Goal: Task Accomplishment & Management: Manage account settings

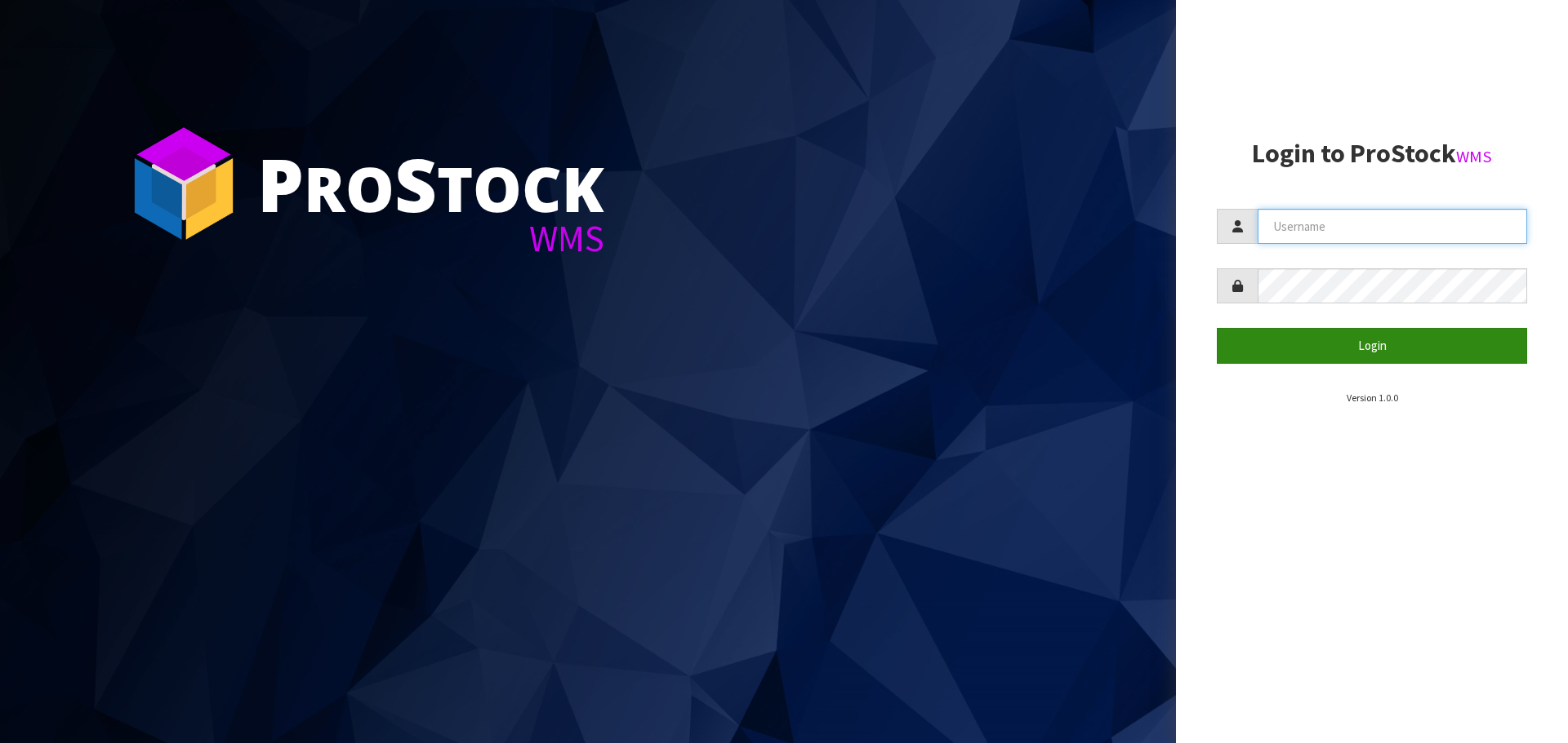
type input "[PERSON_NAME]"
click at [1359, 360] on button "Login" at bounding box center [1371, 345] width 310 height 35
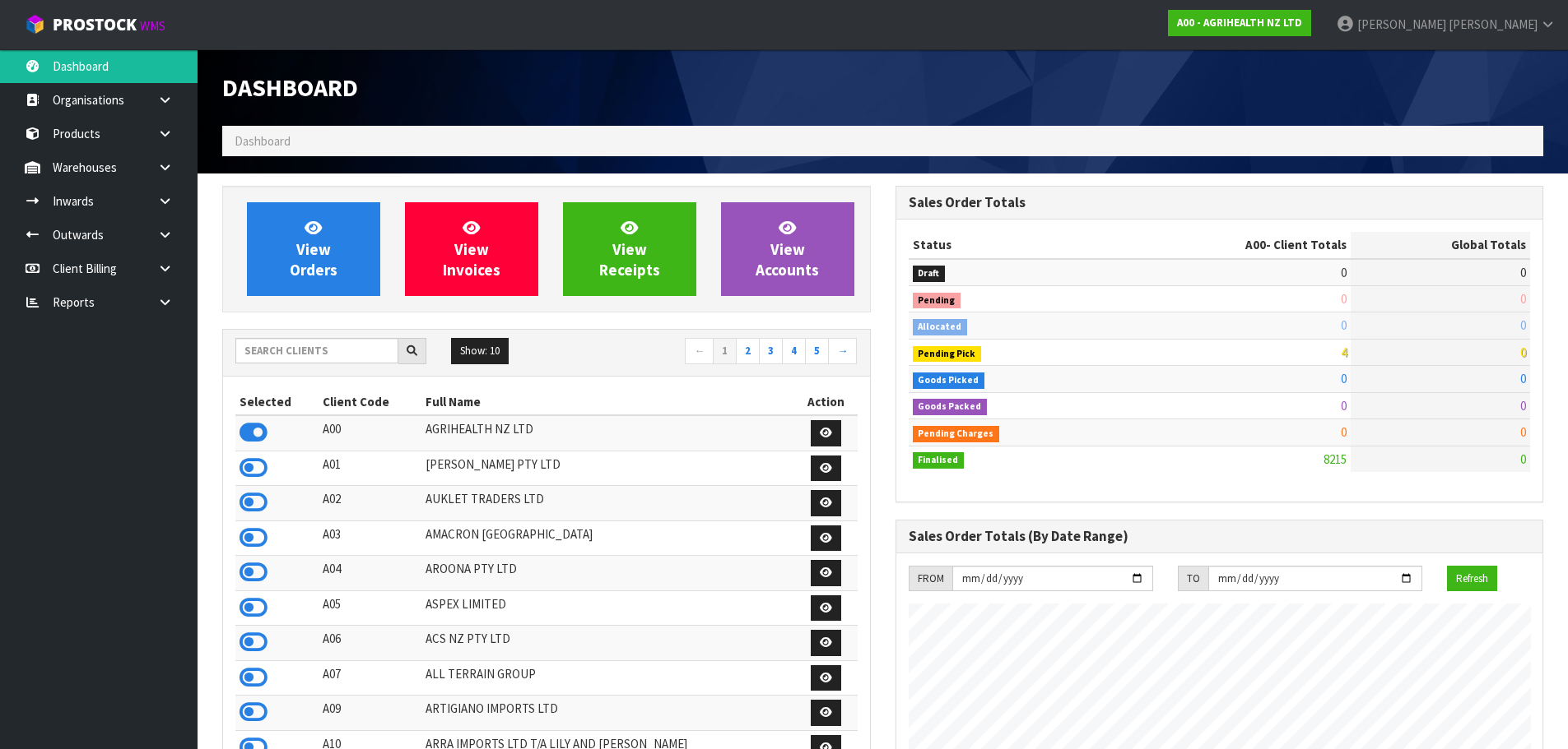
scroll to position [1246, 673]
click at [312, 360] on input "text" at bounding box center [316, 351] width 163 height 26
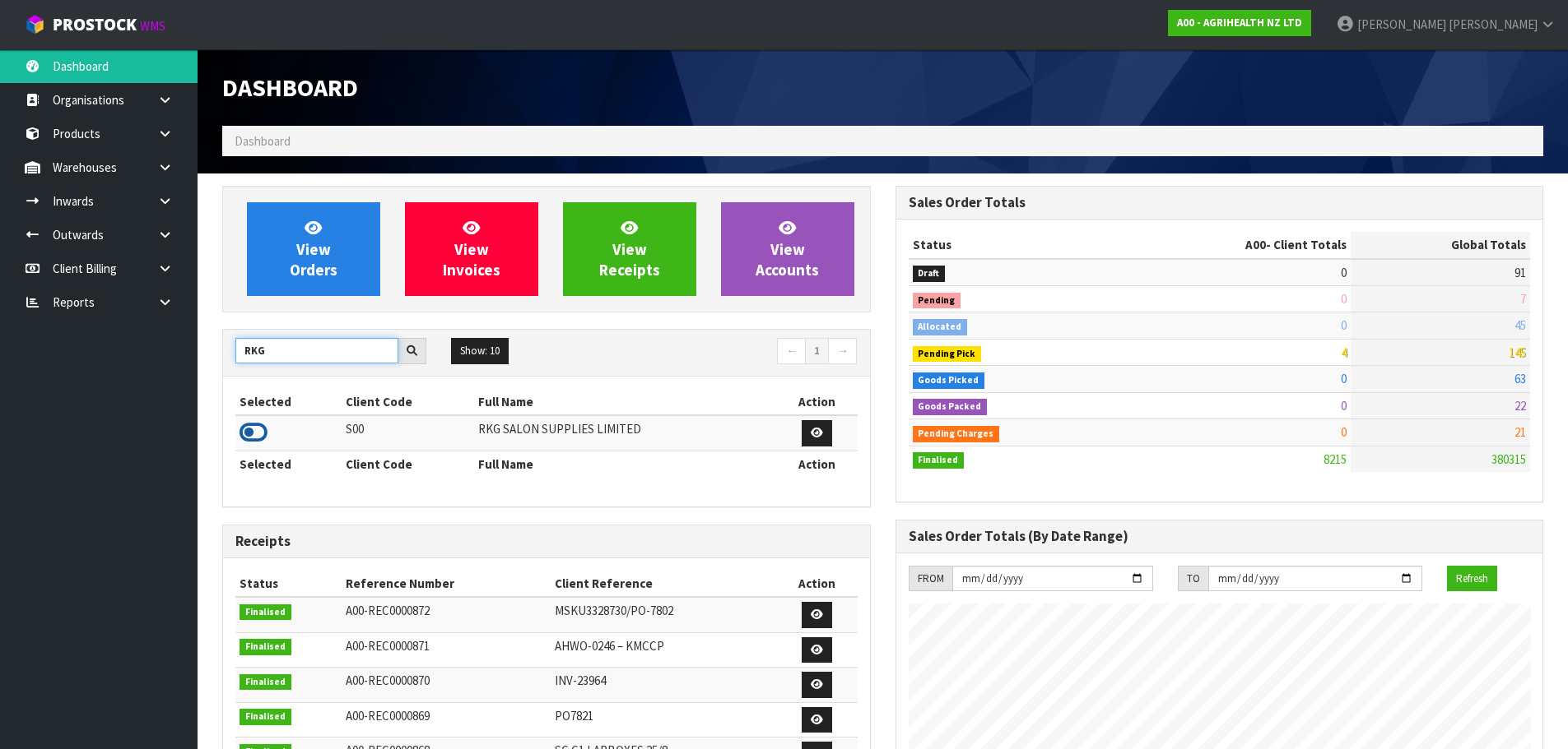
type input "RKG"
click at [252, 439] on icon at bounding box center [253, 433] width 28 height 25
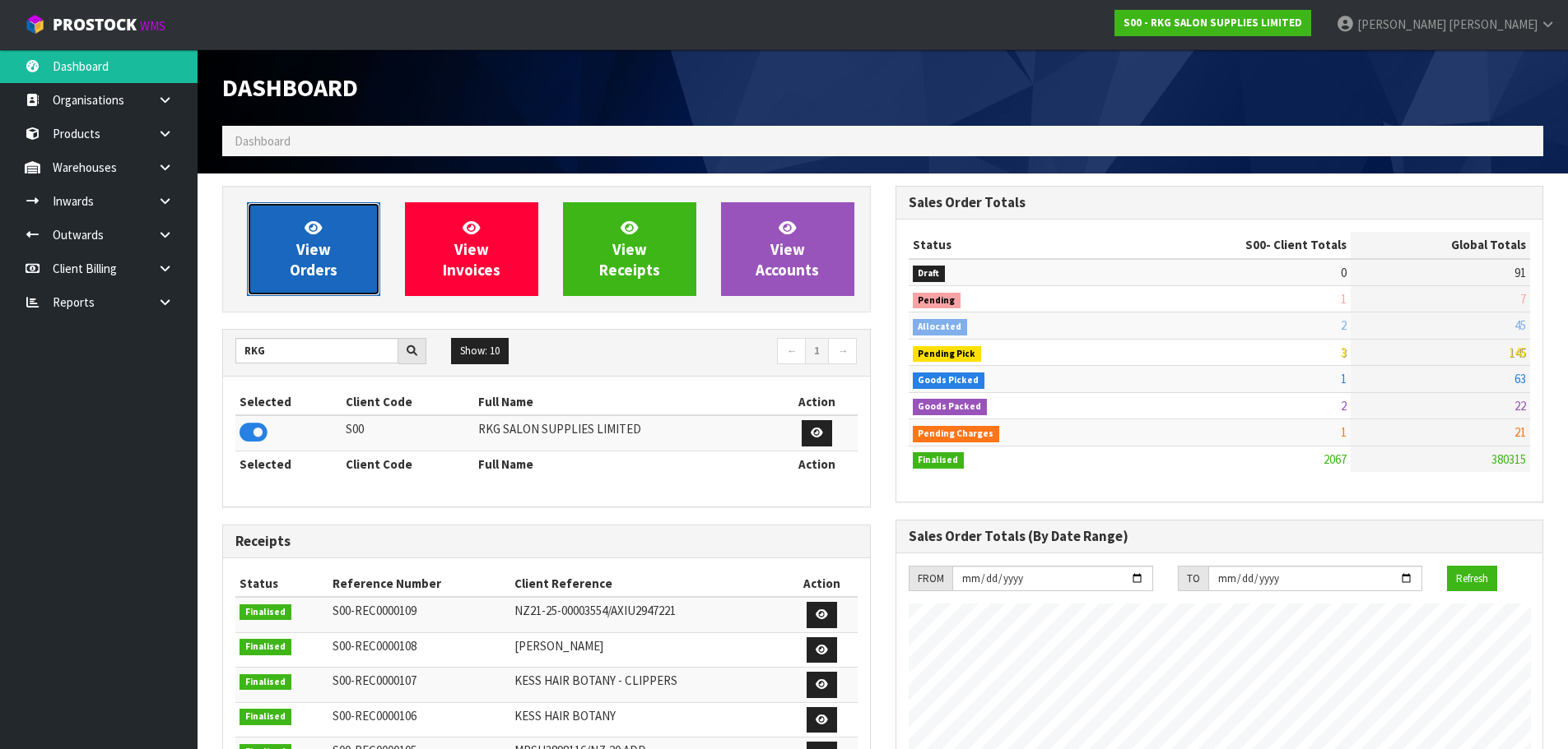
click at [310, 251] on span "View Orders" at bounding box center [314, 248] width 48 height 61
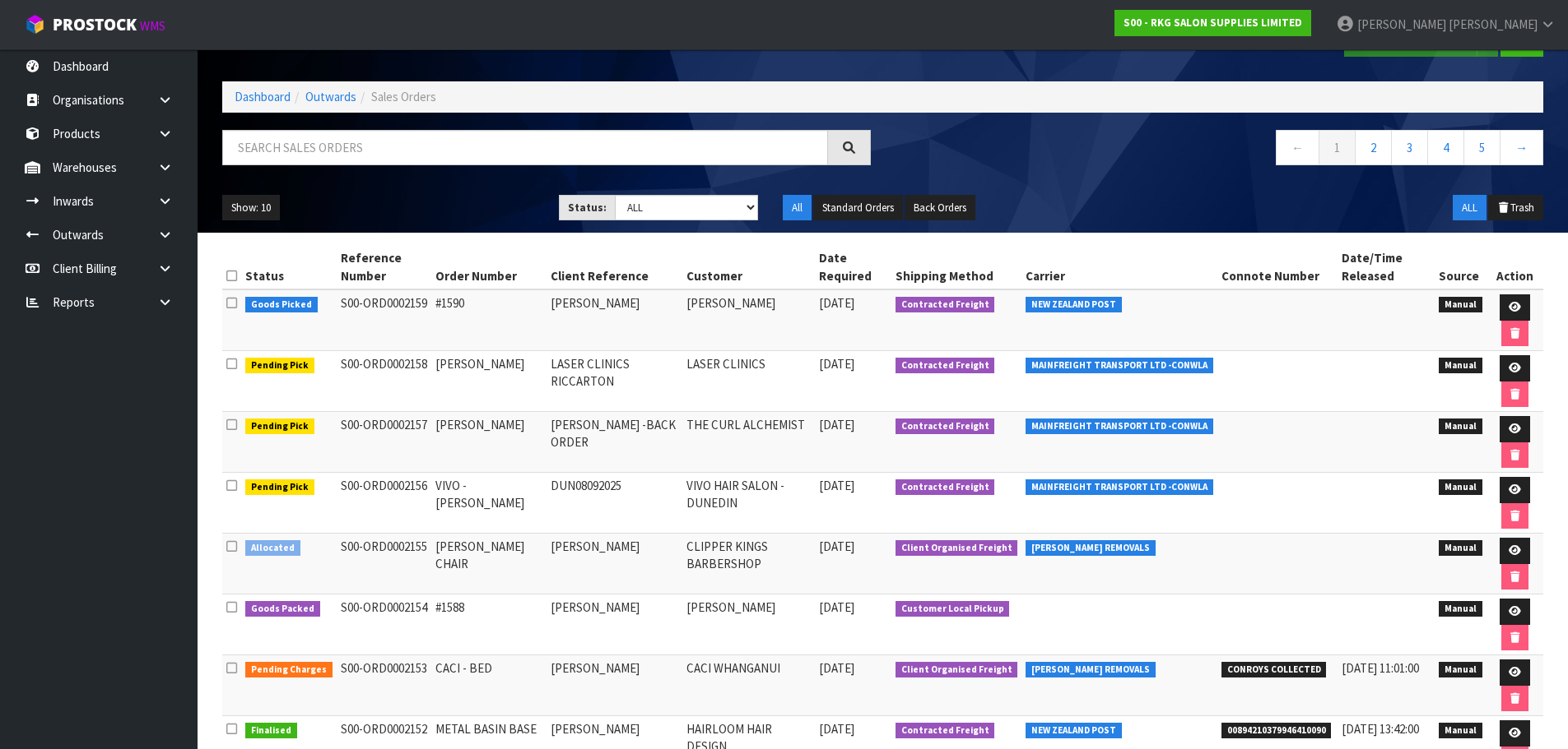
scroll to position [82, 0]
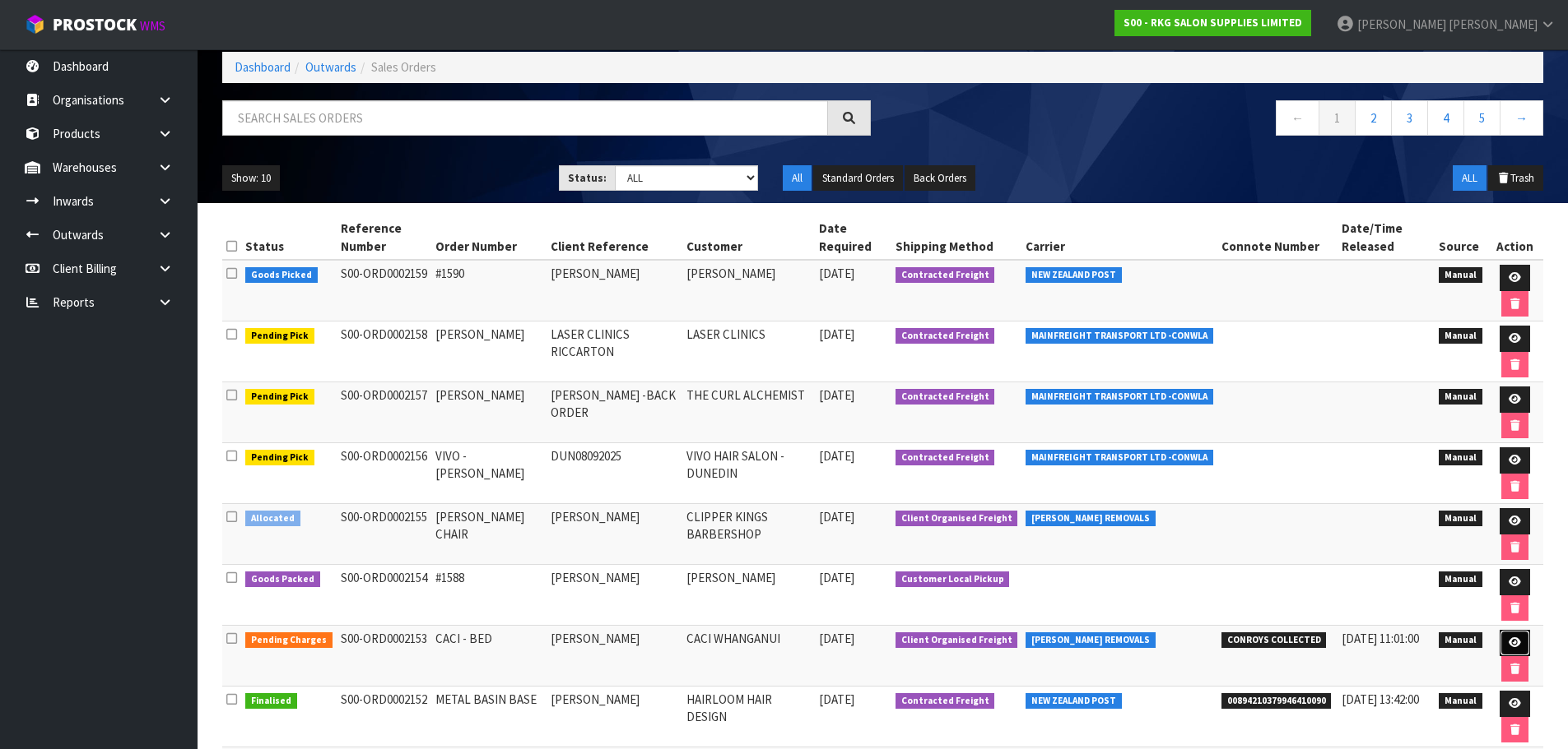
drag, startPoint x: 1515, startPoint y: 645, endPoint x: 1359, endPoint y: 609, distance: 160.1
click at [1515, 645] on icon at bounding box center [1515, 643] width 12 height 11
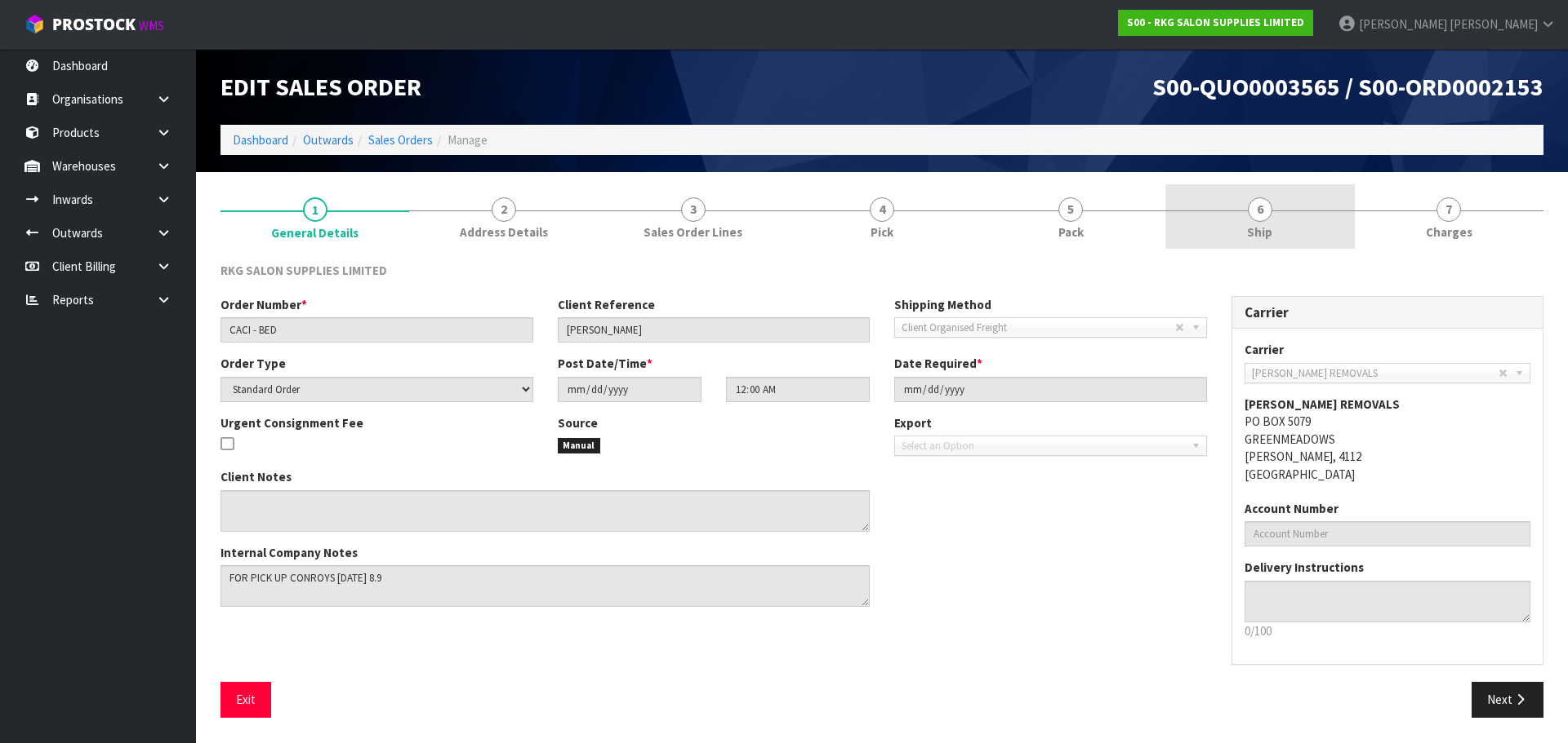
click at [1254, 213] on span "6" at bounding box center [1260, 210] width 25 height 25
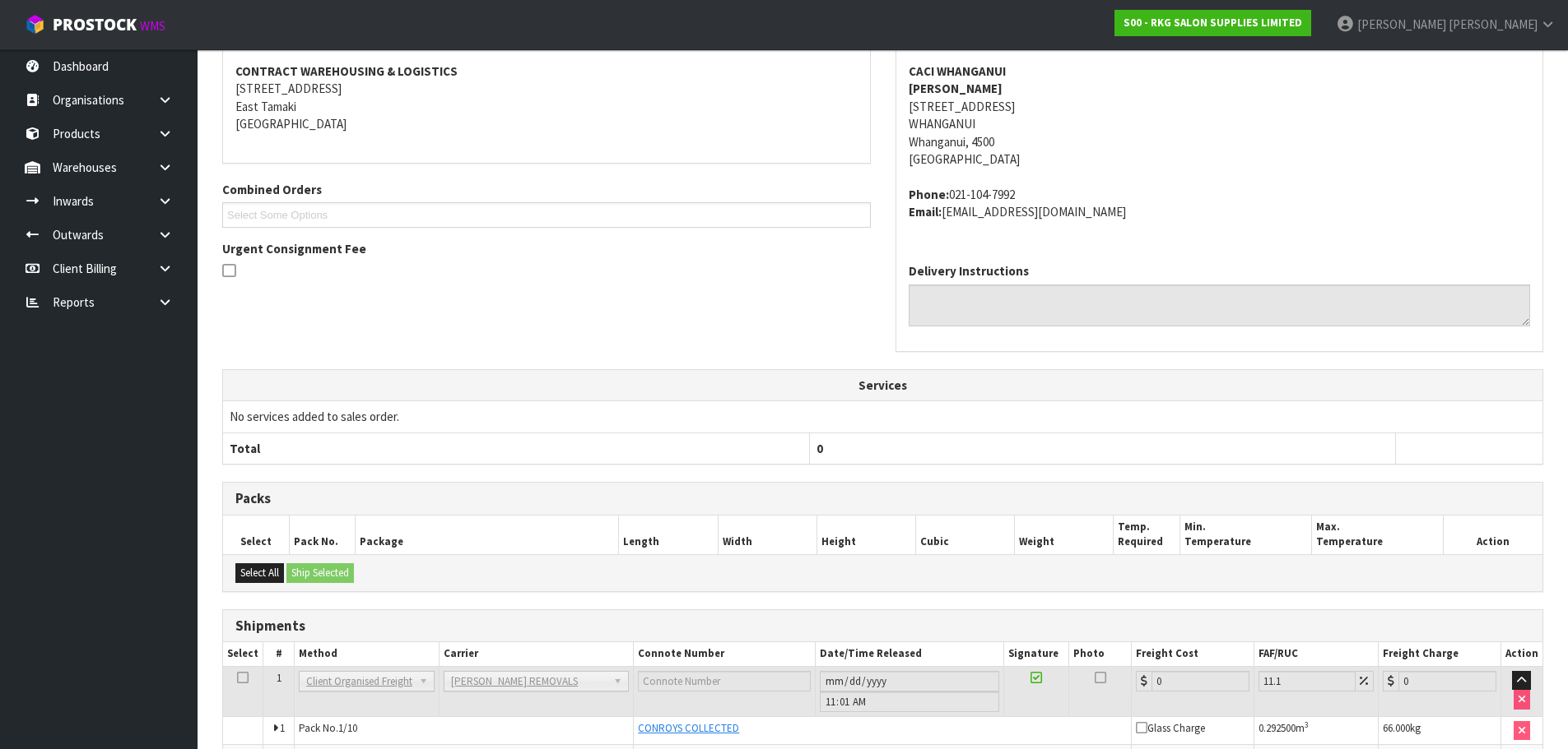
scroll to position [577, 0]
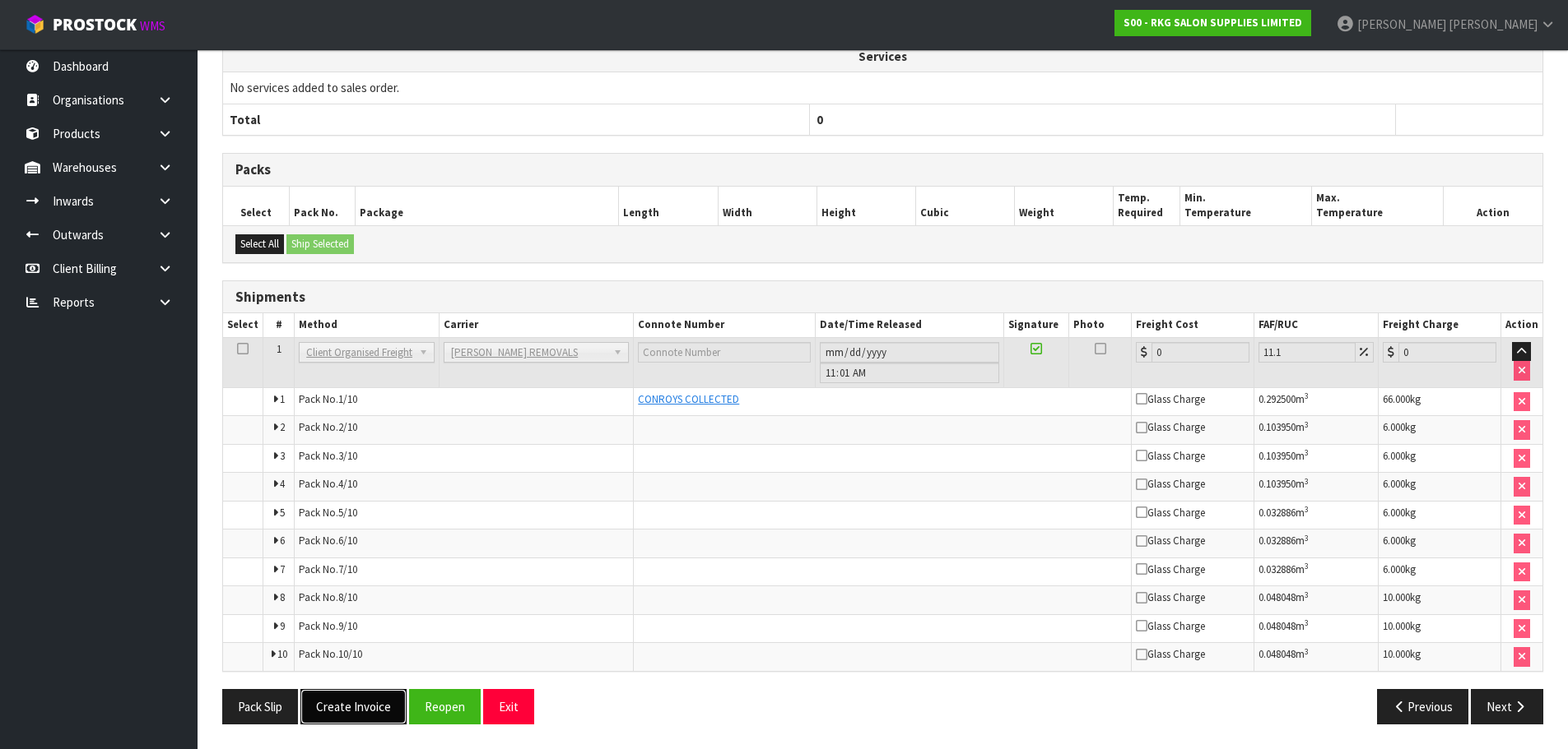
click at [357, 706] on button "Create Invoice" at bounding box center [353, 707] width 106 height 36
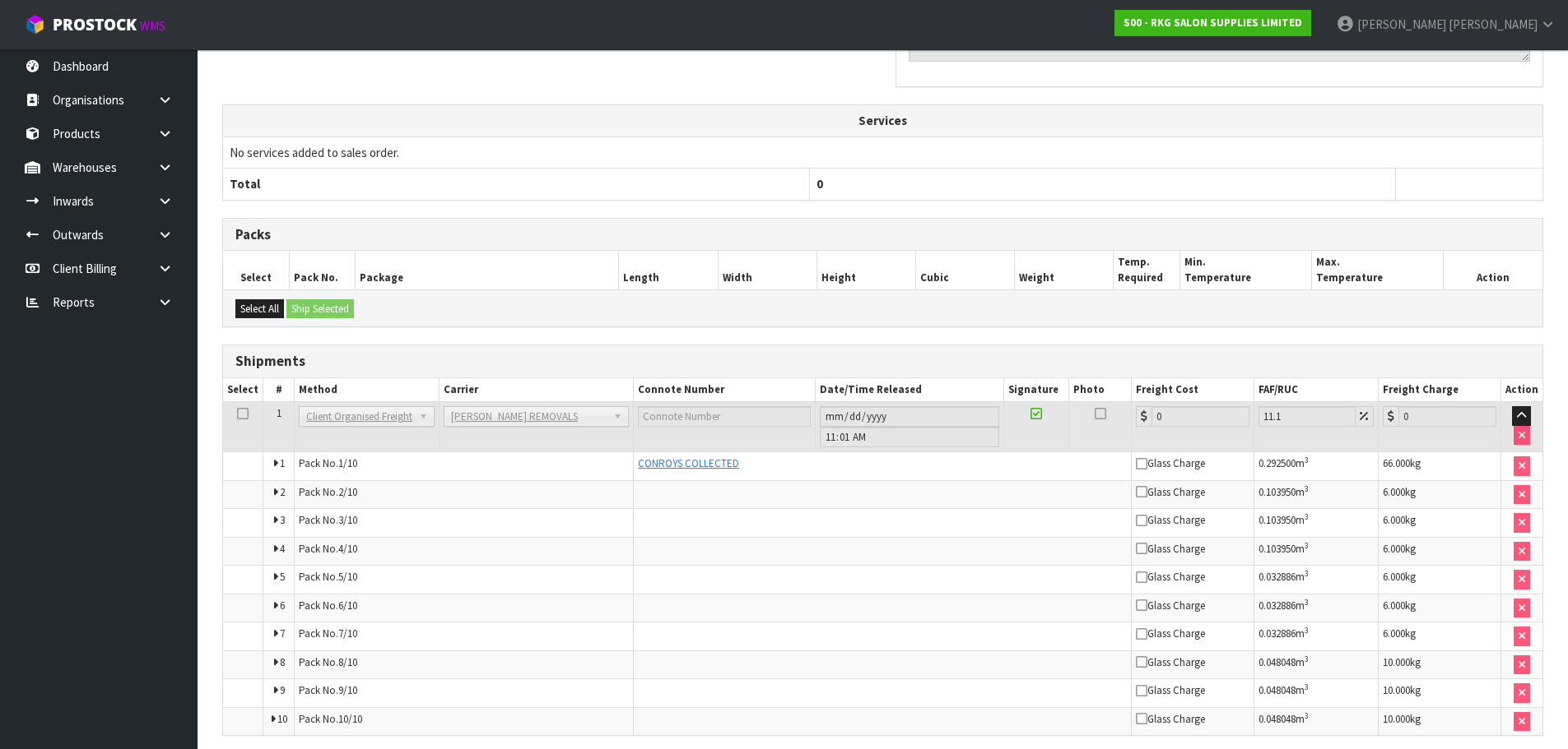
scroll to position [637, 0]
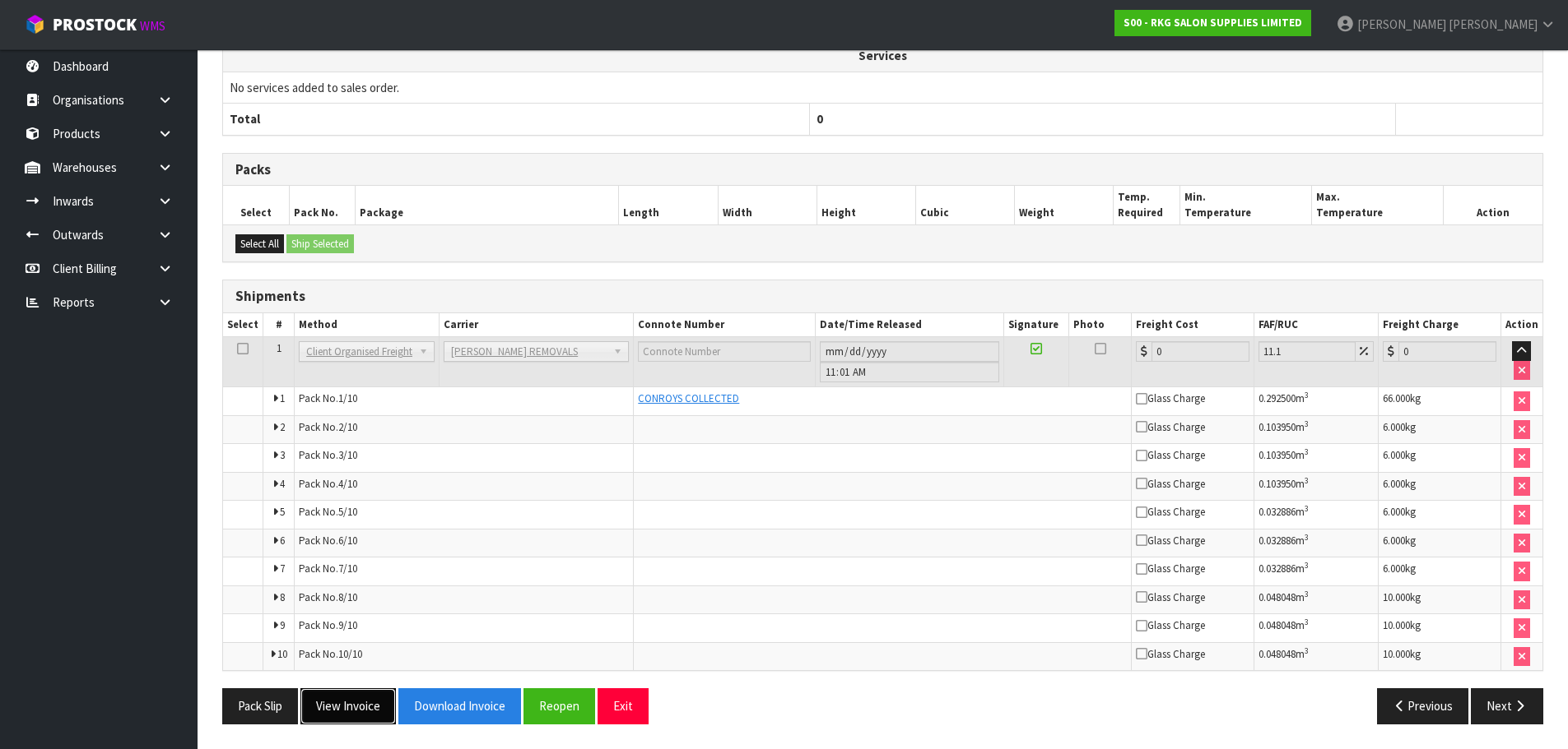
click at [351, 717] on button "View Invoice" at bounding box center [347, 706] width 95 height 36
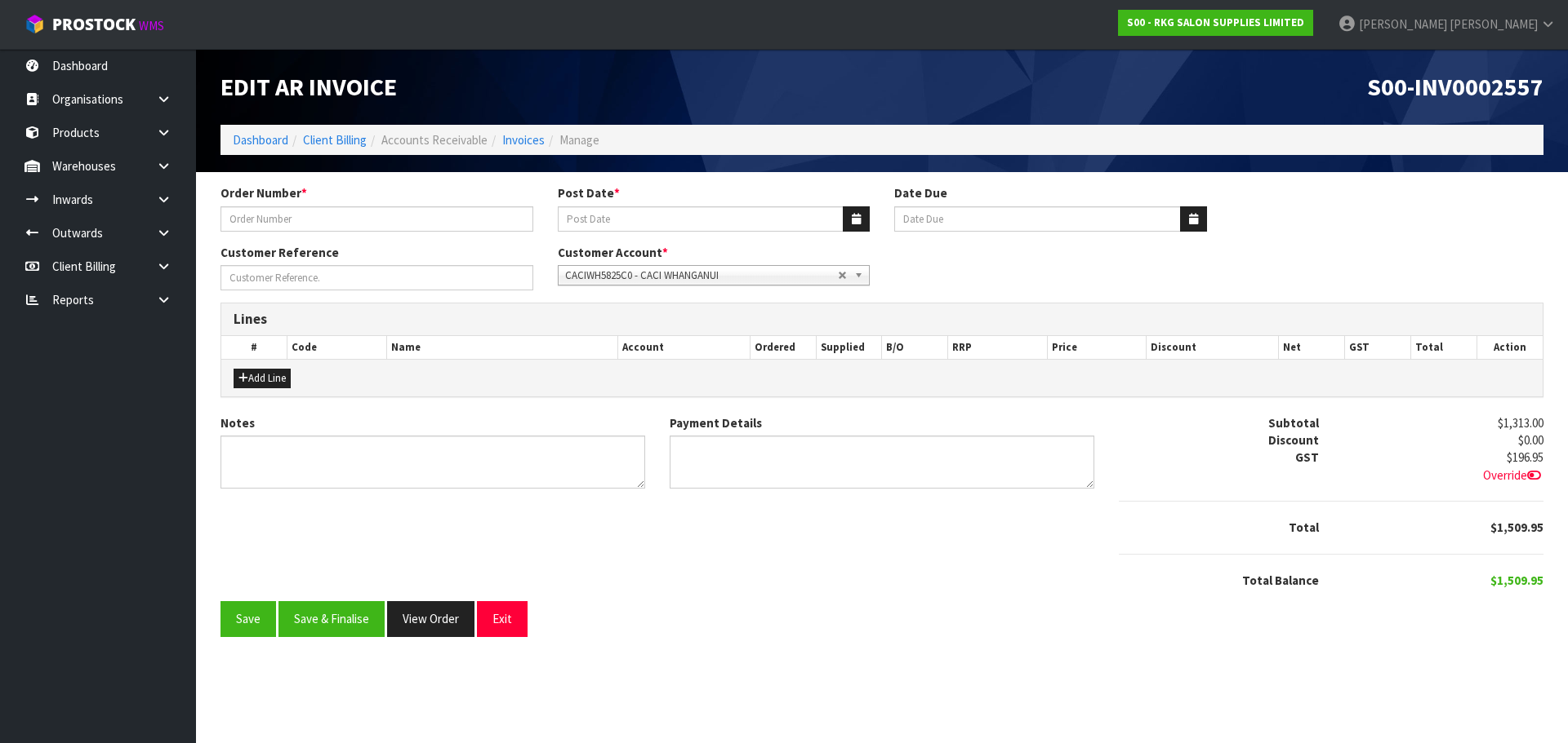
type input "CACI - BED"
type input "[DATE]"
type input "[PERSON_NAME]"
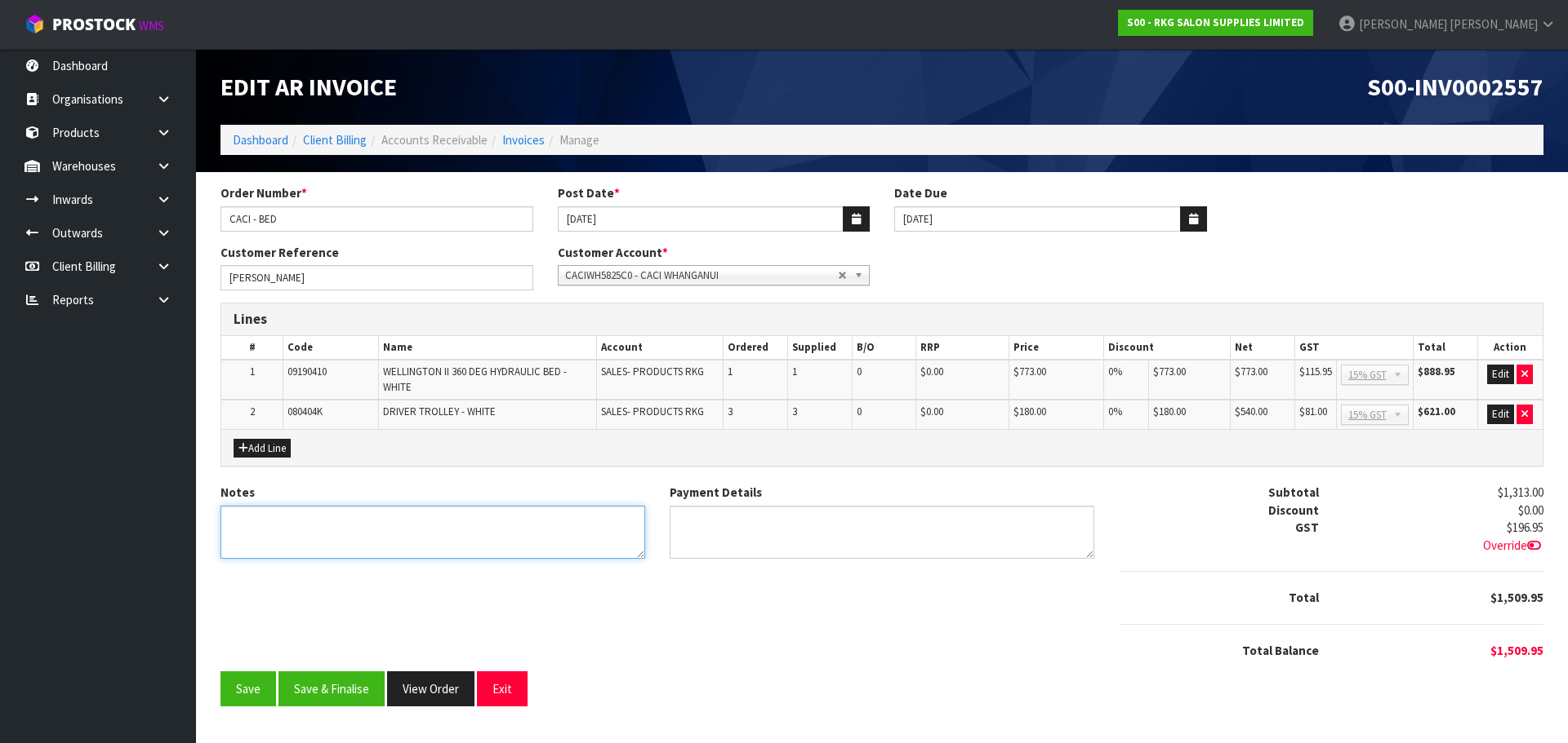
click at [263, 525] on textarea "Notes" at bounding box center [432, 533] width 424 height 53
type textarea "THANK YOU FOR YOUR ORDER."
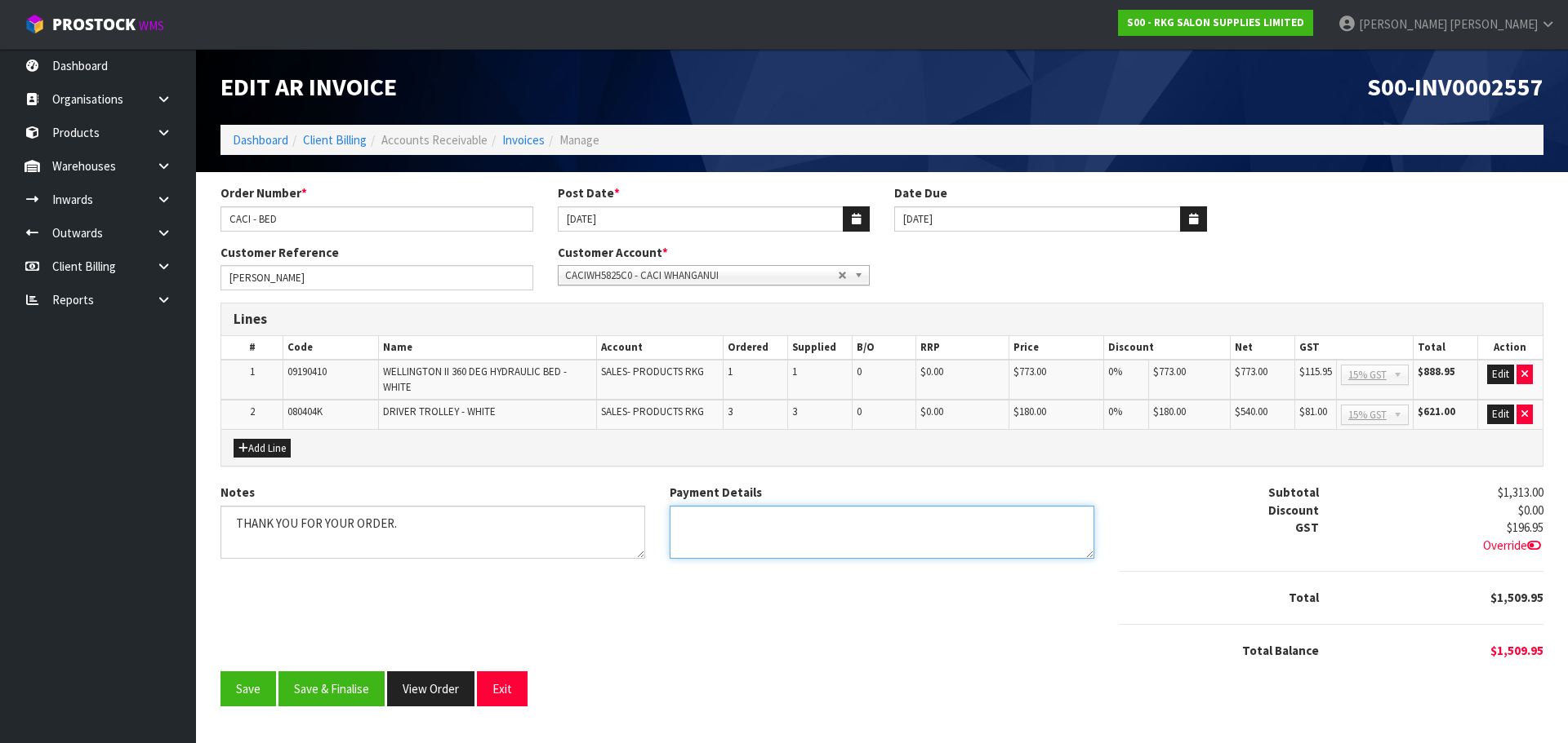
click at [721, 523] on textarea "Payment Details" at bounding box center [881, 533] width 424 height 53
type textarea "DIRECT CREDIT [DATE]"
click at [1496, 371] on button "Edit" at bounding box center [1500, 375] width 27 height 19
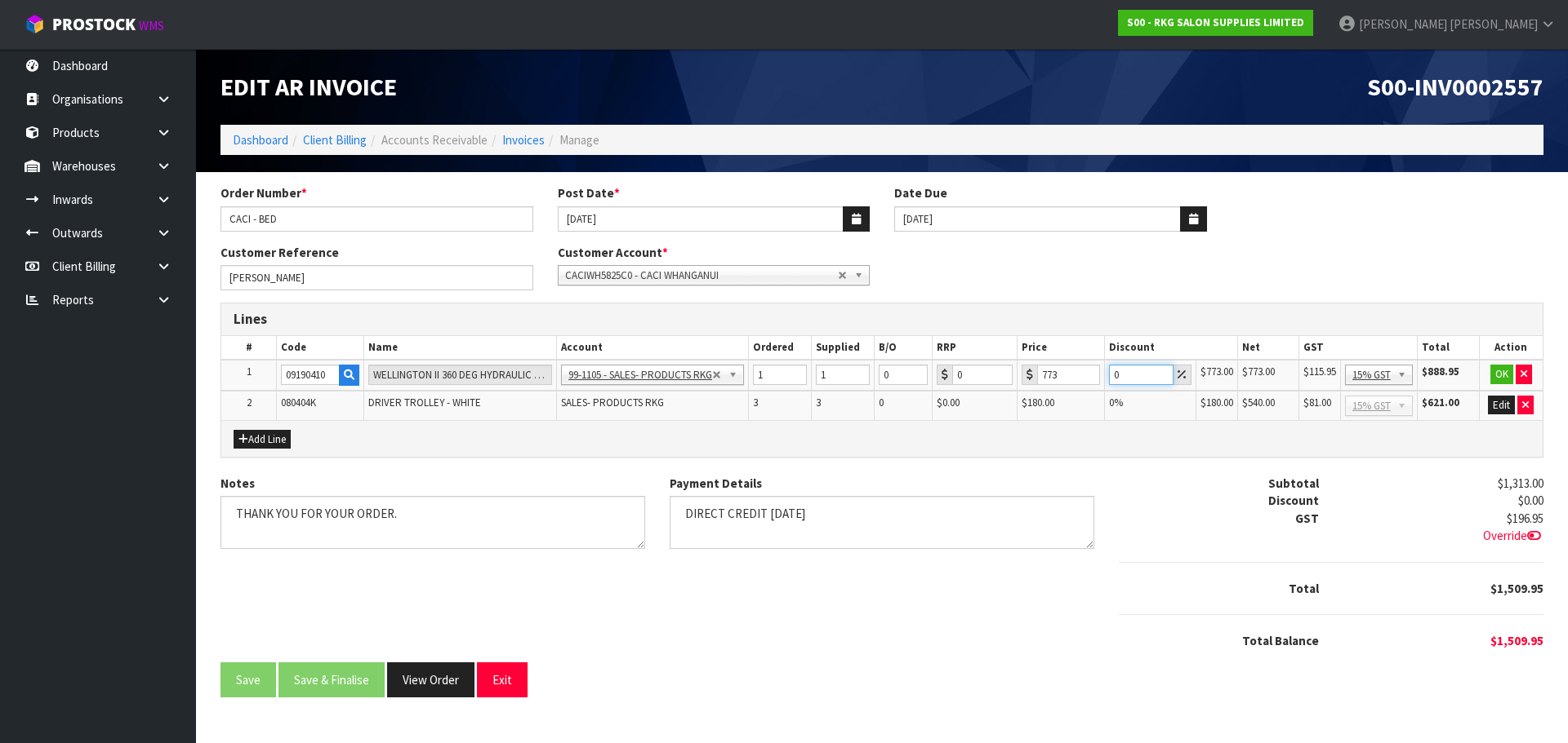
drag, startPoint x: 1119, startPoint y: 370, endPoint x: 1106, endPoint y: 372, distance: 13.2
click at [1106, 372] on td "0" at bounding box center [1149, 375] width 91 height 31
type input "30"
click at [1496, 371] on button "OK" at bounding box center [1502, 375] width 23 height 19
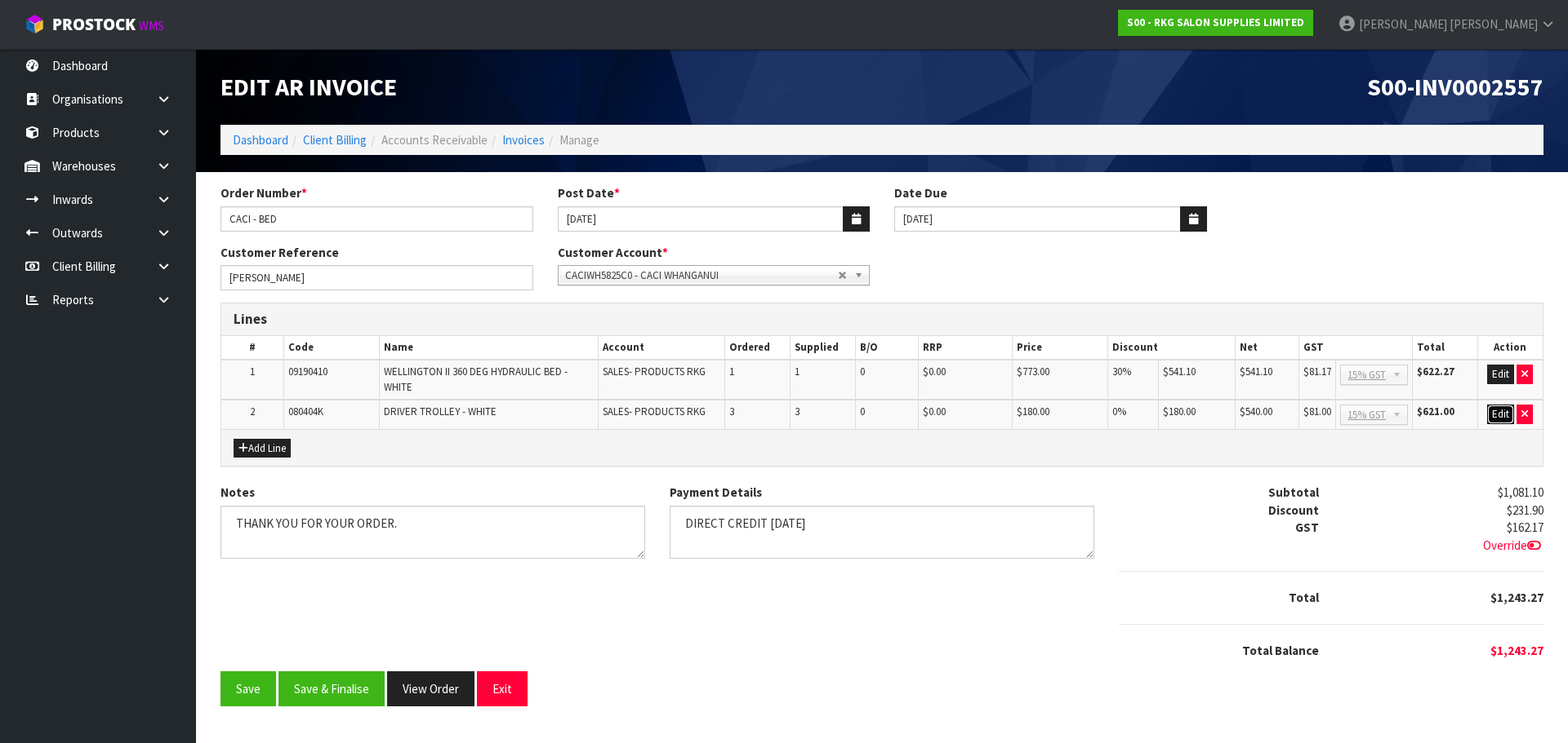
click at [1496, 413] on button "Edit" at bounding box center [1500, 414] width 27 height 19
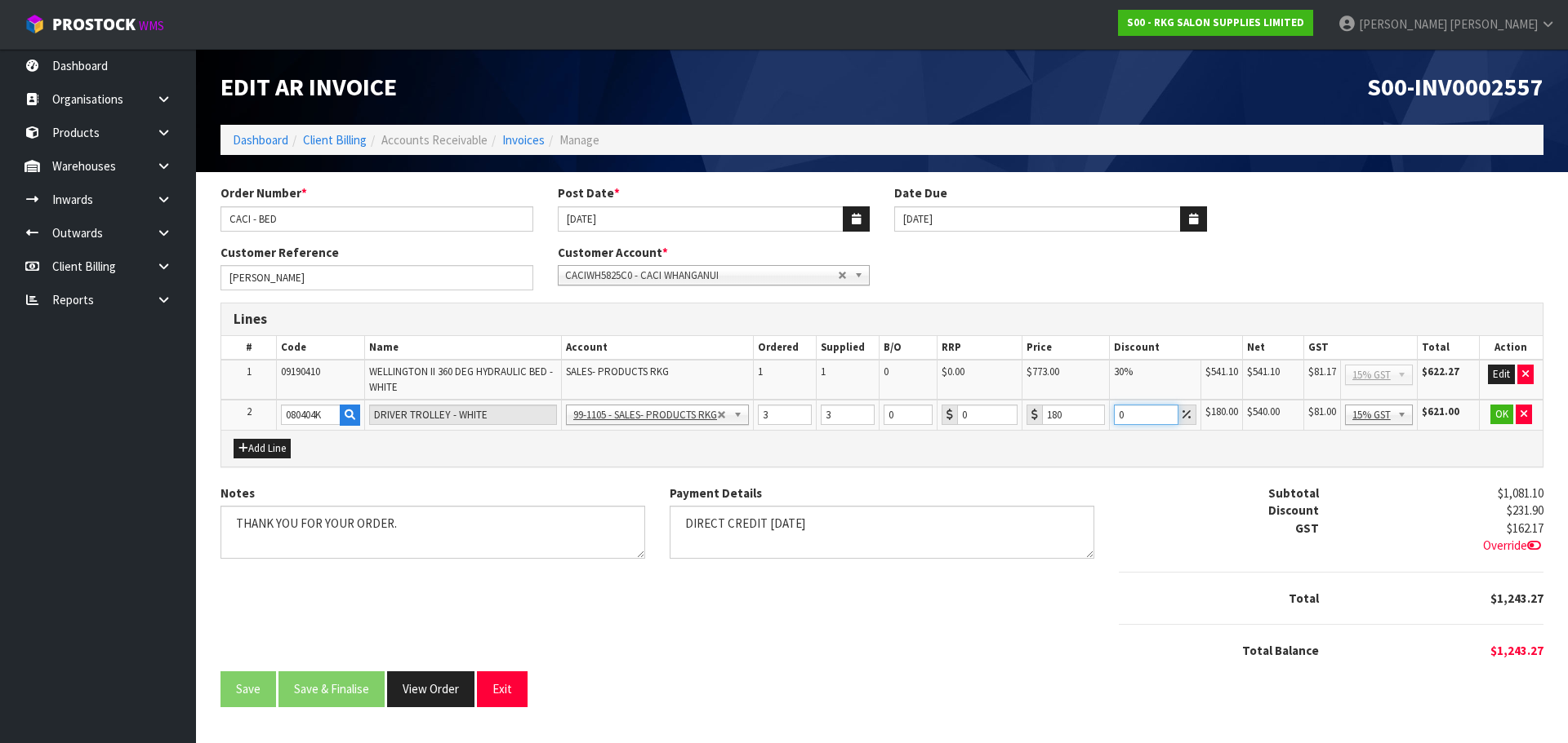
drag, startPoint x: 1137, startPoint y: 420, endPoint x: 1116, endPoint y: 420, distance: 21.0
click at [1116, 420] on input "0" at bounding box center [1146, 414] width 65 height 20
type input "5"
click at [1496, 415] on button "OK" at bounding box center [1502, 414] width 23 height 19
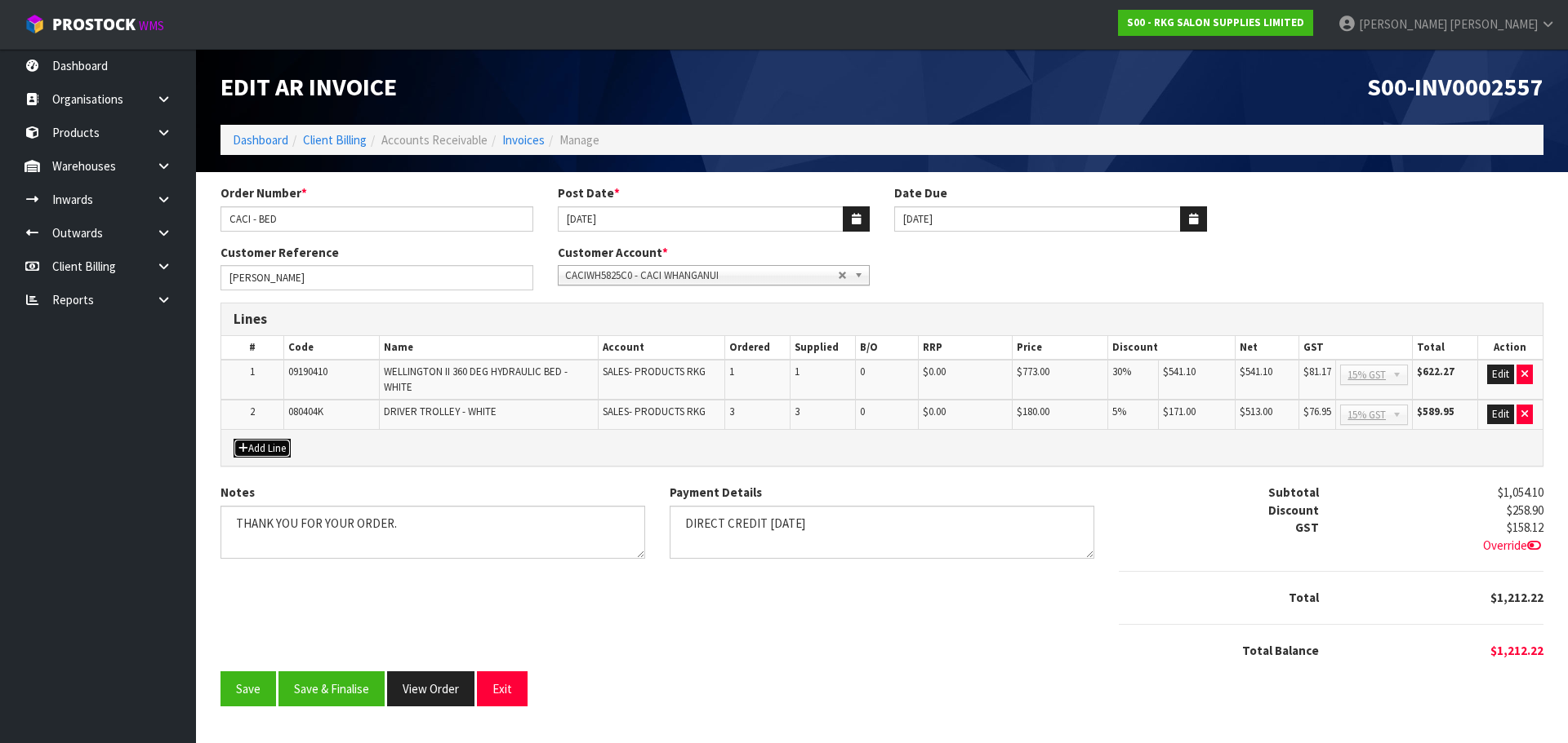
click at [277, 453] on button "Add Line" at bounding box center [262, 449] width 57 height 19
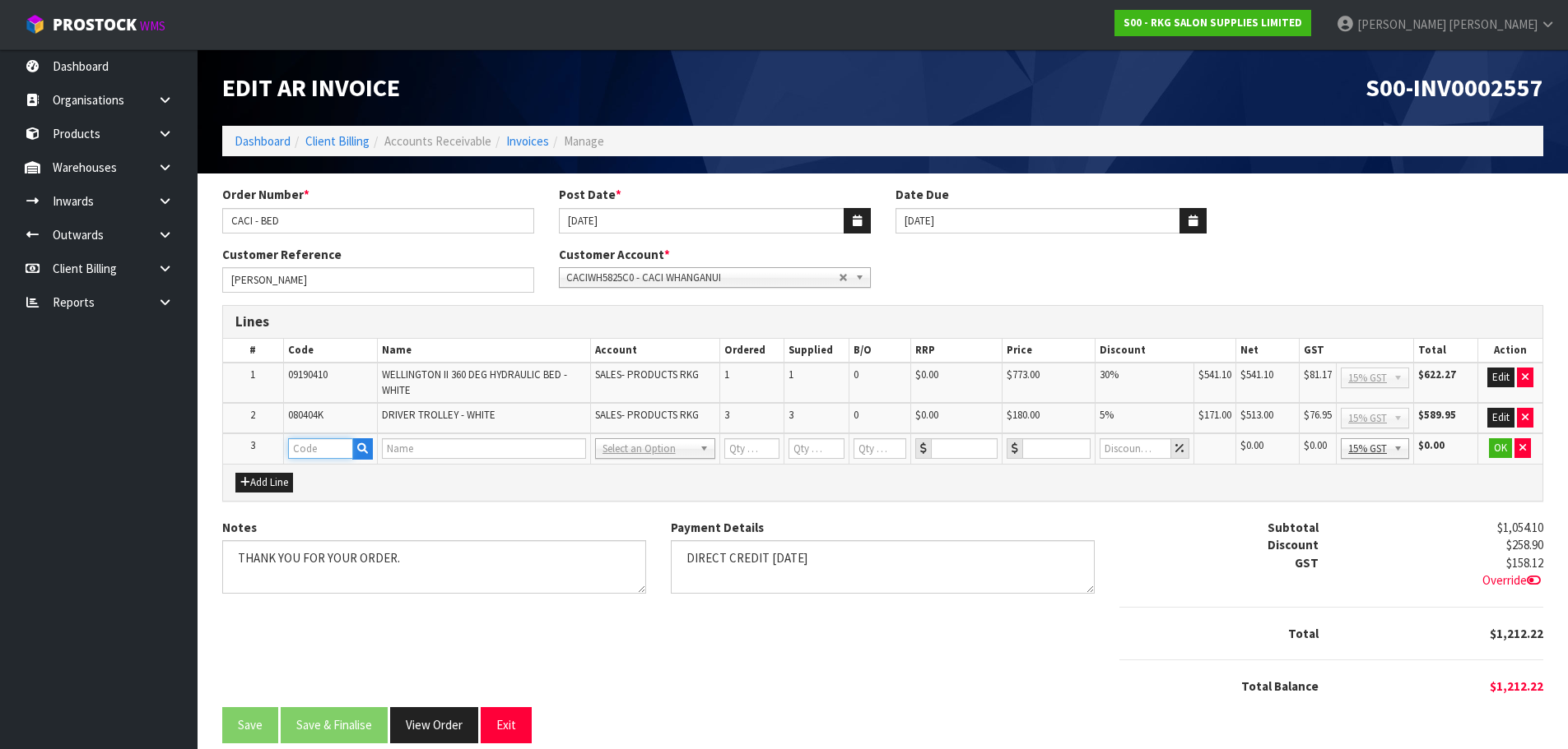
click at [307, 451] on input "text" at bounding box center [320, 448] width 65 height 20
type input "FRE"
click at [323, 476] on strong "FRE" at bounding box center [315, 477] width 20 height 16
type input "FREIGHT"
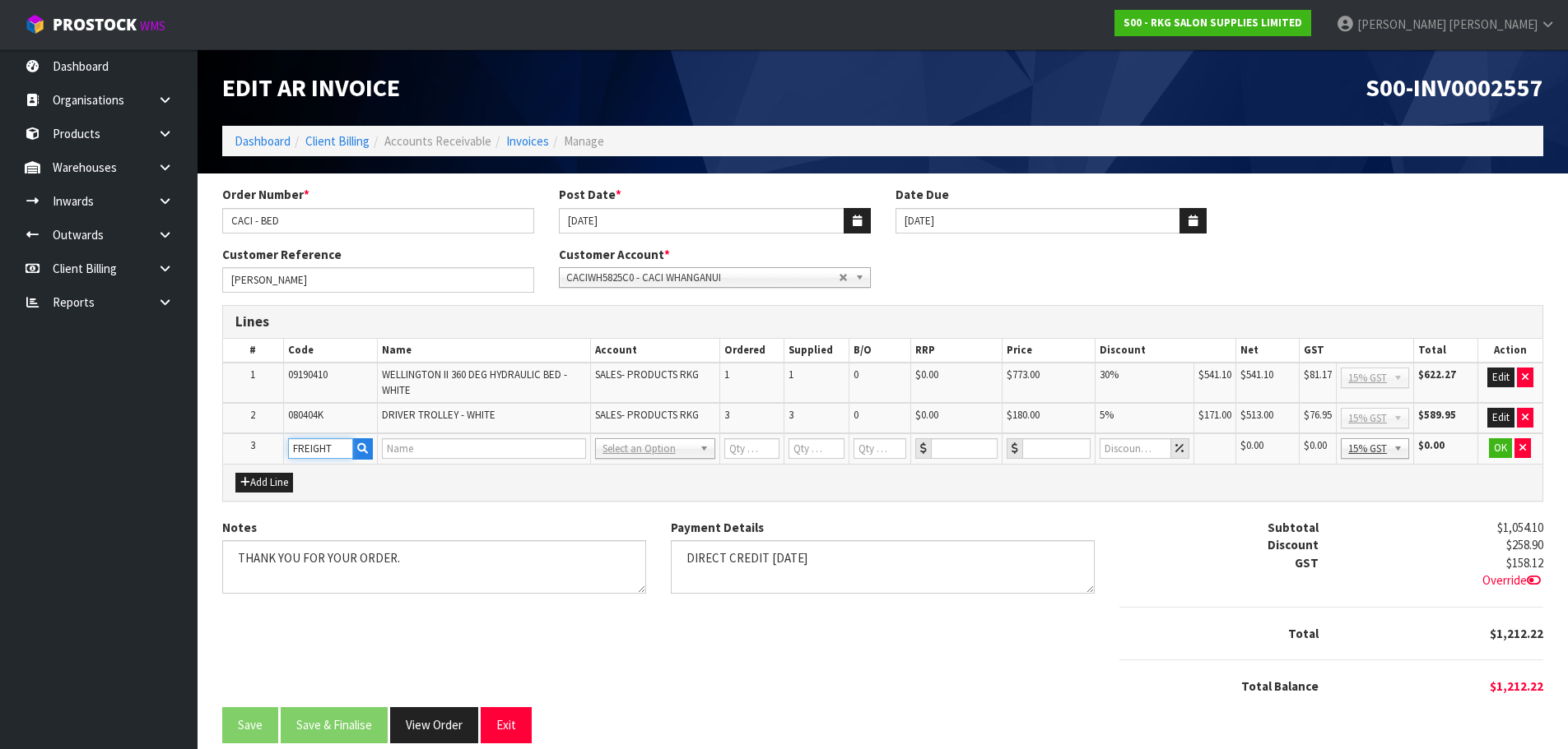
type input "1"
type input "0"
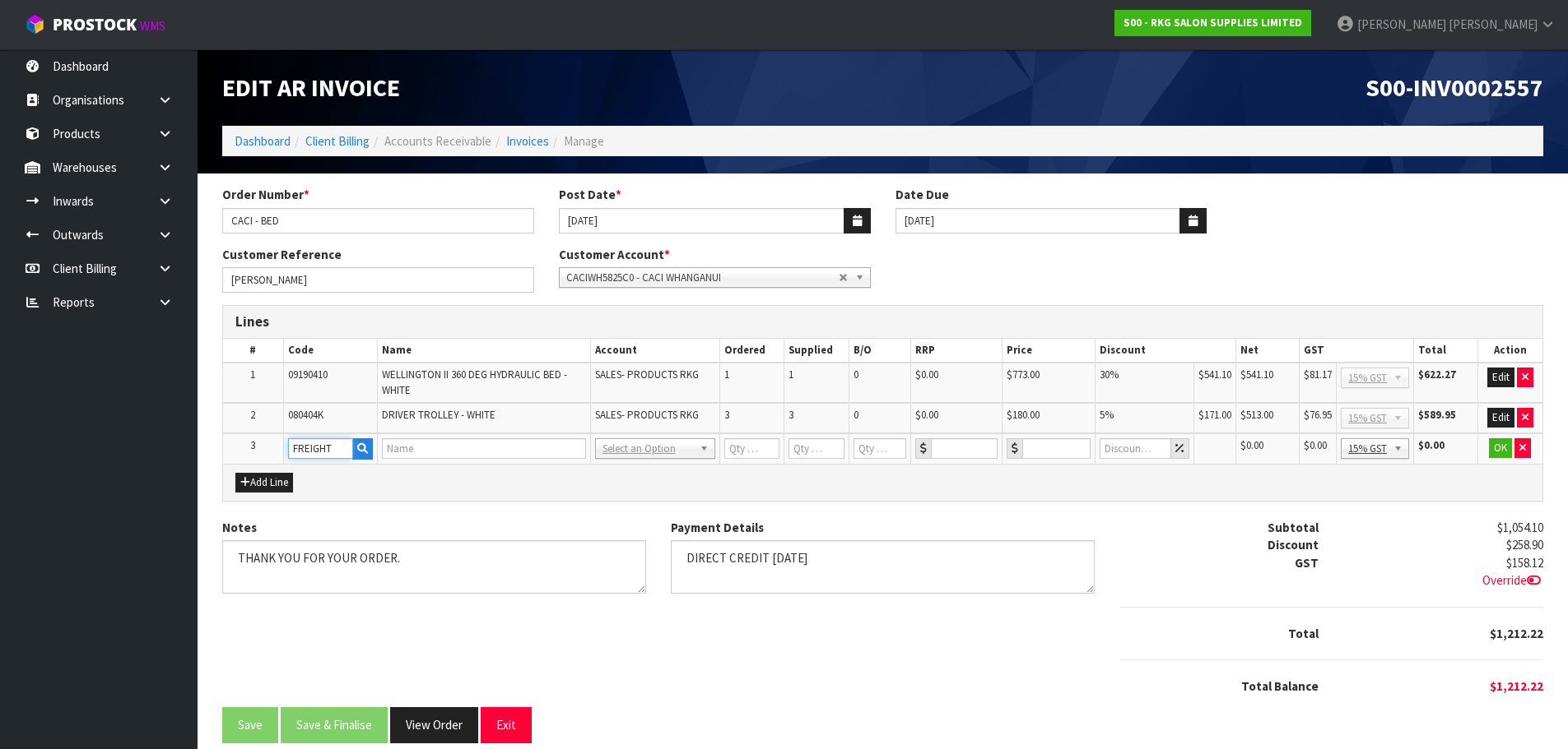
type input "0"
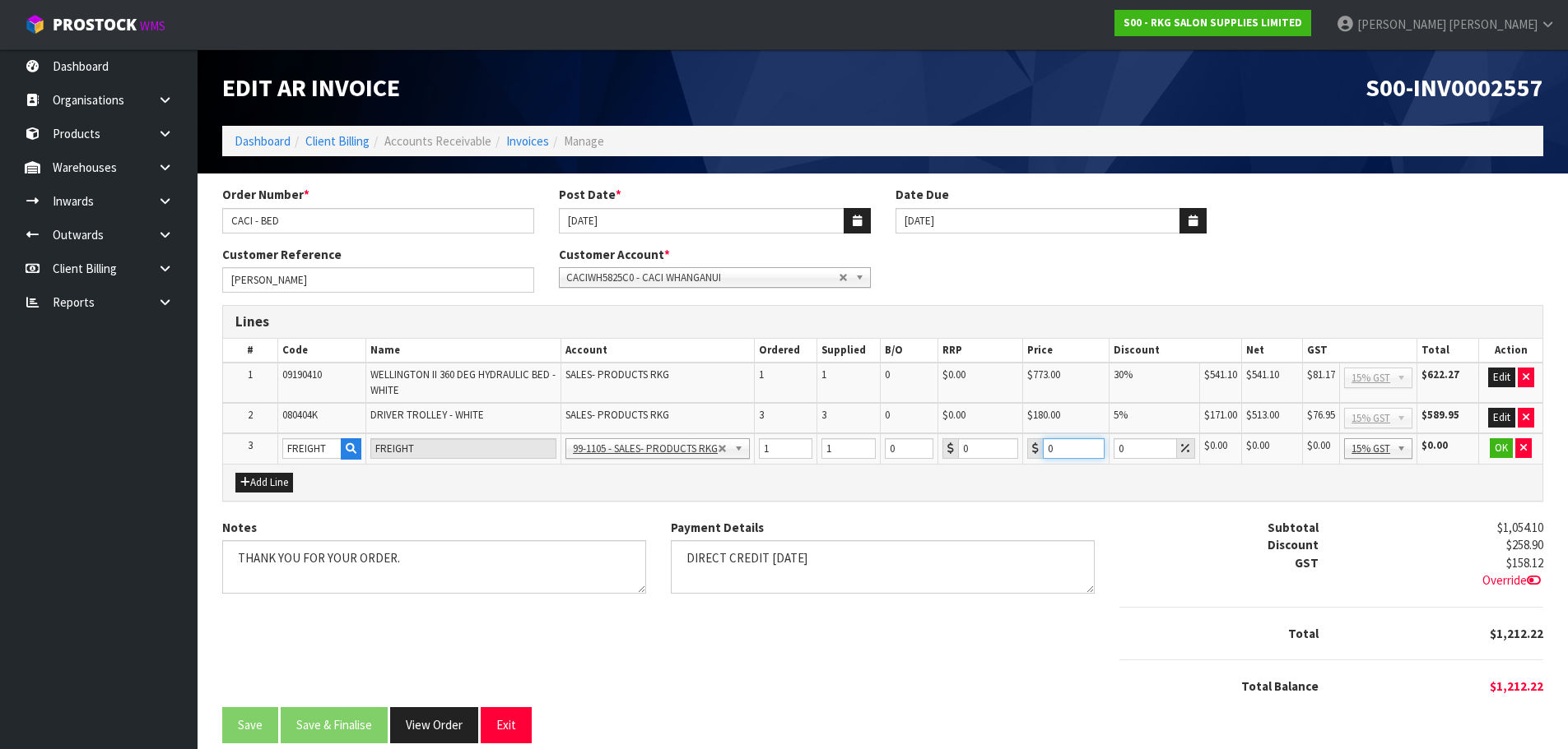
drag, startPoint x: 1063, startPoint y: 448, endPoint x: 1047, endPoint y: 448, distance: 16.0
click at [1047, 448] on input "0" at bounding box center [1073, 448] width 61 height 20
type input "250.20"
click at [1501, 448] on button "OK" at bounding box center [1501, 448] width 23 height 20
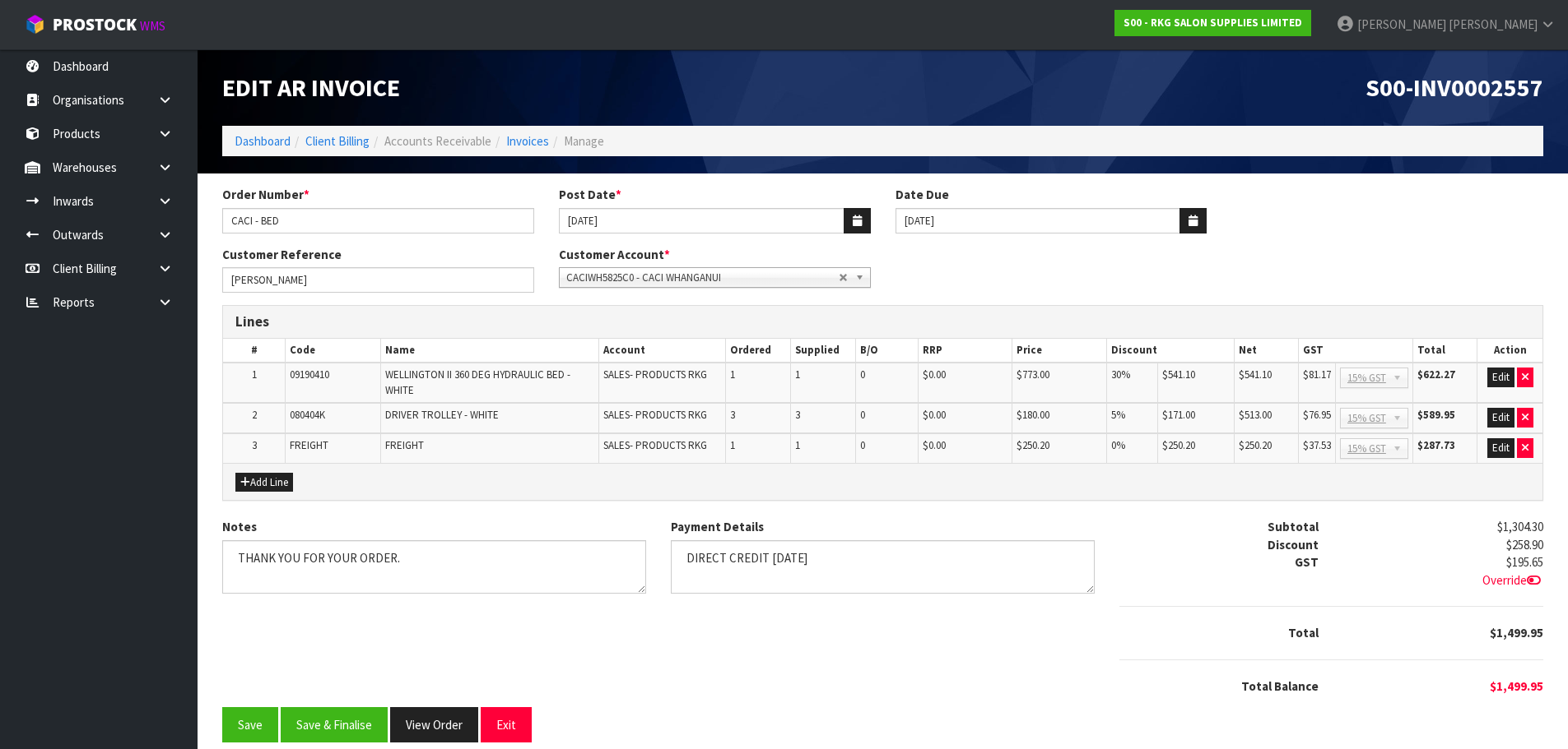
scroll to position [18, 0]
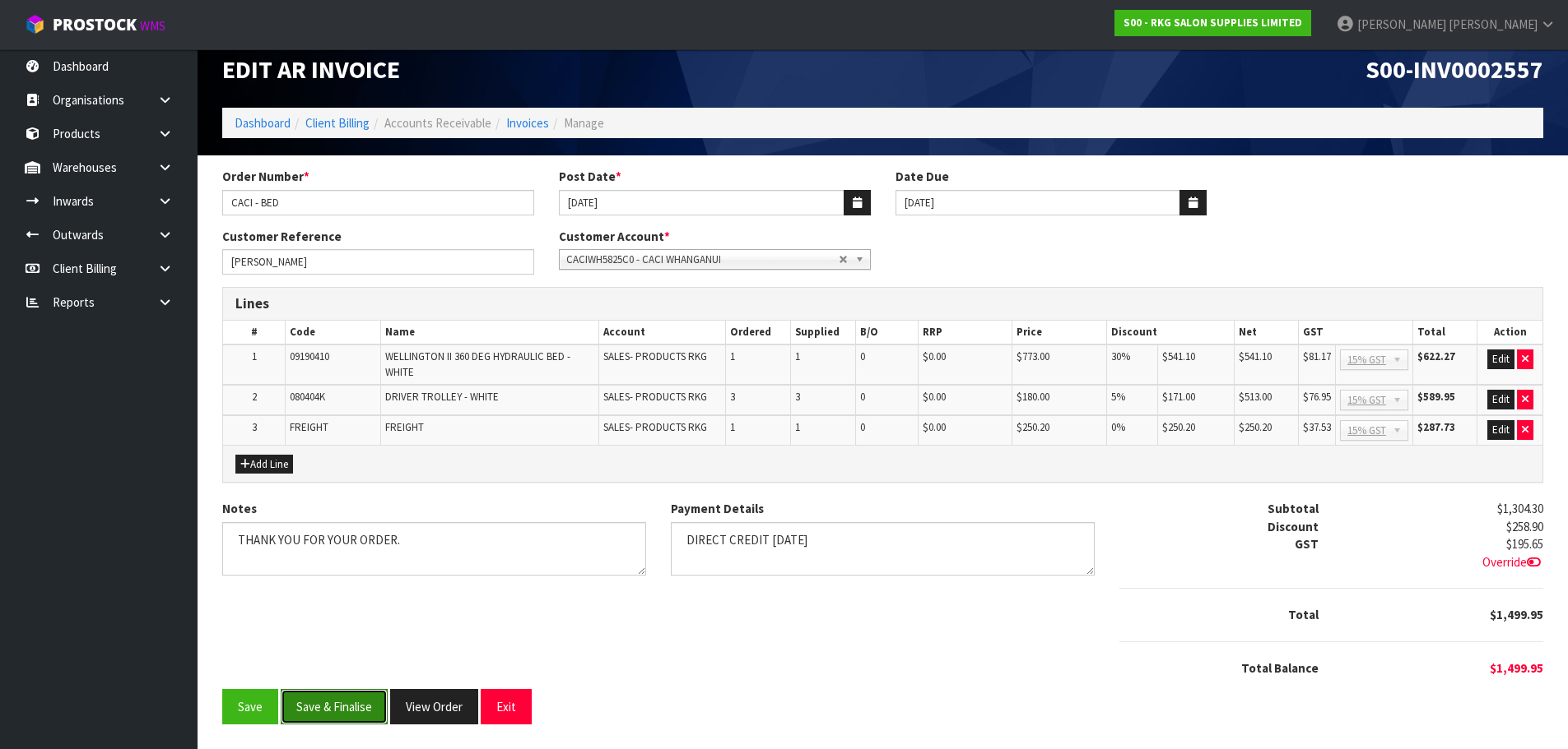
click at [348, 696] on button "Save & Finalise" at bounding box center [334, 707] width 107 height 36
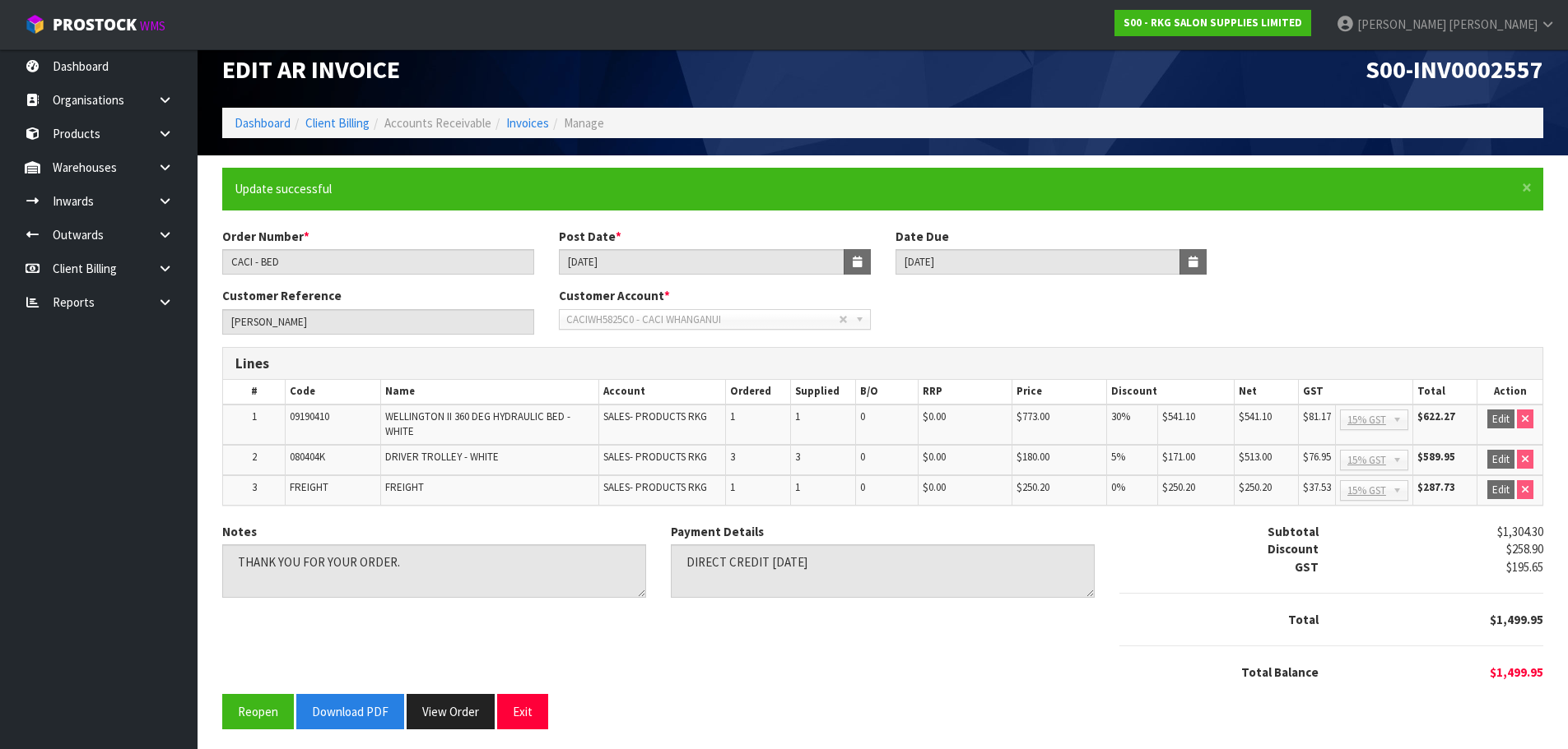
scroll to position [23, 0]
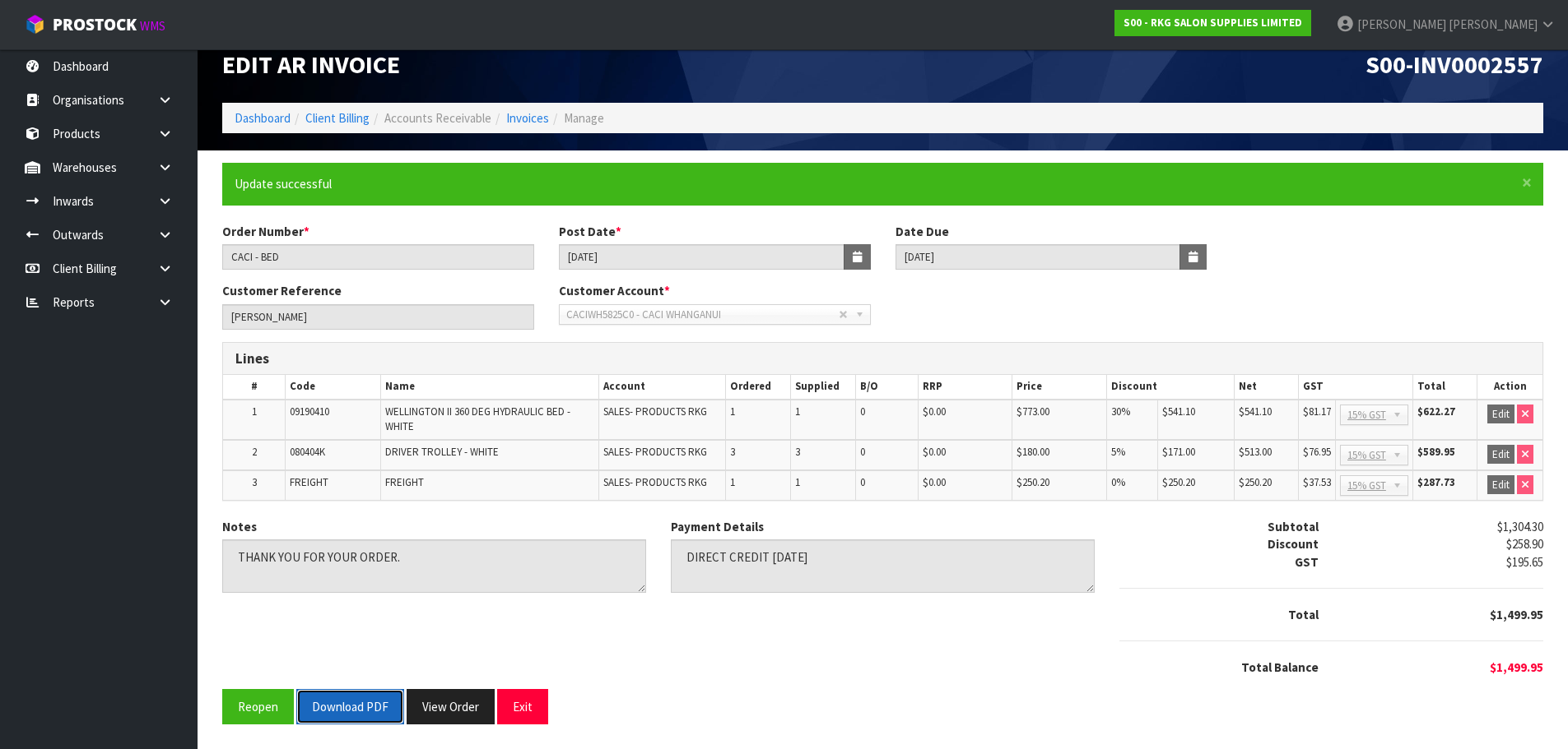
click at [347, 703] on button "Download PDF" at bounding box center [350, 707] width 108 height 36
click at [525, 706] on button "Exit" at bounding box center [522, 707] width 51 height 36
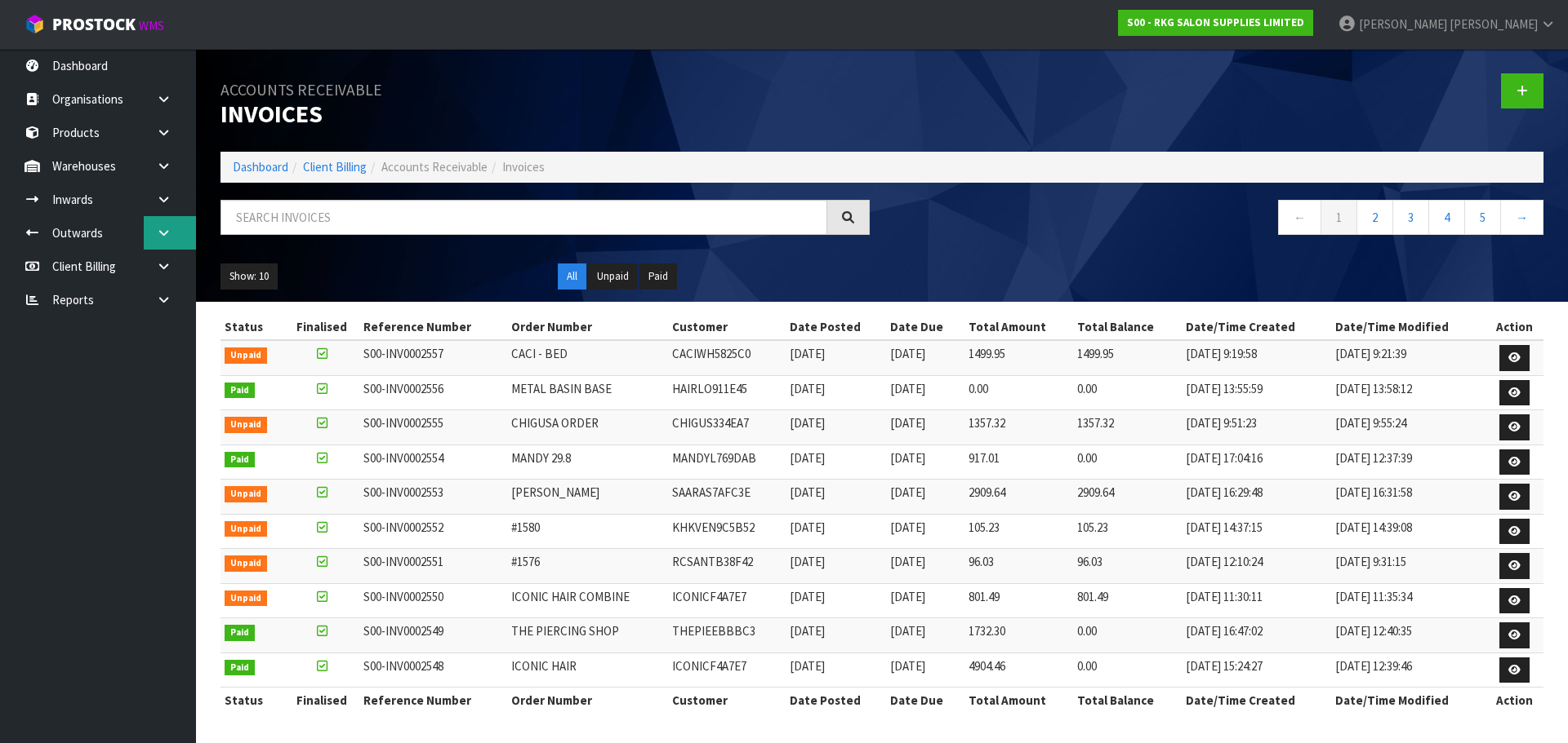
click at [166, 234] on icon at bounding box center [164, 233] width 16 height 12
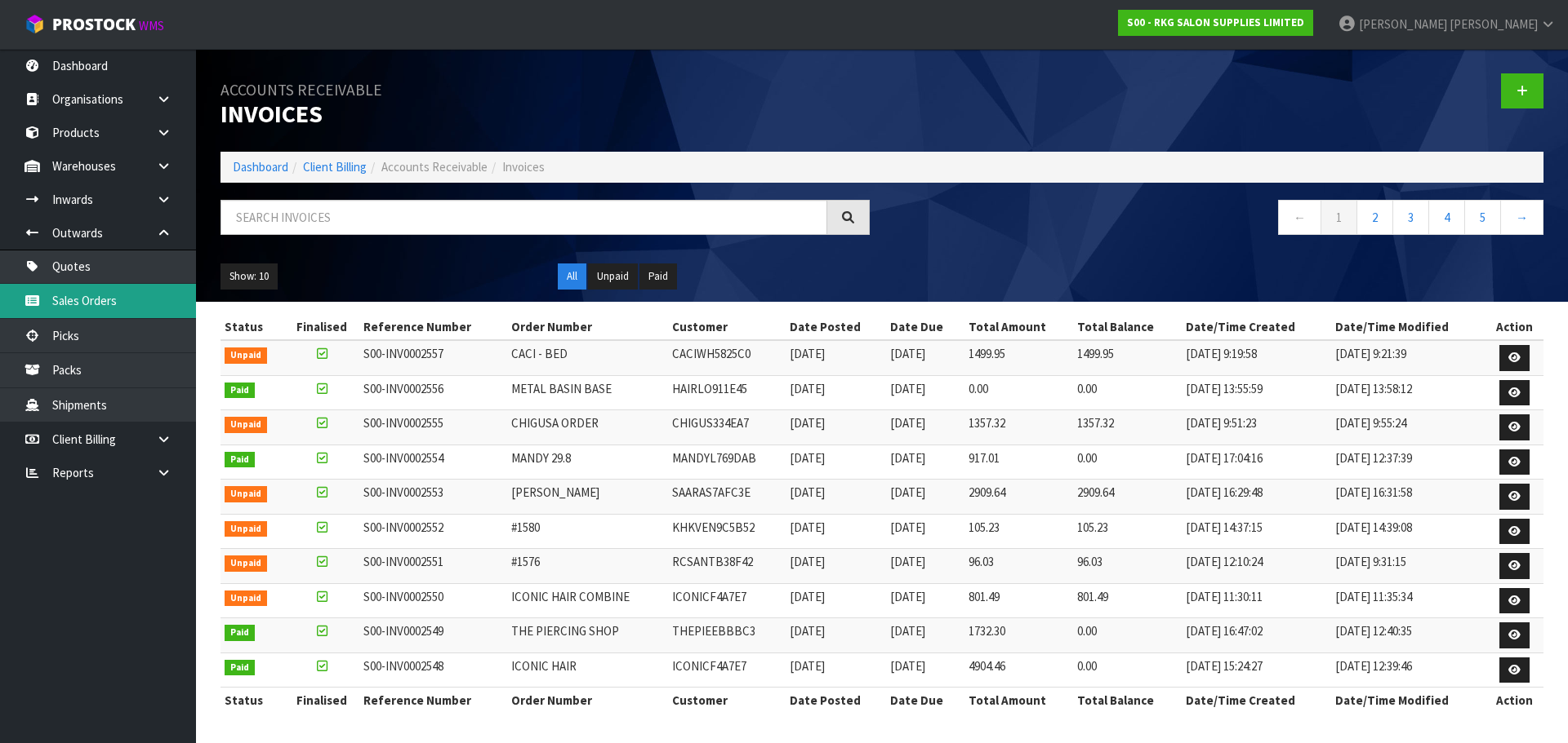
click at [95, 299] on link "Sales Orders" at bounding box center [98, 300] width 196 height 34
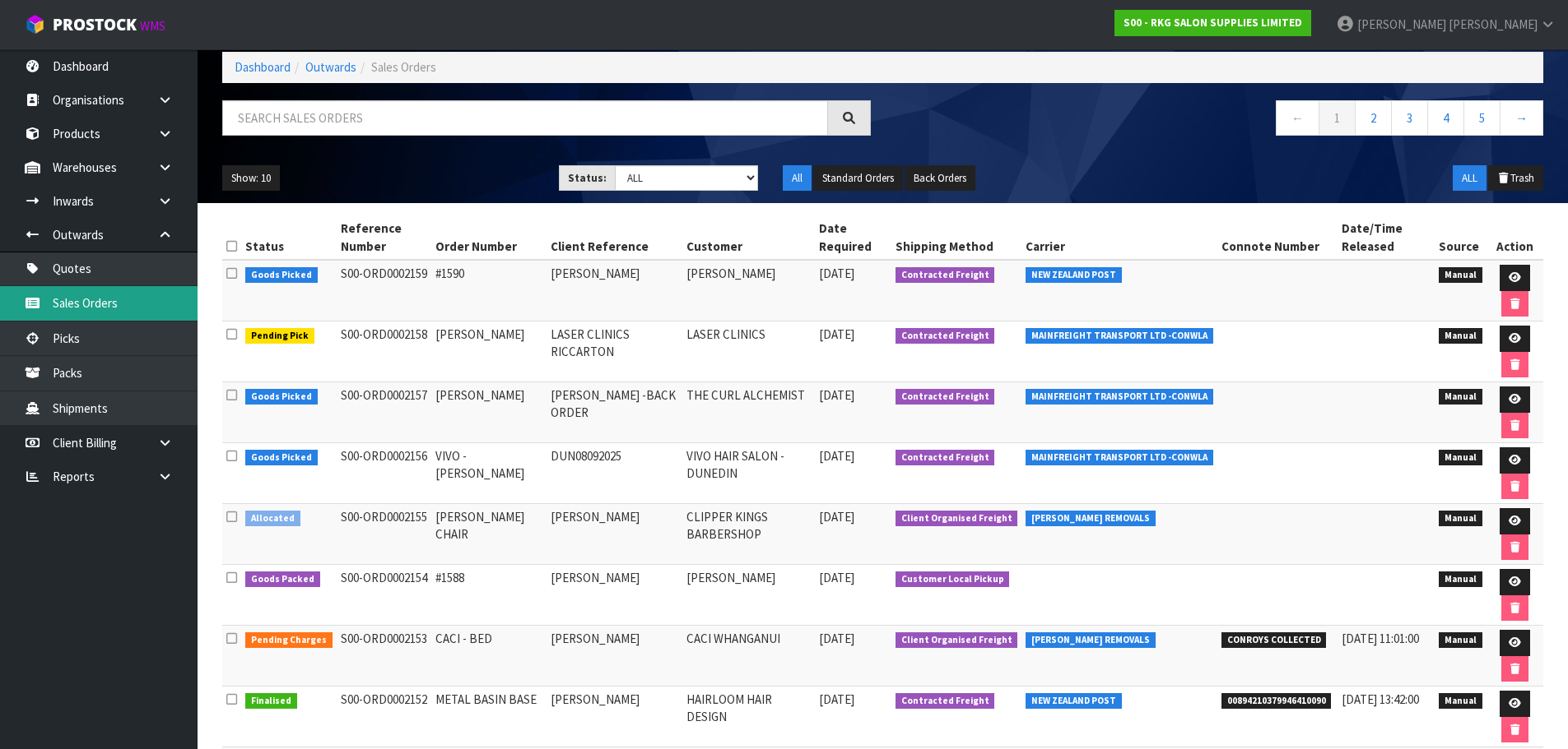
scroll to position [165, 0]
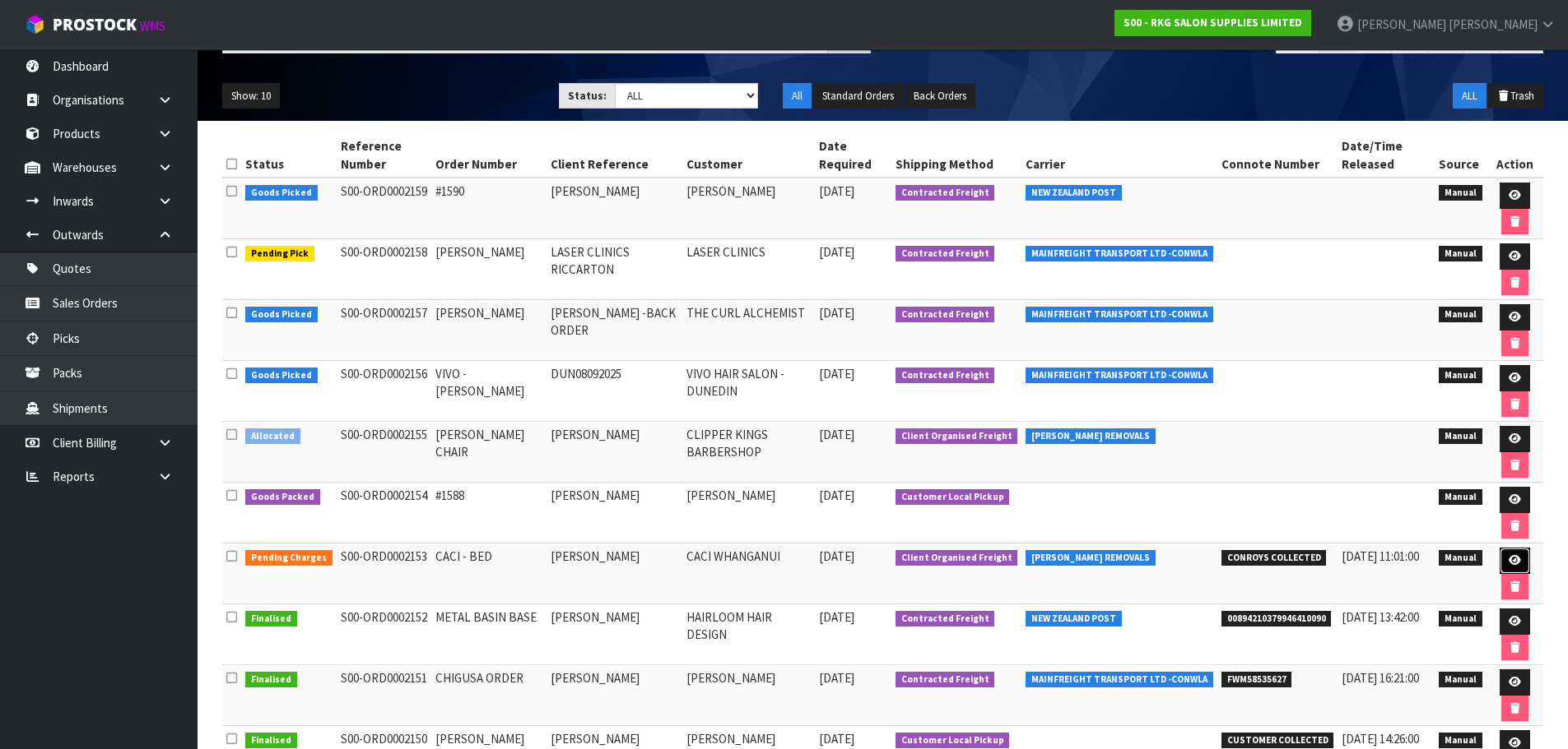
click at [1509, 561] on icon at bounding box center [1515, 561] width 12 height 11
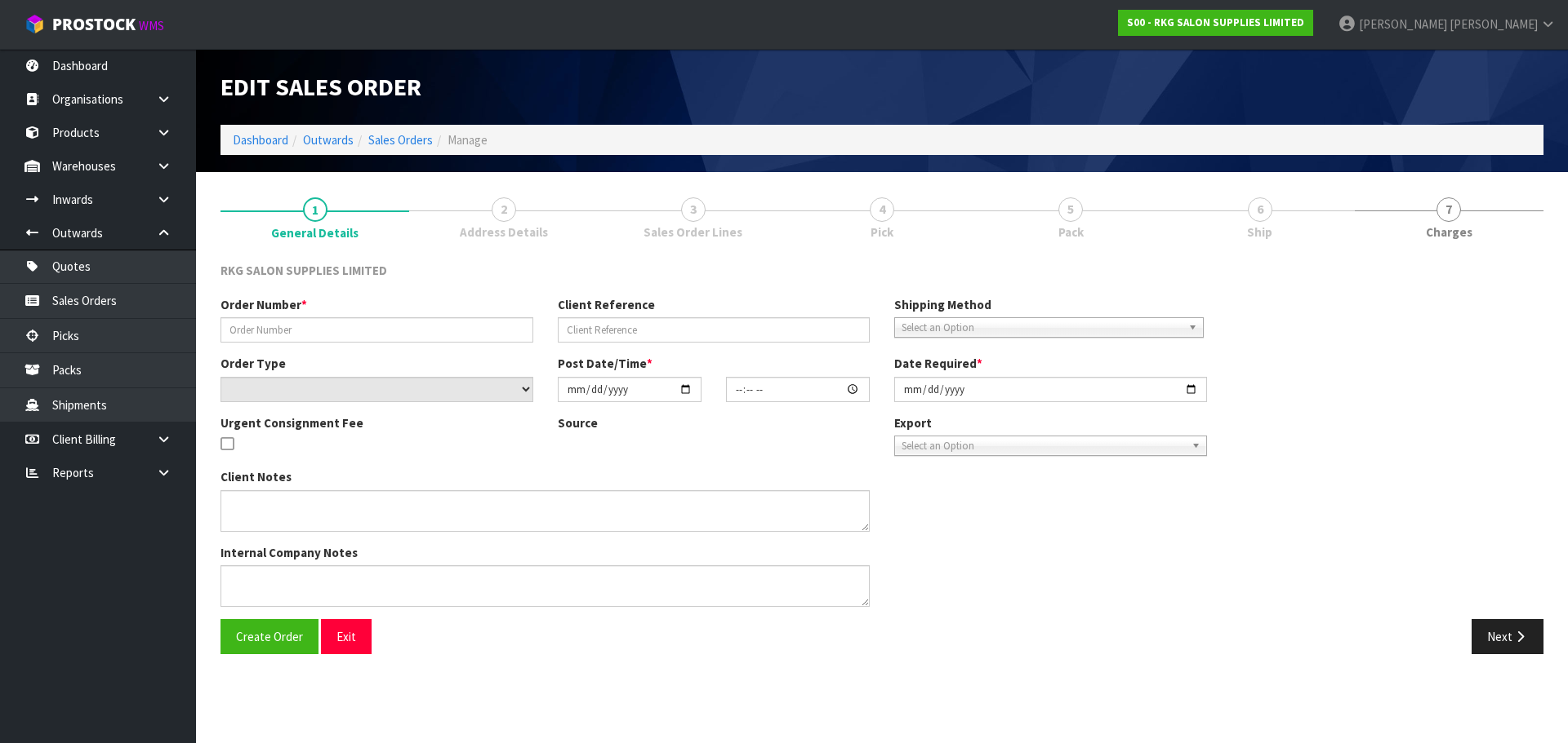
type input "CACI - BED"
type input "GEE PRANGNELL"
select select "number:0"
type input "2025-09-04"
type input "00:00:00.000"
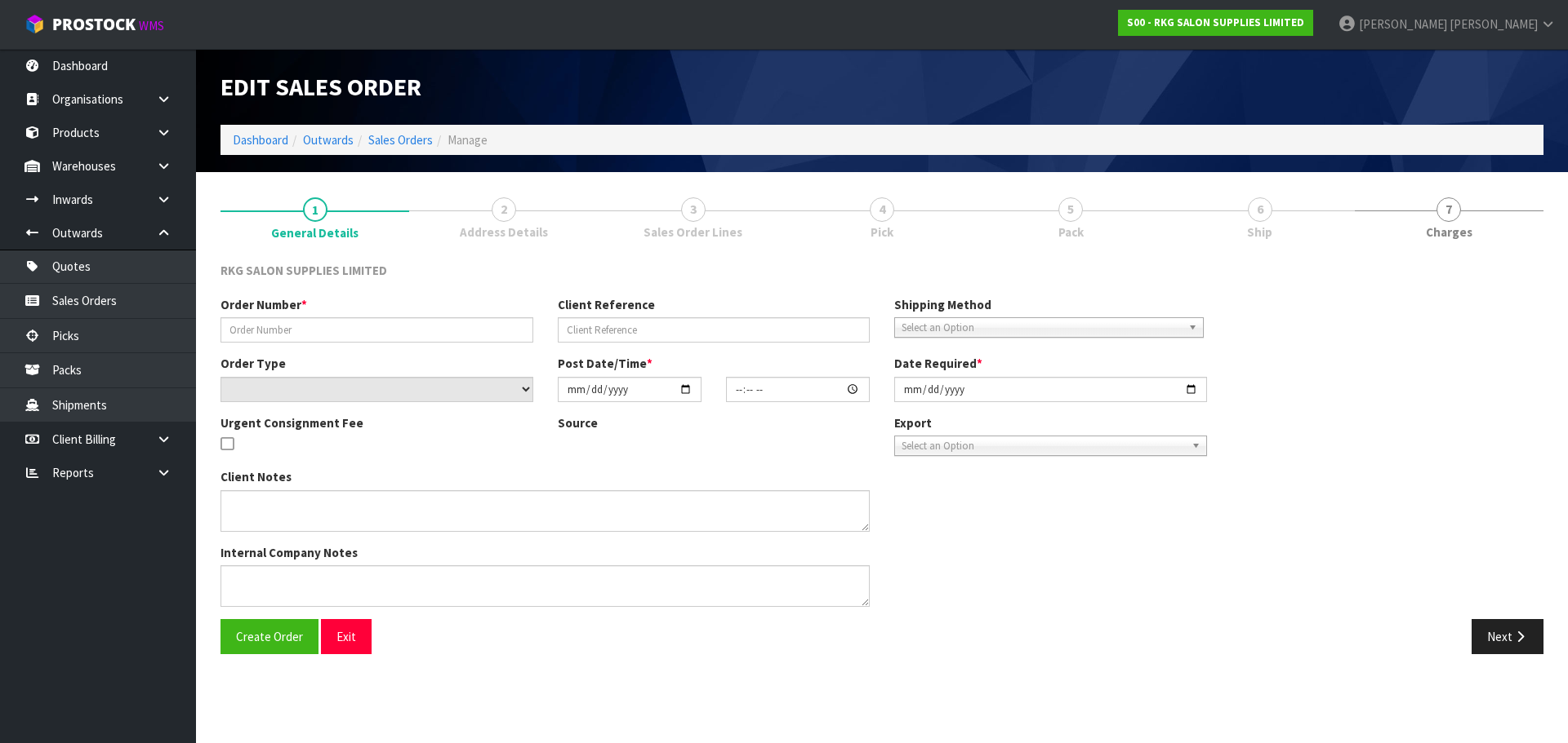
type input "2025-09-05"
type textarea "FOR PICK UP CONROYS MONDAY 8.9"
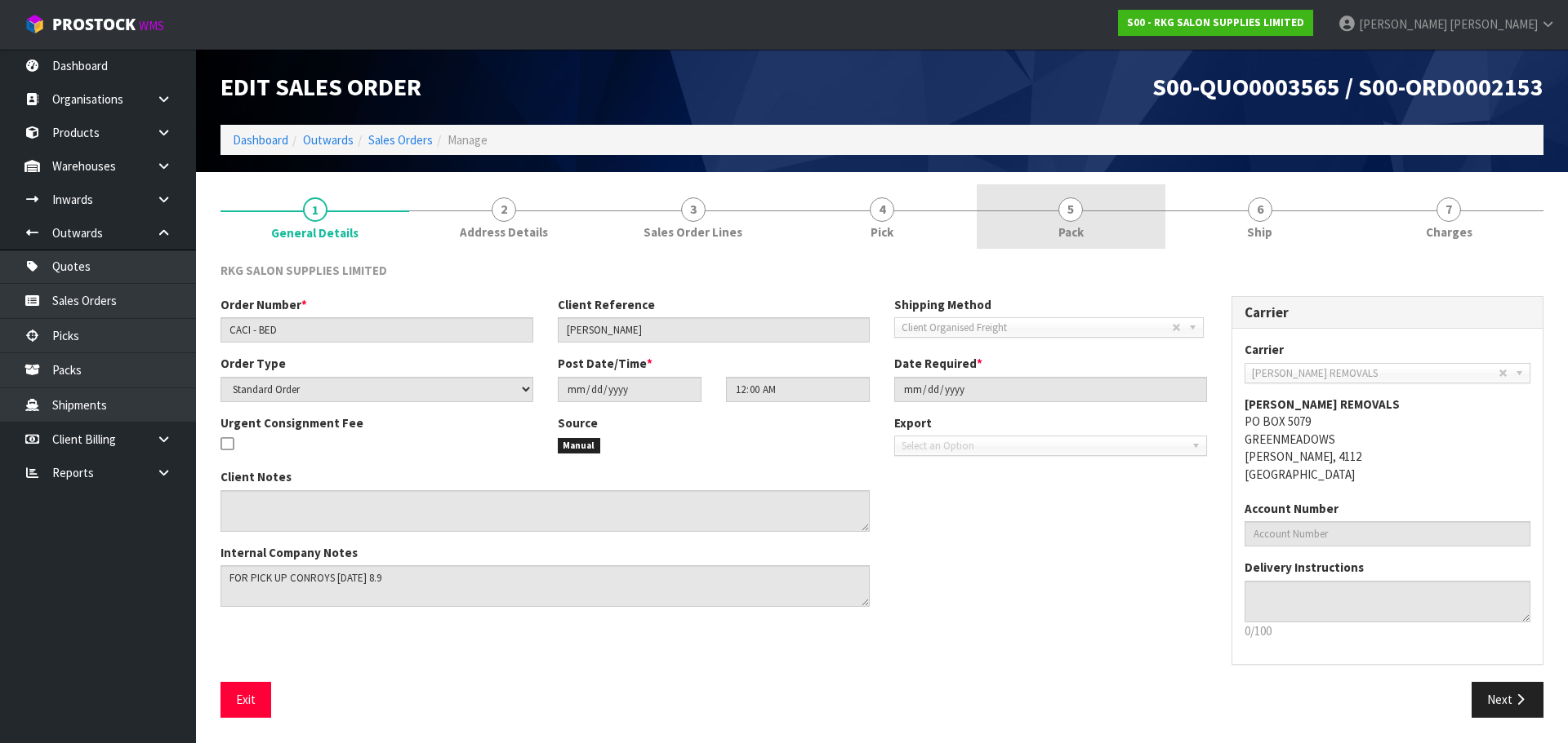
click at [1076, 217] on span "5" at bounding box center [1070, 210] width 25 height 25
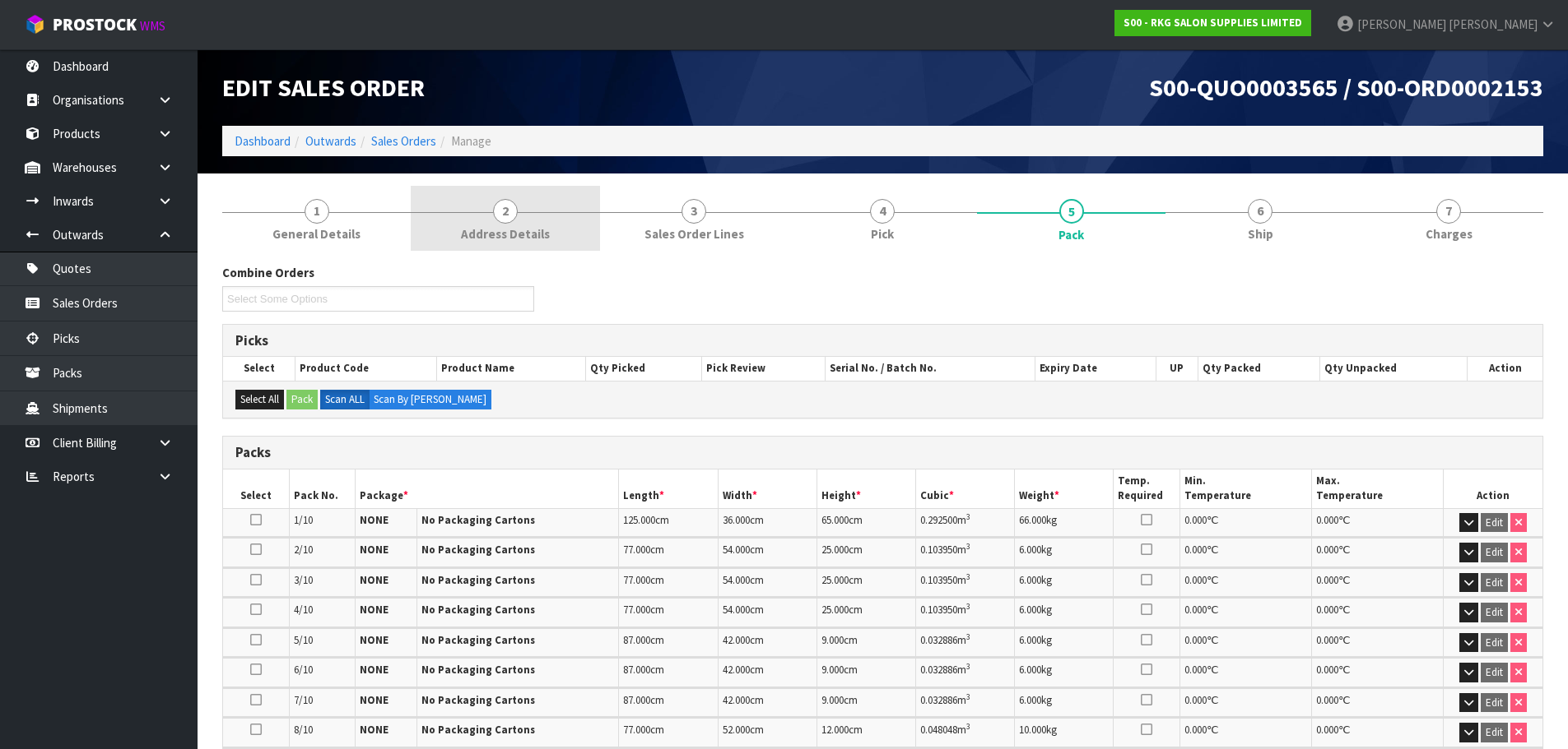
click at [502, 213] on span "2" at bounding box center [505, 212] width 25 height 25
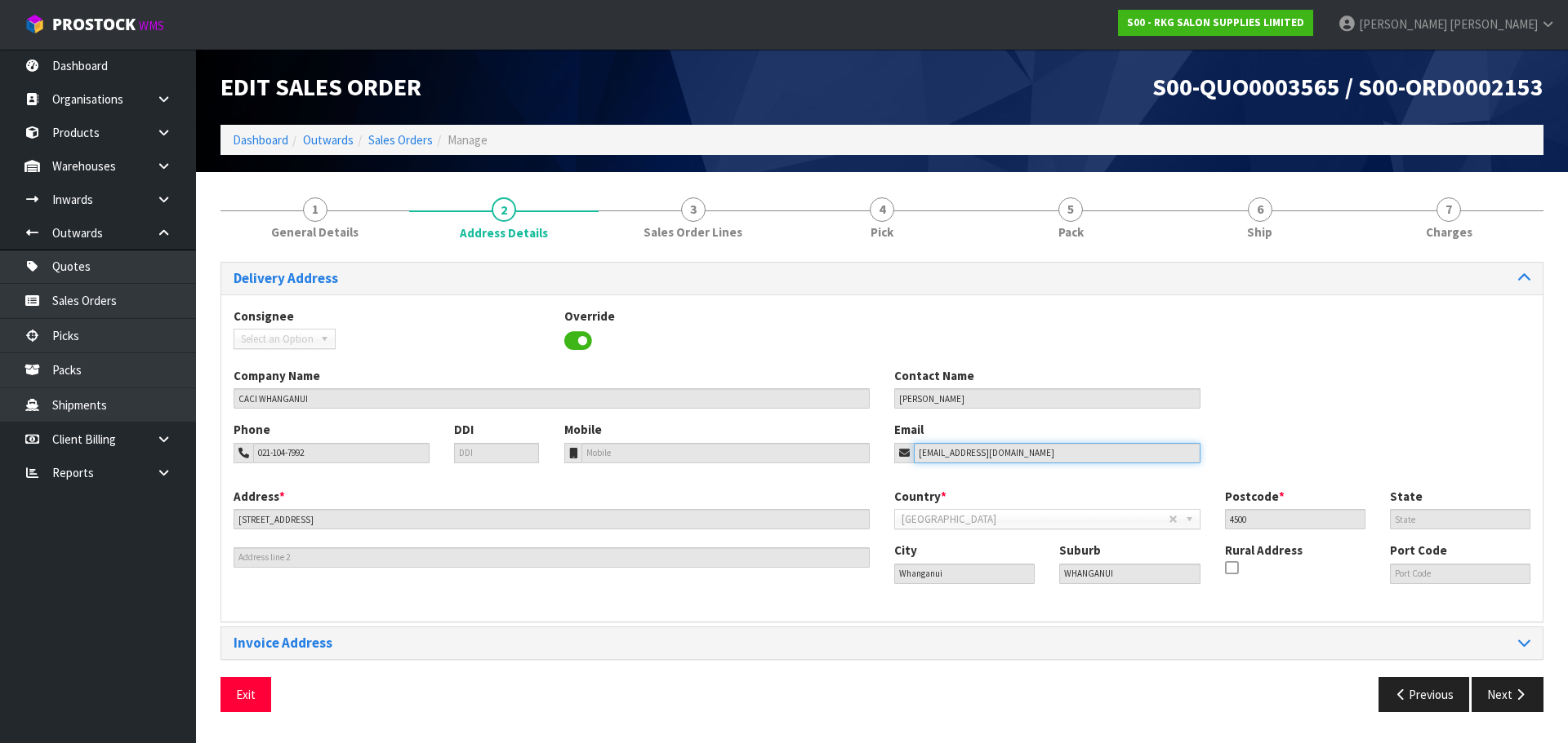
drag, startPoint x: 1063, startPoint y: 451, endPoint x: 872, endPoint y: 451, distance: 191.0
click at [872, 451] on div "Phone 021-104-7992 DDI Mobile Email whanganui.private@caci.co.nz" at bounding box center [881, 454] width 1321 height 66
click at [246, 694] on button "Exit" at bounding box center [245, 695] width 50 height 35
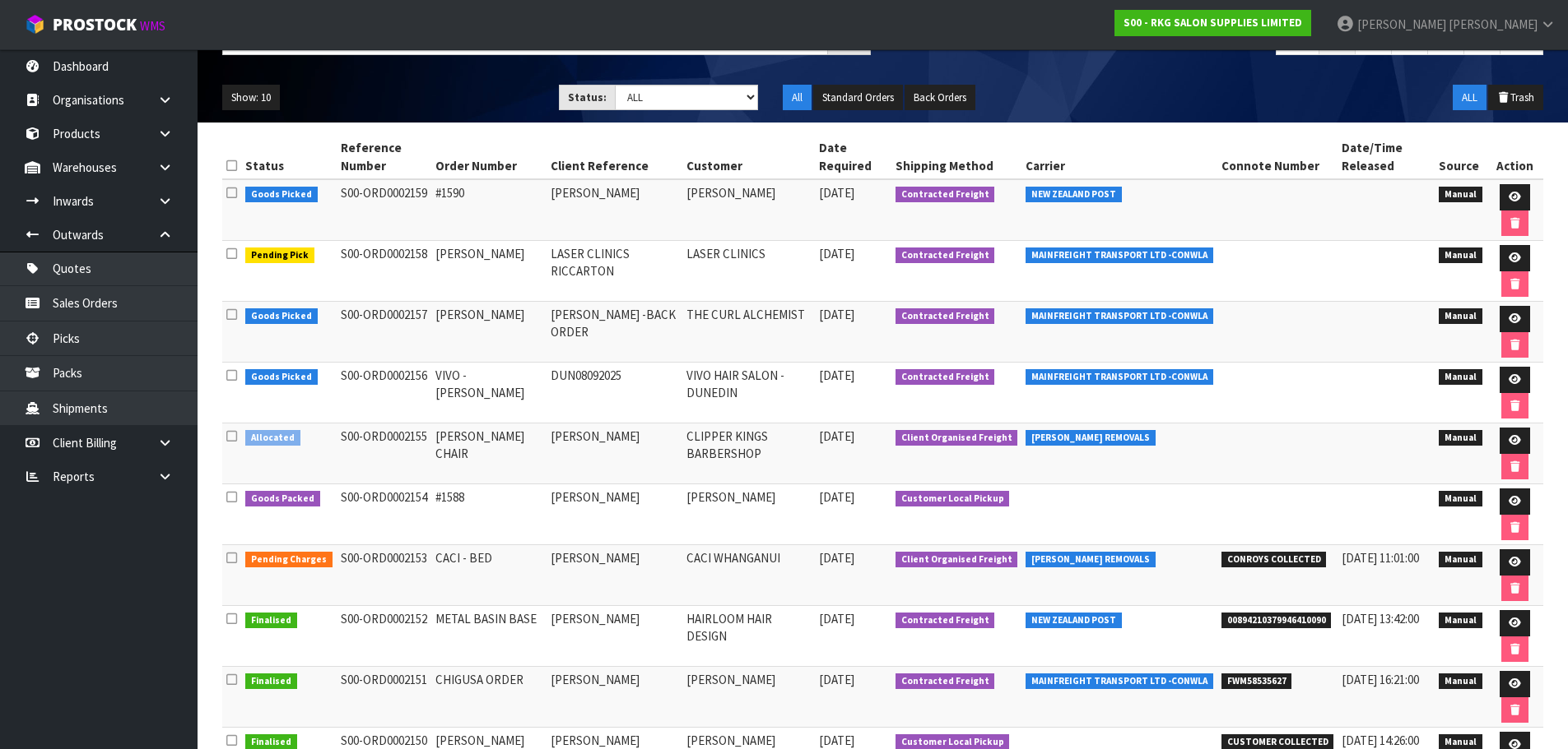
scroll to position [165, 0]
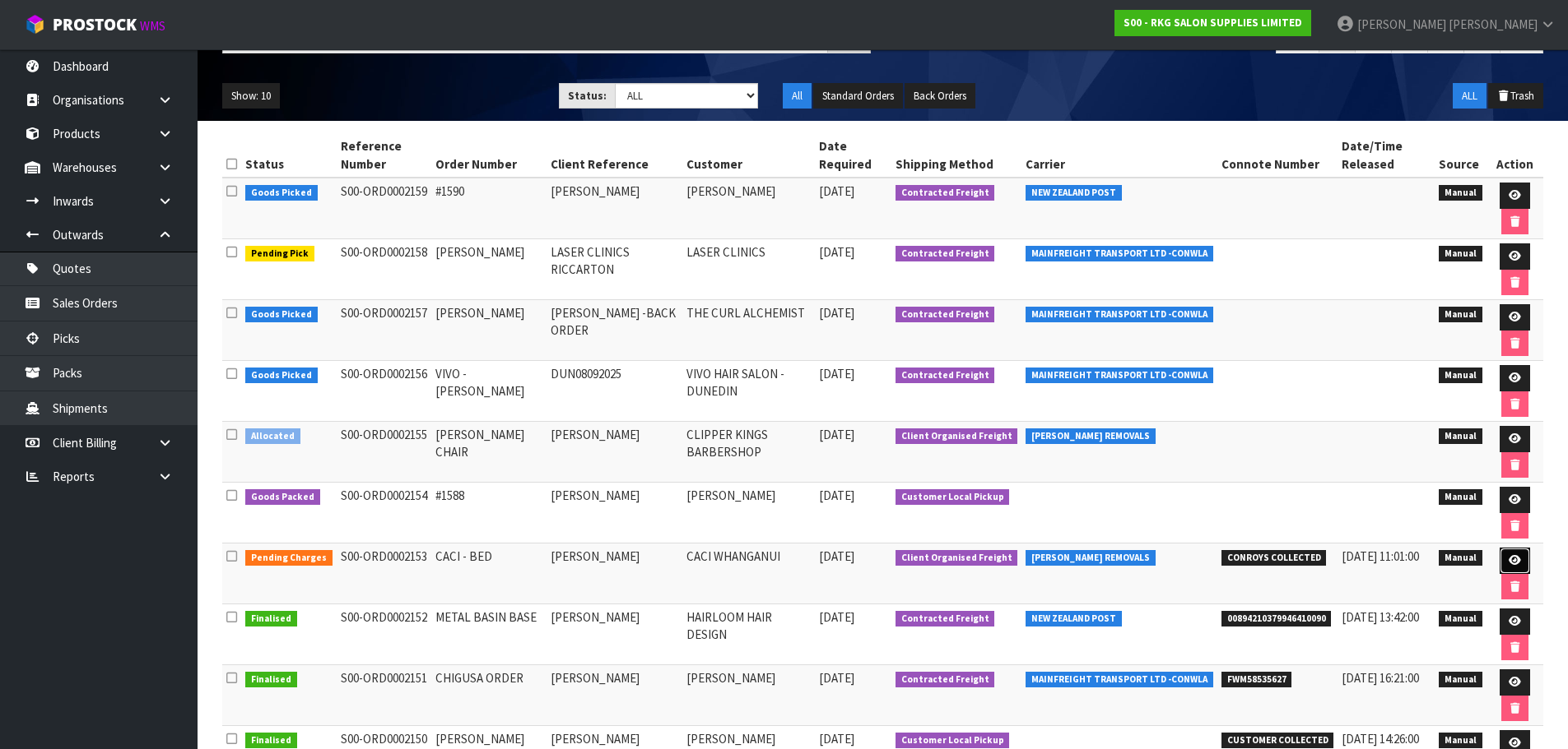
click at [1509, 565] on icon at bounding box center [1515, 561] width 12 height 11
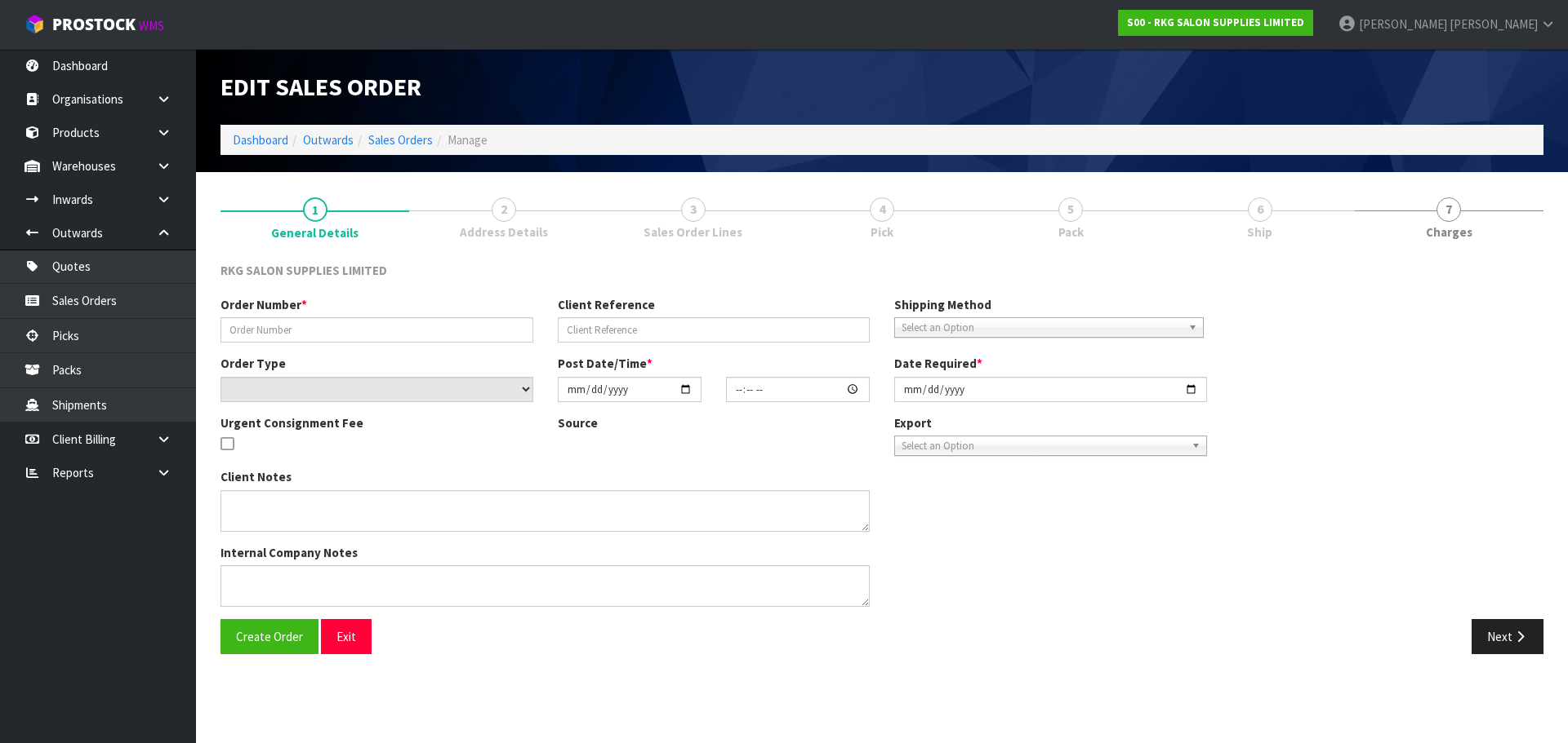
type input "CACI - BED"
type input "GEE PRANGNELL"
select select "number:0"
type input "2025-09-04"
type input "00:00:00.000"
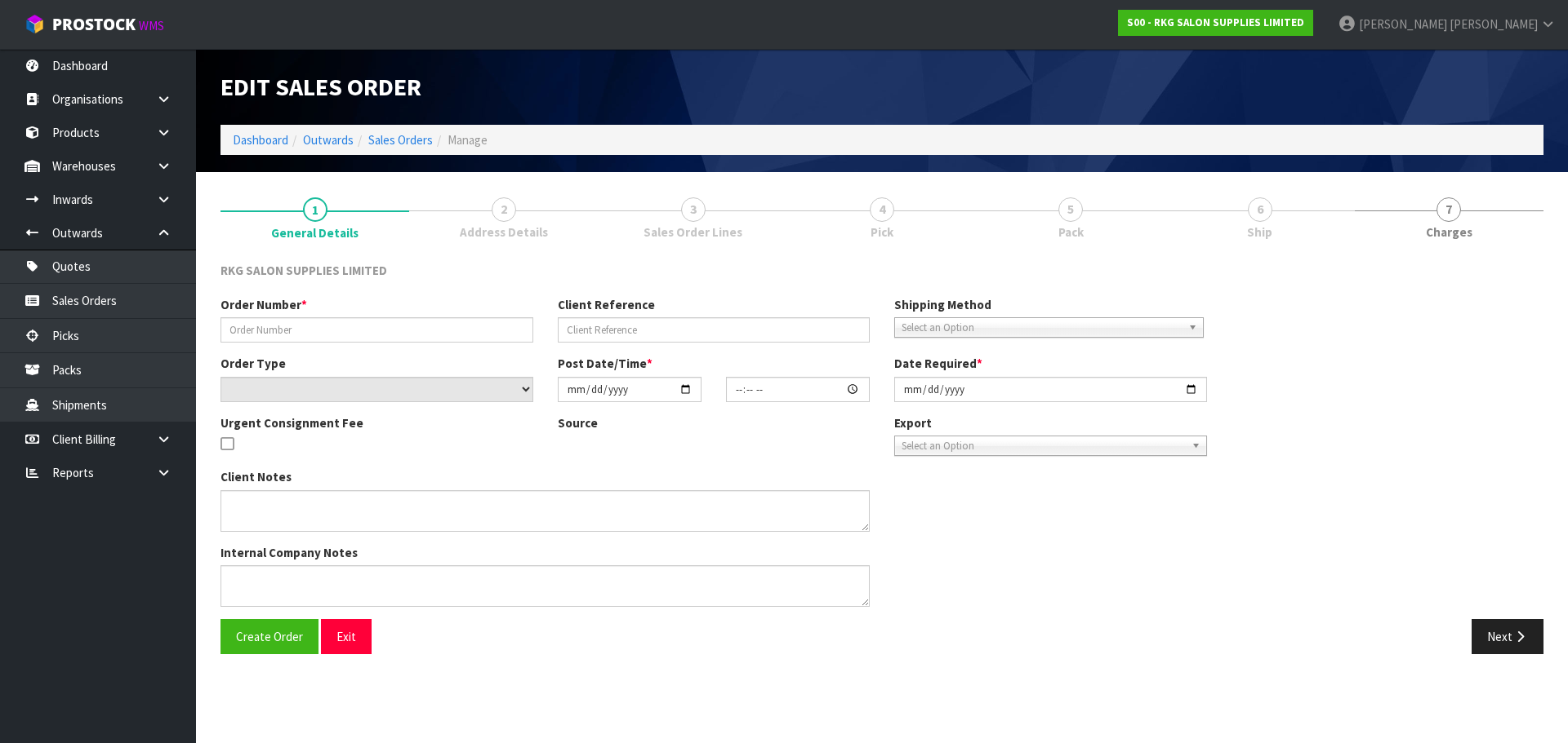
type input "2025-09-05"
type textarea "FOR PICK UP CONROYS MONDAY 8.9"
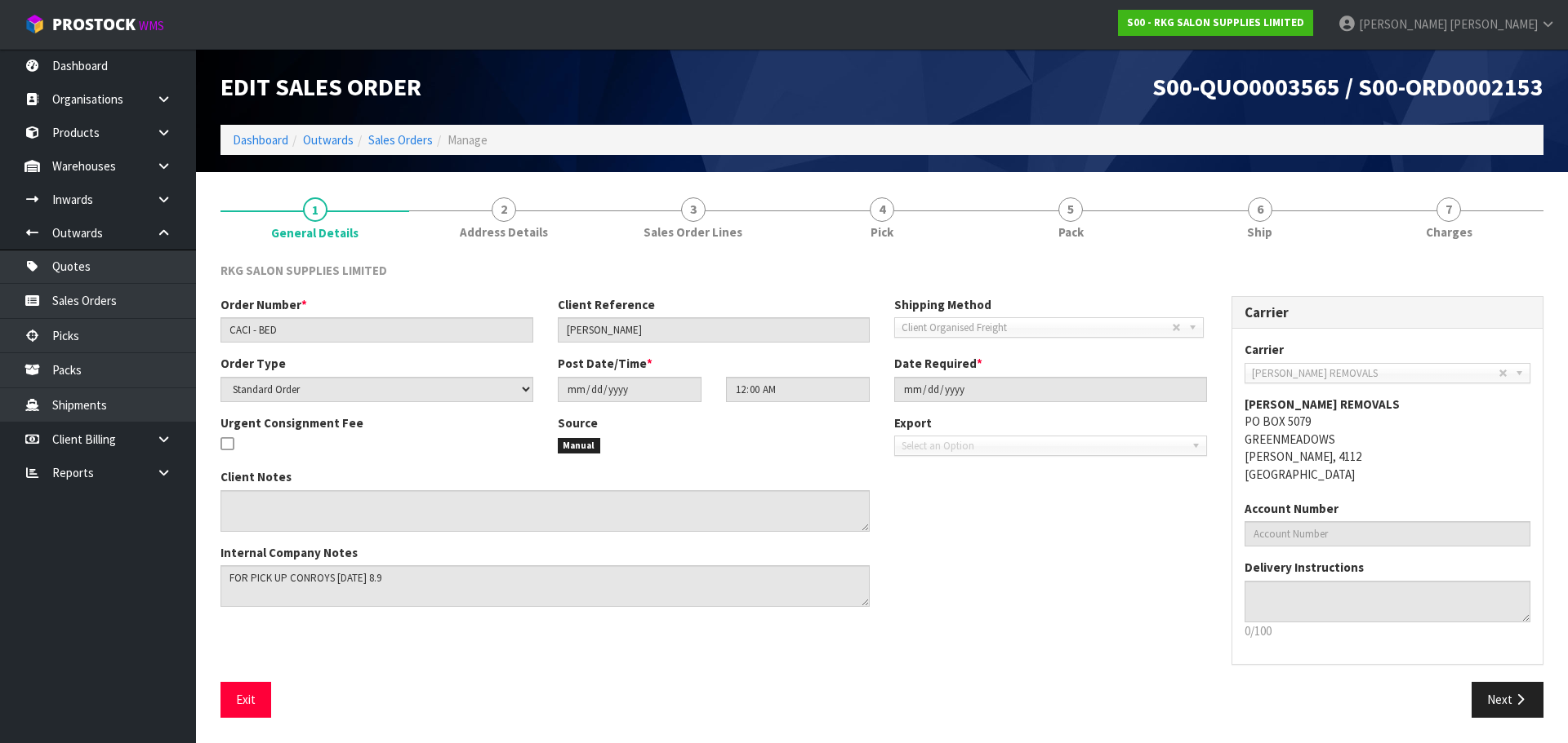
click at [1253, 212] on span "6" at bounding box center [1260, 210] width 25 height 25
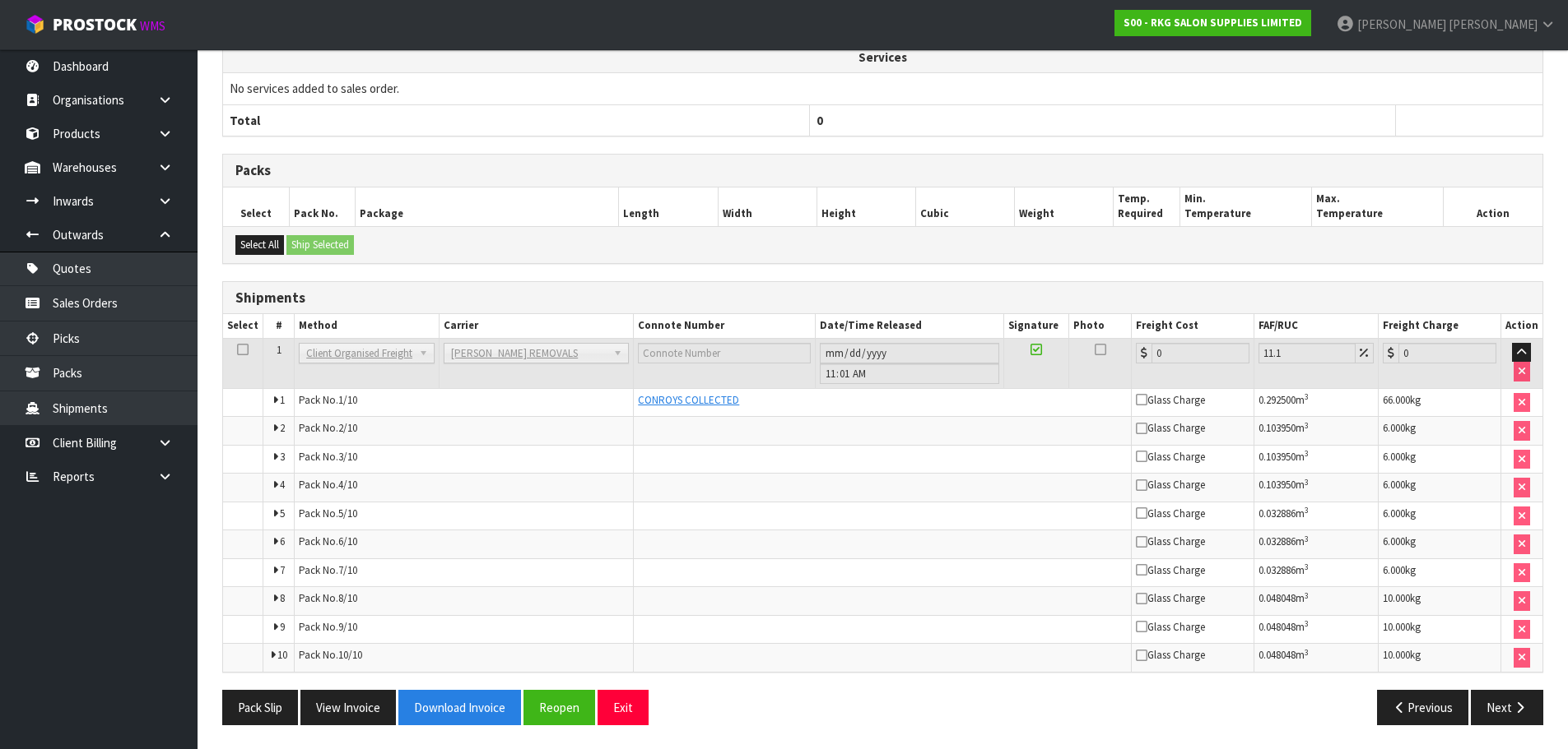
scroll to position [577, 0]
click at [1499, 705] on button "Next" at bounding box center [1507, 707] width 72 height 36
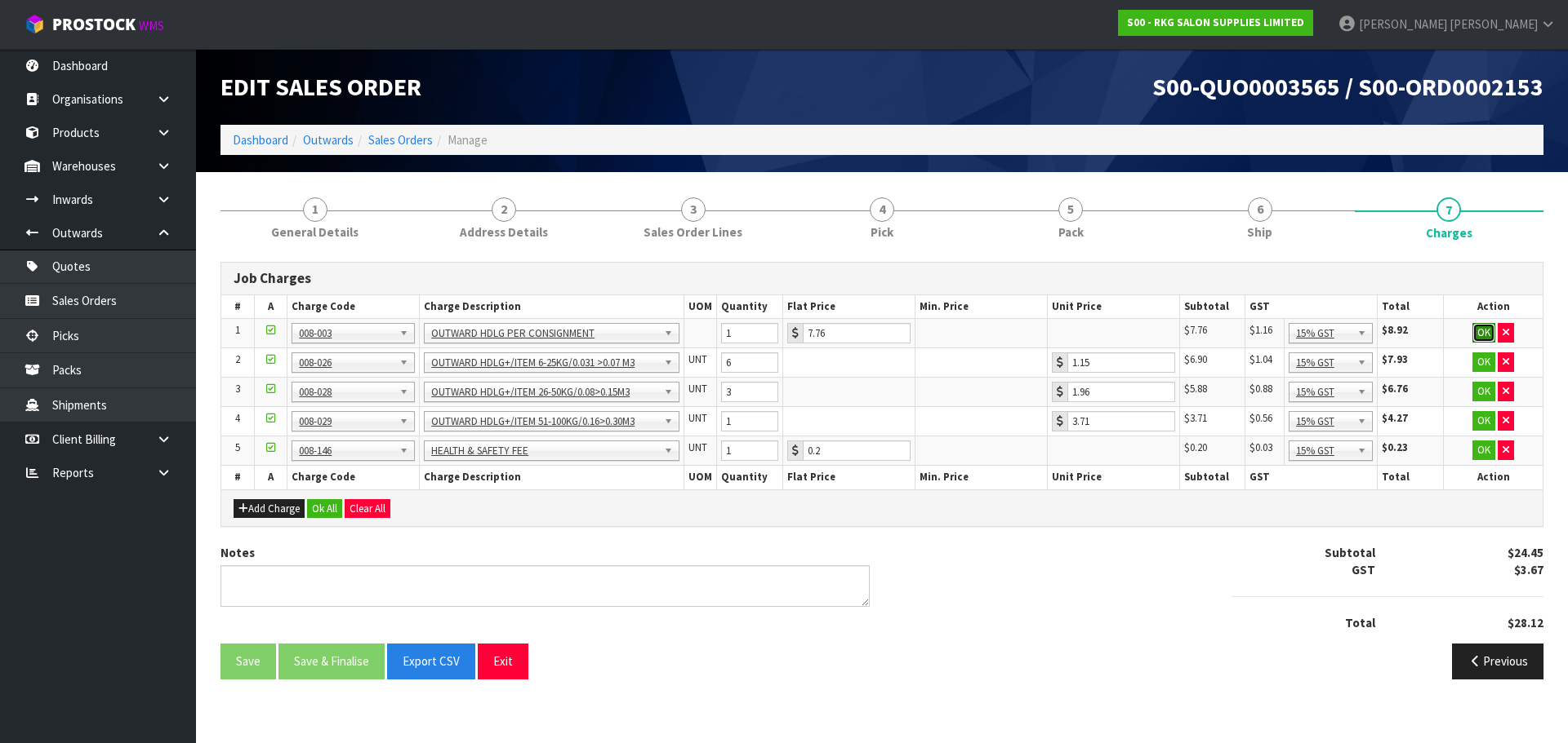
click at [1486, 331] on button "OK" at bounding box center [1483, 333] width 23 height 19
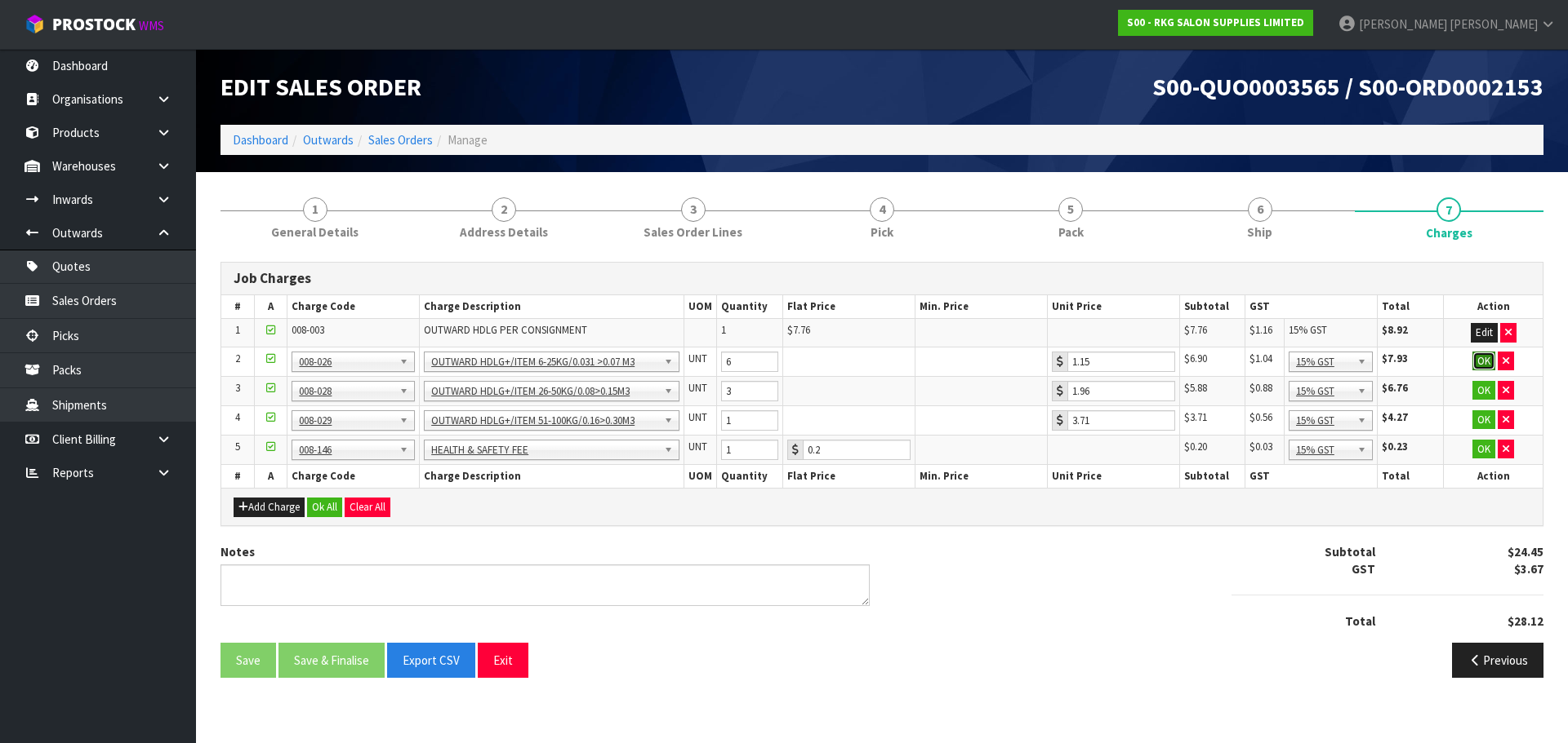
click at [1483, 368] on button "OK" at bounding box center [1483, 361] width 23 height 19
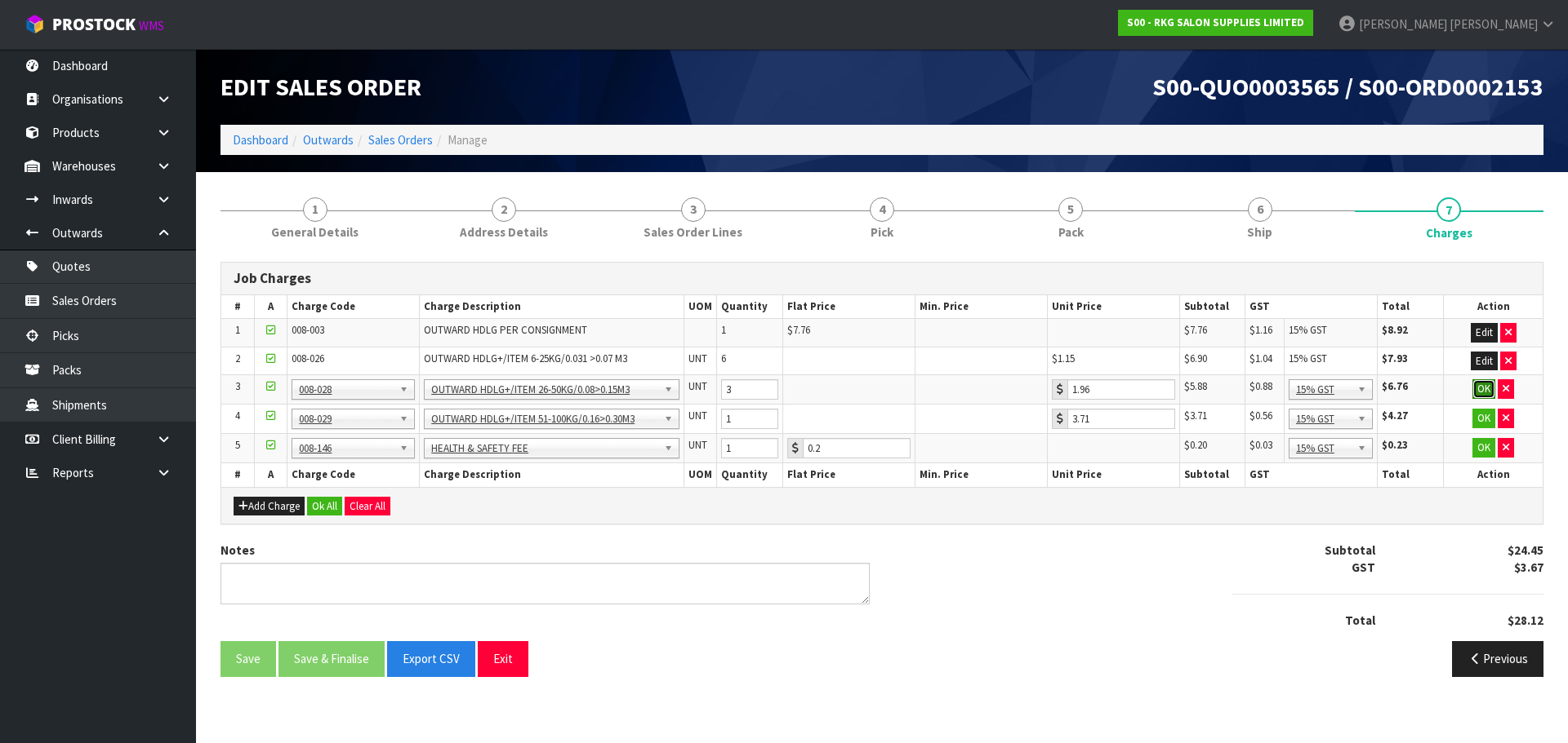
click at [1479, 385] on button "OK" at bounding box center [1483, 390] width 23 height 19
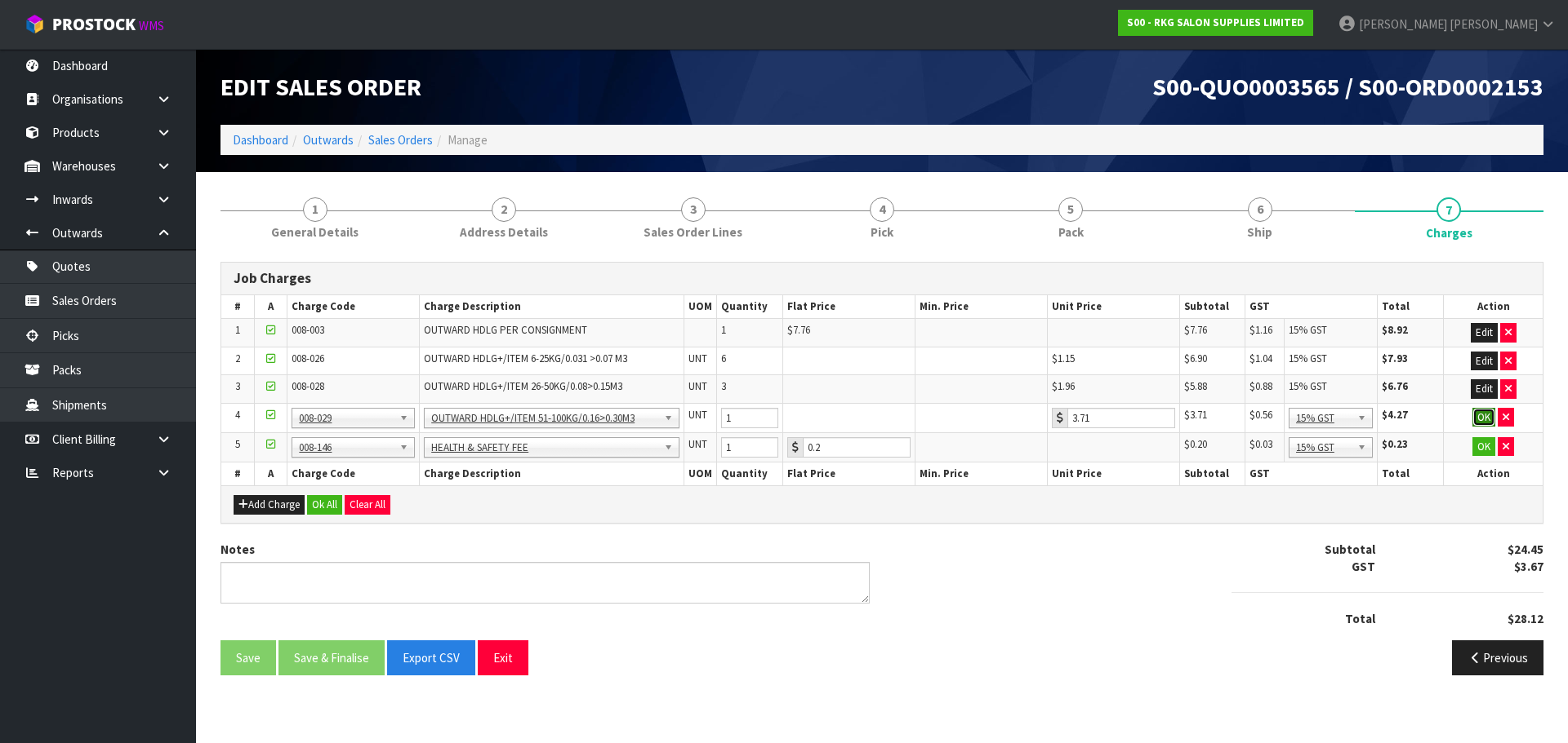
click at [1482, 422] on button "OK" at bounding box center [1483, 418] width 23 height 19
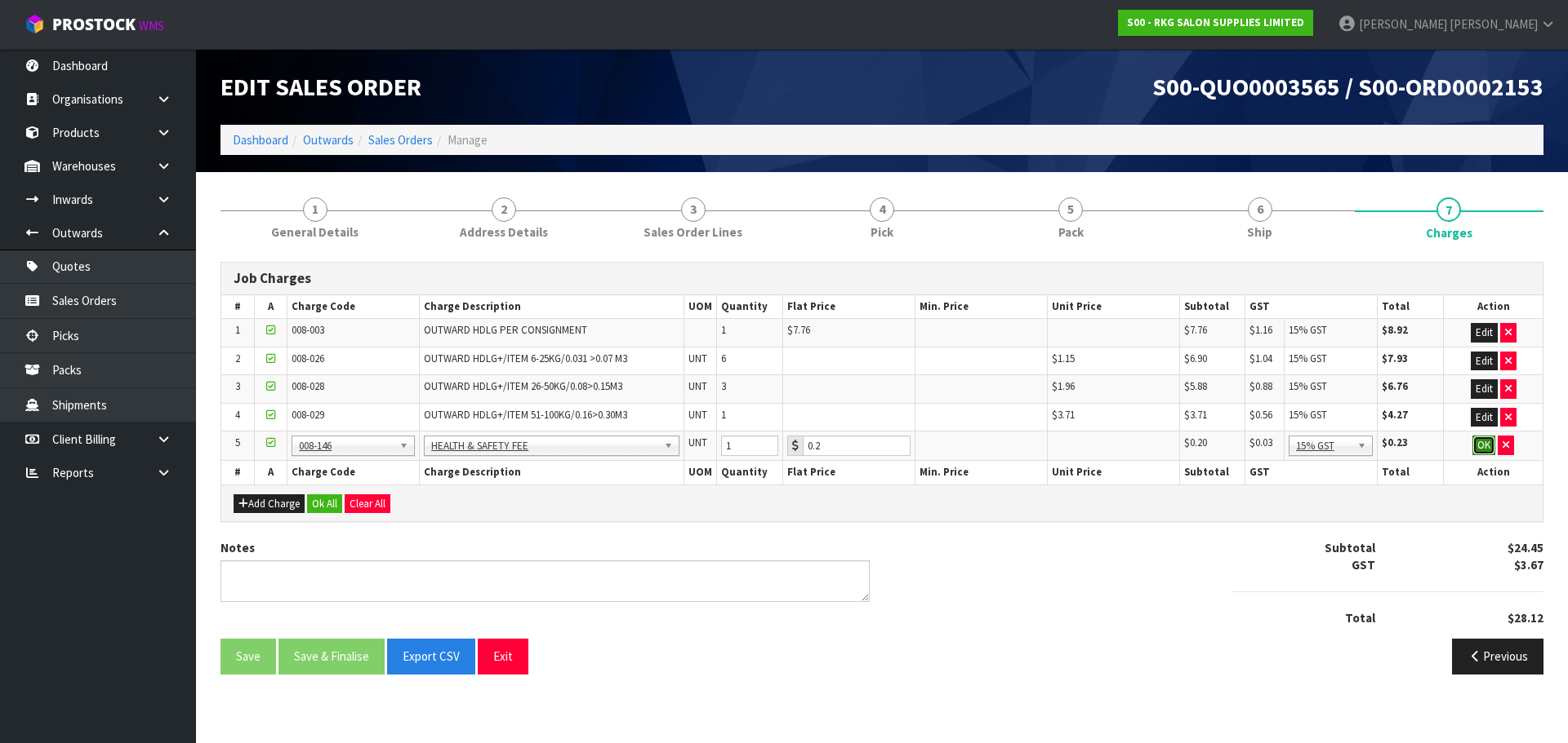
click at [1477, 448] on button "OK" at bounding box center [1483, 445] width 23 height 19
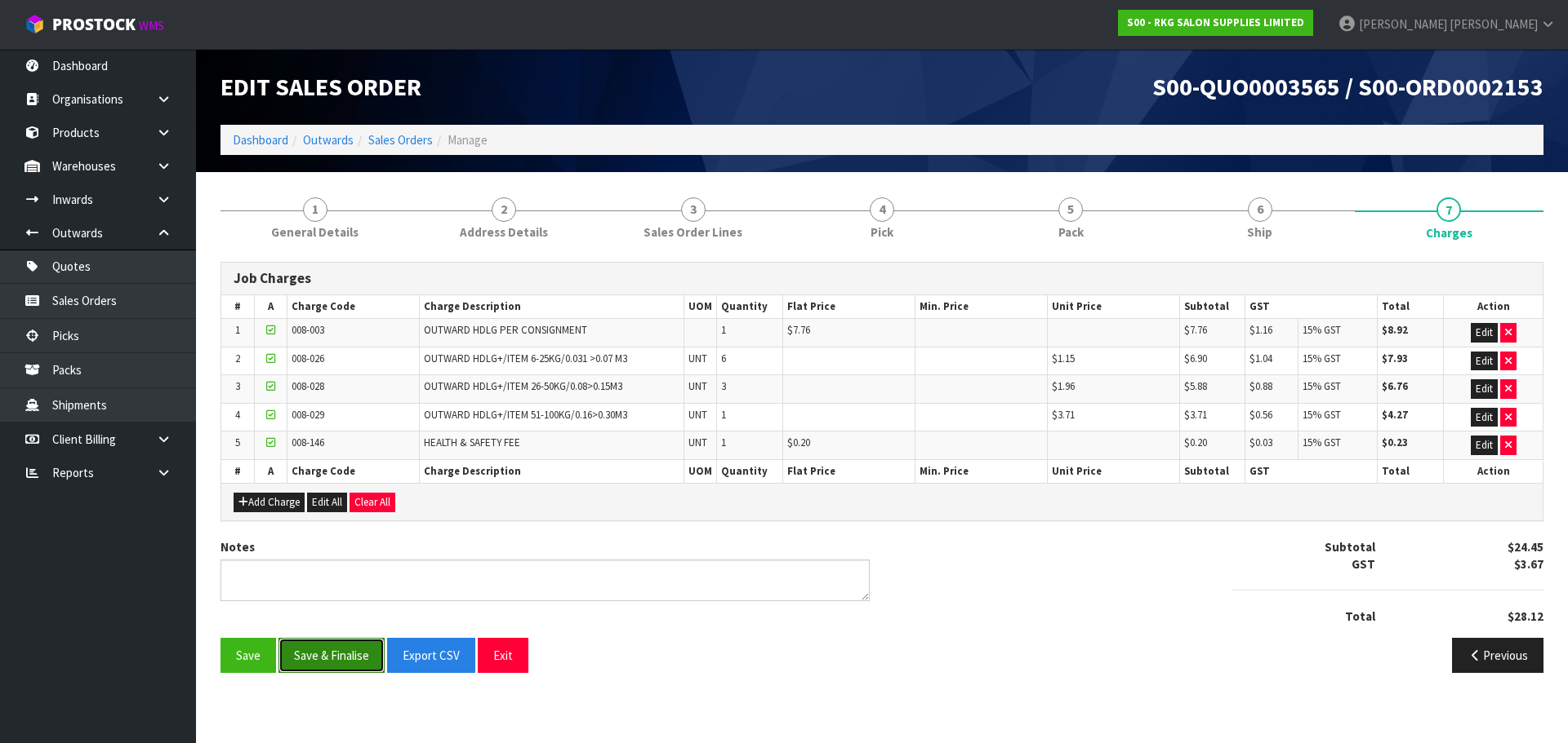
click at [339, 655] on button "Save & Finalise" at bounding box center [331, 656] width 106 height 35
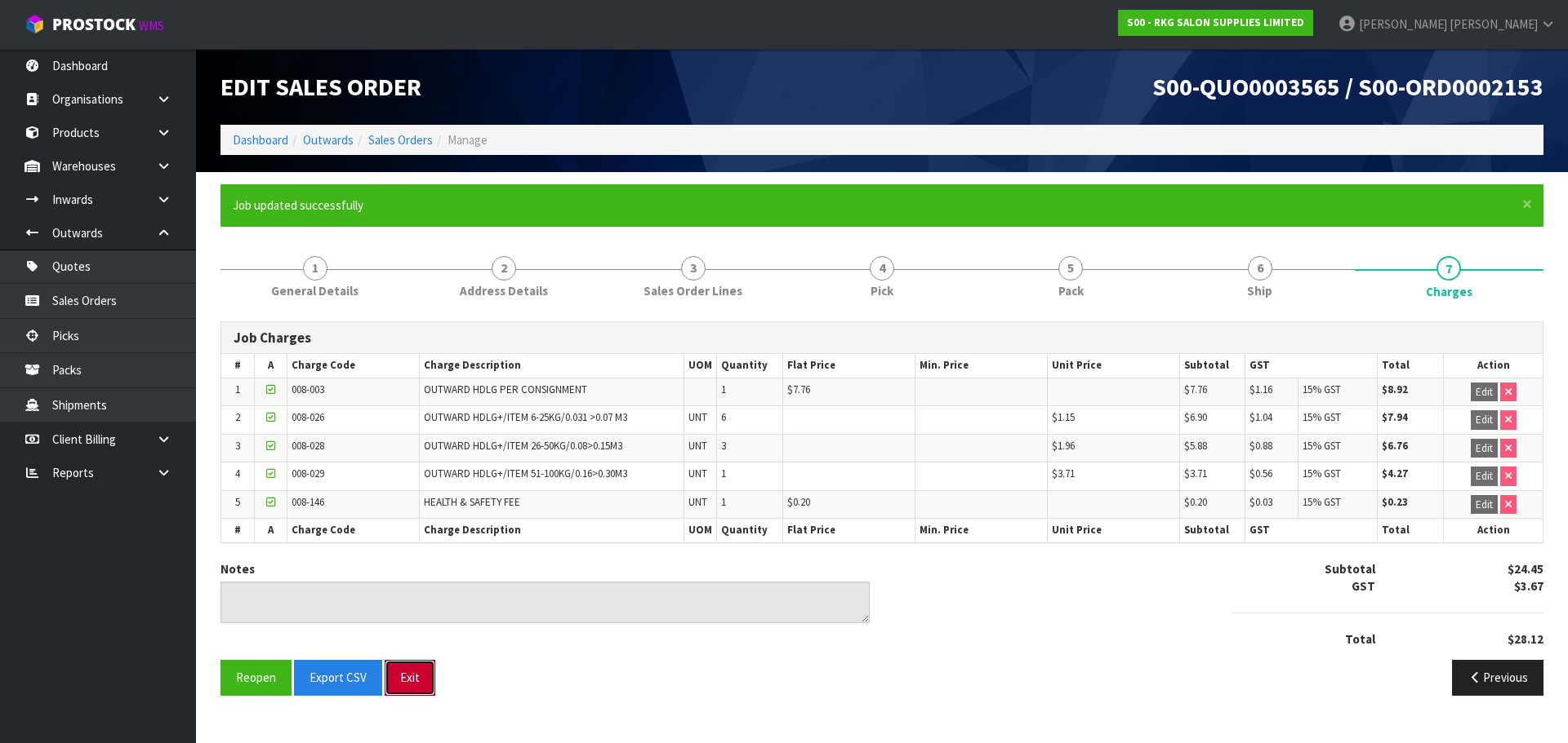
drag, startPoint x: 410, startPoint y: 683, endPoint x: 444, endPoint y: 655, distance: 44.0
click at [410, 683] on button "Exit" at bounding box center [409, 678] width 50 height 35
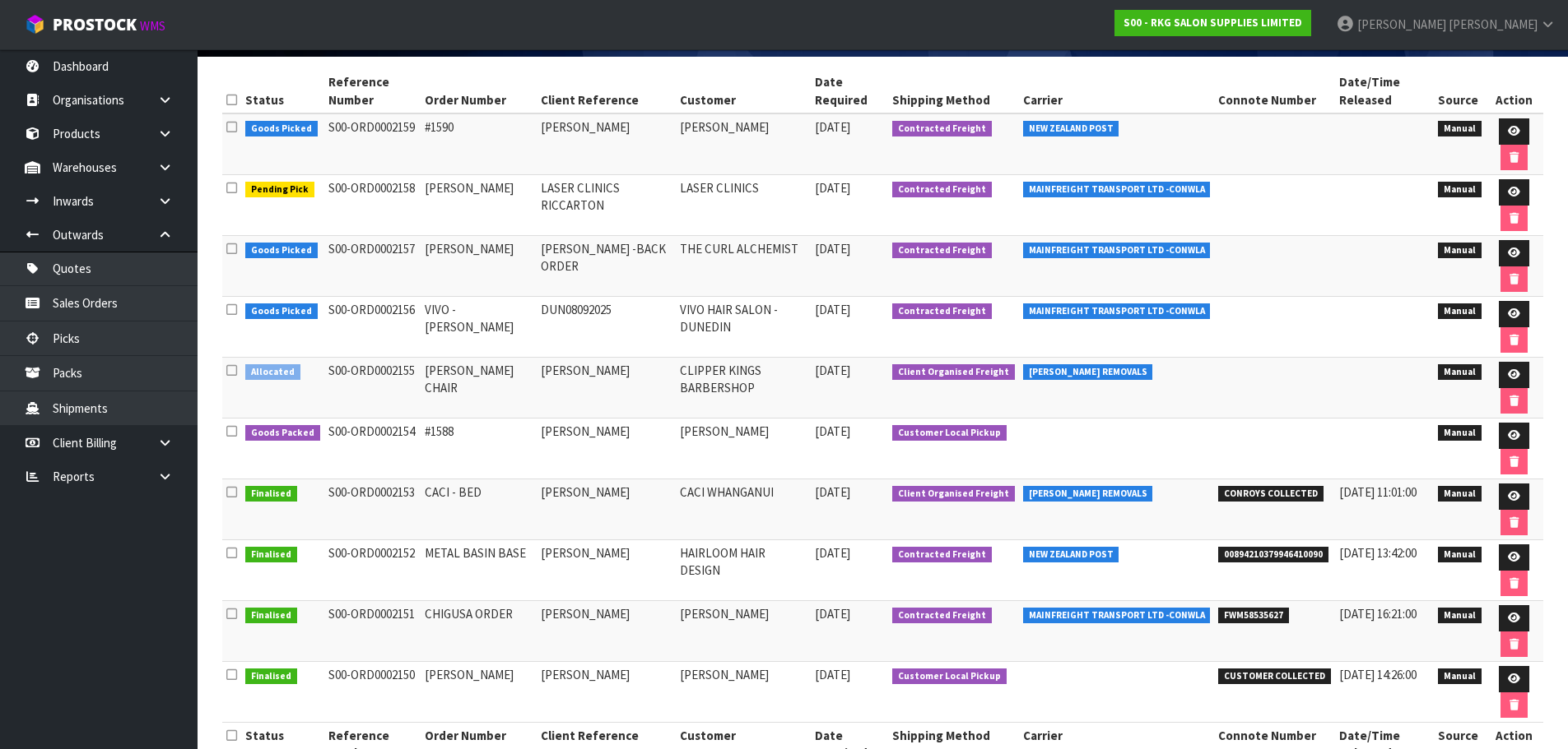
scroll to position [247, 0]
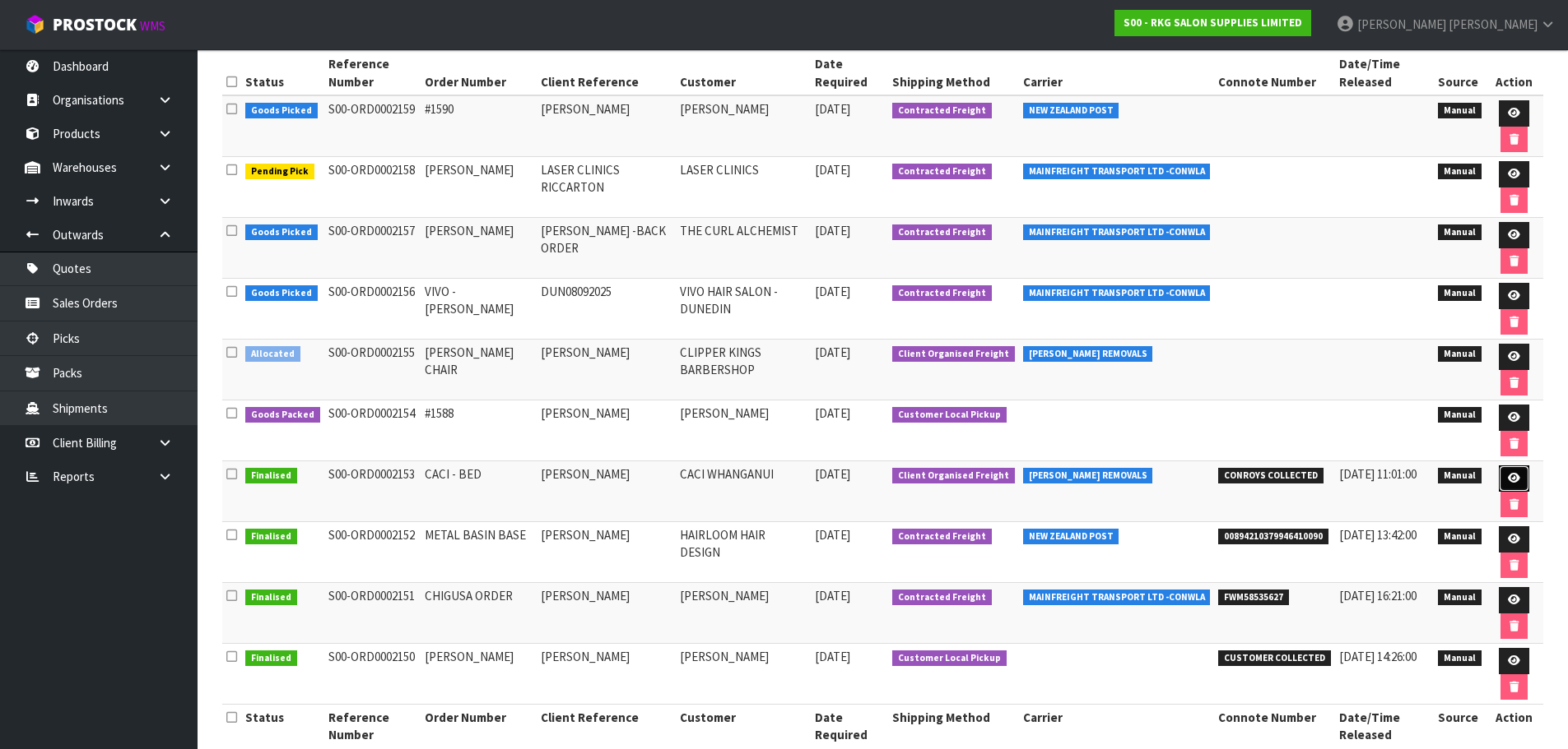
click at [1516, 479] on icon at bounding box center [1514, 478] width 12 height 11
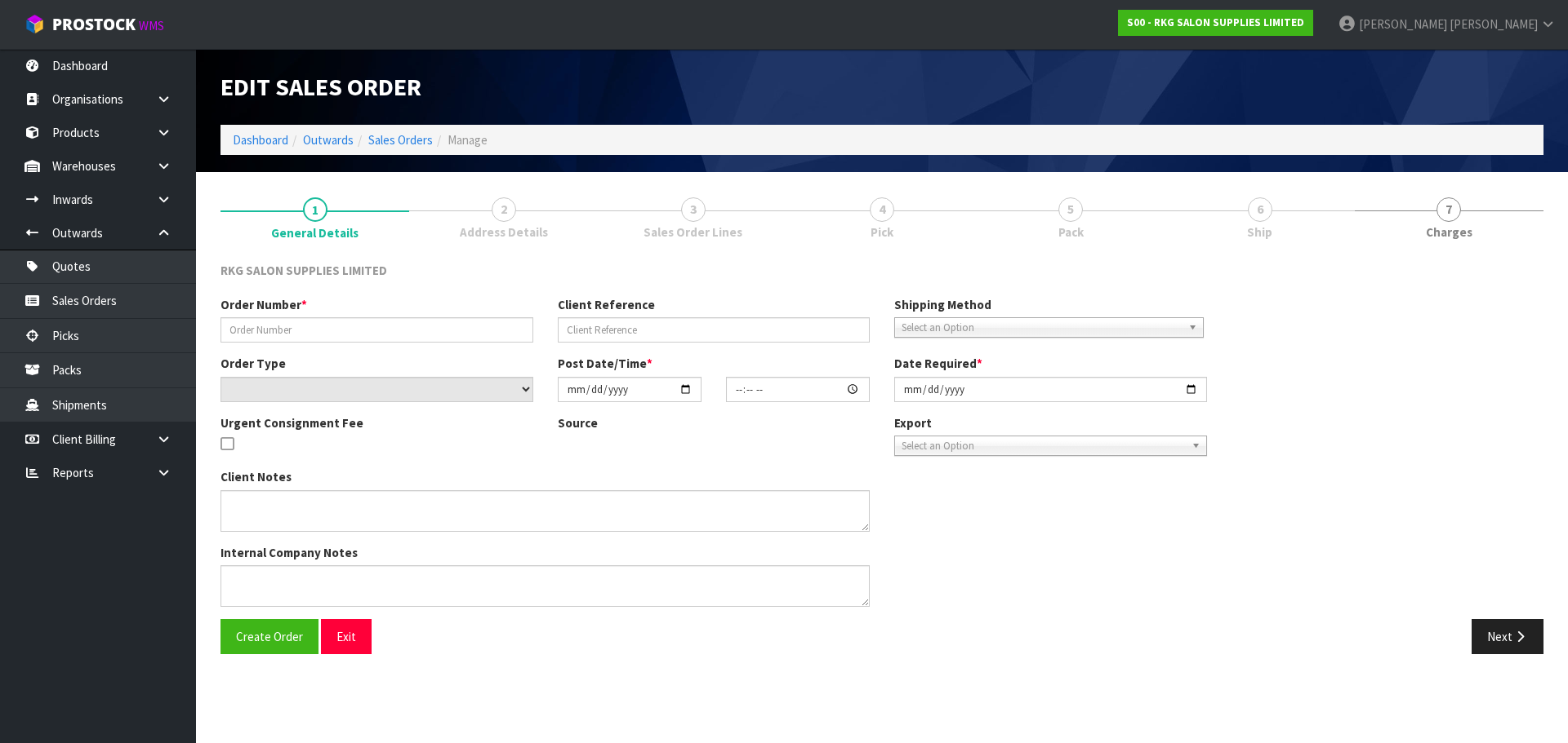
type input "CACI - BED"
type input "GEE PRANGNELL"
select select "number:0"
type input "2025-09-04"
type input "00:00:00.000"
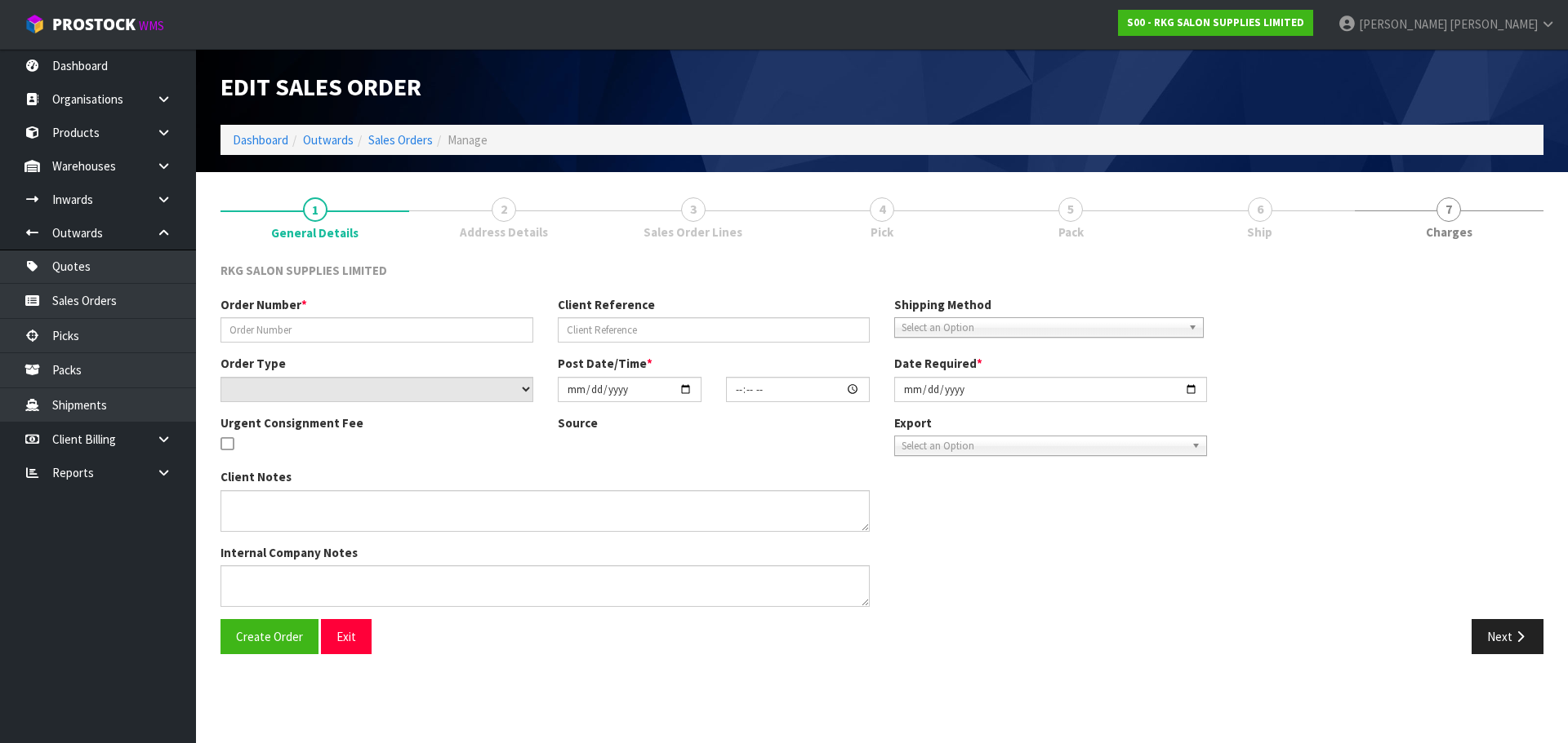
type input "2025-09-05"
type textarea "FOR PICK UP CONROYS MONDAY 8.9"
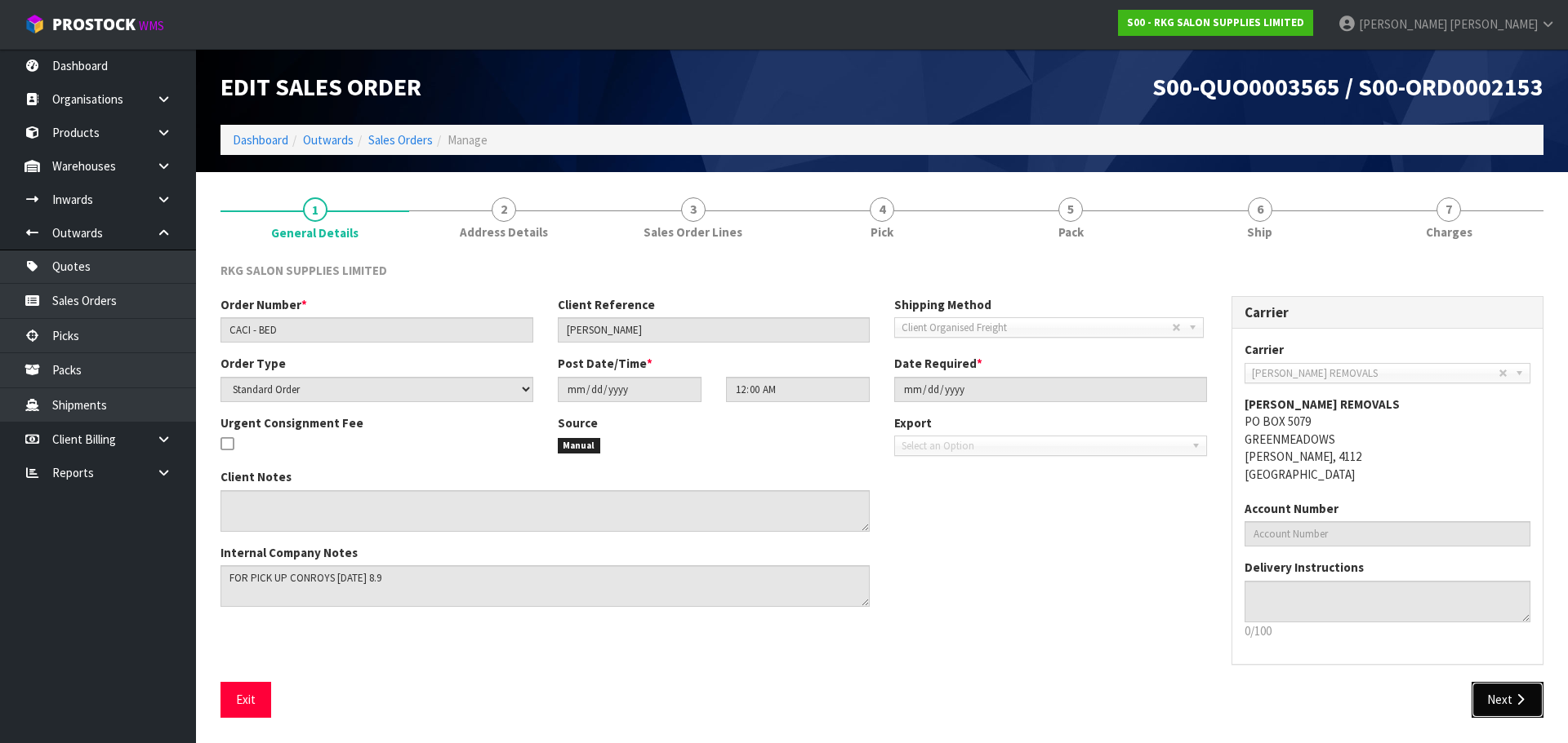
click at [1493, 698] on button "Next" at bounding box center [1507, 700] width 72 height 35
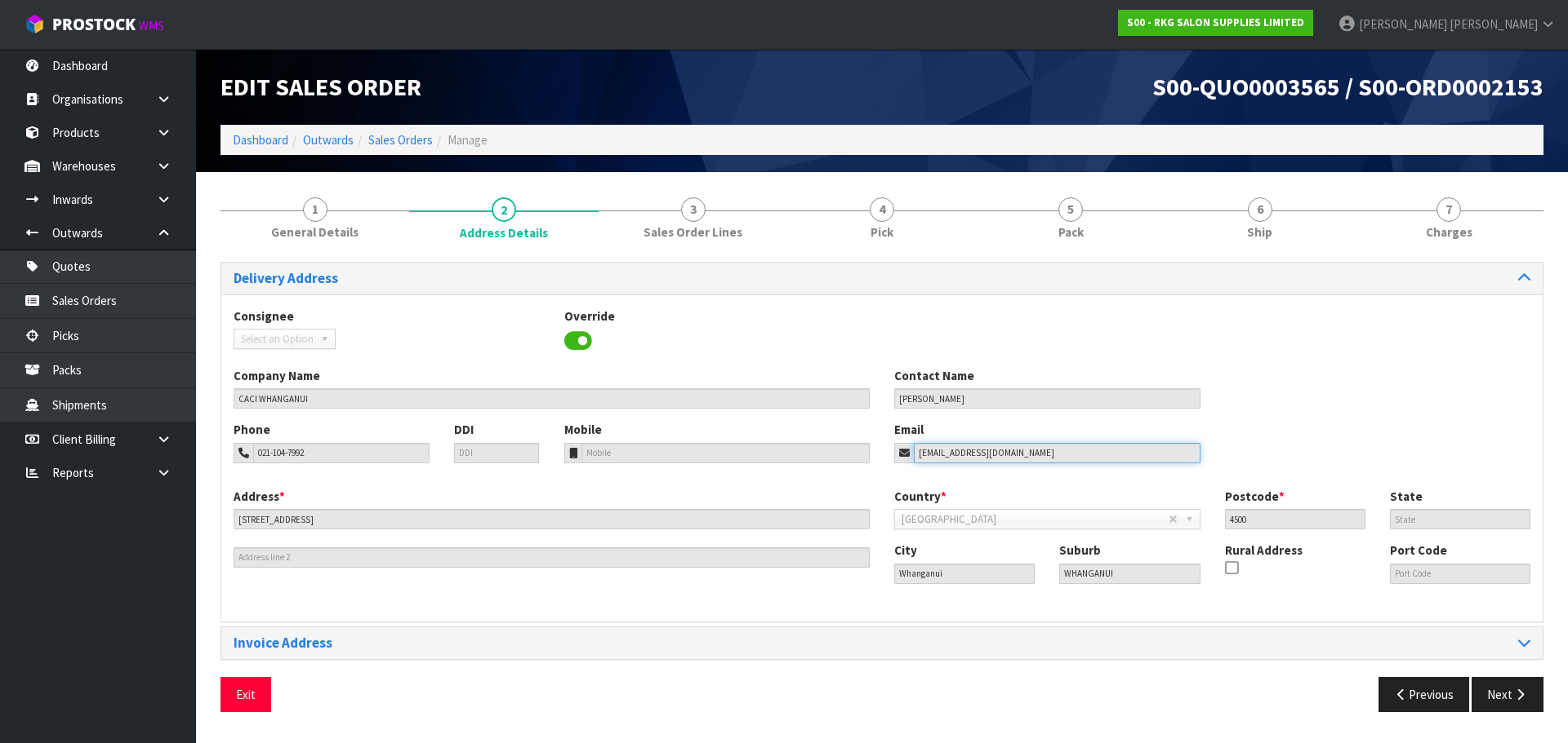
drag, startPoint x: 1054, startPoint y: 451, endPoint x: 888, endPoint y: 454, distance: 166.0
click at [888, 454] on div "Email whanganui.private@caci.co.nz" at bounding box center [1047, 442] width 331 height 42
click at [245, 696] on button "Exit" at bounding box center [245, 695] width 50 height 35
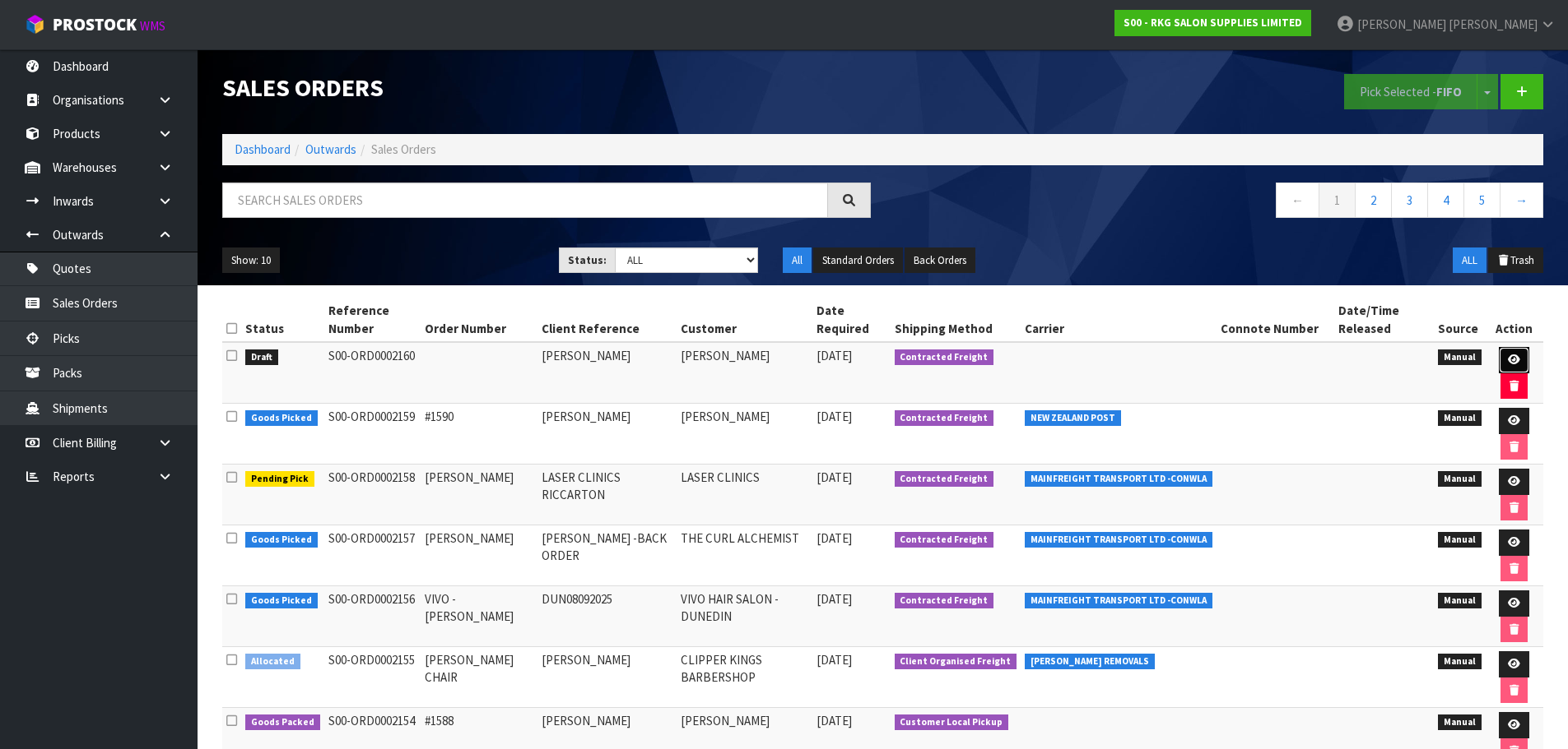
click at [1507, 360] on icon at bounding box center [1514, 360] width 12 height 11
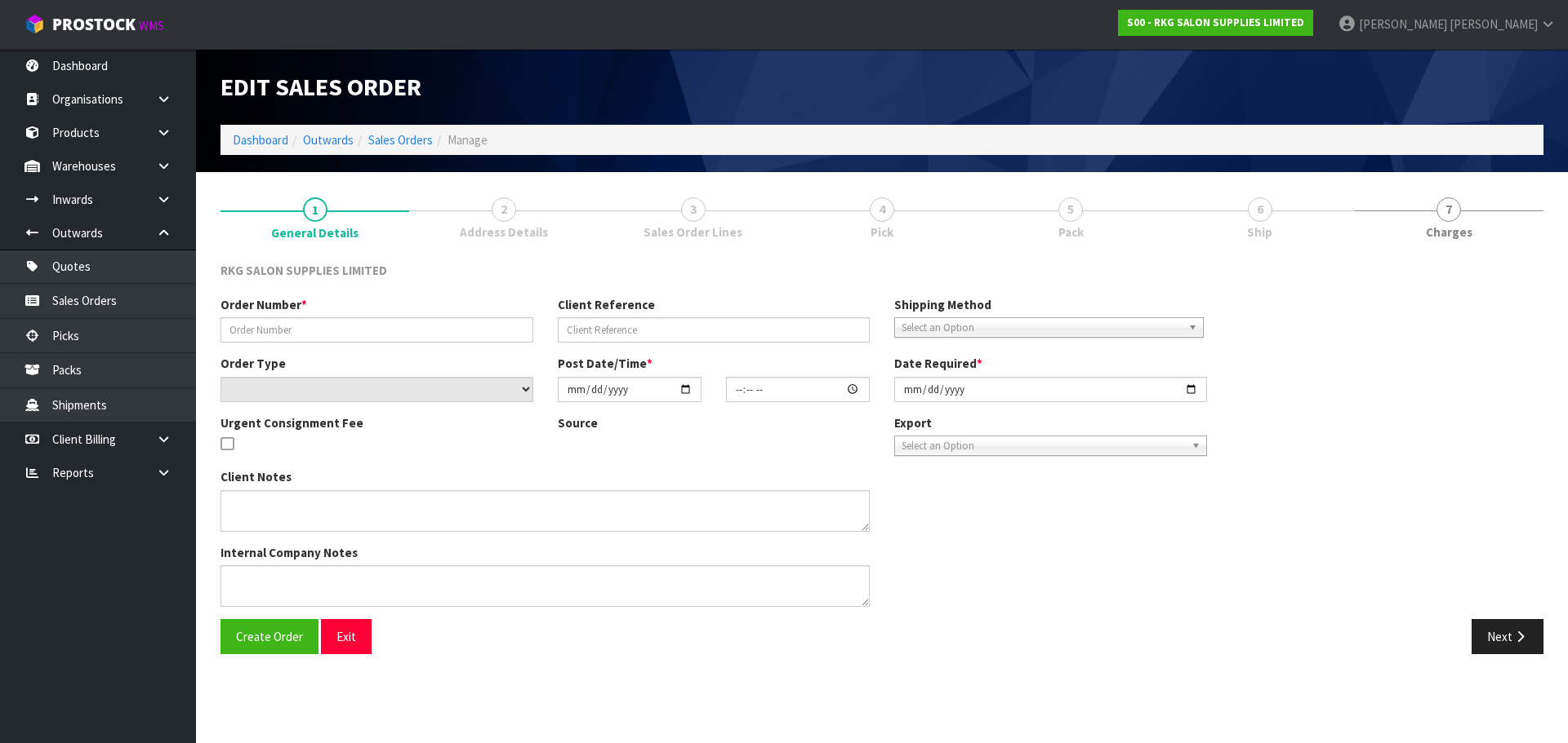
type input "KELLEN TAMAKI"
select select "number:0"
type input "2025-09-08"
type textarea "BEAUTY STARTER SET INCLUDE 1 X WELLINGTON BED, 1 X TROLLEY, 1 X STOOL"
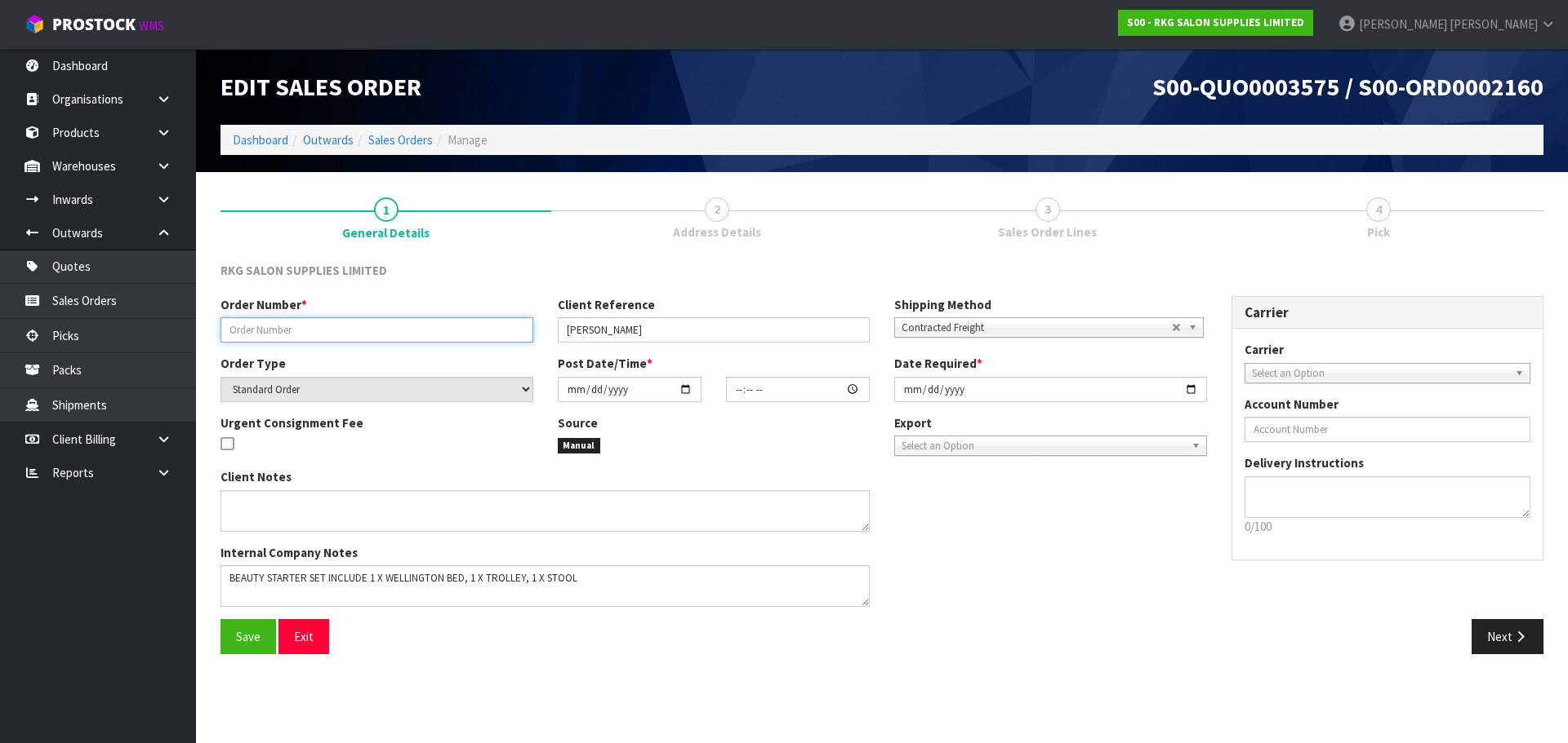
click at [299, 325] on input "text" at bounding box center [377, 330] width 313 height 26
click at [301, 634] on button "Exit" at bounding box center [303, 637] width 50 height 35
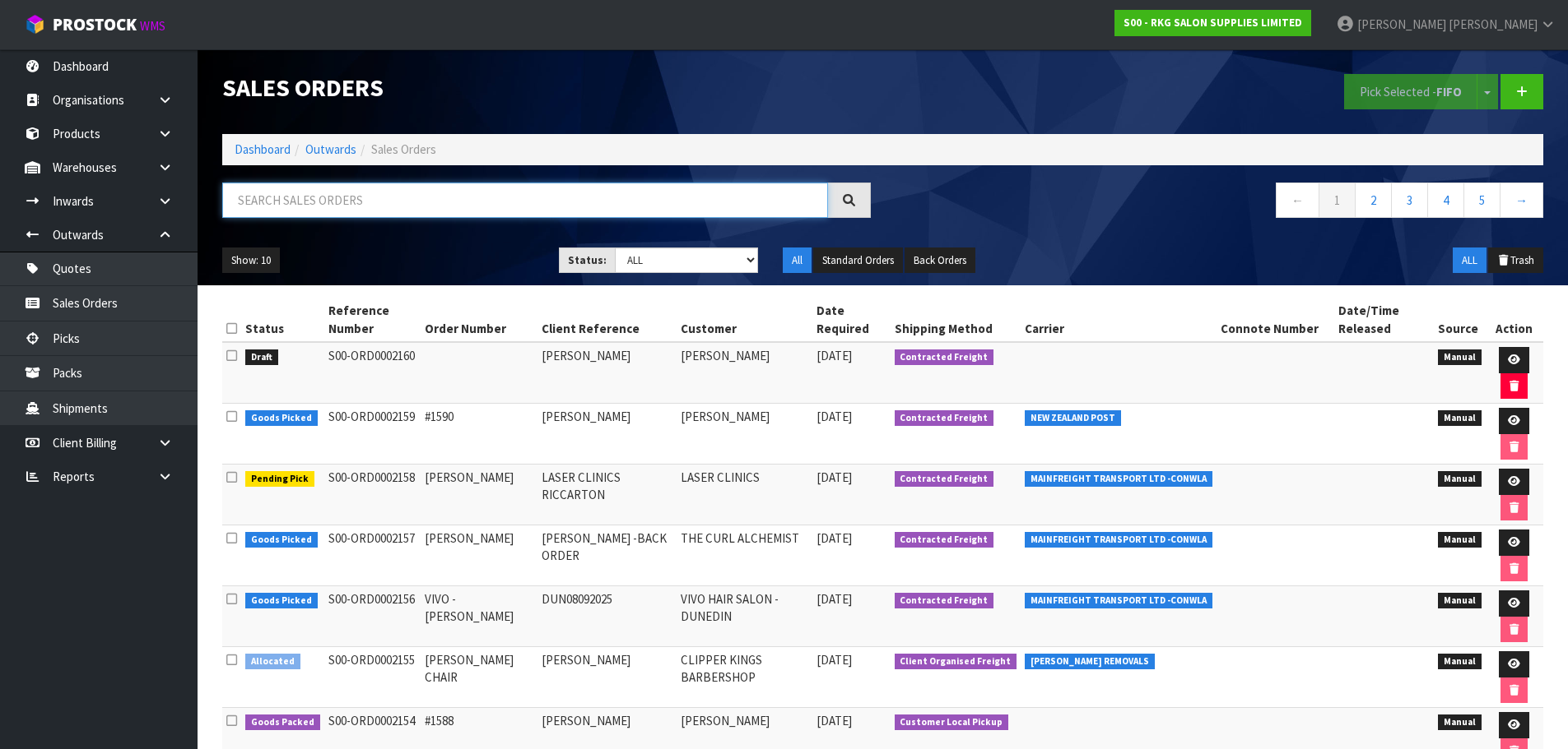
click at [362, 199] on input "text" at bounding box center [525, 200] width 606 height 36
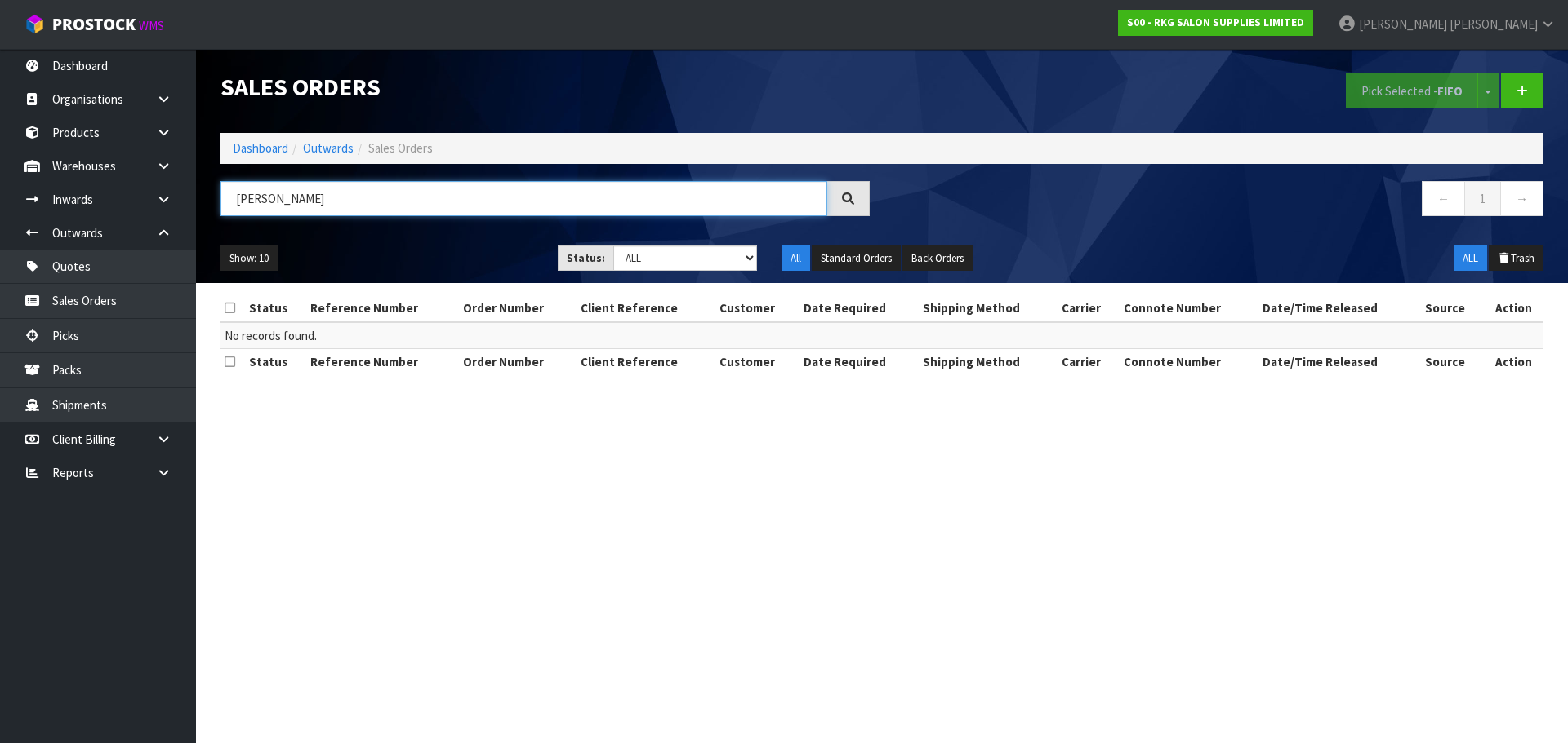
drag, startPoint x: 292, startPoint y: 201, endPoint x: 211, endPoint y: 206, distance: 81.2
click at [211, 206] on div "SOHAN" at bounding box center [545, 205] width 674 height 48
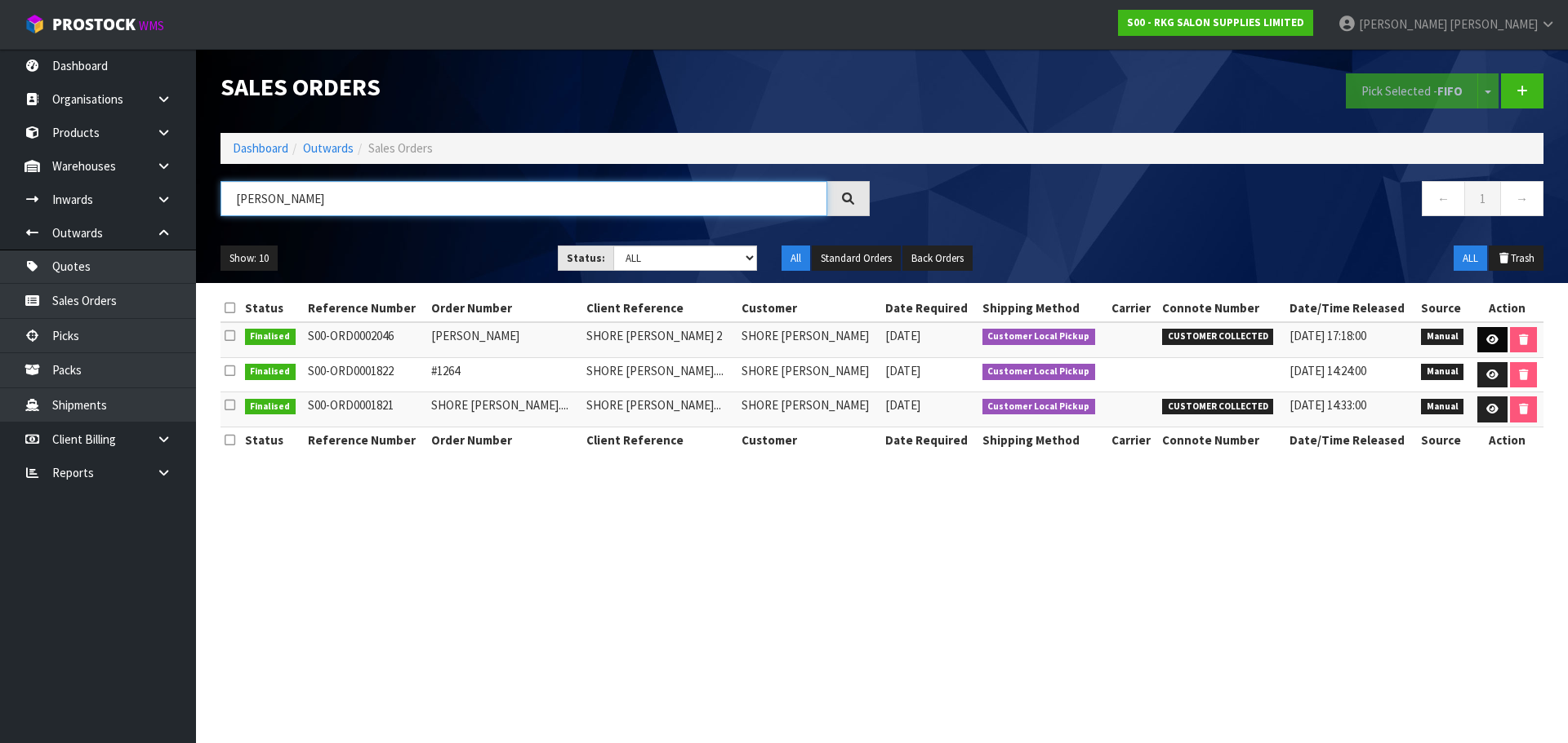
type input "TALWINDER"
click at [1487, 339] on icon at bounding box center [1492, 340] width 12 height 11
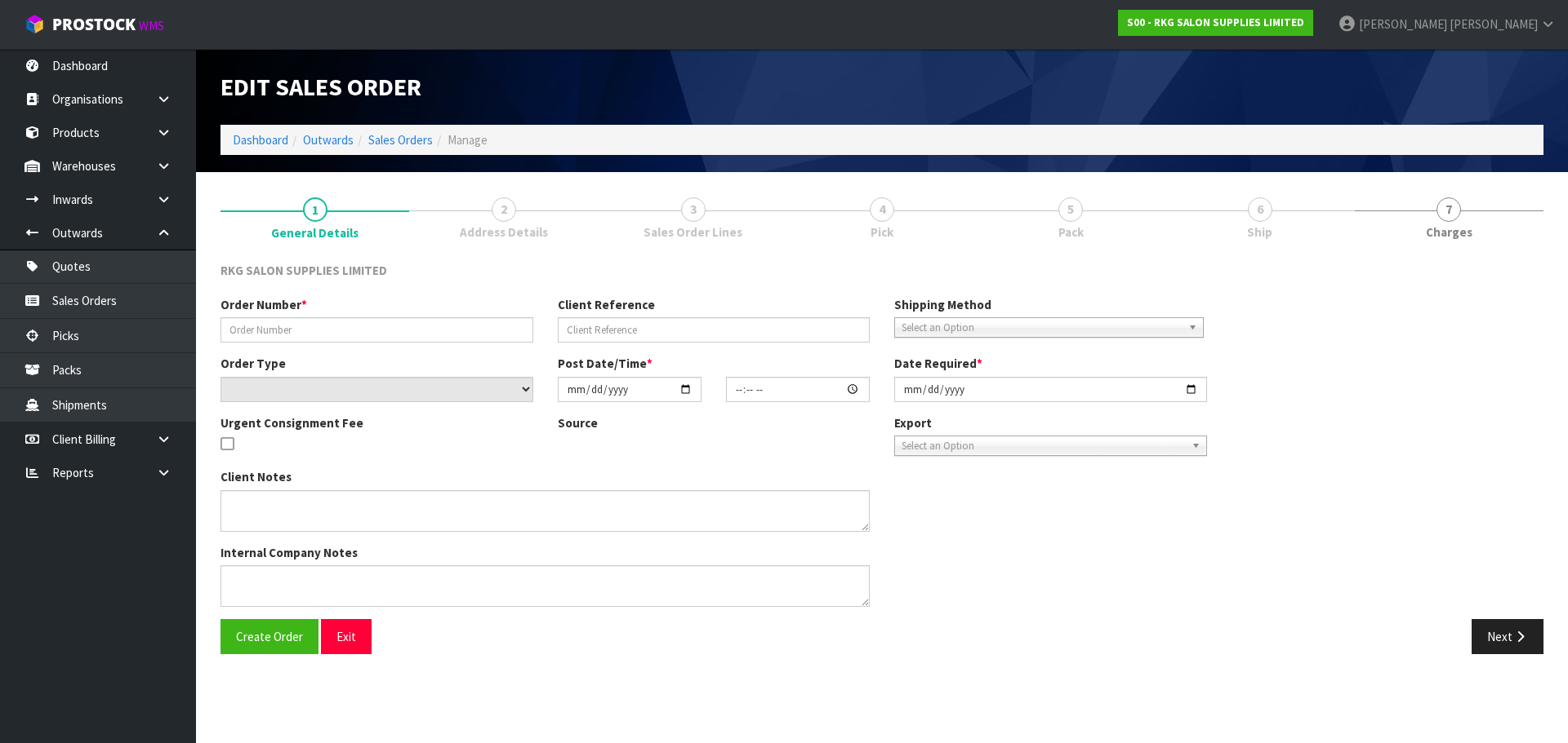
type input "TALWINDER"
type input "SHORE BARBER 2"
select select "number:0"
type input "2025-07-04"
type input "00:00:00.000"
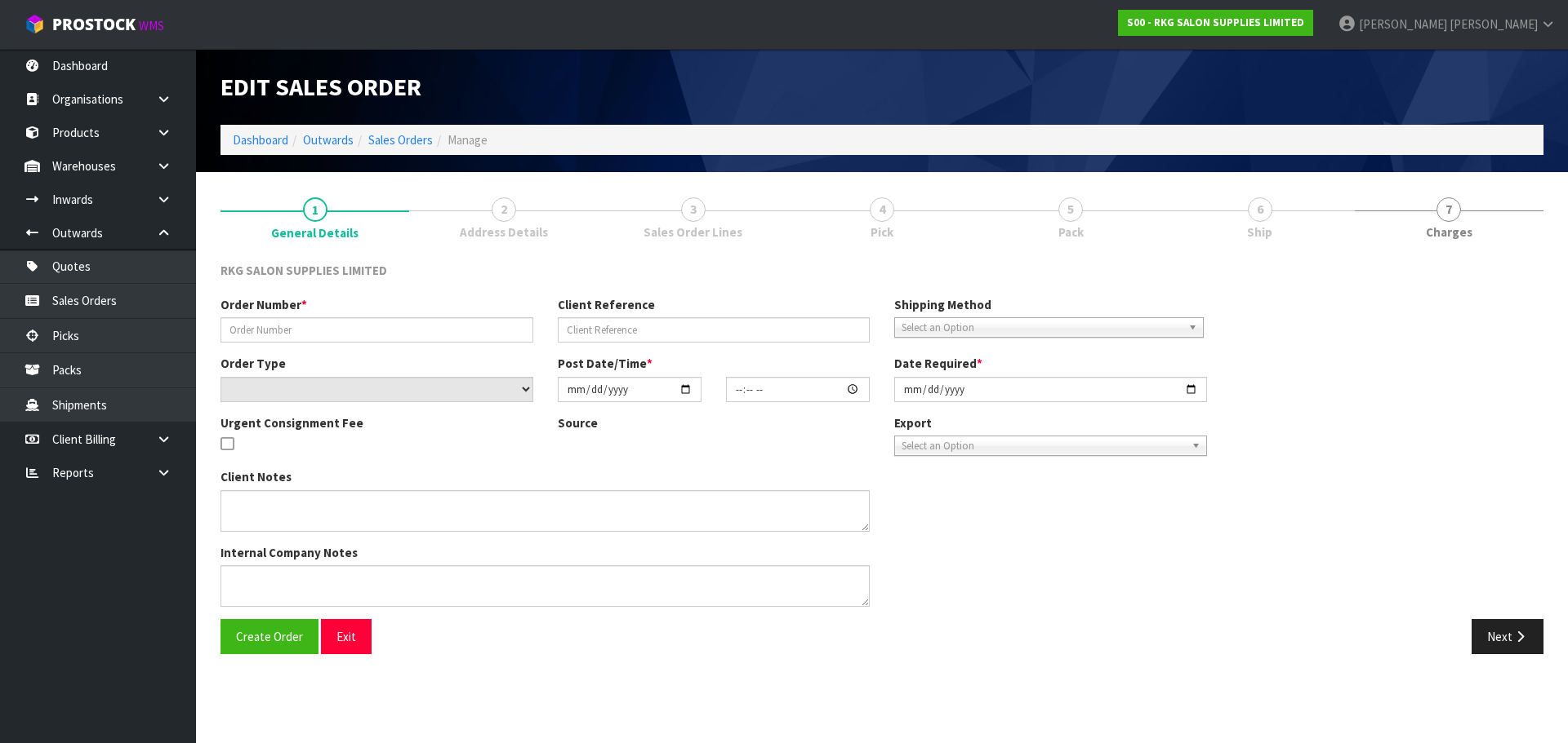
type input "2025-07-04"
type textarea "FOR PICK UP"
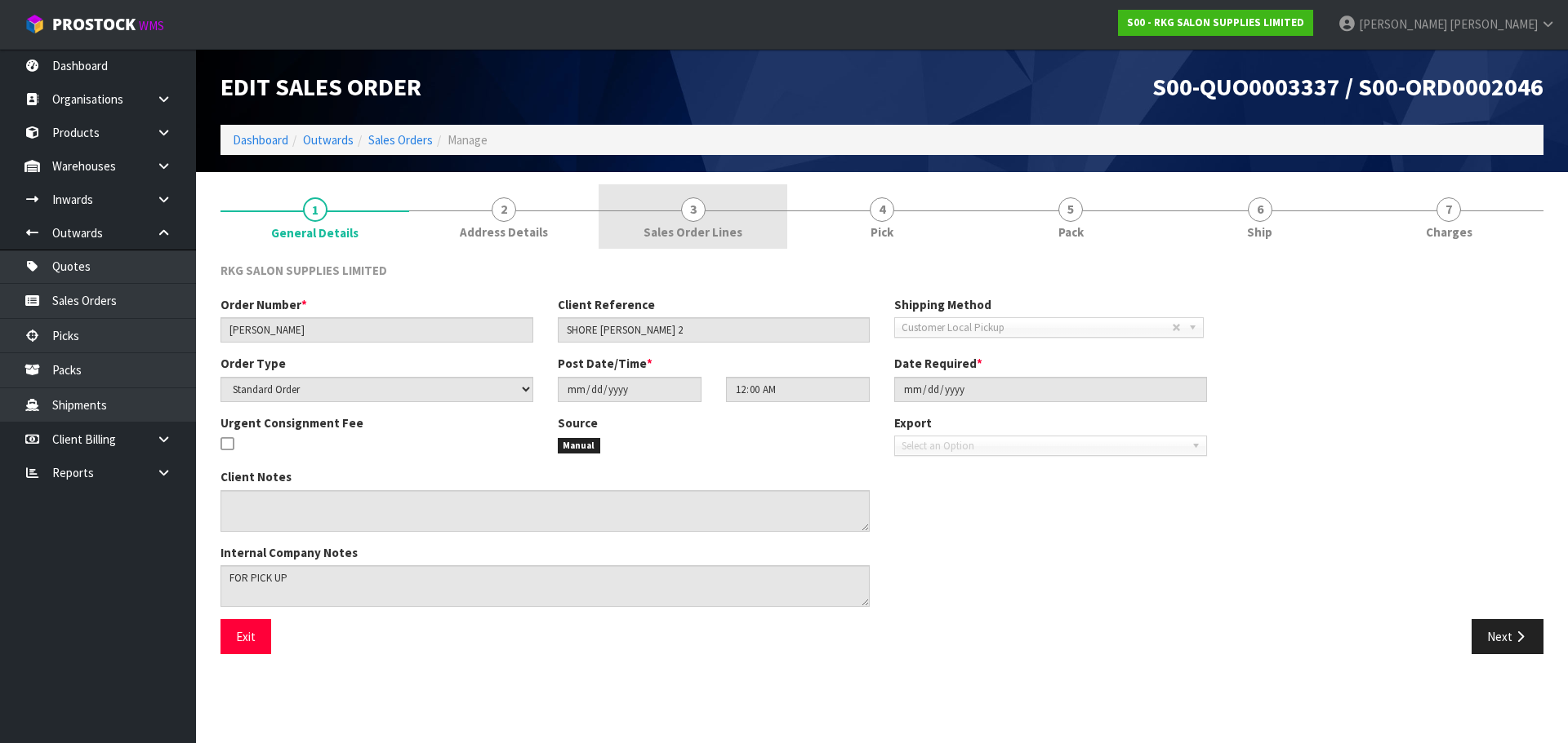
click at [697, 208] on span "3" at bounding box center [693, 210] width 25 height 25
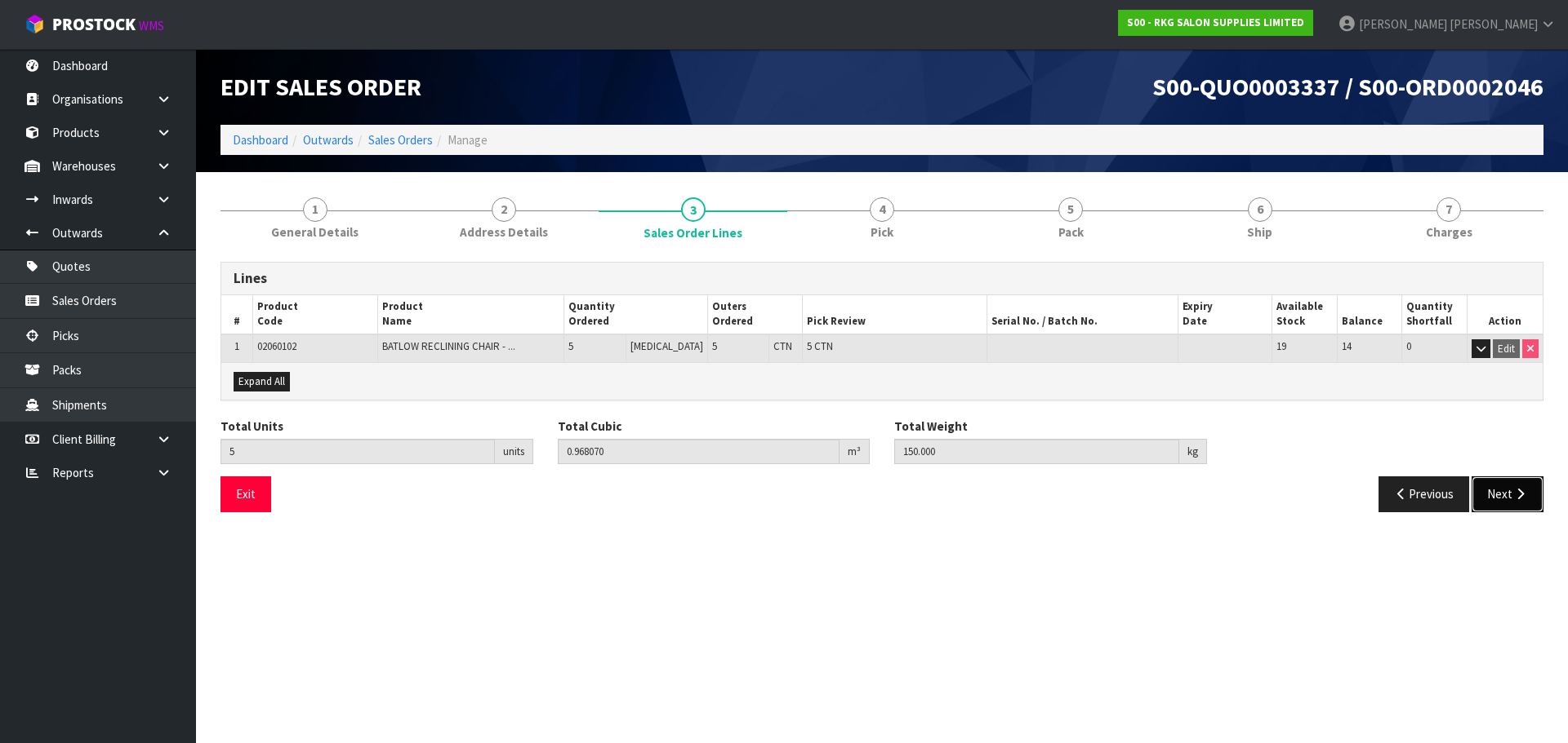
click at [1507, 497] on button "Next" at bounding box center [1507, 494] width 72 height 35
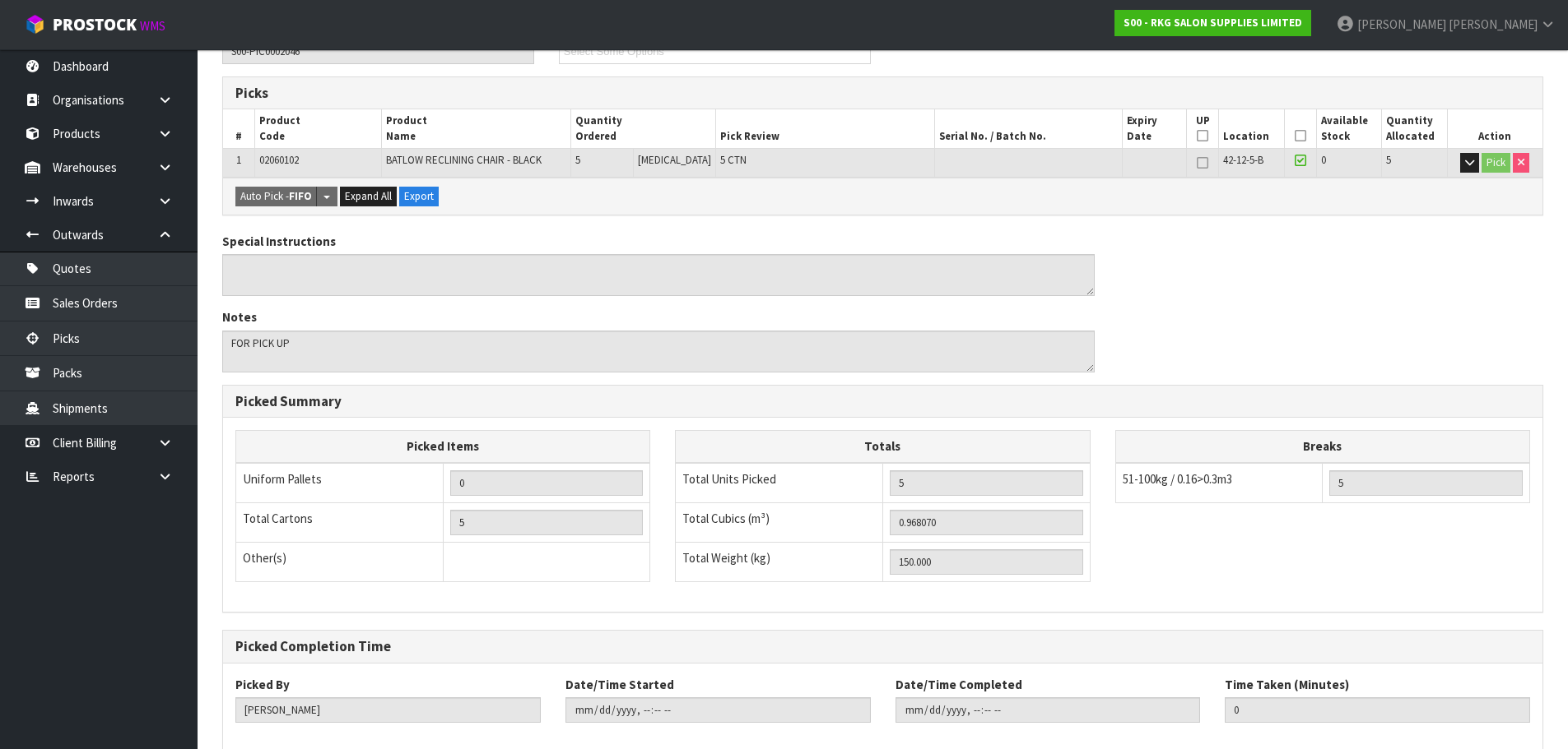
scroll to position [337, 0]
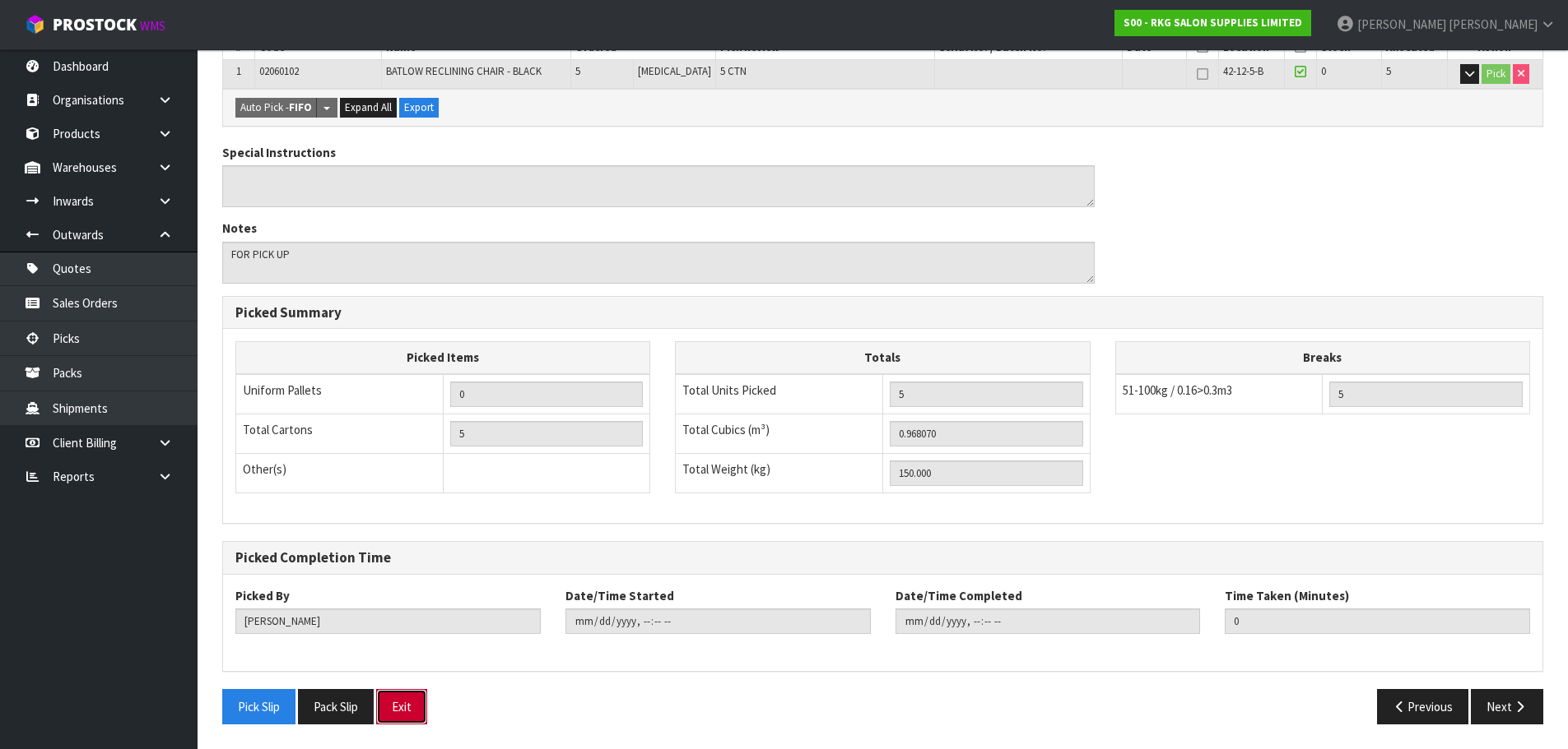
click at [414, 712] on button "Exit" at bounding box center [401, 707] width 51 height 36
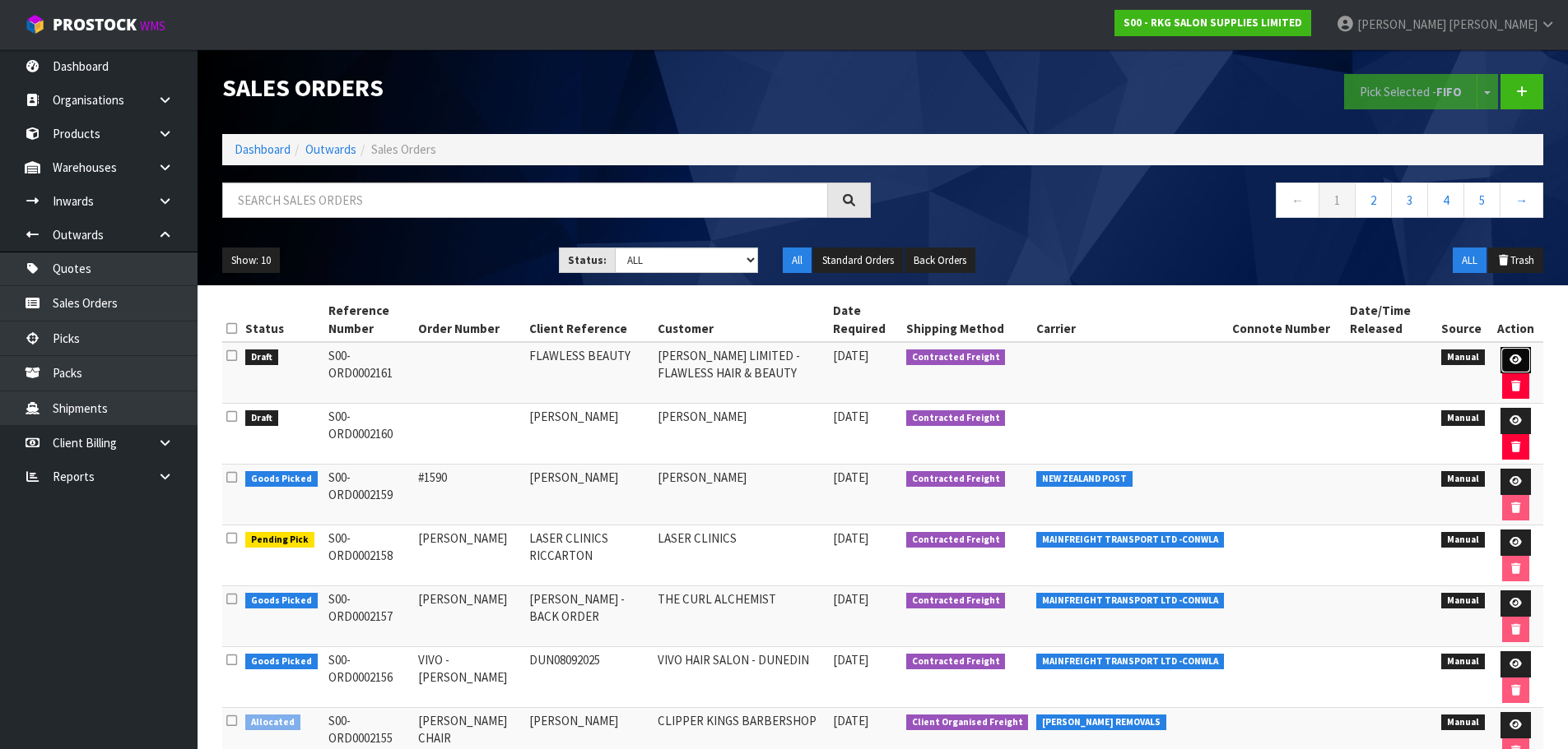
click at [1515, 357] on icon at bounding box center [1515, 360] width 12 height 11
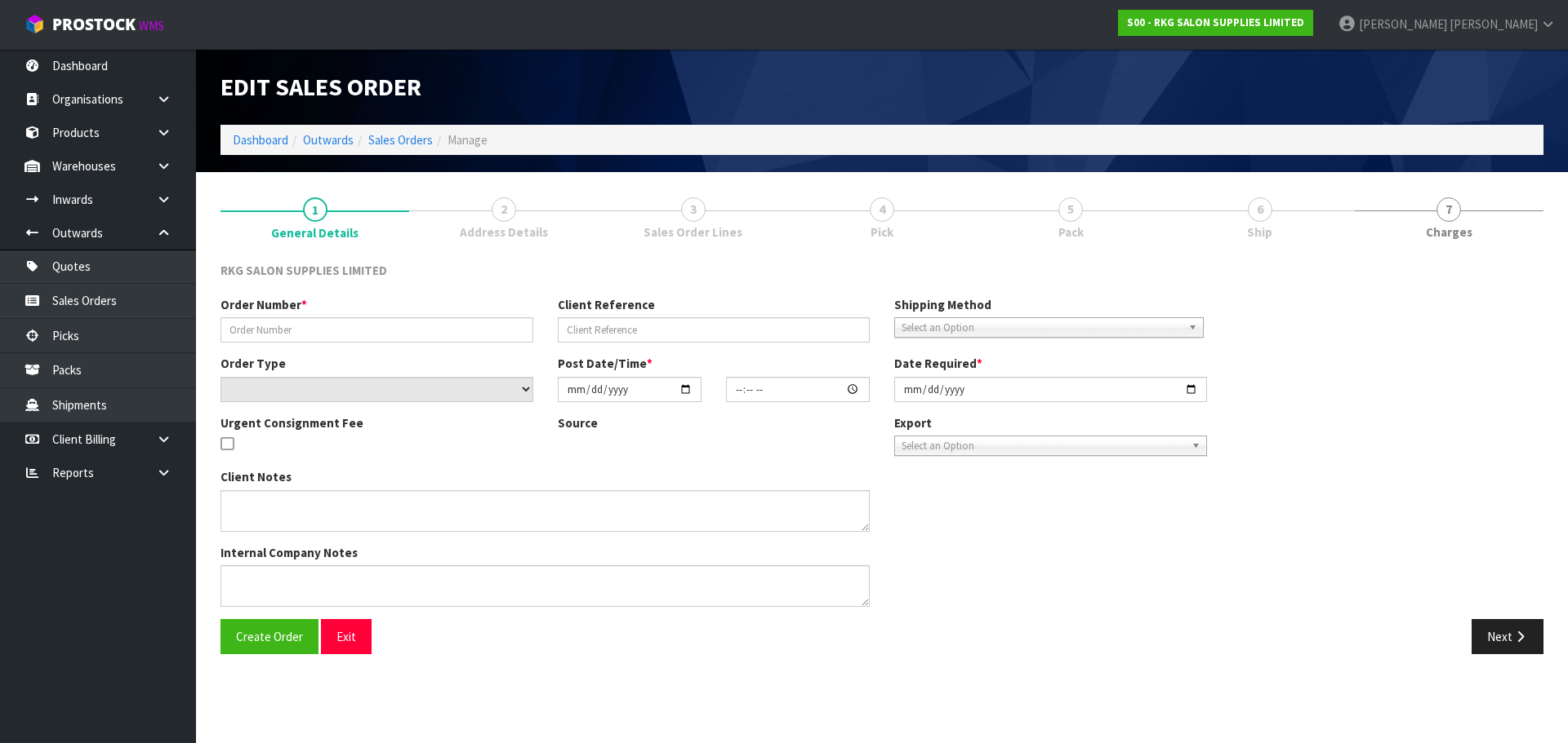
type input "FLAWLESS BEAUTY"
select select "number:0"
type input "2025-09-09"
type textarea "FOR PICK UP"
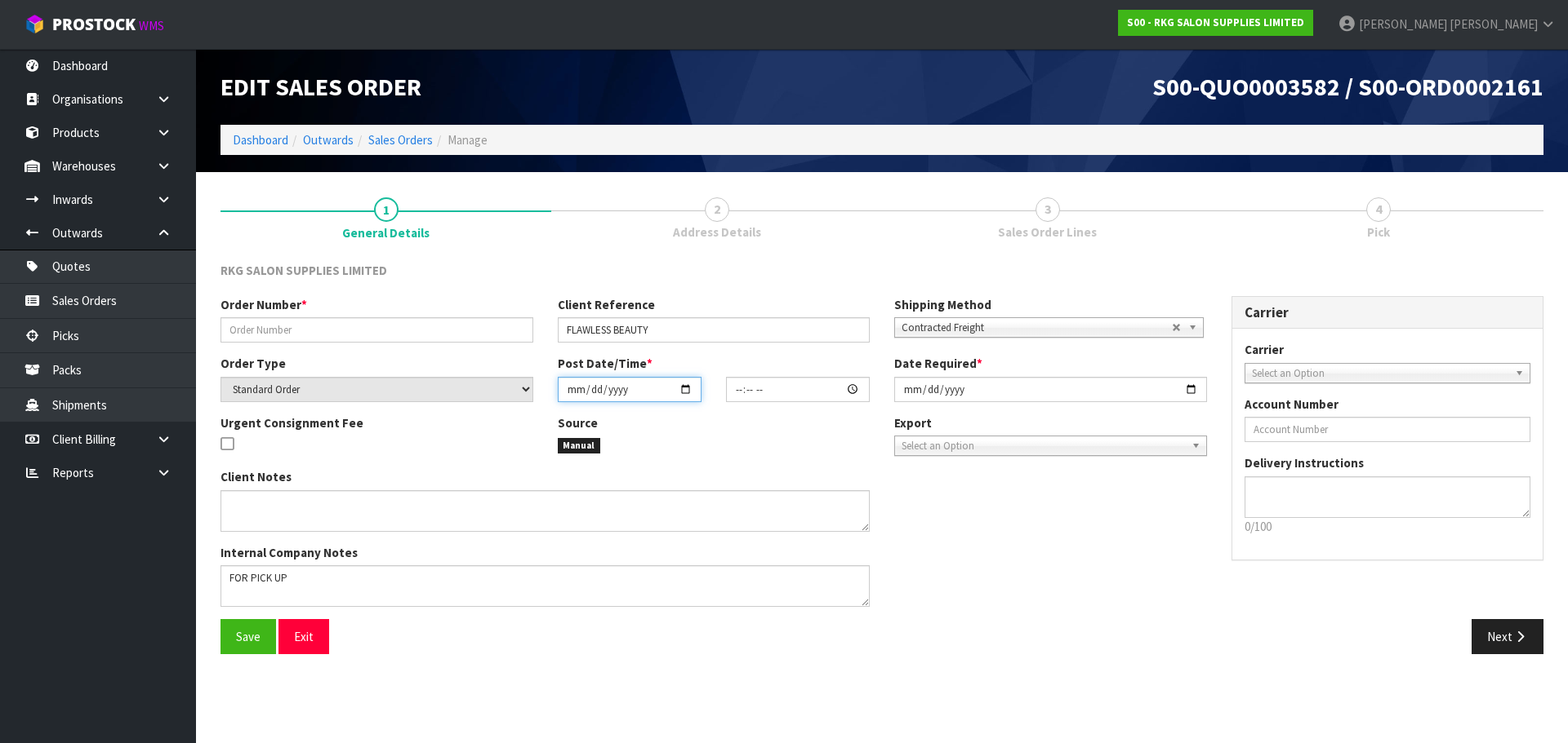
click at [686, 386] on input "date" at bounding box center [629, 390] width 144 height 26
type input "[DATE]"
type input "00:00:00.000"
type input "[DATE]"
click at [316, 572] on textarea at bounding box center [544, 586] width 649 height 42
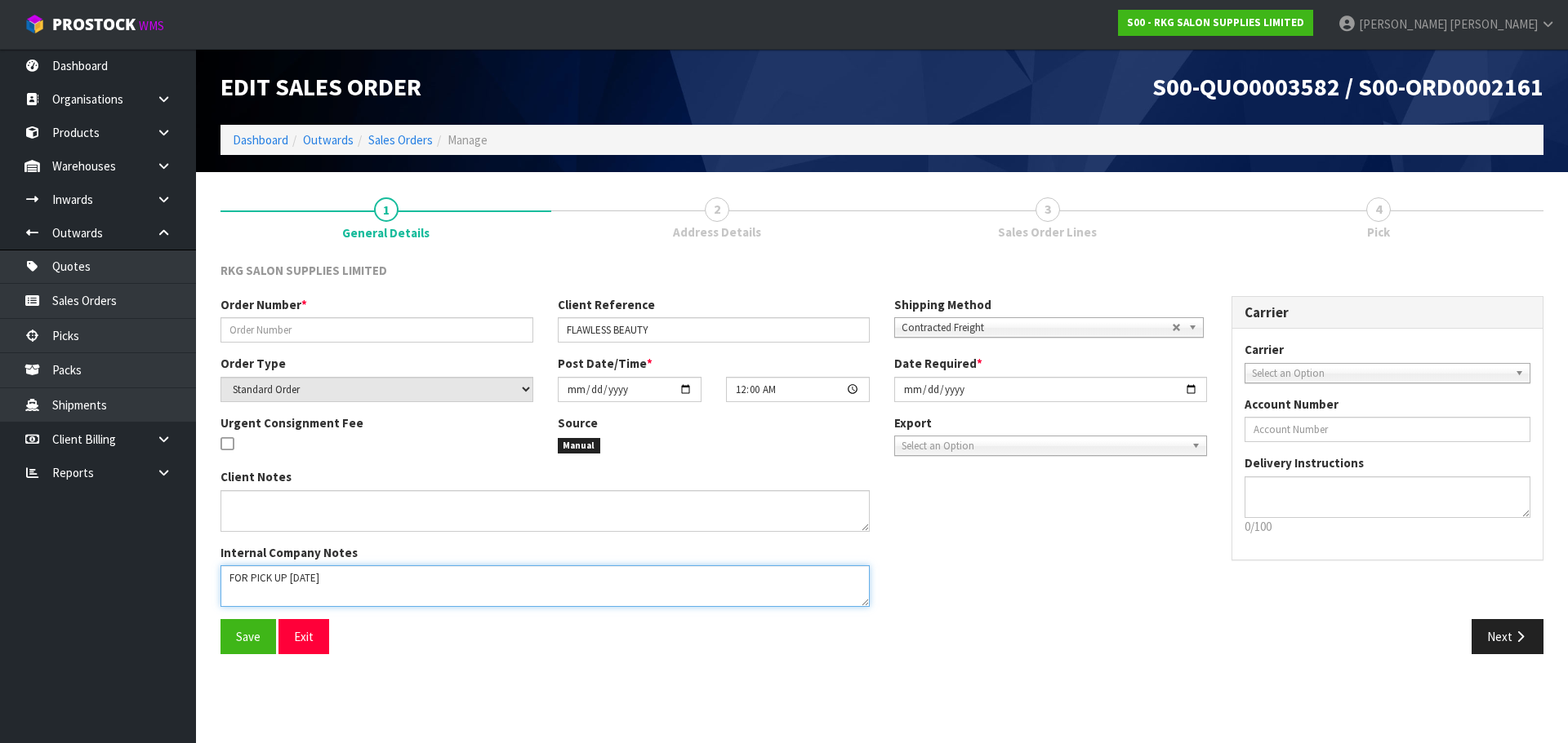
type textarea "FOR PICK UP TODAY"
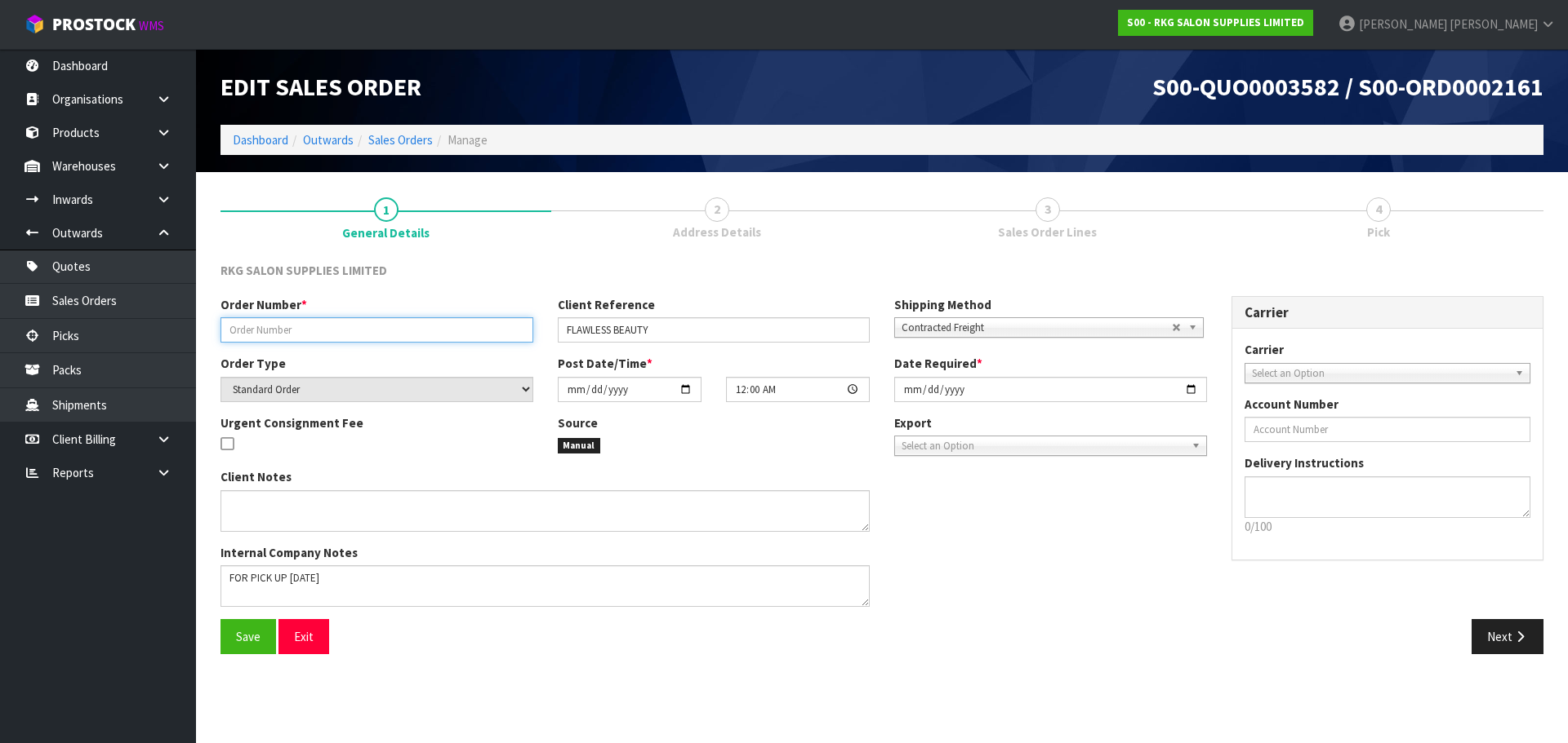
click at [284, 330] on input "text" at bounding box center [377, 330] width 313 height 26
type input "RS [PERSON_NAME]"
click at [942, 326] on span "Contracted Freight" at bounding box center [1037, 328] width 270 height 19
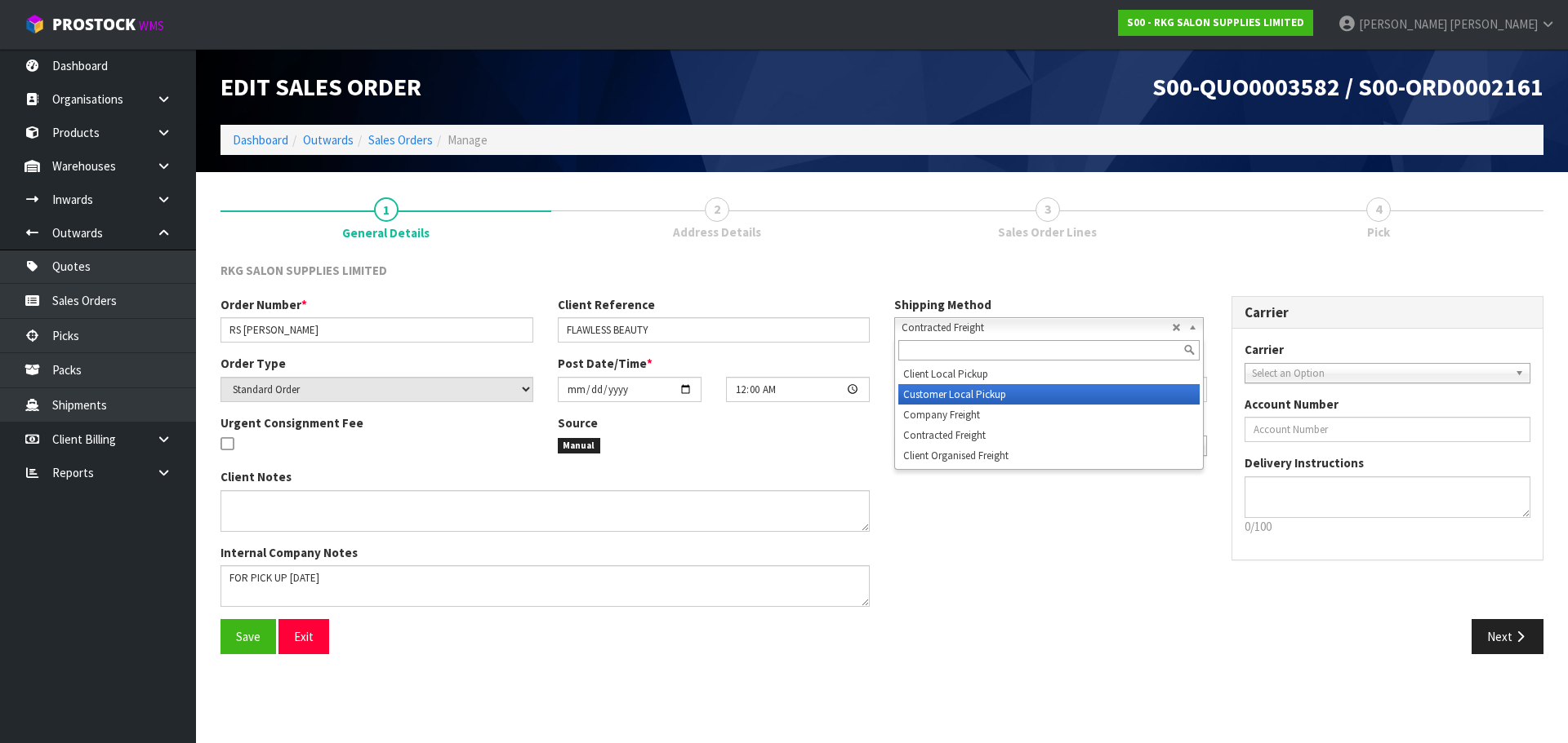
click at [925, 396] on li "Customer Local Pickup" at bounding box center [1048, 394] width 301 height 20
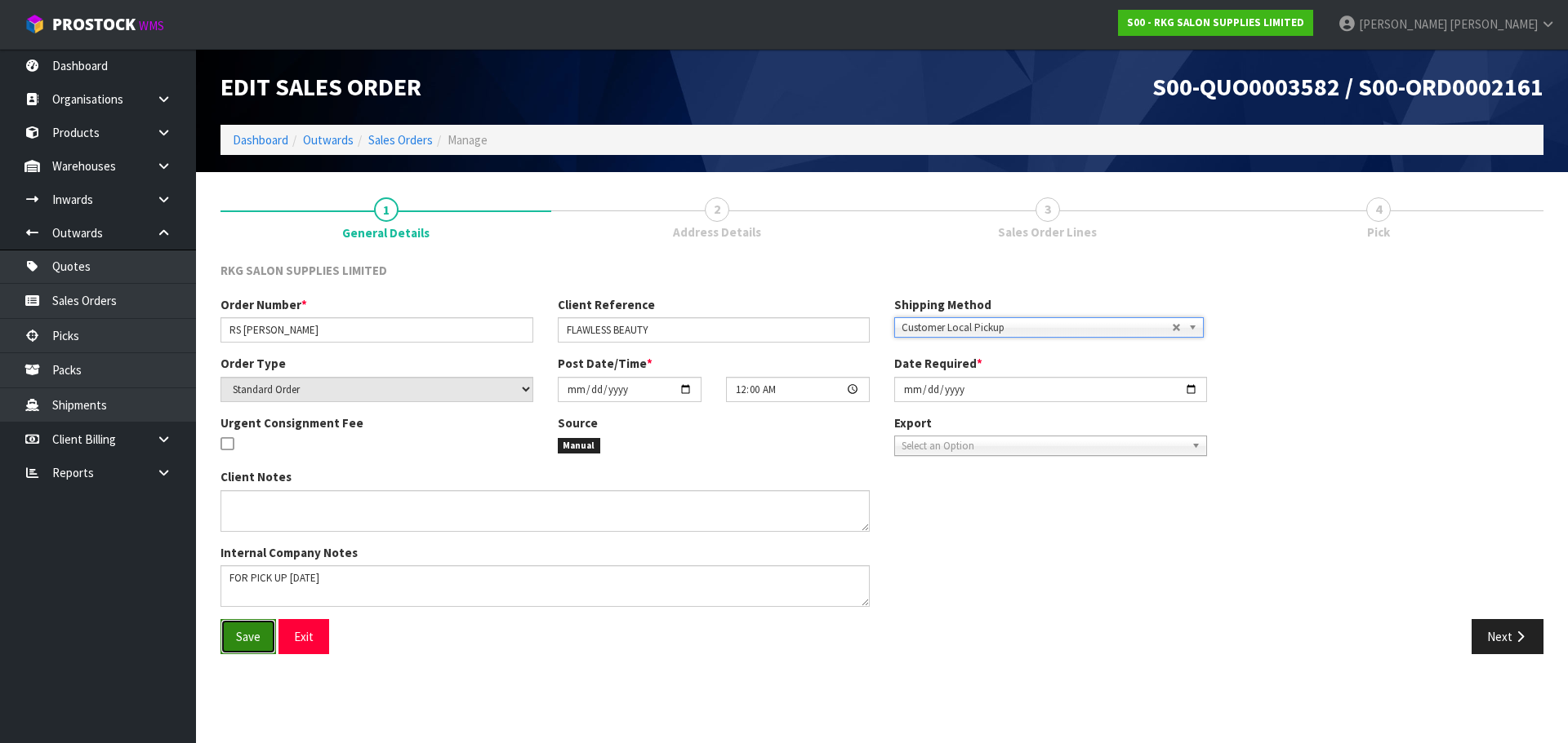
click at [252, 639] on span "Save" at bounding box center [248, 637] width 25 height 16
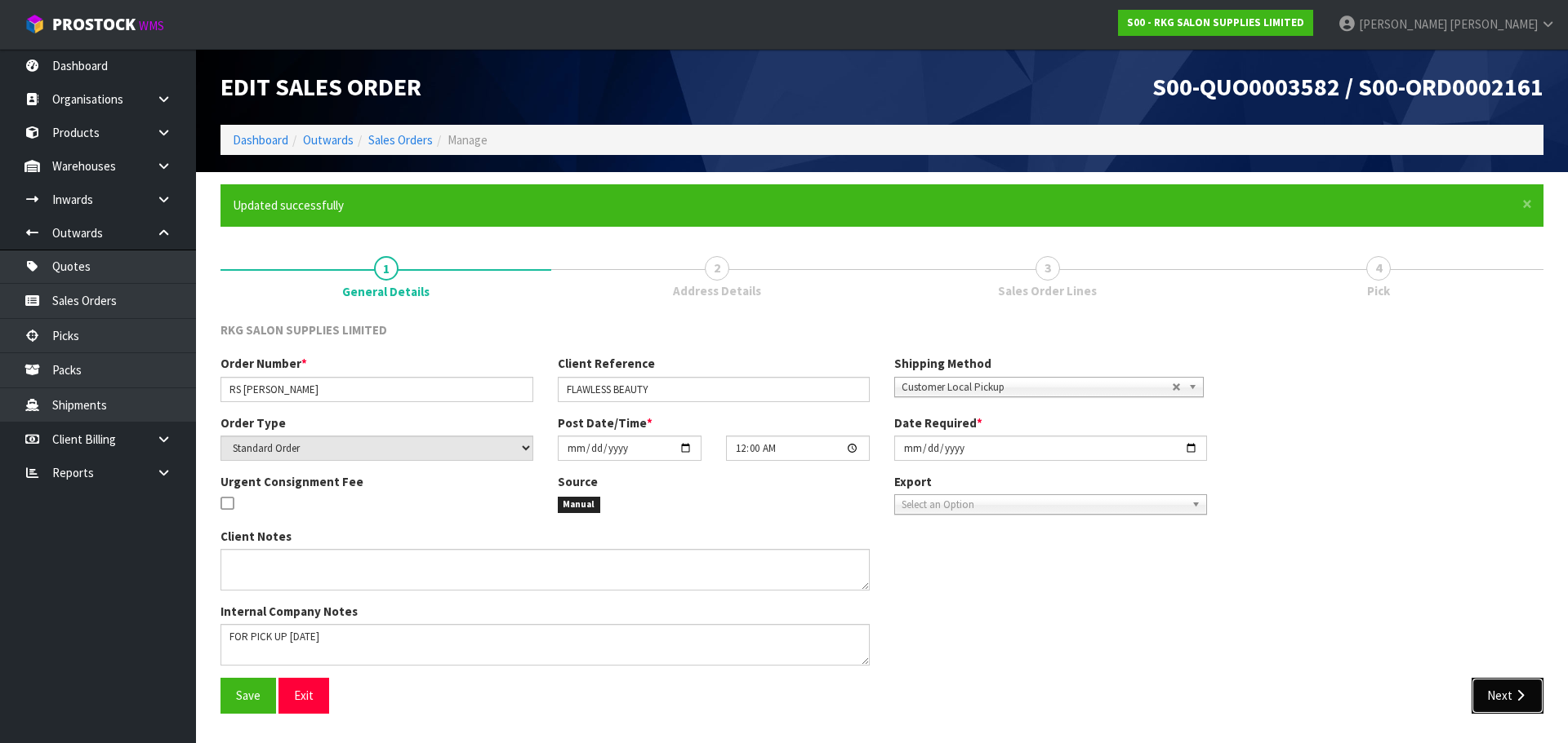
click at [1503, 699] on button "Next" at bounding box center [1507, 696] width 72 height 35
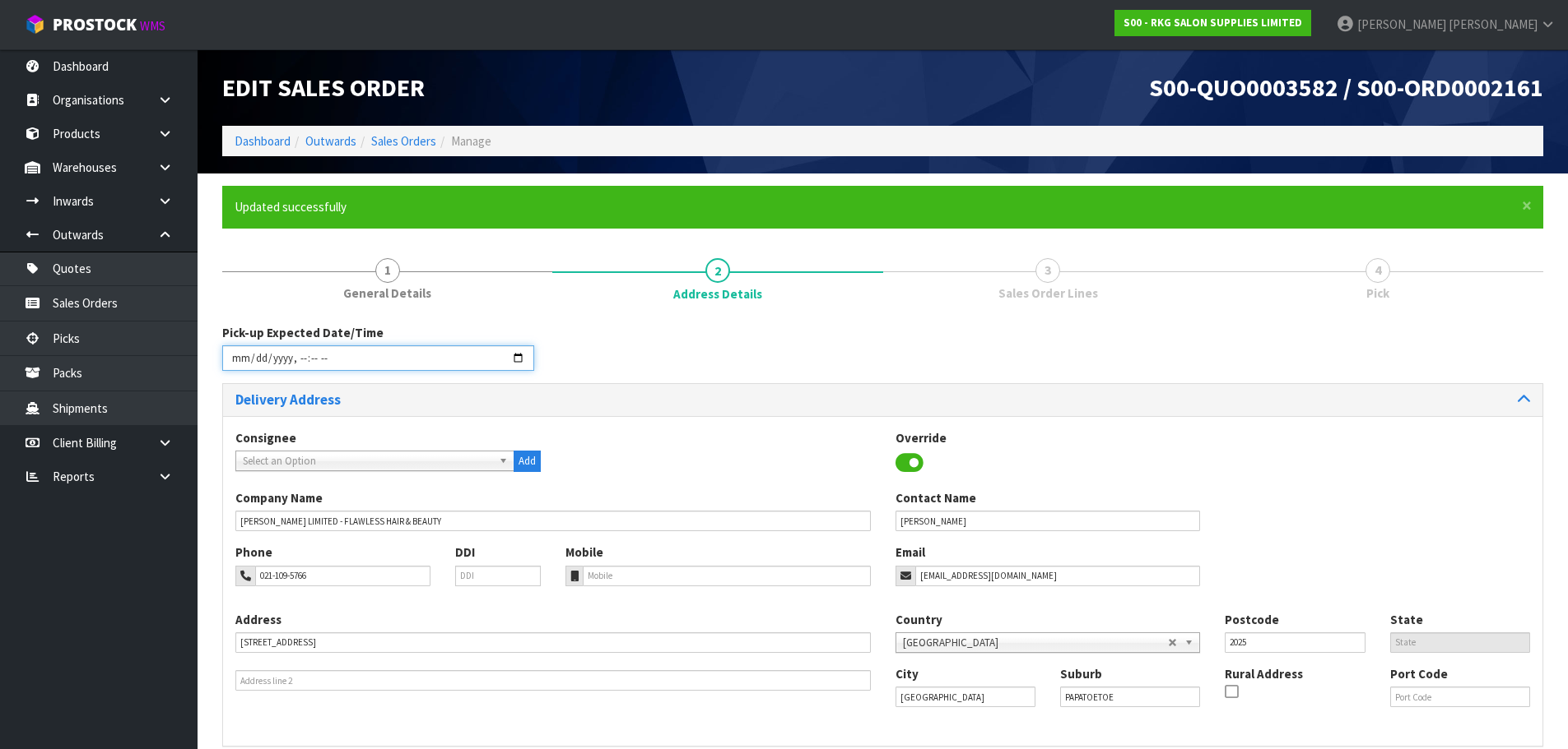
click at [514, 360] on input "datetime-local" at bounding box center [378, 358] width 312 height 26
click at [656, 360] on div "Pick-up Expected Date/Time" at bounding box center [883, 354] width 1345 height 60
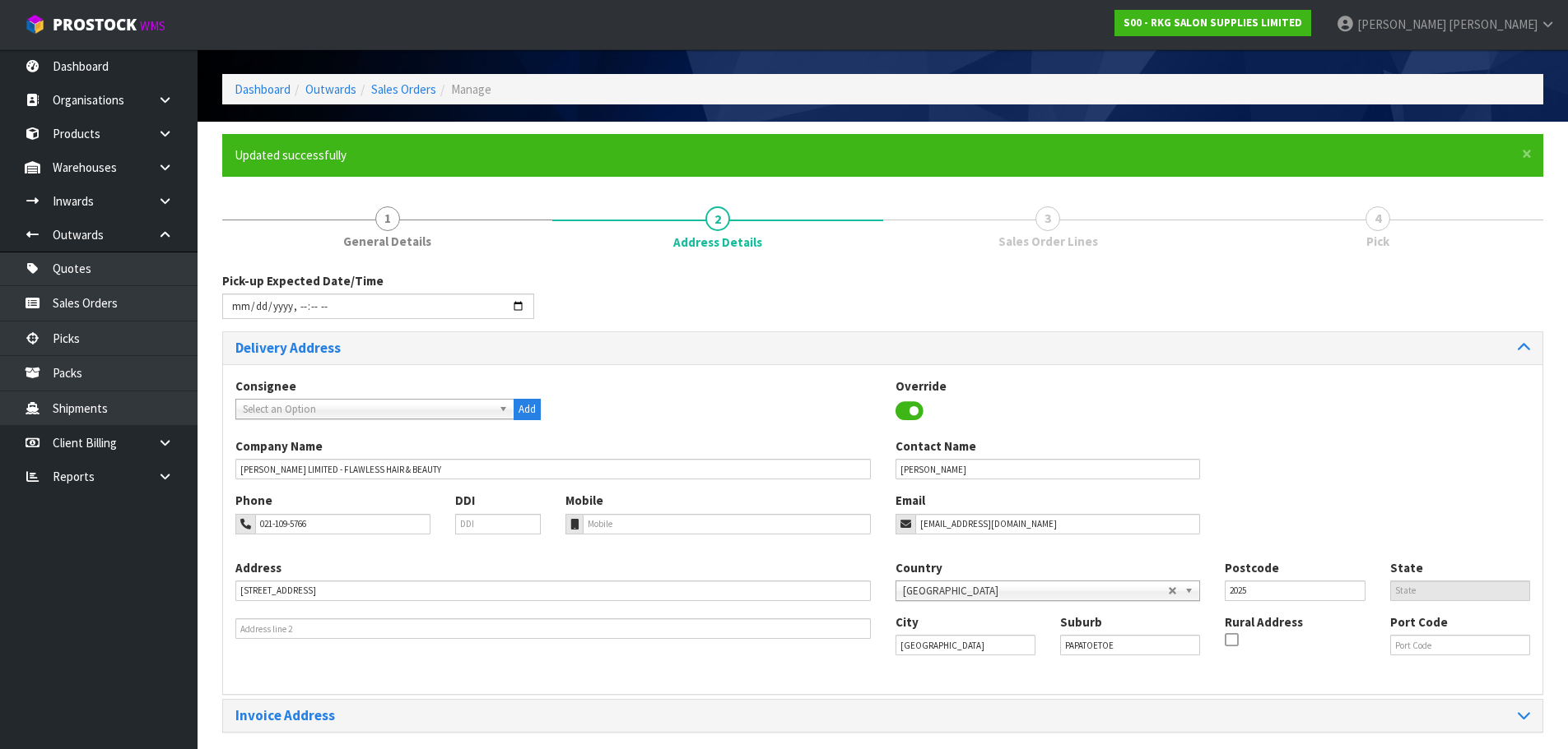
scroll to position [113, 0]
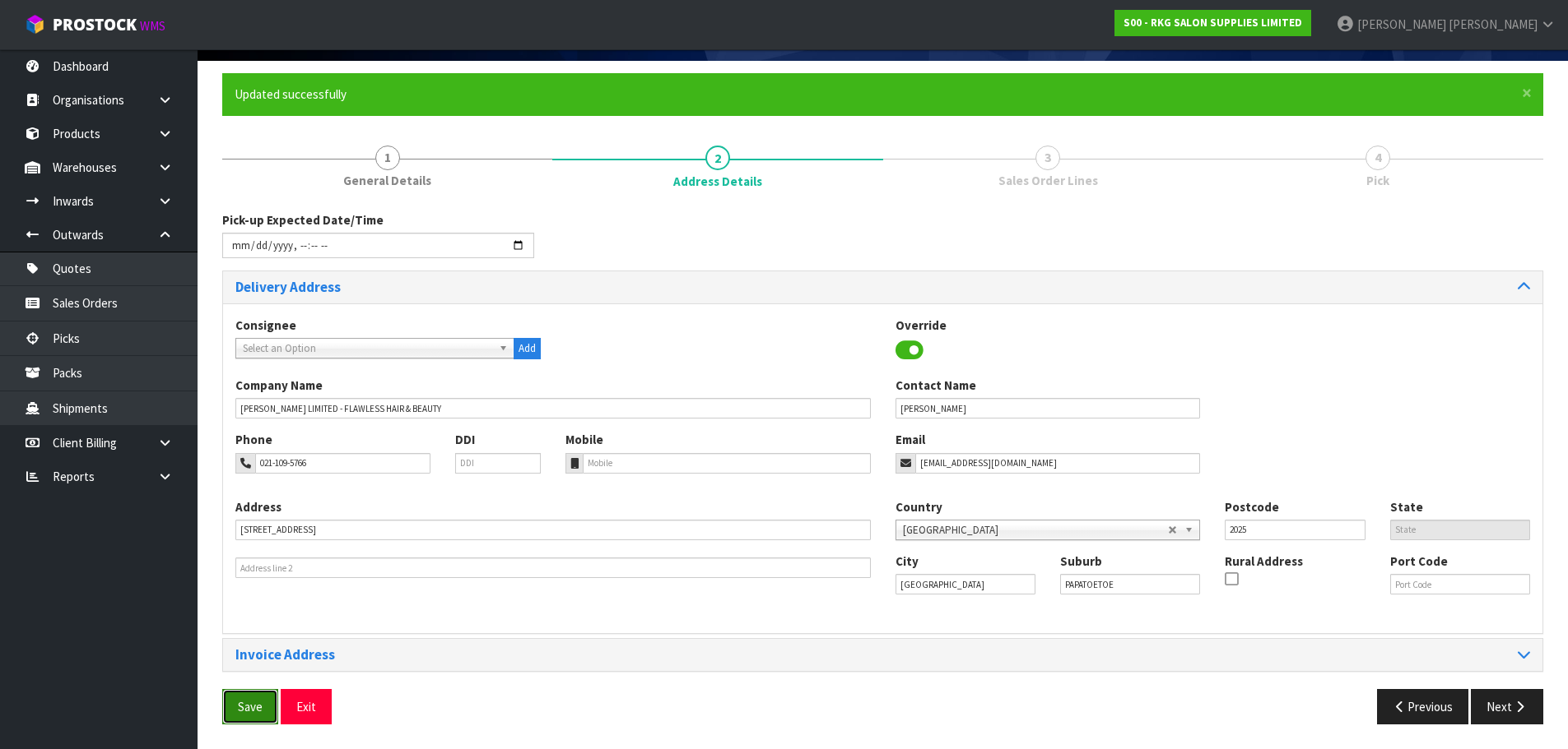
click at [241, 706] on span "Save" at bounding box center [250, 707] width 25 height 16
type input "2025-09-09T10:58"
click at [1498, 704] on button "Next" at bounding box center [1507, 707] width 72 height 36
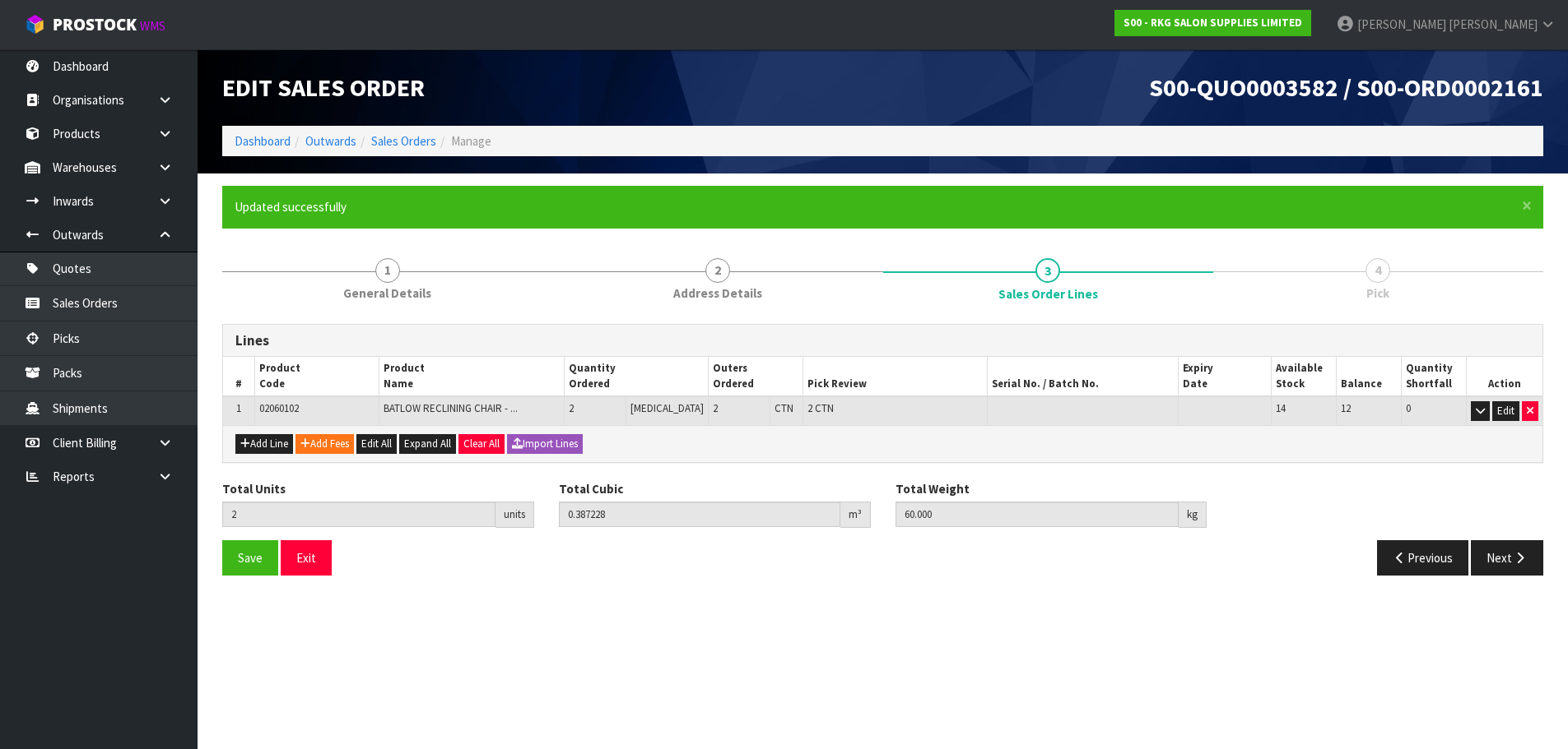
scroll to position [0, 0]
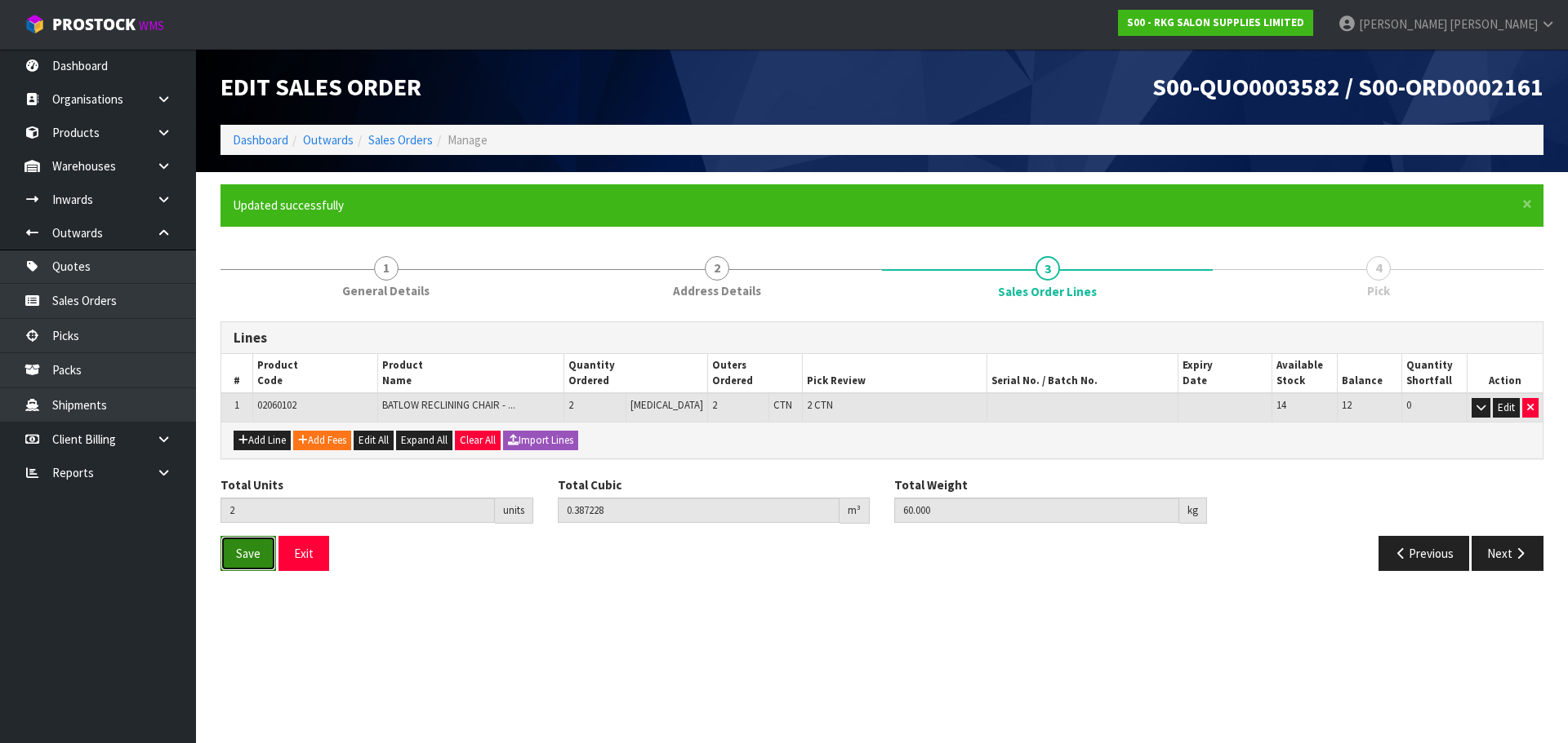
click at [232, 549] on button "Save" at bounding box center [247, 554] width 56 height 35
click at [1492, 556] on button "Next" at bounding box center [1507, 554] width 72 height 35
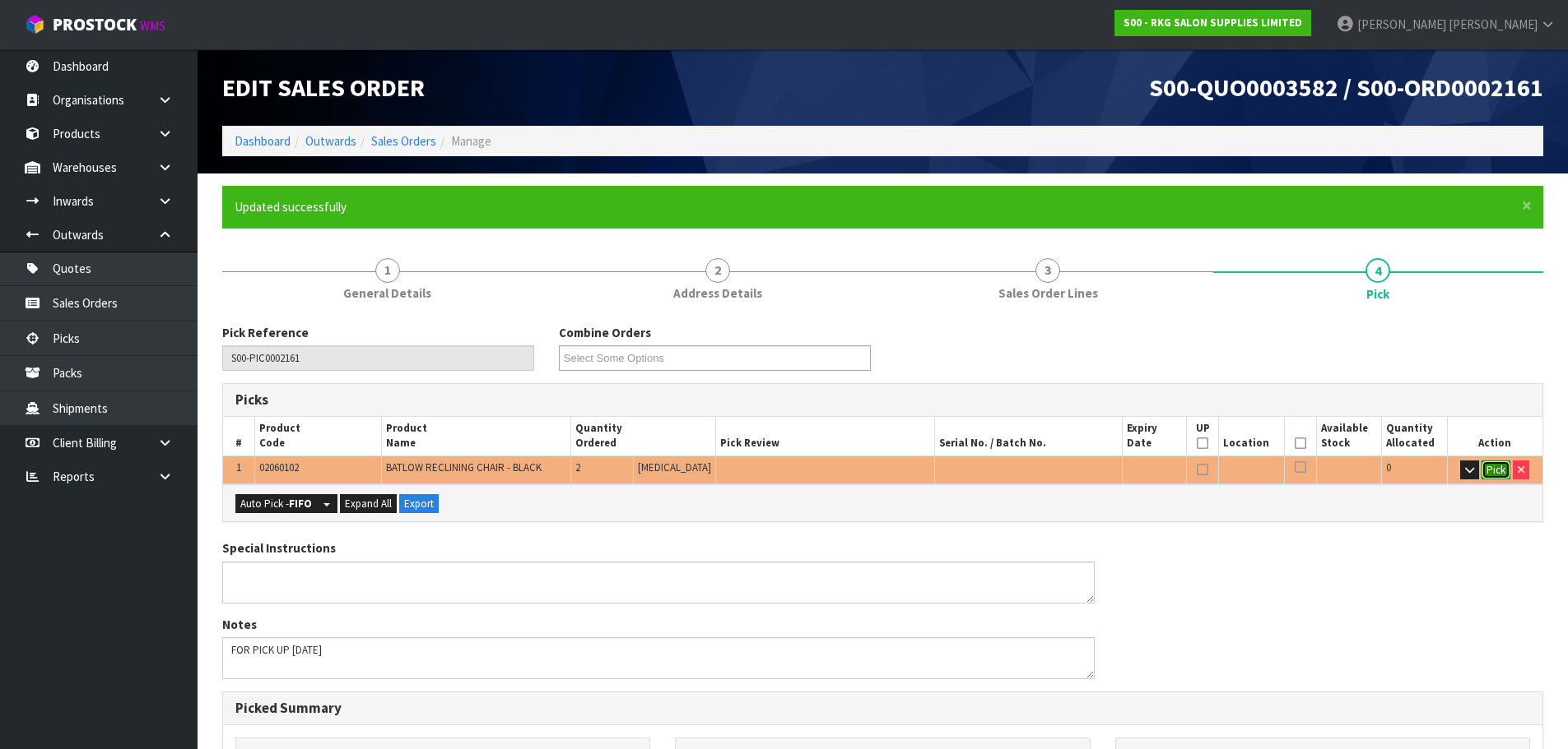
click at [1490, 476] on button "Pick" at bounding box center [1496, 470] width 29 height 20
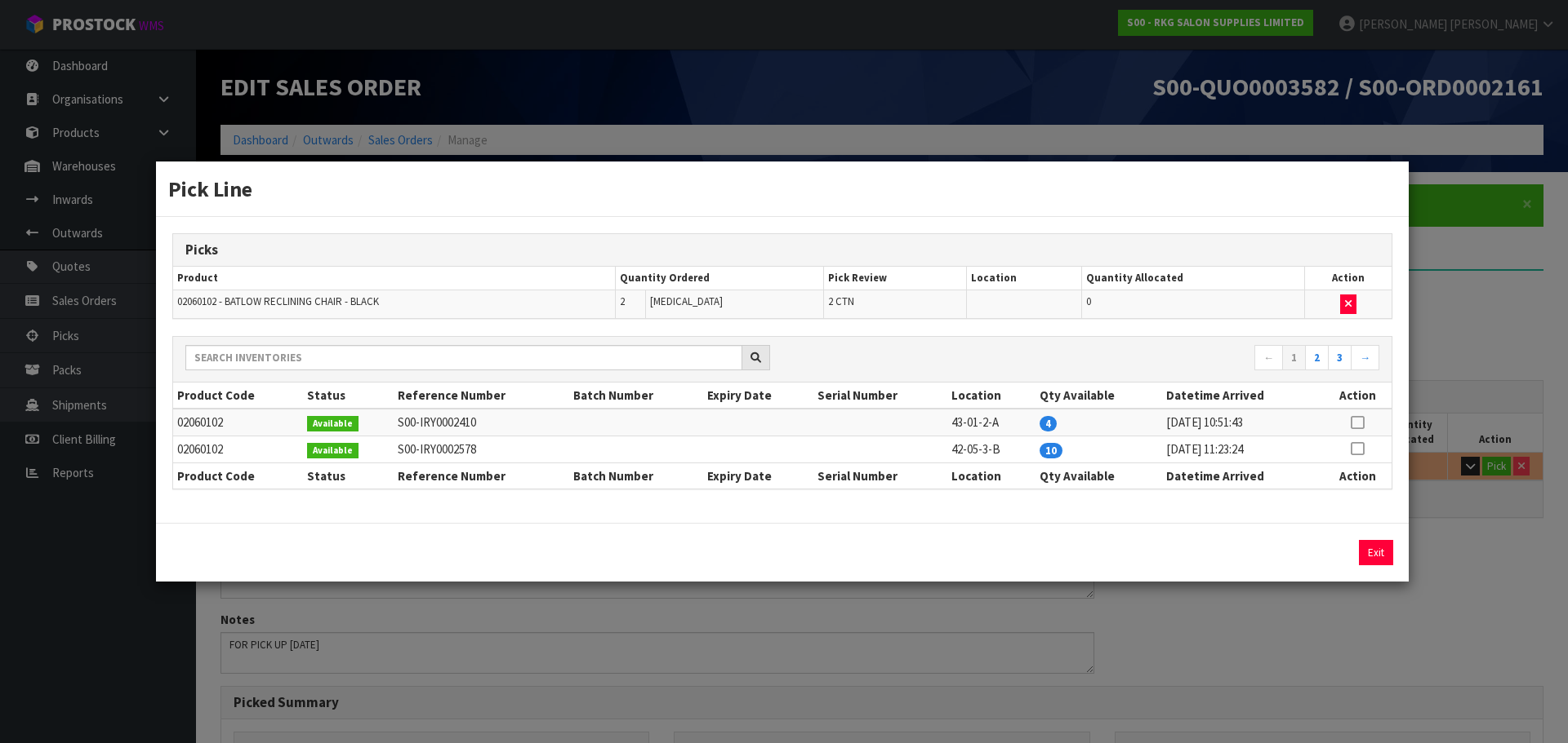
click at [1360, 422] on icon at bounding box center [1357, 422] width 13 height 1
click at [1310, 557] on button "Assign Pick" at bounding box center [1321, 552] width 67 height 26
type input "2"
type input "0.387228"
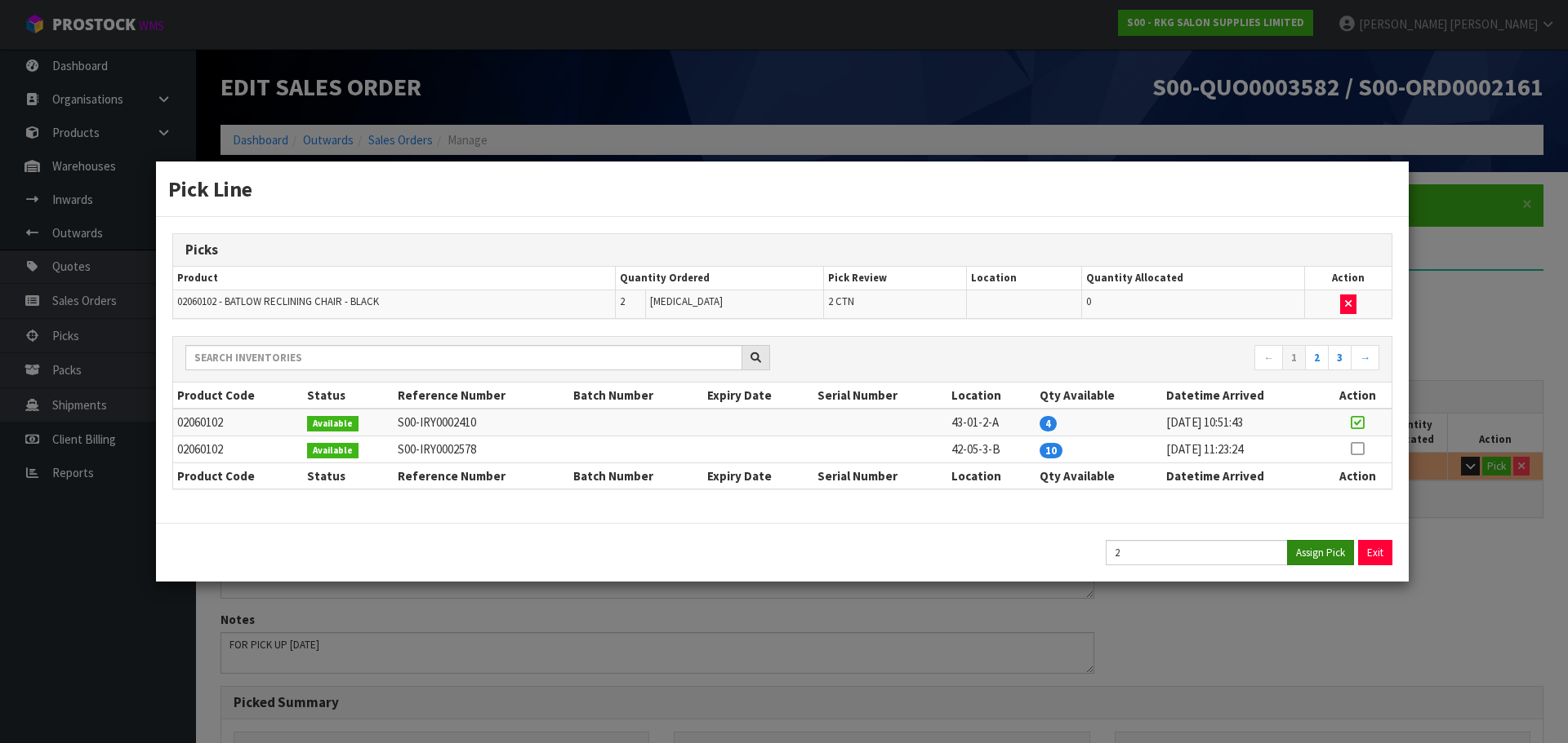
type input "60"
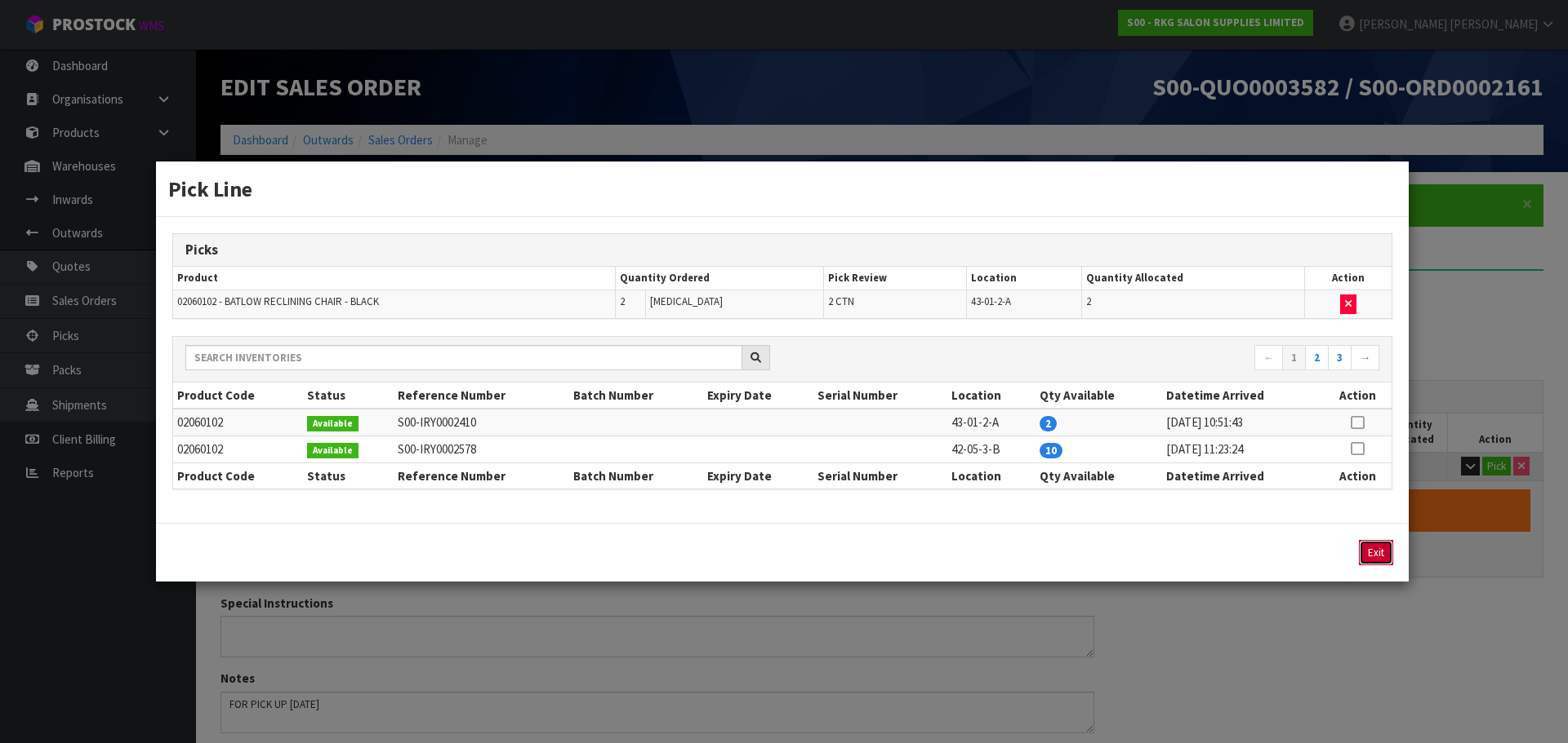
click at [1374, 551] on button "Exit" at bounding box center [1375, 552] width 34 height 26
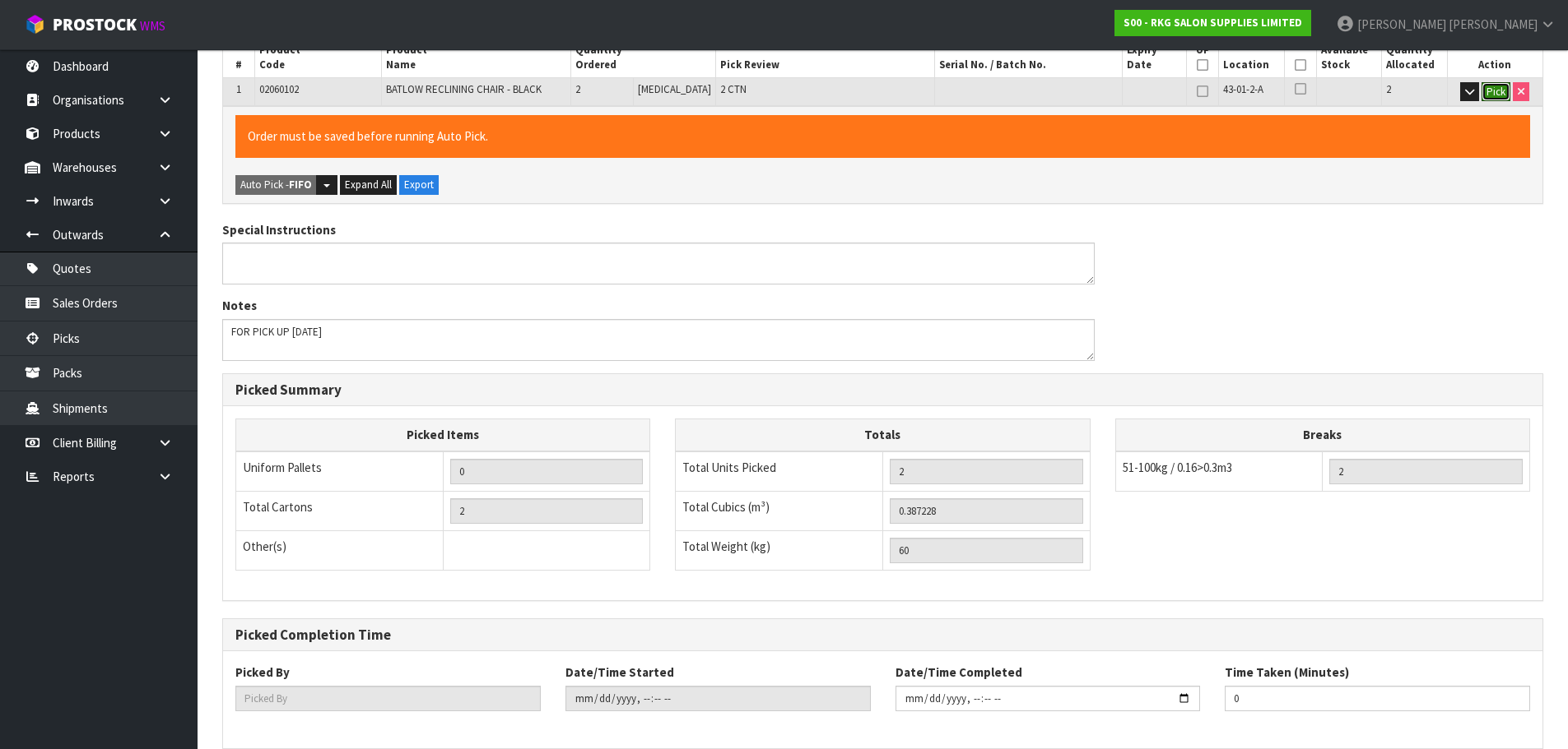
scroll to position [456, 0]
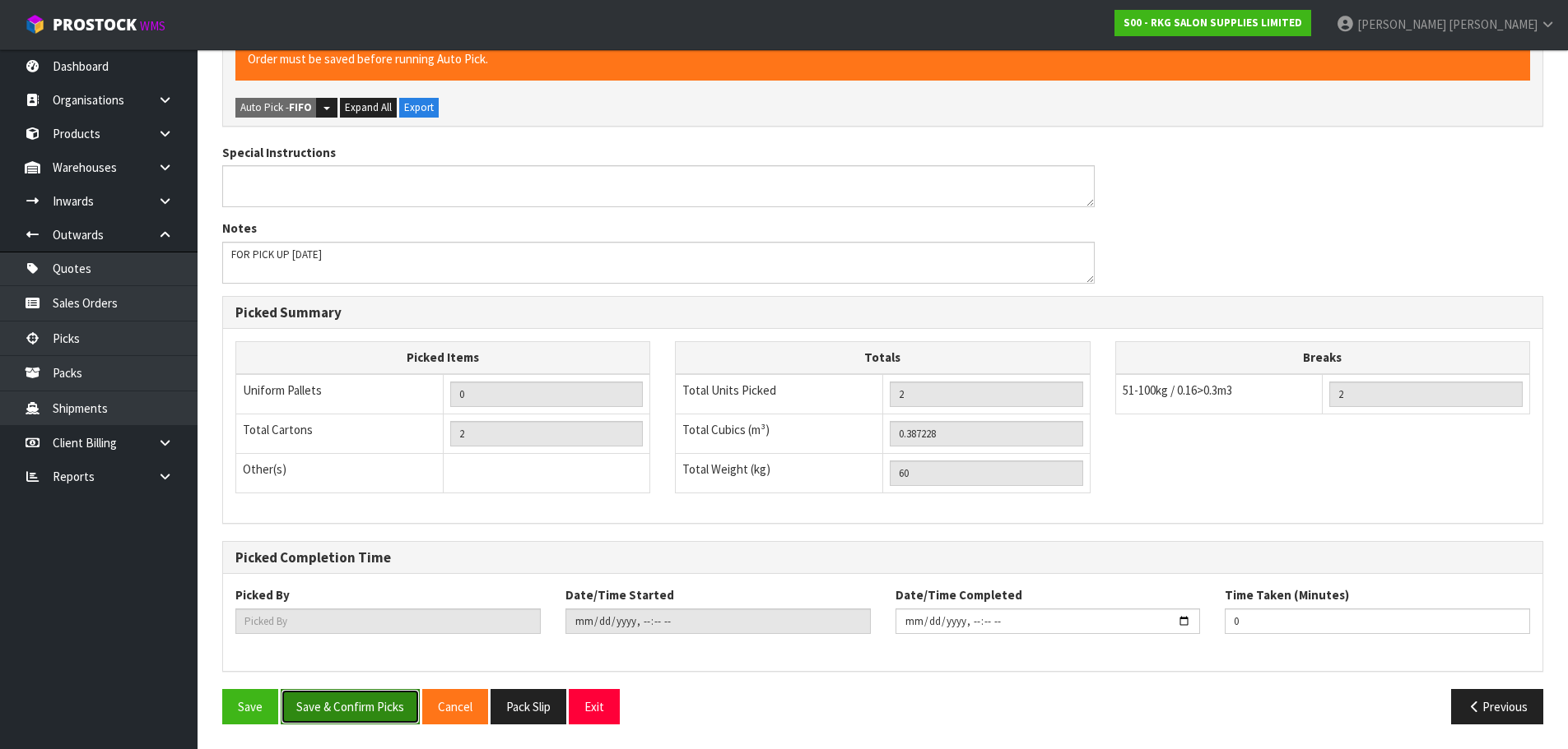
click at [344, 706] on button "Save & Confirm Picks" at bounding box center [350, 707] width 139 height 36
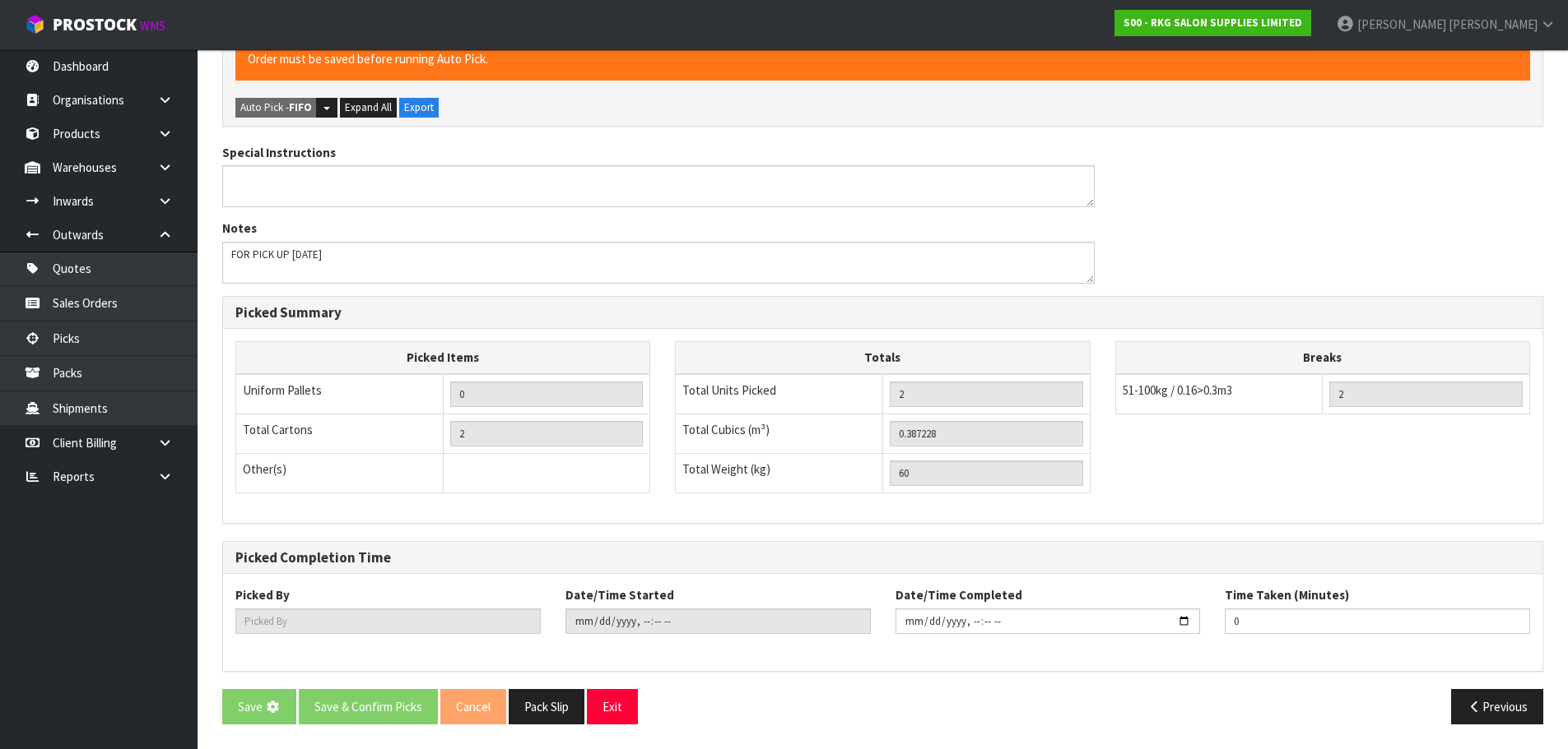
scroll to position [0, 0]
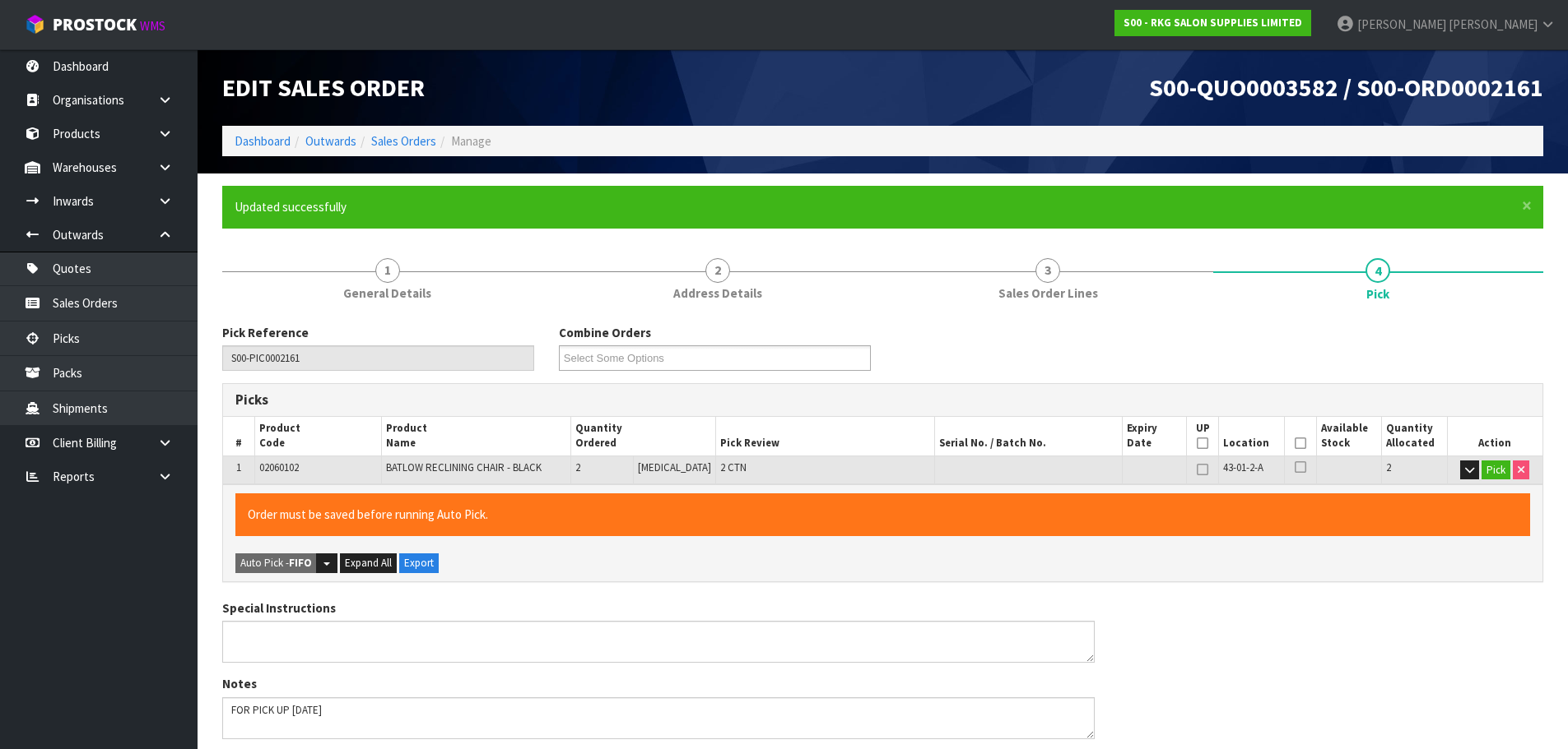
type input "[PERSON_NAME]"
type input "2025-09-09T10:58:50"
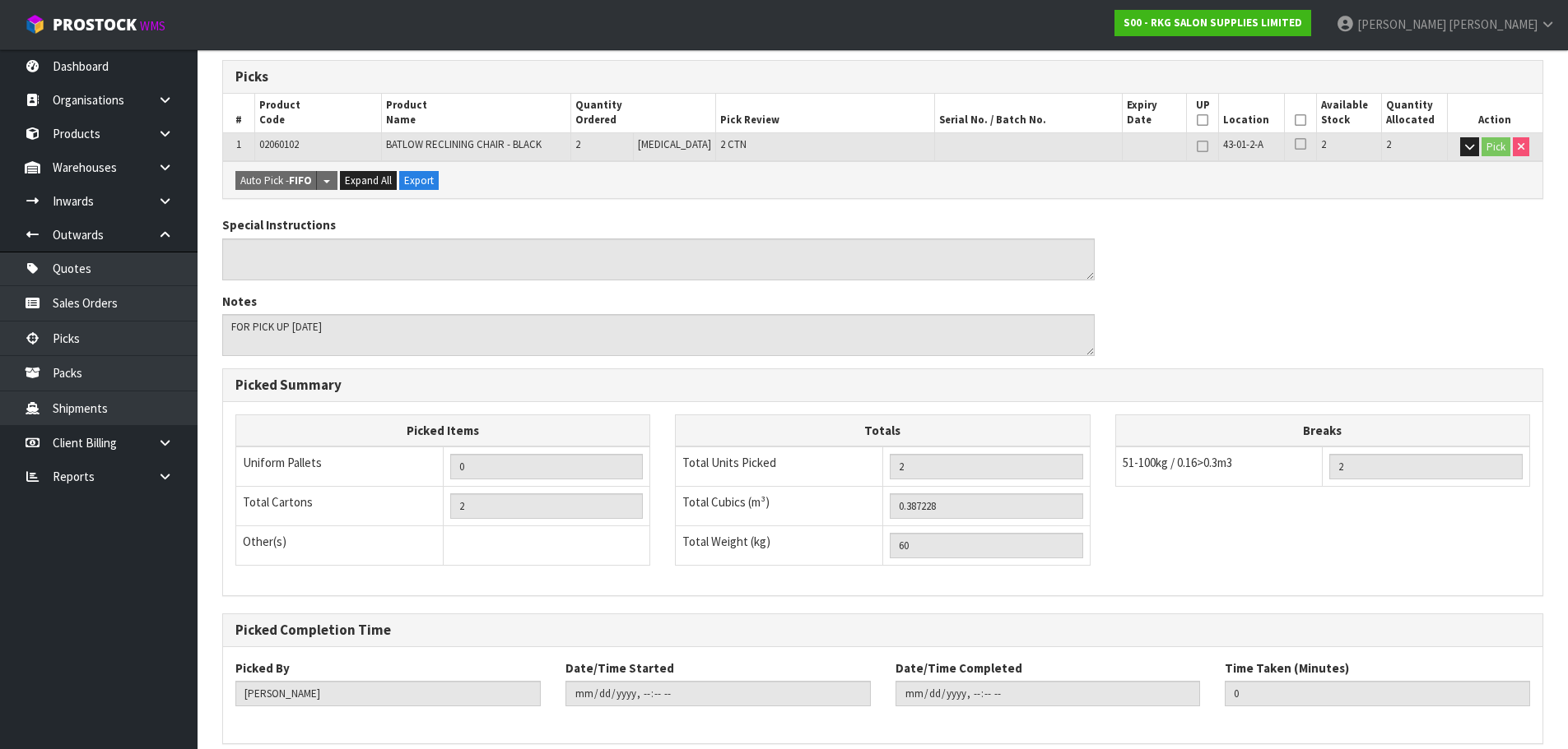
scroll to position [396, 0]
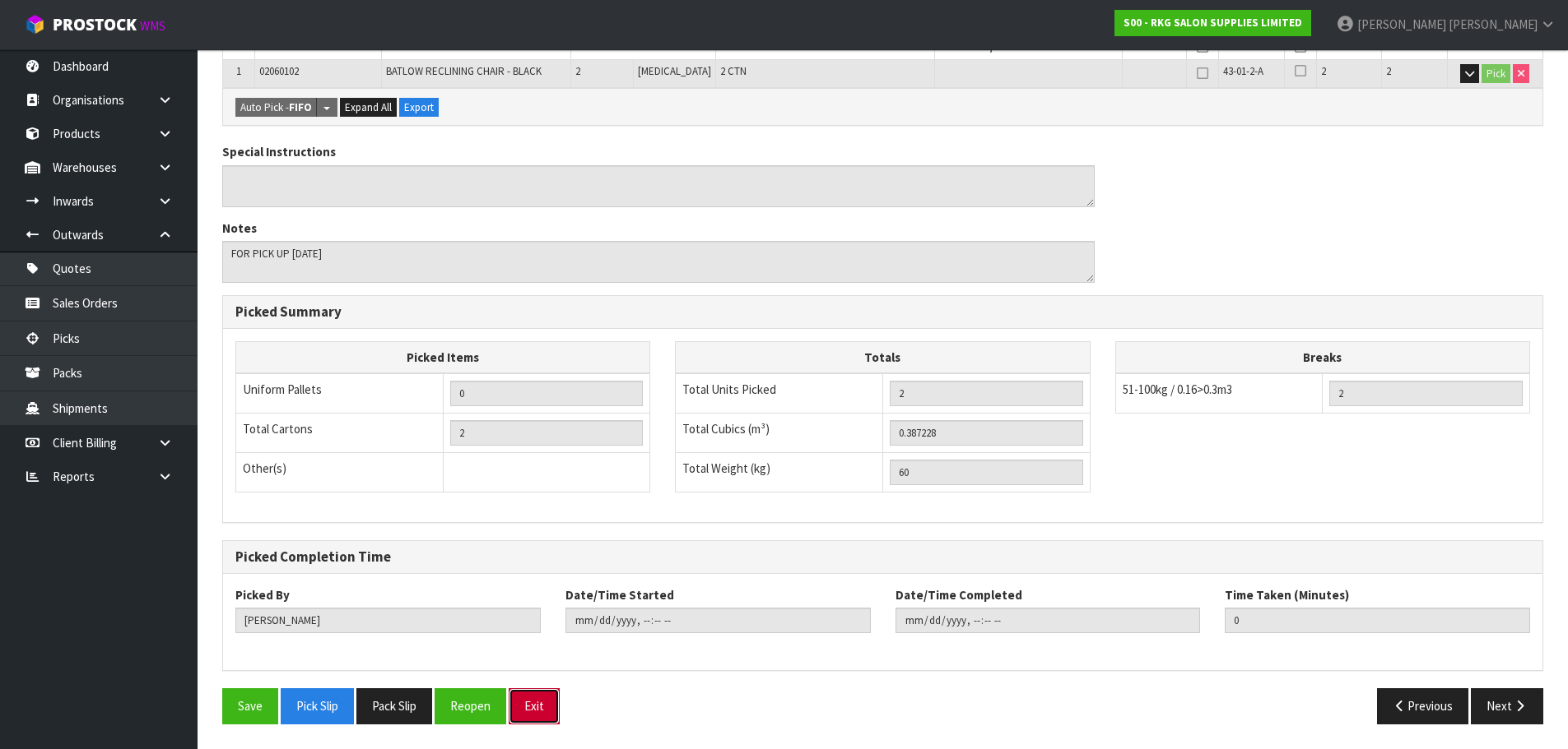
click at [534, 710] on button "Exit" at bounding box center [534, 706] width 51 height 36
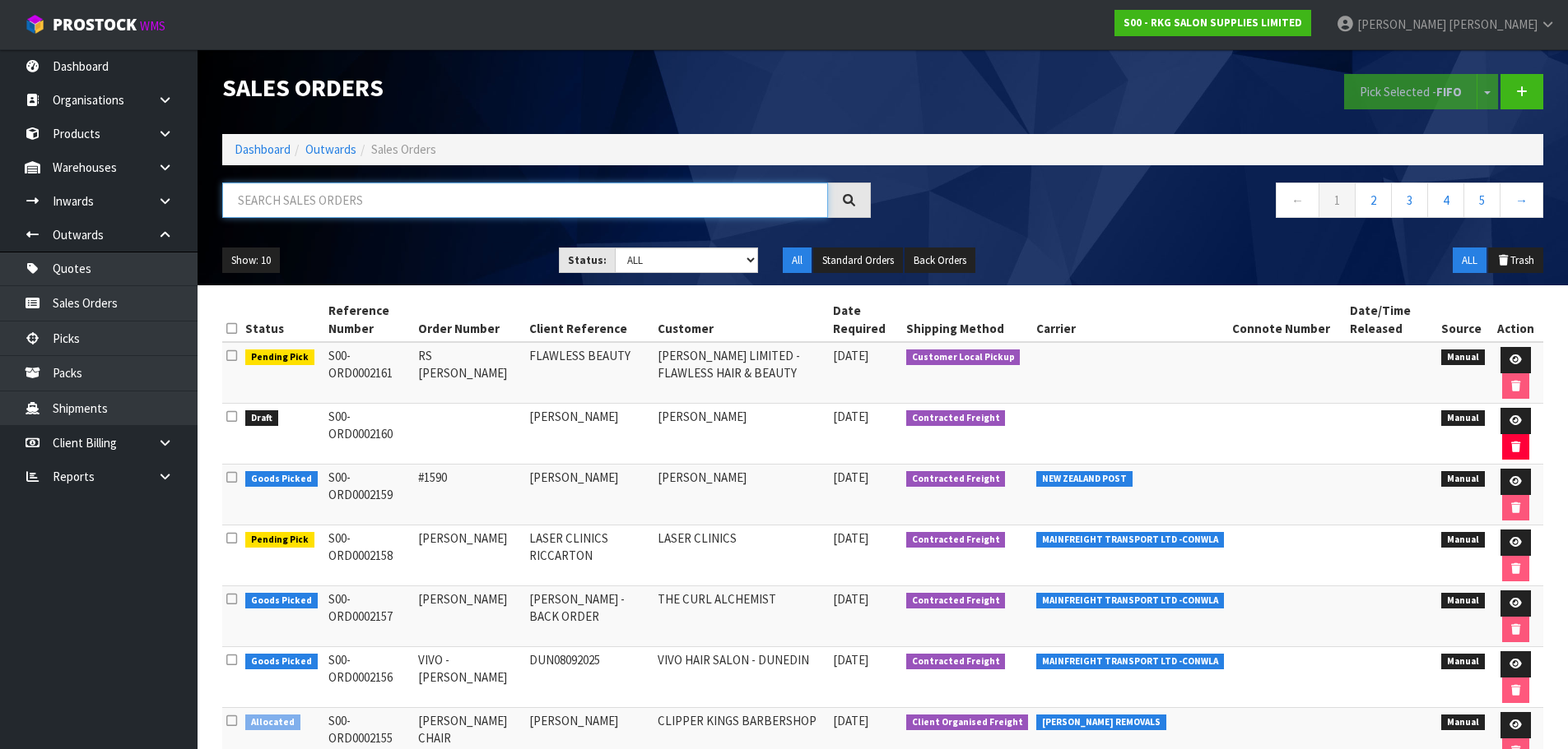
click at [318, 191] on input "text" at bounding box center [525, 200] width 606 height 36
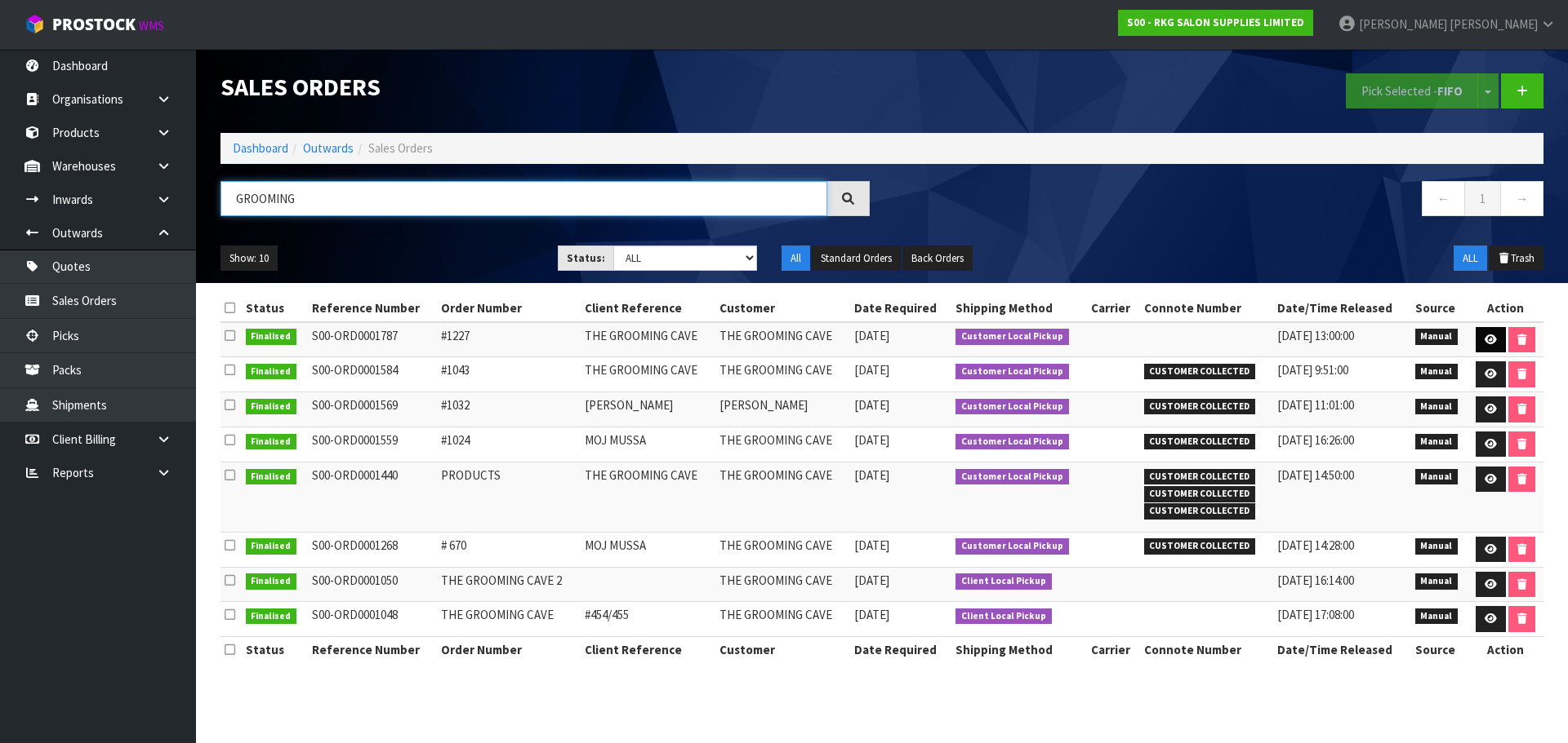
type input "GROOMING"
click at [1493, 340] on icon at bounding box center [1490, 340] width 12 height 11
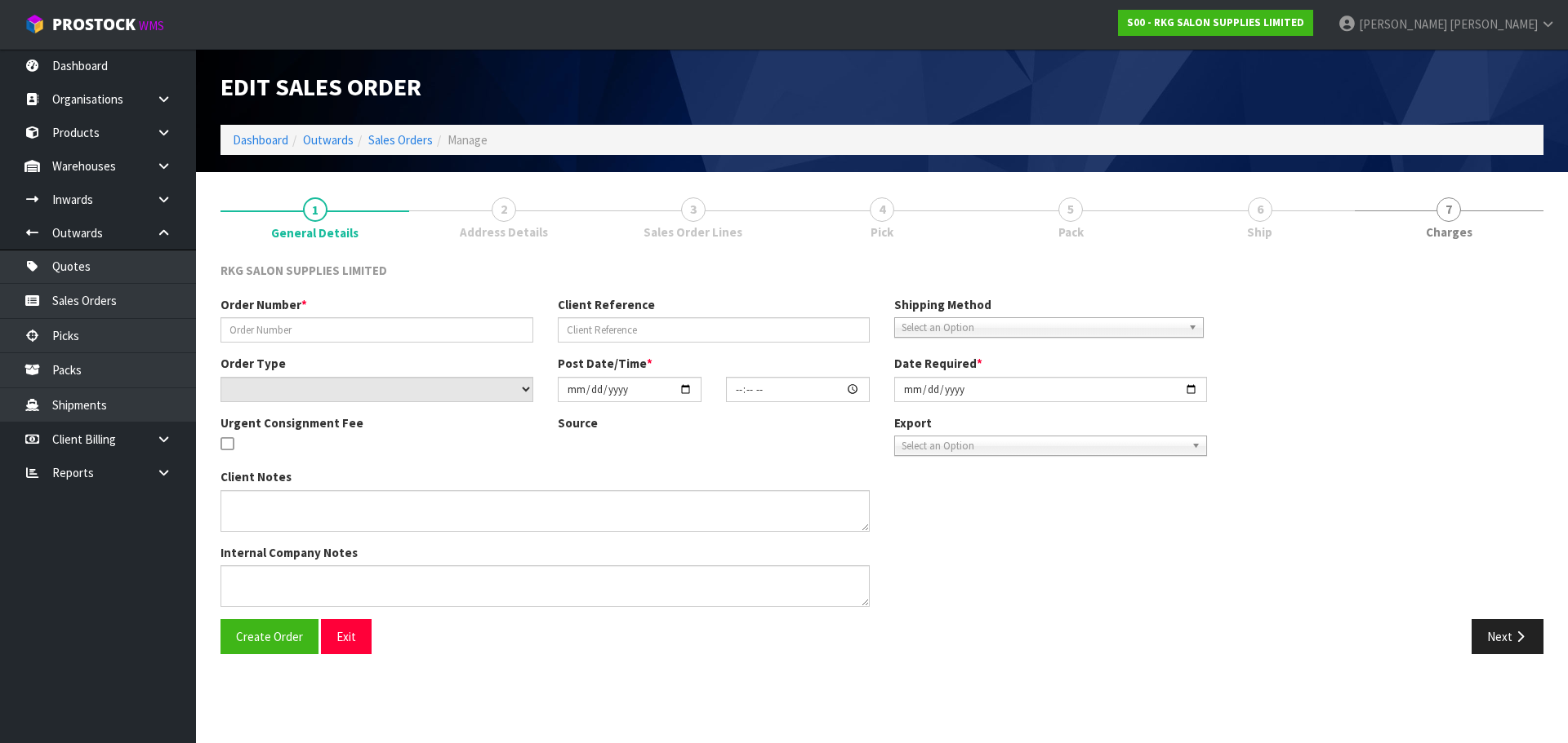
type input "#1227"
type input "THE GROOMING CAVE"
select select "number:0"
type input "2024-11-27"
type input "12:55:00.000"
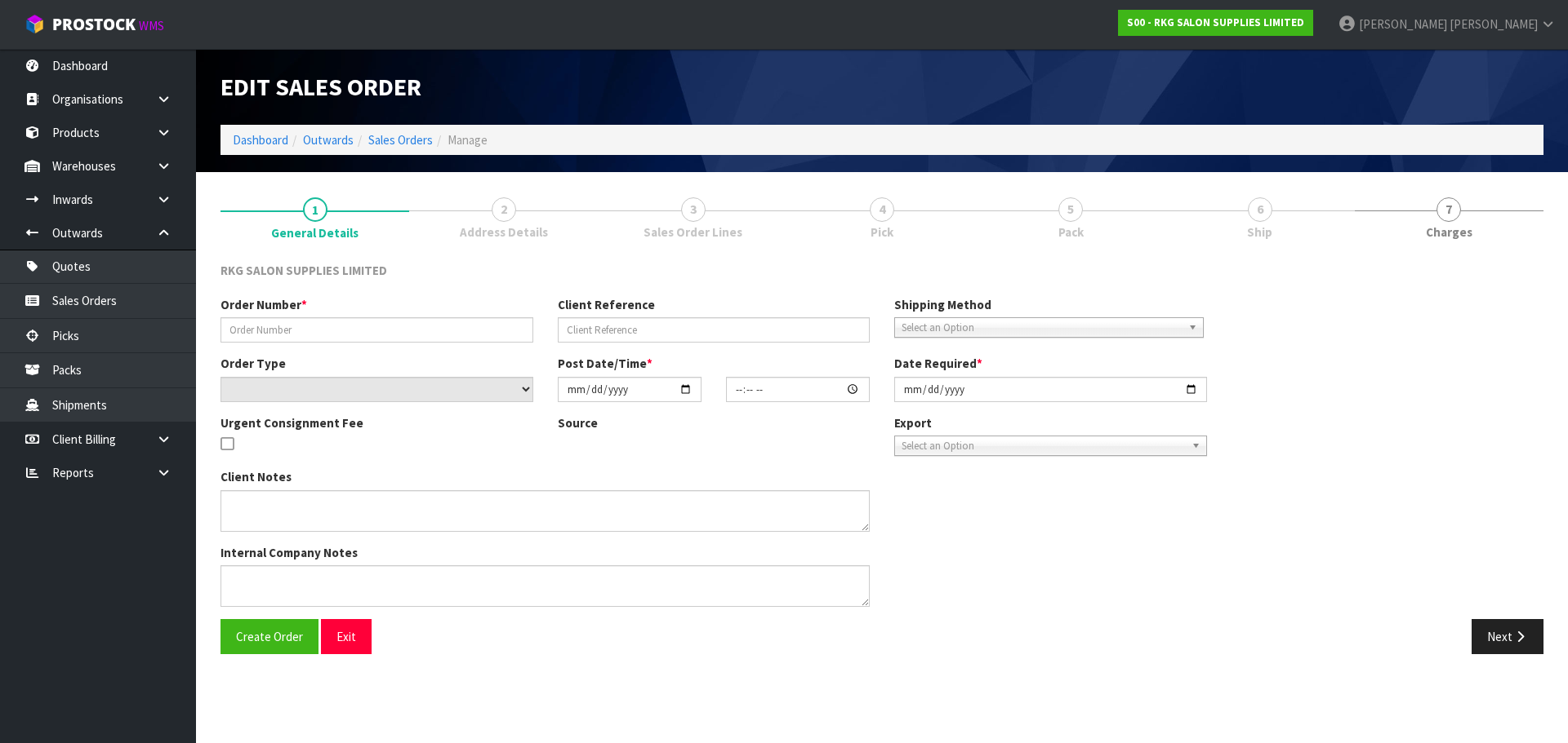
type input "2024-11-27"
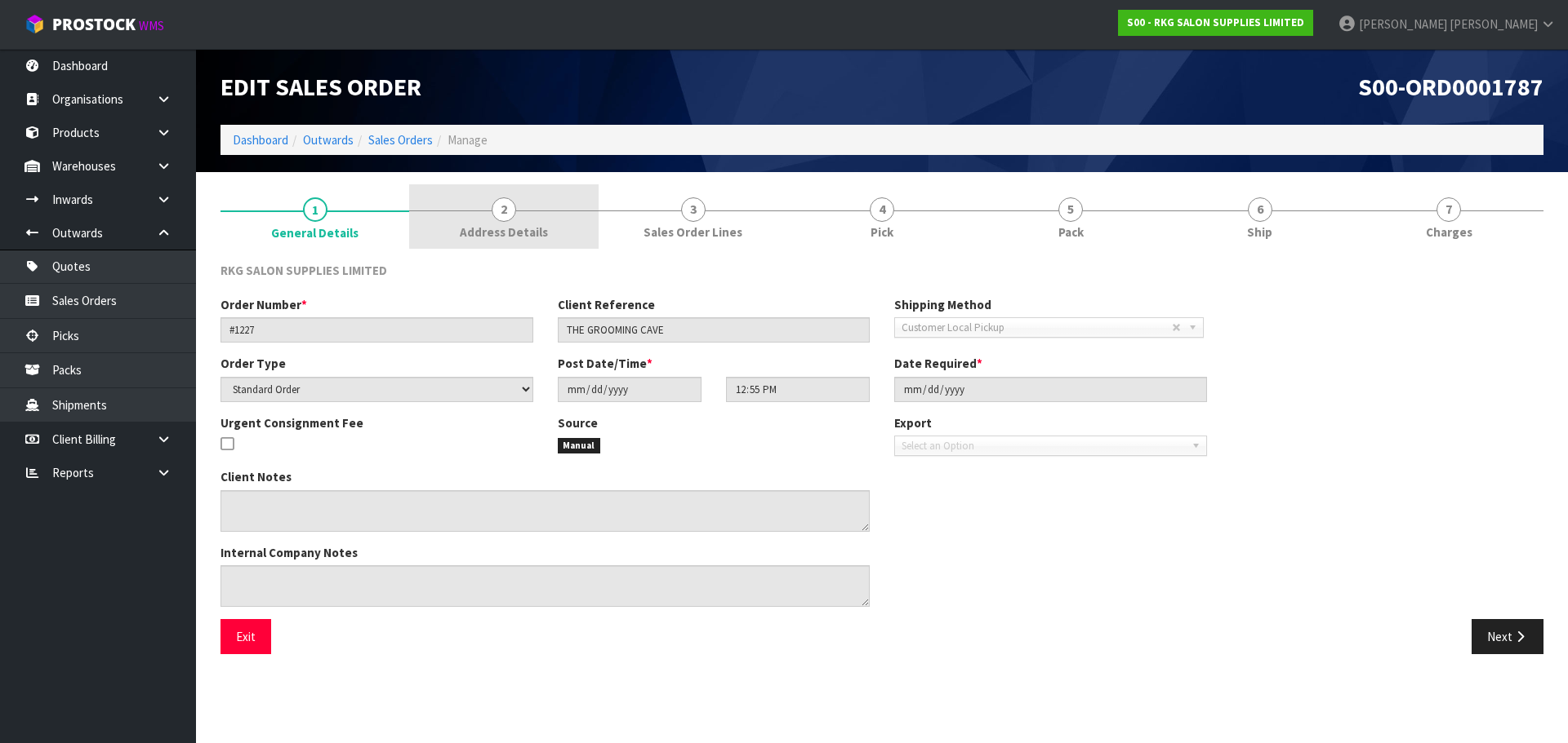
click at [503, 210] on span "2" at bounding box center [504, 210] width 25 height 25
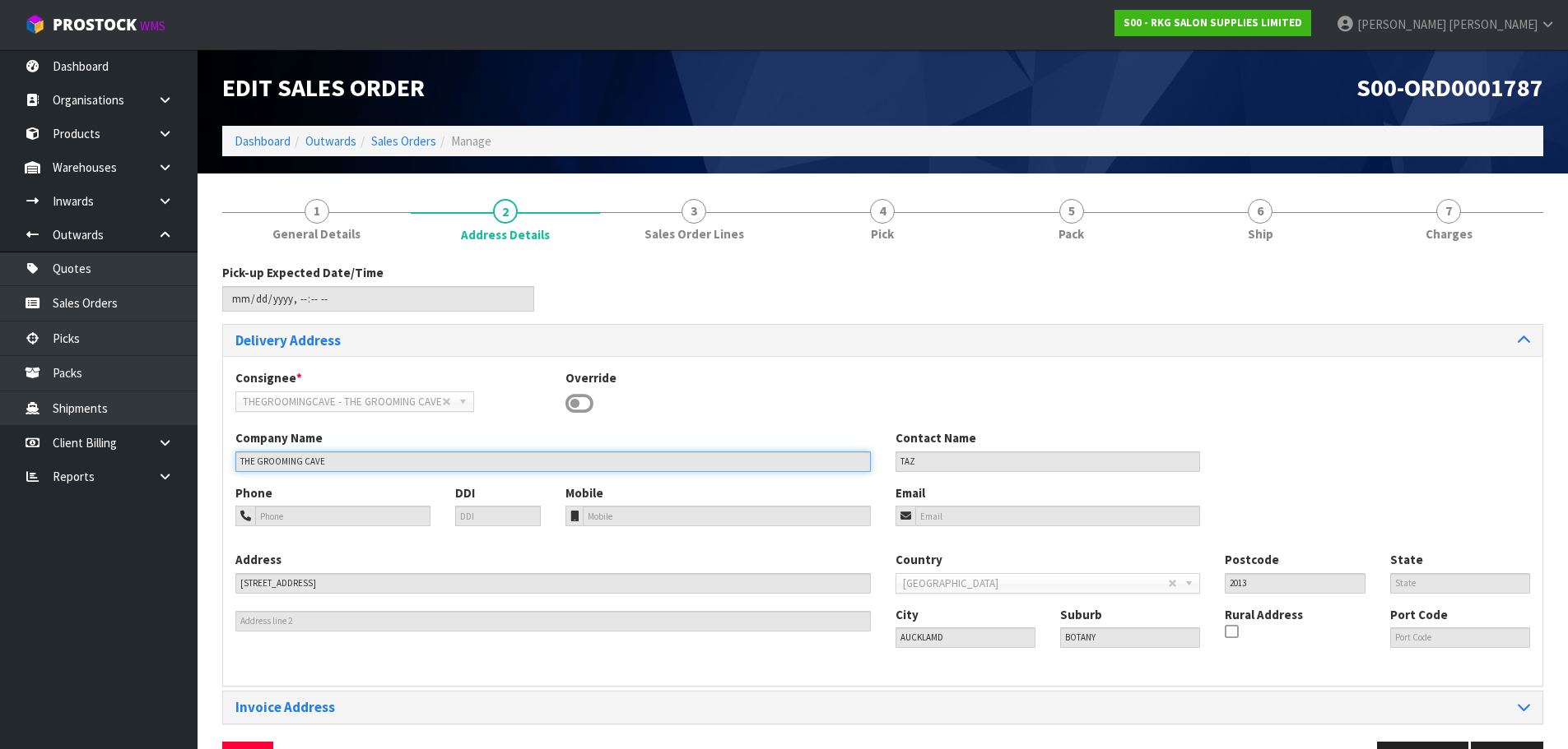
drag, startPoint x: 372, startPoint y: 457, endPoint x: 211, endPoint y: 459, distance: 161.0
click at [211, 459] on div "1 General Details 2 Address Details 3 Sales Order Lines 4 Pick 5 Pack 6 Ship 7 …" at bounding box center [883, 488] width 1345 height 604
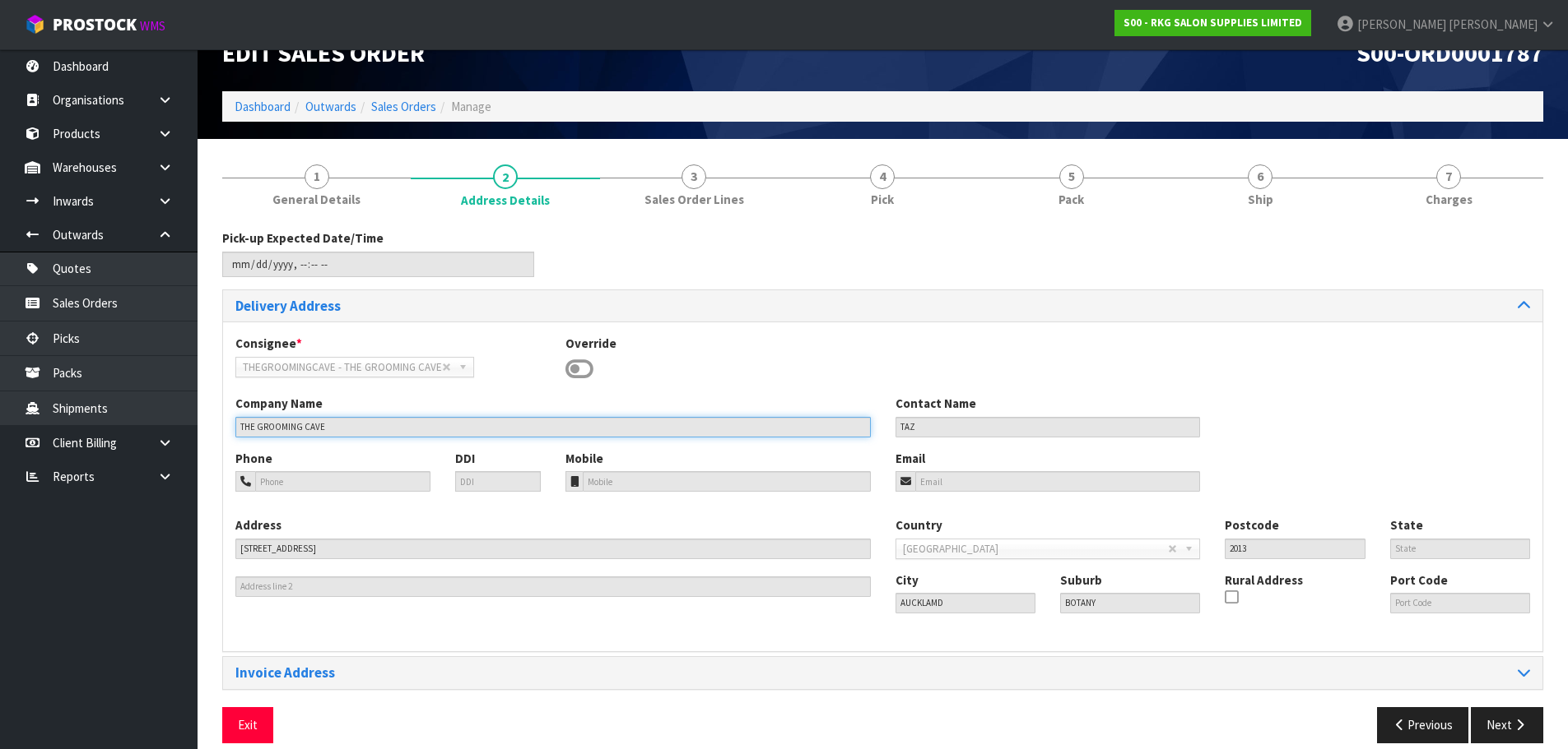
scroll to position [53, 0]
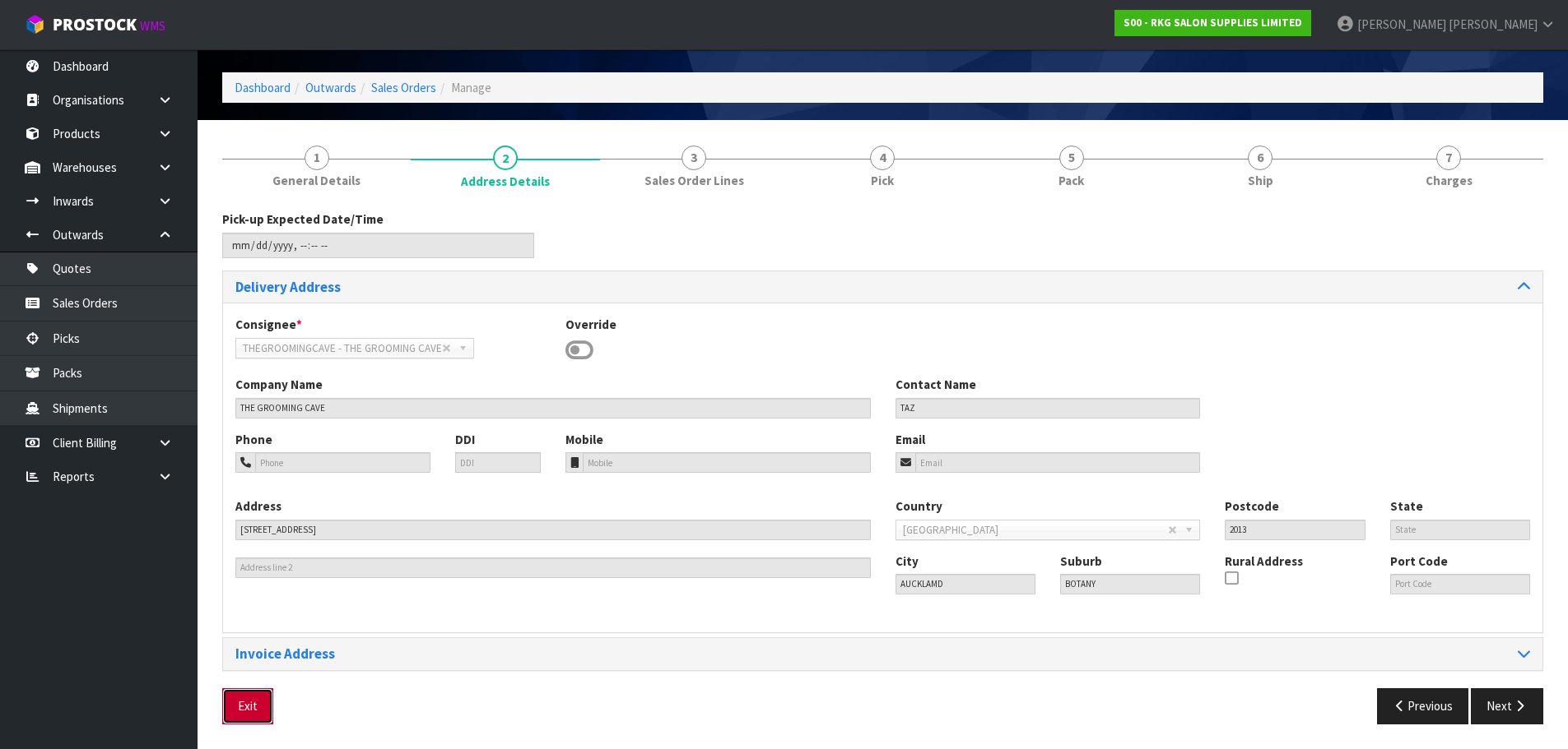
click at [264, 699] on button "Exit" at bounding box center [247, 706] width 51 height 36
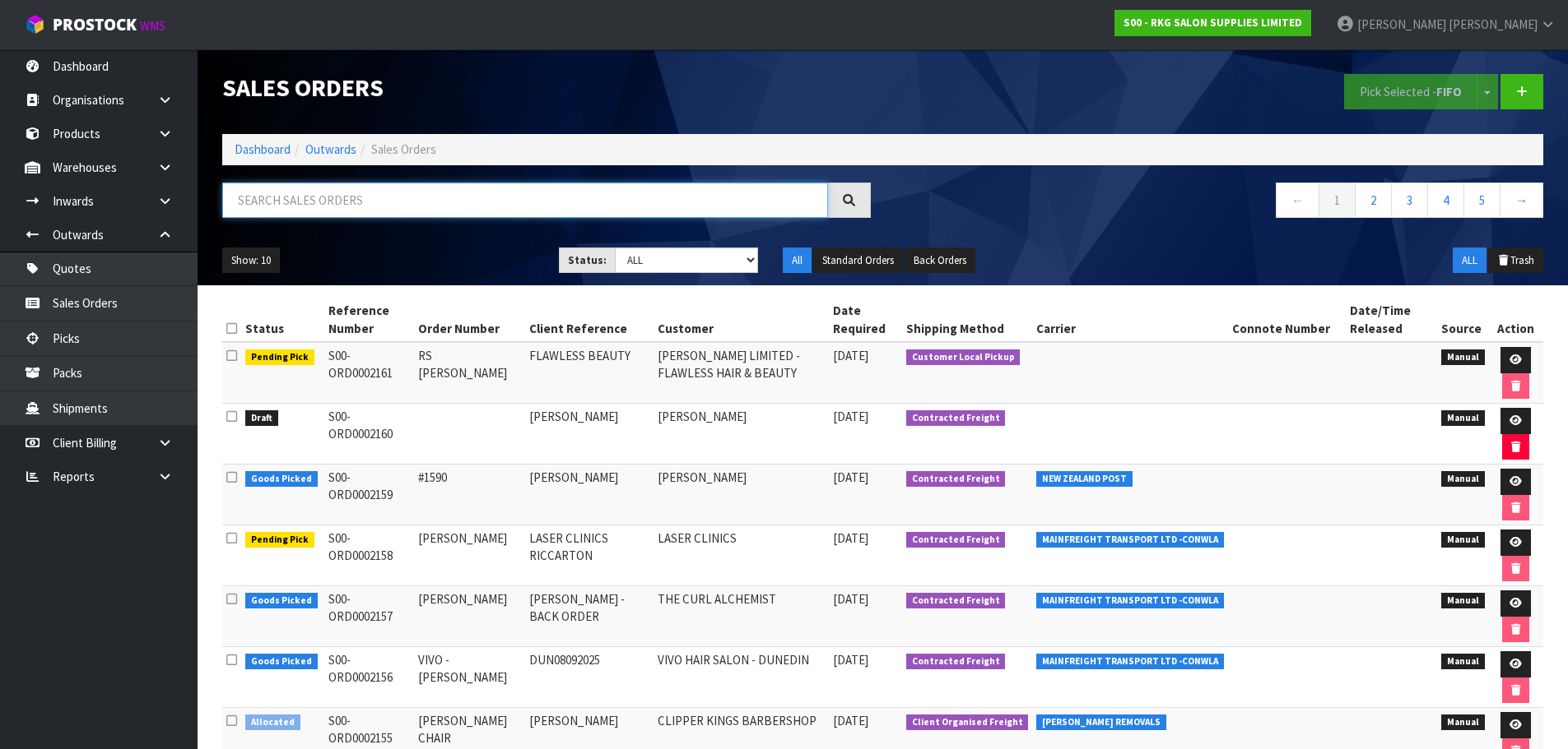
click at [388, 204] on input "text" at bounding box center [525, 200] width 606 height 36
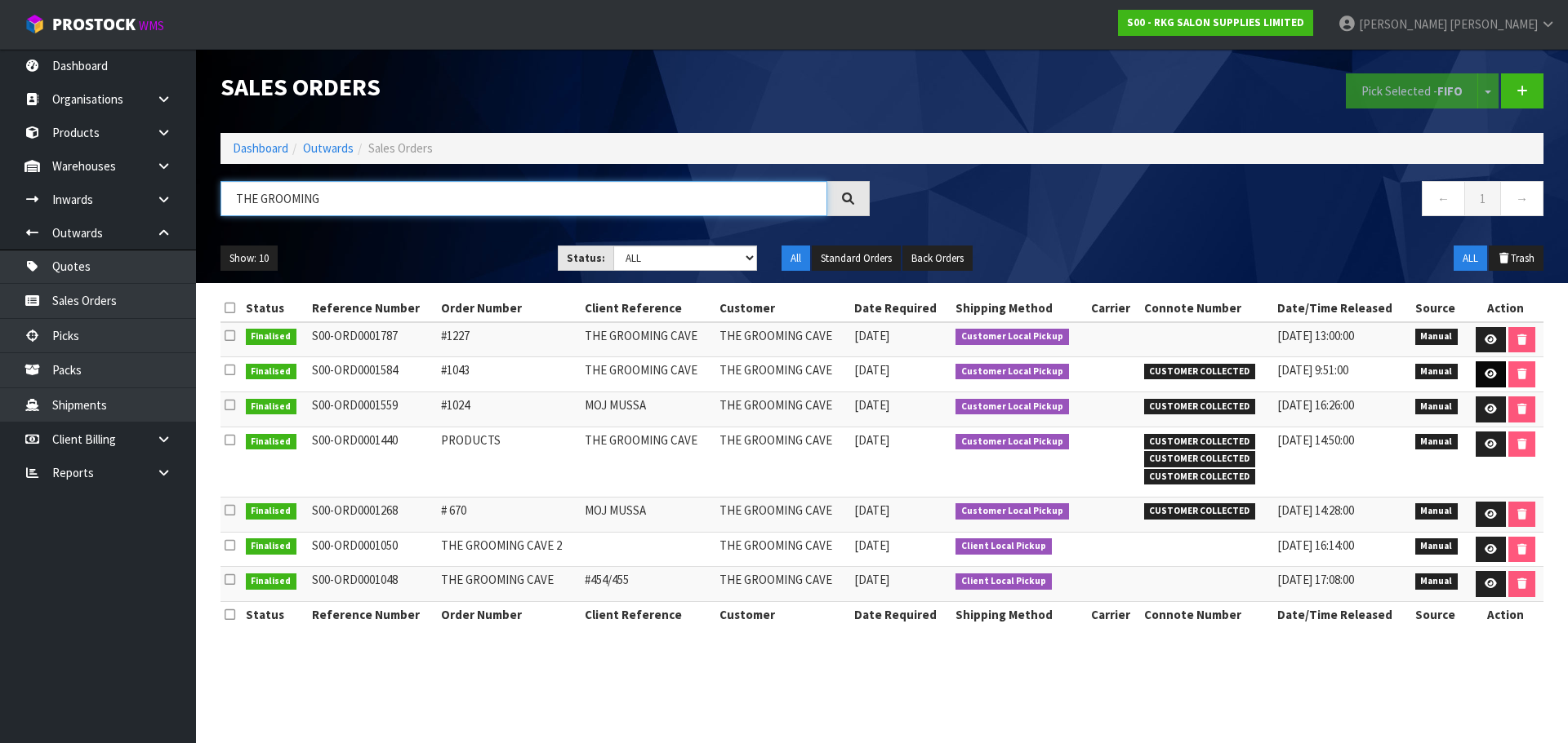
type input "THE GROOMING"
click at [1488, 379] on icon at bounding box center [1490, 375] width 12 height 11
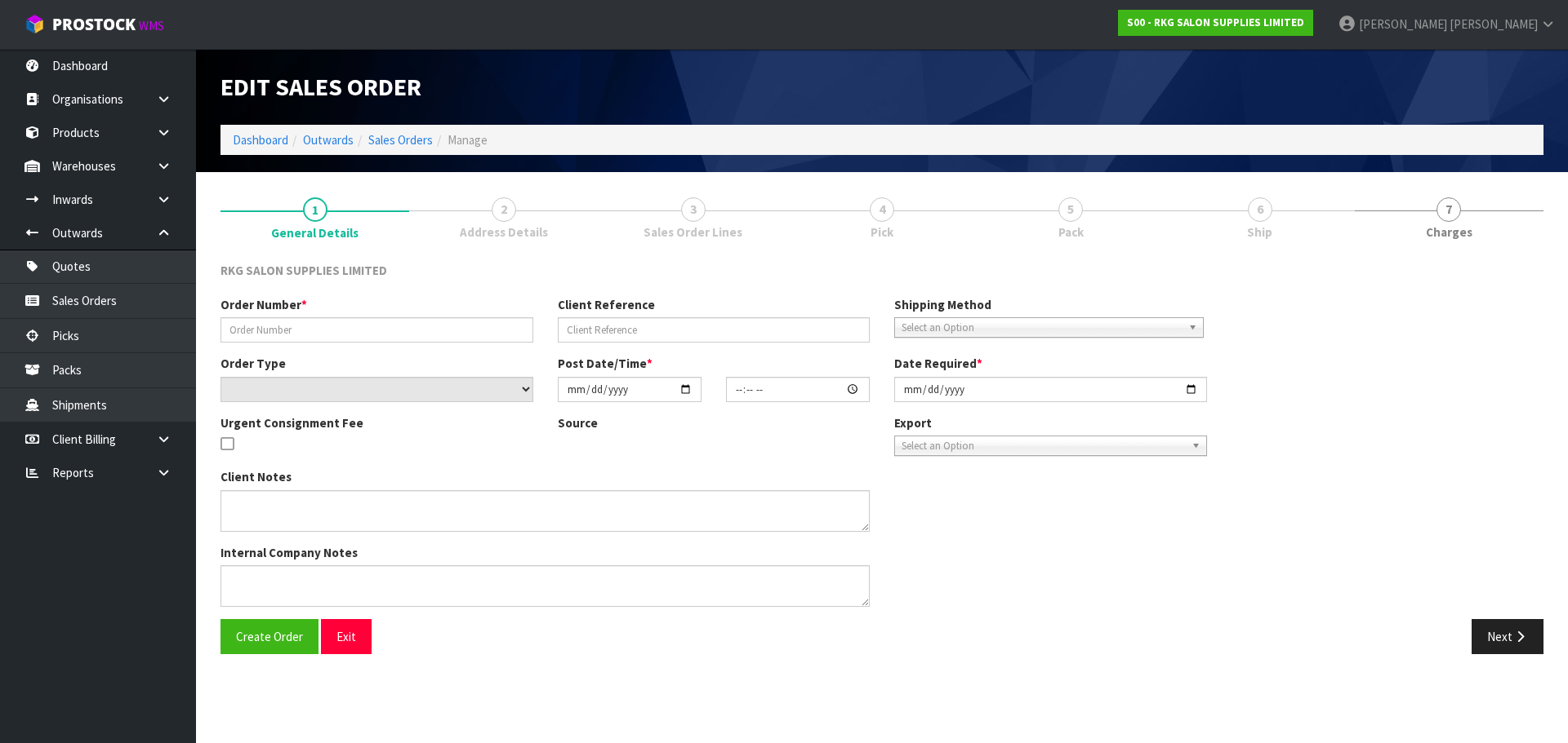
type input "#1043"
type input "THE GROOMING CAVE"
select select "number:0"
type input "2024-07-11"
type input "00:00:00.000"
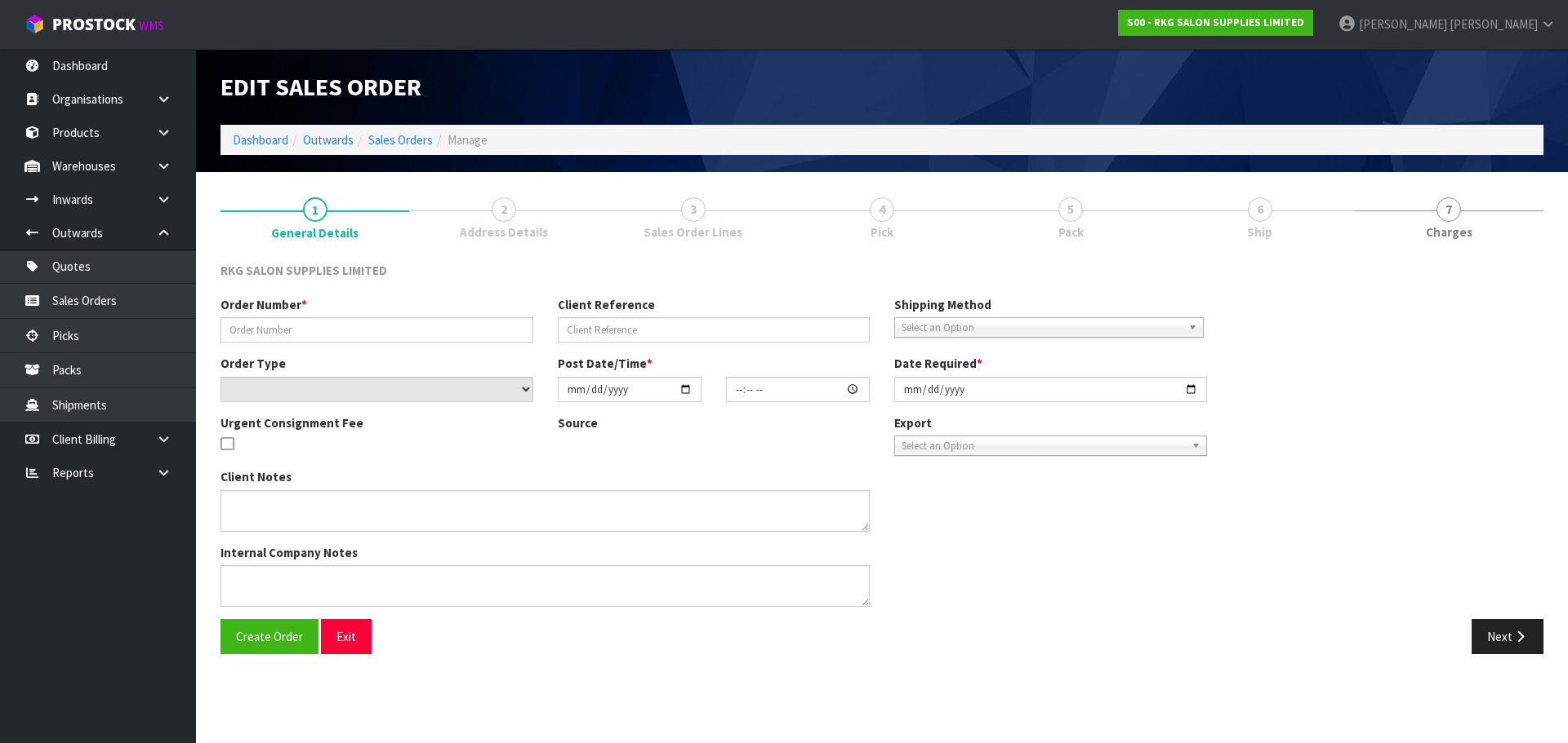
type input "2024-07-11"
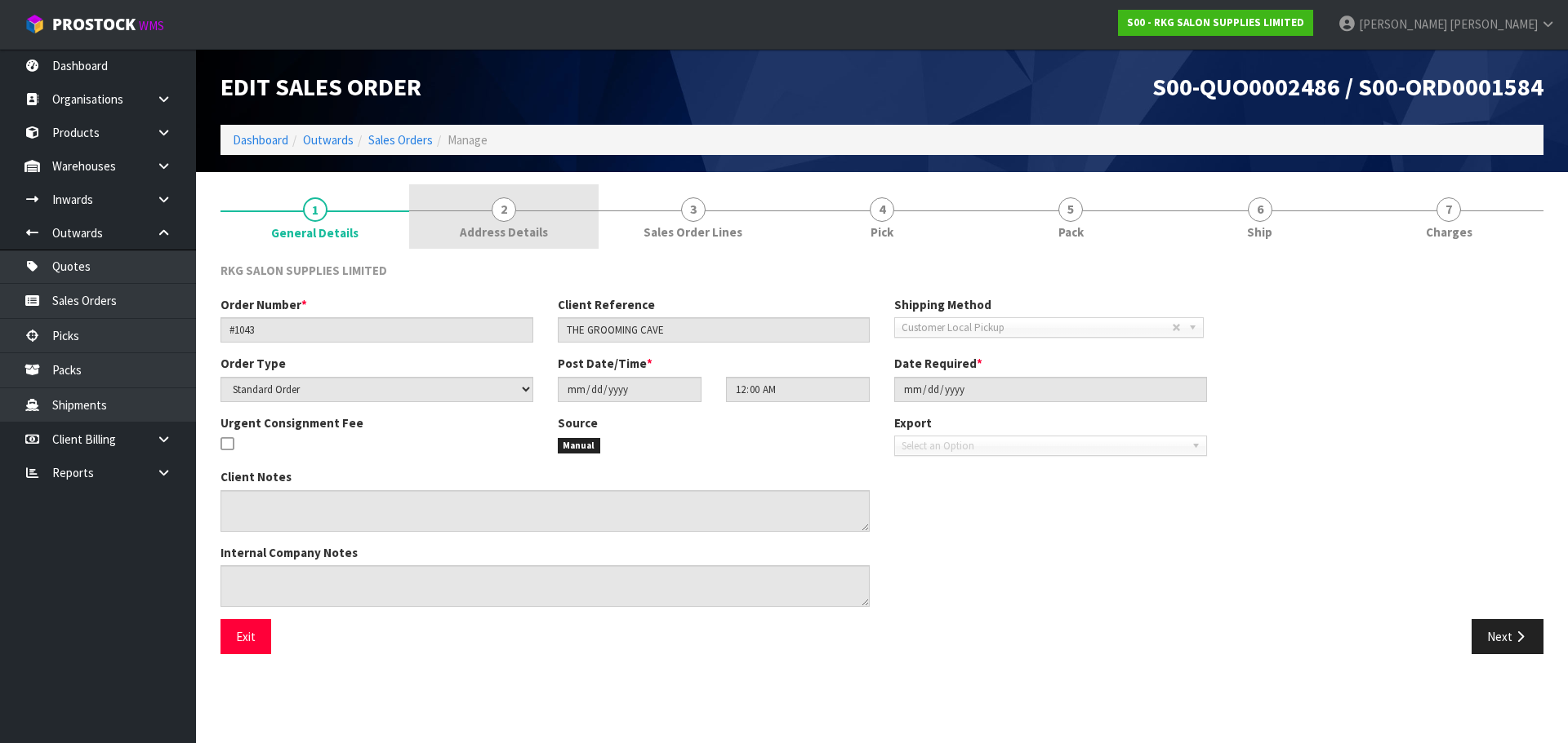
click at [510, 216] on span "2" at bounding box center [504, 210] width 25 height 25
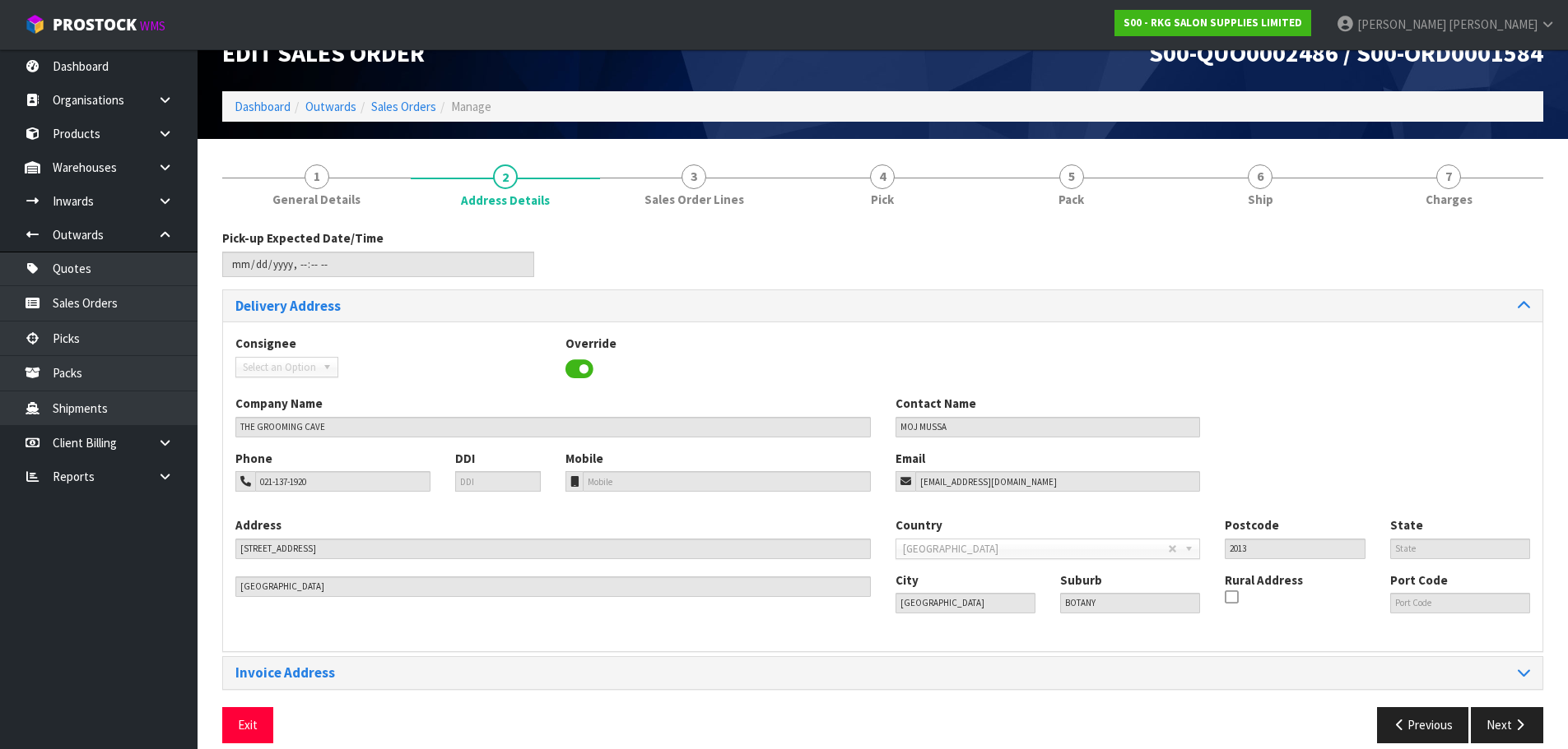
scroll to position [53, 0]
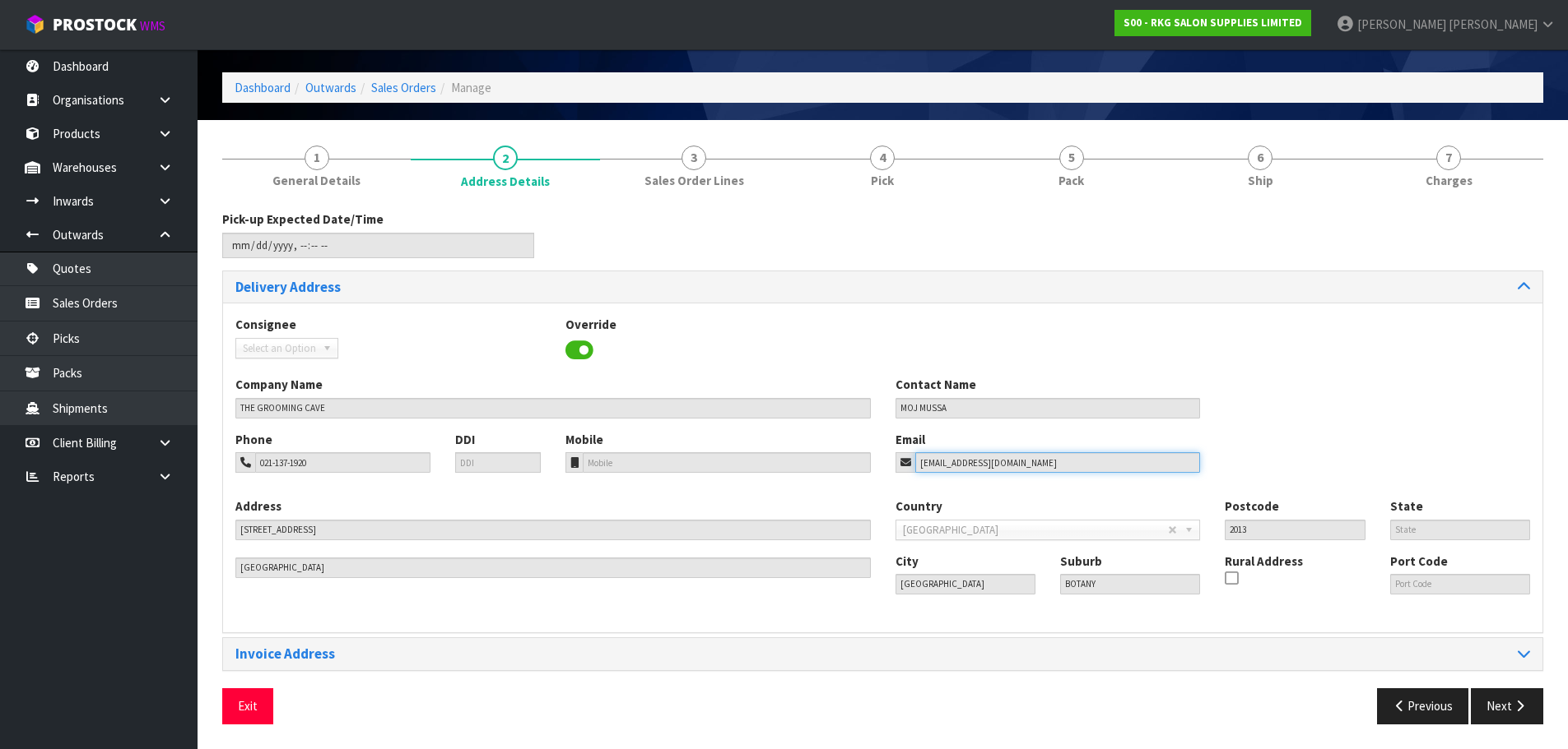
drag, startPoint x: 1028, startPoint y: 460, endPoint x: 853, endPoint y: 477, distance: 175.8
click at [853, 477] on div "Phone 021-137-1920 DDI Mobile Email moj.mussa@gmail.com" at bounding box center [882, 464] width 1319 height 67
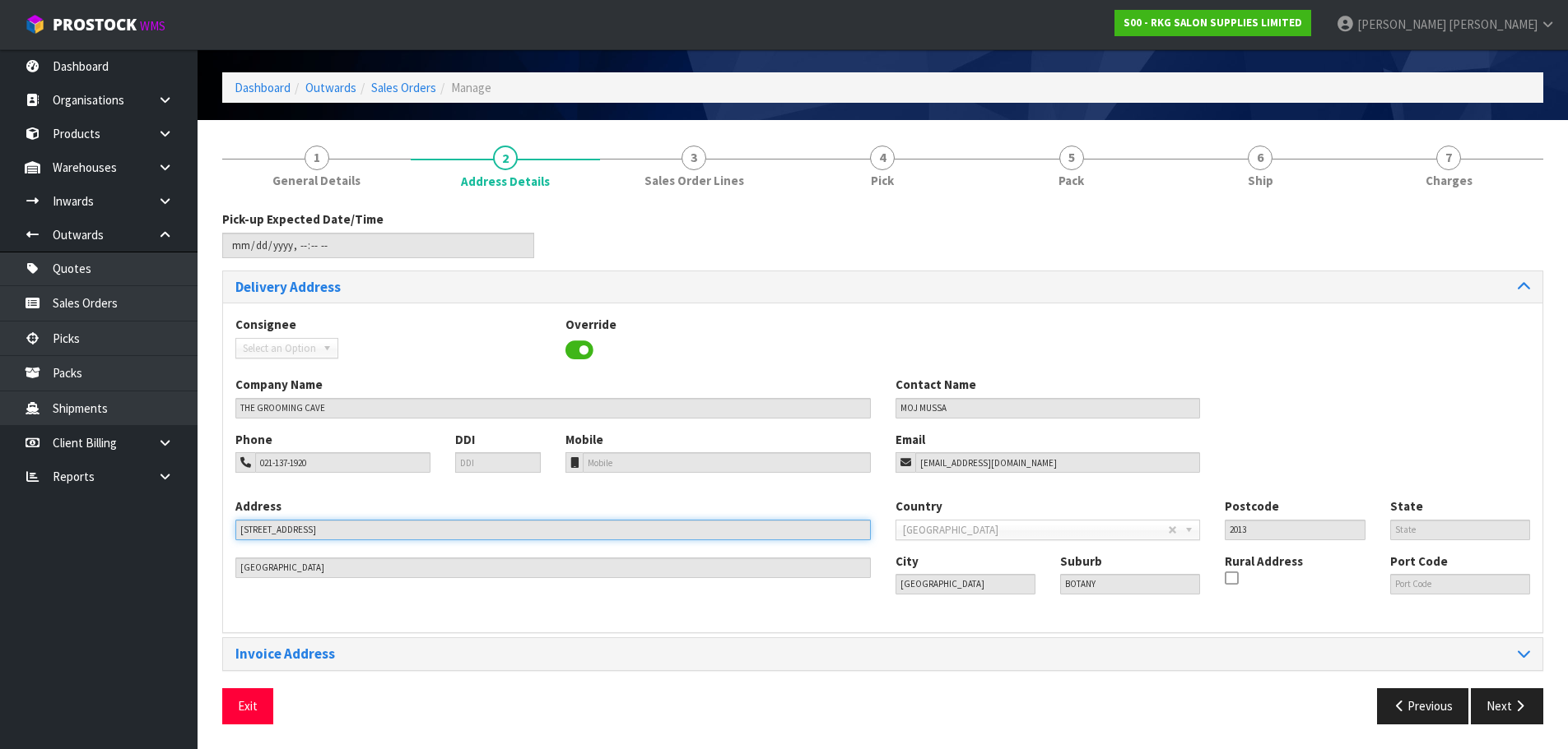
drag, startPoint x: 331, startPoint y: 539, endPoint x: 181, endPoint y: 530, distance: 150.3
click at [181, 530] on body "Toggle navigation ProStock WMS S00 - RKG SALON SUPPLIES LIMITED [PERSON_NAME] L…" at bounding box center [784, 321] width 1568 height 749
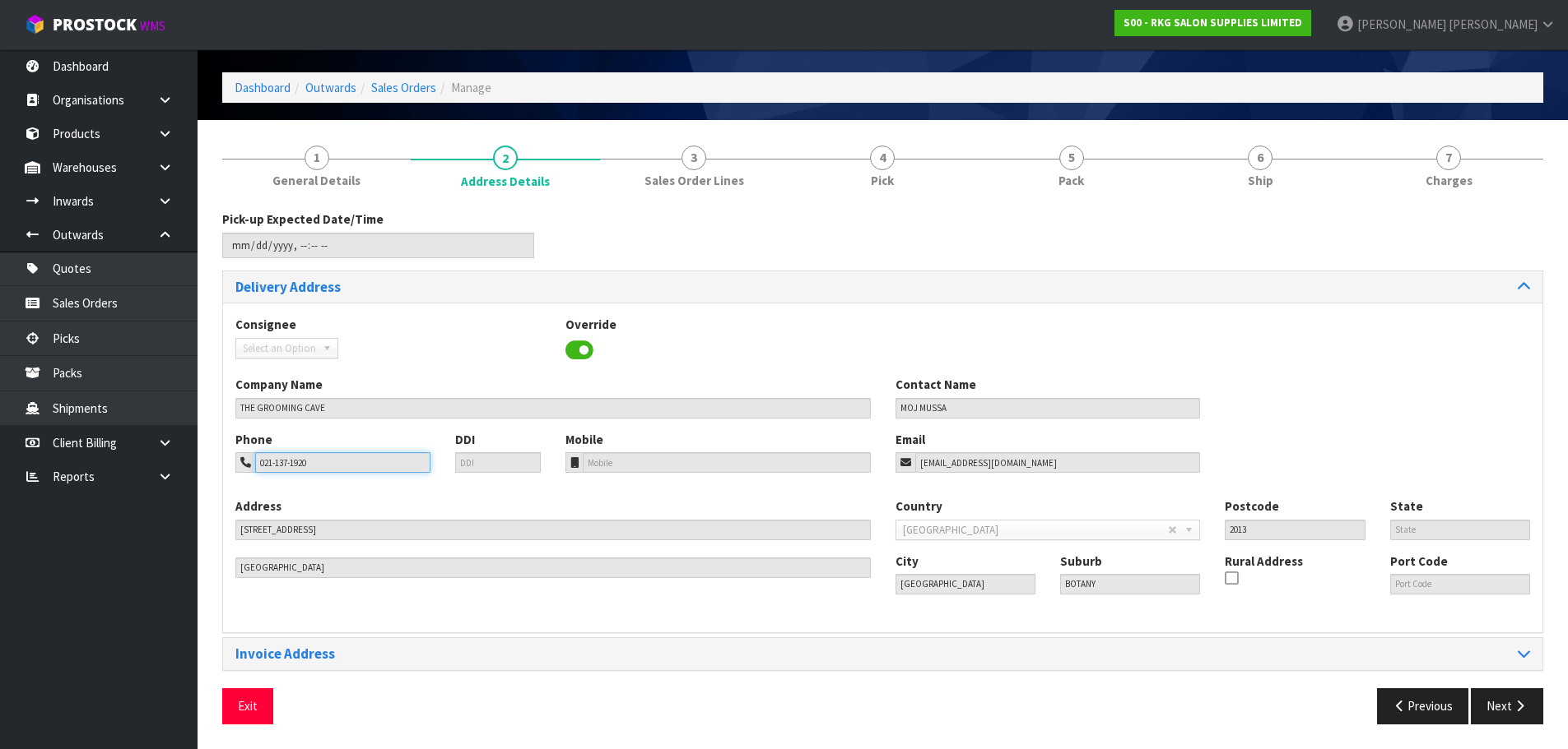
drag, startPoint x: 339, startPoint y: 467, endPoint x: 241, endPoint y: 463, distance: 98.1
click at [241, 463] on div "021-137-1920" at bounding box center [332, 462] width 195 height 20
drag, startPoint x: 245, startPoint y: 710, endPoint x: 275, endPoint y: 678, distance: 43.9
click at [245, 710] on button "Exit" at bounding box center [247, 706] width 51 height 36
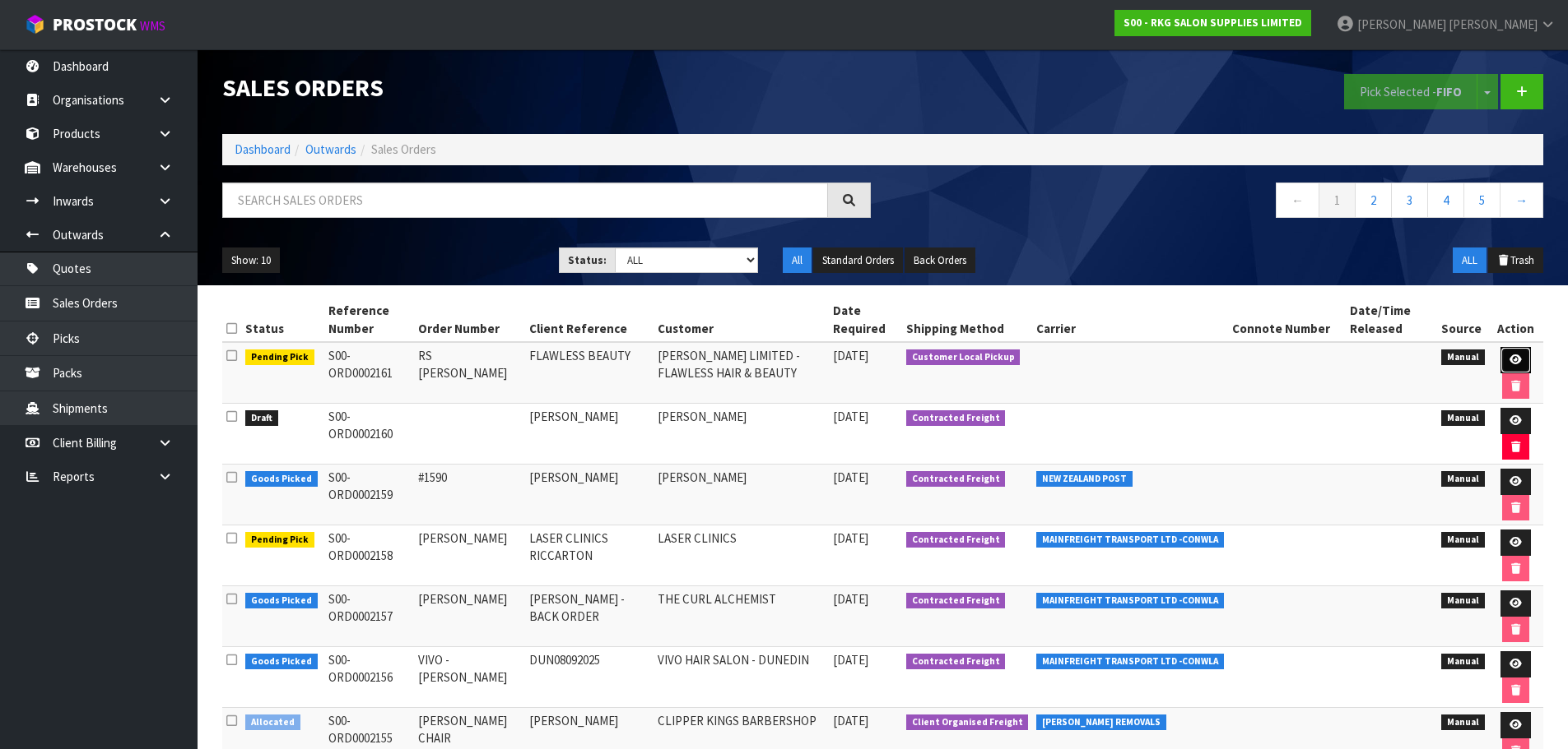
click at [1517, 356] on icon at bounding box center [1515, 360] width 12 height 11
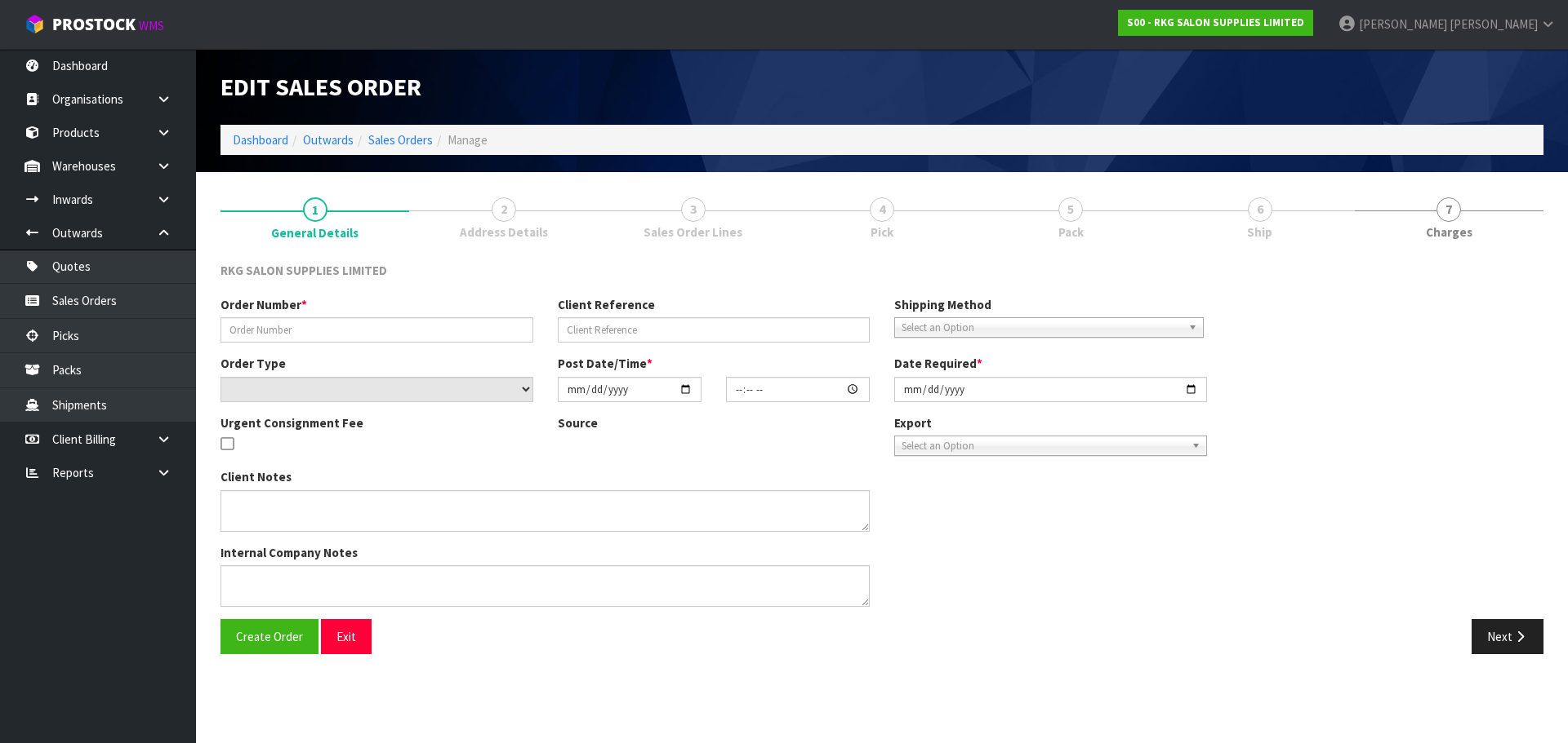
type input "RS [PERSON_NAME]"
type input "FLAWLESS BEAUTY"
select select "number:0"
type input "[DATE]"
type input "00:00:00.000"
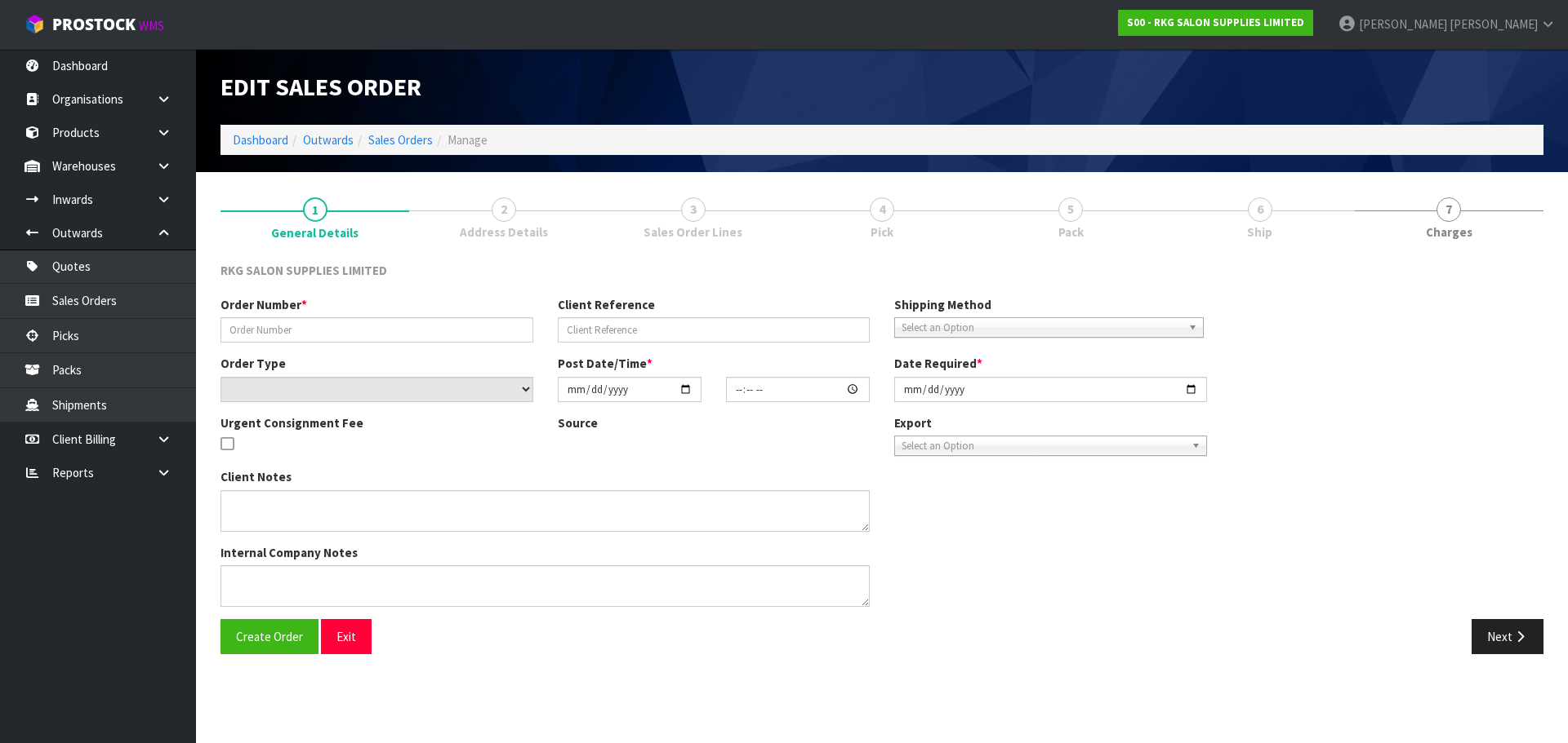
type input "[DATE]"
type textarea "FOR PICK UP TODAY"
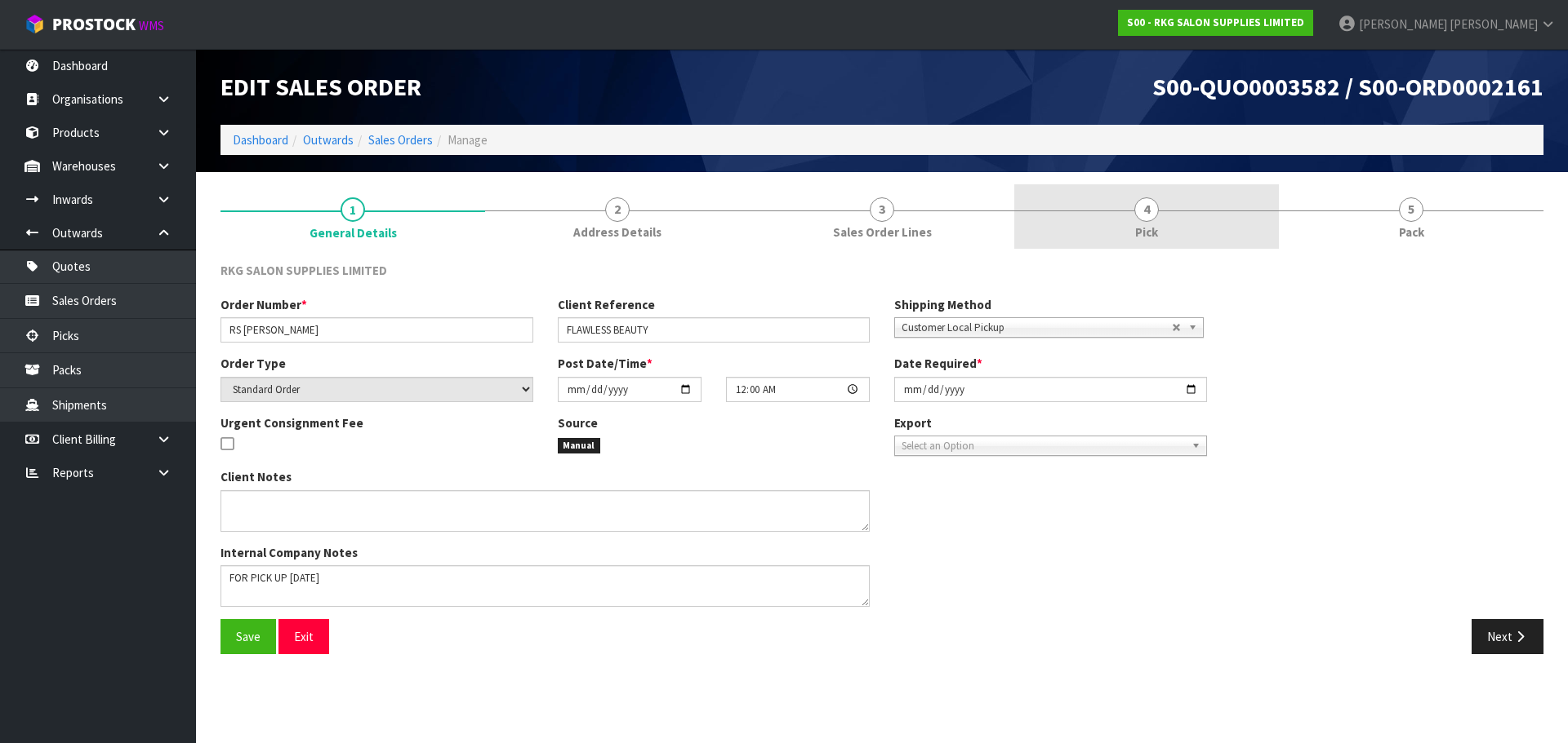
click at [1144, 209] on span "4" at bounding box center [1146, 210] width 25 height 25
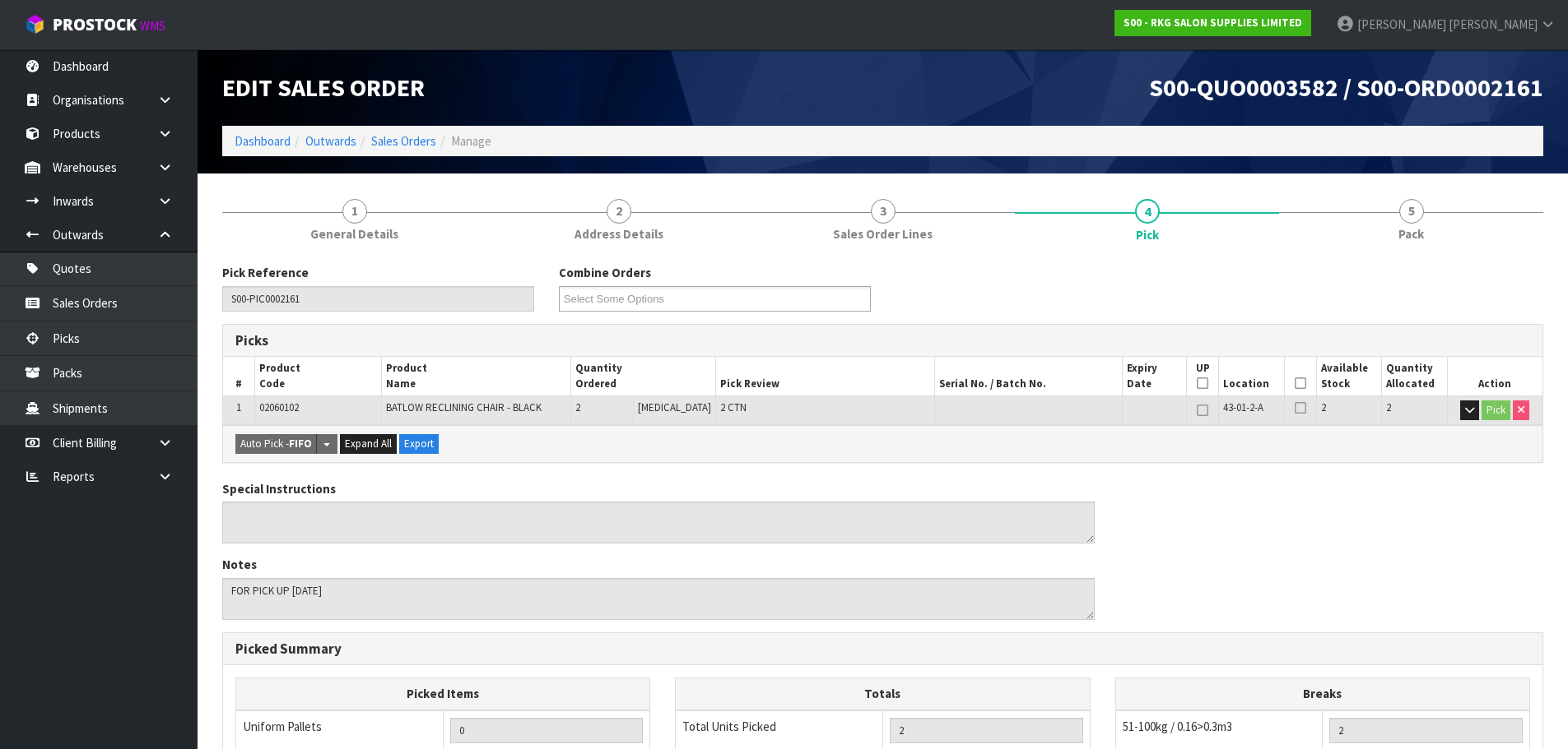
click at [1294, 384] on icon at bounding box center [1300, 383] width 12 height 1
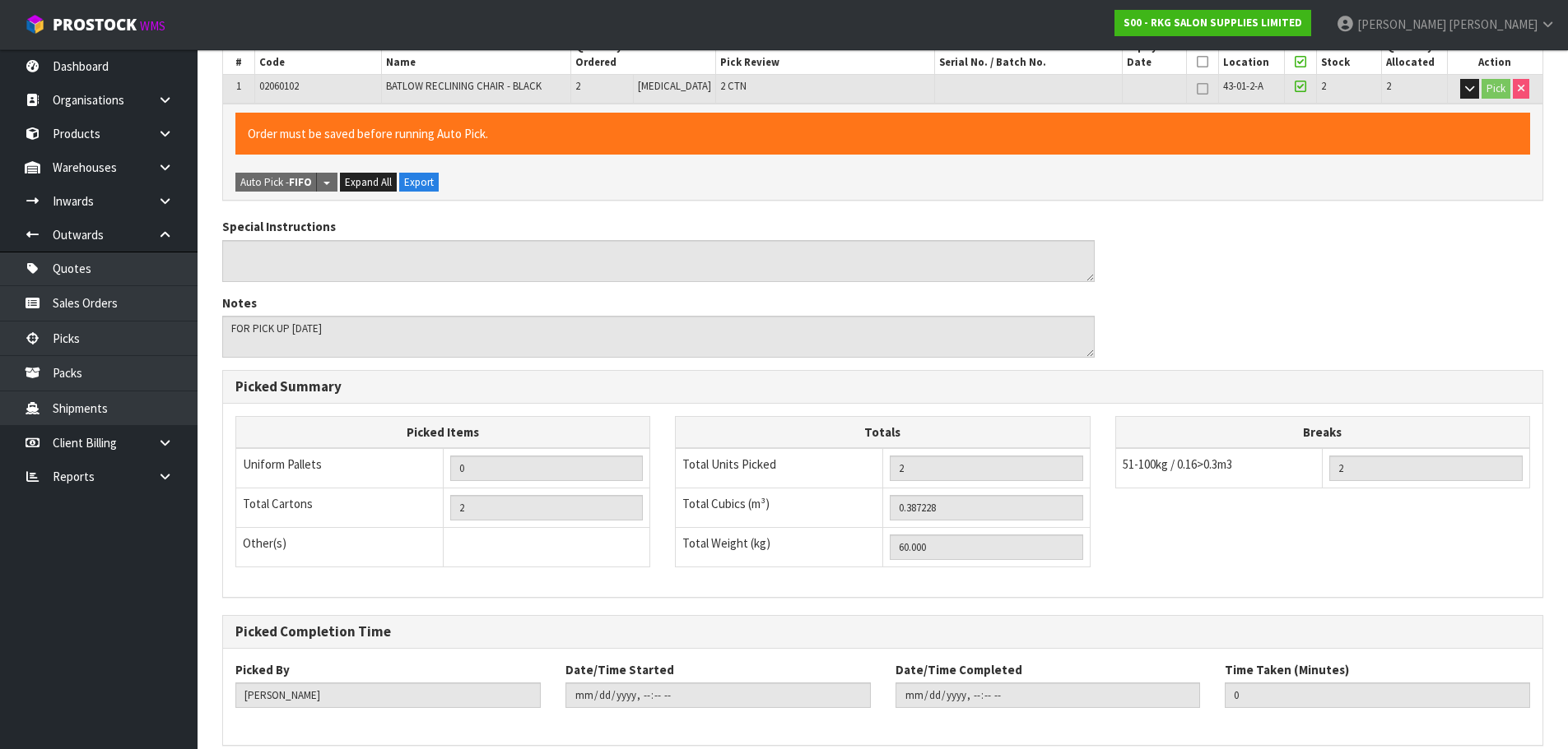
scroll to position [396, 0]
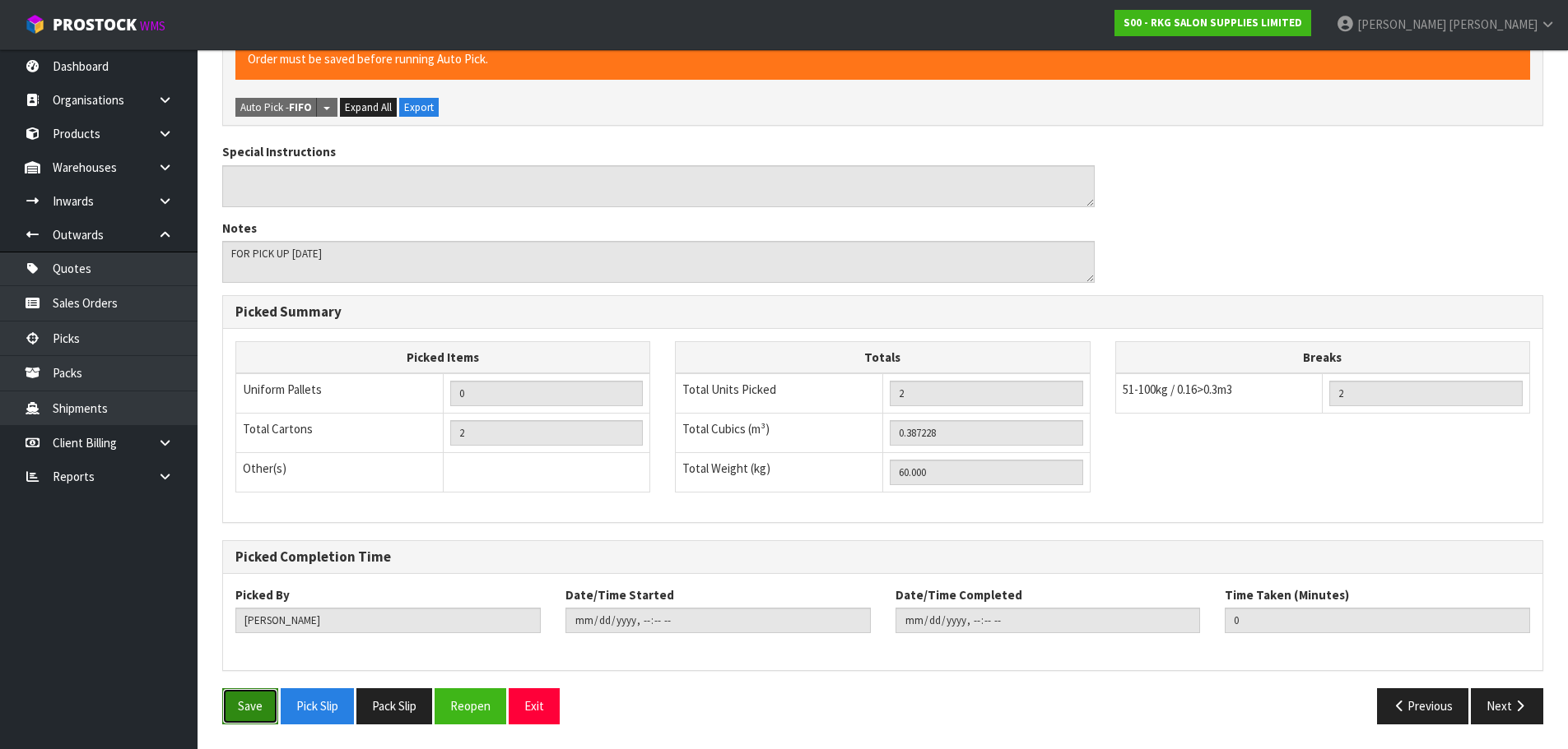
click at [256, 715] on button "Save" at bounding box center [249, 706] width 56 height 36
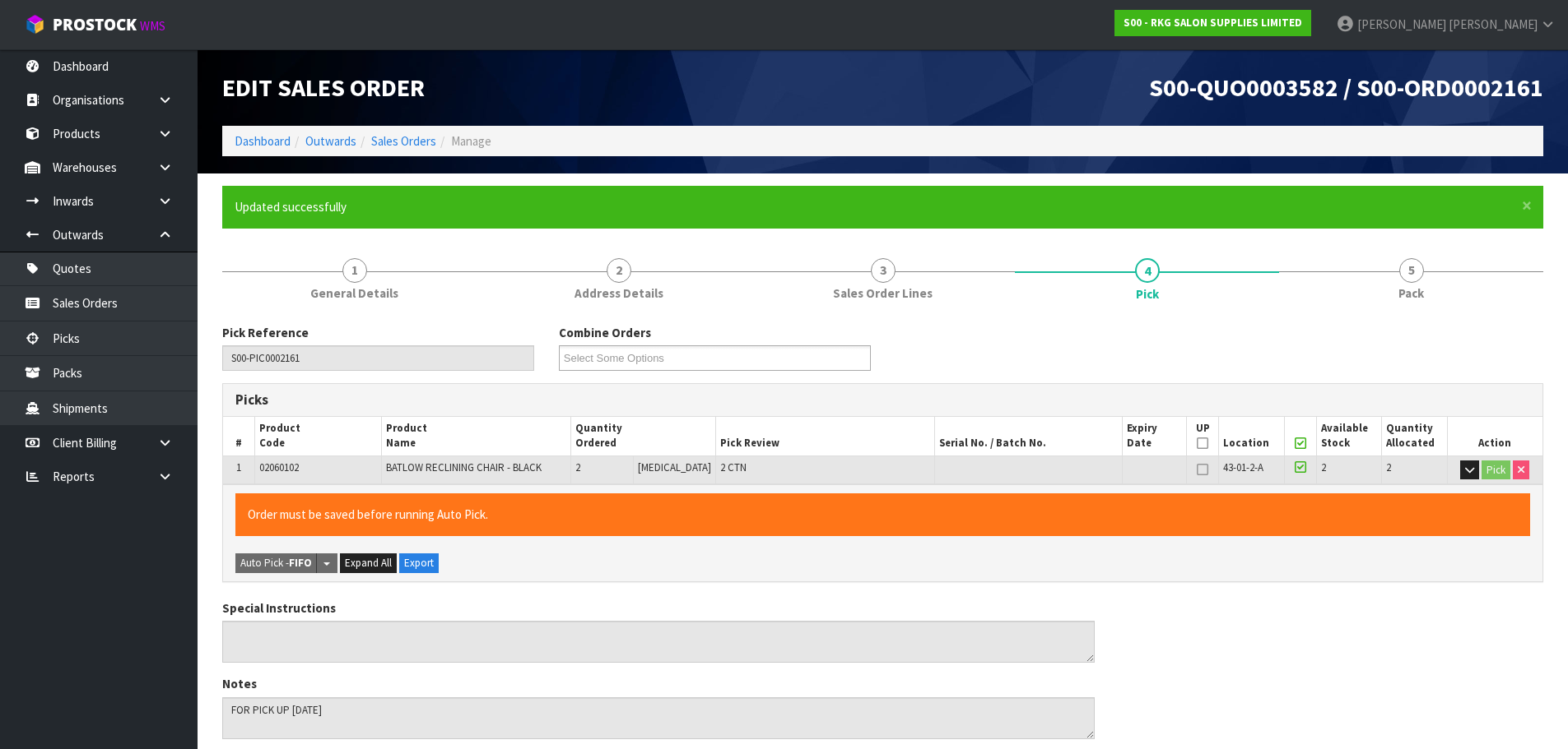
type input "2025-09-09T11:35:56"
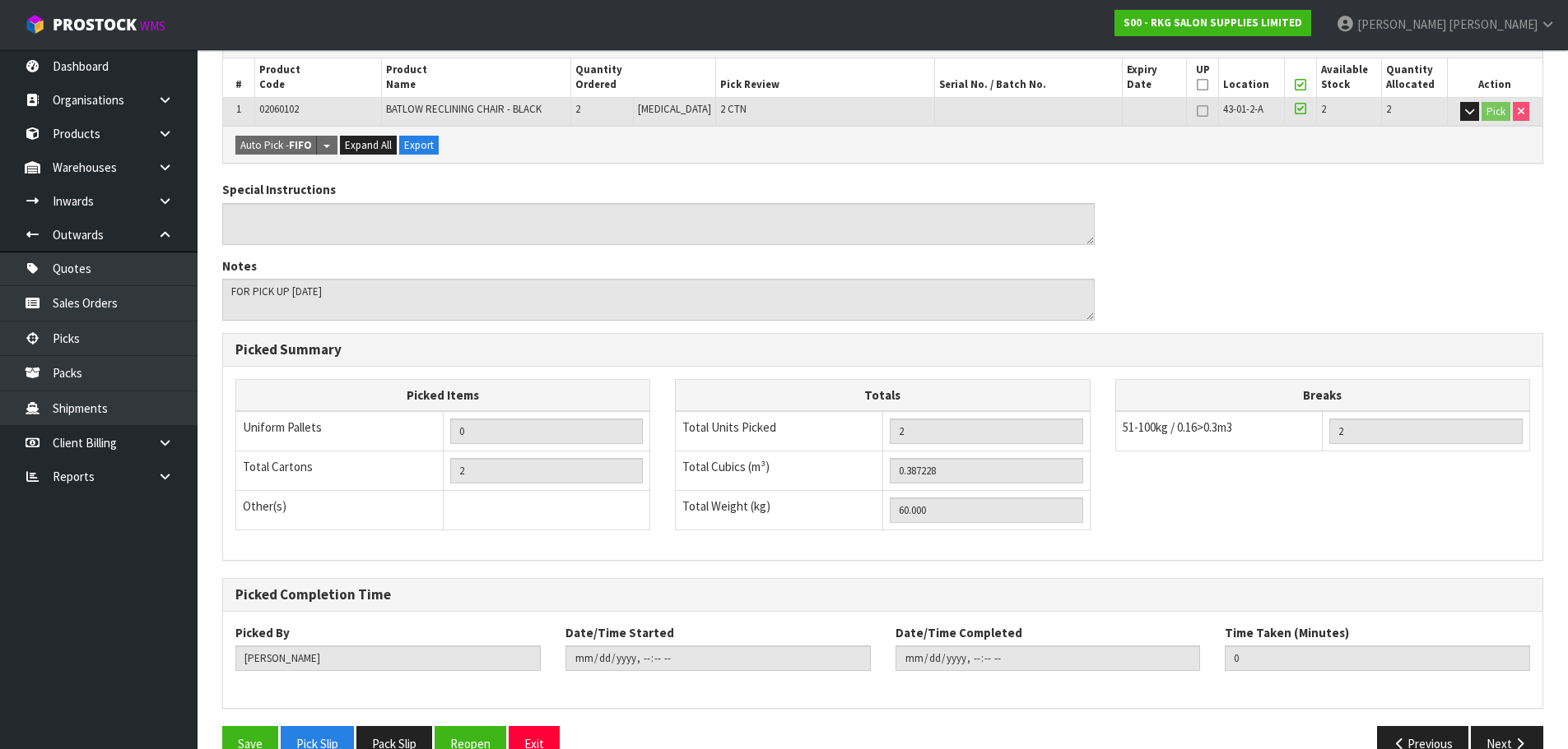
scroll to position [68, 0]
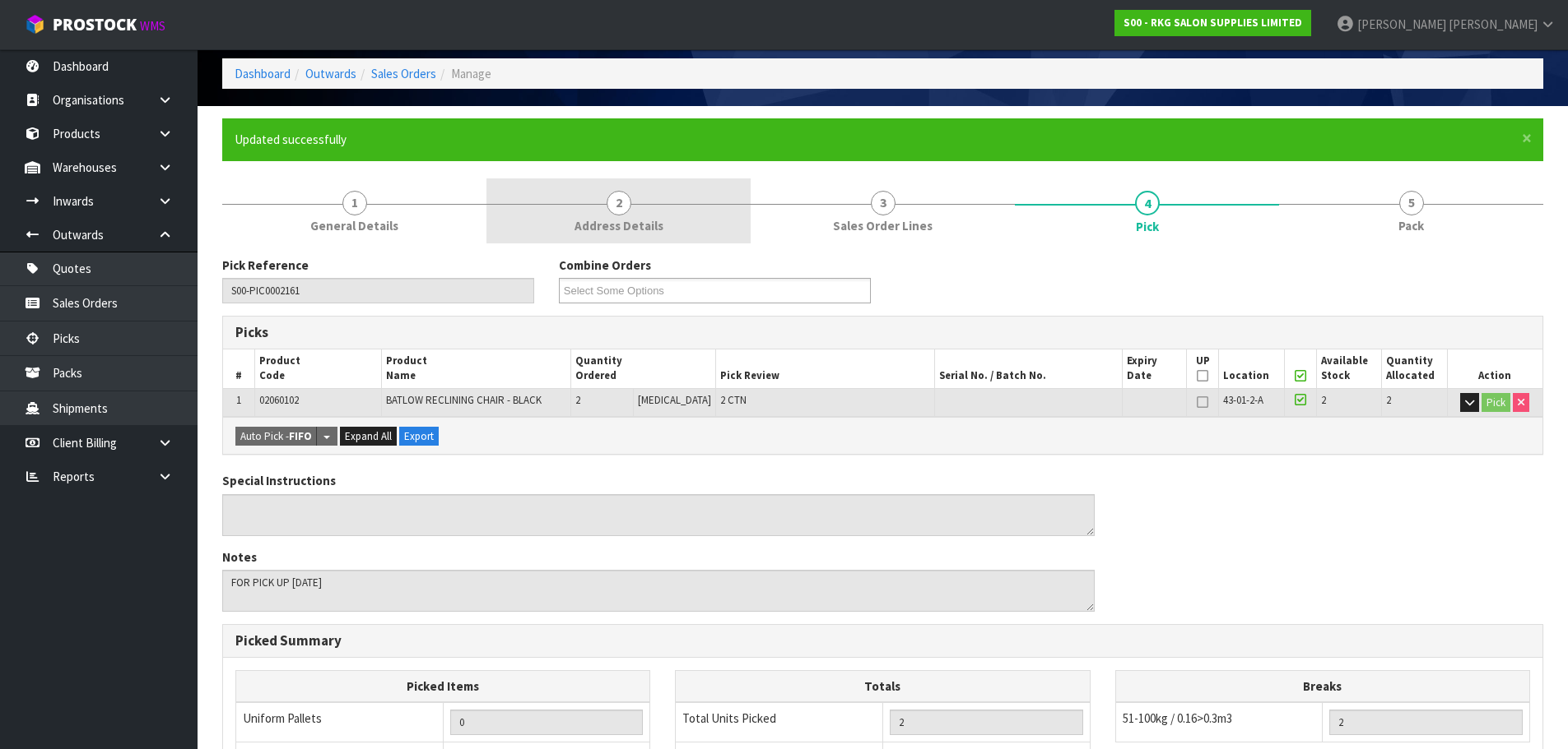
click at [618, 208] on span "2" at bounding box center [619, 203] width 25 height 25
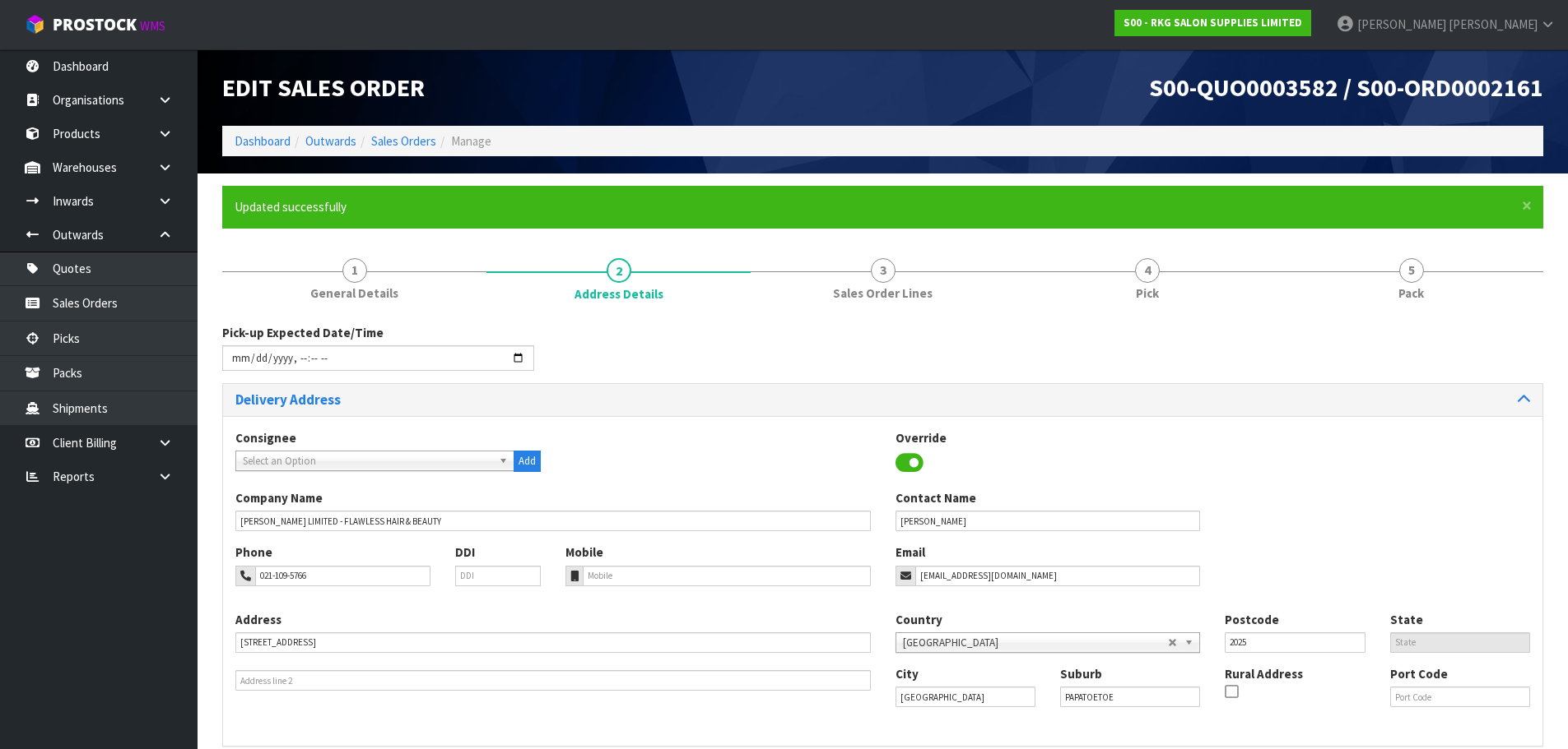
scroll to position [113, 0]
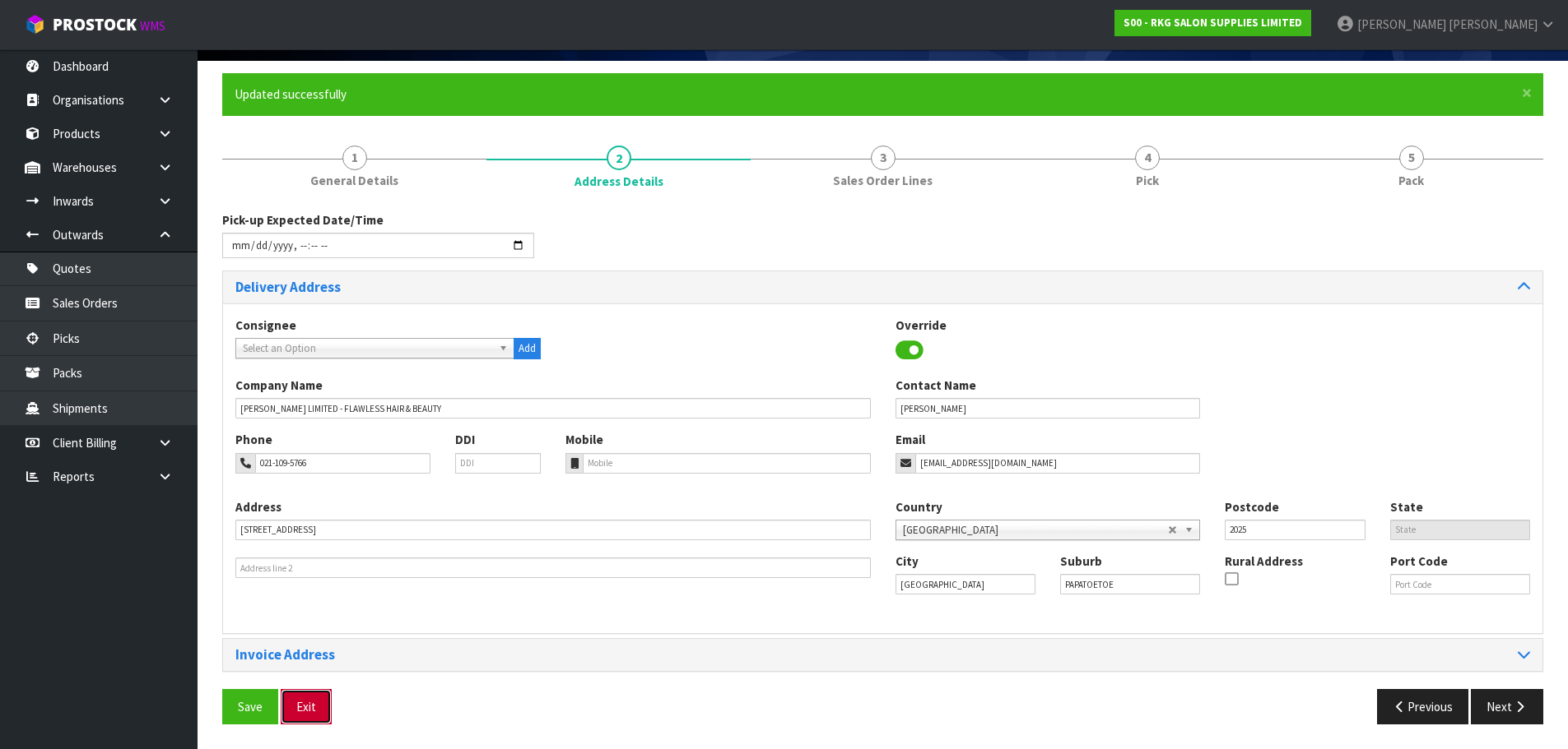
click at [316, 706] on button "Exit" at bounding box center [306, 707] width 51 height 36
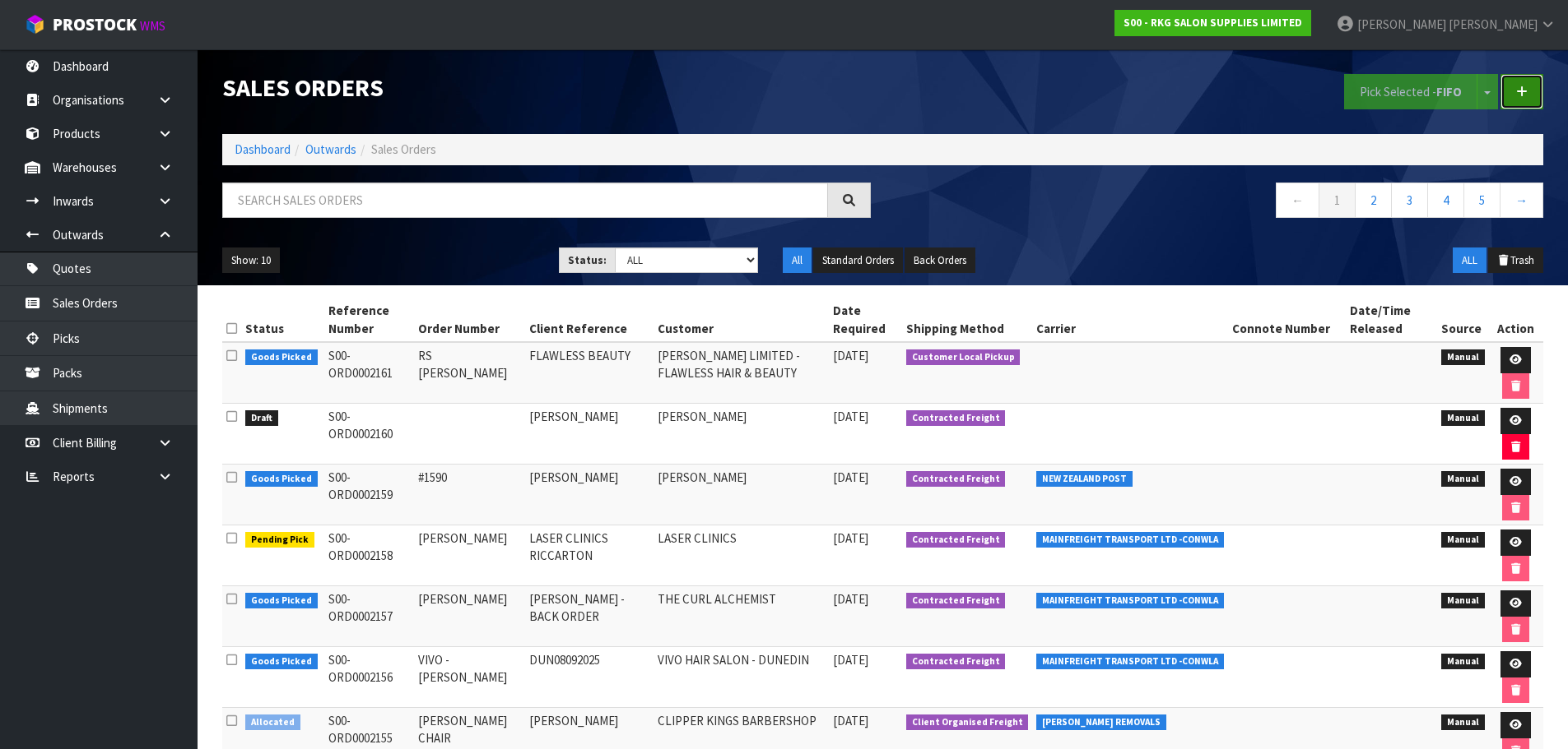
click at [1523, 93] on icon at bounding box center [1521, 92] width 12 height 12
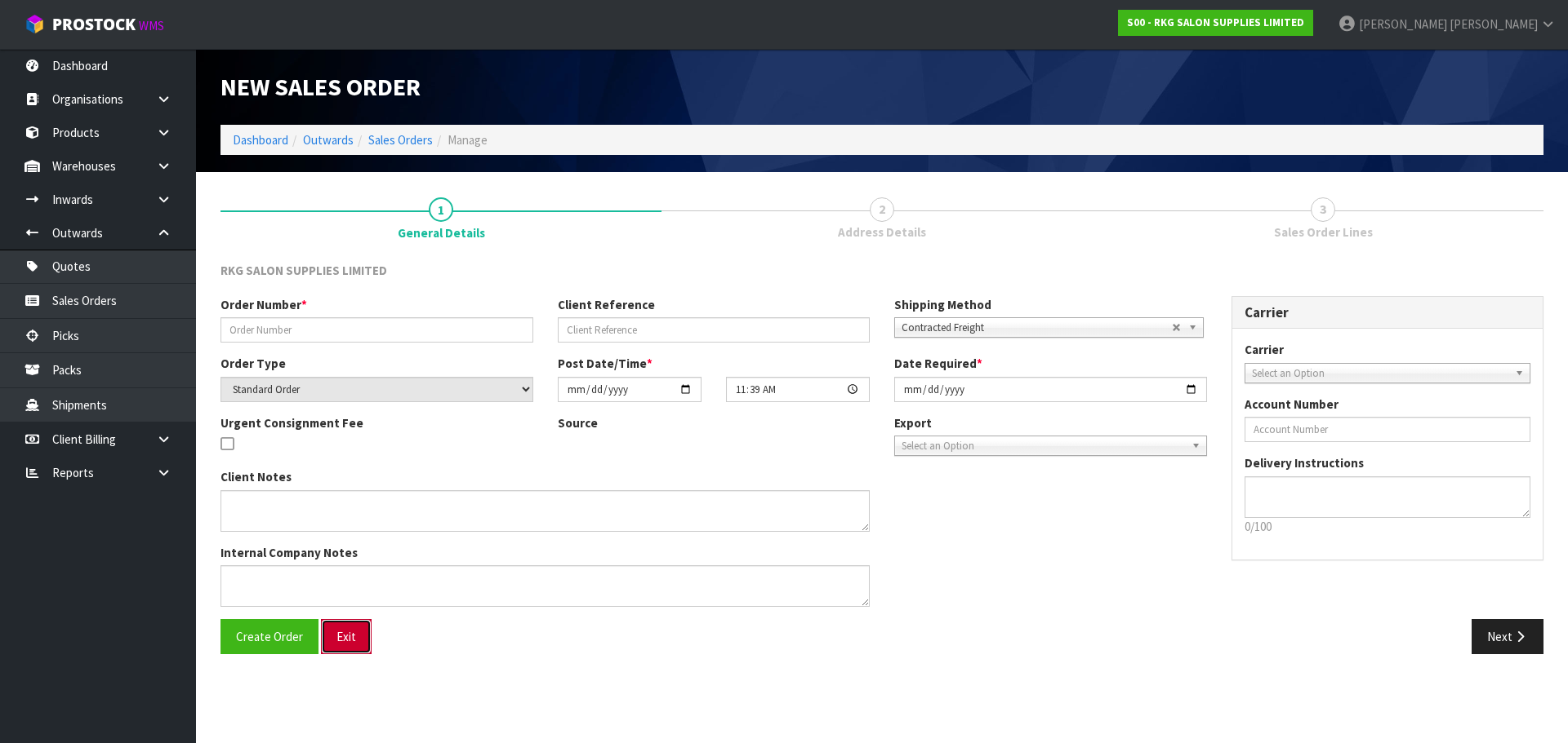
click at [350, 644] on button "Exit" at bounding box center [346, 637] width 50 height 35
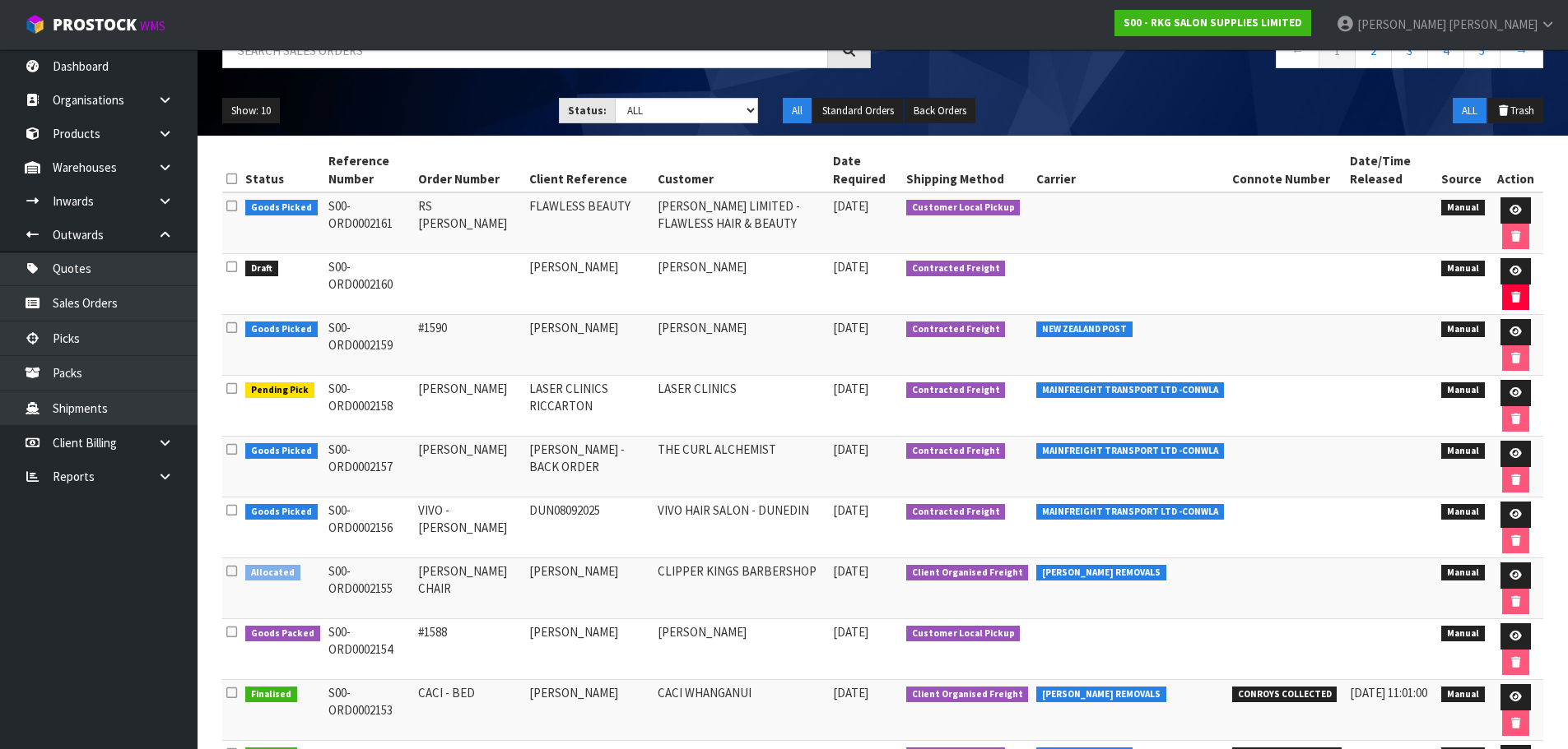
scroll to position [165, 0]
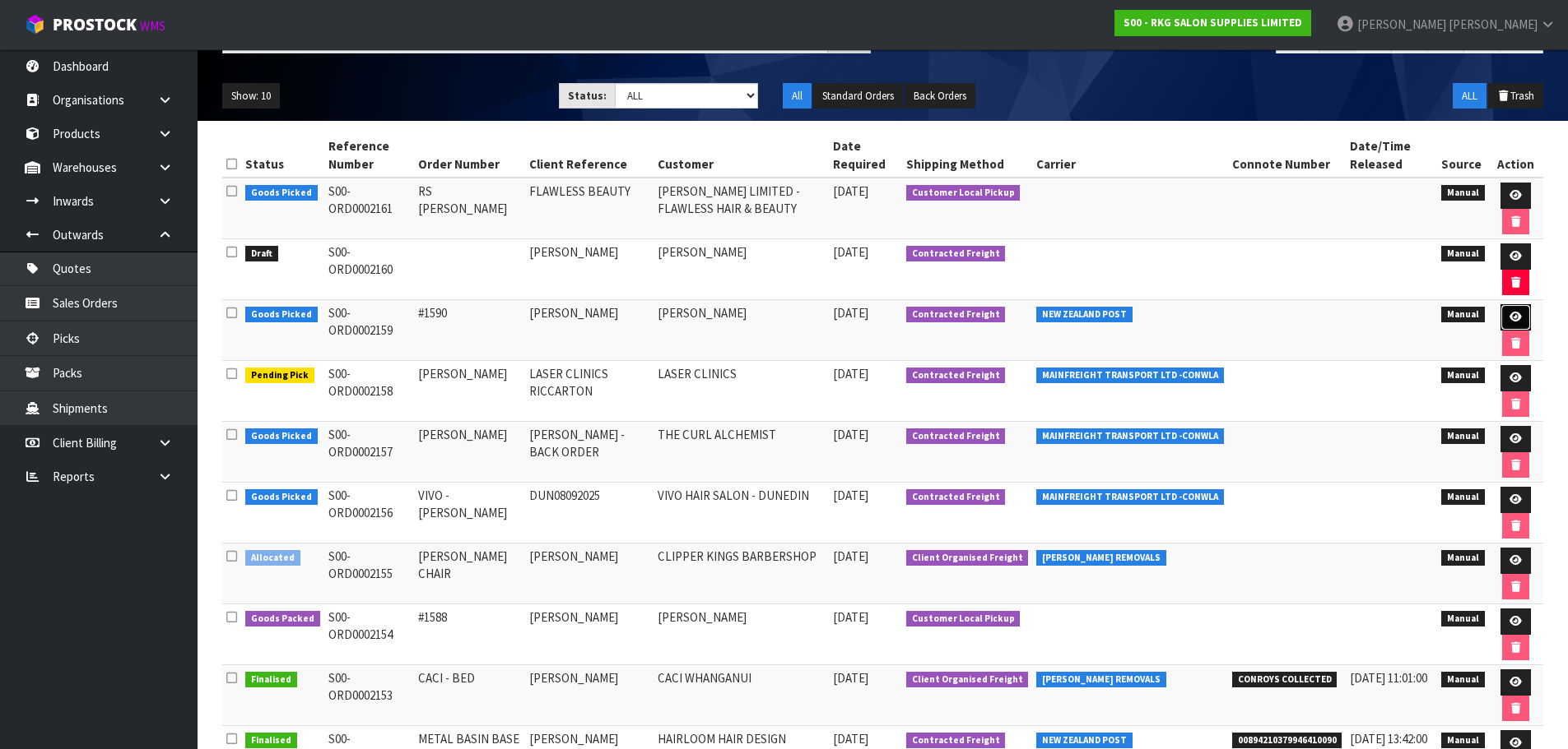
click at [1515, 321] on icon at bounding box center [1515, 317] width 12 height 11
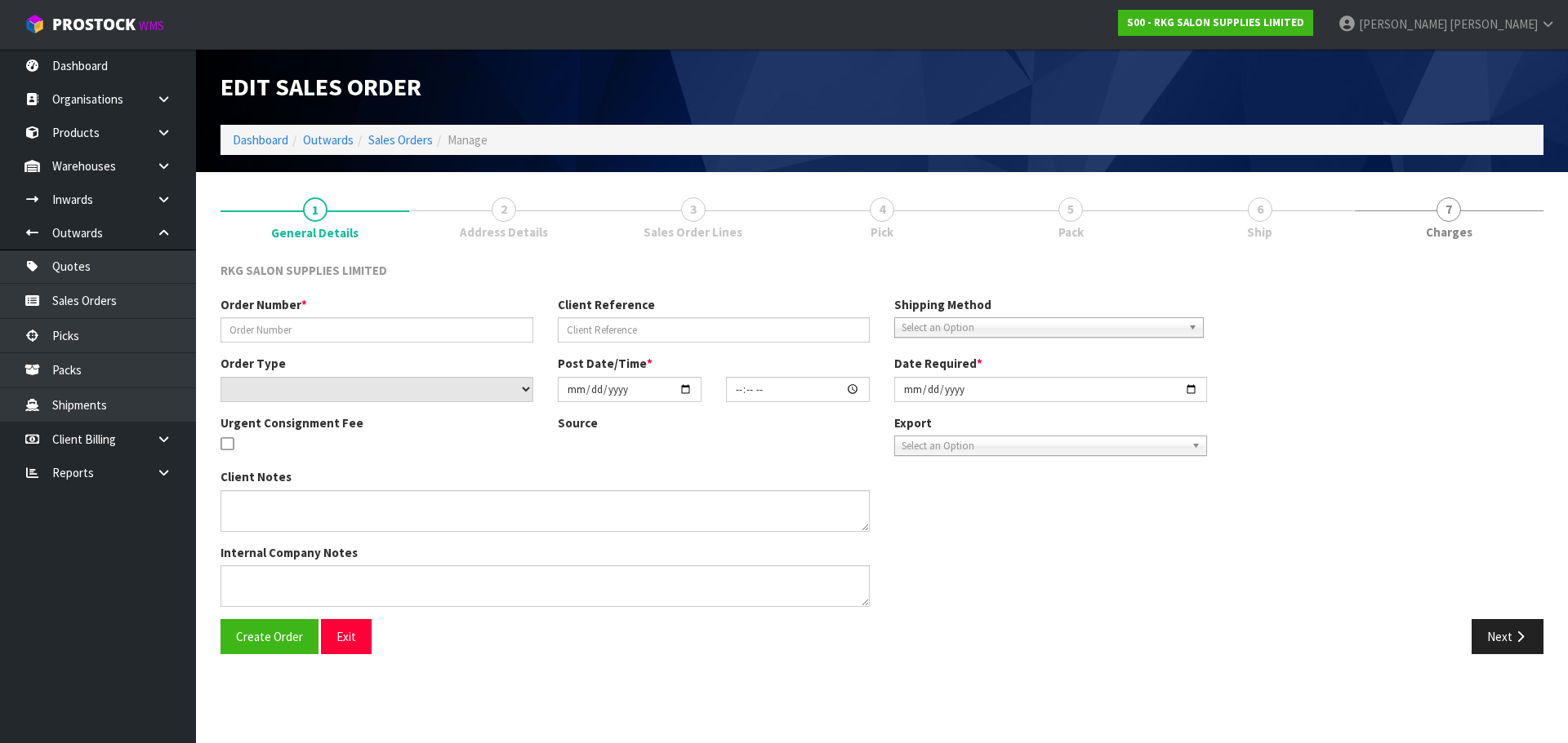
type input "#1590"
type input "[PERSON_NAME]"
select select "number:0"
type input "2025-09-08"
type input "16:02:00.000"
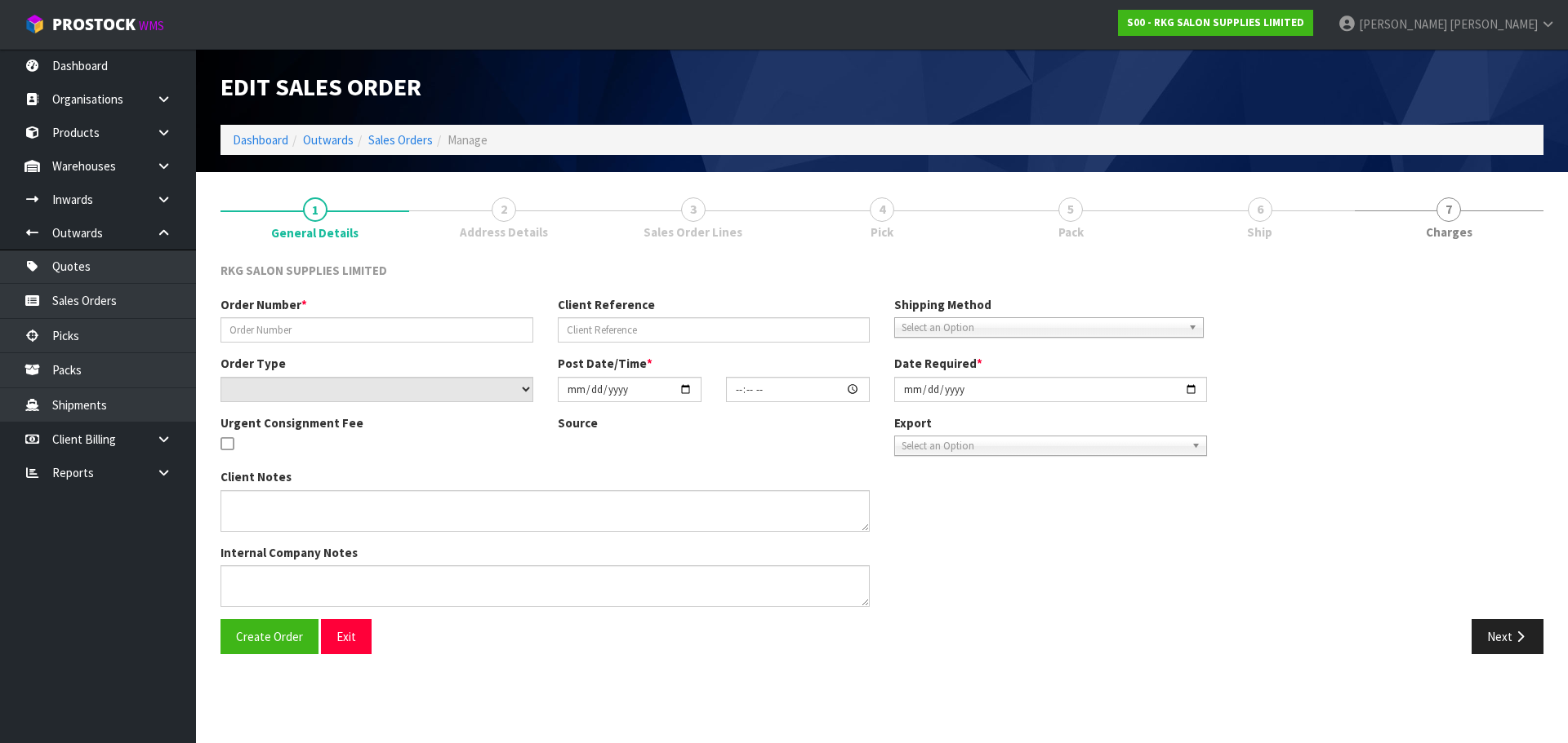
type input "2025-09-08"
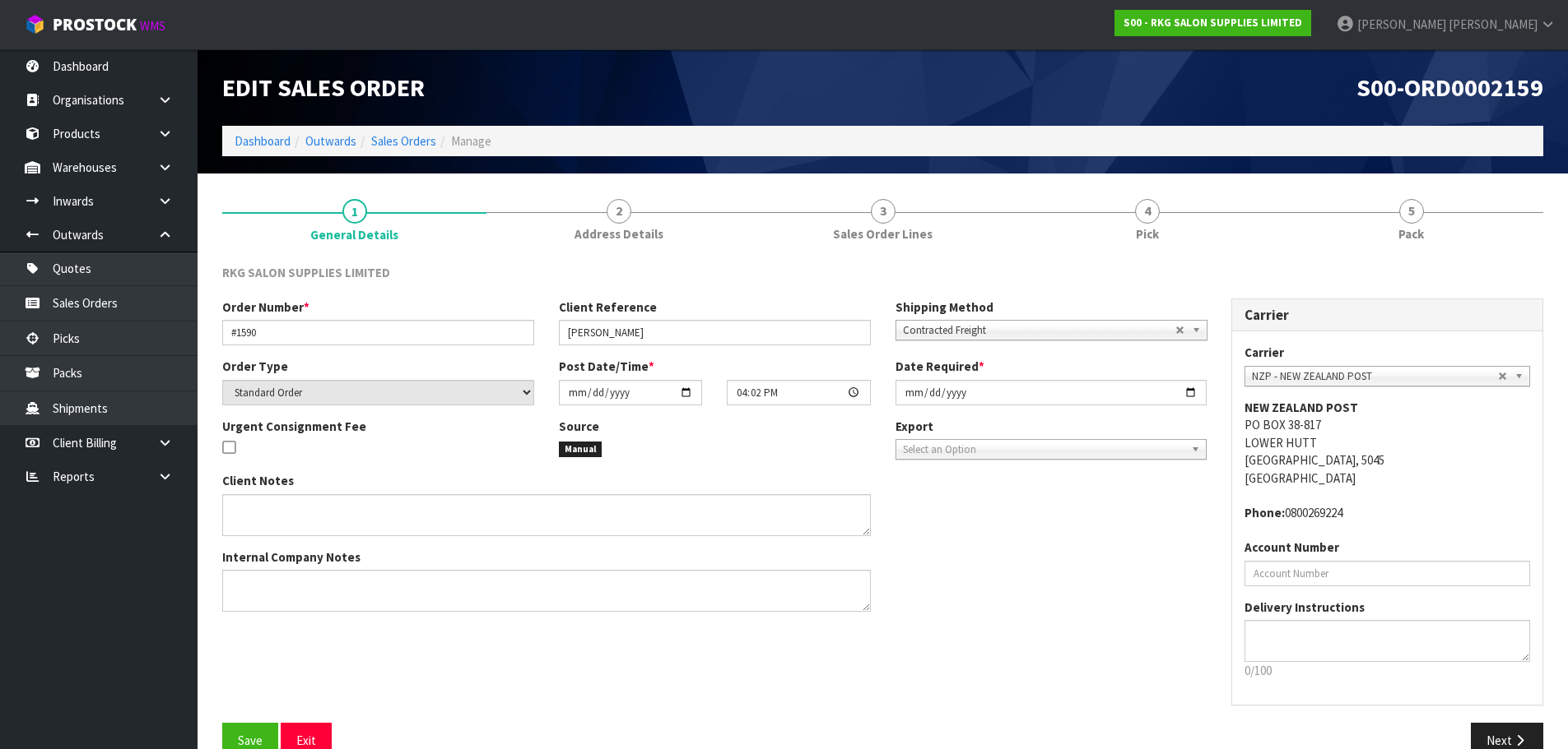
scroll to position [34, 0]
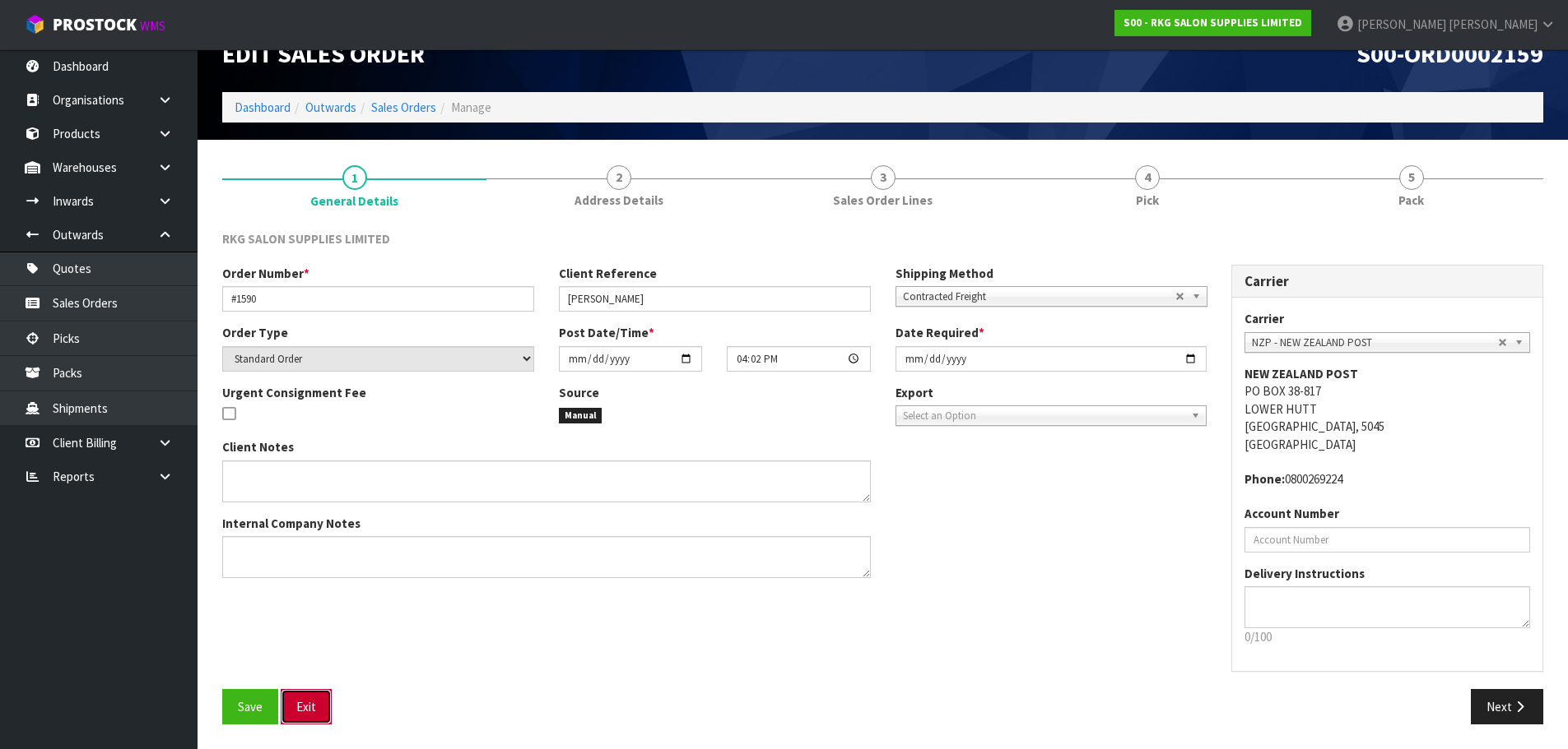
click at [300, 707] on button "Exit" at bounding box center [306, 707] width 51 height 36
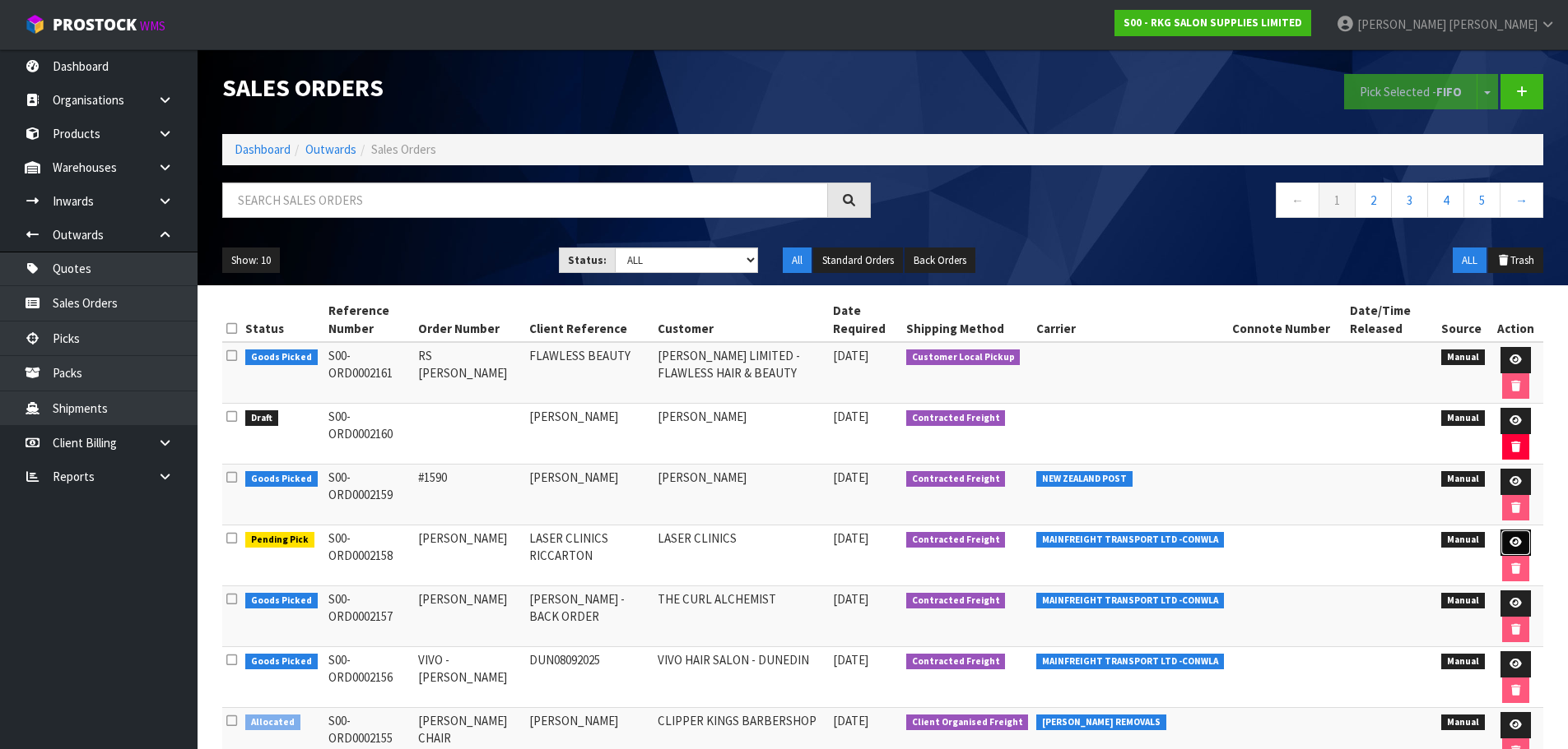
click at [1514, 541] on icon at bounding box center [1515, 542] width 12 height 11
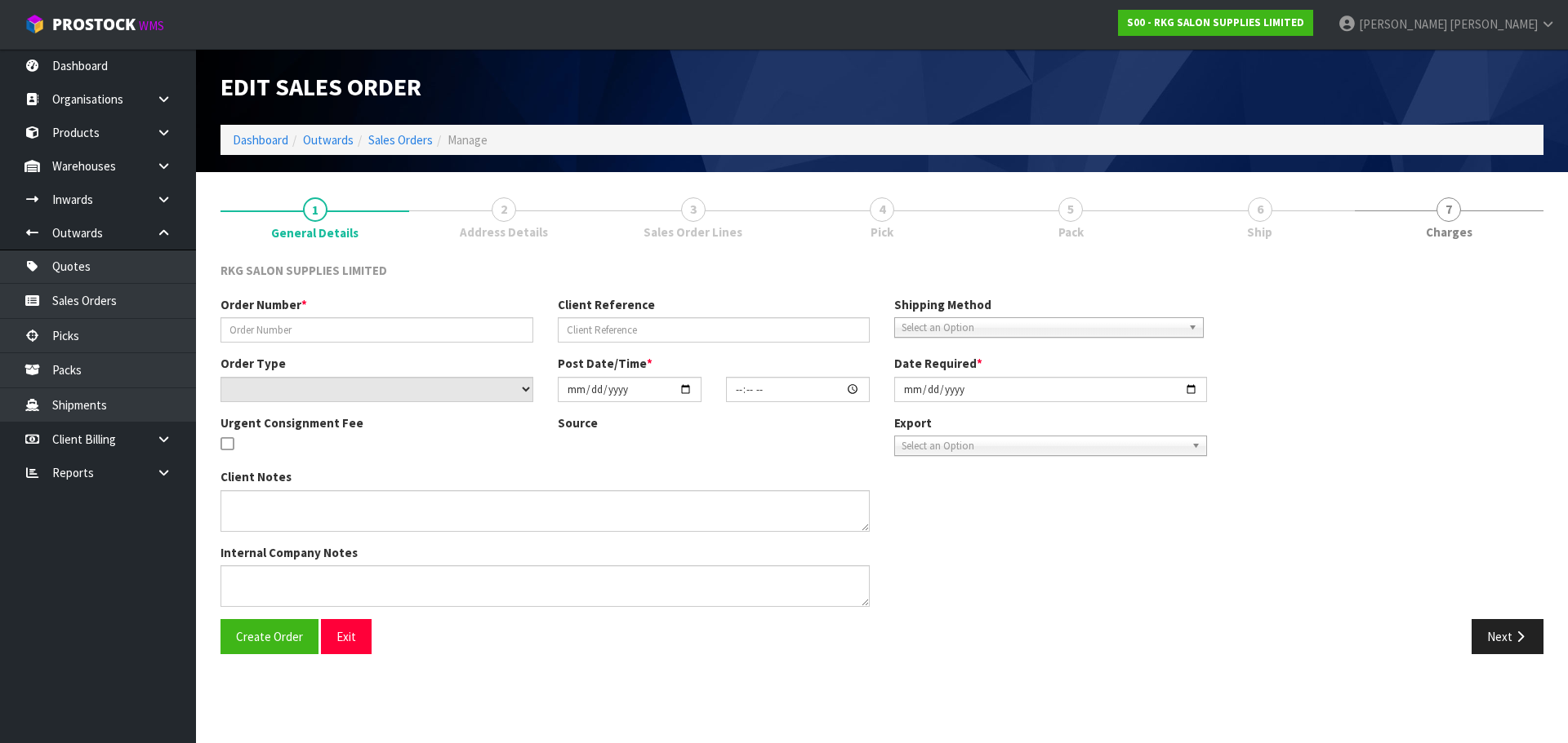
type input "[PERSON_NAME]"
type input "LASER CLINICS RICCARTON"
select select "number:0"
type input "2025-09-08"
type input "16:00:00.000"
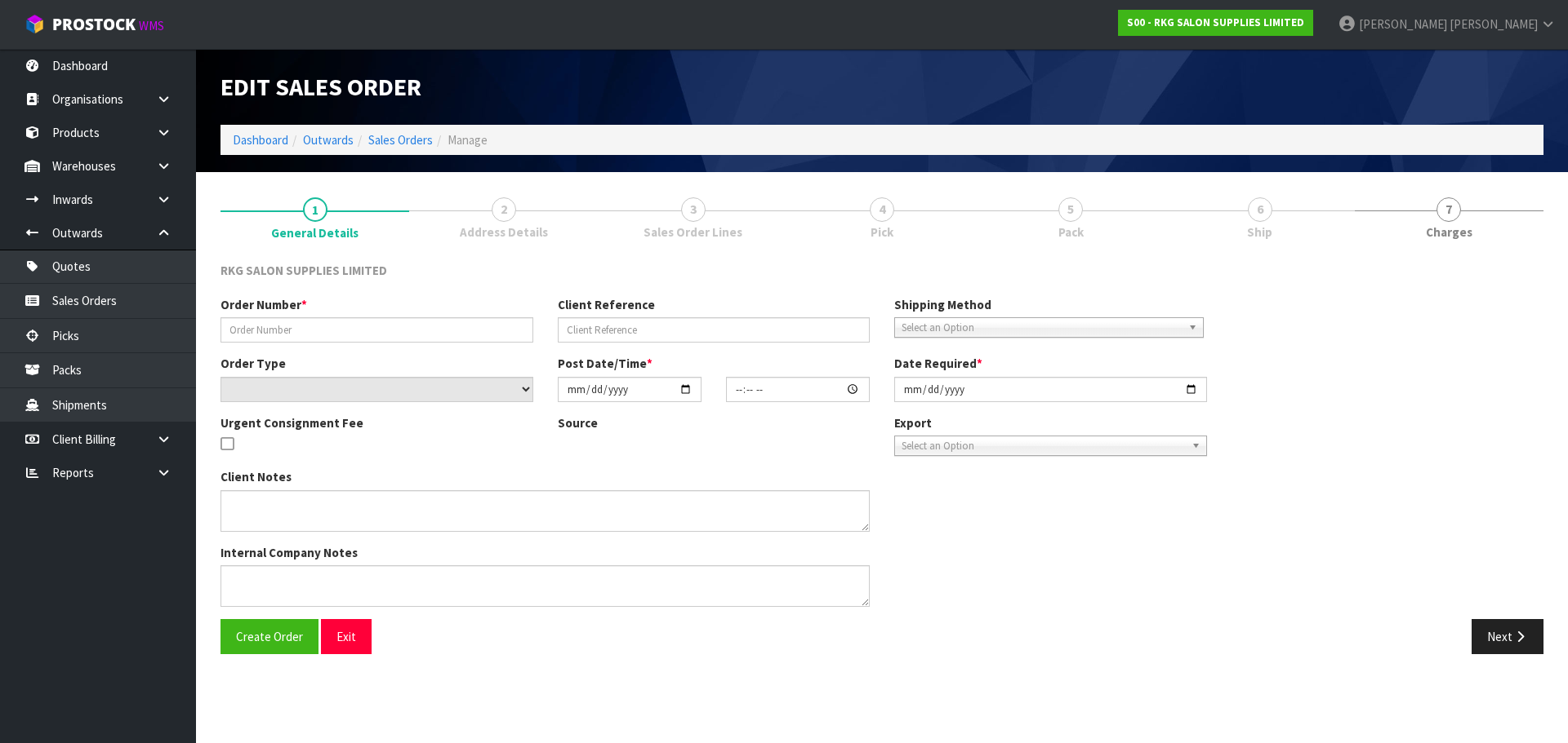
type input "[DATE]"
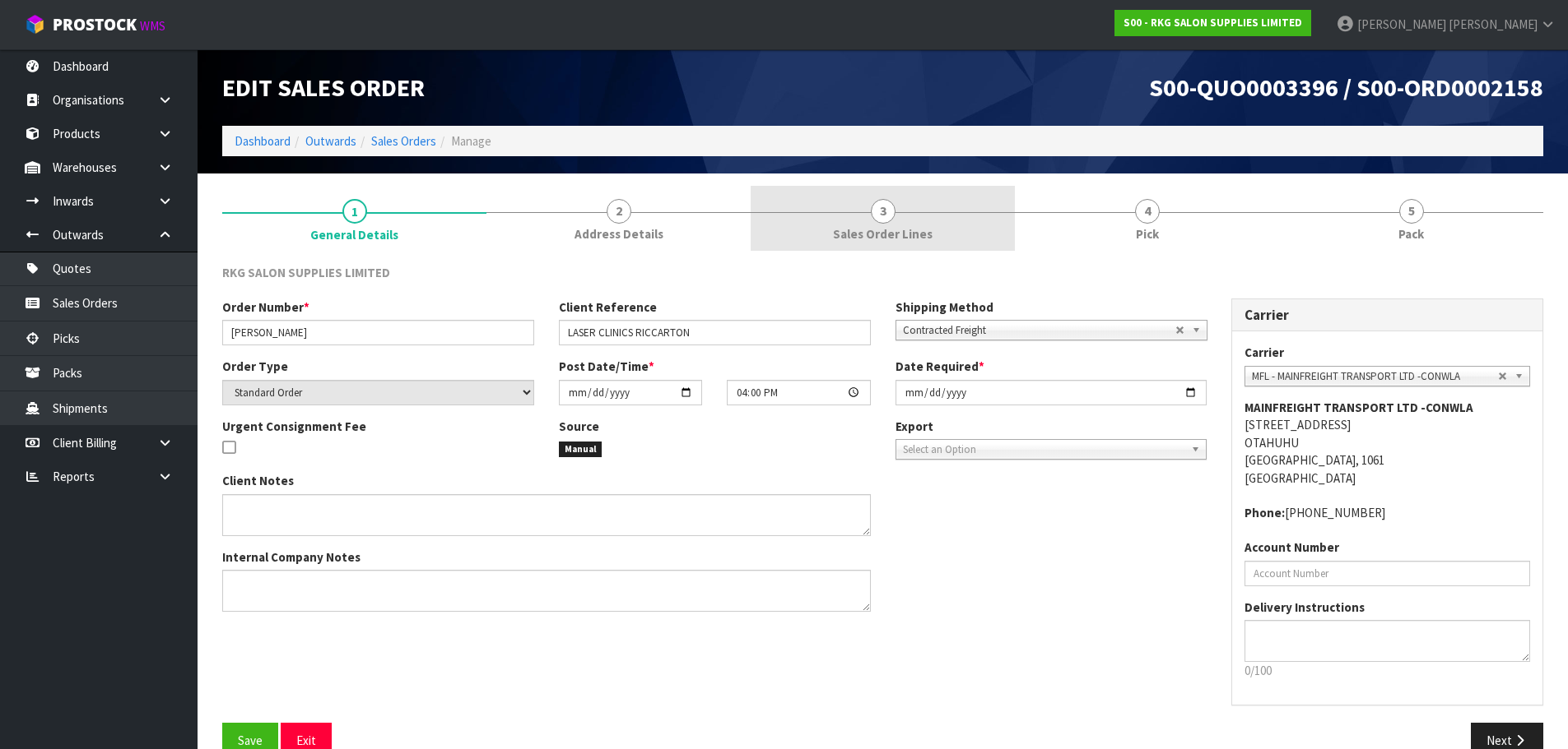
click at [886, 209] on span "3" at bounding box center [883, 212] width 25 height 25
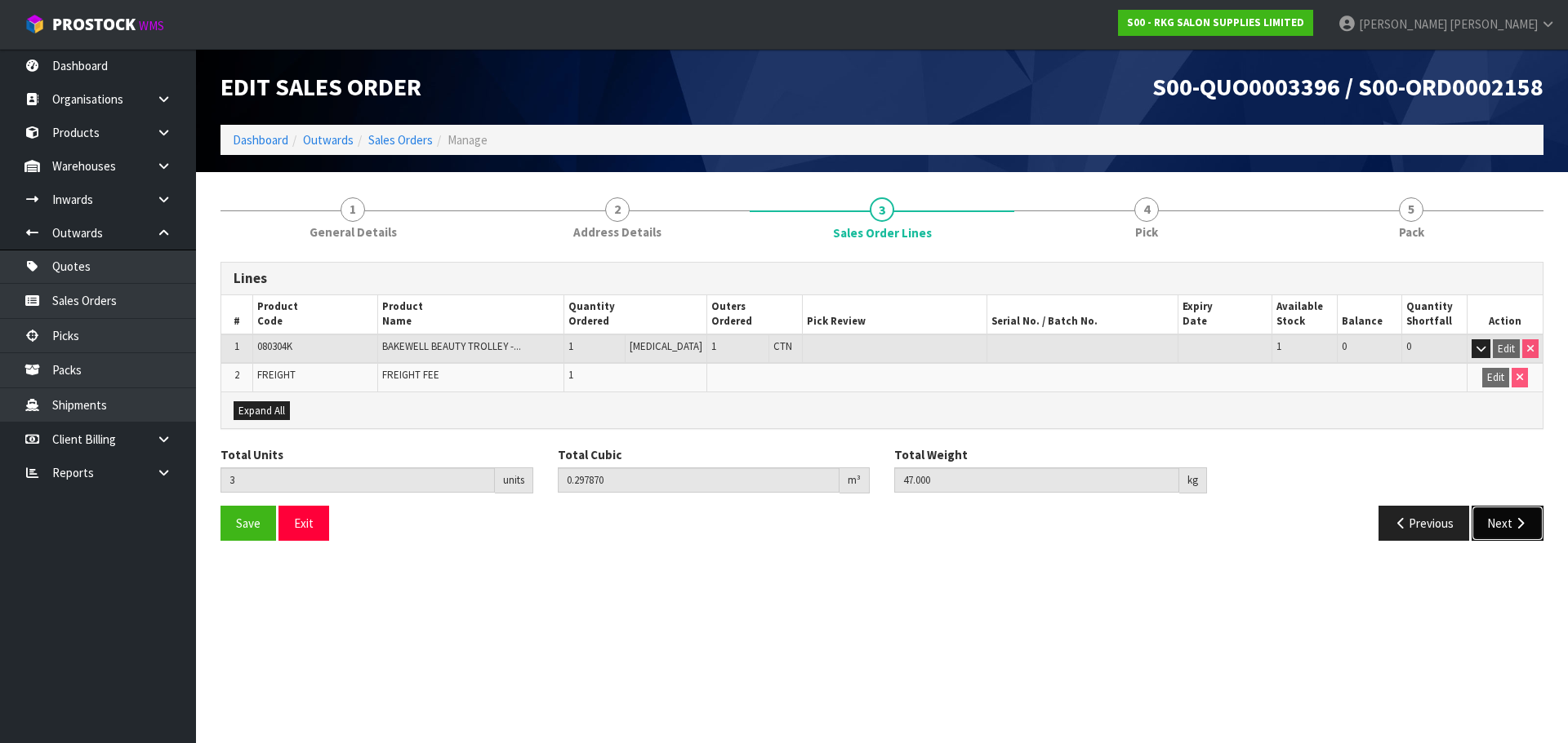
click at [1496, 521] on button "Next" at bounding box center [1507, 524] width 72 height 35
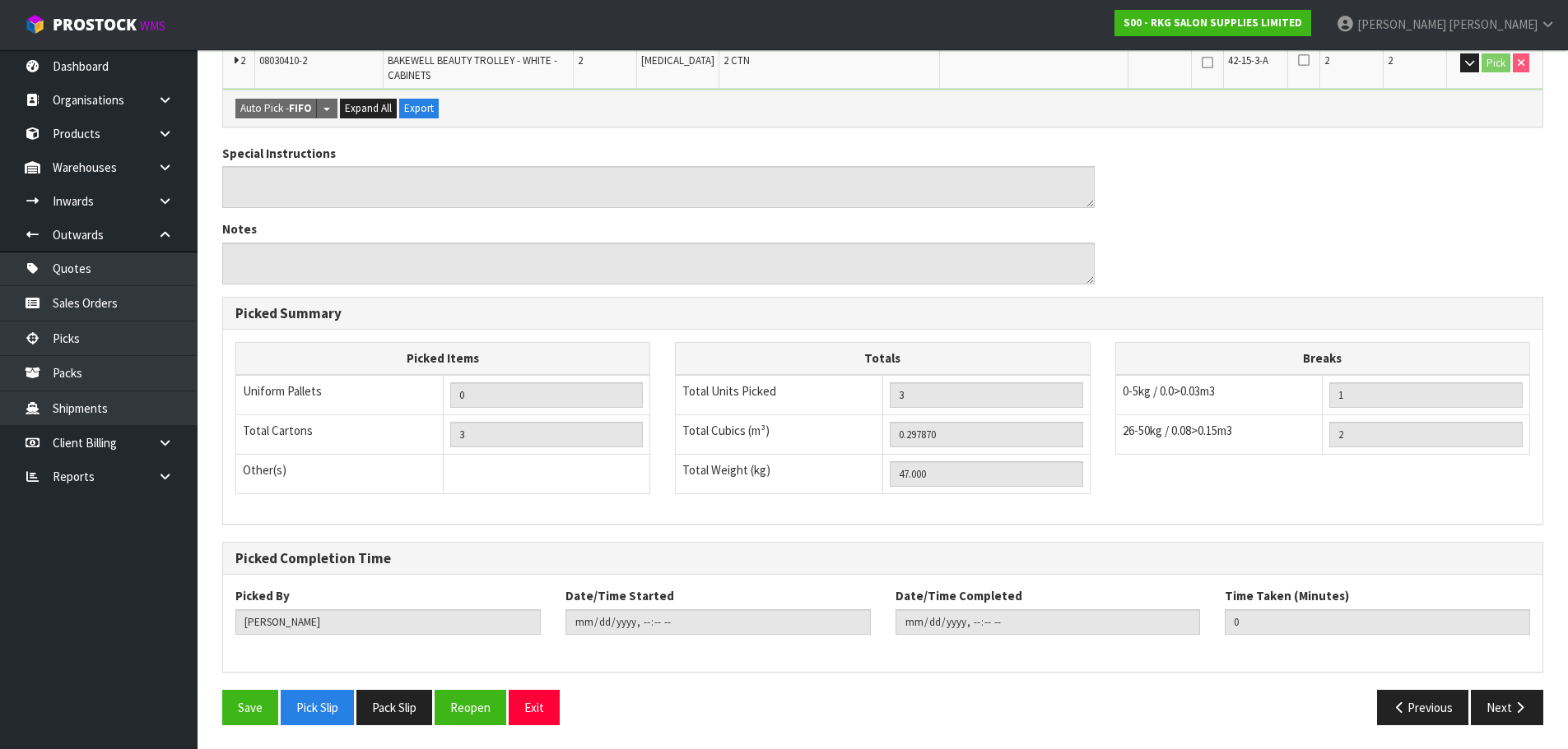
scroll to position [419, 0]
click at [472, 713] on button "Reopen" at bounding box center [470, 707] width 71 height 36
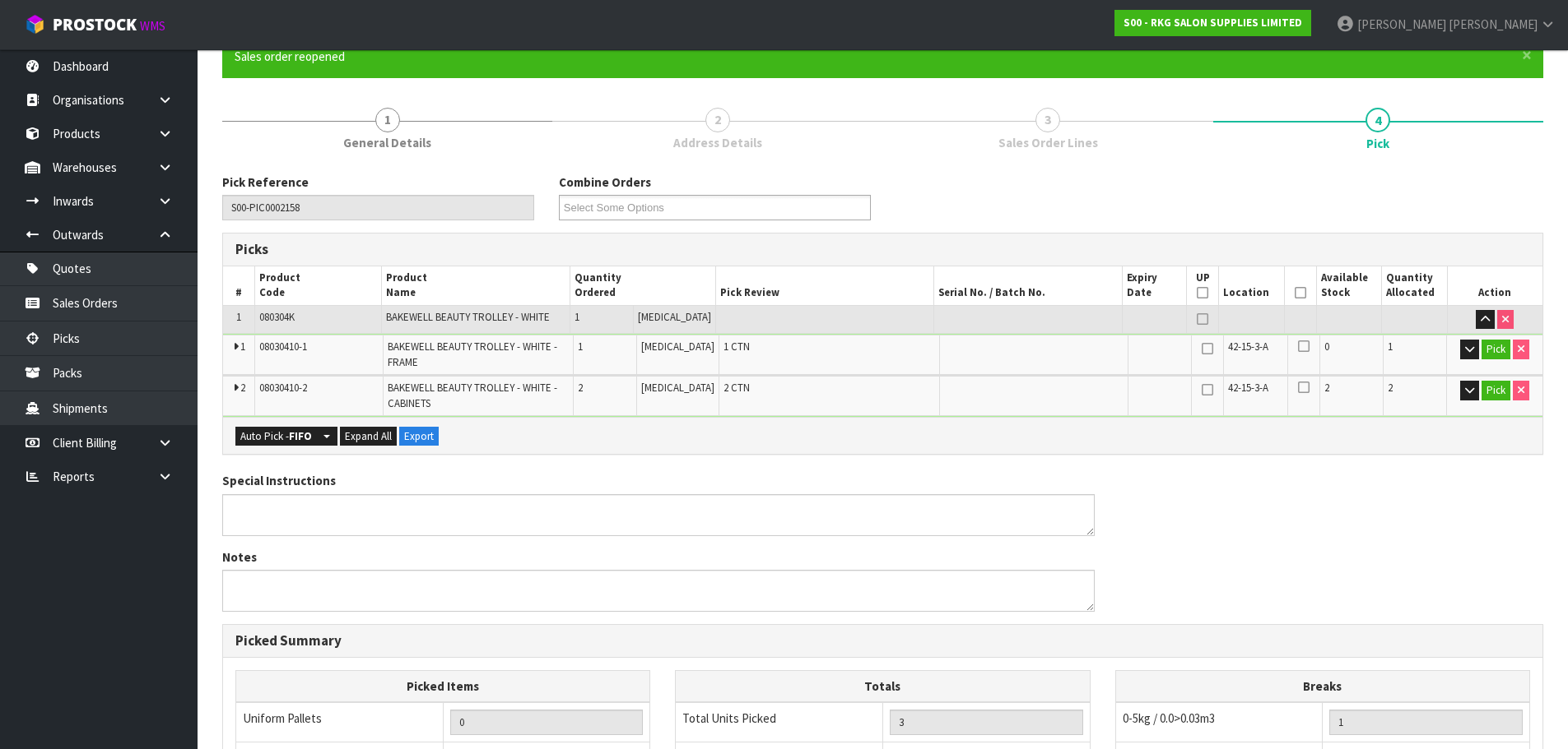
scroll to position [165, 0]
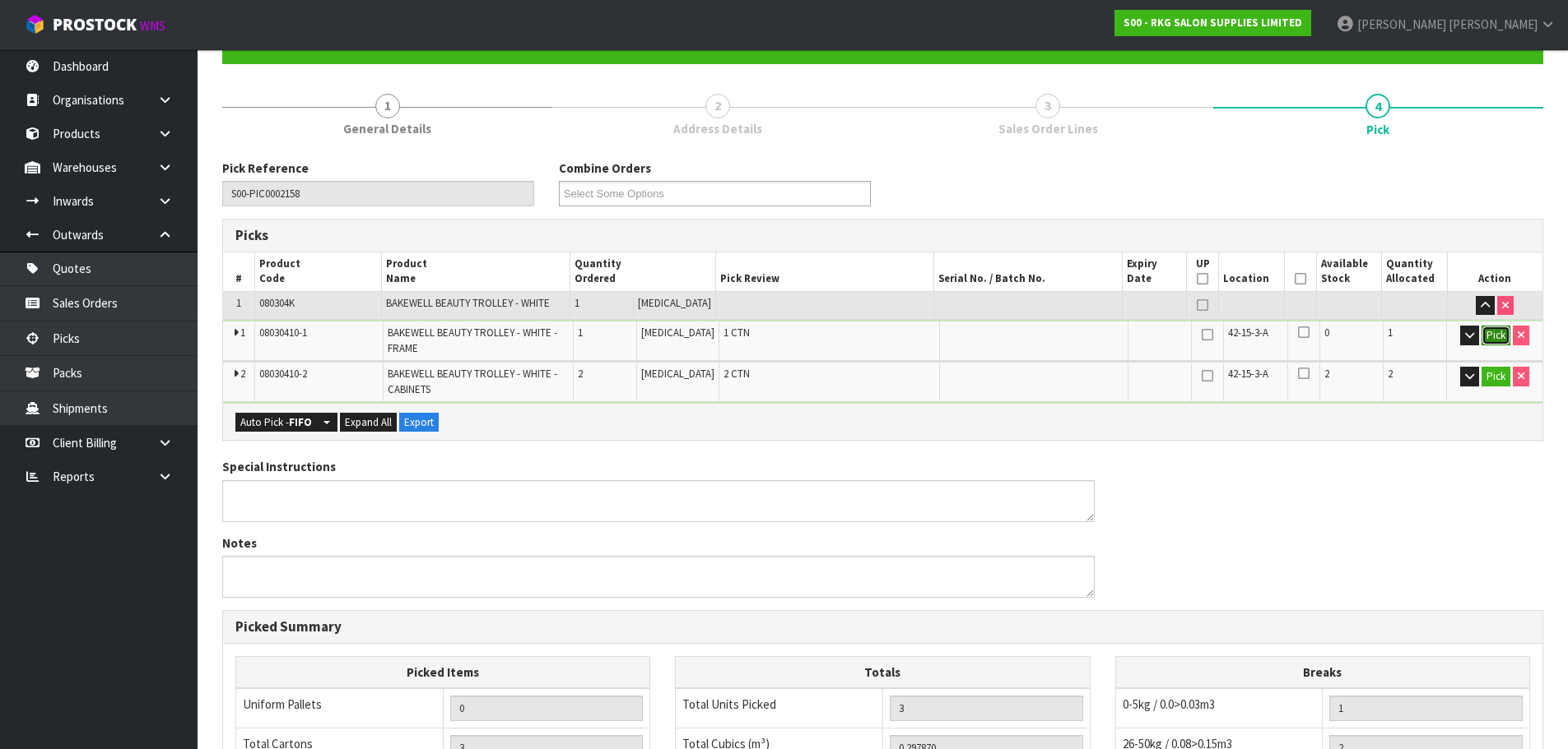
click at [1491, 336] on button "Pick" at bounding box center [1496, 336] width 29 height 20
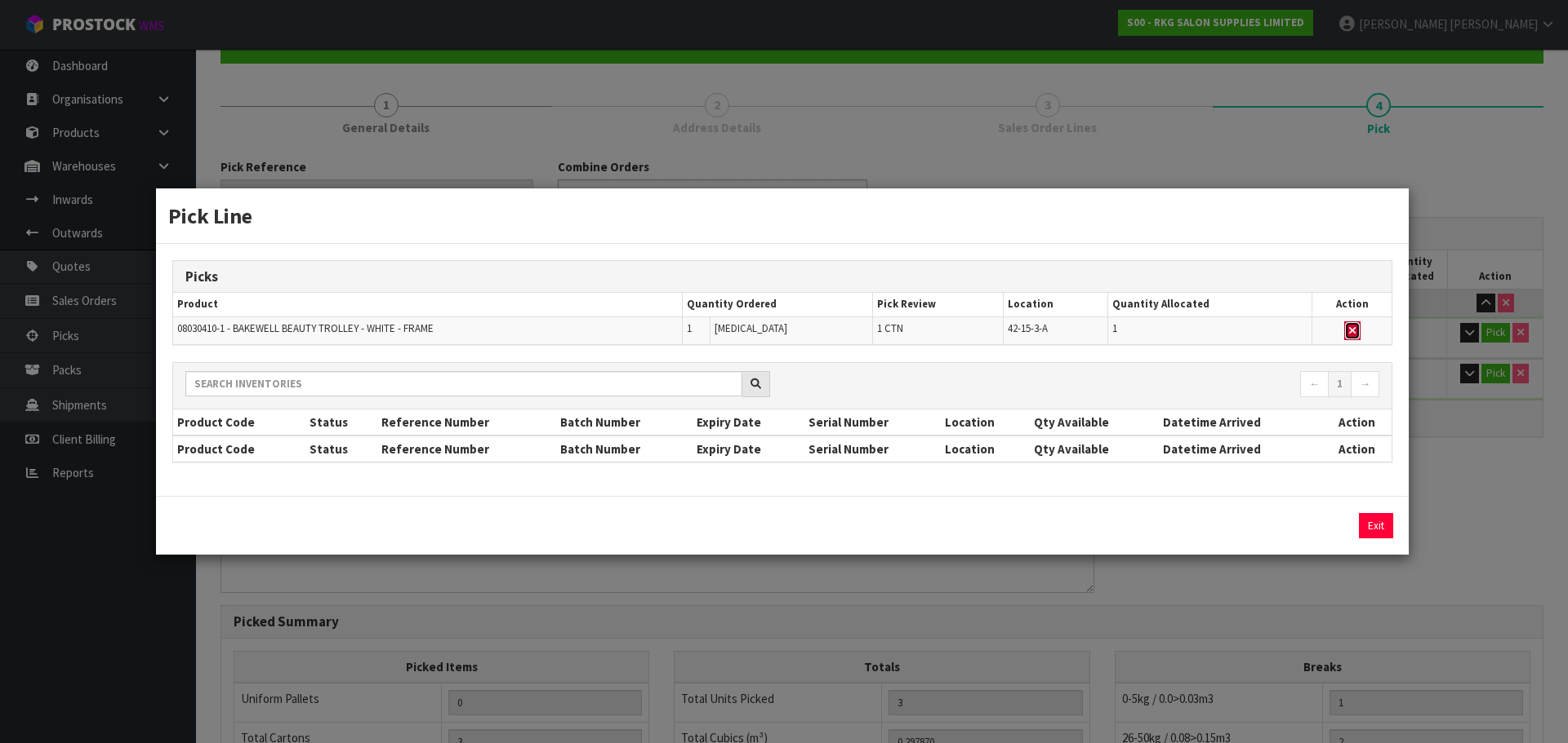
click at [1354, 332] on icon "button" at bounding box center [1351, 331] width 6 height 11
type input "2"
type input "0.28755"
type input "43.8"
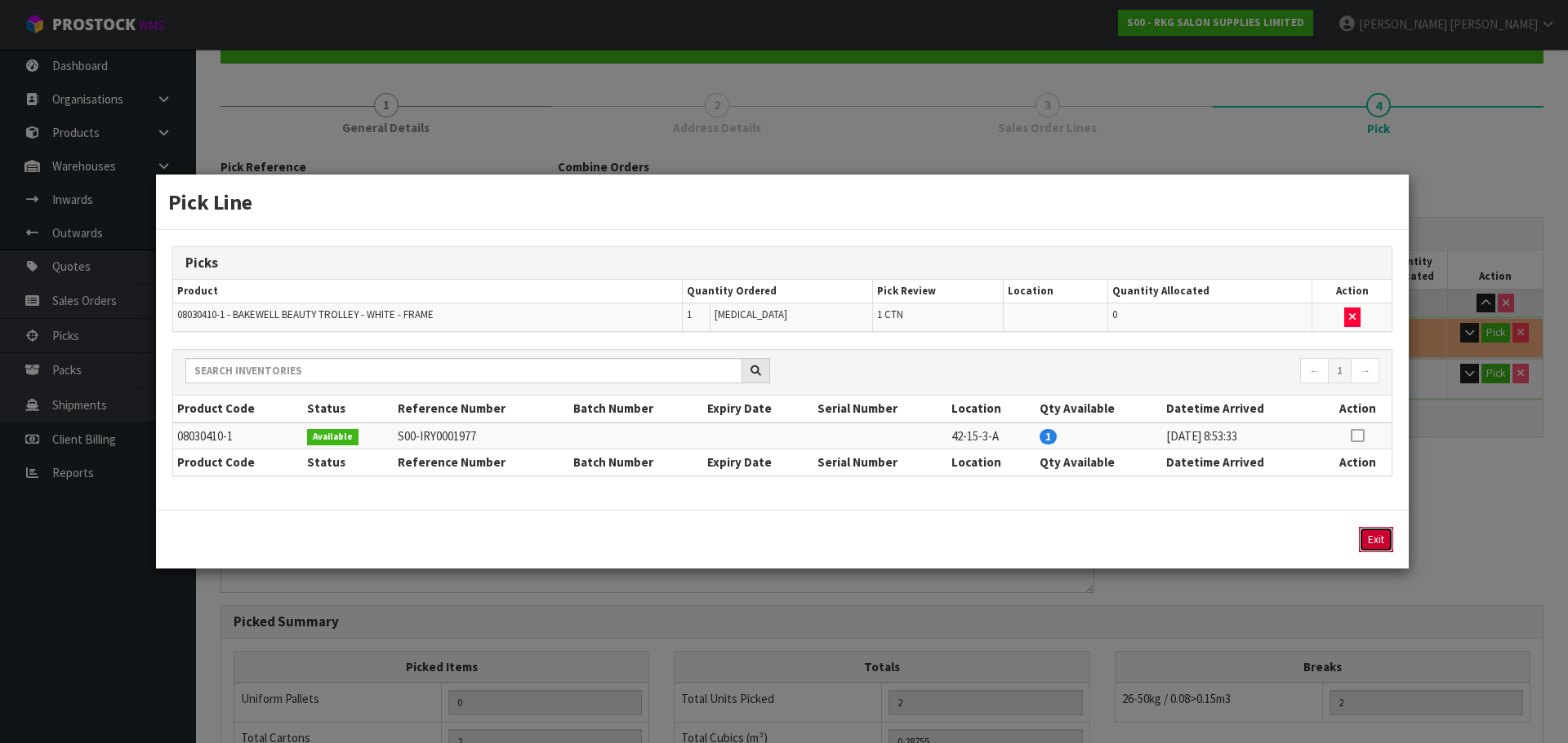
click at [1375, 542] on button "Exit" at bounding box center [1375, 540] width 34 height 26
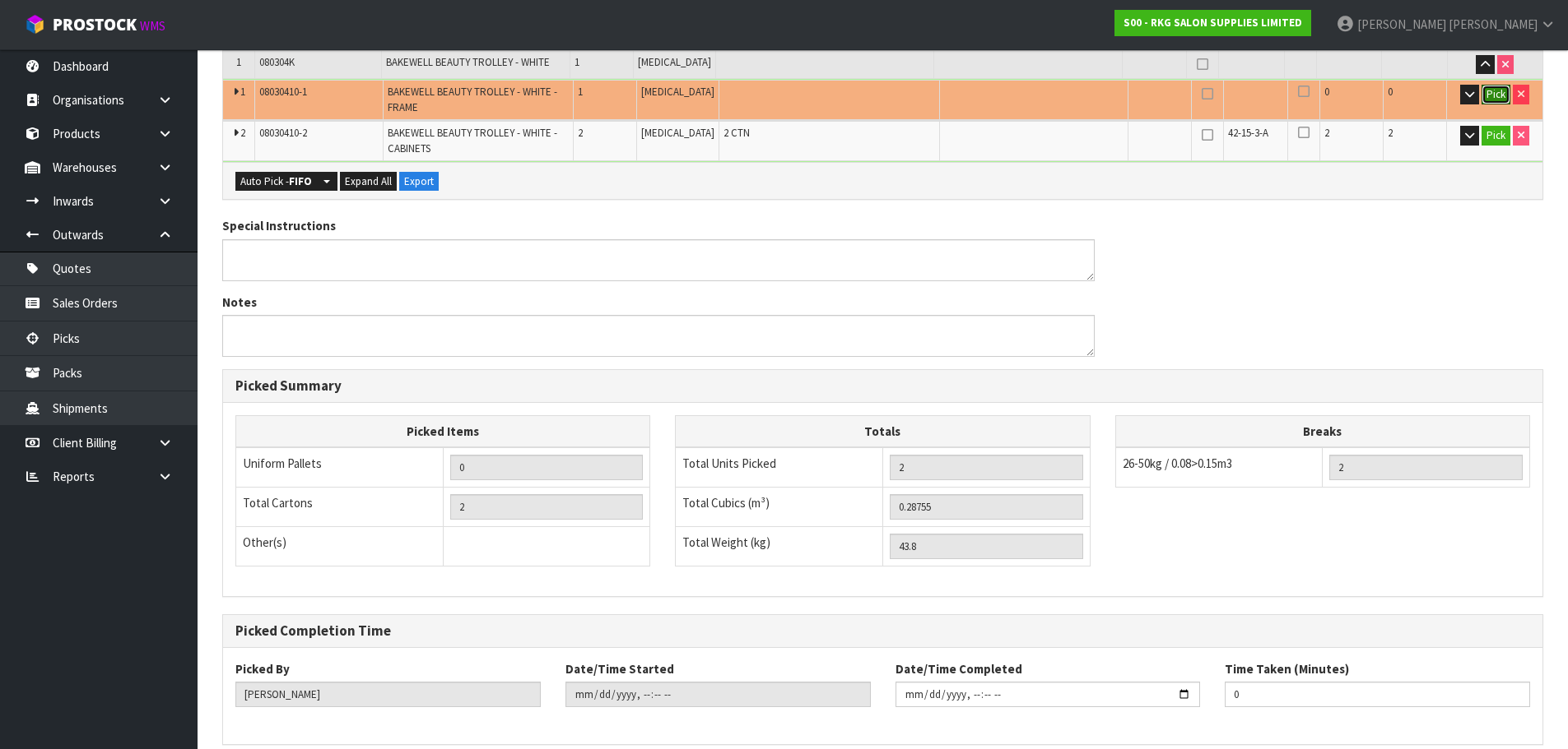
scroll to position [232, 0]
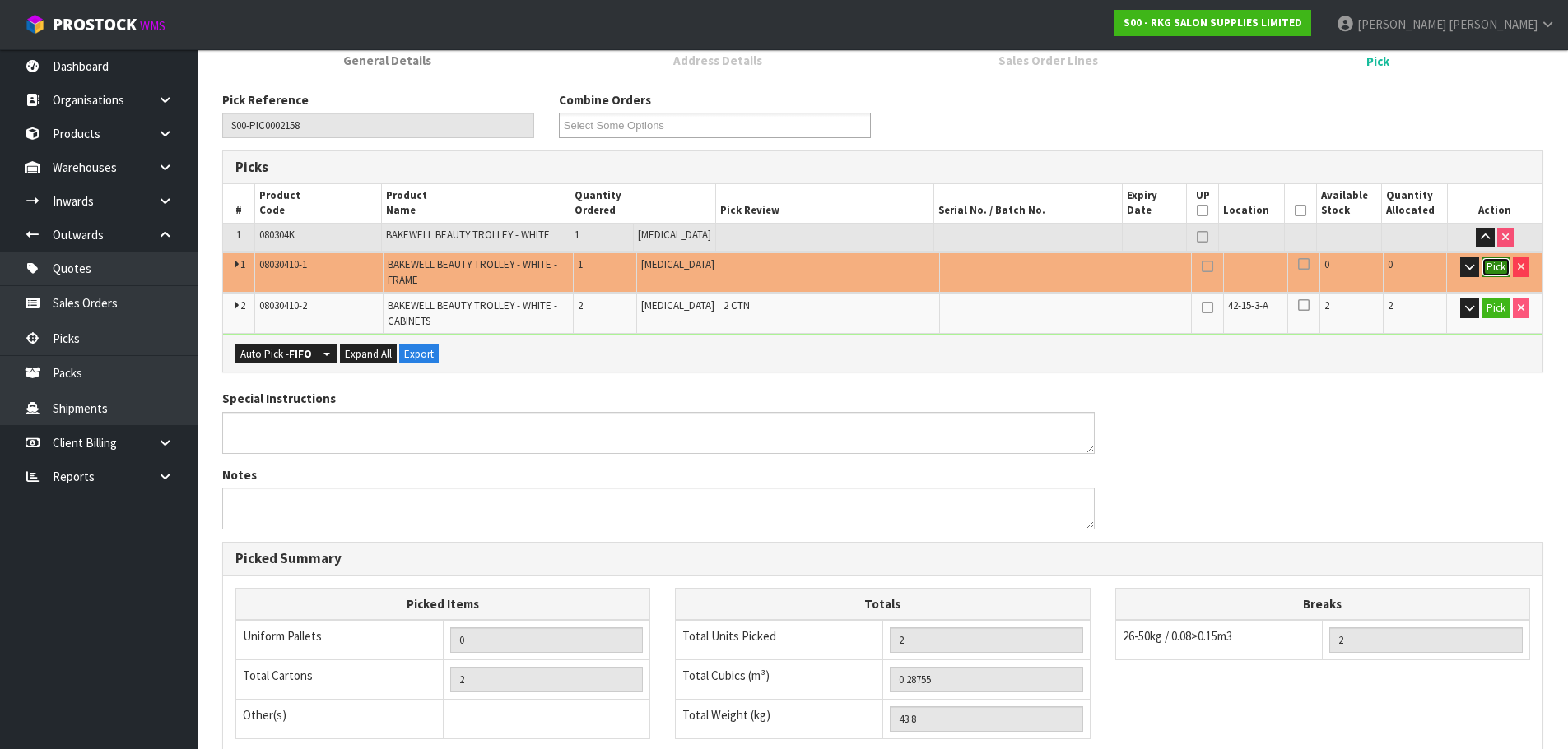
click at [1494, 266] on button "Pick" at bounding box center [1496, 267] width 29 height 20
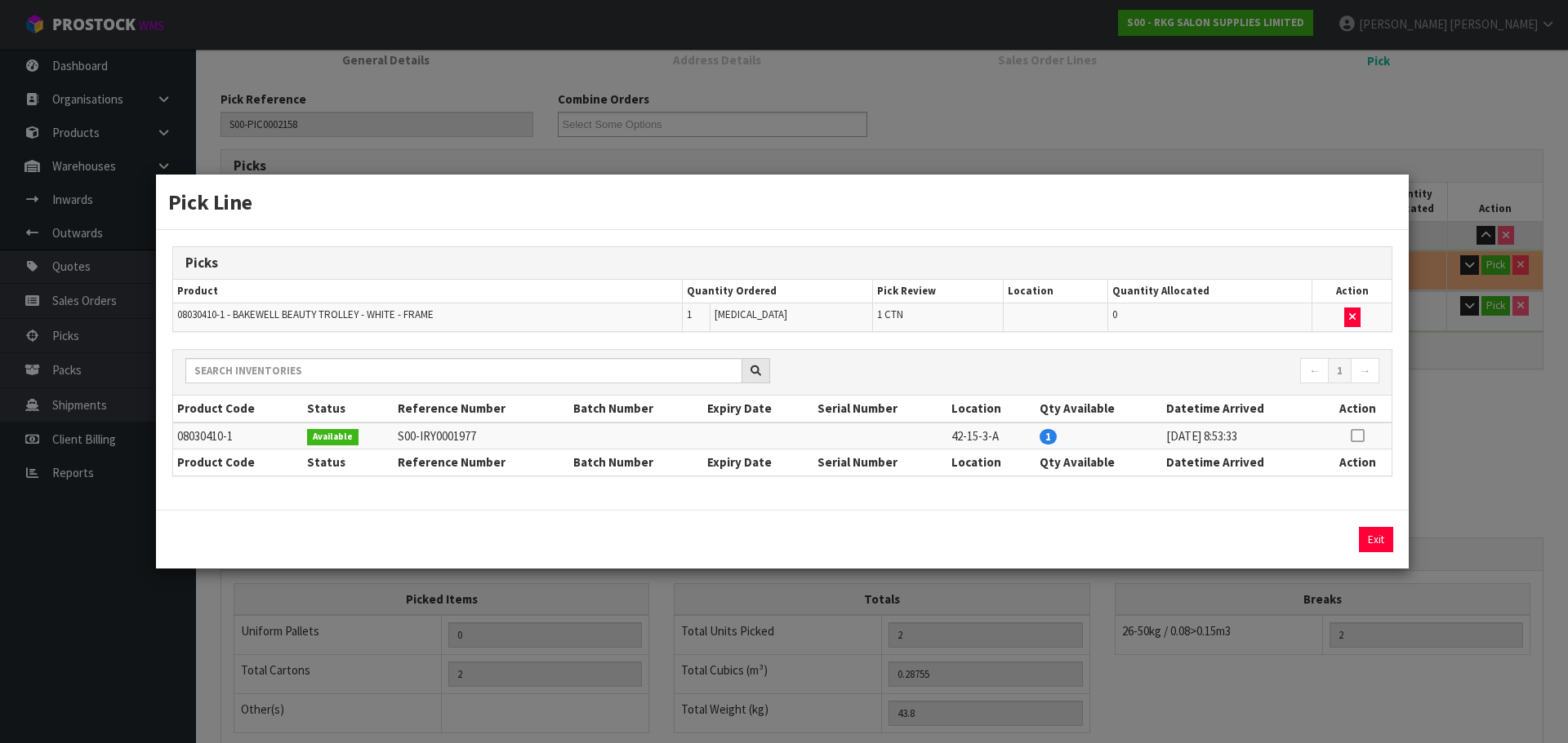
click at [1358, 436] on icon at bounding box center [1357, 436] width 13 height 1
click at [1316, 539] on button "Assign Pick" at bounding box center [1321, 540] width 67 height 26
type input "3"
type input "0.29787"
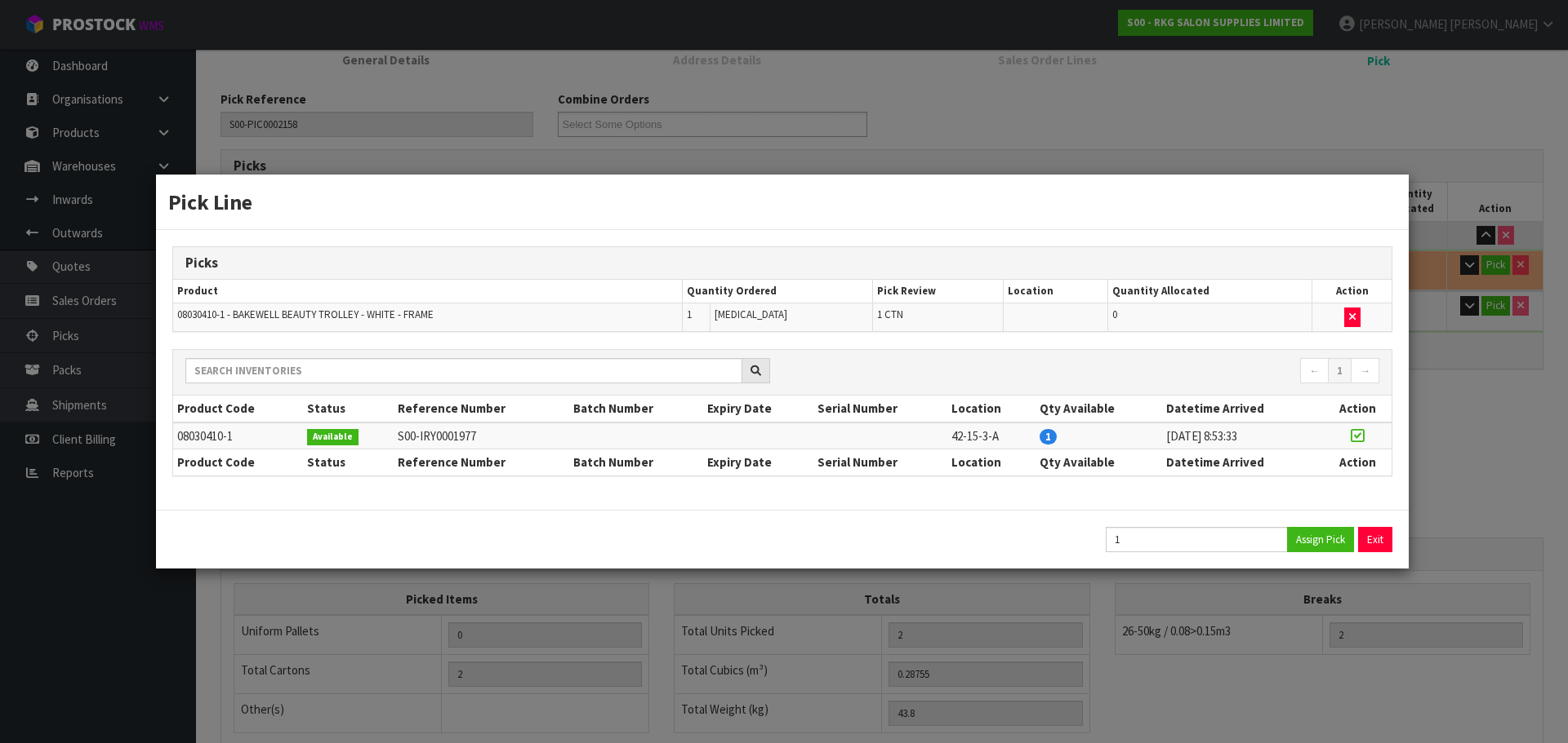
type input "47"
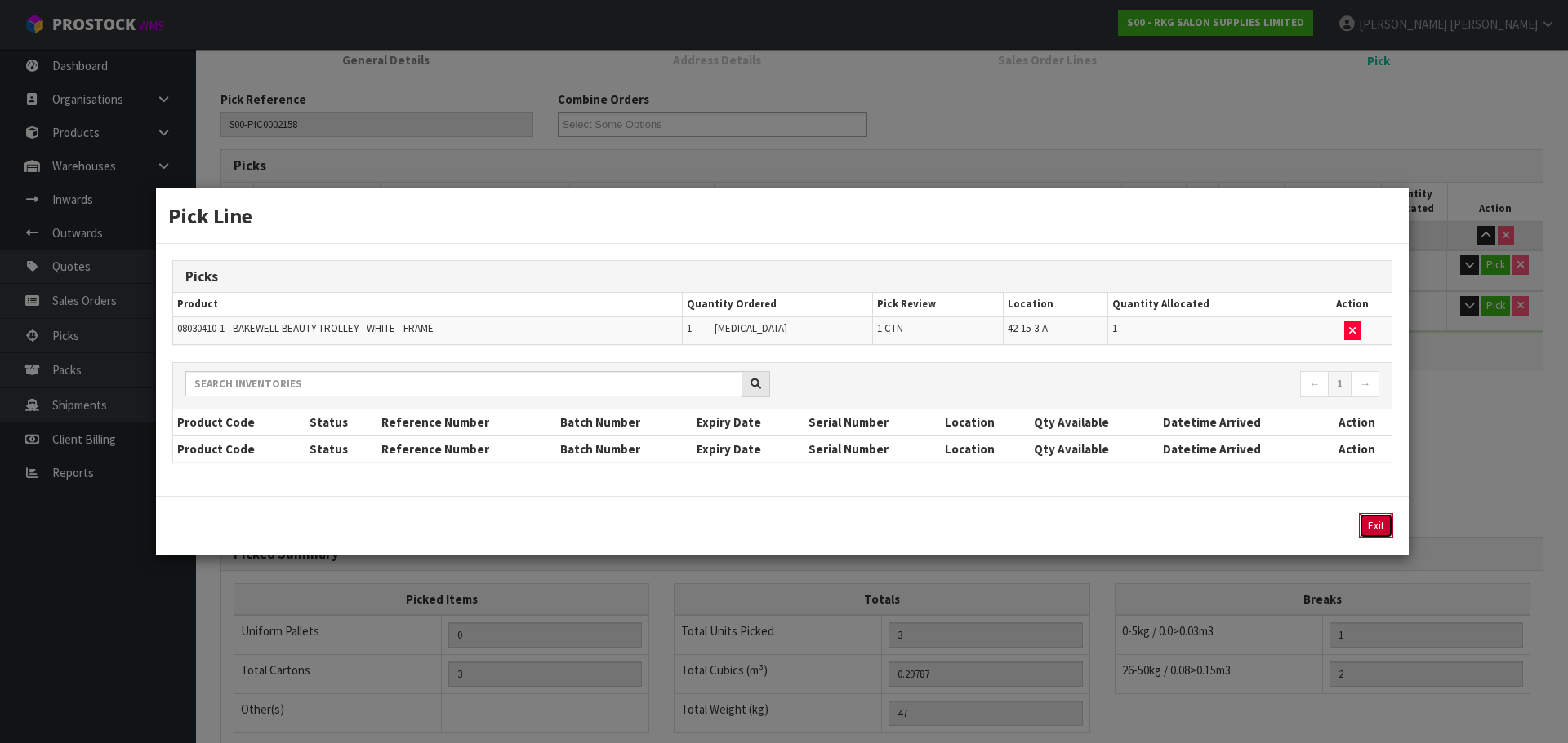
click at [1374, 533] on button "Exit" at bounding box center [1375, 526] width 34 height 26
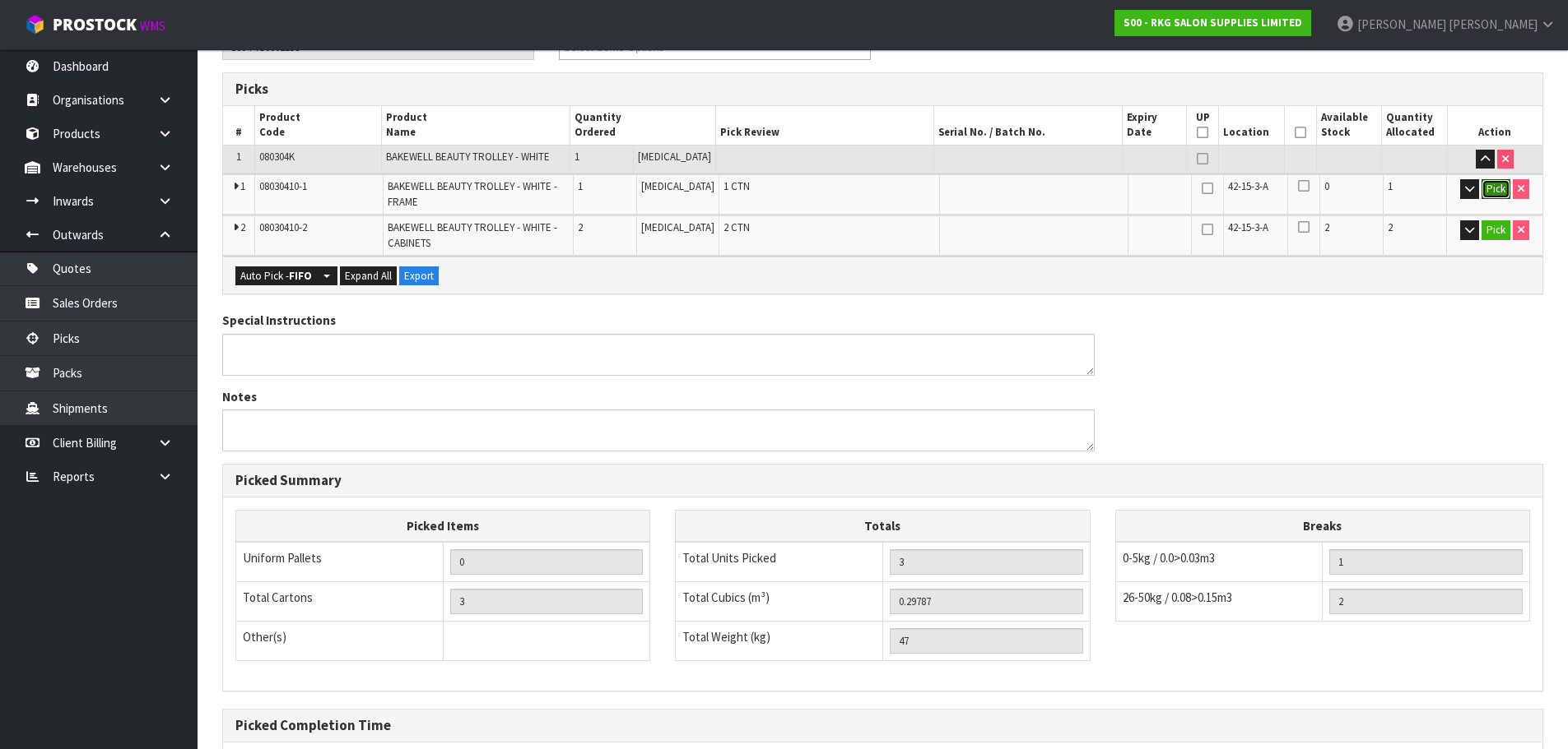
scroll to position [480, 0]
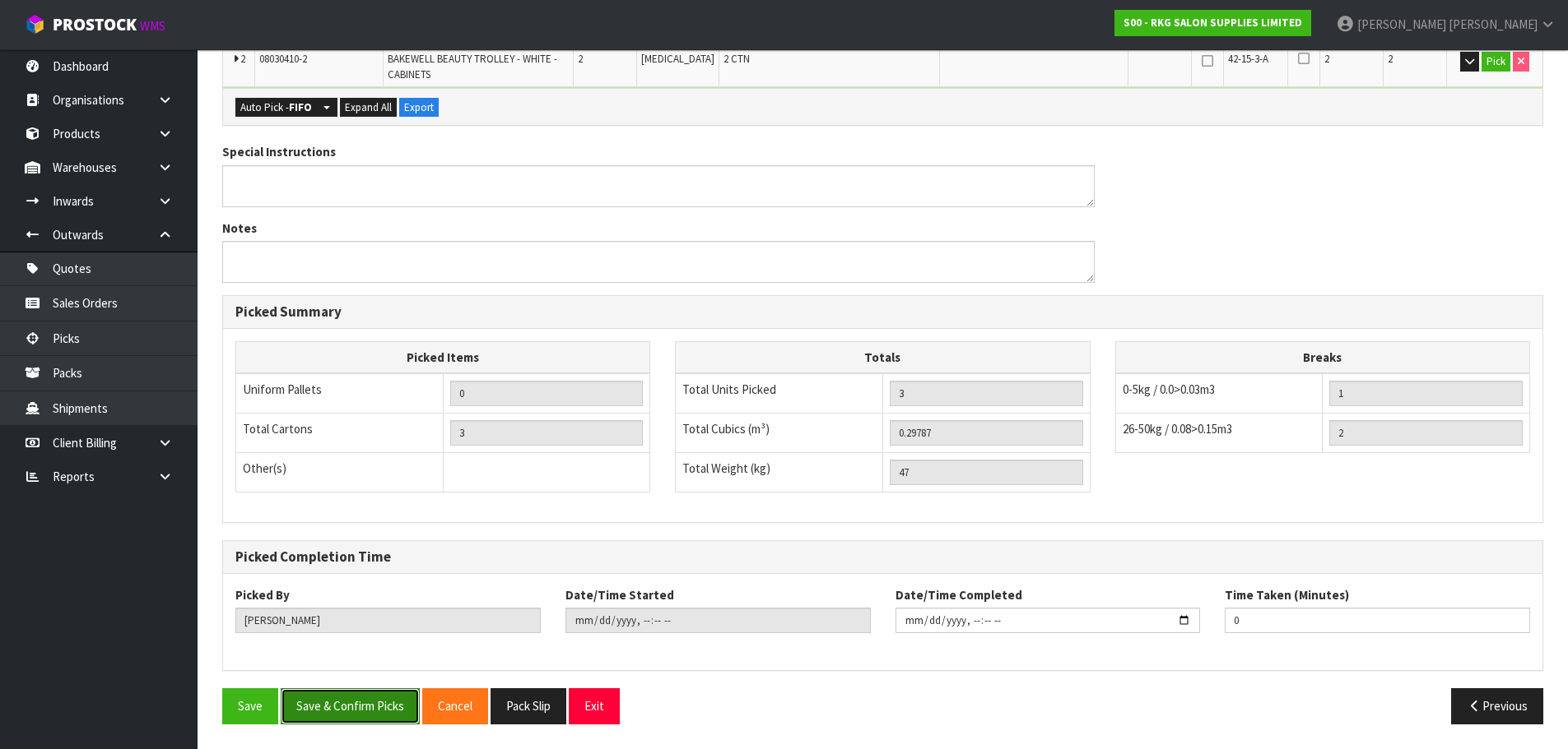
click at [358, 705] on button "Save & Confirm Picks" at bounding box center [350, 706] width 139 height 36
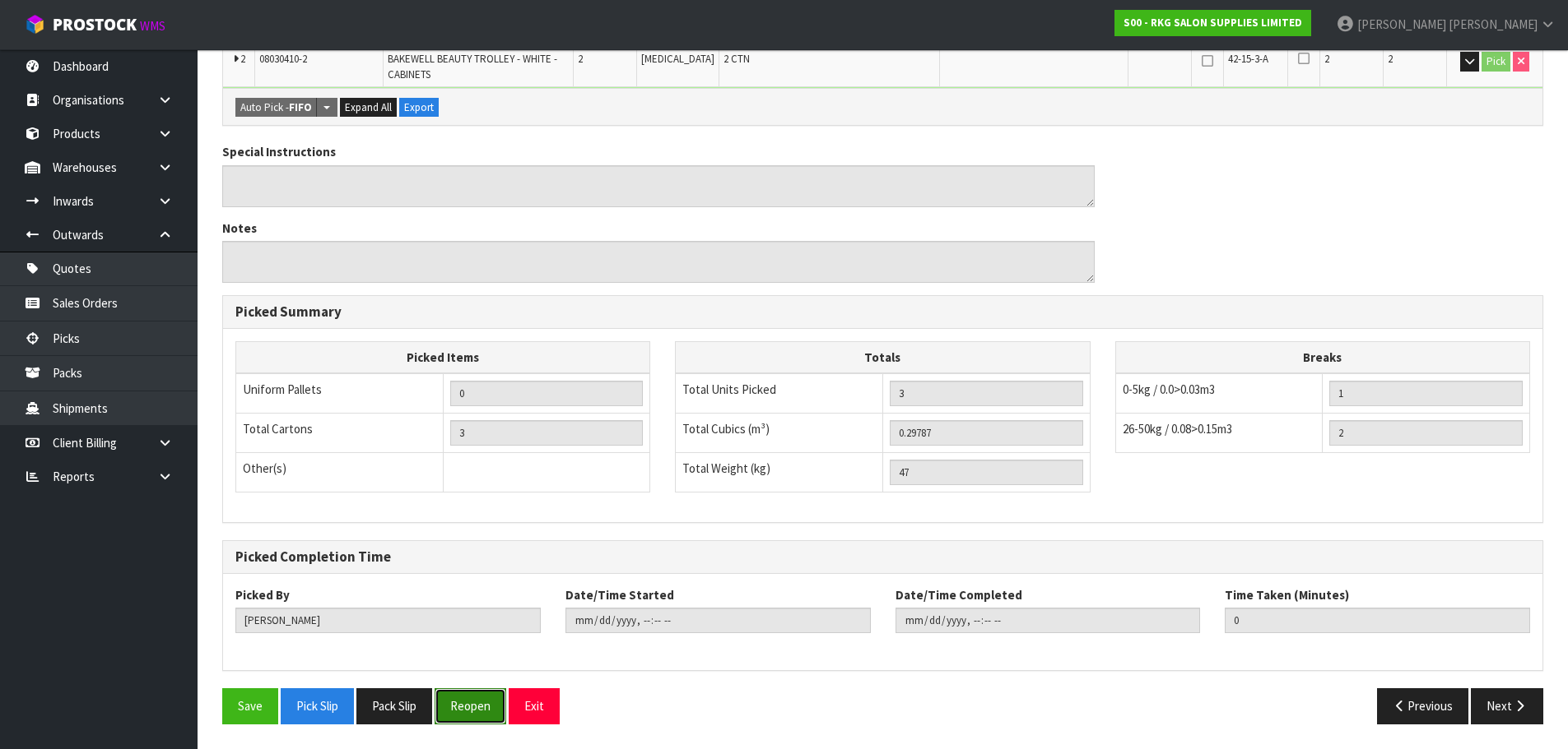
click at [478, 712] on button "Reopen" at bounding box center [470, 706] width 71 height 36
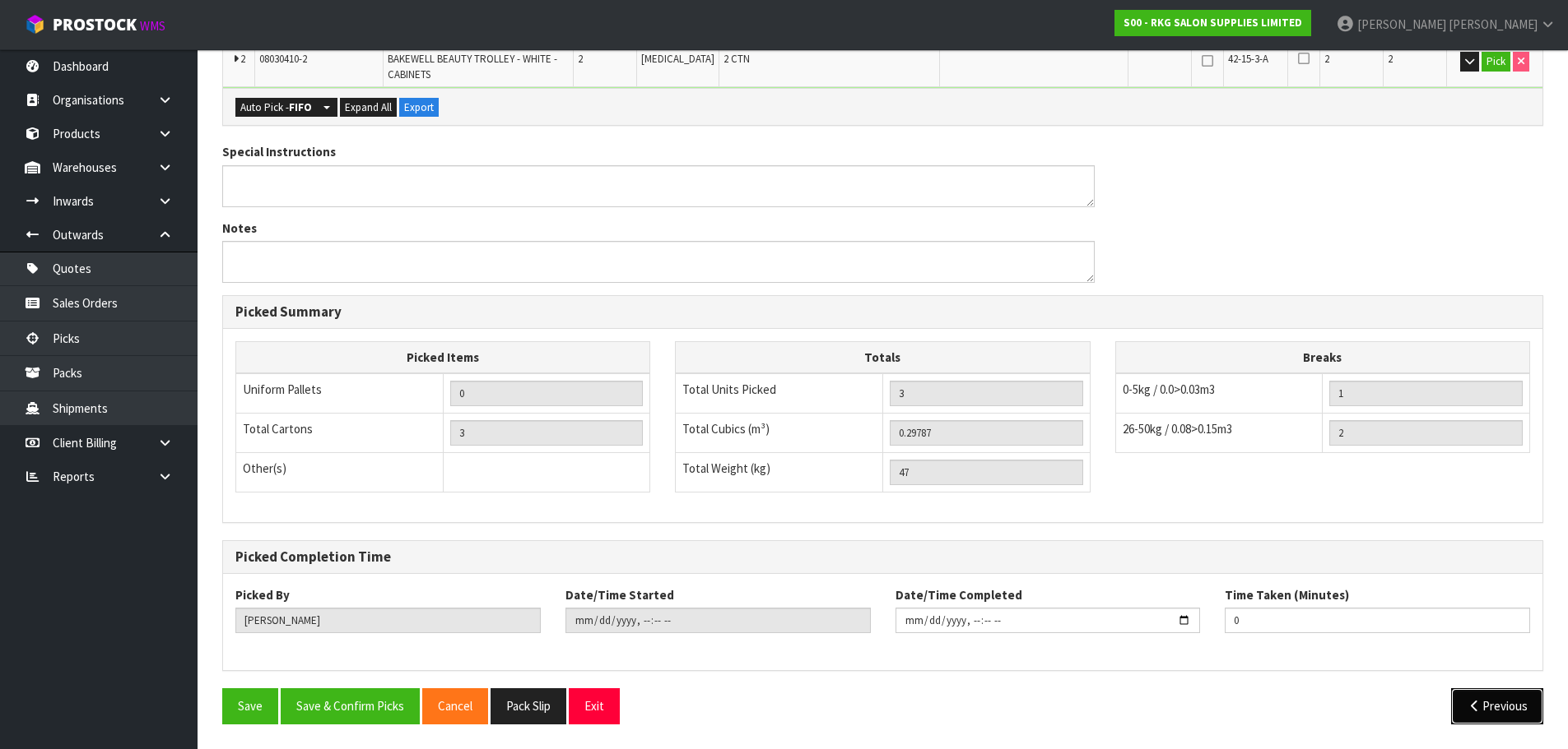
click at [1469, 714] on button "Previous" at bounding box center [1496, 706] width 92 height 36
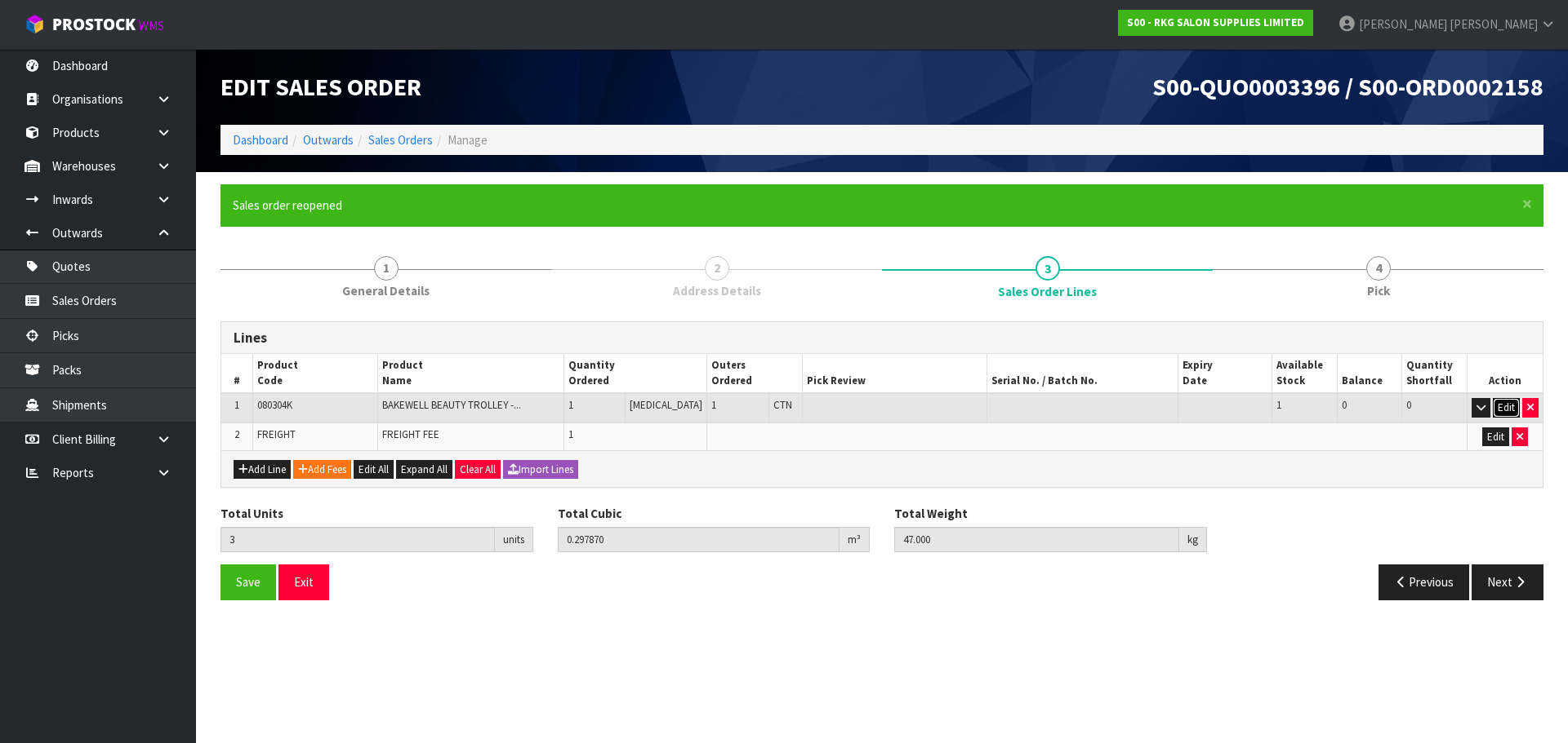
click at [1505, 403] on button "Edit" at bounding box center [1506, 408] width 27 height 19
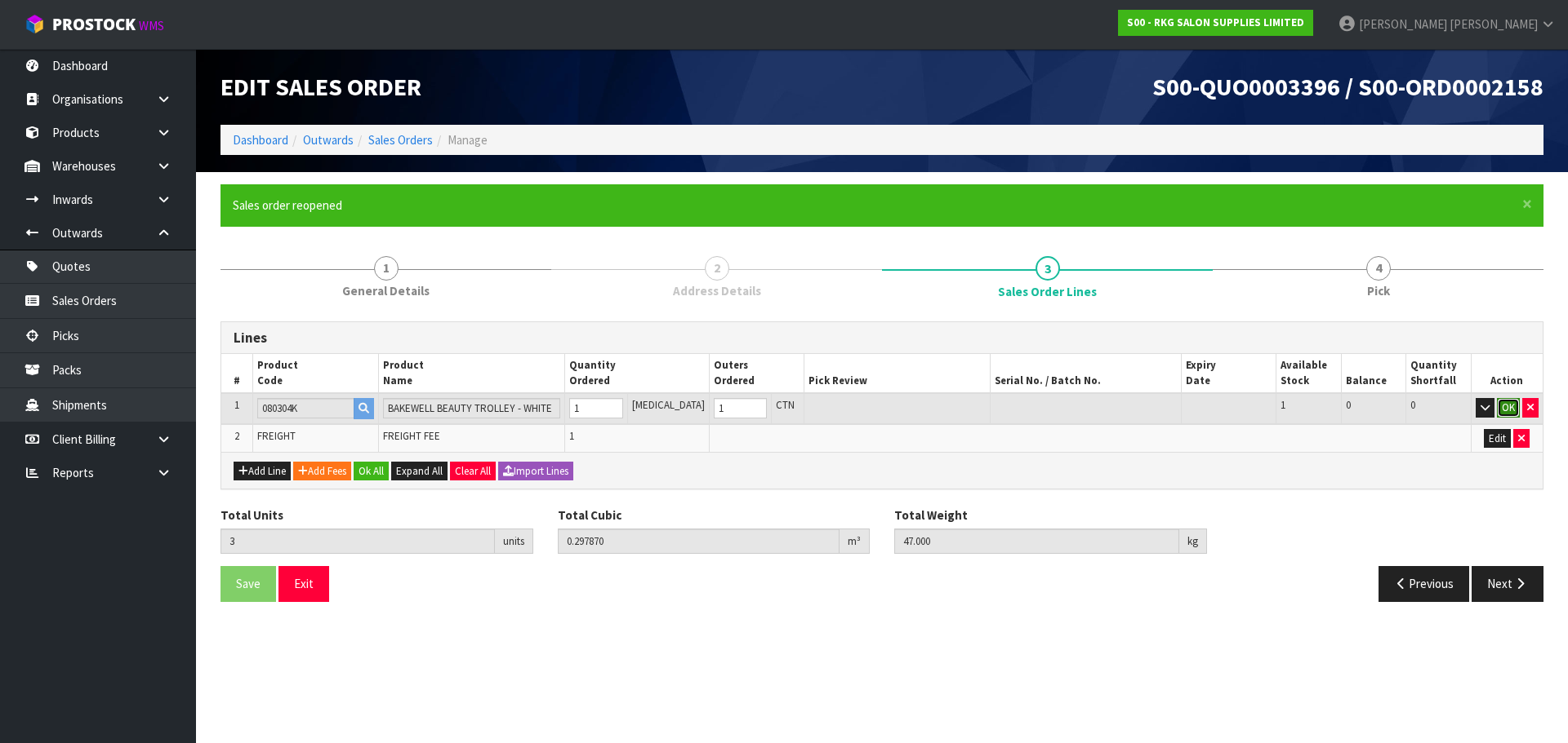
click at [1514, 410] on button "OK" at bounding box center [1508, 408] width 23 height 19
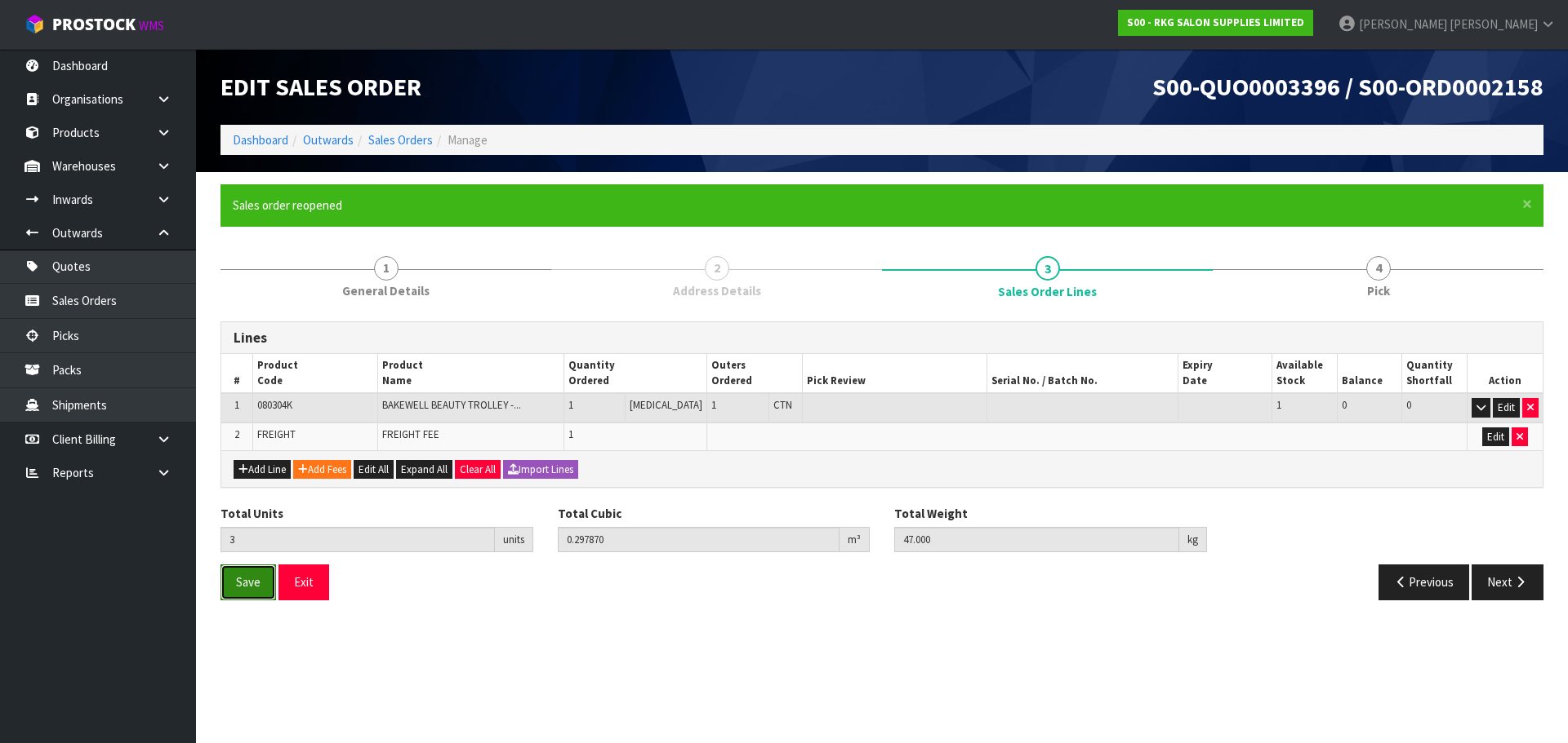
click at [236, 588] on span "Save" at bounding box center [248, 582] width 25 height 16
click at [1495, 580] on button "Next" at bounding box center [1507, 582] width 72 height 35
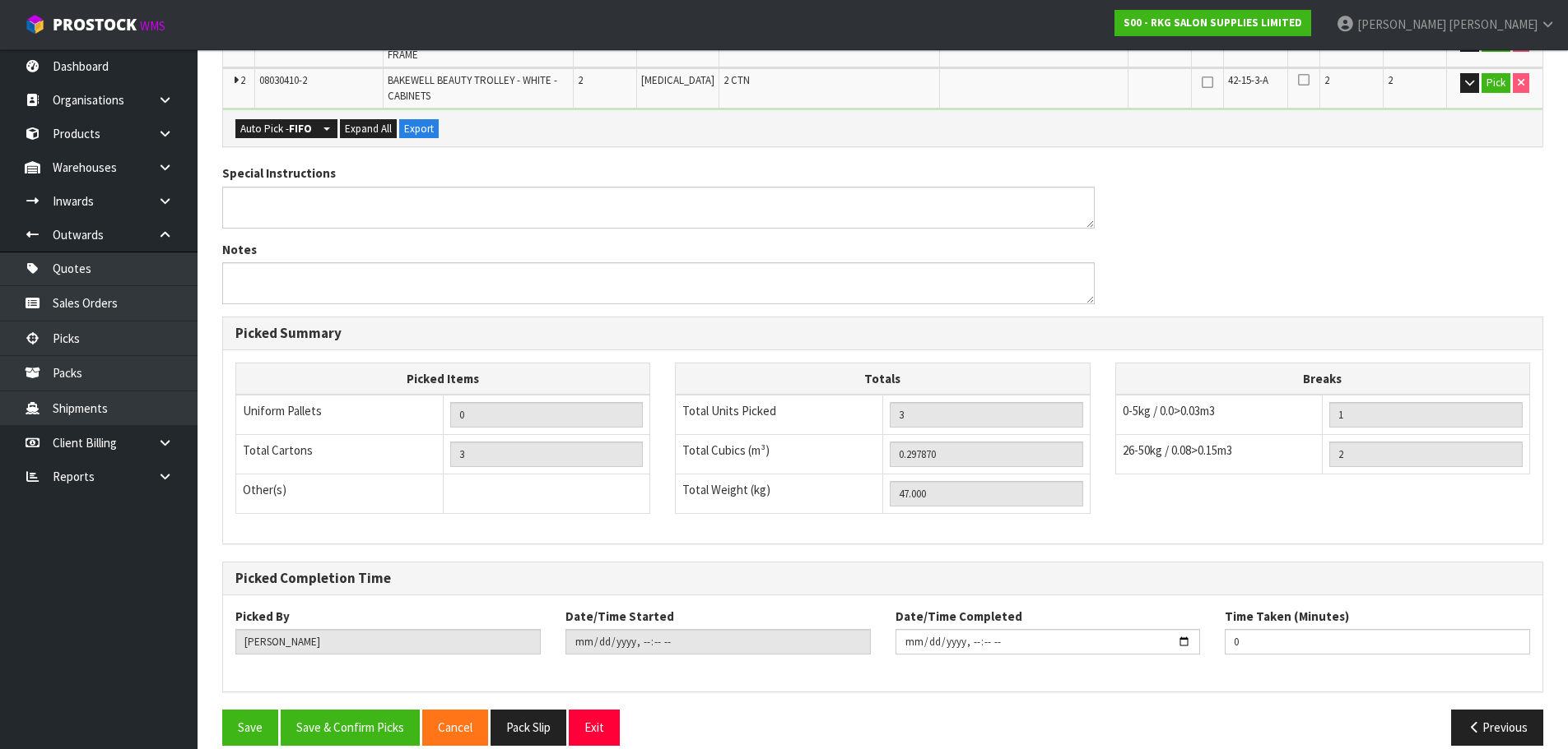
scroll to position [480, 0]
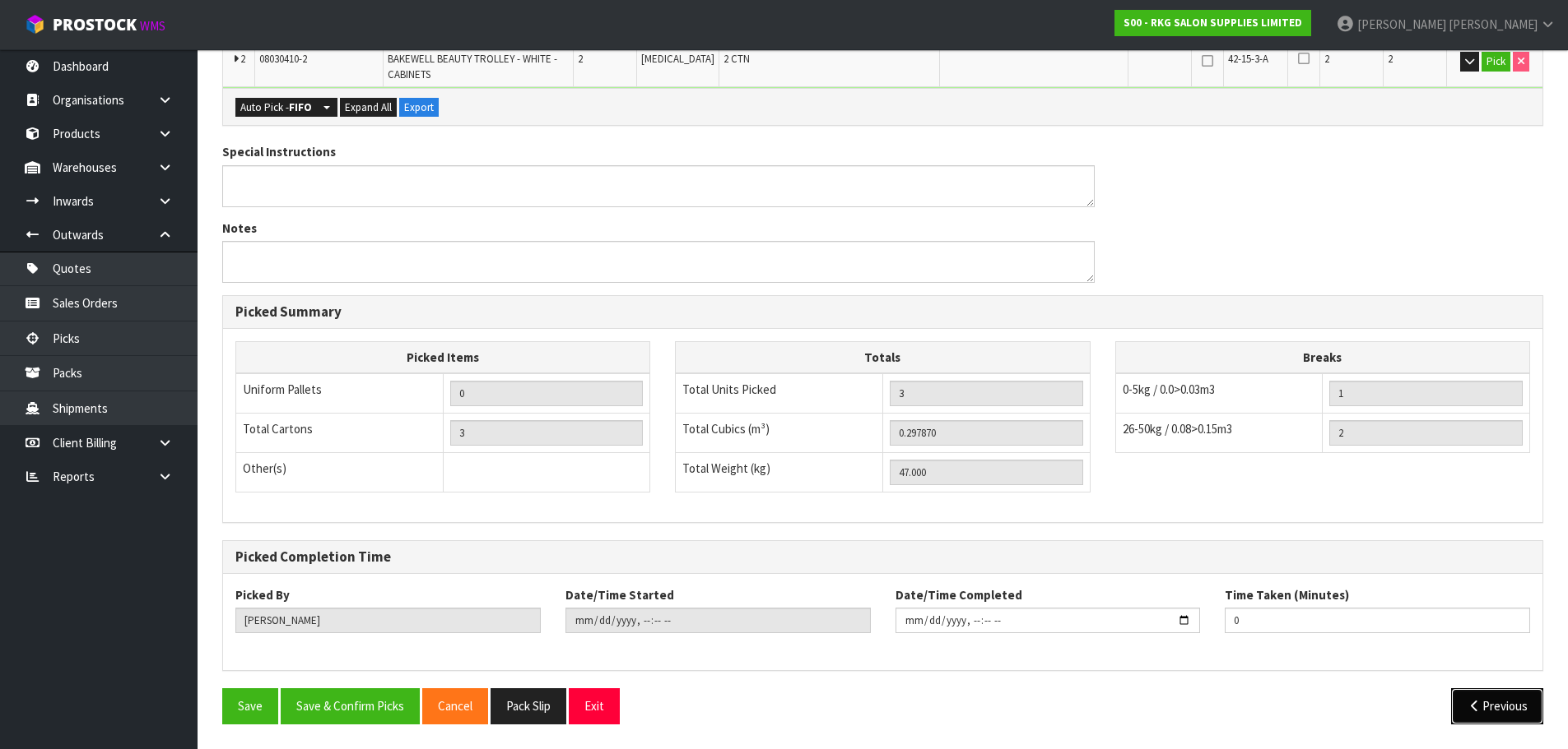
click at [1474, 706] on icon "button" at bounding box center [1474, 706] width 16 height 12
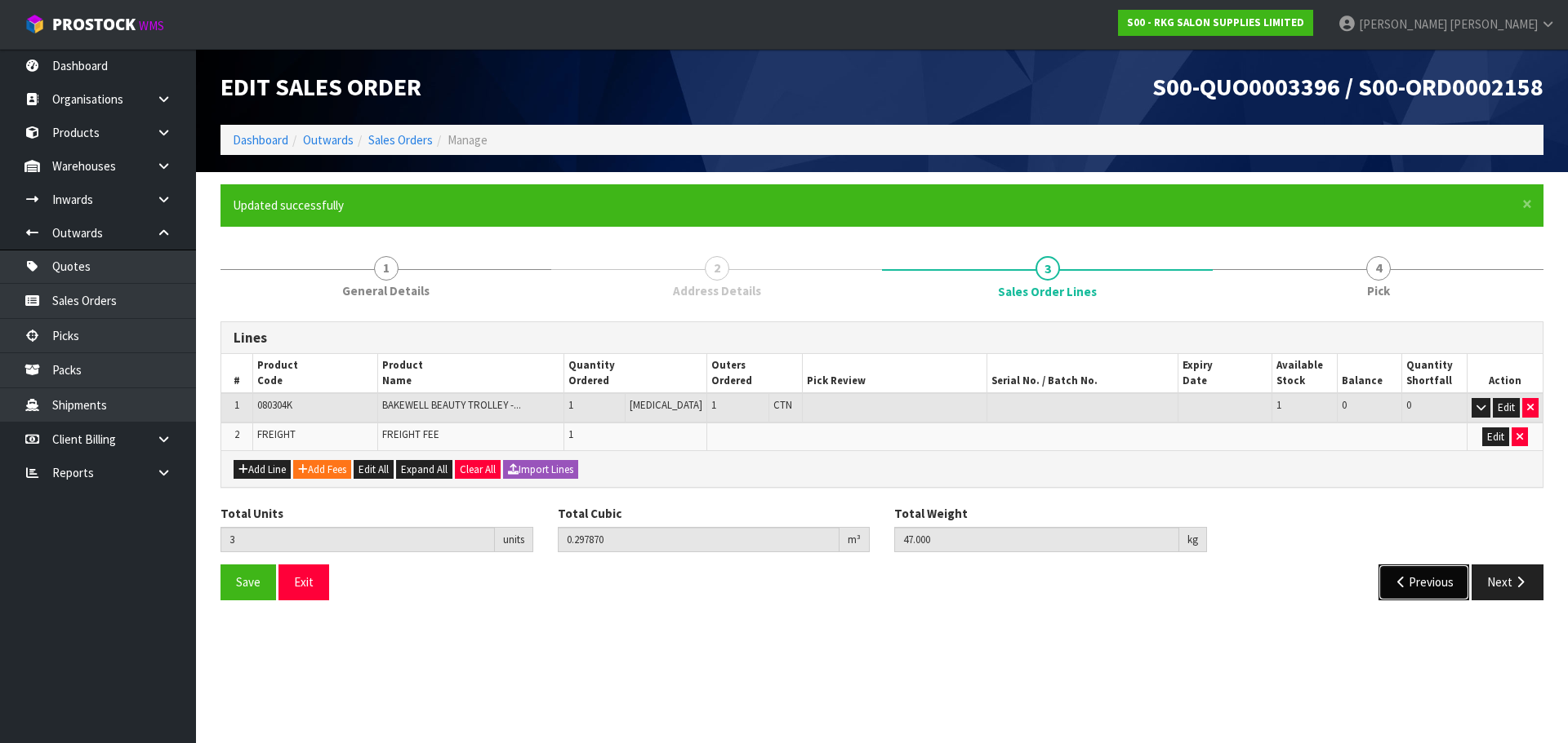
click at [1419, 588] on button "Previous" at bounding box center [1423, 582] width 91 height 35
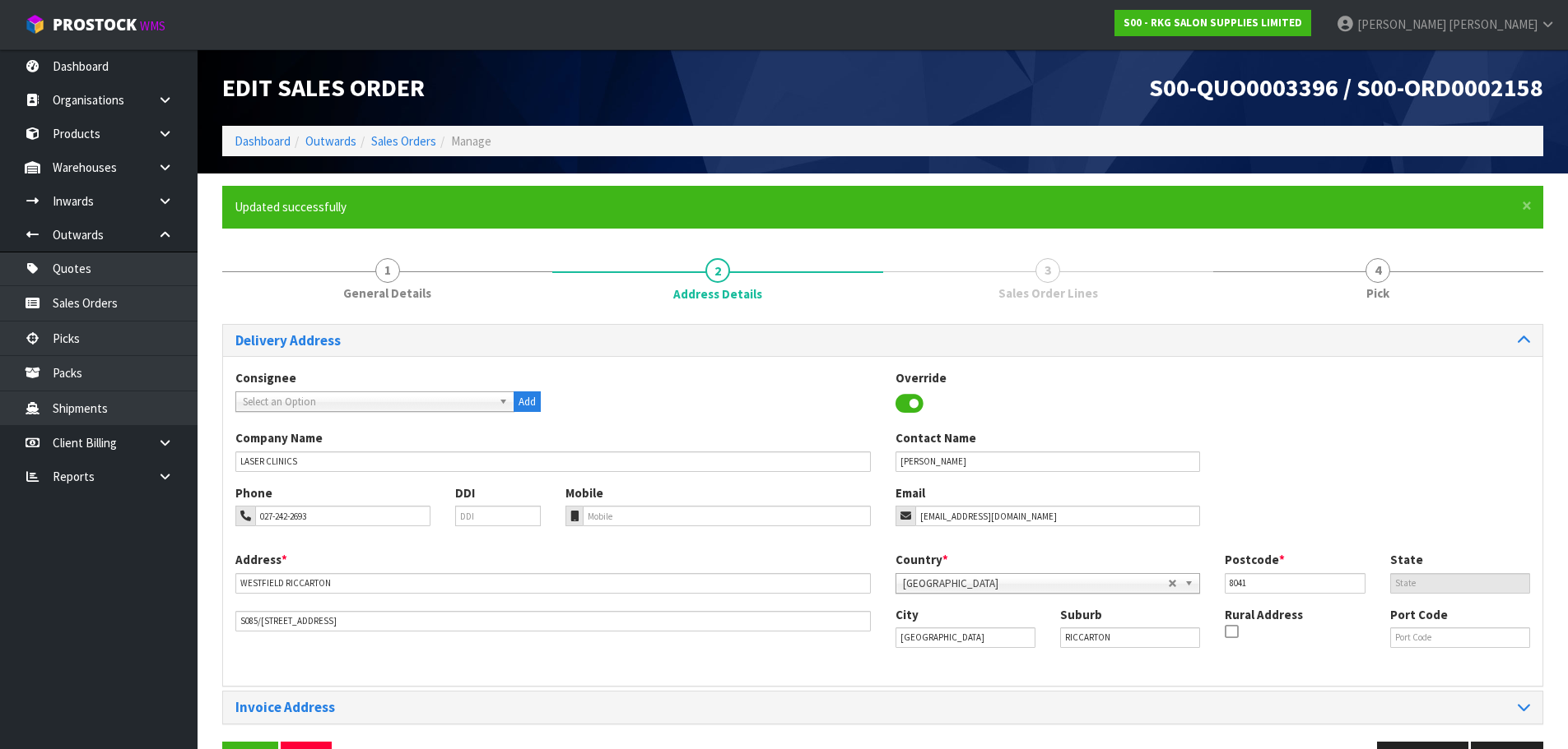
scroll to position [53, 0]
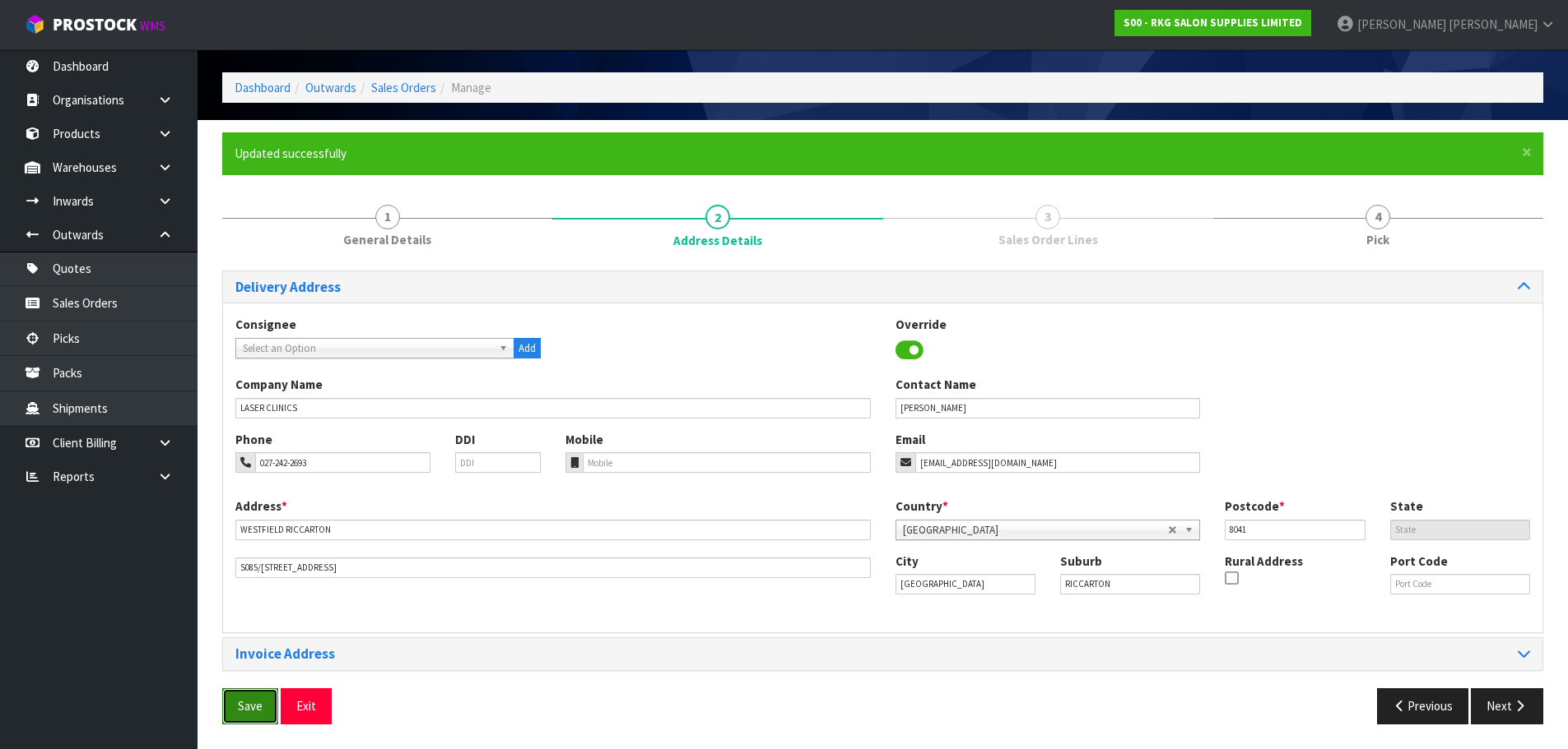
drag, startPoint x: 241, startPoint y: 706, endPoint x: 256, endPoint y: 688, distance: 23.4
click at [241, 706] on span "Save" at bounding box center [250, 706] width 25 height 16
click at [1505, 707] on button "Next" at bounding box center [1507, 706] width 72 height 36
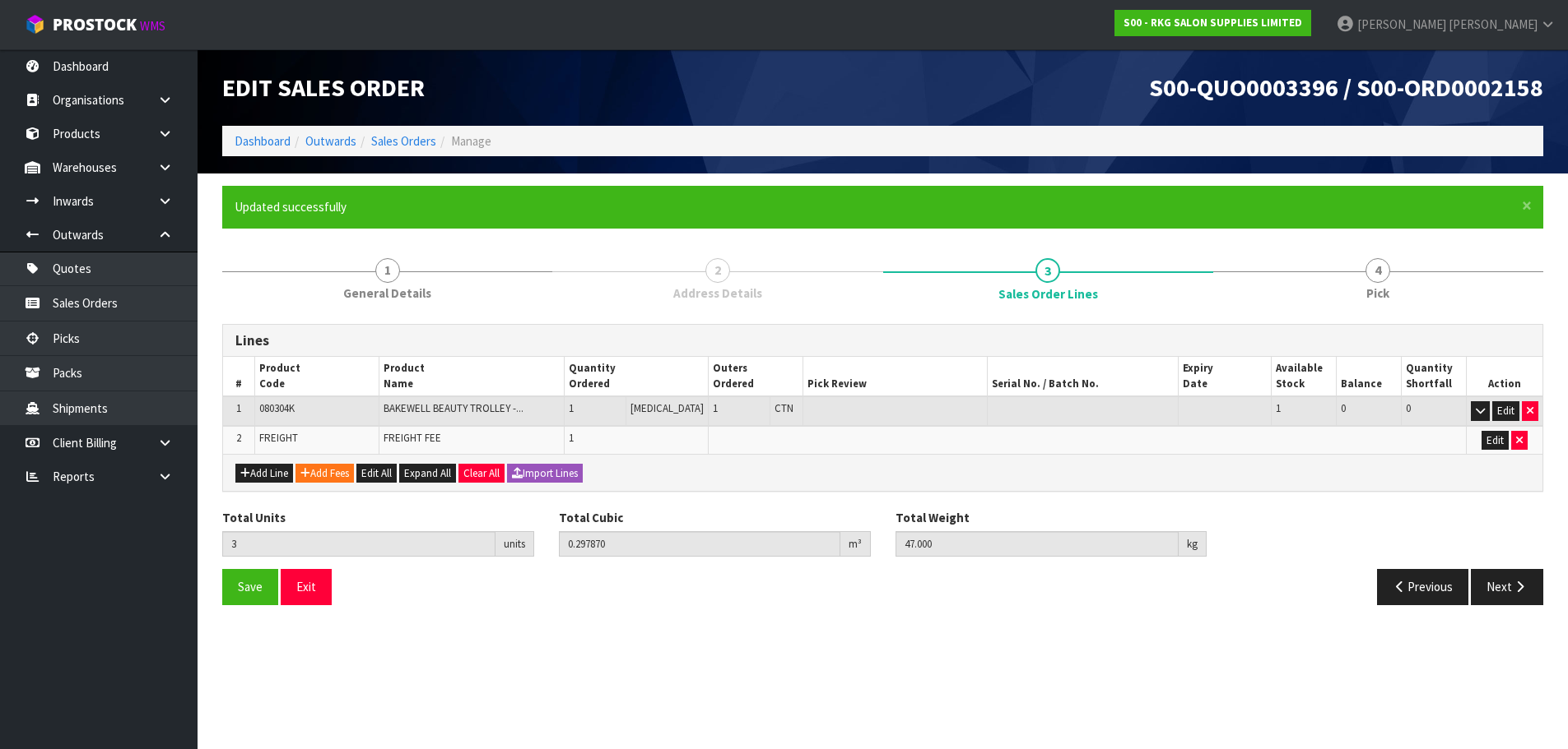
scroll to position [0, 0]
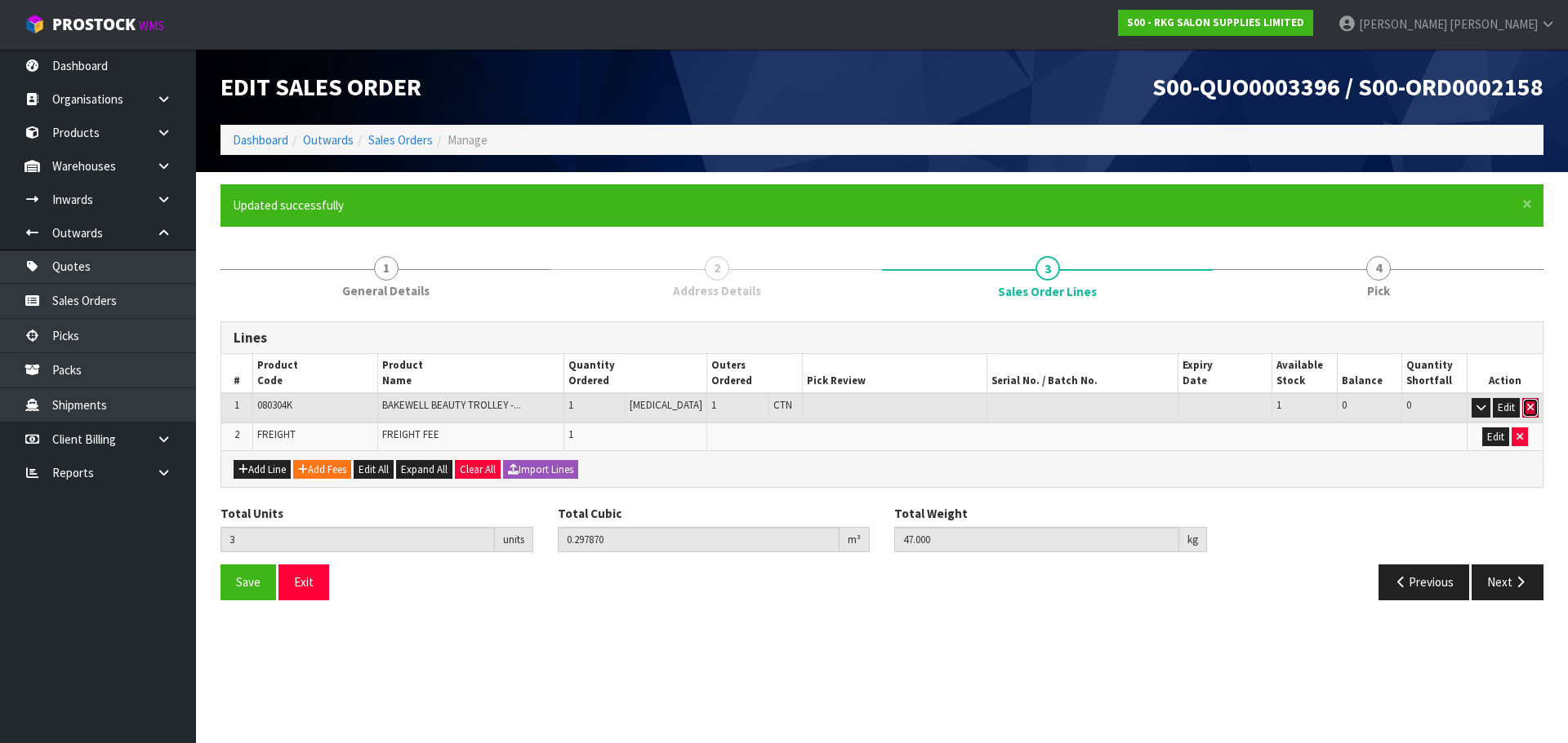
click at [1532, 411] on icon "button" at bounding box center [1529, 407] width 6 height 11
type input "0"
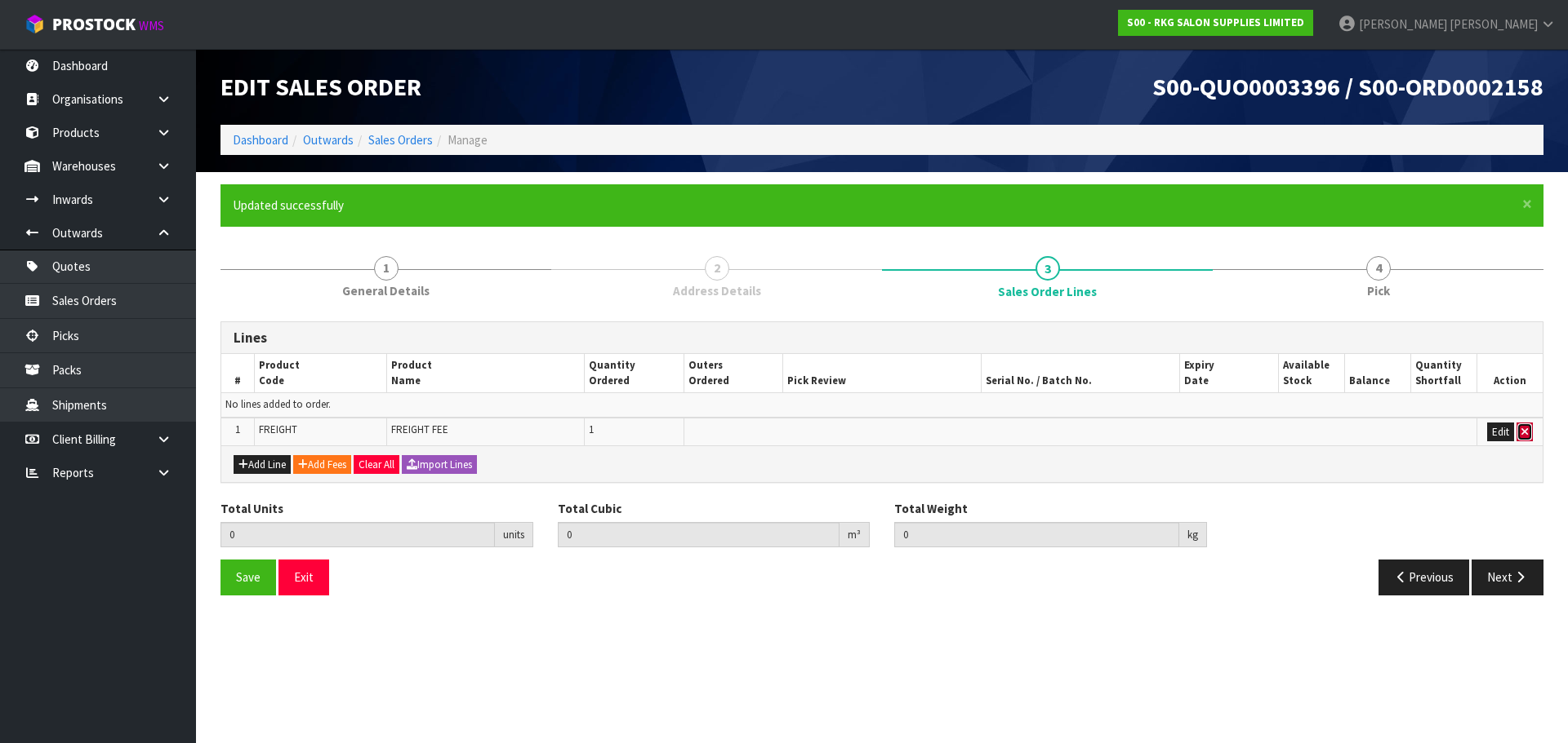
click at [1521, 434] on icon "button" at bounding box center [1524, 432] width 6 height 11
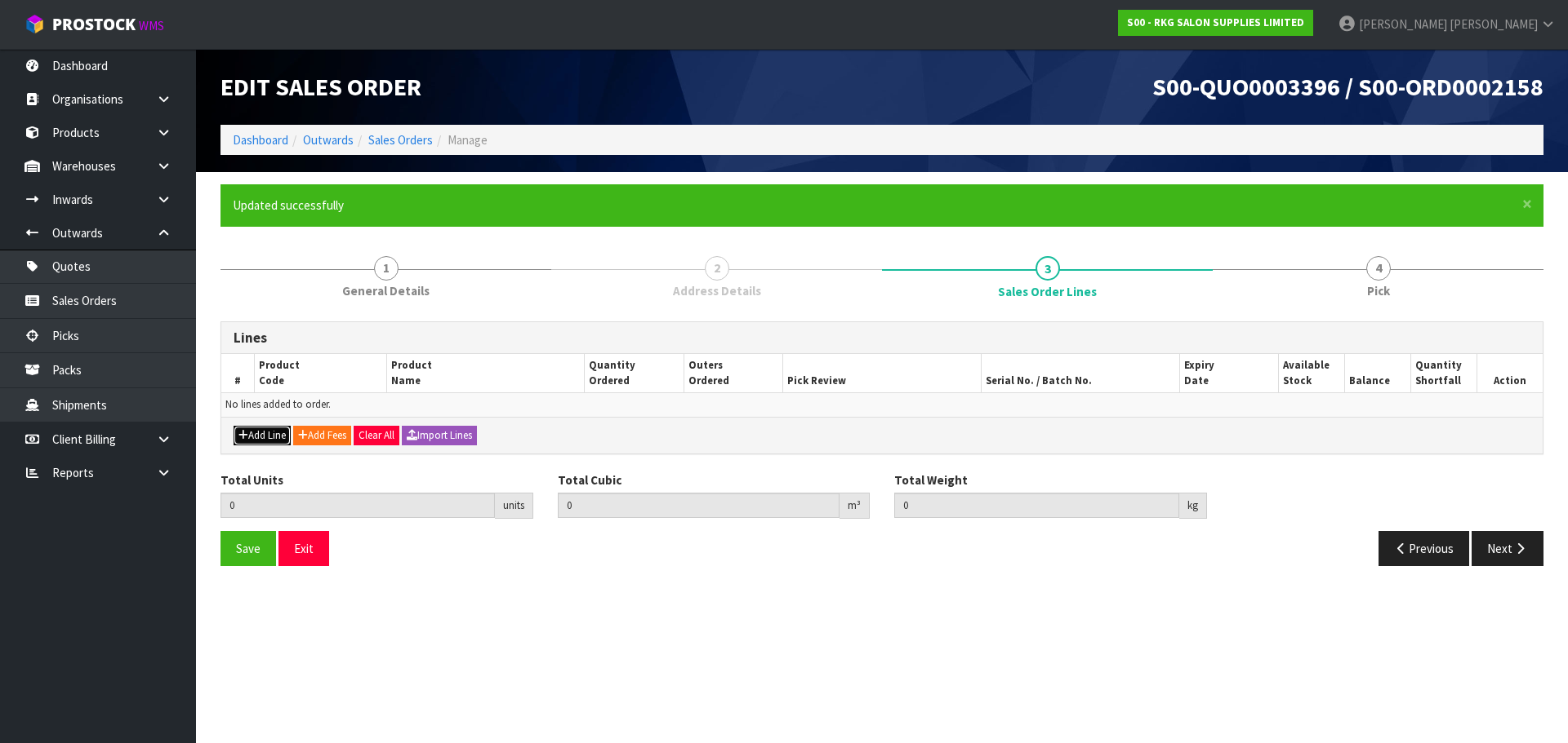
click at [275, 434] on button "Add Line" at bounding box center [262, 436] width 57 height 19
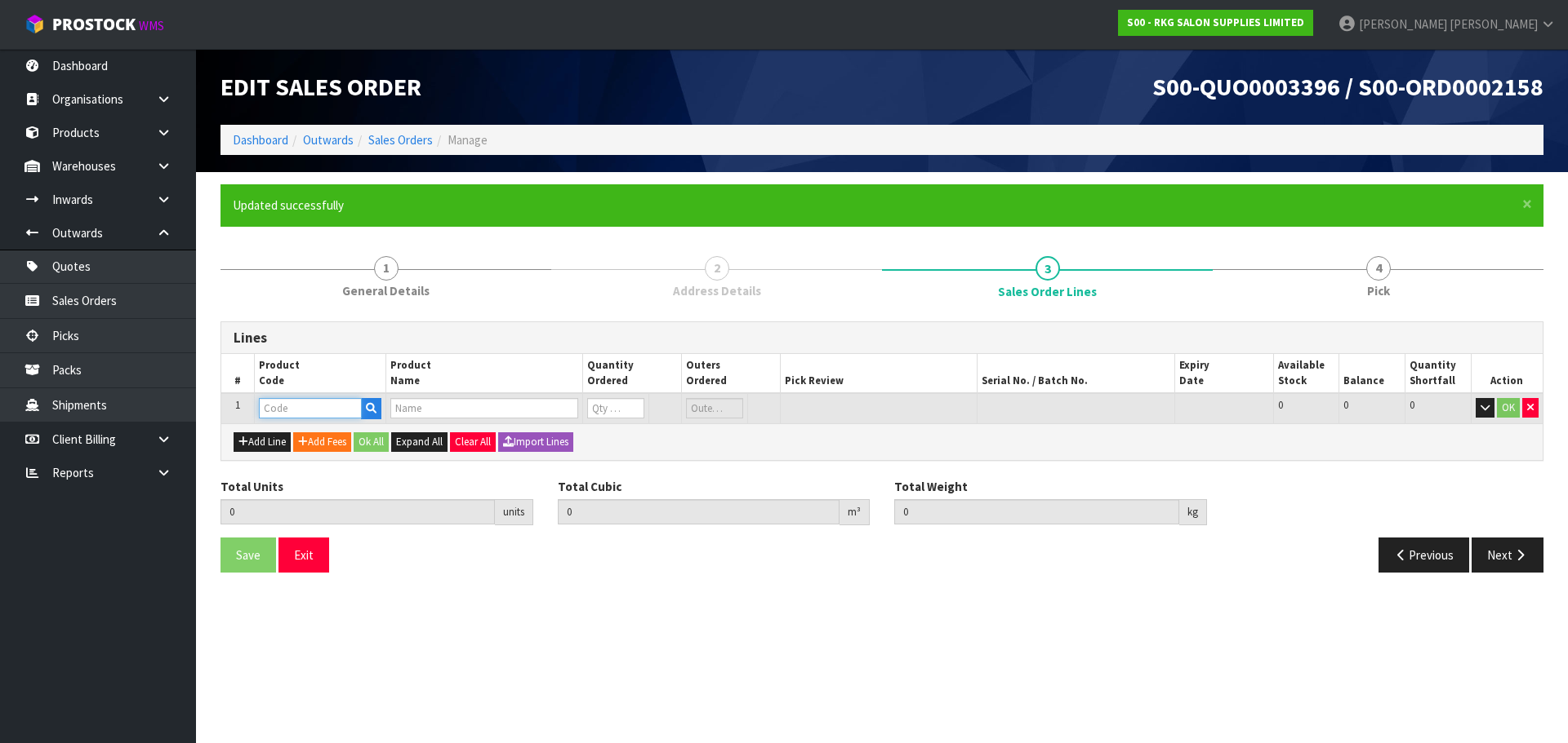
click at [304, 412] on input "text" at bounding box center [310, 408] width 103 height 20
type input "080304"
click at [314, 480] on strong "080304" at bounding box center [295, 481] width 39 height 16
type input "080304K"
type input "0.000000"
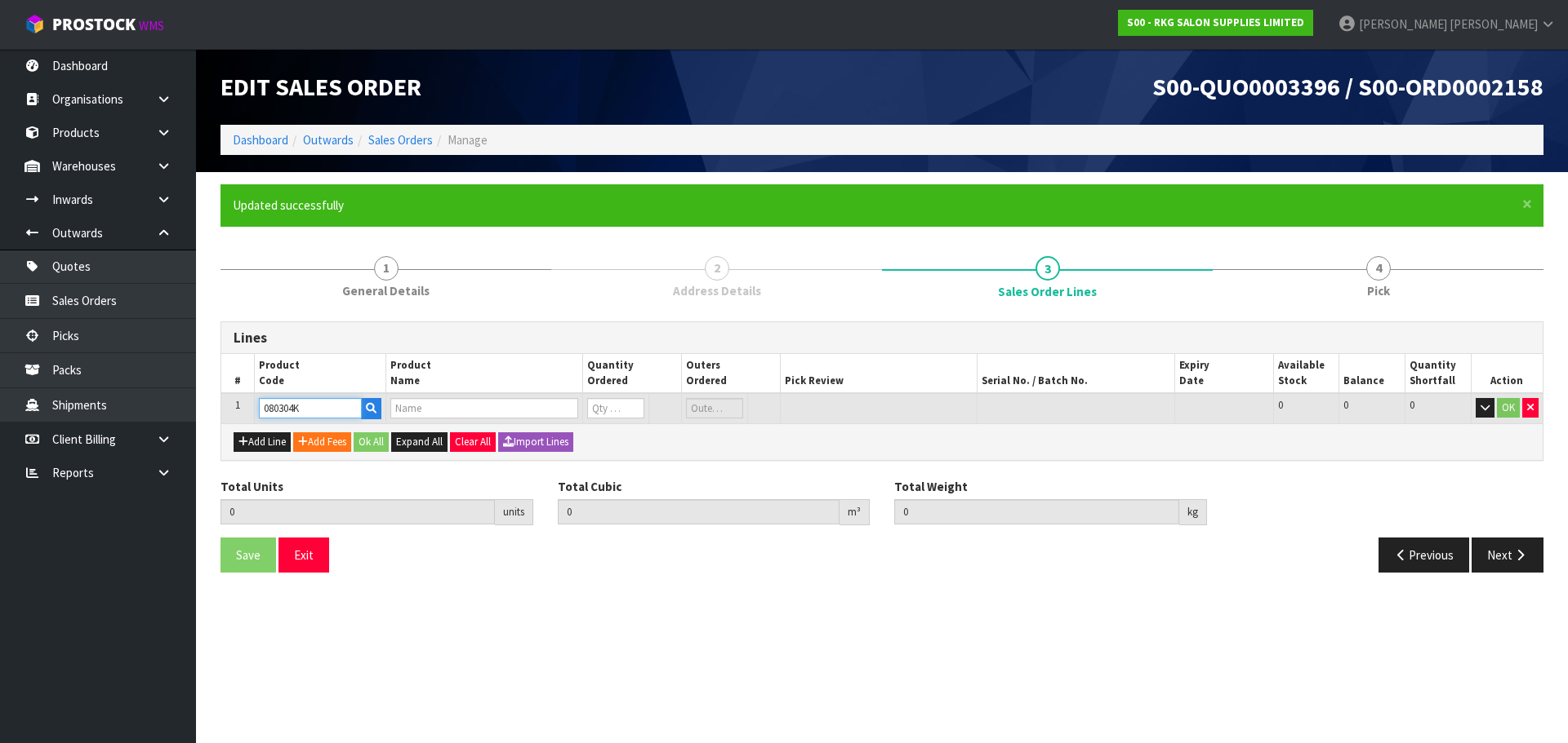
type input "0.000"
type input "BAKEWELL BEAUTY TROLLEY - WHITE"
type input "0"
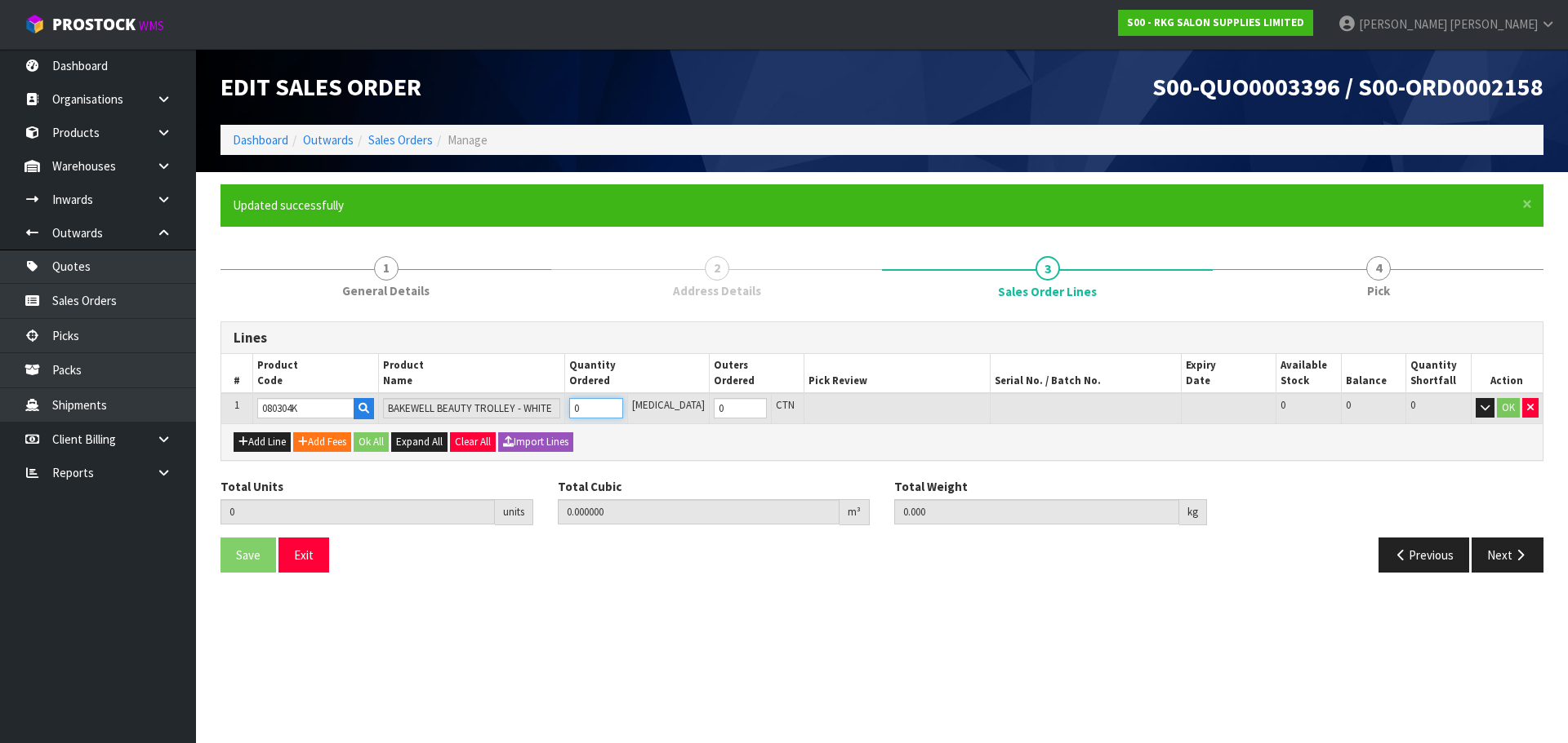
type input "1"
click at [622, 406] on input "1" at bounding box center [596, 408] width 53 height 20
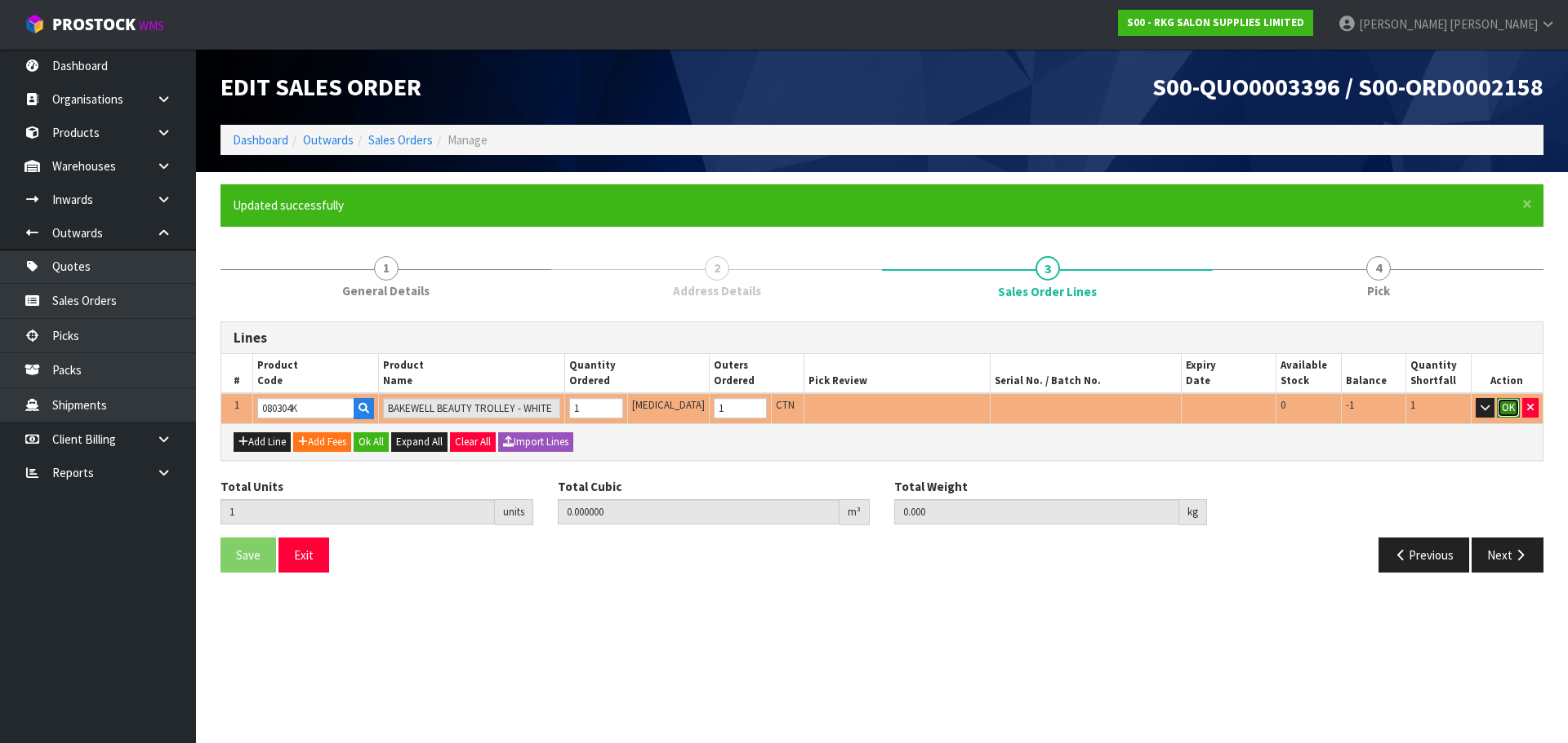
click at [1503, 409] on button "OK" at bounding box center [1508, 408] width 23 height 19
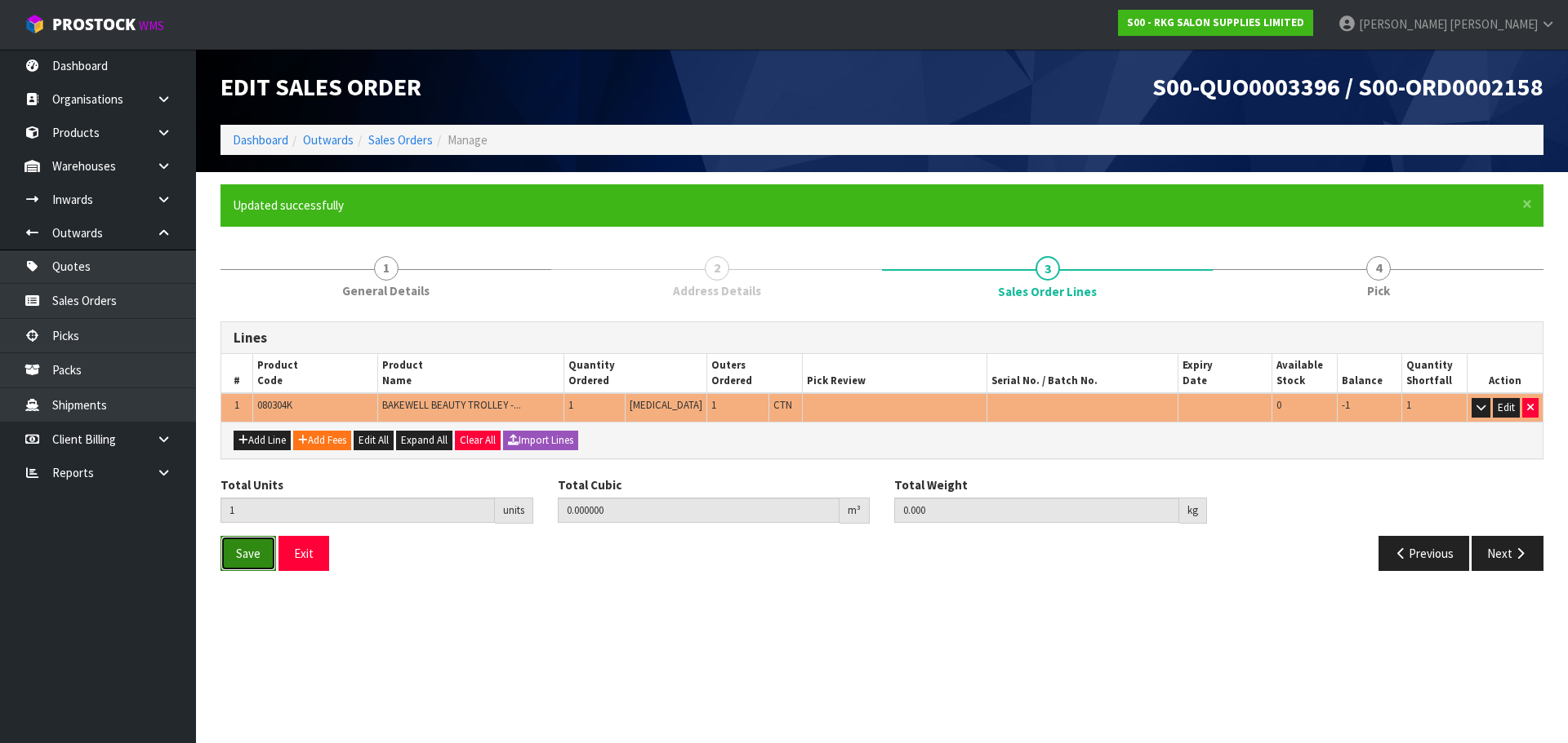
click at [262, 557] on button "Save" at bounding box center [247, 554] width 56 height 35
click at [1513, 558] on icon "button" at bounding box center [1520, 554] width 16 height 12
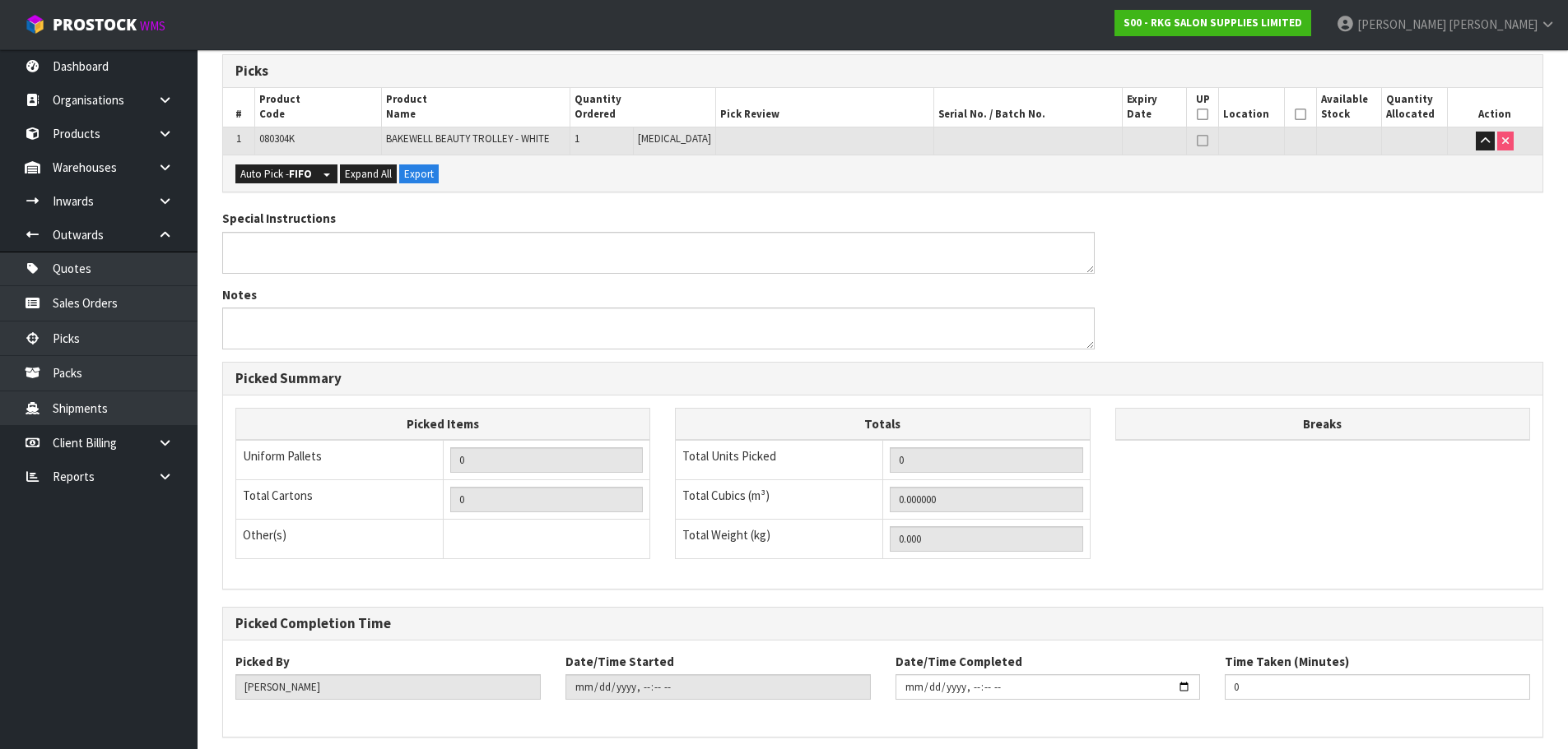
scroll to position [395, 0]
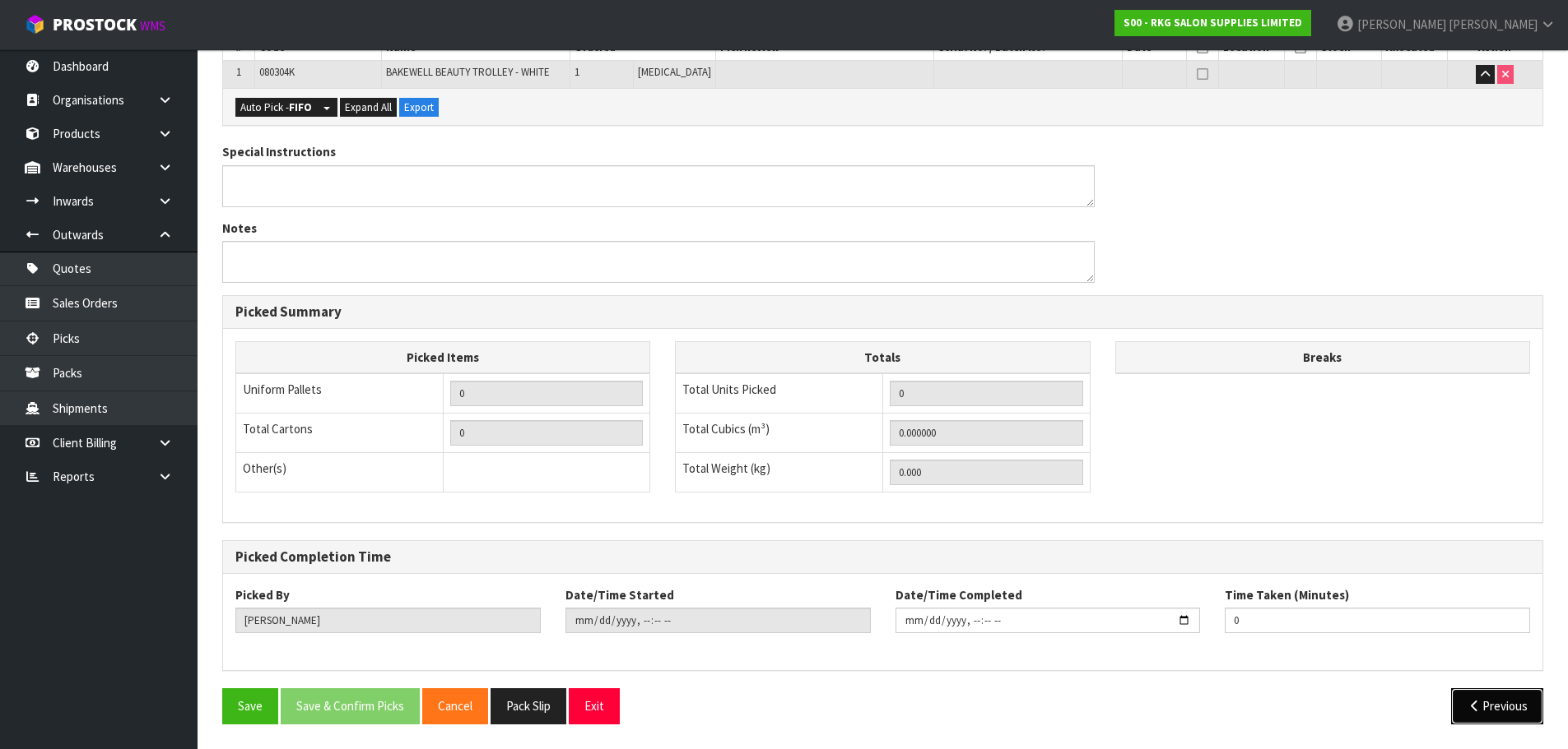
click at [1473, 705] on icon "button" at bounding box center [1474, 706] width 16 height 12
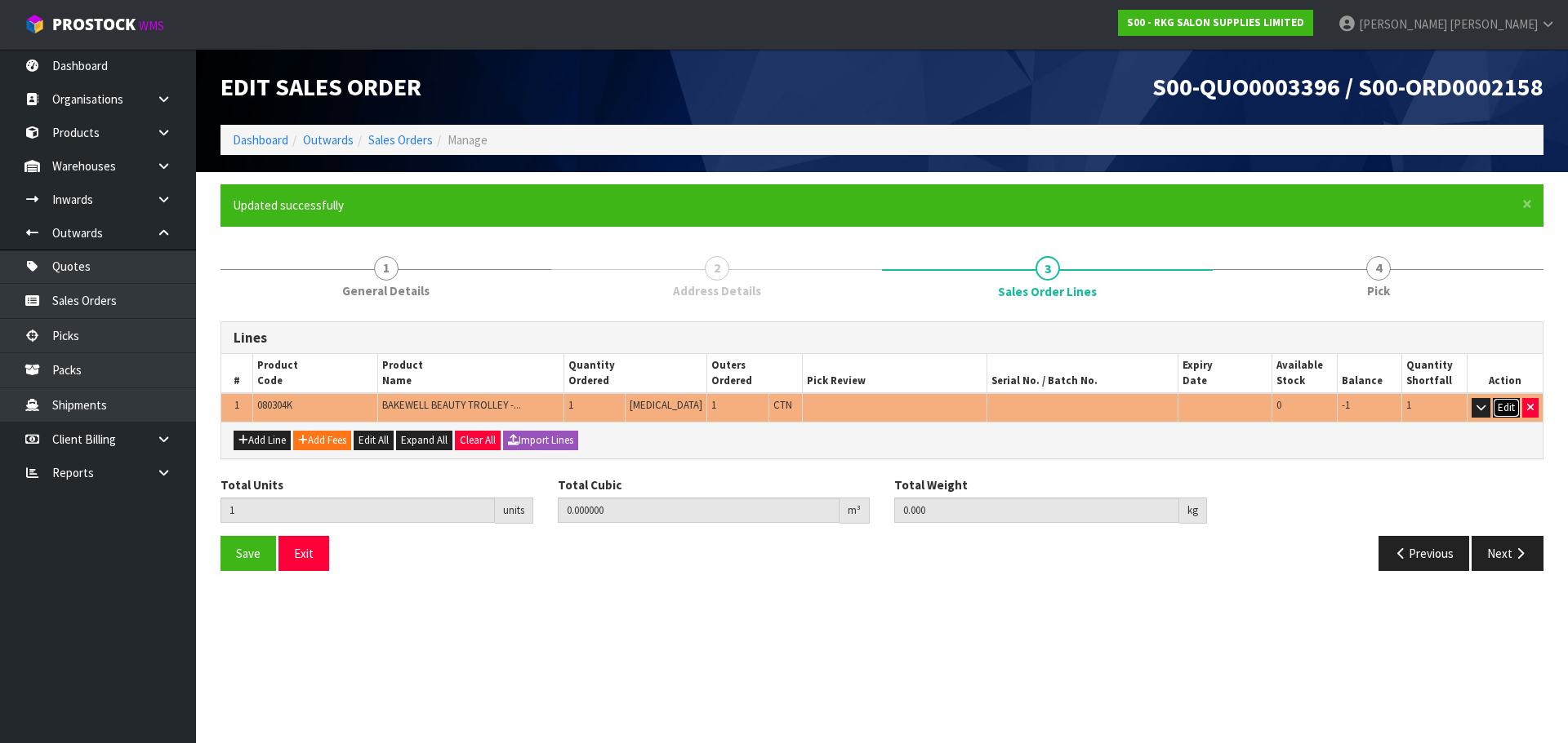
click at [1502, 407] on button "Edit" at bounding box center [1506, 408] width 27 height 19
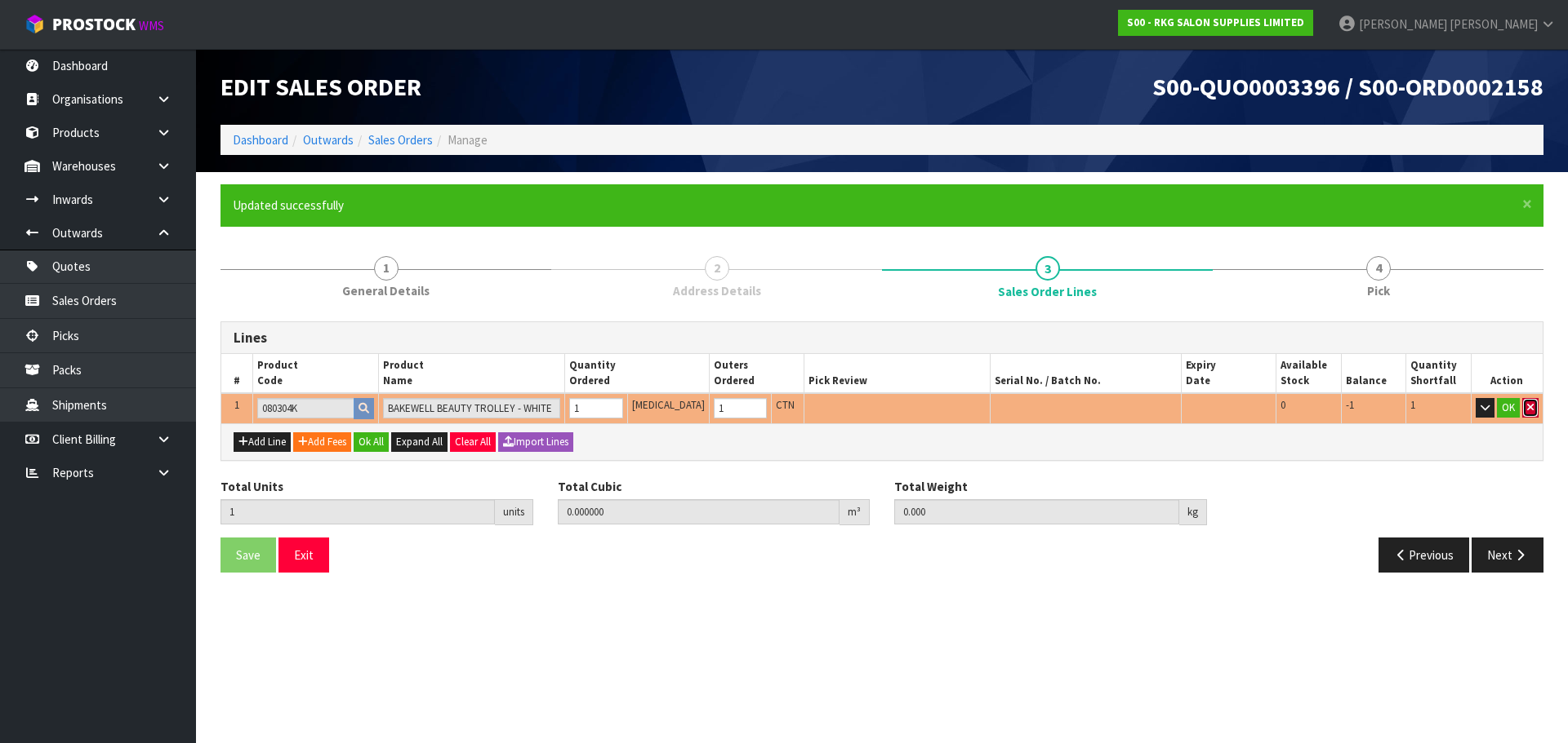
click at [1530, 408] on icon "button" at bounding box center [1529, 407] width 6 height 11
type input "0"
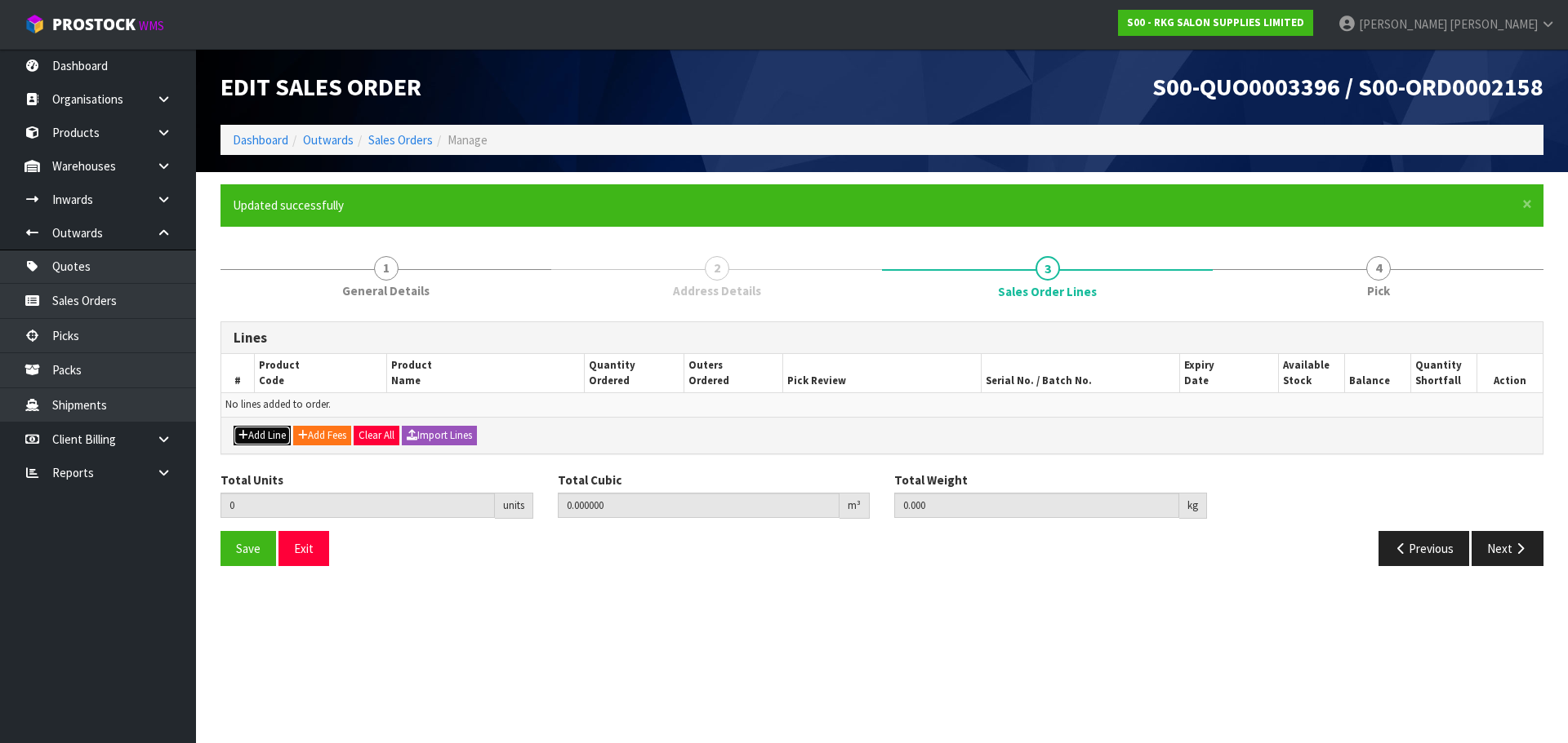
click at [256, 434] on button "Add Line" at bounding box center [262, 436] width 57 height 19
type input "0"
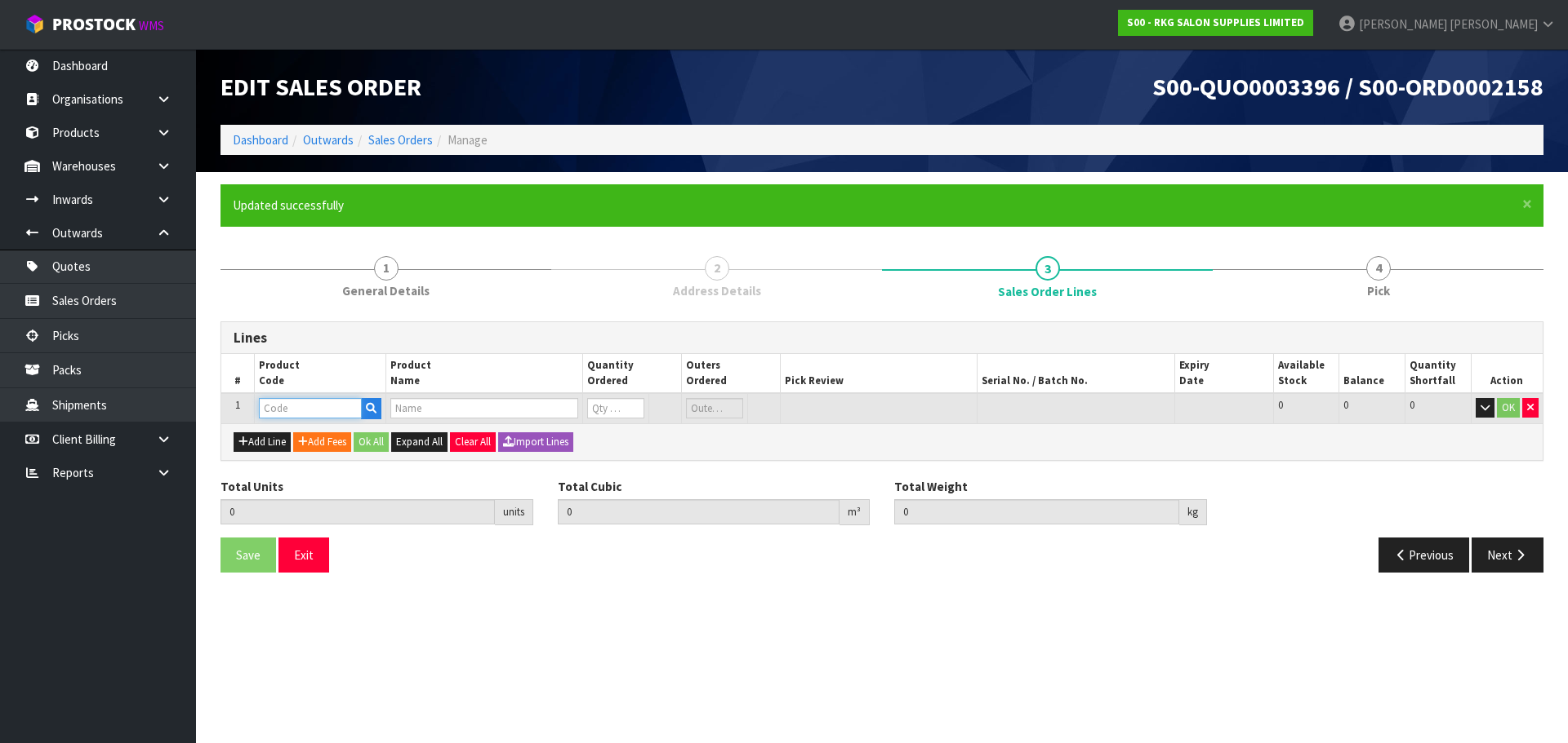
click at [303, 414] on input "text" at bounding box center [310, 408] width 103 height 20
type input "080304"
click at [305, 436] on strong "080304" at bounding box center [295, 436] width 39 height 16
type input "08030410-1"
type input "0.000000"
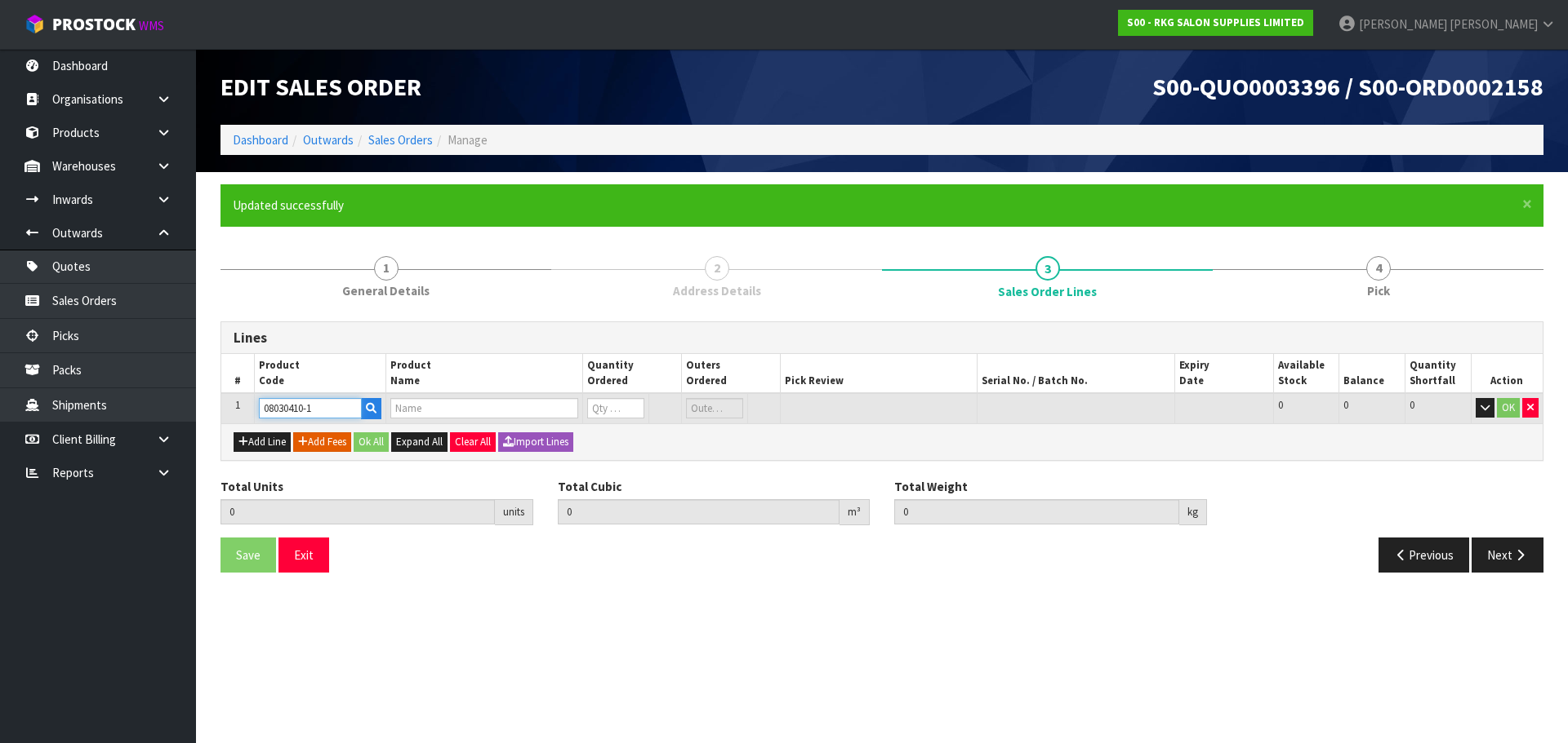
type input "0.000"
type input "BAKEWELL BEAUTY TROLLEY - WHITE - FRAME"
type input "0"
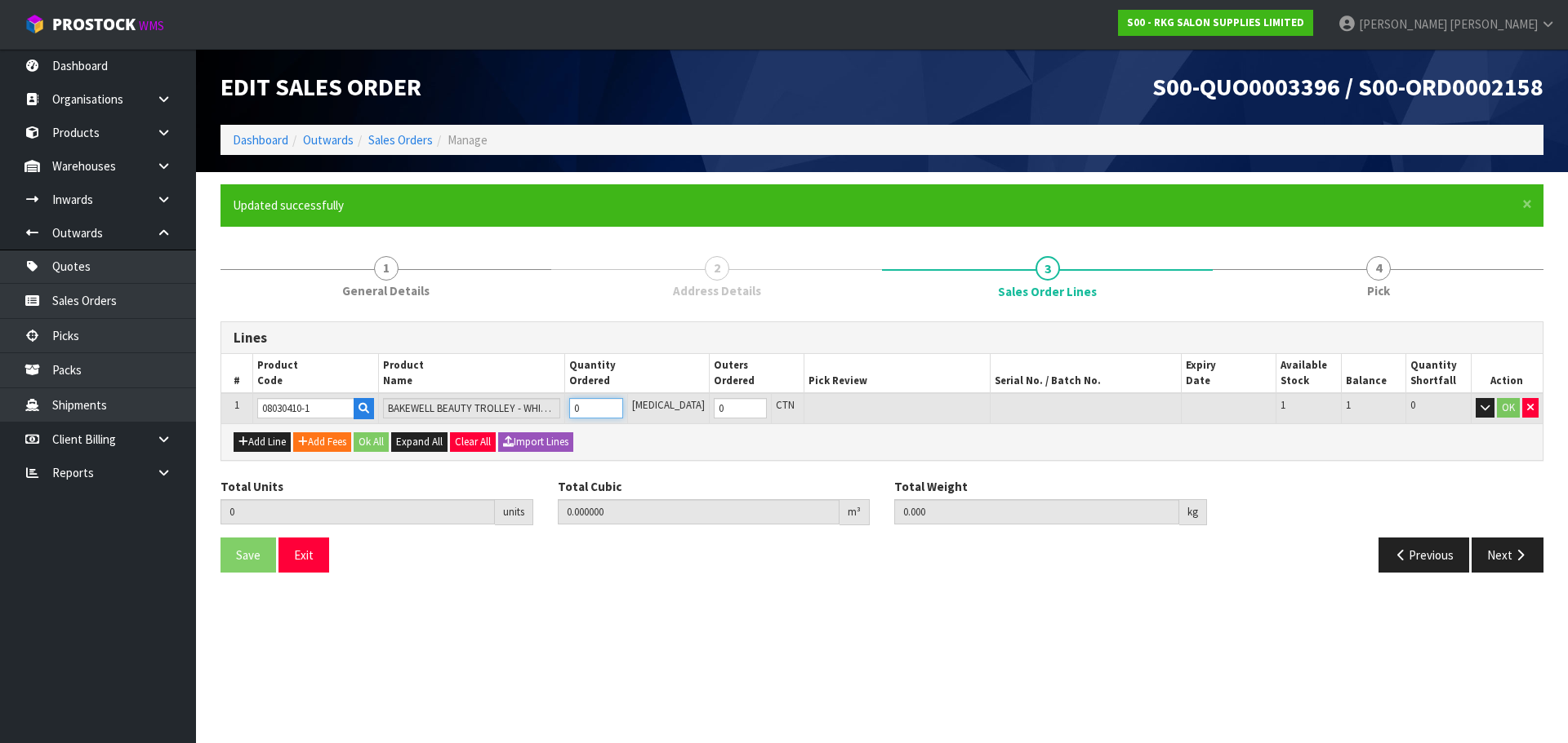
type input "1"
type input "0.01032"
type input "3.2"
type input "1"
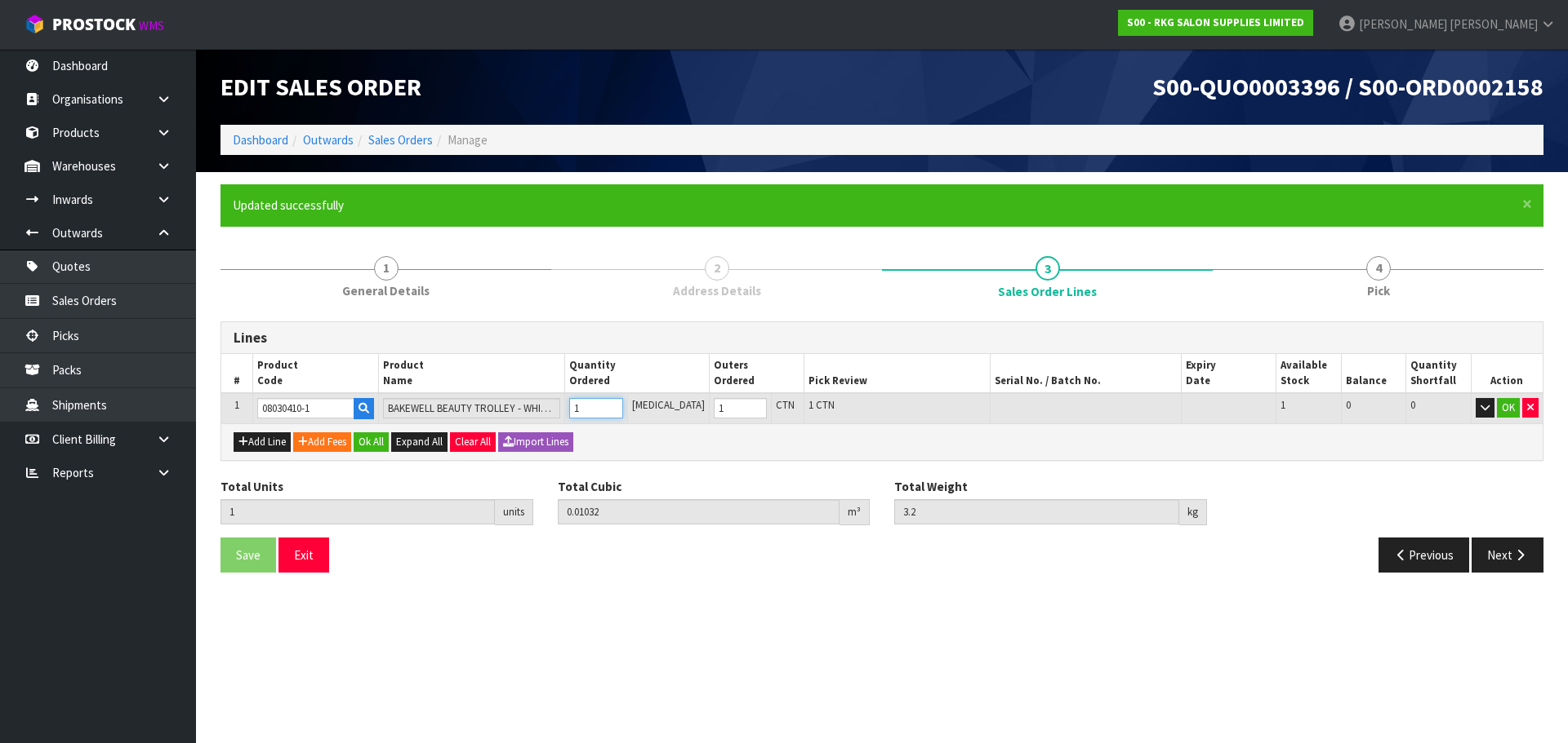
type input "1"
click at [622, 404] on input "1" at bounding box center [596, 408] width 53 height 20
click at [256, 444] on button "Add Line" at bounding box center [262, 443] width 57 height 19
type input "0"
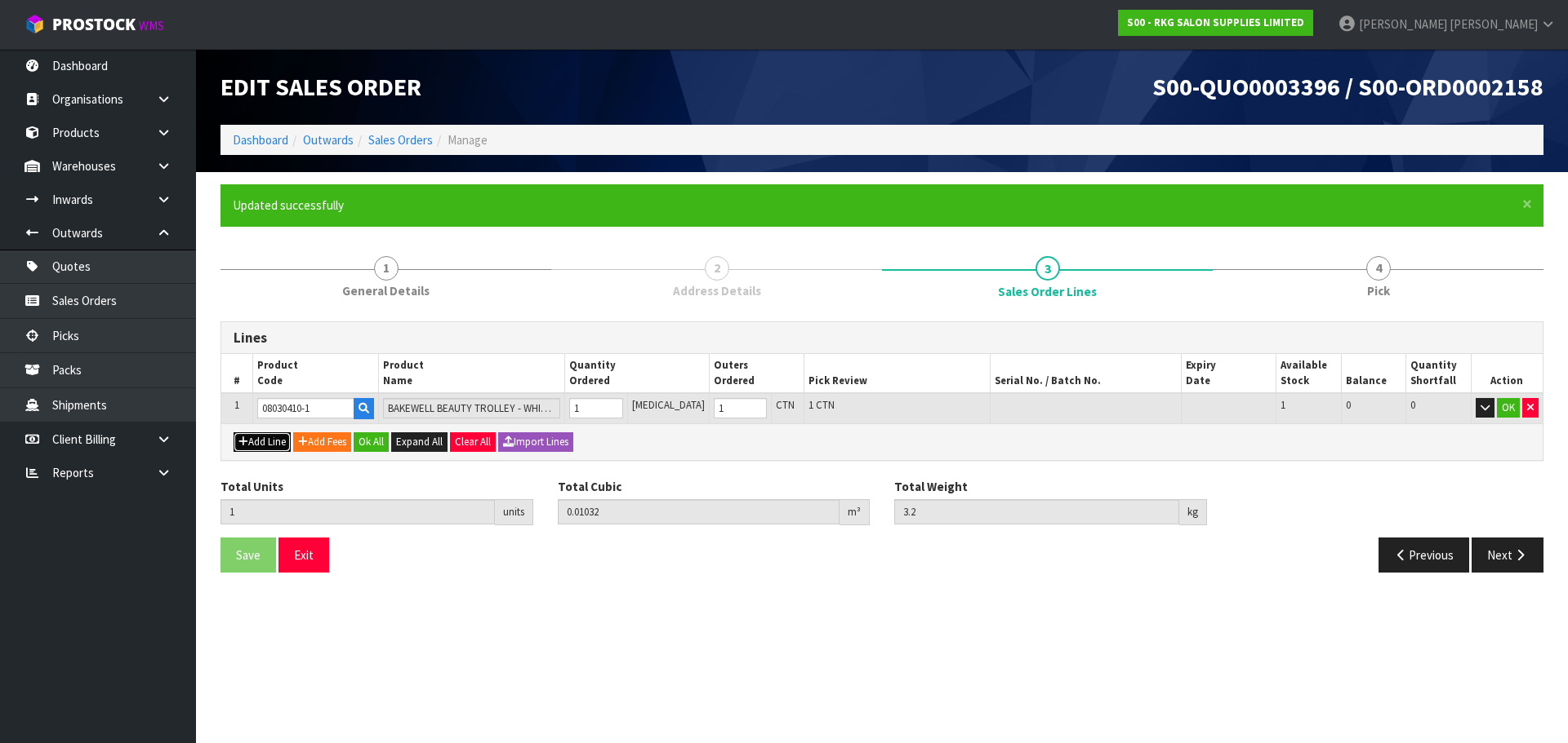
type input "0"
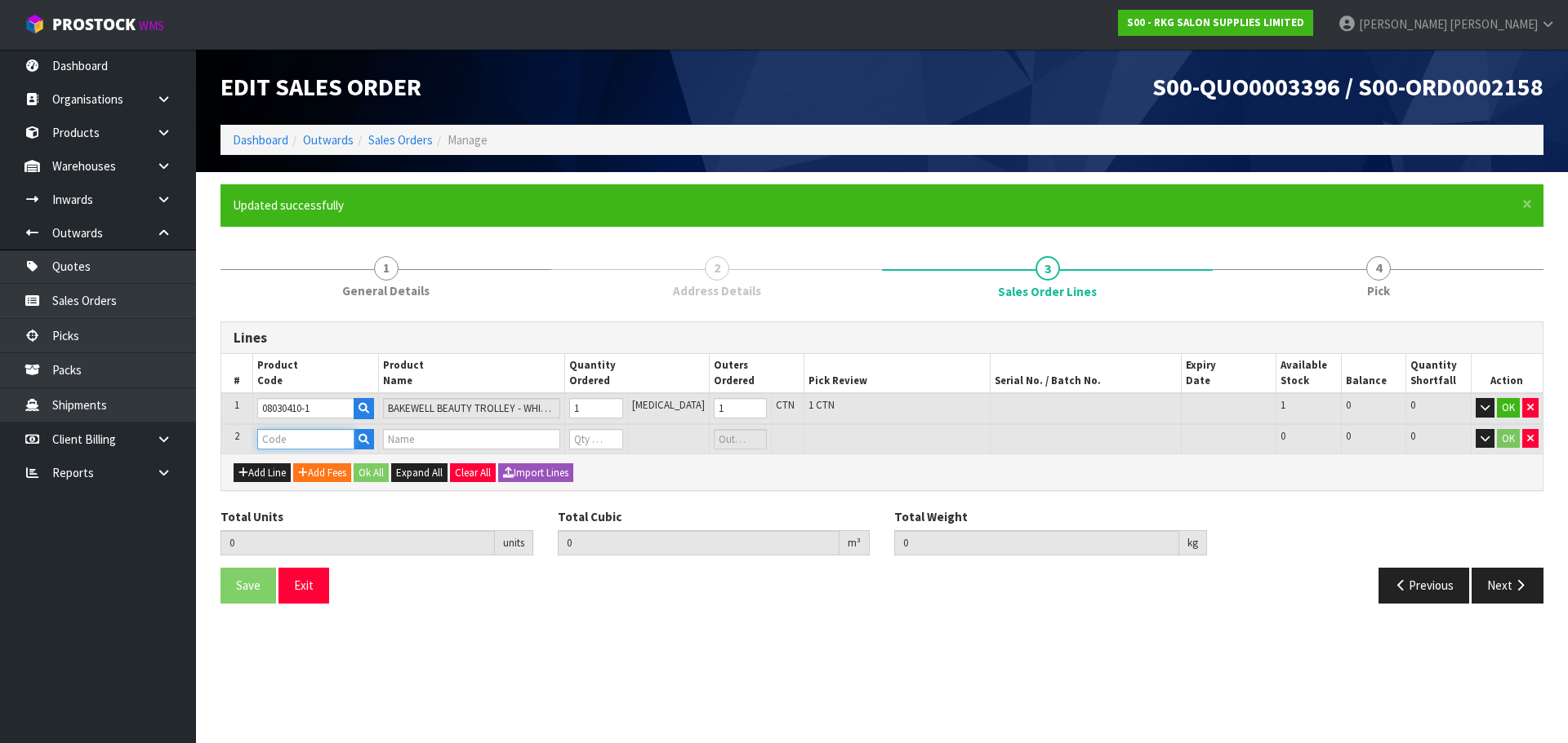
click at [281, 442] on input "text" at bounding box center [306, 439] width 97 height 20
type input "08030410"
click at [312, 493] on strong "08030410" at bounding box center [301, 489] width 52 height 16
type input "08030410-2"
type input "1"
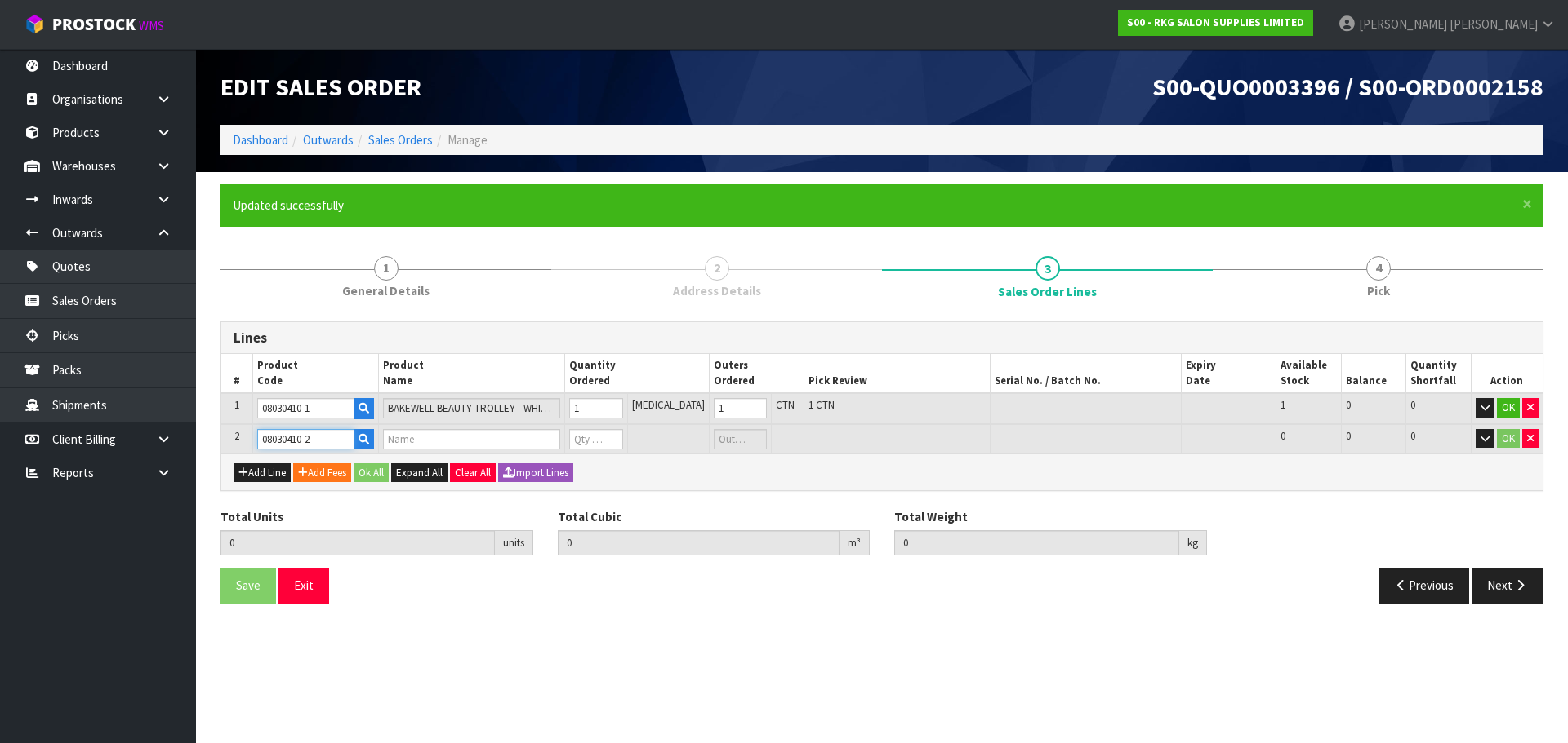
type input "0.01032"
type input "3.2"
type input "BAKEWELL BEAUTY TROLLEY - WHITE - CABINETS"
type input "0"
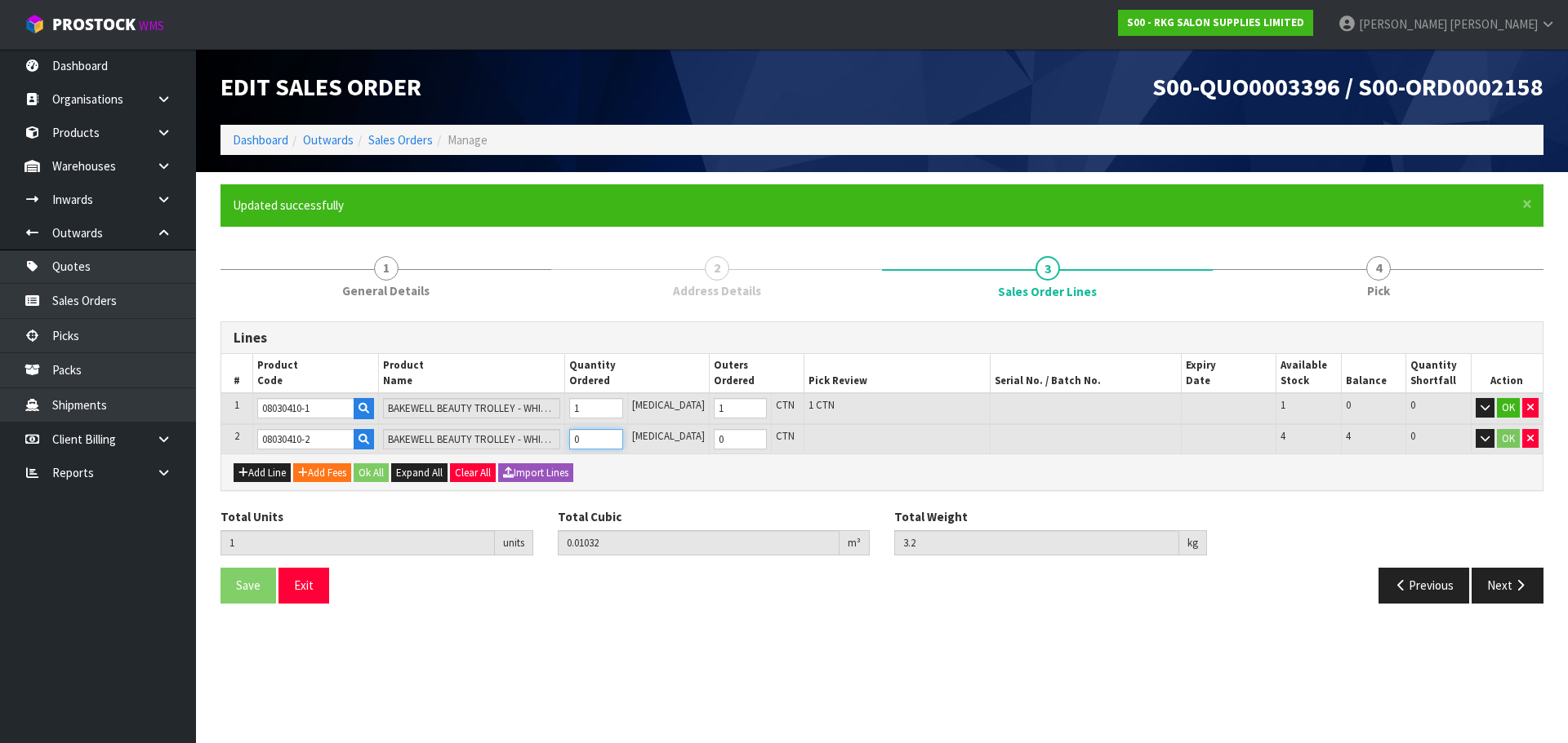
type input "2"
type input "0.154095"
type input "25.1"
type input "1"
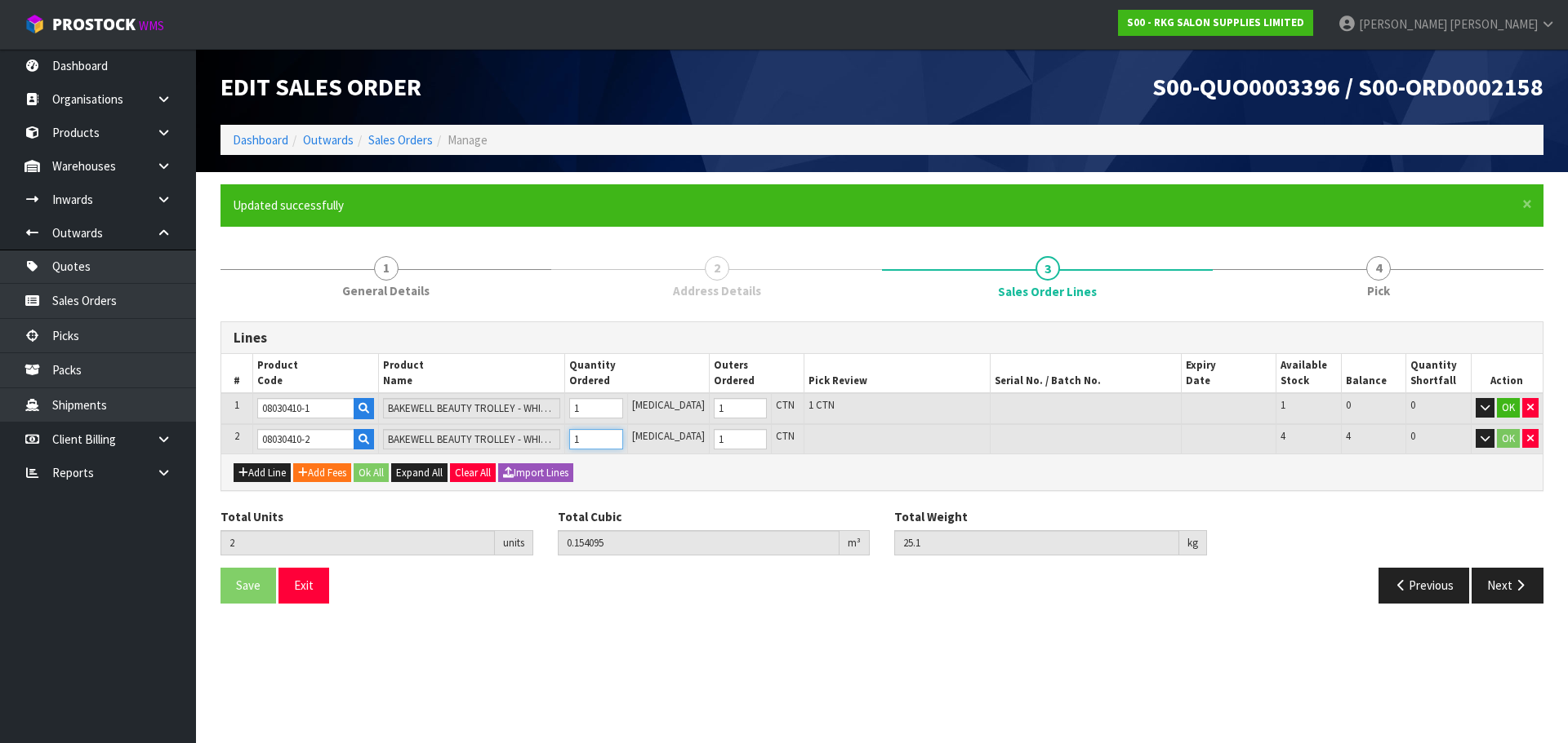
type input "1"
click at [622, 437] on input "1" at bounding box center [596, 439] width 53 height 20
click at [1510, 400] on button "OK" at bounding box center [1508, 408] width 23 height 19
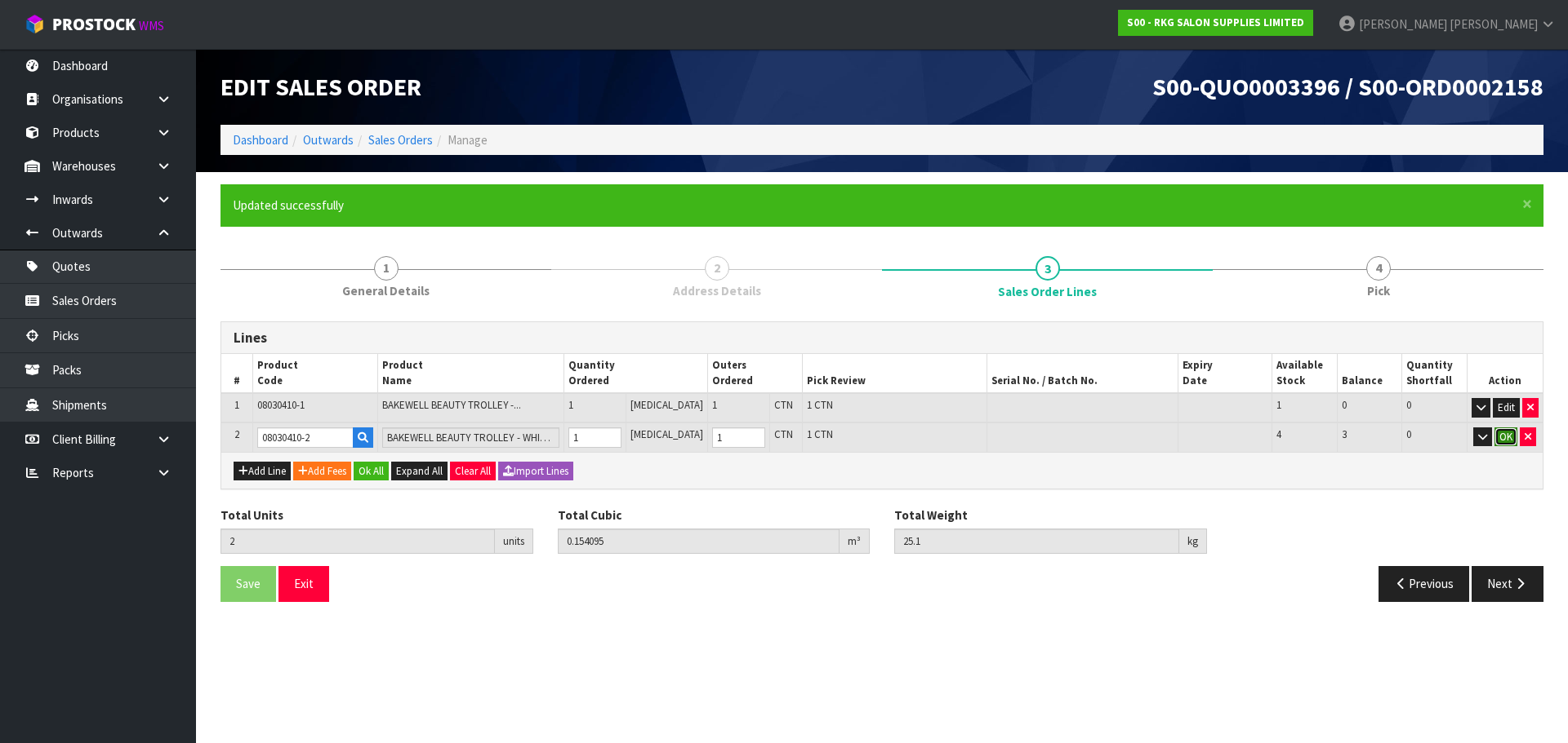
click at [1508, 432] on button "OK" at bounding box center [1505, 437] width 23 height 19
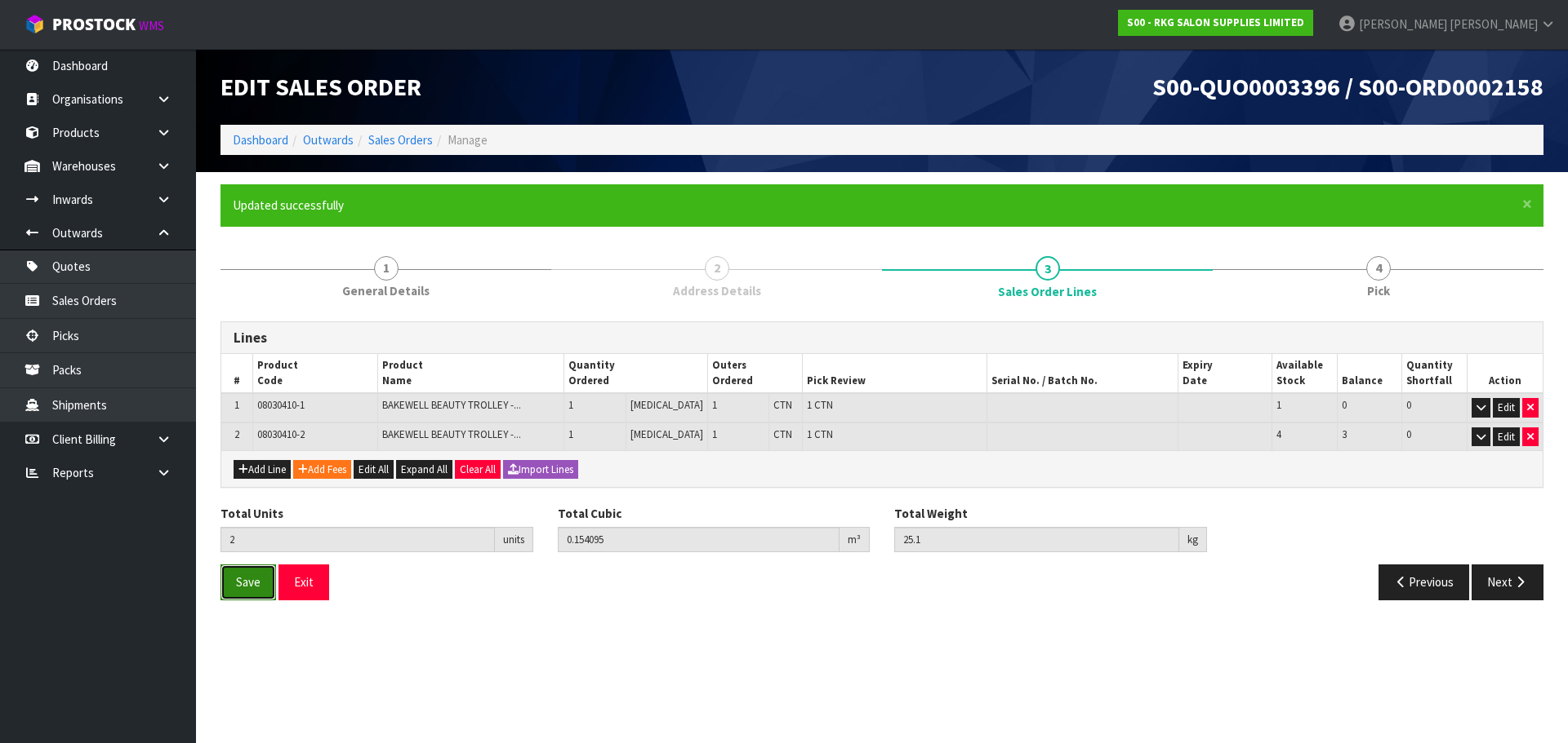
click at [255, 589] on span "Save" at bounding box center [248, 582] width 25 height 16
click at [1496, 585] on button "Next" at bounding box center [1507, 582] width 72 height 35
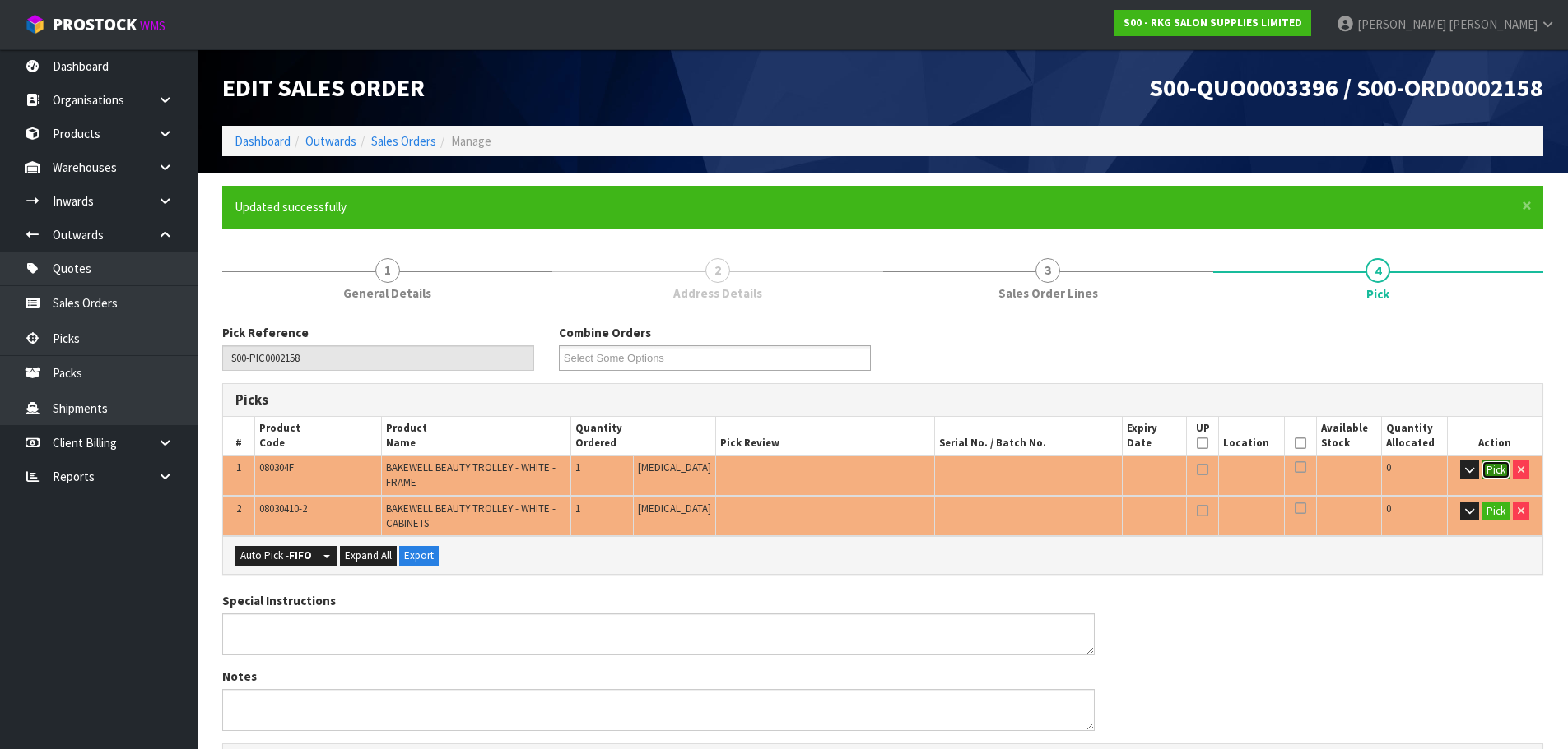
click at [1485, 471] on button "Pick" at bounding box center [1496, 470] width 29 height 20
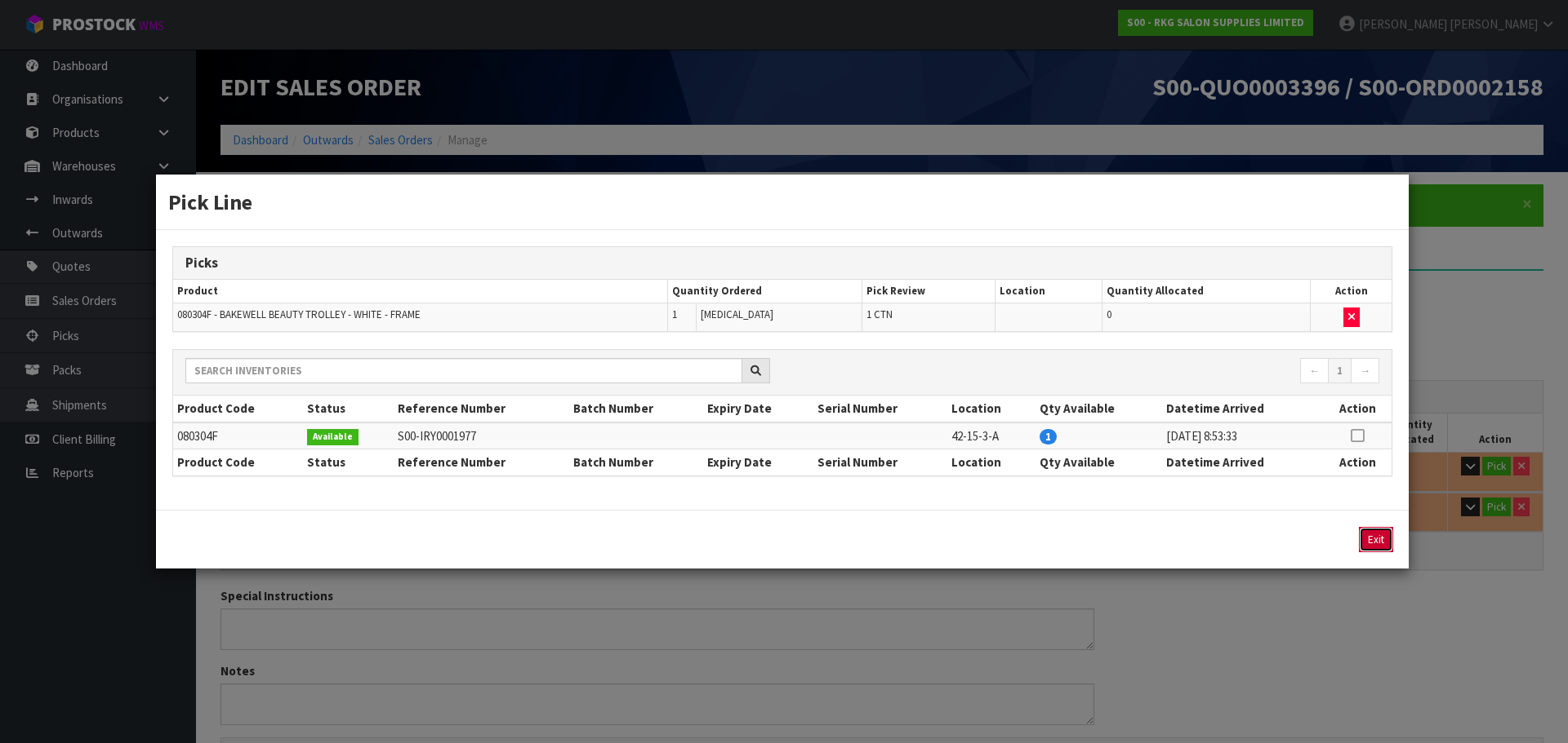
click at [1372, 542] on button "Exit" at bounding box center [1375, 540] width 34 height 26
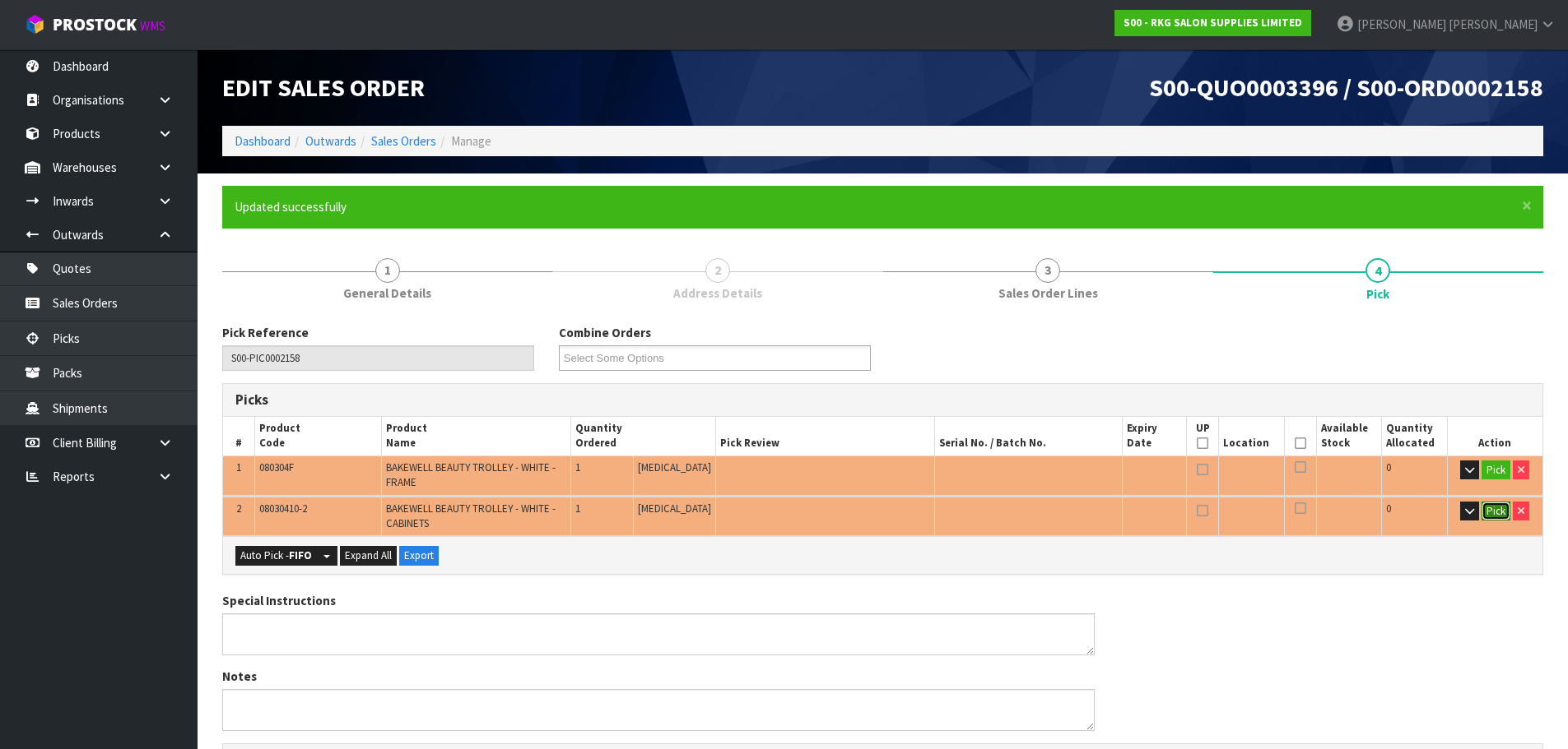
click at [1491, 514] on button "Pick" at bounding box center [1496, 511] width 29 height 20
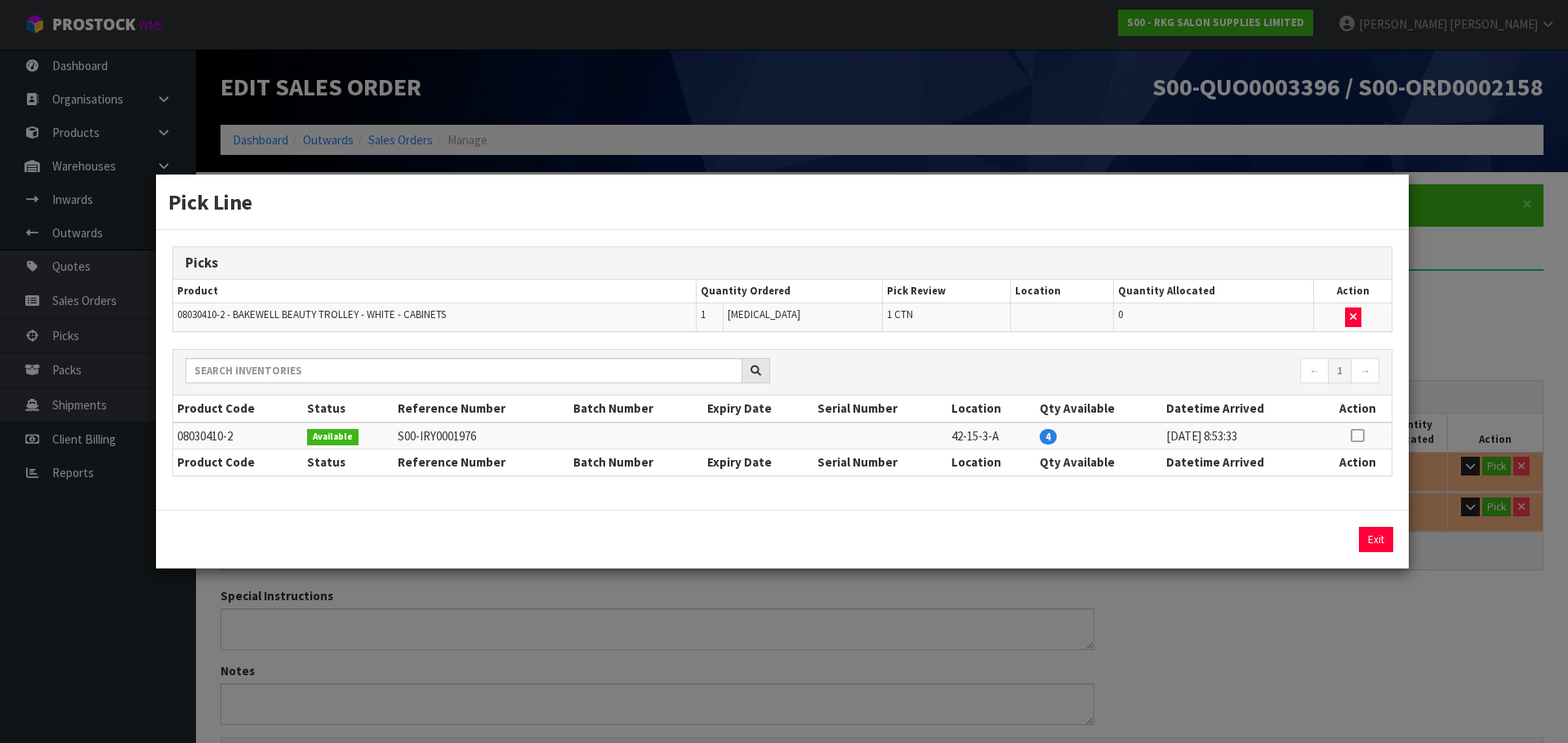
click at [1358, 436] on icon at bounding box center [1357, 436] width 13 height 1
click at [1311, 545] on button "Assign Pick" at bounding box center [1321, 540] width 67 height 26
type input "1"
type input "0.143775"
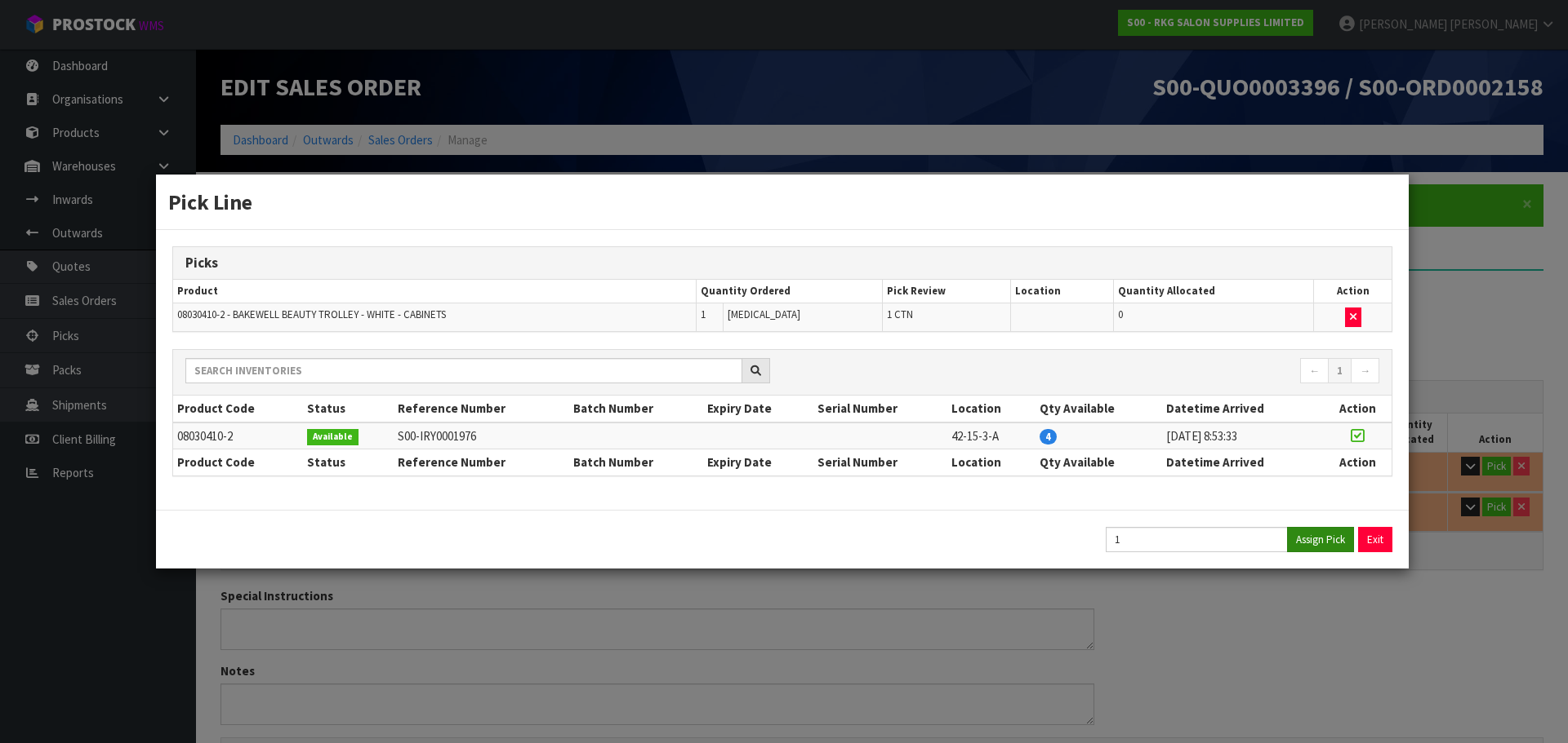
type input "21.9"
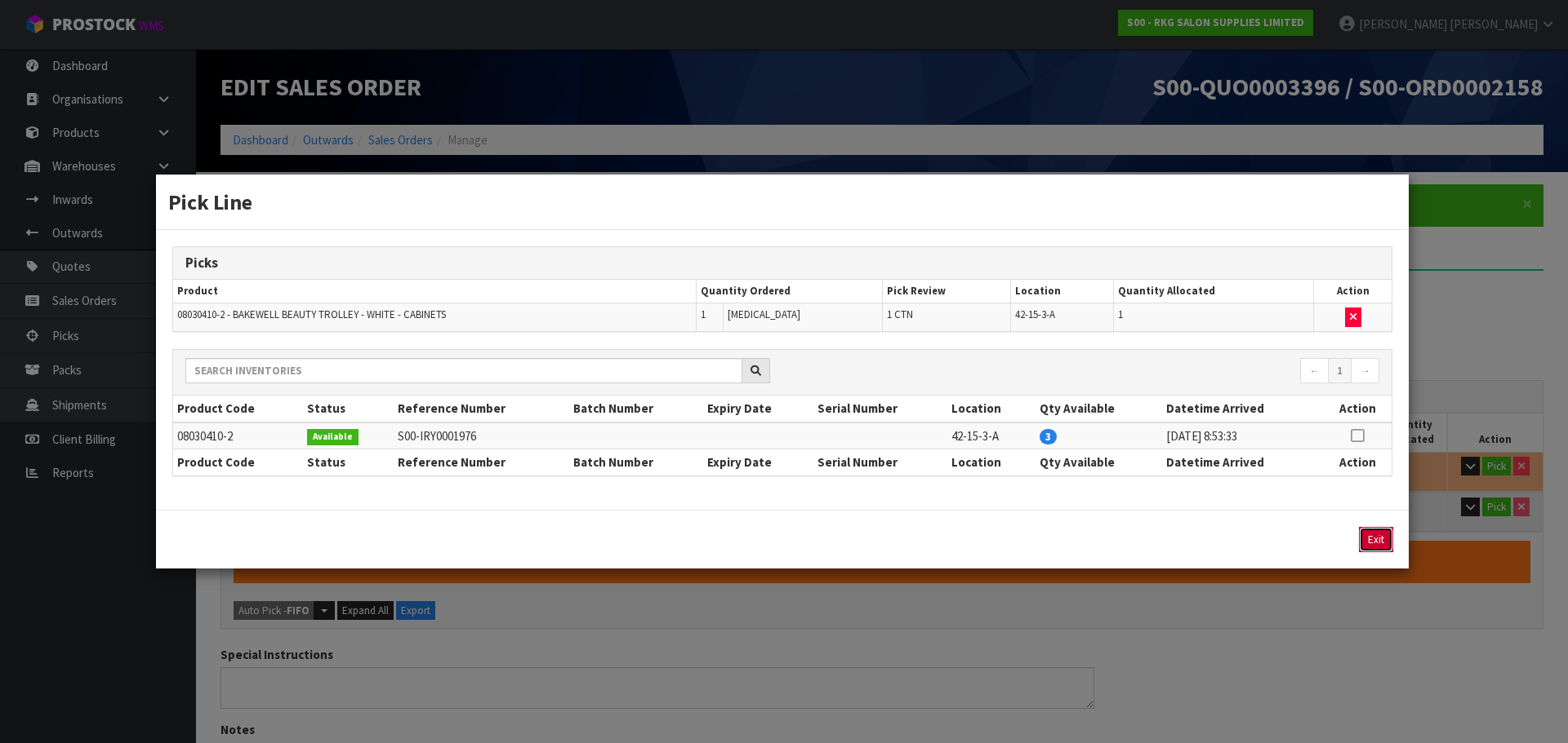
click at [1374, 545] on button "Exit" at bounding box center [1375, 540] width 34 height 26
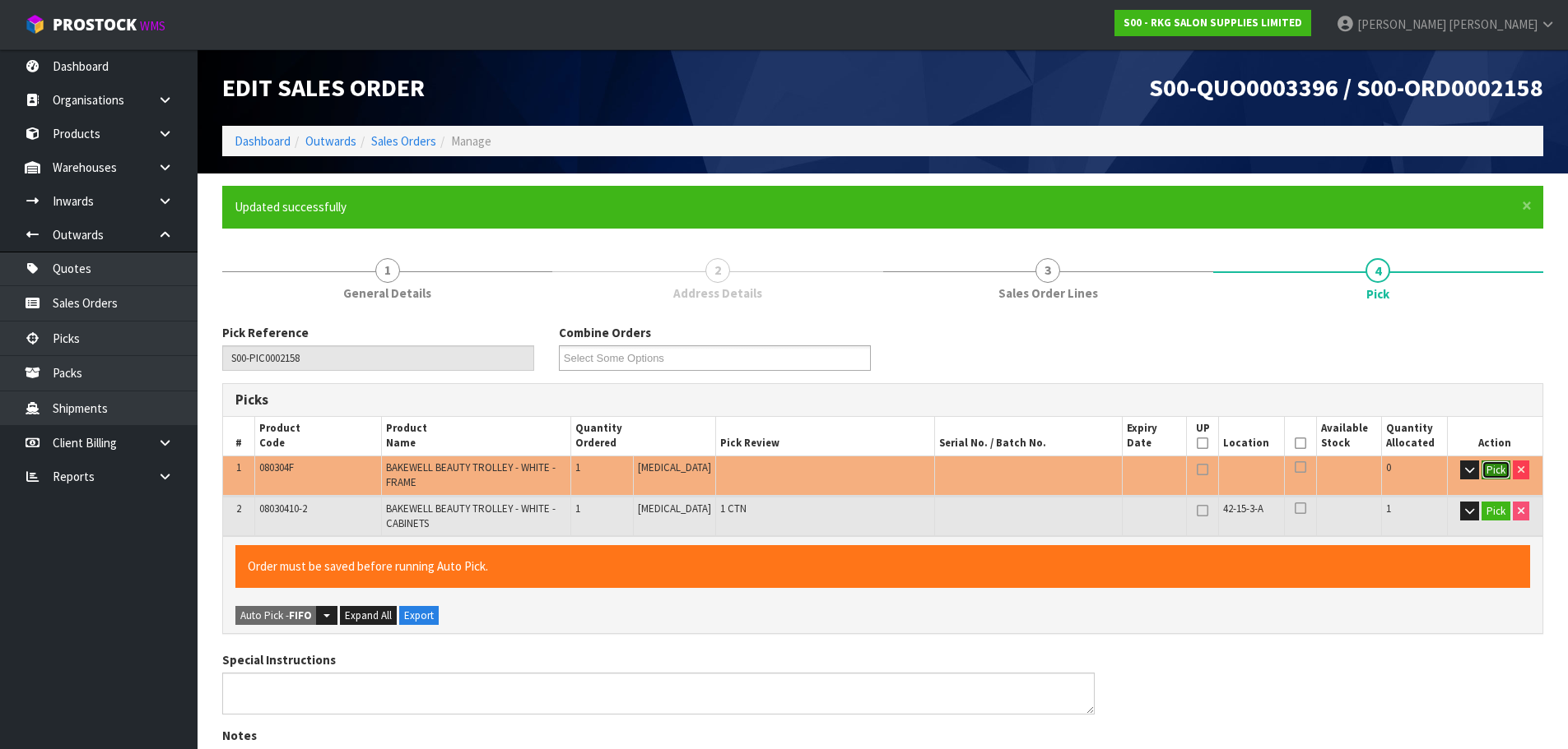
click at [1486, 474] on button "Pick" at bounding box center [1496, 470] width 29 height 20
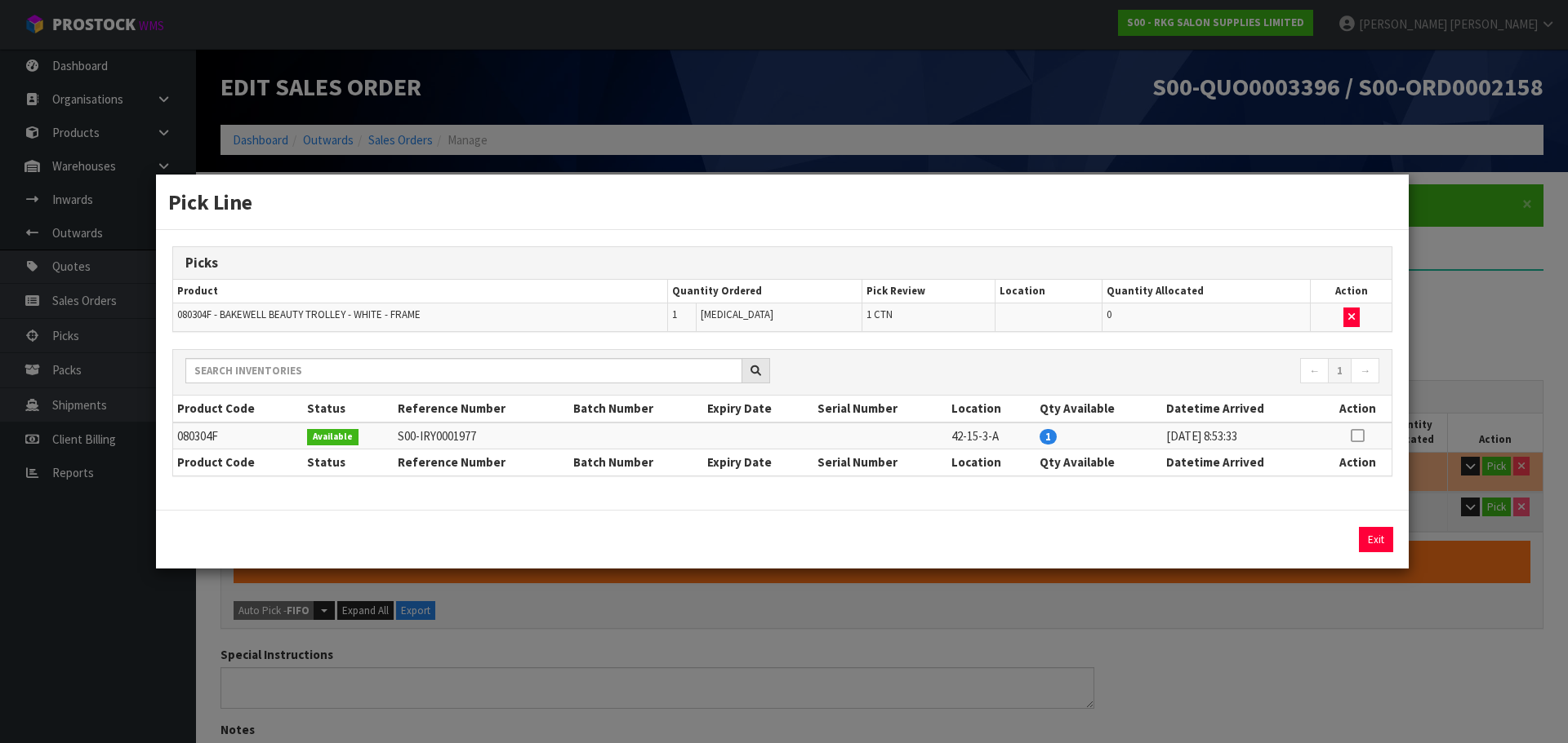
click at [1358, 436] on icon at bounding box center [1357, 436] width 13 height 1
click at [1327, 543] on button "Assign Pick" at bounding box center [1321, 540] width 67 height 26
type input "2"
type input "0.154095"
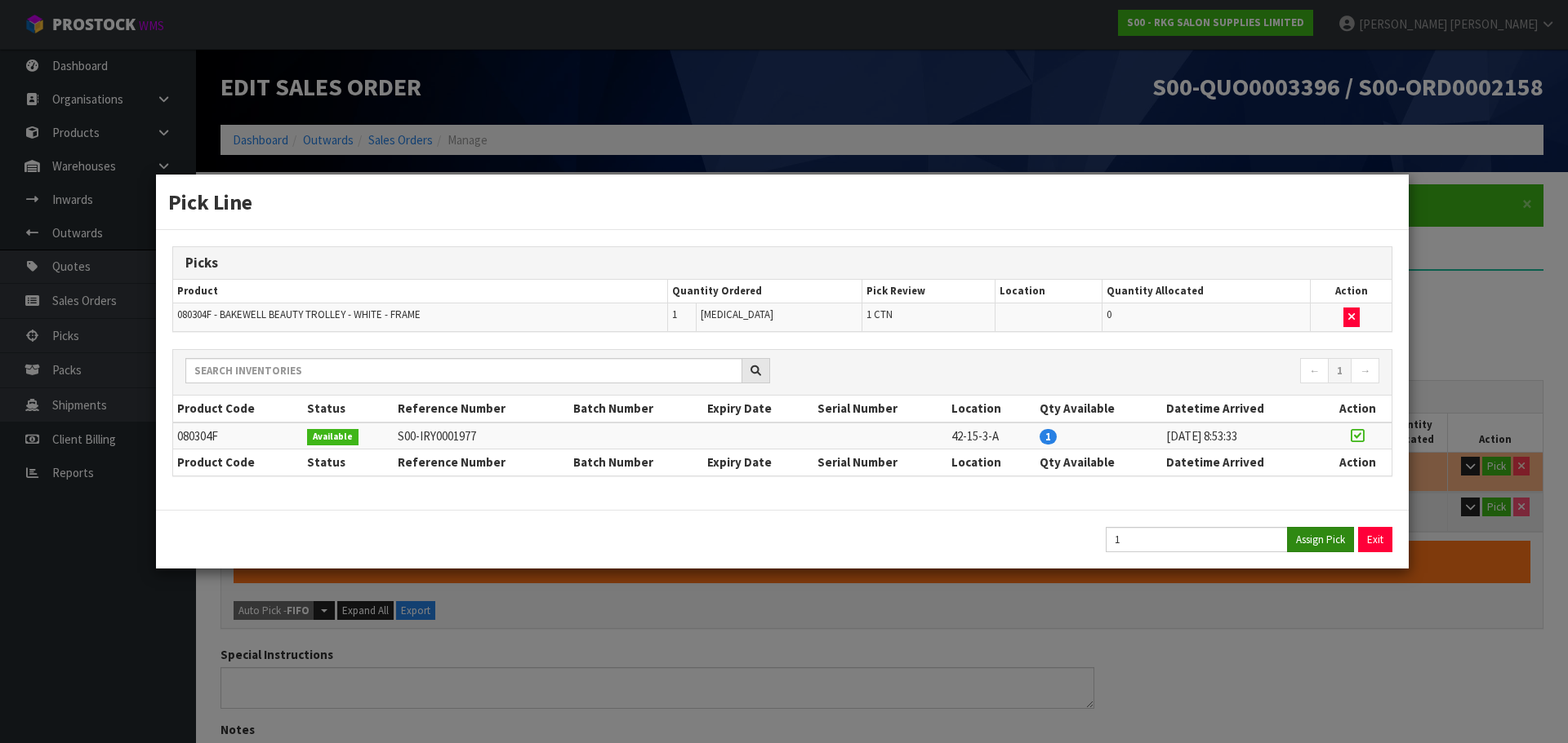
type input "25.1"
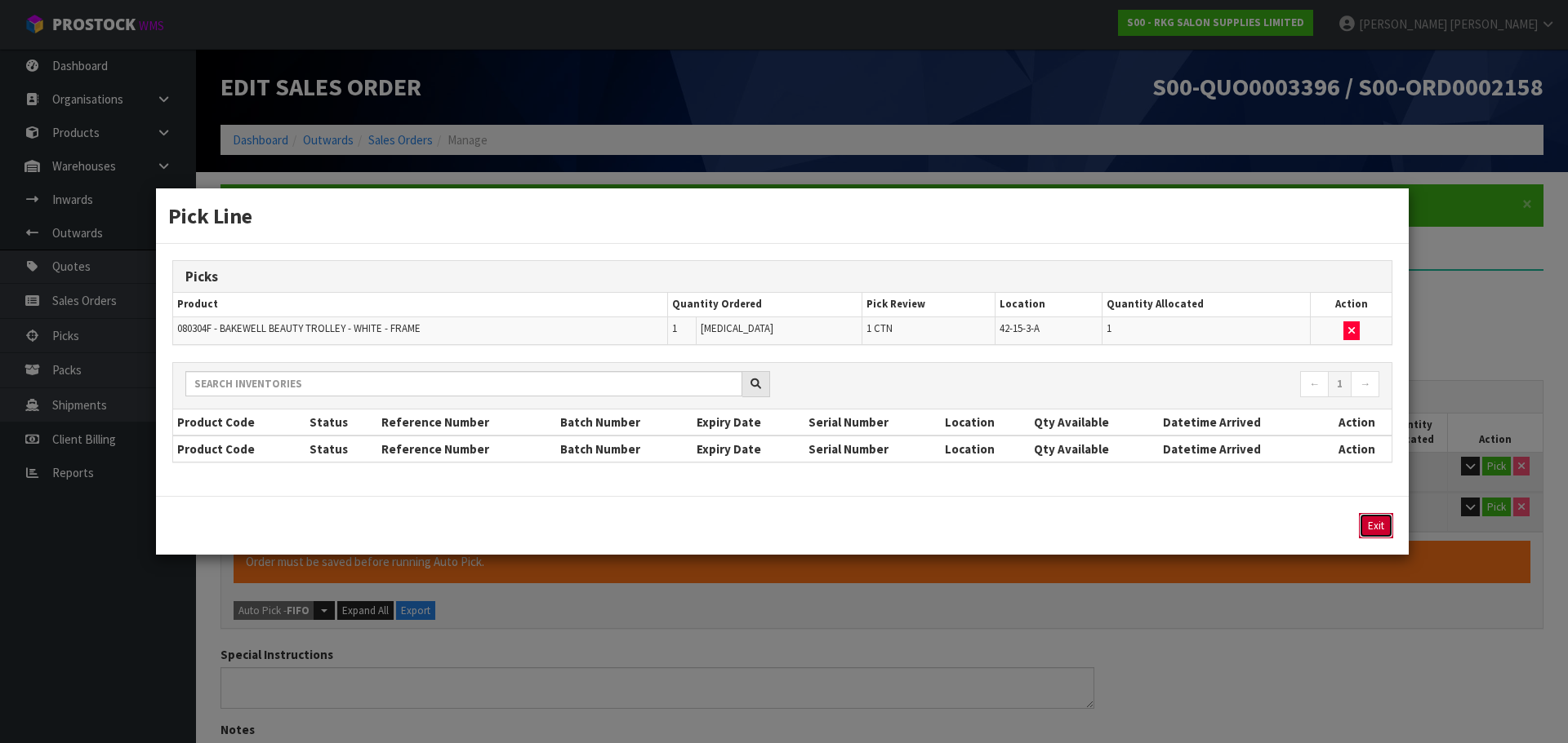
click at [1372, 530] on button "Exit" at bounding box center [1375, 526] width 34 height 26
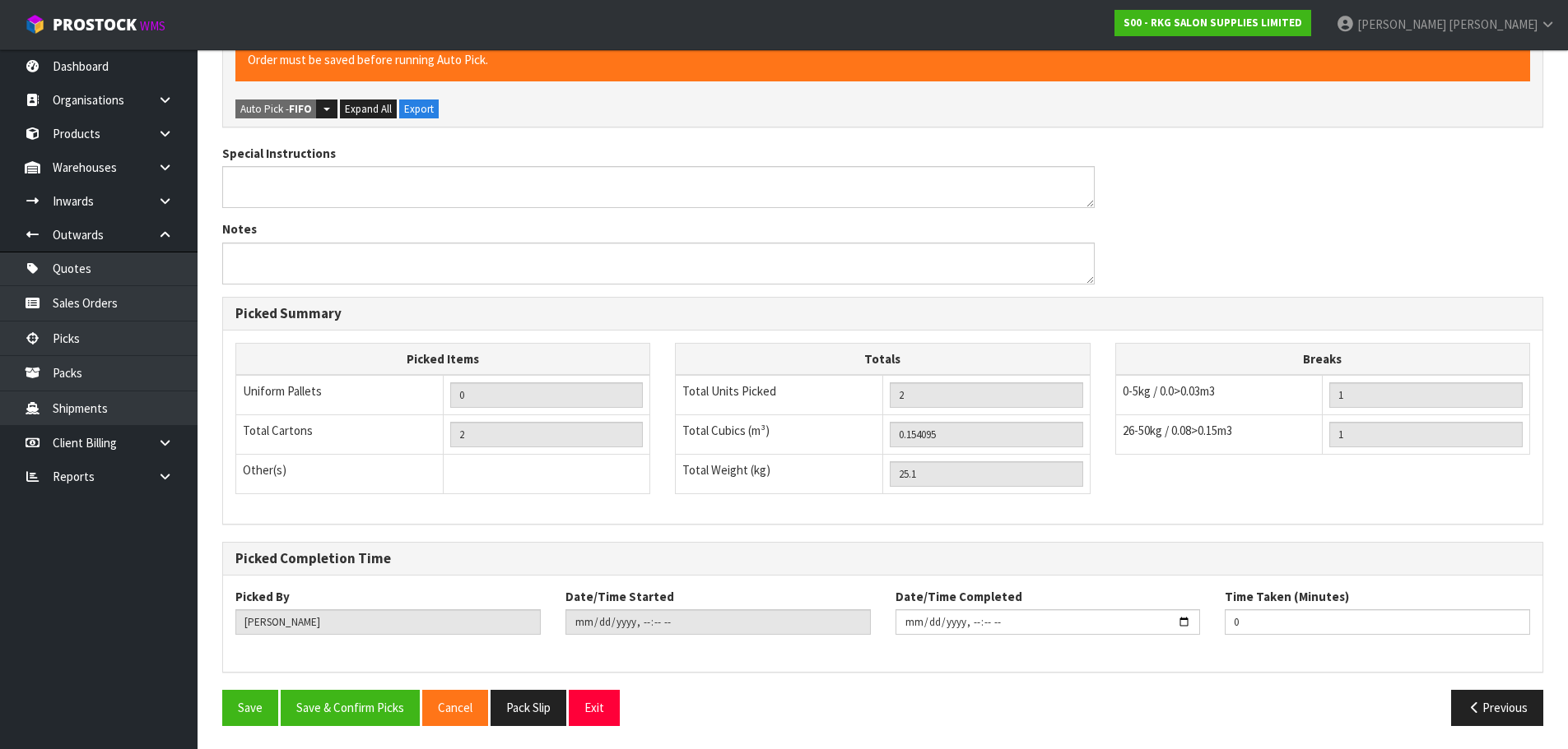
scroll to position [509, 0]
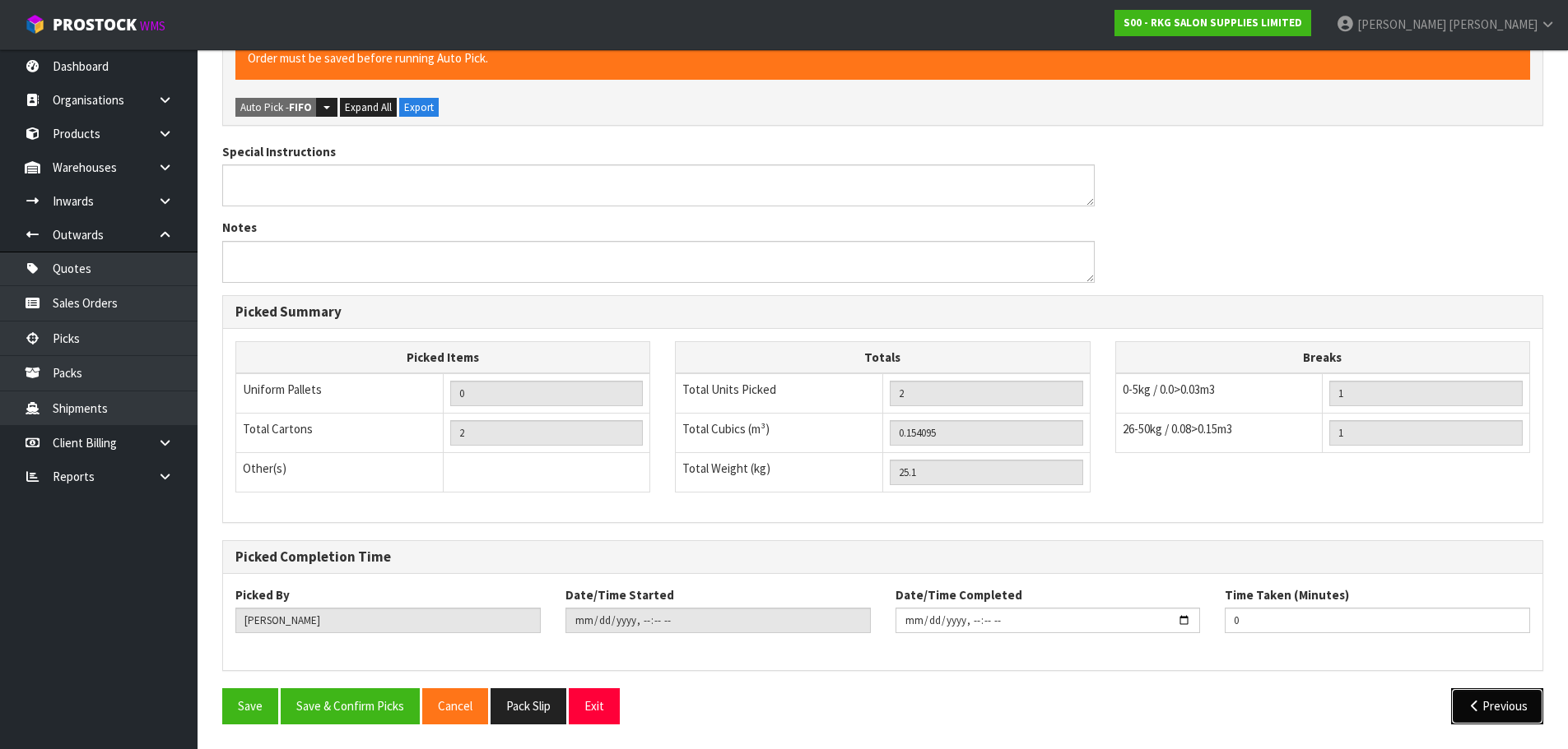
click at [1464, 713] on button "Previous" at bounding box center [1496, 706] width 92 height 36
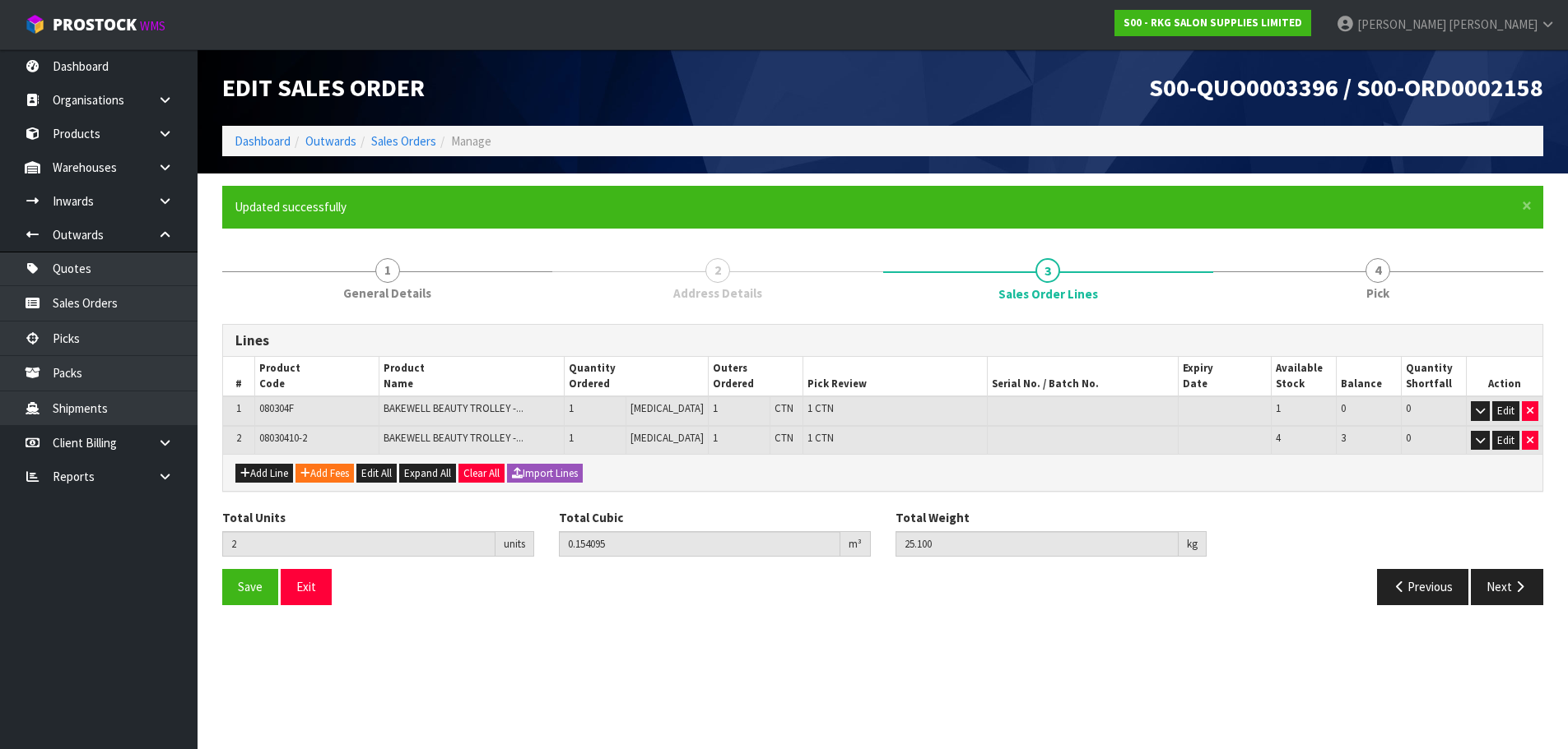
scroll to position [0, 0]
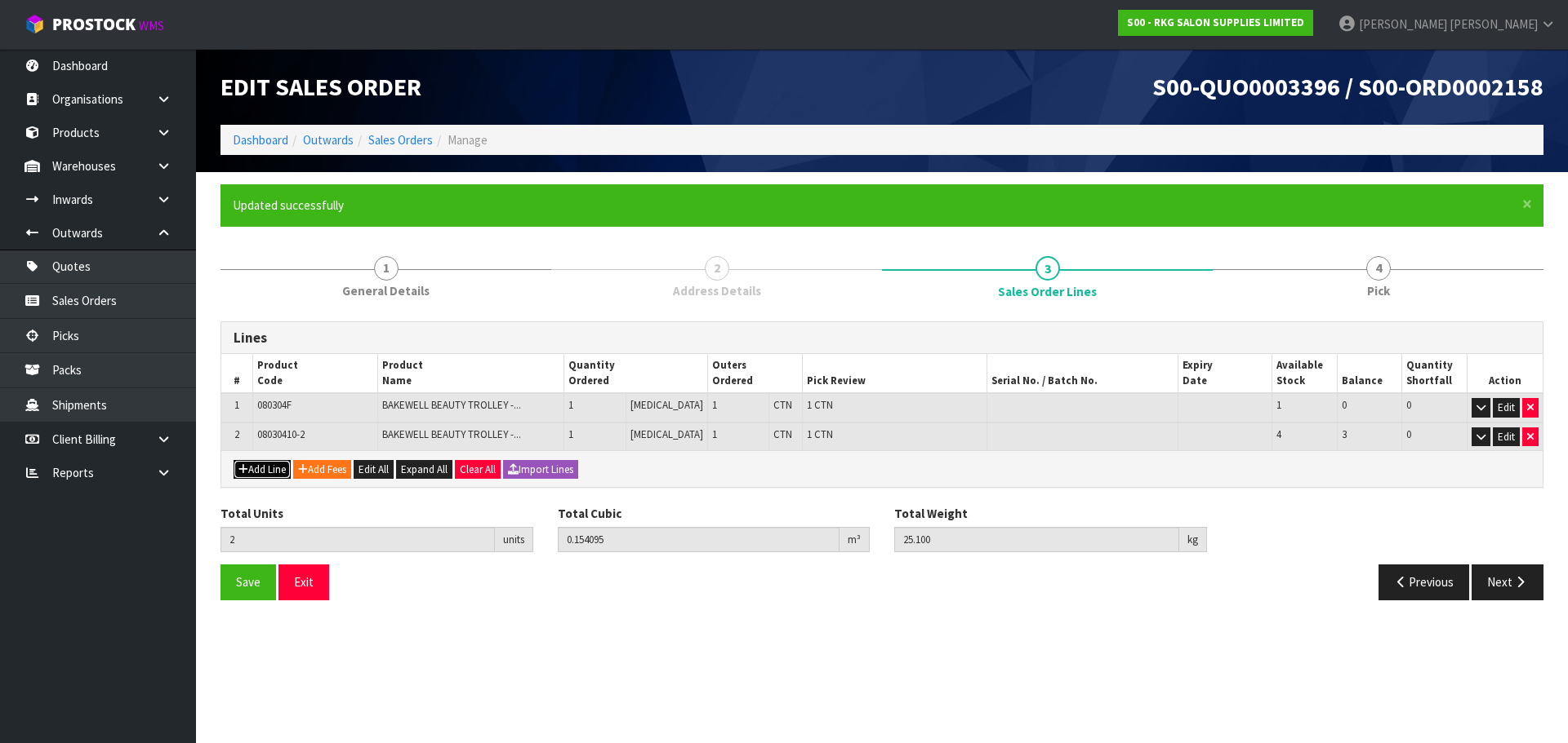
click at [267, 474] on button "Add Line" at bounding box center [262, 470] width 57 height 19
type input "0"
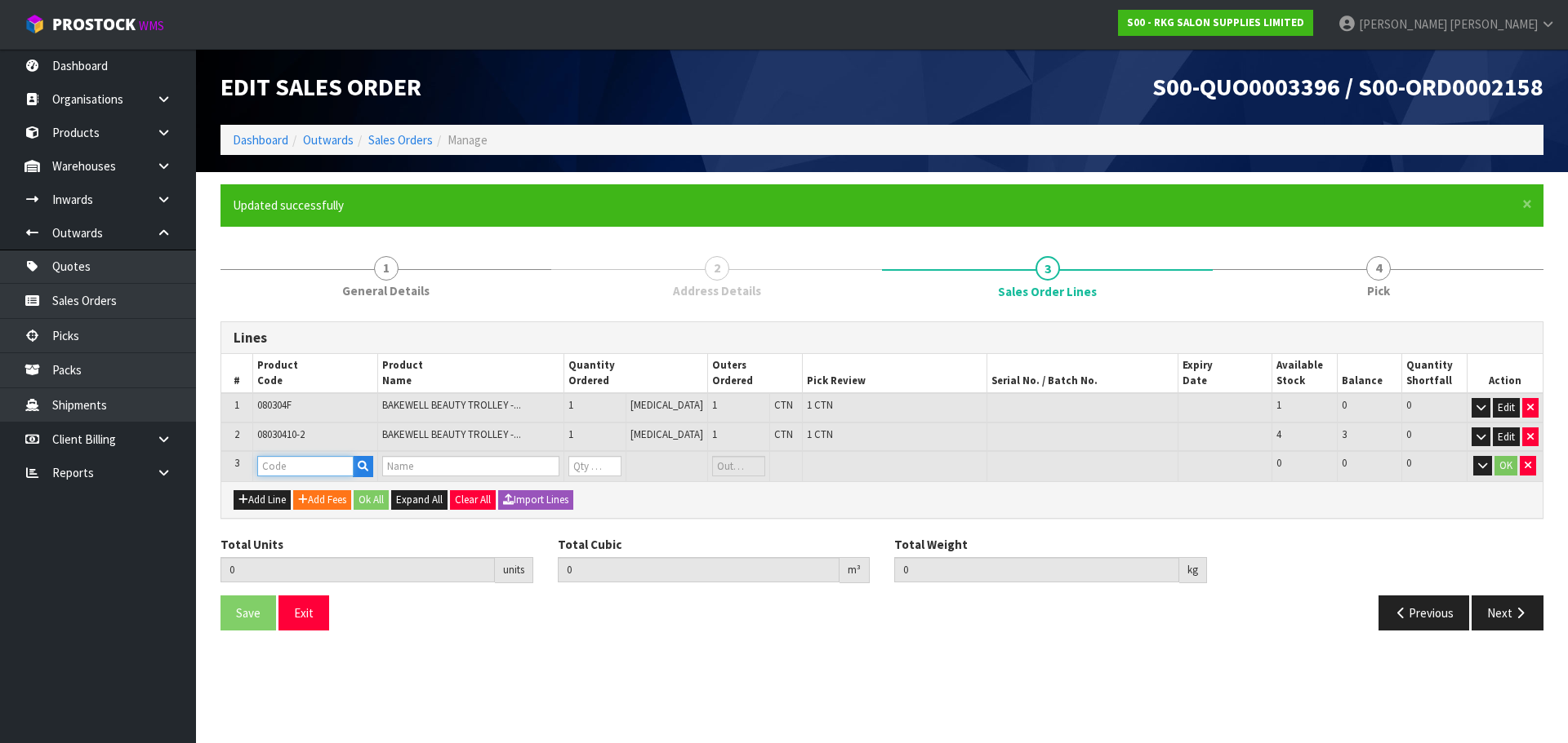
click at [276, 468] on input "text" at bounding box center [305, 466] width 96 height 20
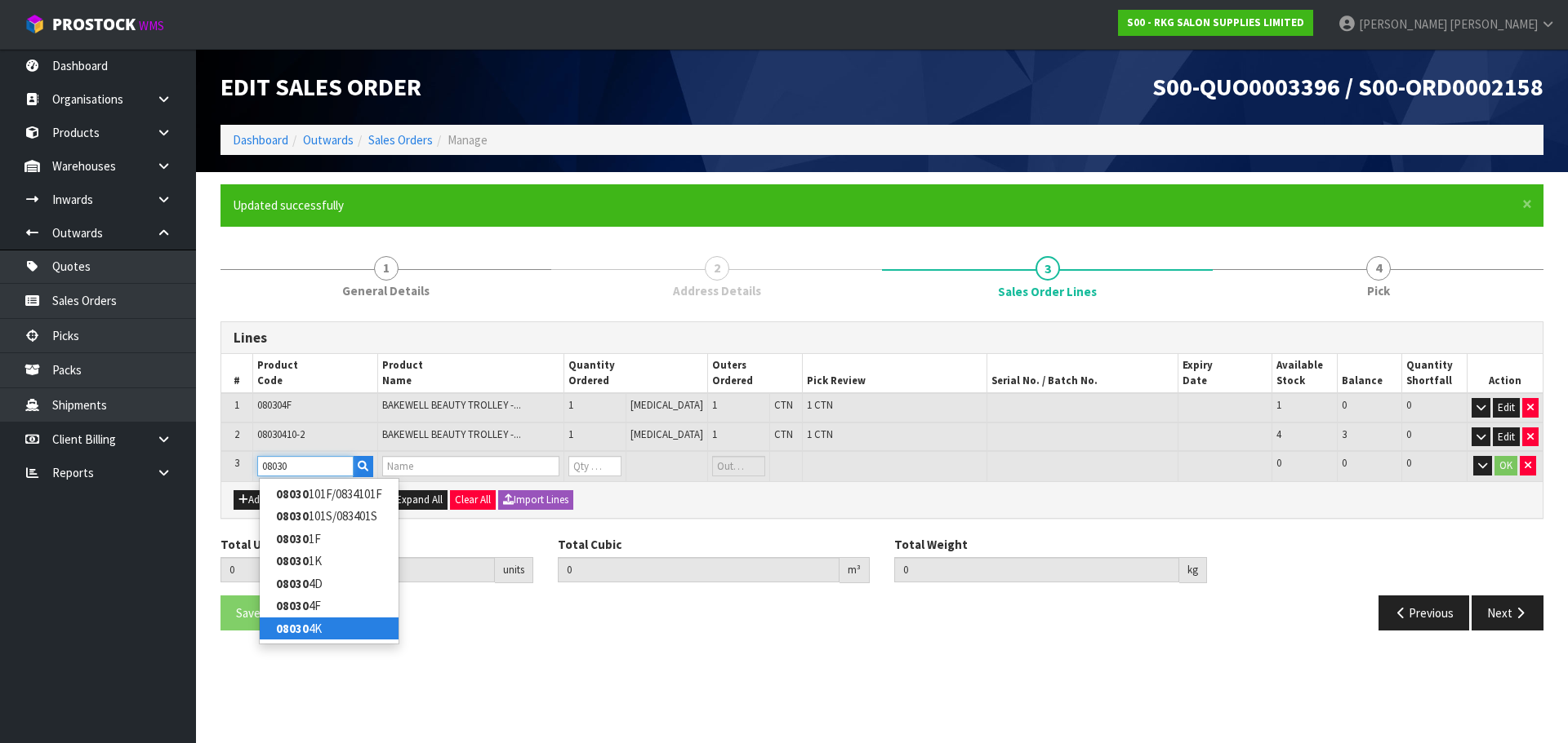
type input "08030"
click at [295, 633] on strong "08030" at bounding box center [292, 629] width 33 height 16
type input "080304K"
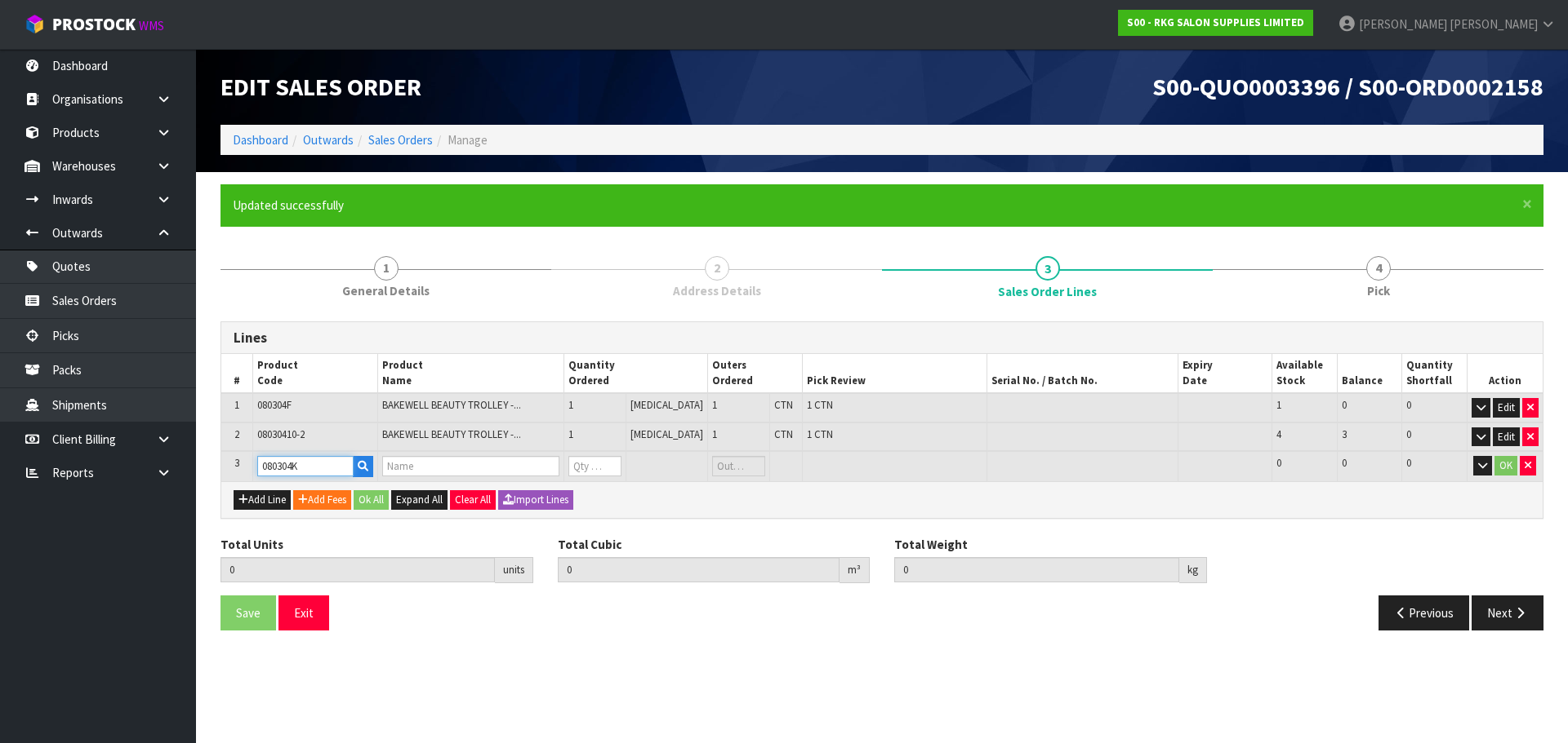
type input "2"
type input "0.154095"
type input "25.1"
type input "BAKEWELL BEAUTY TROLLEY - WHITE"
type input "0"
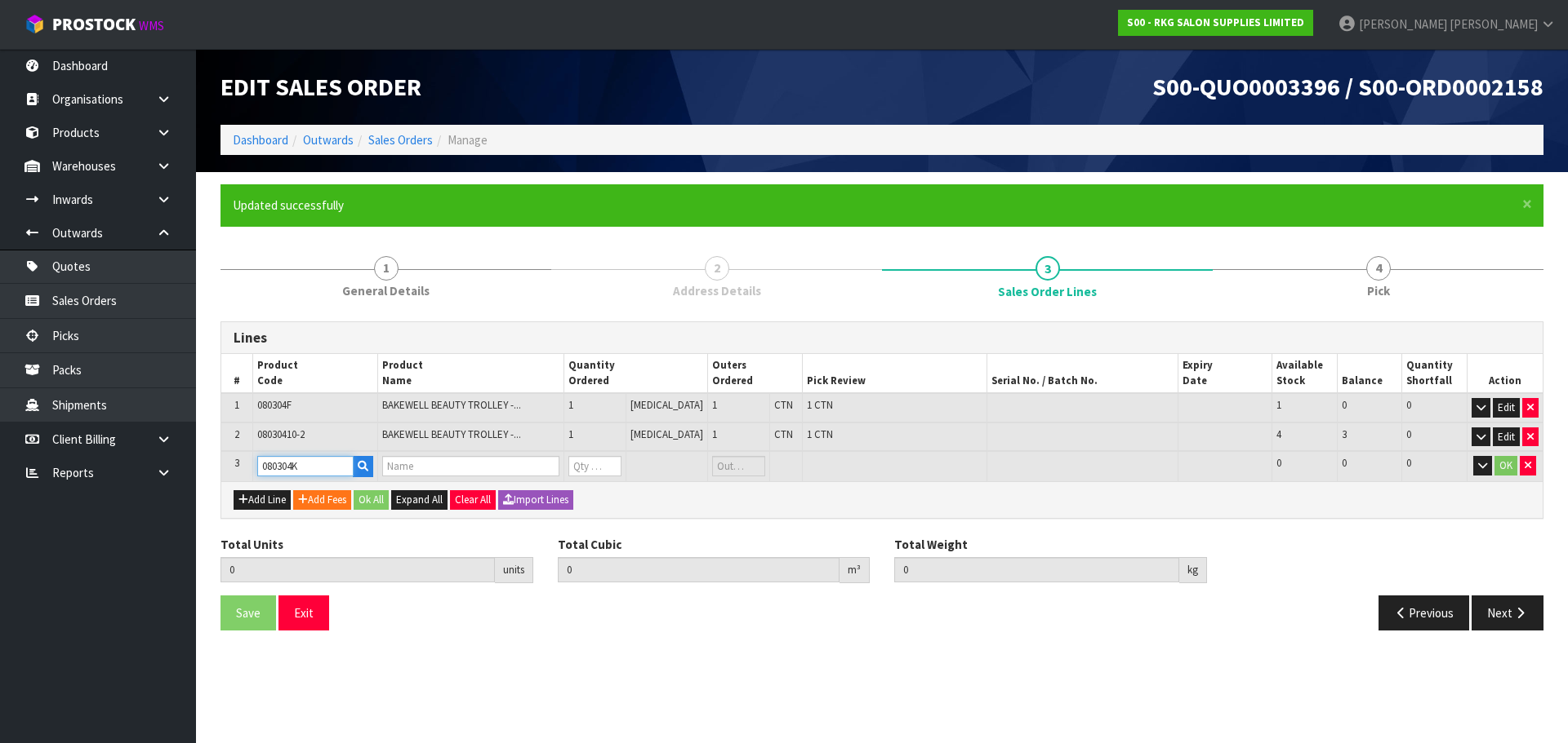
type input "0"
type input "3"
type input "1"
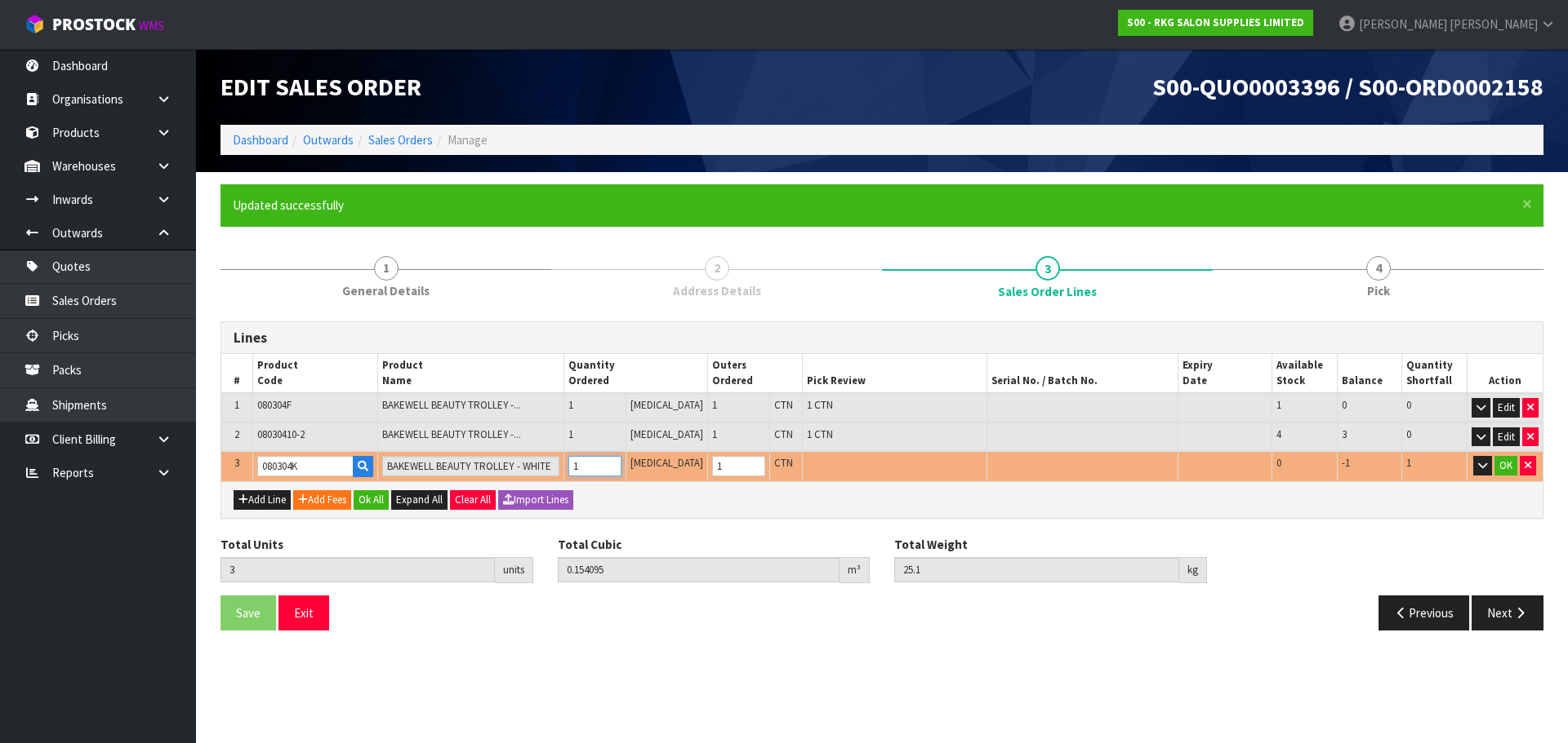
type input "1"
click at [621, 463] on input "1" at bounding box center [595, 466] width 53 height 20
click at [1505, 469] on button "OK" at bounding box center [1505, 466] width 23 height 19
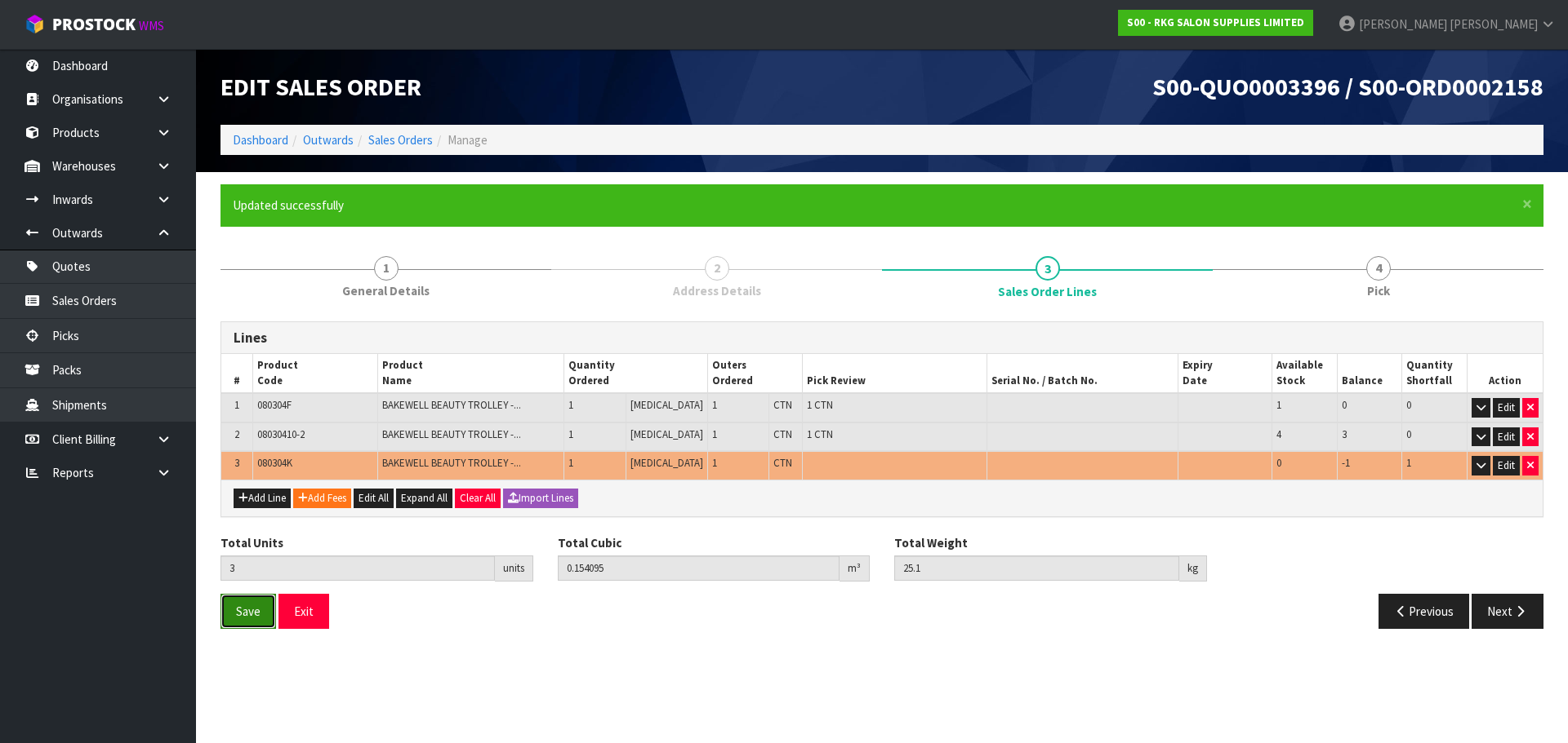
click at [237, 615] on span "Save" at bounding box center [248, 612] width 25 height 16
click at [1493, 613] on button "Next" at bounding box center [1507, 611] width 72 height 35
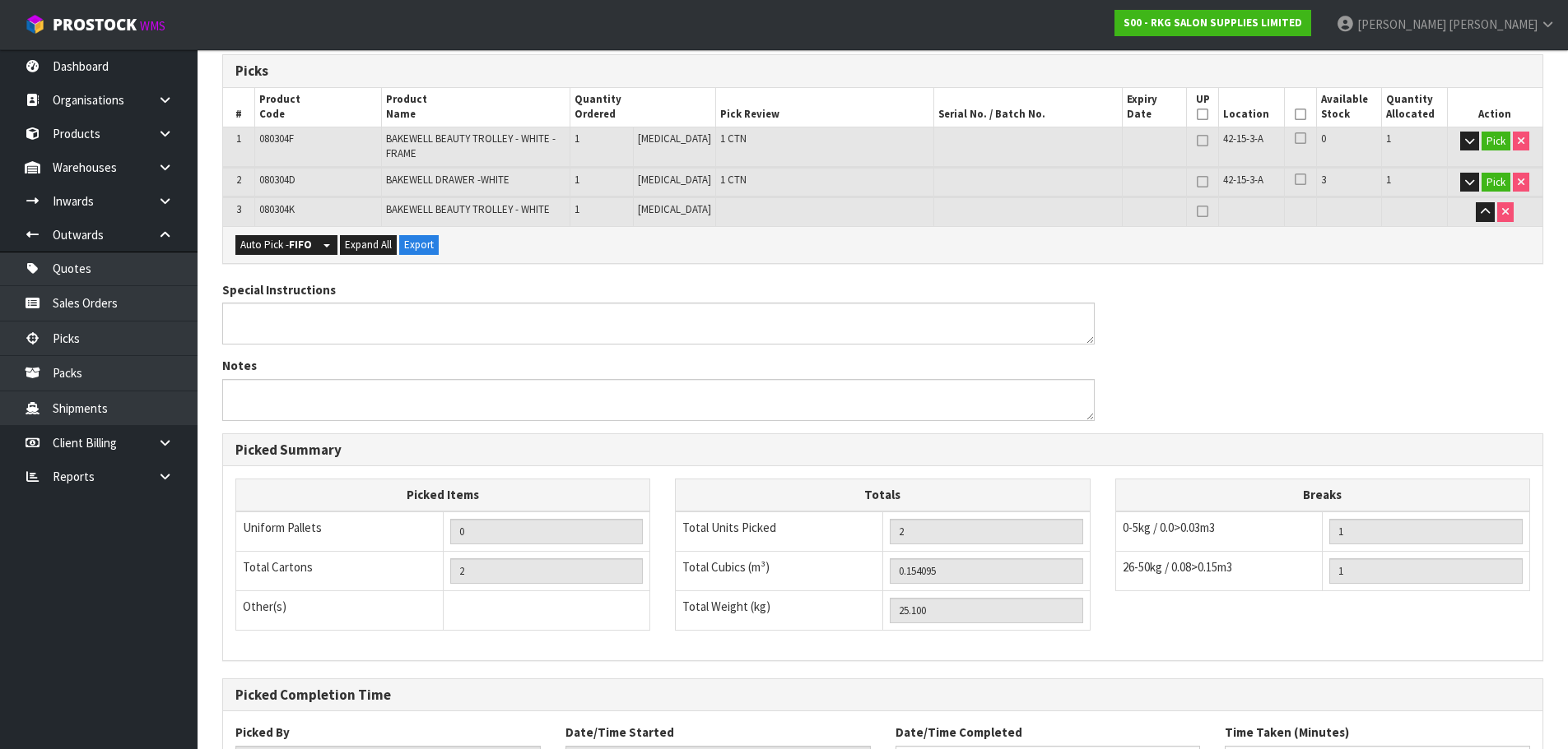
scroll to position [467, 0]
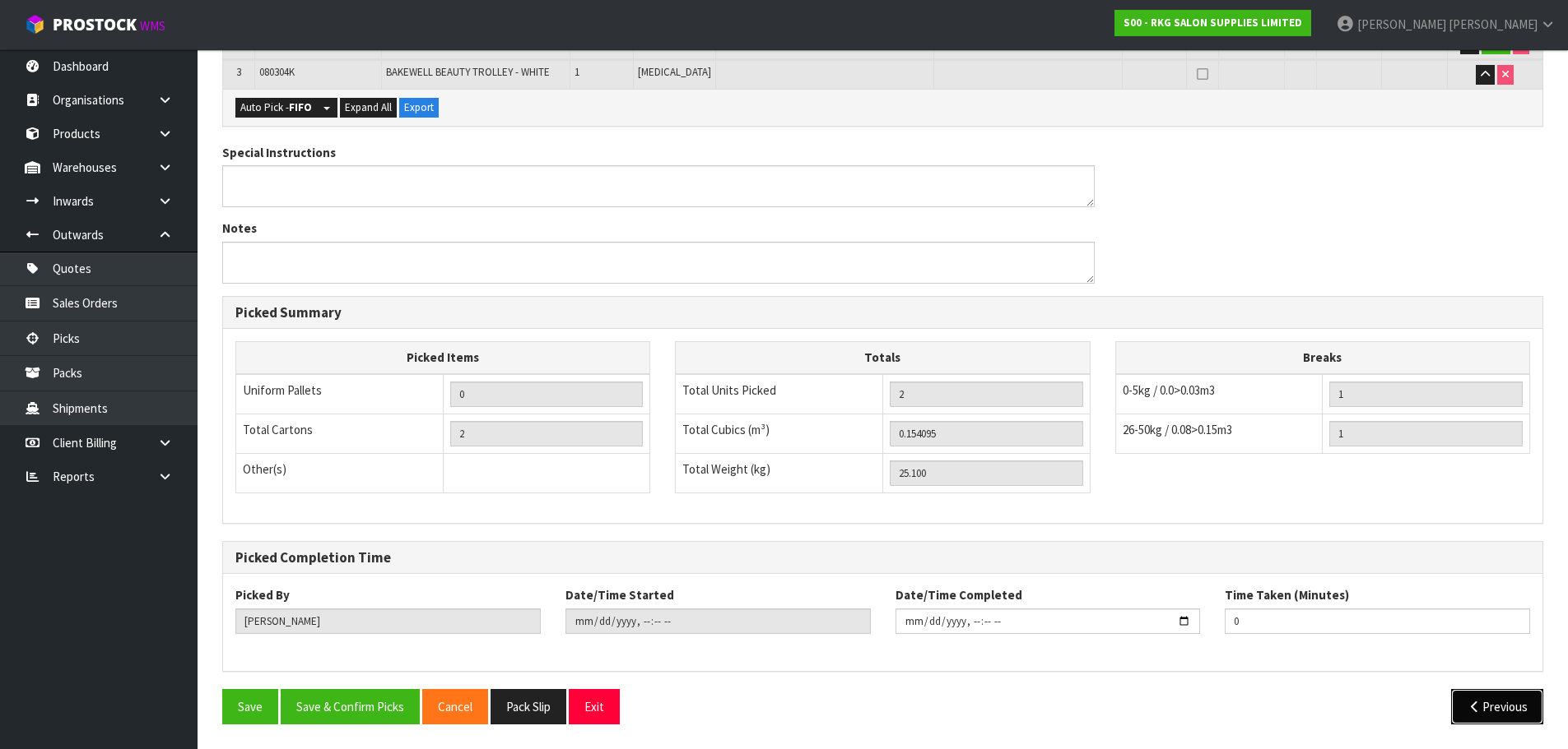
click at [1475, 712] on icon "button" at bounding box center [1474, 707] width 16 height 12
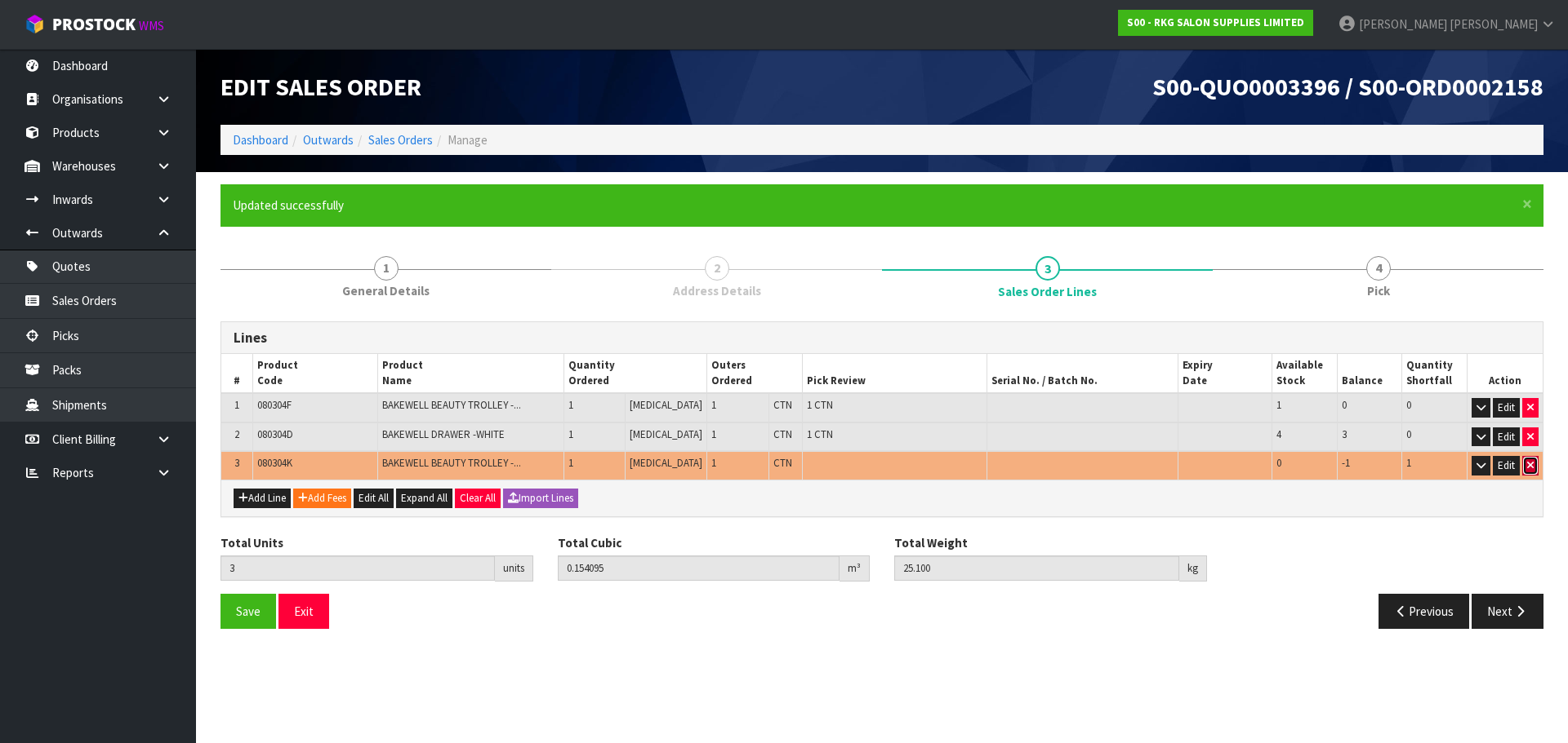
click at [1535, 467] on button "button" at bounding box center [1530, 466] width 16 height 19
type input "2"
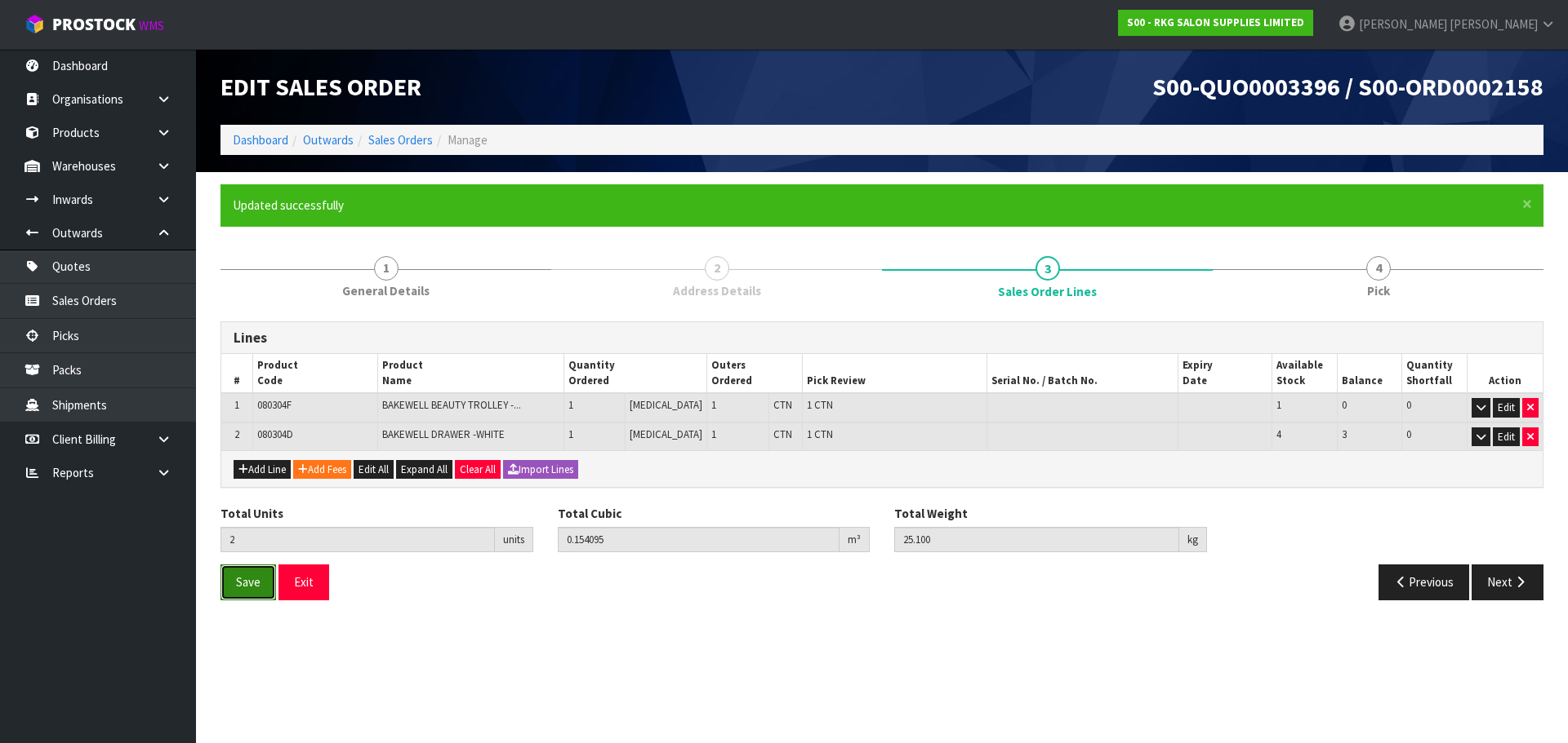
click at [254, 583] on span "Save" at bounding box center [248, 582] width 25 height 16
click at [1493, 580] on button "Next" at bounding box center [1507, 582] width 72 height 35
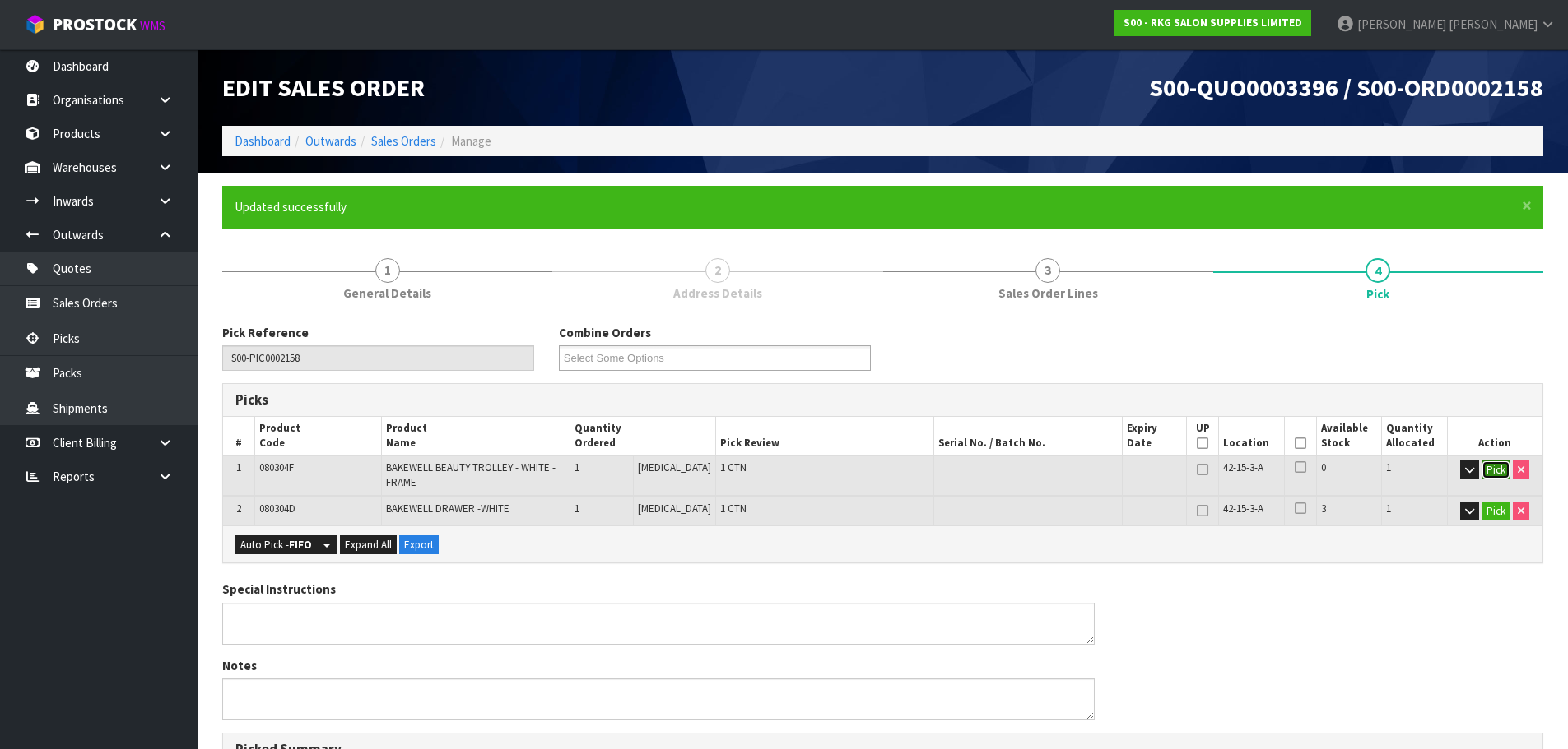
click at [1496, 467] on button "Pick" at bounding box center [1496, 470] width 29 height 20
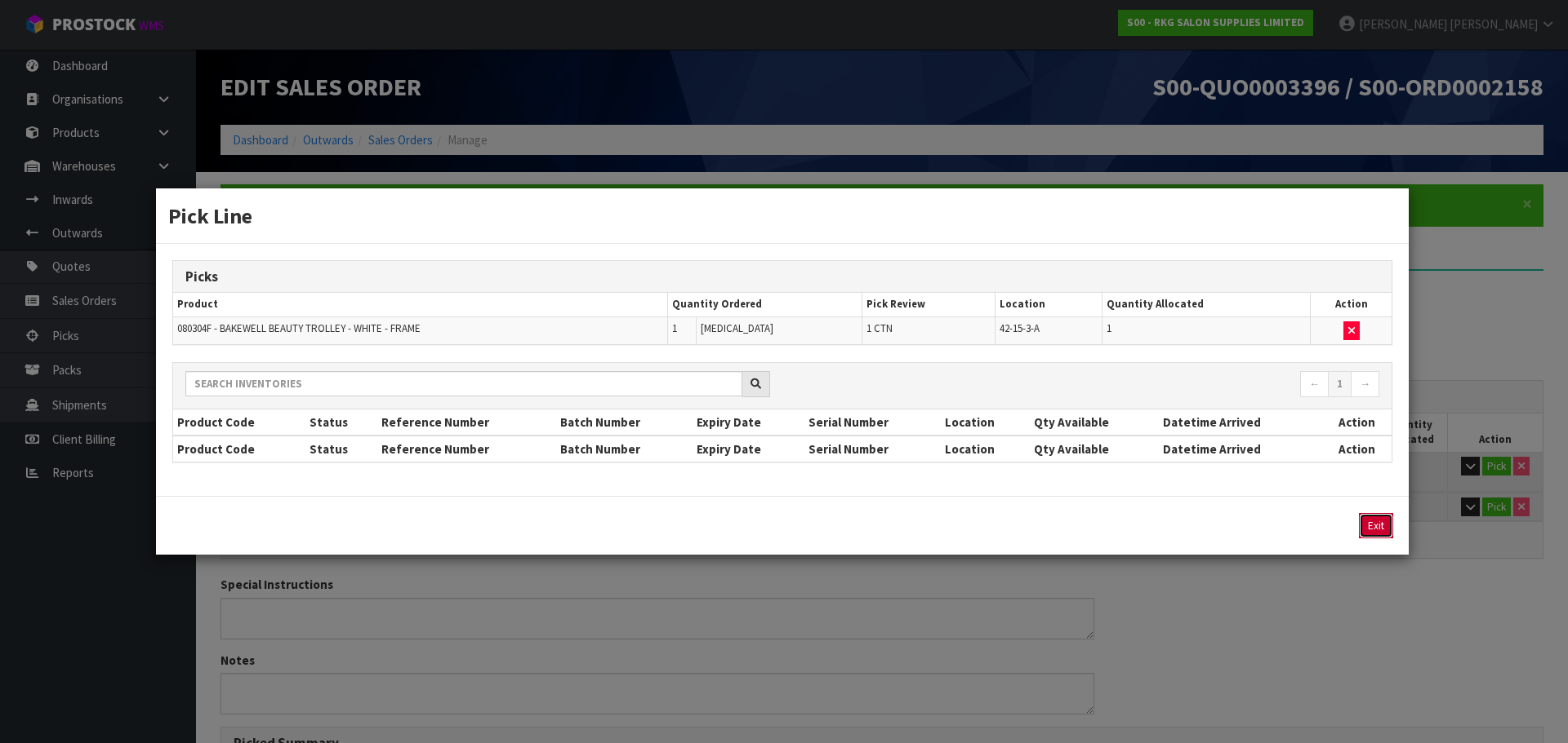
click at [1371, 532] on button "Exit" at bounding box center [1375, 526] width 34 height 26
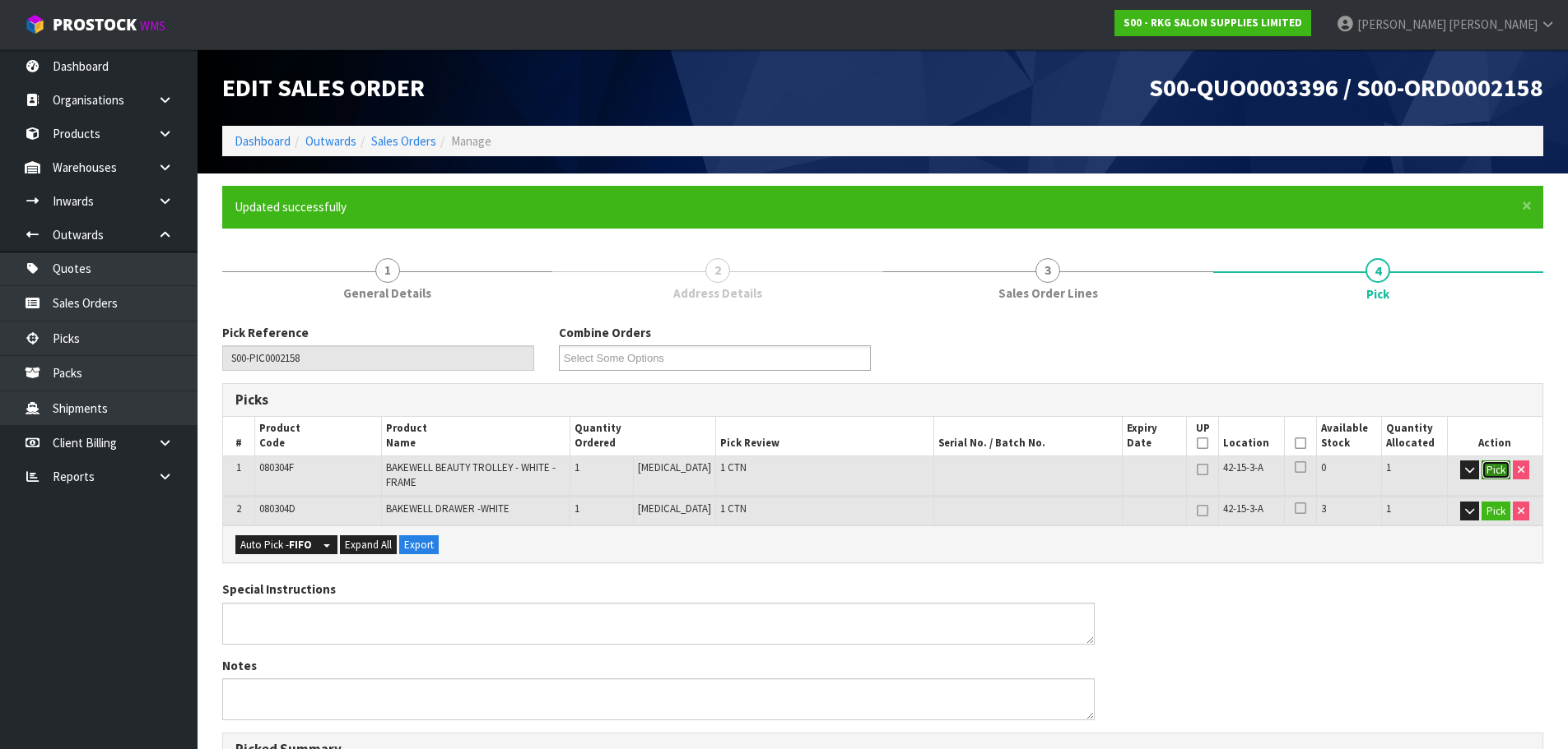
click at [1497, 470] on button "Pick" at bounding box center [1496, 470] width 29 height 20
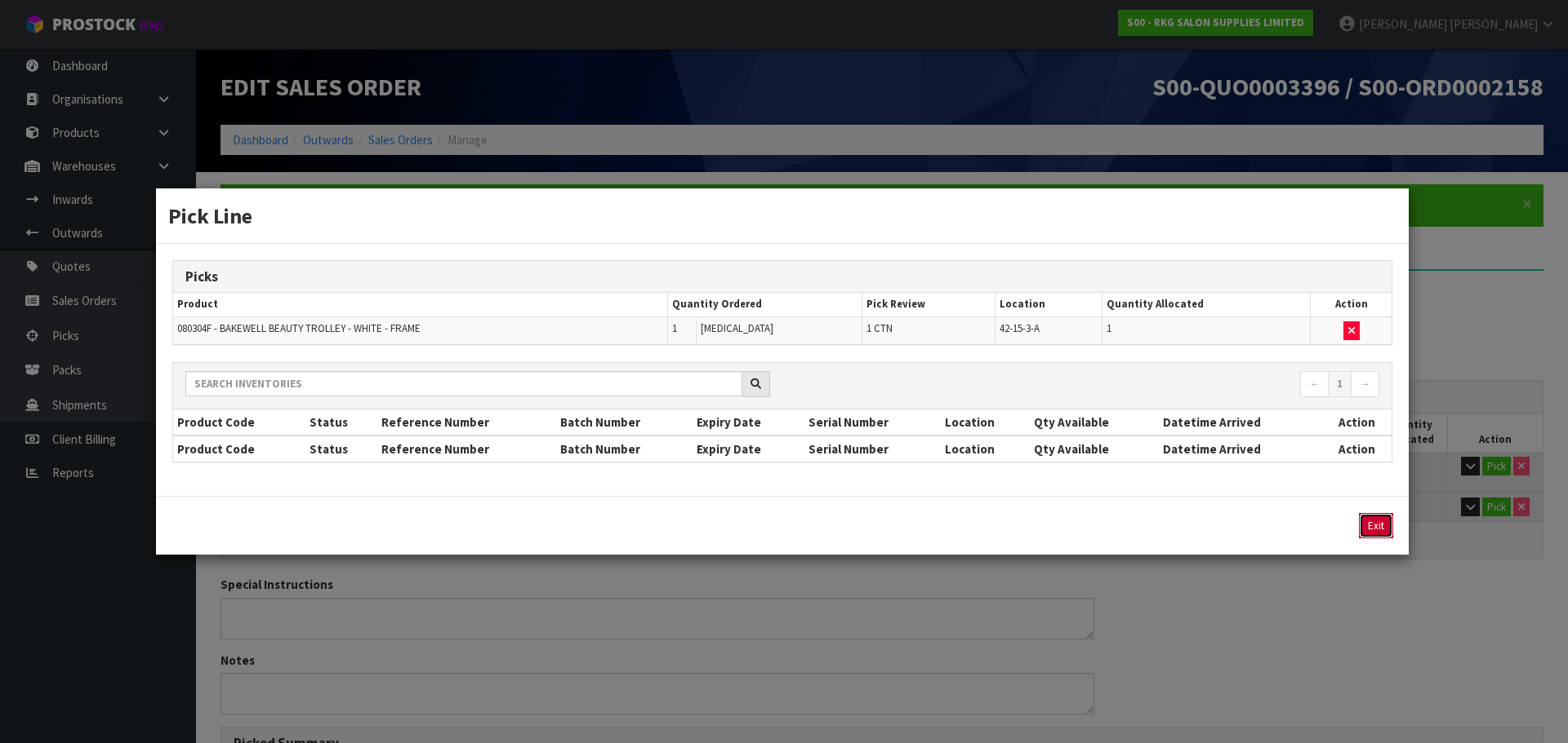
click at [1369, 530] on button "Exit" at bounding box center [1375, 526] width 34 height 26
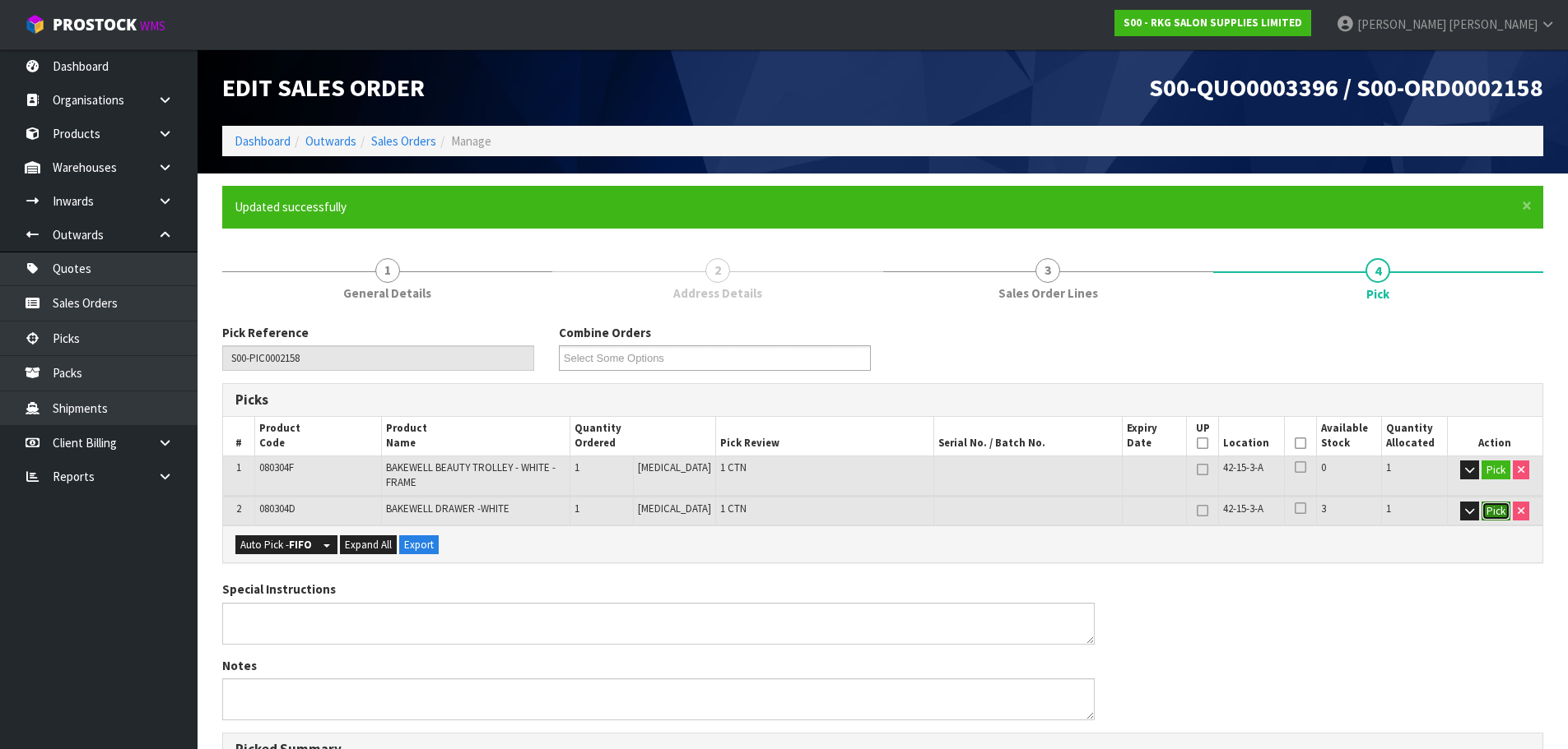
click at [1497, 508] on button "Pick" at bounding box center [1496, 511] width 29 height 20
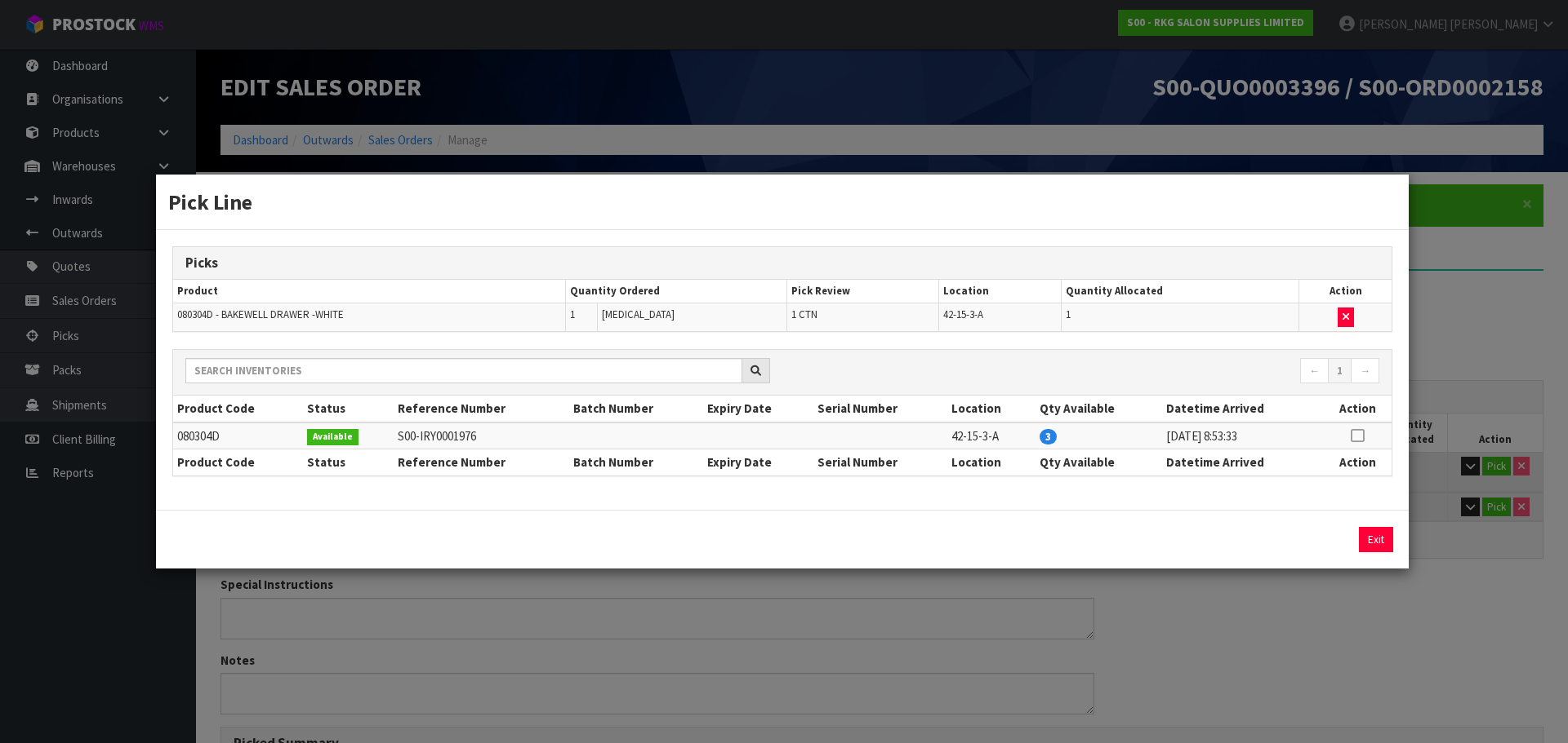
click at [1357, 436] on icon at bounding box center [1357, 436] width 13 height 1
click at [1274, 537] on input "1" at bounding box center [1197, 540] width 182 height 26
type input "2"
click at [1274, 537] on input "2" at bounding box center [1197, 540] width 182 height 26
click at [1378, 537] on button "Exit" at bounding box center [1374, 540] width 34 height 26
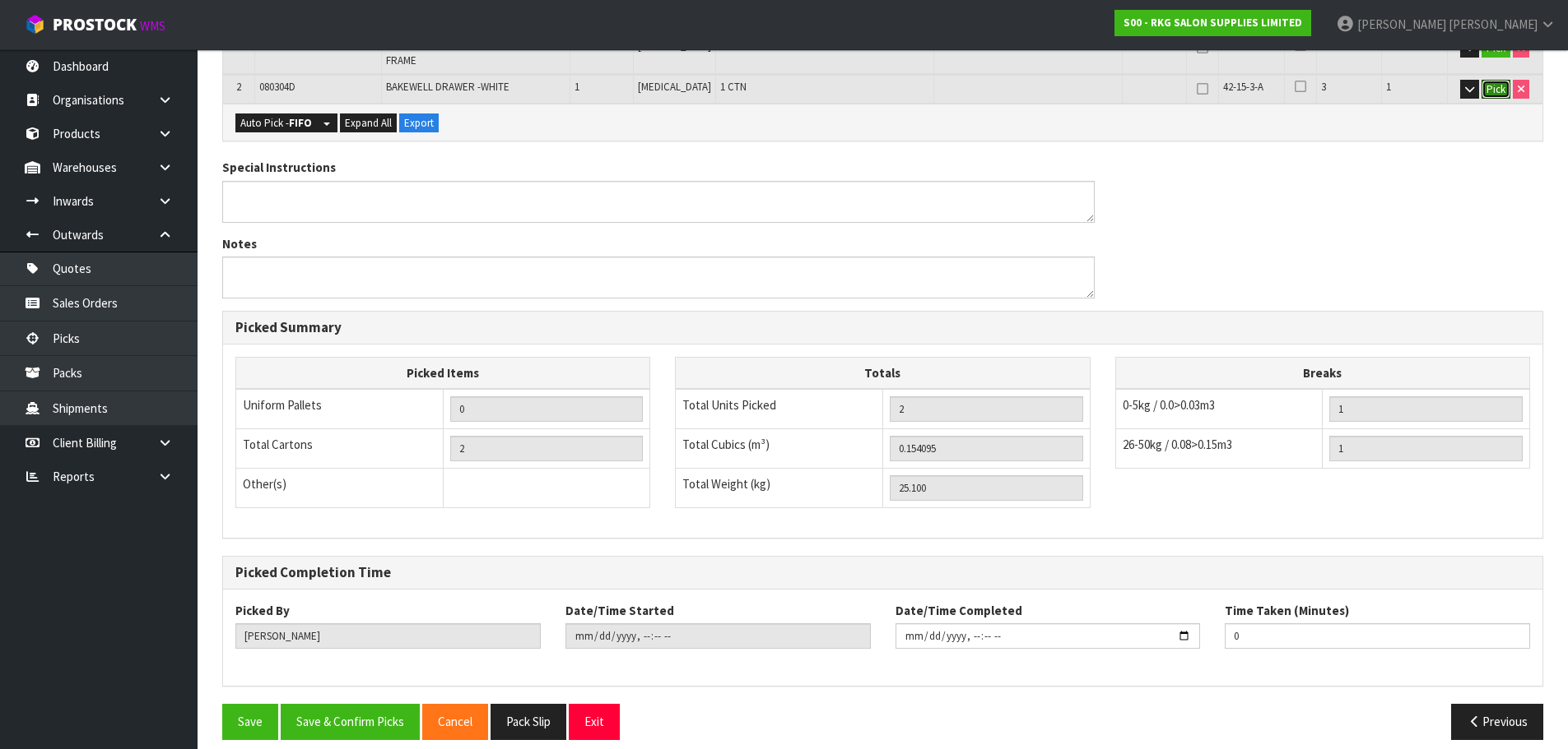
scroll to position [437, 0]
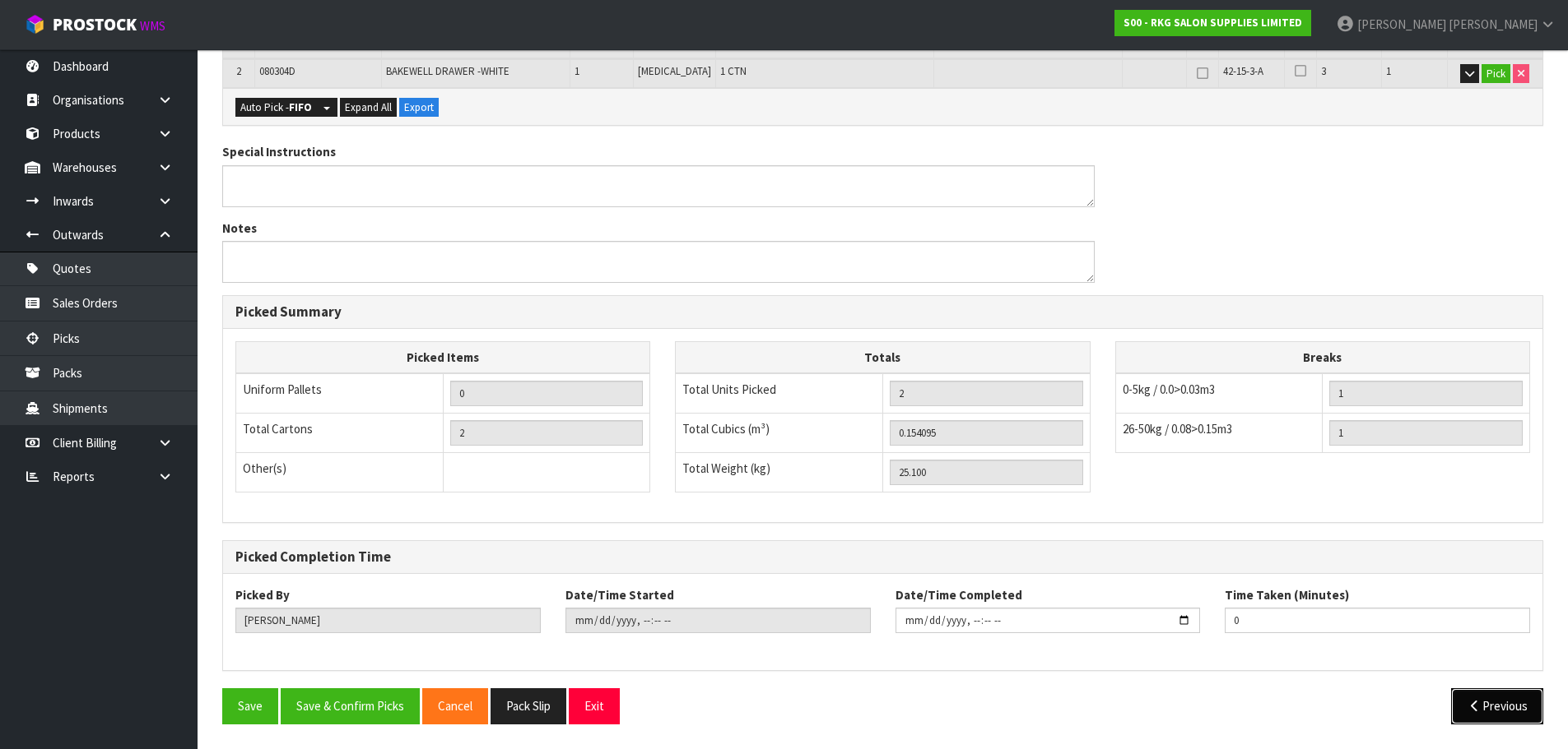
click at [1471, 700] on icon "button" at bounding box center [1474, 706] width 16 height 12
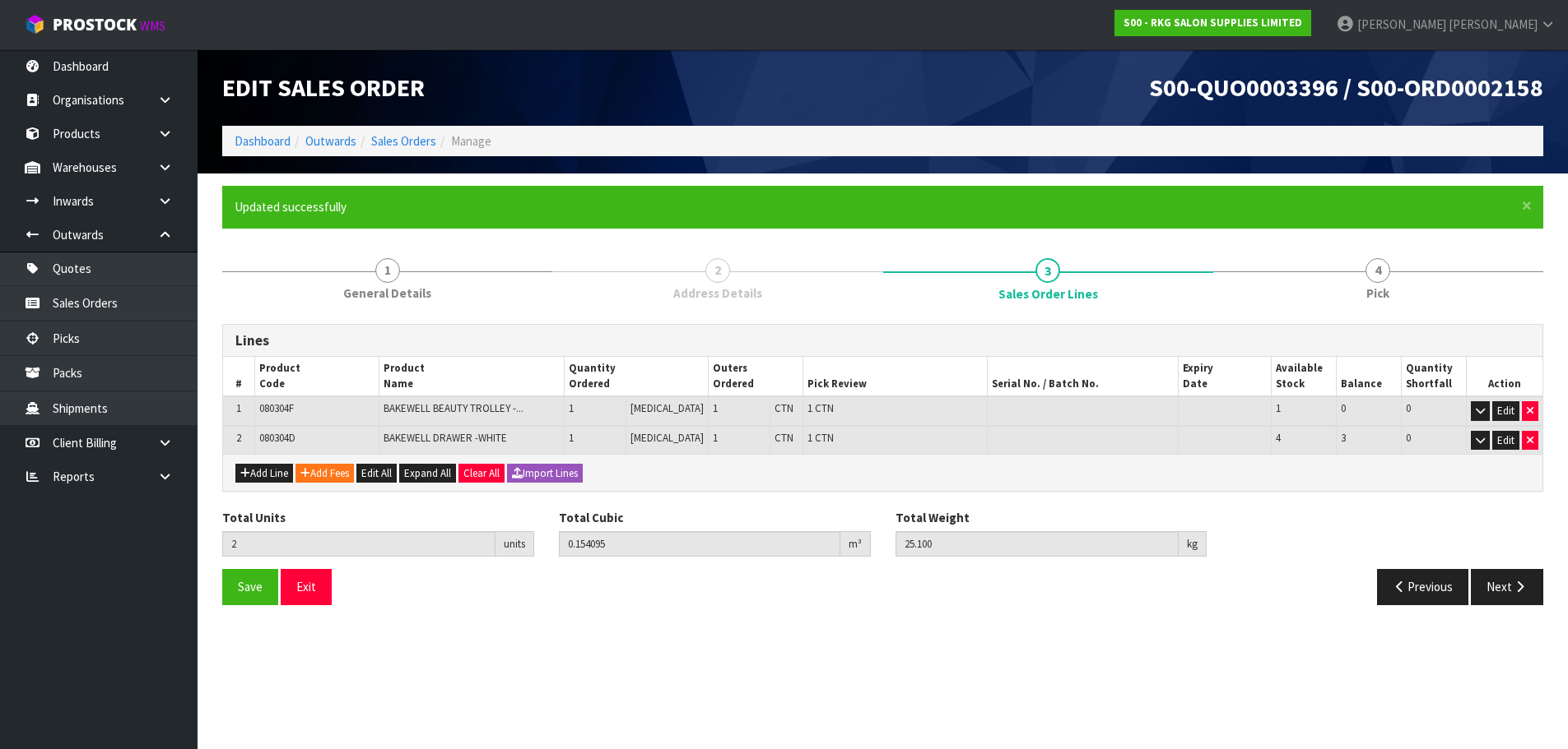
scroll to position [0, 0]
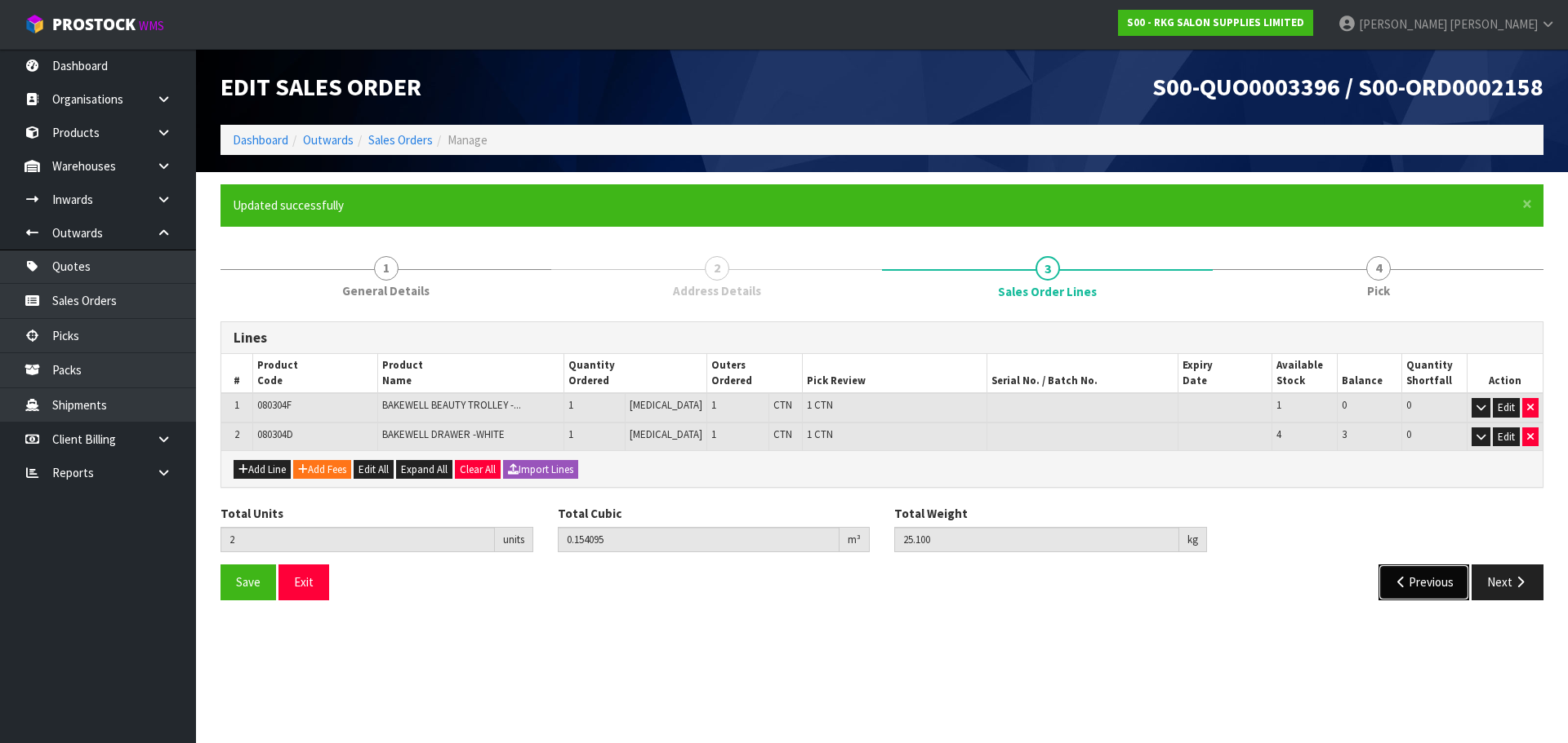
click at [1407, 580] on button "Previous" at bounding box center [1423, 582] width 91 height 35
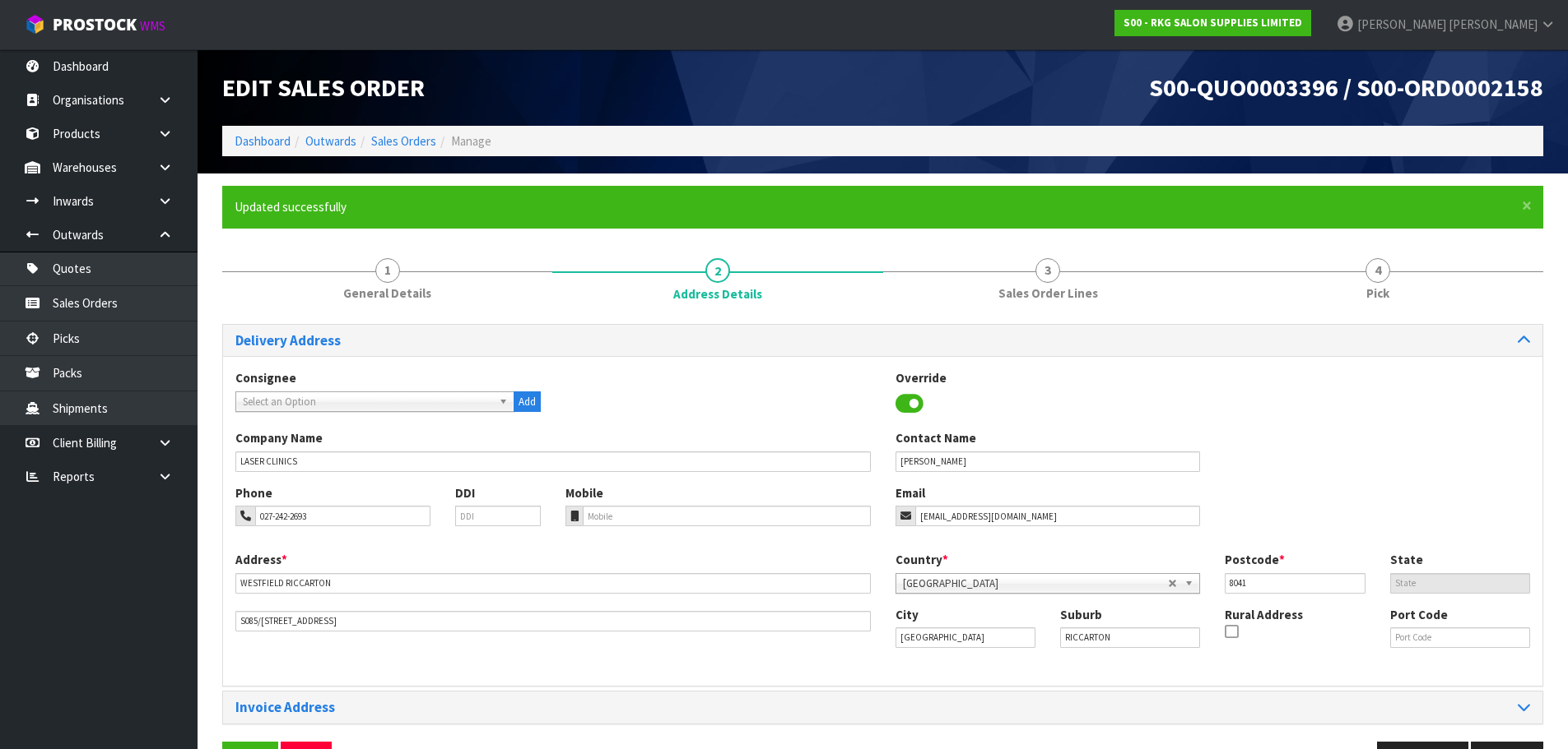
scroll to position [53, 0]
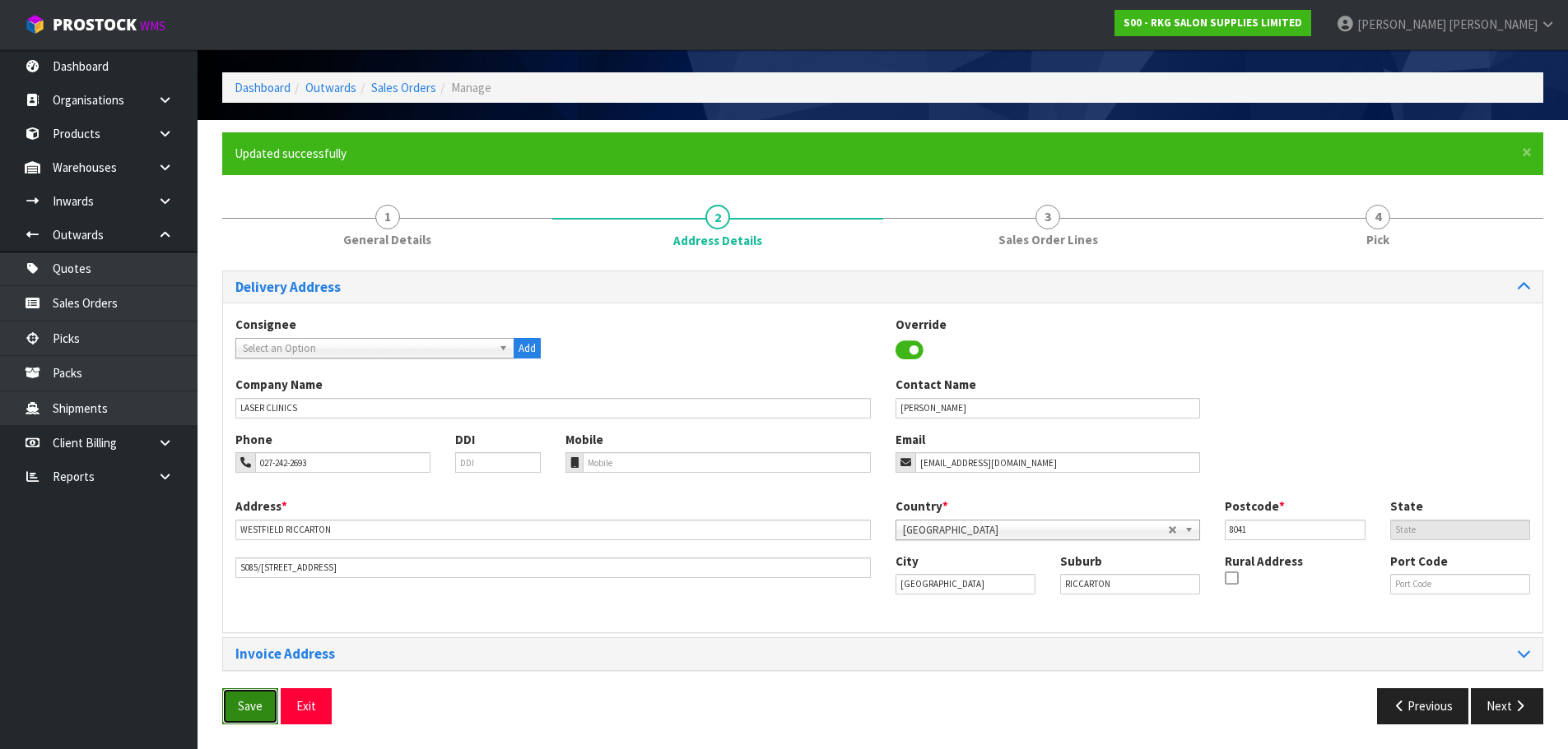
click at [234, 702] on button "Save" at bounding box center [249, 706] width 56 height 36
click at [1514, 708] on icon "button" at bounding box center [1520, 706] width 16 height 12
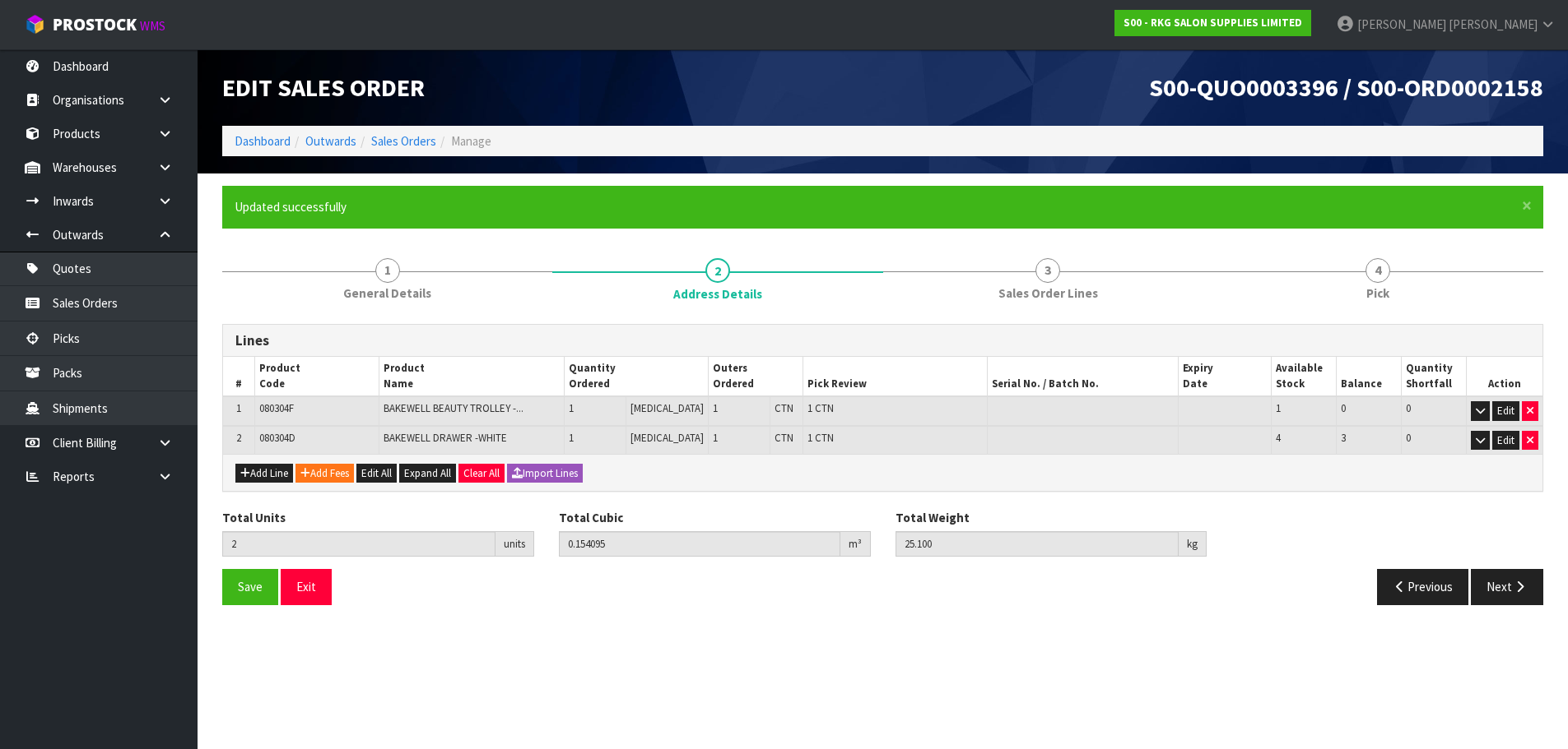
scroll to position [0, 0]
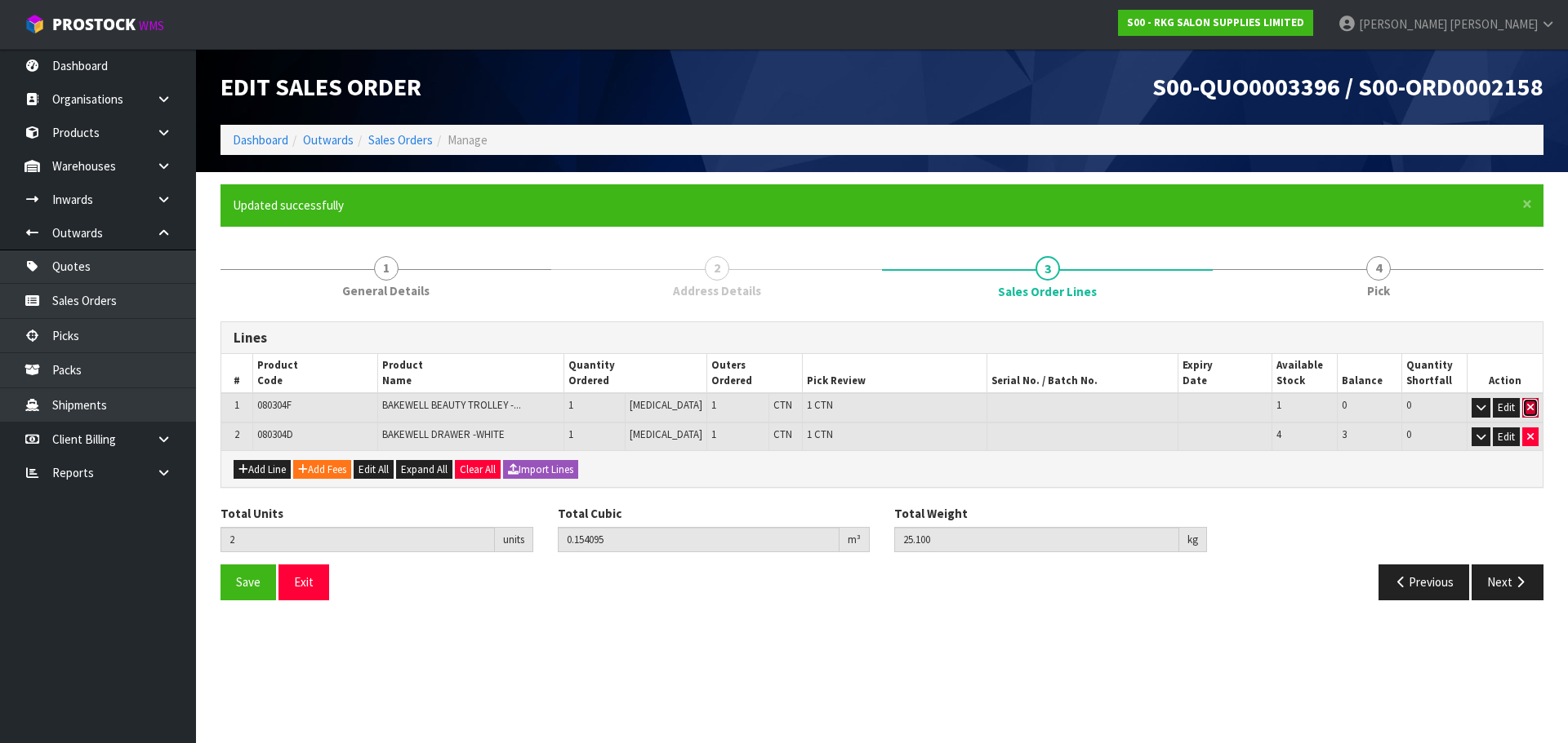
click at [1532, 408] on icon "button" at bounding box center [1529, 407] width 6 height 11
type input "1"
type input "0.143775"
type input "21.9"
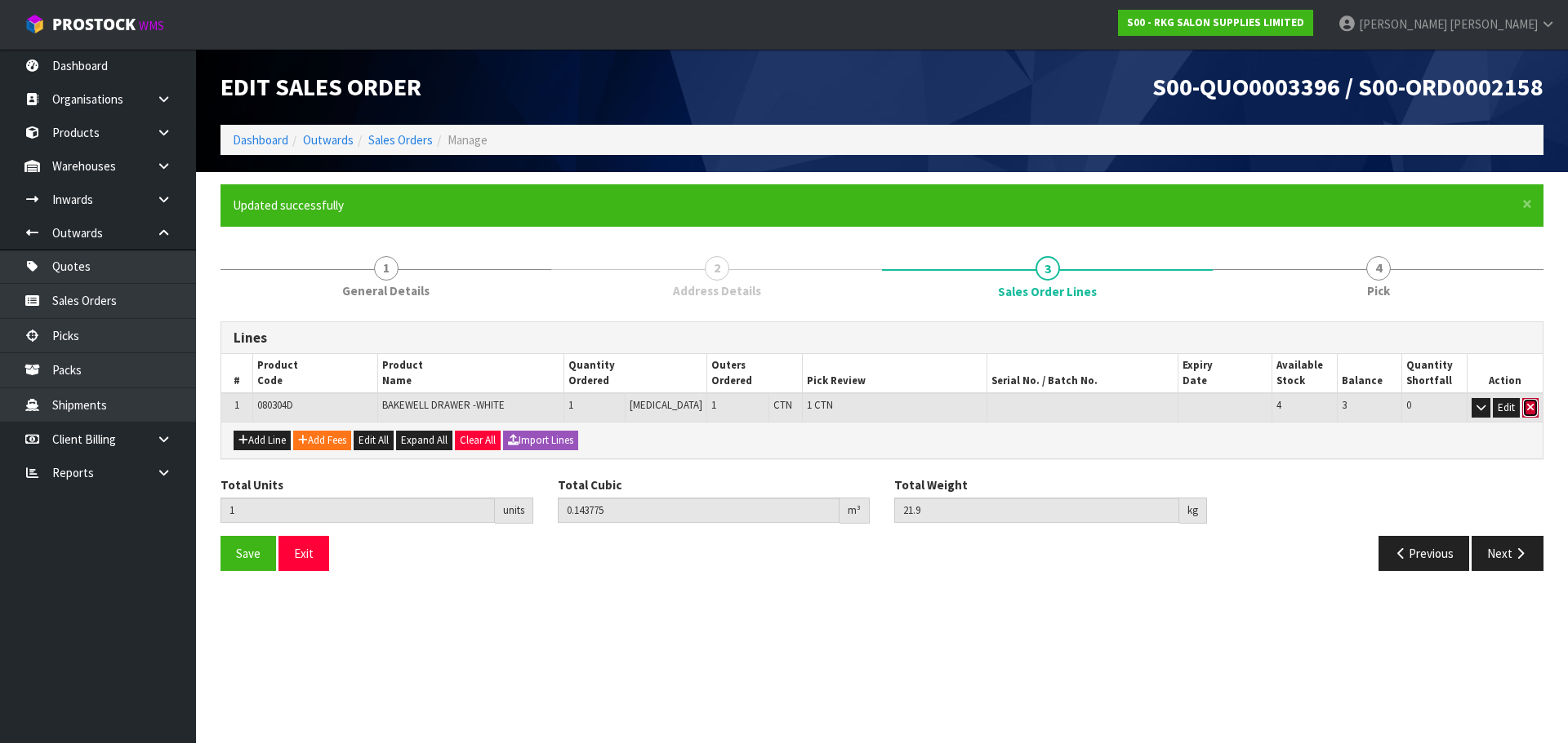
click at [1525, 411] on button "button" at bounding box center [1530, 408] width 16 height 19
type input "0"
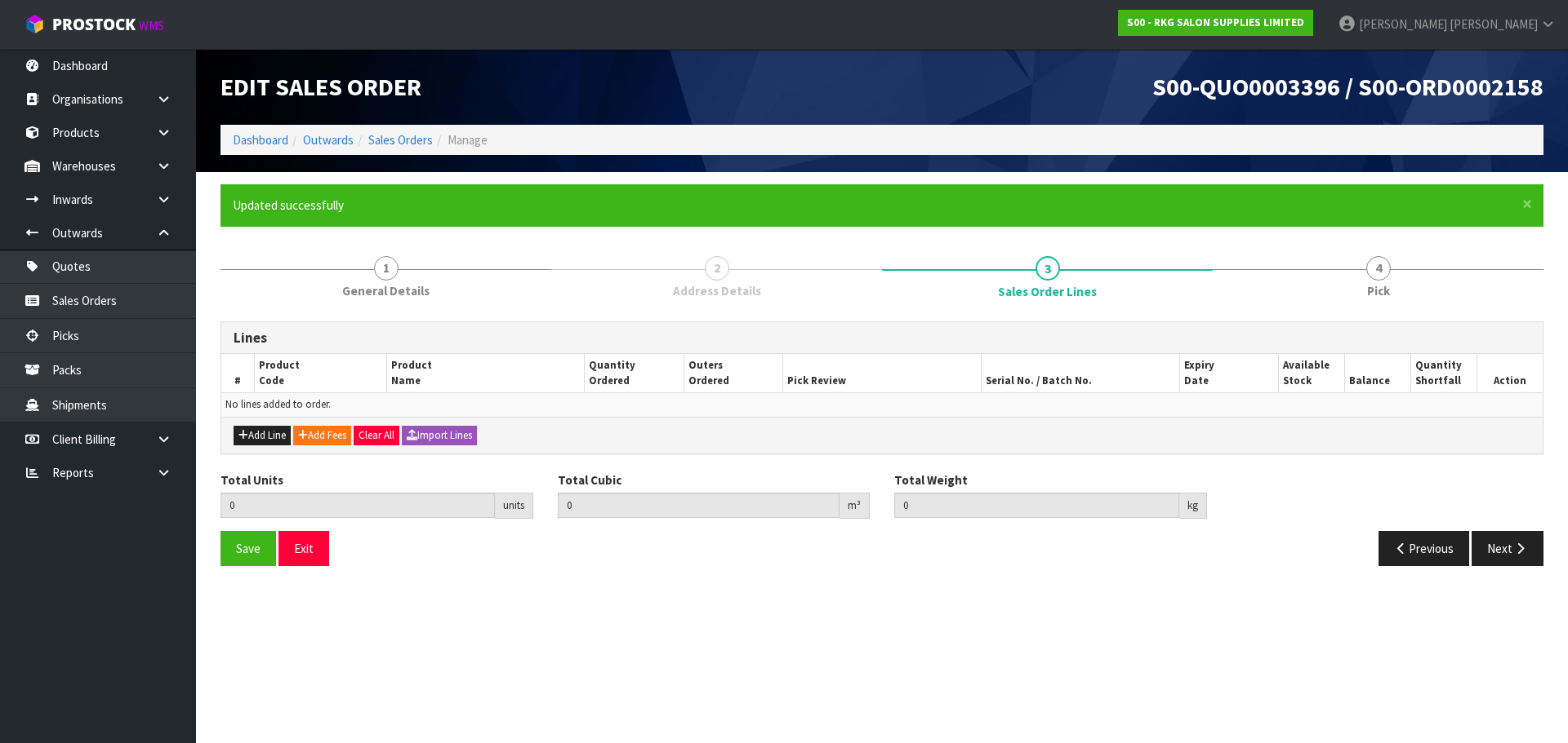
click at [259, 423] on div "Add Line Add Fees Clear All Import Lines" at bounding box center [881, 436] width 1321 height 37
click at [268, 444] on button "Add Line" at bounding box center [262, 436] width 57 height 19
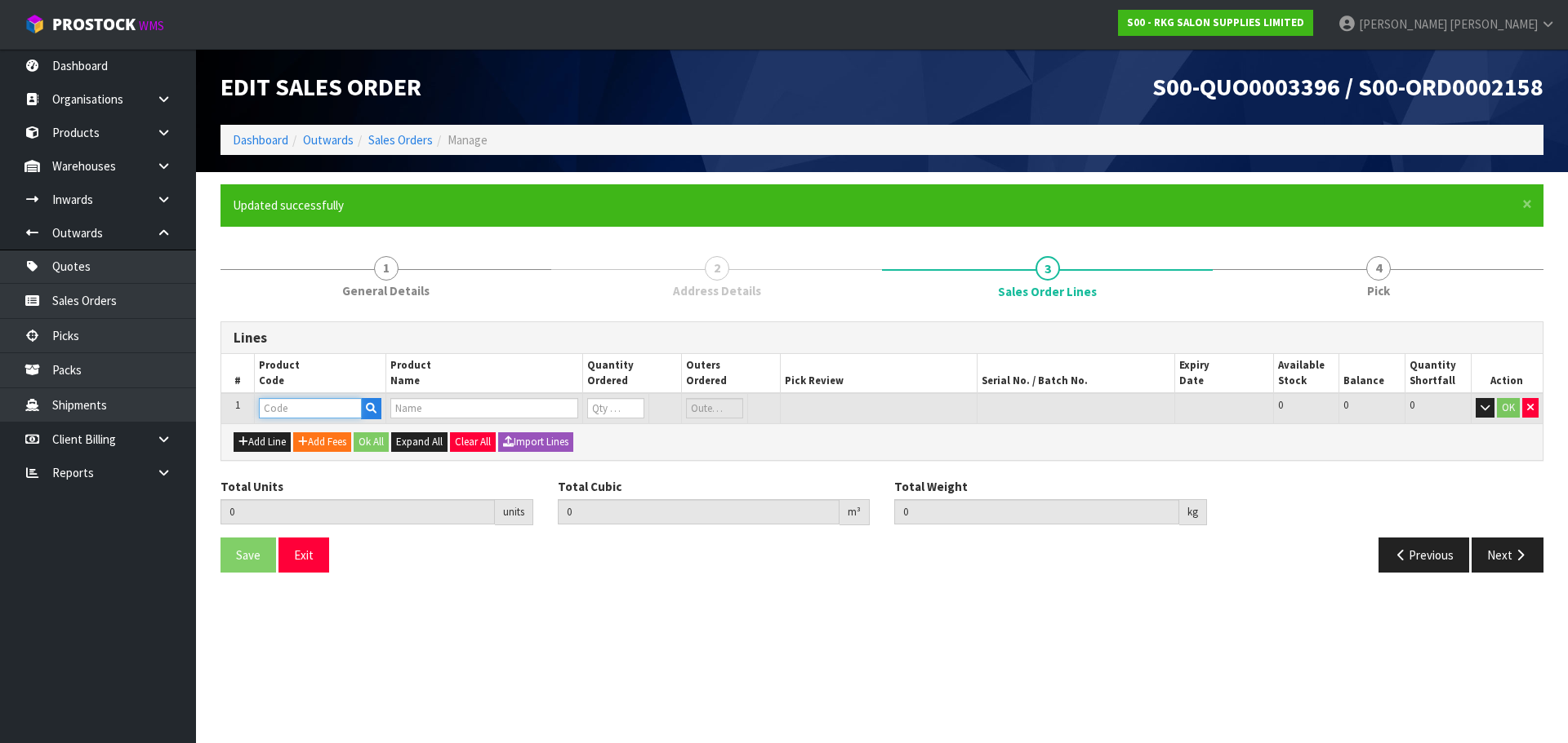
click at [301, 412] on input "text" at bounding box center [310, 408] width 103 height 20
click at [308, 562] on button "Exit" at bounding box center [303, 556] width 50 height 35
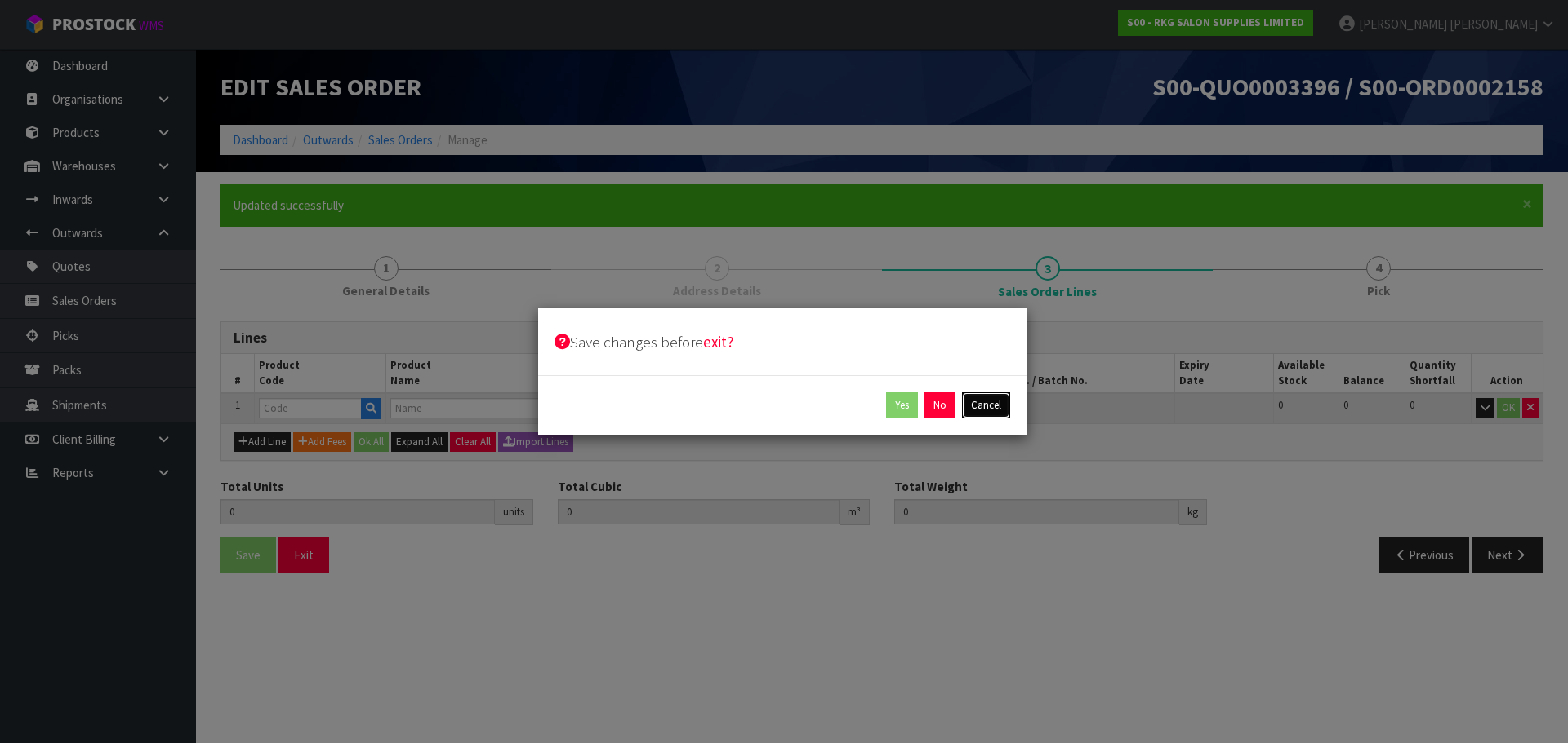
click at [989, 406] on button "Cancel" at bounding box center [986, 406] width 48 height 27
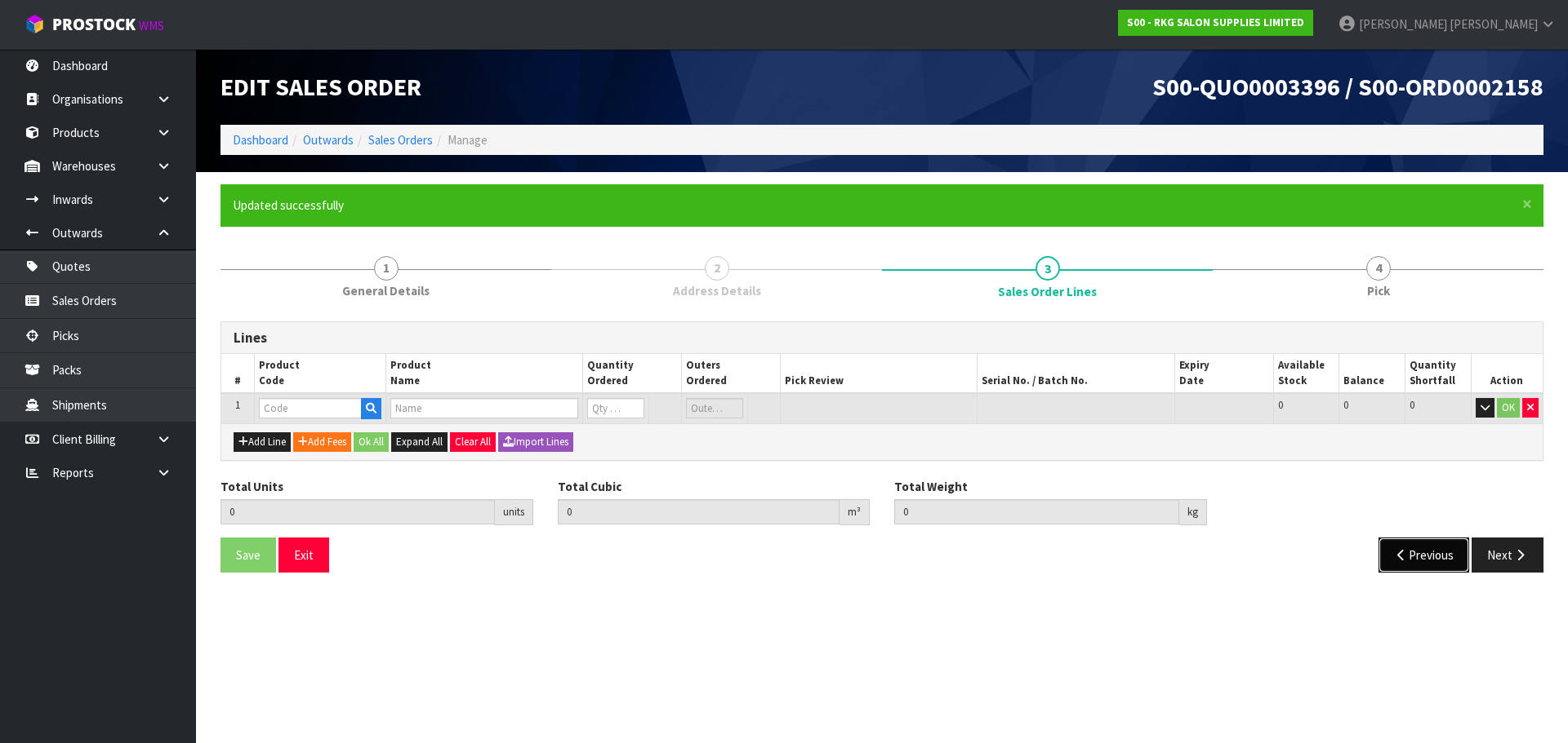
click at [1408, 558] on button "Previous" at bounding box center [1423, 556] width 91 height 35
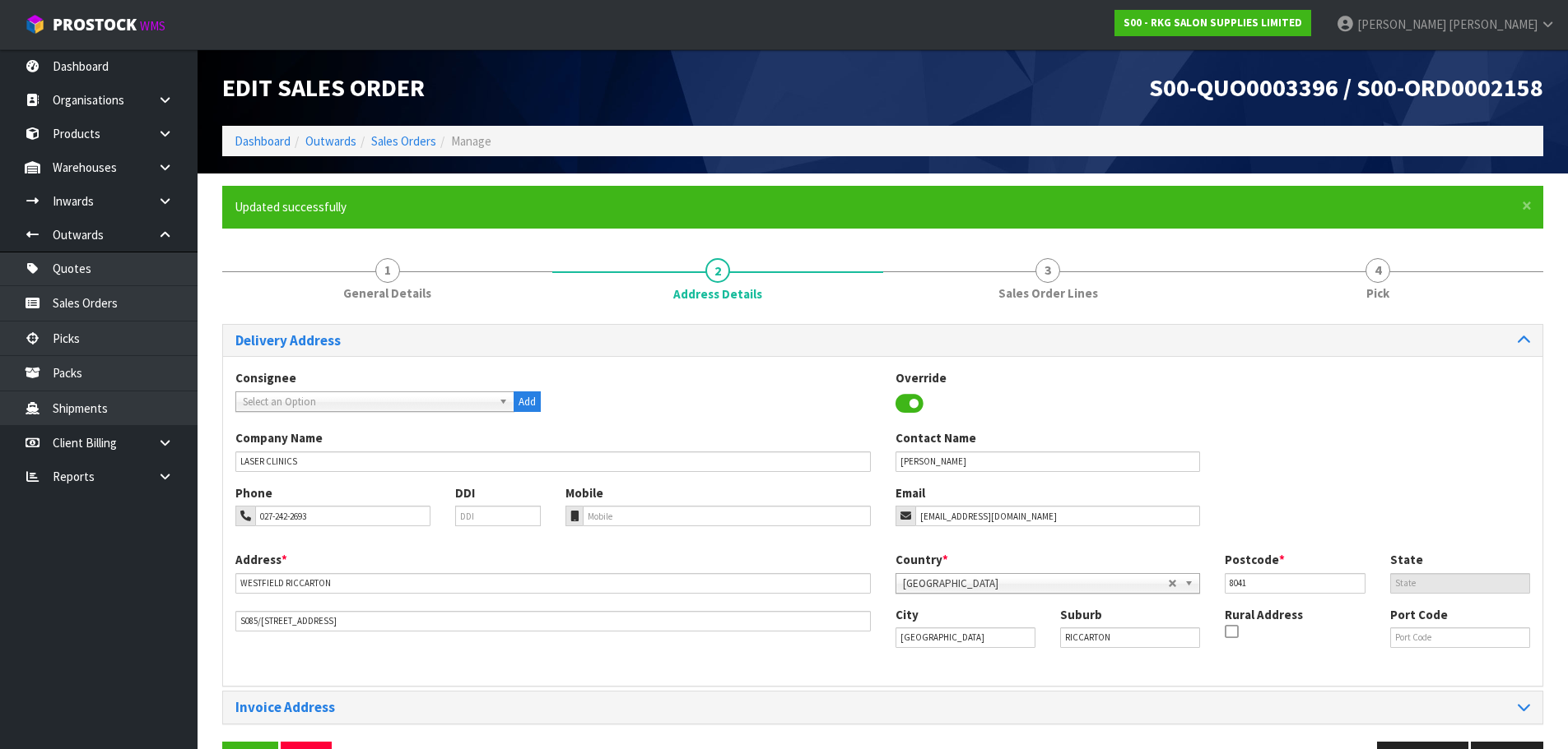
scroll to position [53, 0]
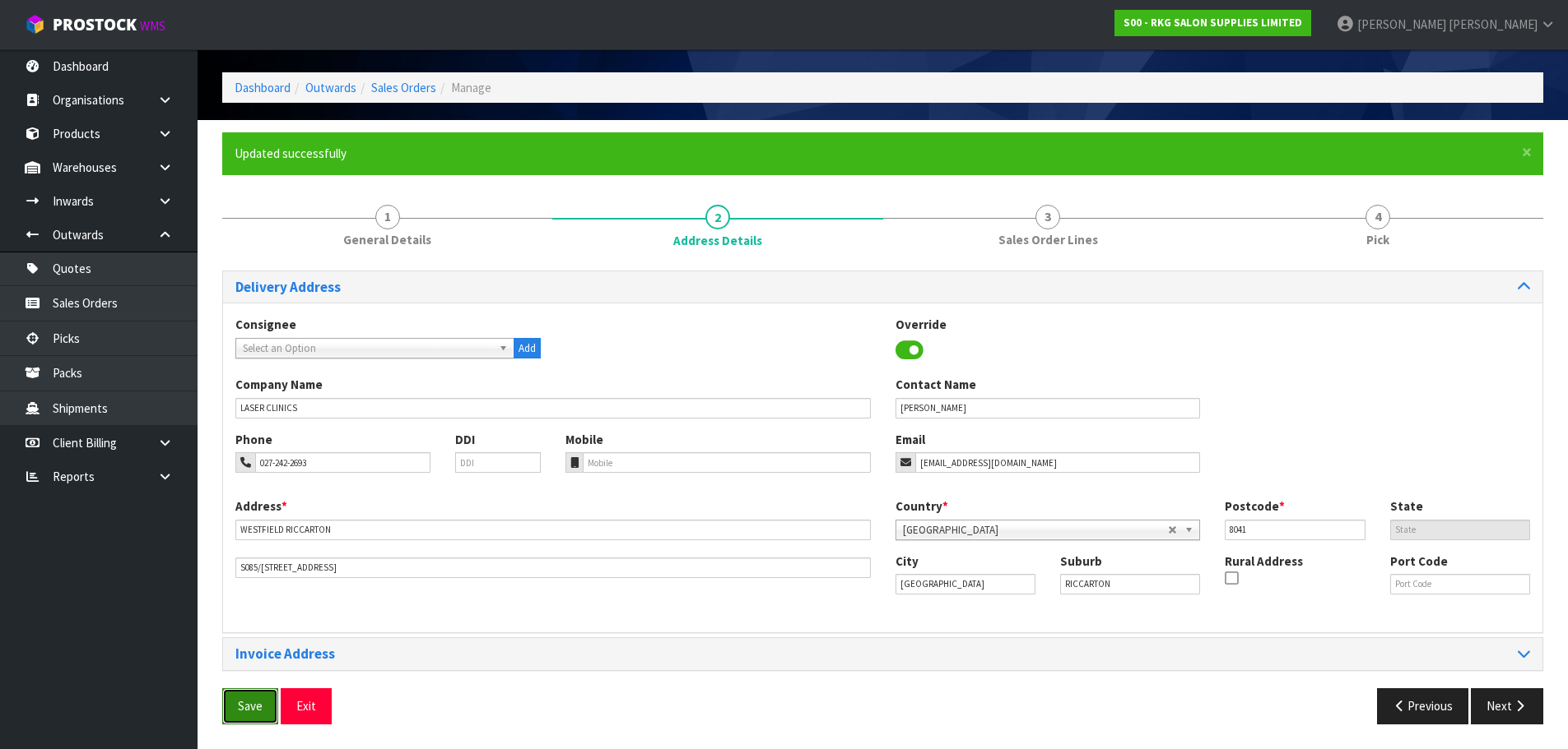
click at [254, 702] on span "Save" at bounding box center [250, 706] width 25 height 16
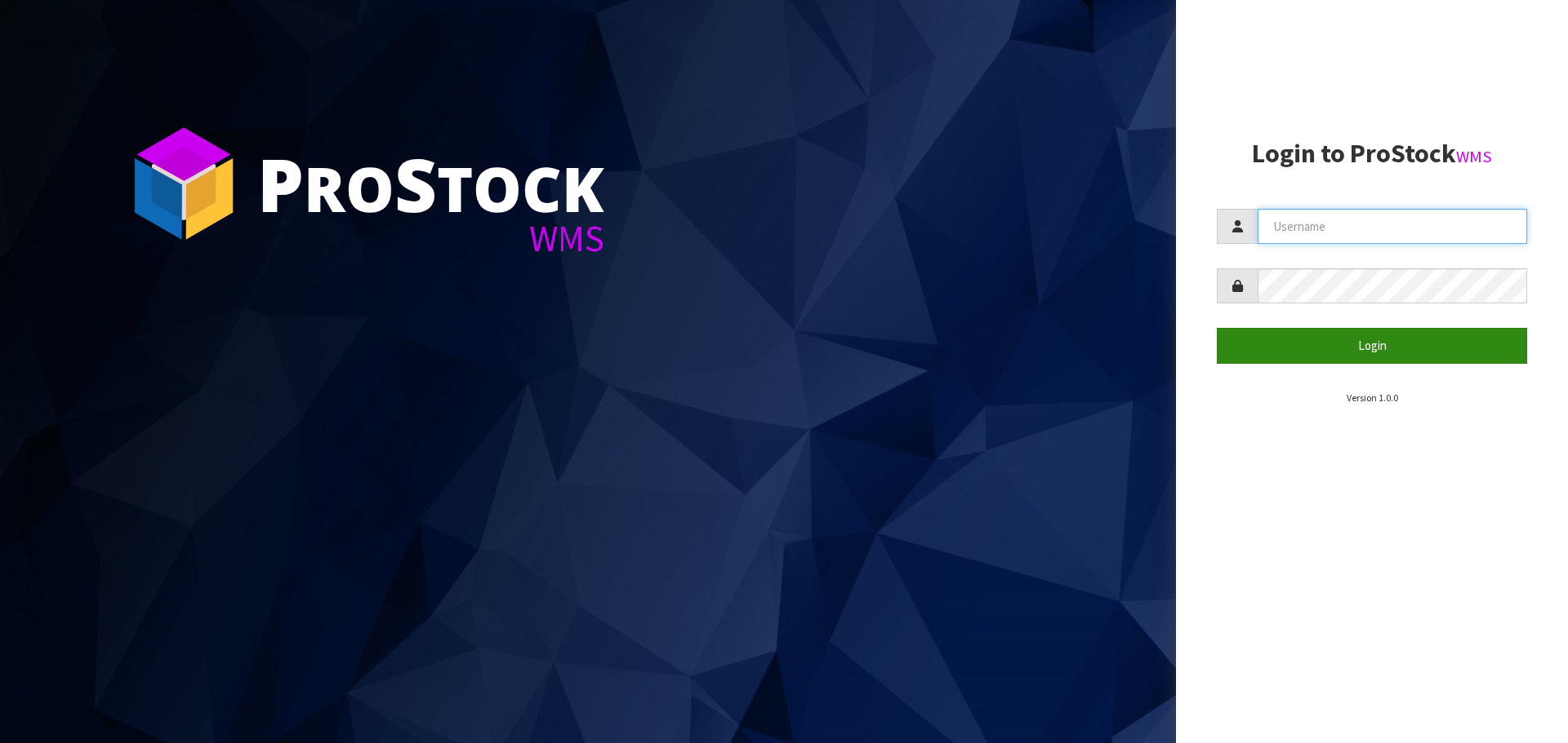
type input "[PERSON_NAME]"
click at [1373, 344] on button "Login" at bounding box center [1371, 345] width 310 height 35
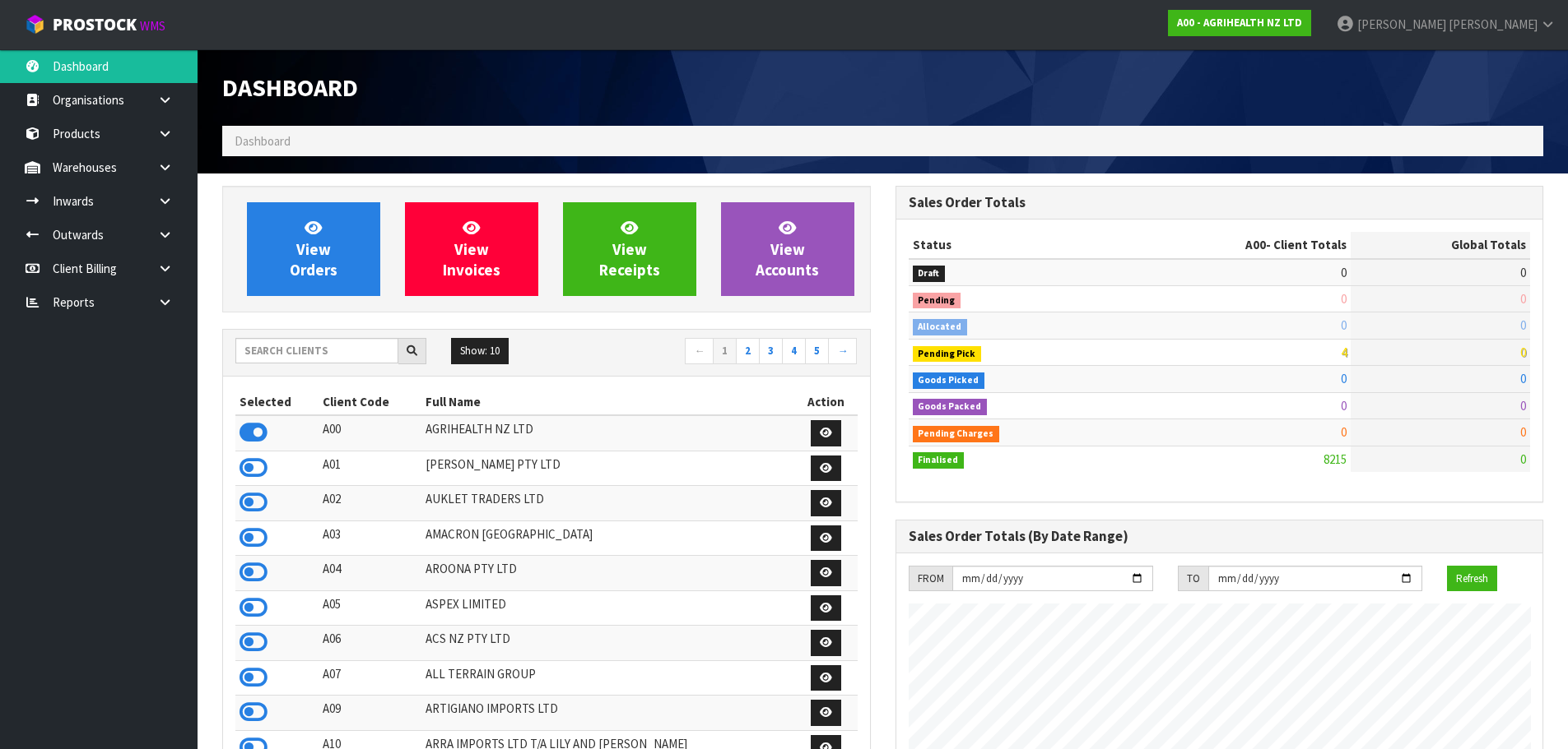
scroll to position [1246, 673]
click at [346, 347] on input "text" at bounding box center [316, 351] width 163 height 26
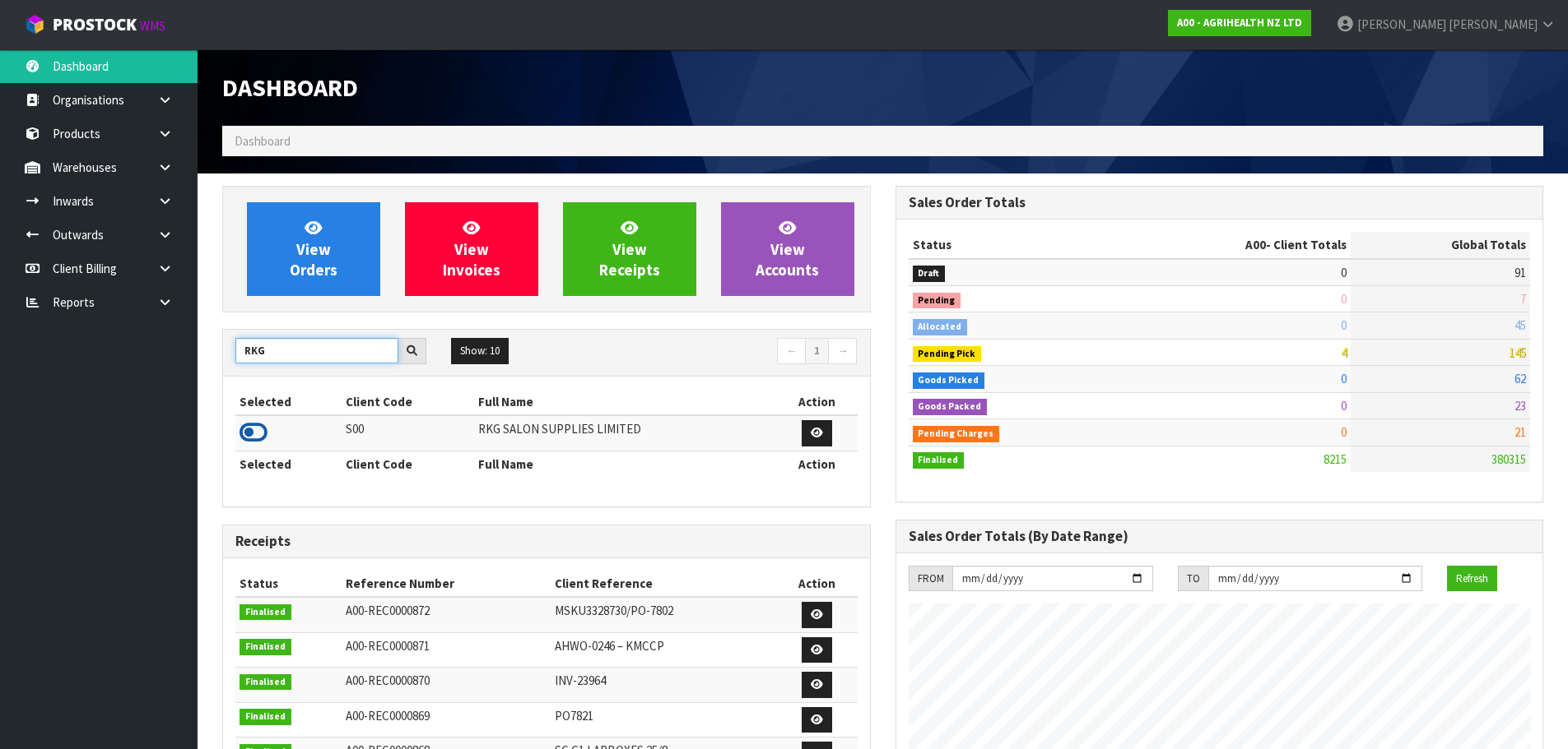
type input "RKG"
click at [251, 432] on icon at bounding box center [253, 433] width 28 height 25
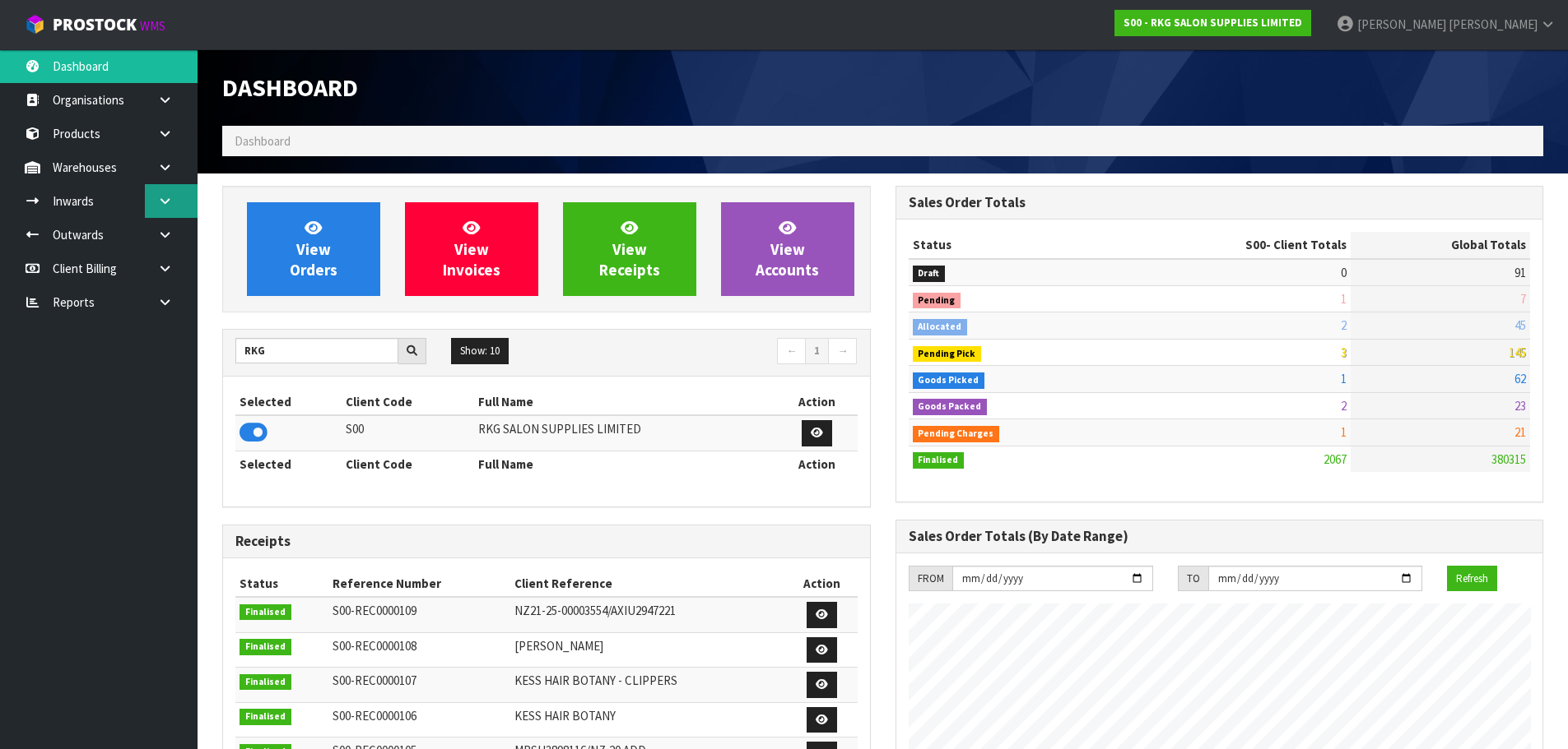
click at [163, 199] on icon at bounding box center [165, 201] width 16 height 12
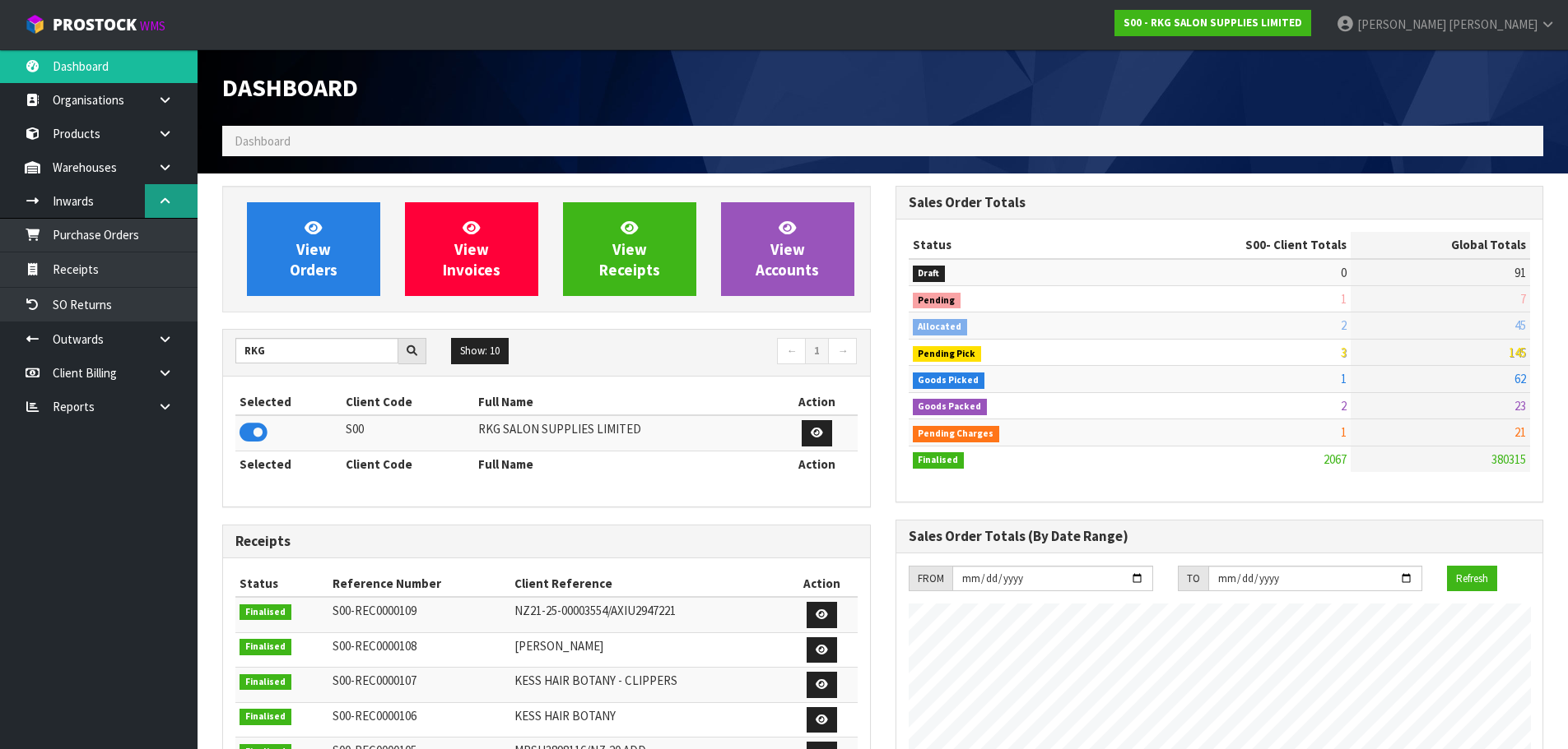
click at [171, 199] on icon at bounding box center [165, 201] width 16 height 12
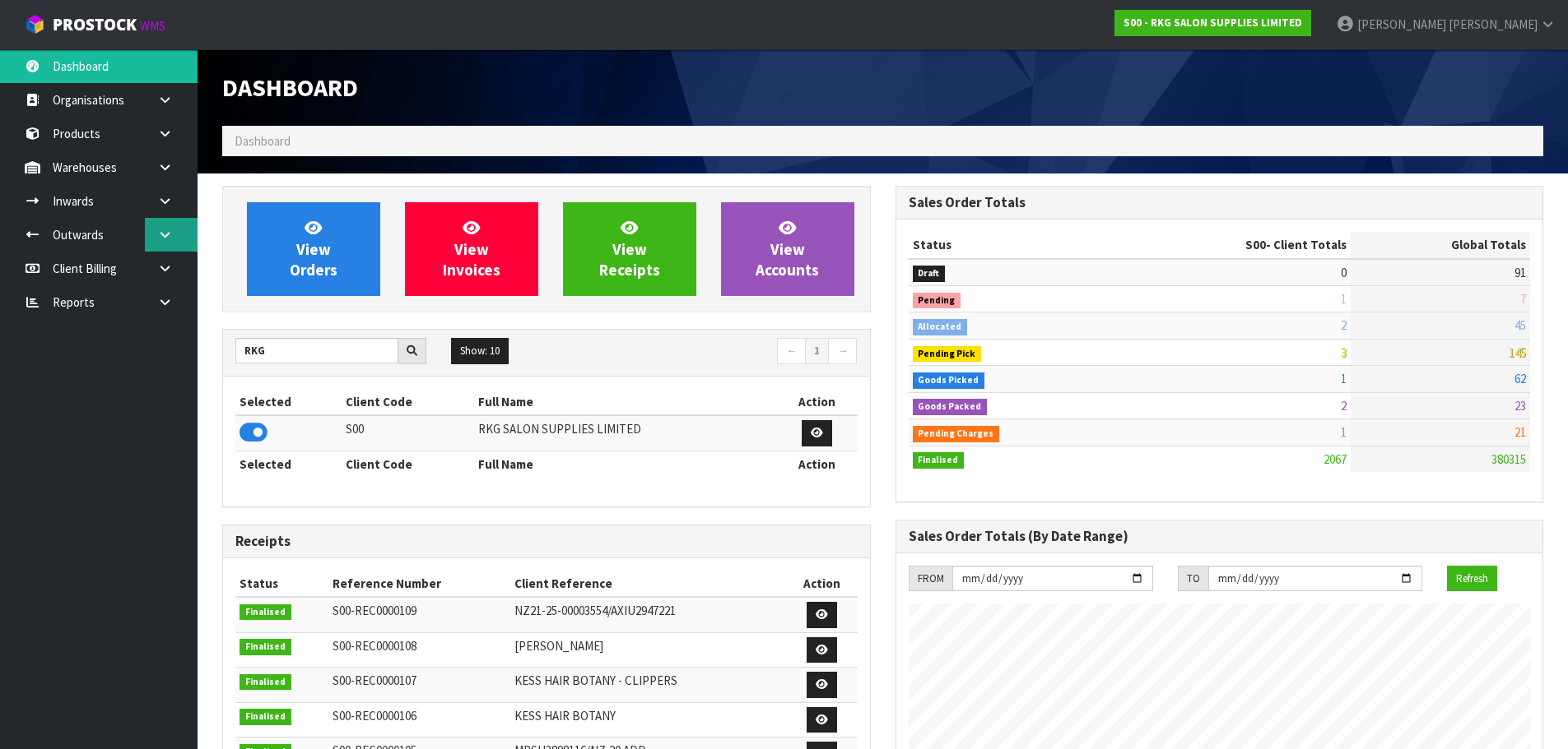
click at [163, 235] on icon at bounding box center [165, 235] width 16 height 12
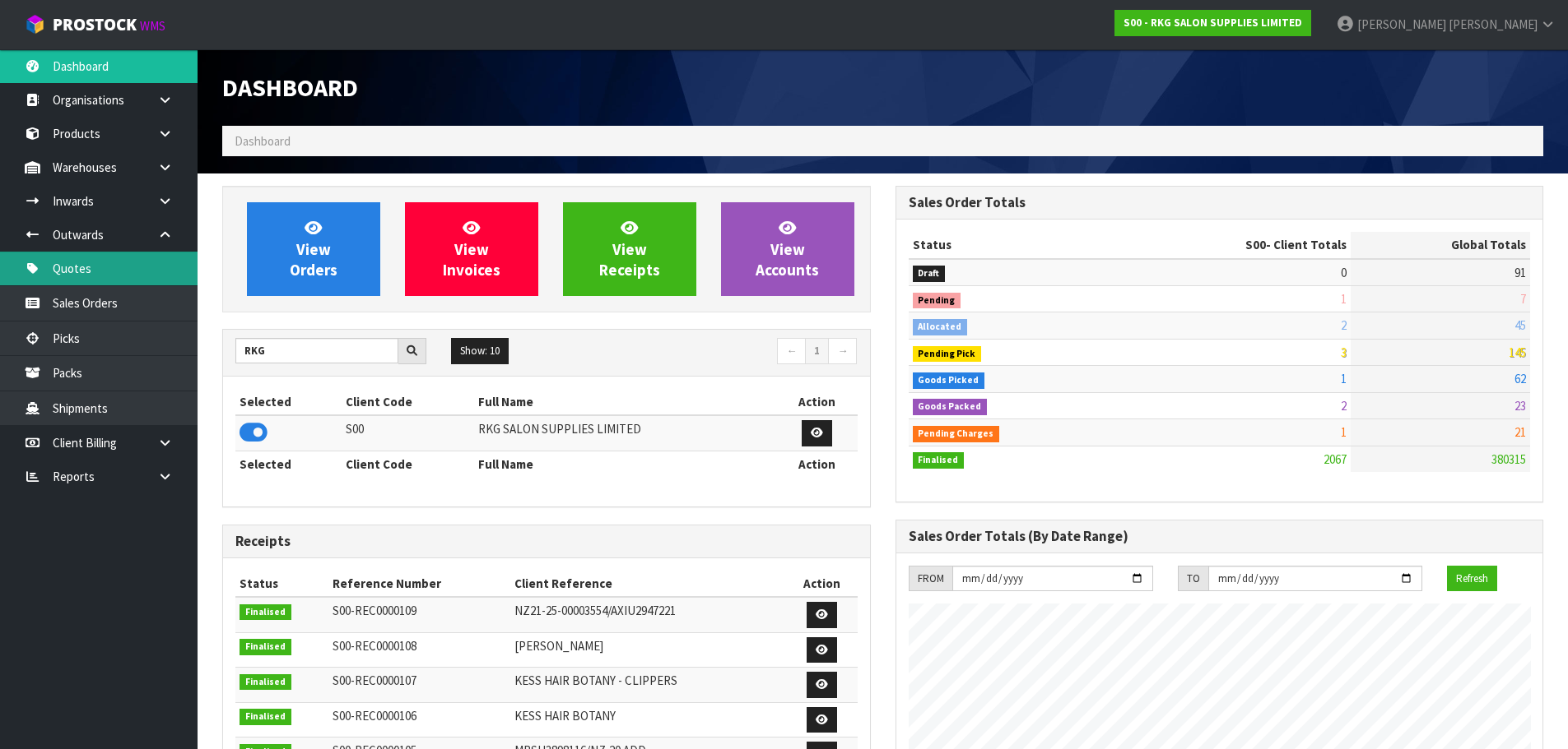
click at [87, 274] on link "Quotes" at bounding box center [99, 269] width 198 height 34
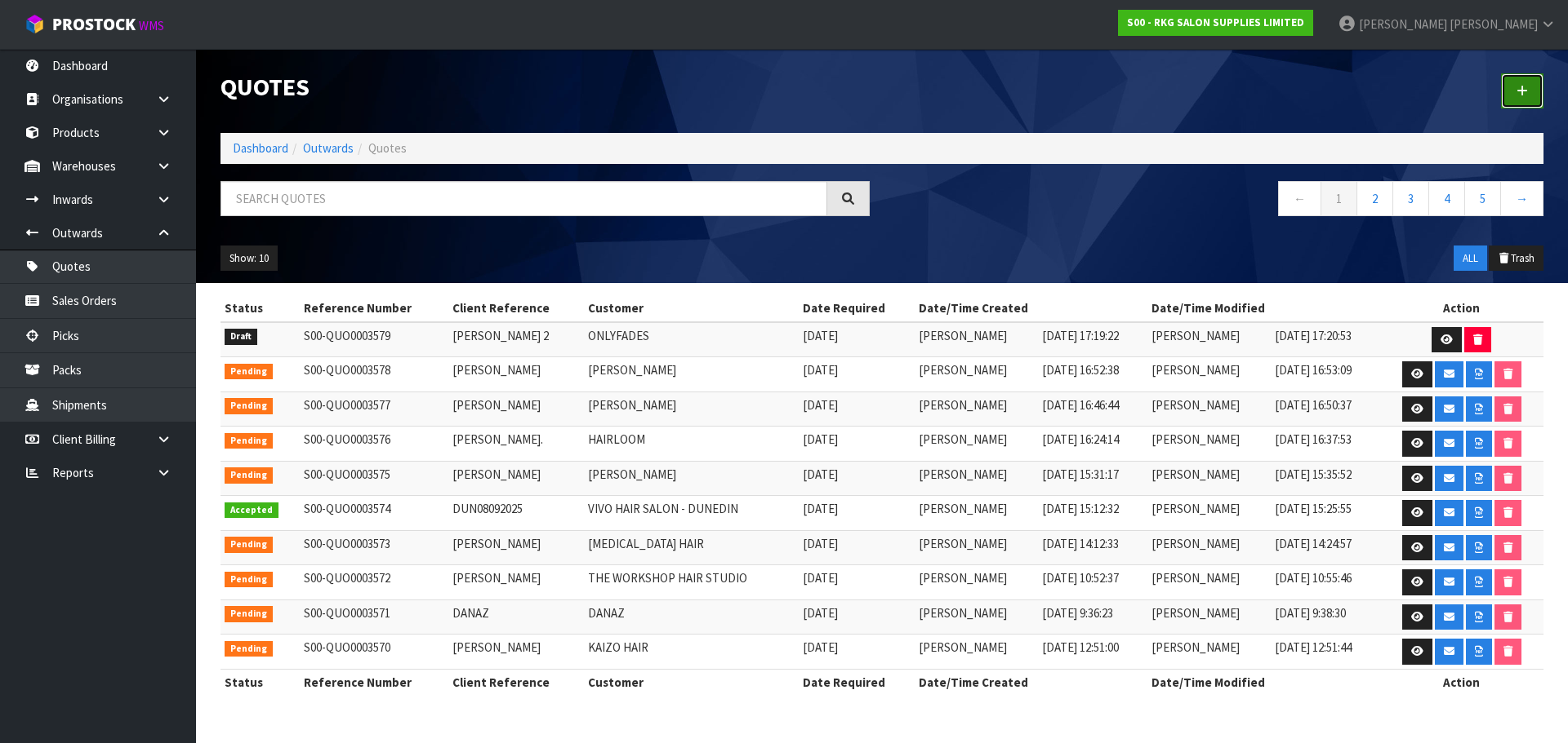
click at [1520, 89] on icon at bounding box center [1521, 91] width 11 height 12
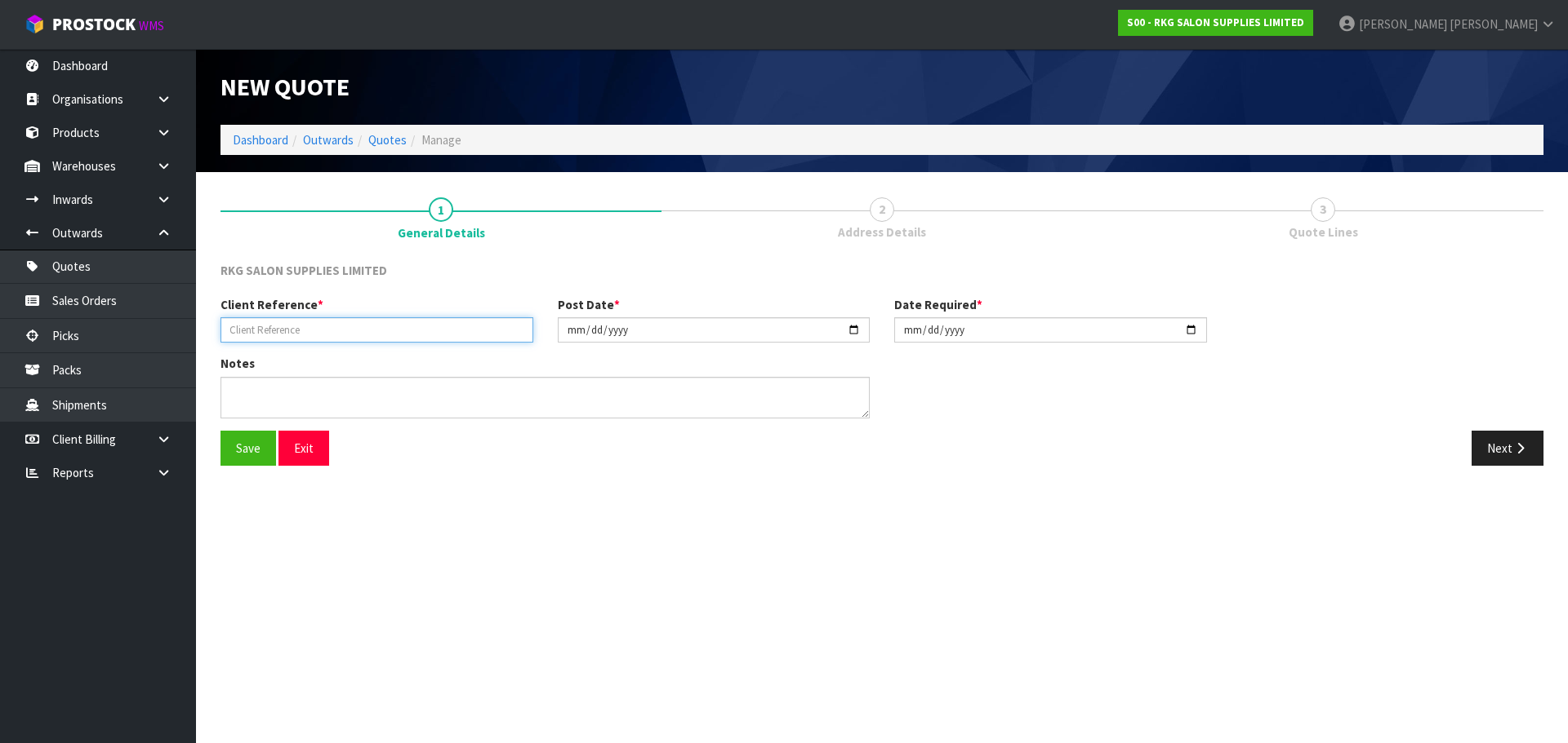
click at [311, 330] on input "text" at bounding box center [377, 330] width 313 height 26
type input "LAURA ARMSTRONG"
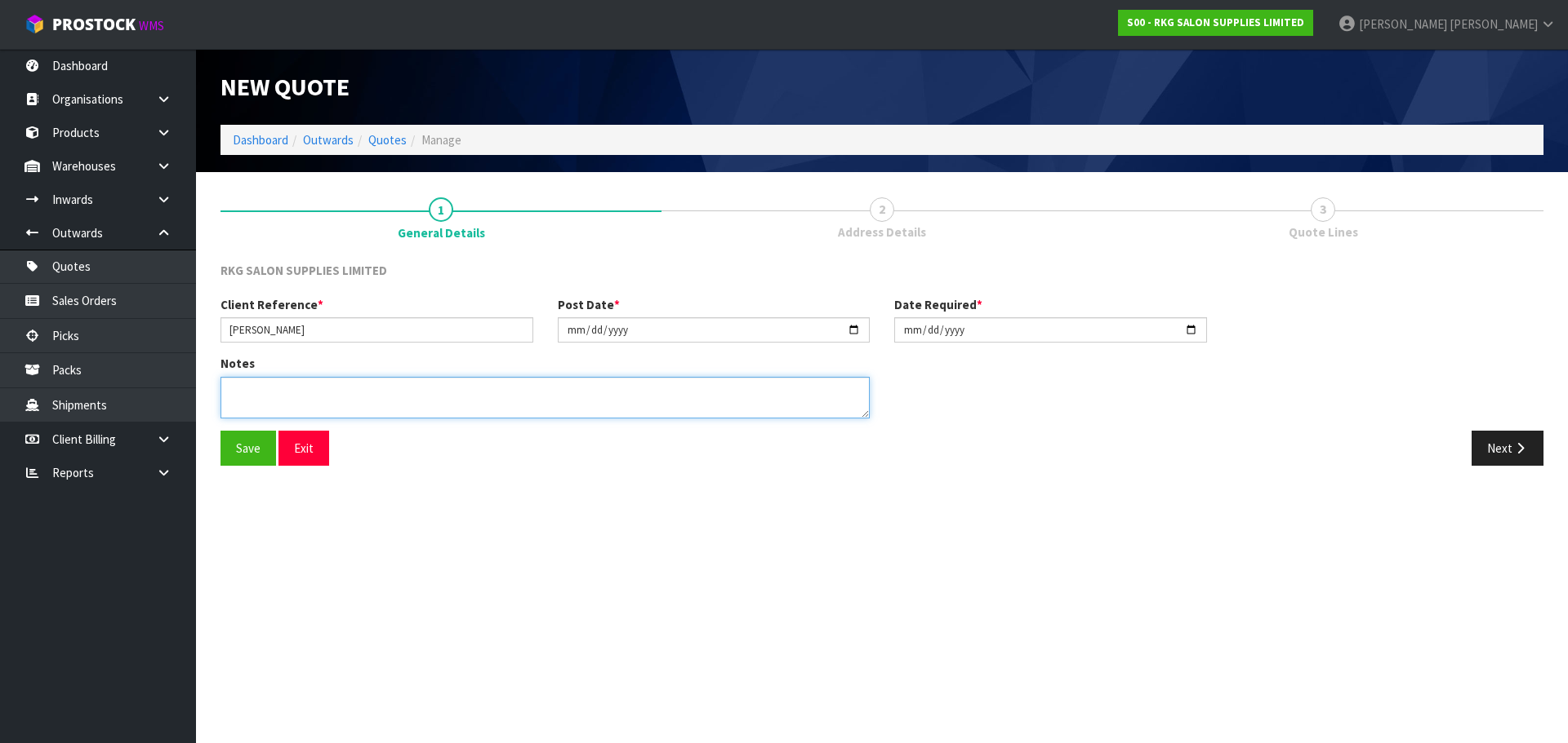
click at [323, 390] on textarea at bounding box center [544, 398] width 649 height 42
type textarea "FOR PICK UP"
click at [243, 451] on button "Save" at bounding box center [247, 449] width 56 height 35
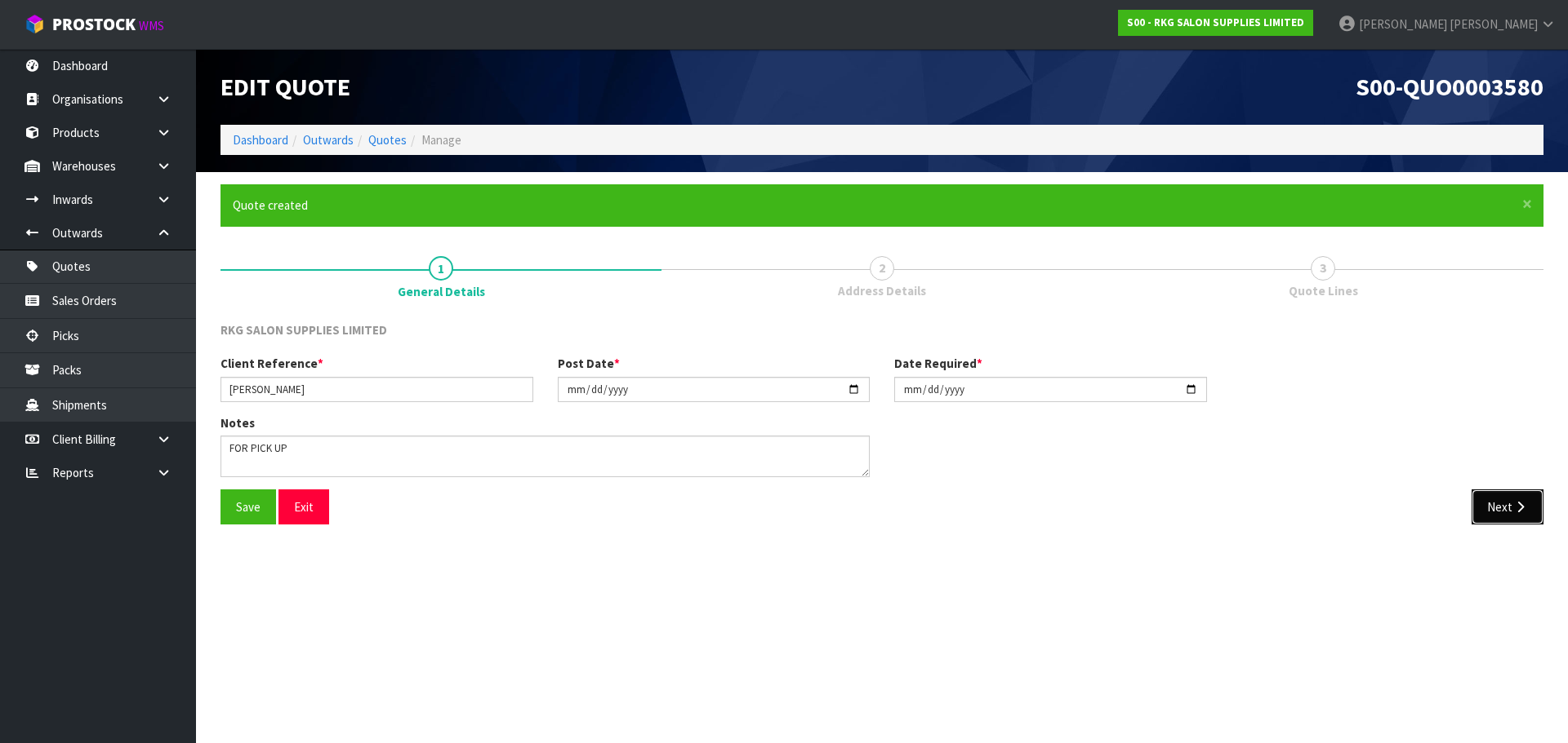
click at [1498, 512] on button "Next" at bounding box center [1507, 507] width 72 height 35
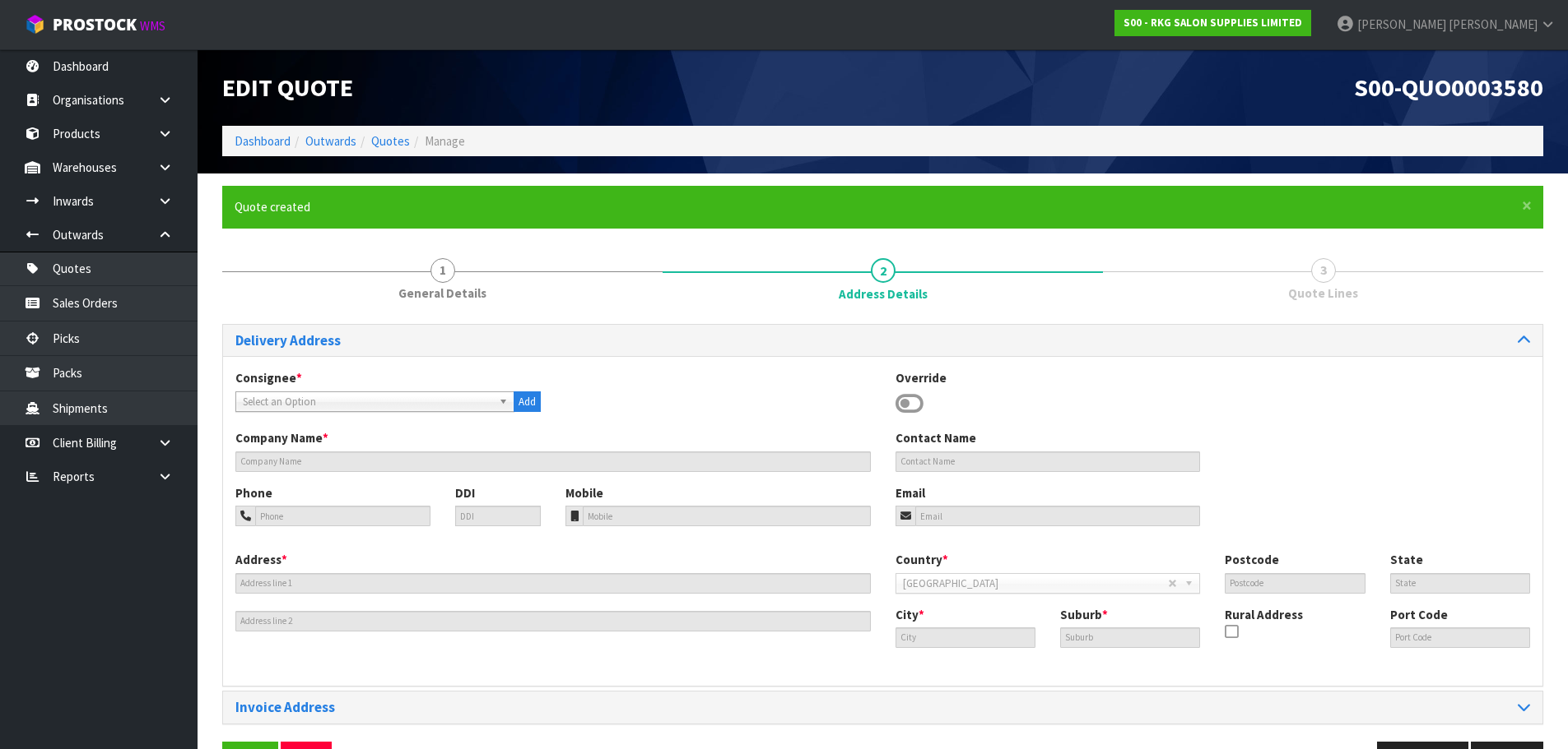
click at [915, 403] on icon at bounding box center [909, 404] width 28 height 25
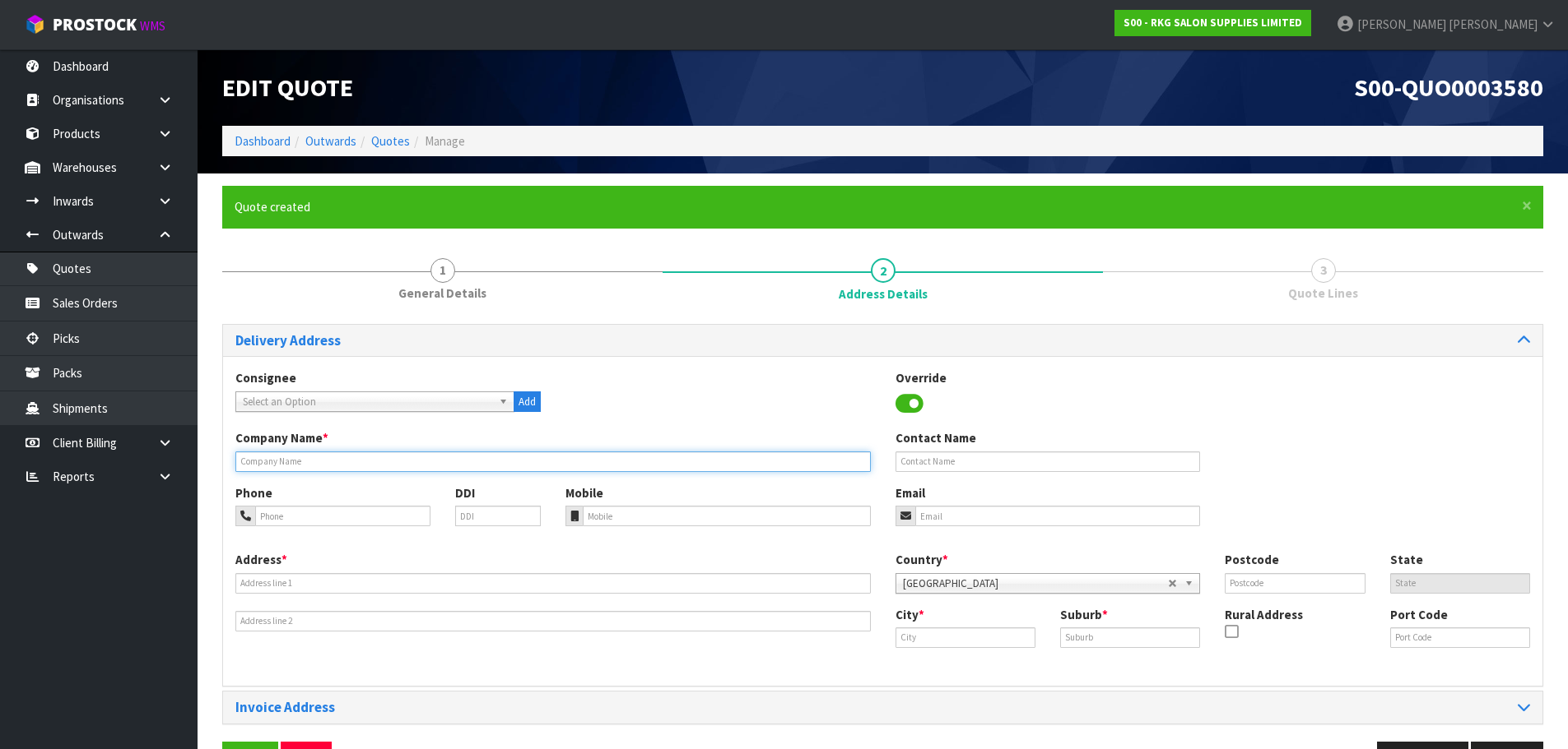
click at [480, 464] on input "text" at bounding box center [552, 461] width 635 height 20
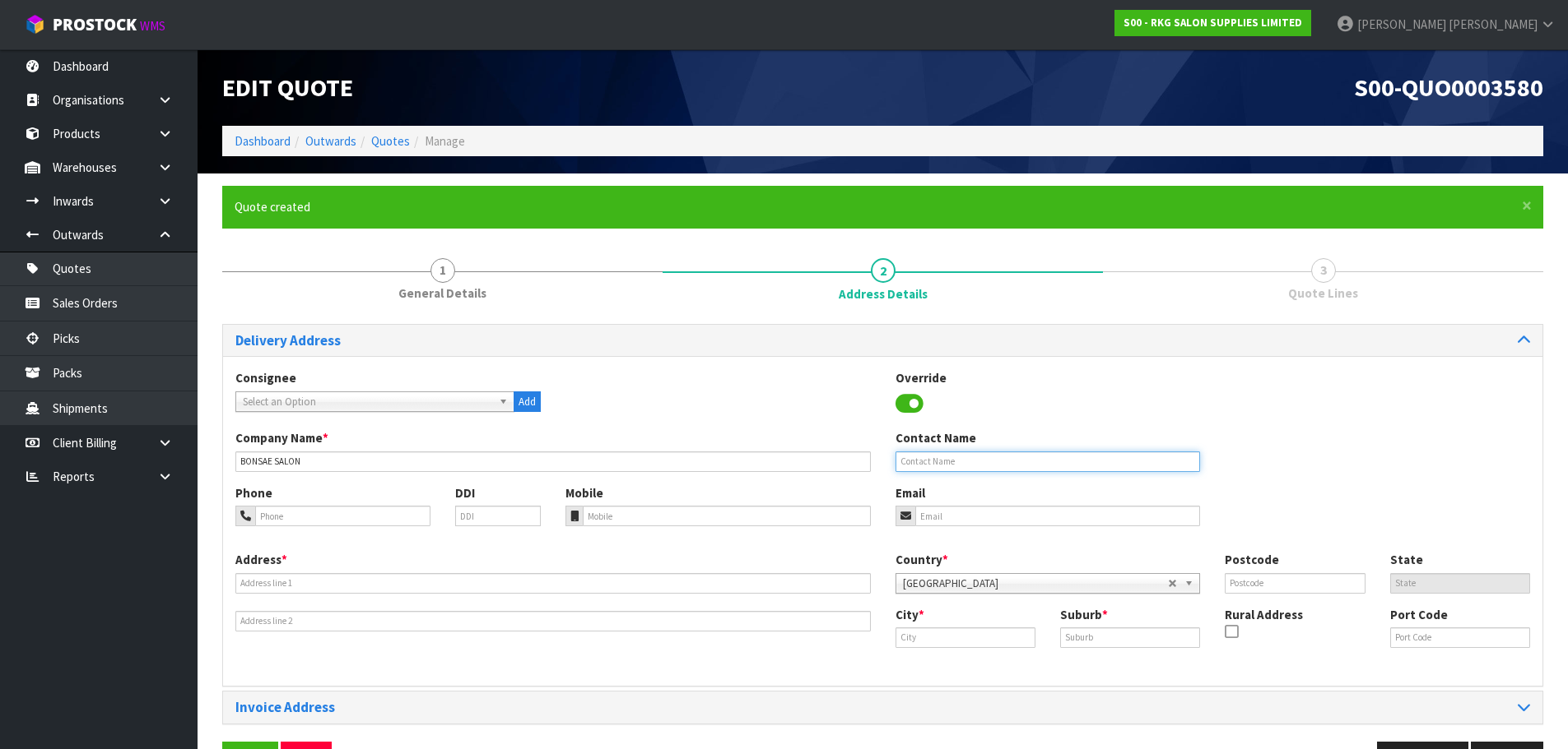
click at [913, 461] on input "text" at bounding box center [1048, 461] width 306 height 20
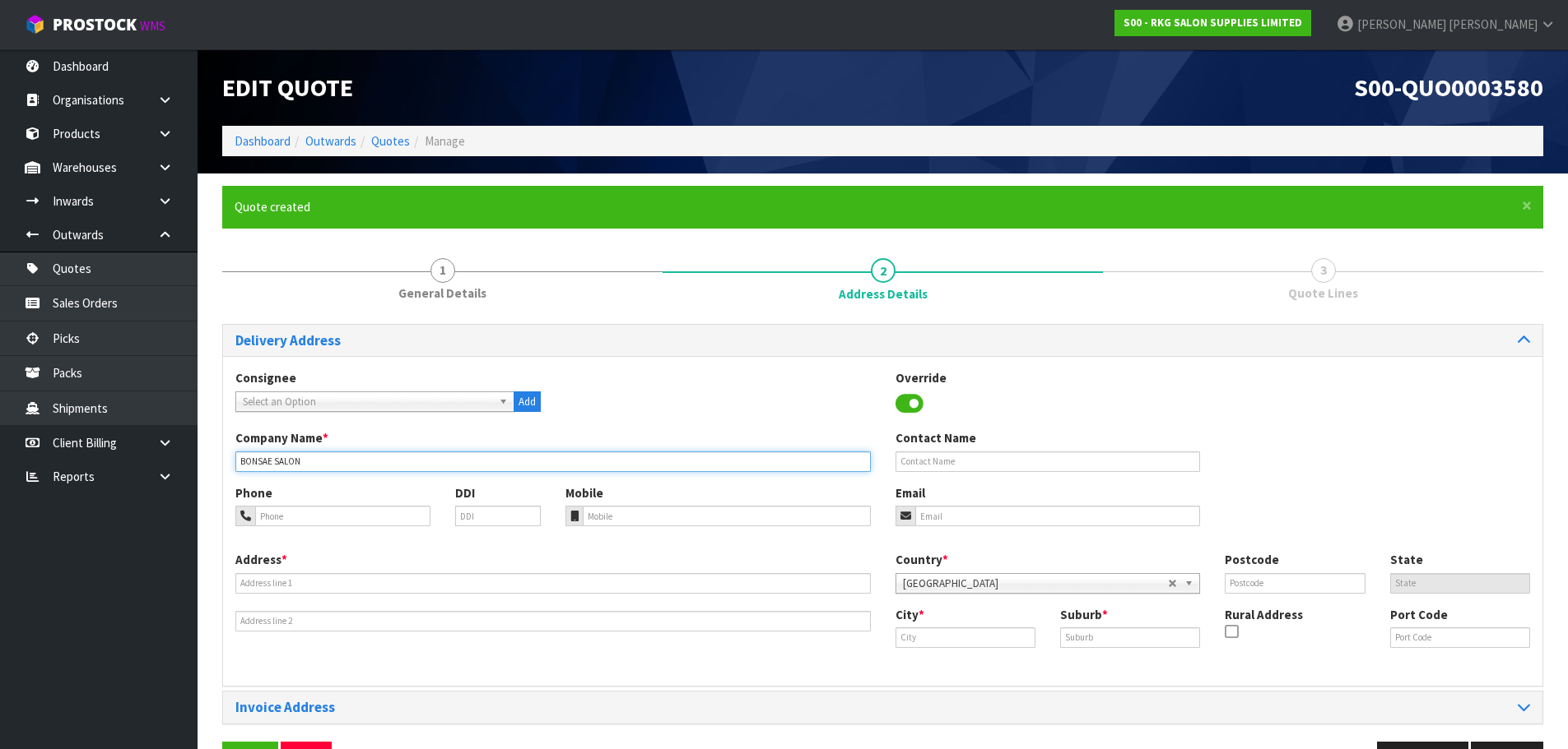
click at [275, 464] on input "BONSAE SALON" at bounding box center [552, 461] width 635 height 20
drag, startPoint x: 275, startPoint y: 464, endPoint x: 318, endPoint y: 468, distance: 43.2
click at [318, 468] on input "BONSAE SALON" at bounding box center [552, 461] width 635 height 20
type input "BONSAE HAIR"
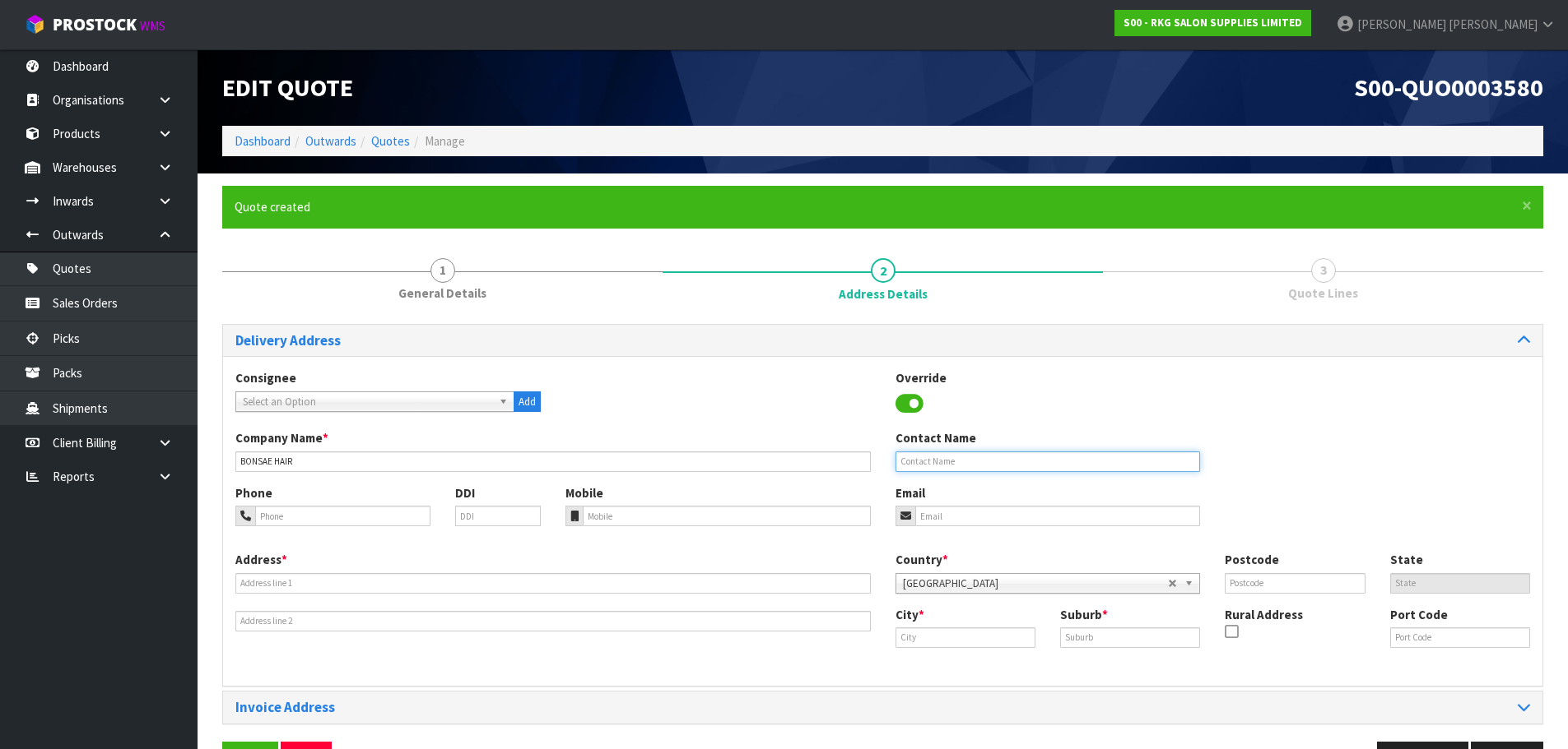
click at [1015, 452] on input "text" at bounding box center [1048, 461] width 306 height 20
type input "LAURA ARMSTRONG"
click at [359, 523] on input "tel" at bounding box center [342, 516] width 176 height 20
type input "027-2645-227"
click at [927, 514] on input "email" at bounding box center [1058, 516] width 286 height 20
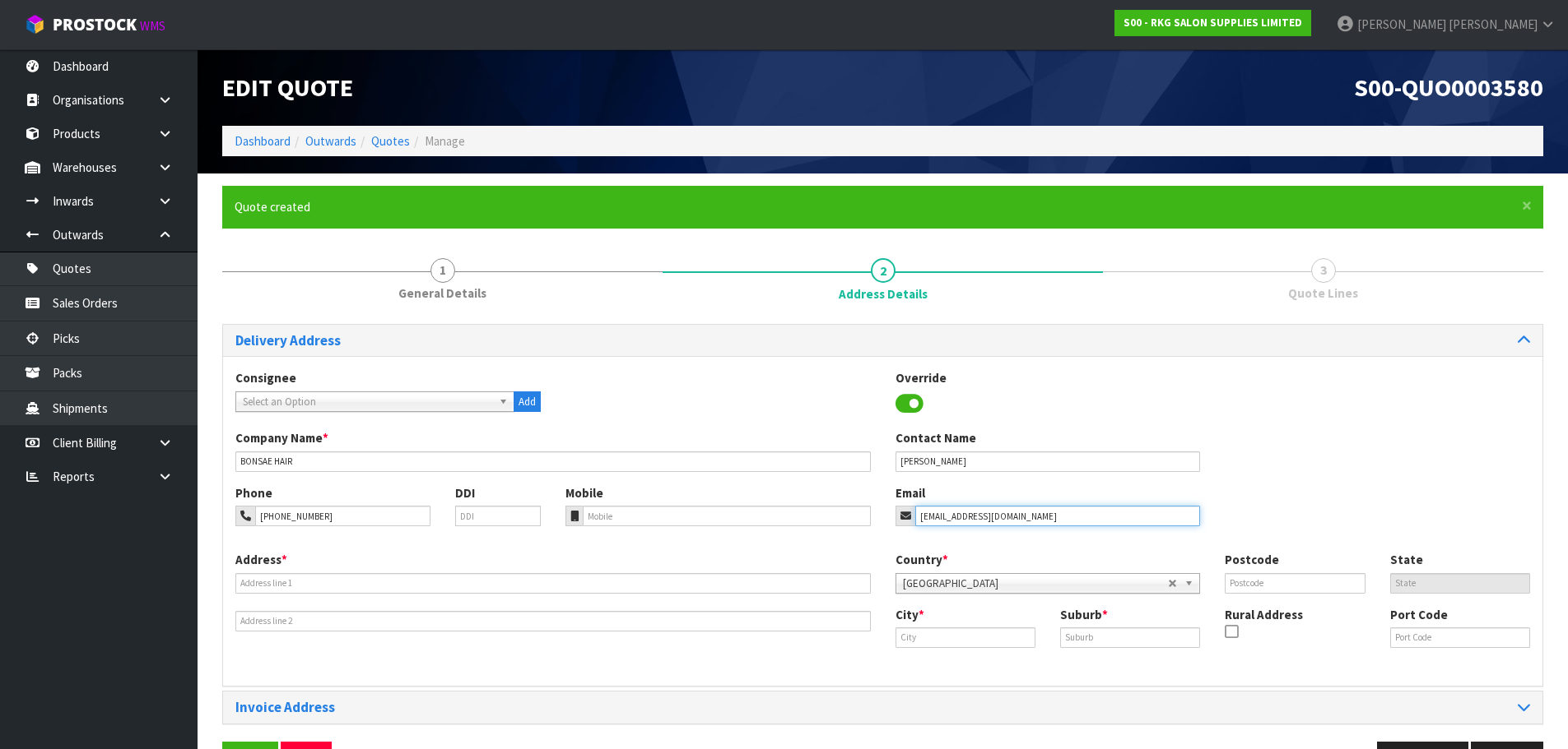
type input "lou_225@hotmail.com"
click at [294, 586] on input "text" at bounding box center [552, 583] width 635 height 20
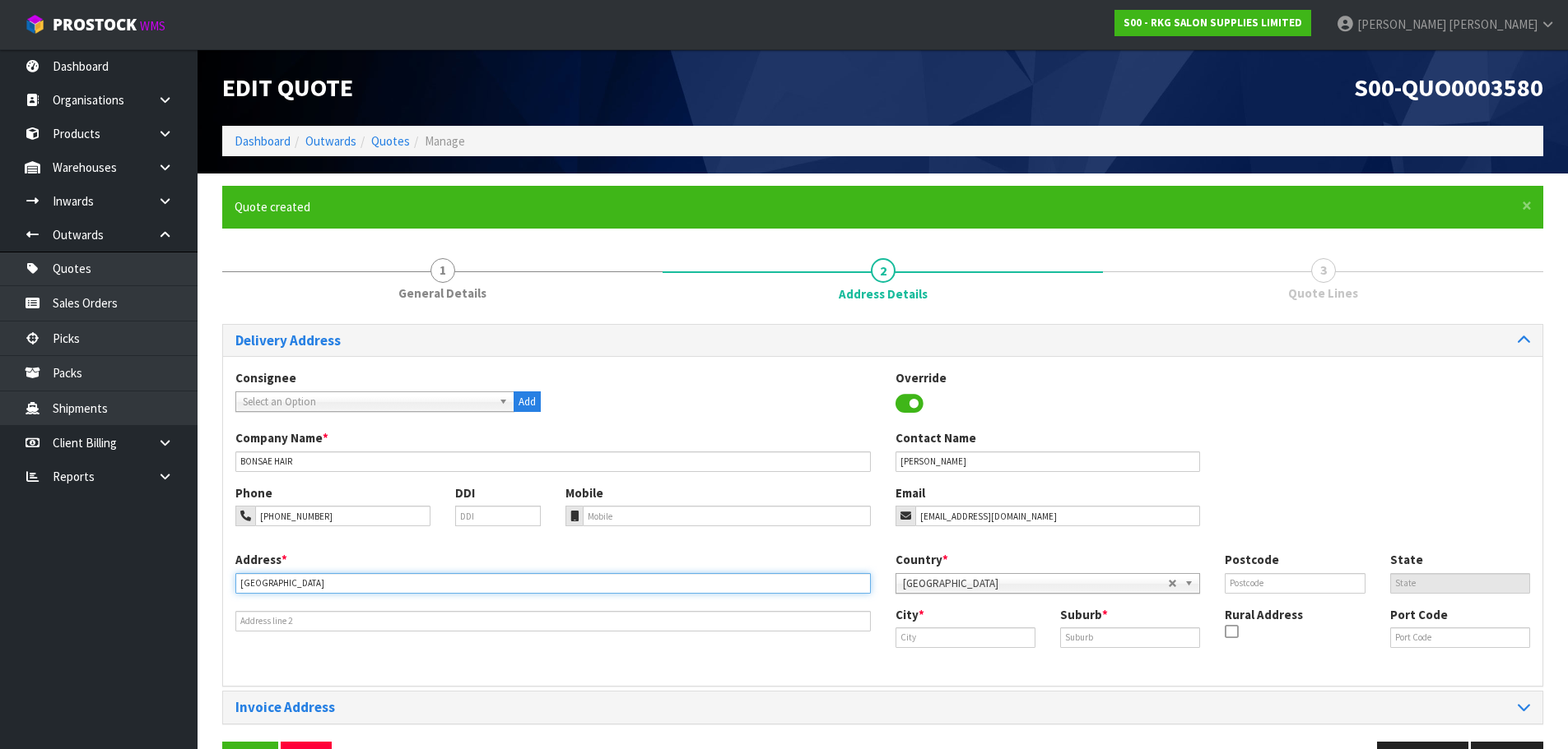
type input "CAMBRIDGE"
click at [917, 640] on input "text" at bounding box center [965, 638] width 140 height 20
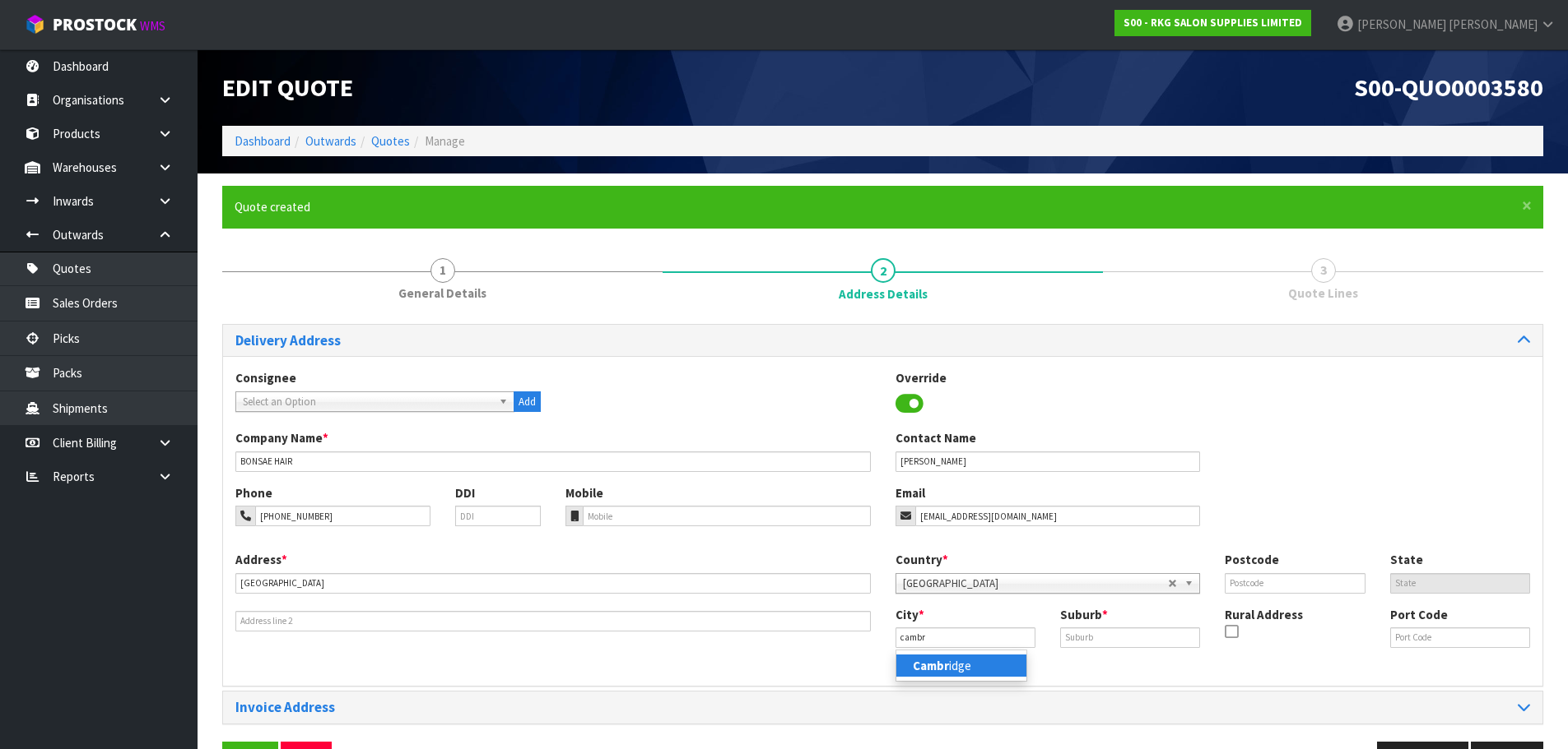
click at [929, 668] on strong "Cambr" at bounding box center [930, 666] width 37 height 16
type input "Cambridge"
click at [1099, 641] on input "text" at bounding box center [1130, 638] width 140 height 20
type input "."
click at [1246, 580] on input "text" at bounding box center [1294, 583] width 140 height 20
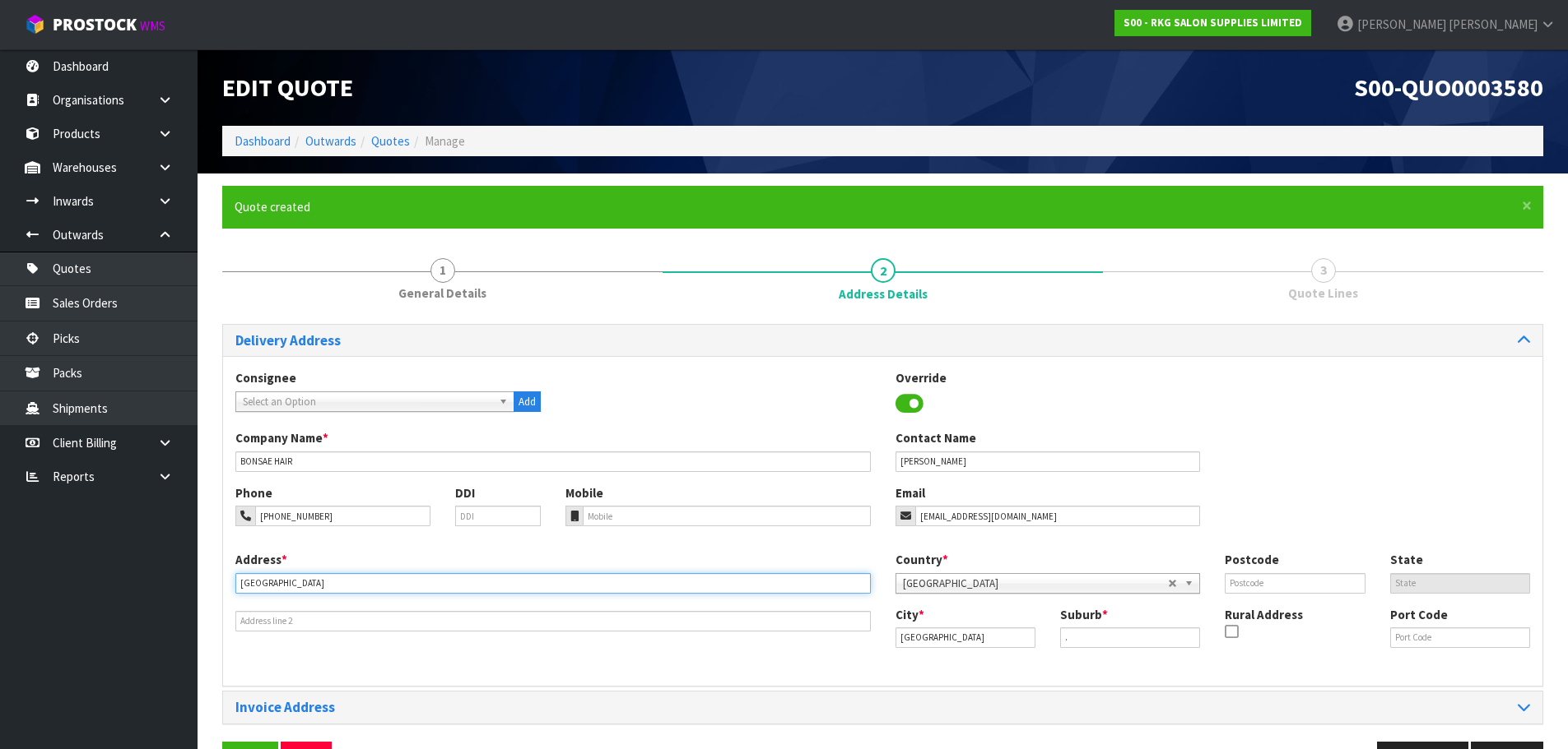
drag, startPoint x: 292, startPoint y: 583, endPoint x: 221, endPoint y: 588, distance: 71.2
click at [221, 588] on div "× Close Quote created 1 General Details 2 Address Details 3 Quote Lines Deliver…" at bounding box center [883, 488] width 1345 height 604
type input "TBC"
click at [1237, 582] on input "text" at bounding box center [1294, 583] width 140 height 20
type input "."
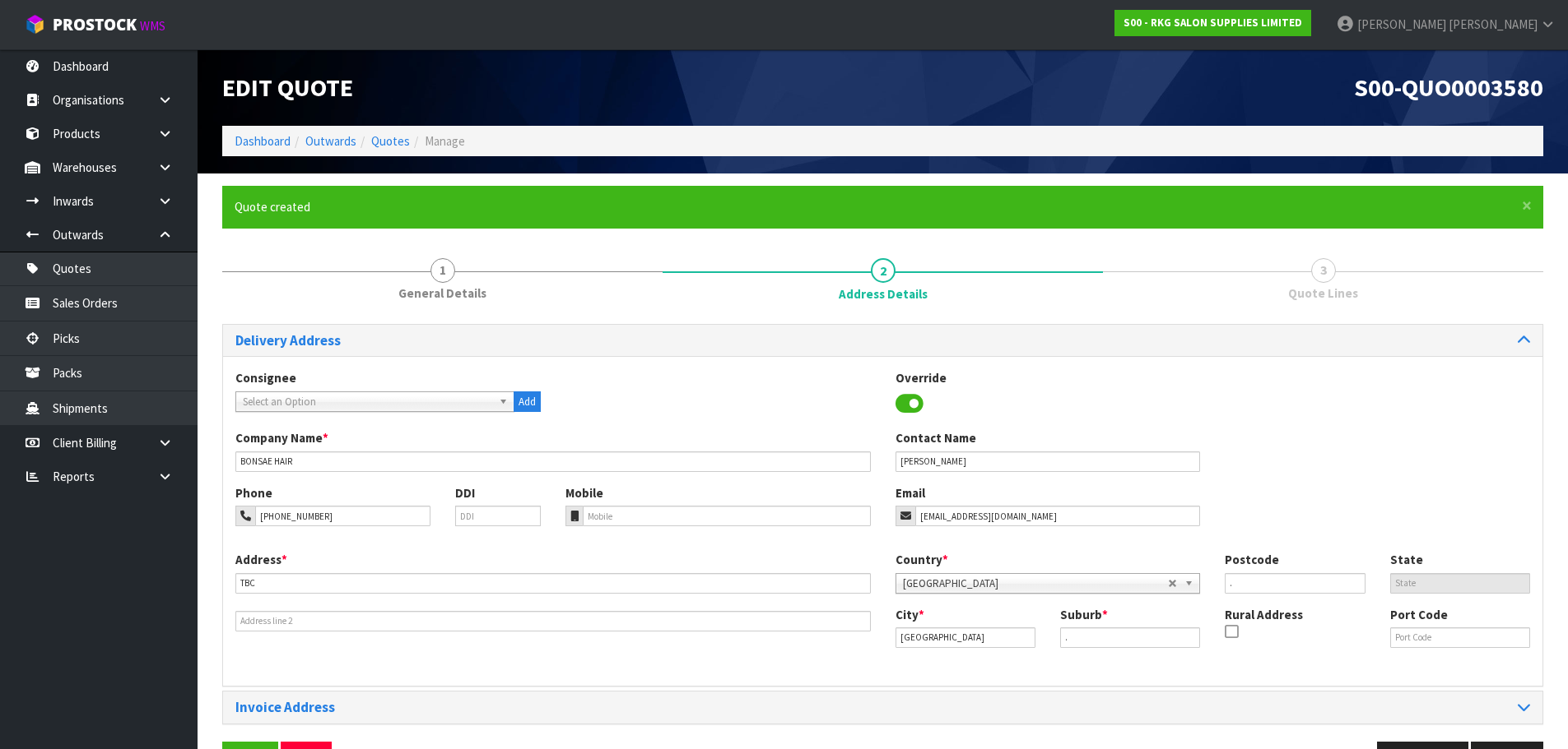
click at [1216, 427] on div "Consignee 000001.BAY MECHANICS - BAY MECHANICS 000001A - BRAKE & TRANSMISSION N…" at bounding box center [882, 399] width 1319 height 60
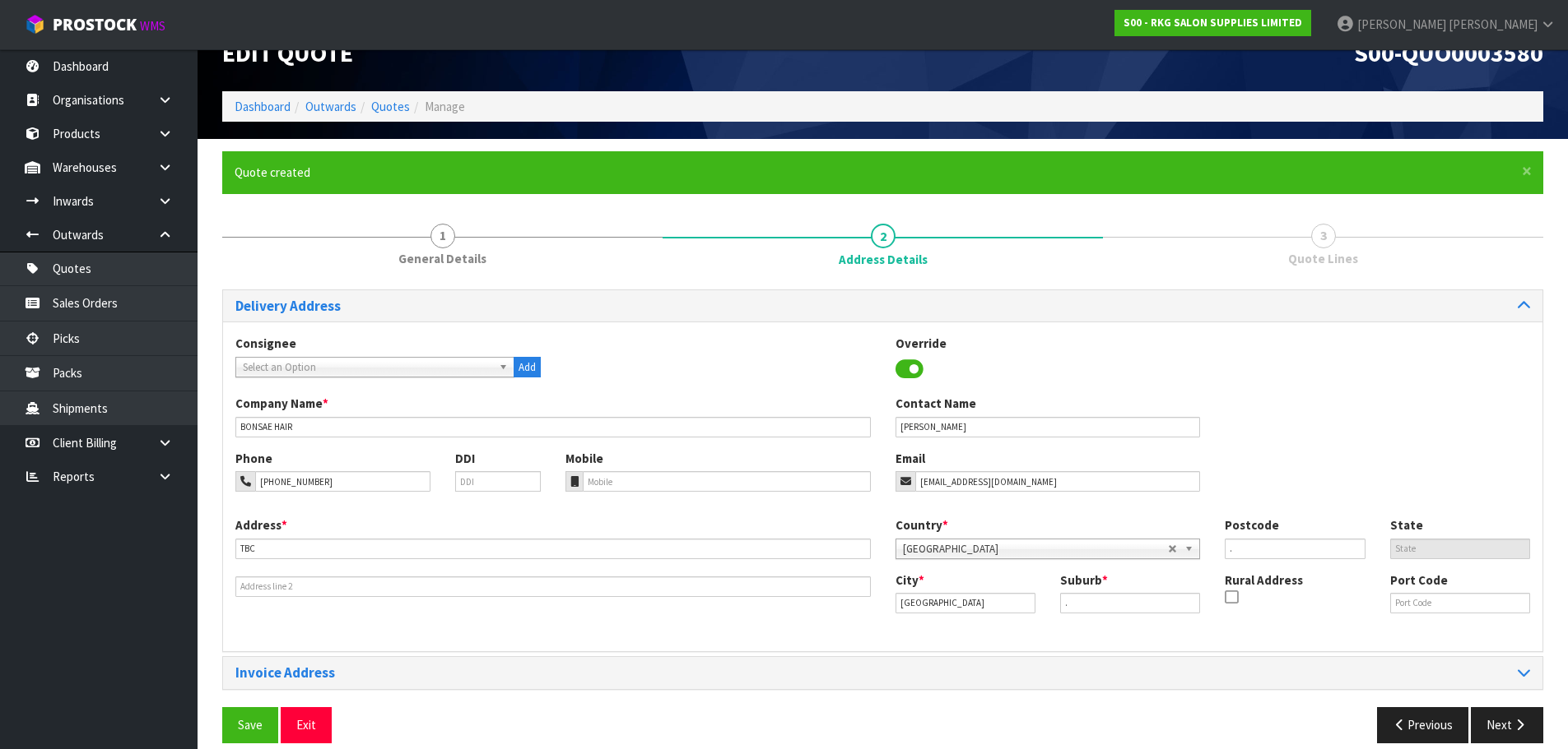
scroll to position [53, 0]
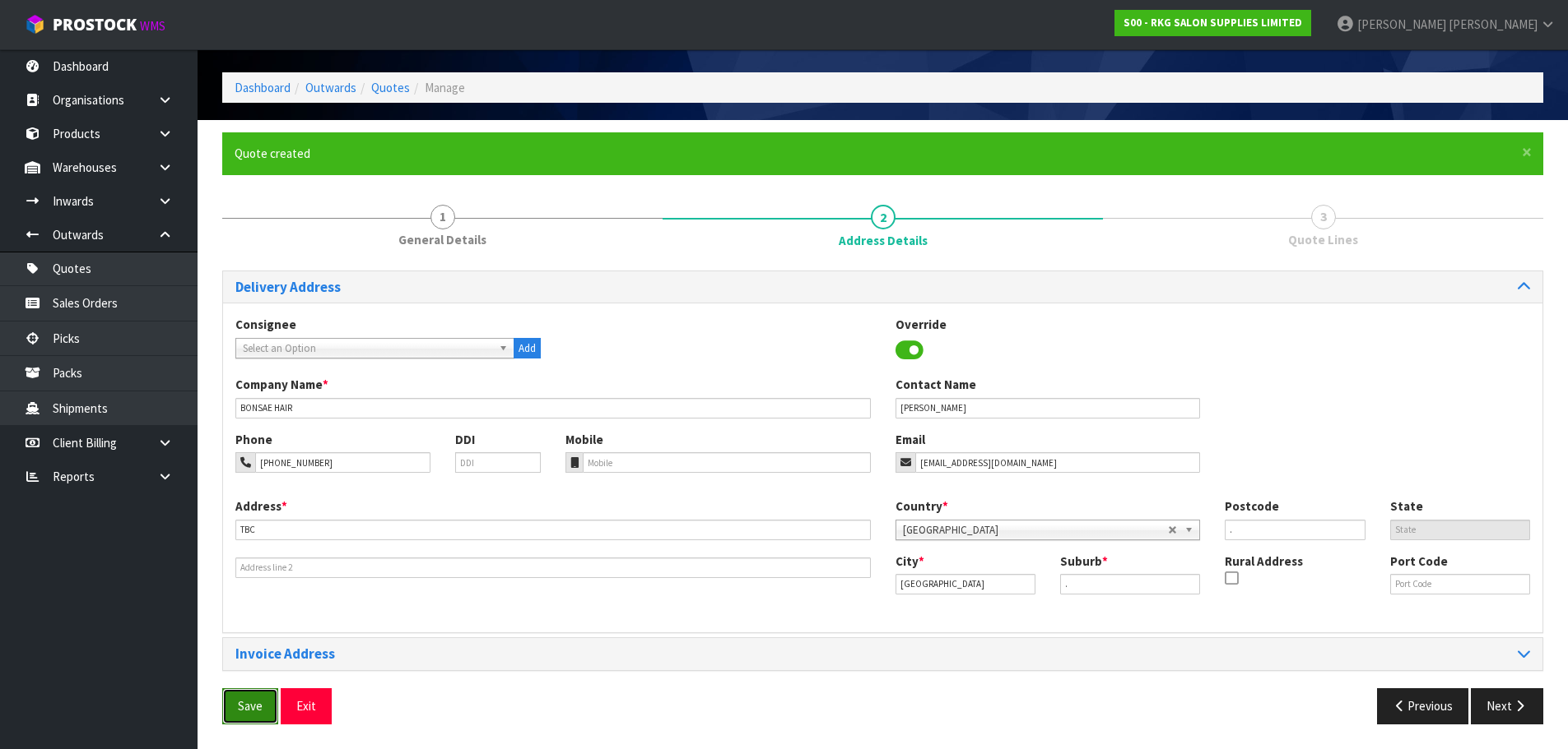
click at [249, 708] on button "Save" at bounding box center [249, 706] width 56 height 36
drag, startPoint x: 1501, startPoint y: 711, endPoint x: 1474, endPoint y: 705, distance: 27.7
click at [1501, 711] on button "Next" at bounding box center [1507, 706] width 72 height 36
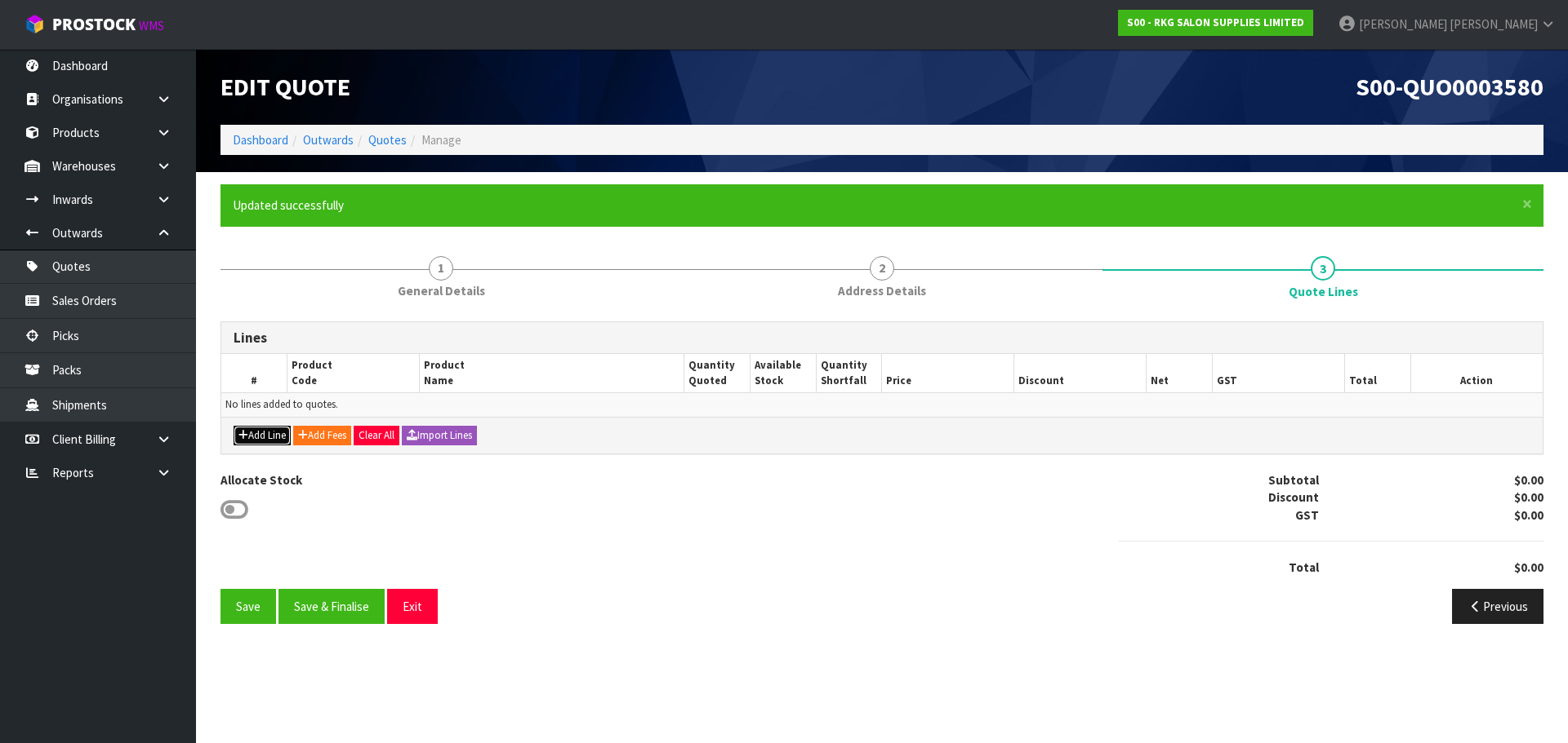
click at [263, 430] on button "Add Line" at bounding box center [262, 436] width 57 height 19
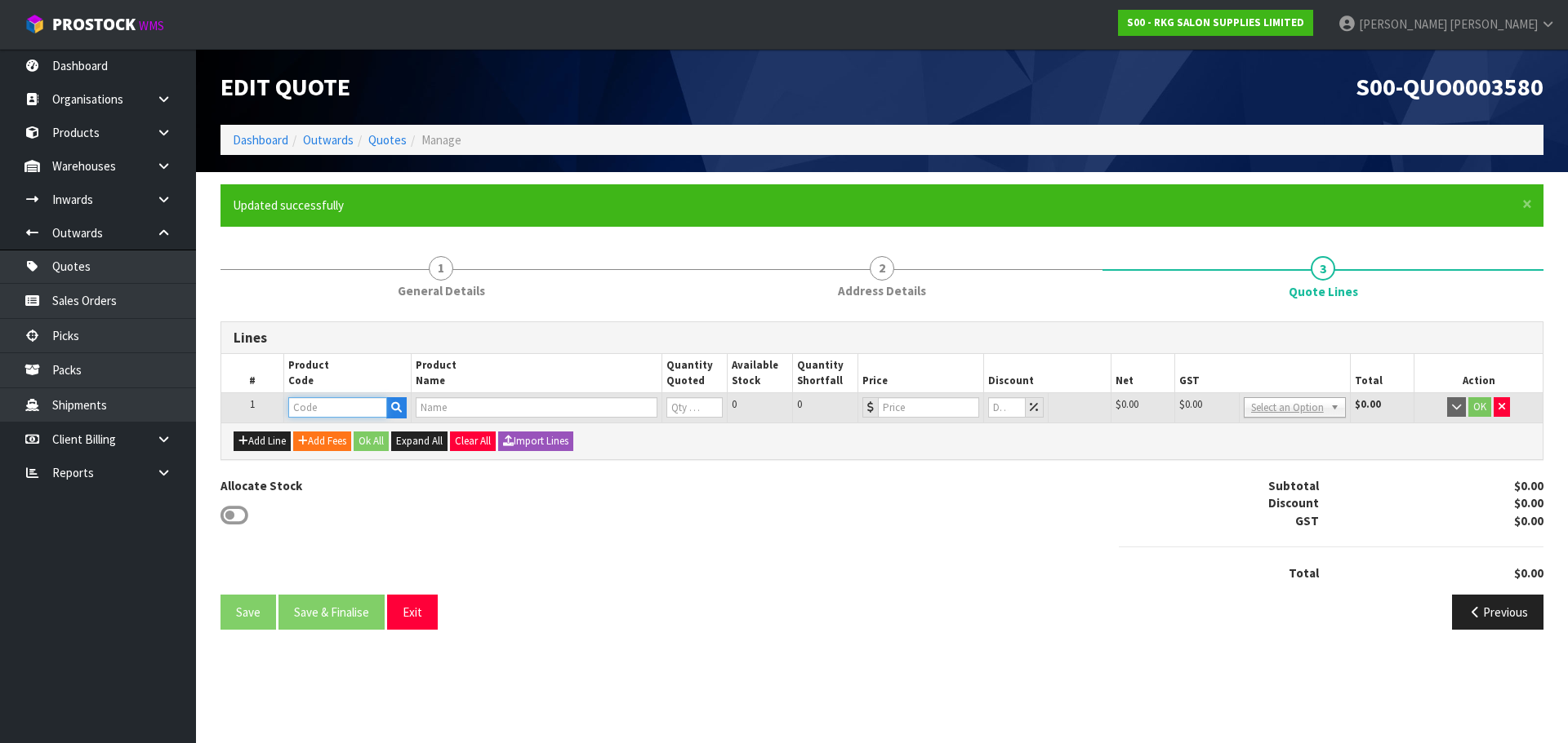
click at [308, 404] on input "text" at bounding box center [337, 407] width 98 height 20
type input "031501"
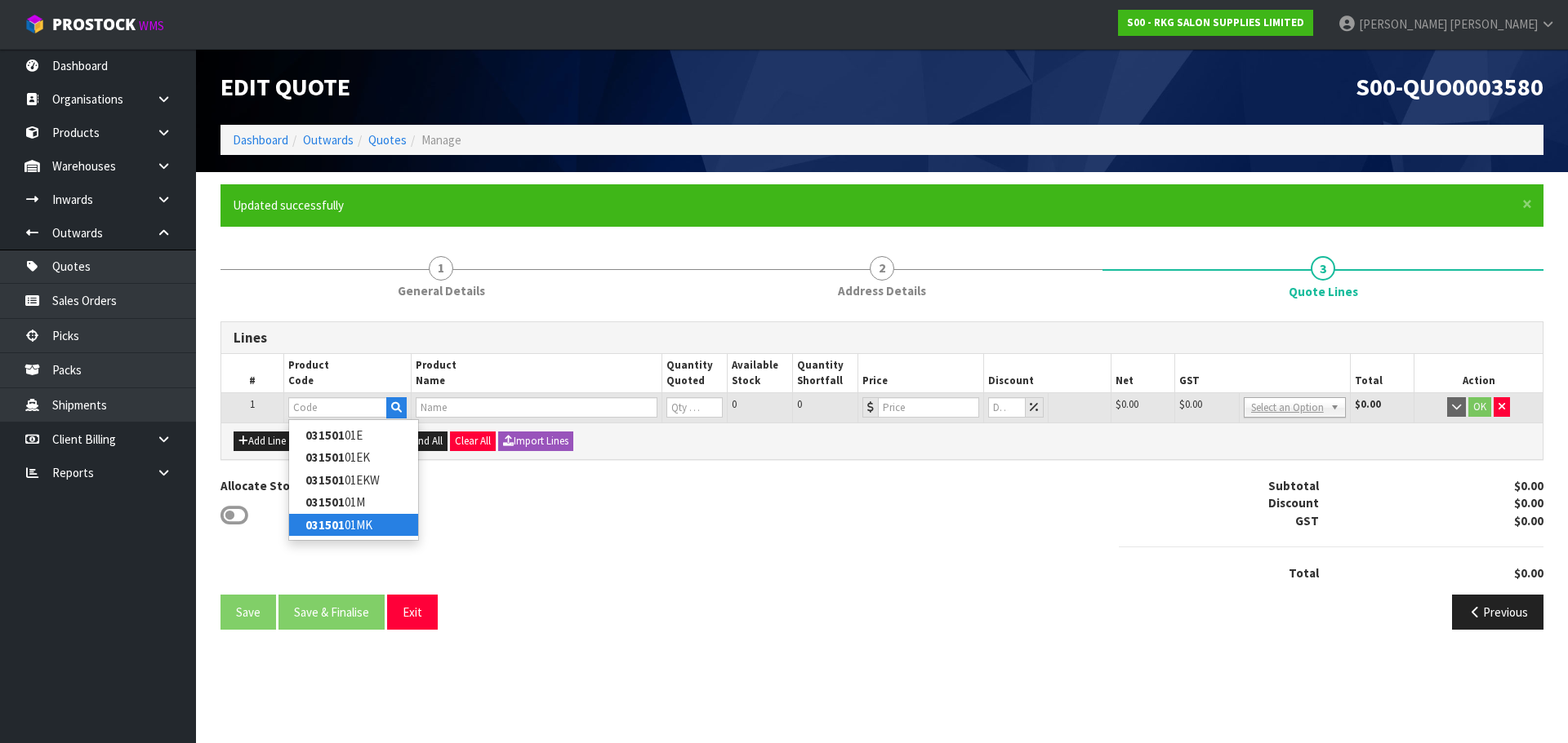
click at [354, 520] on link "031501 01MK" at bounding box center [354, 525] width 129 height 22
type input "03150101MK"
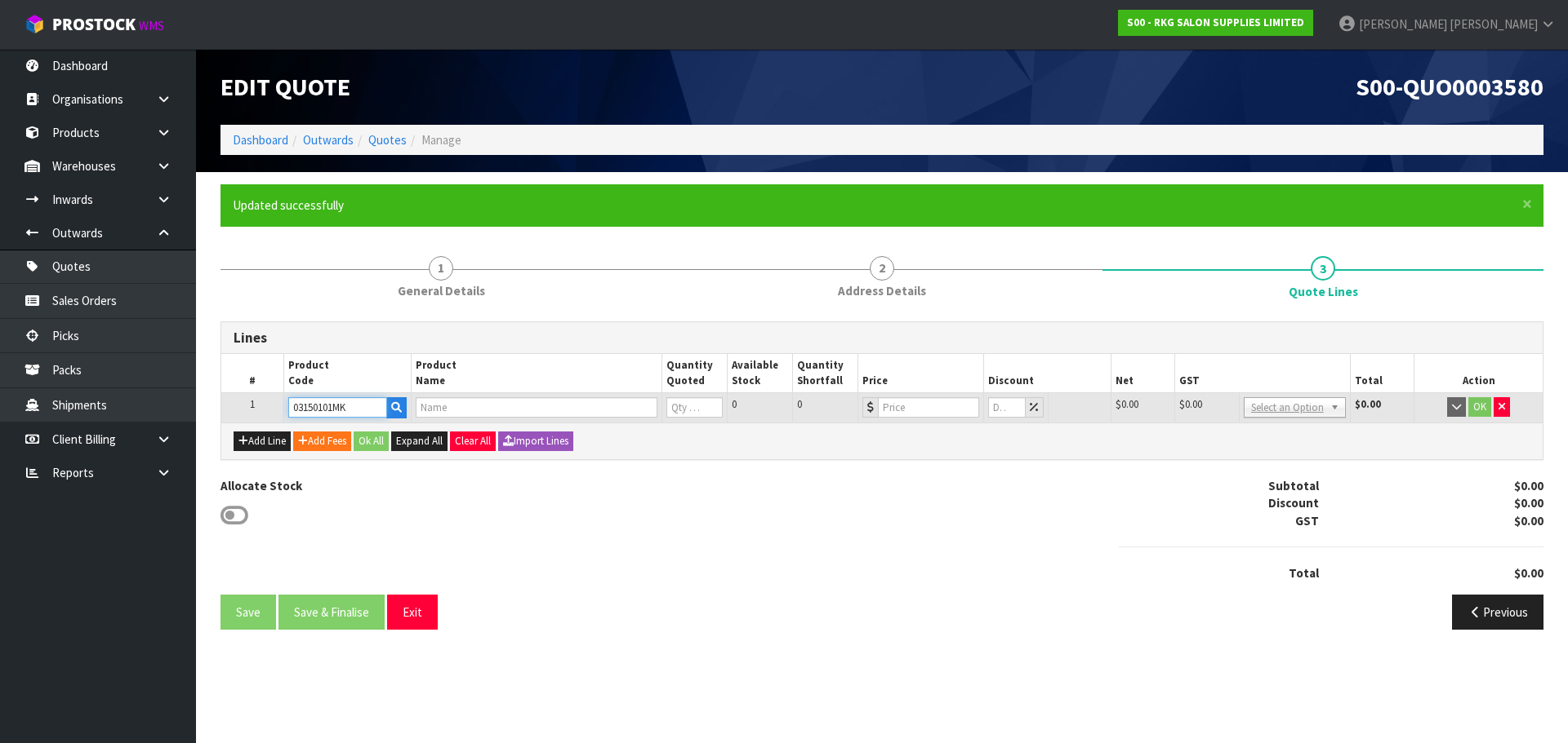
type input "CLUNES PREMIUM MANUAL SHAMPOO LOUNGE - BLACK"
type input "0"
type input "1295"
type input "0"
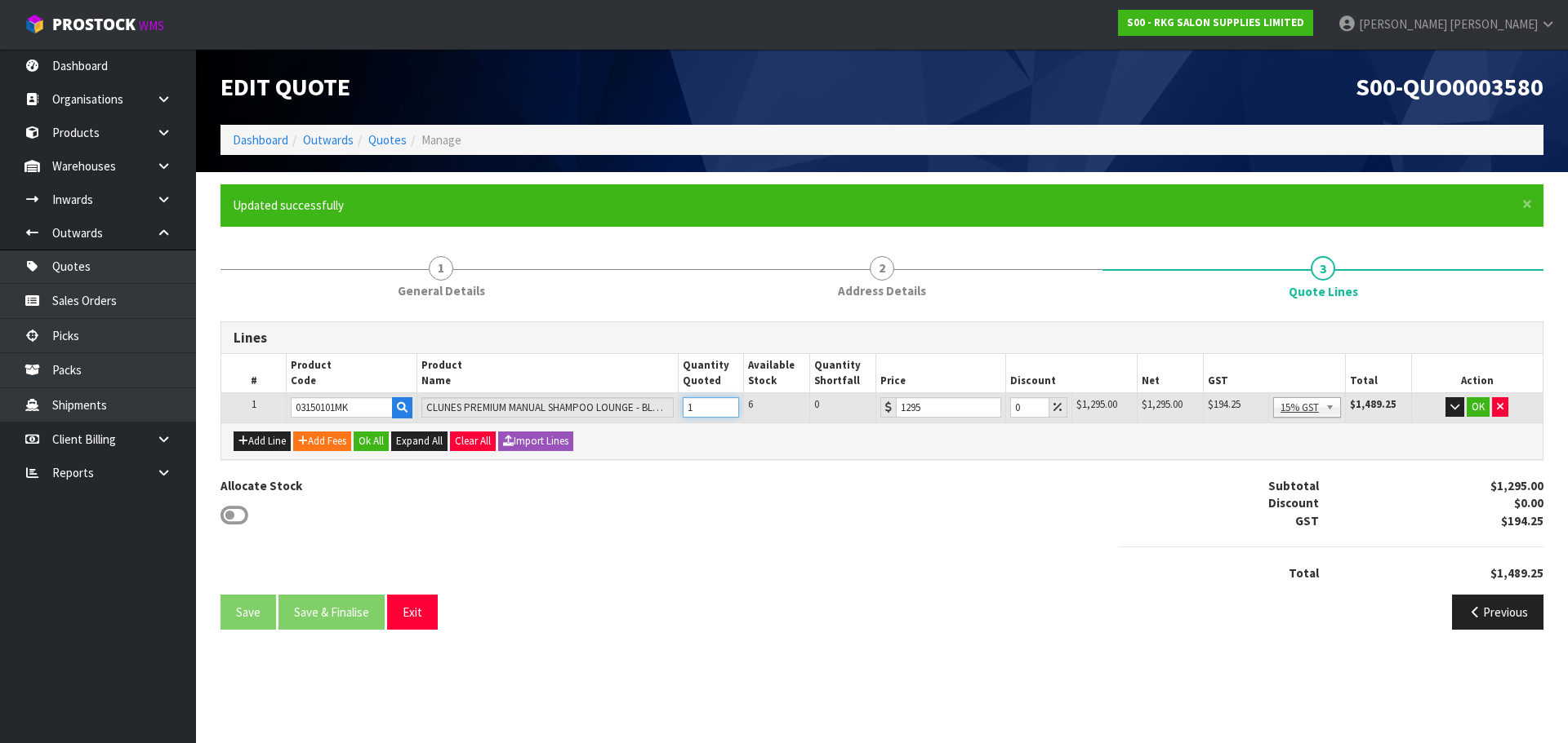
type input "1"
click at [728, 402] on input "1" at bounding box center [711, 407] width 57 height 20
click at [1474, 402] on button "OK" at bounding box center [1478, 407] width 23 height 19
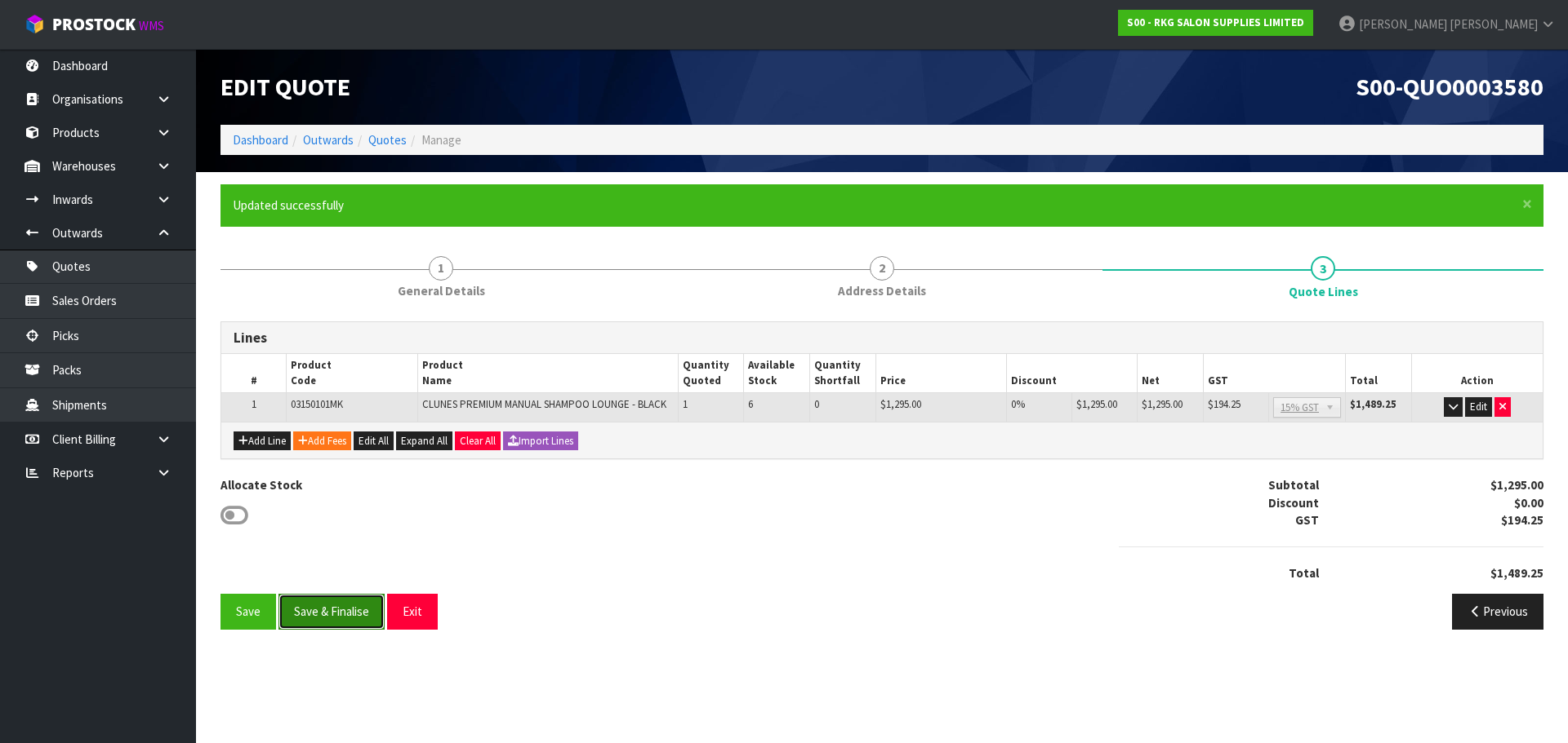
click at [348, 618] on button "Save & Finalise" at bounding box center [331, 611] width 106 height 35
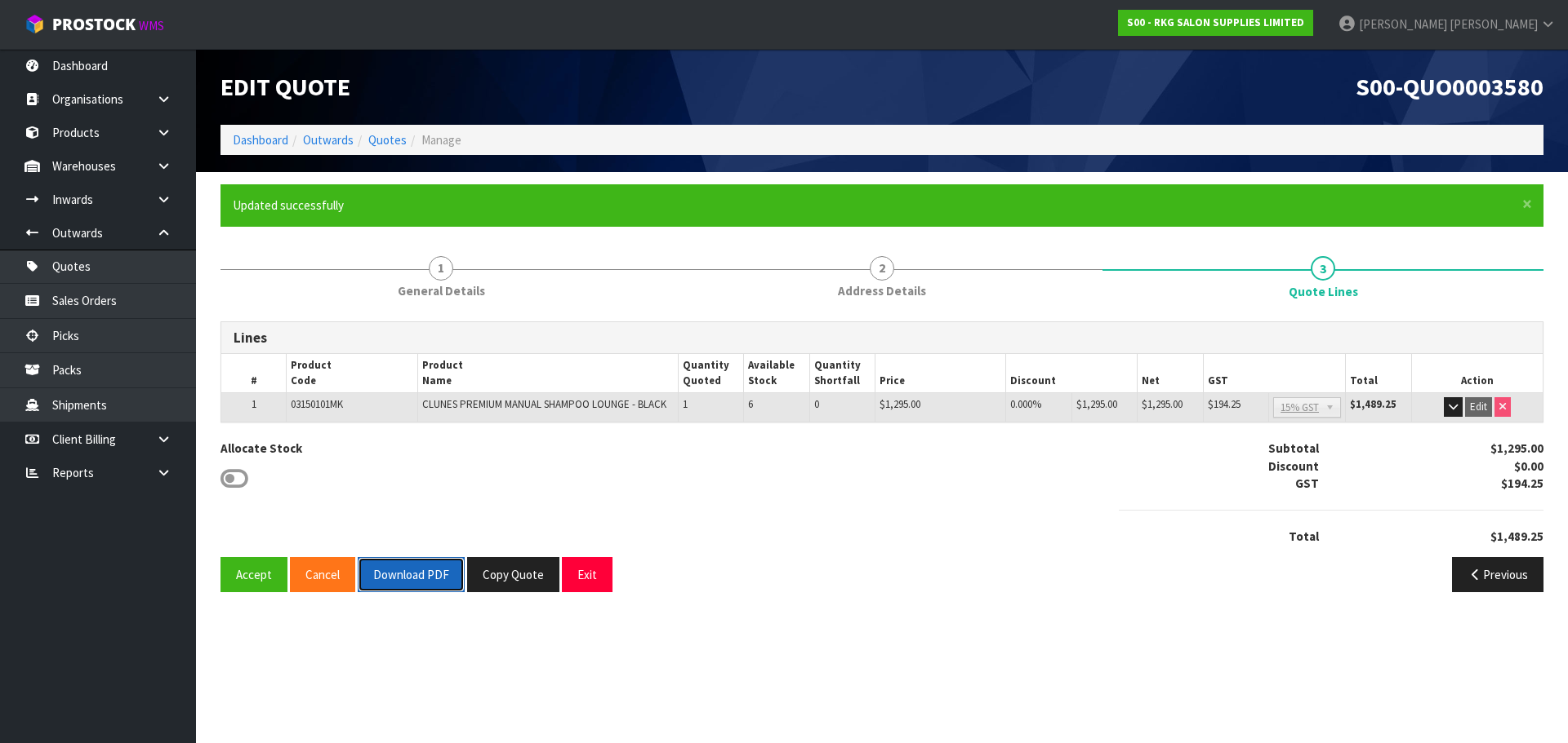
click at [415, 580] on button "Download PDF" at bounding box center [411, 575] width 107 height 35
click at [592, 581] on button "Exit" at bounding box center [587, 575] width 50 height 35
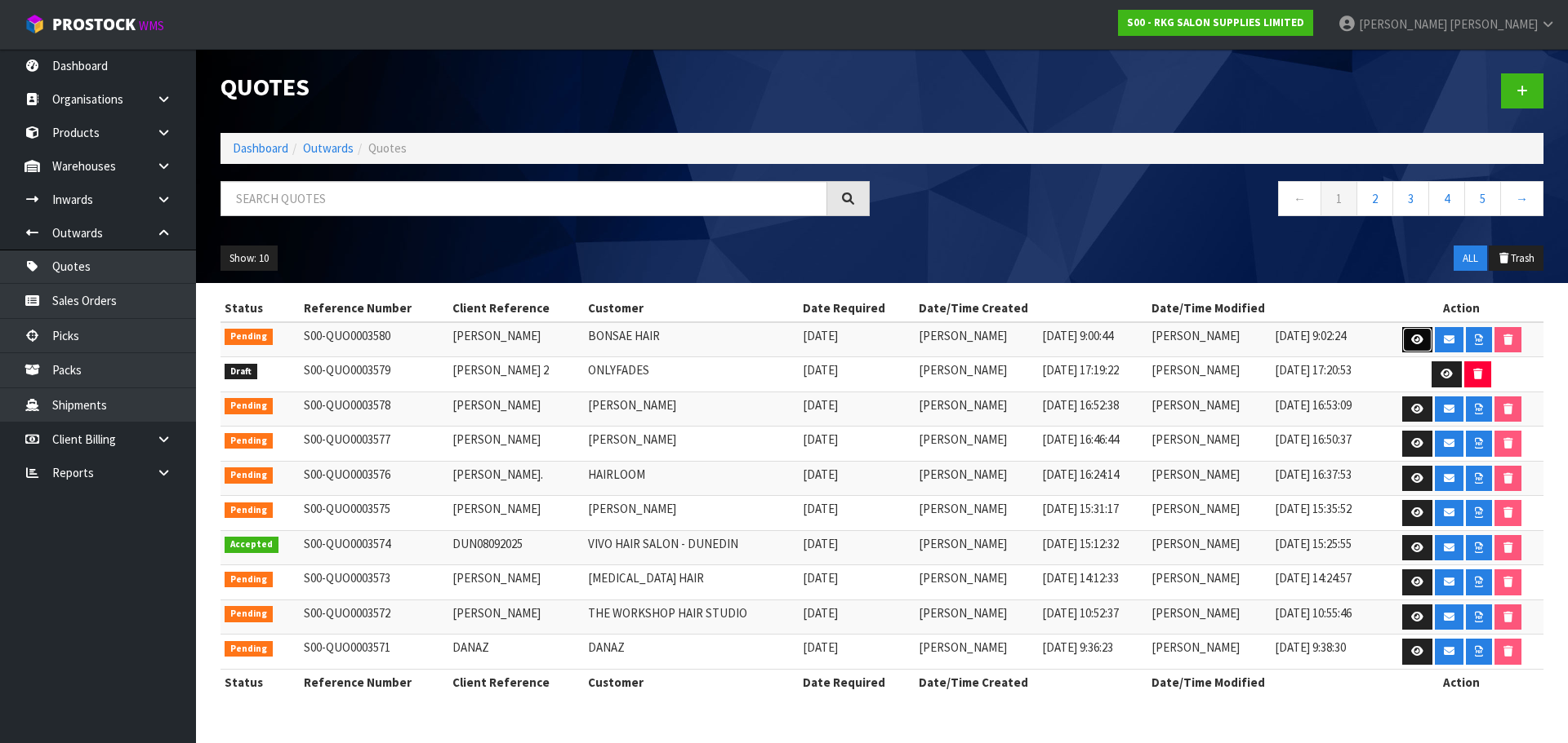
click at [1417, 342] on icon at bounding box center [1417, 340] width 12 height 11
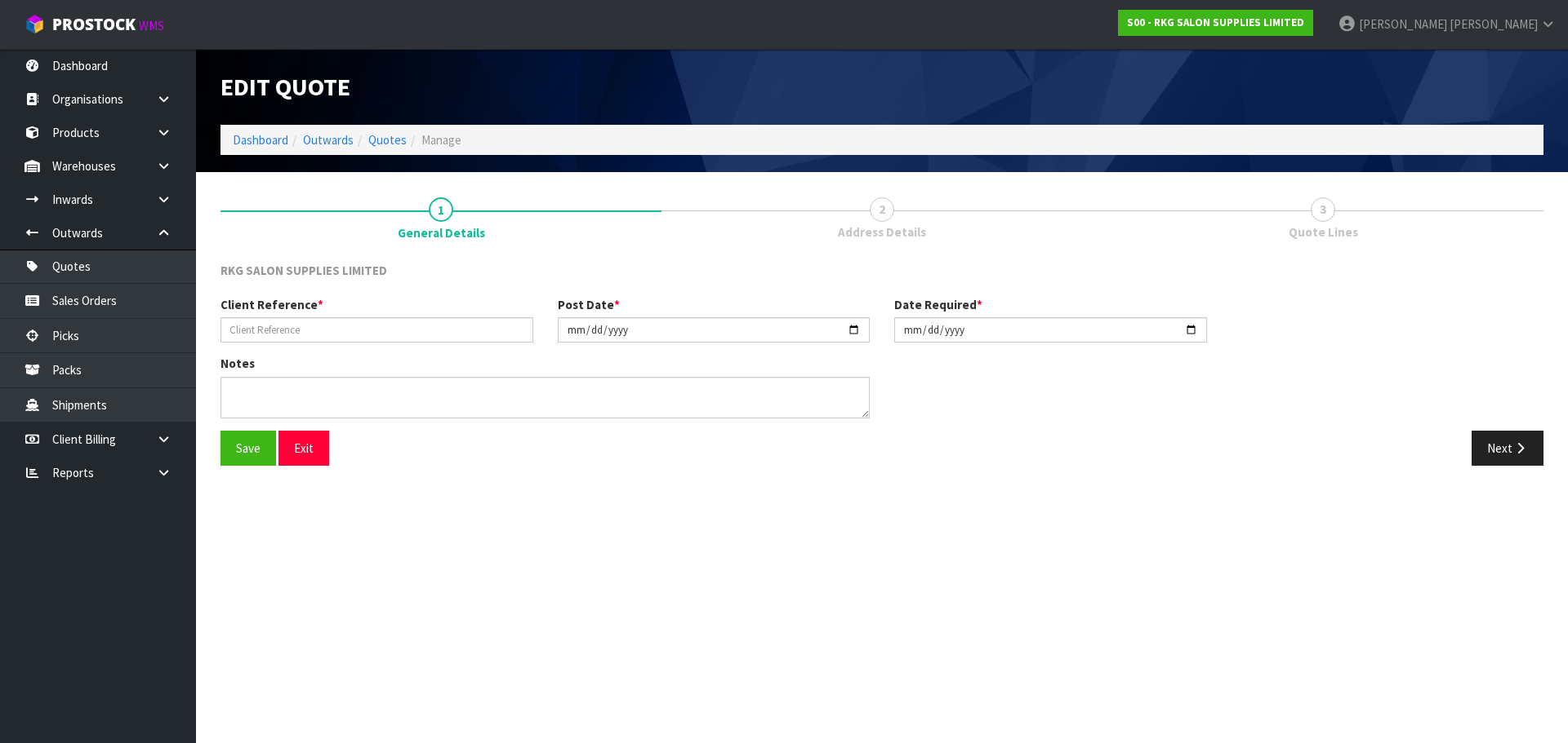
type input "[PERSON_NAME]"
type input "[DATE]"
type textarea "FOR PICK UP"
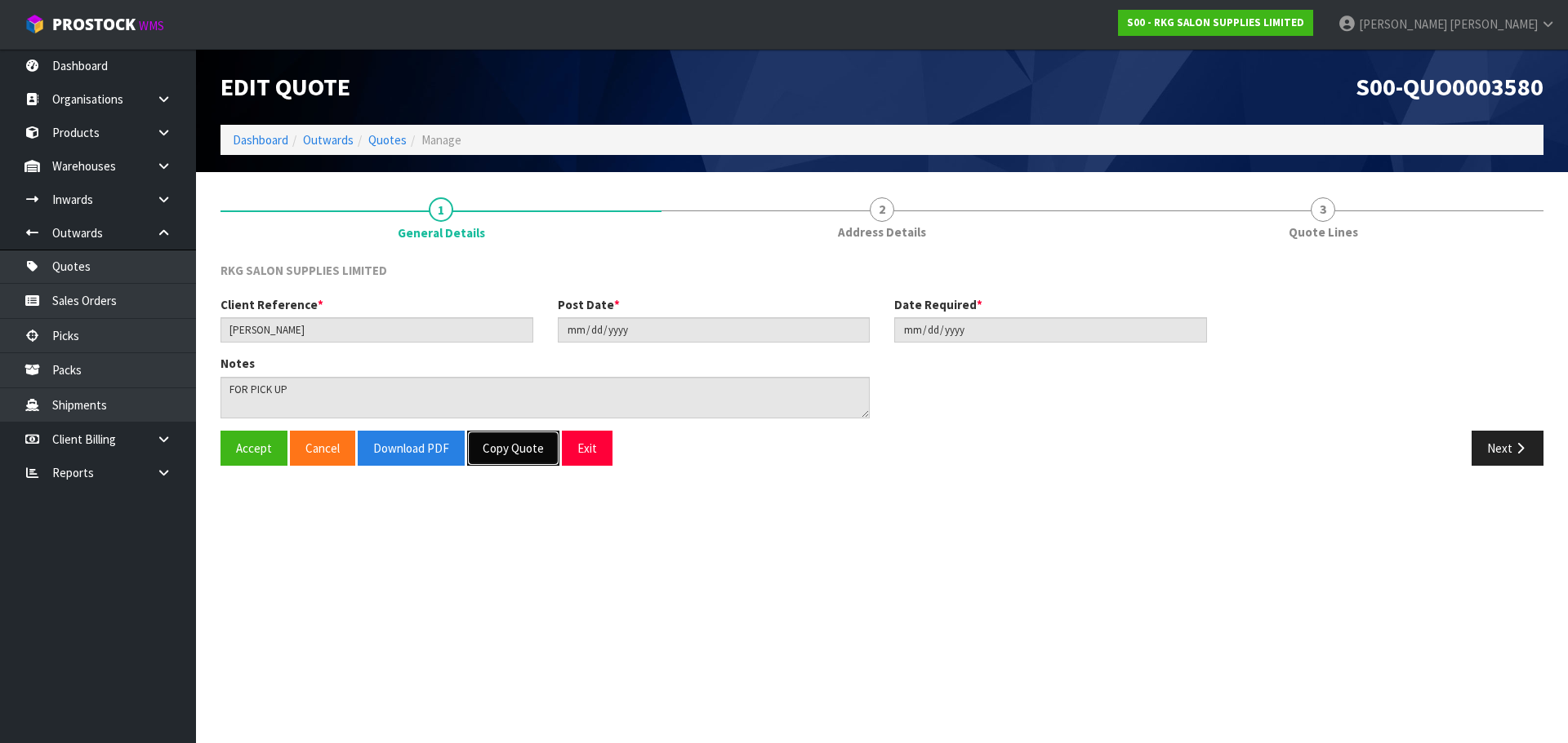
click at [513, 446] on button "Copy Quote" at bounding box center [513, 449] width 92 height 35
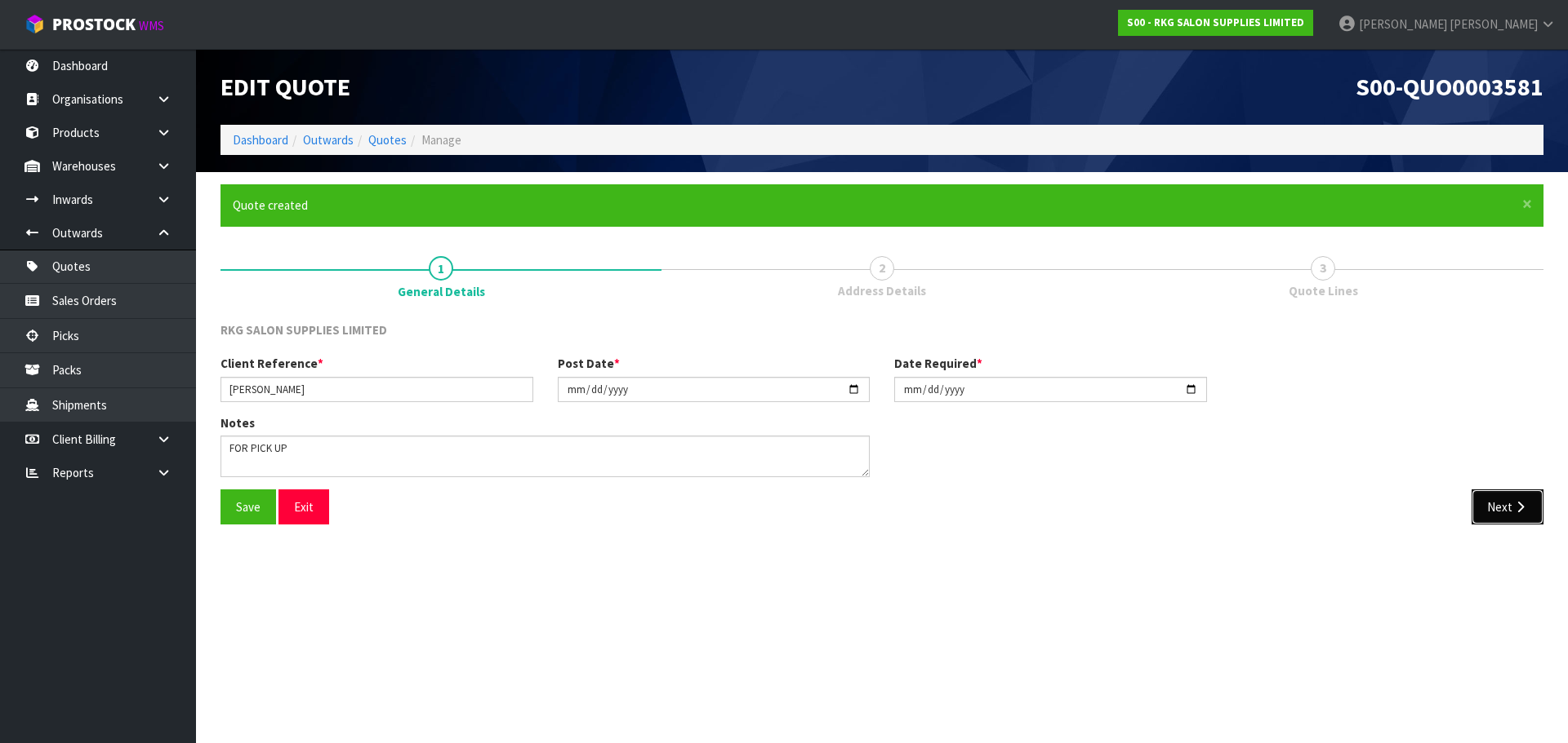
click at [1497, 506] on button "Next" at bounding box center [1507, 507] width 72 height 35
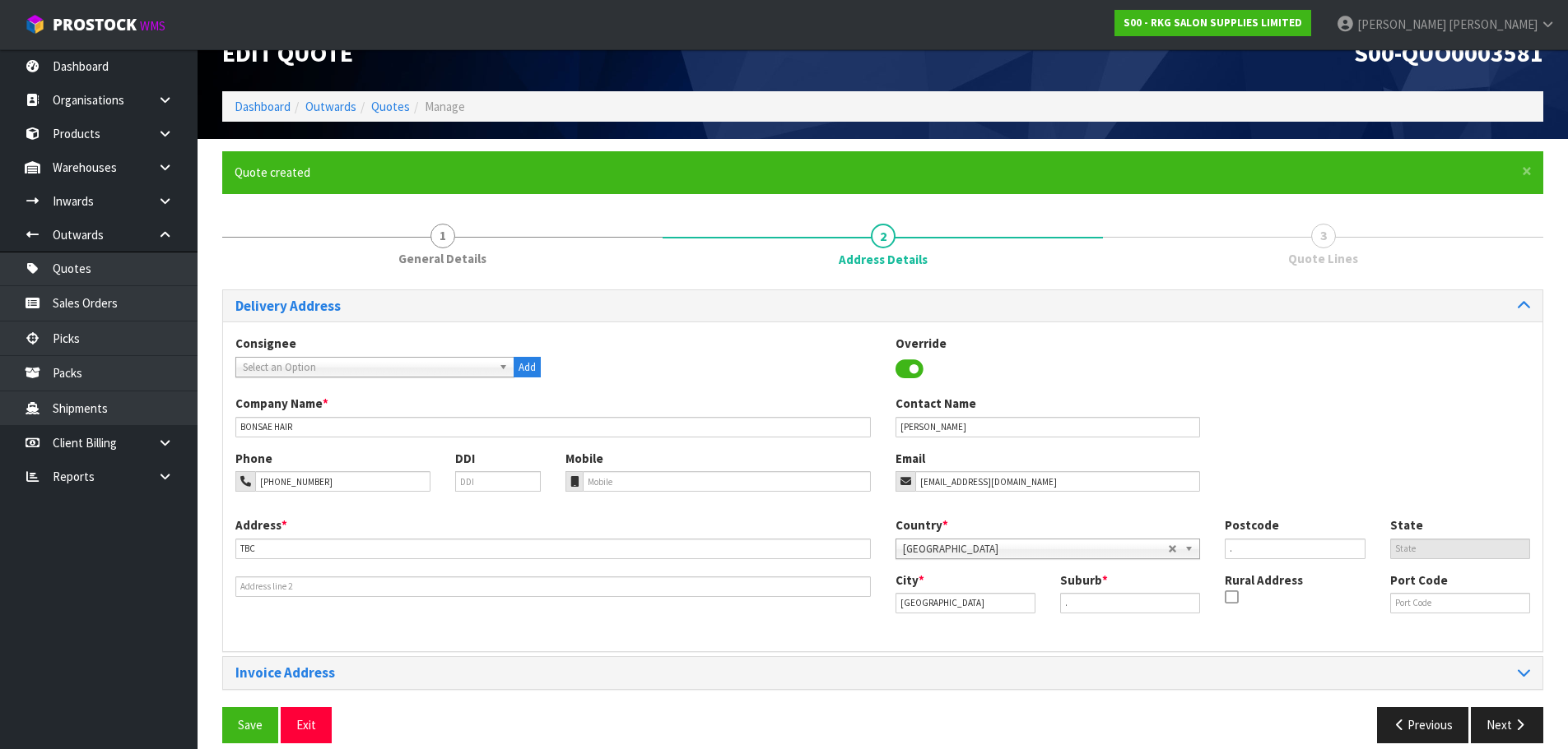
scroll to position [53, 0]
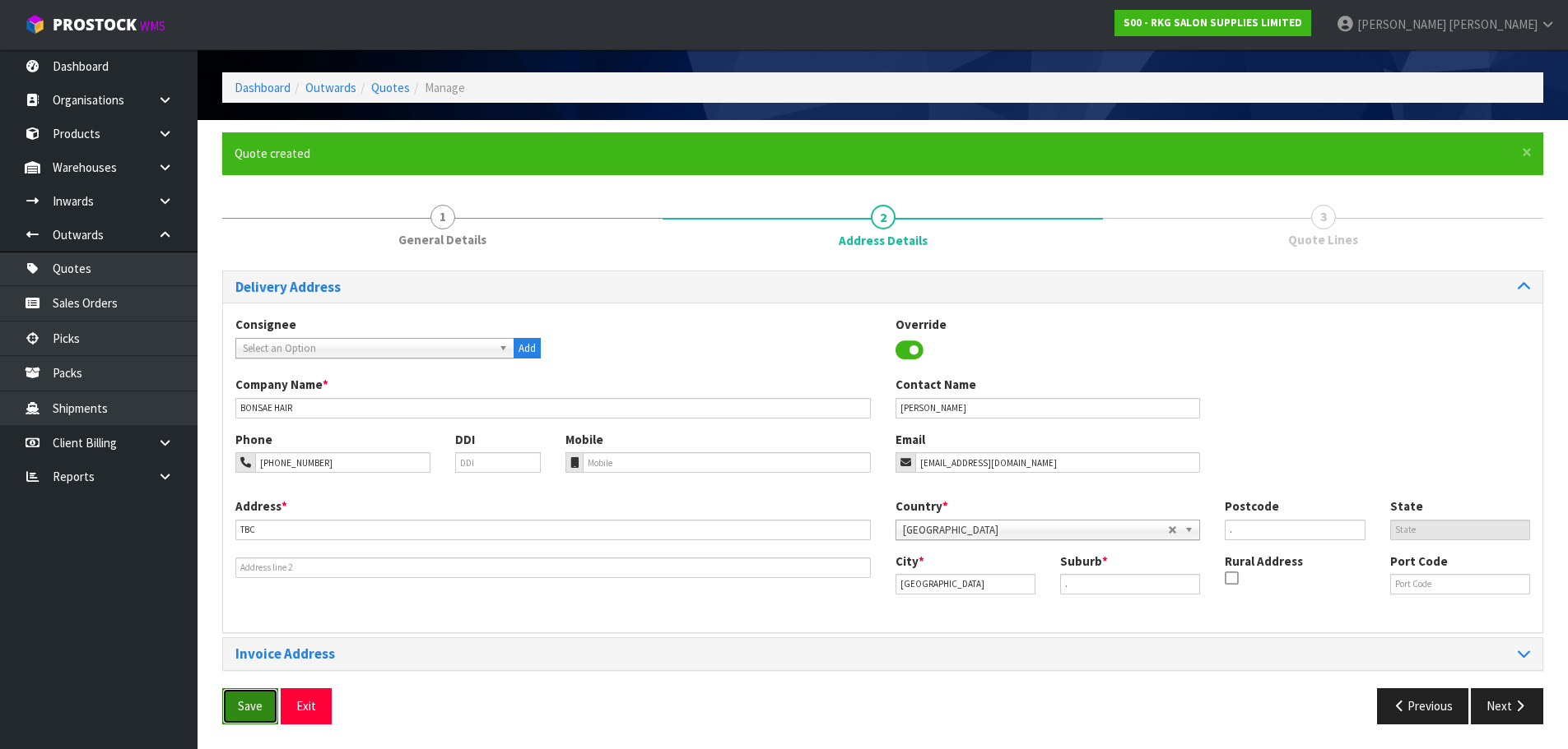
click at [249, 708] on button "Save" at bounding box center [249, 706] width 56 height 36
drag, startPoint x: 1496, startPoint y: 707, endPoint x: 1482, endPoint y: 699, distance: 16.1
click at [1496, 706] on button "Next" at bounding box center [1507, 706] width 72 height 36
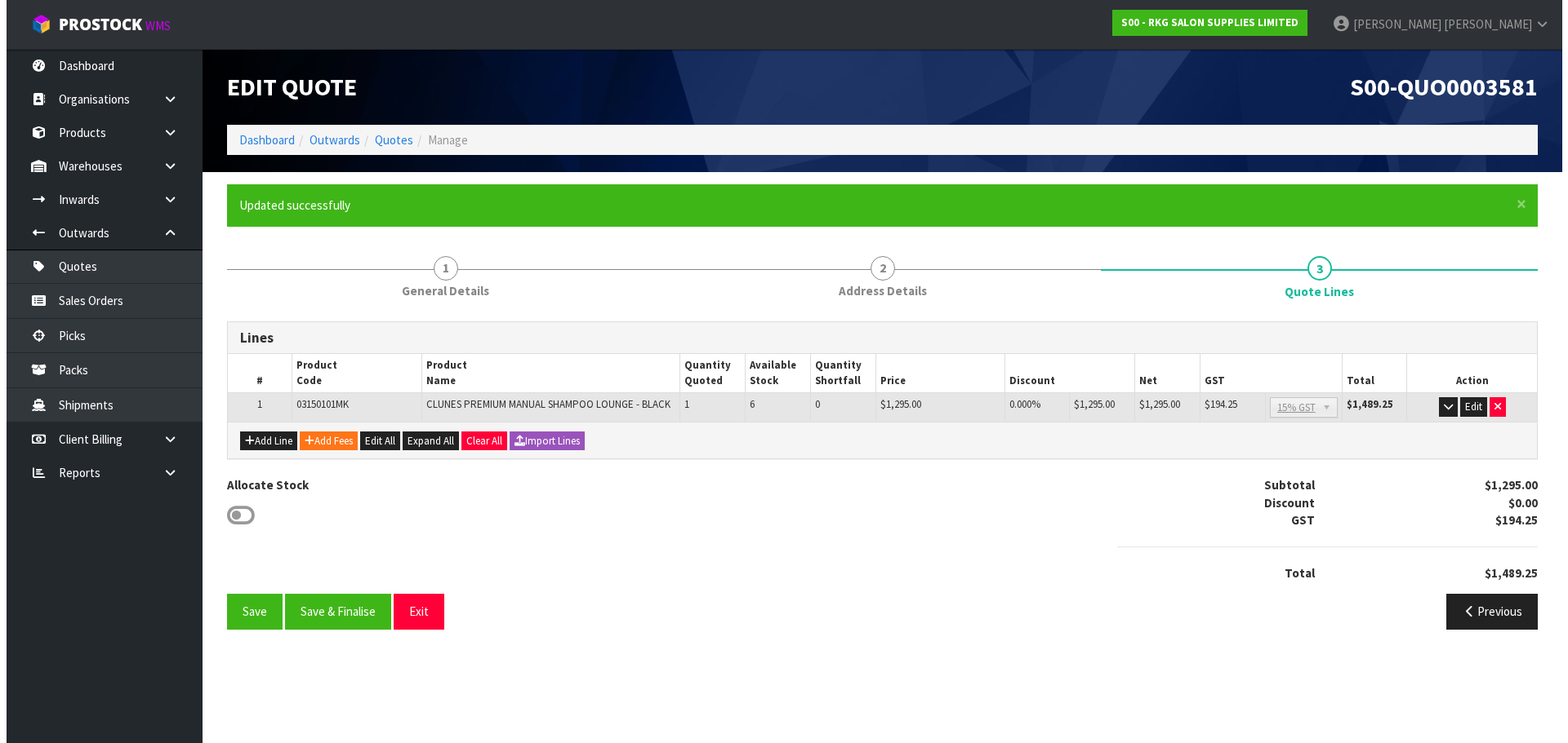
scroll to position [0, 0]
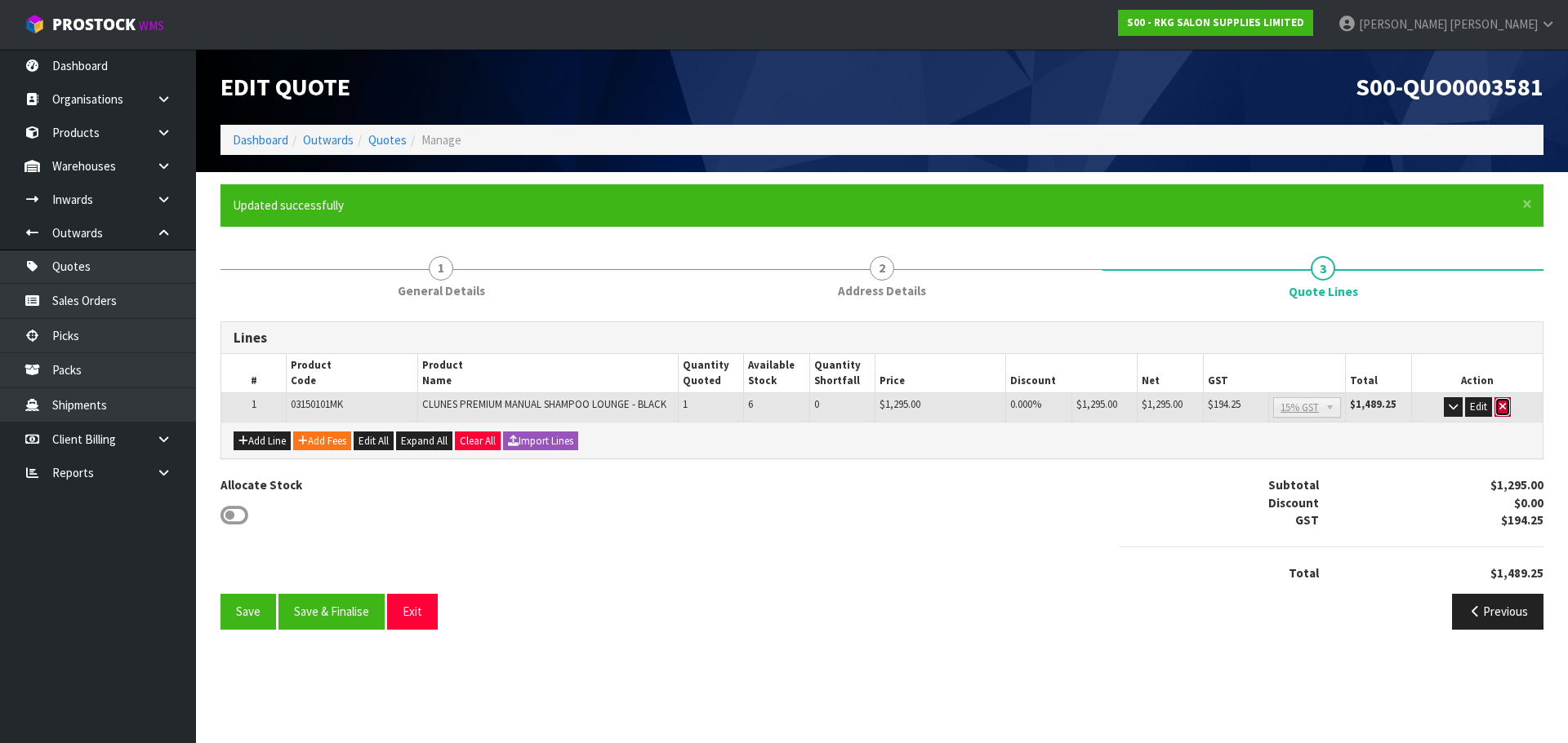
click at [1496, 406] on button "button" at bounding box center [1502, 407] width 16 height 19
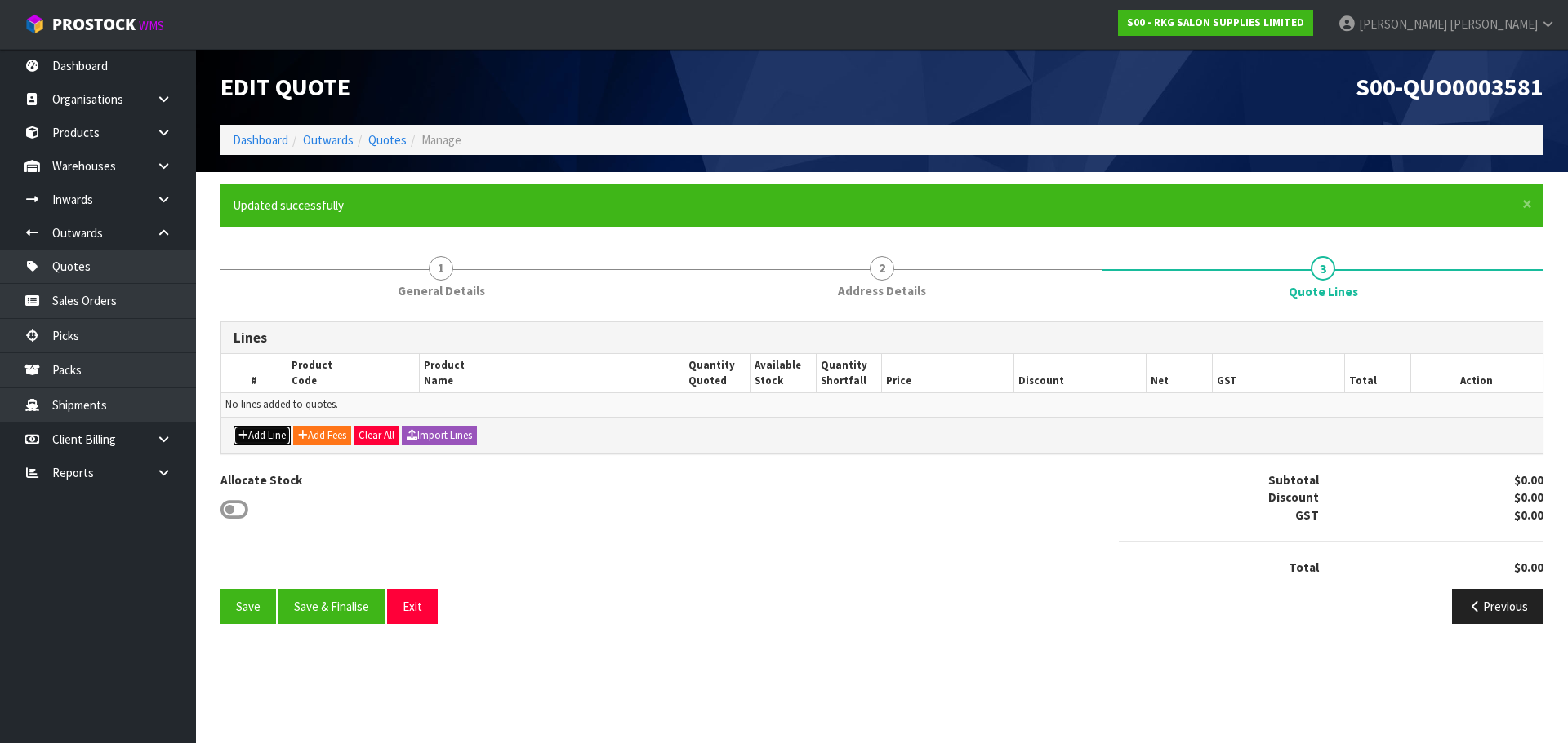
click at [266, 436] on button "Add Line" at bounding box center [262, 436] width 57 height 19
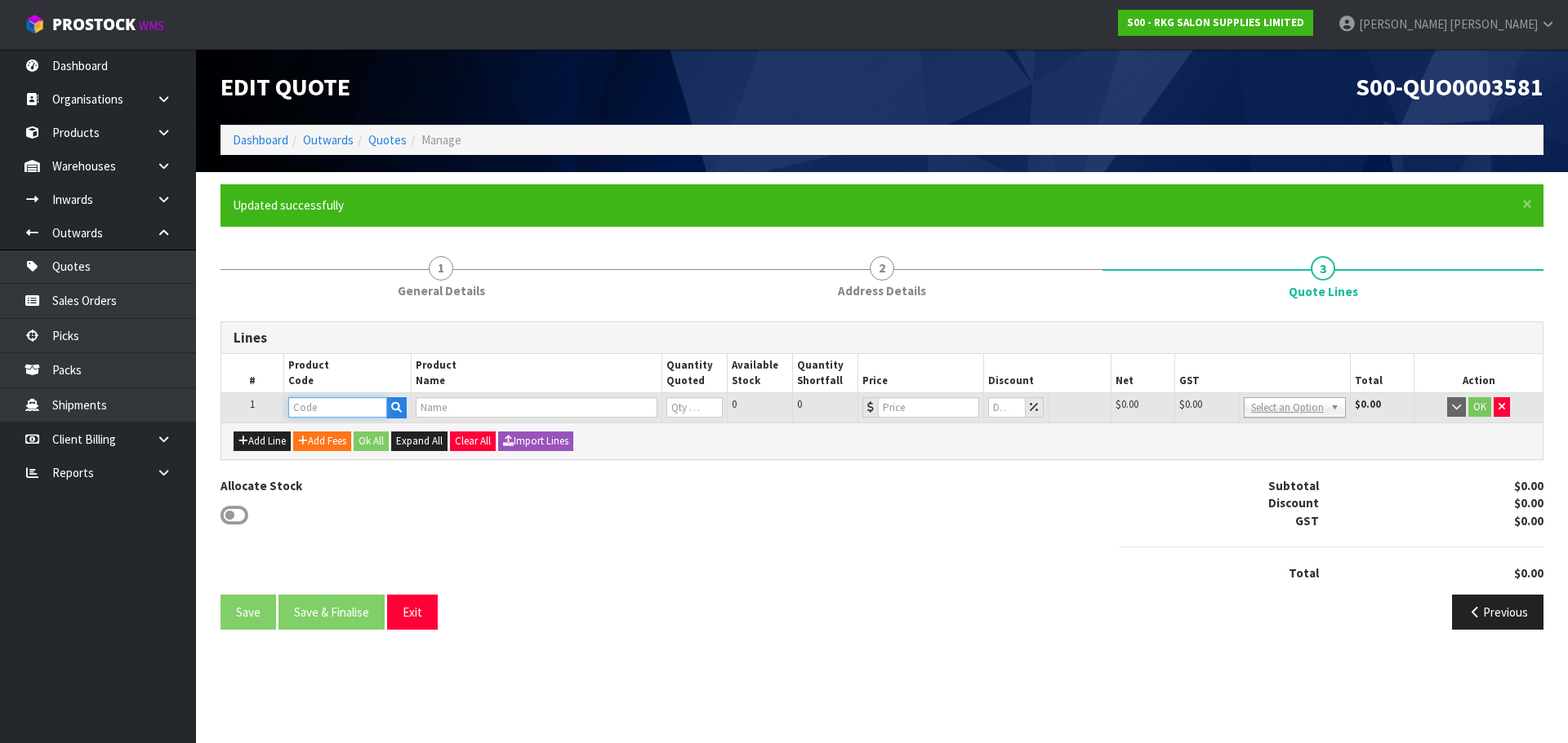
click at [326, 411] on input "text" at bounding box center [337, 407] width 98 height 20
type input "031501"
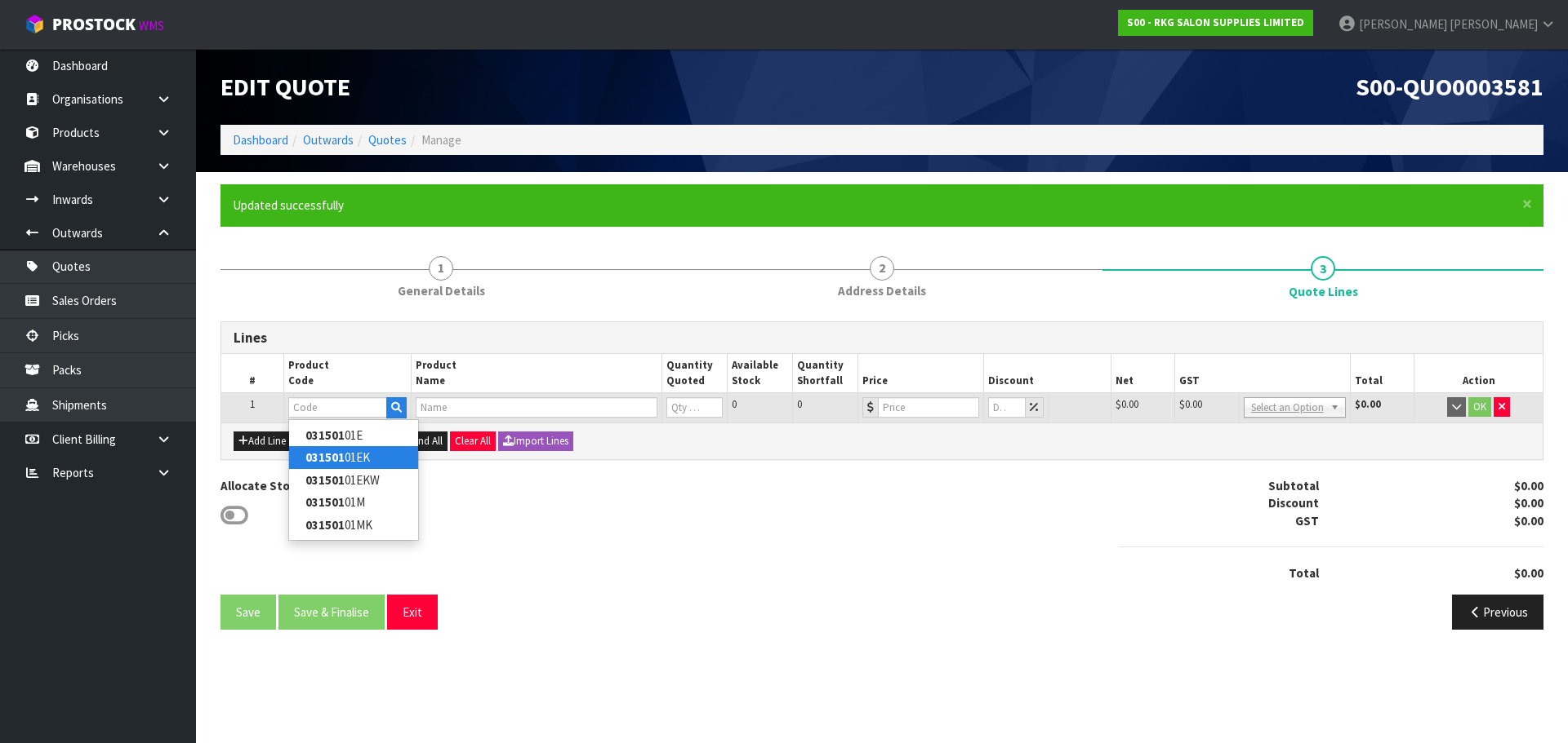
click at [370, 459] on link "031501 01EK" at bounding box center [354, 457] width 129 height 22
type input "03150101EK"
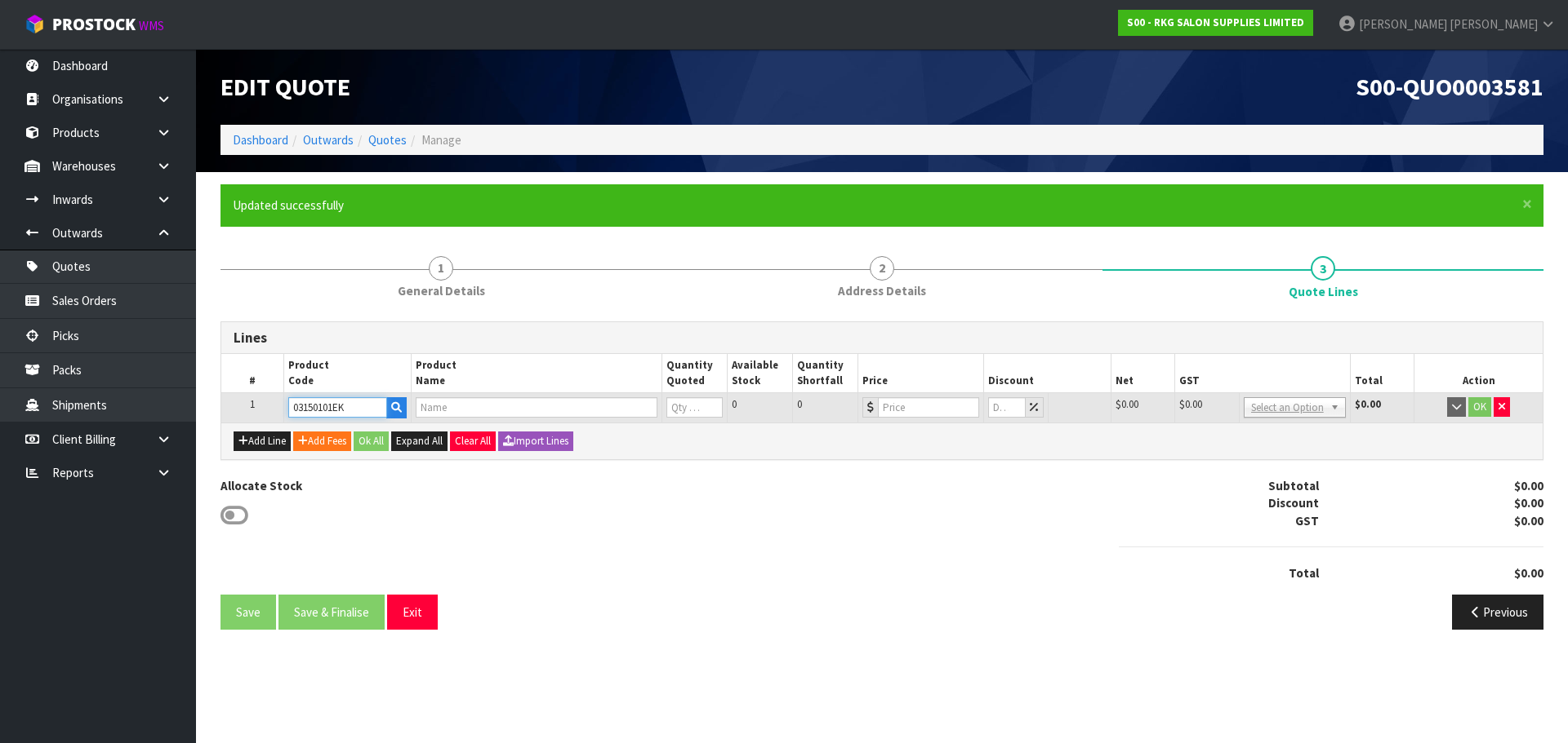
type input "CLUNES PREMIUM ELECTRIC SHAMPOO LOUNGE - BLACK"
type input "0"
type input "1495"
type input "0"
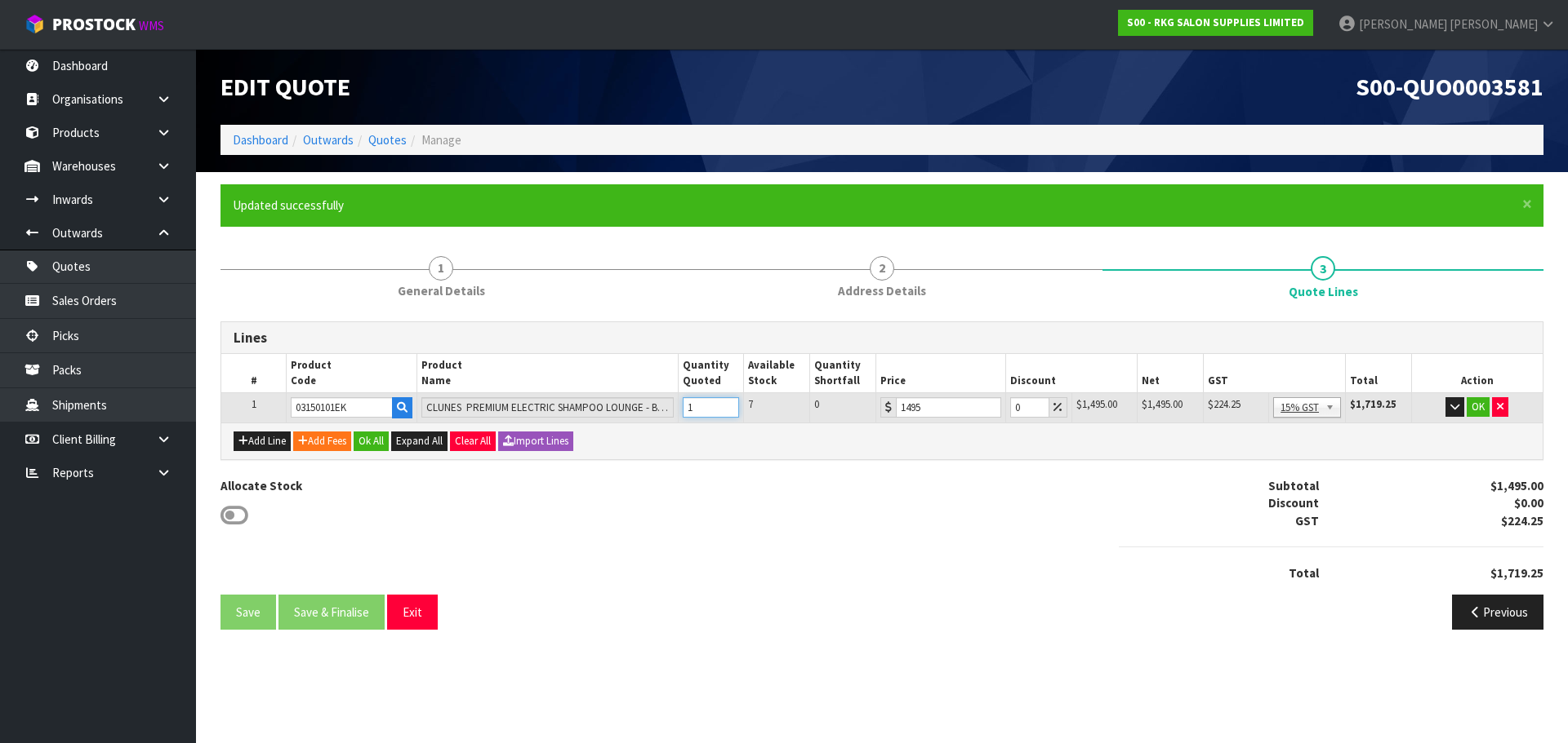
type input "1"
click at [729, 401] on input "1" at bounding box center [711, 407] width 57 height 20
click at [1473, 406] on button "OK" at bounding box center [1478, 407] width 23 height 19
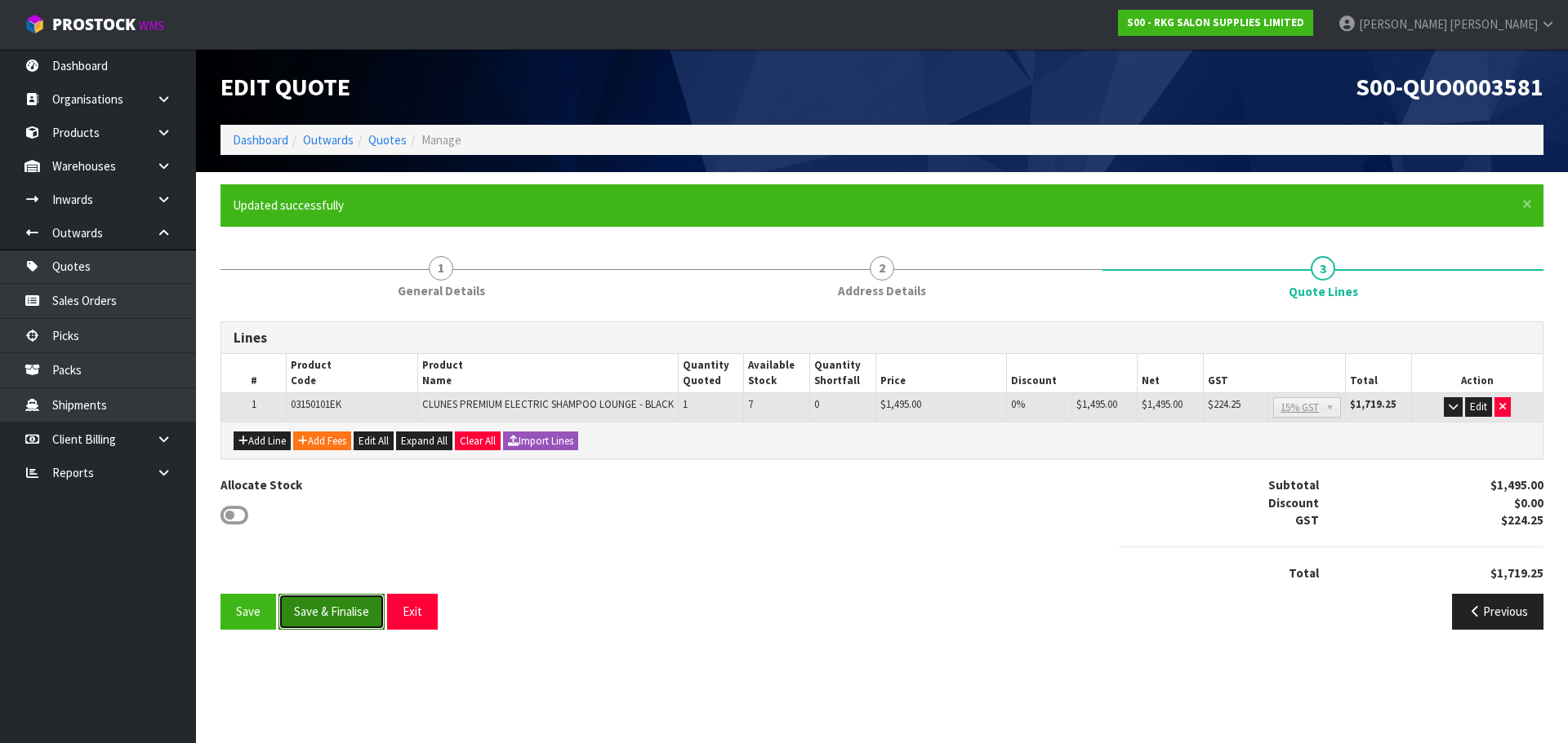
click at [342, 610] on button "Save & Finalise" at bounding box center [331, 611] width 106 height 35
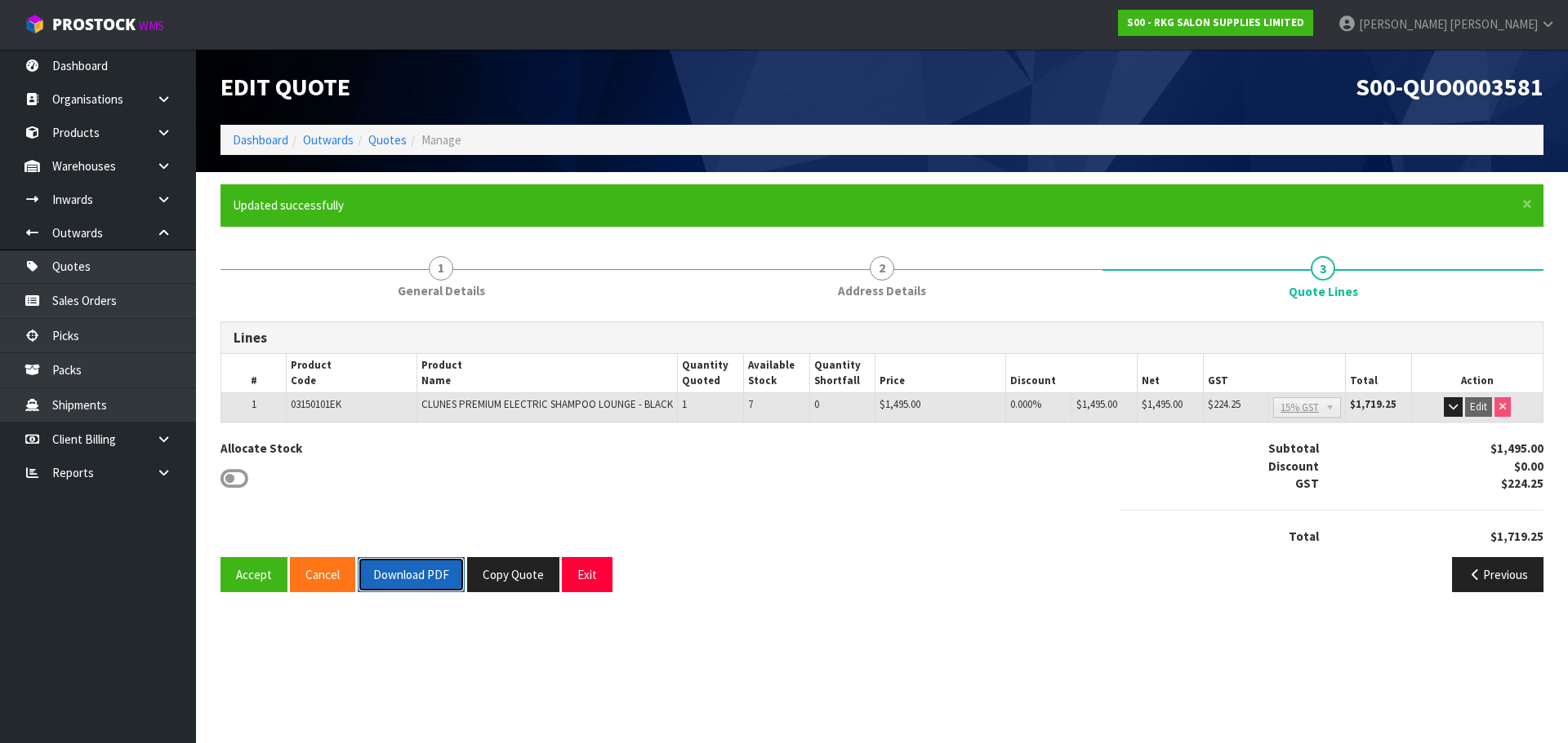
click at [424, 586] on button "Download PDF" at bounding box center [411, 575] width 107 height 35
click at [583, 583] on button "Exit" at bounding box center [587, 575] width 50 height 35
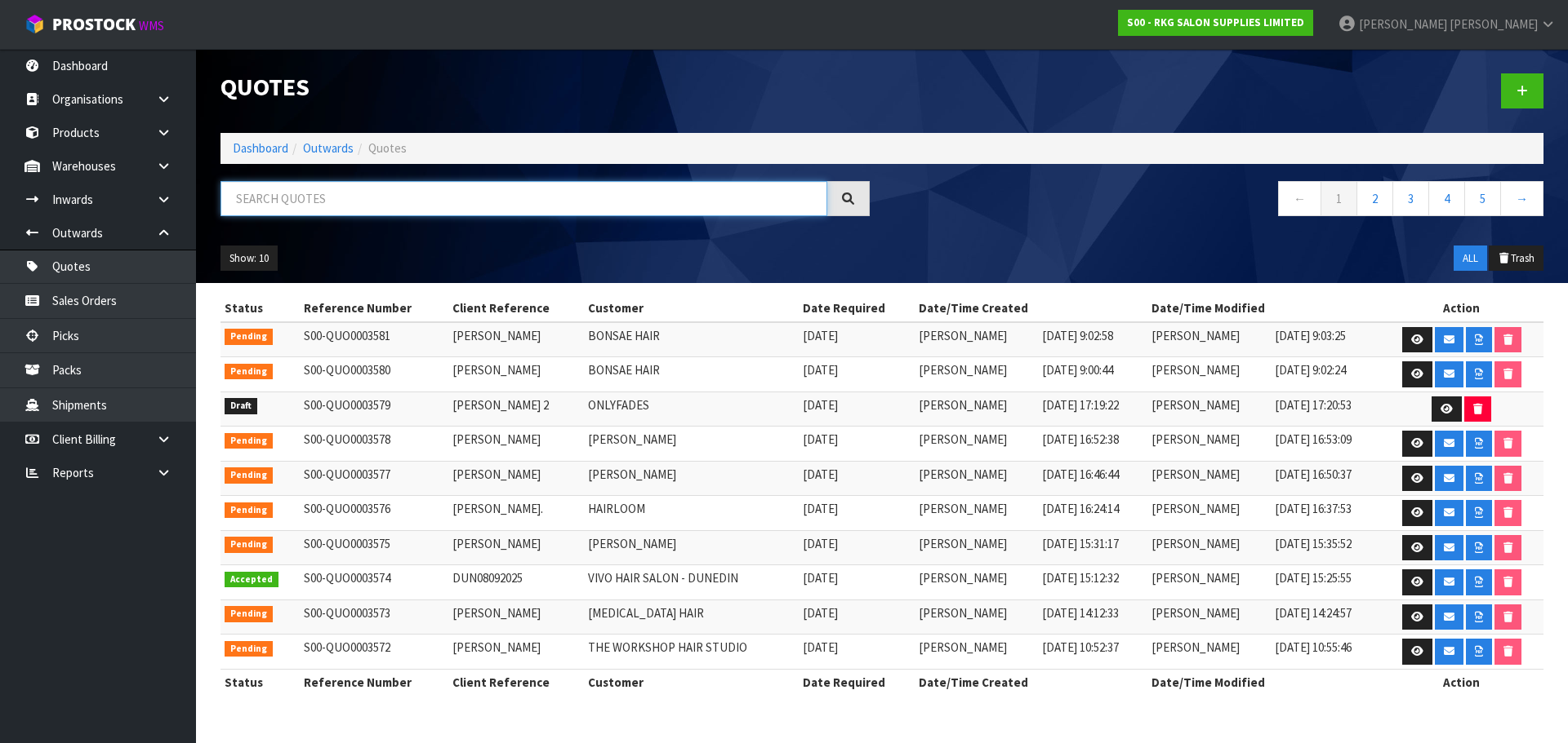
click at [323, 200] on input "text" at bounding box center [523, 199] width 606 height 35
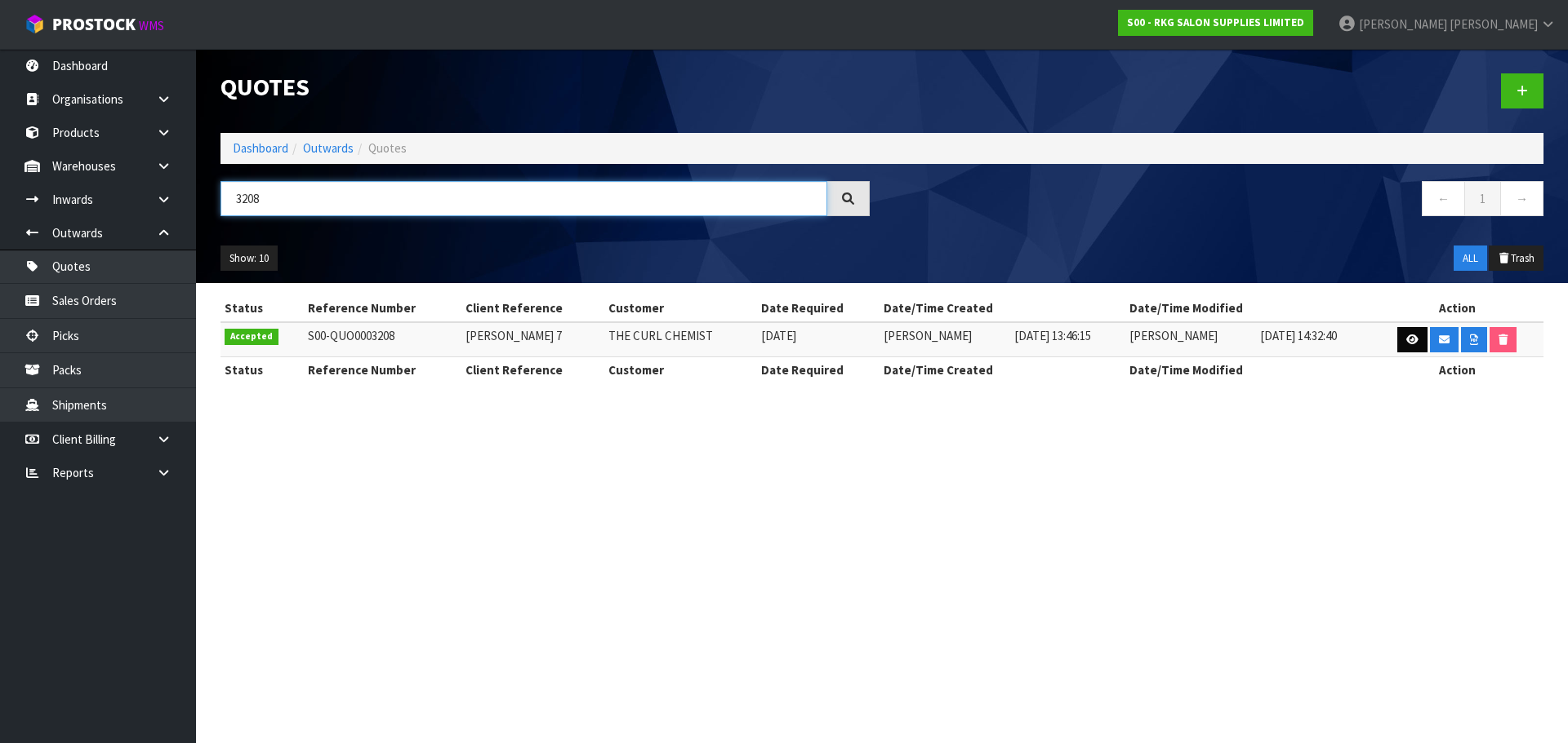
type input "3208"
click at [1406, 340] on icon at bounding box center [1412, 340] width 12 height 11
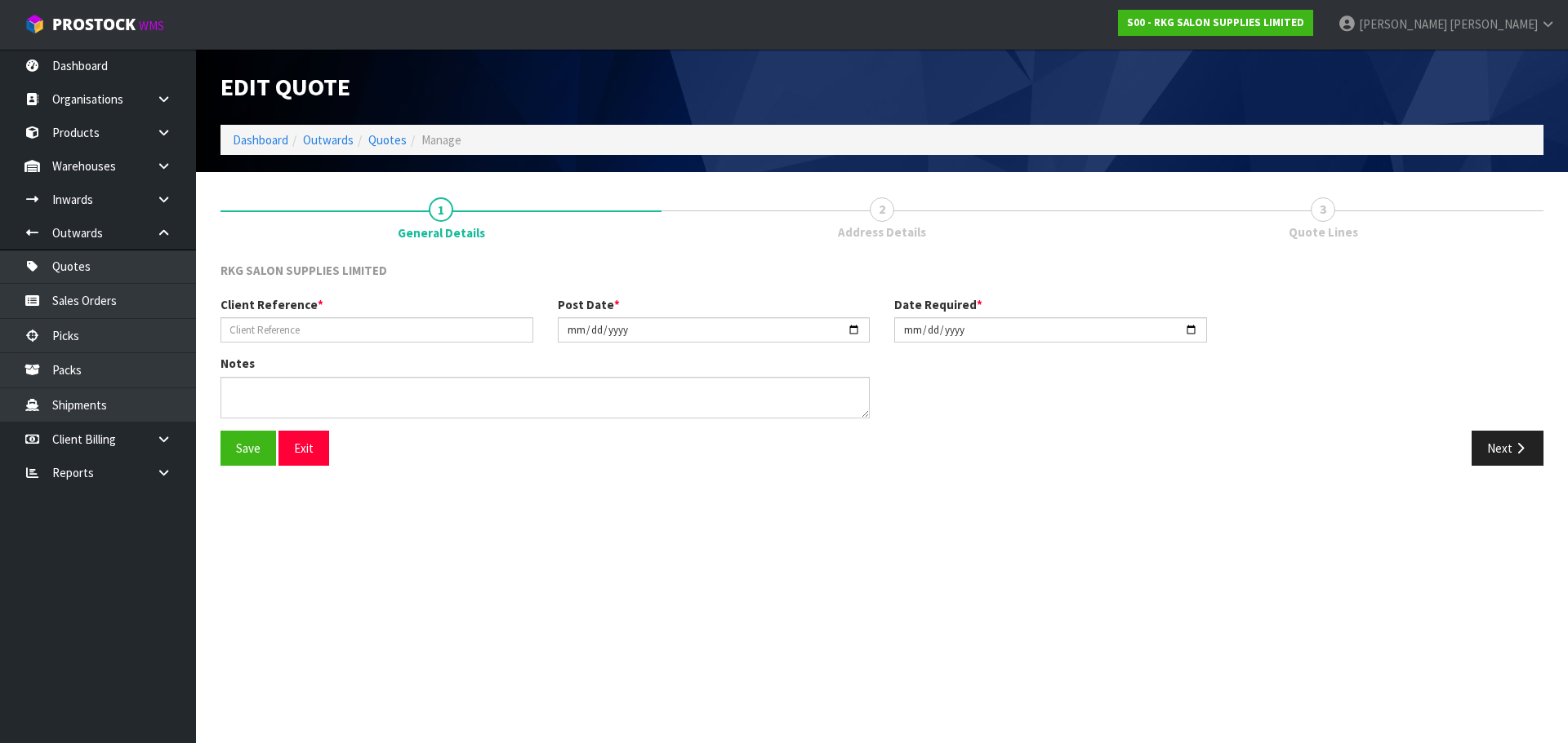
type input "SARAH EUSTACE 7"
type input "2025-06-09"
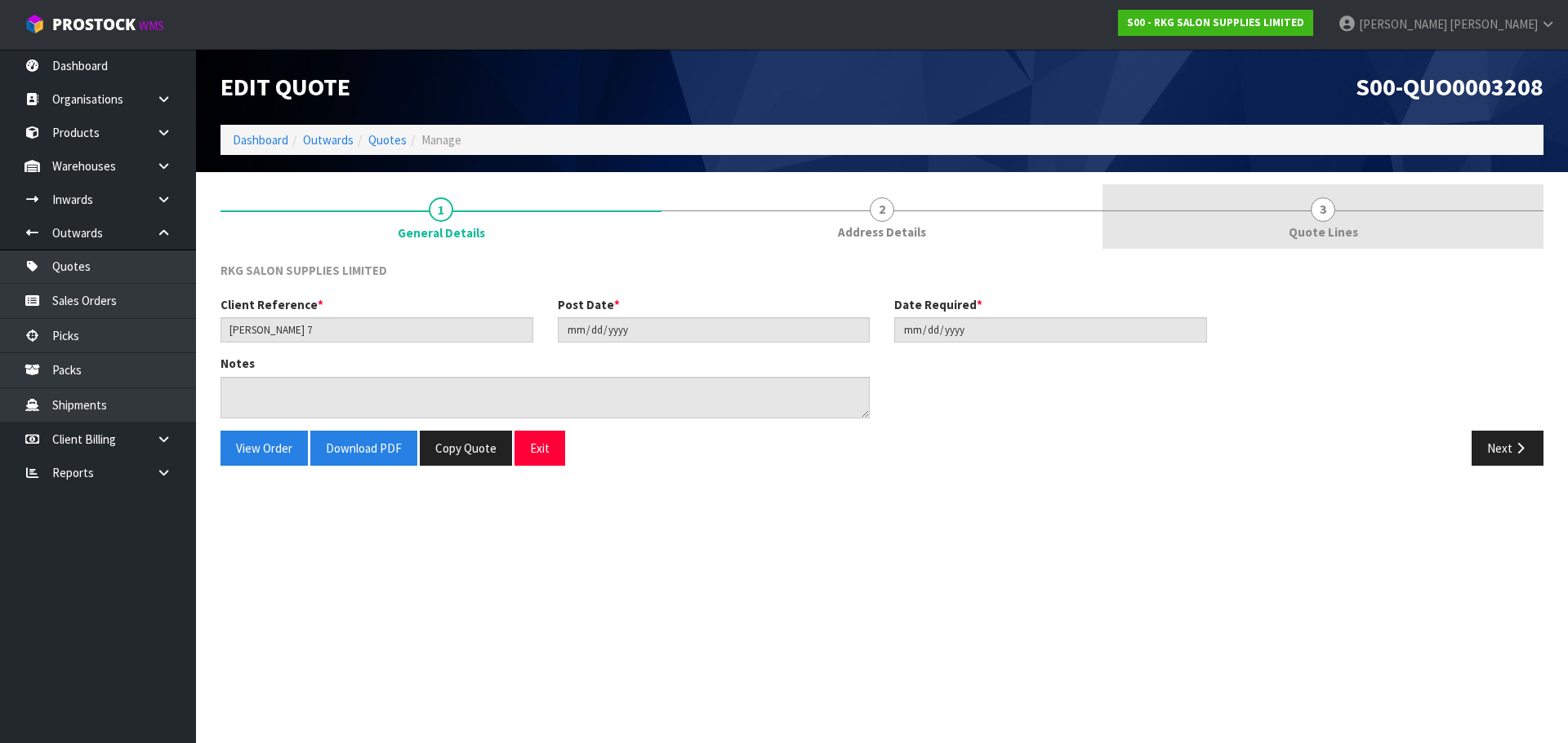
click at [1323, 215] on span "3" at bounding box center [1323, 210] width 25 height 25
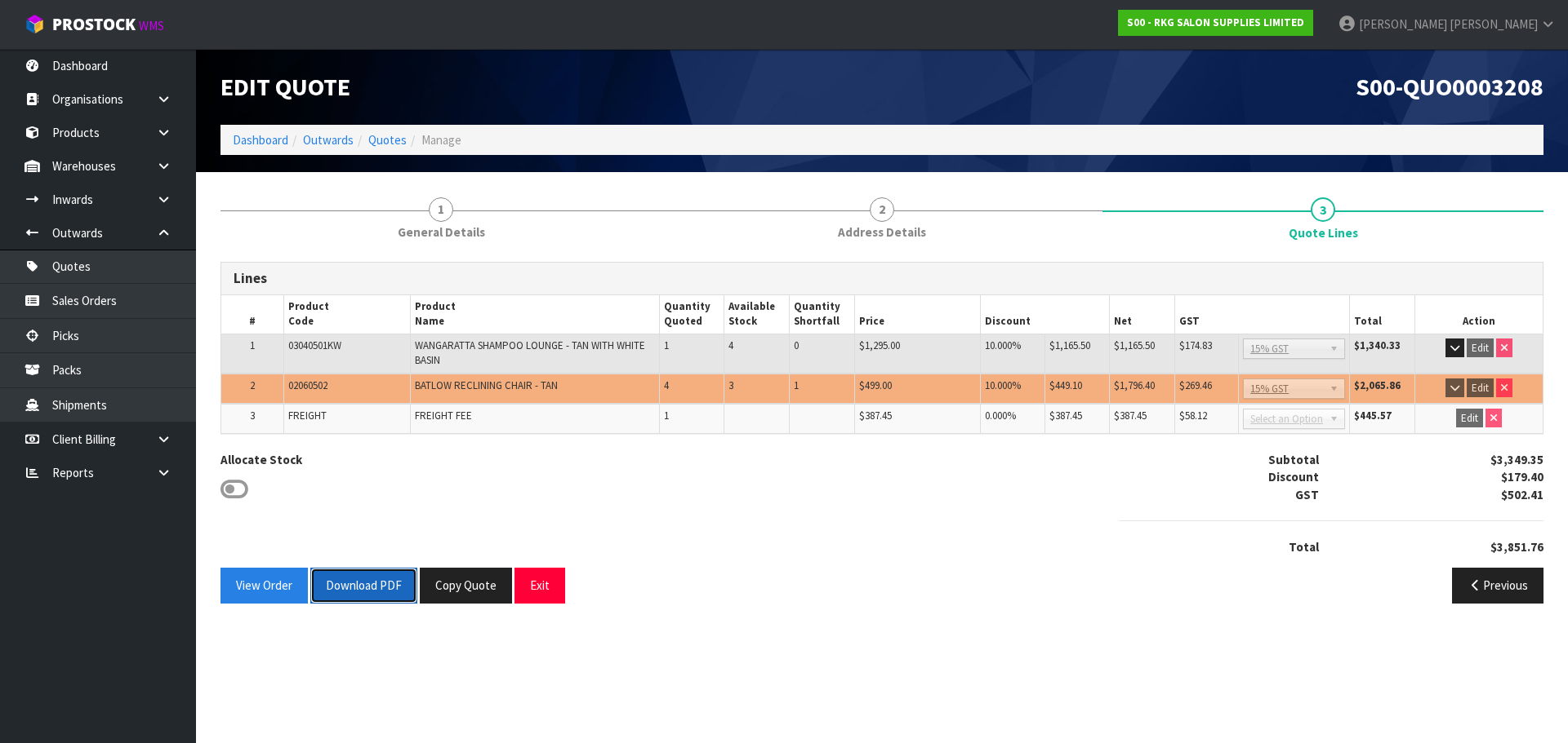
click at [367, 588] on button "Download PDF" at bounding box center [363, 586] width 107 height 35
click at [547, 584] on button "Exit" at bounding box center [539, 586] width 50 height 35
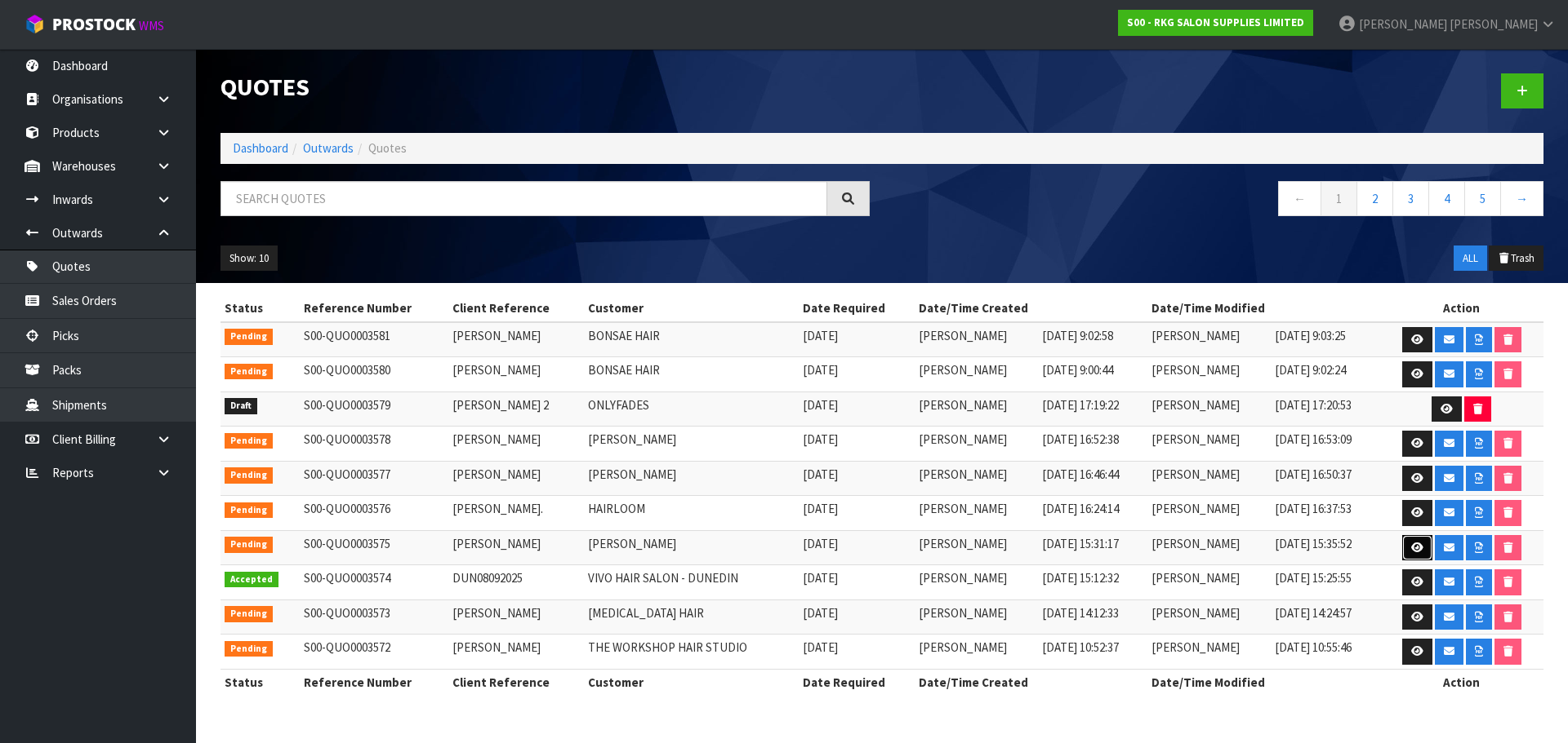
drag, startPoint x: 1414, startPoint y: 547, endPoint x: 1313, endPoint y: 524, distance: 103.6
click at [1414, 547] on icon at bounding box center [1417, 548] width 12 height 11
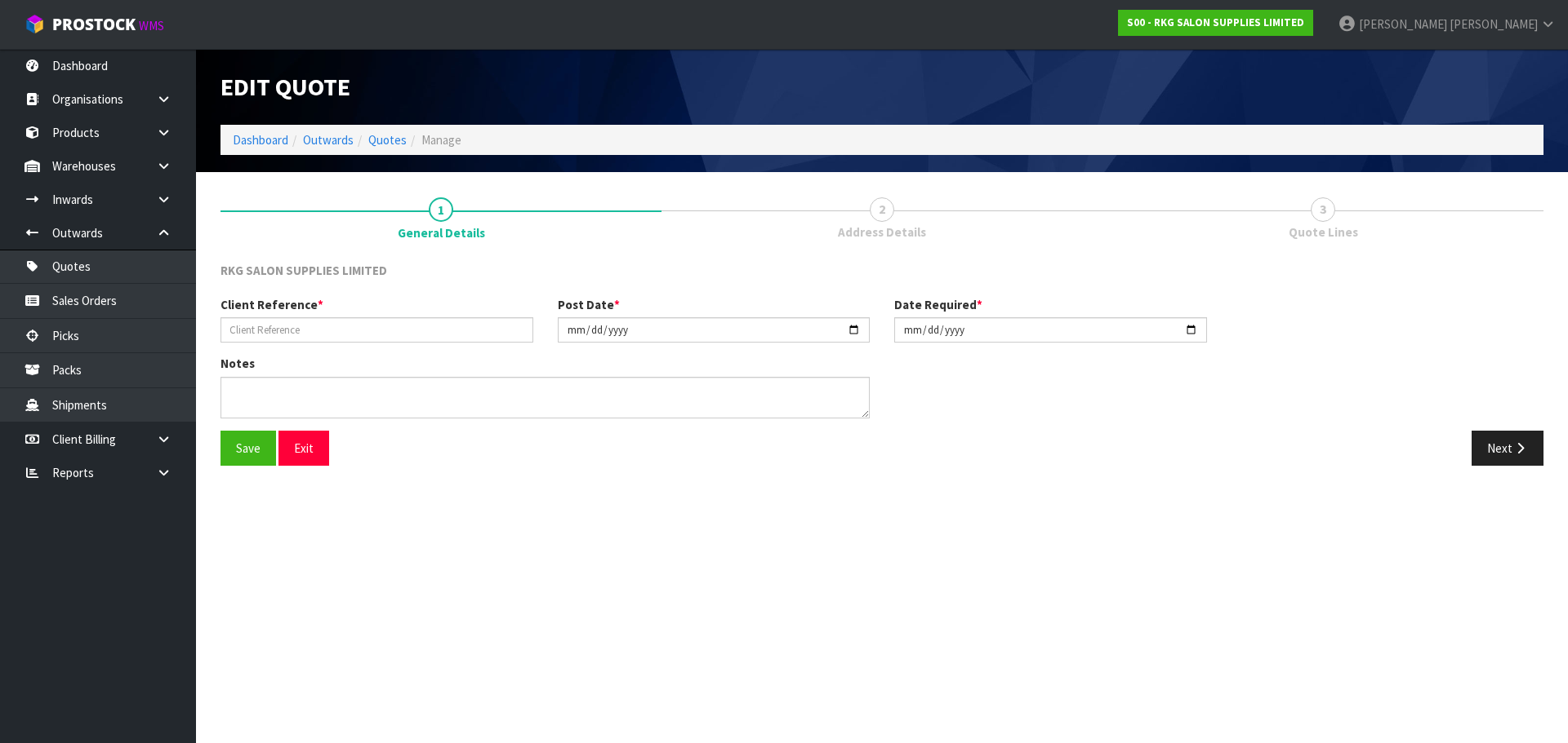
type input "[PERSON_NAME]"
type input "[DATE]"
type textarea "BEAUTY STARTER SET INCLUDE 1 X WELLINGTON BED, 1 X TROLLEY, 1 X STOOL"
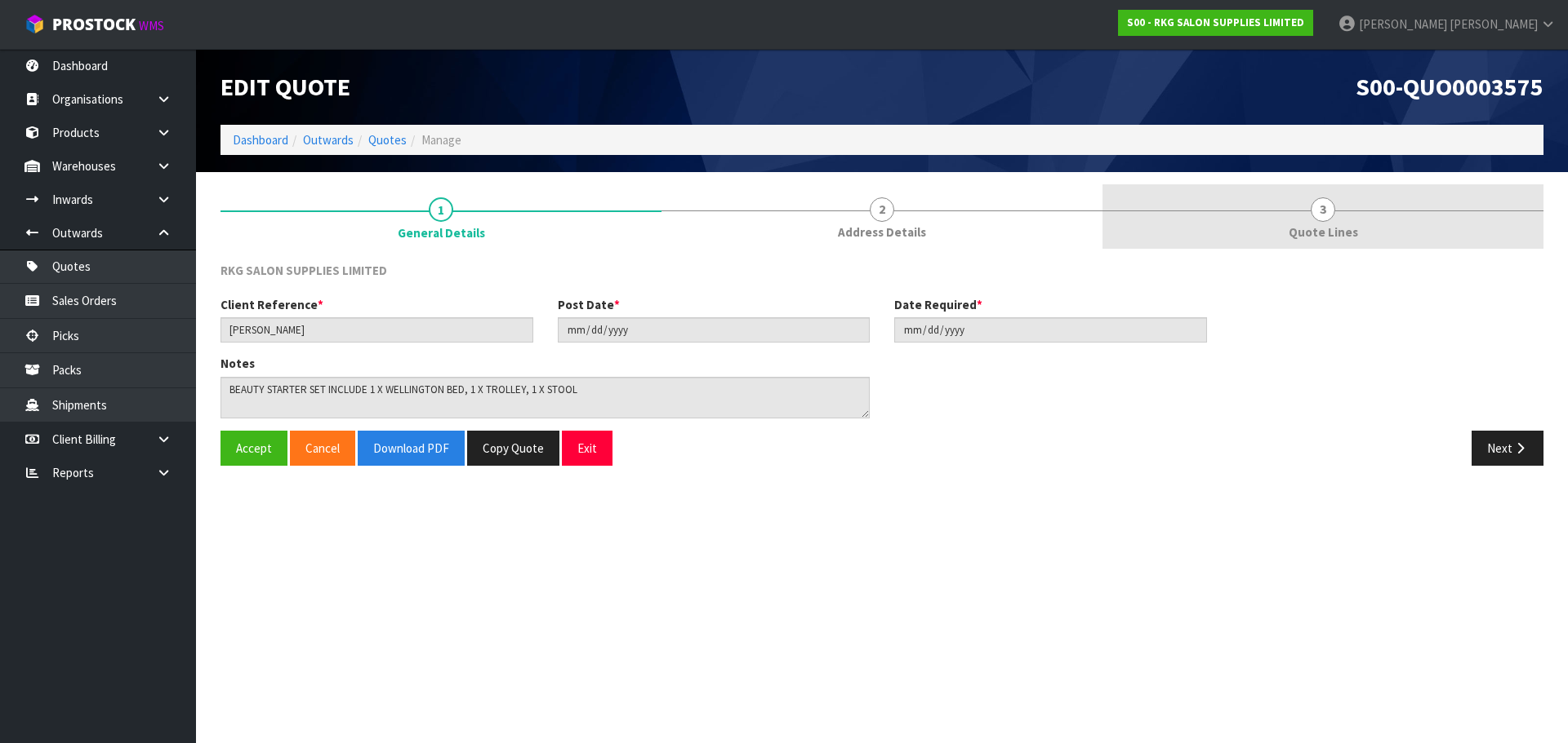
click at [1317, 200] on span "3" at bounding box center [1323, 210] width 25 height 25
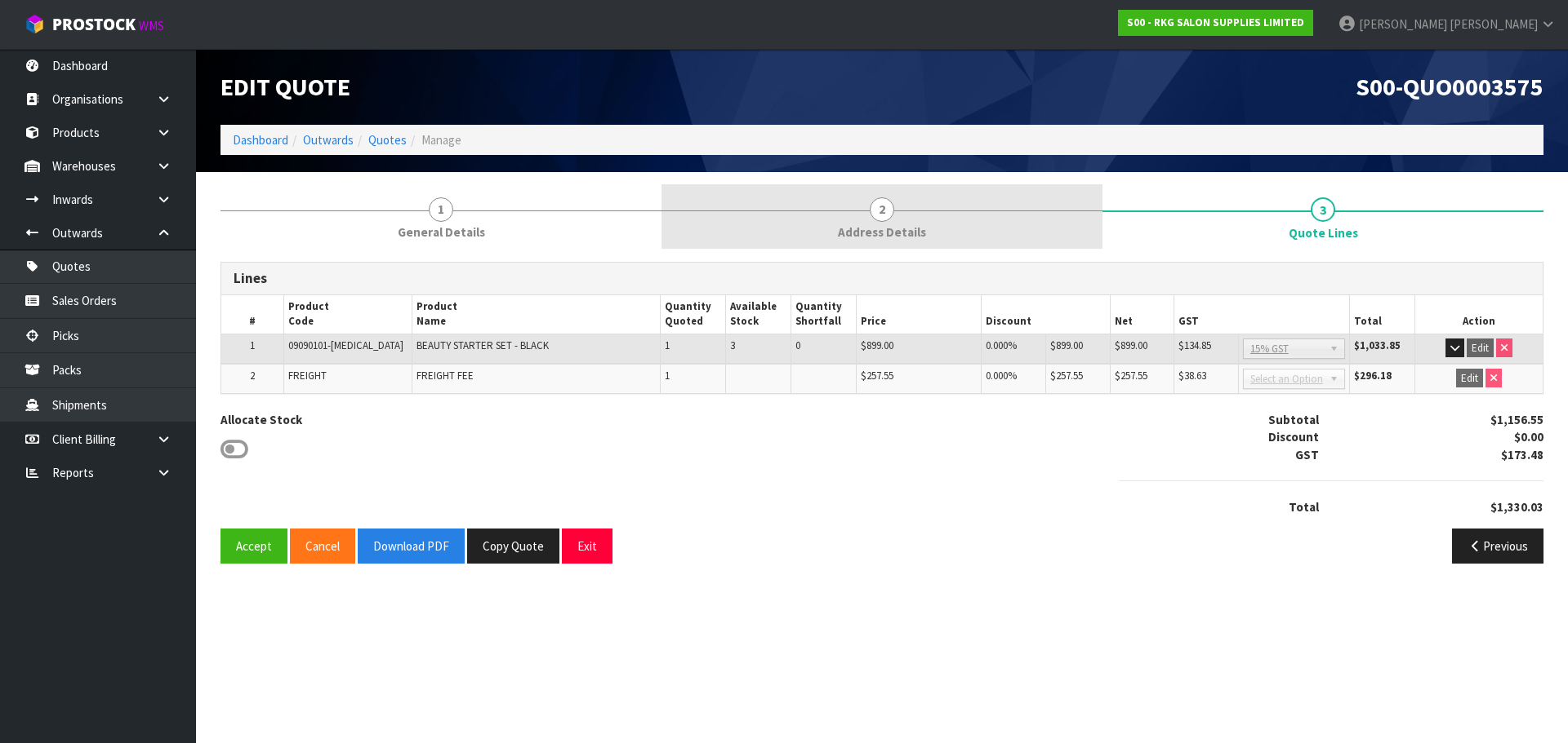
click at [884, 208] on span "2" at bounding box center [882, 210] width 25 height 25
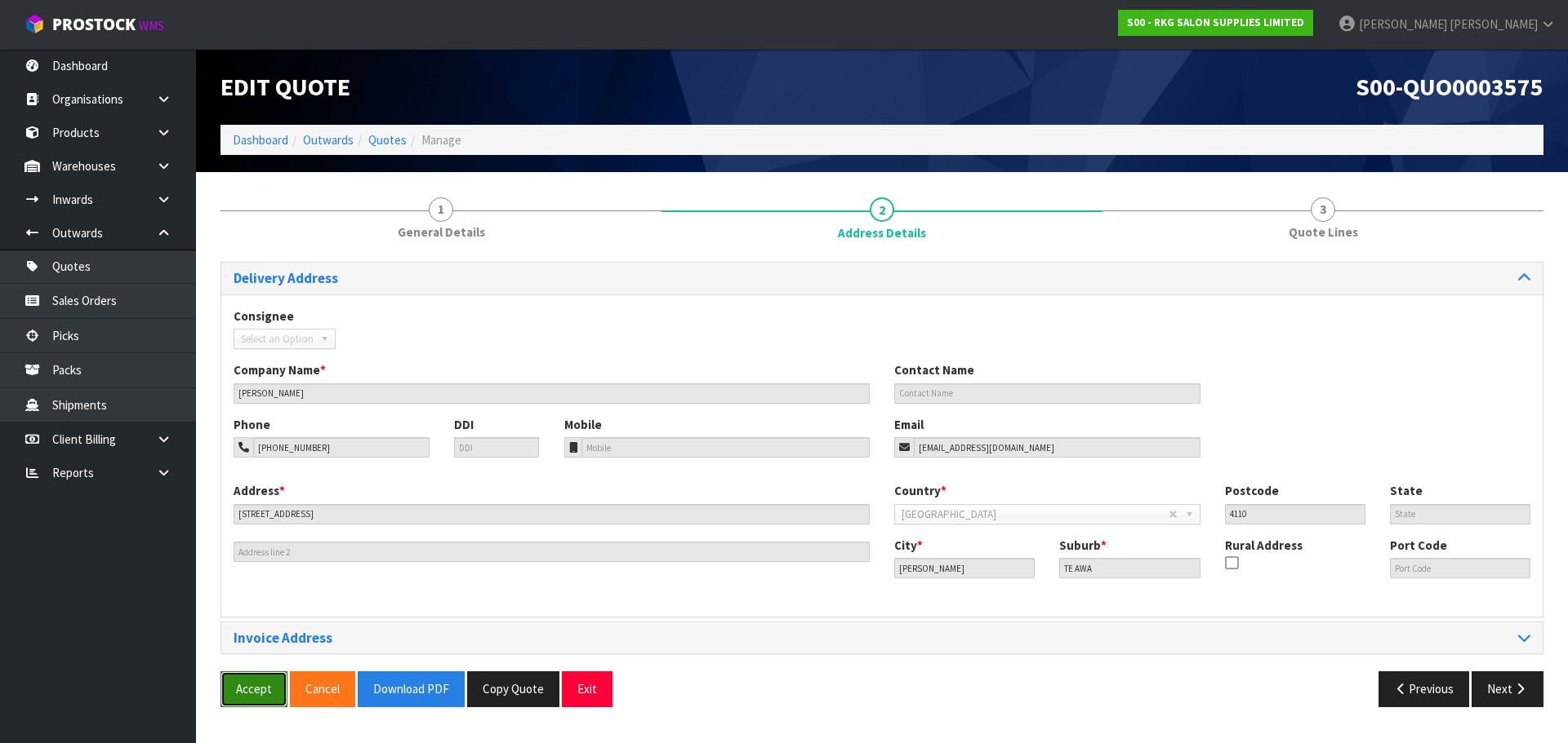
click at [269, 692] on button "Accept" at bounding box center [254, 689] width 67 height 35
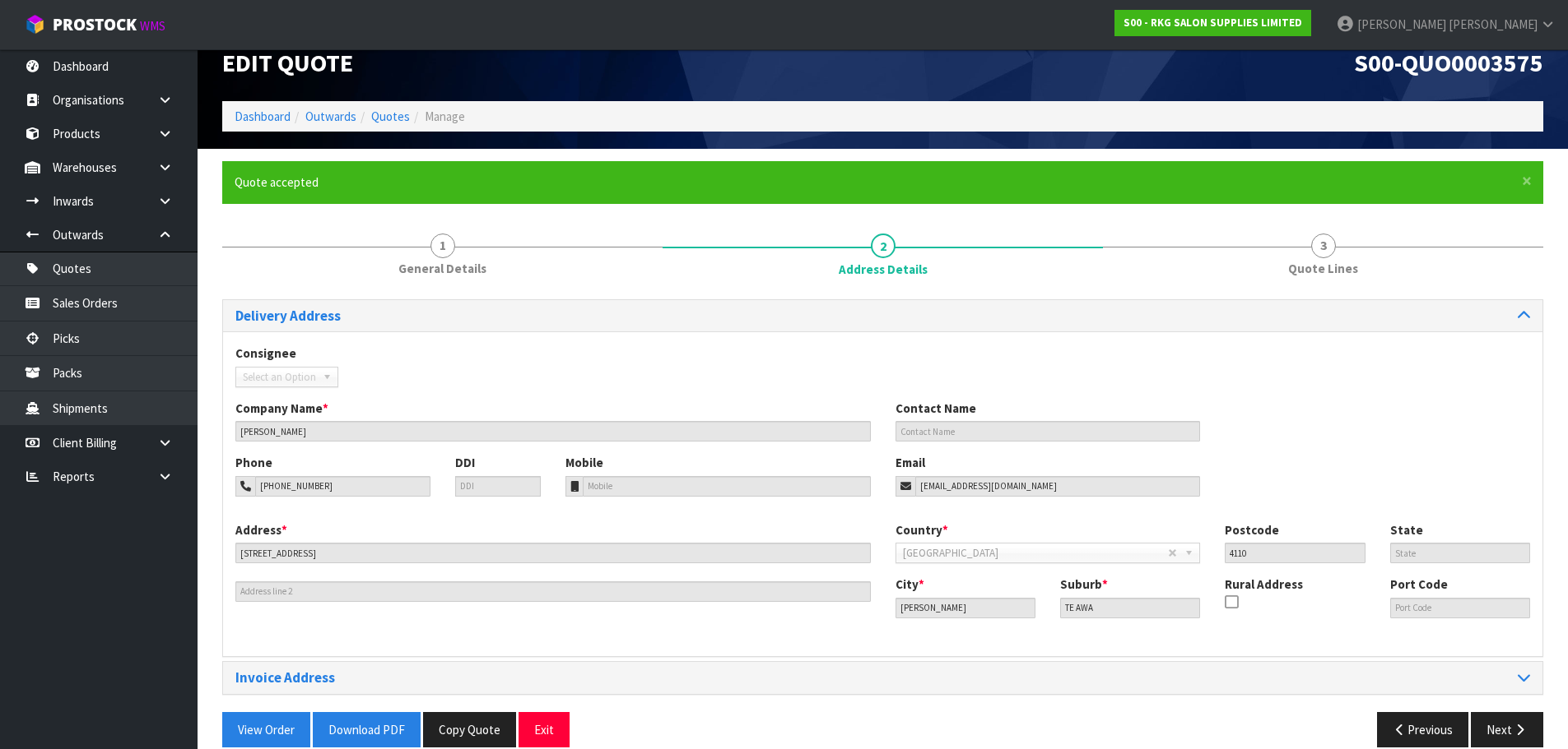
scroll to position [48, 0]
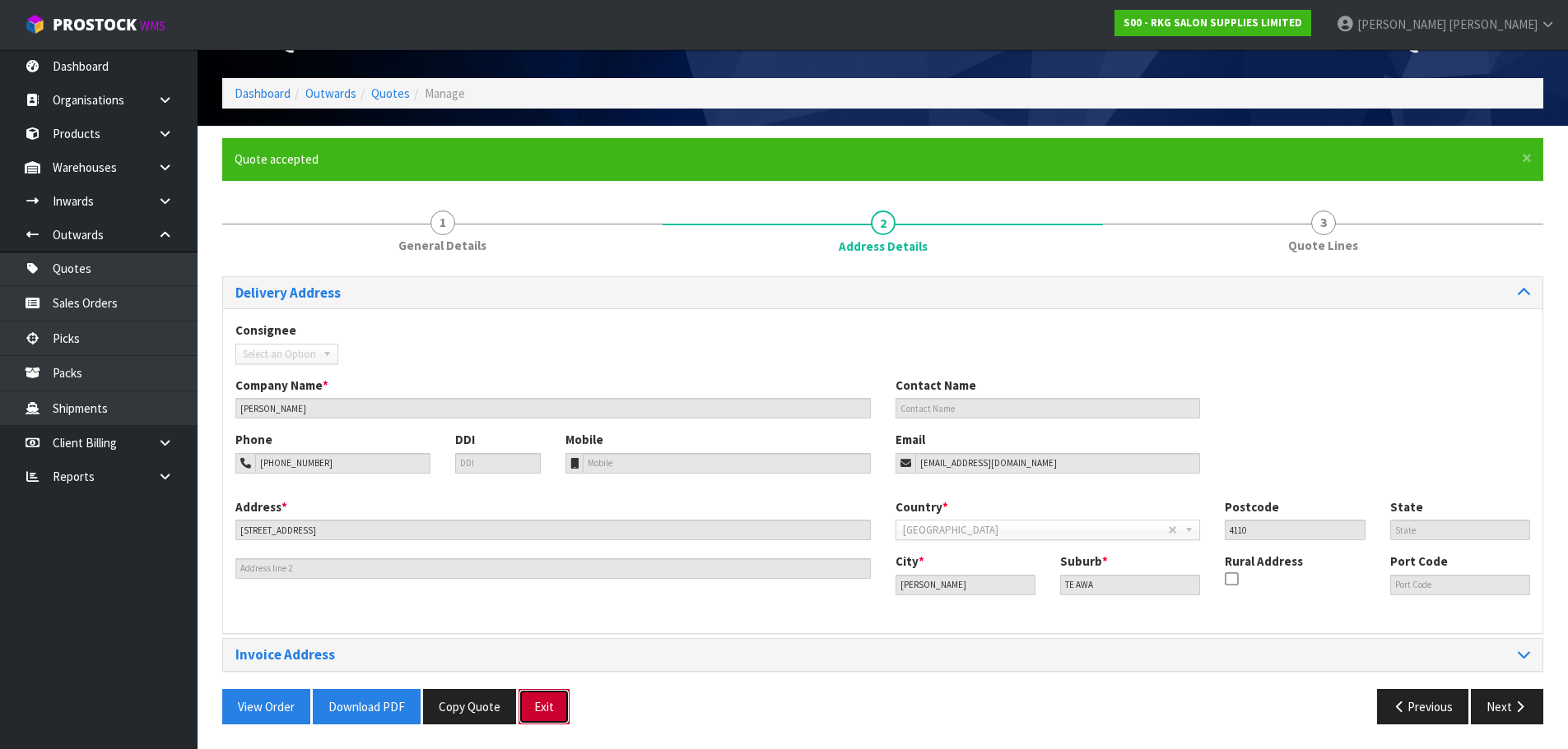
click at [544, 713] on button "Exit" at bounding box center [543, 707] width 51 height 36
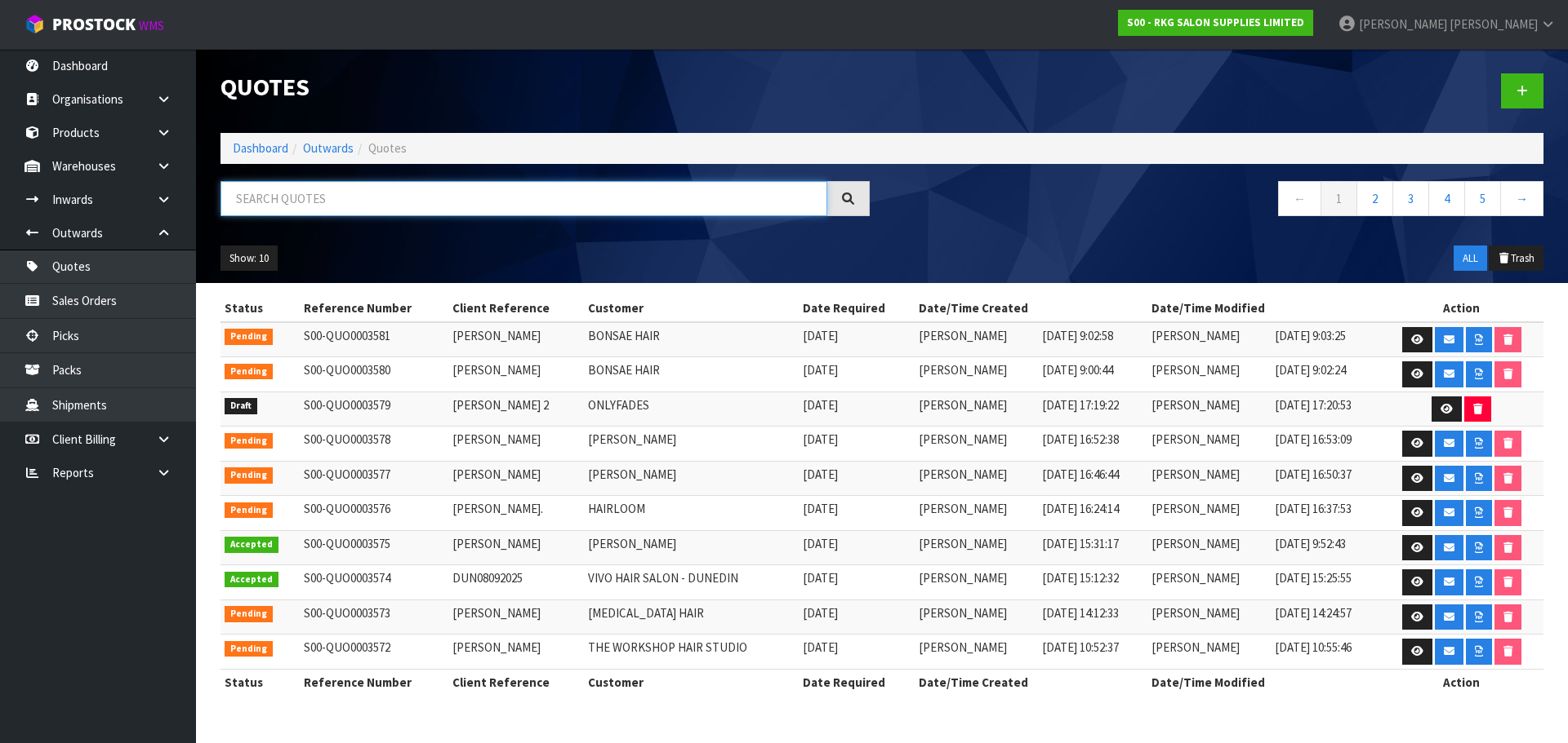
click at [348, 182] on input "text" at bounding box center [523, 199] width 606 height 35
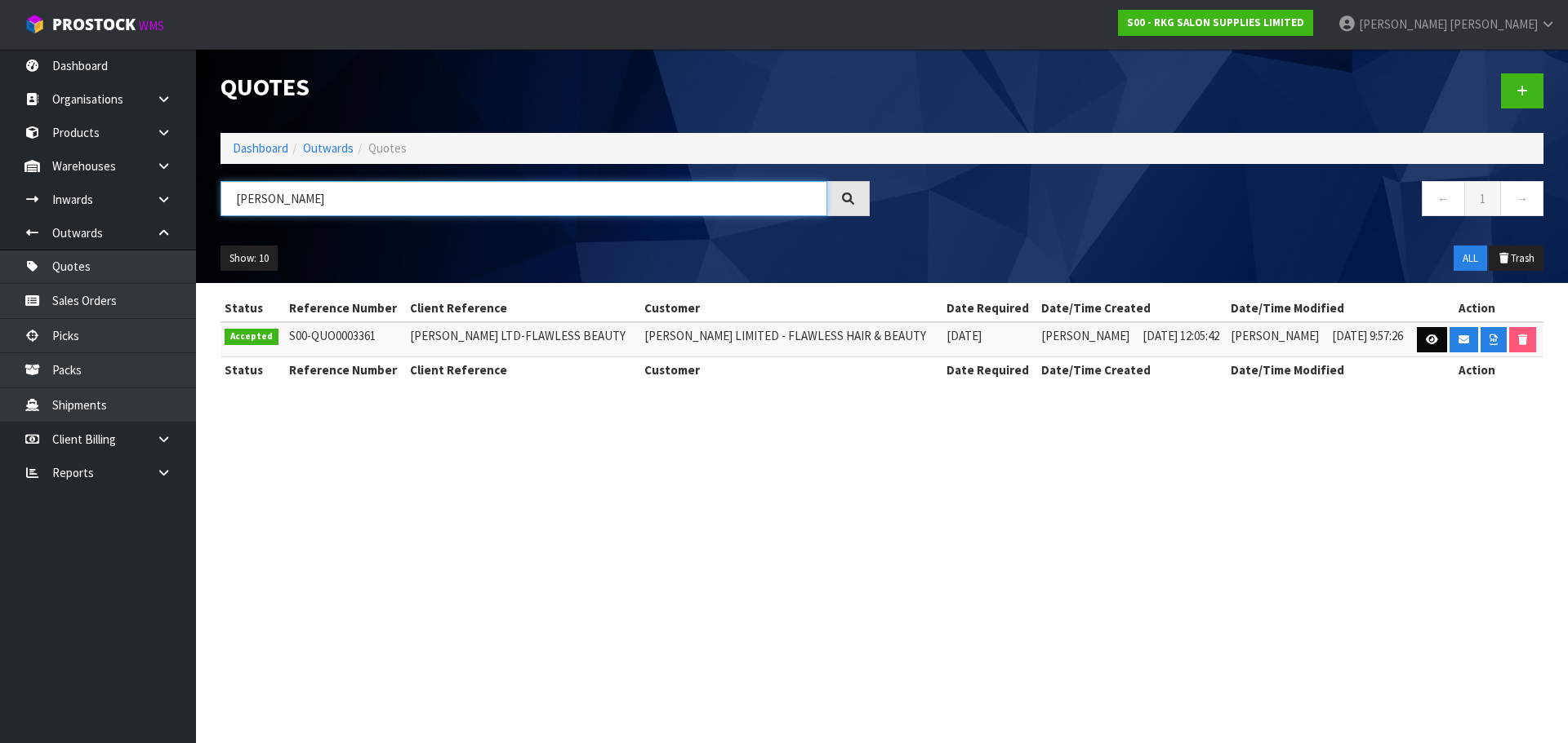
type input "[PERSON_NAME]"
drag, startPoint x: 1425, startPoint y: 340, endPoint x: 1314, endPoint y: 356, distance: 112.1
click at [1426, 340] on icon at bounding box center [1432, 340] width 12 height 11
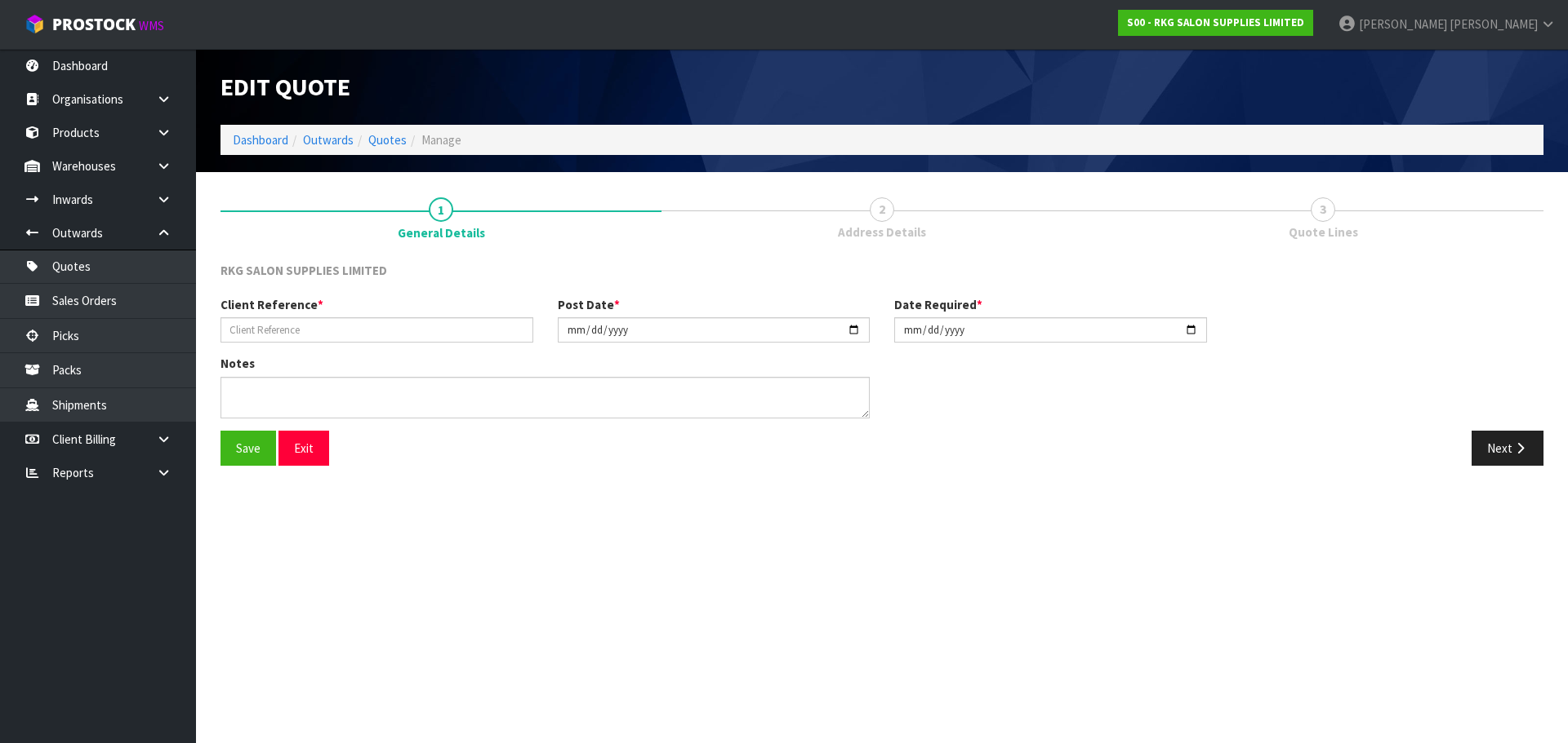
type input "RS MANN LTD-FLAWLESS BEAUTY"
type input "2025-07-09"
type textarea "PICK UP"
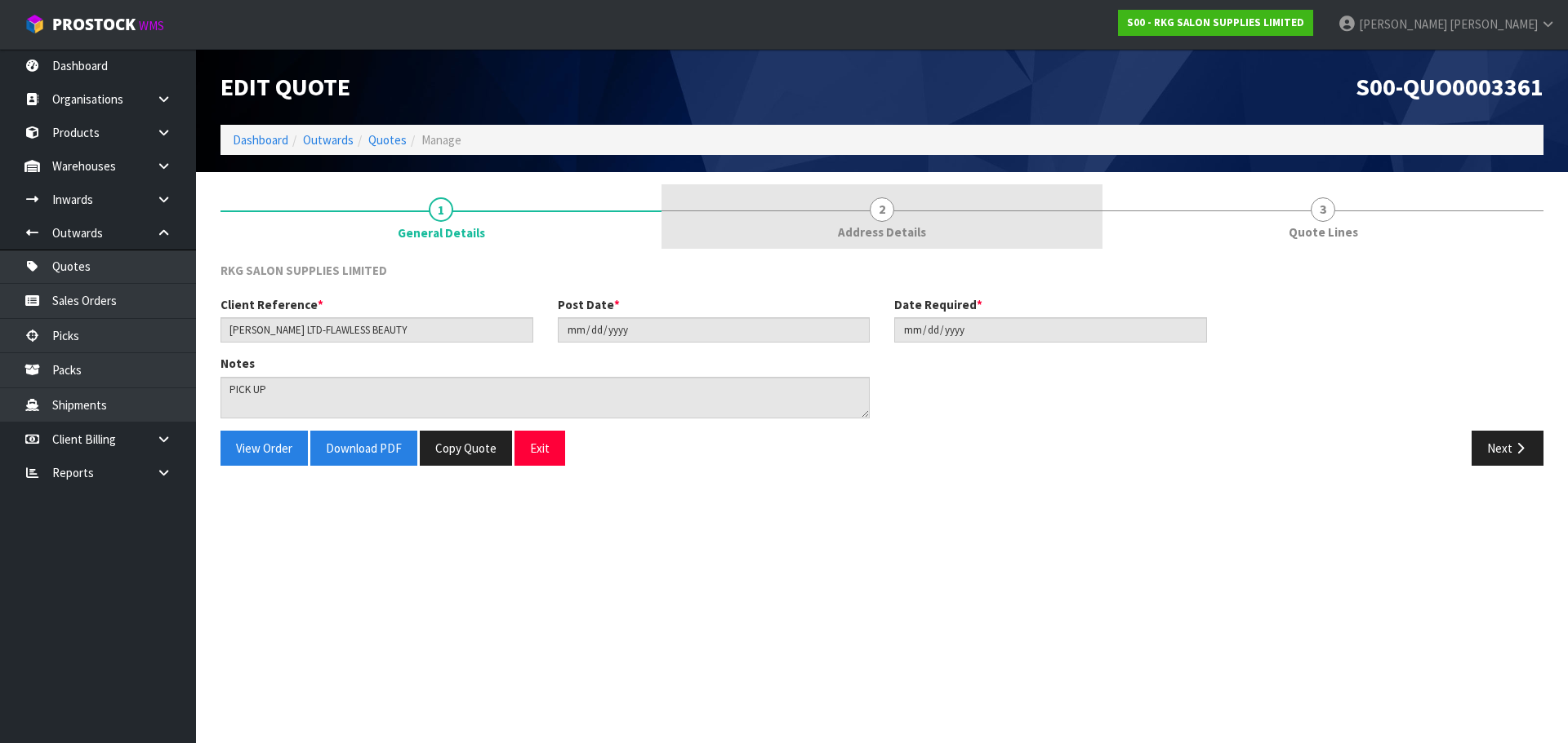
click at [891, 208] on span "2" at bounding box center [882, 210] width 25 height 25
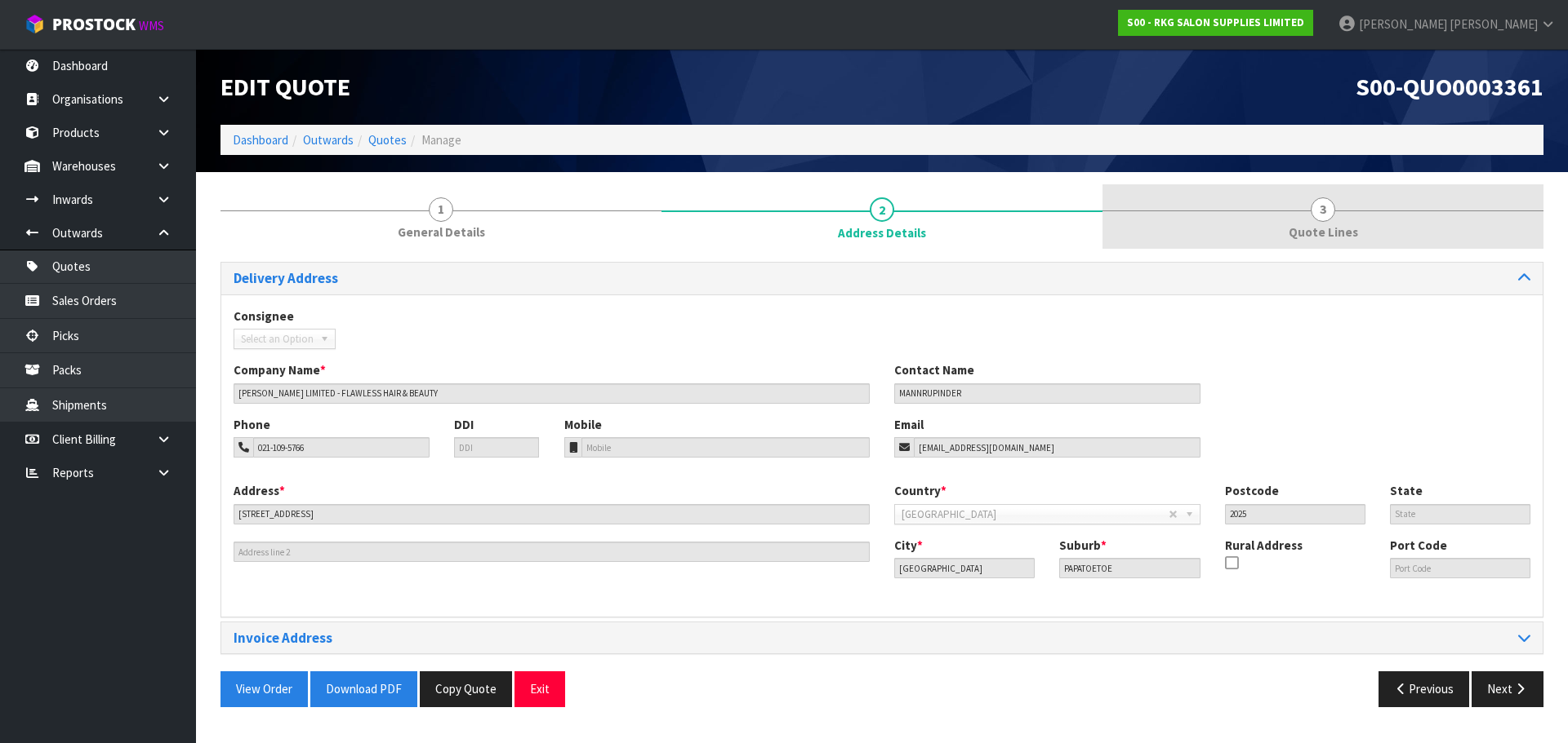
click at [1326, 215] on span "3" at bounding box center [1323, 210] width 25 height 25
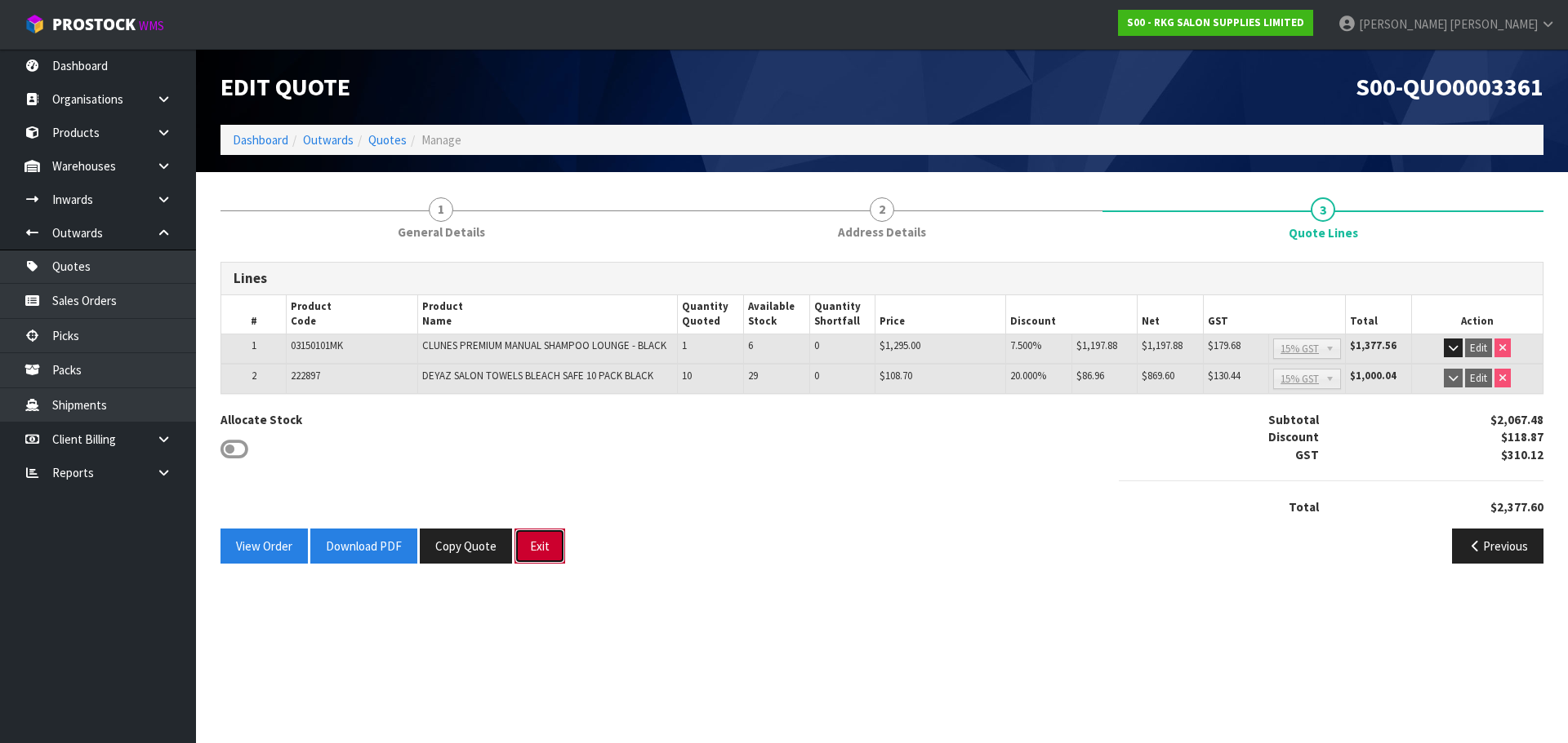
click at [543, 549] on button "Exit" at bounding box center [539, 547] width 50 height 35
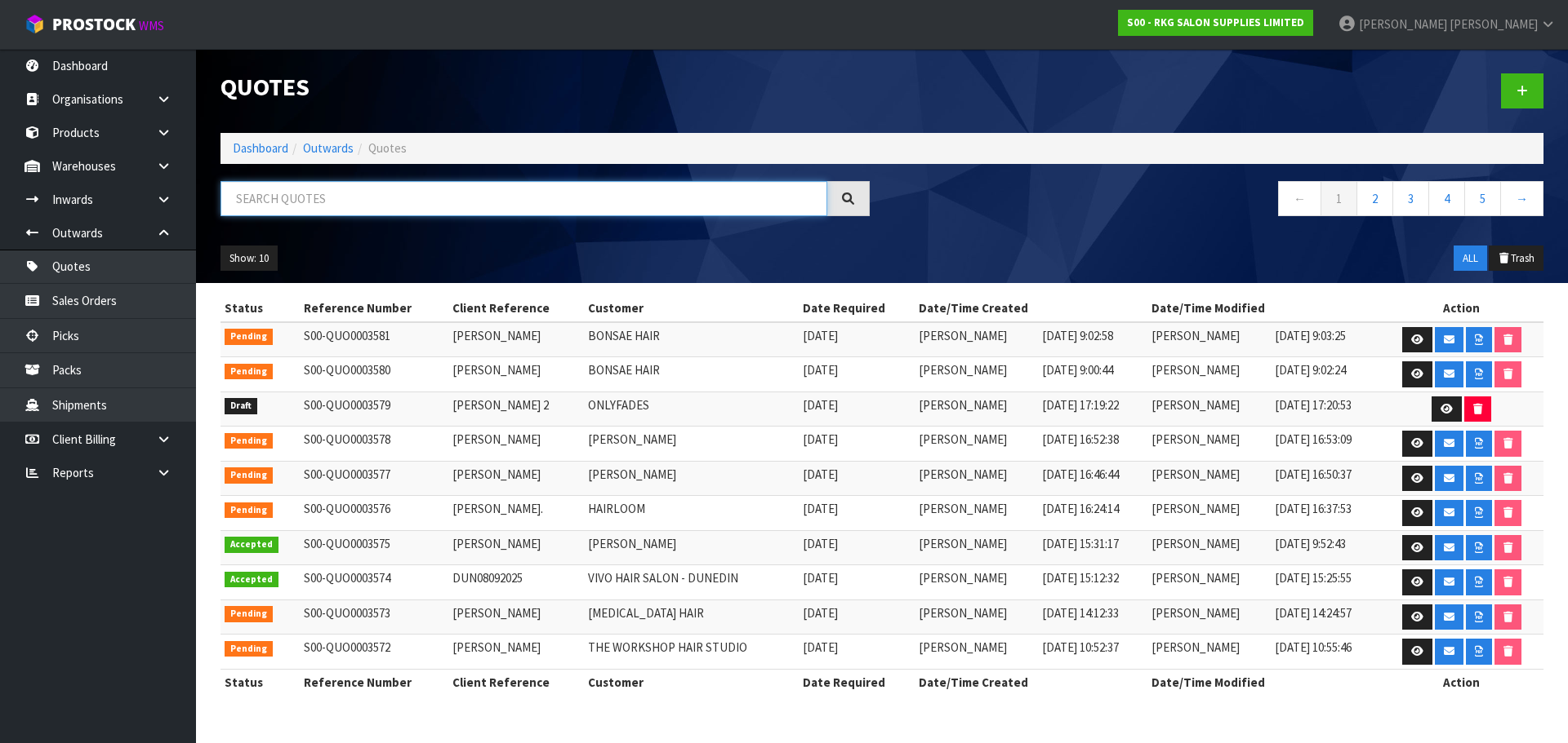
click at [326, 208] on input "text" at bounding box center [523, 199] width 606 height 35
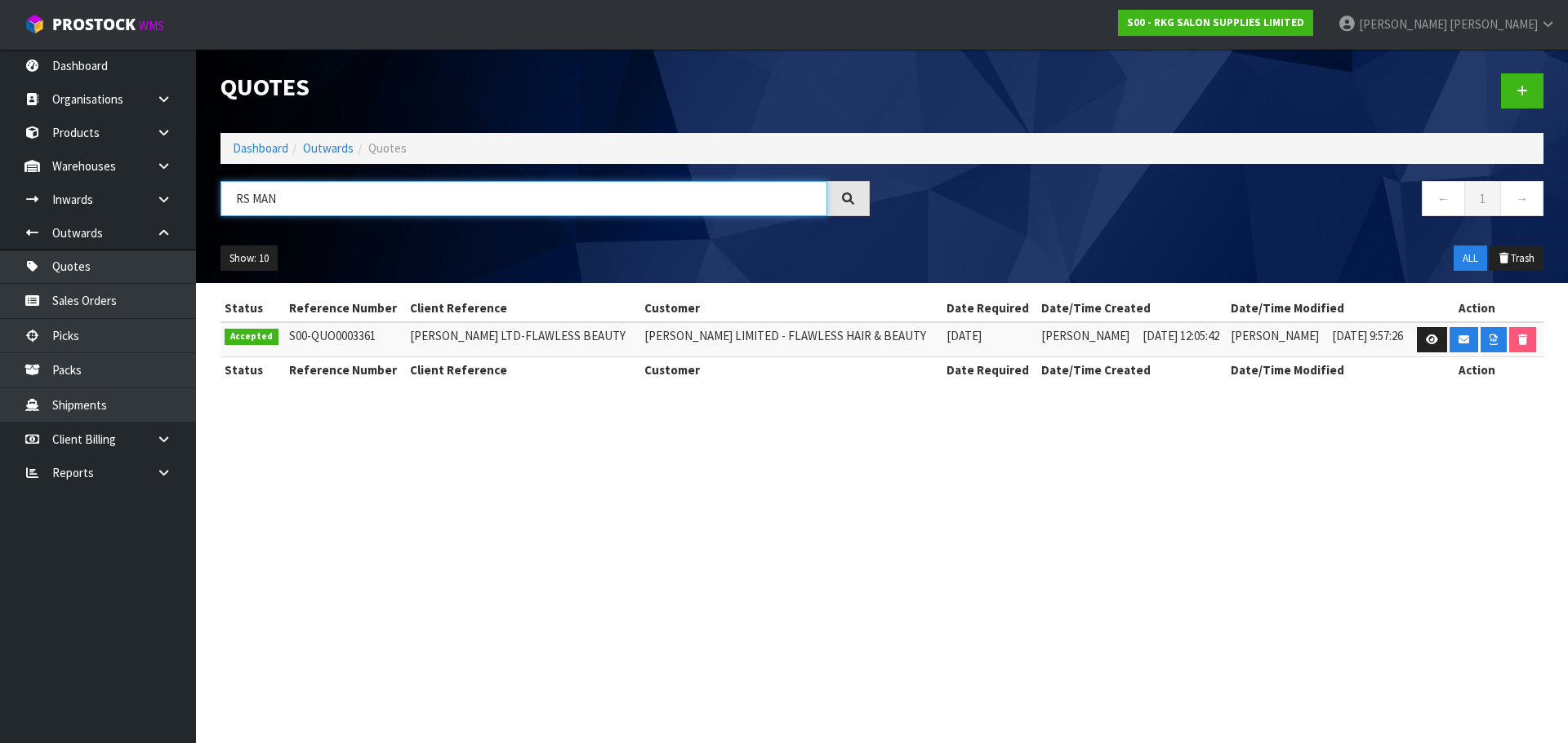
drag, startPoint x: 283, startPoint y: 197, endPoint x: 227, endPoint y: 197, distance: 56.0
click at [227, 197] on input "RS MAN" at bounding box center [523, 199] width 606 height 35
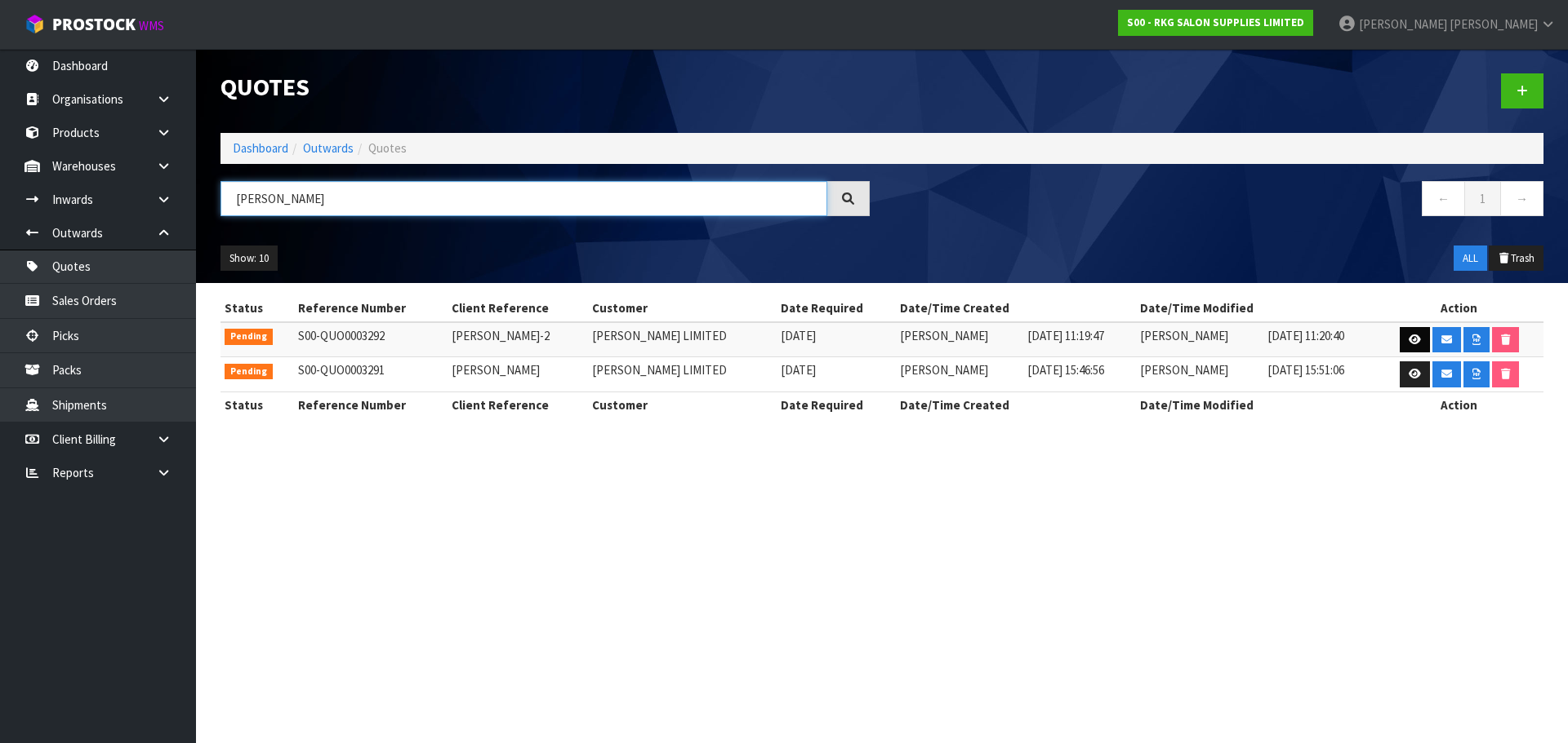
type input "RUPINDER"
drag, startPoint x: 1407, startPoint y: 342, endPoint x: 1369, endPoint y: 347, distance: 38.3
click at [1408, 342] on icon at bounding box center [1414, 340] width 12 height 11
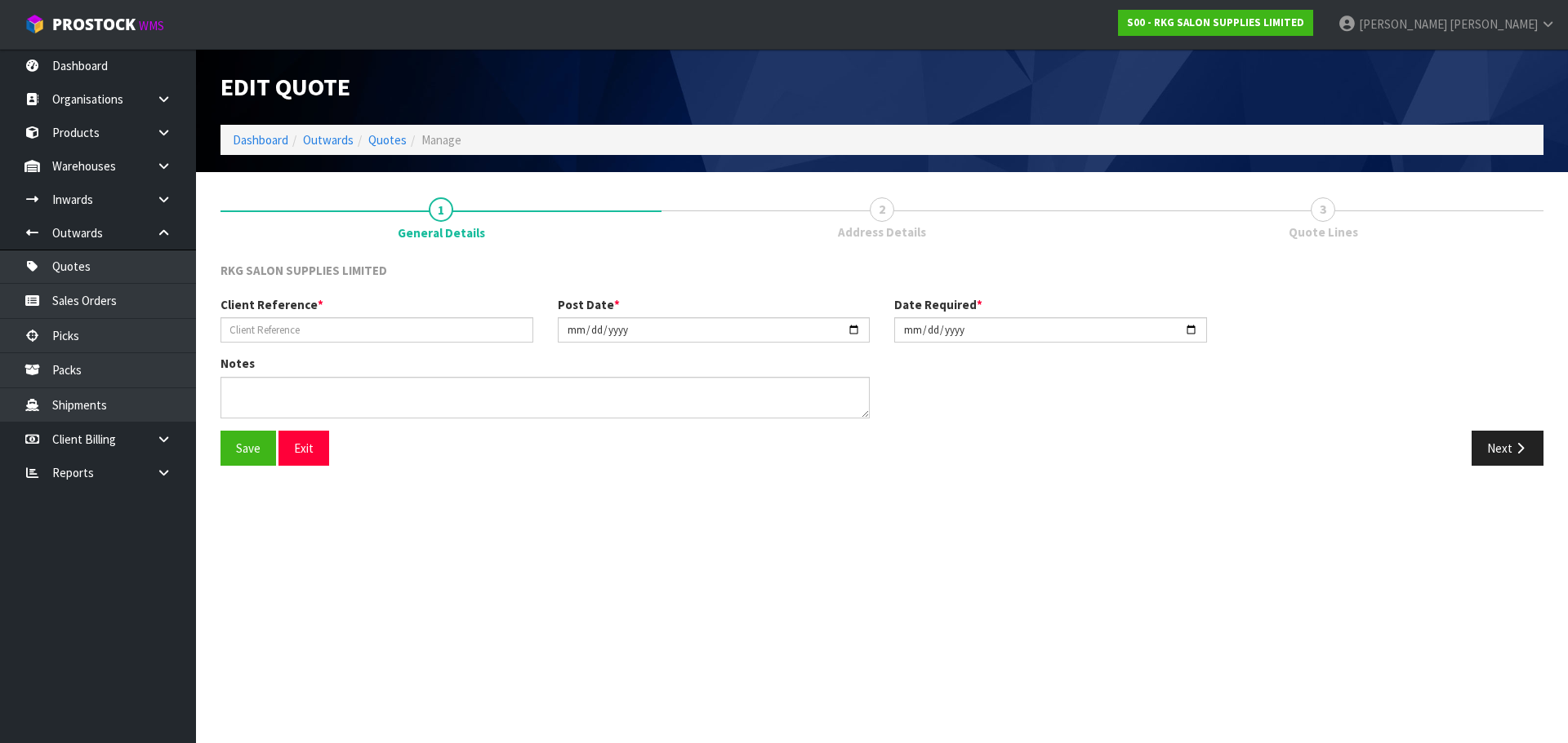
type input "RUPINDER SINGH-2"
type input "2025-06-27"
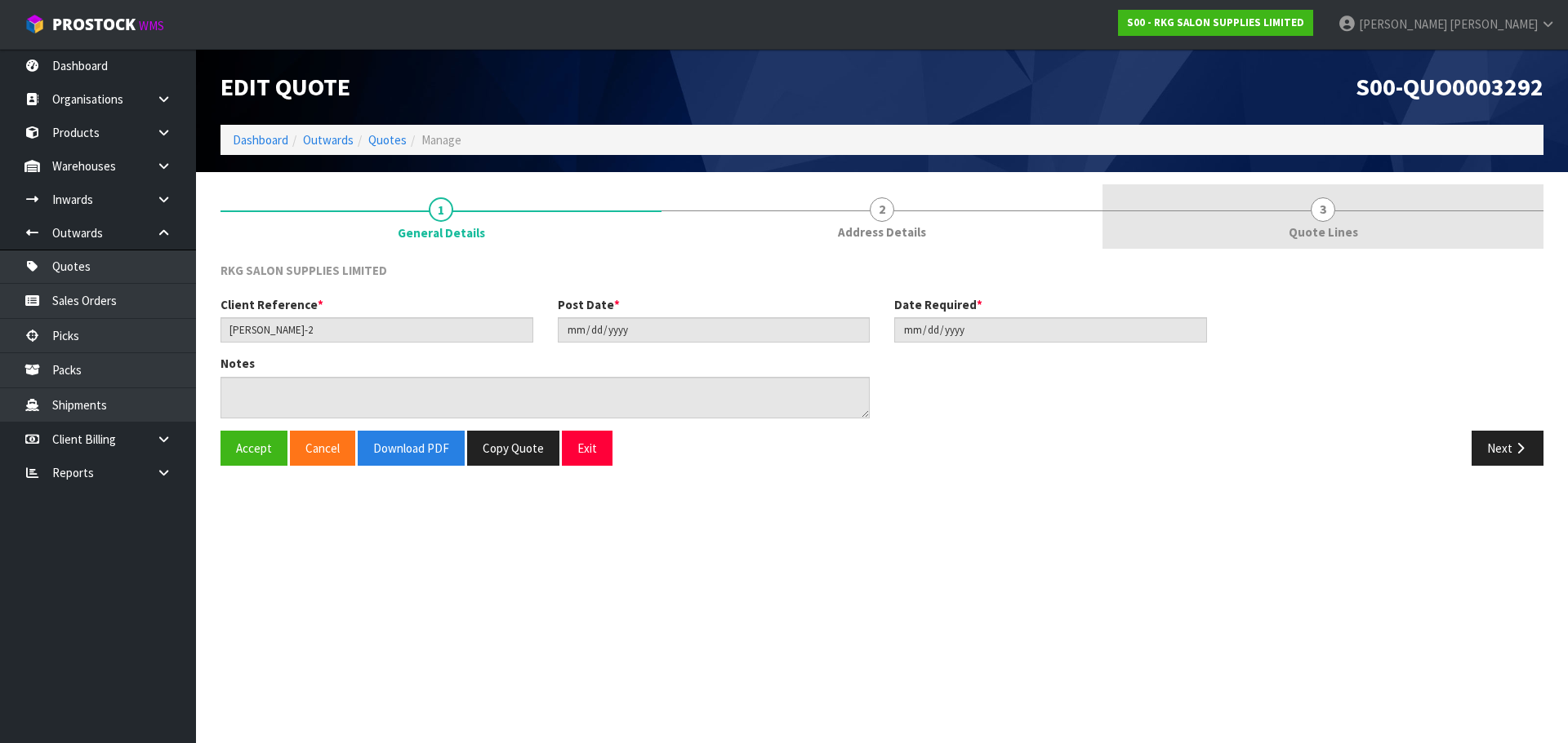
click at [1328, 210] on span "3" at bounding box center [1323, 210] width 25 height 25
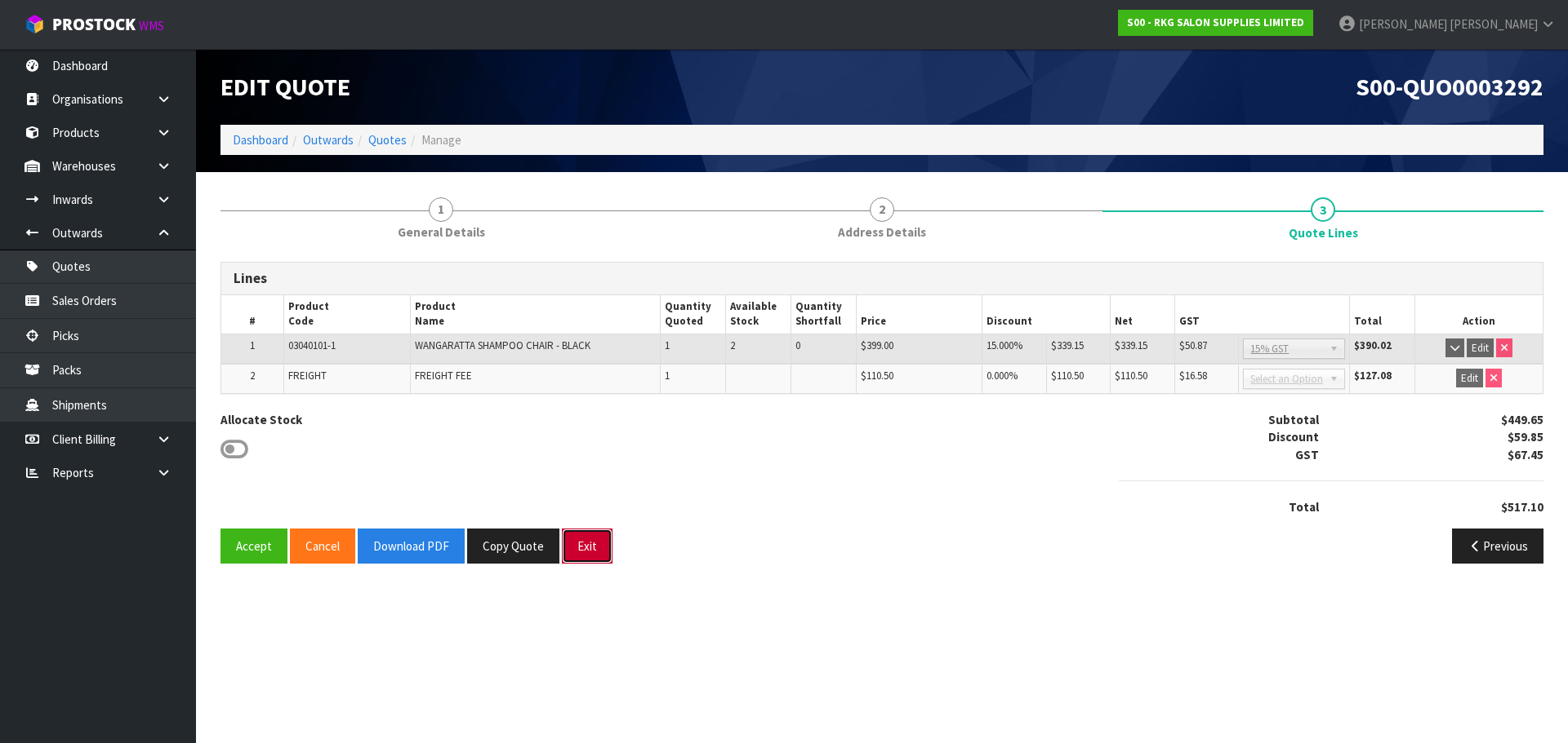
click at [582, 545] on button "Exit" at bounding box center [587, 547] width 50 height 35
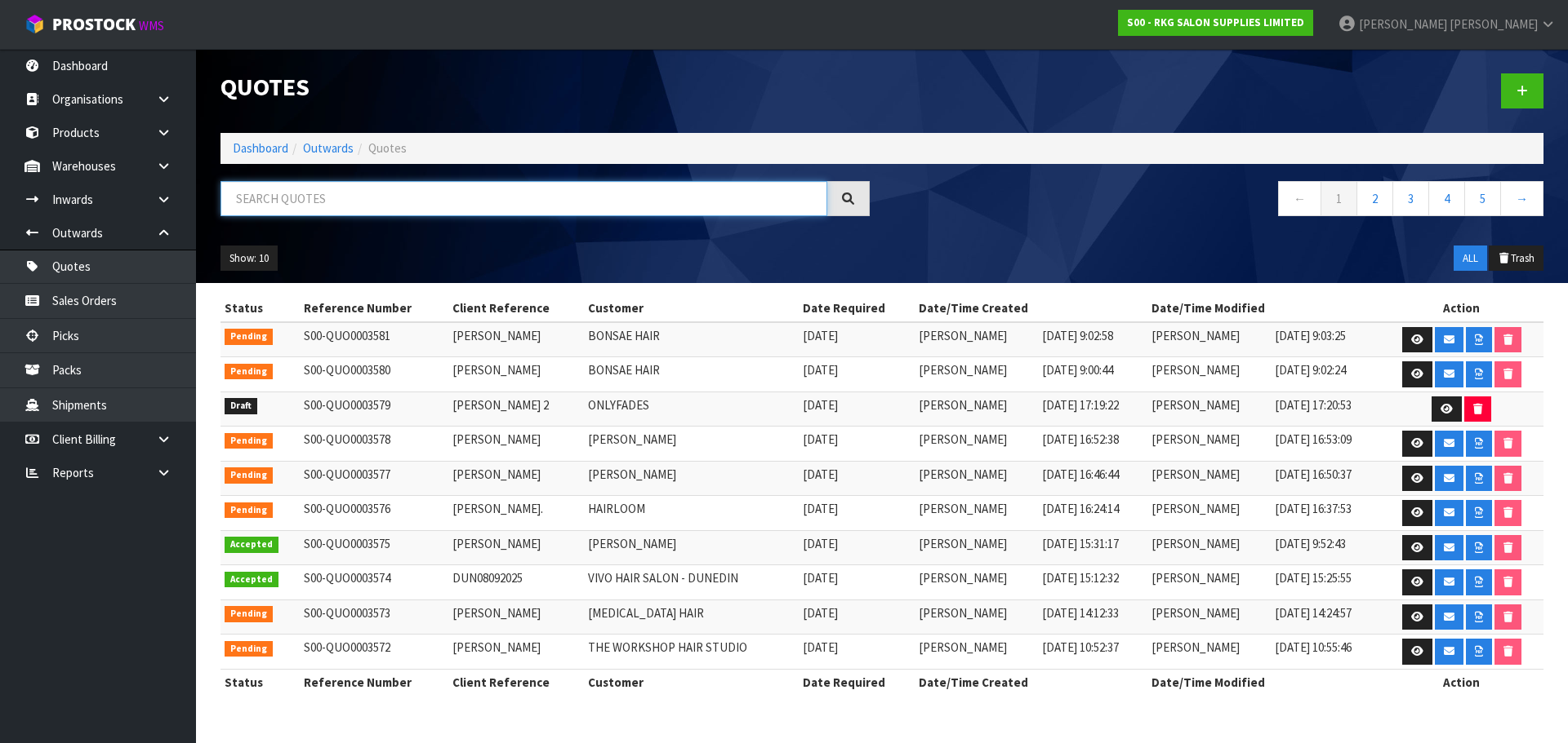
click at [328, 204] on input "text" at bounding box center [523, 199] width 606 height 35
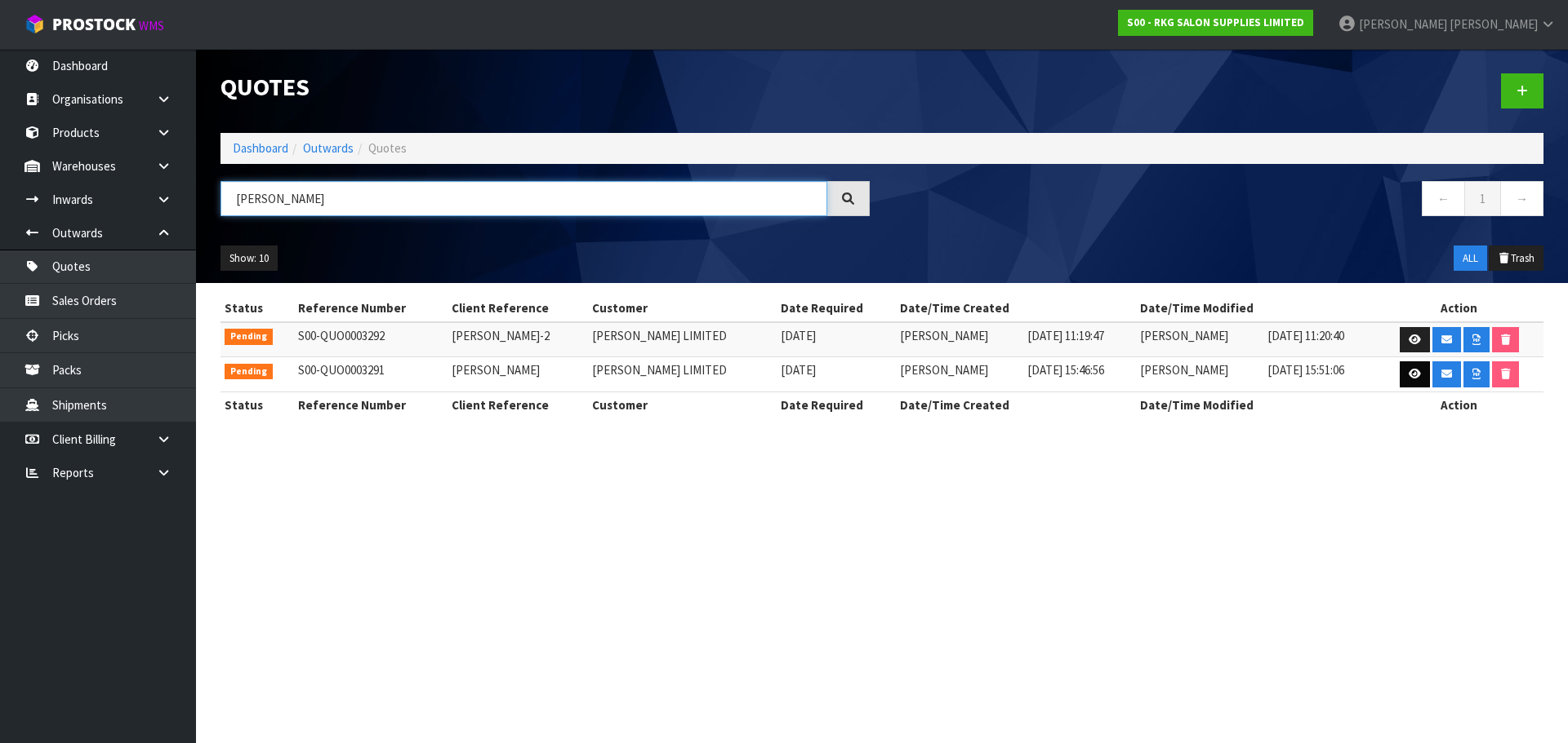
type input "RUPINDER"
click at [1407, 382] on link at bounding box center [1414, 375] width 30 height 27
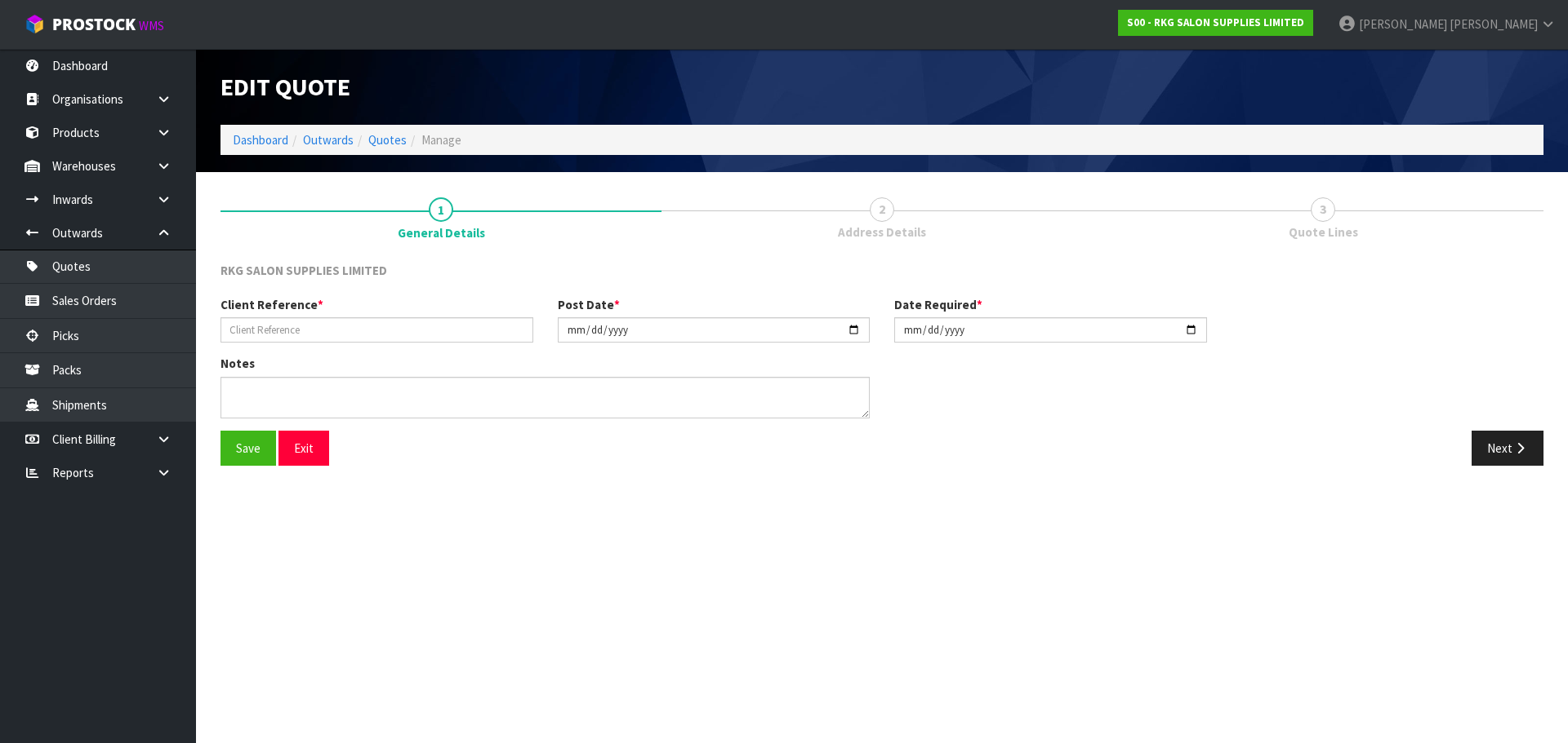
type input "RUPINDER SINGH"
type input "2025-06-26"
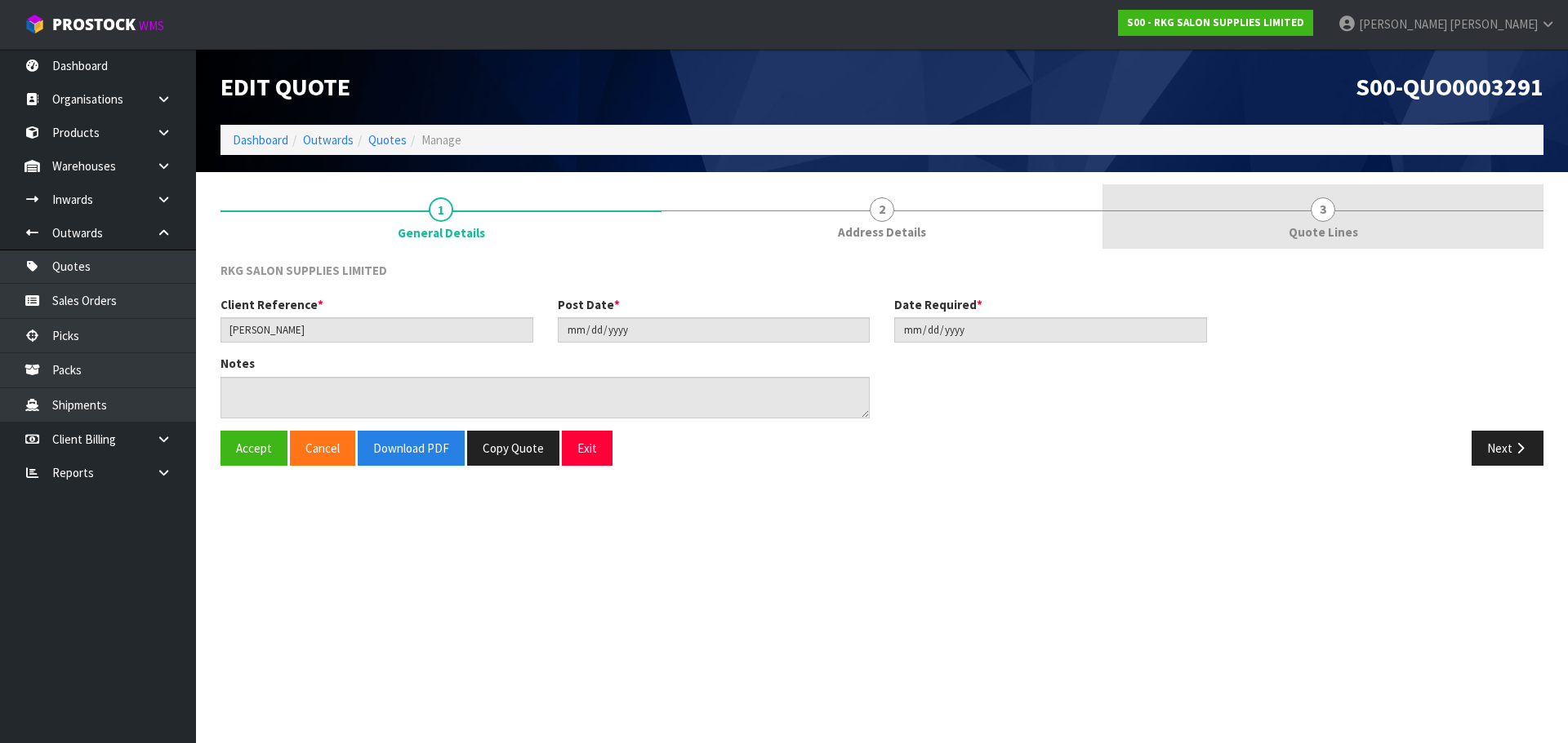
click at [1324, 226] on span "Quote Lines" at bounding box center [1323, 231] width 70 height 17
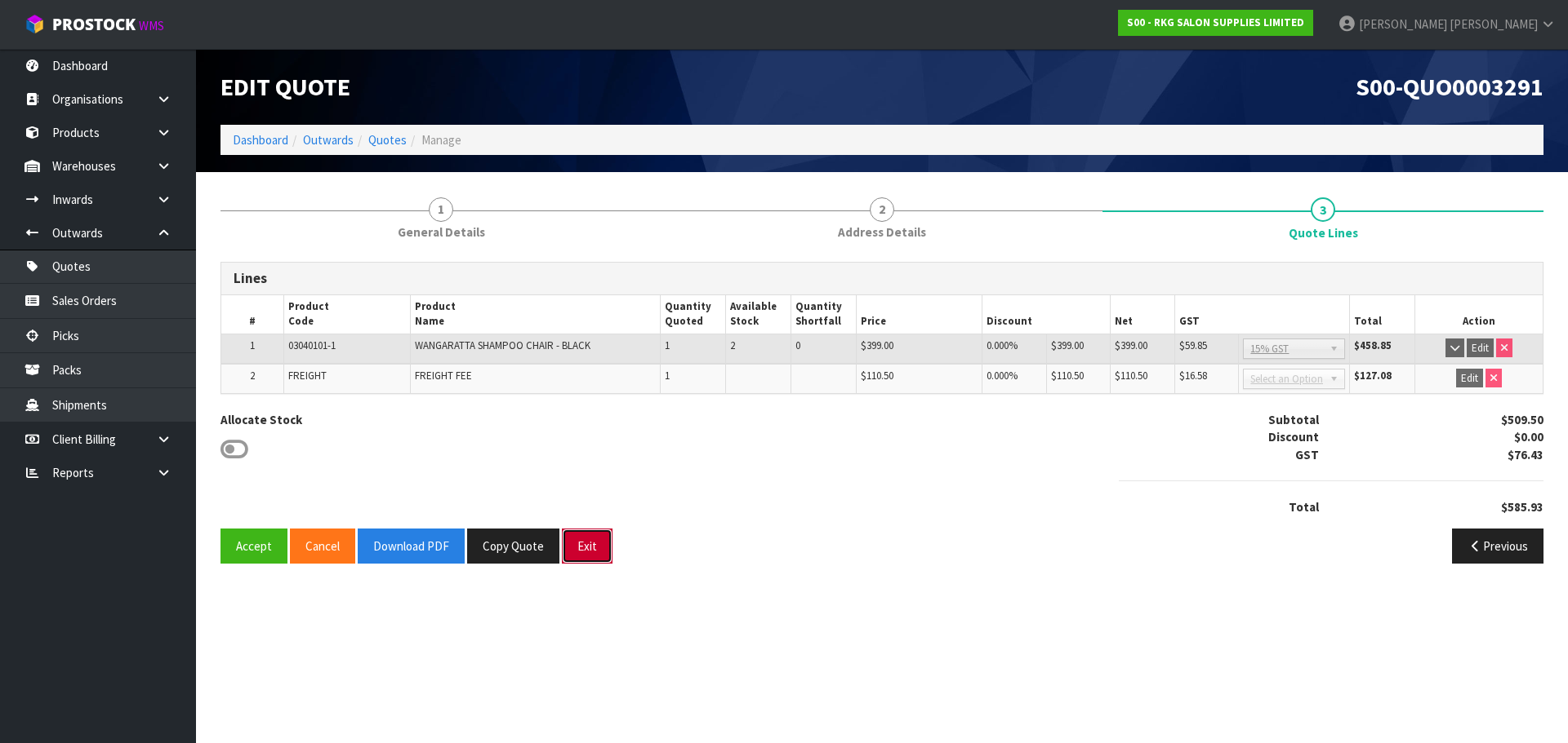
click at [582, 551] on button "Exit" at bounding box center [587, 547] width 50 height 35
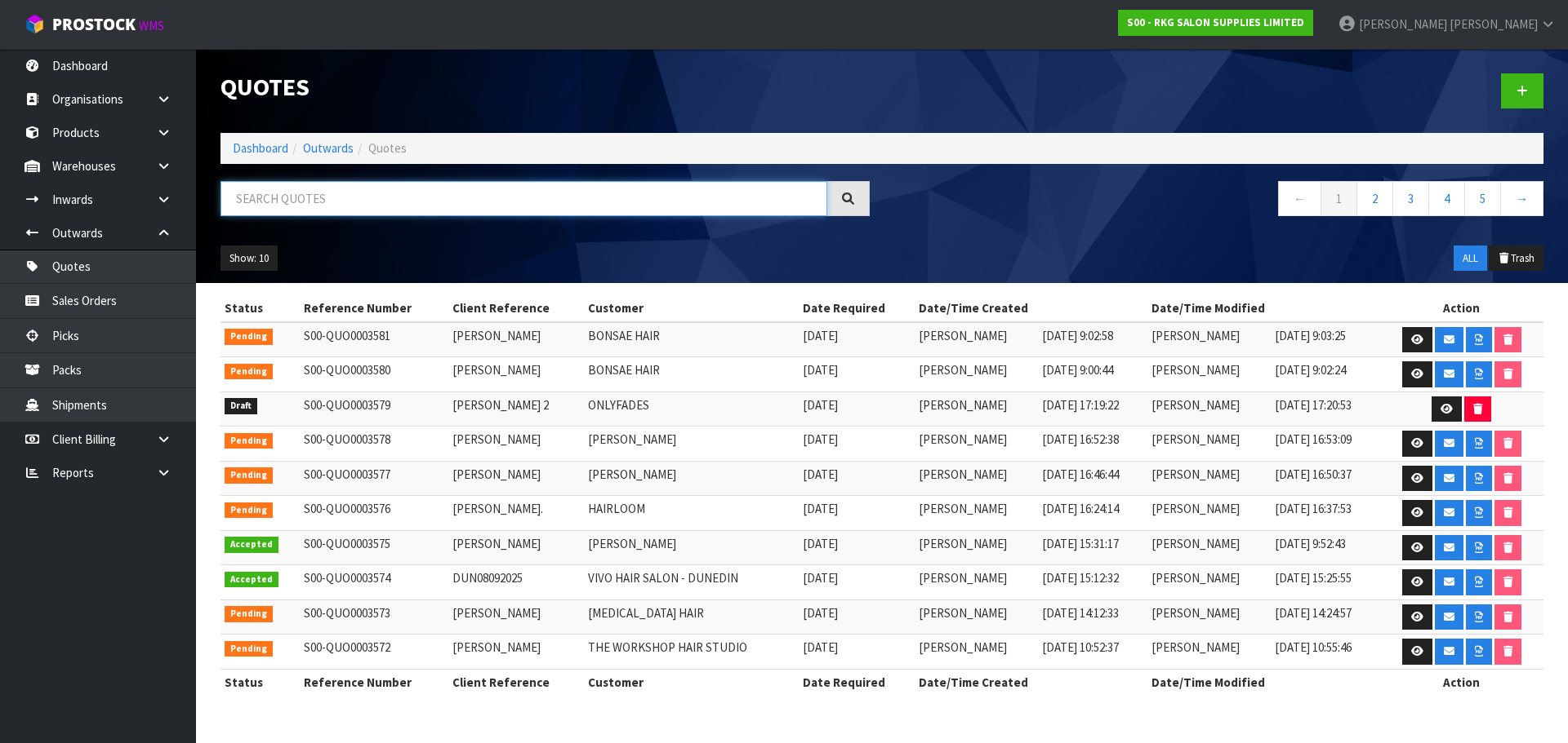
click at [290, 203] on input "text" at bounding box center [523, 199] width 606 height 35
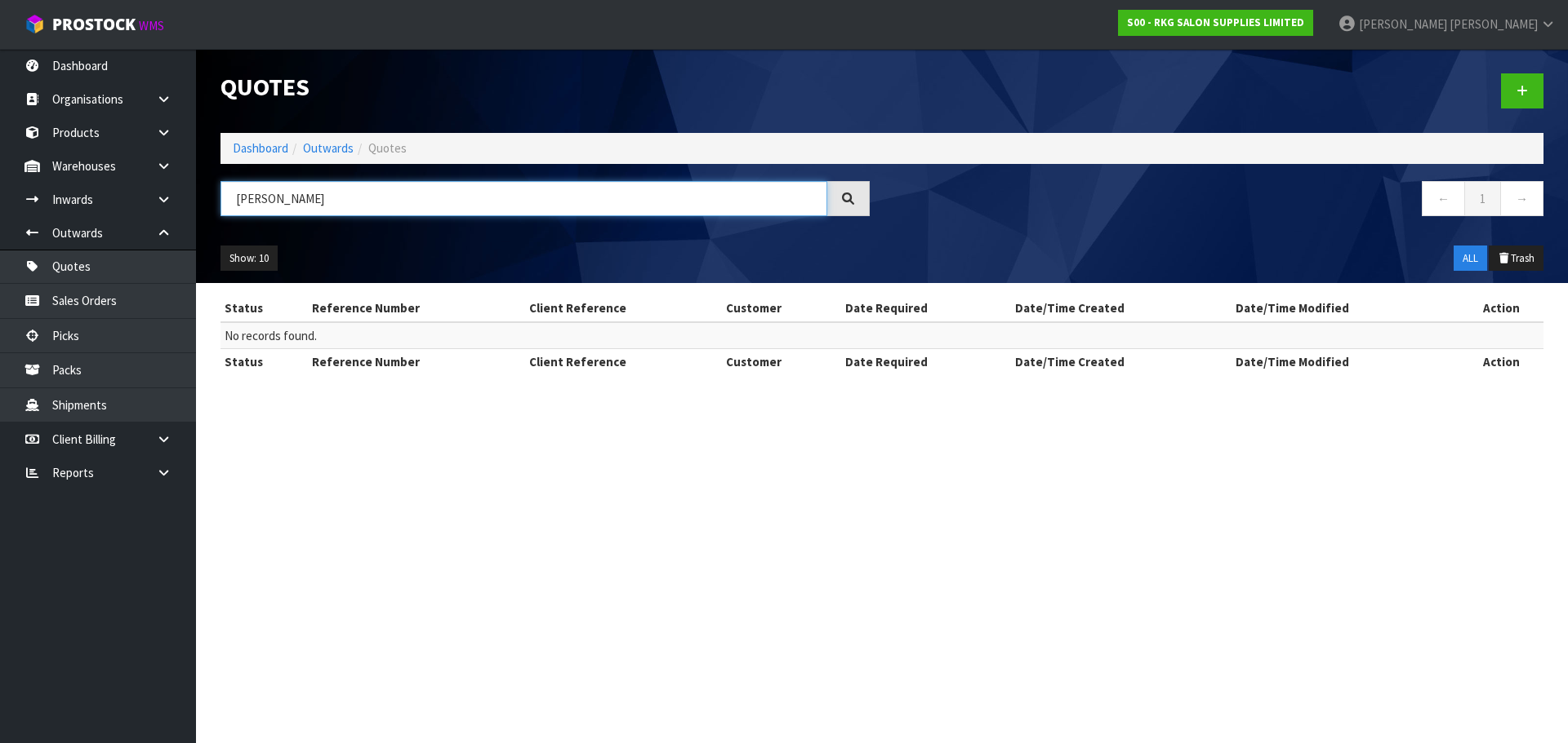
drag, startPoint x: 284, startPoint y: 200, endPoint x: 208, endPoint y: 200, distance: 76.0
click at [208, 200] on header "Quotes Dashboard Outwards Quotes SOHAN ← 1 → Show: 10 5 10 25 50 ALL Trash" at bounding box center [882, 165] width 1372 height 234
drag, startPoint x: 287, startPoint y: 204, endPoint x: 191, endPoint y: 298, distance: 134.4
click at [202, 216] on header "Quotes Dashboard Outwards Quotes SOHA ← 1 → Show: 10 5 10 25 50 ALL Trash" at bounding box center [882, 165] width 1372 height 234
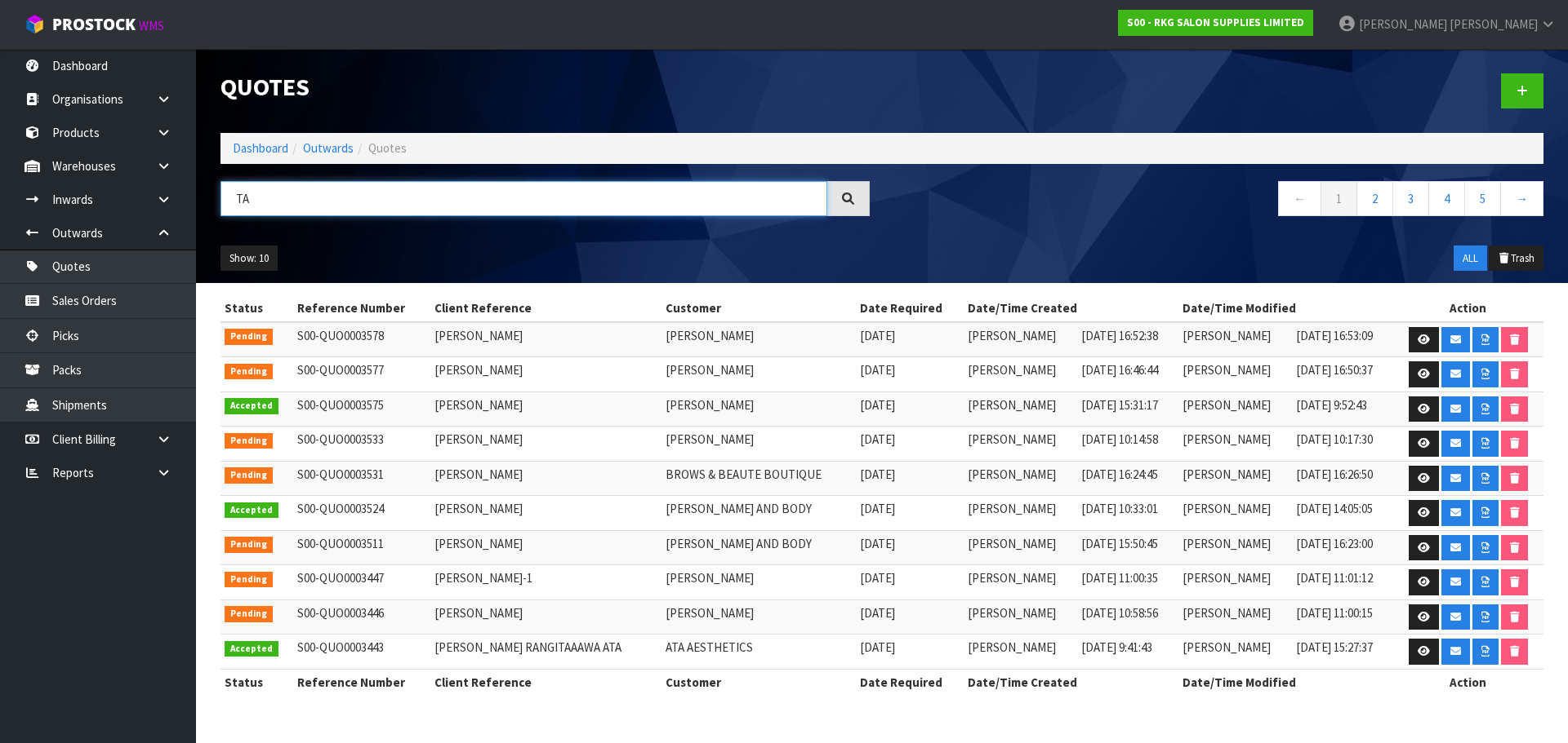
type input "T"
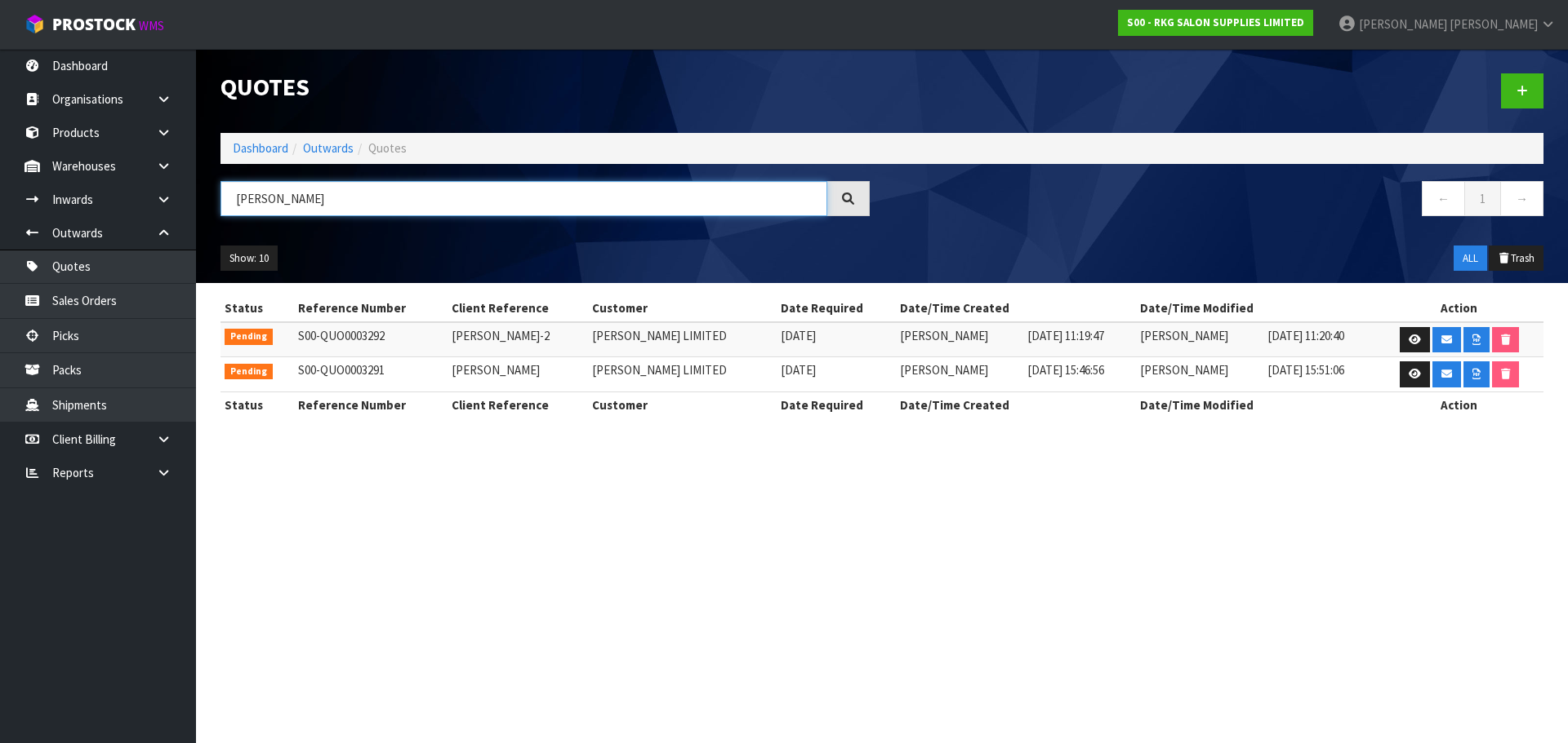
drag, startPoint x: 294, startPoint y: 199, endPoint x: 224, endPoint y: 202, distance: 70.1
click at [224, 202] on input "RUPINDER" at bounding box center [523, 199] width 606 height 35
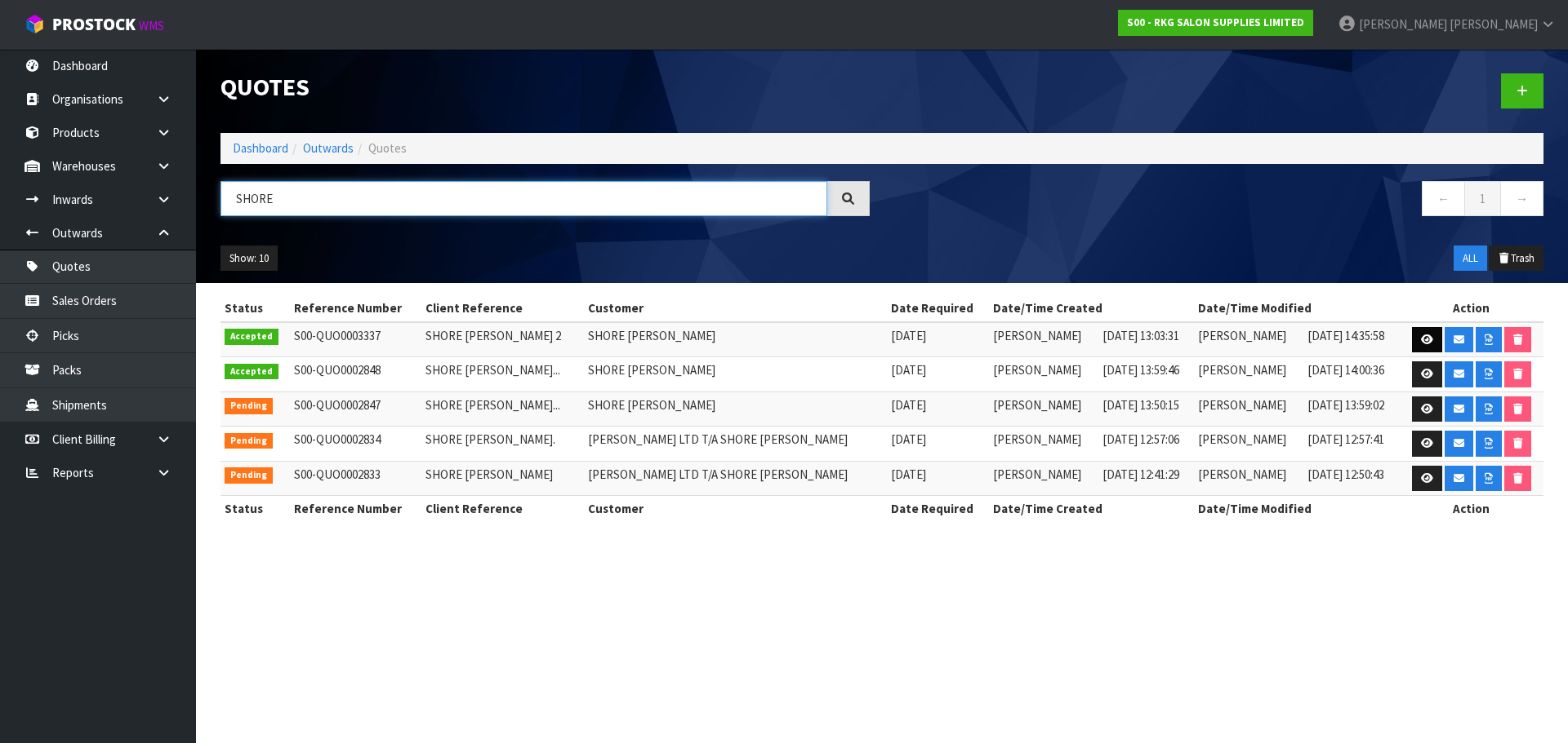
type input "SHORE"
click at [1420, 336] on icon at bounding box center [1427, 340] width 12 height 11
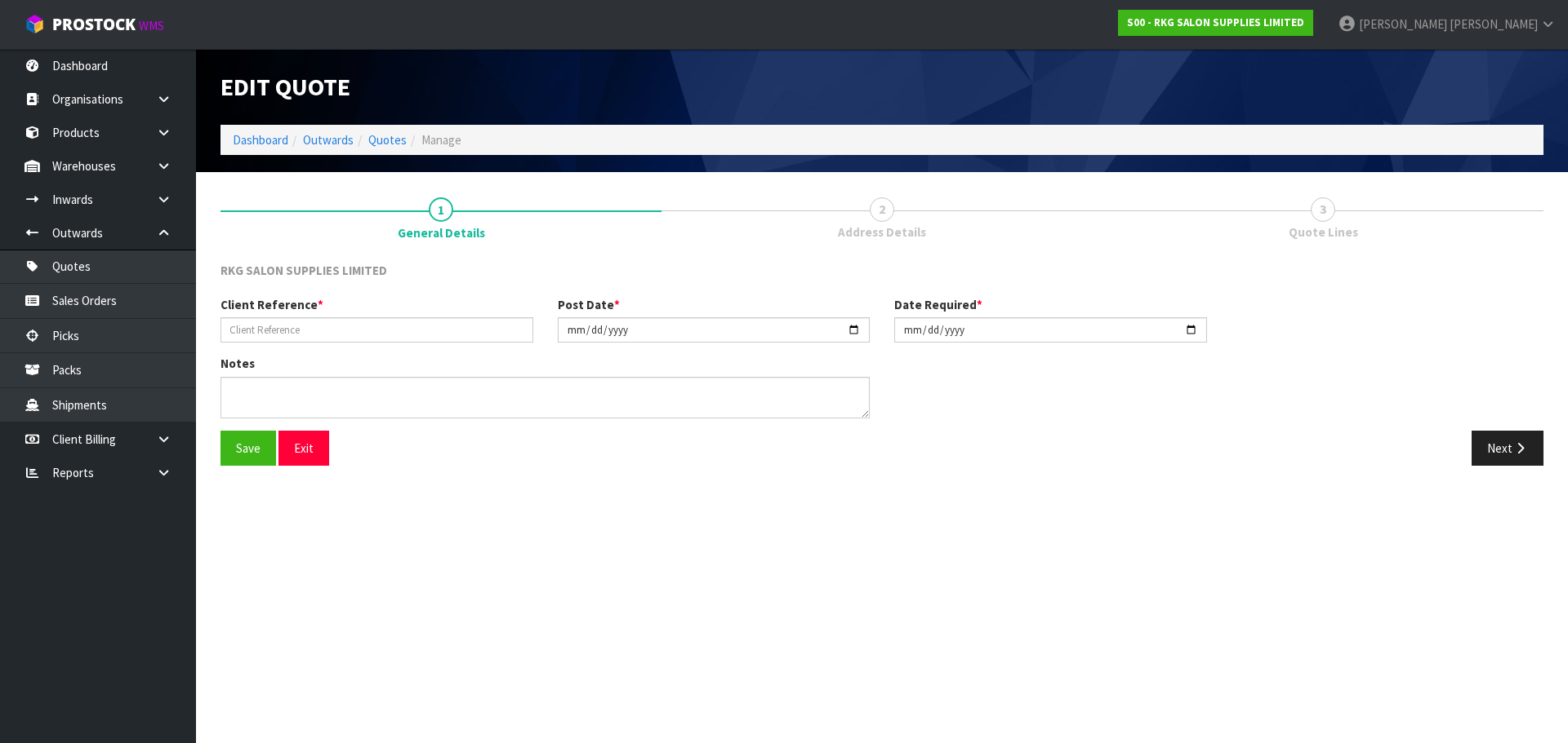
type input "SHORE BARBER 2"
type input "2025-07-04"
type textarea "FOR PICK UP"
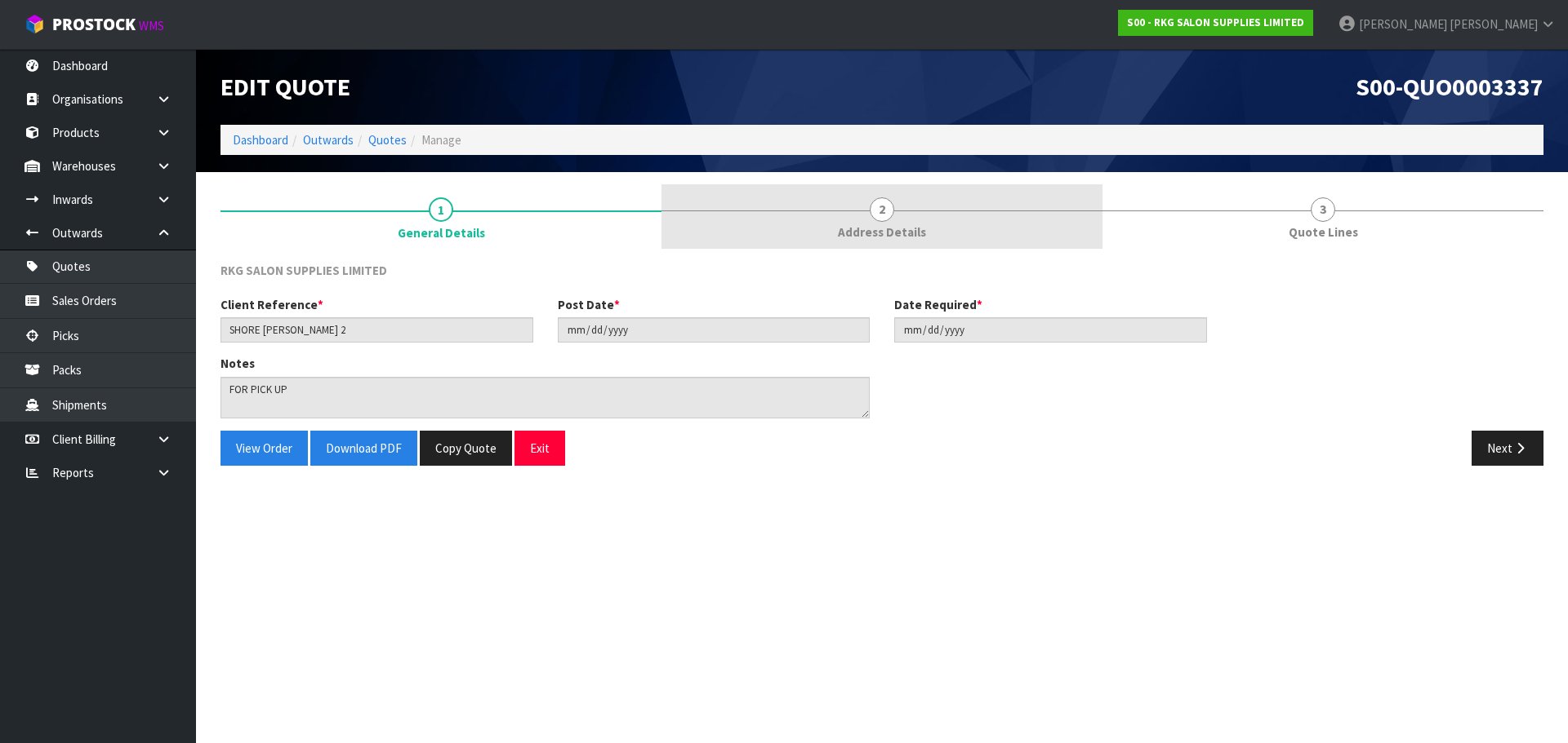
click at [877, 208] on span "2" at bounding box center [882, 210] width 25 height 25
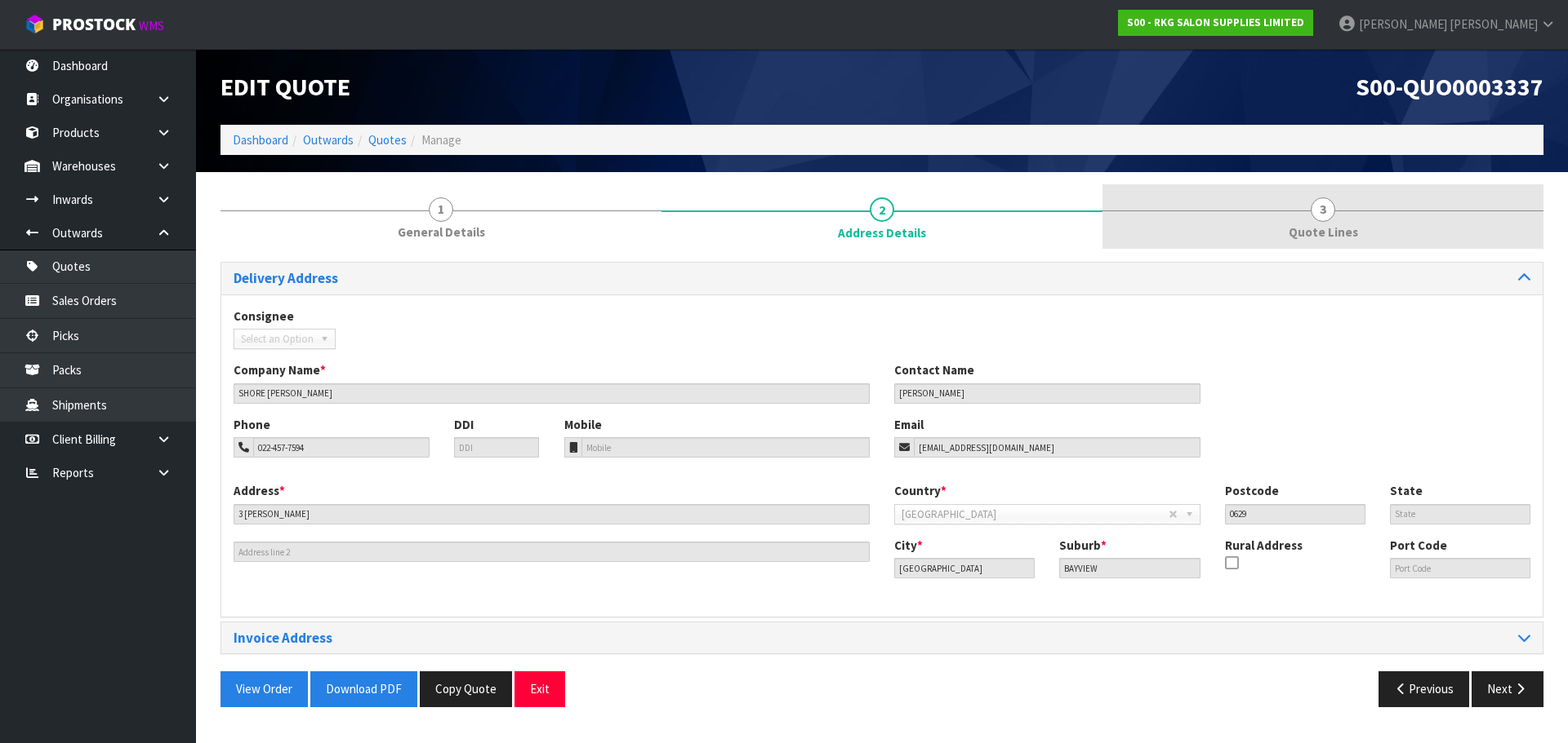
click at [1321, 216] on span "3" at bounding box center [1323, 210] width 25 height 25
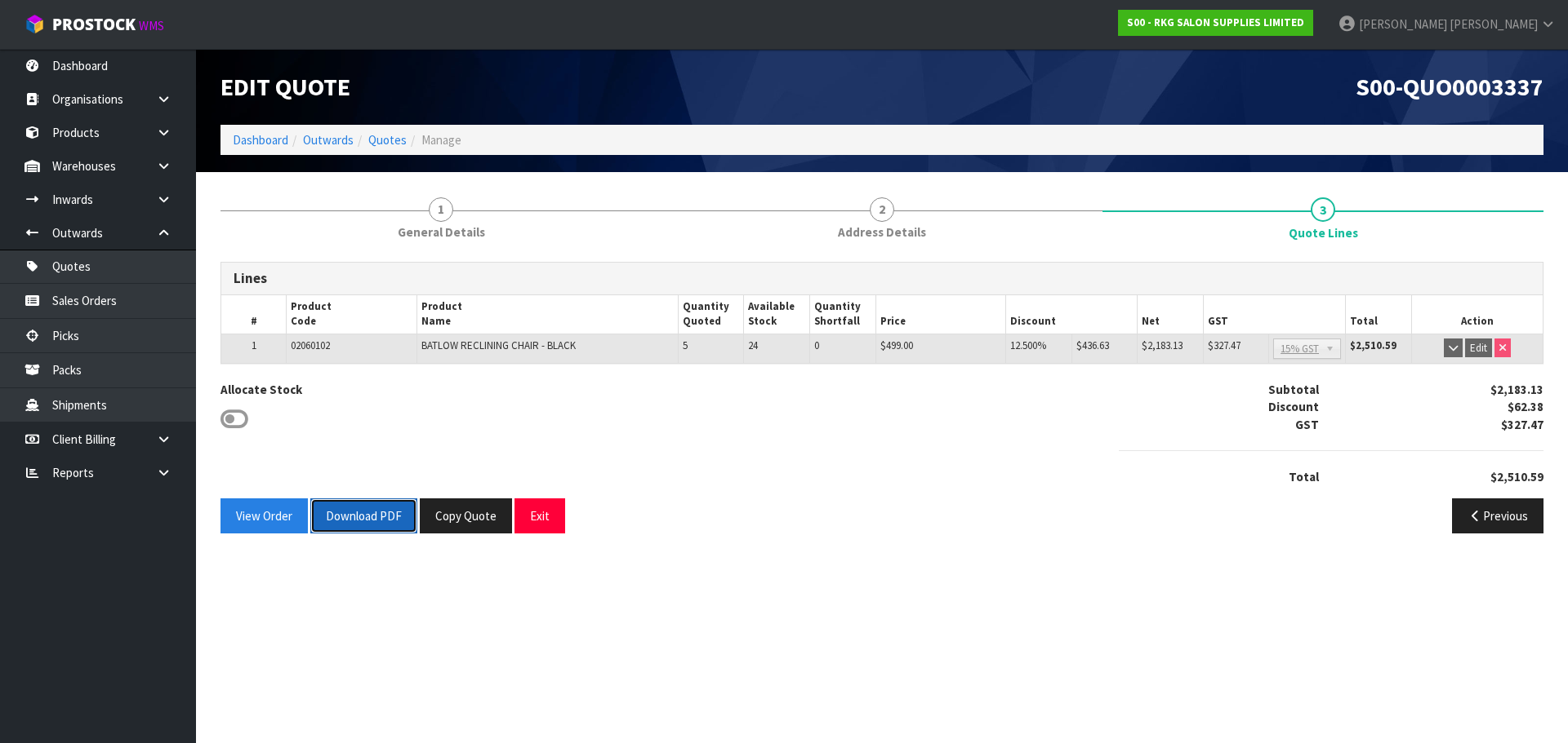
click at [364, 519] on button "Download PDF" at bounding box center [363, 516] width 107 height 35
click at [553, 512] on button "Exit" at bounding box center [539, 516] width 50 height 35
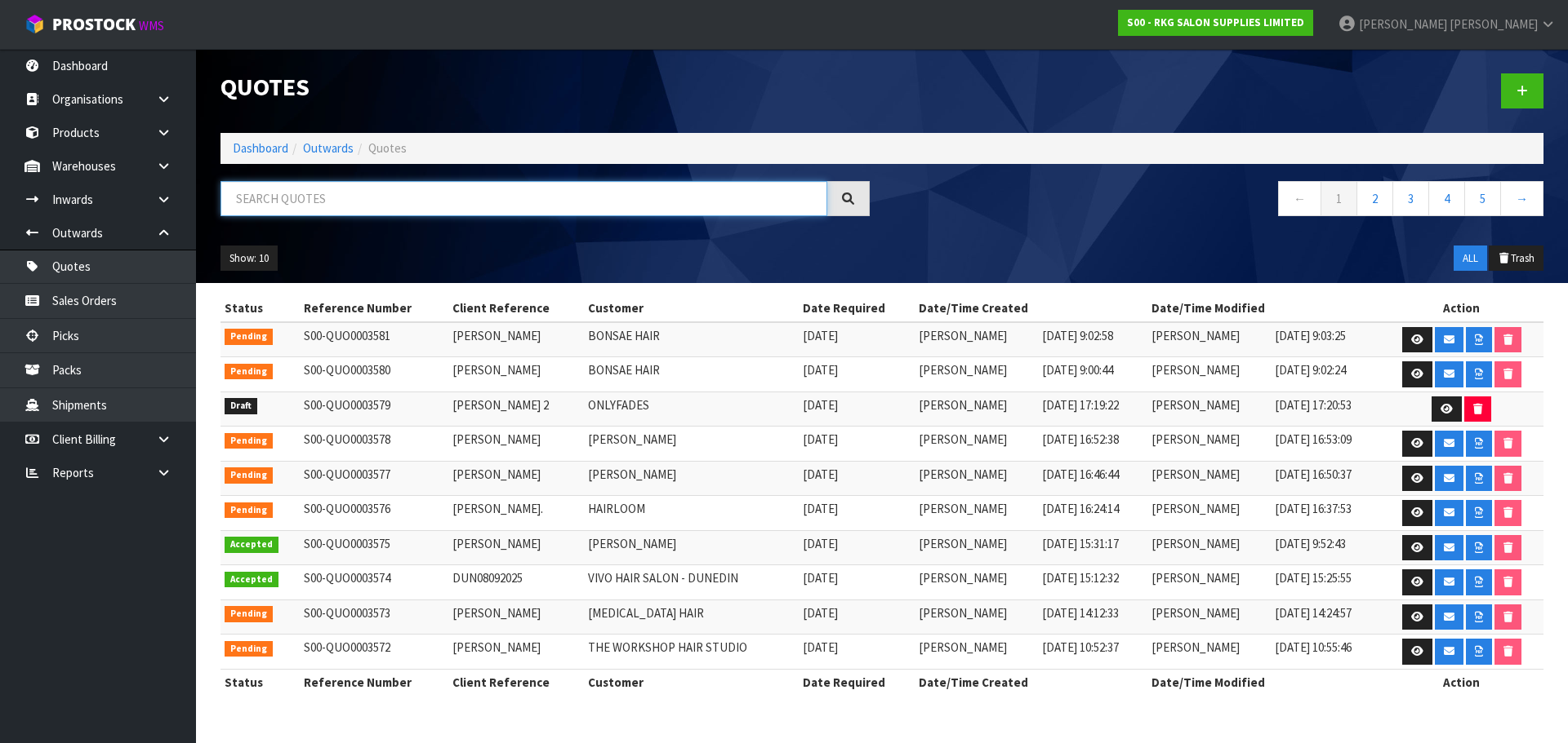
click at [339, 201] on input "text" at bounding box center [523, 199] width 606 height 35
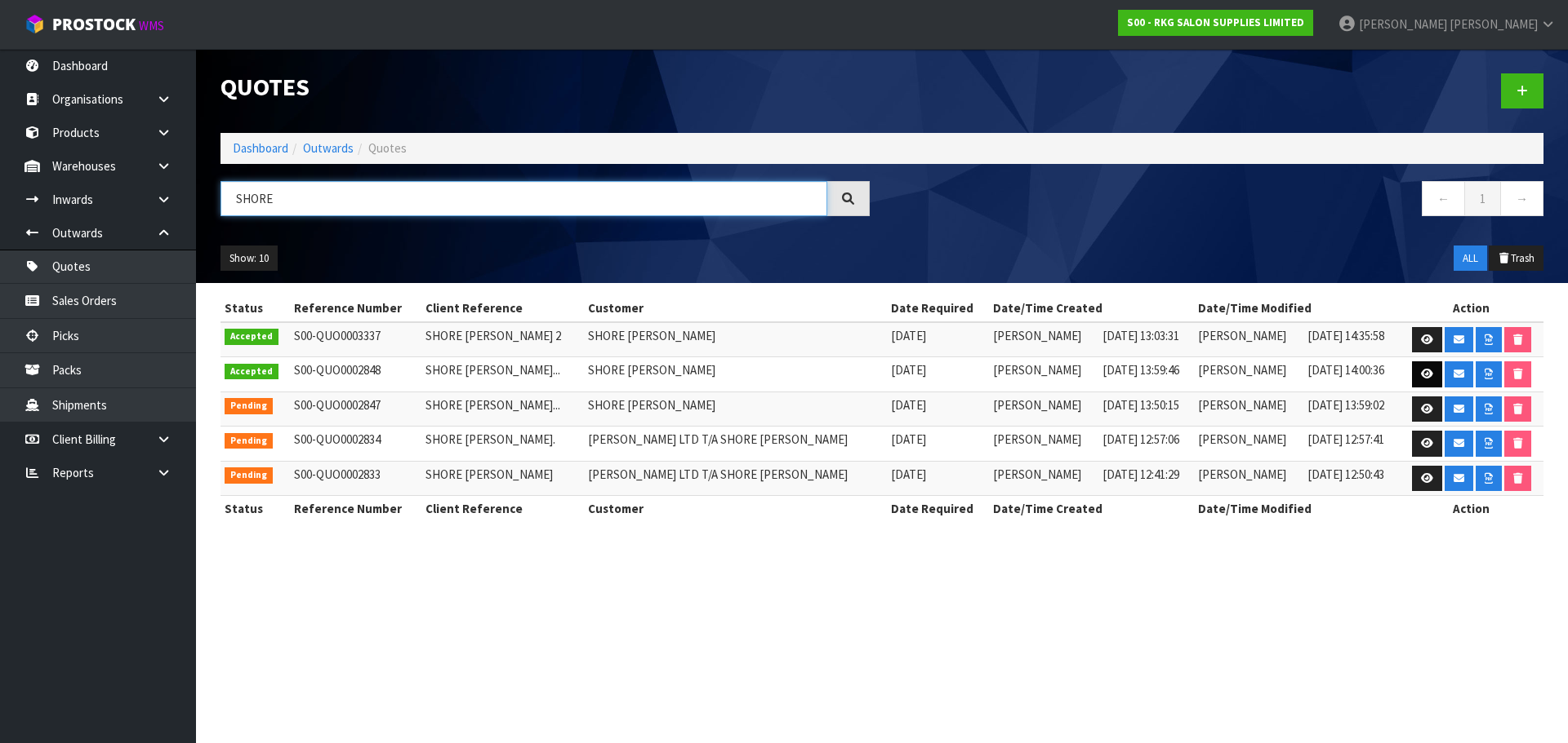
type input "SHORE"
click at [1420, 376] on icon at bounding box center [1427, 375] width 12 height 11
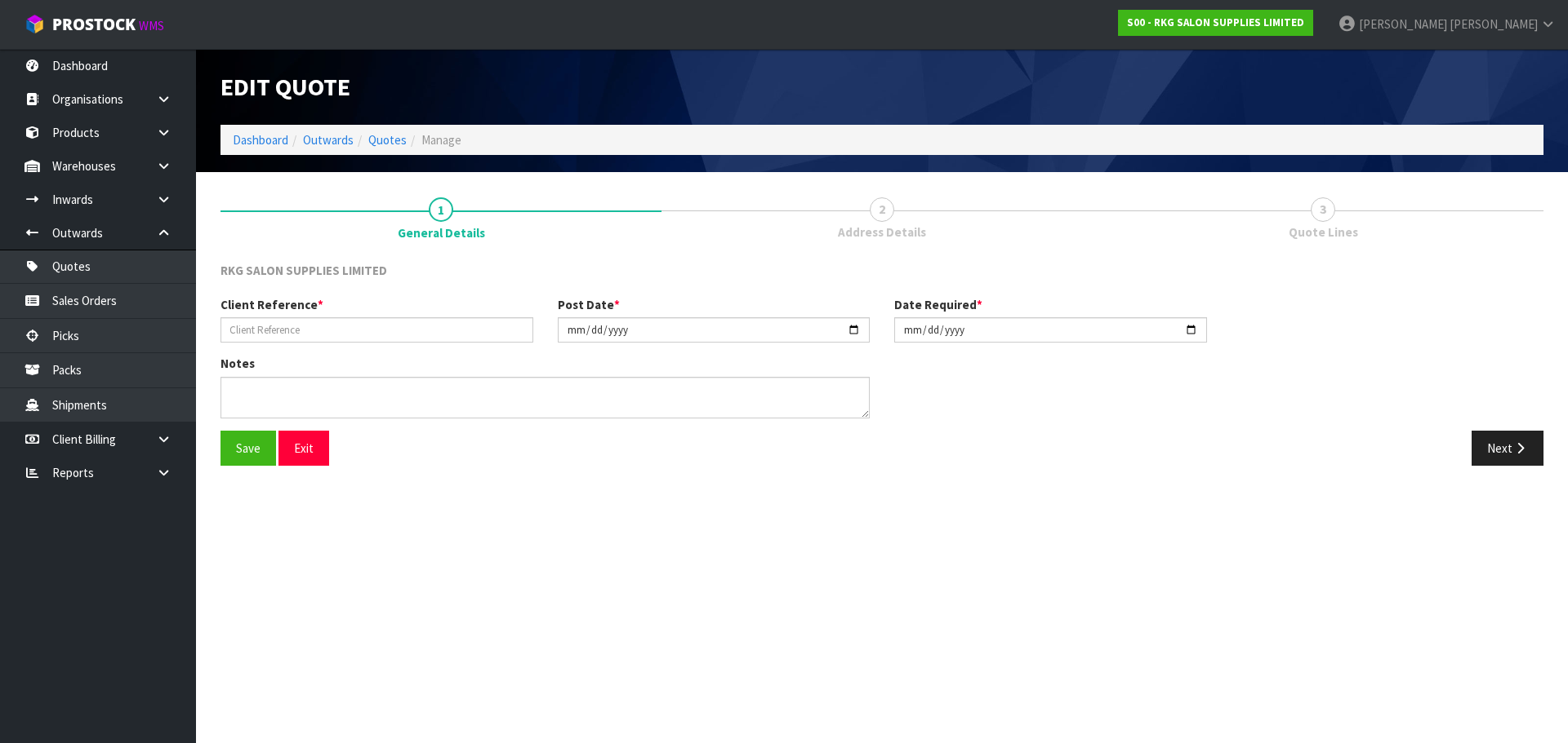
type input "SHORE BARBER..."
type input "2025-01-07"
type textarea "COLLECT"
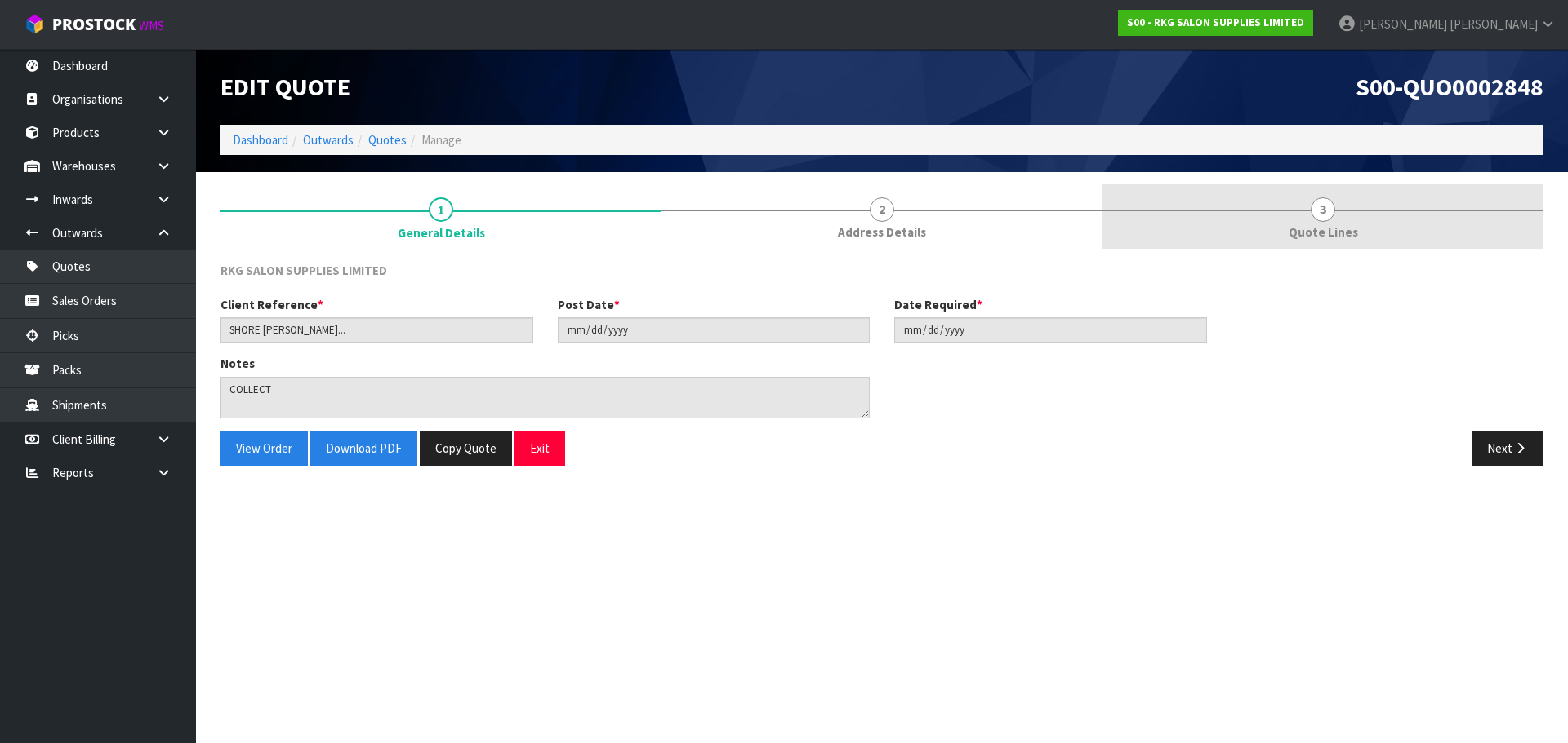
click at [1298, 218] on link "3 Quote Lines" at bounding box center [1322, 216] width 441 height 64
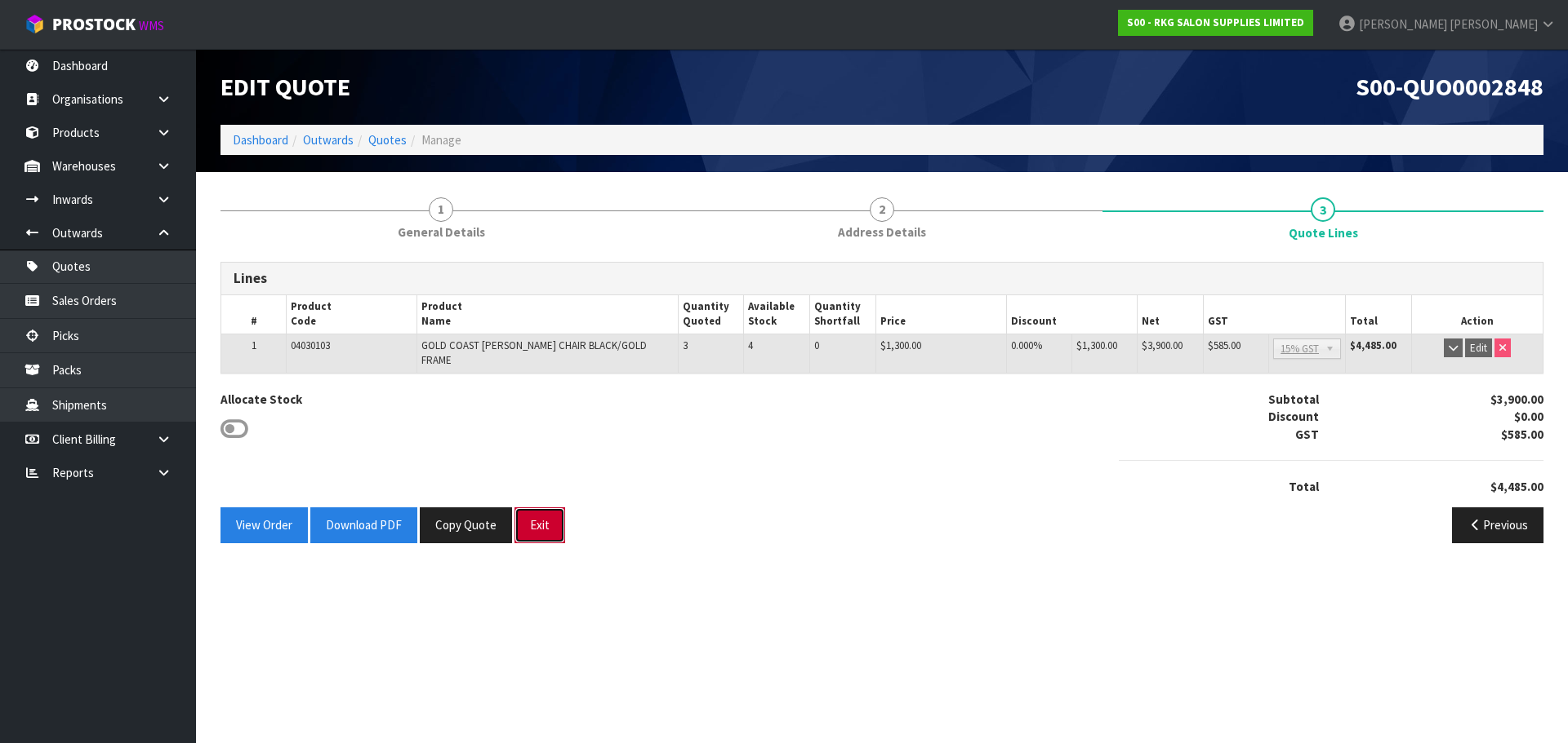
click at [544, 517] on button "Exit" at bounding box center [539, 526] width 50 height 35
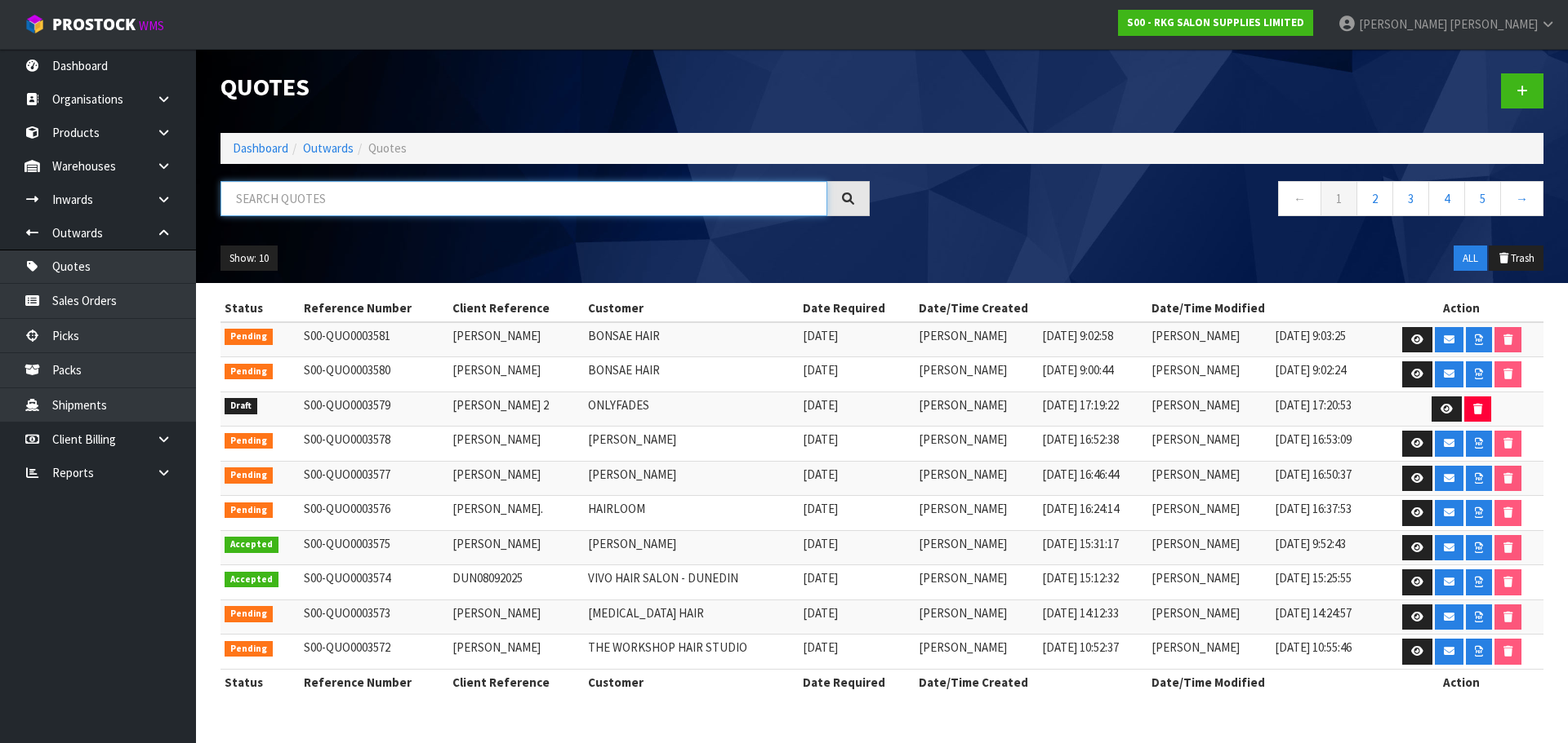
click at [307, 202] on input "text" at bounding box center [523, 199] width 606 height 35
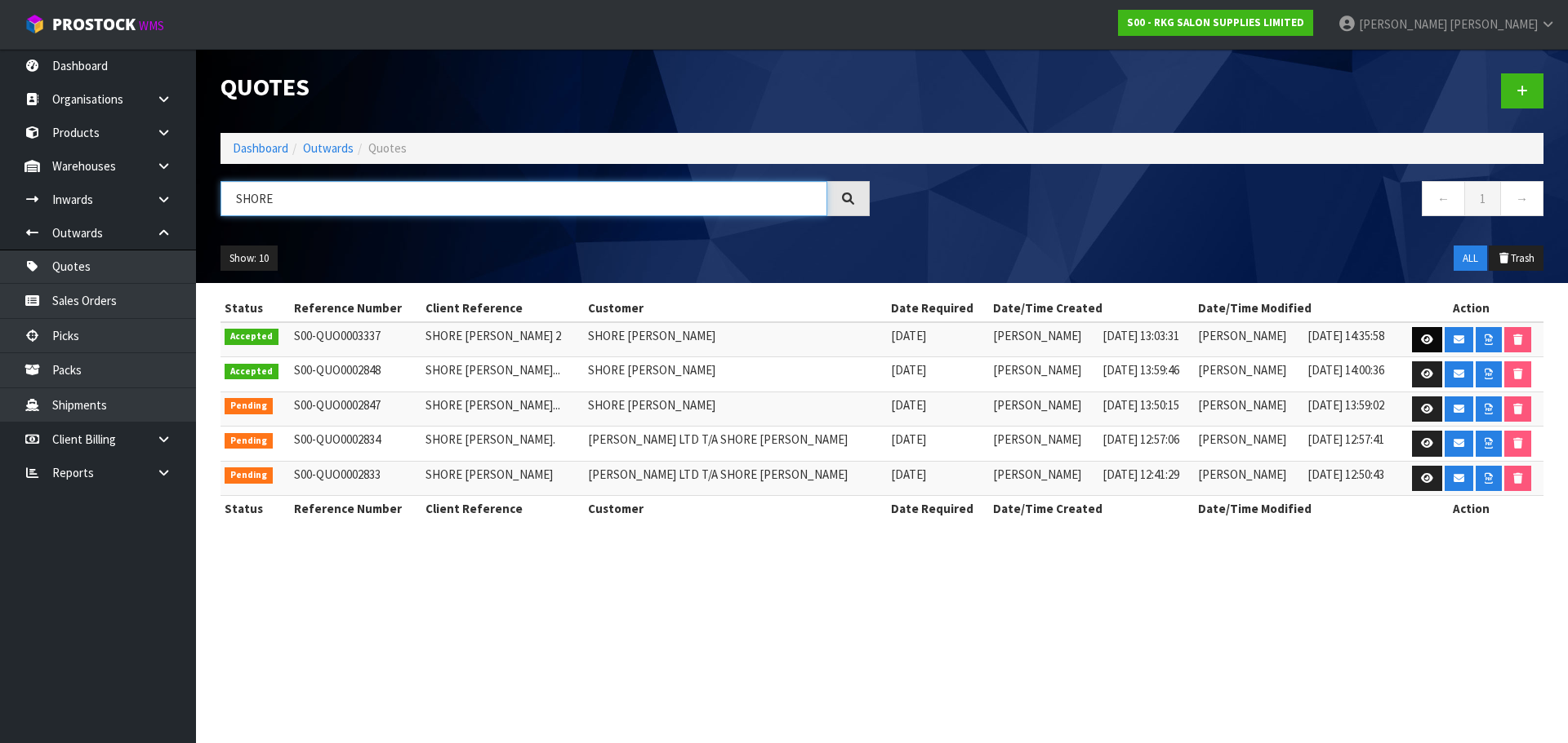
type input "SHORE"
click at [1421, 340] on icon at bounding box center [1427, 340] width 12 height 11
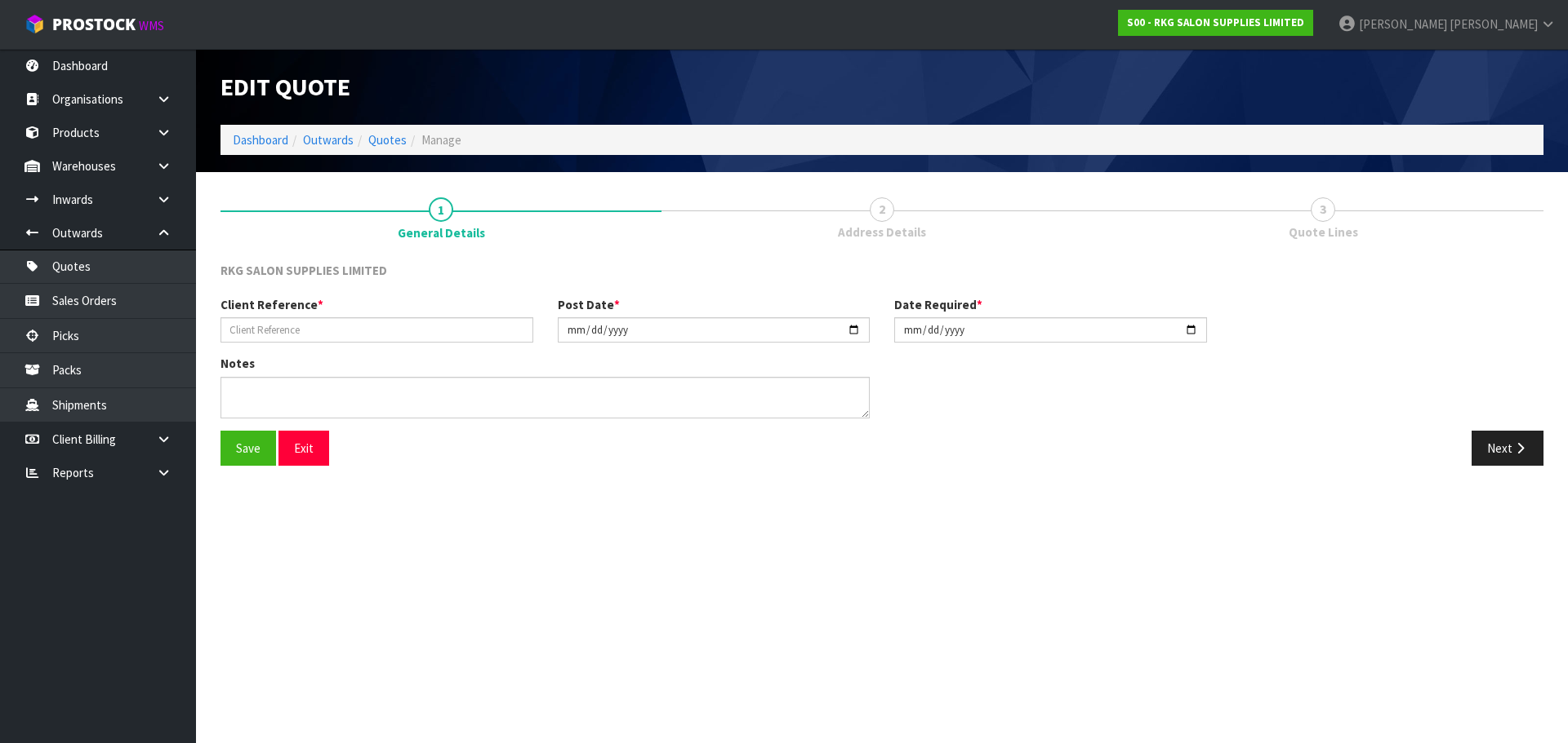
type input "SHORE BARBER 2"
type input "2025-07-04"
type textarea "FOR PICK UP"
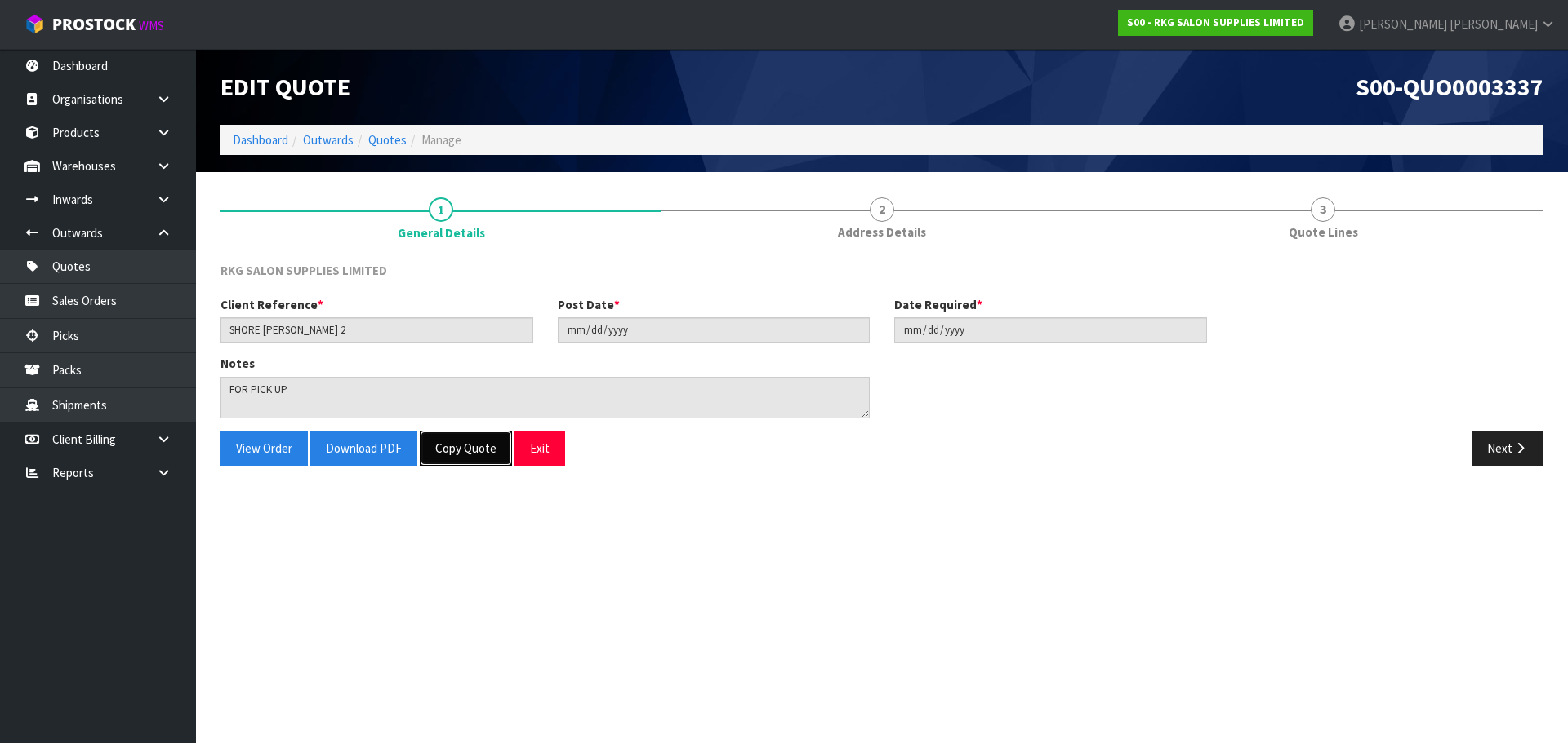
click at [473, 449] on button "Copy Quote" at bounding box center [466, 449] width 92 height 35
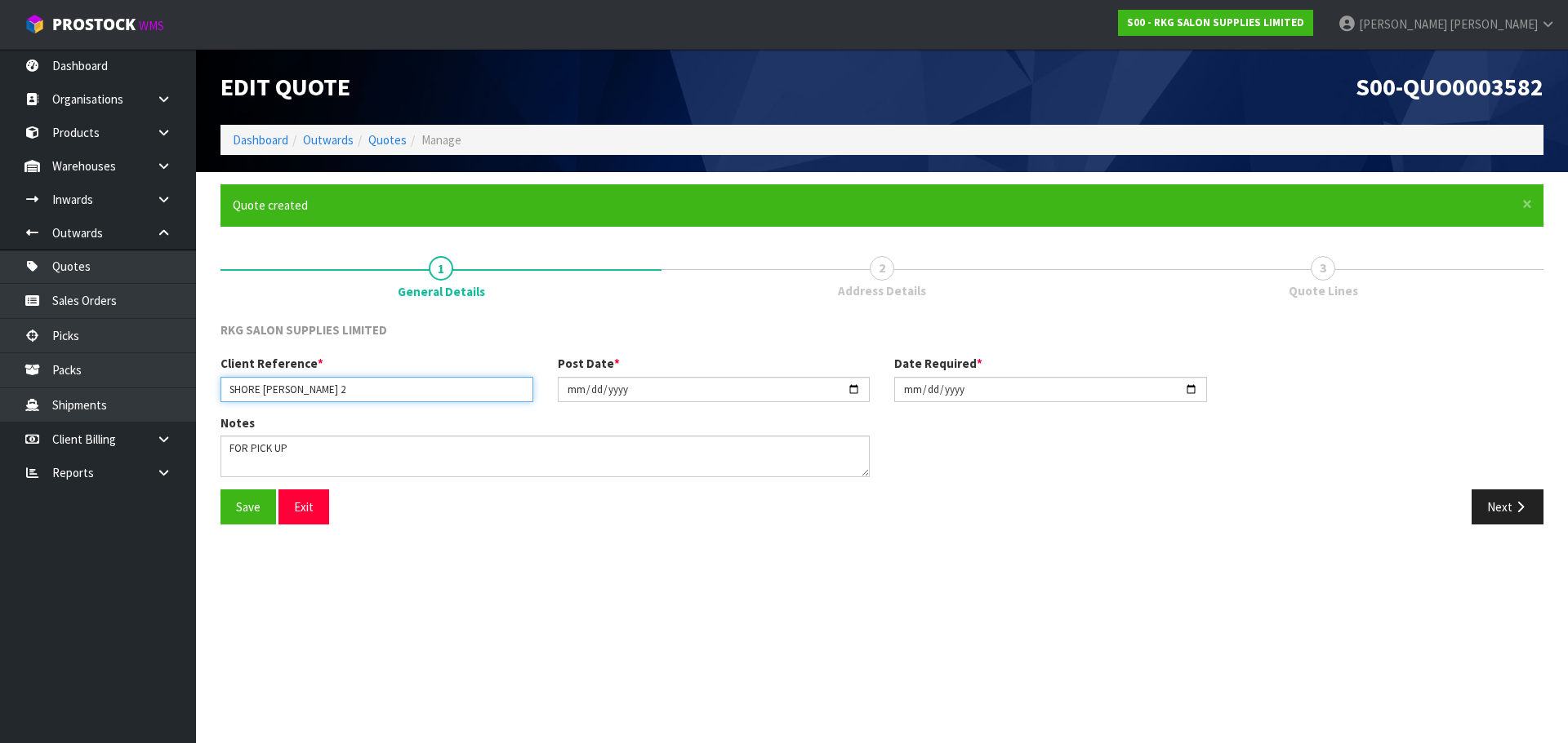
click at [355, 388] on input "SHORE BARBER 2" at bounding box center [377, 390] width 313 height 26
drag, startPoint x: 299, startPoint y: 390, endPoint x: 312, endPoint y: 390, distance: 13.0
click at [312, 390] on input "SHORE BARBER 2" at bounding box center [377, 390] width 313 height 26
type input "SHORE BARBER 3"
click at [849, 390] on input "2025-07-04" at bounding box center [714, 390] width 313 height 26
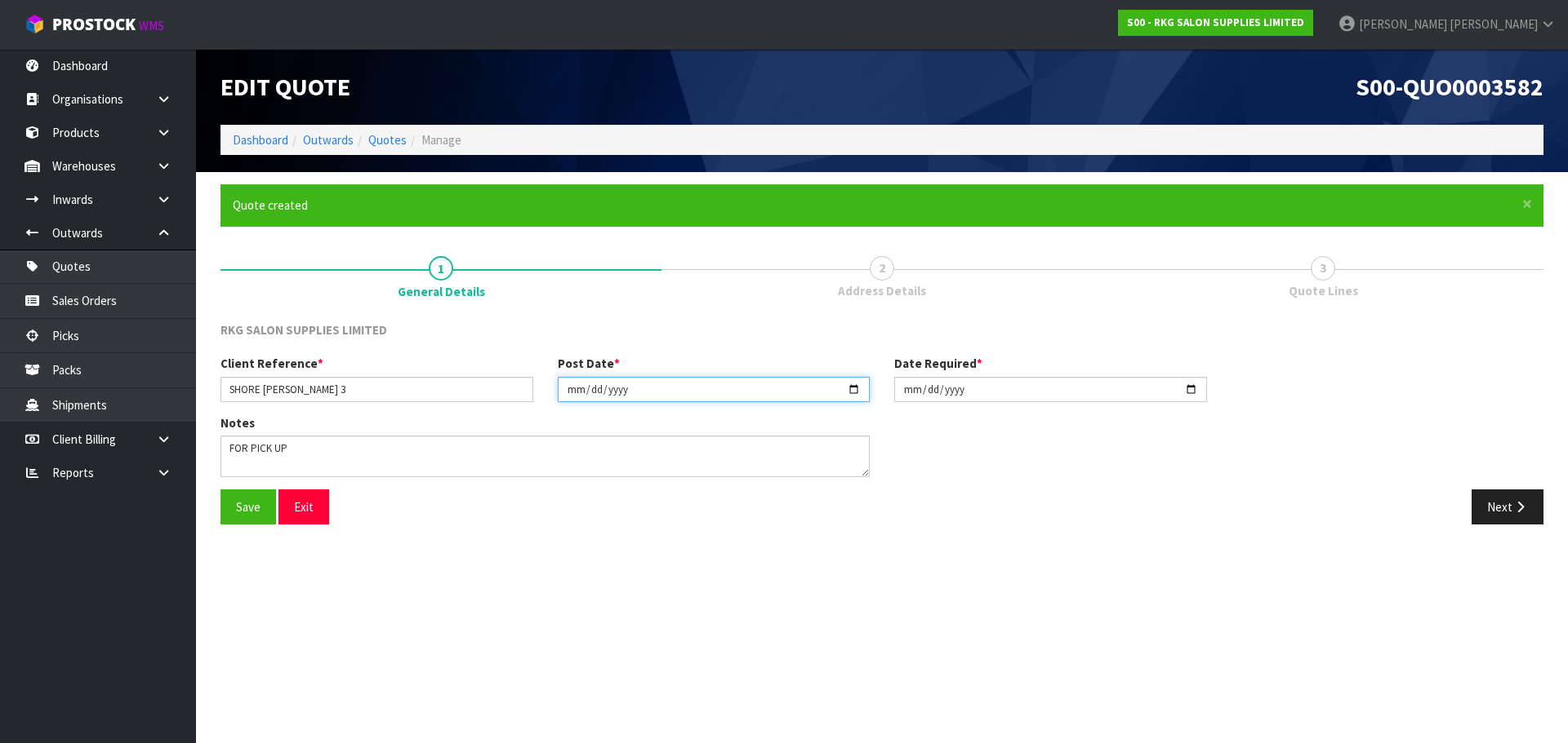
type input "2025-09-09"
click at [1194, 390] on input "2025-07-04" at bounding box center [1050, 390] width 313 height 26
type input "2025-09-09"
click at [244, 504] on button "Save" at bounding box center [247, 507] width 56 height 35
click at [1507, 512] on button "Next" at bounding box center [1507, 507] width 72 height 35
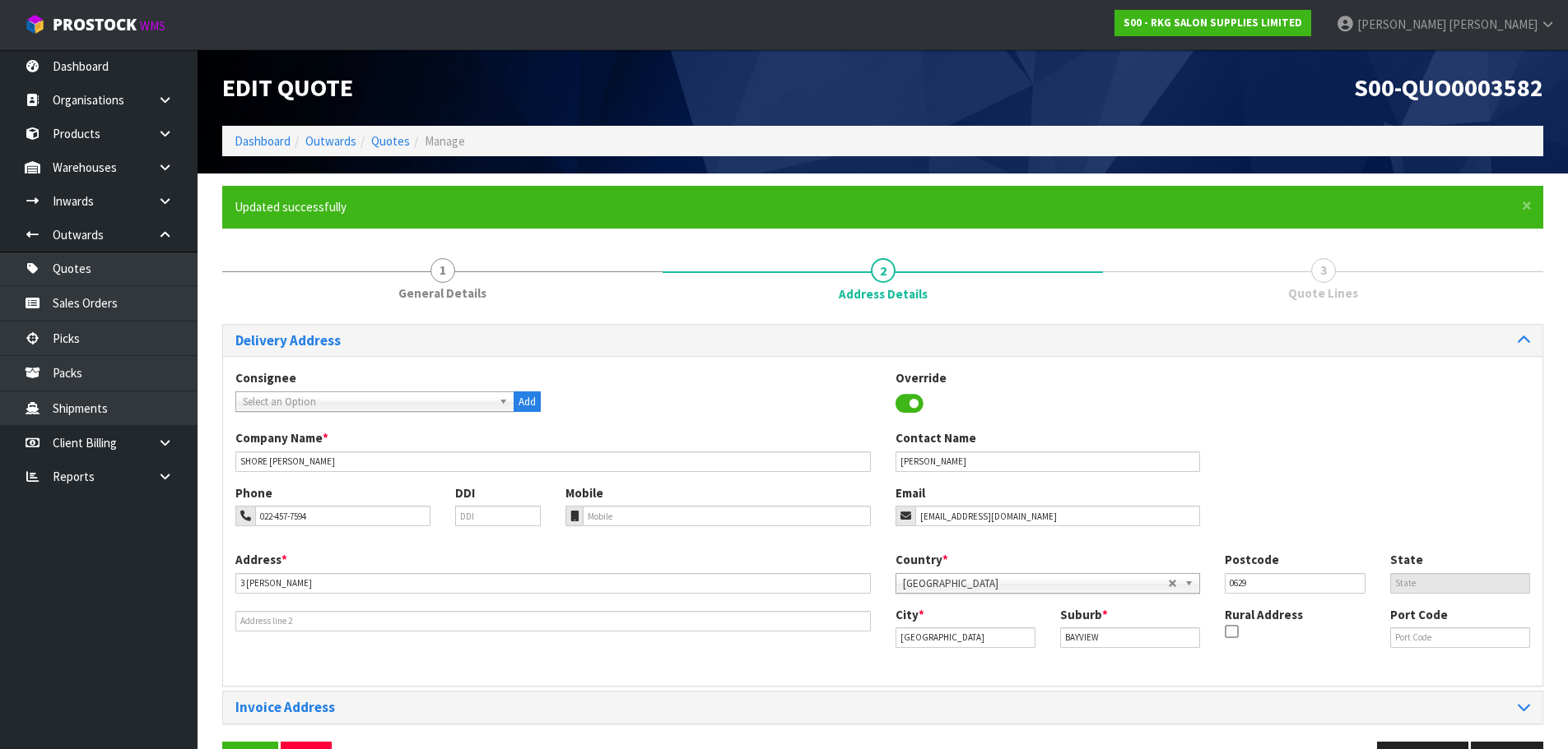
scroll to position [53, 0]
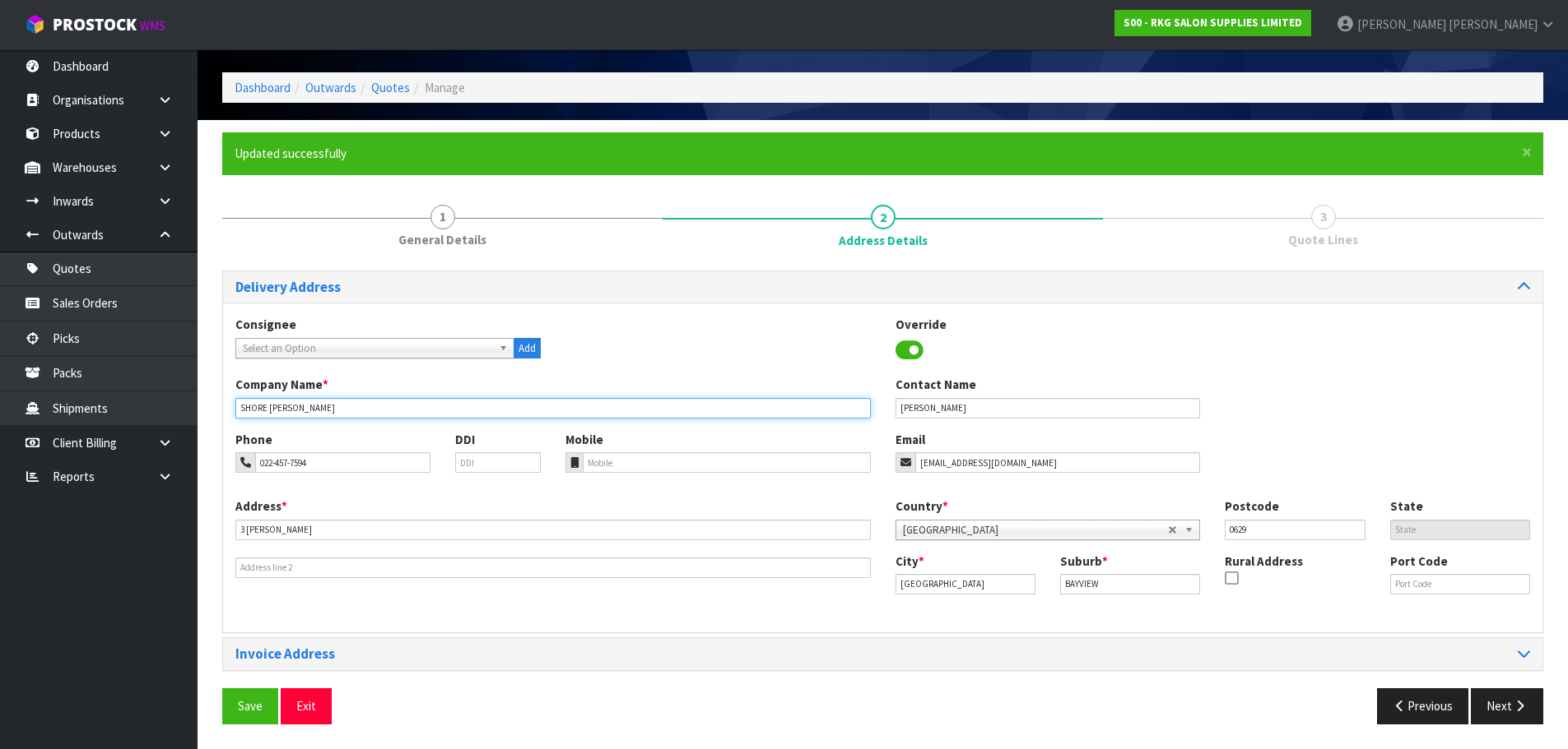
drag, startPoint x: 319, startPoint y: 409, endPoint x: 203, endPoint y: 411, distance: 116.0
click at [203, 411] on section "× Close Updated successfully 1 General Details 2 Address Details 3 Quote Lines …" at bounding box center [883, 435] width 1370 height 629
type input "FLAWLESS"
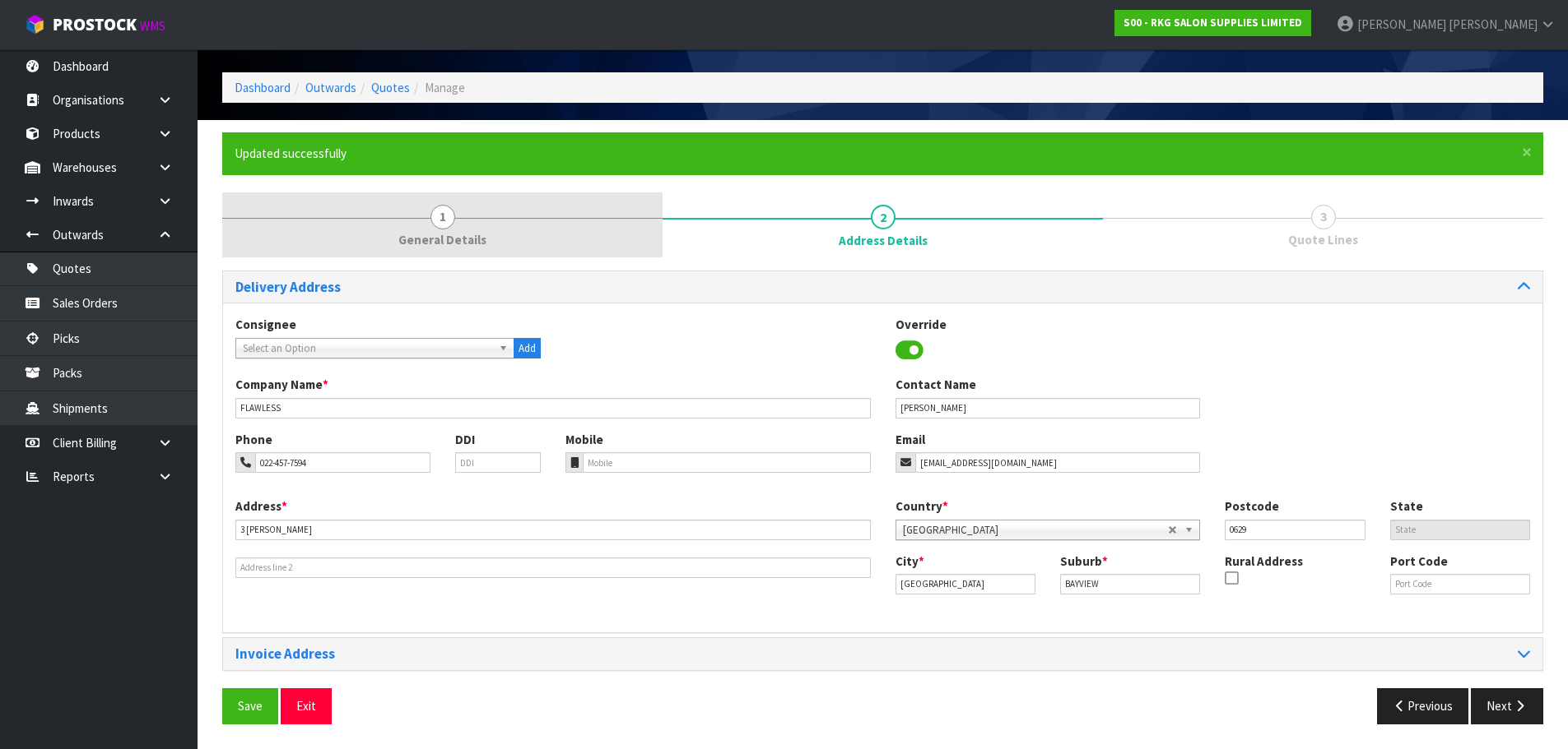
click at [441, 225] on span "1" at bounding box center [443, 217] width 25 height 25
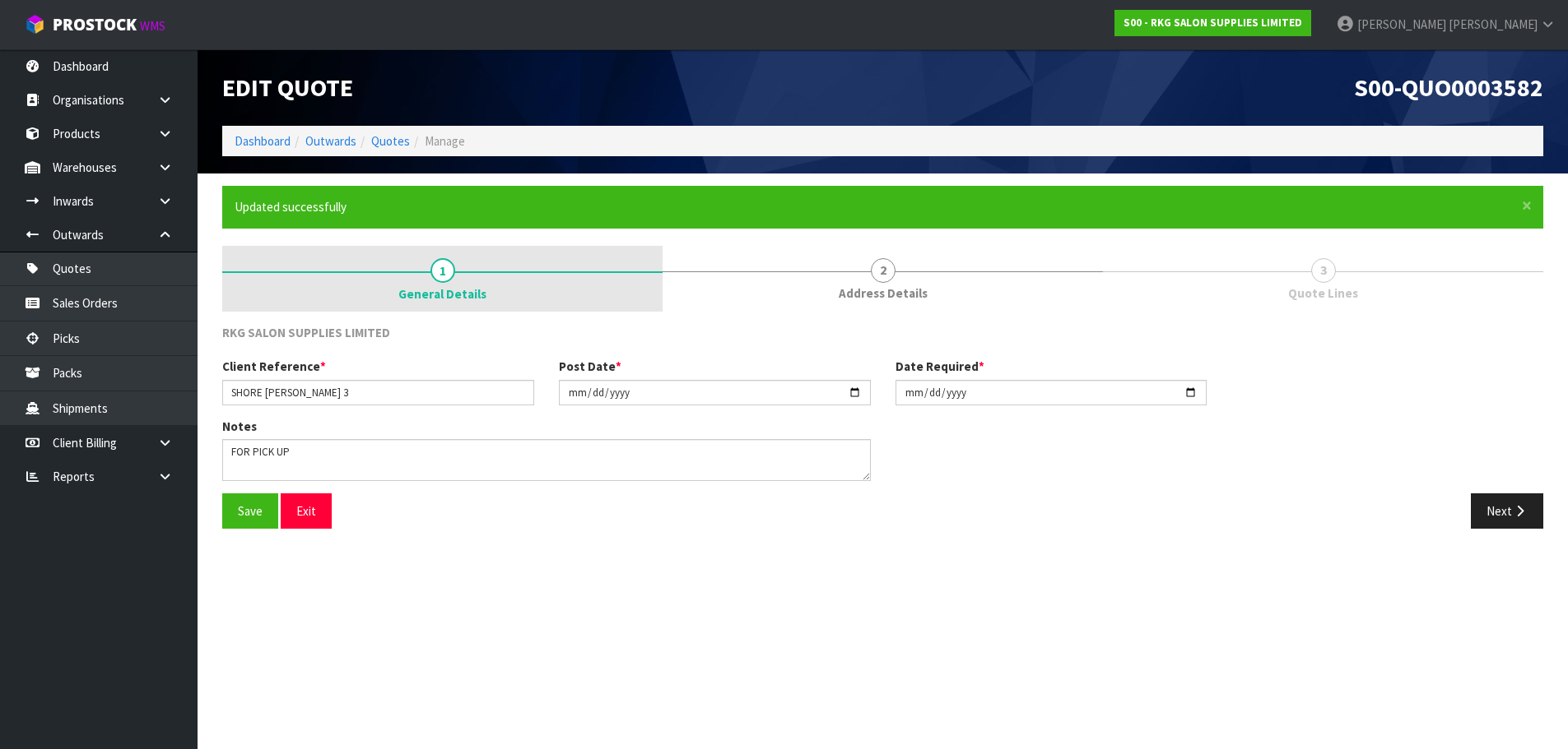
scroll to position [0, 0]
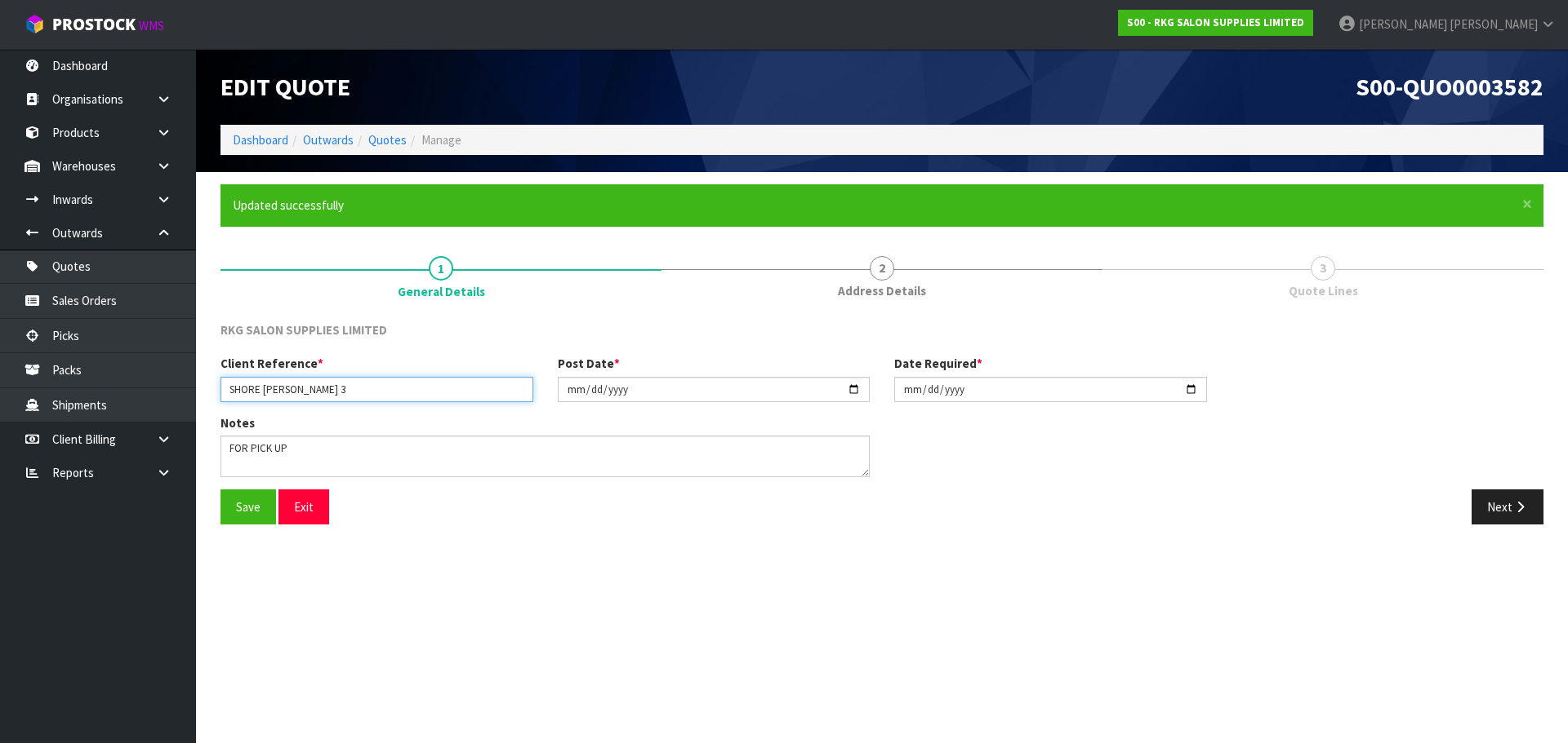
drag, startPoint x: 335, startPoint y: 387, endPoint x: 198, endPoint y: 385, distance: 137.0
click at [198, 385] on section "× Close Updated successfully 1 General Details 2 Address Details 3 Quote Lines …" at bounding box center [882, 360] width 1372 height 377
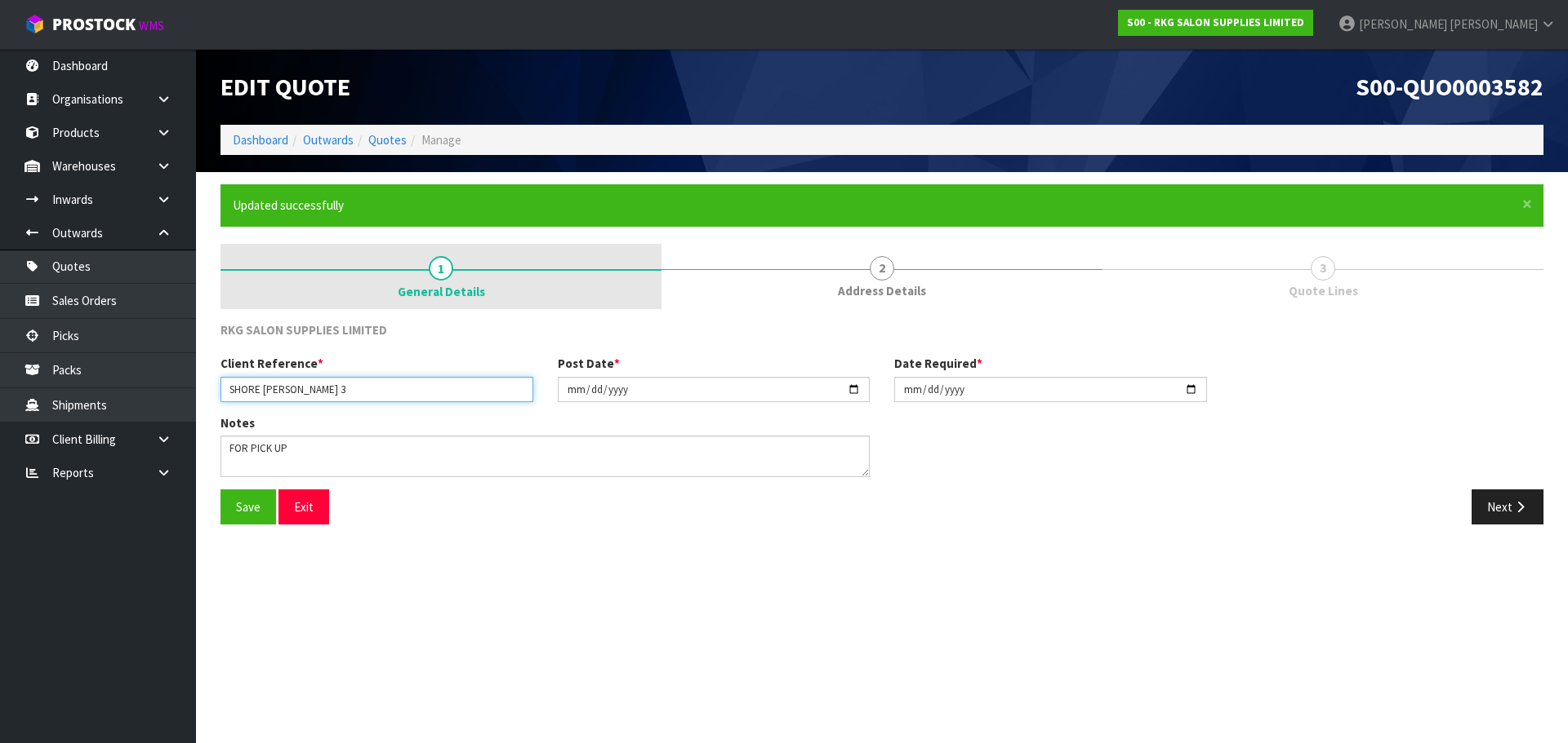
paste input "RS MANN LTD-FLAWLESS BEAUTY"
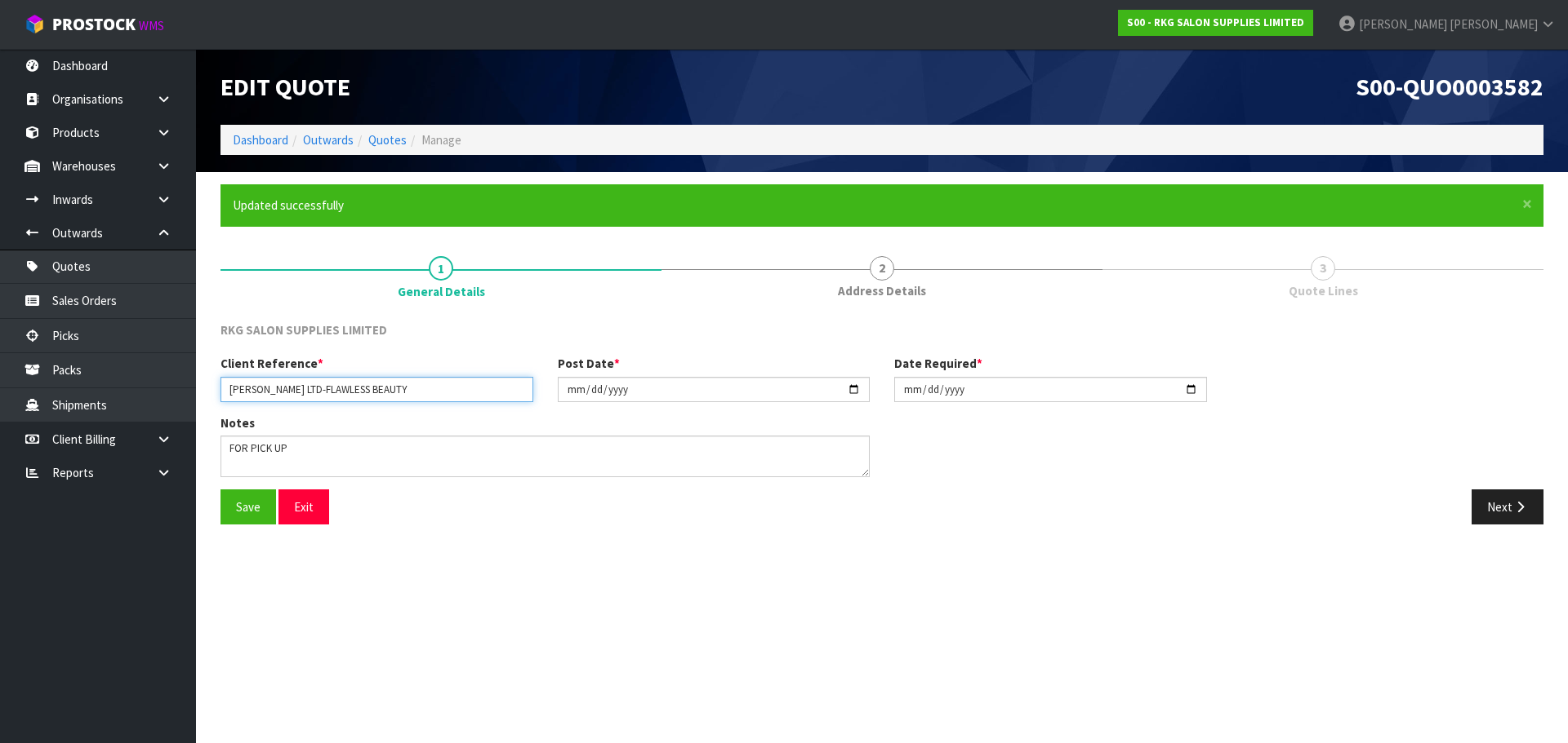
drag, startPoint x: 292, startPoint y: 389, endPoint x: 212, endPoint y: 392, distance: 80.1
click at [212, 392] on div "Client Reference * RS MANN LTD-FLAWLESS BEAUTY" at bounding box center [377, 378] width 337 height 47
type input "FLAWLESS BEAUTY"
click at [240, 507] on button "Save" at bounding box center [247, 507] width 56 height 35
click at [1508, 508] on button "Next" at bounding box center [1507, 507] width 72 height 35
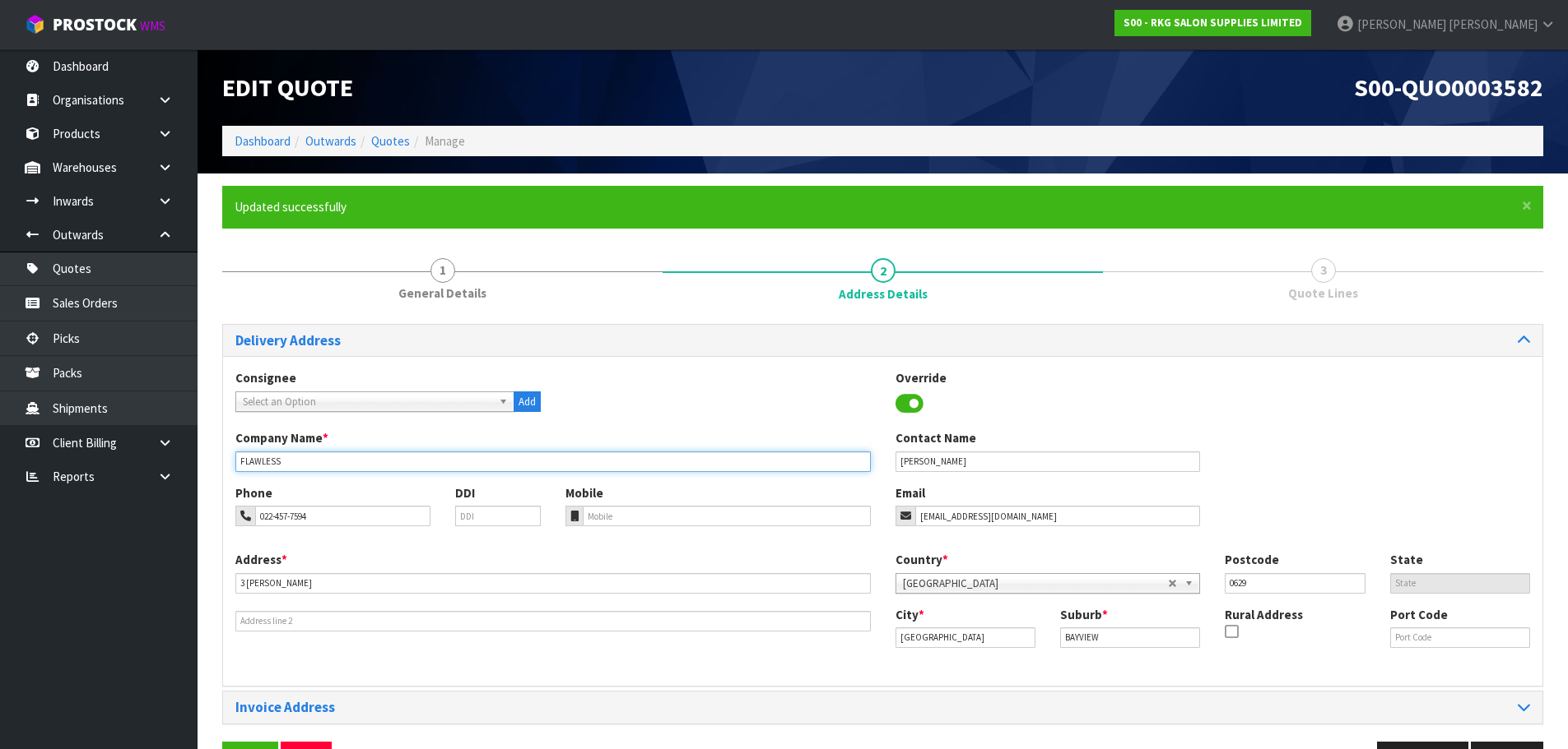
drag, startPoint x: 339, startPoint y: 461, endPoint x: 238, endPoint y: 462, distance: 101.0
click at [238, 462] on input "FLAWLESS" at bounding box center [552, 461] width 635 height 20
paste input "[PERSON_NAME] LIMITED - FLAWLESS HAIR & BEAUTY"
type input "[PERSON_NAME] LIMITED - FLAWLESS HAIR & BEAUTY"
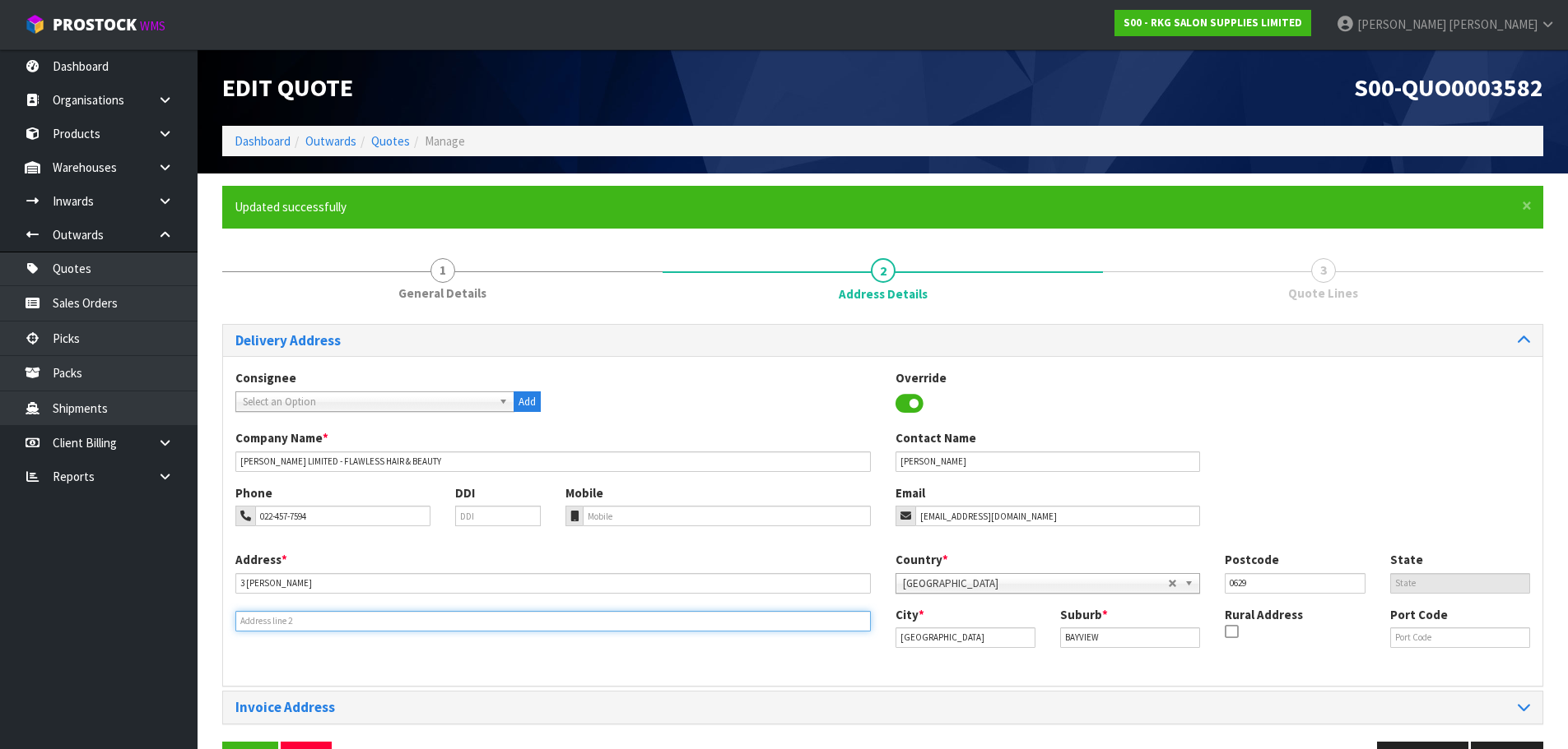
type input "PAPATOETOE"
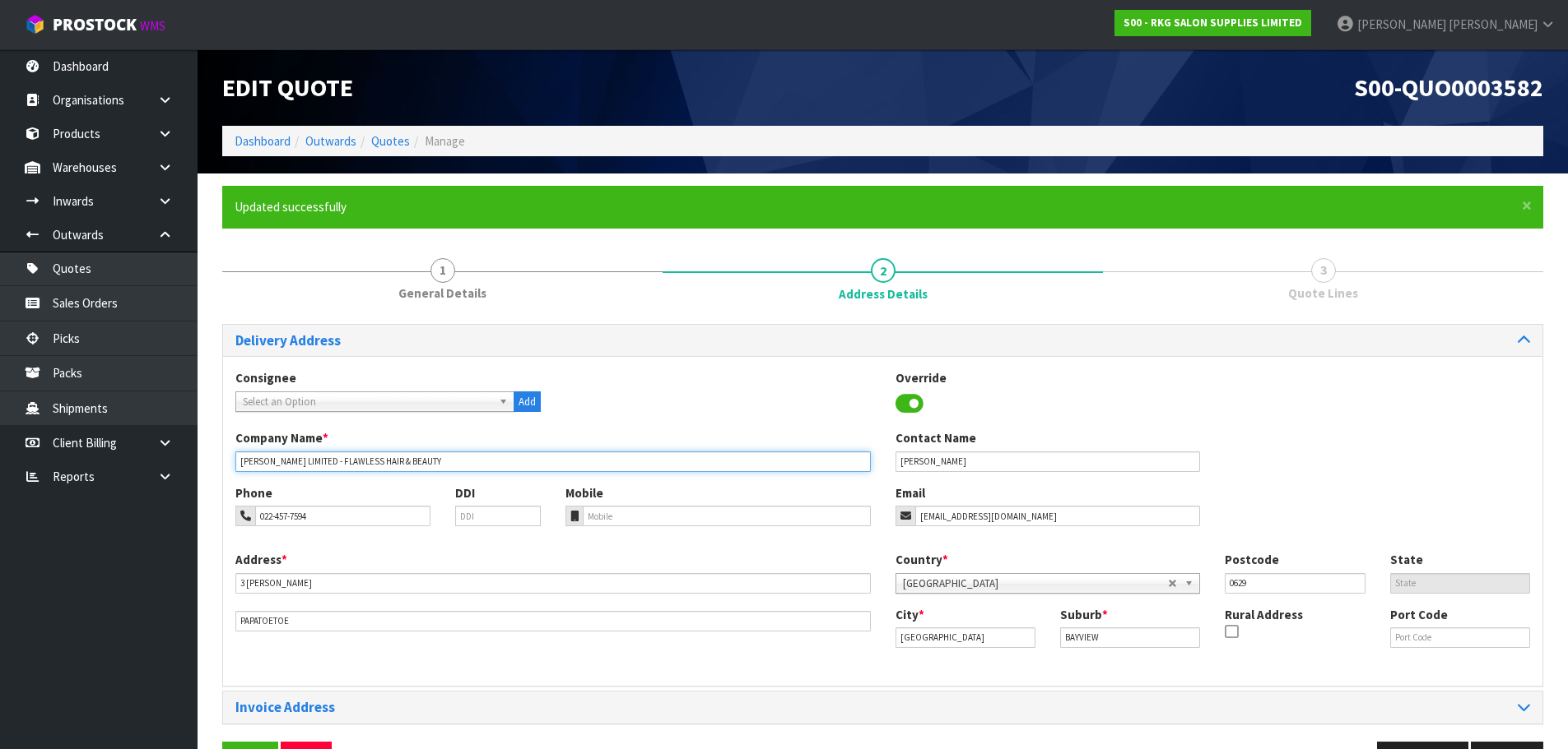
type input "[PERSON_NAME] LIMITED - FLAWLESS HAIR & BEAUTY"
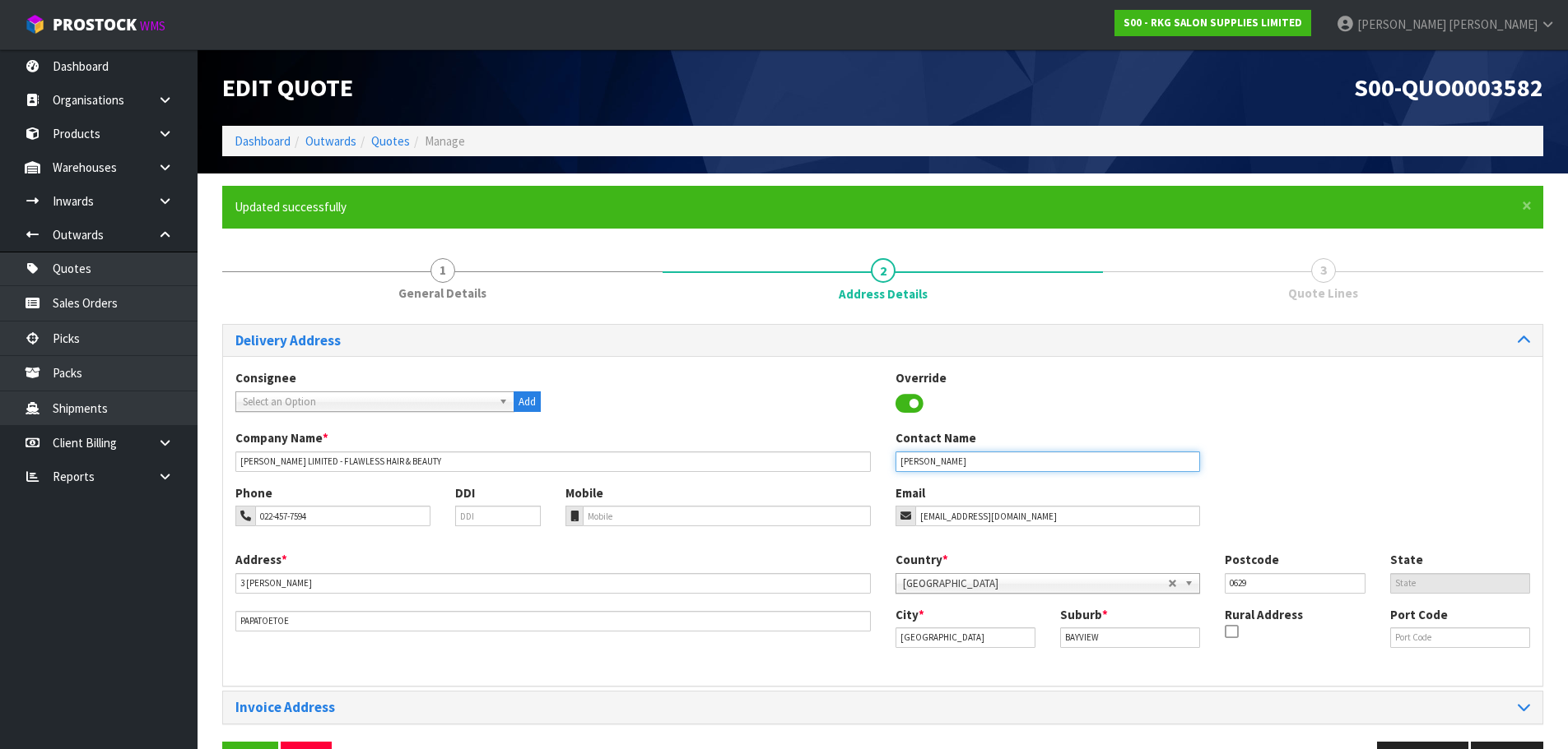
drag, startPoint x: 992, startPoint y: 462, endPoint x: 865, endPoint y: 454, distance: 127.3
click at [865, 454] on div "Company Name * RS MANN LIMITED - FLAWLESS HAIR & BEAUTY Contact Name TALWINDER …" at bounding box center [882, 456] width 1319 height 54
paste input "MANNRUPINDER"
type input "MANNRUPINDER"
drag, startPoint x: 325, startPoint y: 511, endPoint x: 254, endPoint y: 512, distance: 71.0
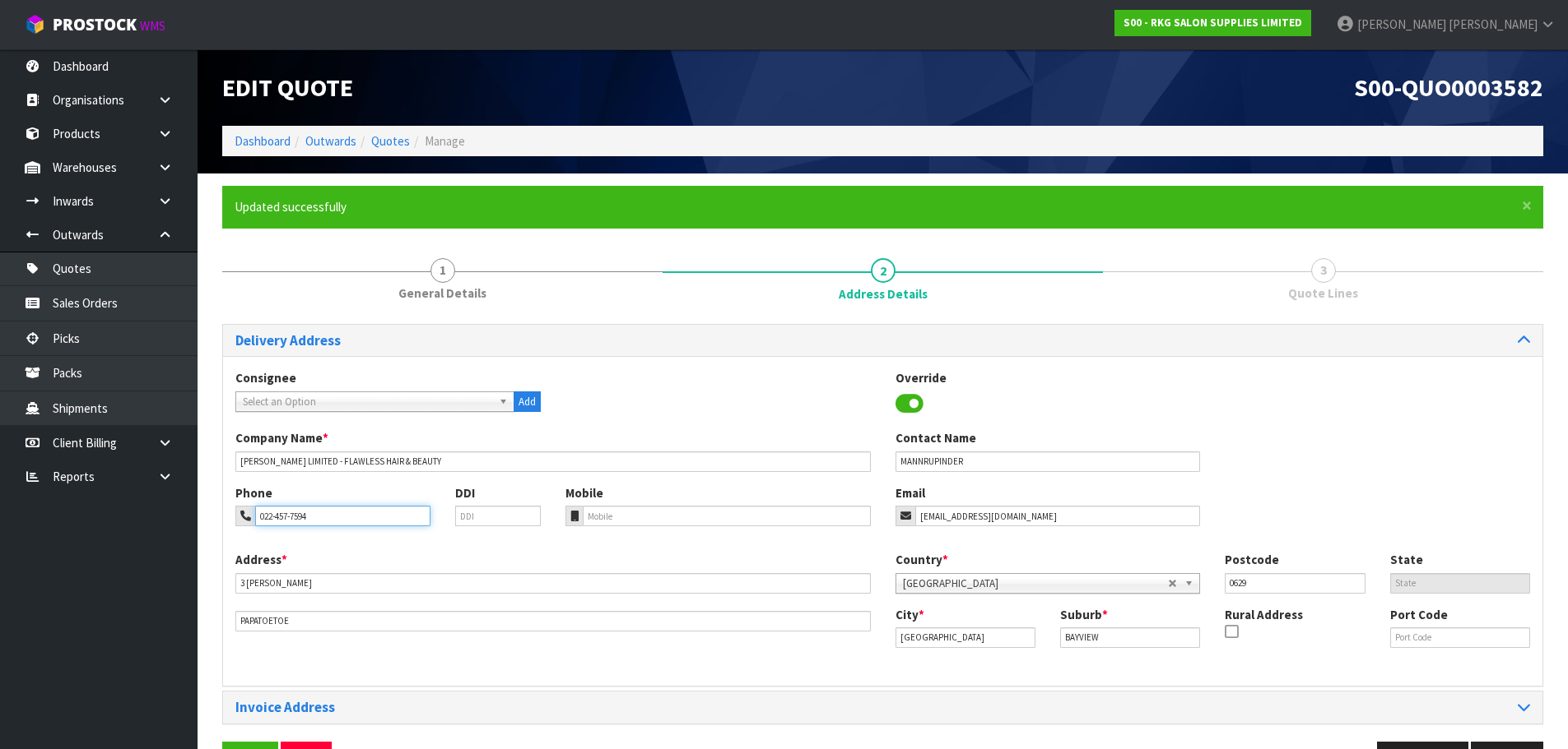
click at [254, 521] on div "022-457-7594" at bounding box center [332, 516] width 195 height 20
paste input "1-109-5766"
type input "021-109-5766"
drag, startPoint x: 1050, startPoint y: 510, endPoint x: 889, endPoint y: 513, distance: 161.0
click at [889, 513] on div "Email sohanltd2019@gmail.com" at bounding box center [1048, 505] width 330 height 42
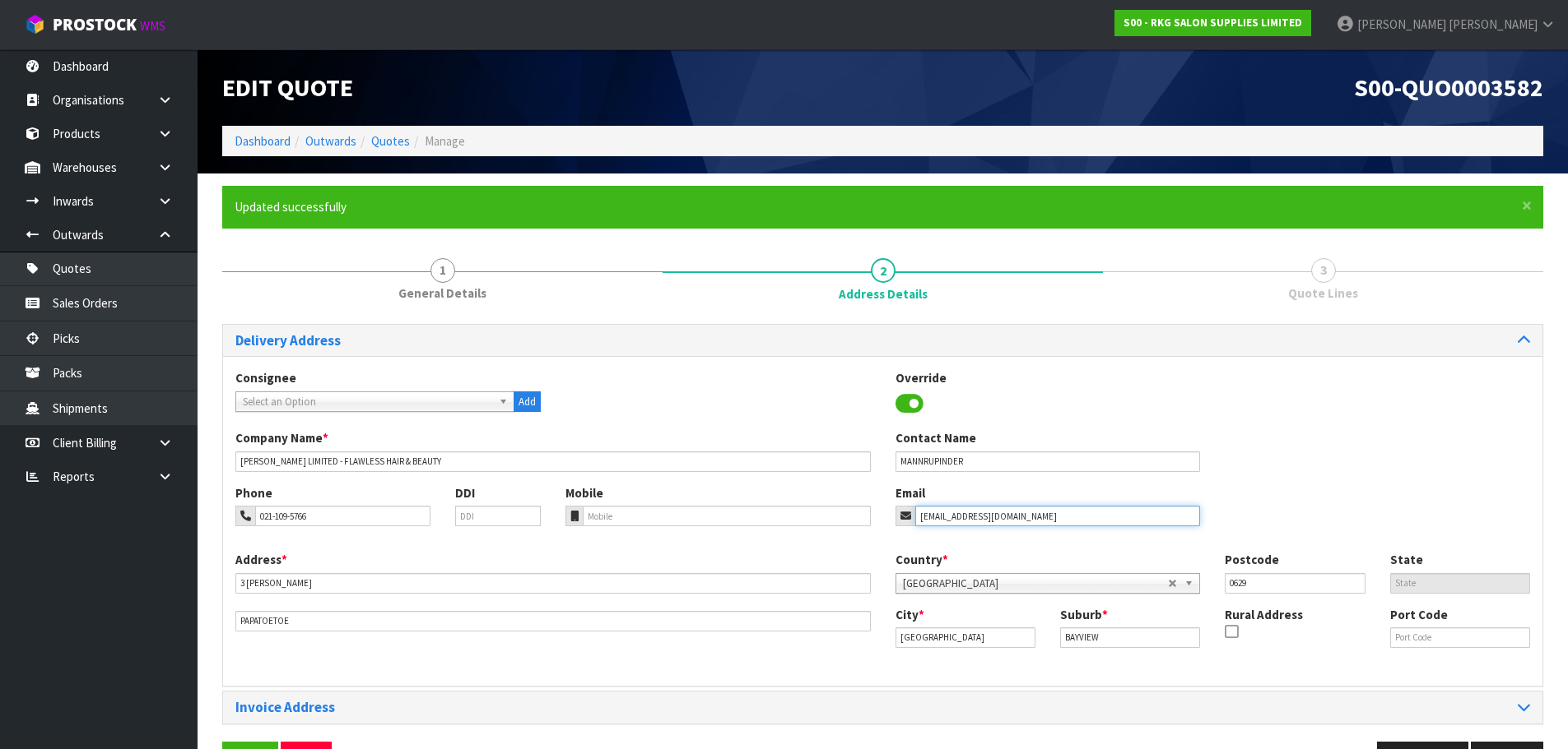
paste input "mannrupinder411"
type input "mannrupinder411@gmail.com"
drag, startPoint x: 320, startPoint y: 584, endPoint x: 235, endPoint y: 594, distance: 85.6
click at [235, 594] on div "Address * 3 EMERY GROVE PAPATOETOE" at bounding box center [552, 591] width 660 height 81
paste input "2/194 GREAT SOUTH RD"
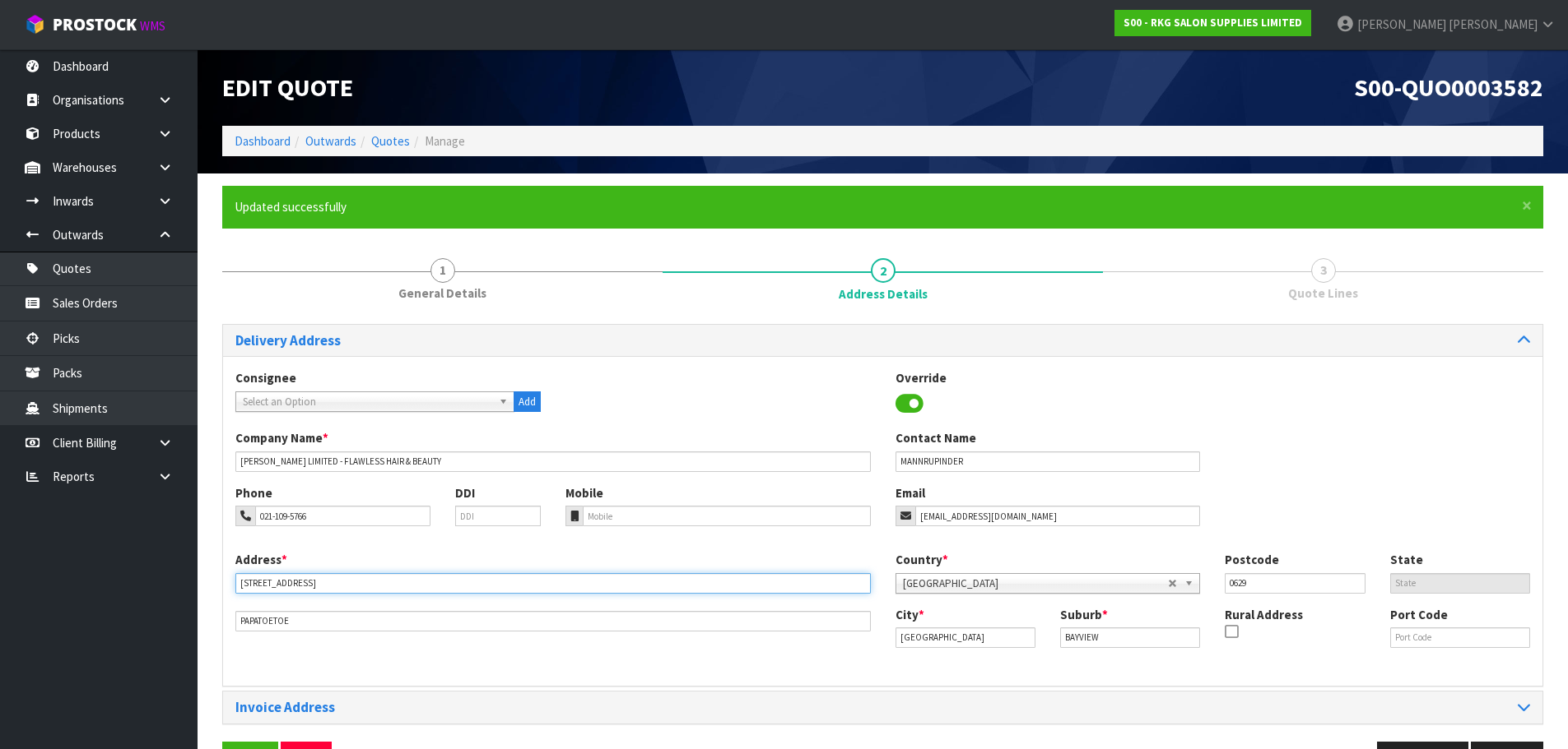
type input "2/194 GREAT SOUTH RD"
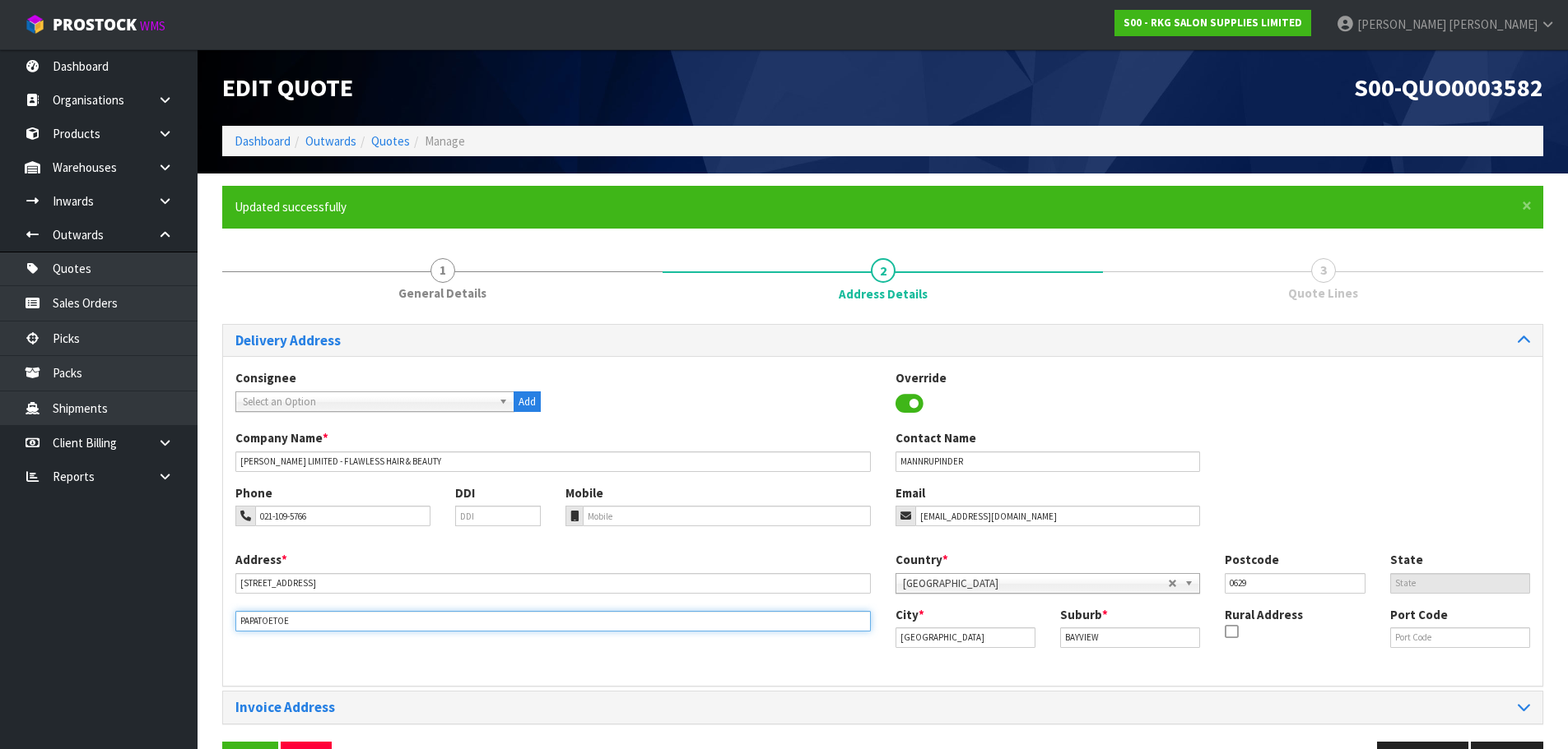
drag, startPoint x: 312, startPoint y: 629, endPoint x: 199, endPoint y: 621, distance: 113.3
click at [199, 621] on section "× Close Updated successfully 1 General Details 2 Address Details 3 Quote Lines …" at bounding box center [883, 488] width 1370 height 629
drag, startPoint x: 1112, startPoint y: 633, endPoint x: 1038, endPoint y: 641, distance: 74.4
click at [1038, 641] on div "City * Auckland Suburb * BAYVIEW Rural Address Port Code" at bounding box center [1213, 634] width 660 height 56
type input "PAPATOETOE"
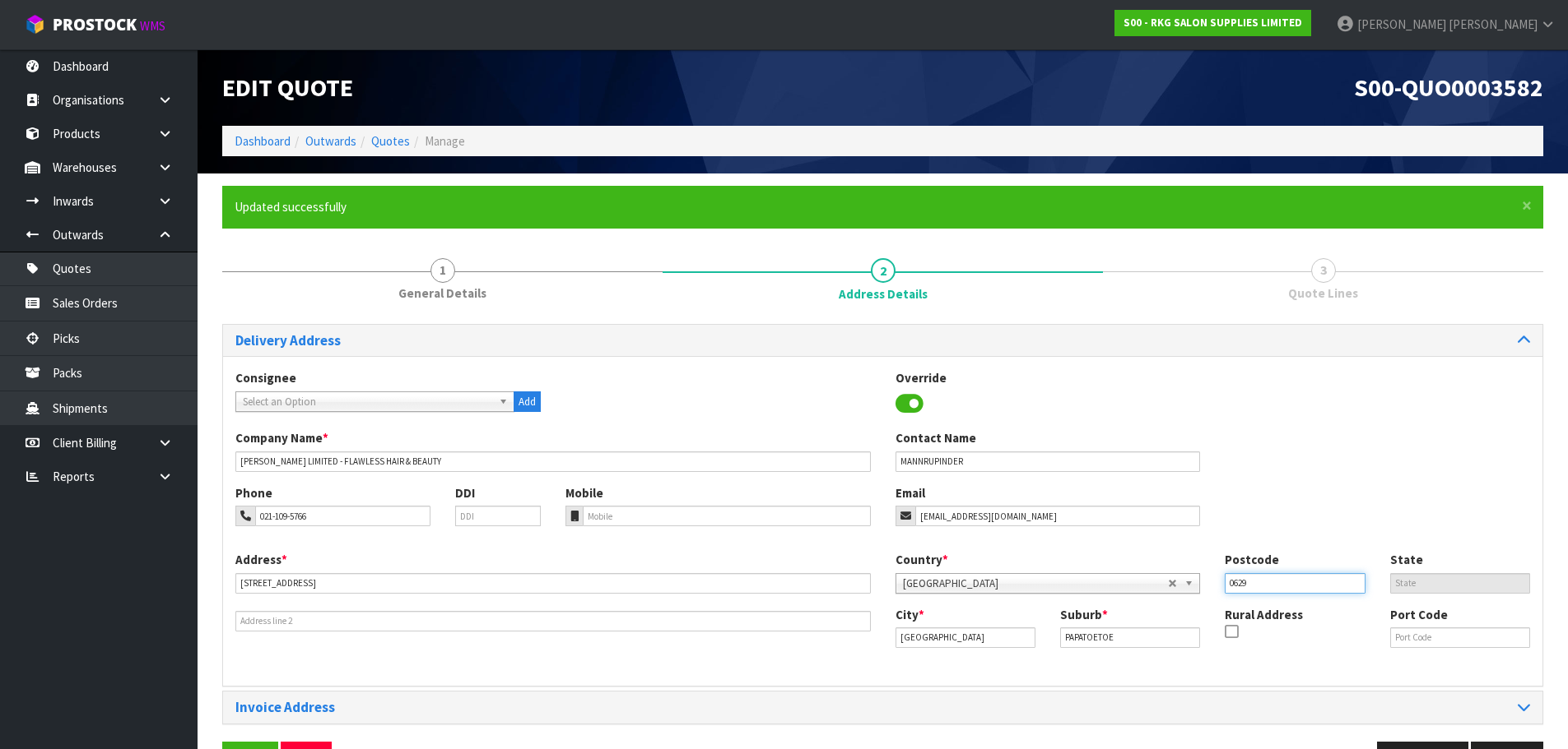
drag, startPoint x: 1261, startPoint y: 585, endPoint x: 1214, endPoint y: 591, distance: 47.4
click at [1214, 591] on div "Postcode 0629" at bounding box center [1294, 572] width 165 height 42
type input "2025"
click at [1258, 482] on div "Company Name * RS MANN LIMITED - FLAWLESS HAIR & BEAUTY Contact Name MANNRUPIND…" at bounding box center [882, 456] width 1319 height 54
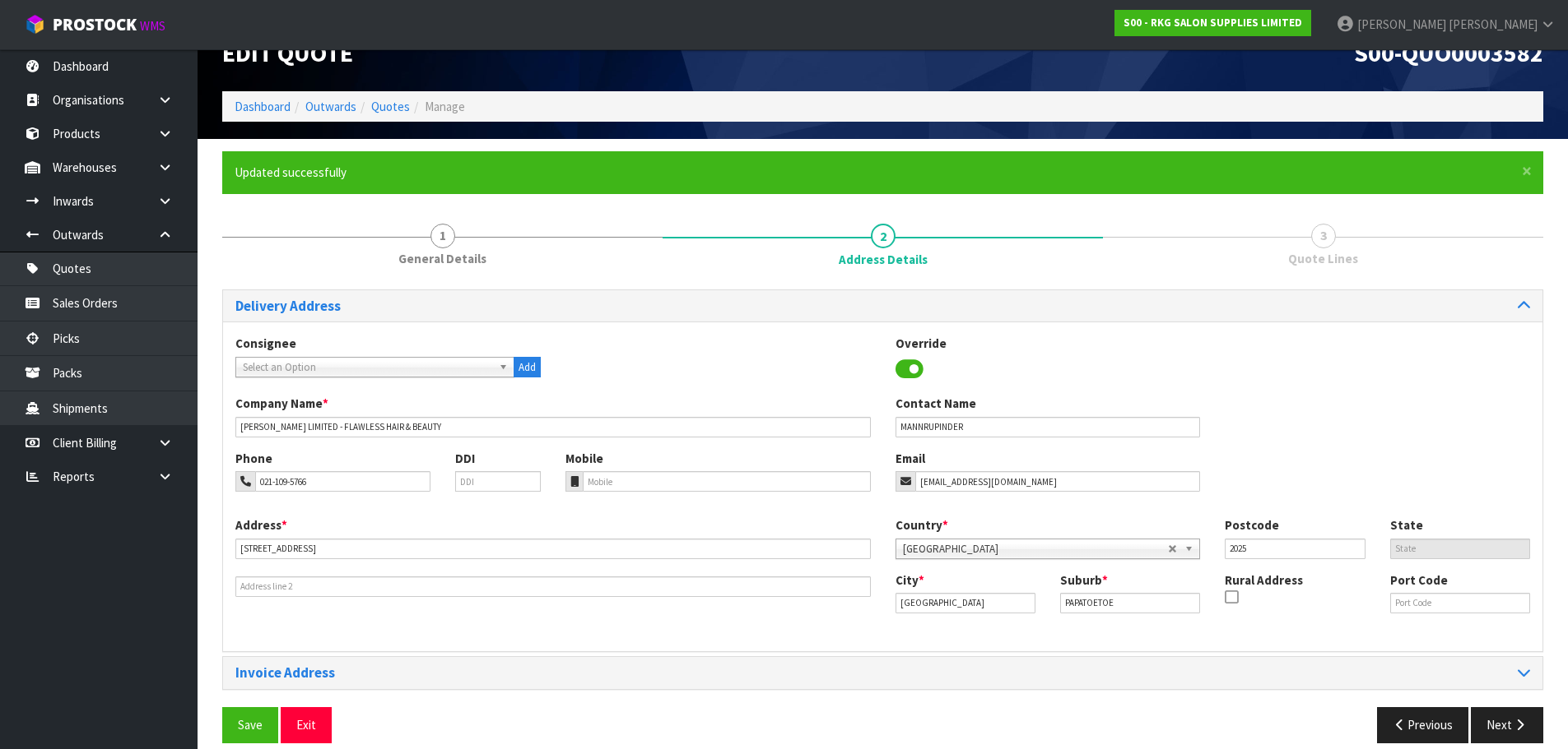
scroll to position [53, 0]
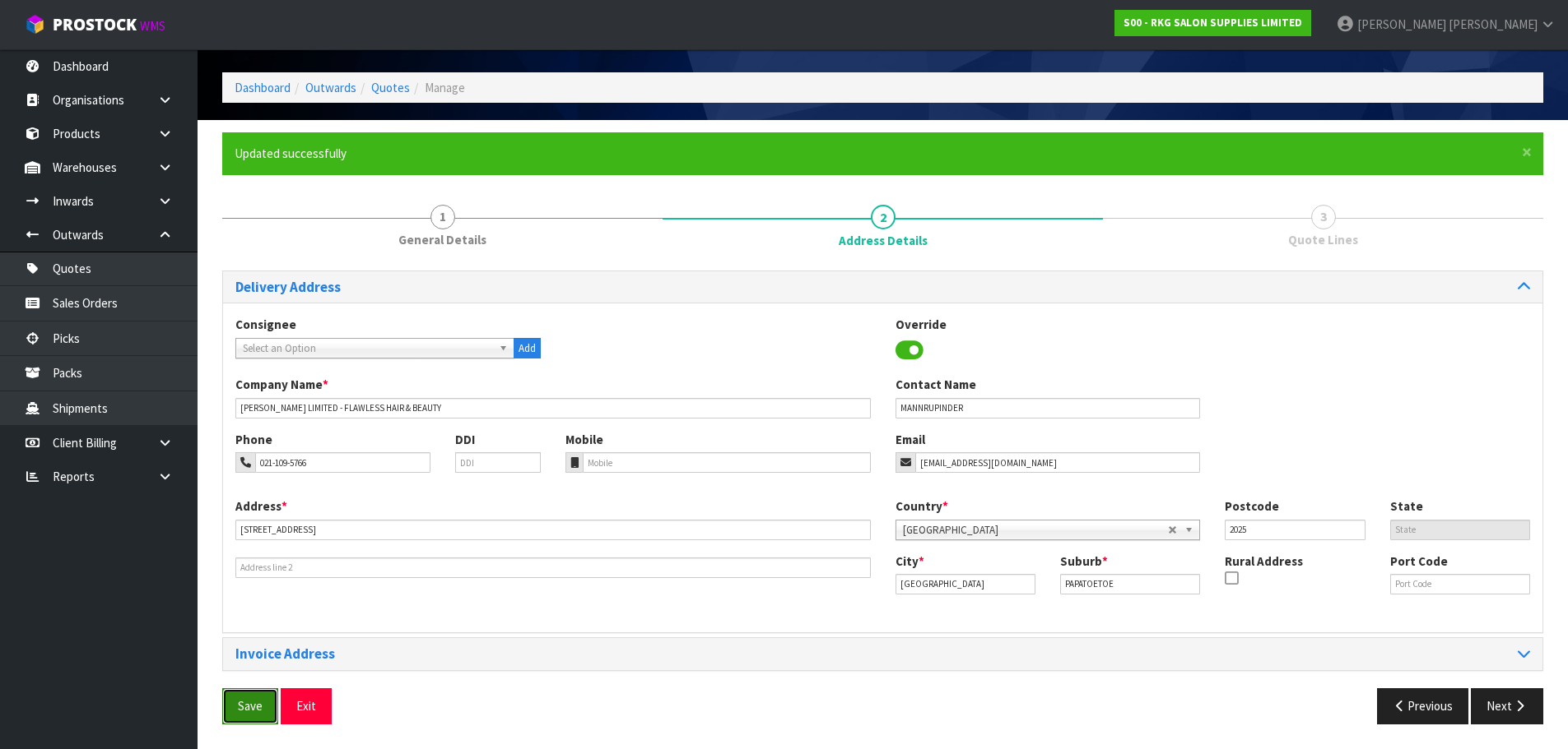
click at [246, 699] on button "Save" at bounding box center [249, 706] width 56 height 36
click at [923, 406] on input "MANNRUPINDER" at bounding box center [1048, 408] width 306 height 20
type input "MANN RUPINDER"
click at [240, 700] on button "Save" at bounding box center [249, 706] width 56 height 36
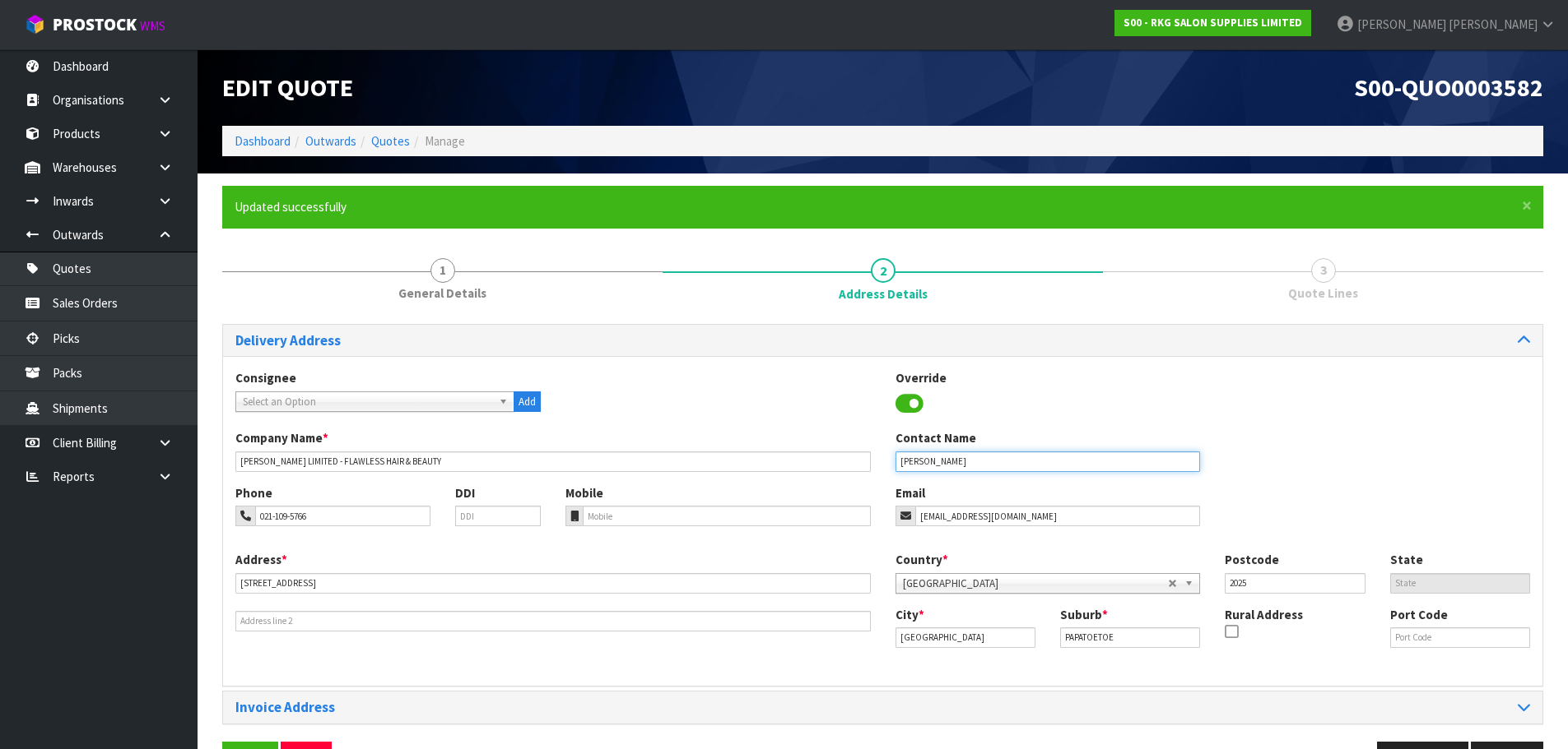
click at [922, 465] on input "MANN RUPINDER" at bounding box center [1048, 461] width 306 height 20
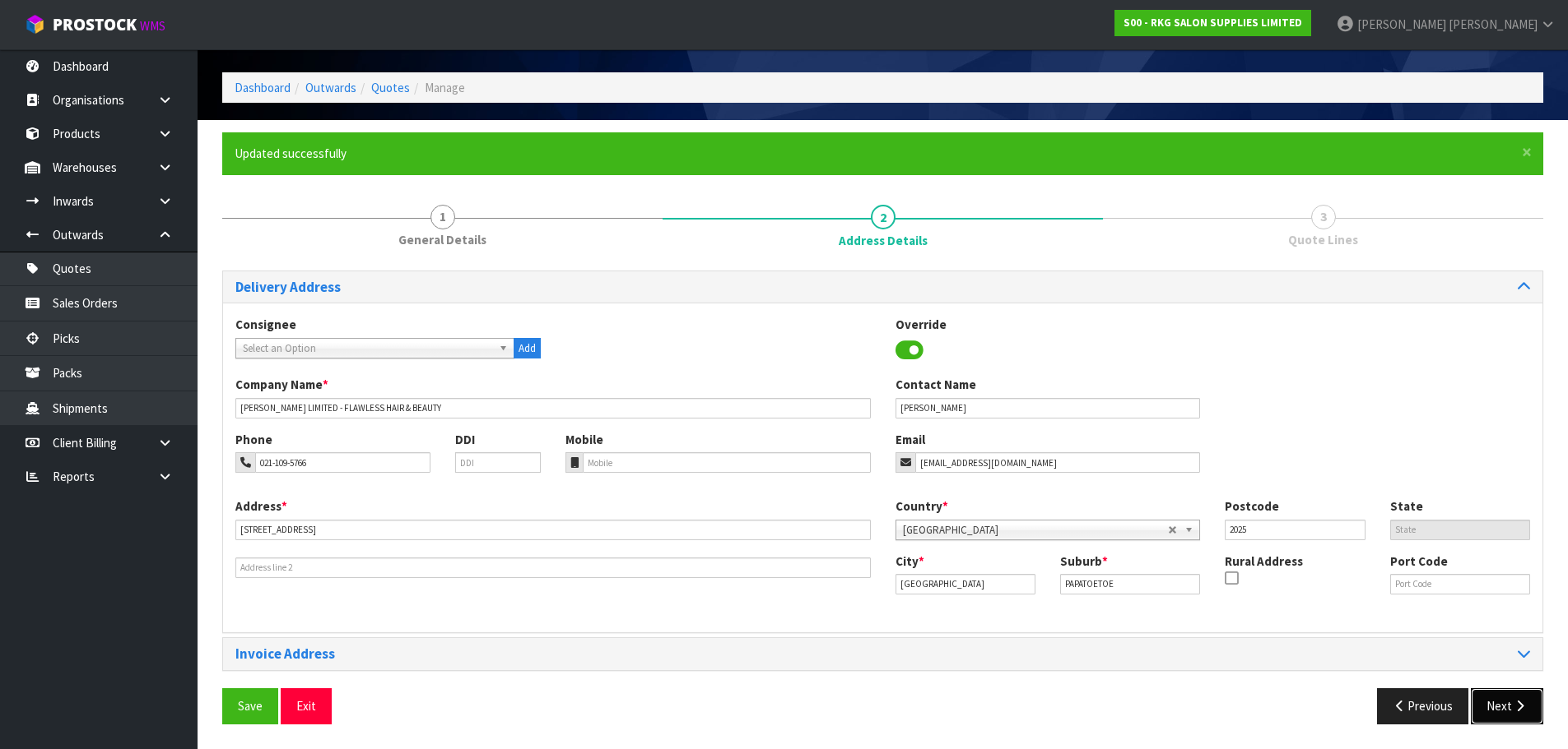
drag, startPoint x: 1505, startPoint y: 706, endPoint x: 1376, endPoint y: 656, distance: 138.4
click at [1504, 706] on button "Next" at bounding box center [1507, 706] width 72 height 36
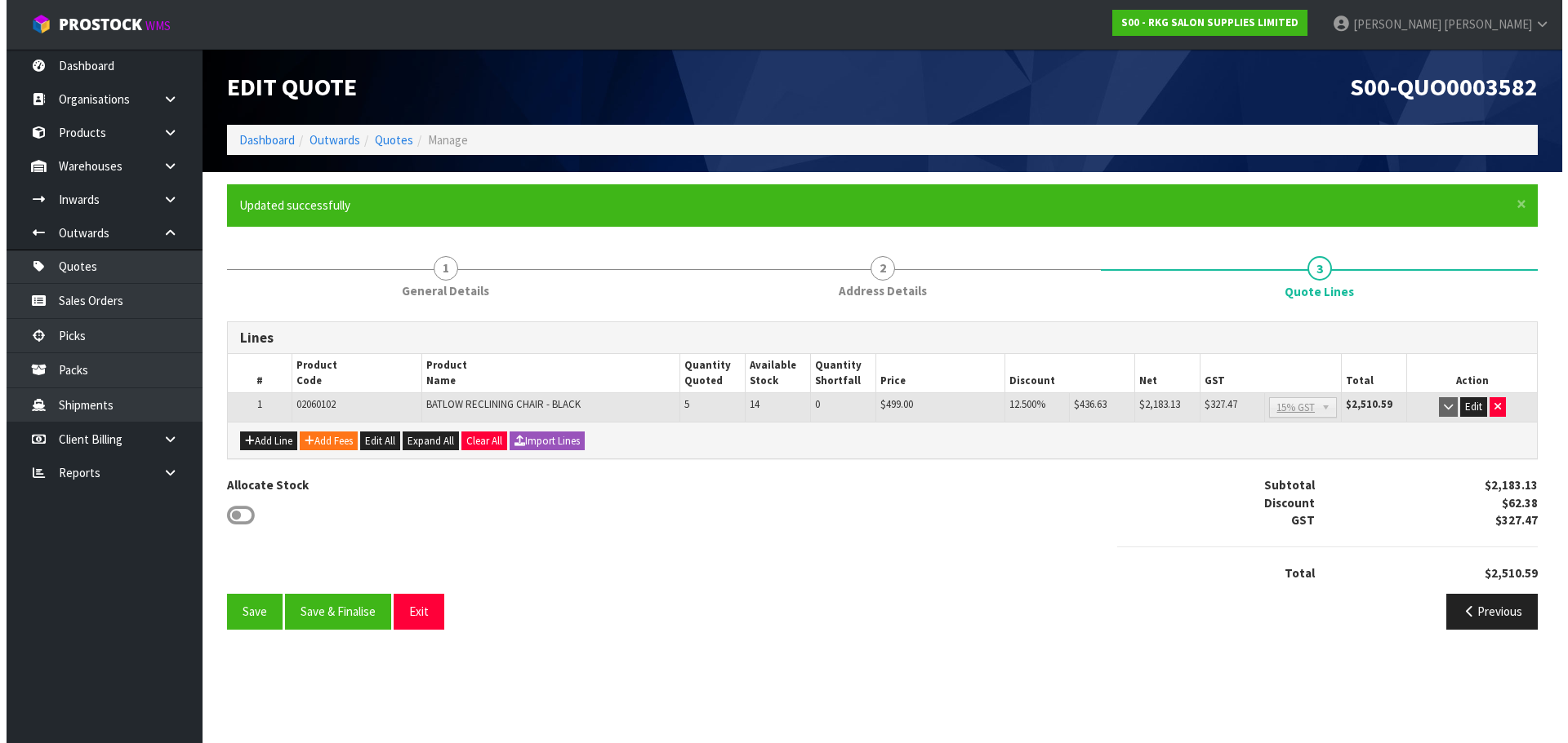
scroll to position [0, 0]
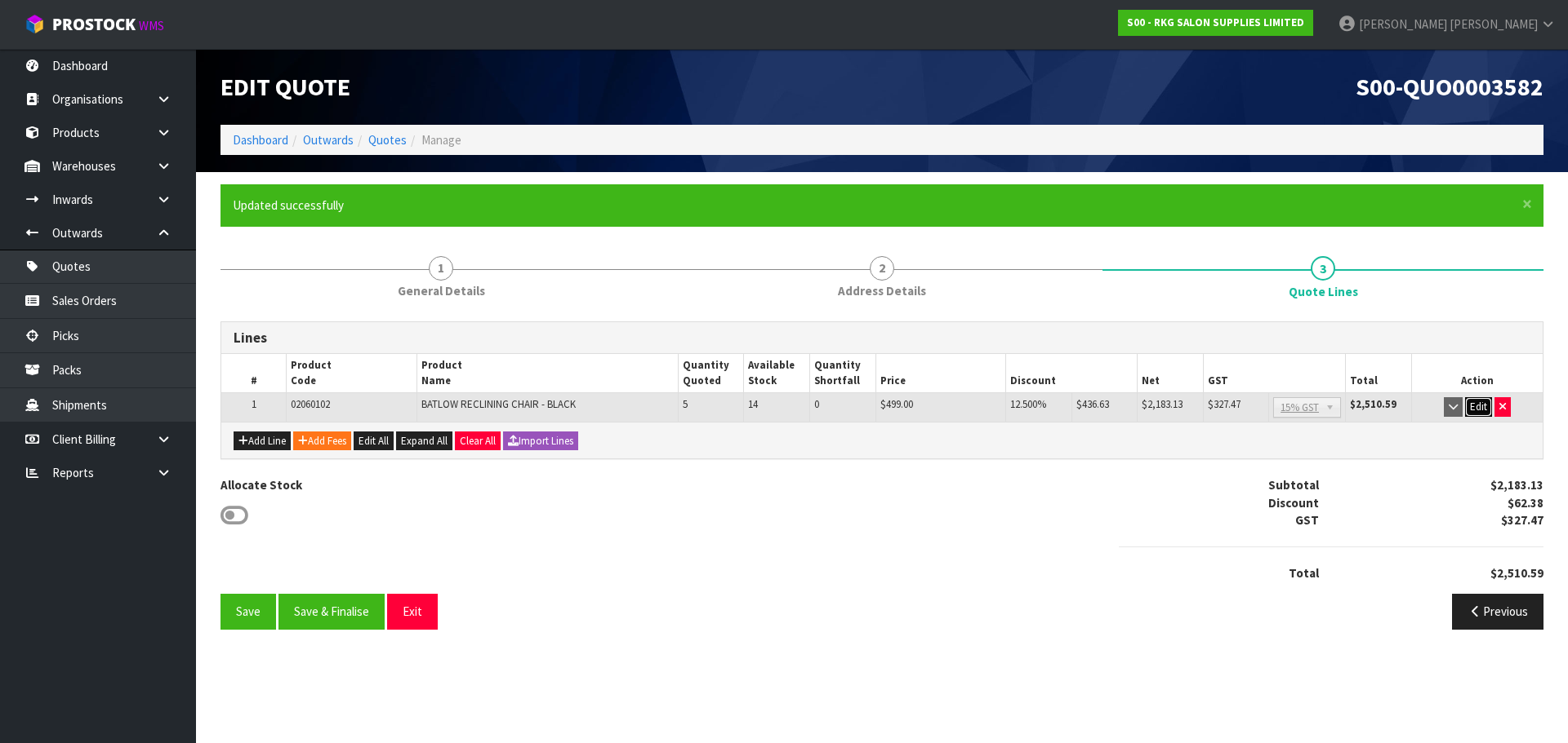
click at [1479, 409] on button "Edit" at bounding box center [1478, 407] width 27 height 19
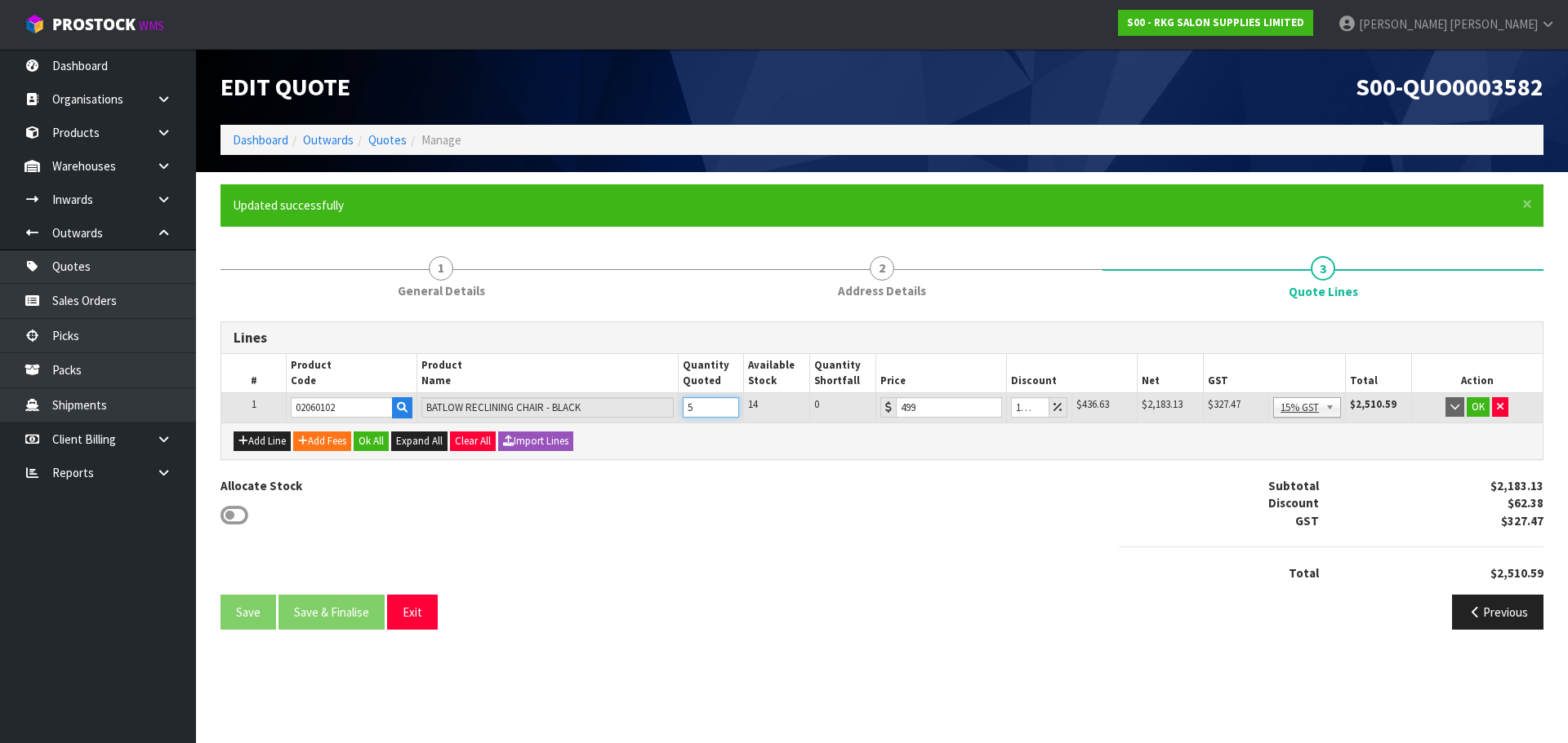
drag, startPoint x: 700, startPoint y: 411, endPoint x: 679, endPoint y: 412, distance: 21.0
click at [679, 412] on td "5" at bounding box center [711, 407] width 66 height 29
type input "2"
drag, startPoint x: 1027, startPoint y: 406, endPoint x: 1017, endPoint y: 406, distance: 10.0
click at [1017, 406] on input "12.5" at bounding box center [1030, 407] width 38 height 20
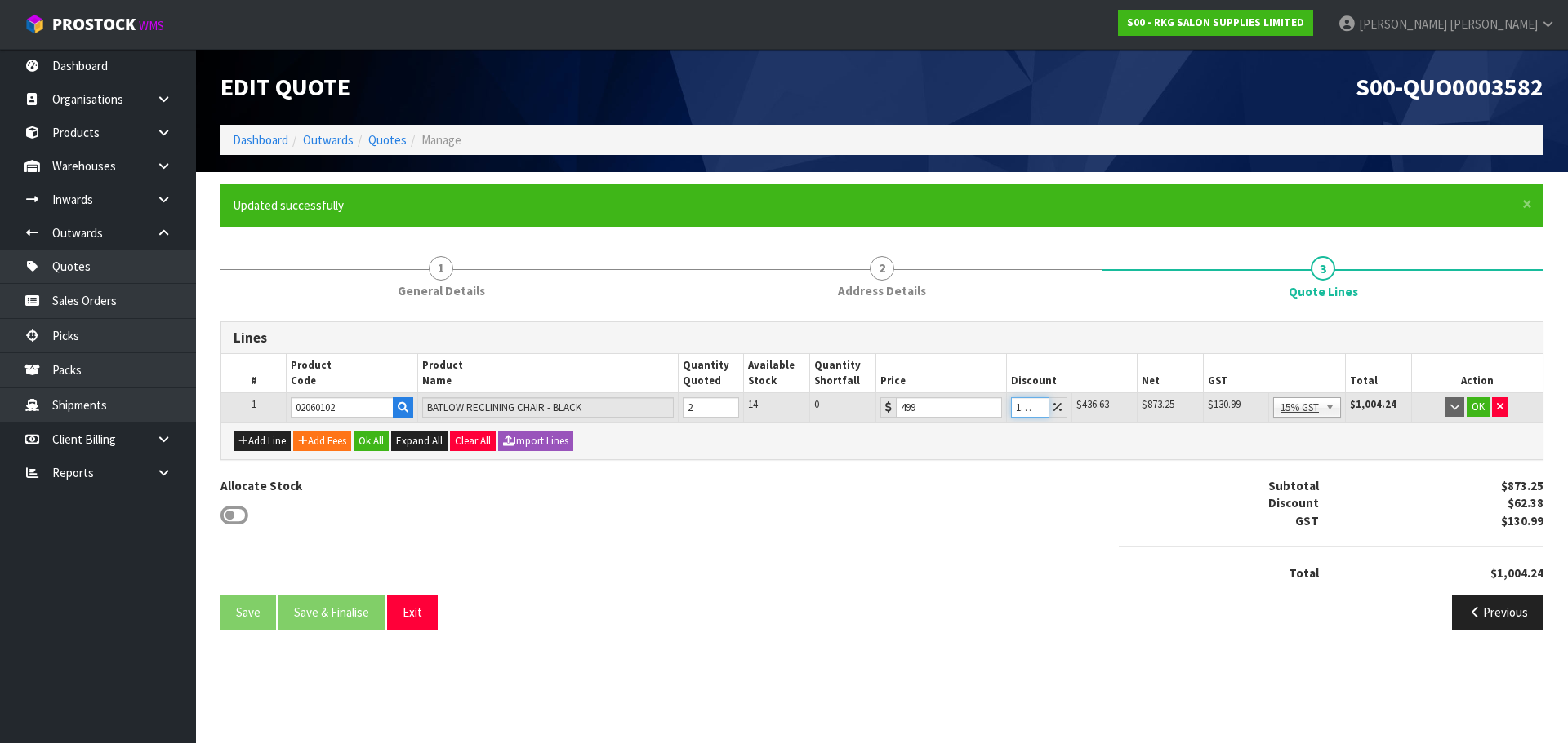
scroll to position [0, 1]
click at [1474, 404] on button "OK" at bounding box center [1478, 407] width 23 height 19
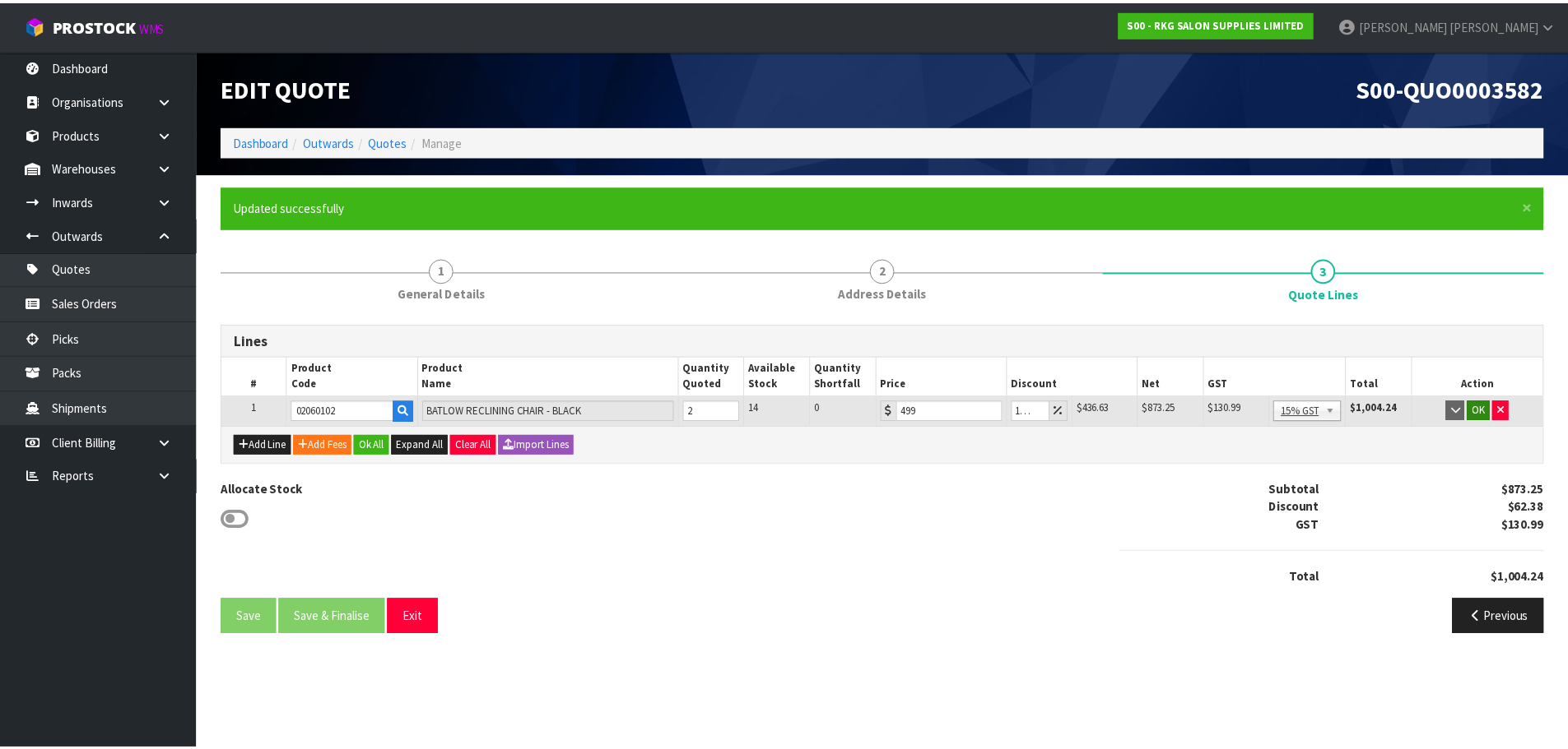
scroll to position [0, 0]
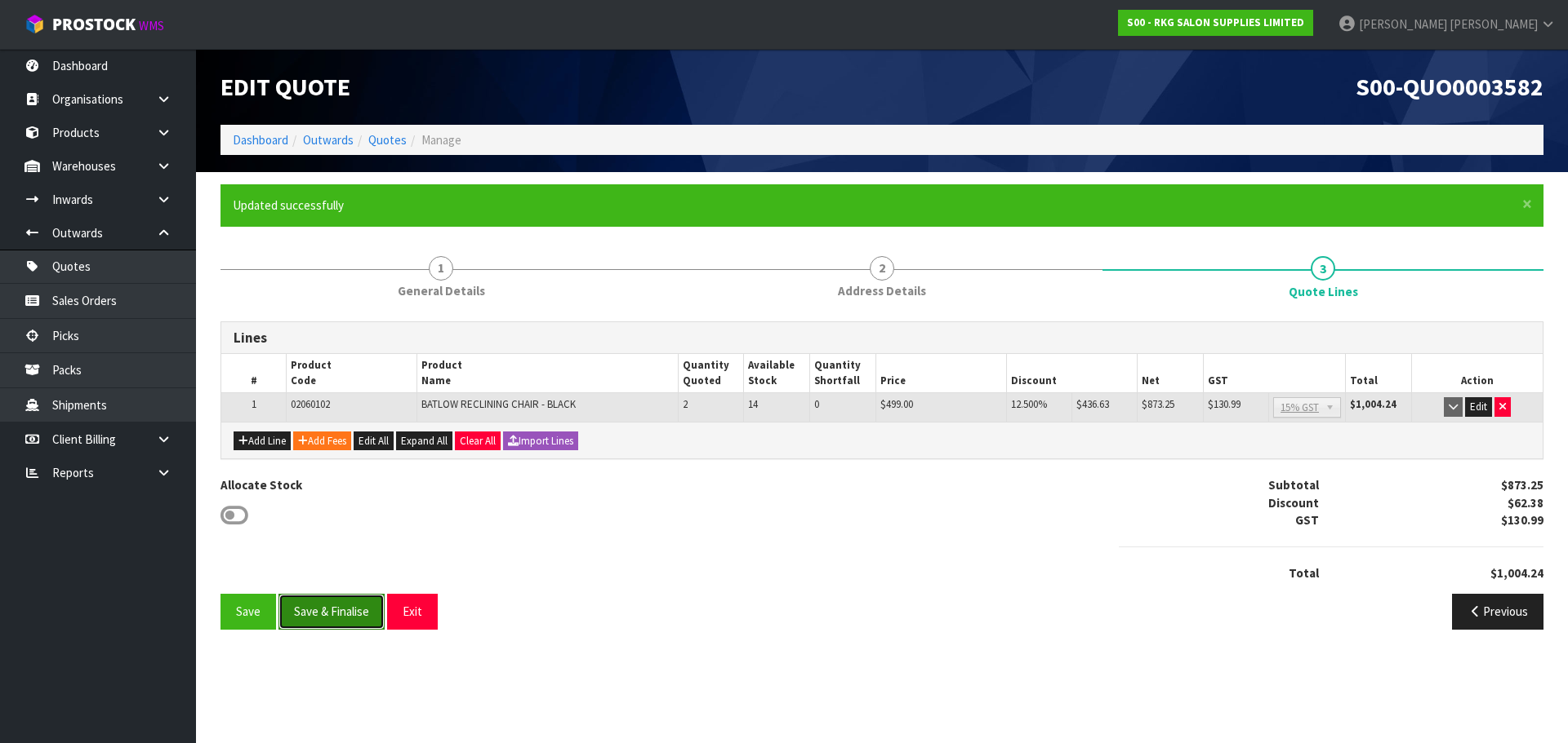
click at [339, 613] on button "Save & Finalise" at bounding box center [331, 611] width 106 height 35
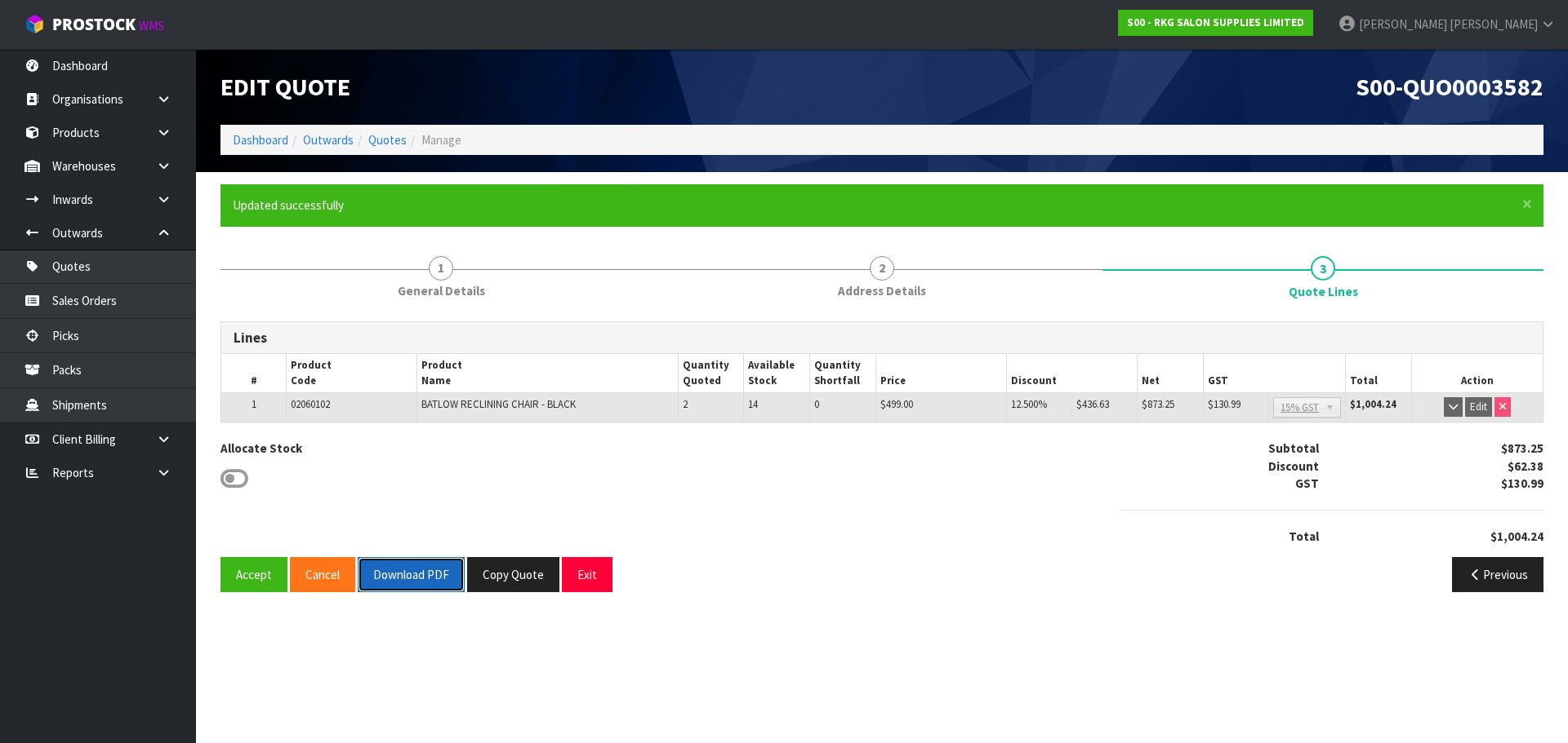
click at [408, 569] on button "Download PDF" at bounding box center [411, 575] width 107 height 35
click at [594, 578] on button "Exit" at bounding box center [587, 575] width 50 height 35
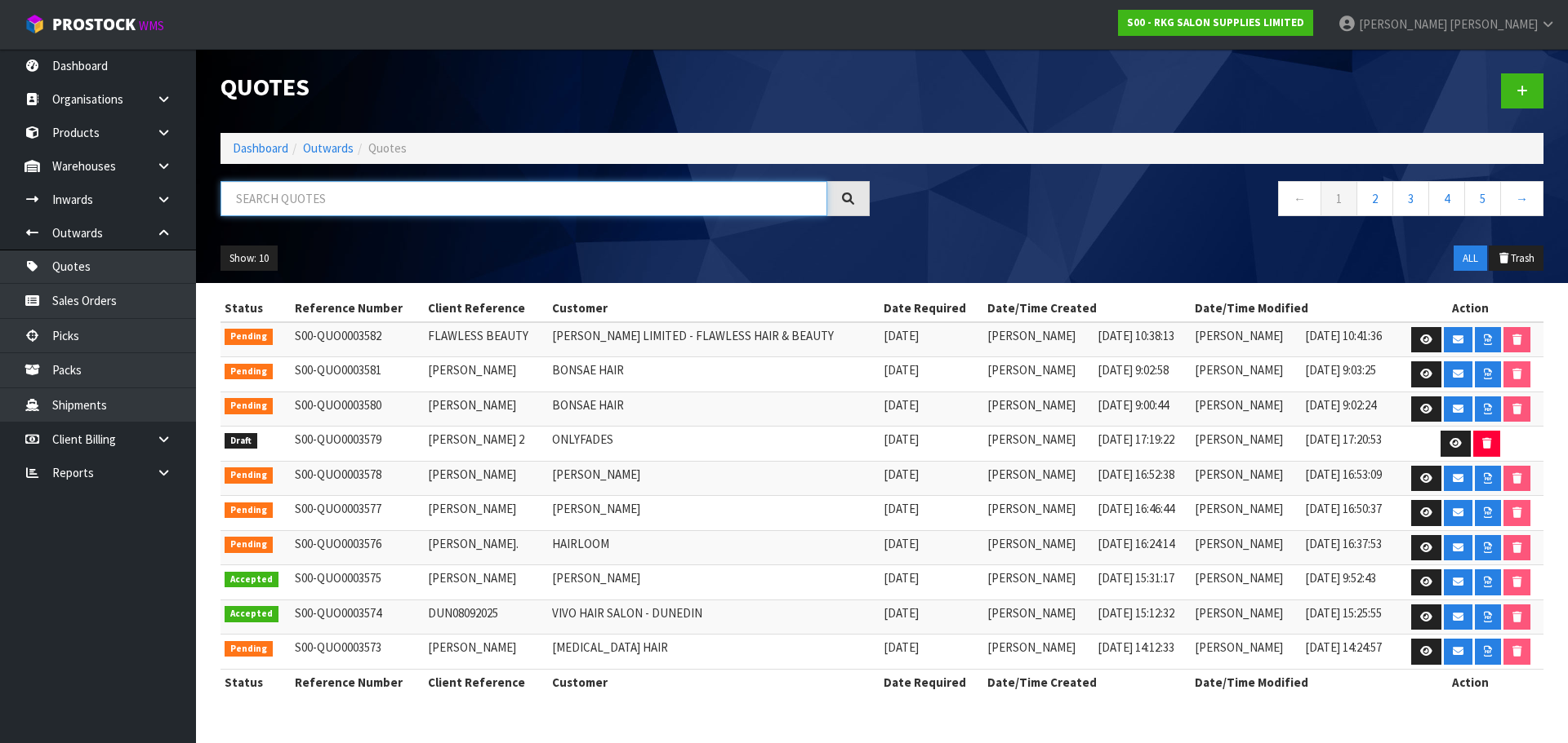
click at [286, 200] on input "text" at bounding box center [523, 199] width 606 height 35
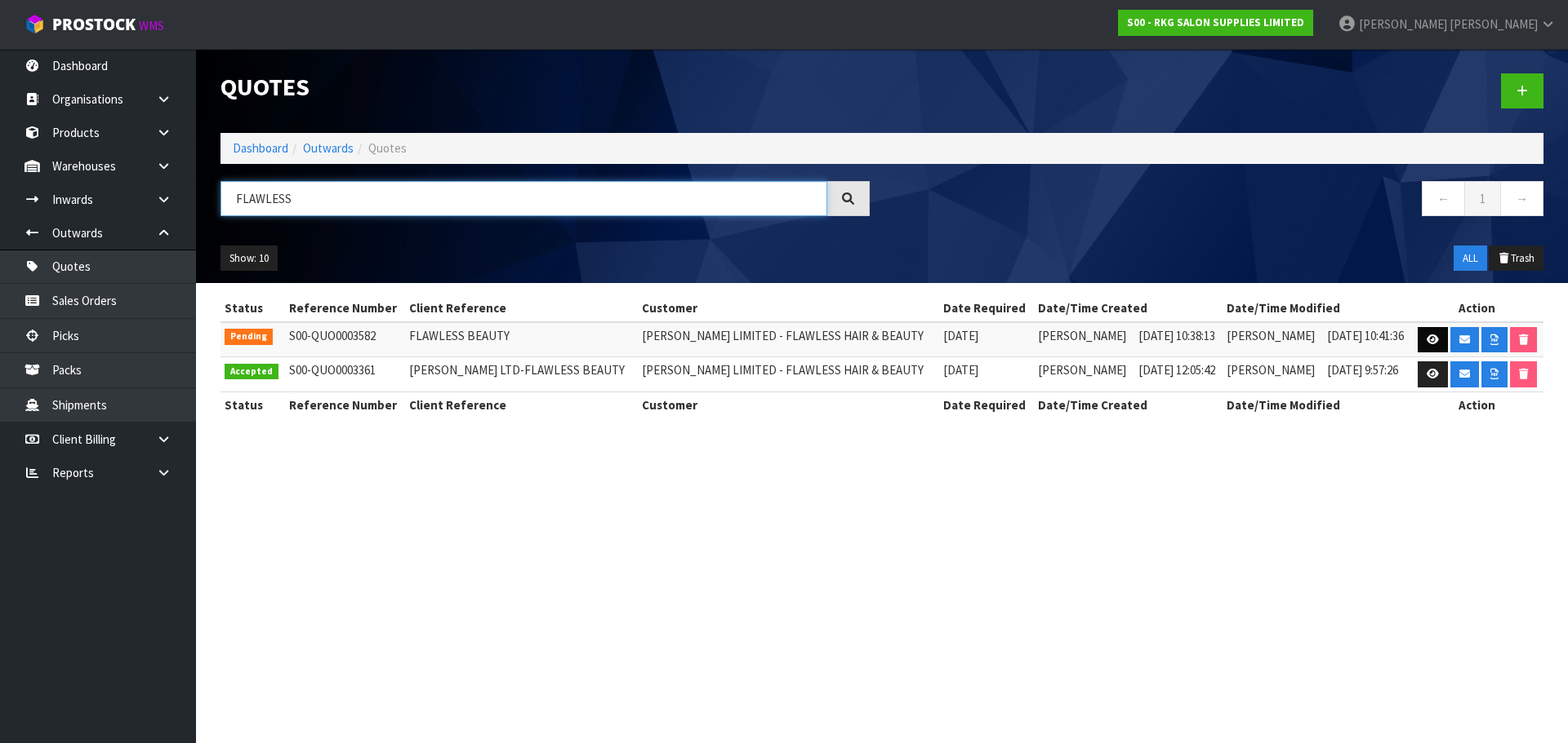
type input "FLAWLESS"
click at [1427, 338] on icon at bounding box center [1433, 340] width 12 height 11
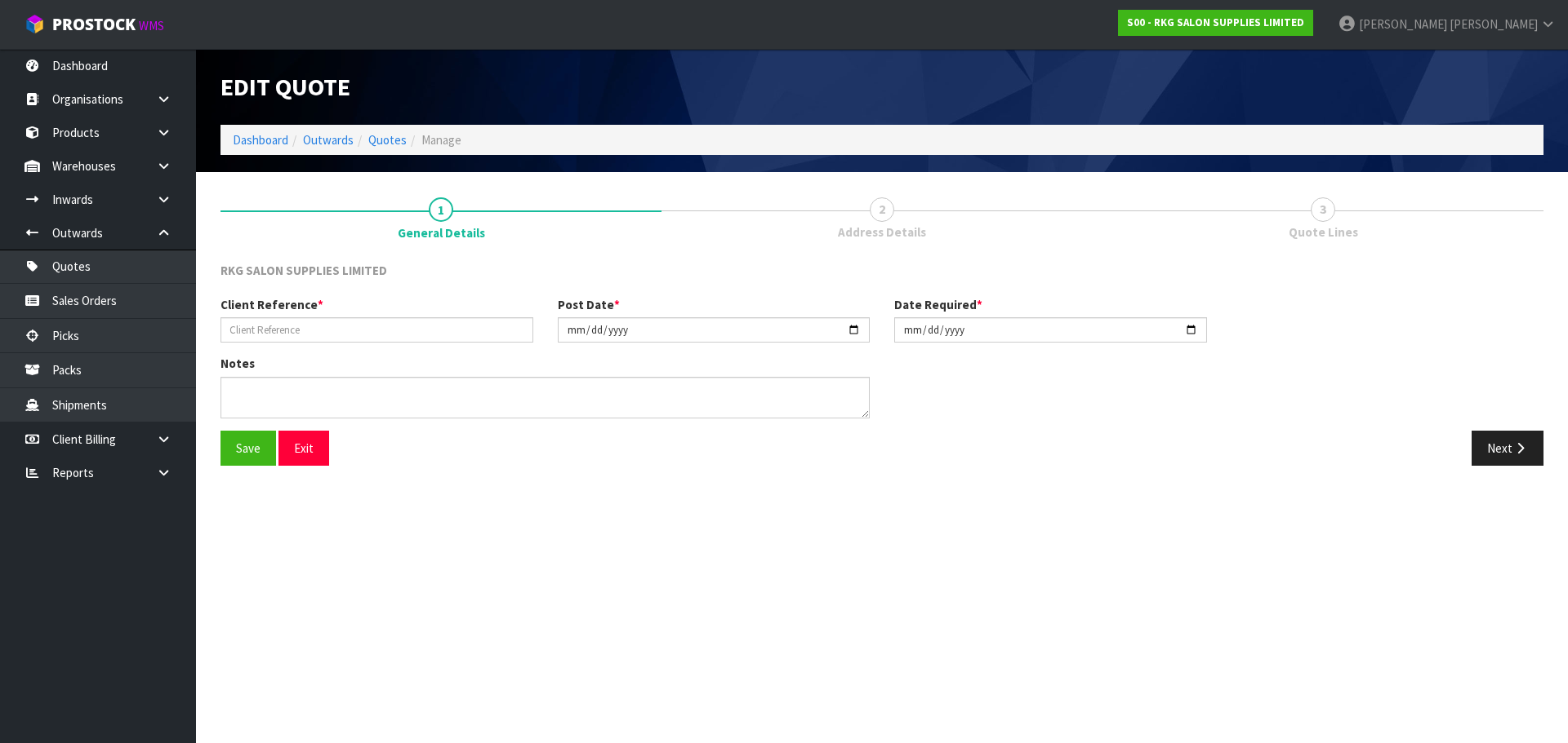
type input "FLAWLESS BEAUTY"
type input "[DATE]"
type textarea "FOR PICK UP"
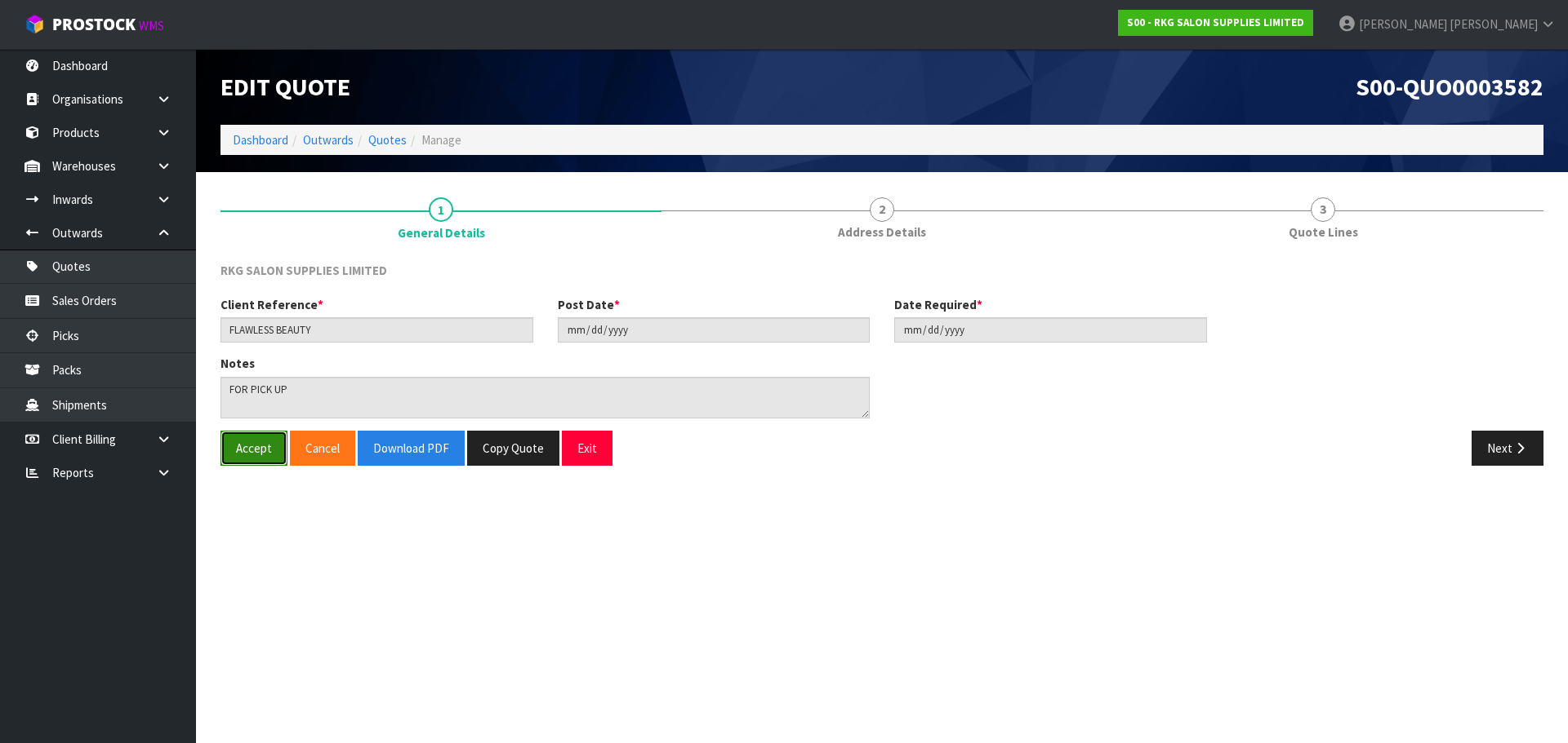
click at [250, 451] on button "Accept" at bounding box center [254, 449] width 67 height 35
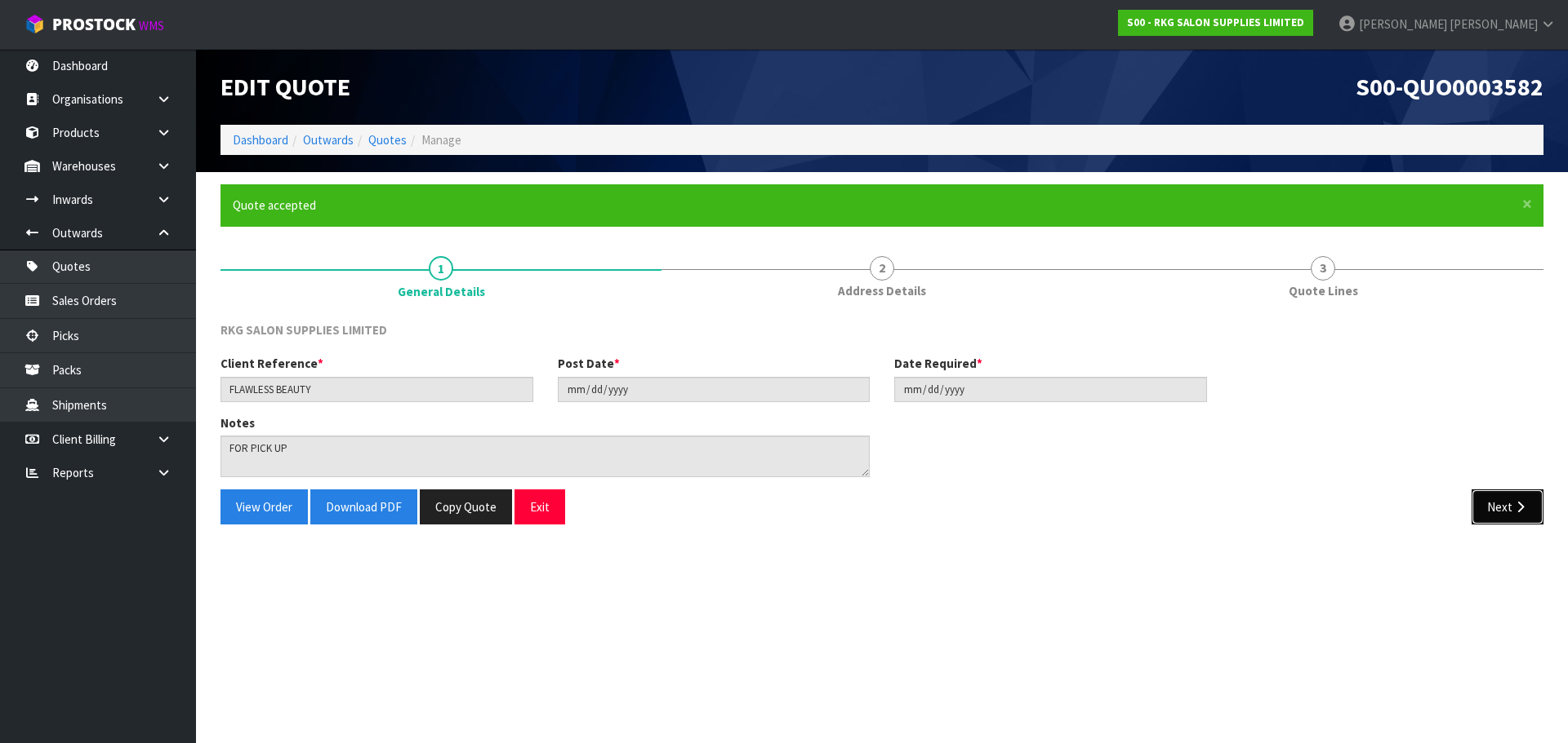
click at [1482, 508] on button "Next" at bounding box center [1507, 507] width 72 height 35
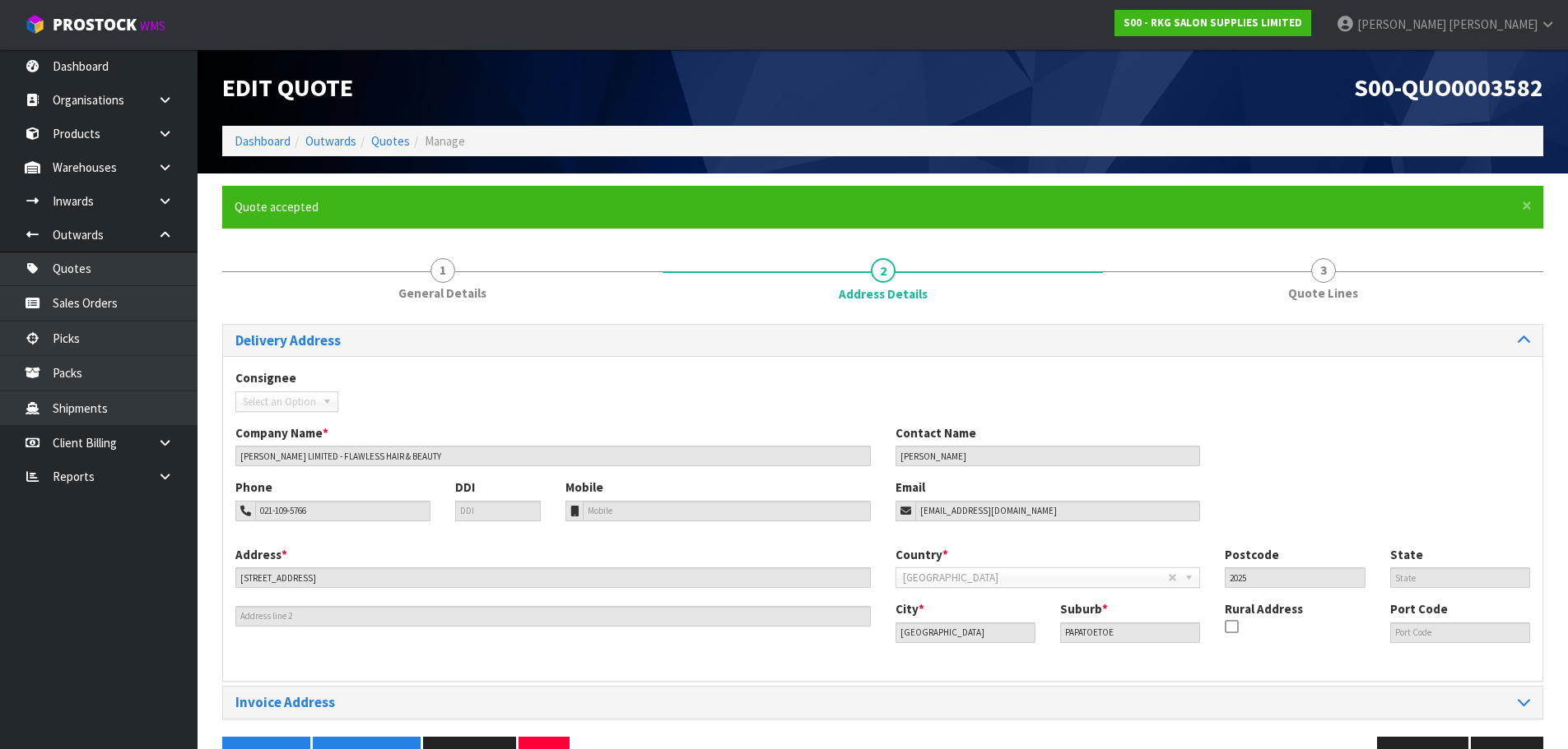
scroll to position [48, 0]
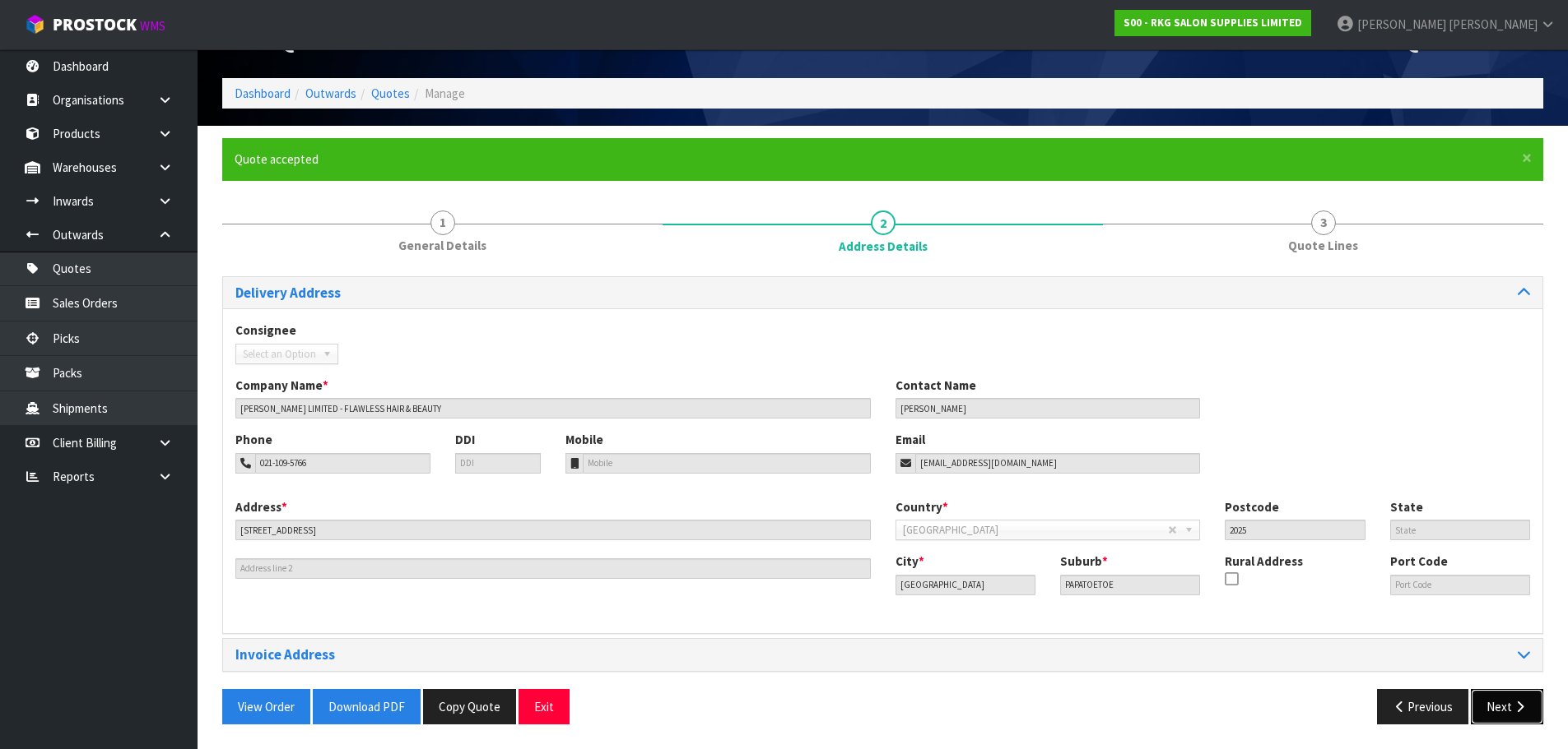
drag, startPoint x: 1494, startPoint y: 712, endPoint x: 1303, endPoint y: 673, distance: 194.9
click at [1494, 712] on button "Next" at bounding box center [1507, 707] width 72 height 36
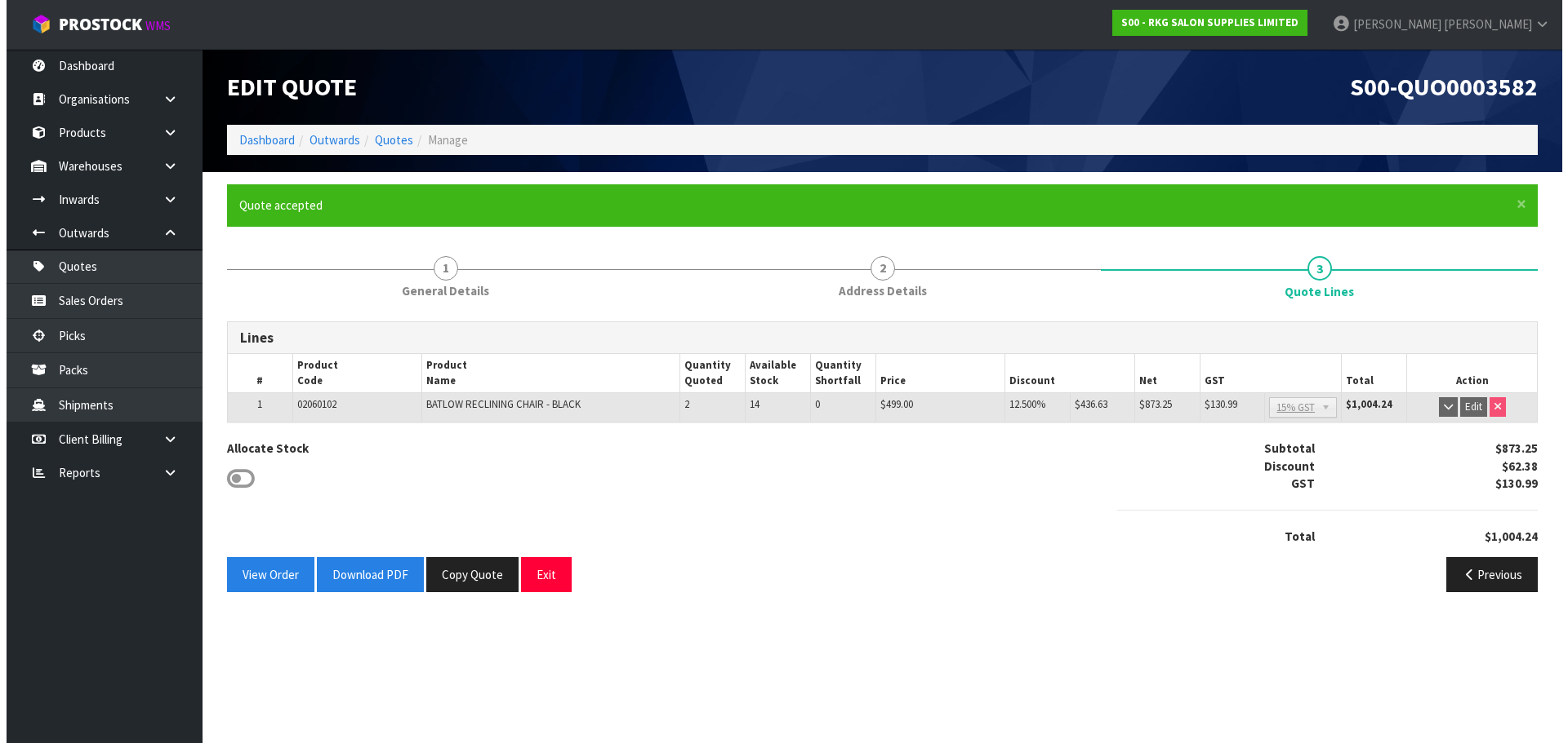
scroll to position [0, 0]
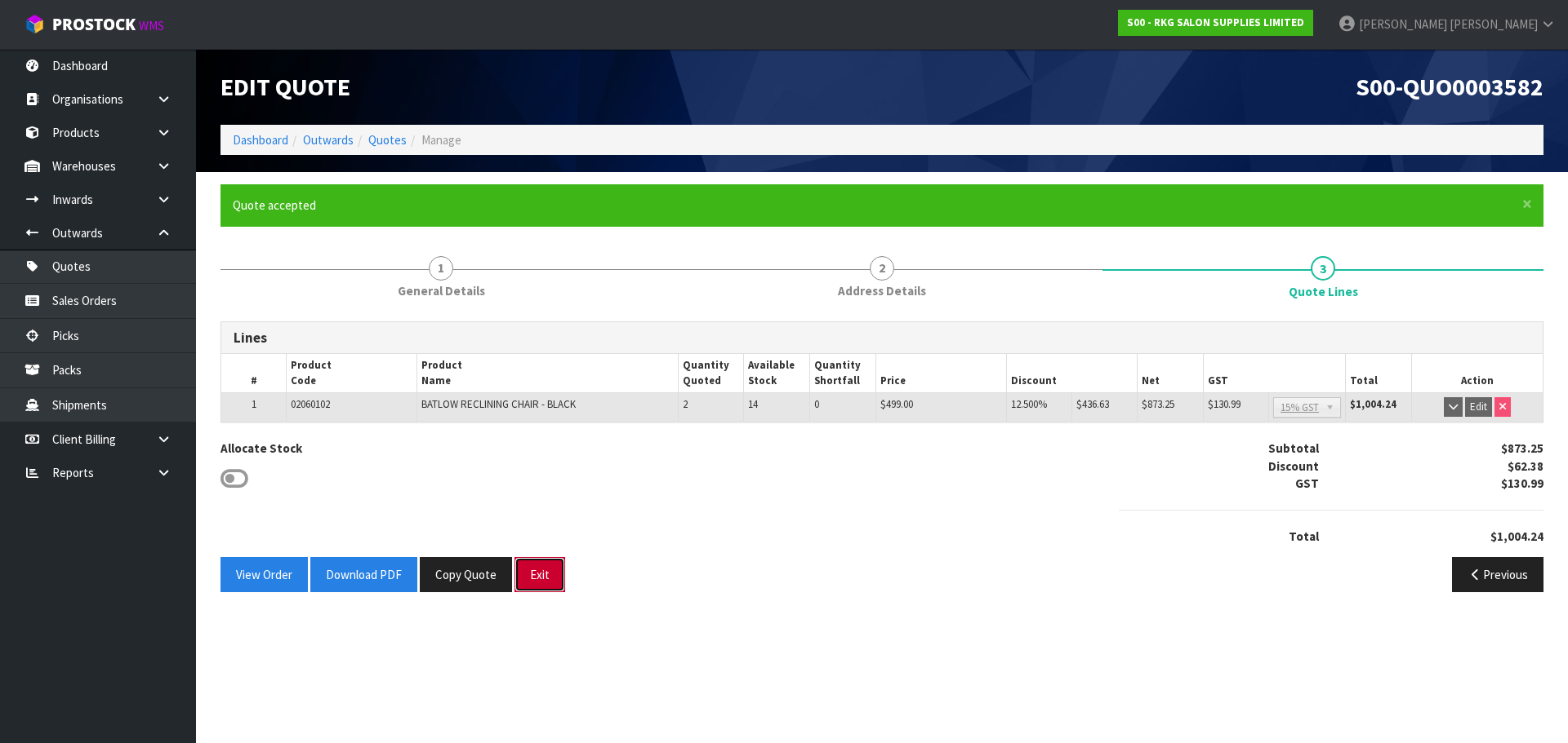
click at [540, 579] on button "Exit" at bounding box center [539, 575] width 50 height 35
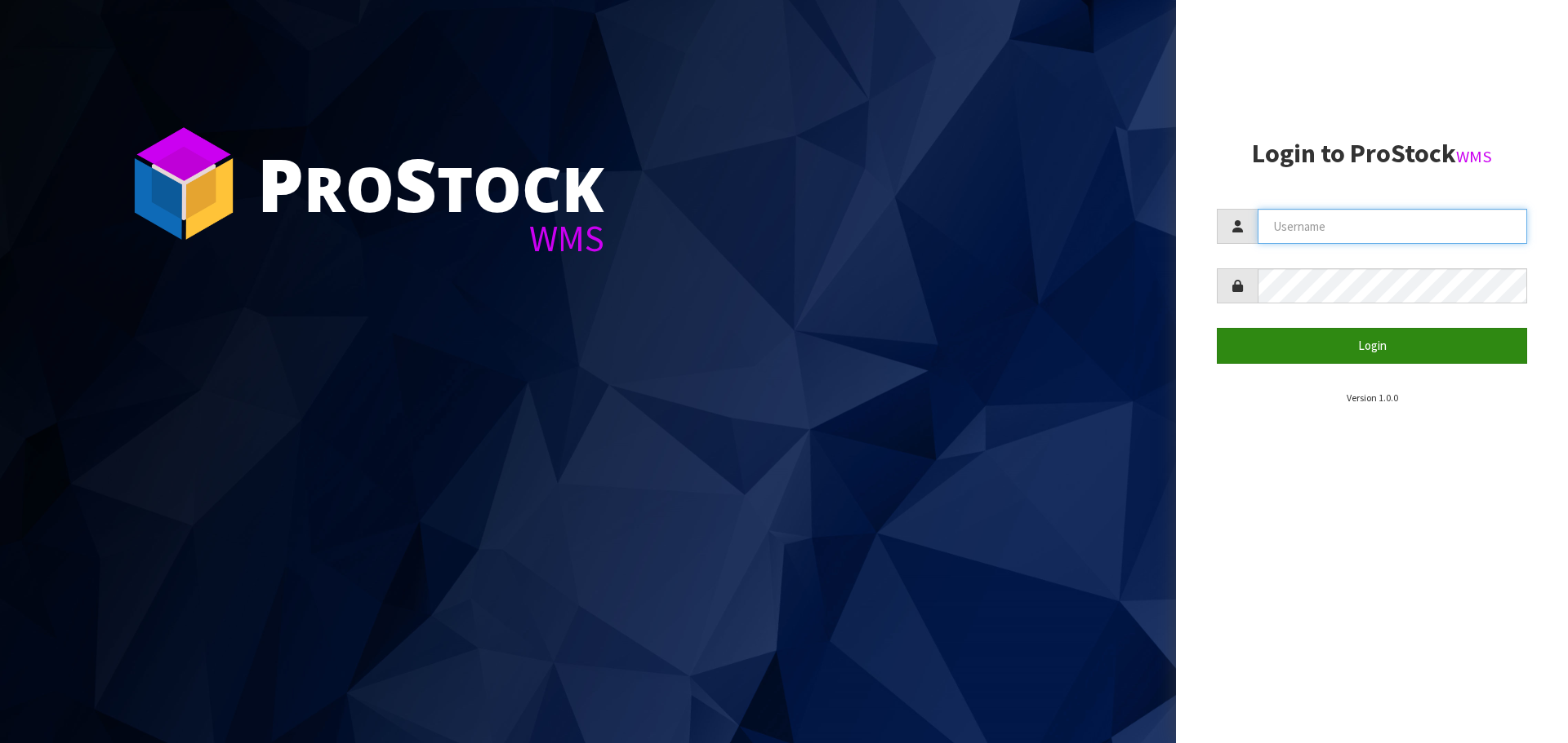
type input "[PERSON_NAME]"
click at [1374, 340] on button "Login" at bounding box center [1371, 345] width 310 height 35
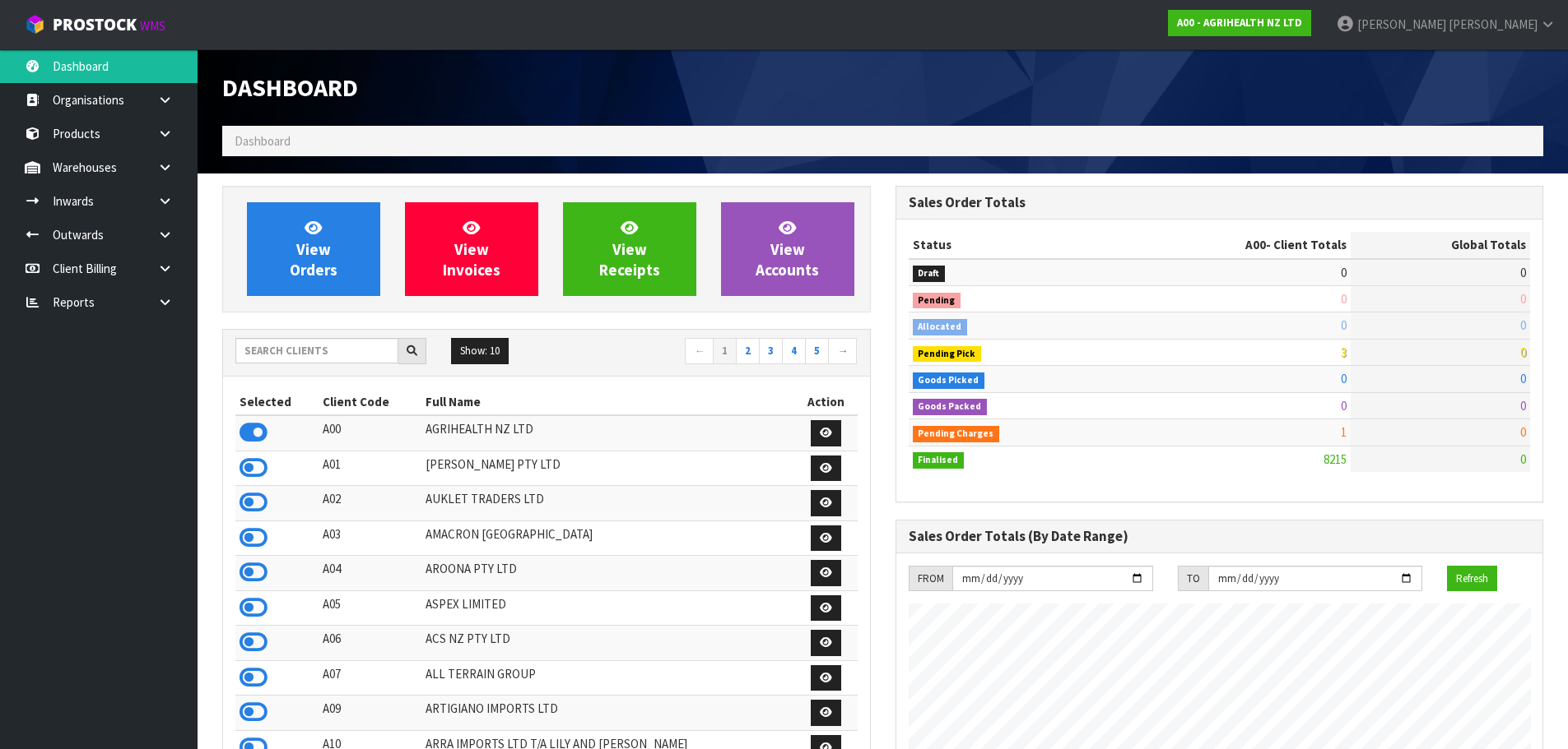
scroll to position [1246, 673]
click at [315, 352] on input "text" at bounding box center [316, 351] width 163 height 26
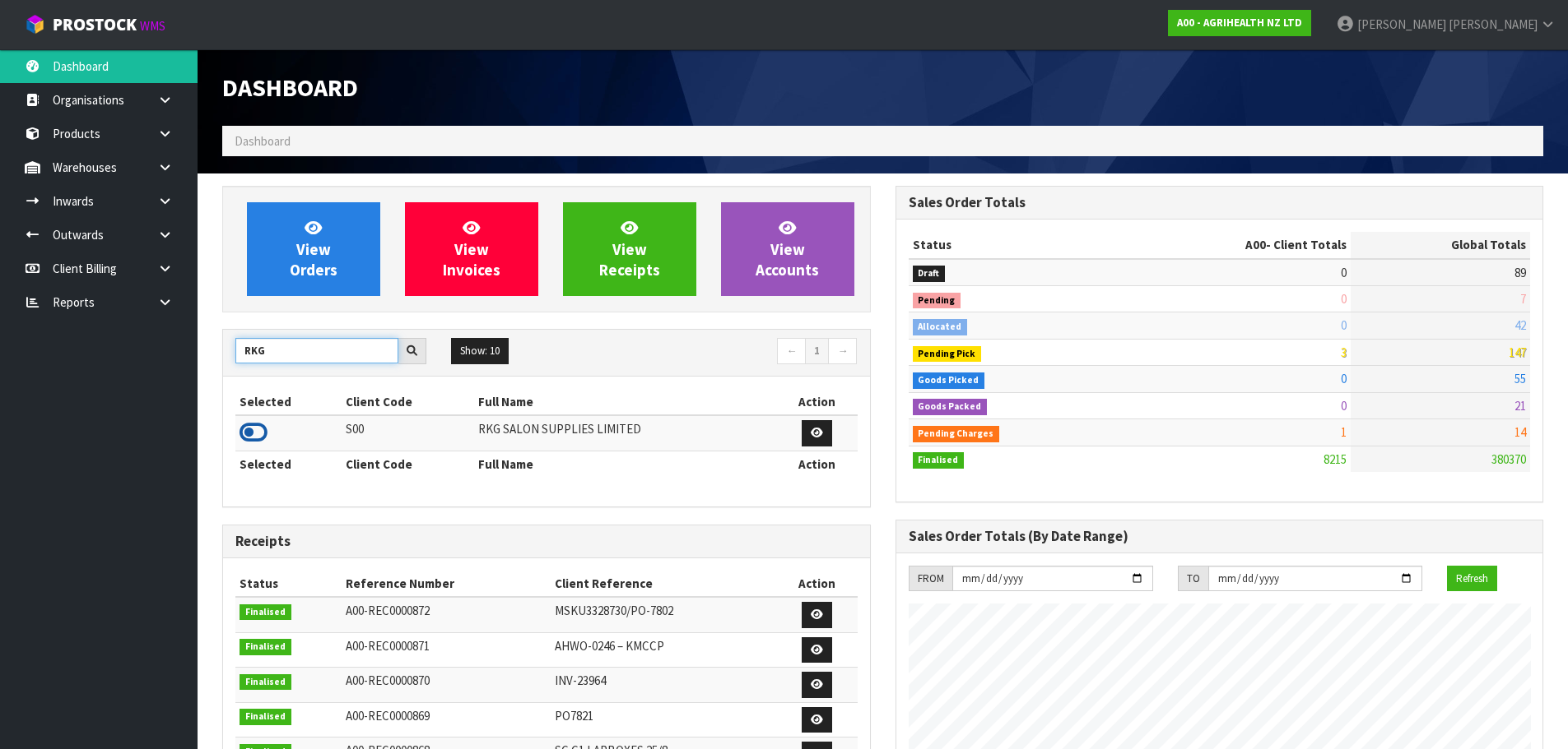
type input "RKG"
click at [252, 429] on icon at bounding box center [253, 433] width 28 height 25
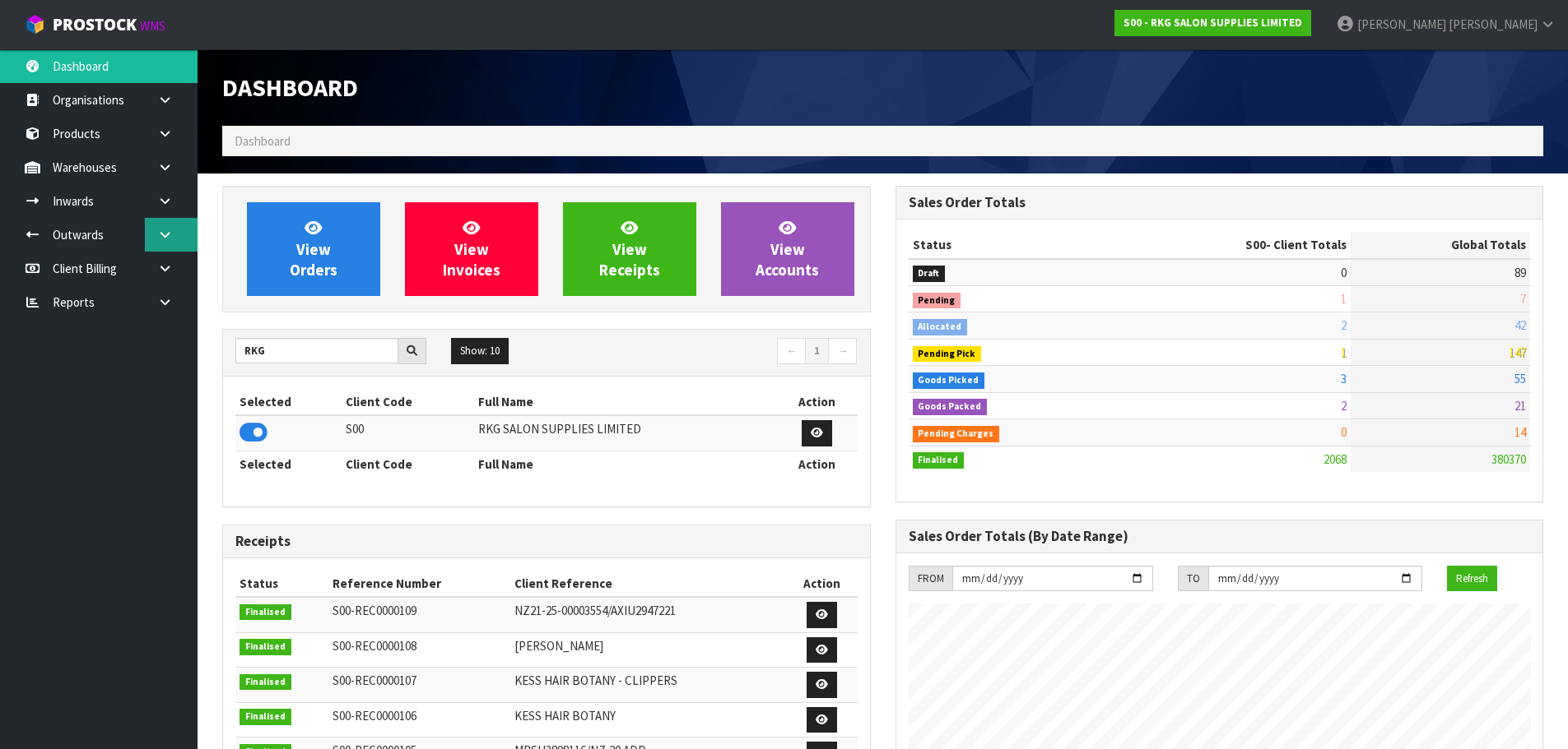
click at [171, 232] on icon at bounding box center [165, 235] width 16 height 12
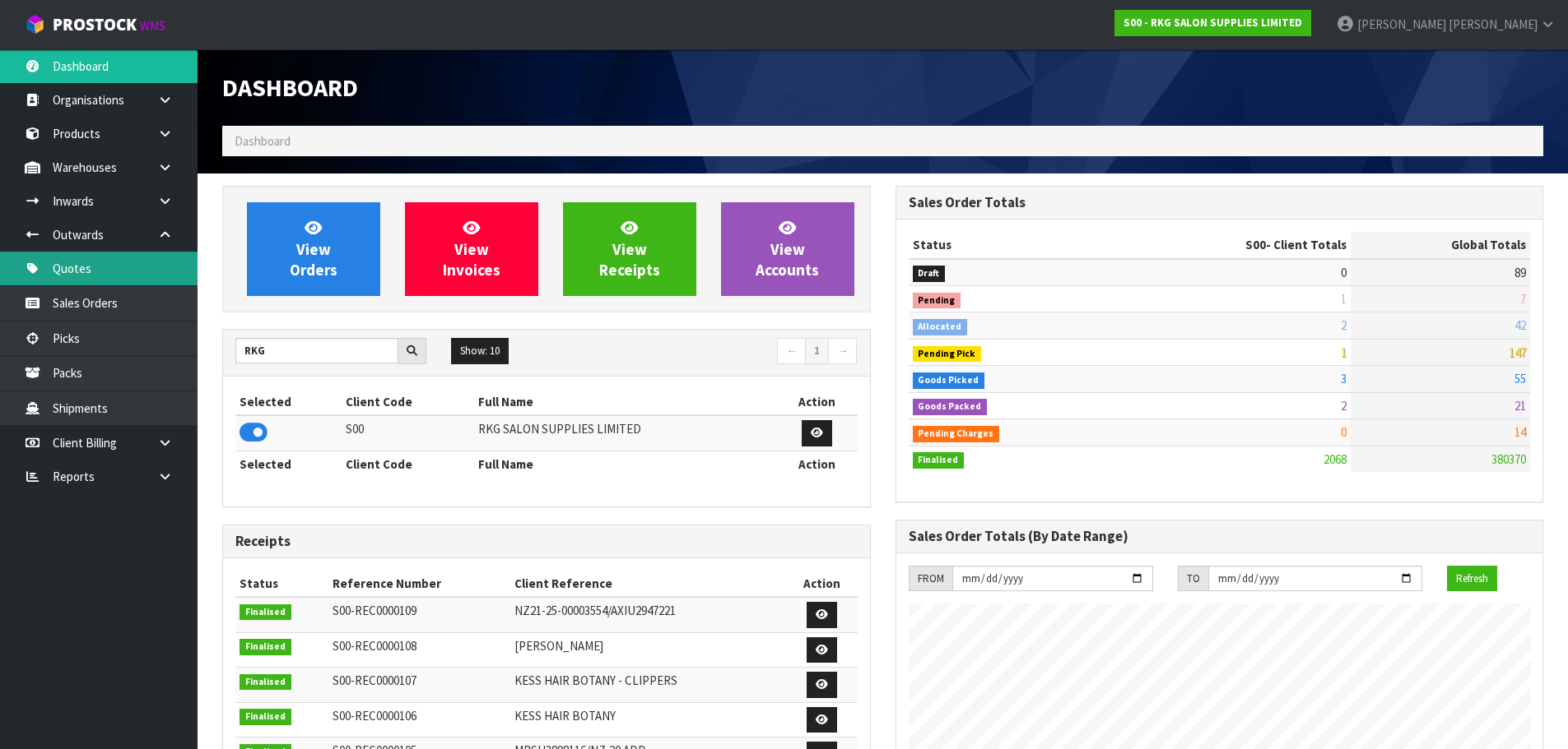
click at [81, 272] on link "Quotes" at bounding box center [99, 269] width 198 height 34
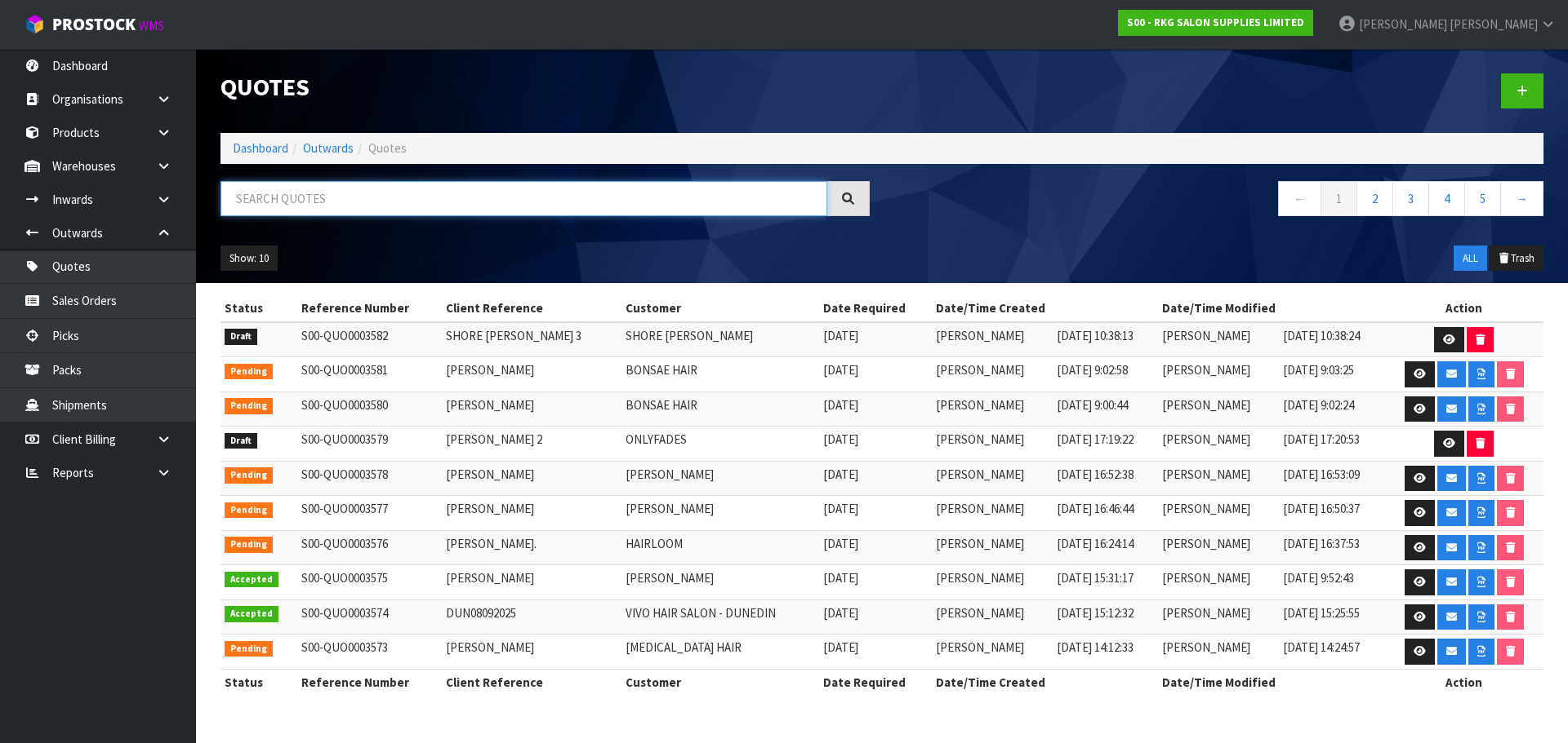
click at [328, 201] on input "text" at bounding box center [523, 199] width 606 height 35
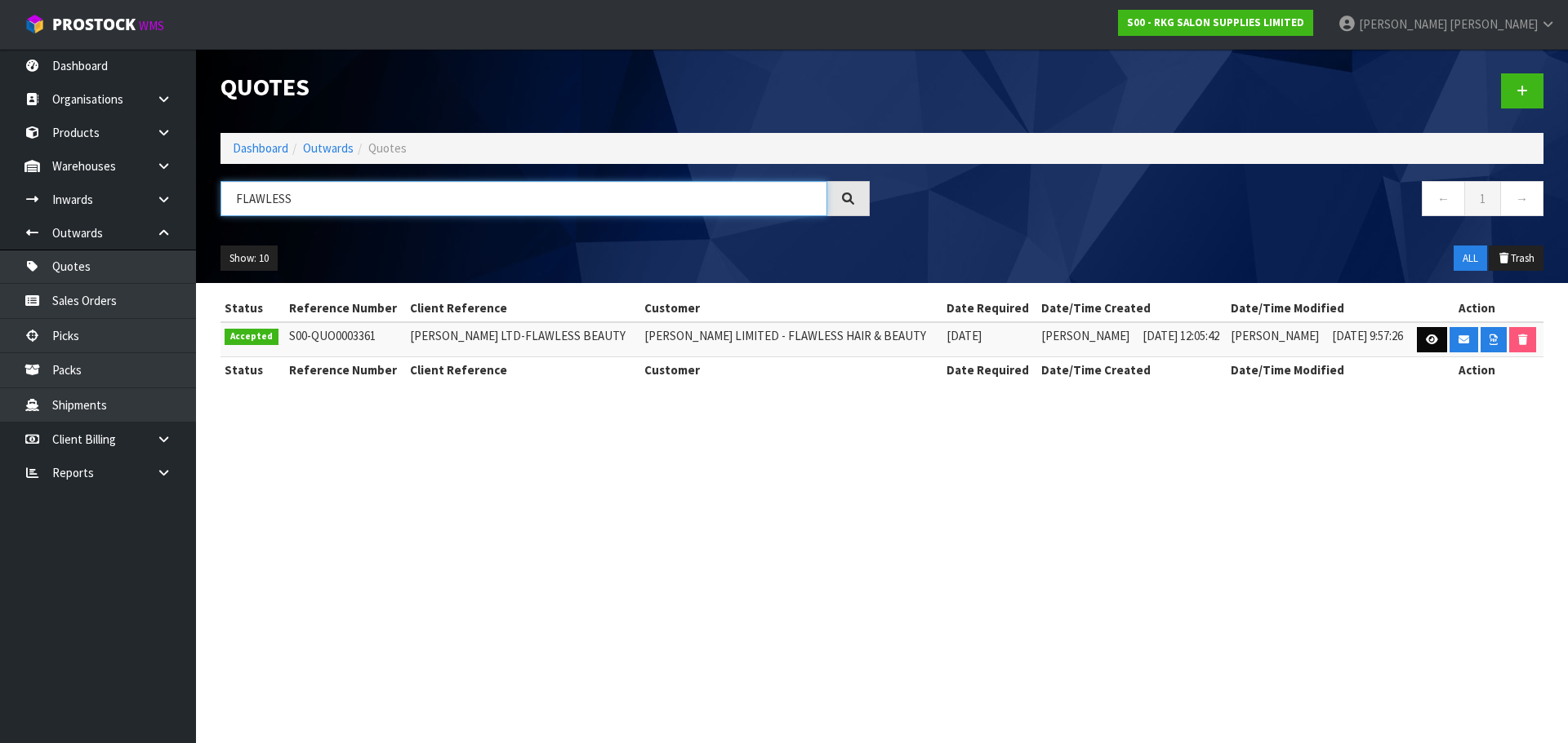
type input "FLAWLESS"
click at [1428, 341] on icon at bounding box center [1432, 340] width 12 height 11
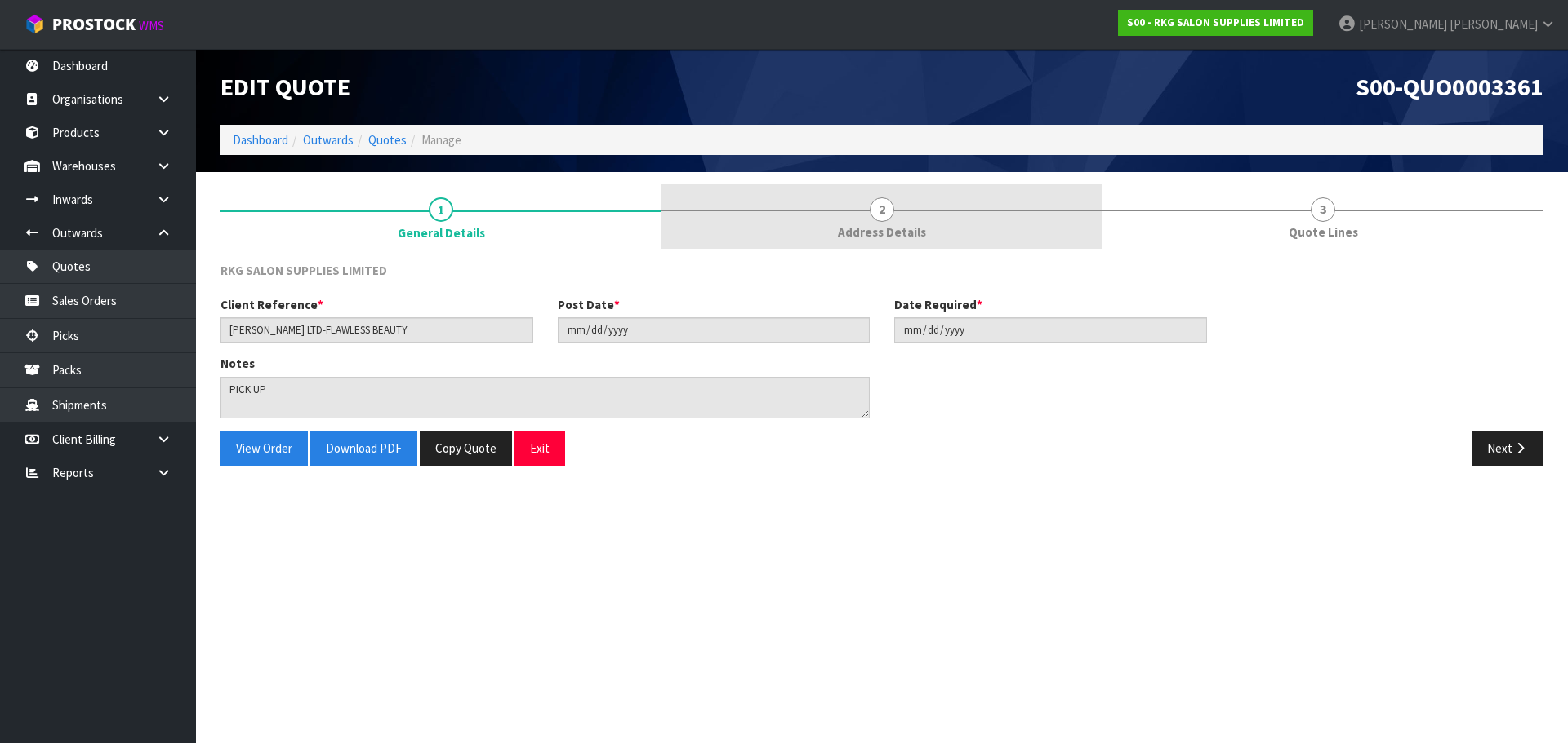
click at [879, 215] on span "2" at bounding box center [882, 210] width 25 height 25
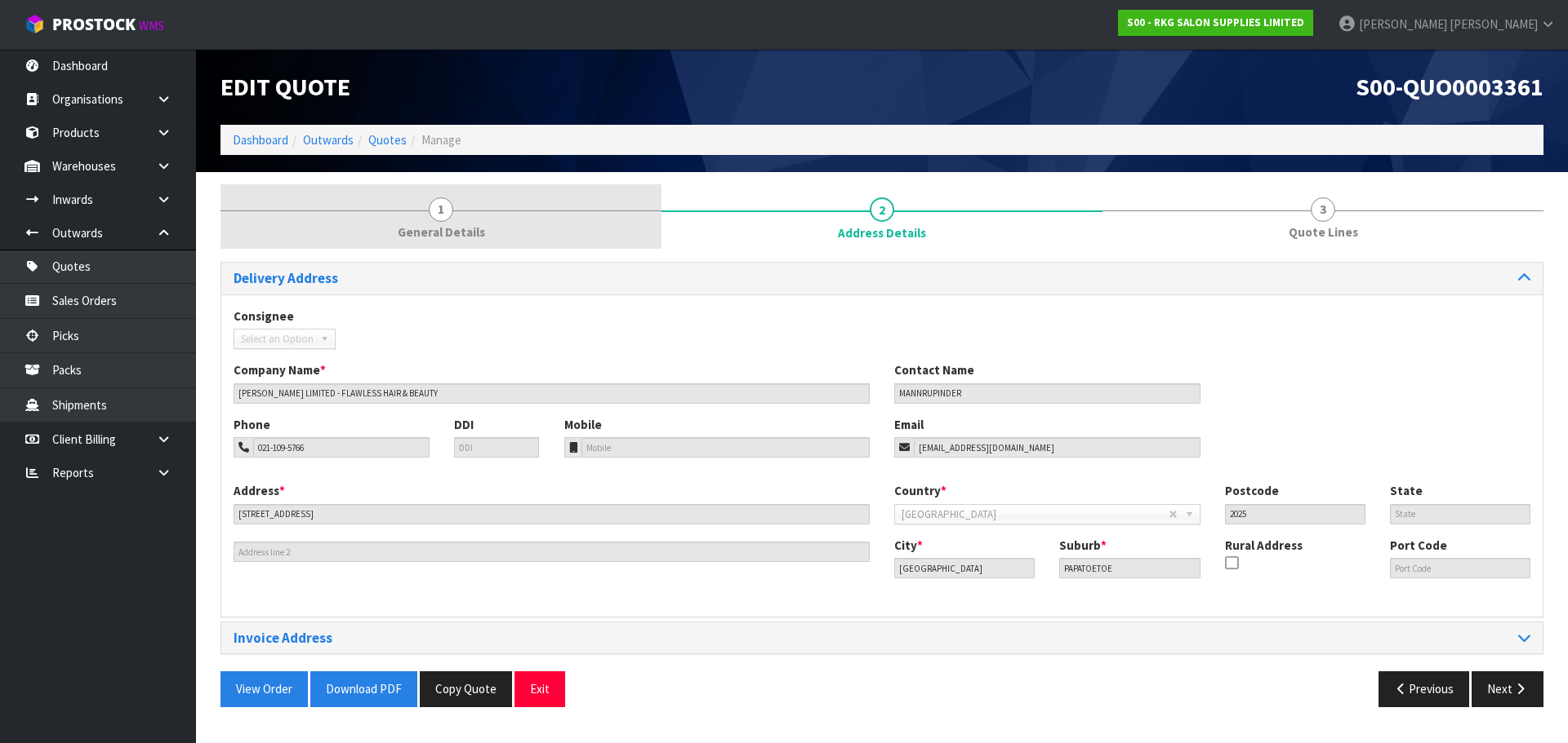
click at [448, 209] on span "1" at bounding box center [441, 210] width 25 height 25
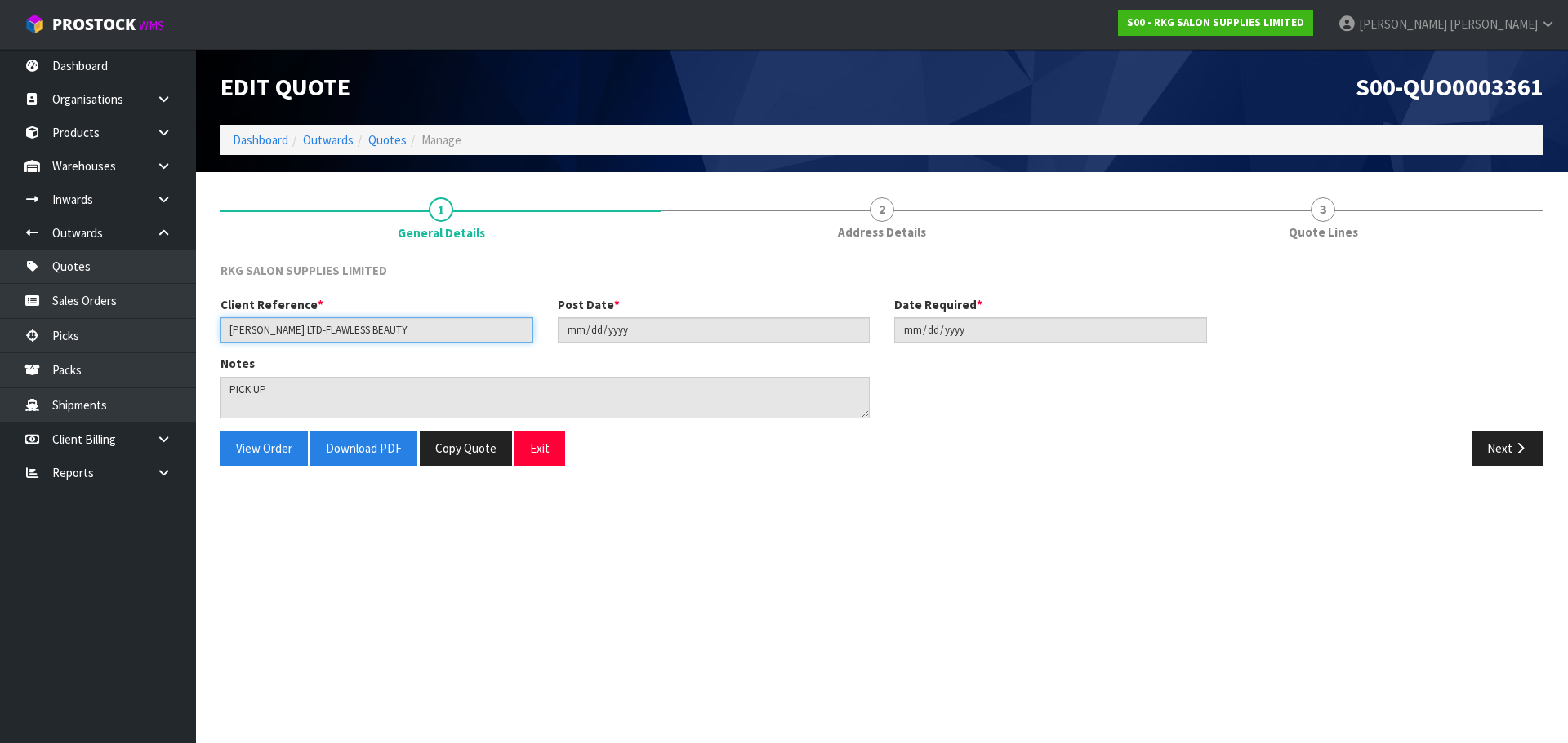
drag, startPoint x: 393, startPoint y: 334, endPoint x: 208, endPoint y: 331, distance: 185.0
click at [208, 331] on section "1 General Details 2 Address Details 3 Quote Lines RKG SALON SUPPLIES LIMITED Cl…" at bounding box center [882, 331] width 1372 height 318
click at [1502, 454] on button "Next" at bounding box center [1507, 449] width 72 height 35
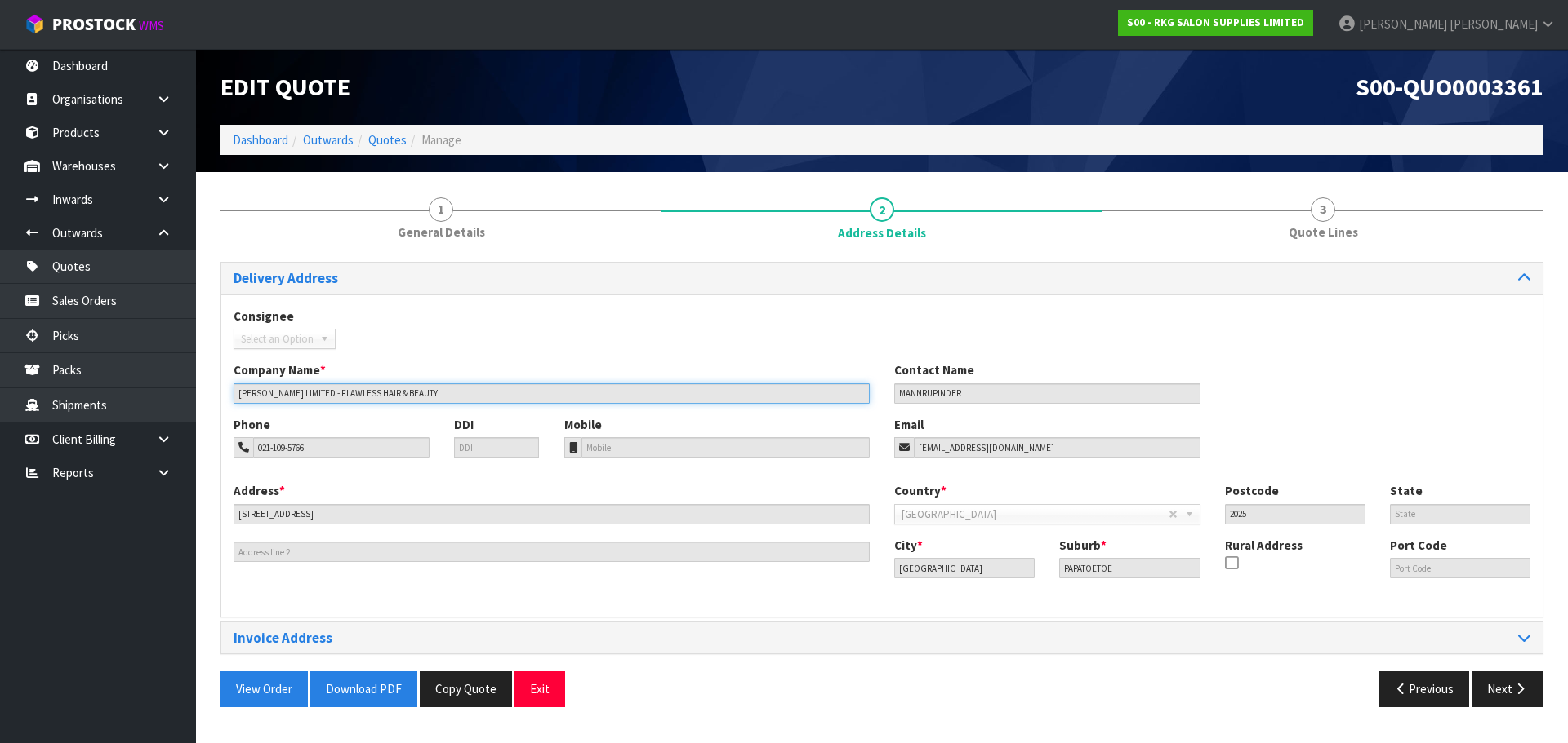
drag, startPoint x: 234, startPoint y: 394, endPoint x: 454, endPoint y: 402, distance: 220.1
click at [454, 402] on input "[PERSON_NAME] LIMITED - FLAWLESS HAIR & BEAUTY" at bounding box center [552, 393] width 636 height 20
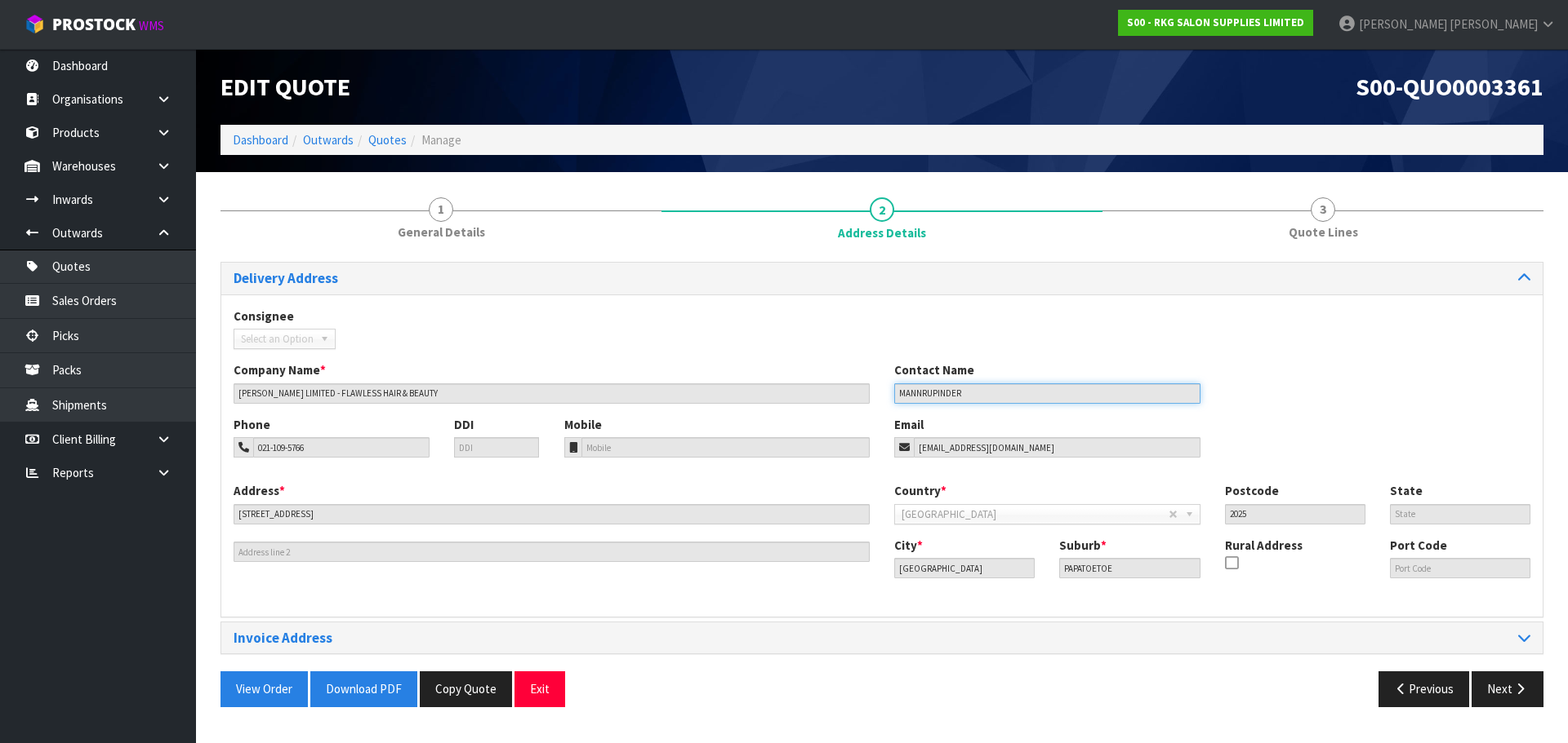
drag, startPoint x: 976, startPoint y: 392, endPoint x: 847, endPoint y: 390, distance: 129.0
click at [847, 390] on div "Company Name * RS MANN LIMITED - FLAWLESS HAIR & BEAUTY Contact Name MANNRUPIND…" at bounding box center [881, 388] width 1321 height 54
drag, startPoint x: 332, startPoint y: 452, endPoint x: 227, endPoint y: 446, distance: 105.2
click at [227, 446] on div "Phone 021-109-5766" at bounding box center [331, 436] width 220 height 42
drag, startPoint x: 1051, startPoint y: 438, endPoint x: 887, endPoint y: 436, distance: 164.0
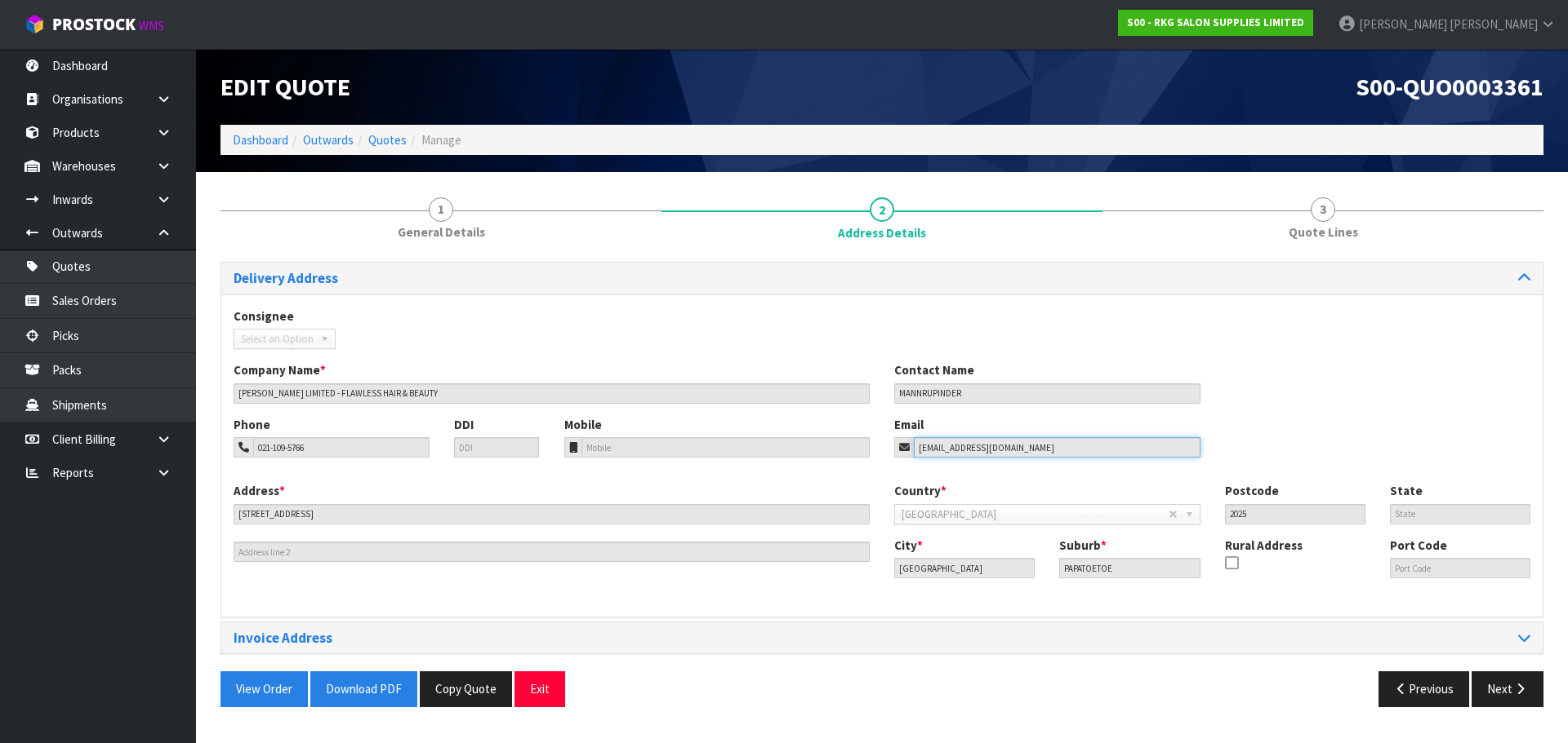
click at [887, 436] on div "Email mannrupinder411@gmail.com" at bounding box center [1047, 436] width 331 height 42
drag, startPoint x: 339, startPoint y: 515, endPoint x: 189, endPoint y: 515, distance: 150.0
click at [189, 515] on body "Toggle navigation ProStock WMS S00 - RKG SALON SUPPLIES LIMITED [PERSON_NAME] L…" at bounding box center [784, 371] width 1568 height 743
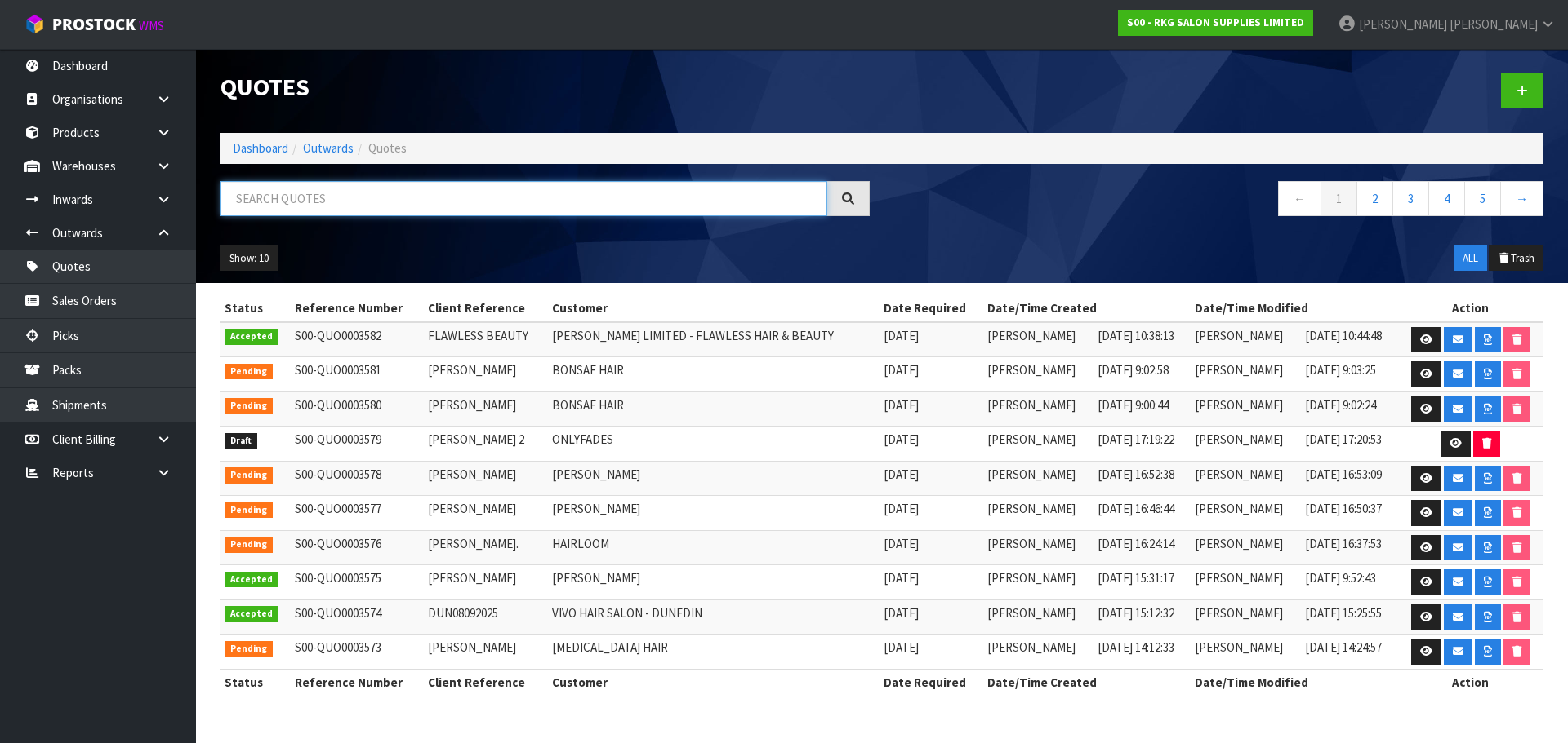
click at [312, 191] on input "text" at bounding box center [523, 199] width 606 height 35
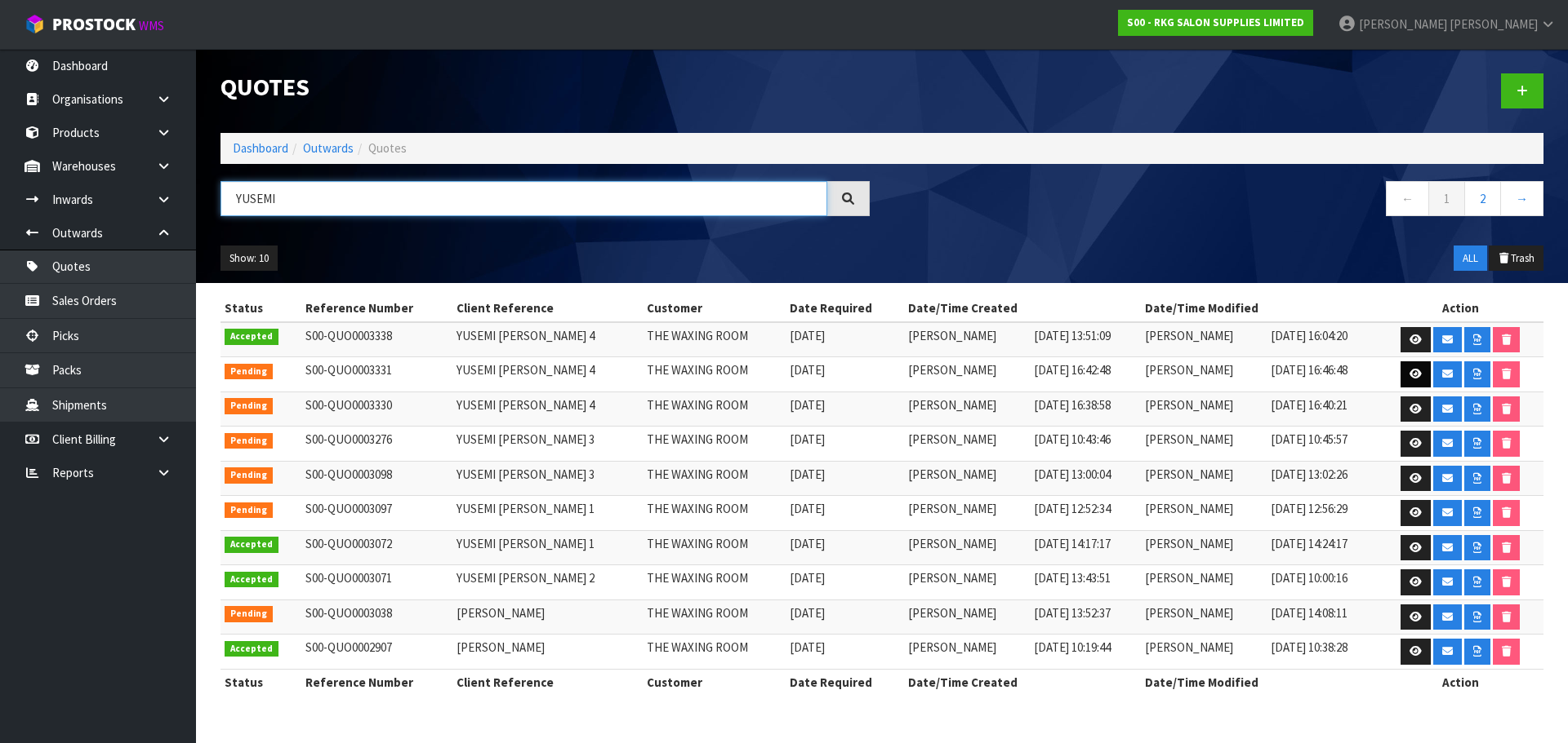
type input "YUSEMI"
click at [1409, 377] on icon at bounding box center [1415, 375] width 12 height 11
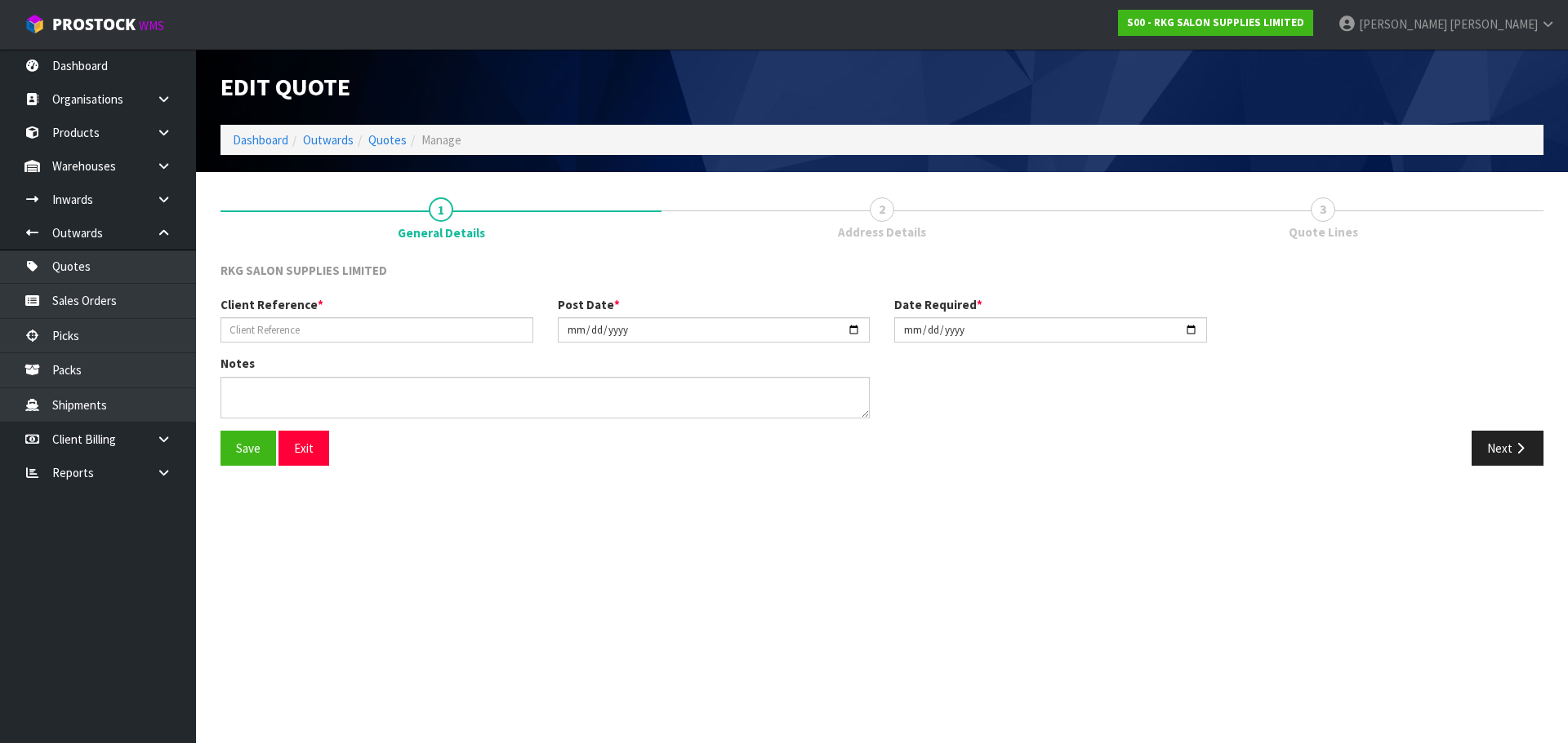
type input "YUSEMI [PERSON_NAME] 4"
type input "[DATE]"
type textarea "FOR PICK UP"
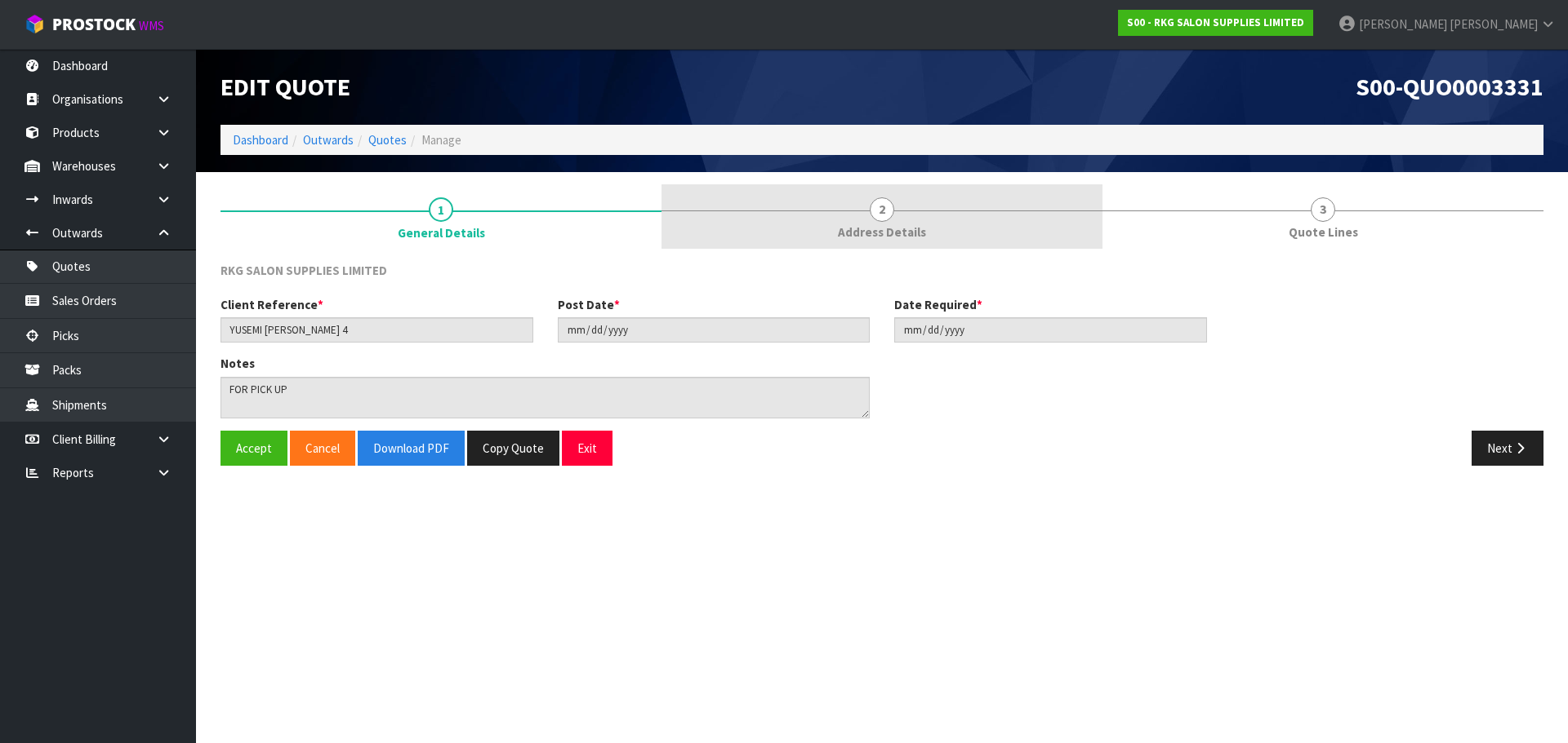
click at [883, 211] on span "2" at bounding box center [882, 210] width 25 height 25
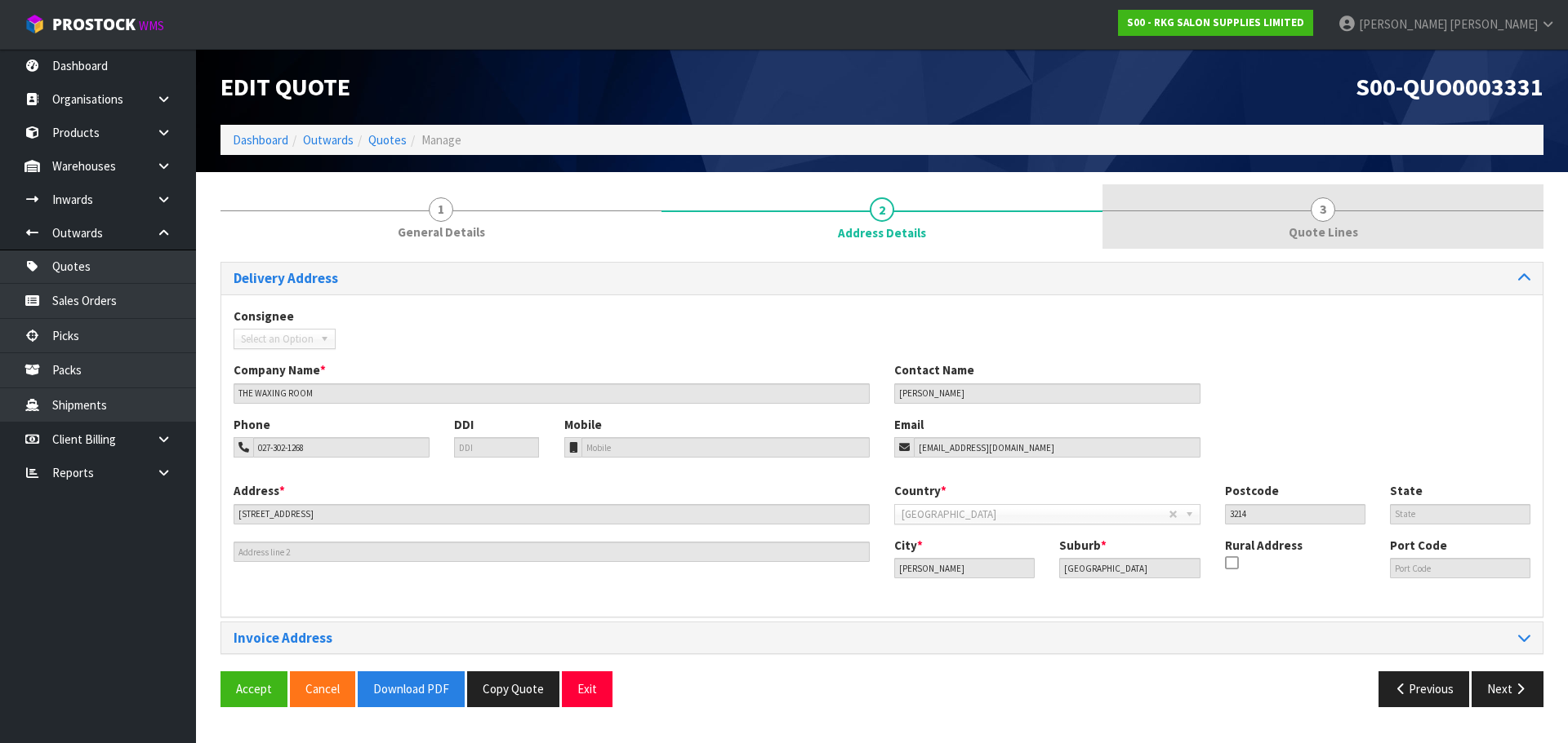
click at [1321, 209] on span "3" at bounding box center [1323, 210] width 25 height 25
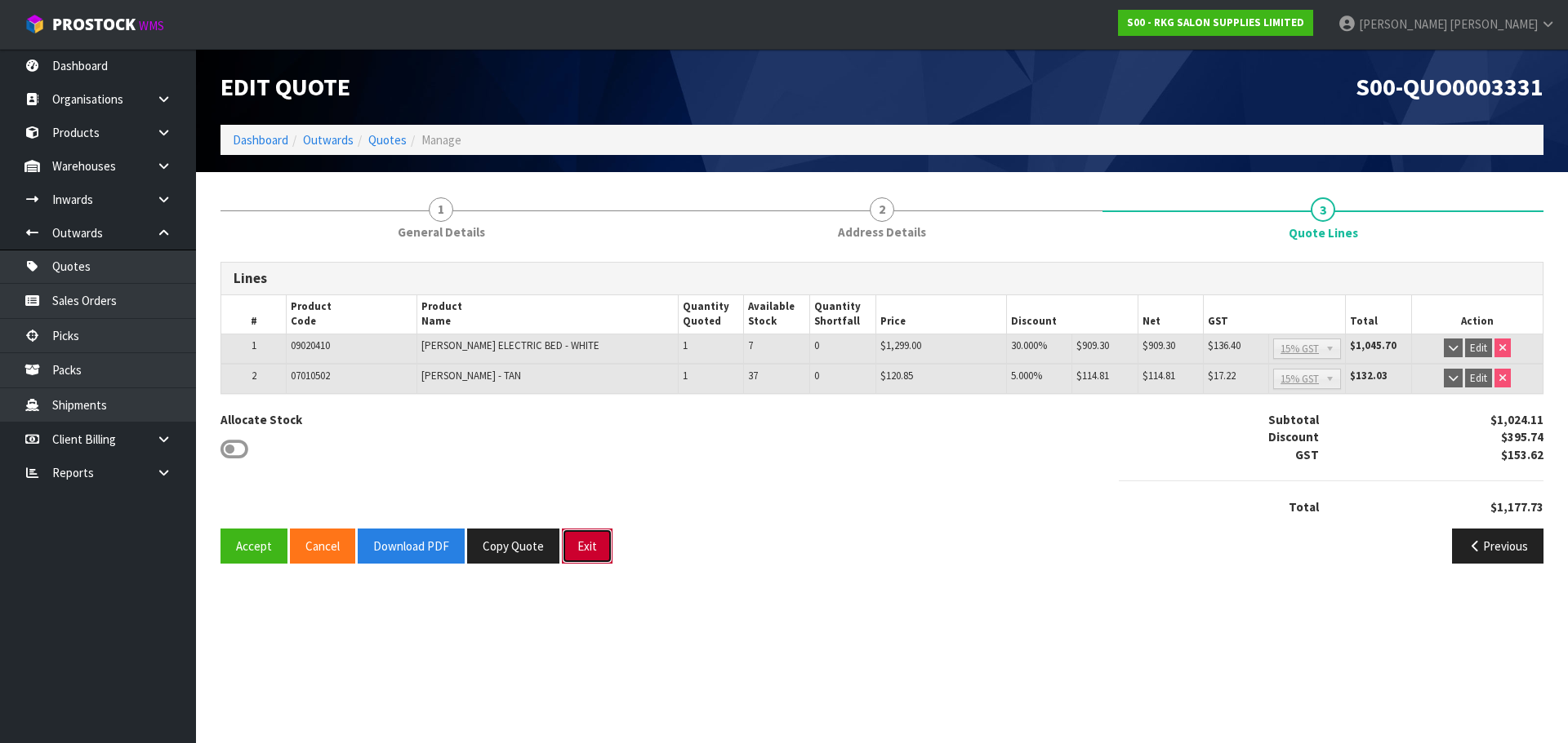
click at [584, 550] on button "Exit" at bounding box center [587, 547] width 50 height 35
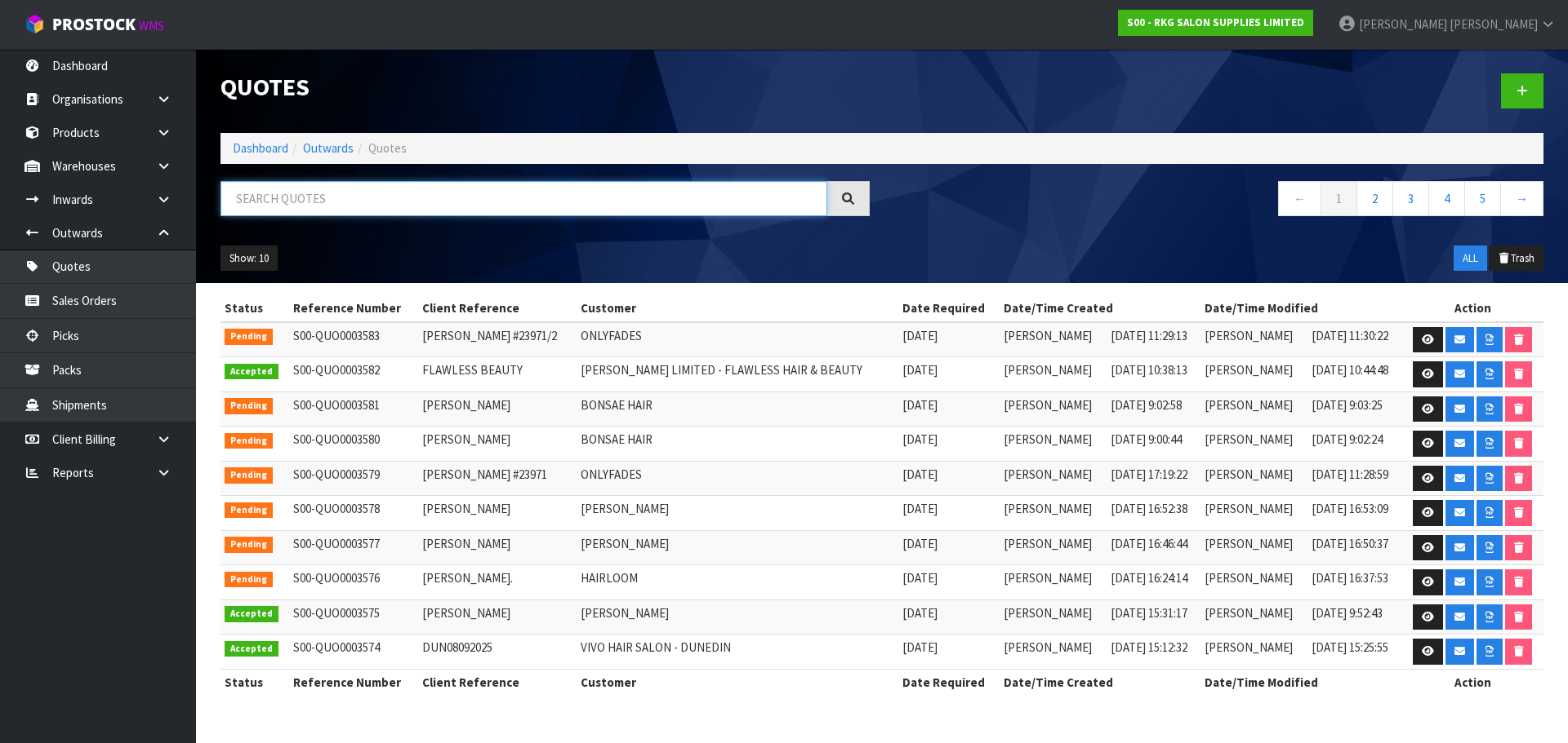
click at [295, 201] on input "text" at bounding box center [523, 199] width 606 height 35
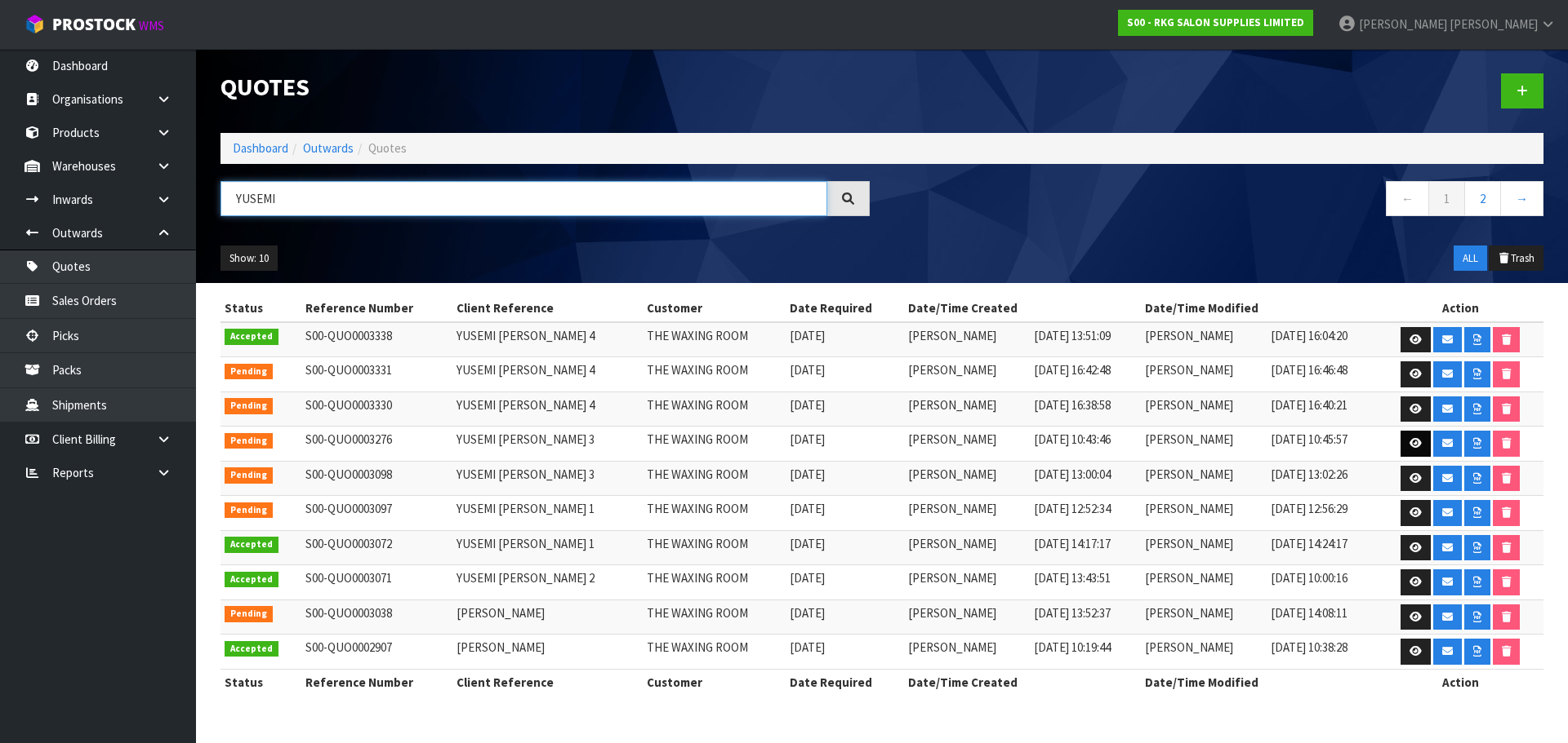
type input "YUSEMI"
click at [1418, 440] on icon at bounding box center [1415, 444] width 12 height 11
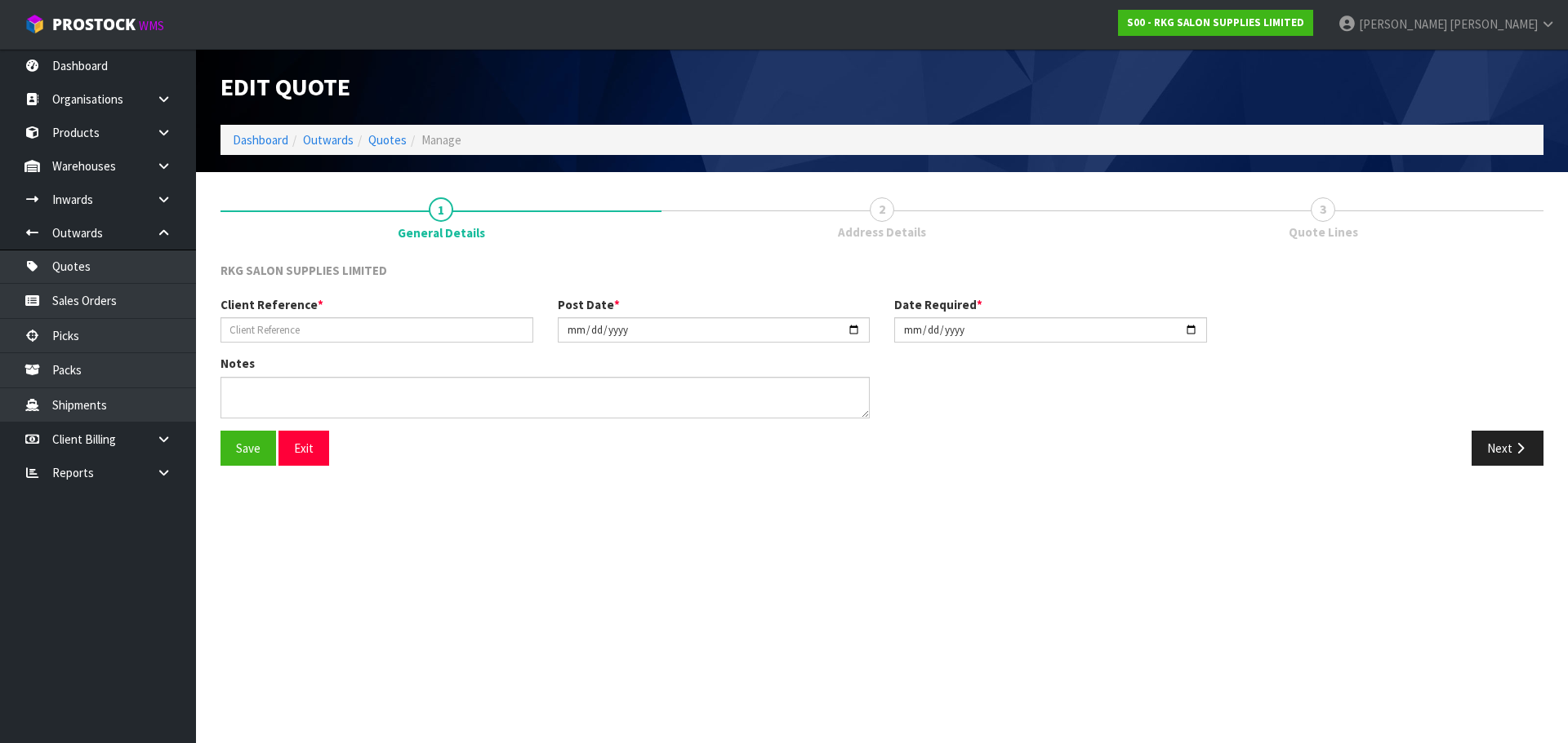
type input "YUSEMI [PERSON_NAME] 3"
type input "[DATE]"
type textarea "FOR PICK UP"
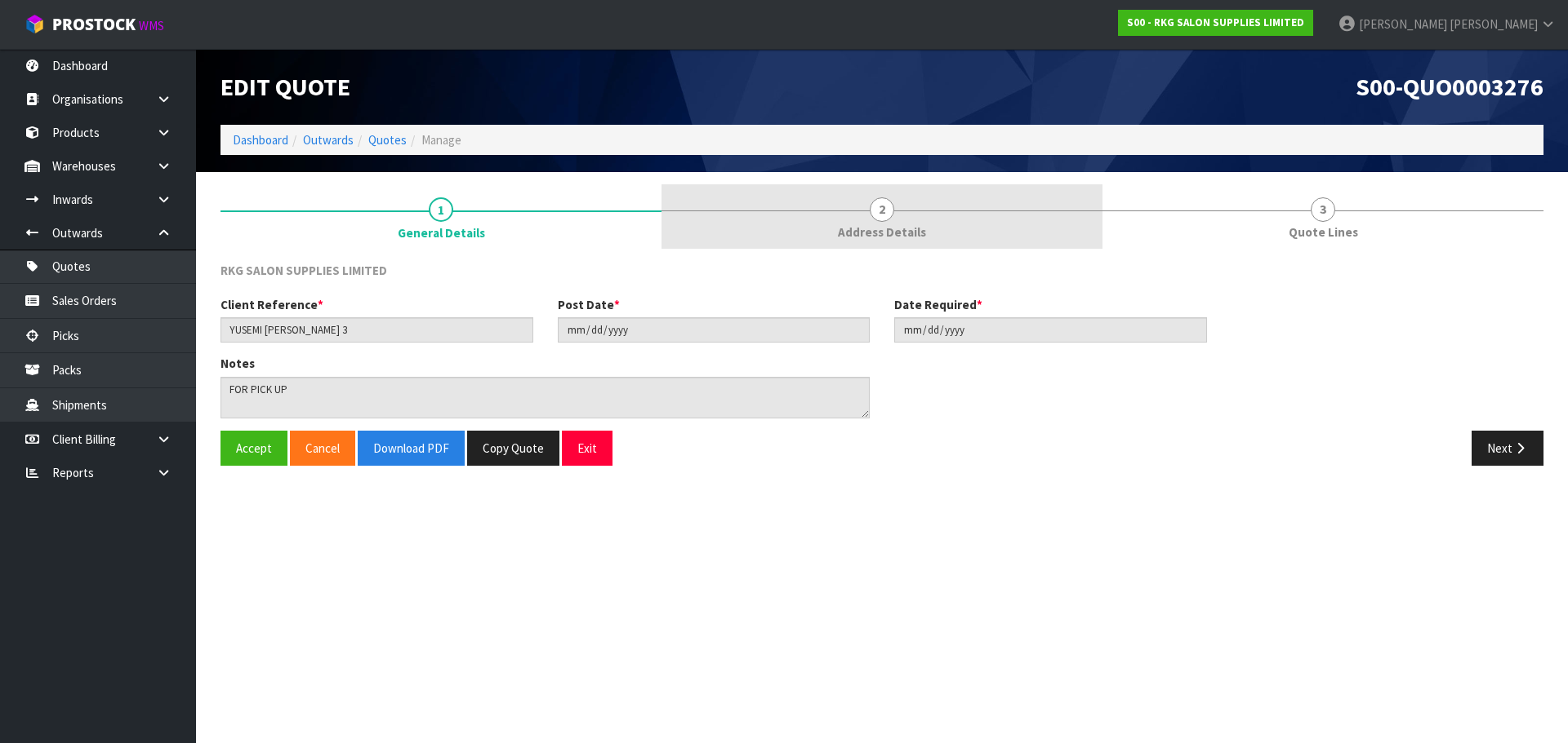
click at [888, 206] on span "2" at bounding box center [882, 210] width 25 height 25
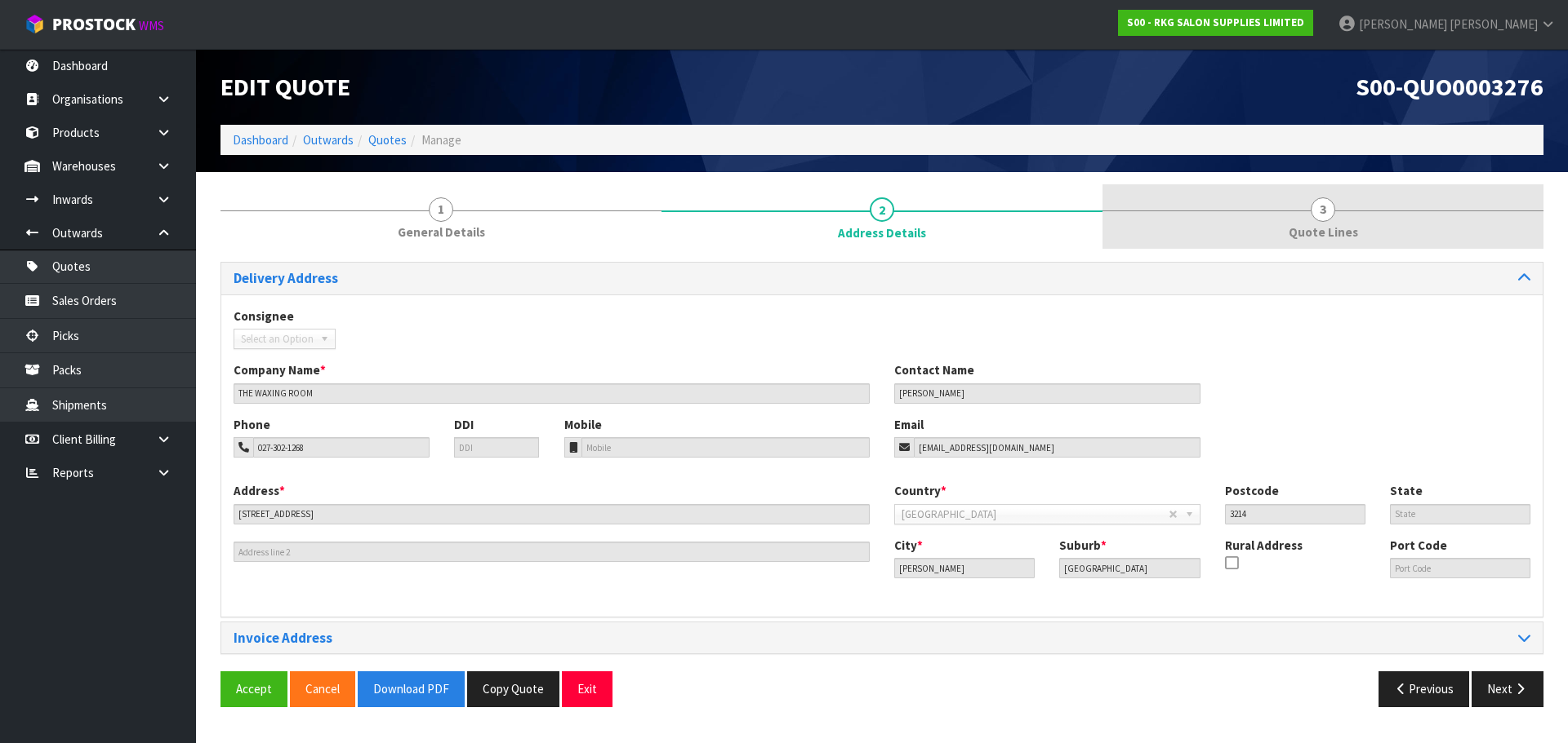
click at [1321, 210] on span "3" at bounding box center [1323, 210] width 25 height 25
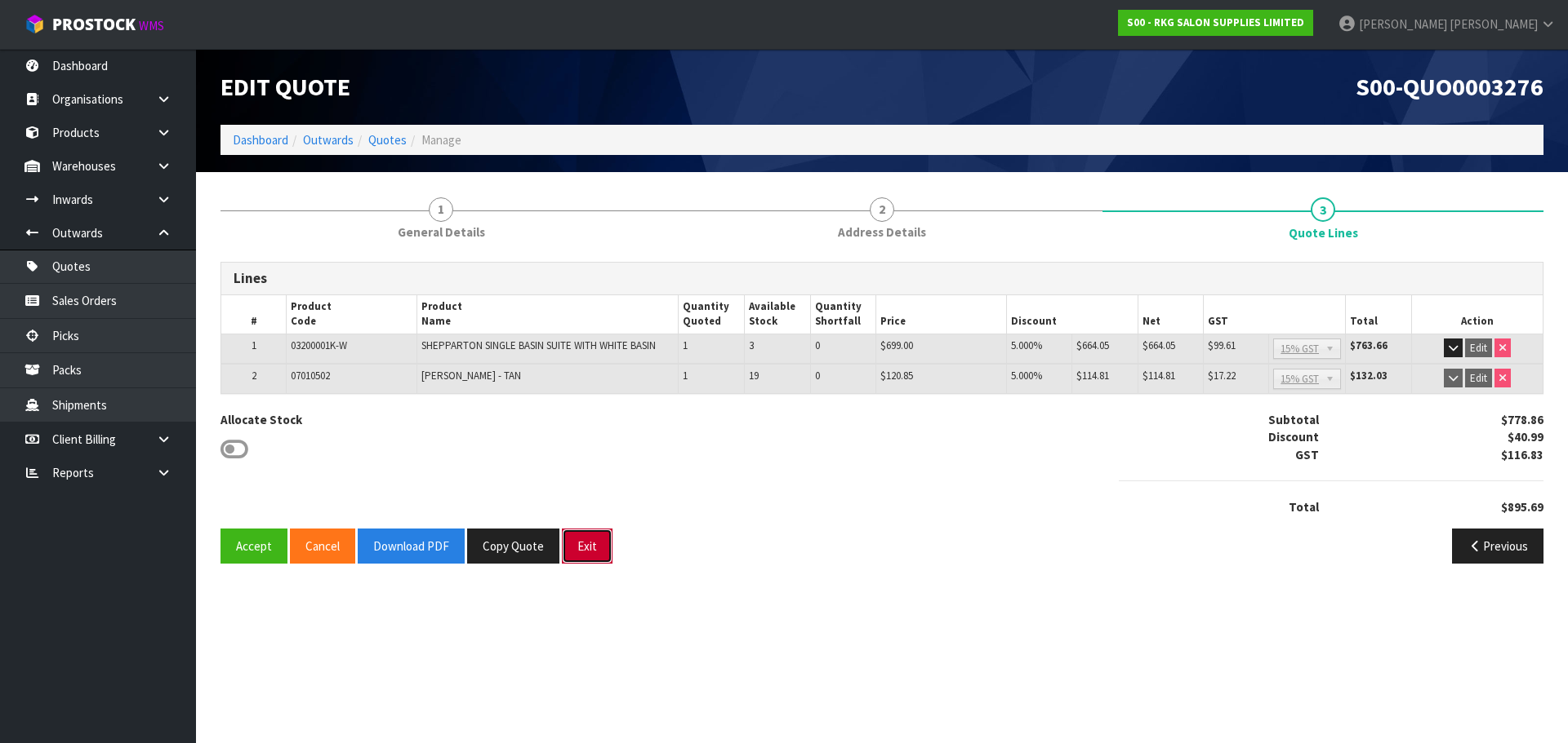
click at [579, 542] on button "Exit" at bounding box center [587, 547] width 50 height 35
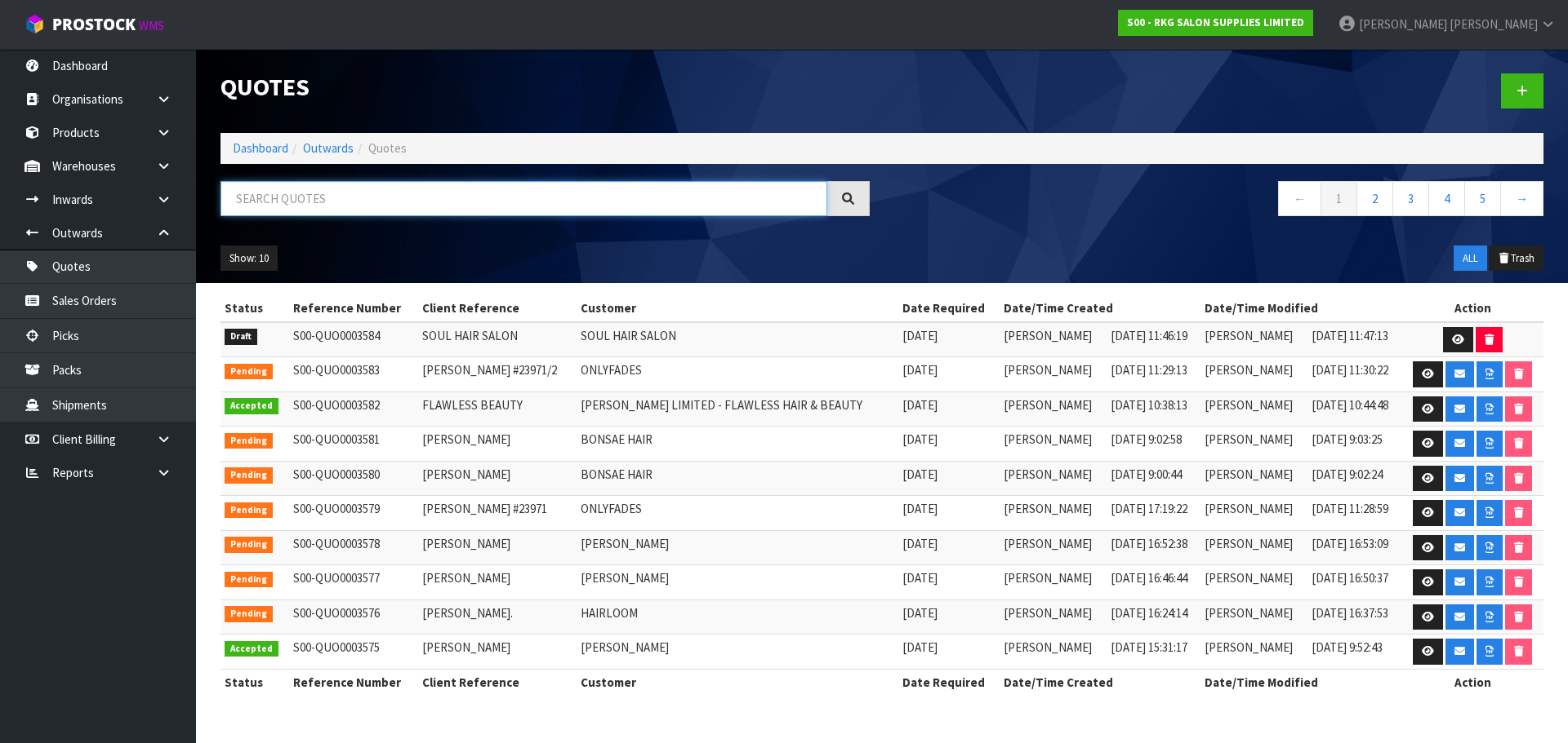
click at [337, 204] on input "text" at bounding box center [523, 199] width 606 height 35
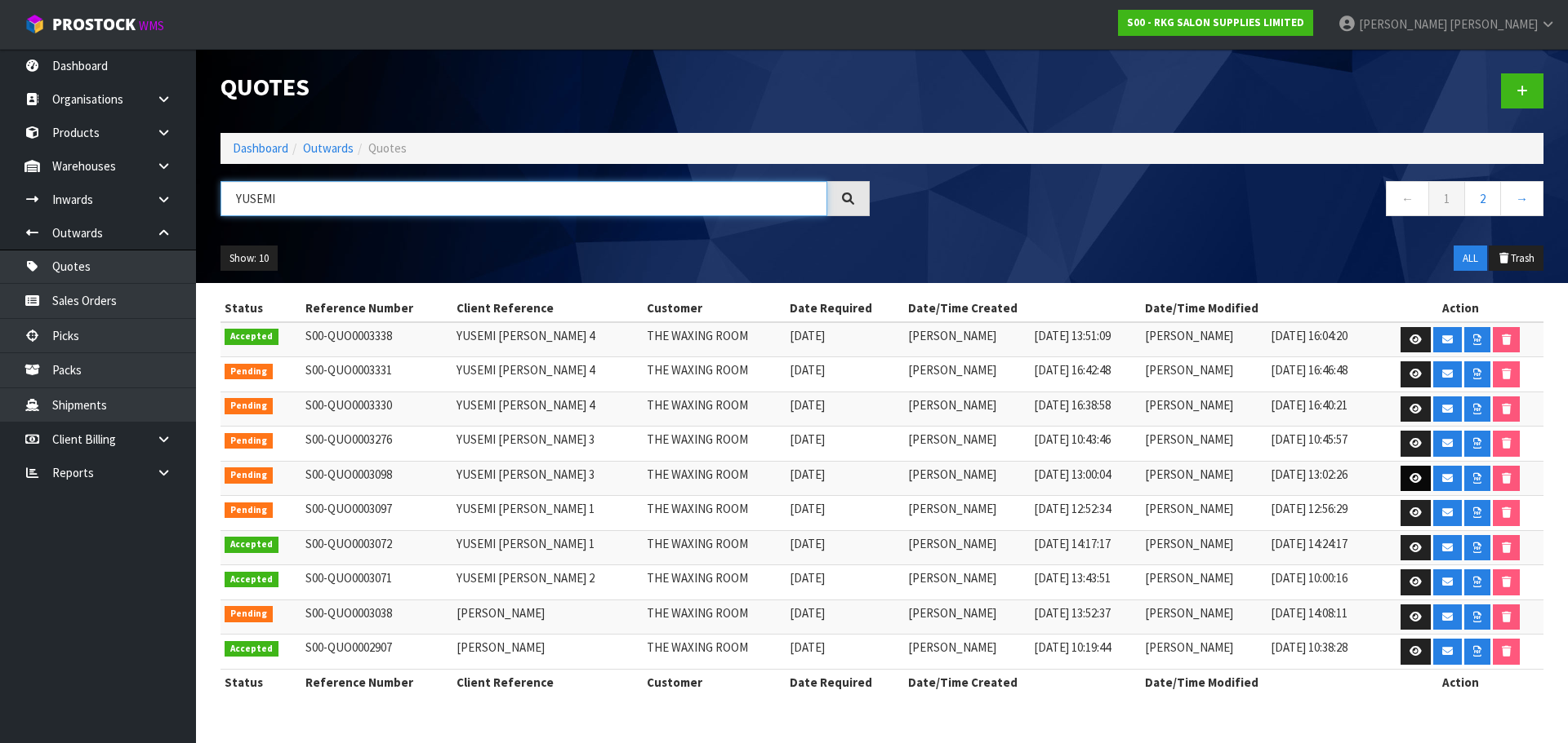
type input "YUSEMI"
click at [1409, 481] on icon at bounding box center [1415, 479] width 12 height 11
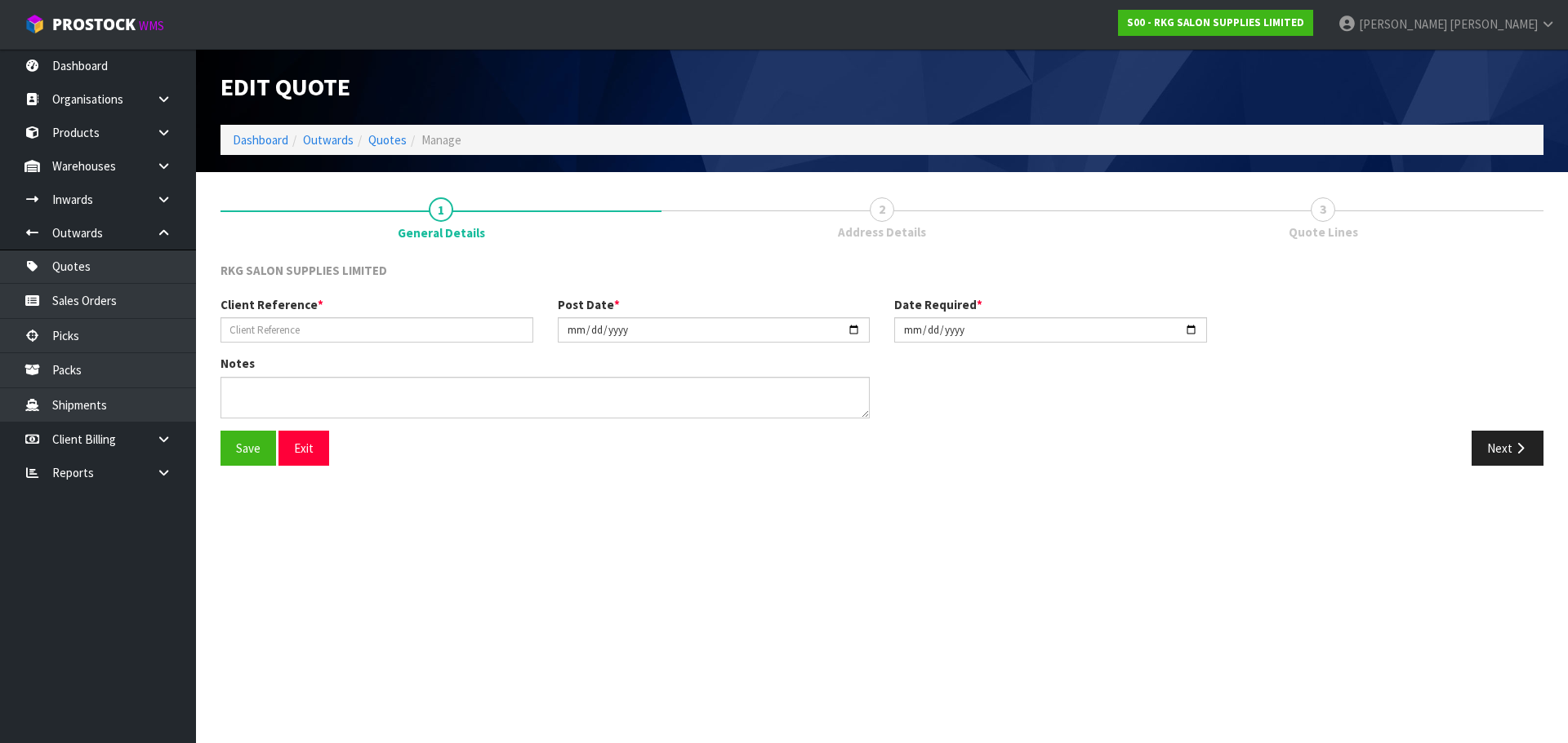
type input "YUSEMI [PERSON_NAME] 3"
type input "[DATE]"
type textarea "FOR PICK UP"
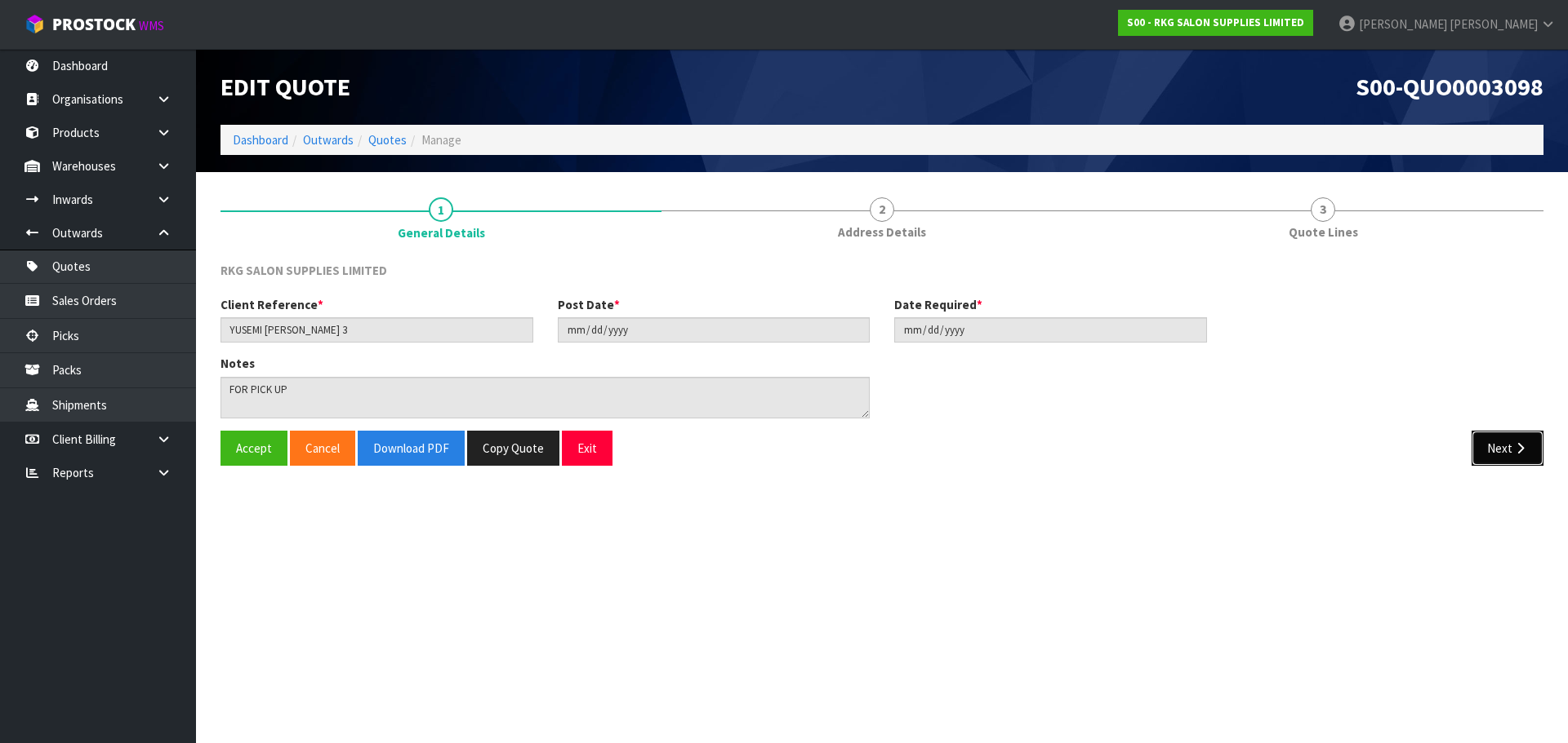
click at [1481, 446] on button "Next" at bounding box center [1507, 449] width 72 height 35
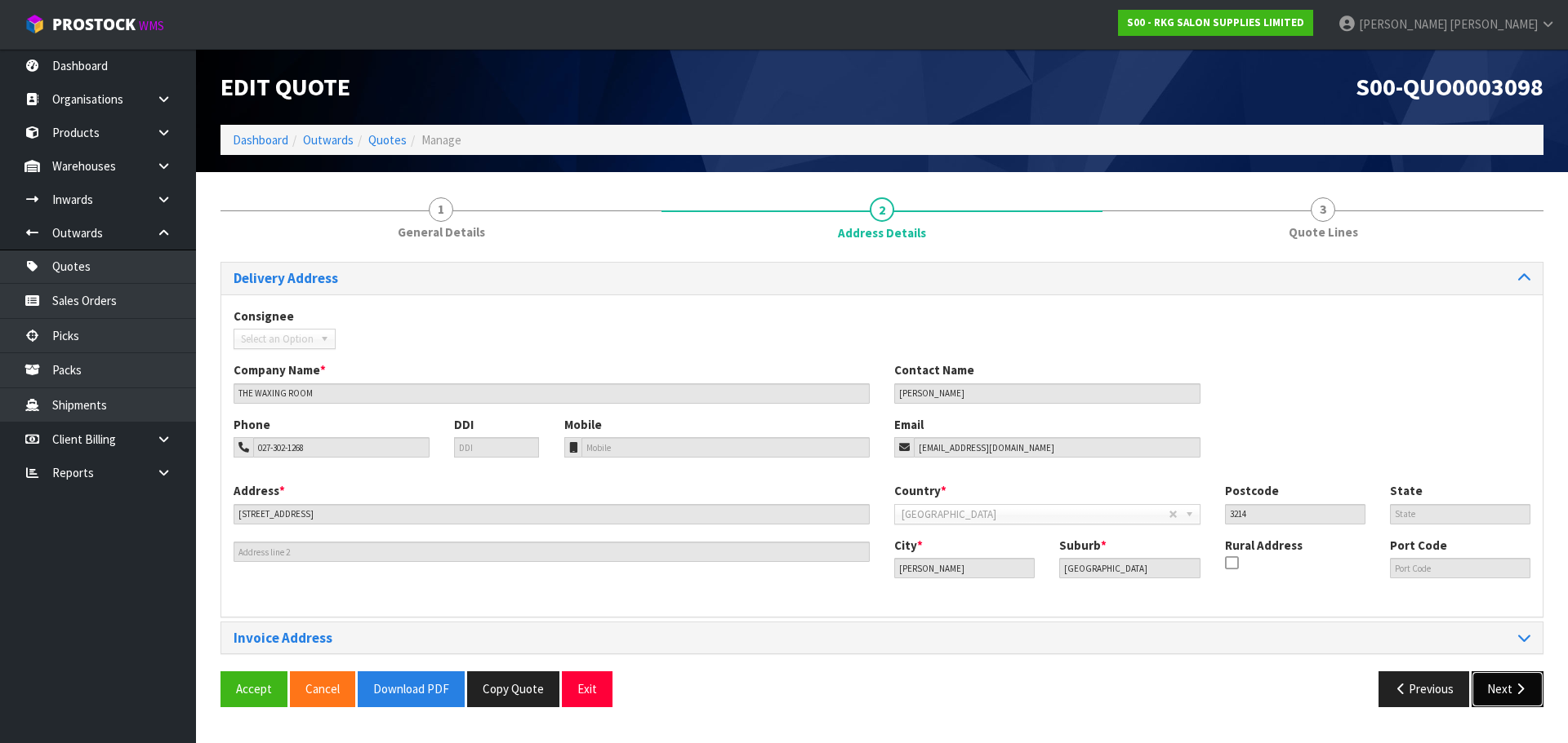
click at [1490, 679] on button "Next" at bounding box center [1507, 689] width 72 height 35
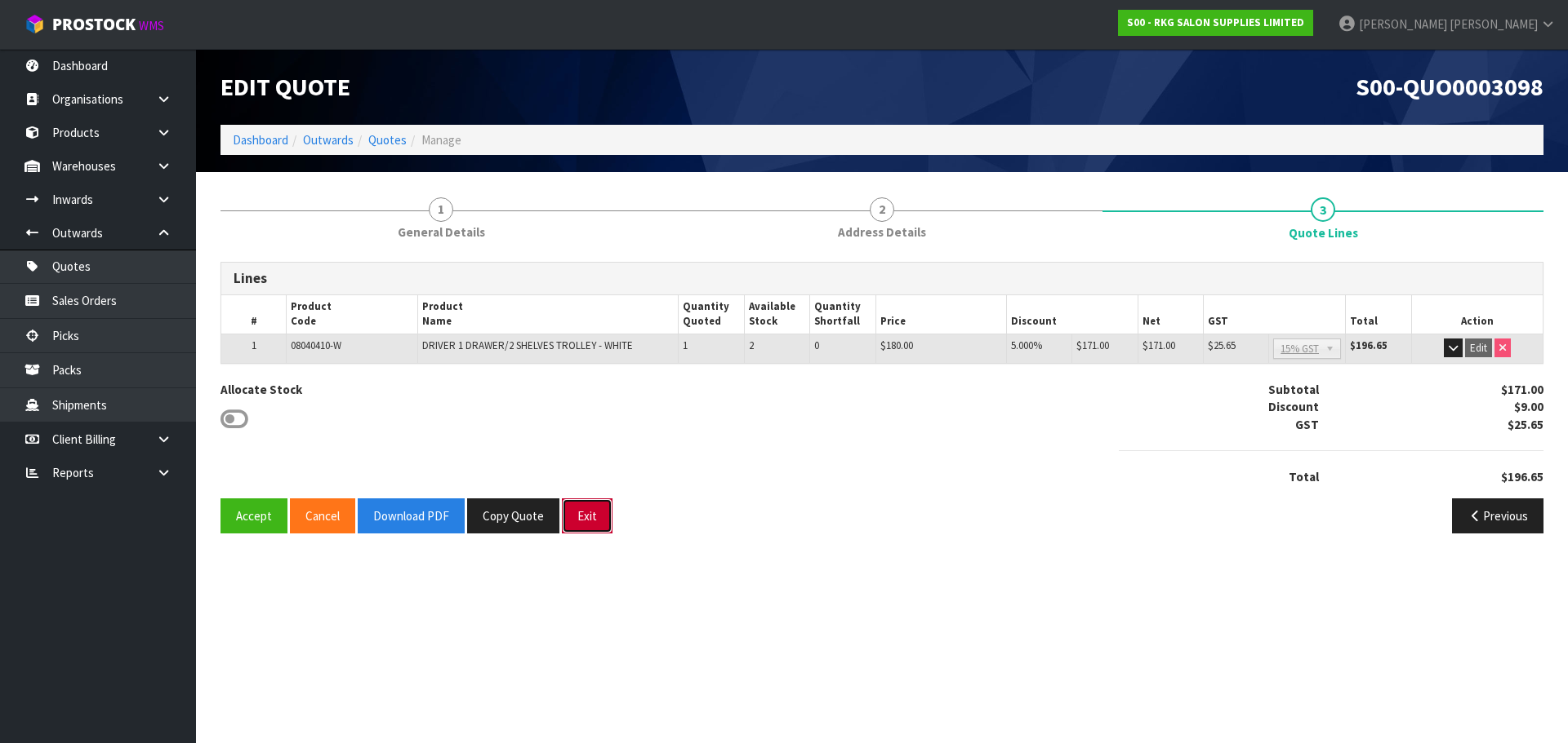
click at [584, 520] on button "Exit" at bounding box center [587, 516] width 50 height 35
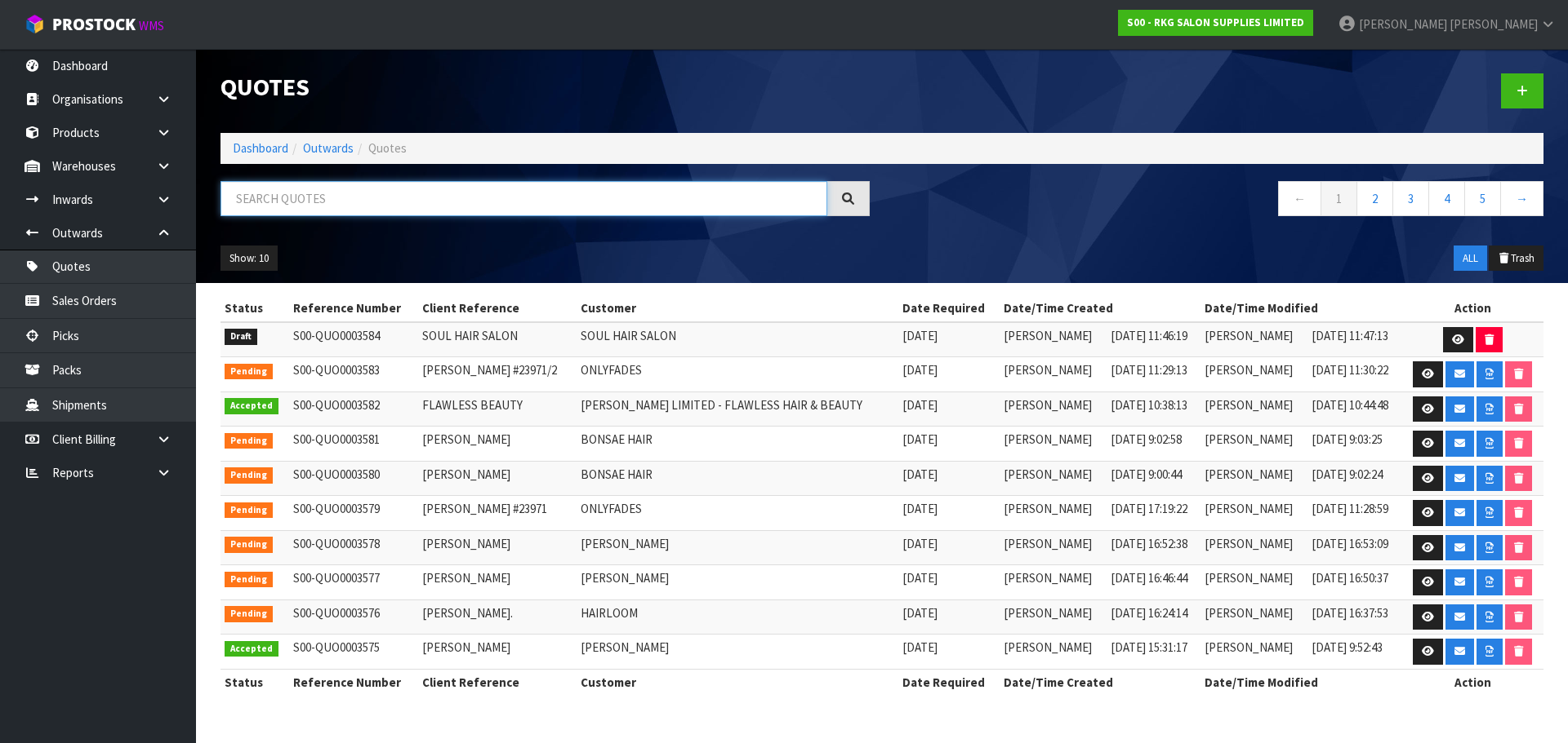
click at [368, 206] on input "text" at bounding box center [523, 199] width 606 height 35
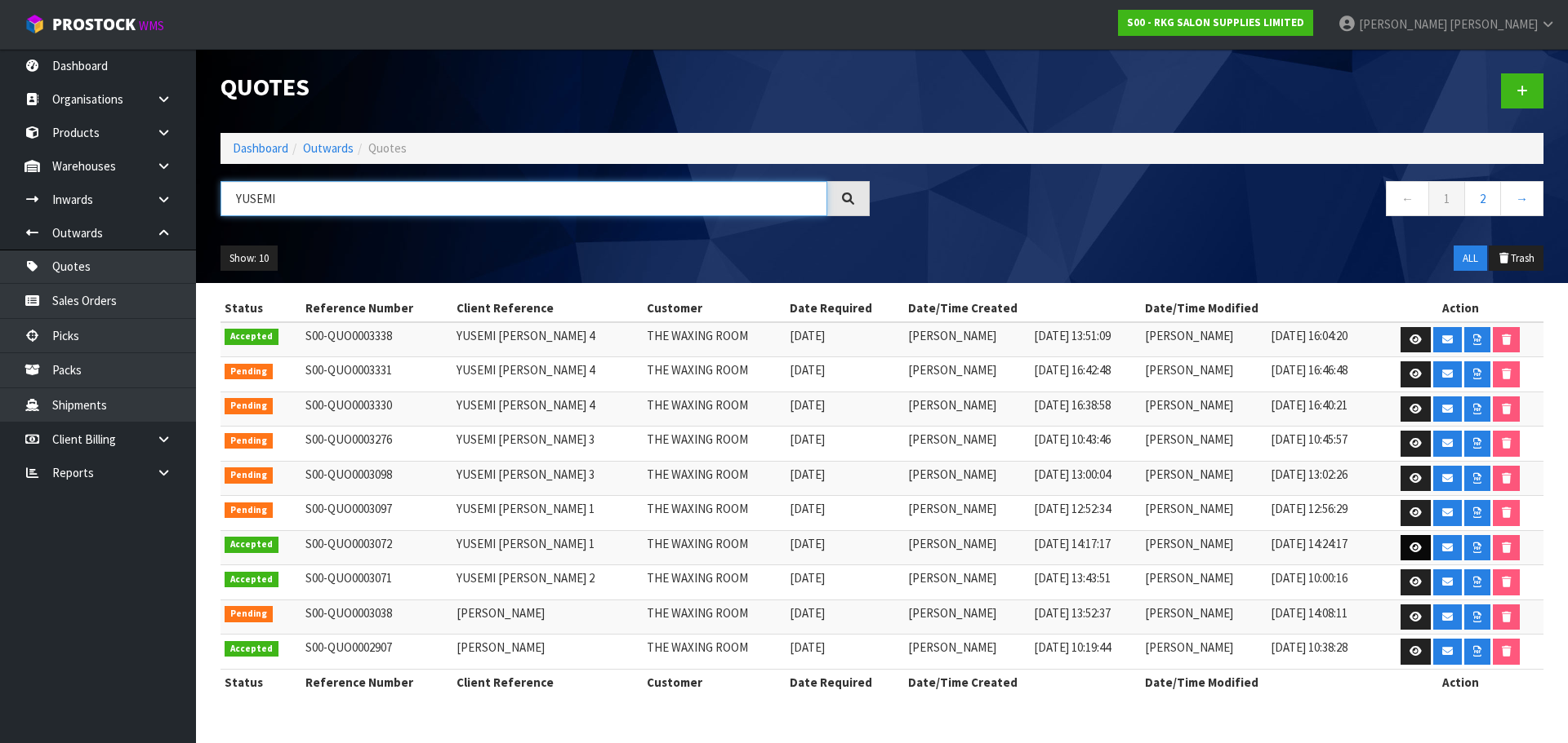
type input "YUSEMI"
click at [1409, 551] on icon at bounding box center [1415, 548] width 12 height 11
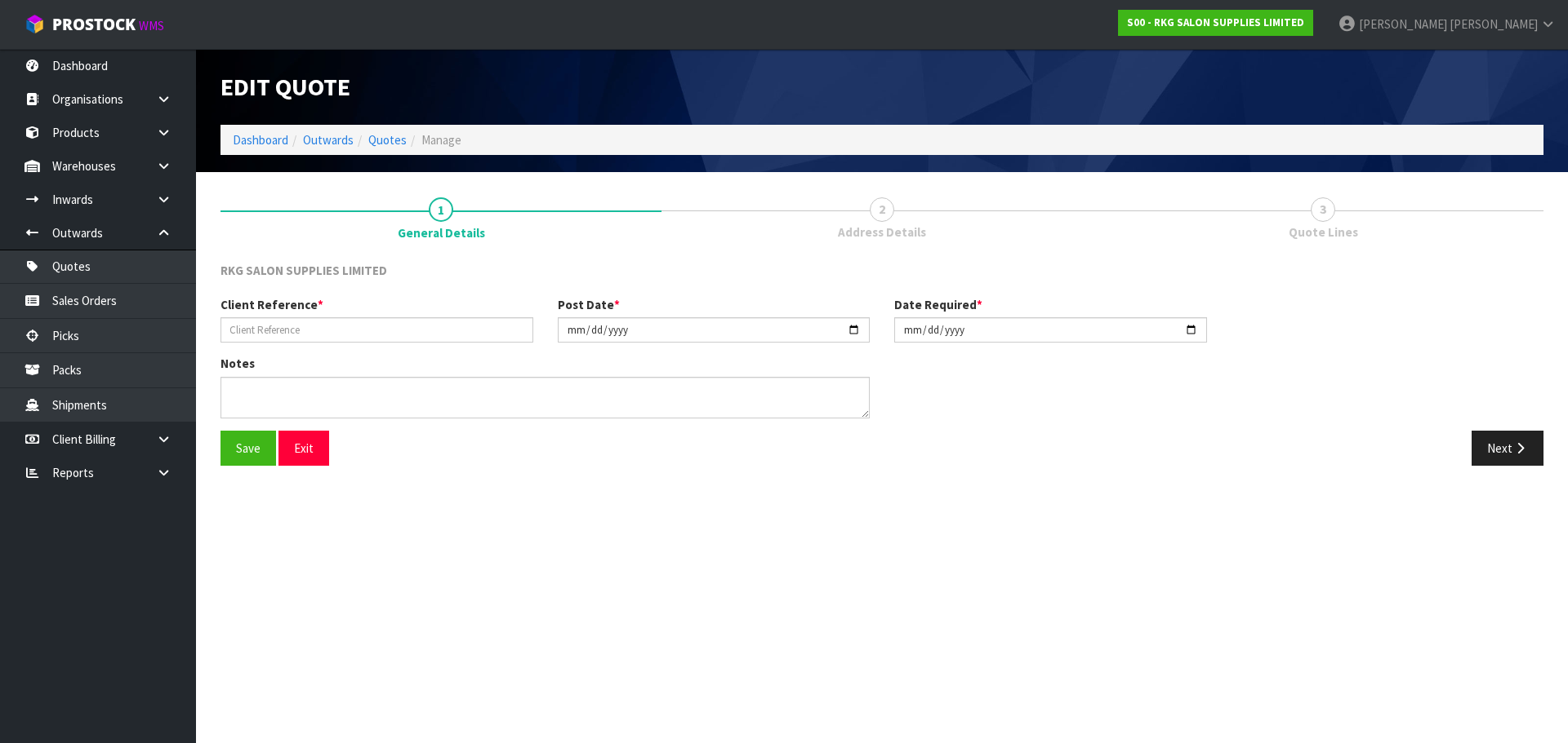
type input "YUSEMI [PERSON_NAME] 1"
type input "[DATE]"
type textarea "FOR PICK UP"
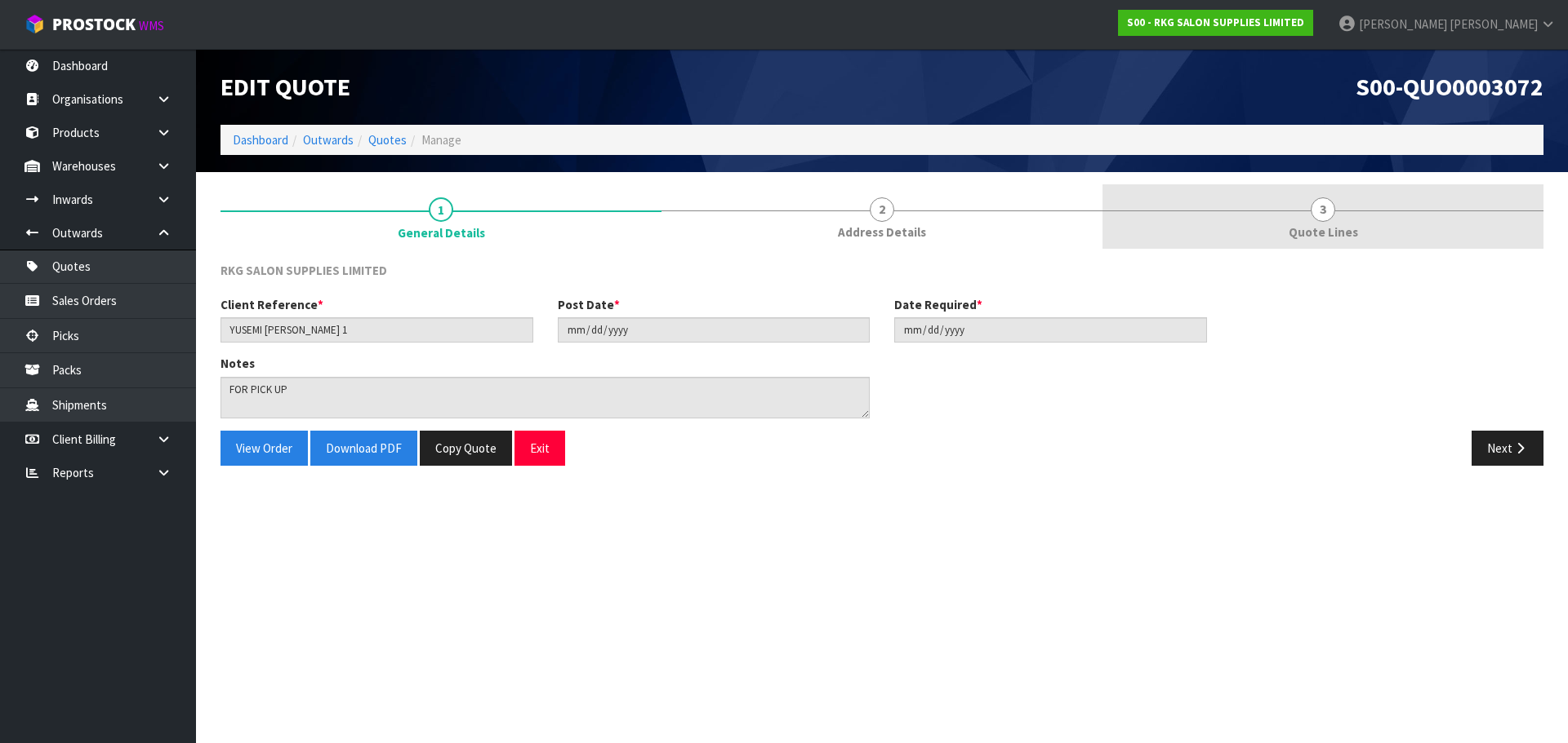
click at [1318, 211] on span "3" at bounding box center [1323, 210] width 25 height 25
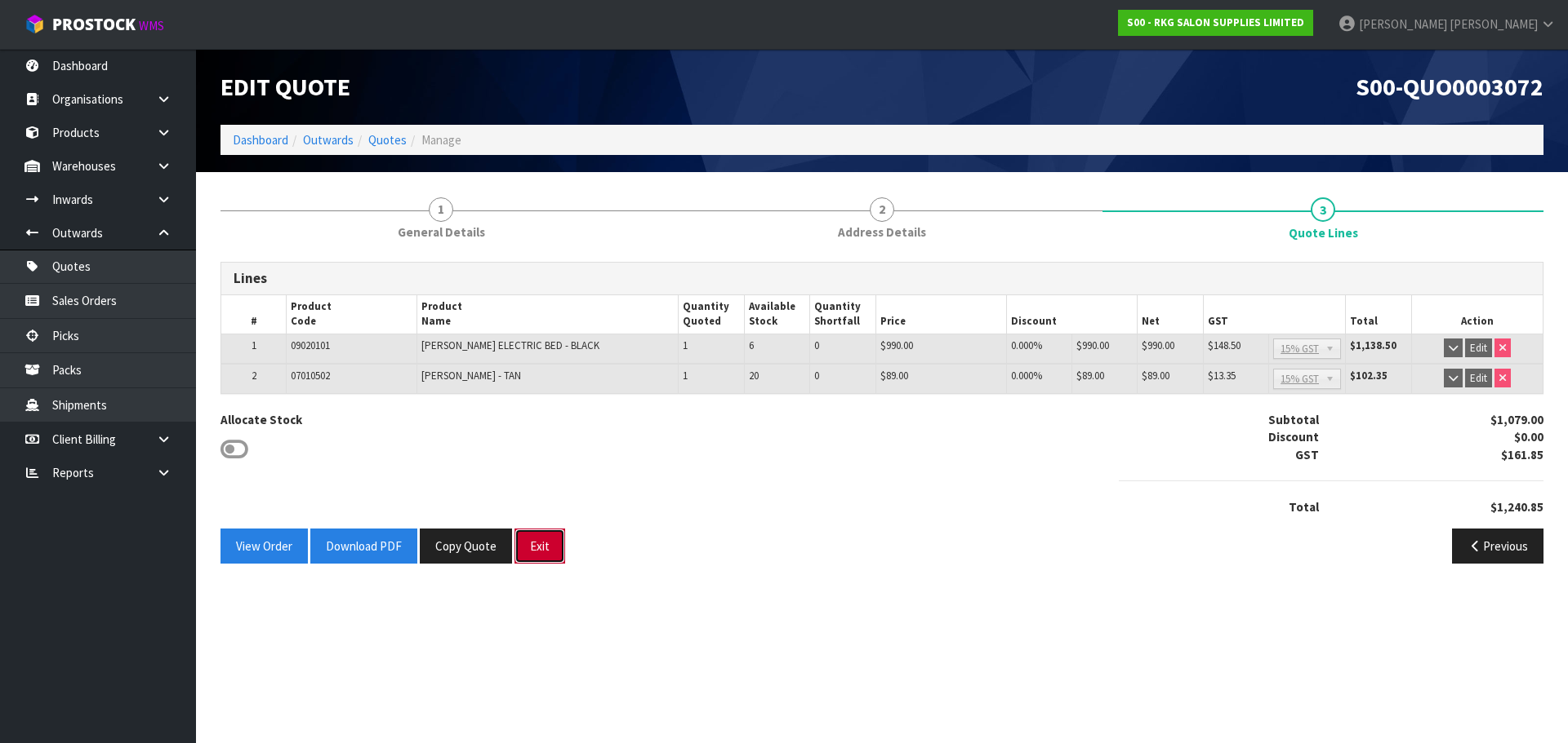
click at [549, 546] on button "Exit" at bounding box center [539, 547] width 50 height 35
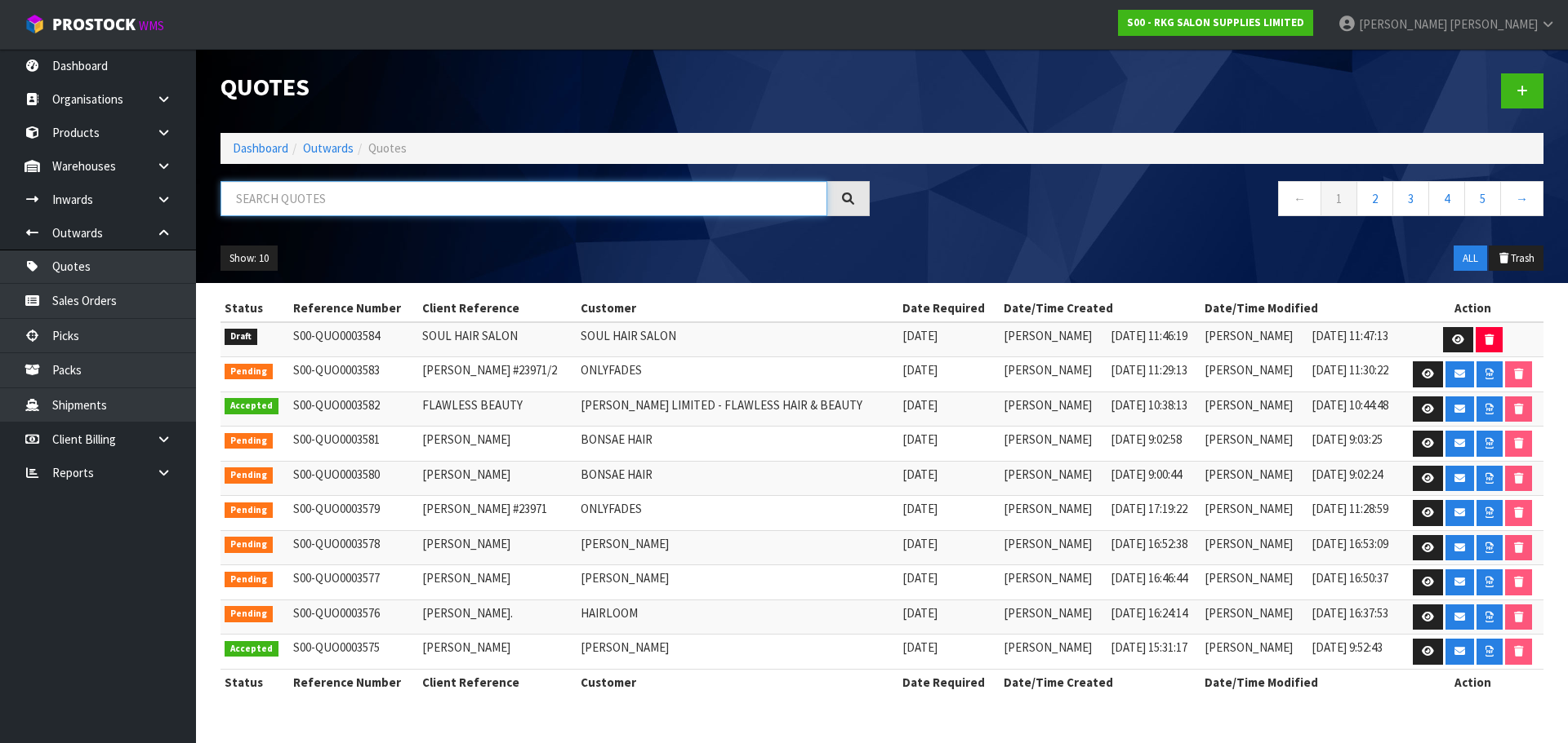
click at [306, 195] on input "text" at bounding box center [523, 199] width 606 height 35
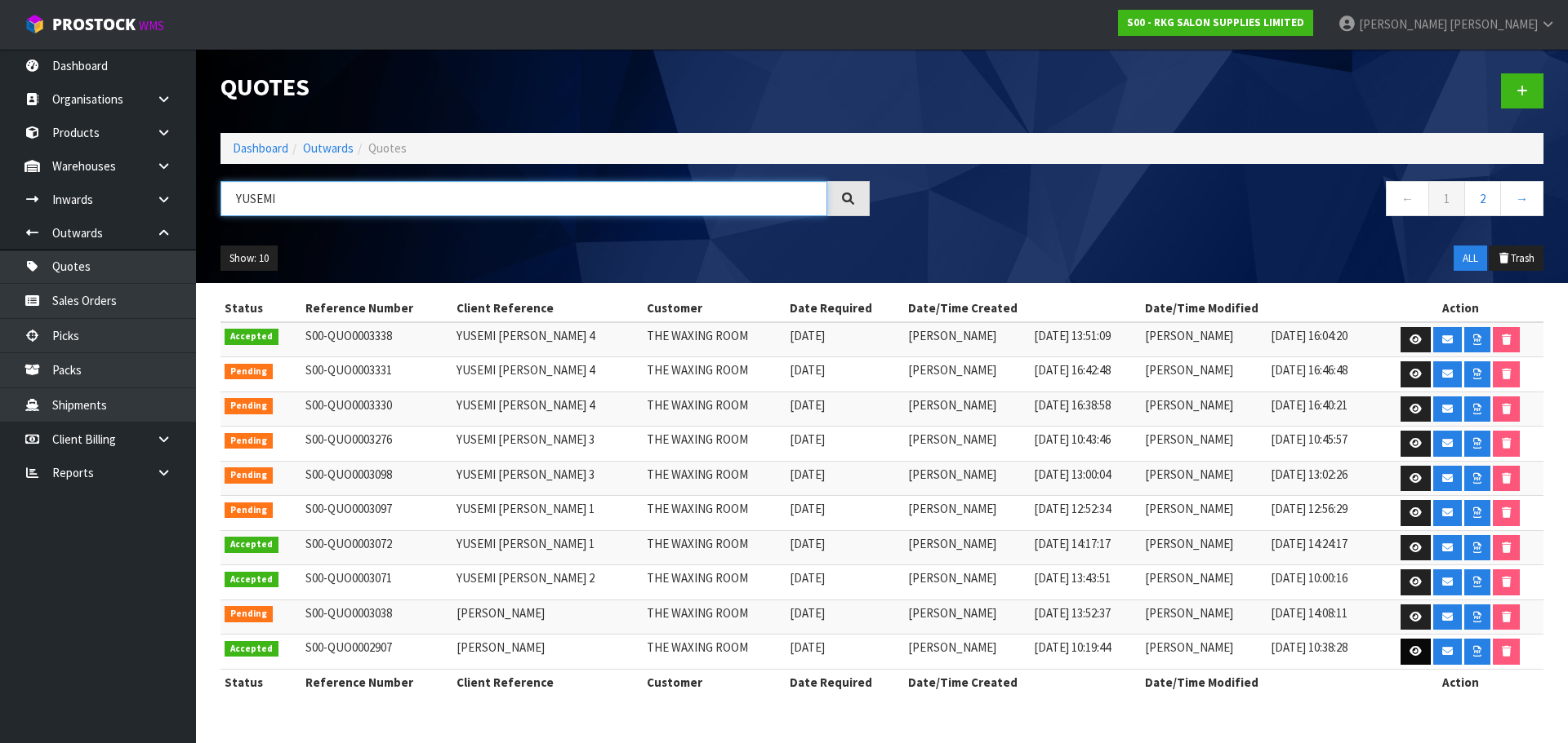
type input "YUSEMI"
click at [1414, 651] on icon at bounding box center [1415, 652] width 12 height 11
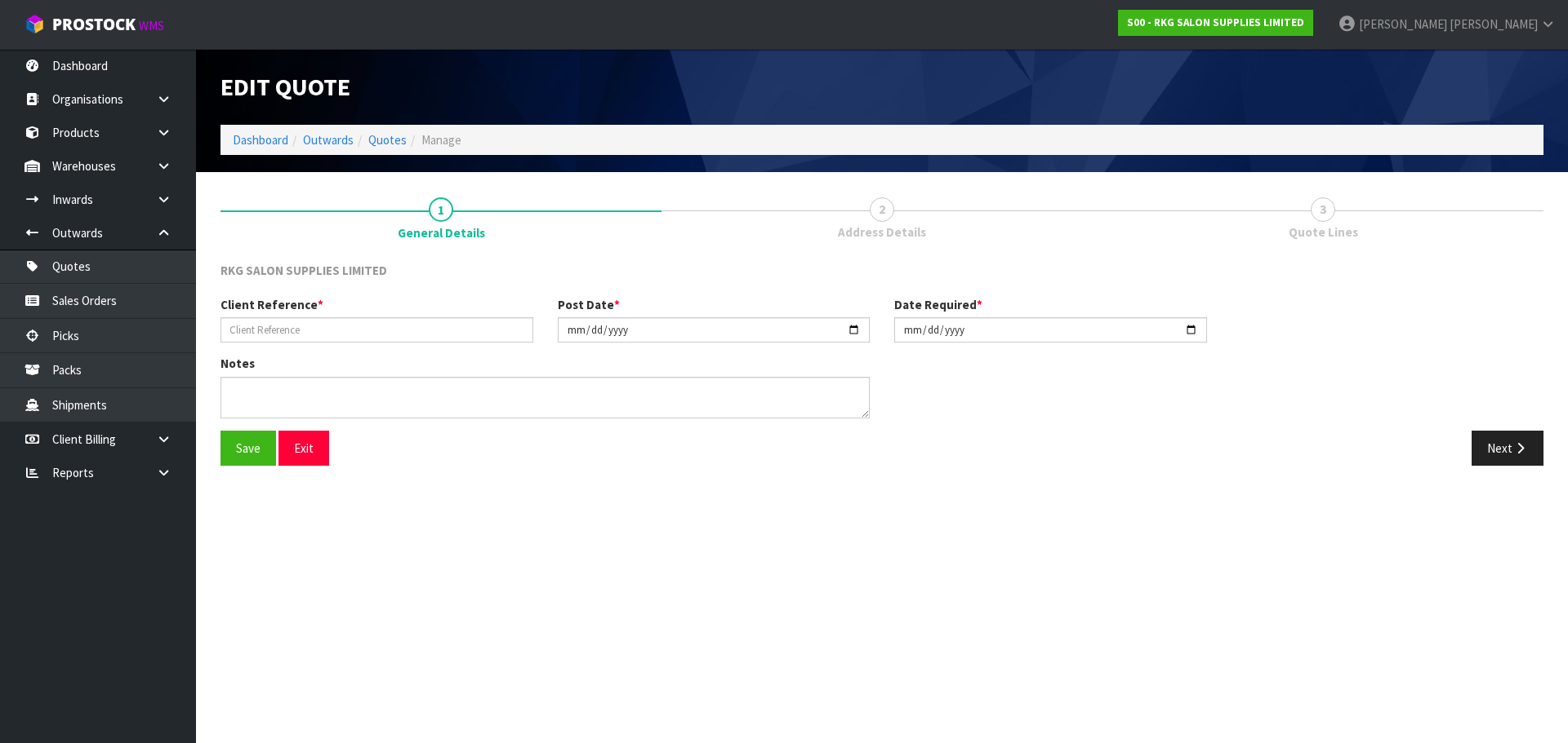
type input "[PERSON_NAME]"
type input "[DATE]"
type textarea "FOR PICK UP"
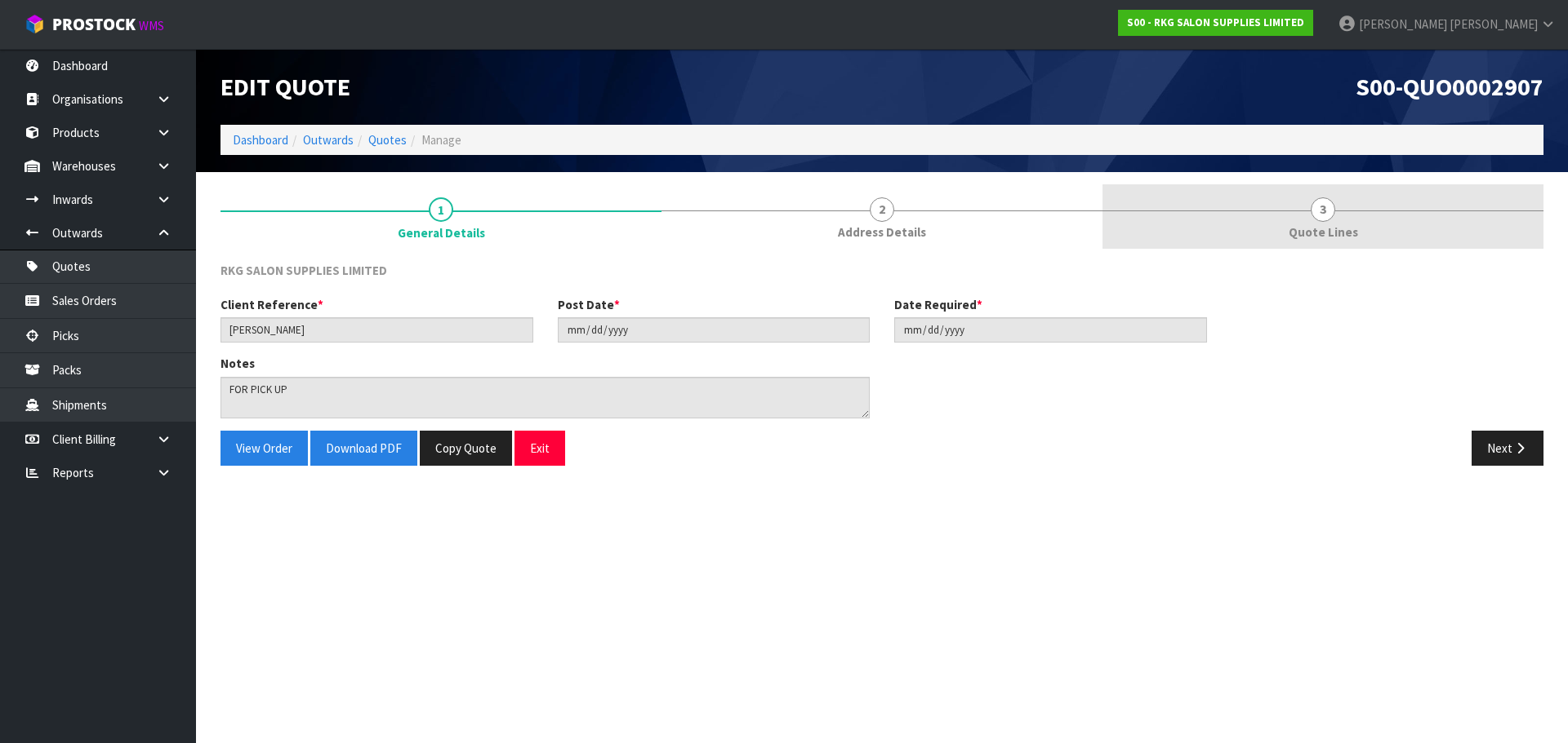
click at [1319, 217] on span "3" at bounding box center [1323, 210] width 25 height 25
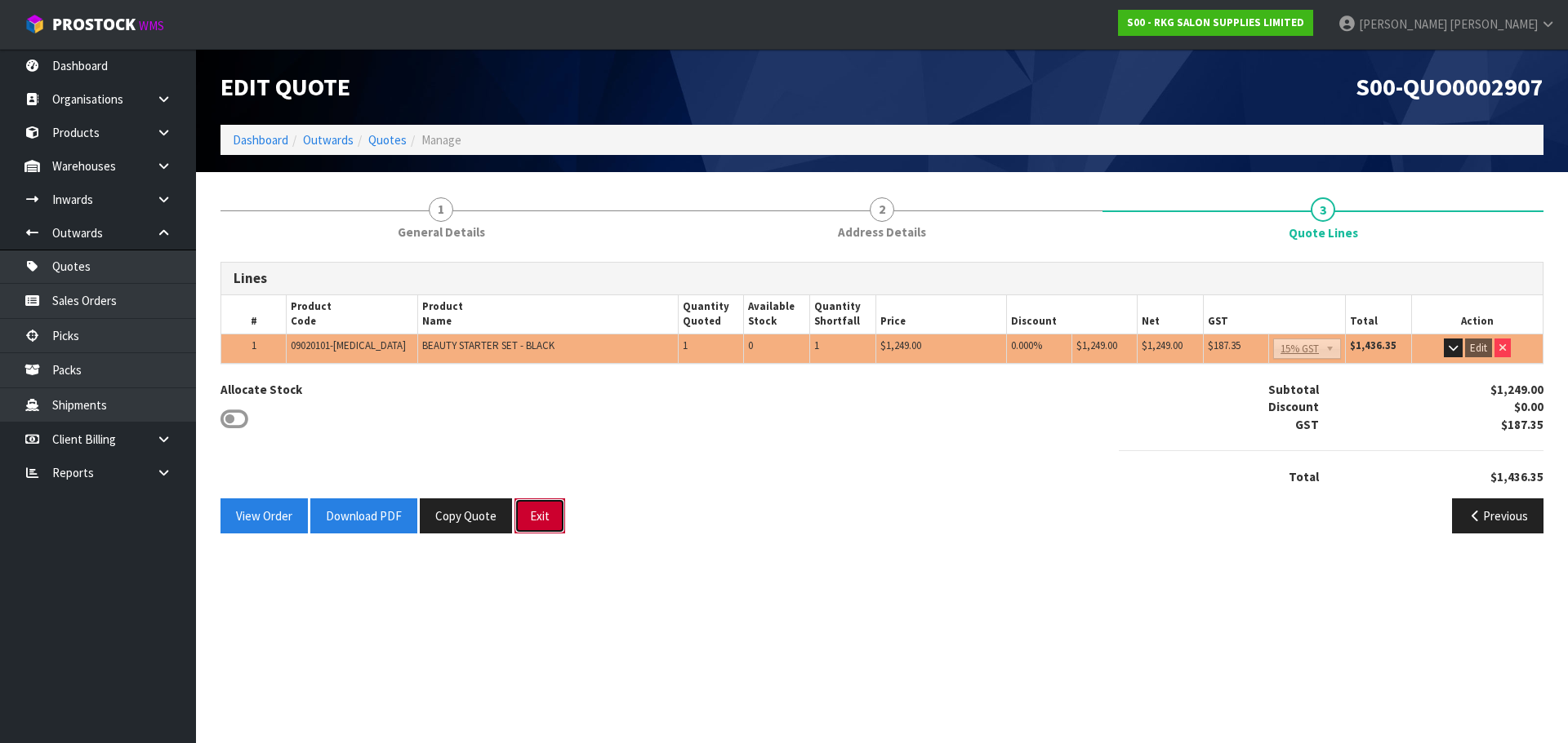
click at [540, 514] on button "Exit" at bounding box center [539, 516] width 50 height 35
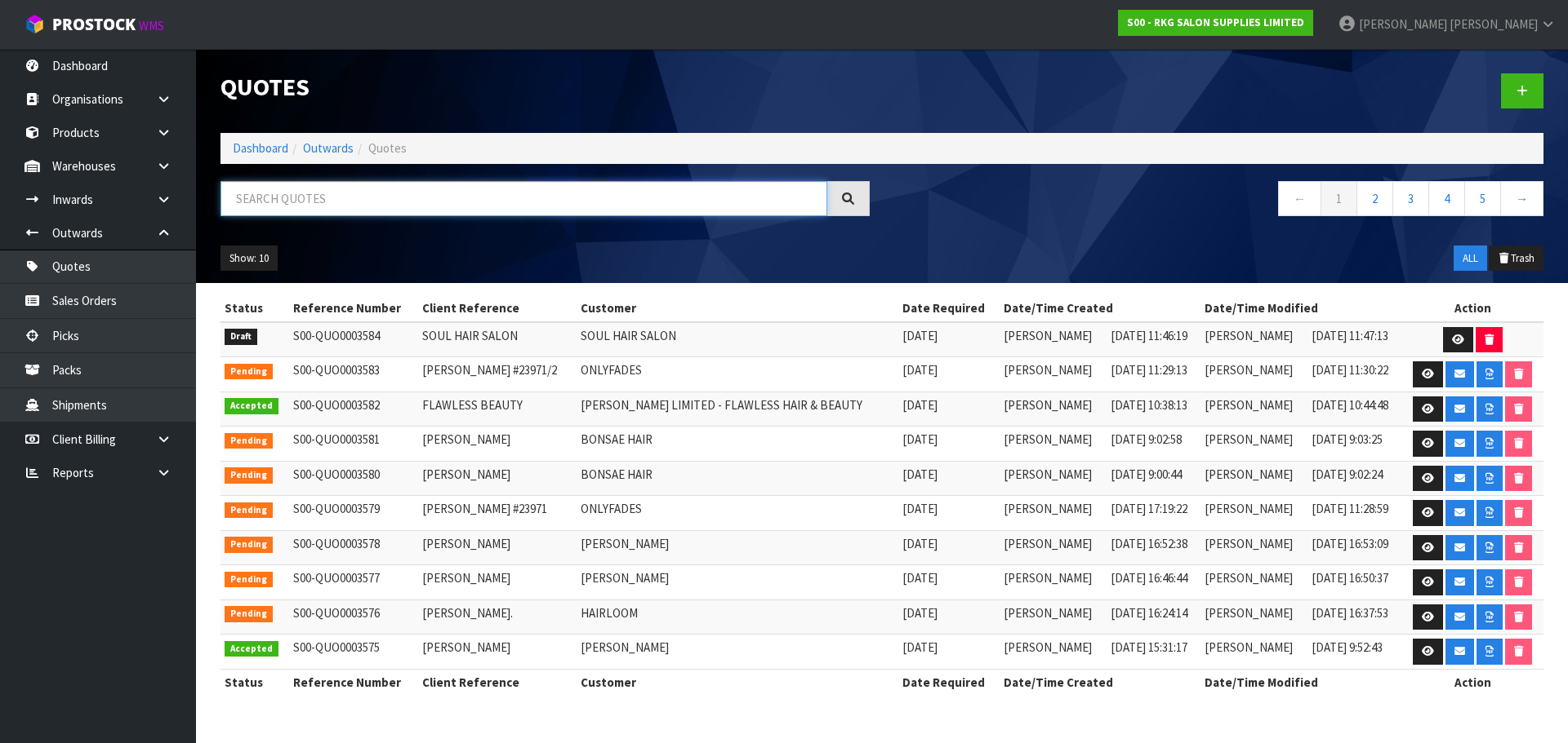
click at [321, 199] on input "text" at bounding box center [523, 199] width 606 height 35
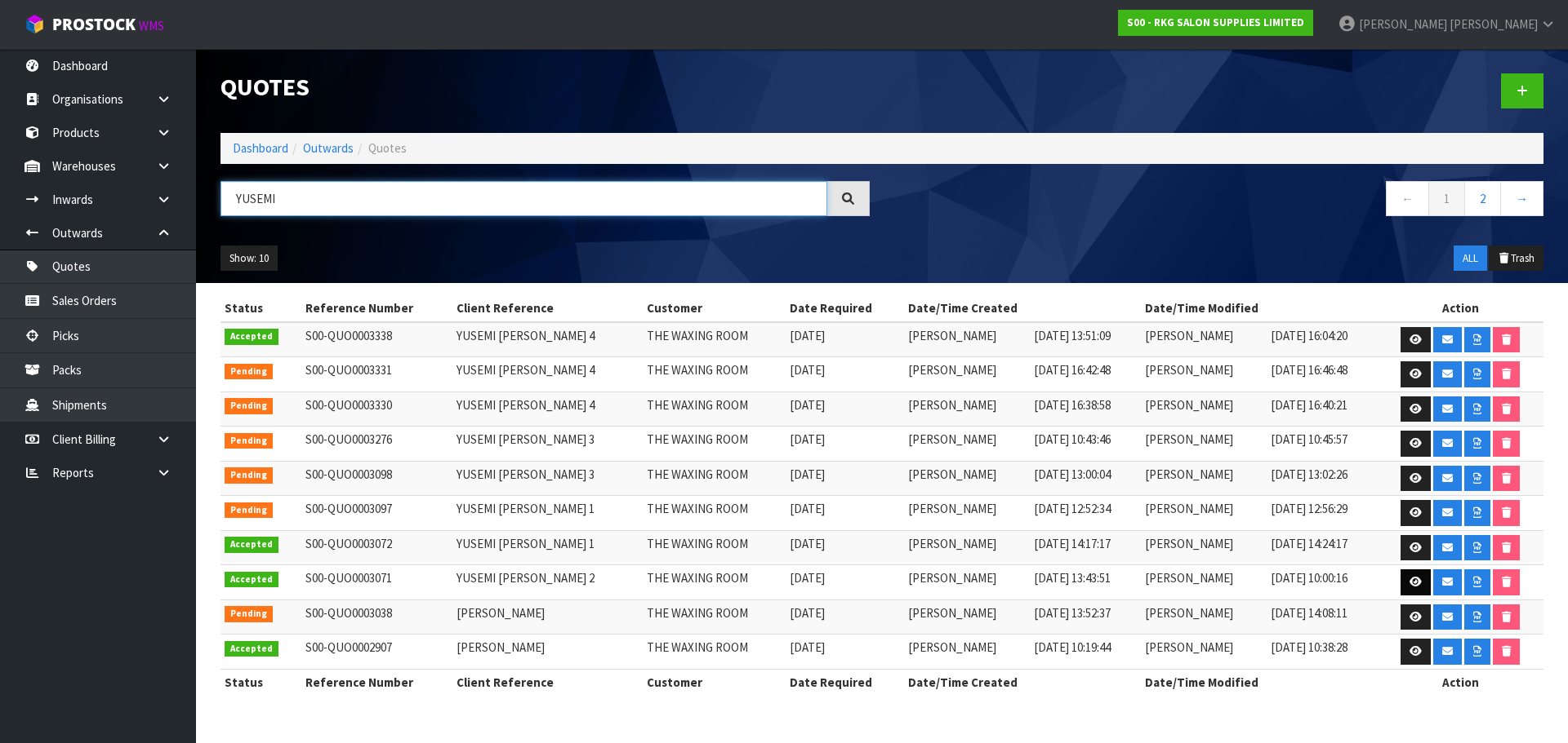
type input "YUSEMI"
click at [1405, 582] on link at bounding box center [1415, 583] width 30 height 27
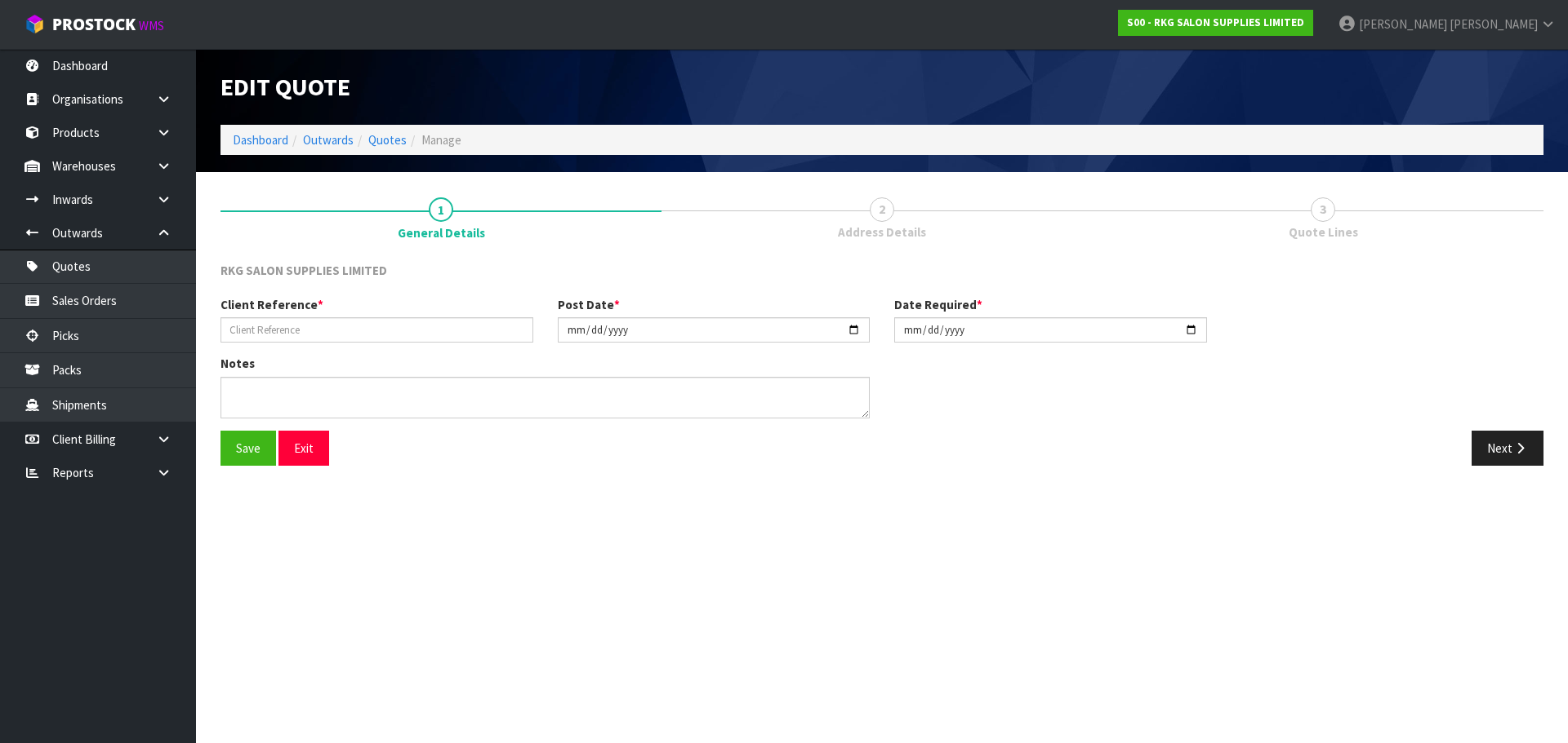
type input "YUSEMI [PERSON_NAME] 2"
type input "[DATE]"
type textarea "FOR PICK UP"
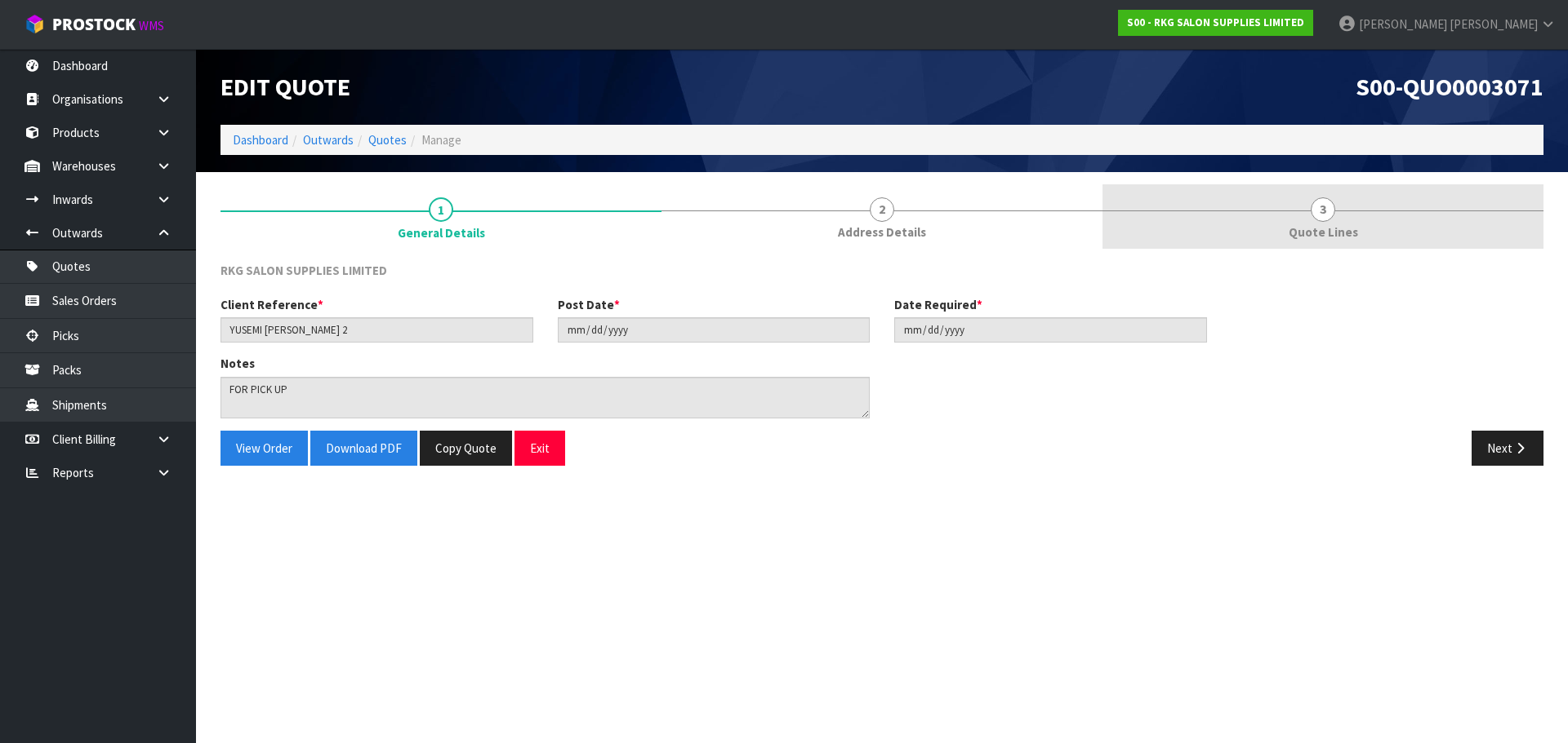
click at [1332, 209] on span "3" at bounding box center [1323, 210] width 25 height 25
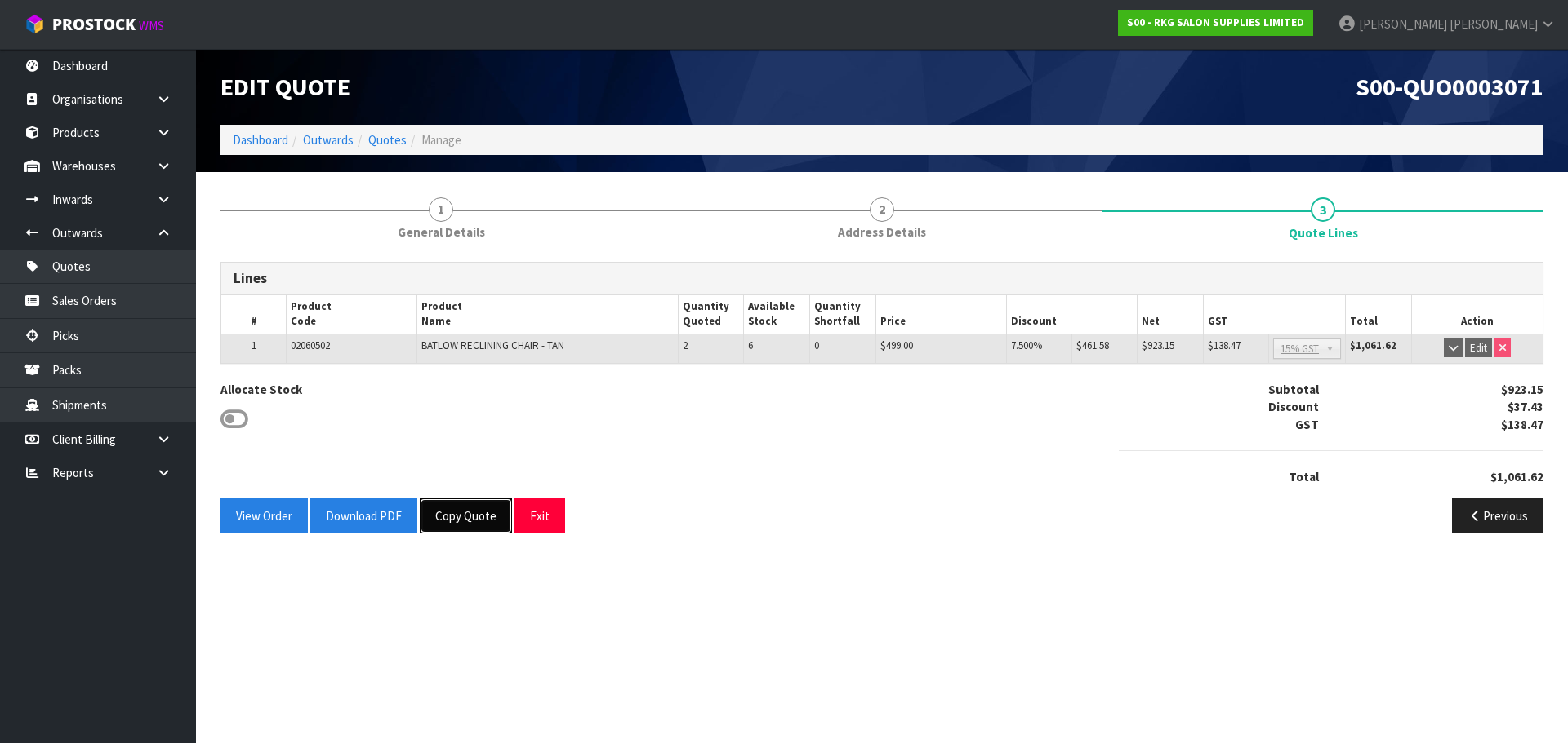
click at [461, 517] on button "Copy Quote" at bounding box center [466, 516] width 92 height 35
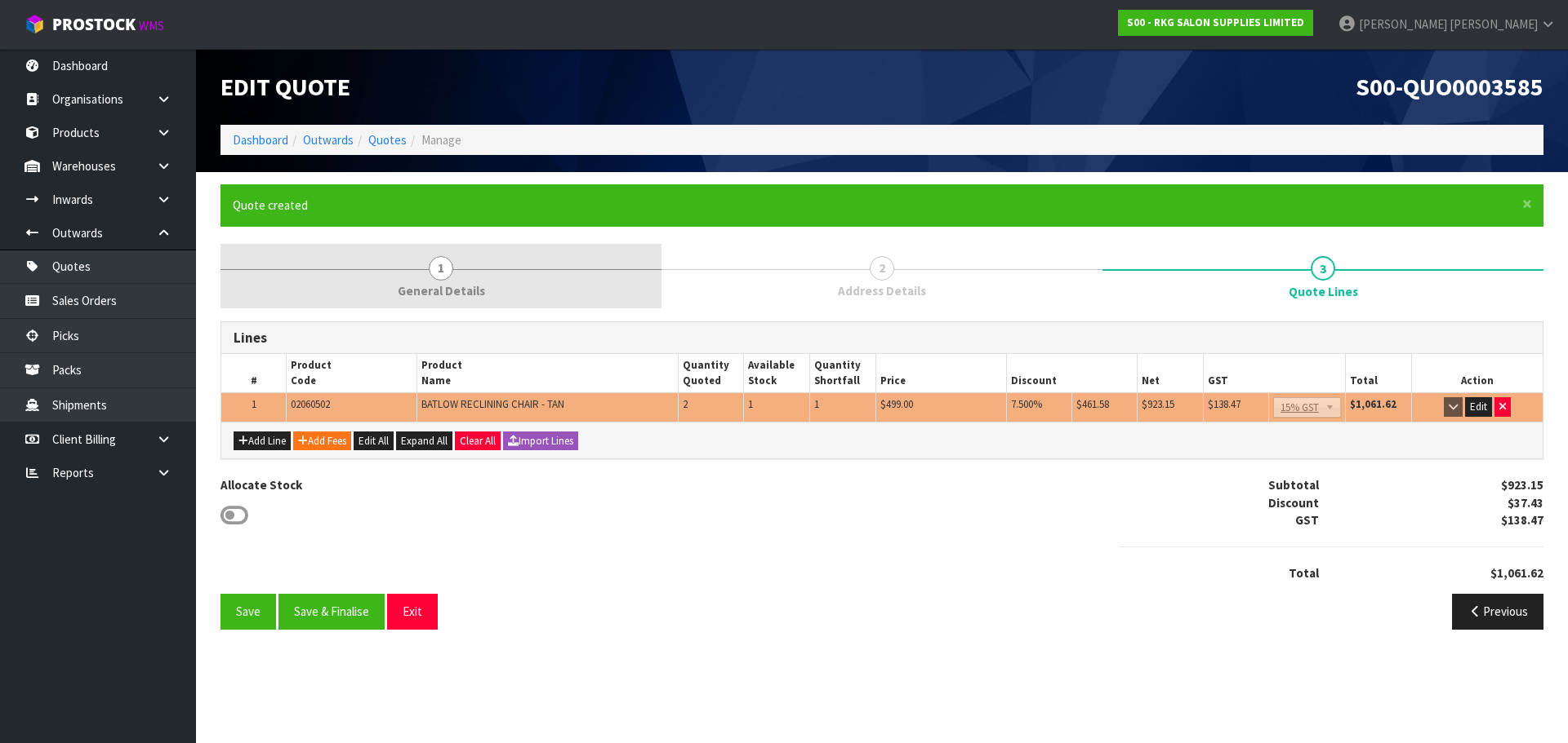
click at [443, 271] on span "1" at bounding box center [441, 269] width 25 height 25
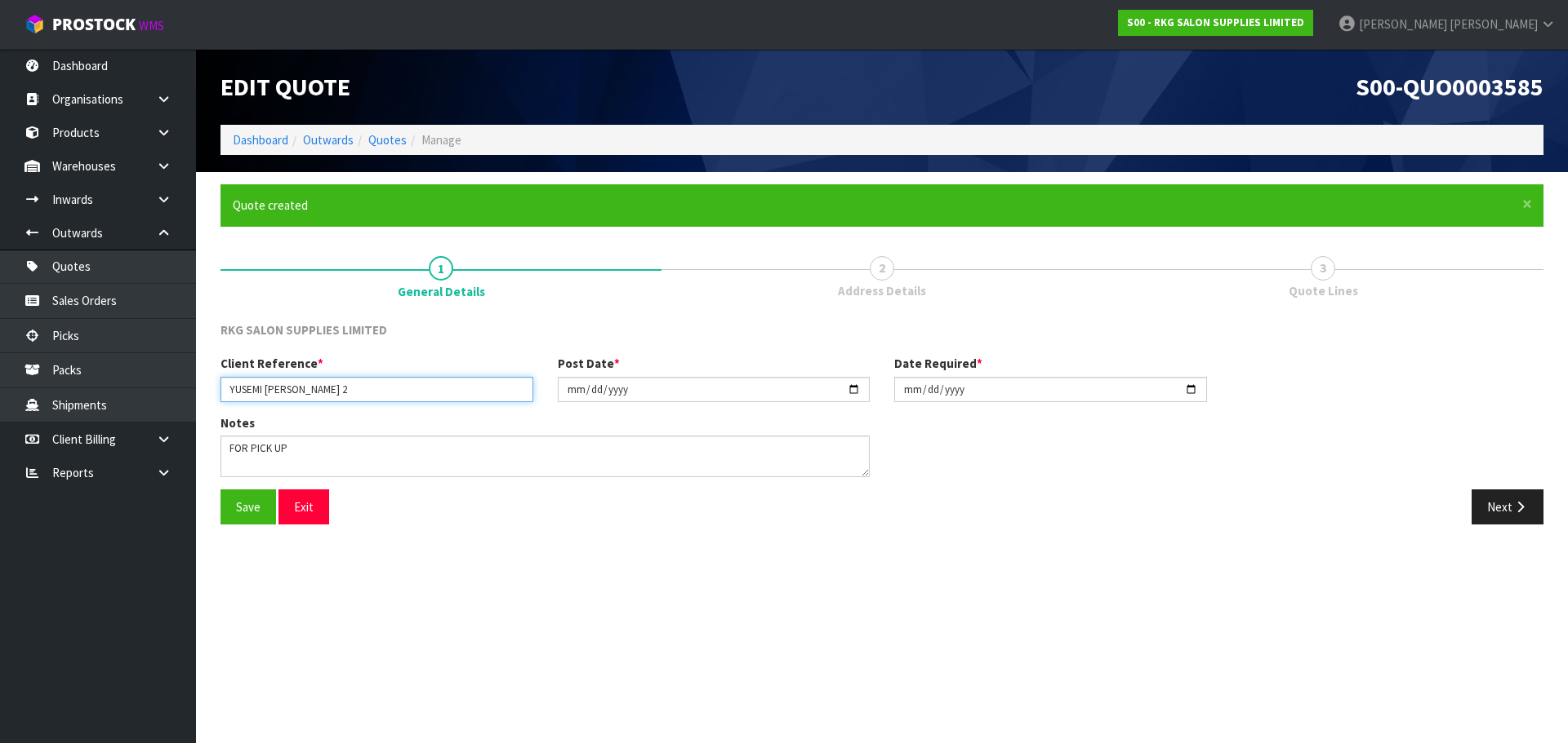
drag, startPoint x: 308, startPoint y: 387, endPoint x: 339, endPoint y: 390, distance: 31.1
click at [339, 390] on input "YUSEMI [PERSON_NAME] 2" at bounding box center [377, 390] width 313 height 26
type input "YUSEMI [PERSON_NAME] 5"
click at [856, 387] on input "[DATE]" at bounding box center [714, 390] width 313 height 26
type input "[DATE]"
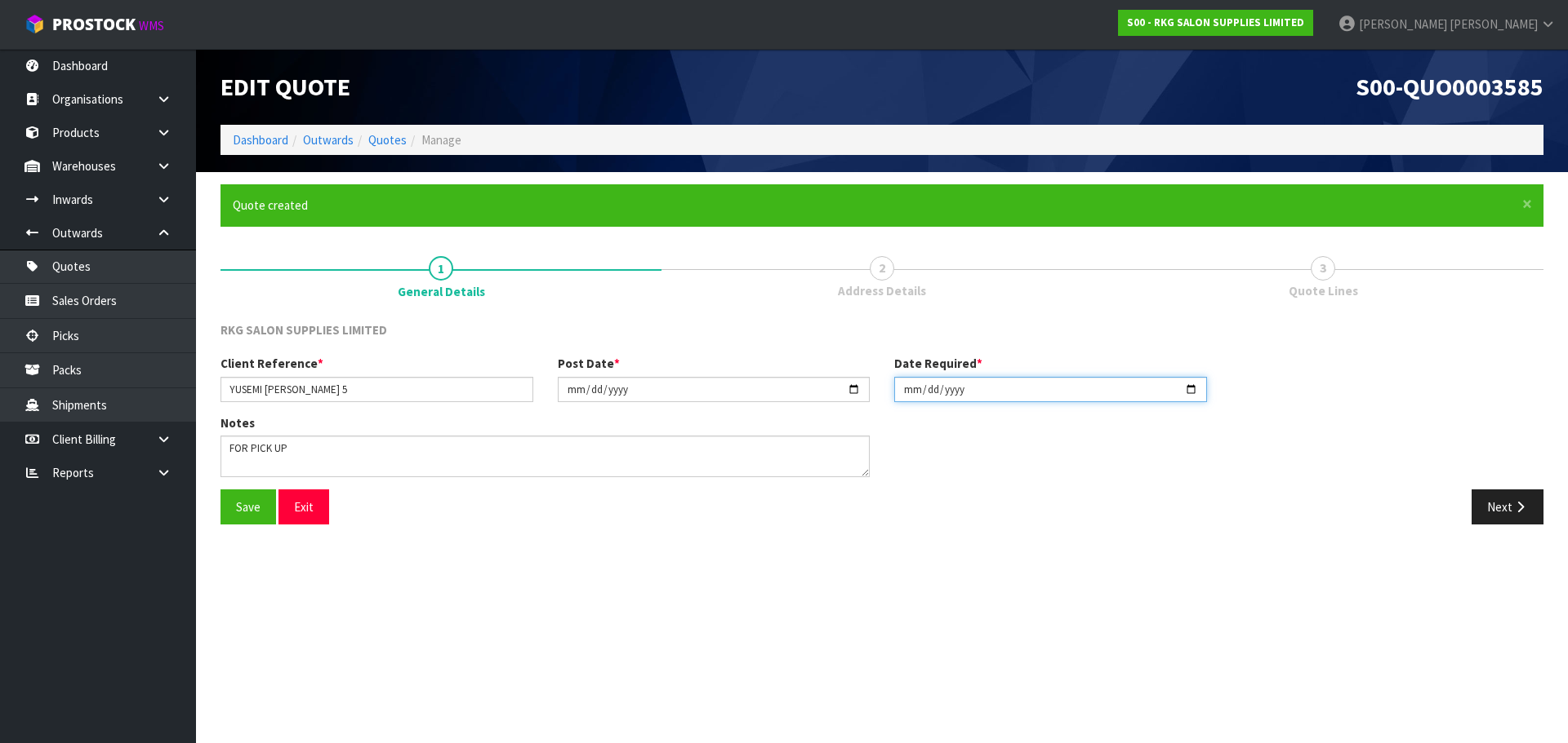
click at [1193, 387] on input "[DATE]" at bounding box center [1050, 390] width 313 height 26
type input "[DATE]"
drag, startPoint x: 254, startPoint y: 513, endPoint x: 332, endPoint y: 487, distance: 82.2
click at [255, 512] on button "Save" at bounding box center [247, 507] width 56 height 35
click at [1506, 513] on button "Next" at bounding box center [1507, 507] width 72 height 35
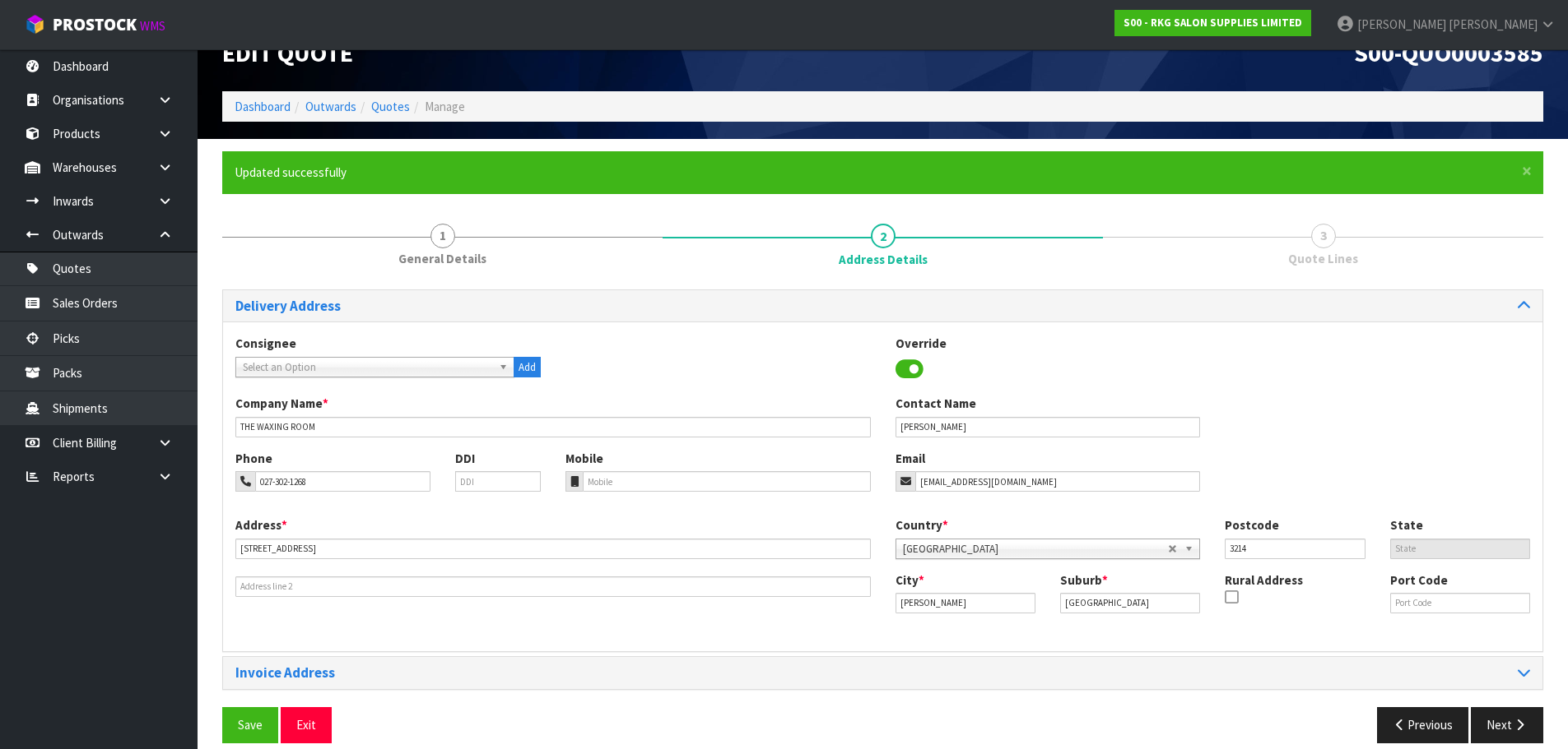
scroll to position [53, 0]
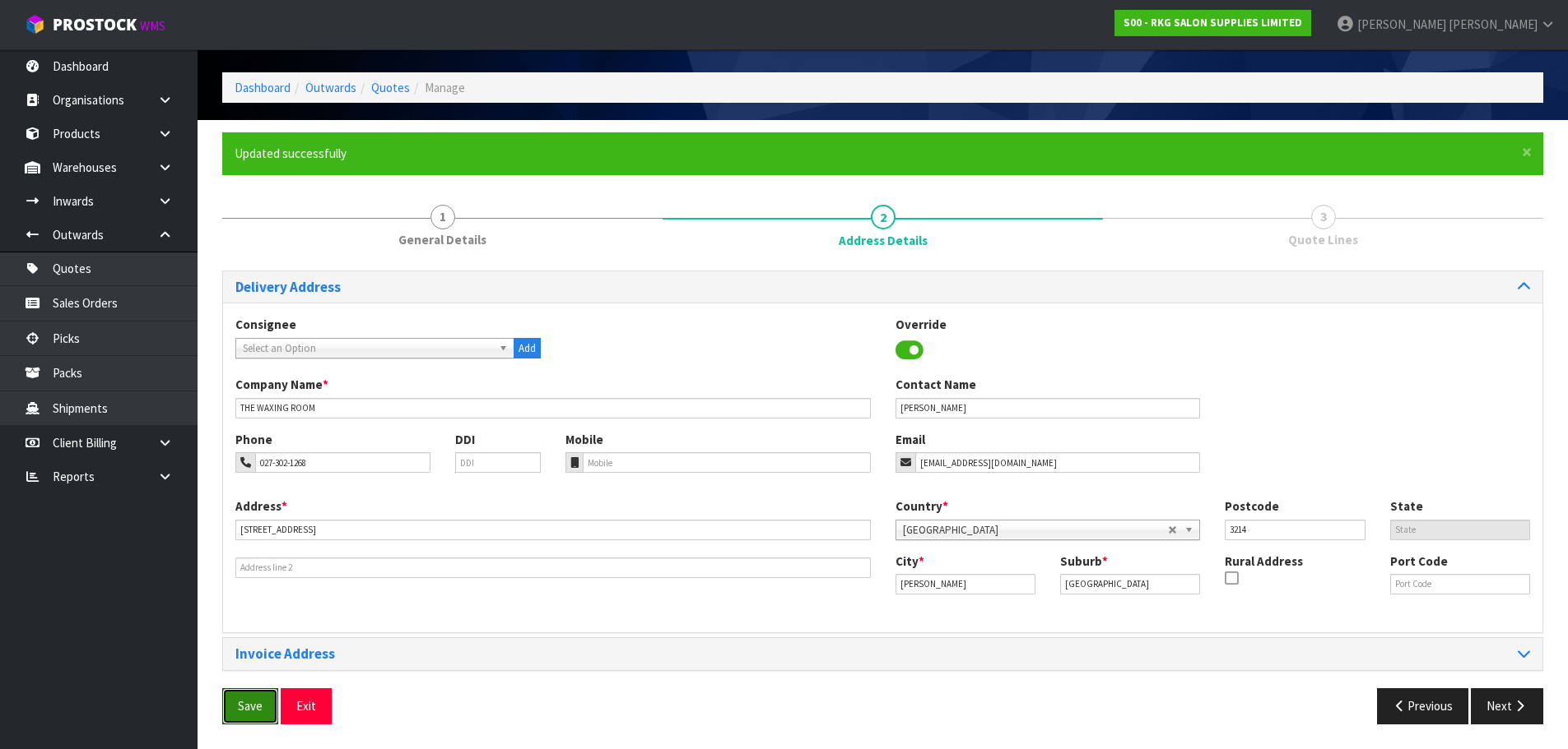
drag, startPoint x: 257, startPoint y: 706, endPoint x: 322, endPoint y: 685, distance: 68.3
click at [257, 706] on button "Save" at bounding box center [249, 706] width 56 height 36
click at [1505, 708] on button "Next" at bounding box center [1507, 706] width 72 height 36
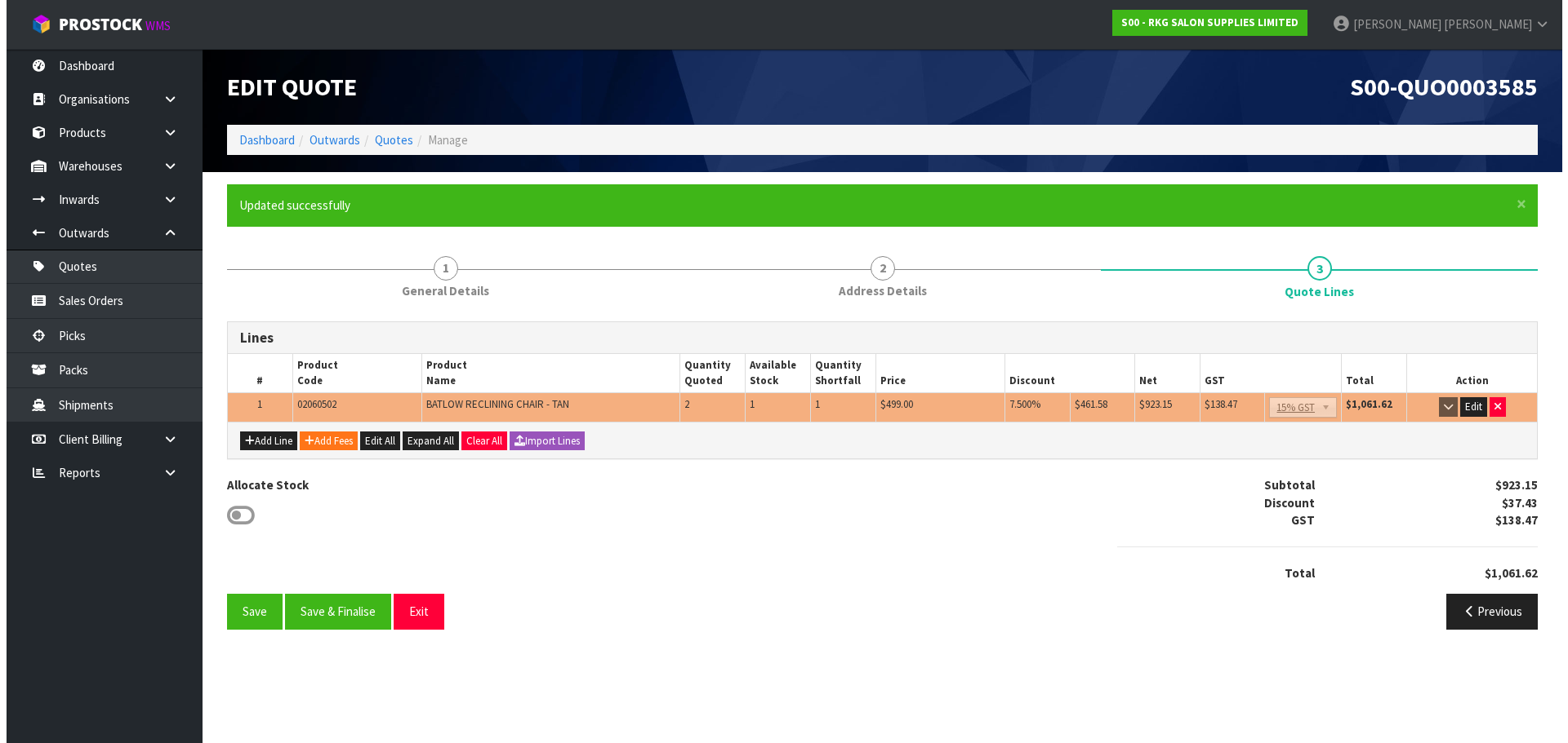
scroll to position [0, 0]
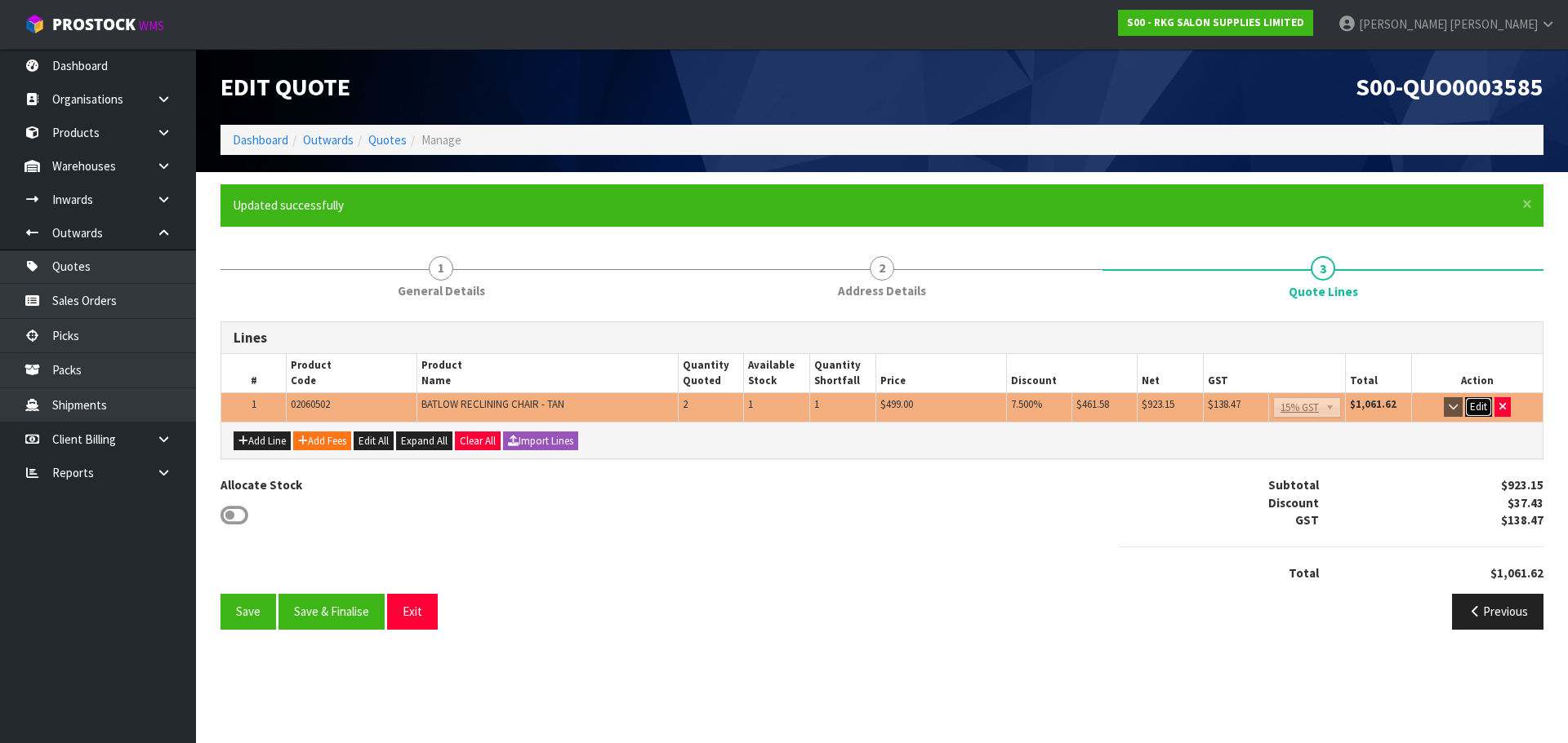
click at [1478, 408] on button "Edit" at bounding box center [1478, 407] width 27 height 19
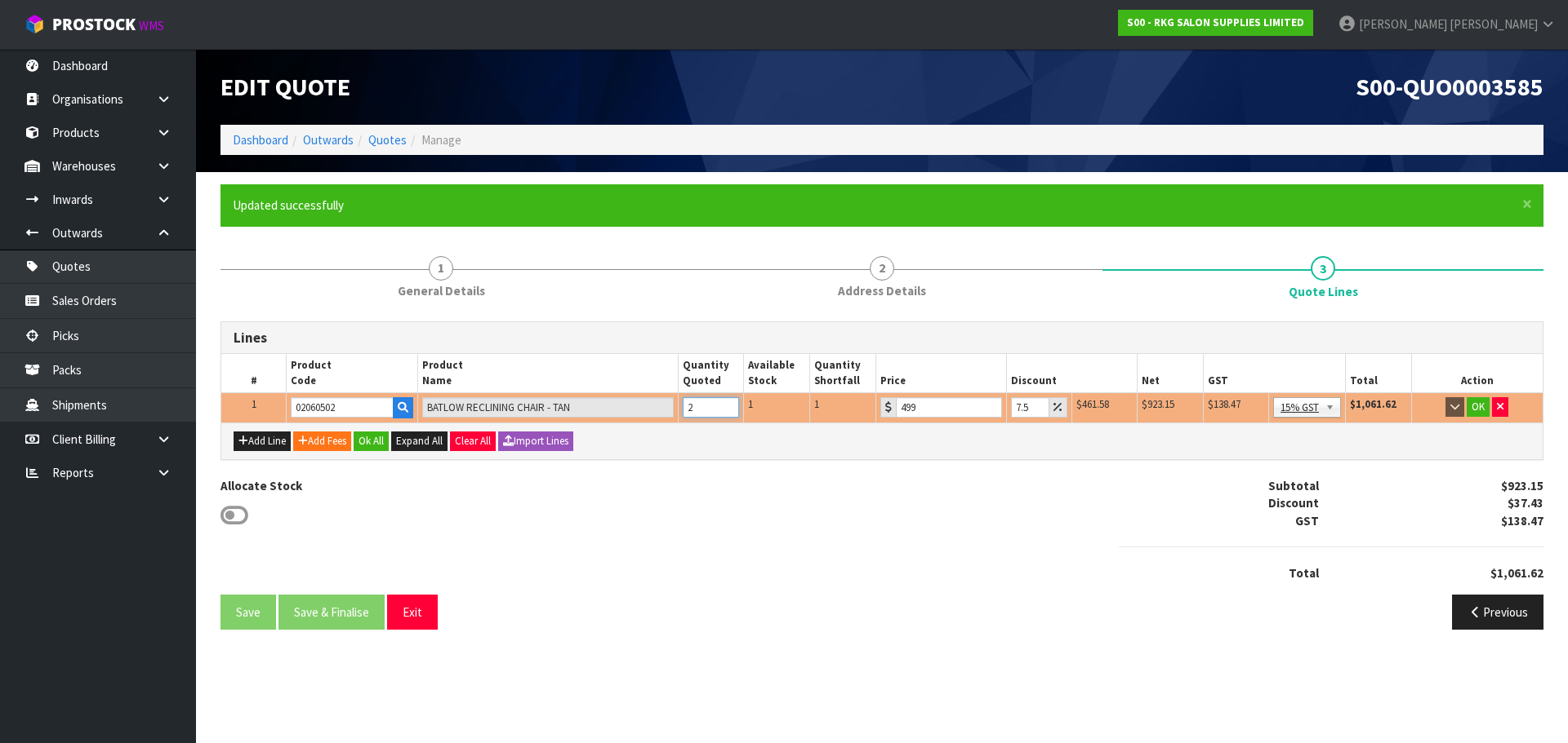
drag, startPoint x: 696, startPoint y: 404, endPoint x: 679, endPoint y: 406, distance: 17.1
click at [679, 406] on td "2" at bounding box center [711, 407] width 66 height 29
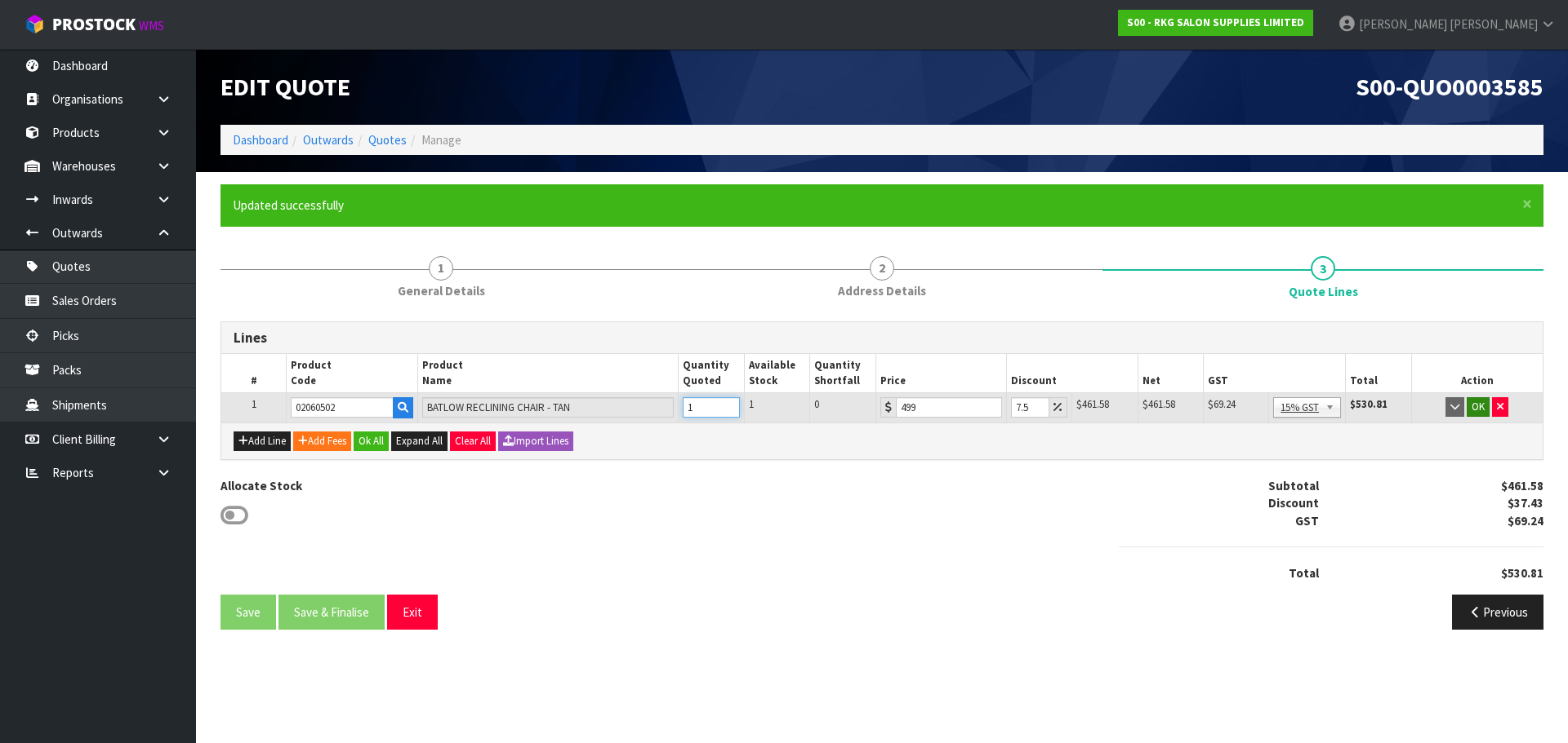
type input "1"
click at [1476, 409] on button "OK" at bounding box center [1478, 407] width 23 height 19
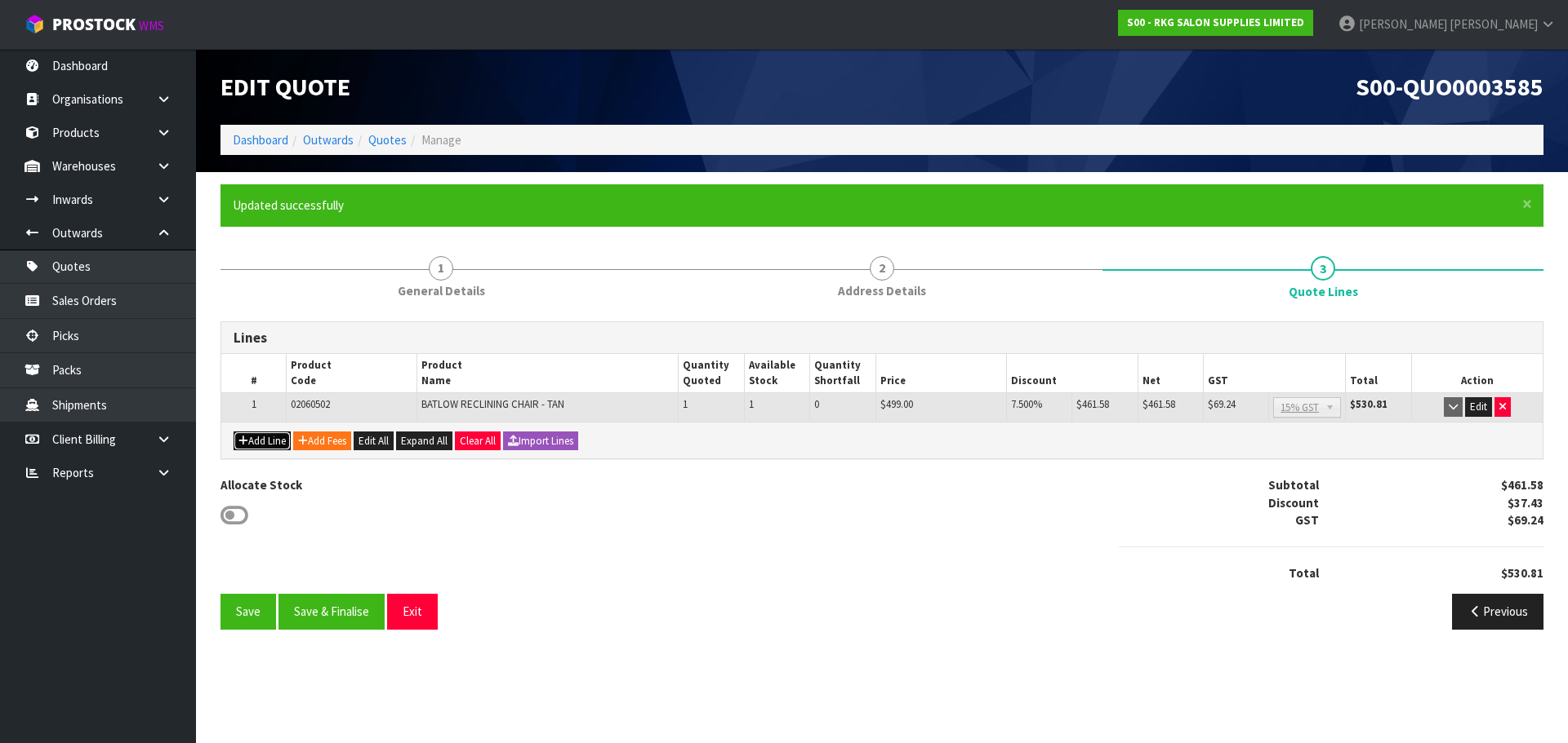
click at [270, 443] on button "Add Line" at bounding box center [262, 442] width 57 height 19
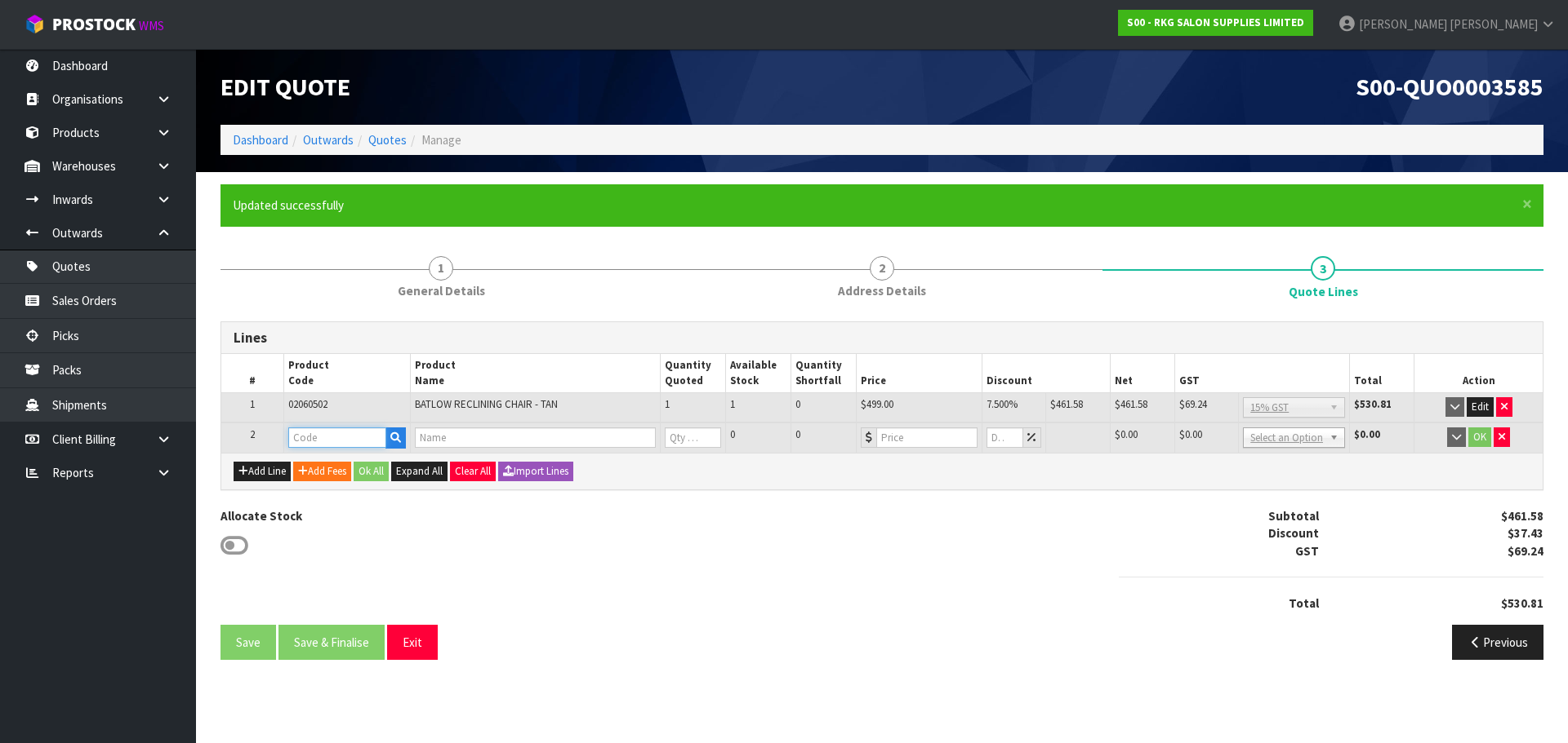
click at [307, 433] on input "text" at bounding box center [337, 437] width 98 height 20
type input "BE"
click at [364, 466] on link "BE 06" at bounding box center [354, 466] width 129 height 22
type input "BE06"
type input "[PERSON_NAME] MAG LAMP ON PEDESTAL"
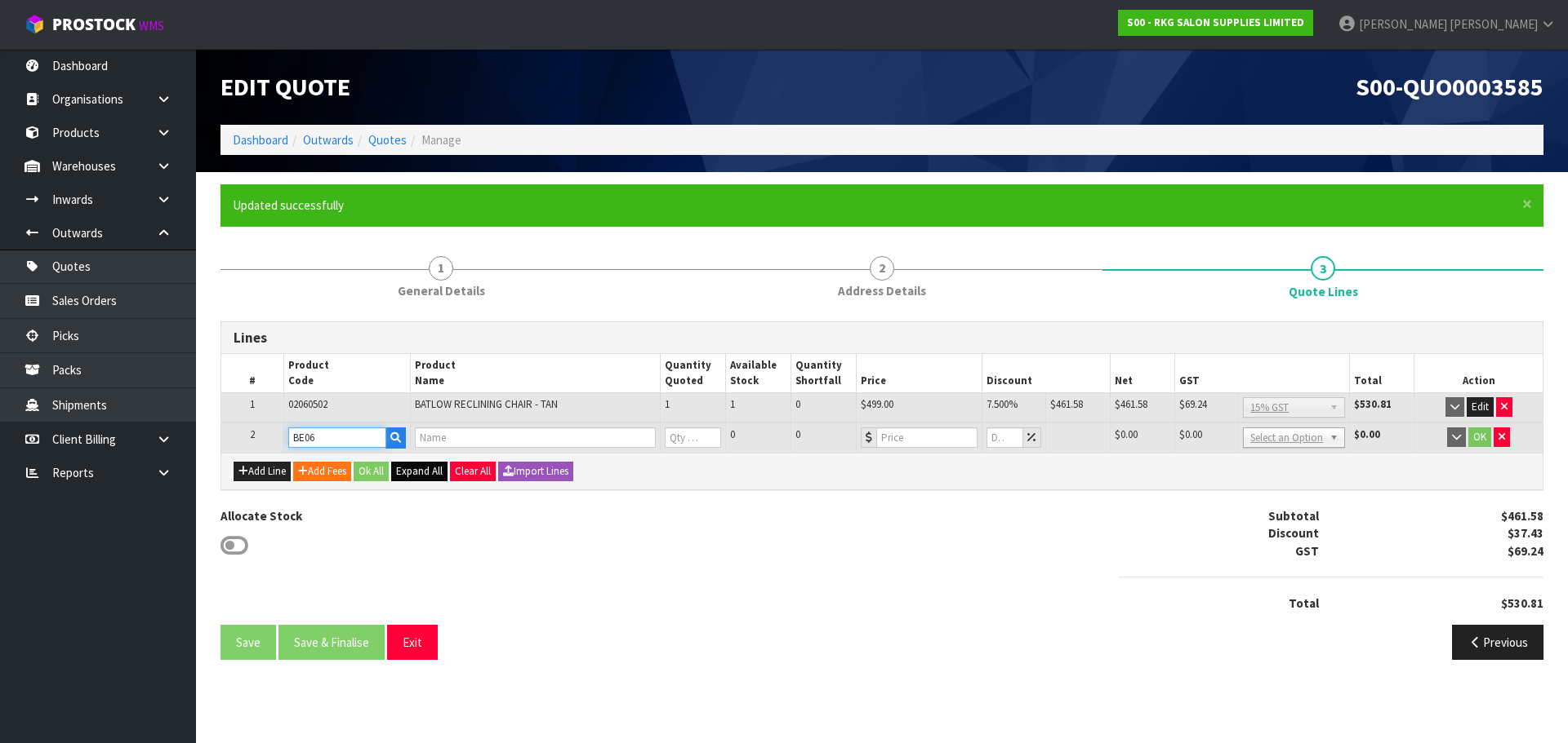
type input "0"
type input "169"
type input "0"
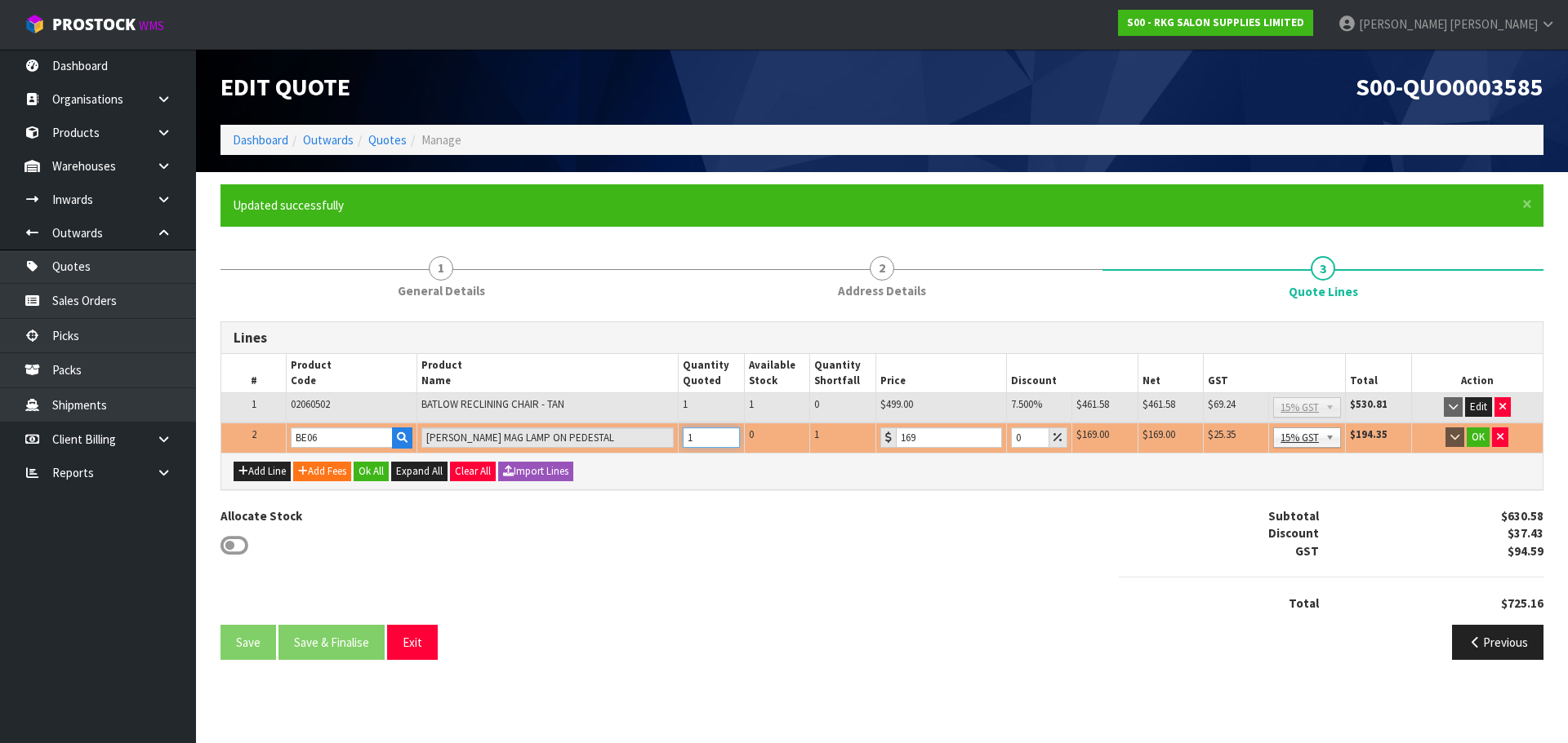
type input "1"
click at [725, 436] on input "1" at bounding box center [711, 437] width 57 height 20
drag, startPoint x: 1021, startPoint y: 436, endPoint x: 1001, endPoint y: 436, distance: 20.0
click at [1001, 436] on tr "2 BE06 [PERSON_NAME] MAG LAMP ON PEDESTAL 1 0 1 169 0 $169.00 $0.00 $169.00 $25…" at bounding box center [881, 437] width 1321 height 30
type input "1"
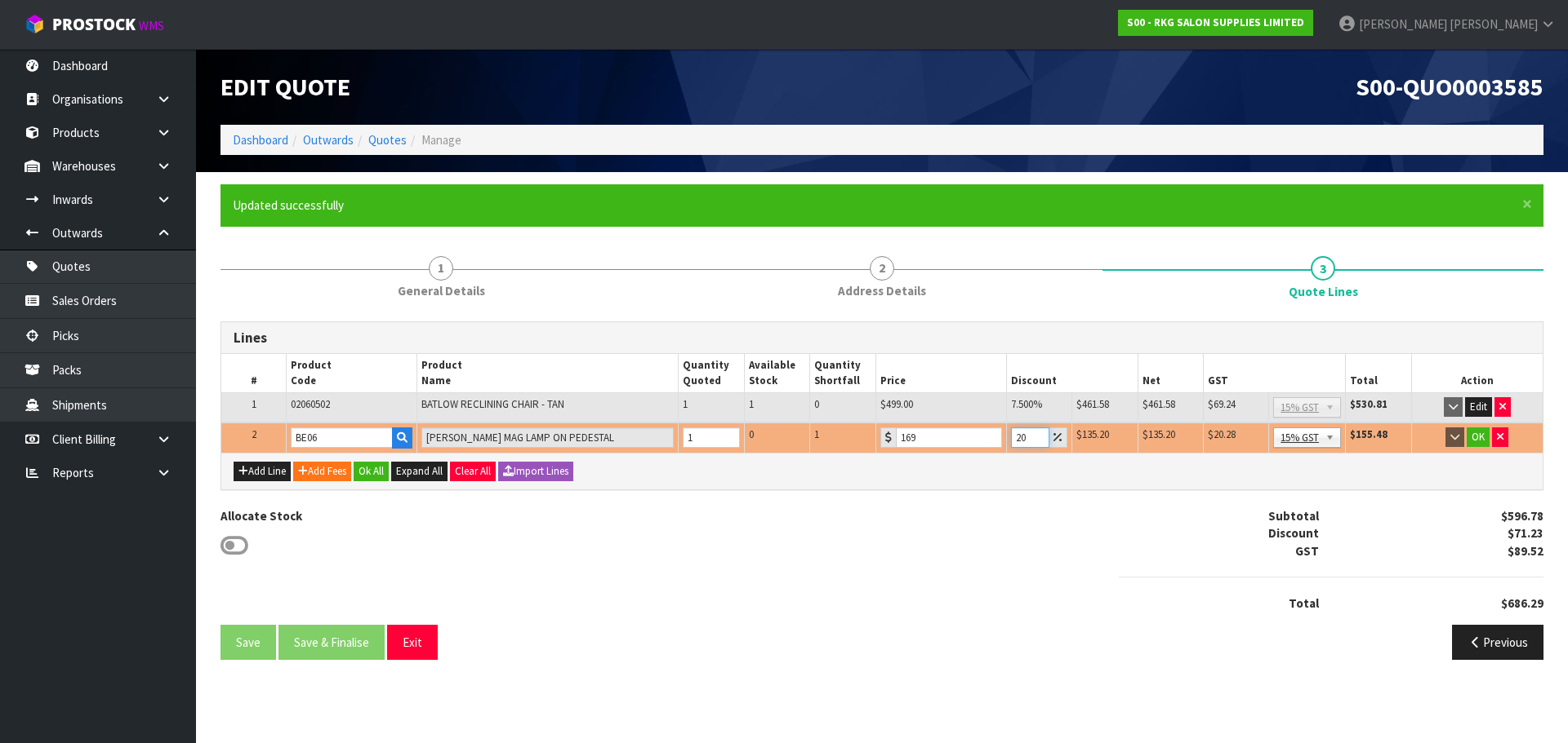
type input "2"
type input "3"
type input "4"
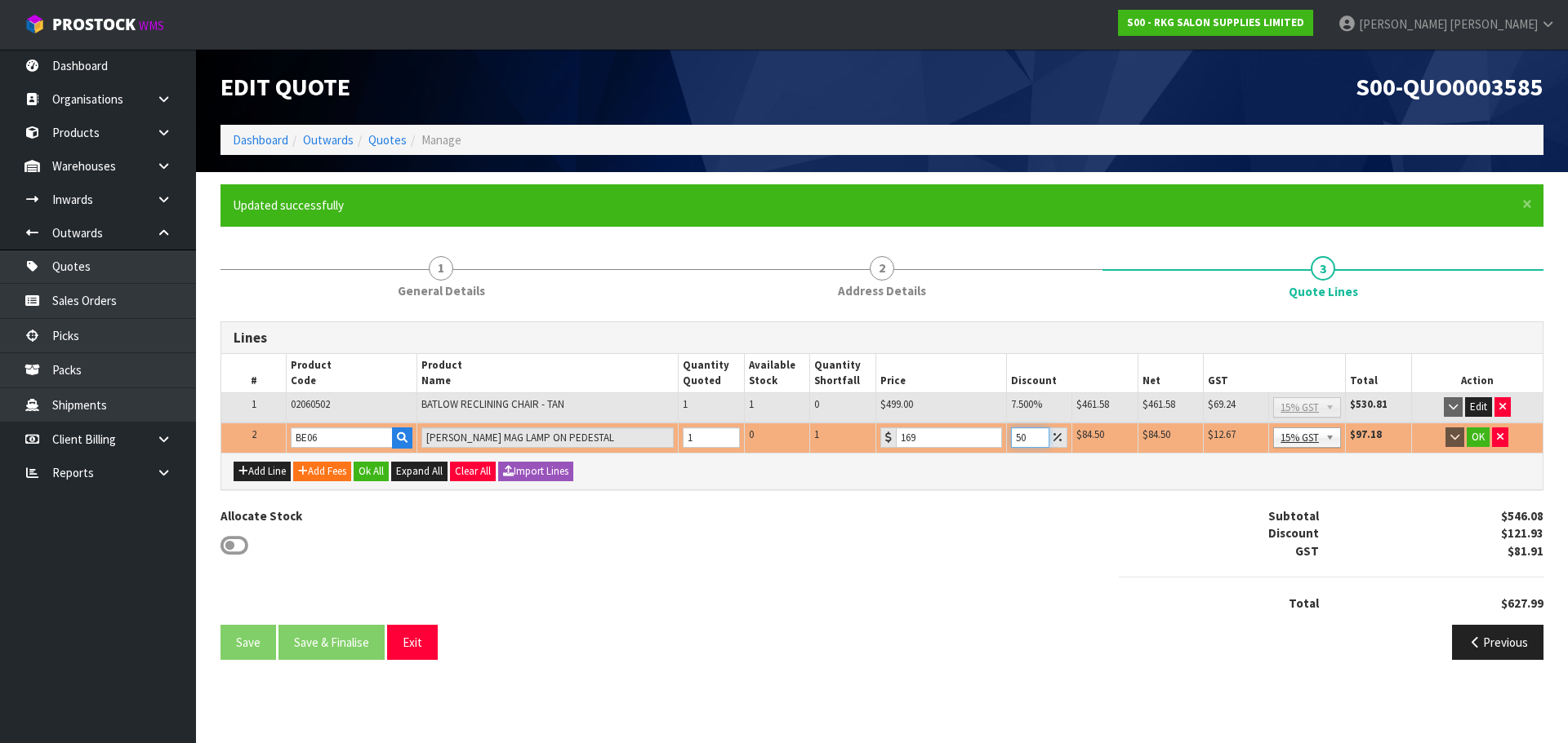
type input "5"
type input "4"
type input "40"
click at [925, 436] on input "169" at bounding box center [948, 437] width 106 height 20
drag, startPoint x: 925, startPoint y: 436, endPoint x: 892, endPoint y: 437, distance: 33.0
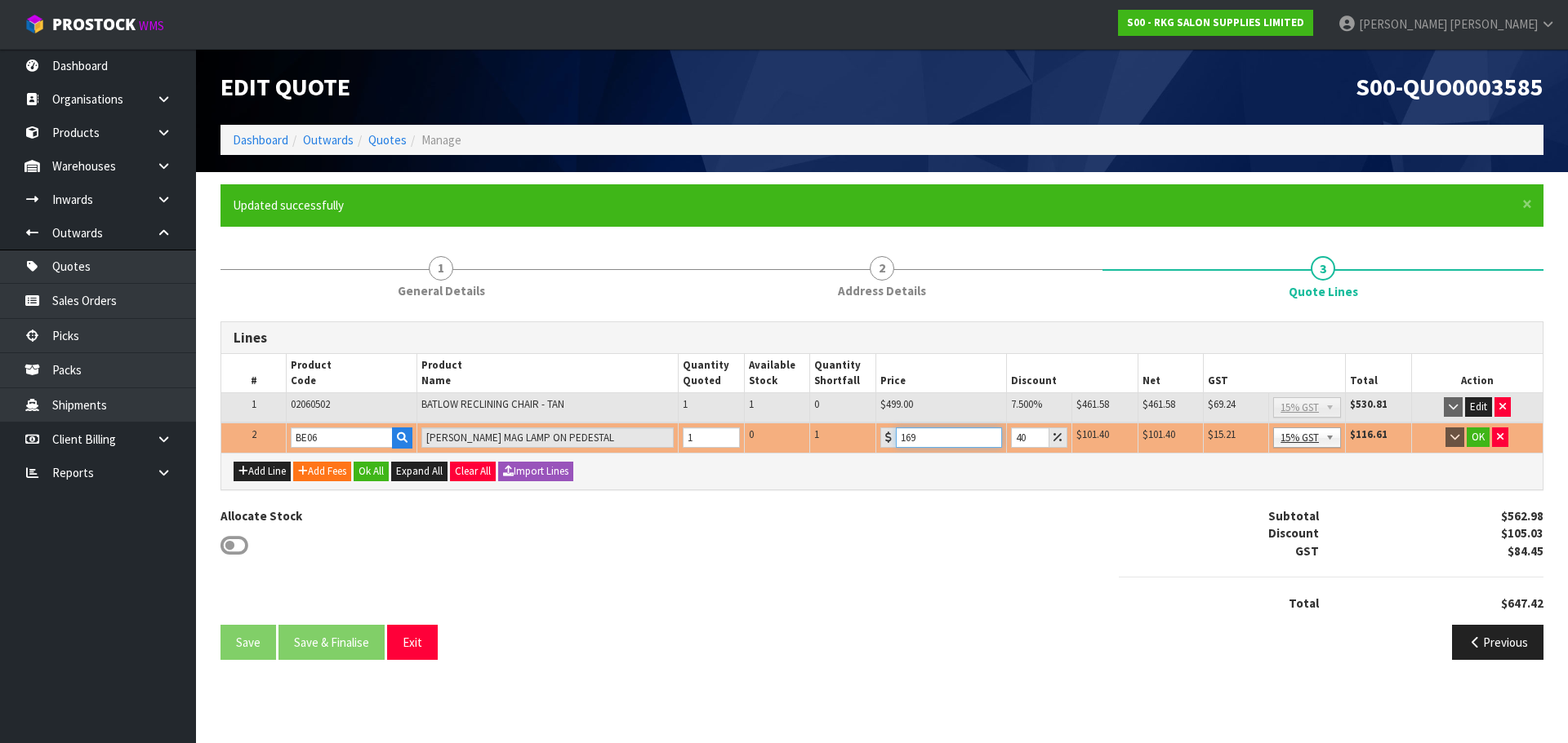
click at [892, 437] on div "169" at bounding box center [941, 437] width 122 height 20
drag, startPoint x: 921, startPoint y: 435, endPoint x: 899, endPoint y: 439, distance: 22.4
click at [899, 439] on input "160" at bounding box center [948, 437] width 106 height 20
drag, startPoint x: 918, startPoint y: 442, endPoint x: 887, endPoint y: 444, distance: 31.1
click at [887, 444] on div "168" at bounding box center [941, 437] width 122 height 20
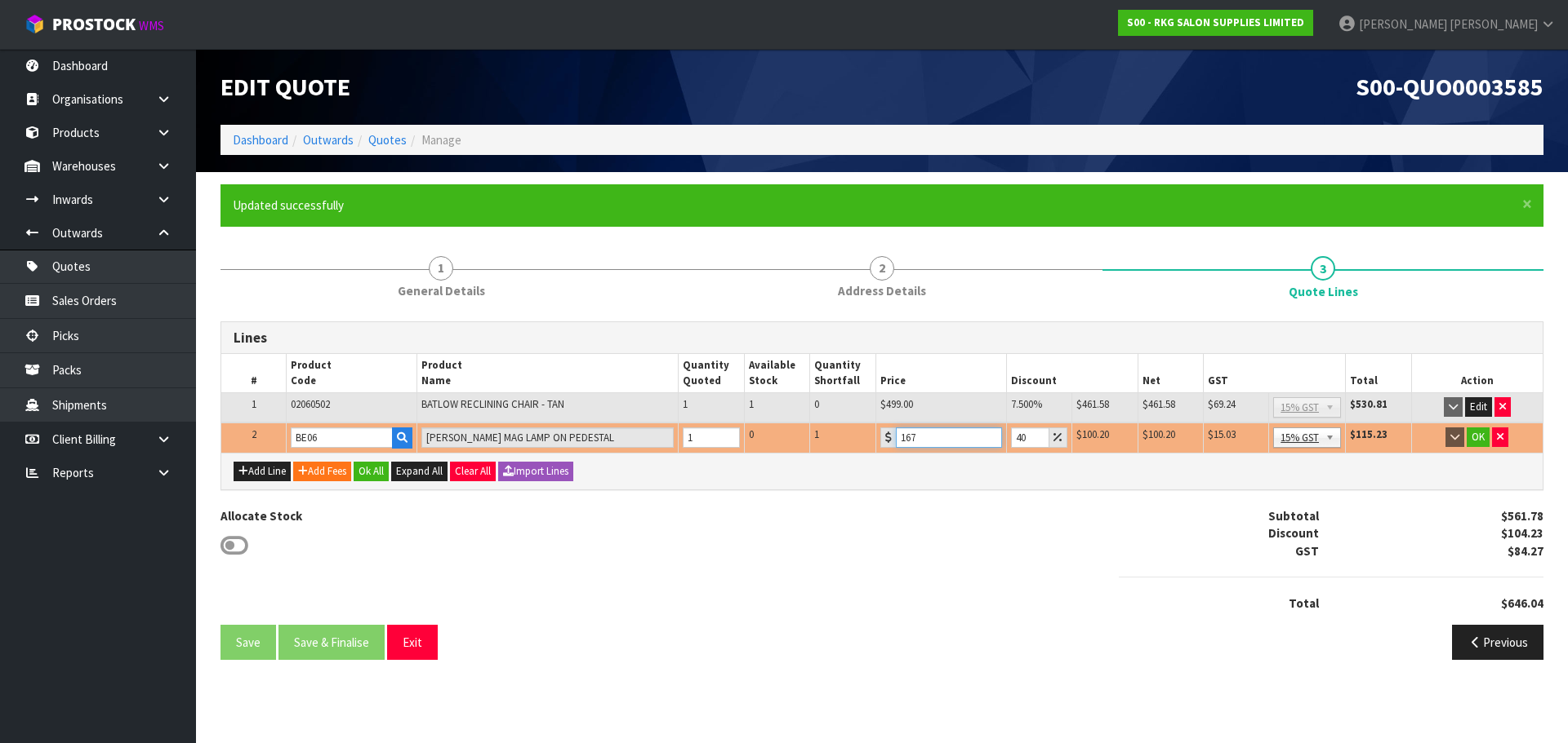
drag, startPoint x: 924, startPoint y: 438, endPoint x: 885, endPoint y: 442, distance: 39.2
click at [885, 442] on div "167" at bounding box center [941, 437] width 122 height 20
drag, startPoint x: 948, startPoint y: 441, endPoint x: 890, endPoint y: 441, distance: 58.0
click at [890, 441] on div "169" at bounding box center [941, 437] width 122 height 20
type input "100"
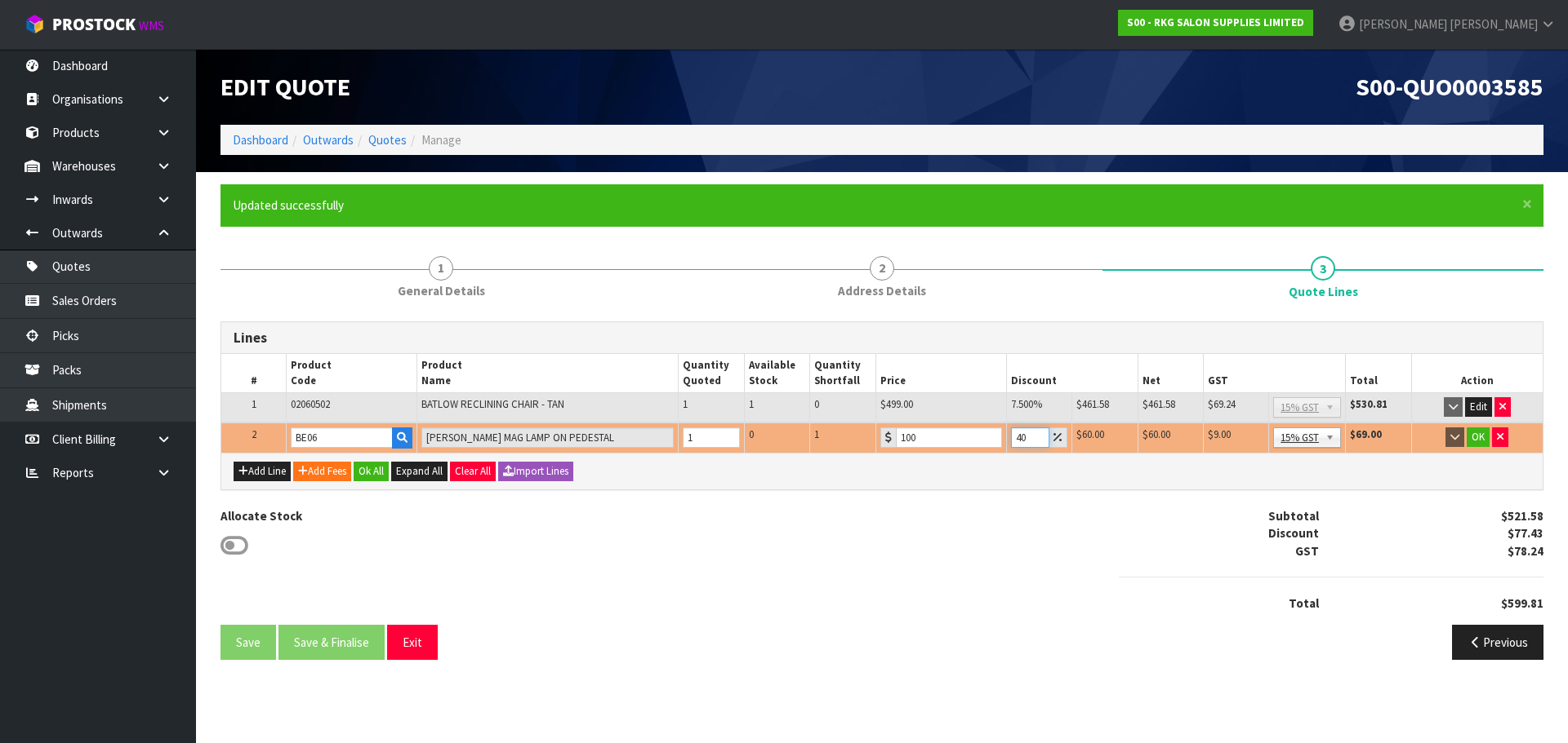
drag, startPoint x: 1029, startPoint y: 437, endPoint x: 1011, endPoint y: 440, distance: 18.2
click at [1011, 440] on input "40" at bounding box center [1030, 437] width 38 height 20
click at [1474, 439] on button "OK" at bounding box center [1478, 437] width 23 height 19
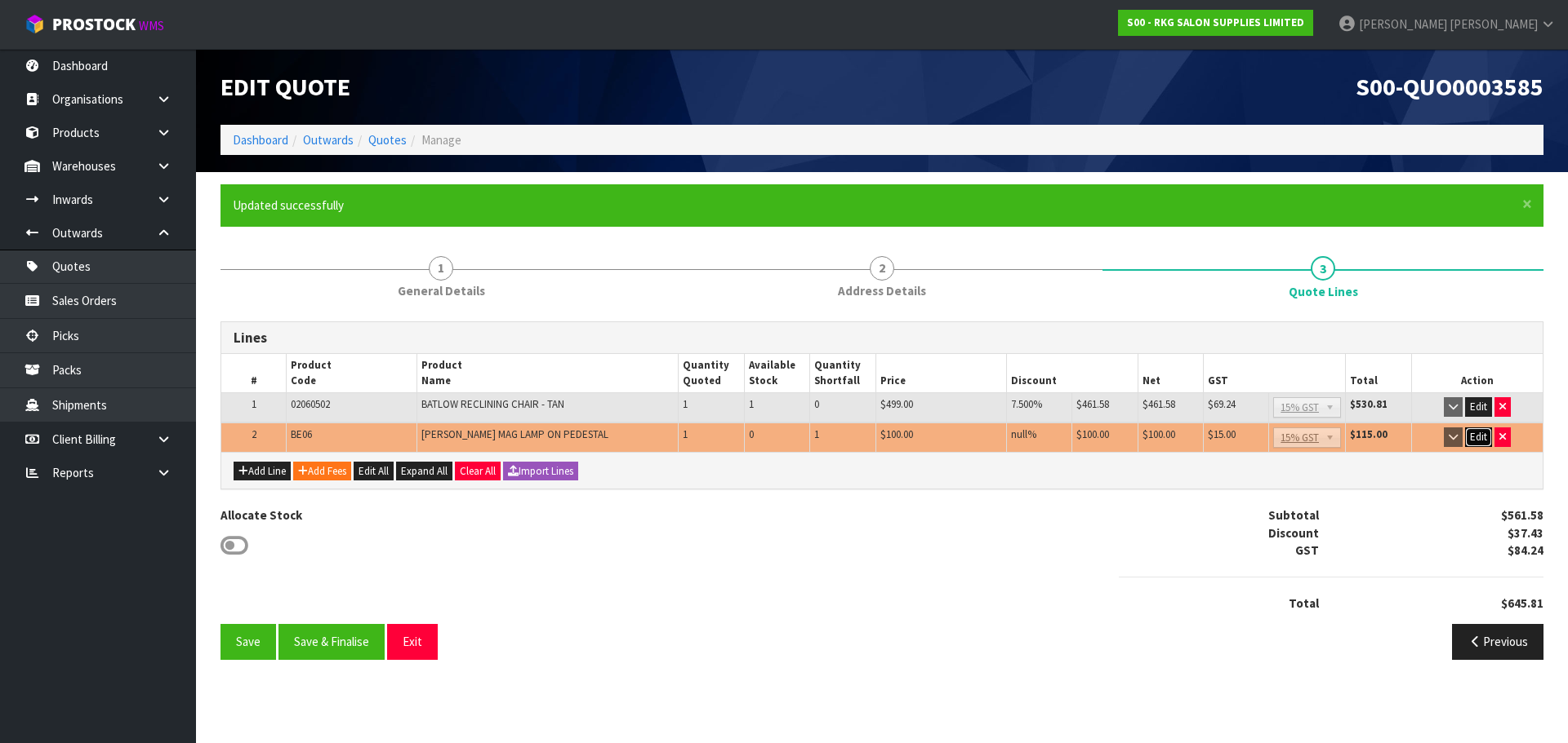
click at [1473, 437] on button "Edit" at bounding box center [1478, 437] width 27 height 19
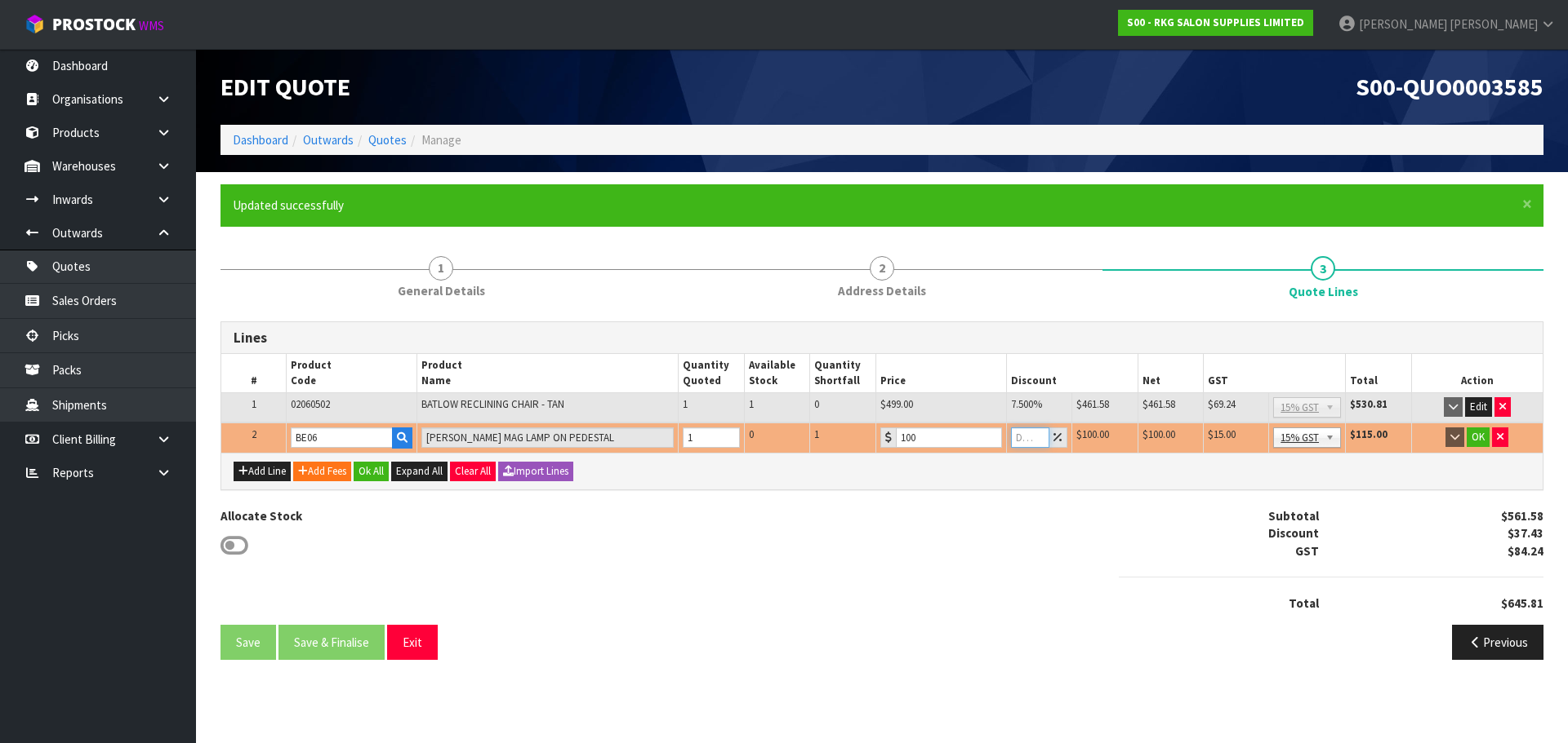
click at [1023, 437] on input "number" at bounding box center [1030, 437] width 38 height 20
type input "0"
click at [1474, 434] on button "OK" at bounding box center [1478, 437] width 23 height 19
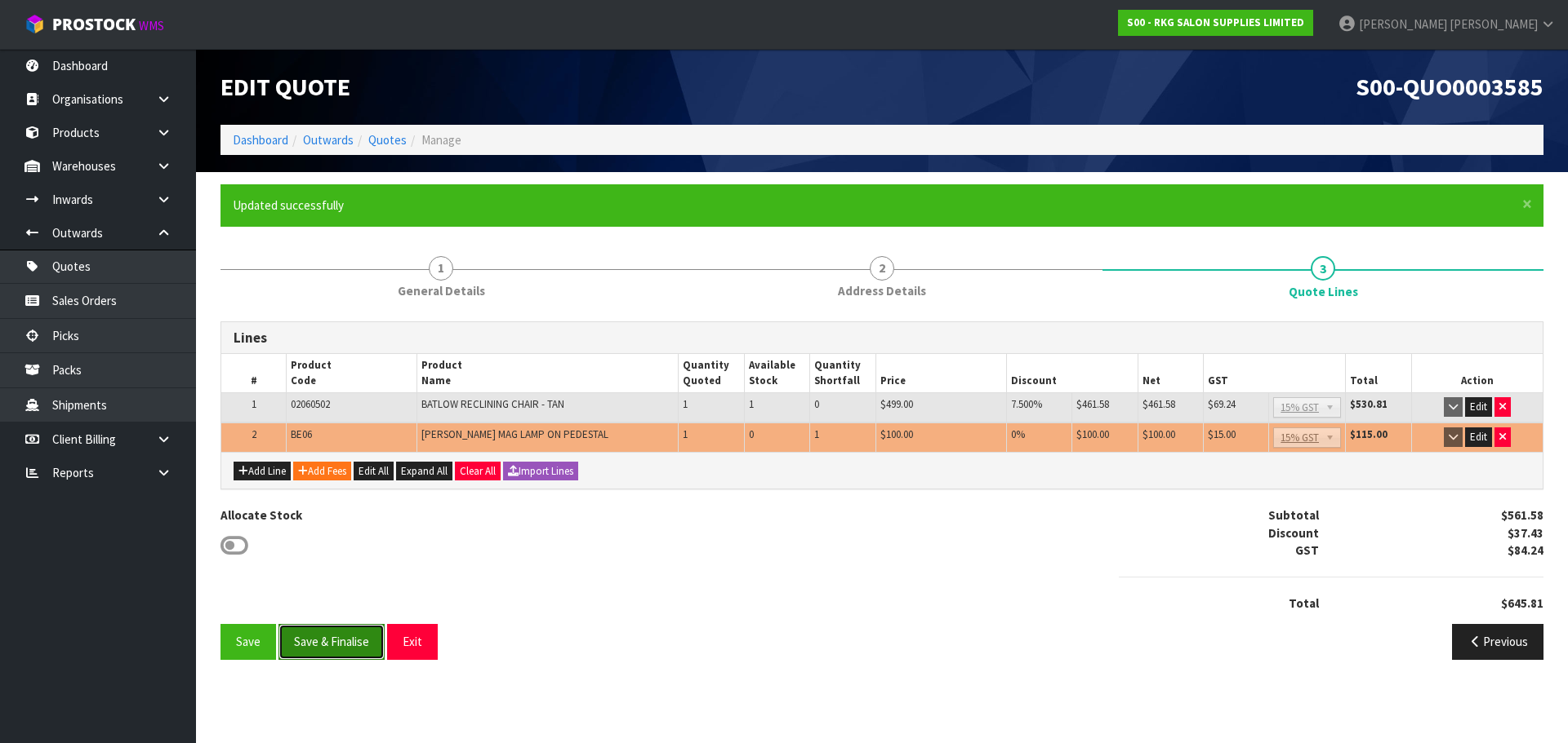
click at [331, 647] on button "Save & Finalise" at bounding box center [331, 642] width 106 height 35
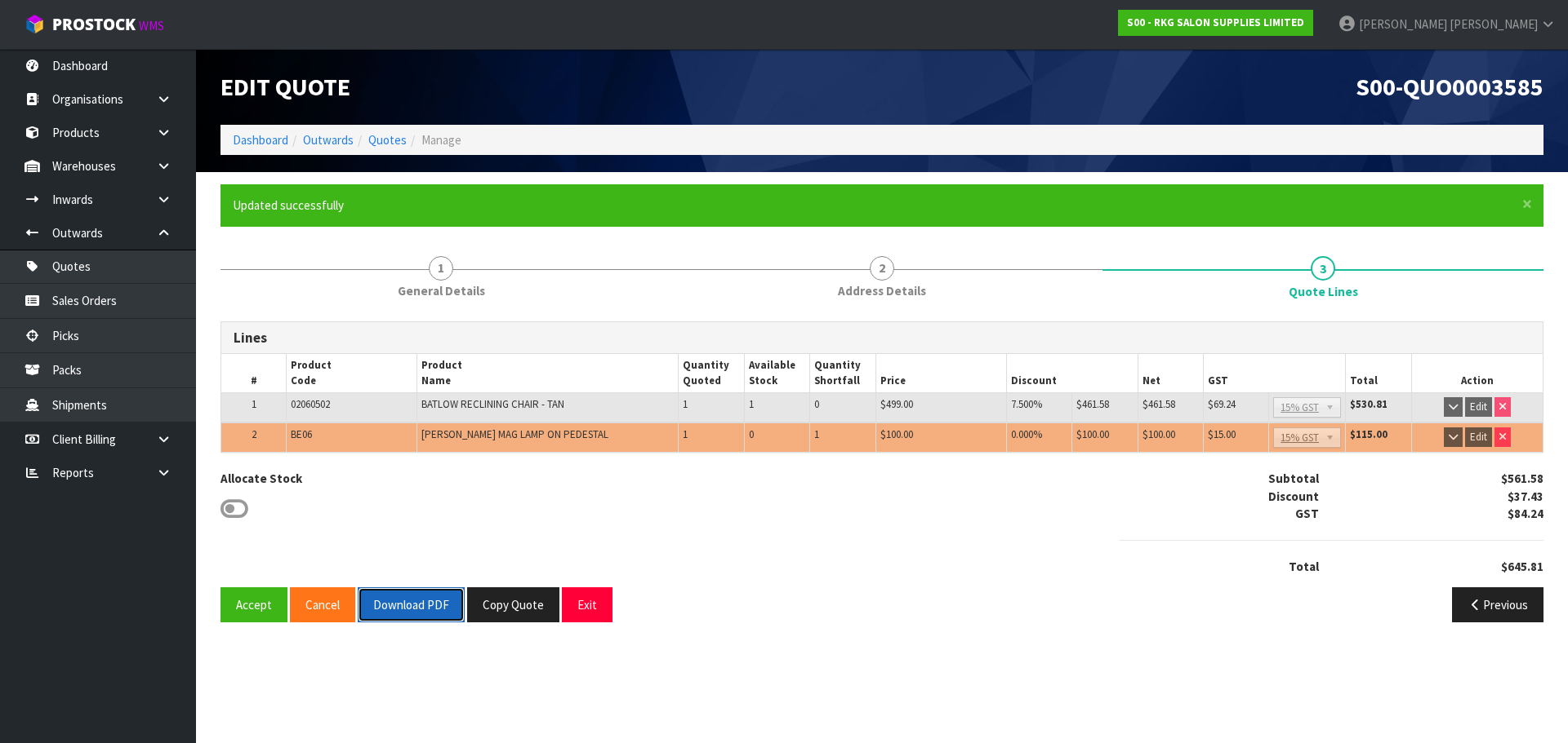
click at [428, 604] on button "Download PDF" at bounding box center [411, 605] width 107 height 35
click at [578, 603] on button "Exit" at bounding box center [587, 605] width 50 height 35
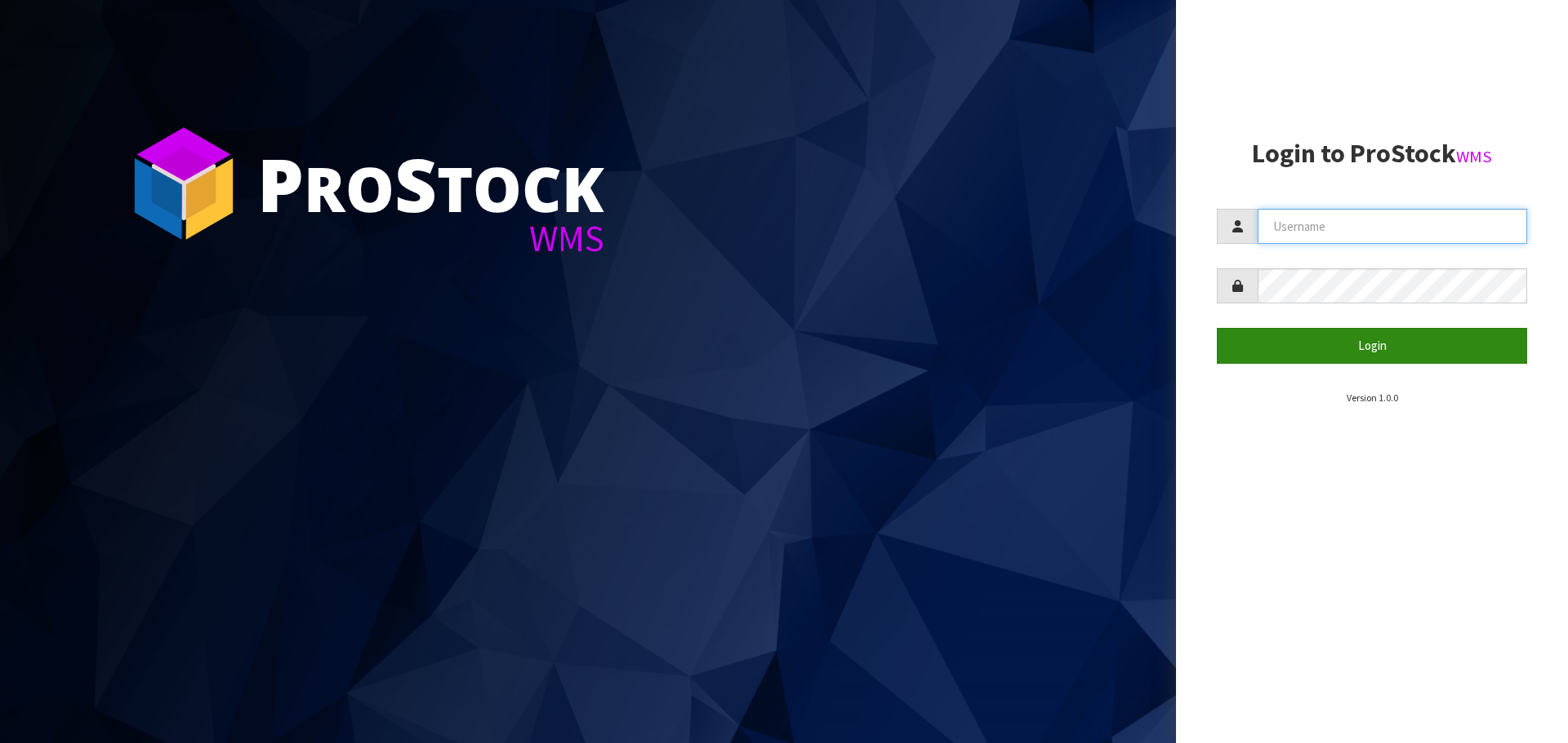
type input "[PERSON_NAME]"
click at [1367, 342] on button "Login" at bounding box center [1371, 345] width 310 height 35
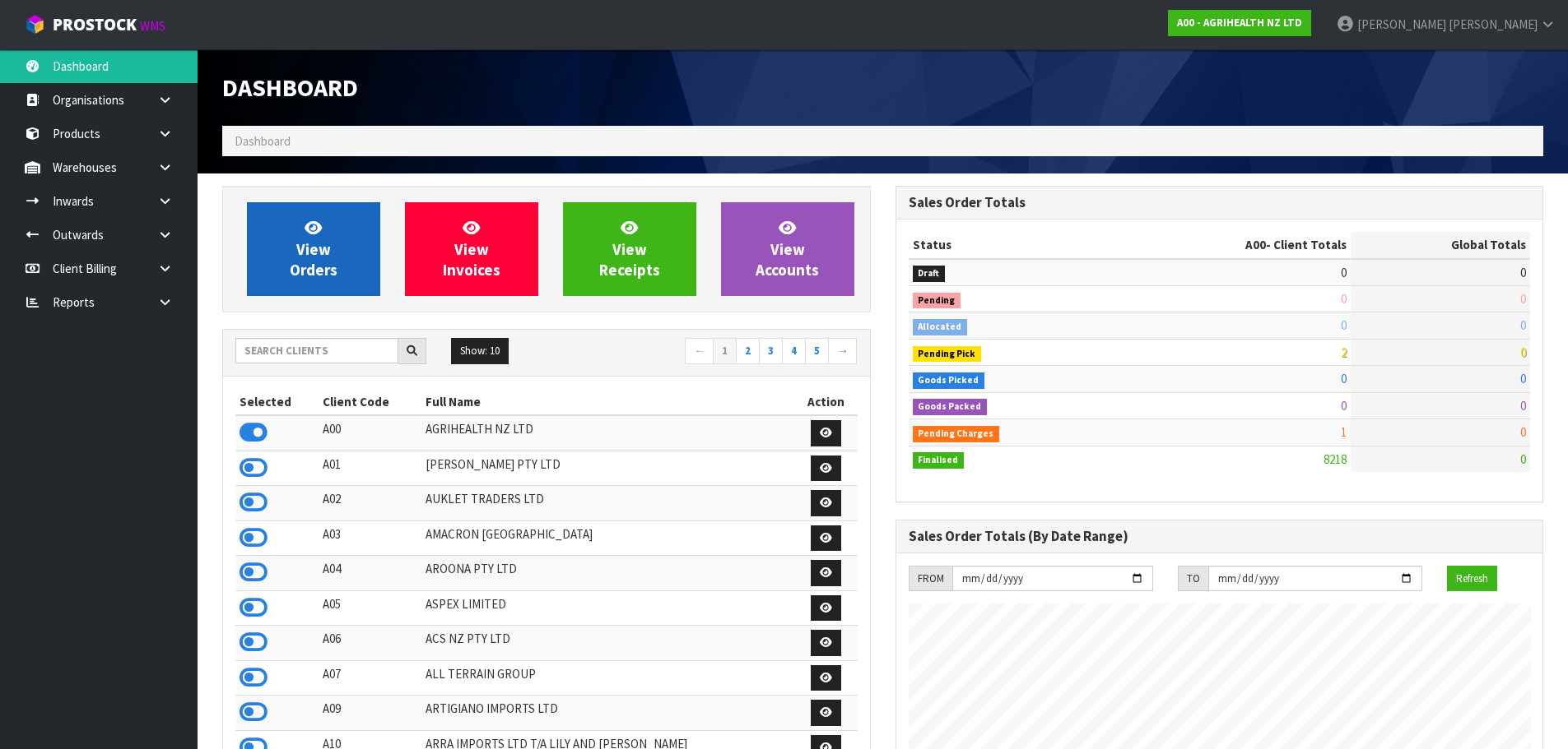
scroll to position [1246, 673]
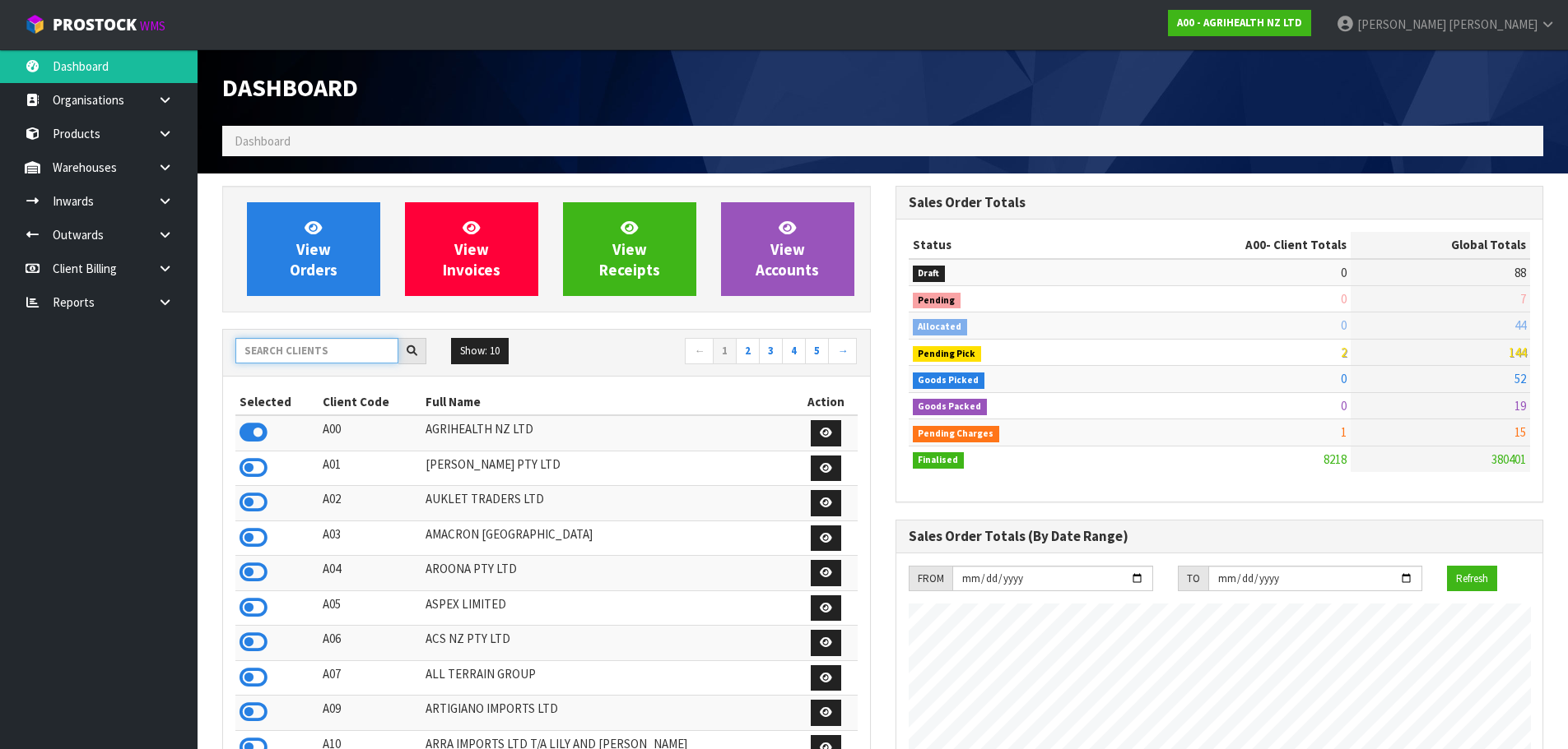
click at [273, 346] on input "text" at bounding box center [316, 351] width 163 height 26
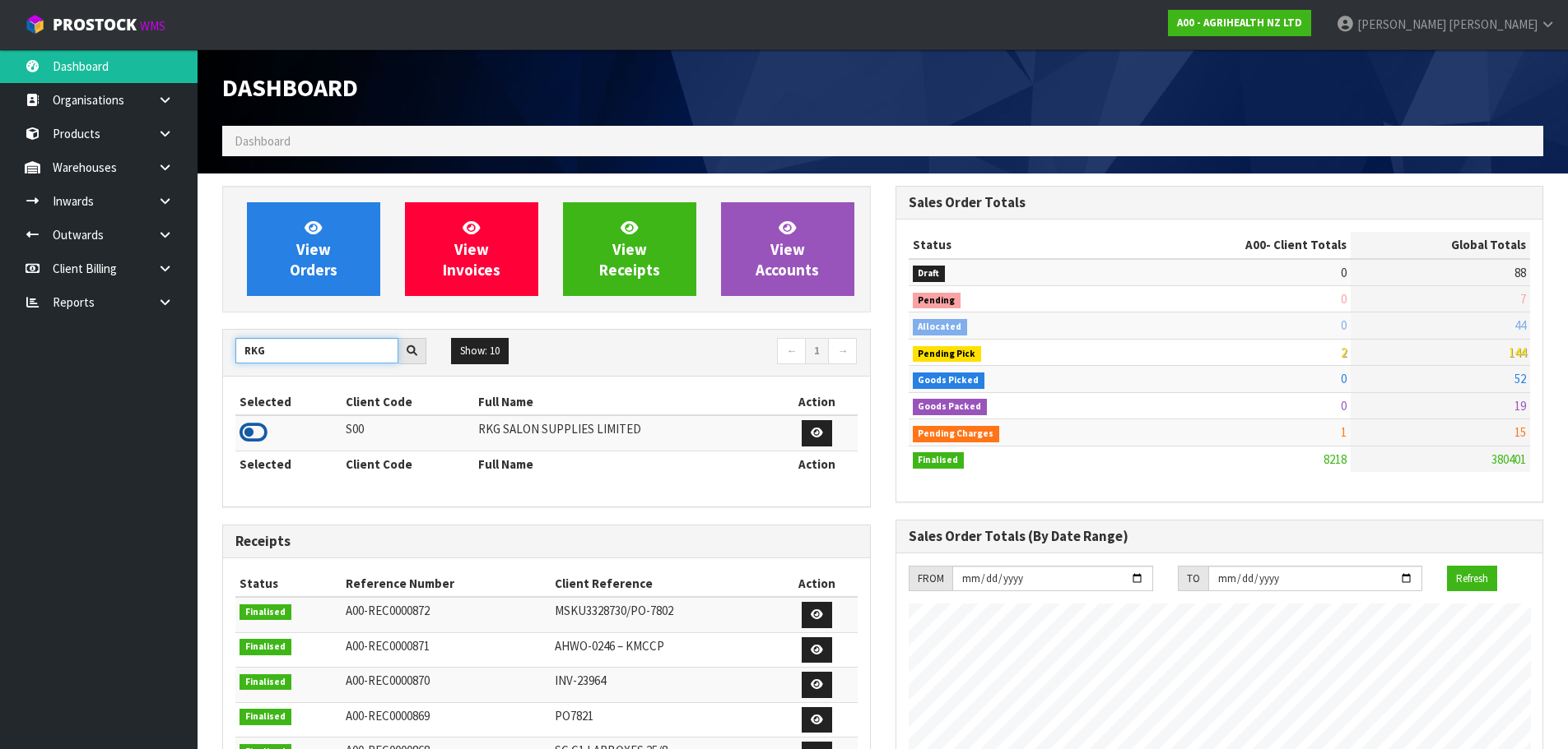
type input "RKG"
click at [255, 432] on icon at bounding box center [253, 433] width 28 height 25
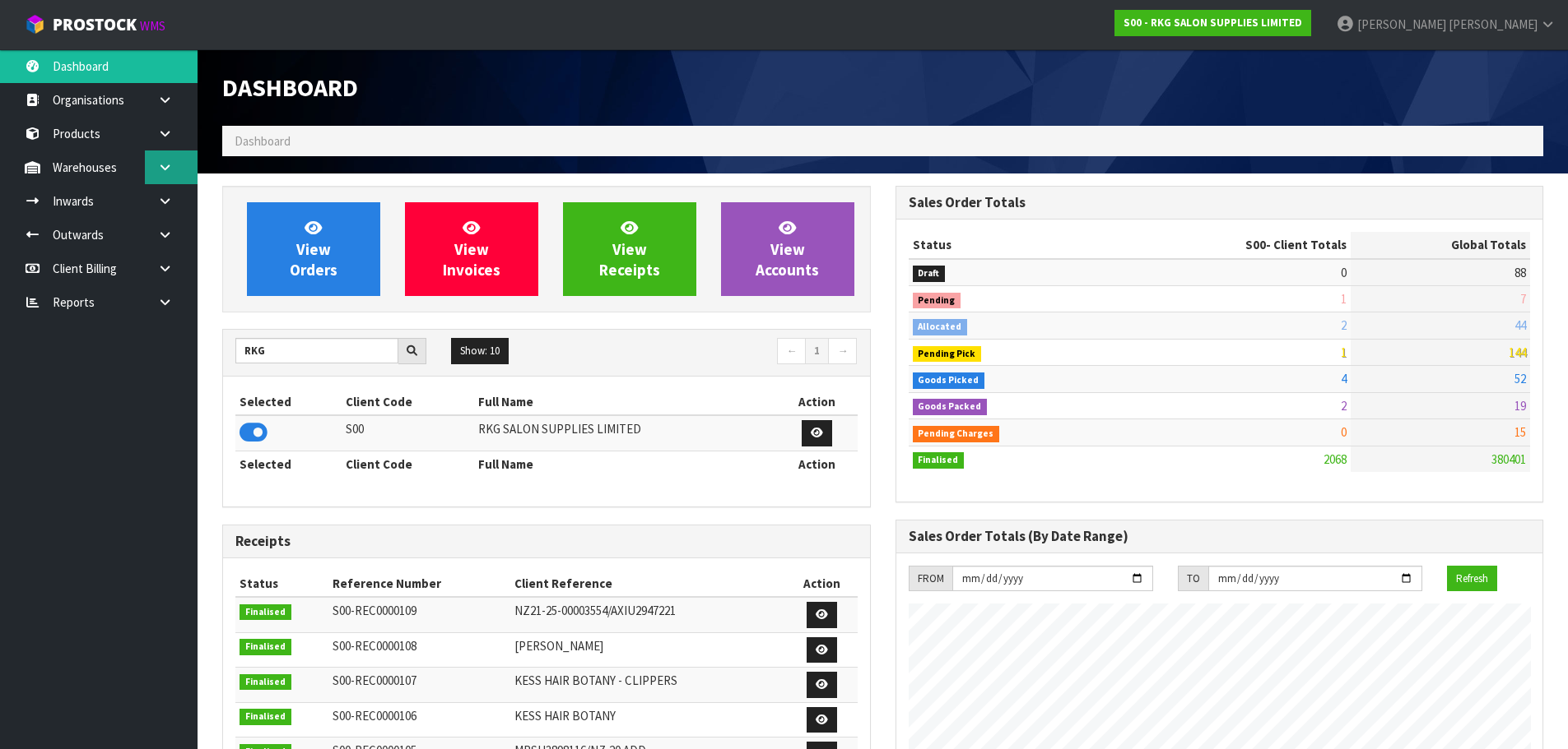
click at [160, 169] on icon at bounding box center [165, 167] width 16 height 12
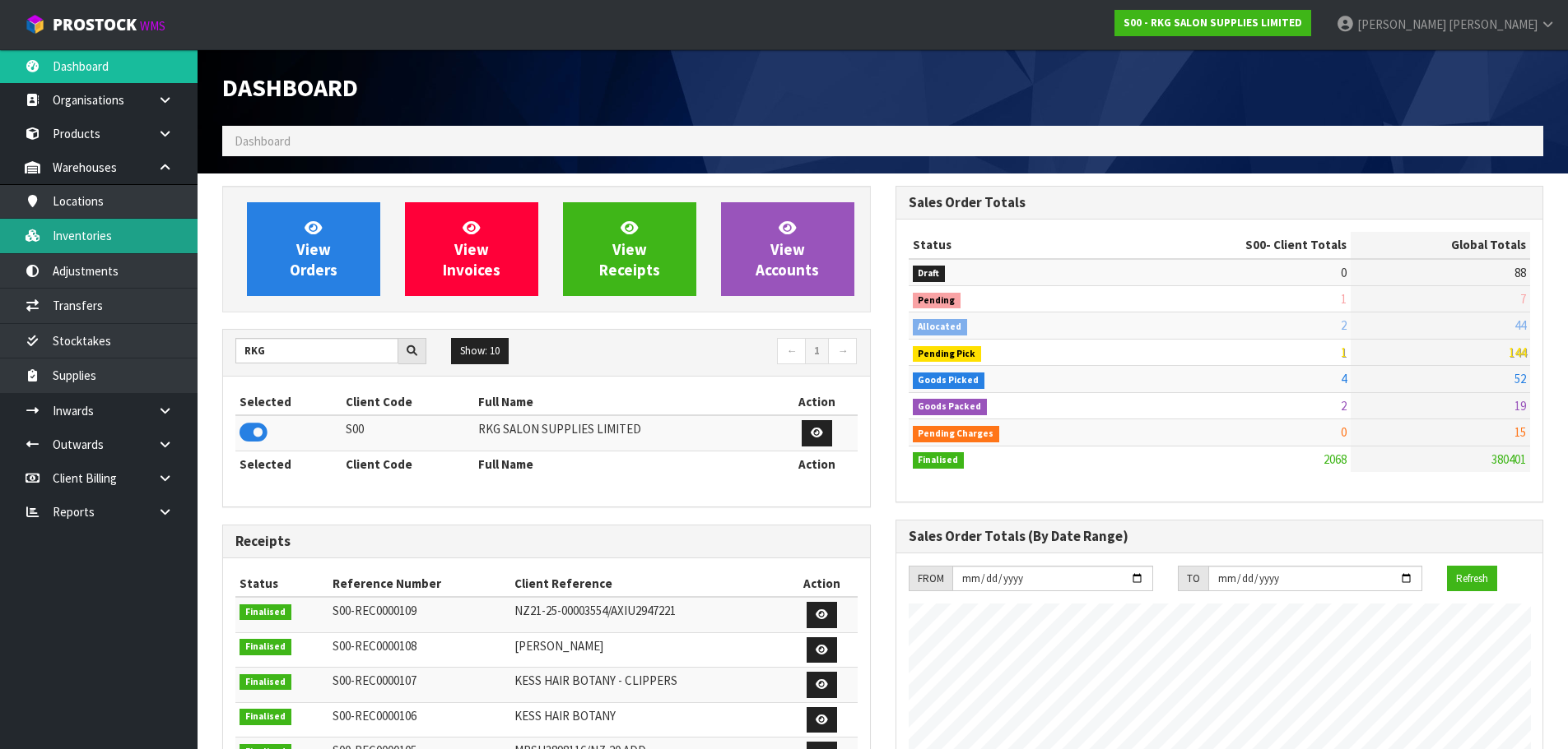
click at [107, 226] on link "Inventories" at bounding box center [99, 236] width 198 height 34
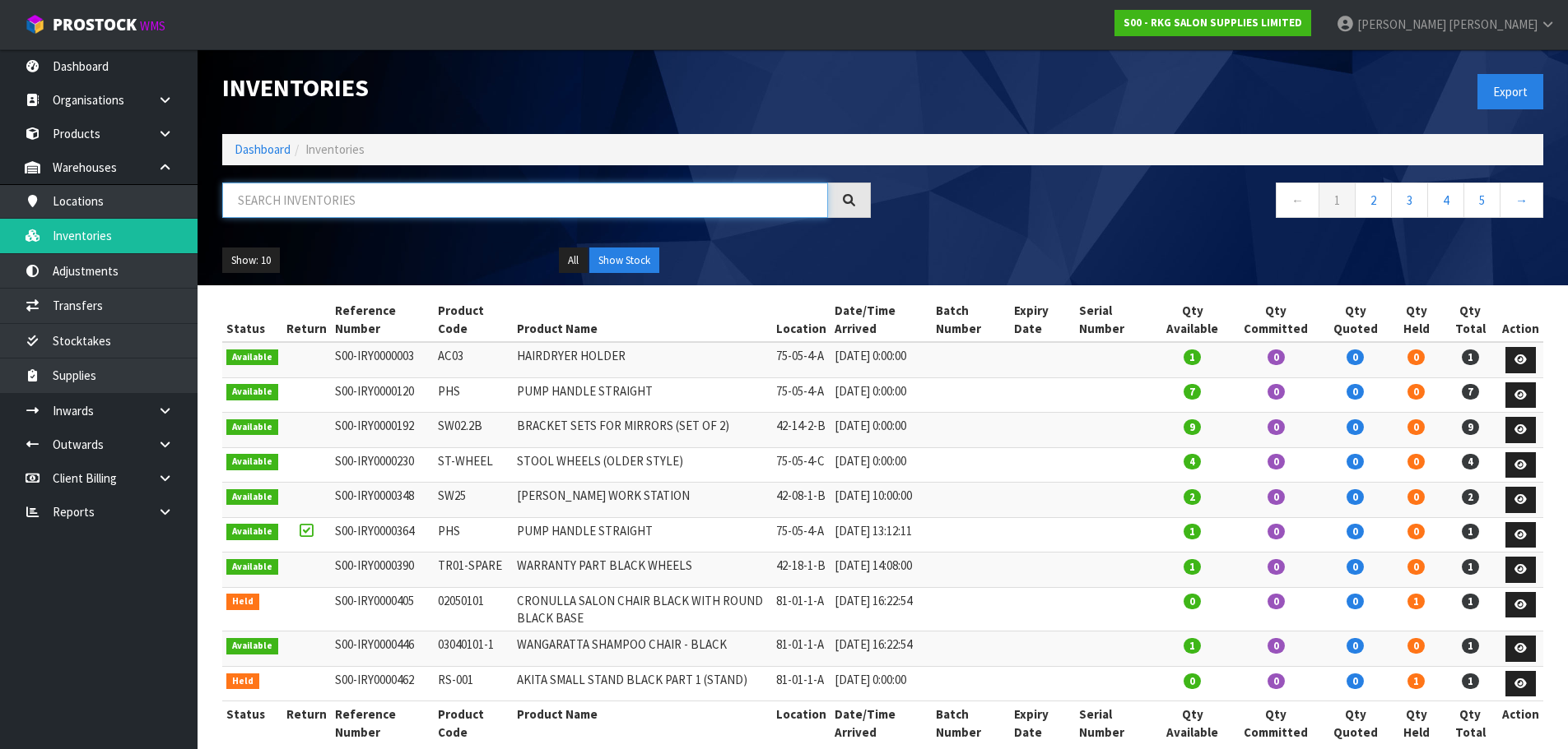
click at [326, 196] on input "text" at bounding box center [525, 200] width 606 height 36
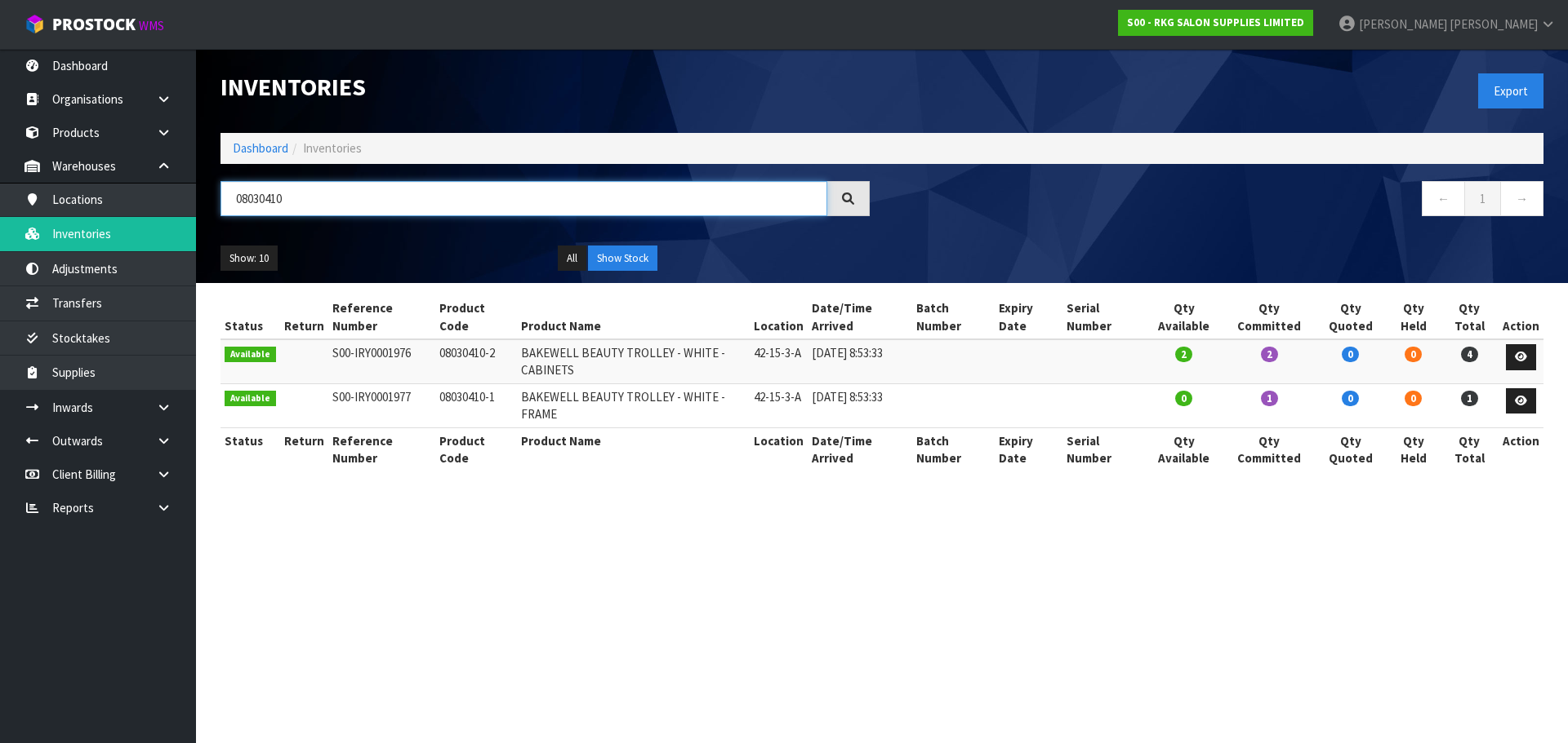
click at [307, 195] on input "08030410" at bounding box center [523, 199] width 606 height 35
drag, startPoint x: 271, startPoint y: 197, endPoint x: 296, endPoint y: 197, distance: 25.0
click at [296, 197] on input "08030410" at bounding box center [523, 199] width 606 height 35
type input "080303"
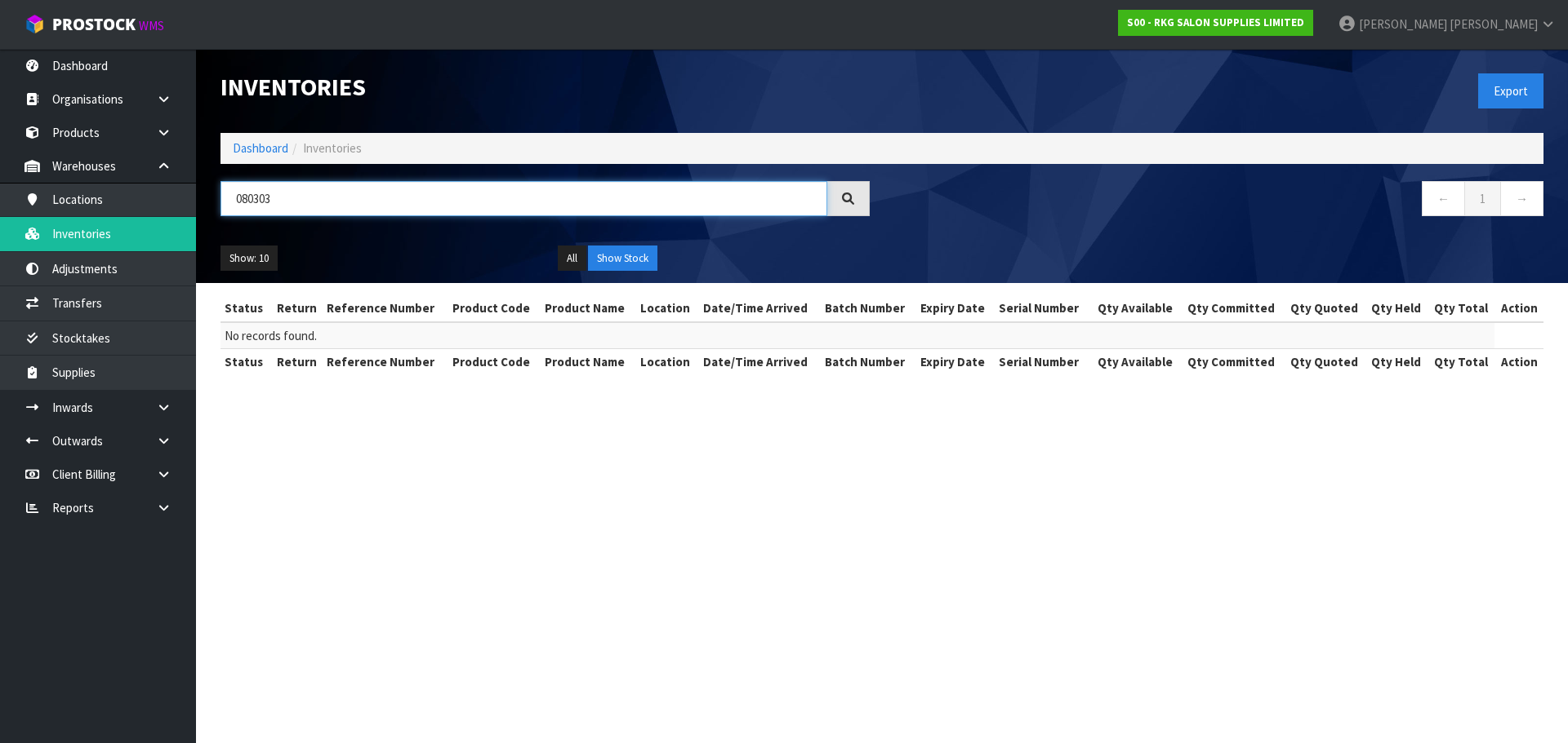
drag, startPoint x: 298, startPoint y: 208, endPoint x: 210, endPoint y: 208, distance: 88.0
click at [210, 208] on div "080303" at bounding box center [545, 205] width 674 height 48
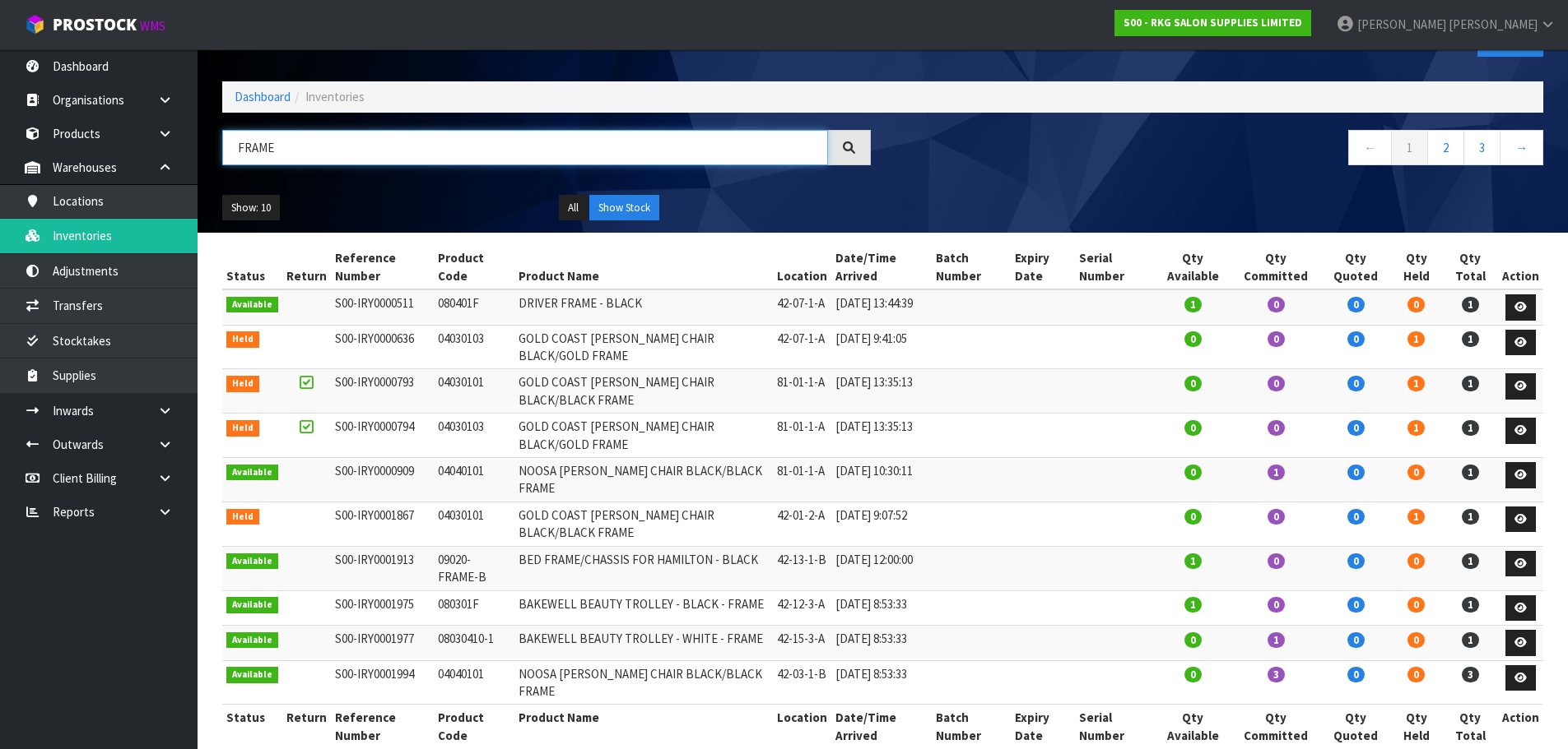
scroll to position [81, 0]
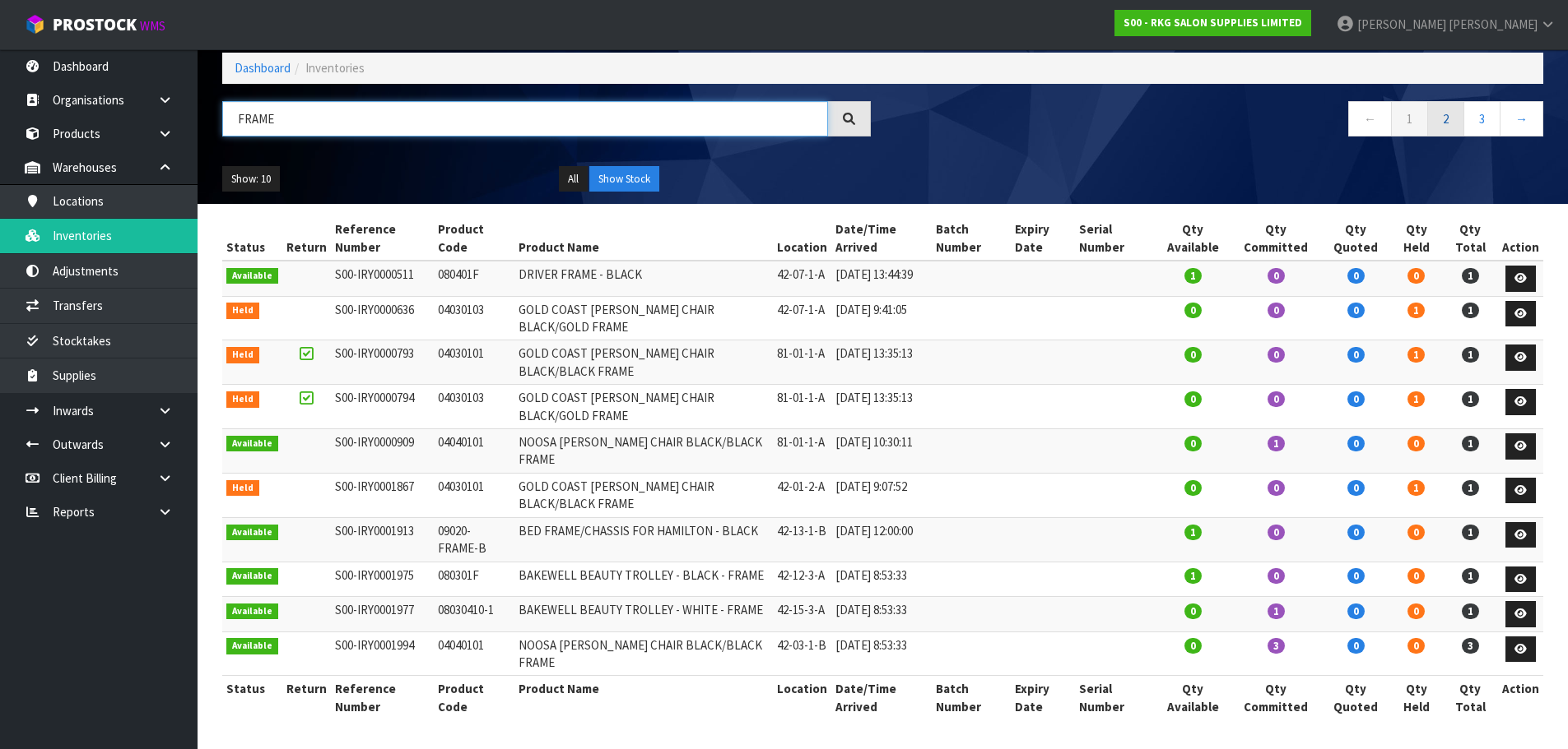
type input "FRAME"
click at [1448, 132] on link "2" at bounding box center [1446, 119] width 37 height 36
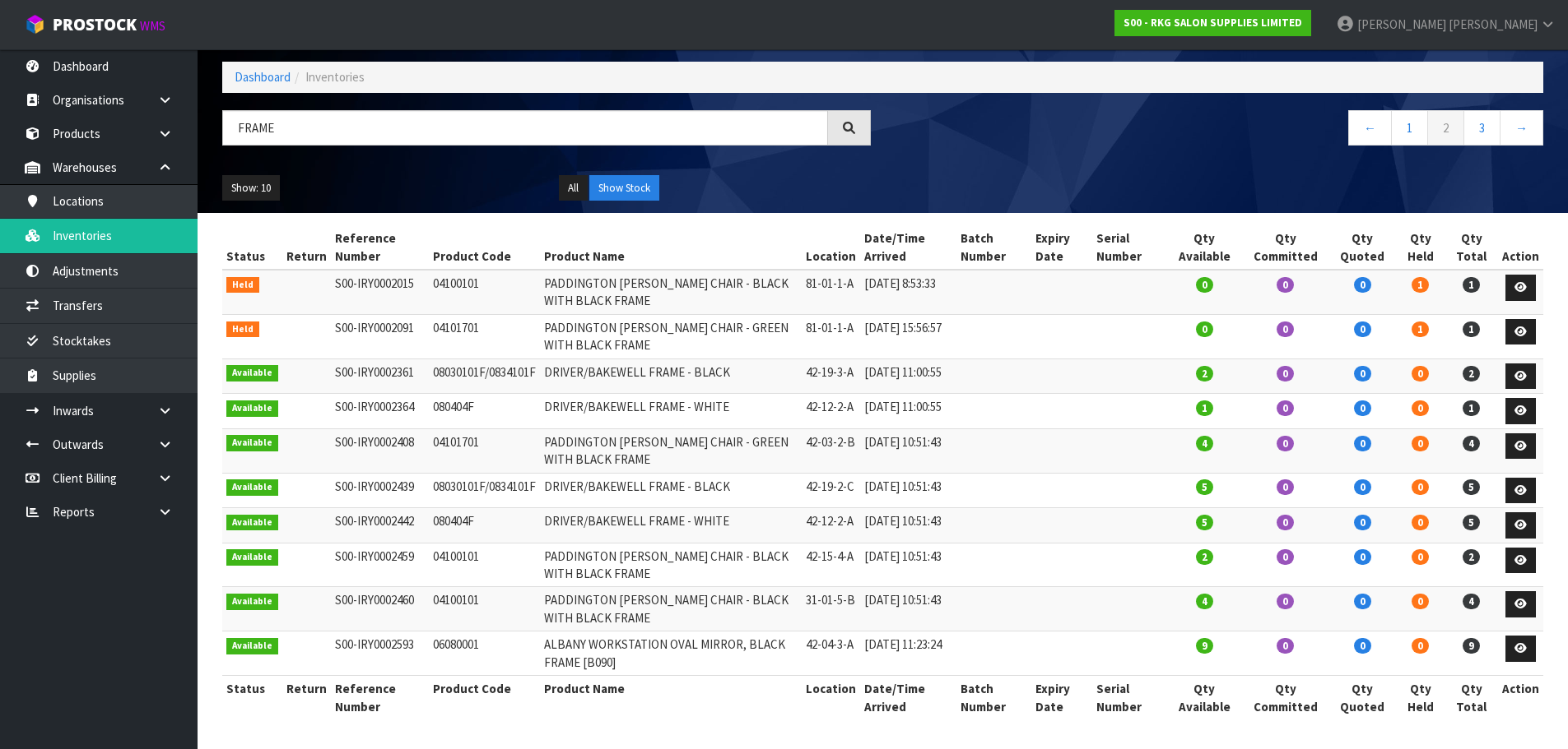
scroll to position [110, 0]
click at [1479, 110] on link "3" at bounding box center [1482, 128] width 37 height 36
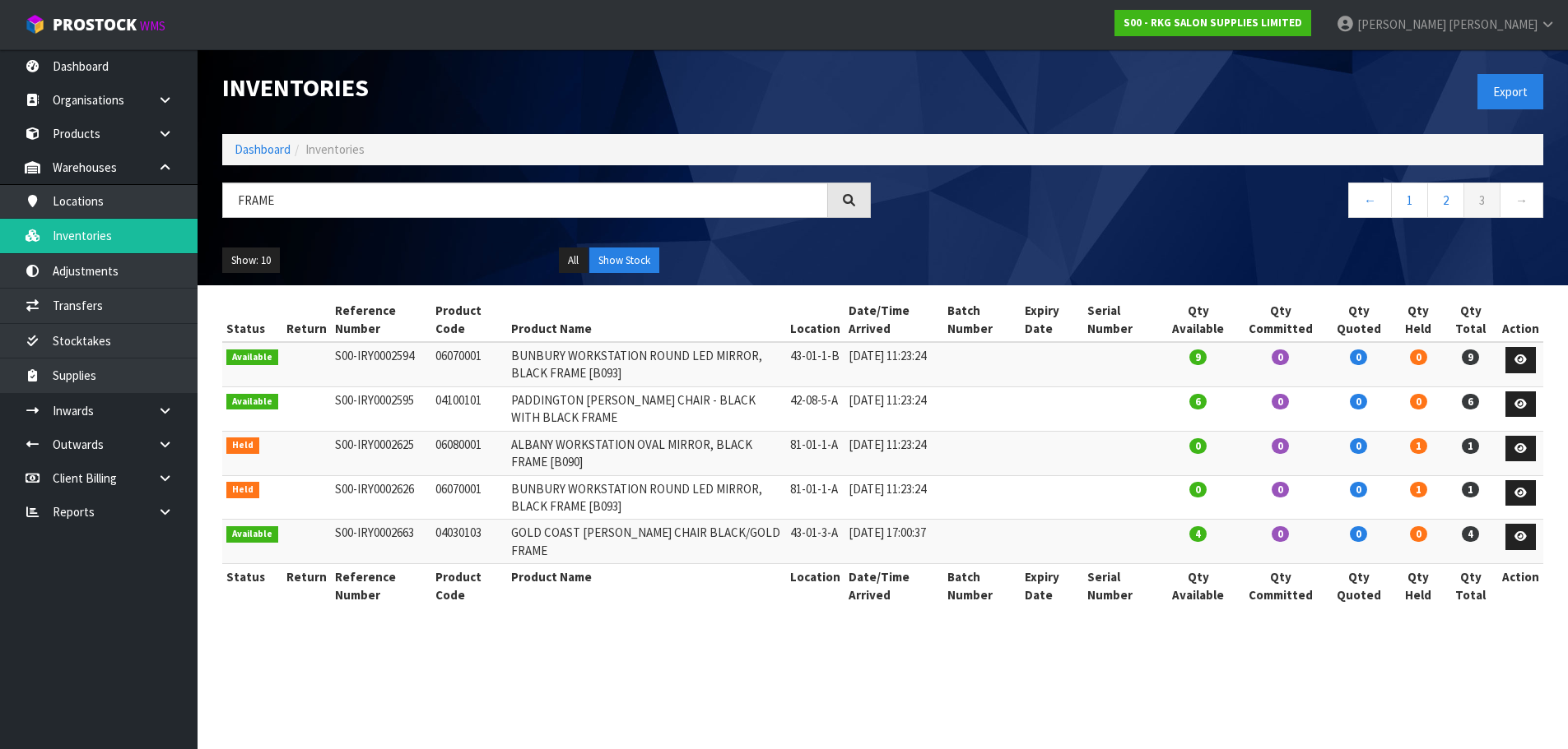
scroll to position [0, 0]
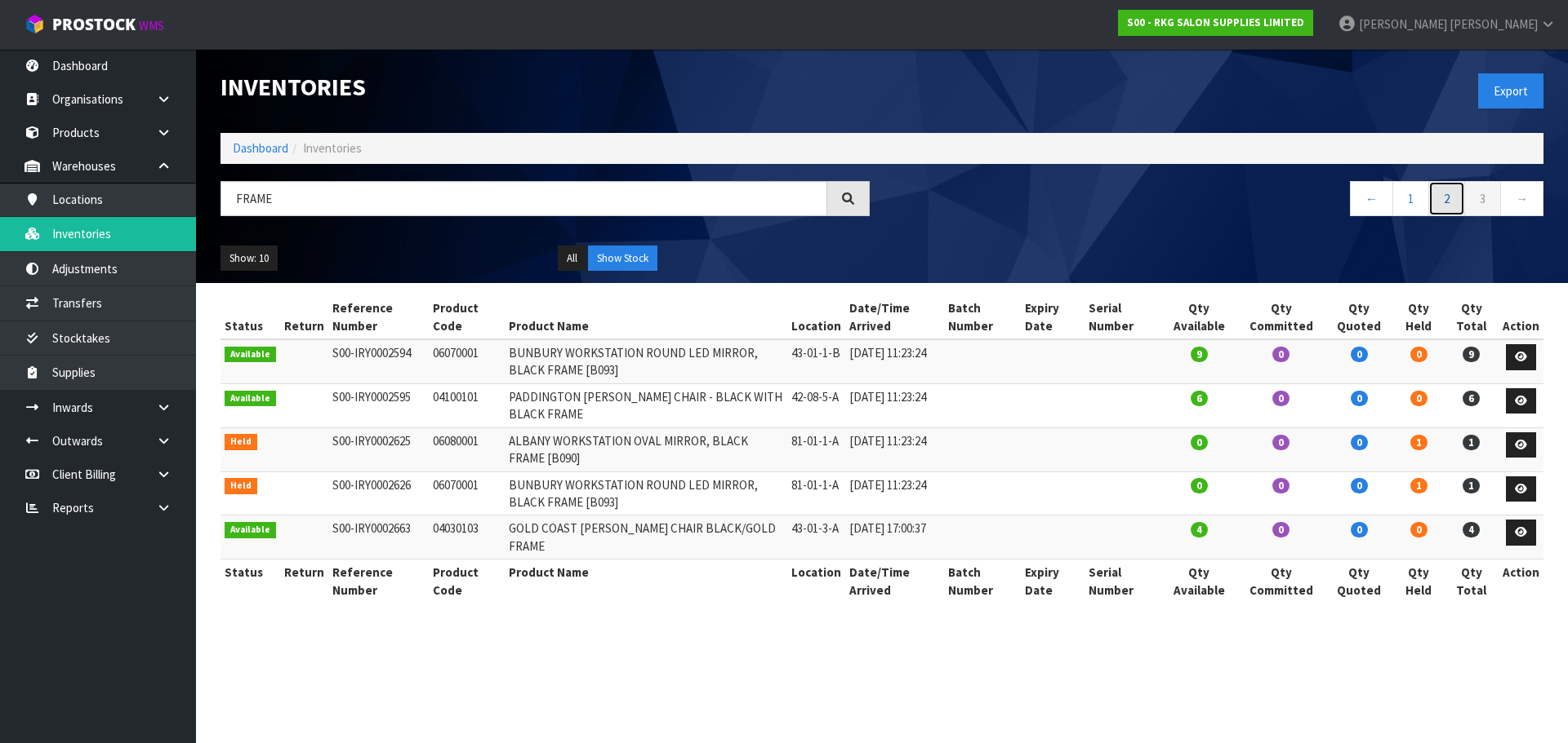
click at [1444, 202] on link "2" at bounding box center [1447, 199] width 37 height 35
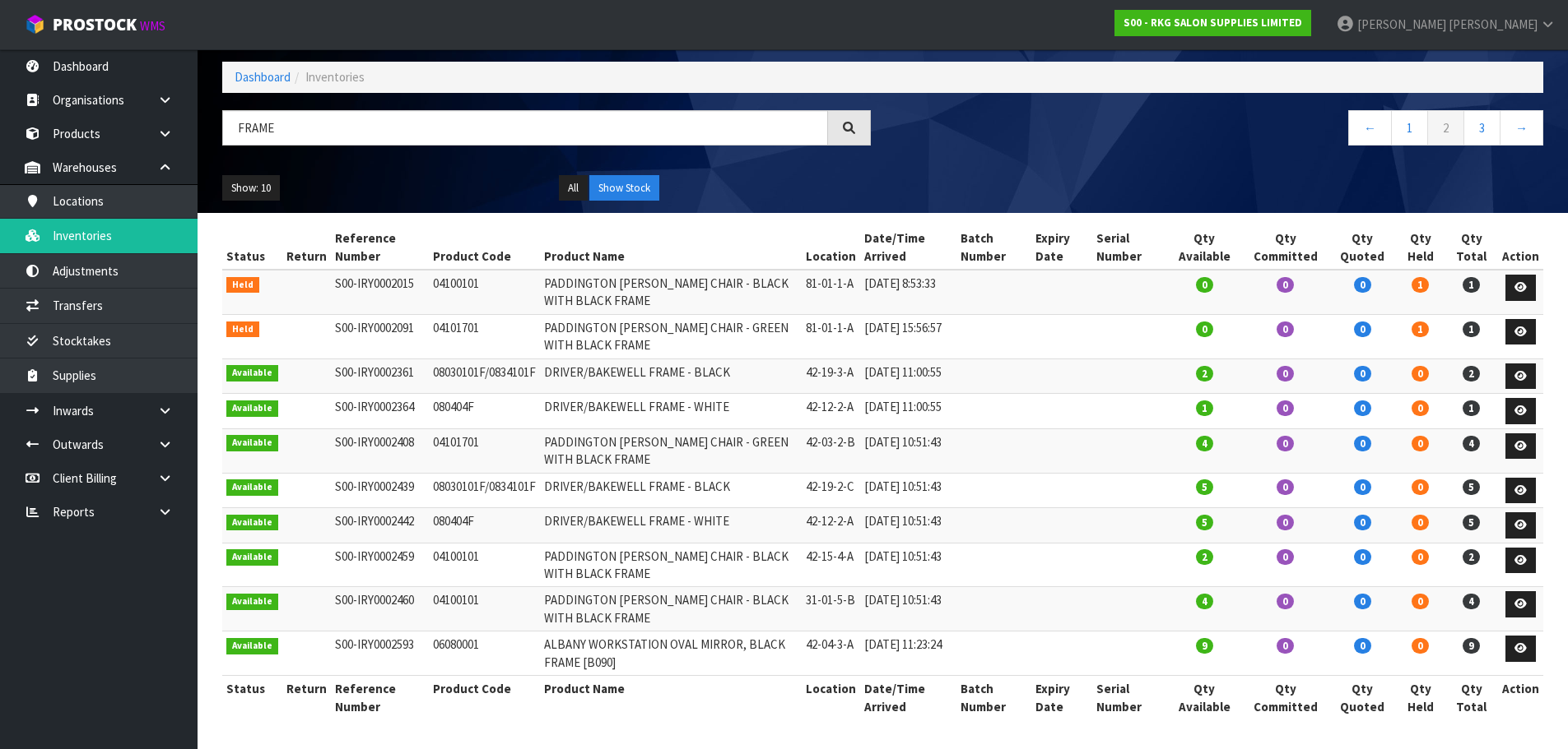
scroll to position [110, 0]
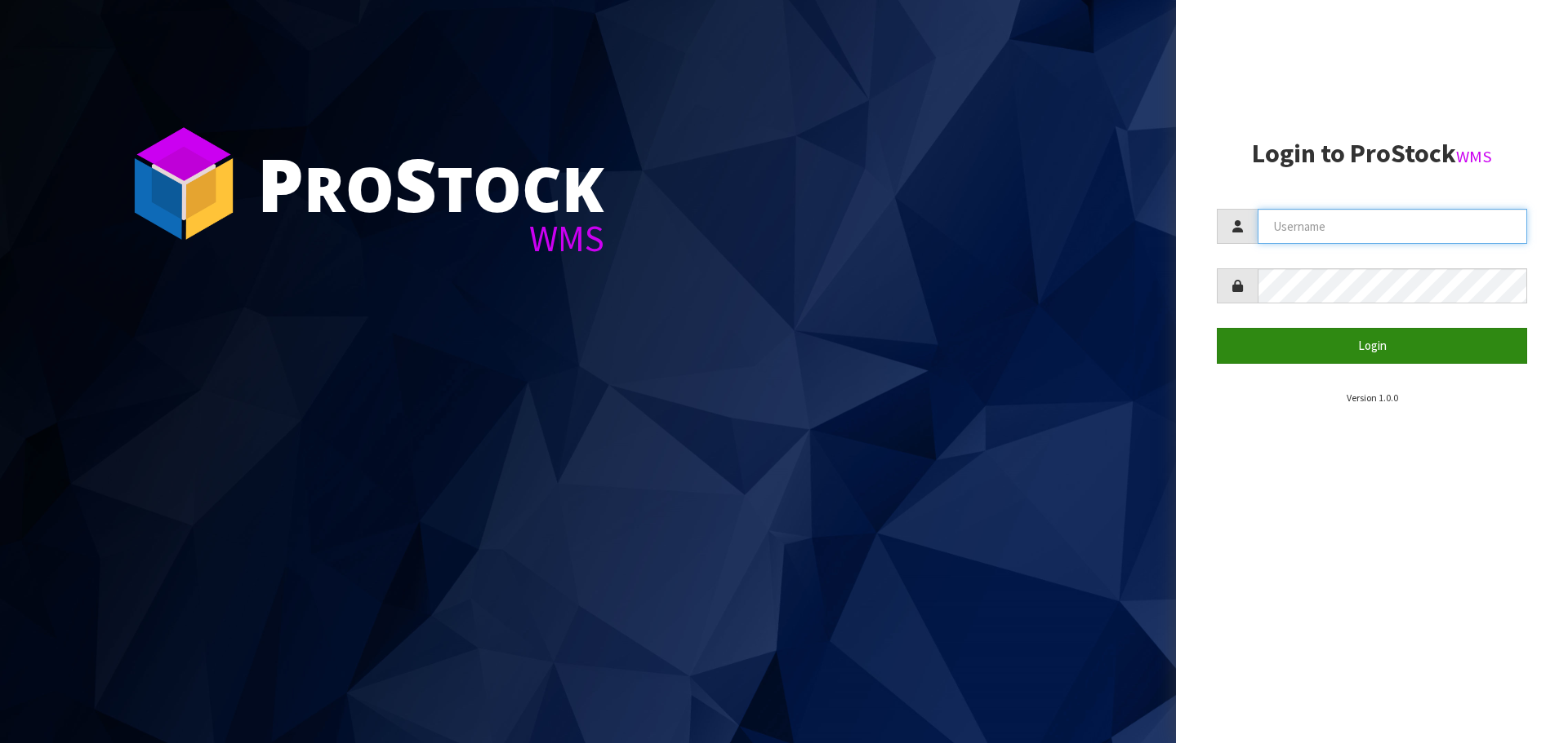
type input "[PERSON_NAME]"
click at [1364, 349] on button "Login" at bounding box center [1371, 345] width 310 height 35
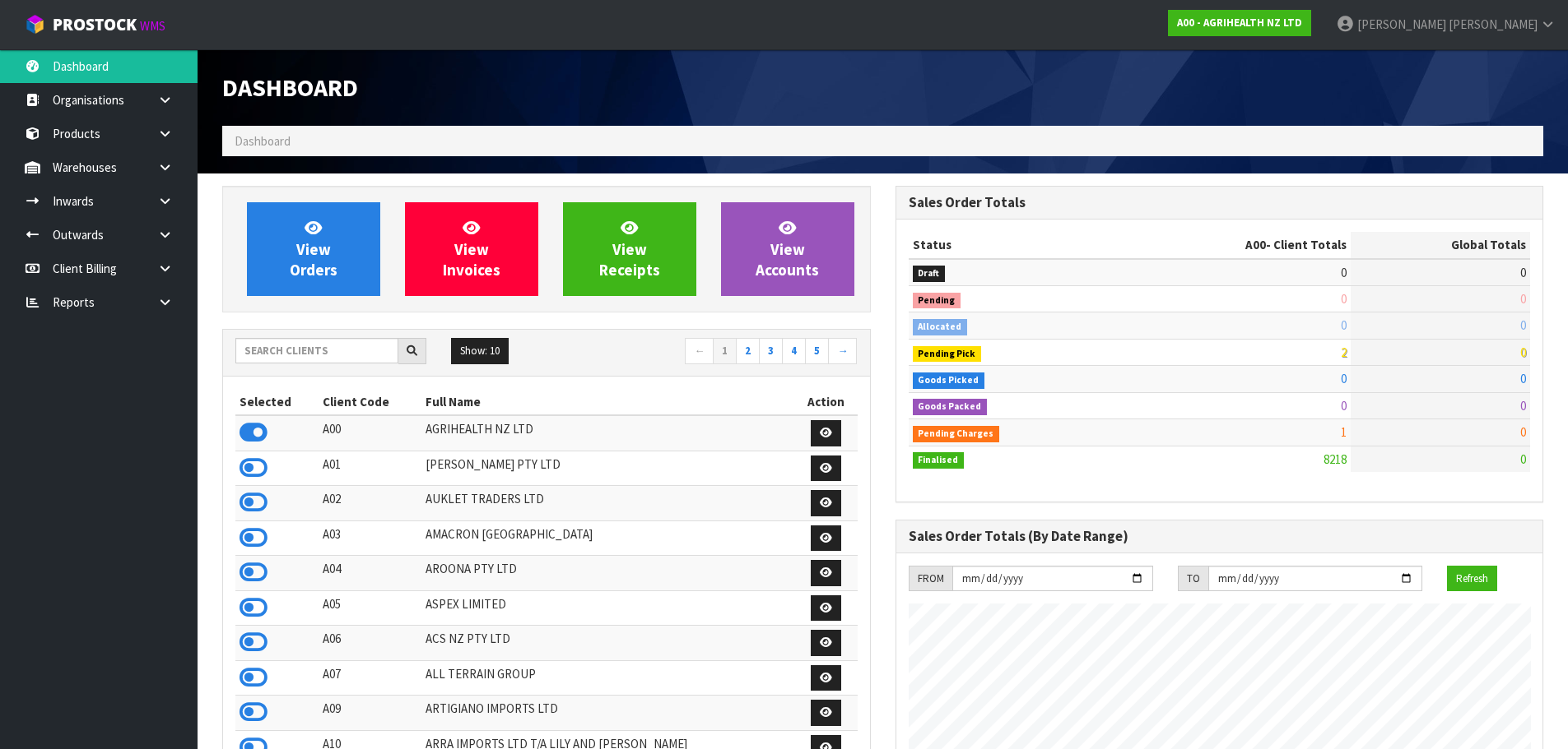
scroll to position [1246, 673]
click at [259, 342] on input "text" at bounding box center [316, 351] width 163 height 26
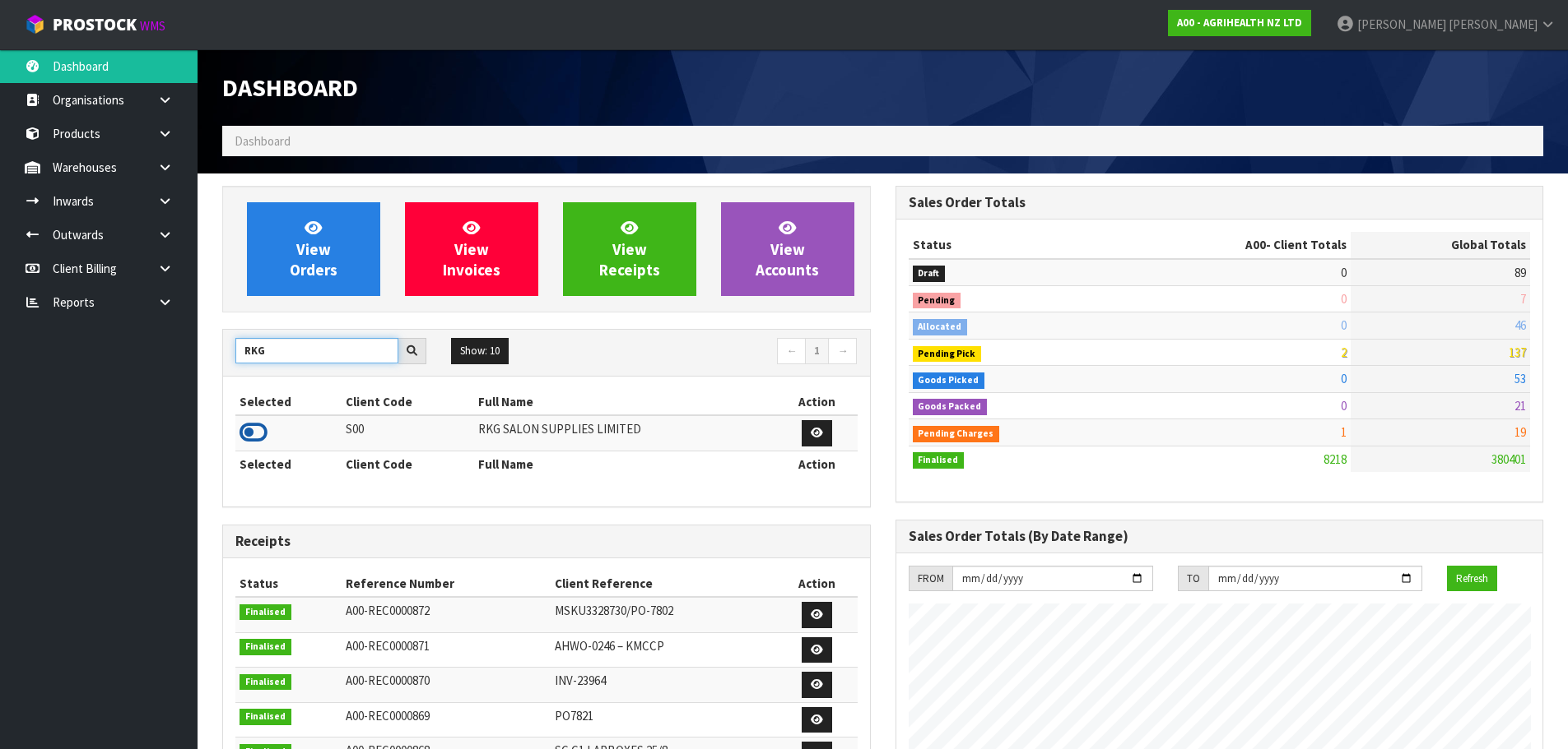
type input "RKG"
click at [255, 436] on icon at bounding box center [253, 433] width 28 height 25
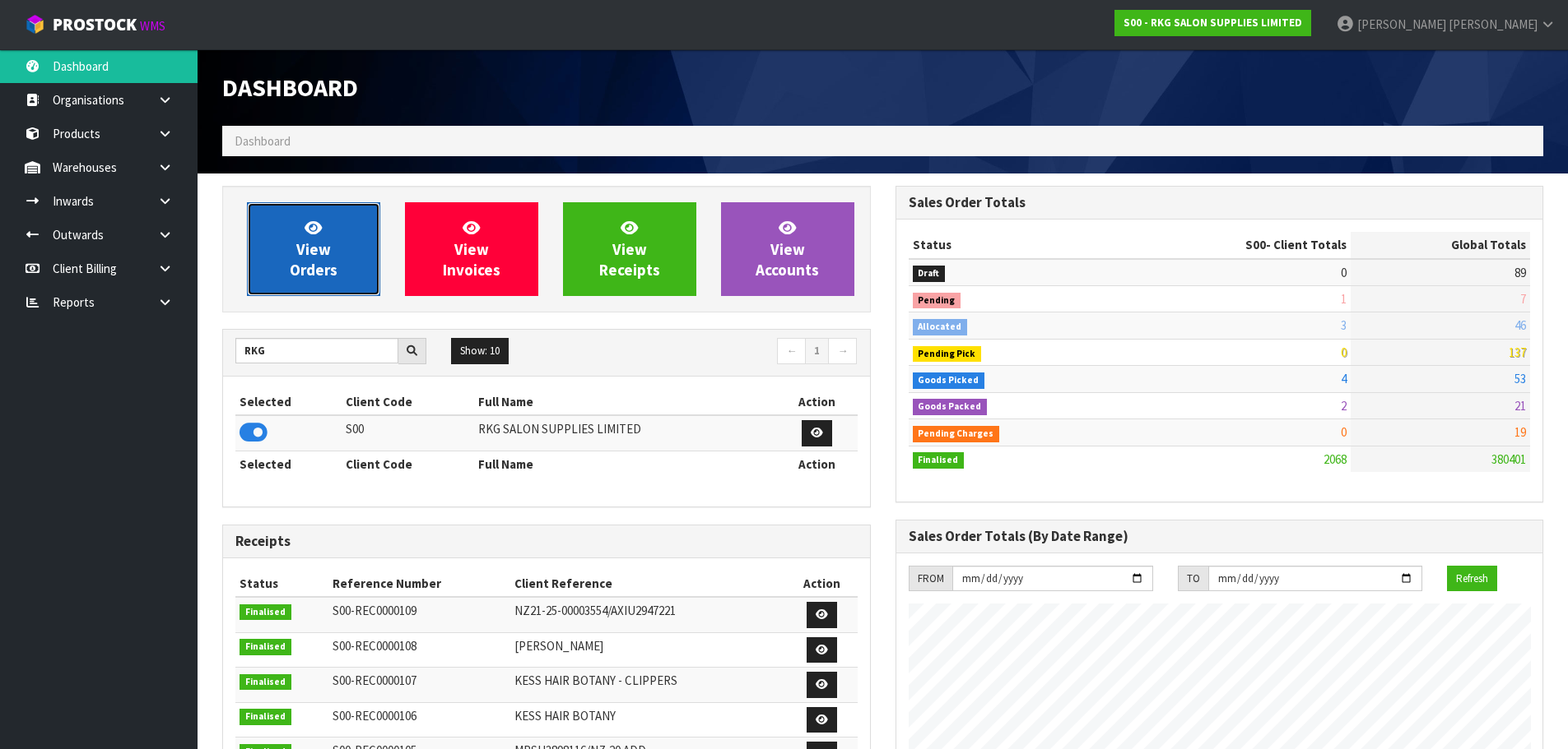
click at [308, 252] on span "View Orders" at bounding box center [314, 248] width 48 height 61
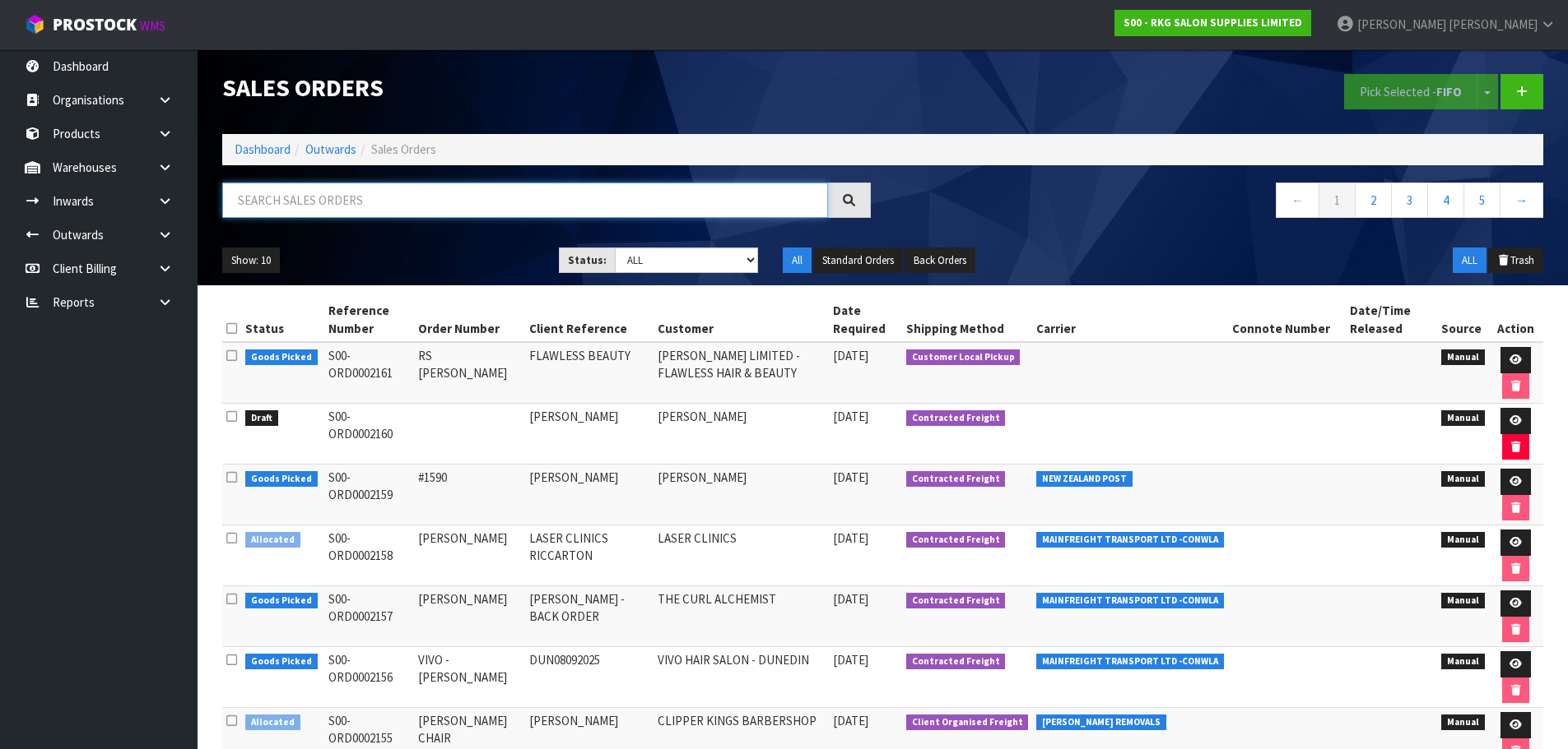
click at [351, 194] on input "text" at bounding box center [525, 200] width 606 height 36
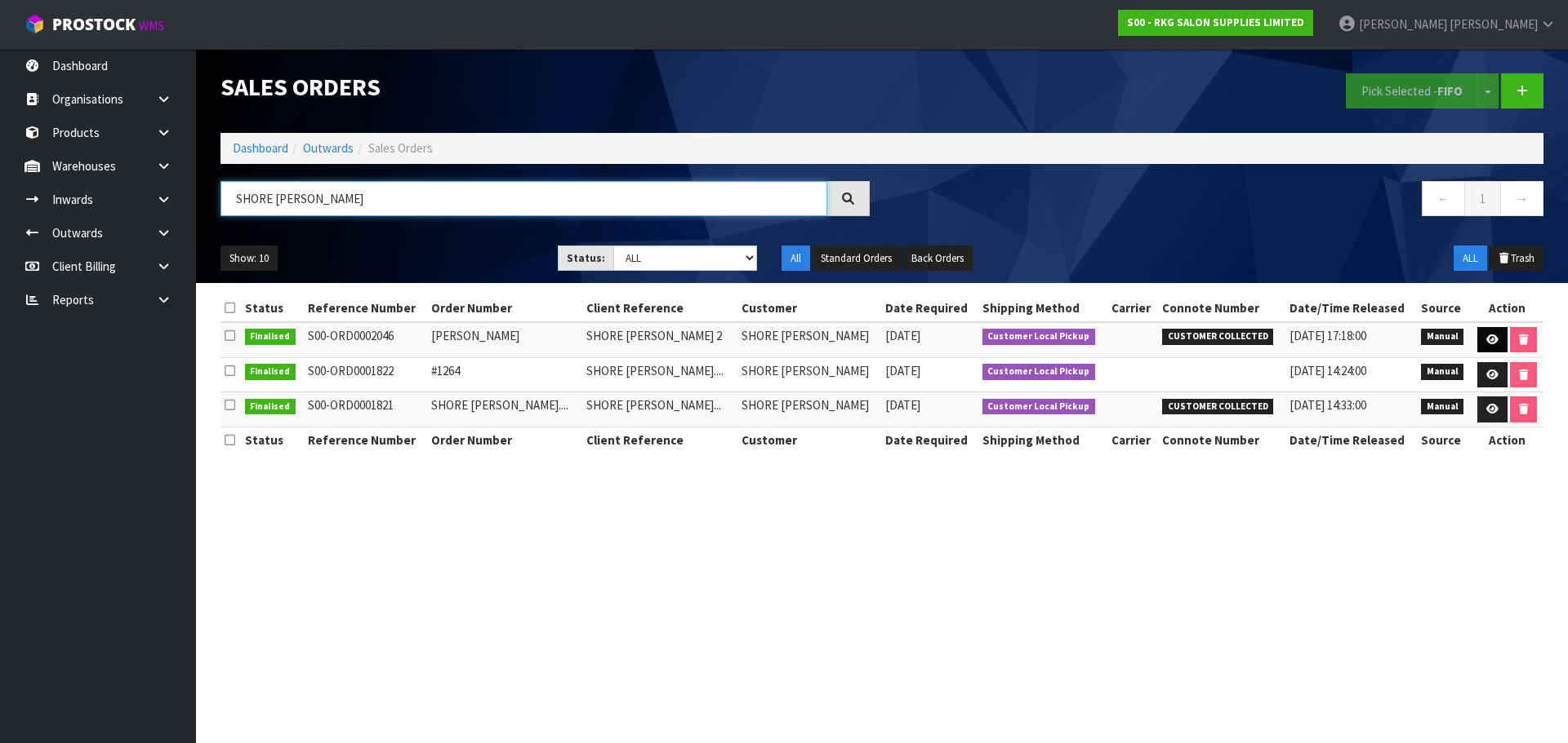
type input "SHORE [PERSON_NAME]"
click at [1486, 342] on icon at bounding box center [1492, 340] width 12 height 11
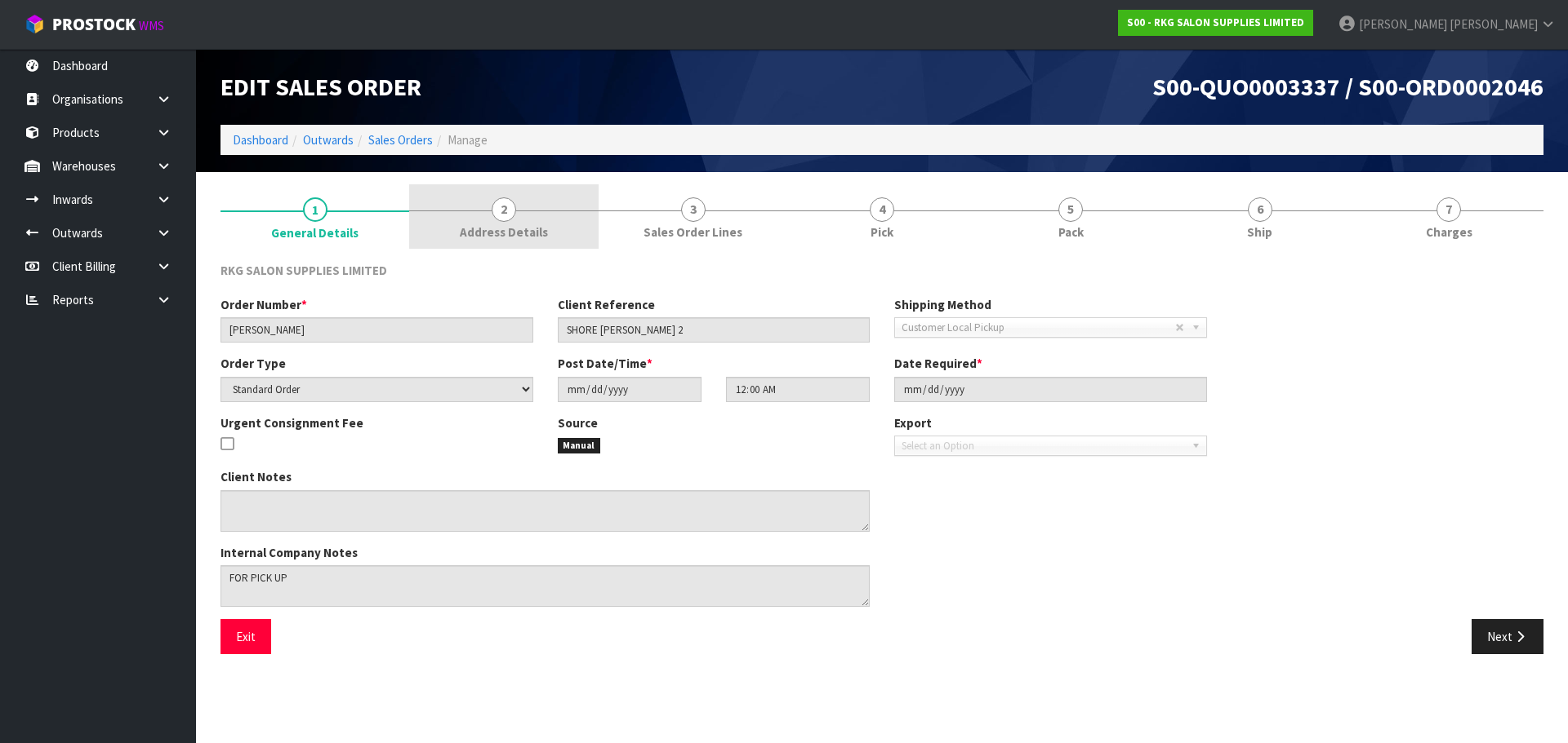
click at [505, 210] on span "2" at bounding box center [504, 210] width 25 height 25
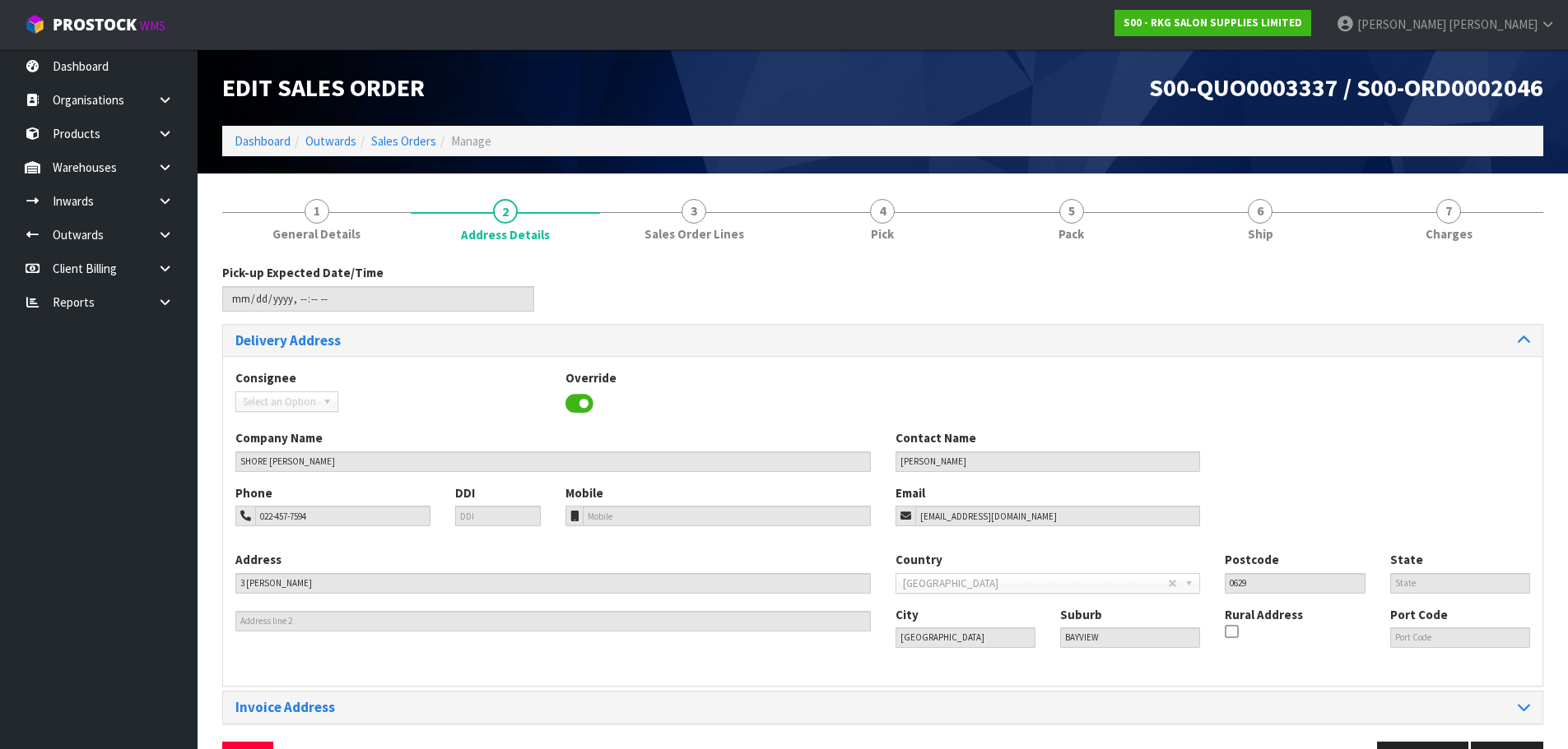
scroll to position [53, 0]
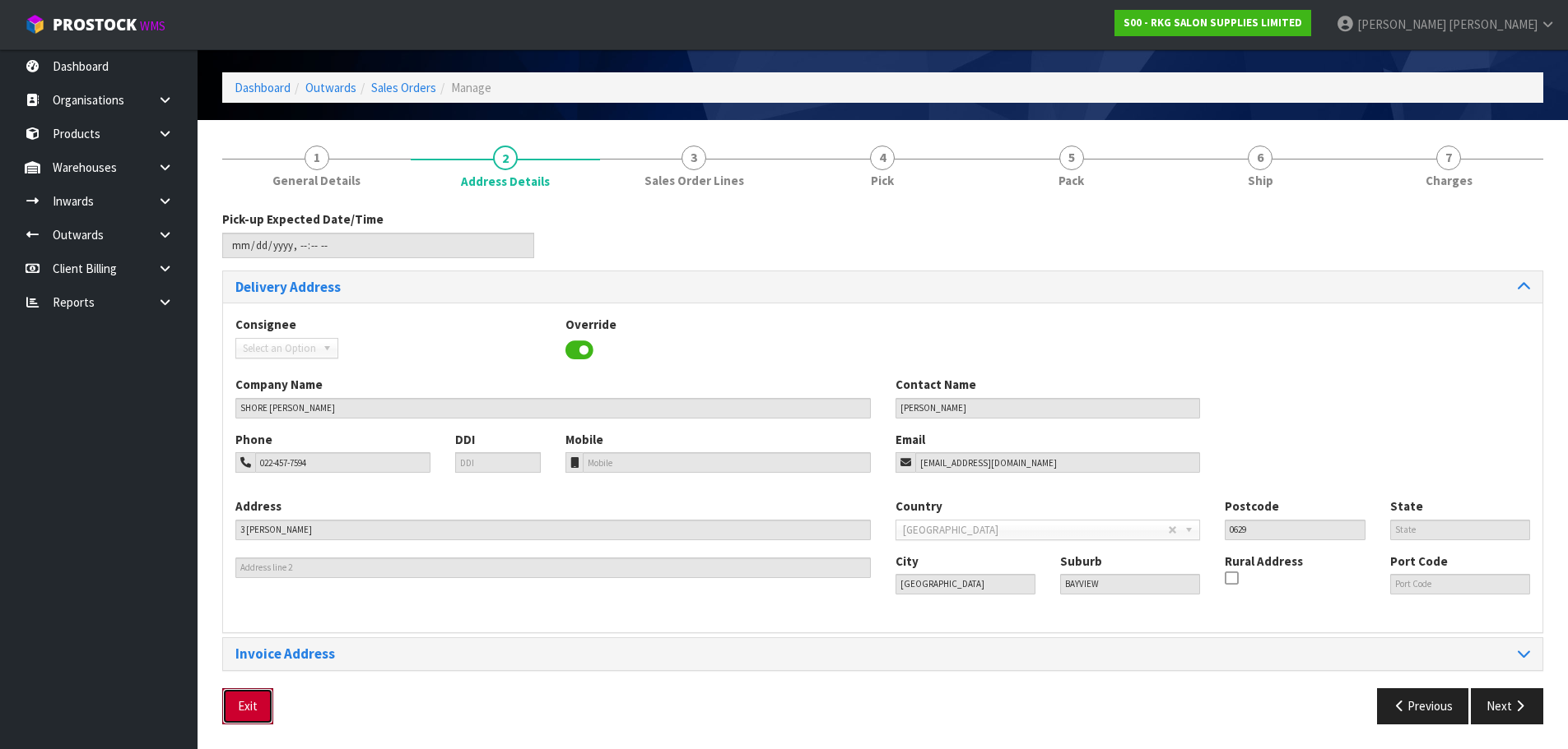
drag, startPoint x: 257, startPoint y: 699, endPoint x: 261, endPoint y: 683, distance: 16.5
click at [257, 699] on button "Exit" at bounding box center [247, 706] width 51 height 36
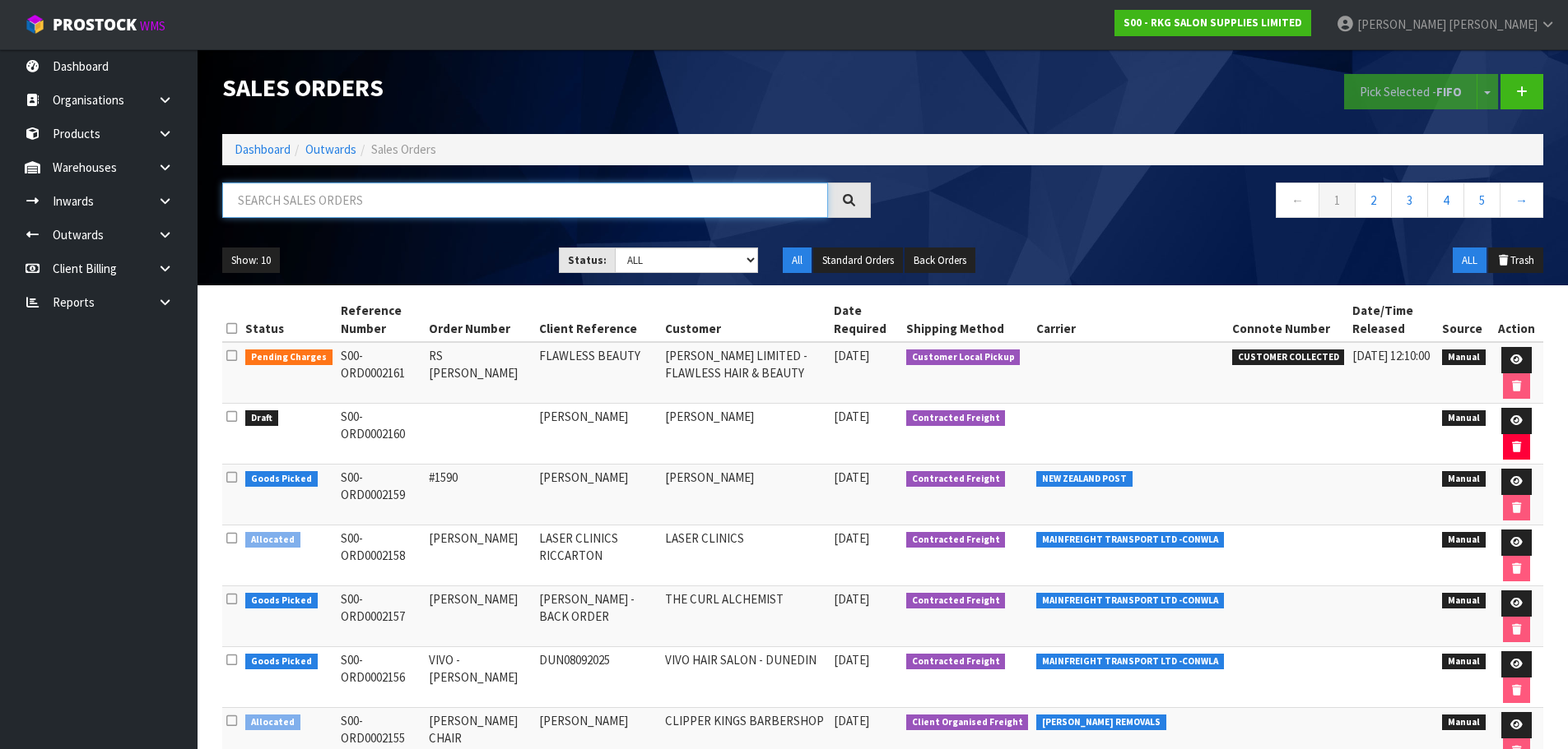
click at [311, 196] on input "text" at bounding box center [525, 200] width 606 height 36
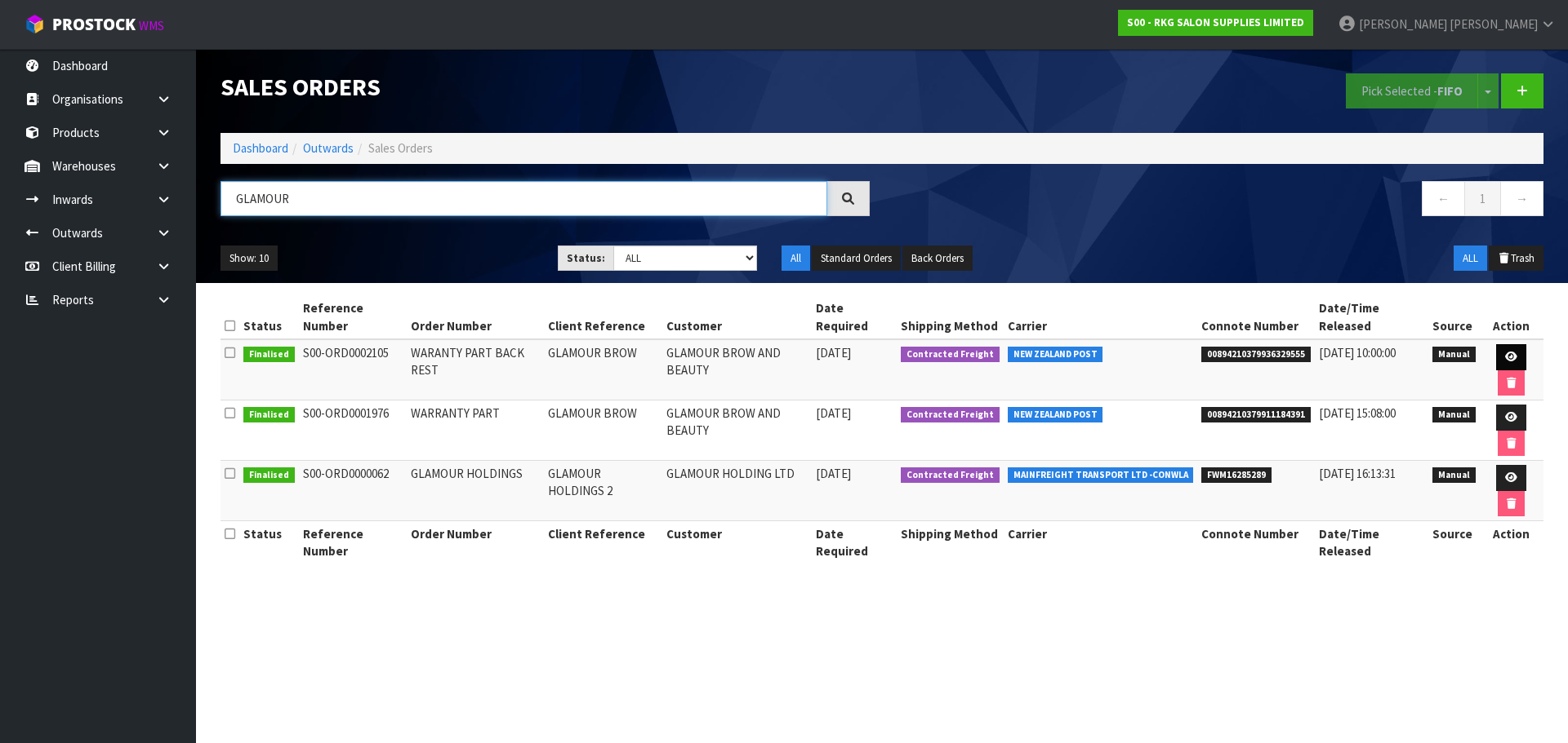
type input "GLAMOUR"
click at [1525, 358] on link at bounding box center [1511, 358] width 30 height 27
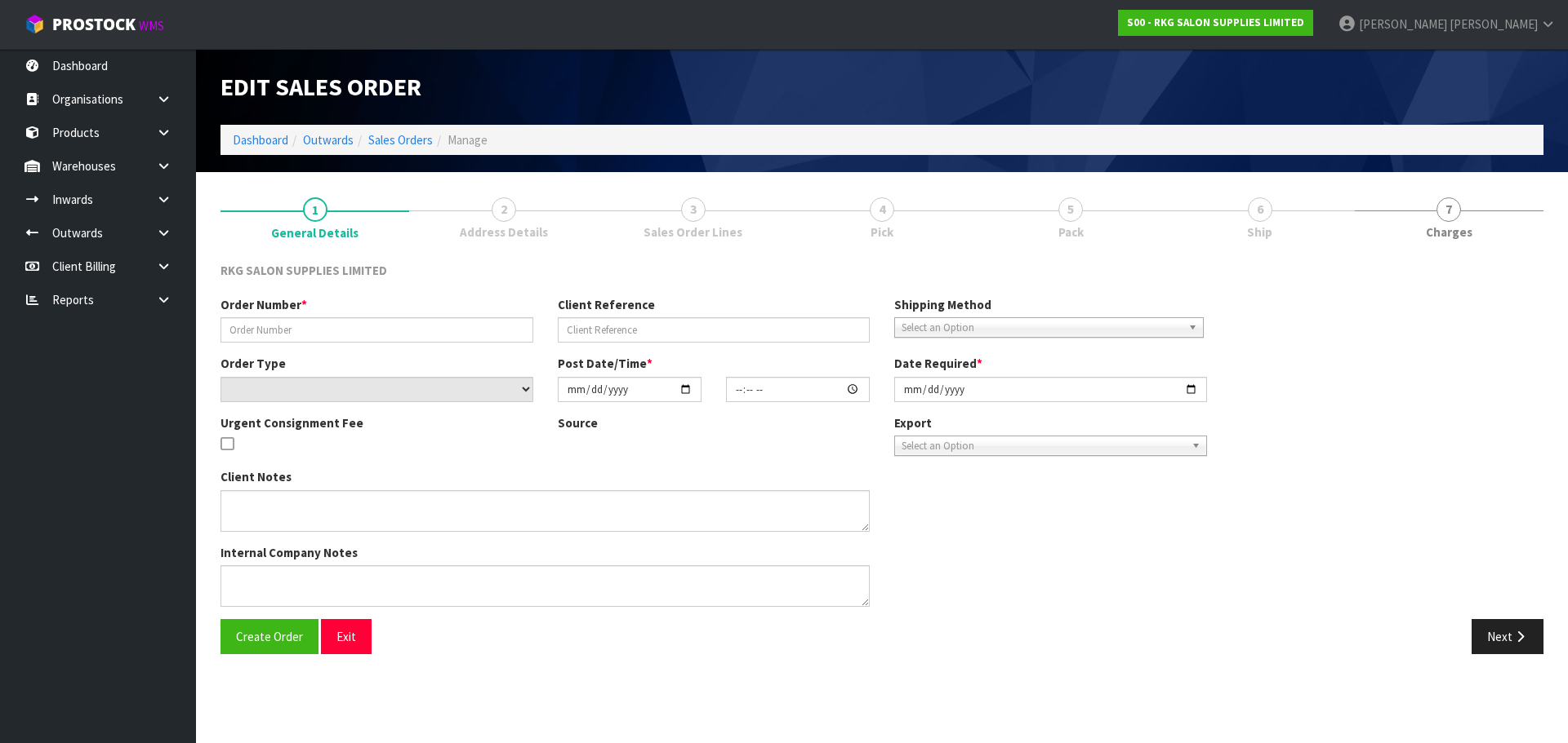
type input "WARANTY PART BACK REST"
type input "GLAMOUR BROW"
select select "number:0"
type input "2025-08-05"
type input "14:23:00.000"
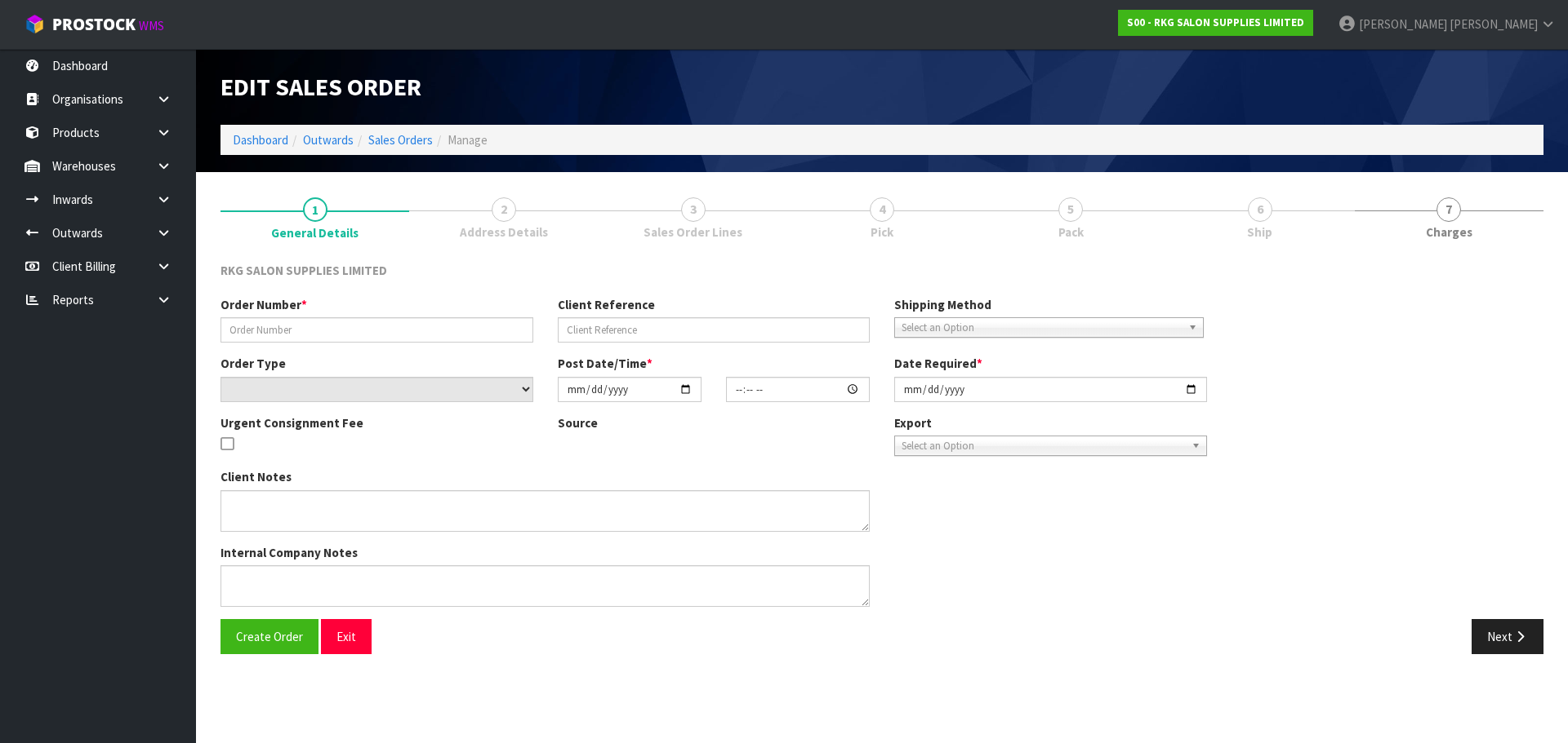
type input "2025-08-05"
type textarea "SPARE PART FOR BATLOW BACK REST CHAIR HEAD SUPPORT"
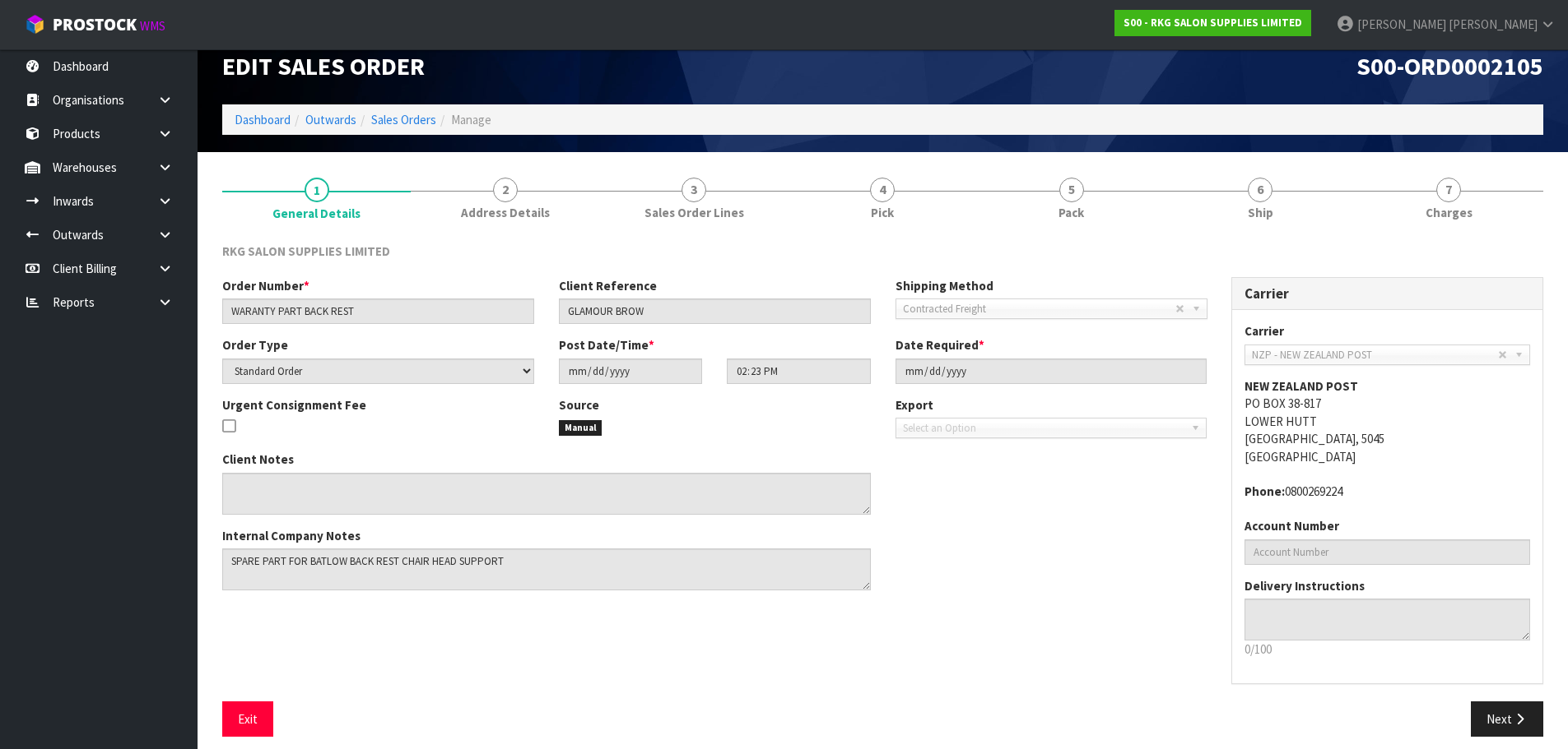
scroll to position [34, 0]
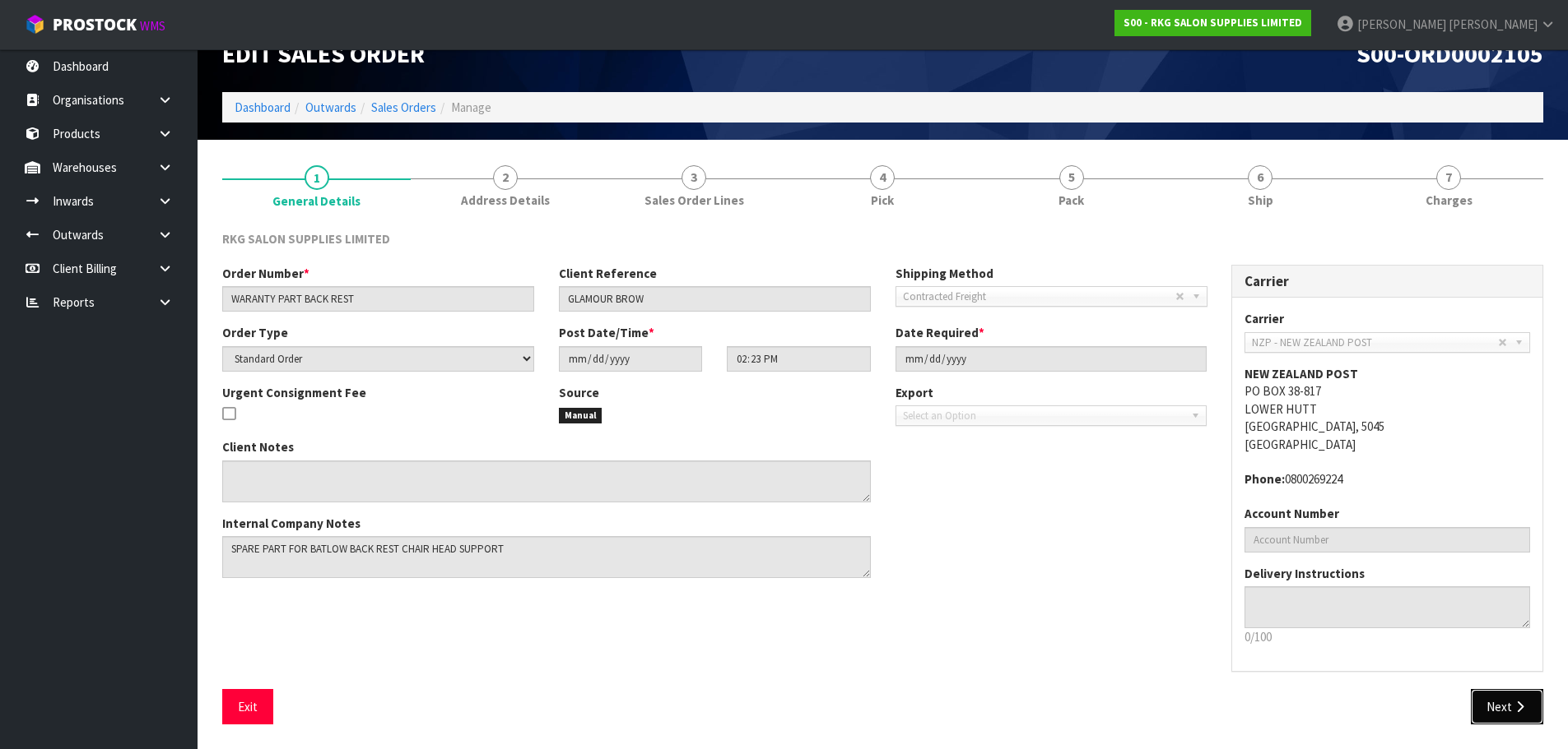
click at [1501, 714] on button "Next" at bounding box center [1507, 707] width 72 height 36
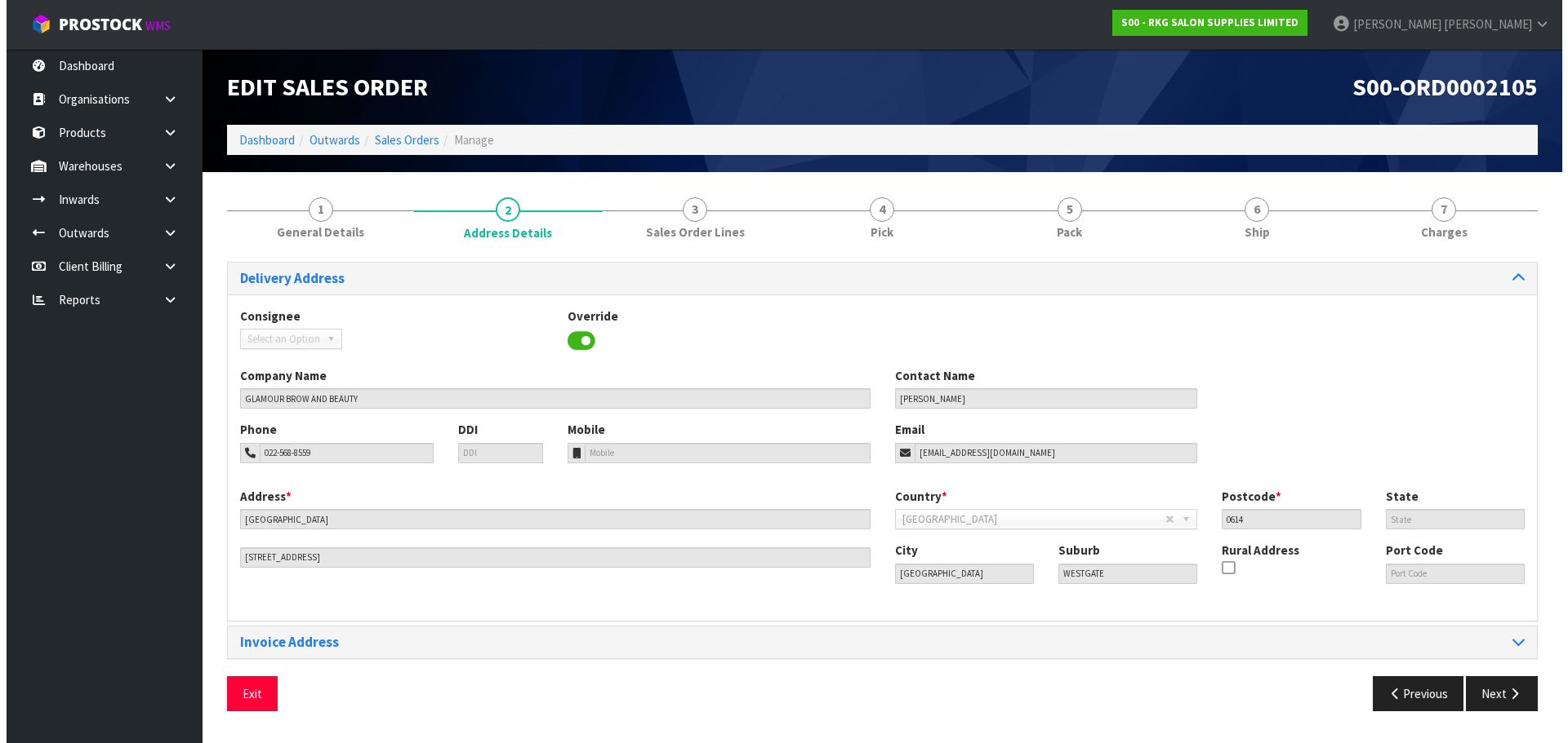
scroll to position [0, 0]
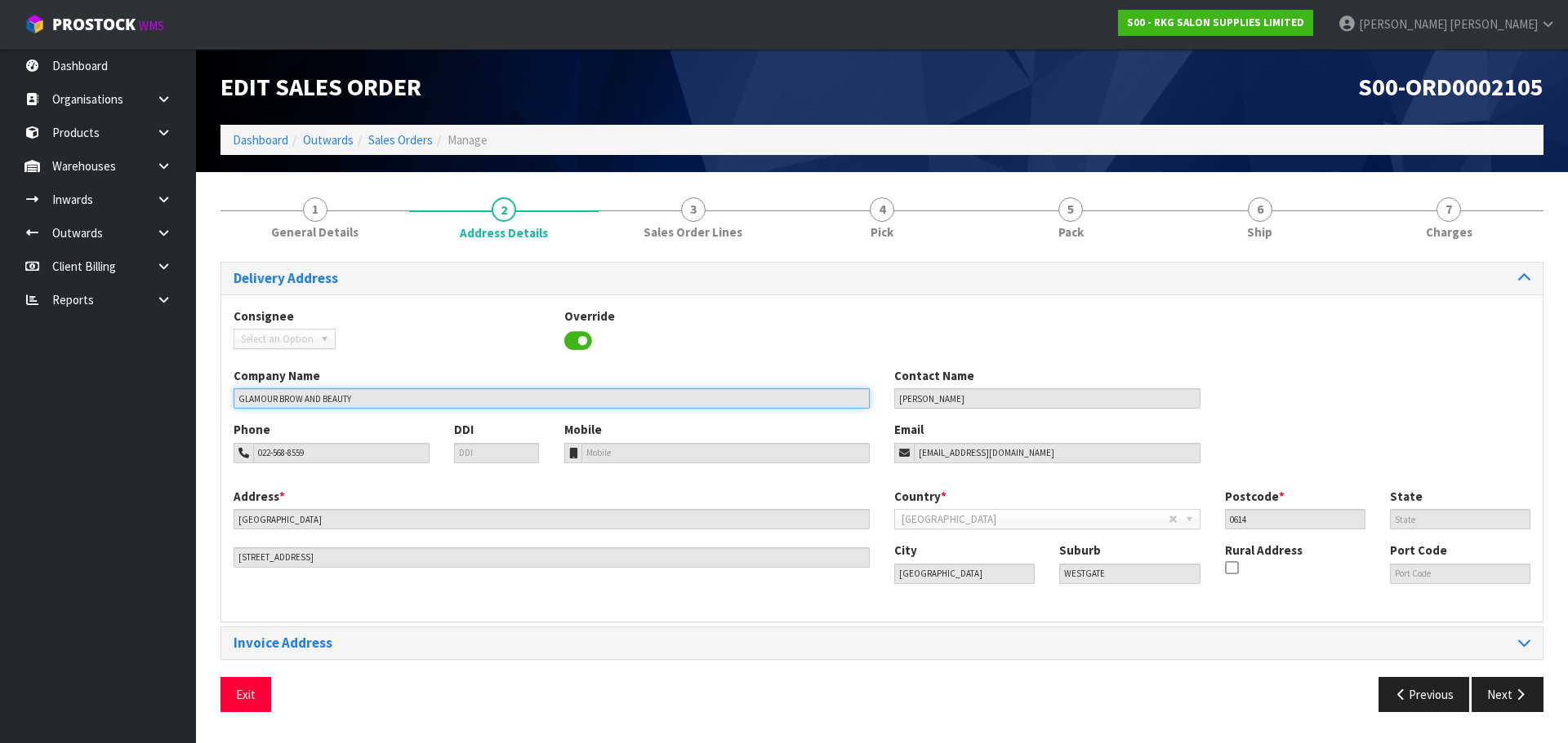
drag, startPoint x: 369, startPoint y: 398, endPoint x: 217, endPoint y: 403, distance: 152.1
click at [217, 403] on div "1 General Details 2 Address Details 3 Sales Order Lines 4 Pick 5 Pack 6 Ship 7 …" at bounding box center [882, 454] width 1347 height 540
drag, startPoint x: 335, startPoint y: 455, endPoint x: 240, endPoint y: 452, distance: 95.0
click at [240, 452] on div "022-568-8559" at bounding box center [331, 453] width 196 height 20
drag, startPoint x: 1037, startPoint y: 444, endPoint x: 845, endPoint y: 456, distance: 192.4
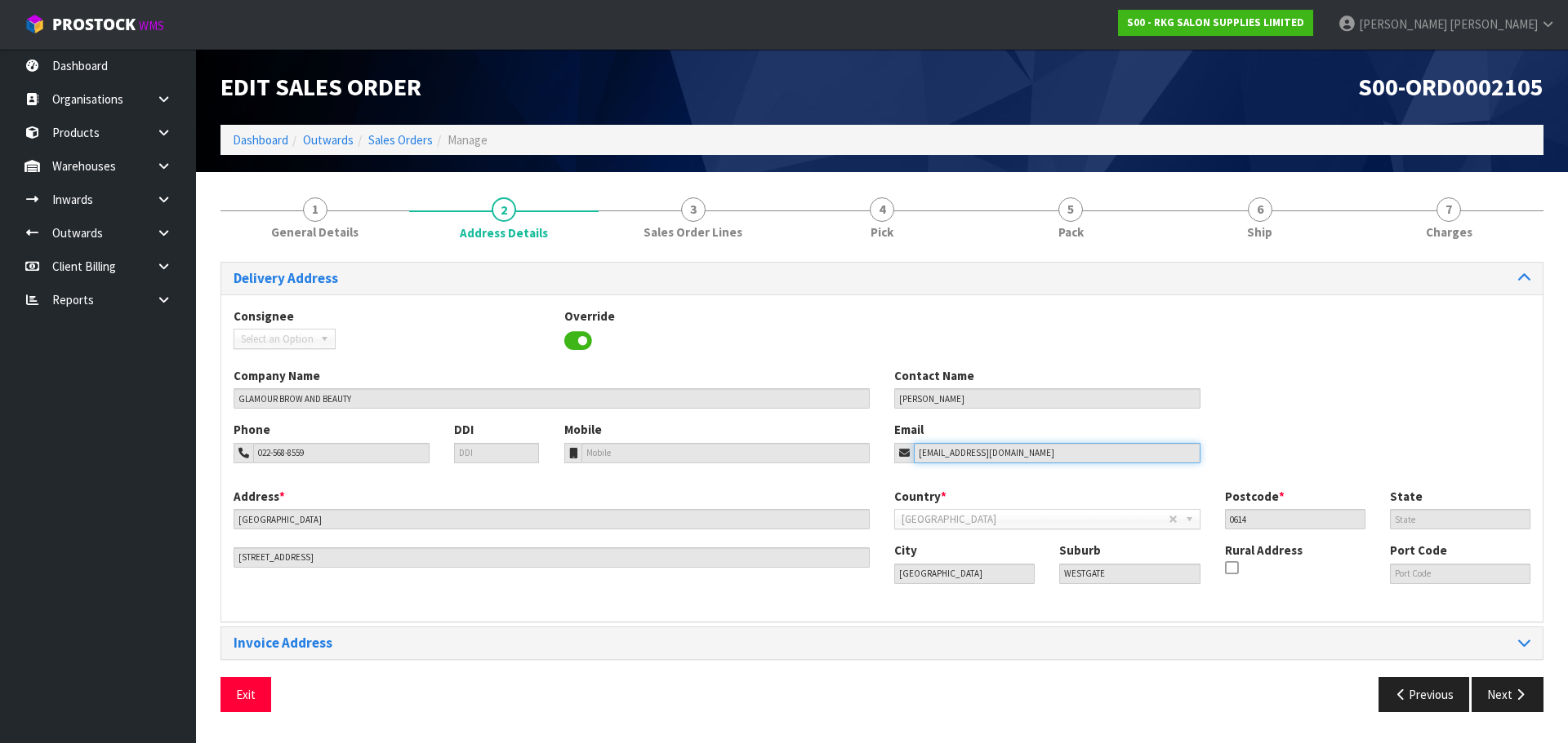
click at [845, 456] on div "Phone 022-568-8559 DDI Mobile Email glamourbrow24@gmail.com" at bounding box center [881, 454] width 1321 height 66
drag, startPoint x: 384, startPoint y: 519, endPoint x: 228, endPoint y: 523, distance: 156.1
click at [228, 523] on div "Address * WESTGATE SHOPPING CENTRE This address line exceeds the recommended li…" at bounding box center [551, 527] width 660 height 80
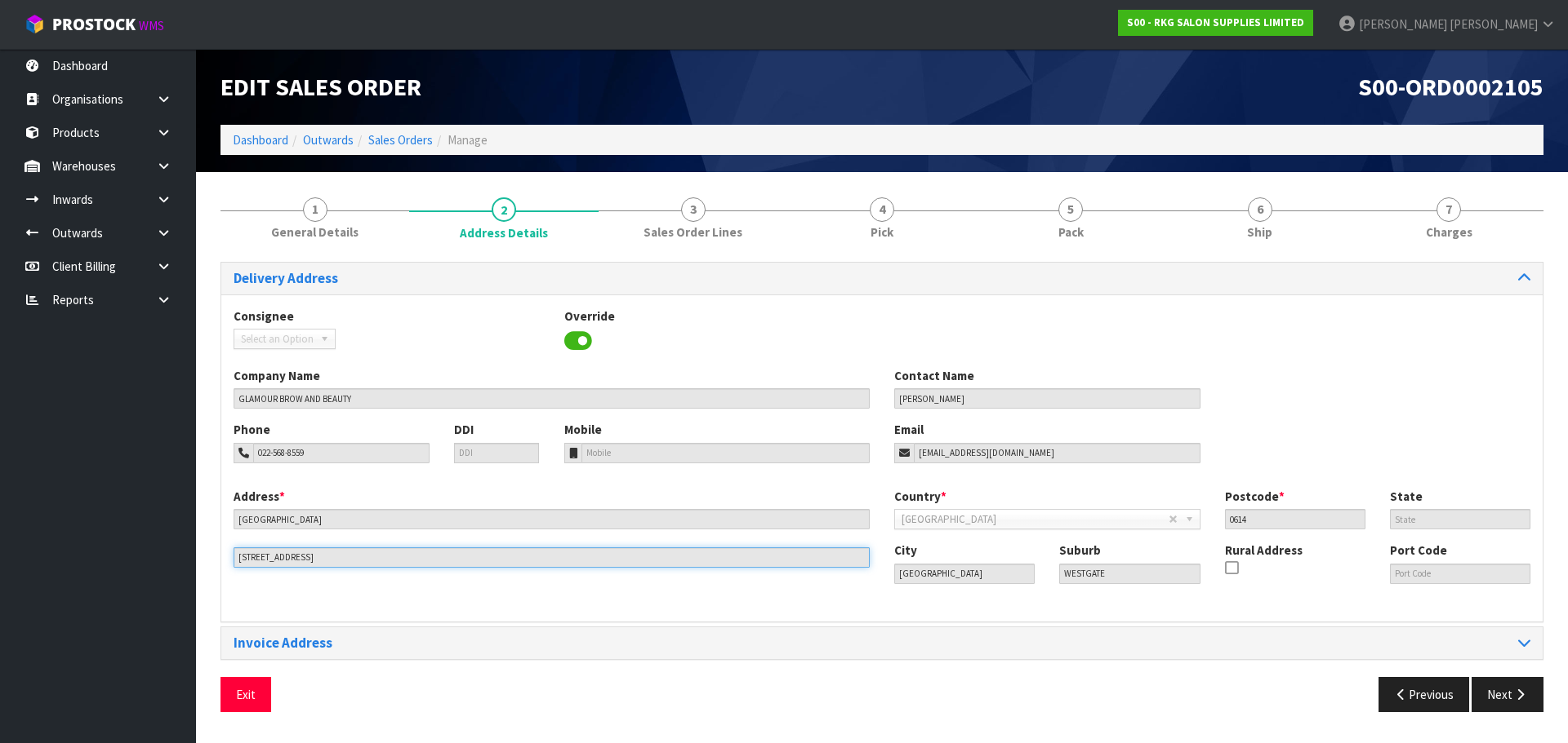
drag, startPoint x: 330, startPoint y: 557, endPoint x: 225, endPoint y: 545, distance: 105.7
click at [214, 558] on div "1 General Details 2 Address Details 3 Sales Order Lines 4 Pick 5 Pack 6 Ship 7 …" at bounding box center [882, 454] width 1347 height 540
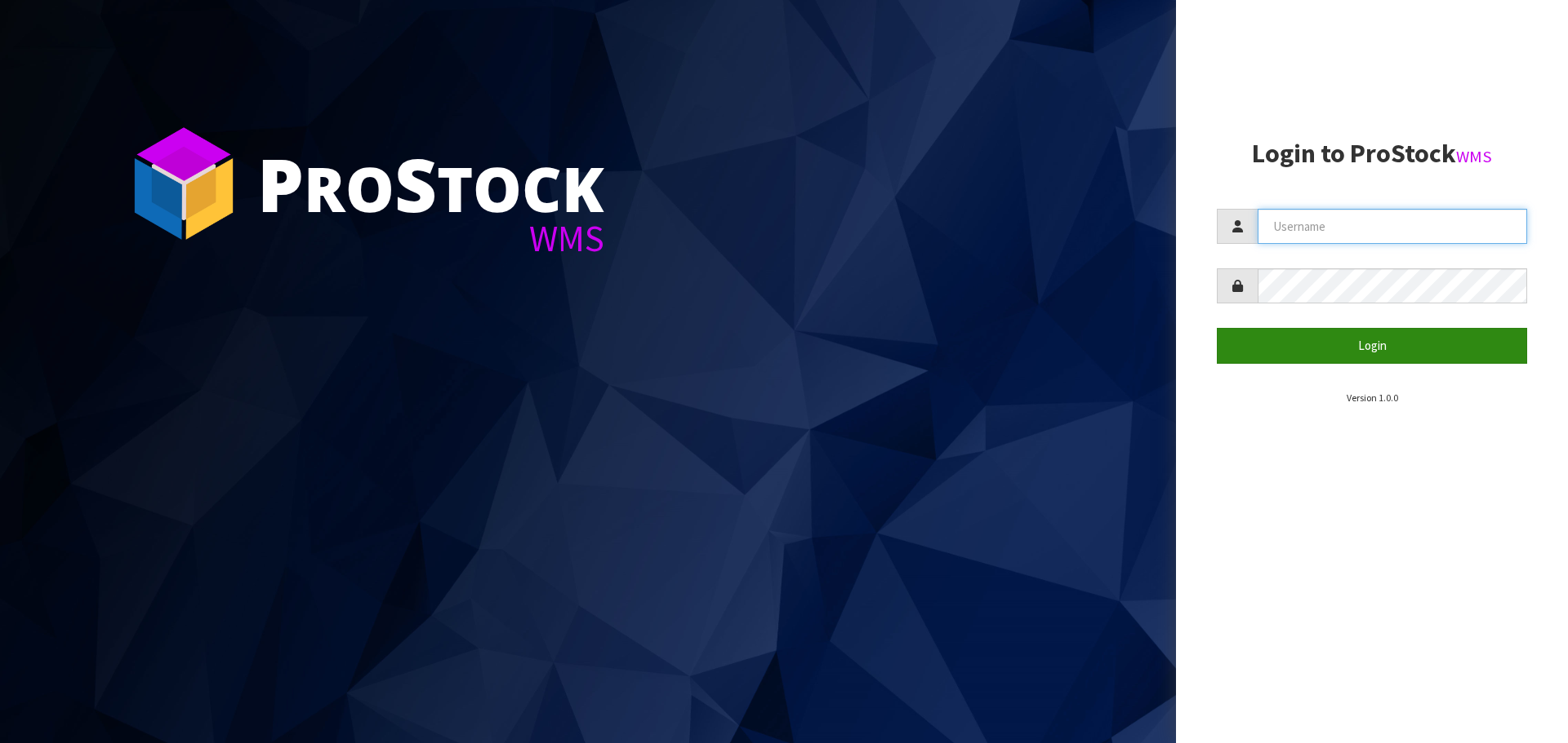
type input "[PERSON_NAME]"
click at [1359, 348] on button "Login" at bounding box center [1371, 345] width 310 height 35
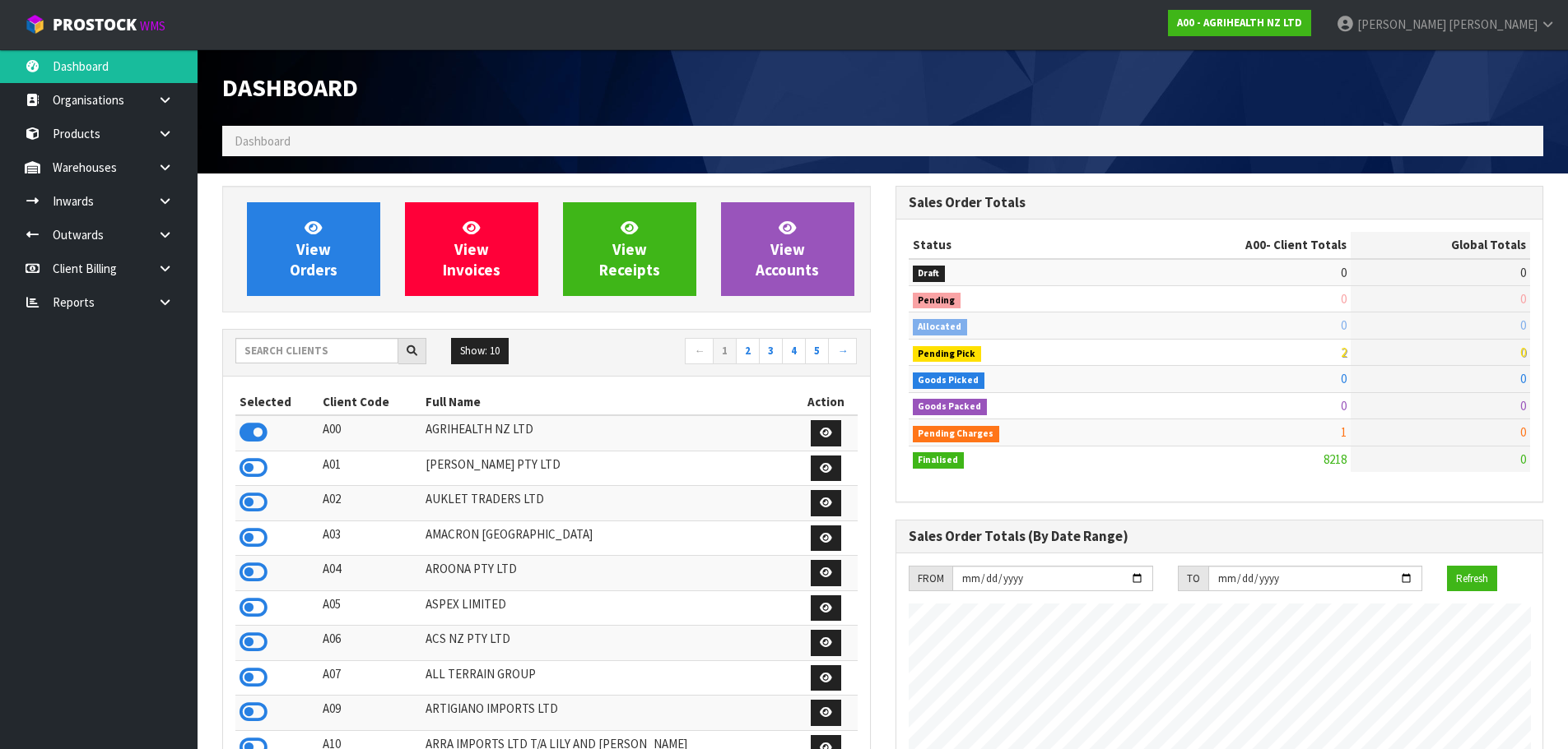
scroll to position [1246, 673]
click at [321, 356] on input "text" at bounding box center [316, 351] width 163 height 26
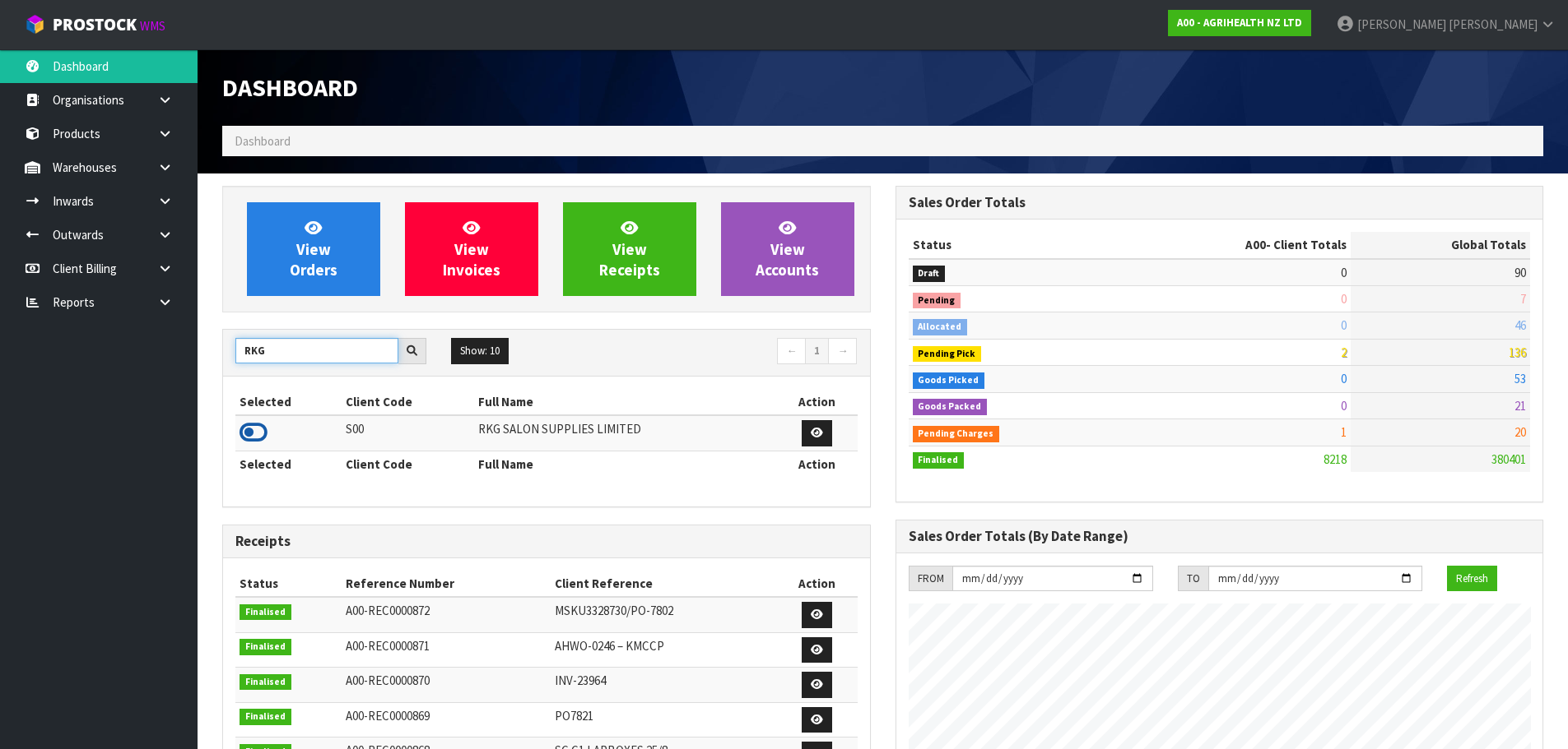
type input "RKG"
click at [255, 431] on icon at bounding box center [253, 433] width 28 height 25
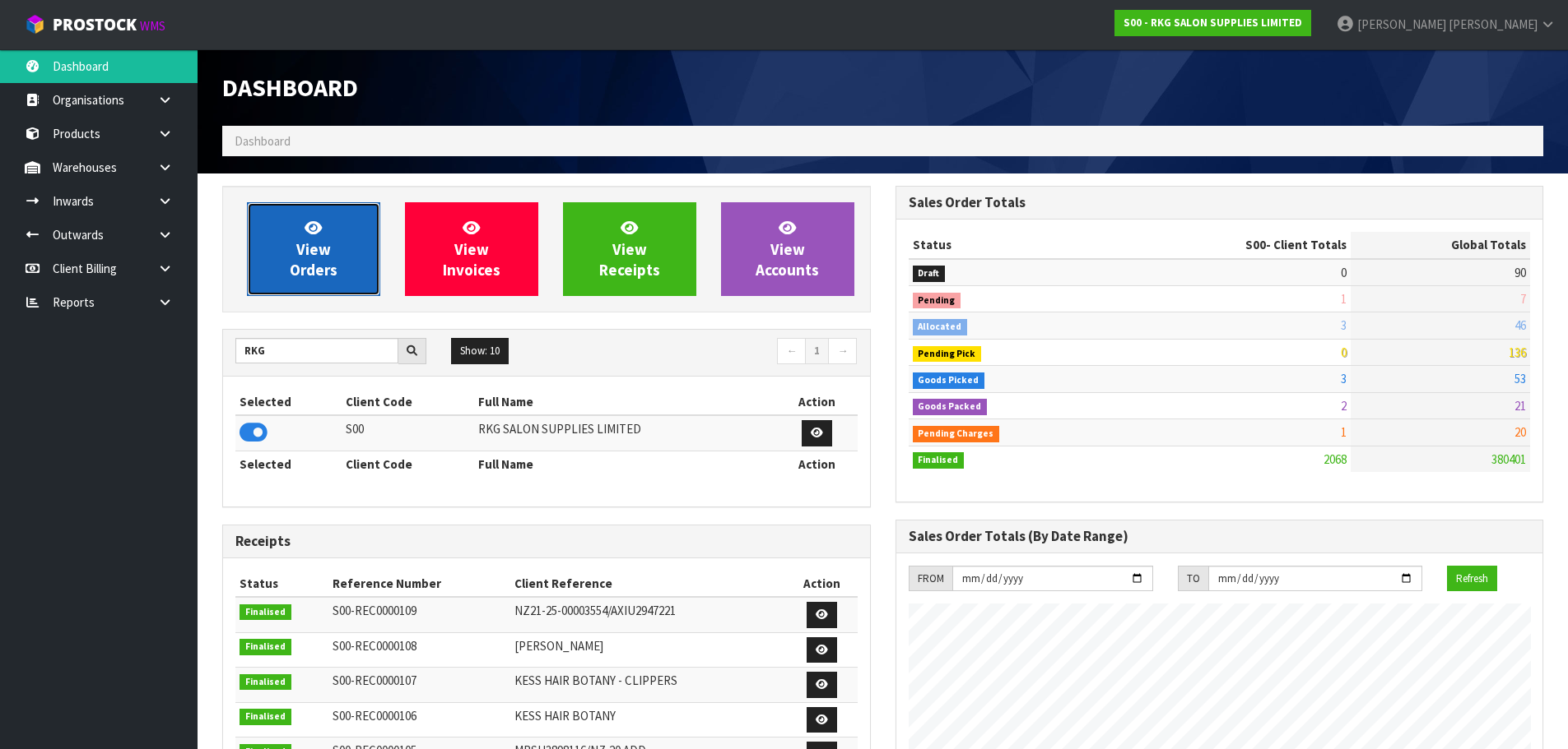
click at [306, 258] on span "View Orders" at bounding box center [314, 248] width 48 height 61
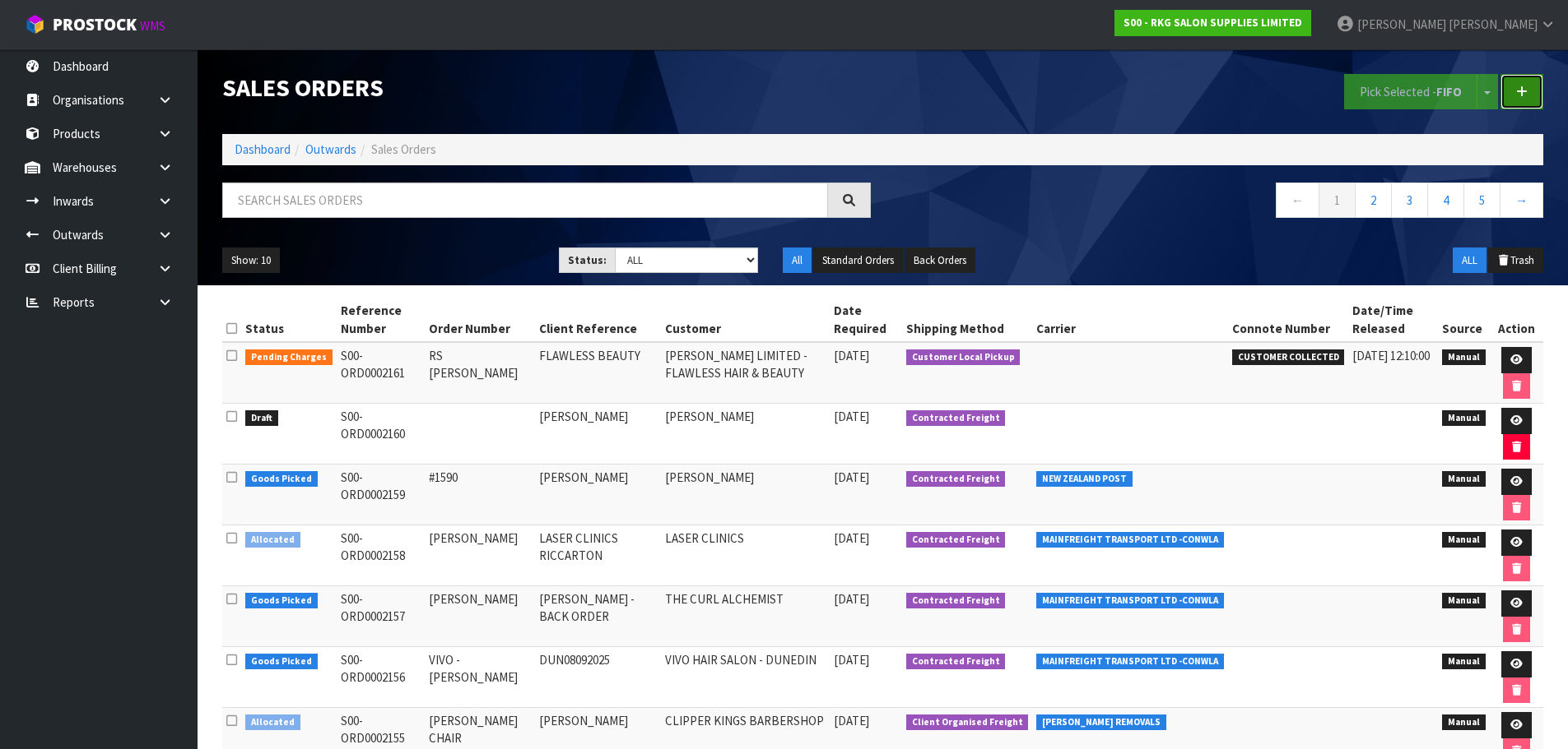
click at [1524, 89] on icon at bounding box center [1521, 92] width 12 height 12
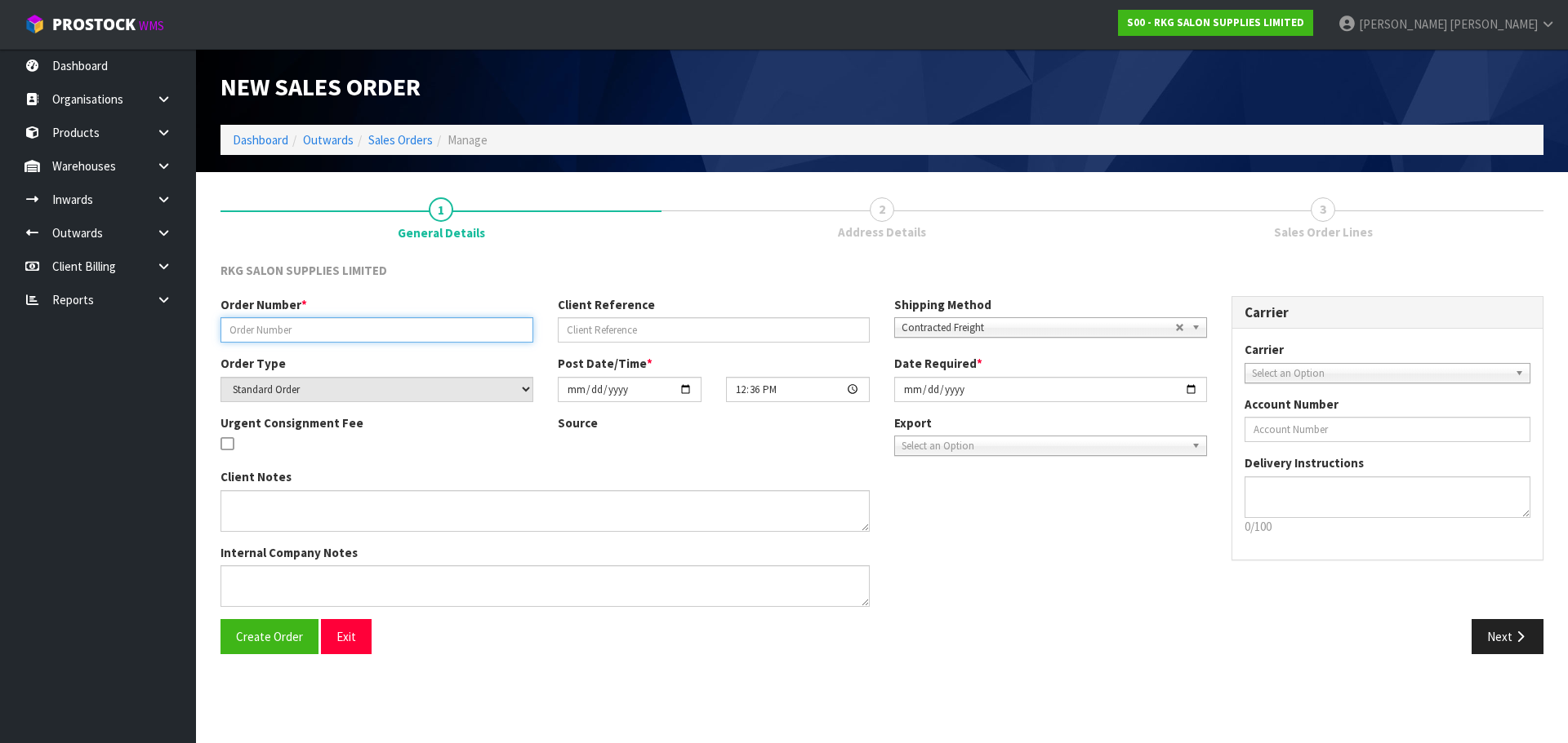
click at [389, 335] on input "text" at bounding box center [377, 330] width 313 height 26
drag, startPoint x: 401, startPoint y: 332, endPoint x: 184, endPoint y: 332, distance: 217.0
click at [184, 332] on body "Toggle navigation ProStock WMS S00 - RKG SALON SUPPLIES LIMITED [PERSON_NAME] L…" at bounding box center [784, 371] width 1568 height 743
type input "BATLOW - BACK SUPPORT"
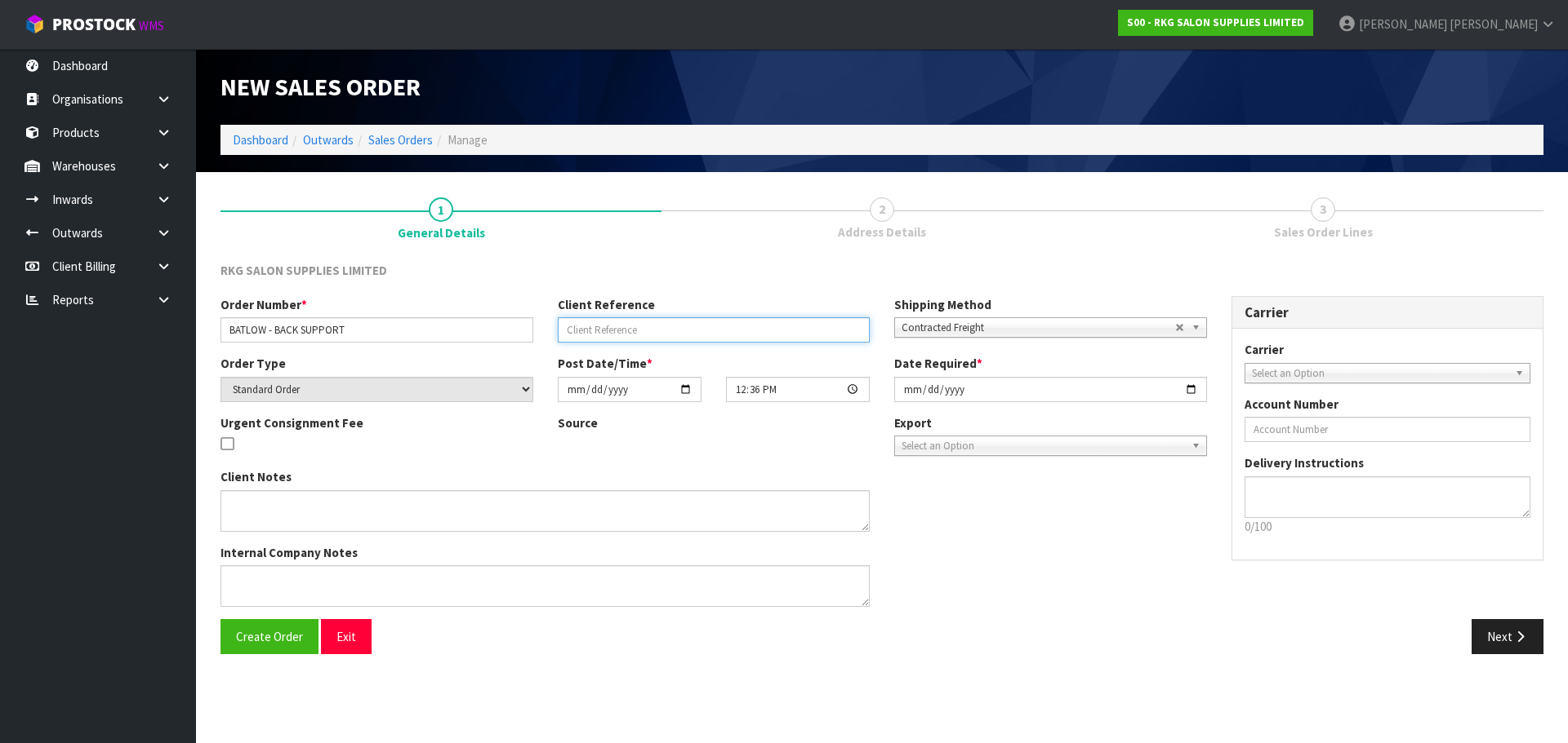
click at [605, 331] on input "text" at bounding box center [714, 330] width 313 height 26
drag, startPoint x: 651, startPoint y: 335, endPoint x: 550, endPoint y: 330, distance: 101.1
click at [550, 330] on div "Client Reference SHORE [PERSON_NAME]" at bounding box center [713, 319] width 337 height 47
type input "GLAMOUR BROW"
click at [1260, 381] on span "Select an Option" at bounding box center [1380, 374] width 257 height 19
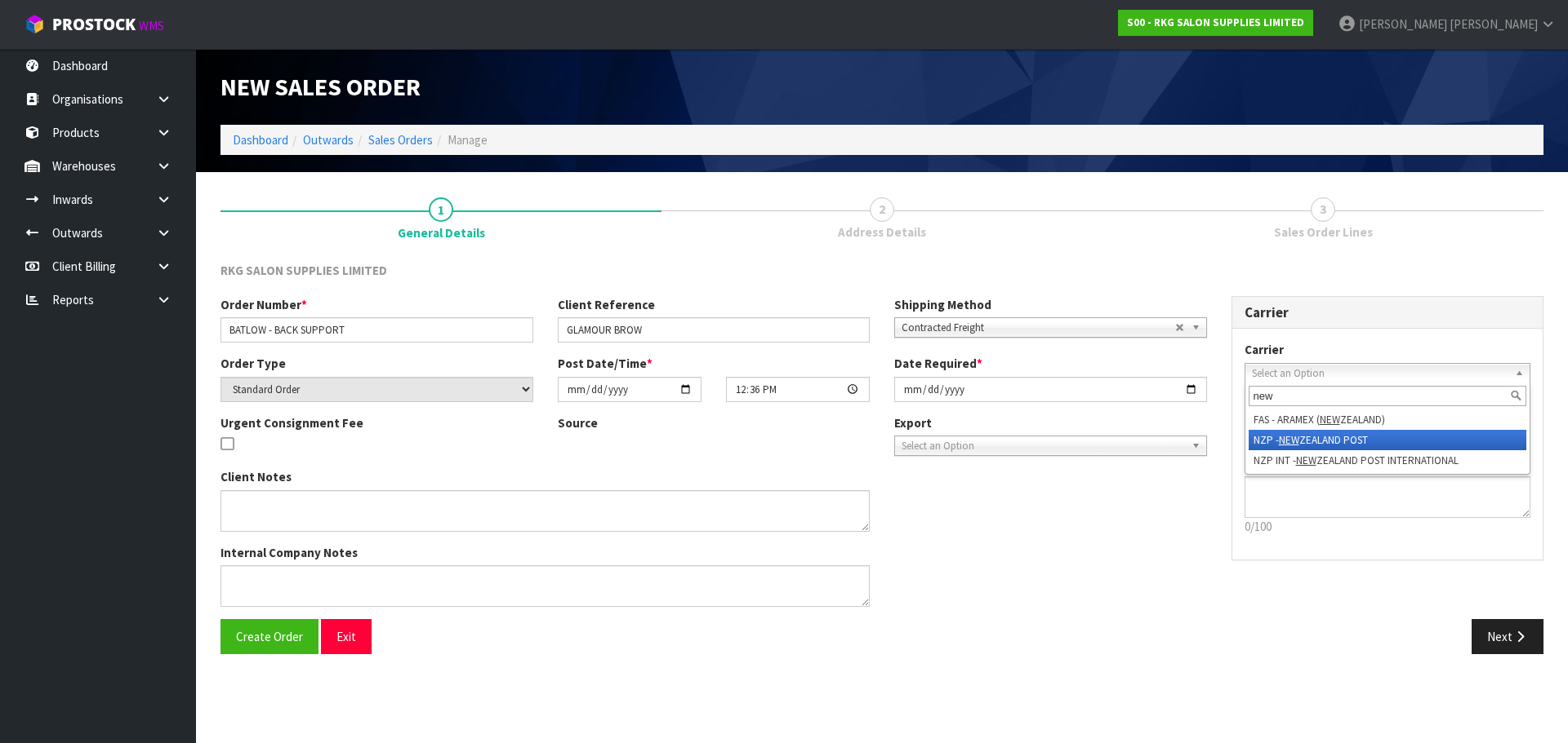
type input "new"
click at [1265, 444] on li "NZP - NEW ZEALAND POST" at bounding box center [1387, 440] width 278 height 20
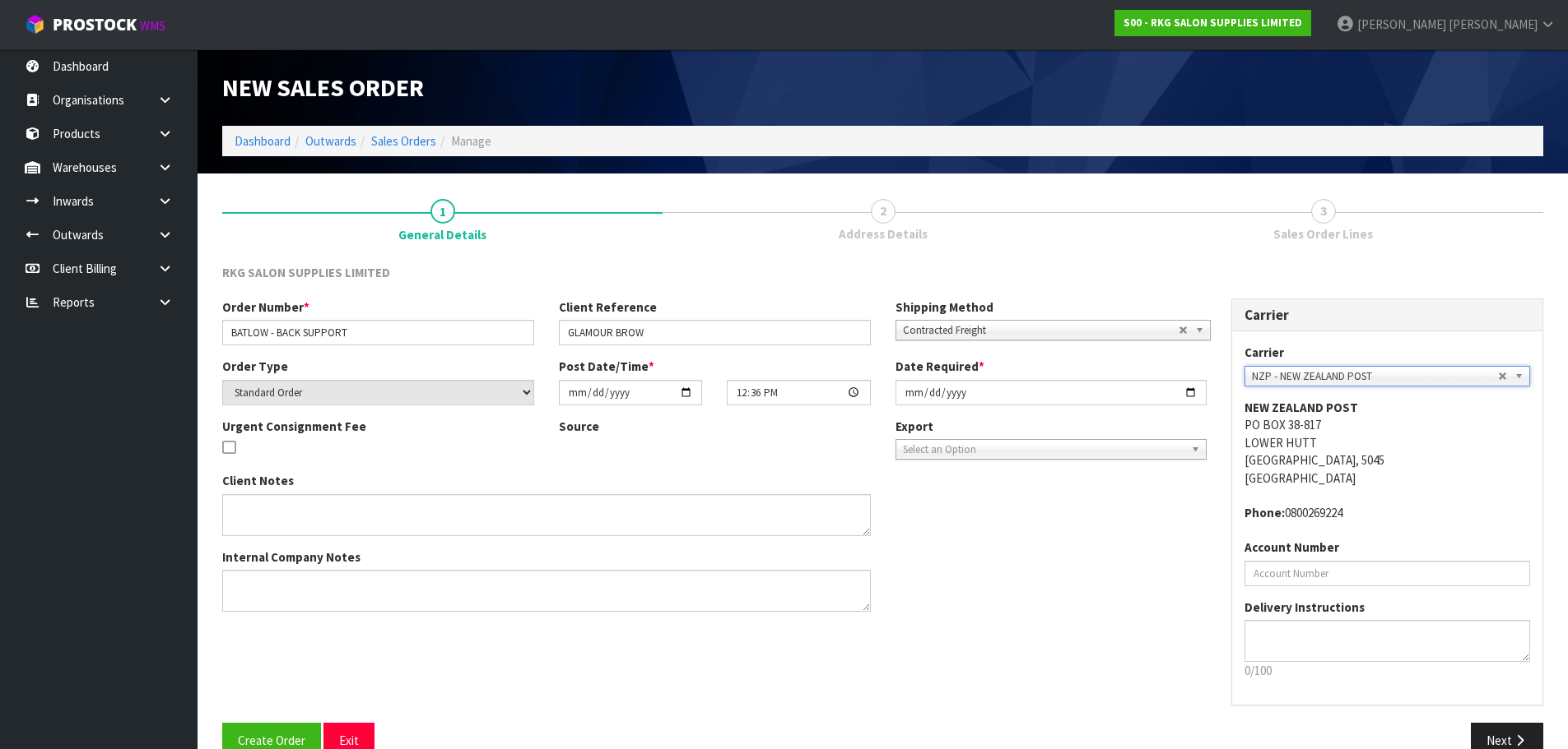
scroll to position [34, 0]
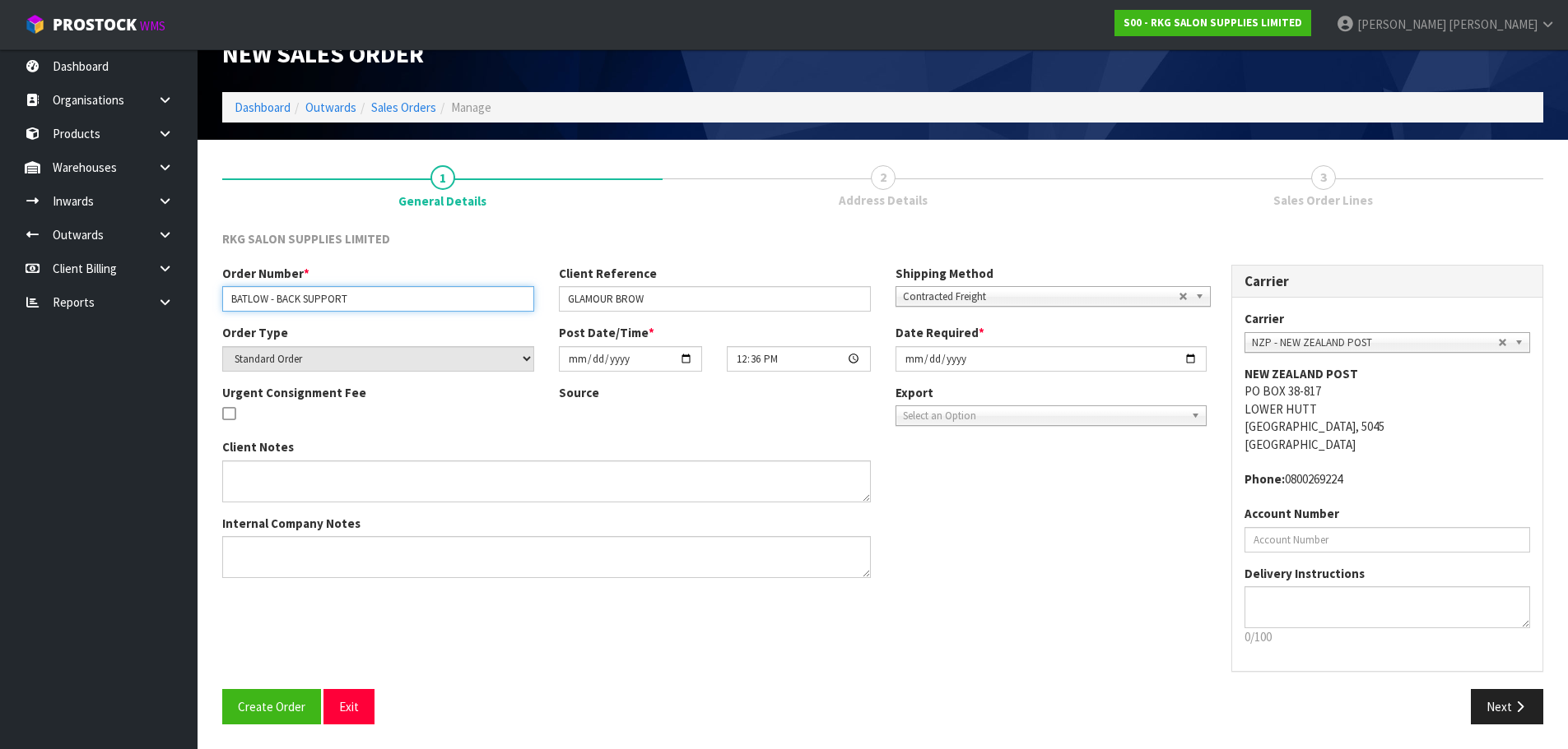
drag, startPoint x: 305, startPoint y: 301, endPoint x: 355, endPoint y: 301, distance: 50.0
click at [355, 301] on input "BATLOW - BACK SUPPORT" at bounding box center [378, 298] width 312 height 26
type input "BATLOW - BACK WARRANTY"
click at [271, 702] on span "Create Order" at bounding box center [272, 707] width 68 height 16
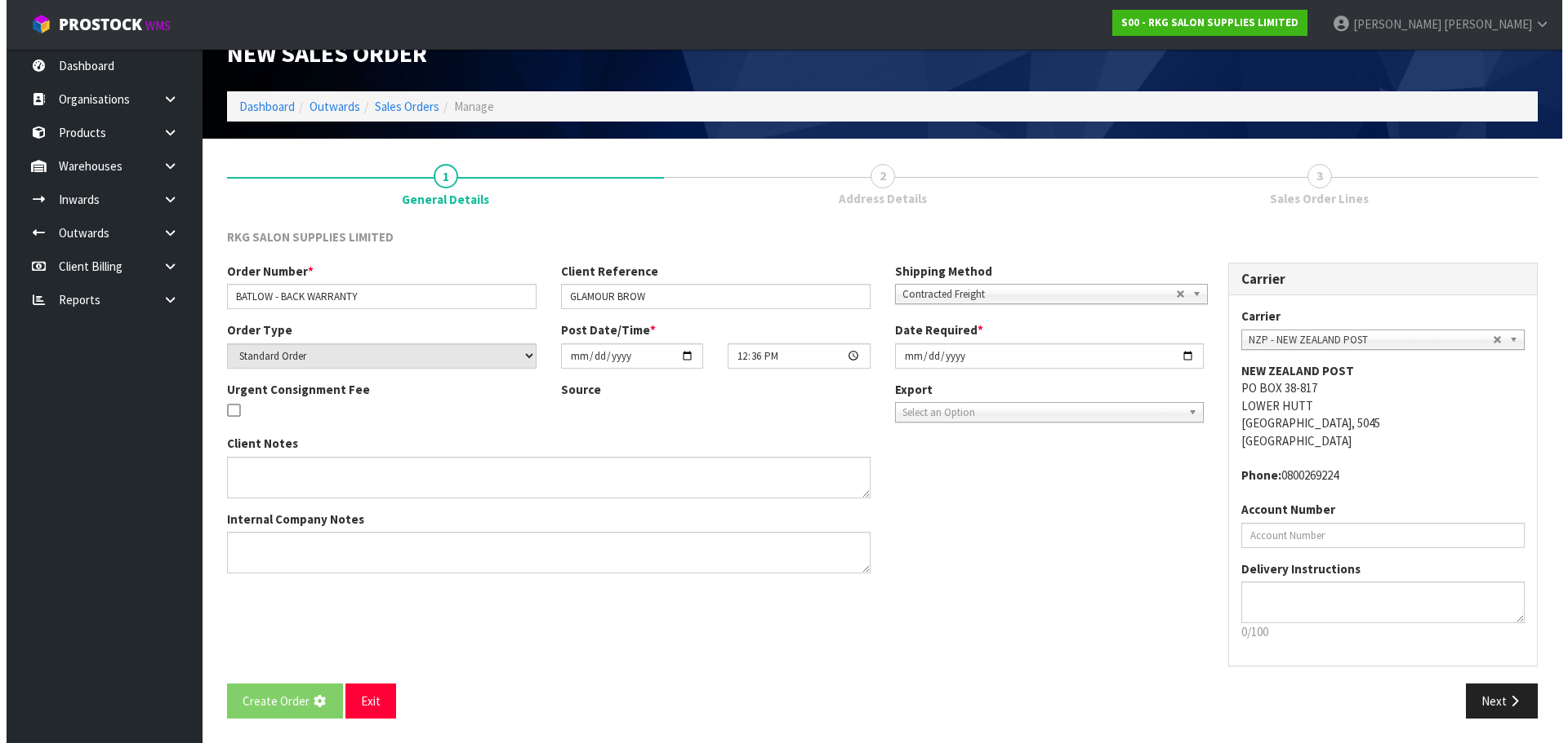
scroll to position [0, 0]
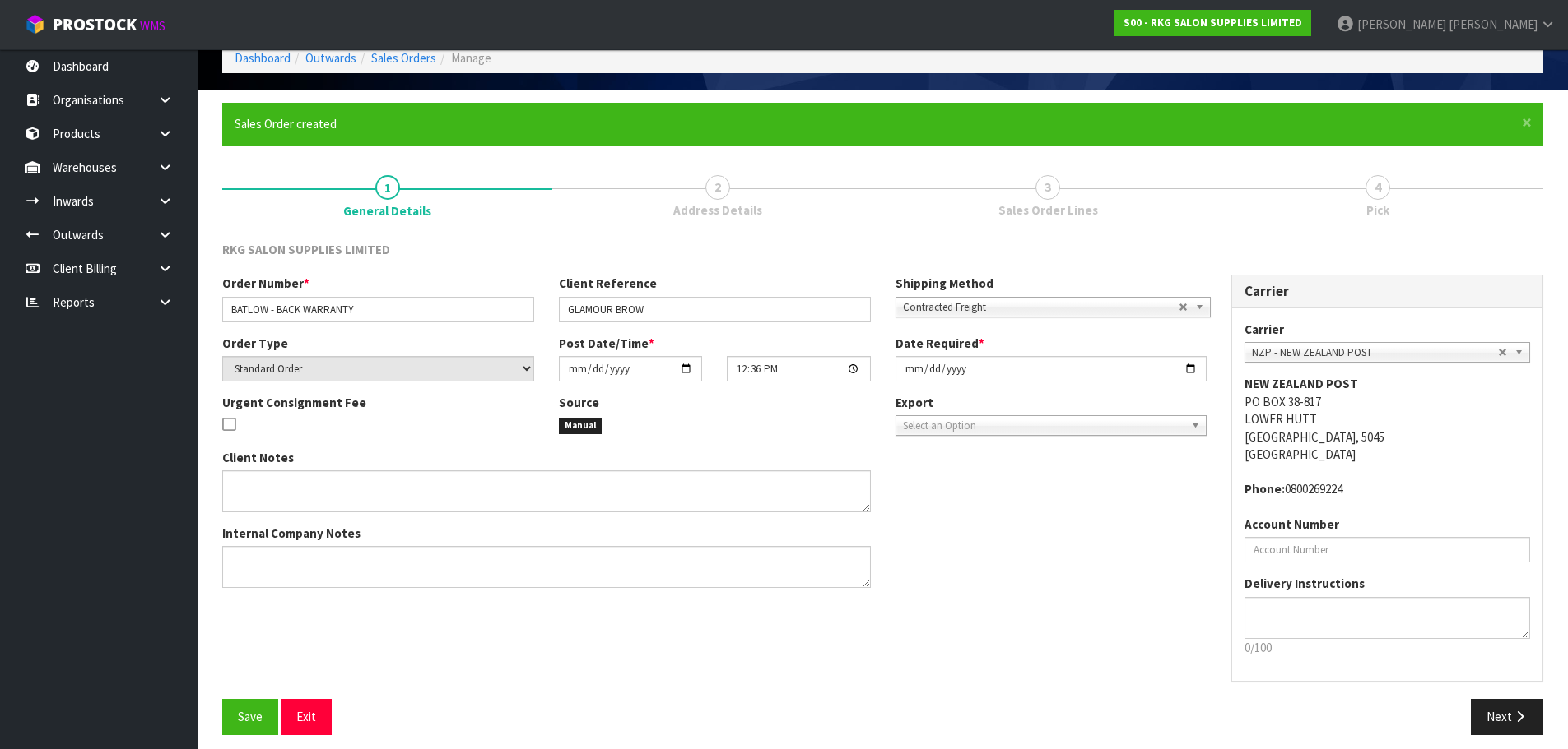
scroll to position [94, 0]
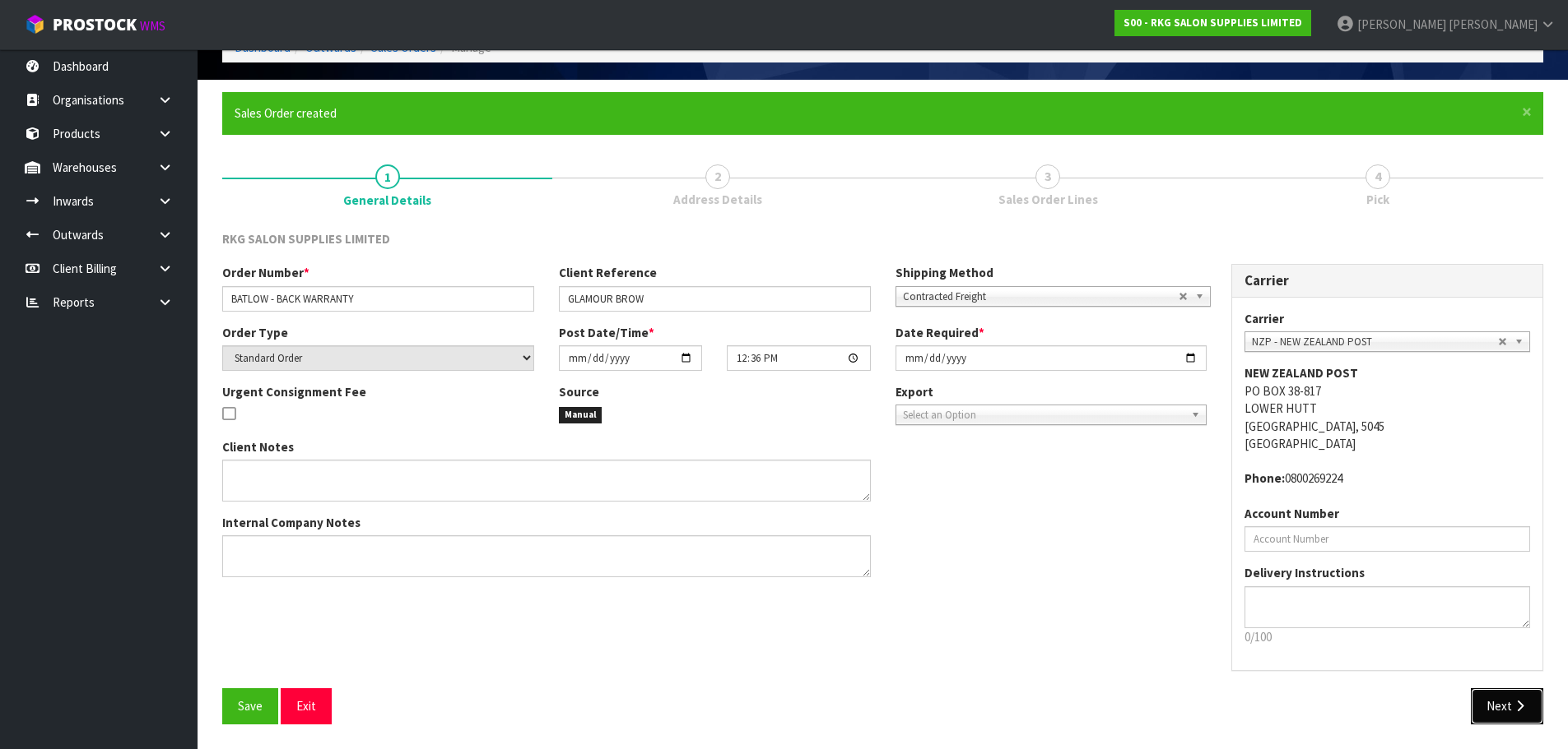
click at [1496, 705] on button "Next" at bounding box center [1507, 706] width 72 height 36
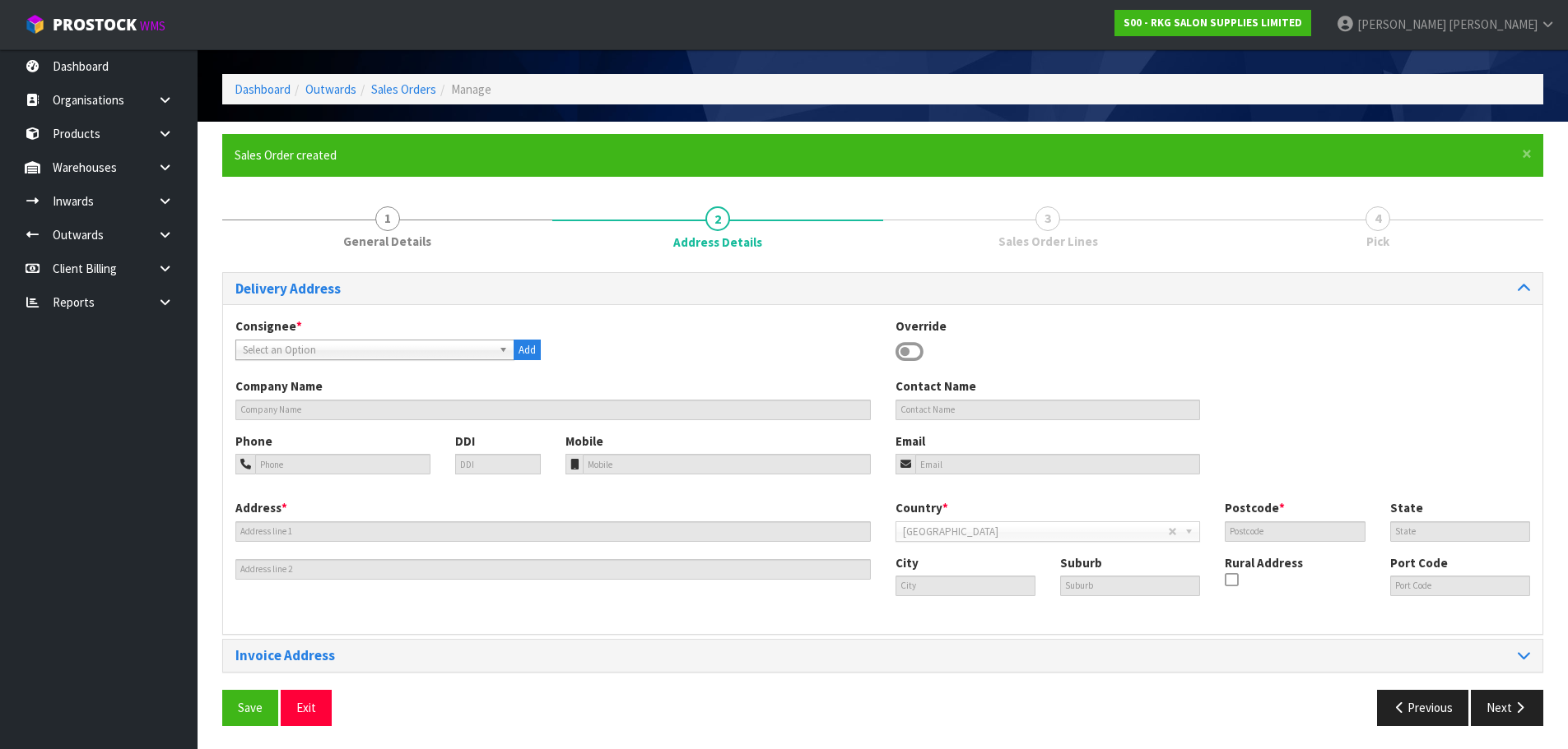
scroll to position [53, 0]
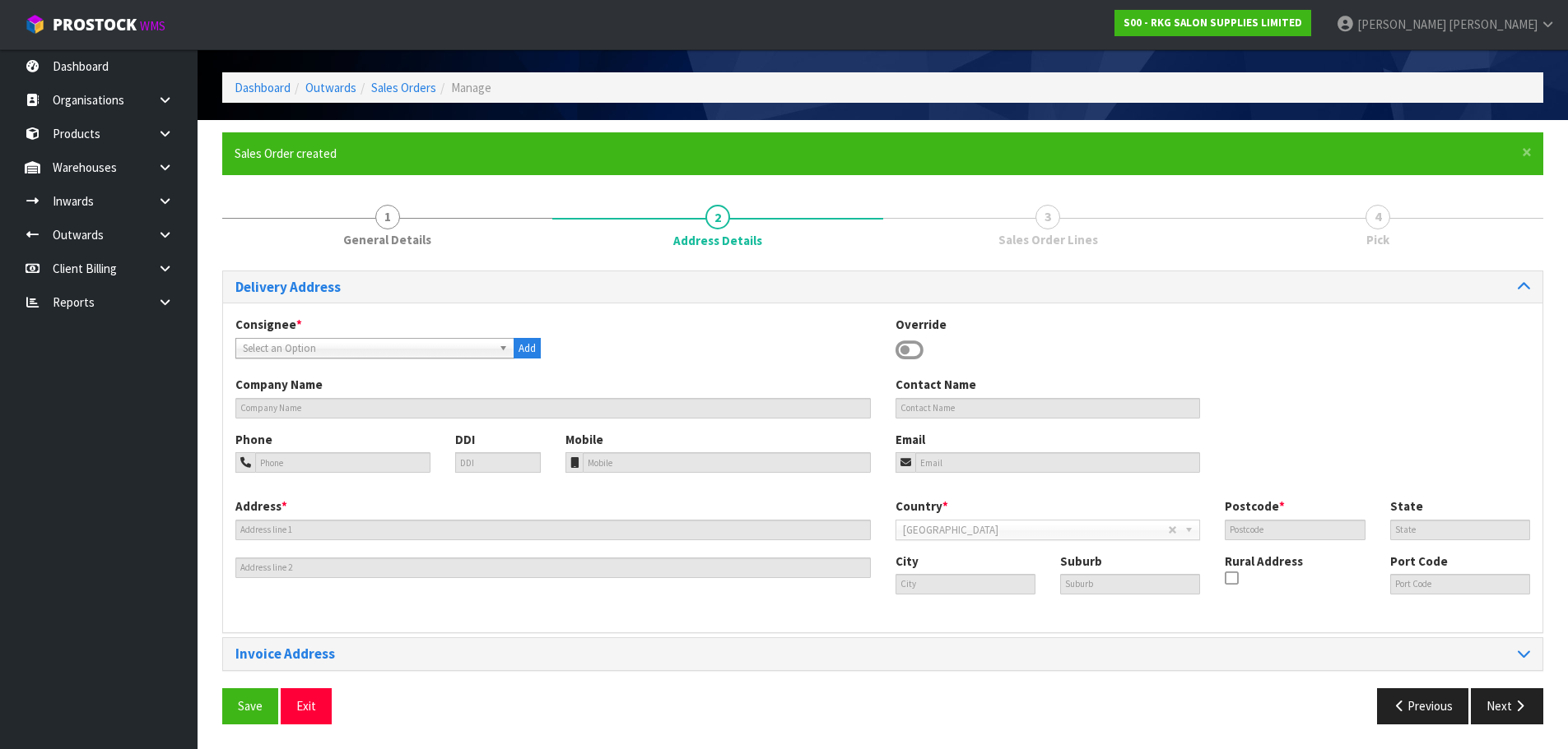
click at [906, 354] on icon at bounding box center [909, 351] width 28 height 25
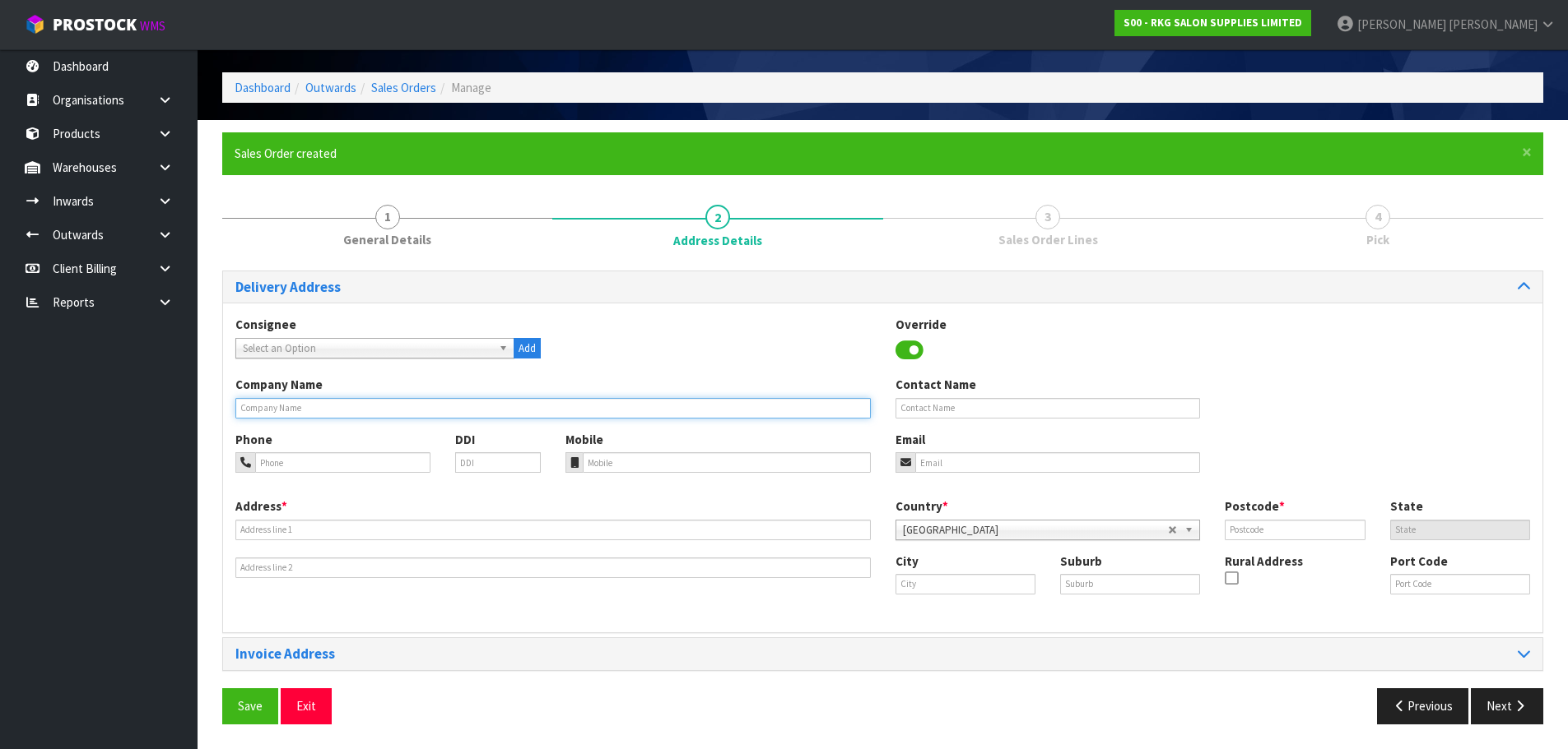
drag, startPoint x: 314, startPoint y: 411, endPoint x: 325, endPoint y: 411, distance: 11.0
click at [314, 411] on input "text" at bounding box center [552, 408] width 635 height 20
paste input "GLAMOUR BROW AND BEAUTY"
type input "GLAMOUR BROW AND BEAUTY"
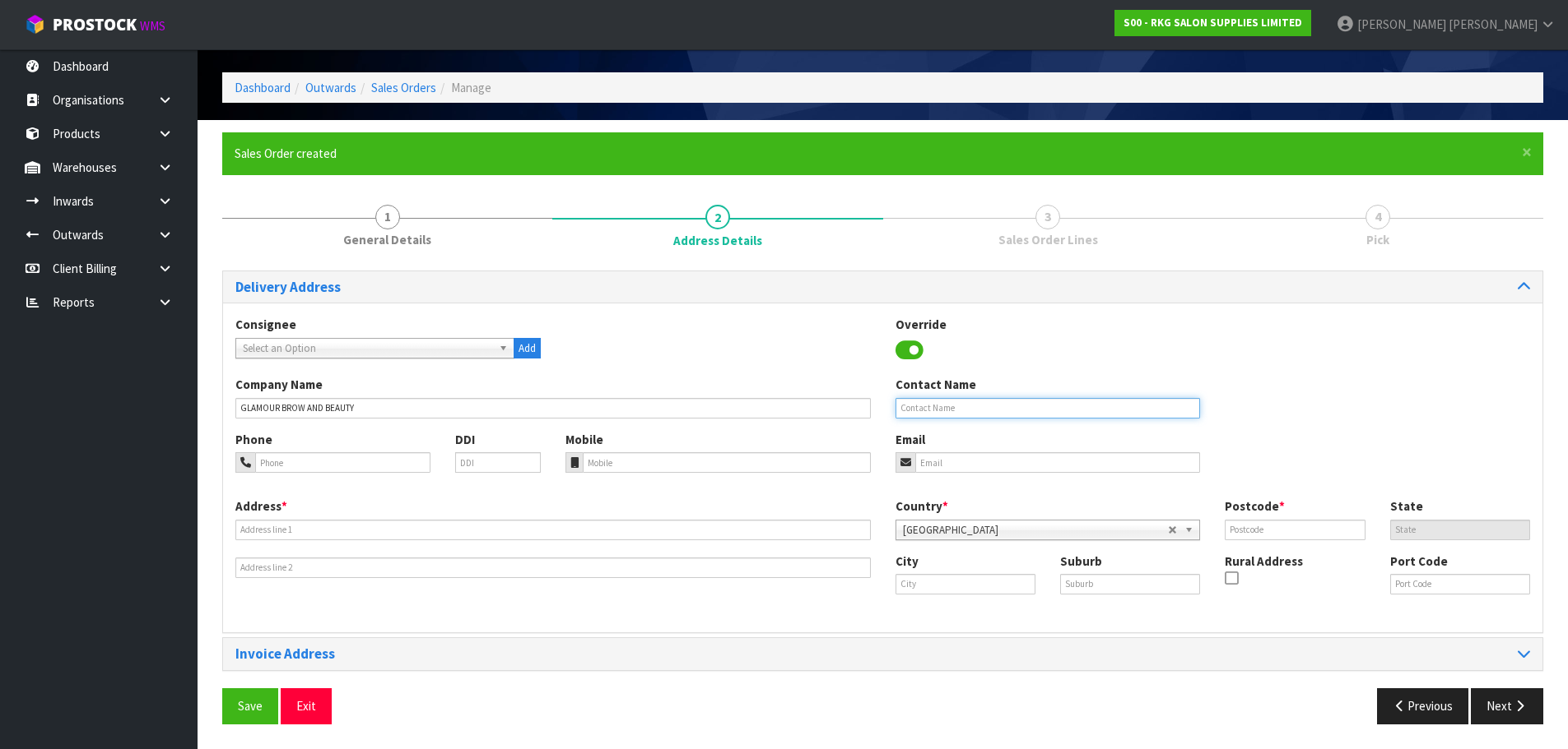
click at [946, 411] on input "text" at bounding box center [1048, 408] width 306 height 20
type input "[PERSON_NAME]"
click at [390, 467] on input "tel" at bounding box center [342, 462] width 176 height 20
paste input "022-568-8559"
type input "022-568-8559"
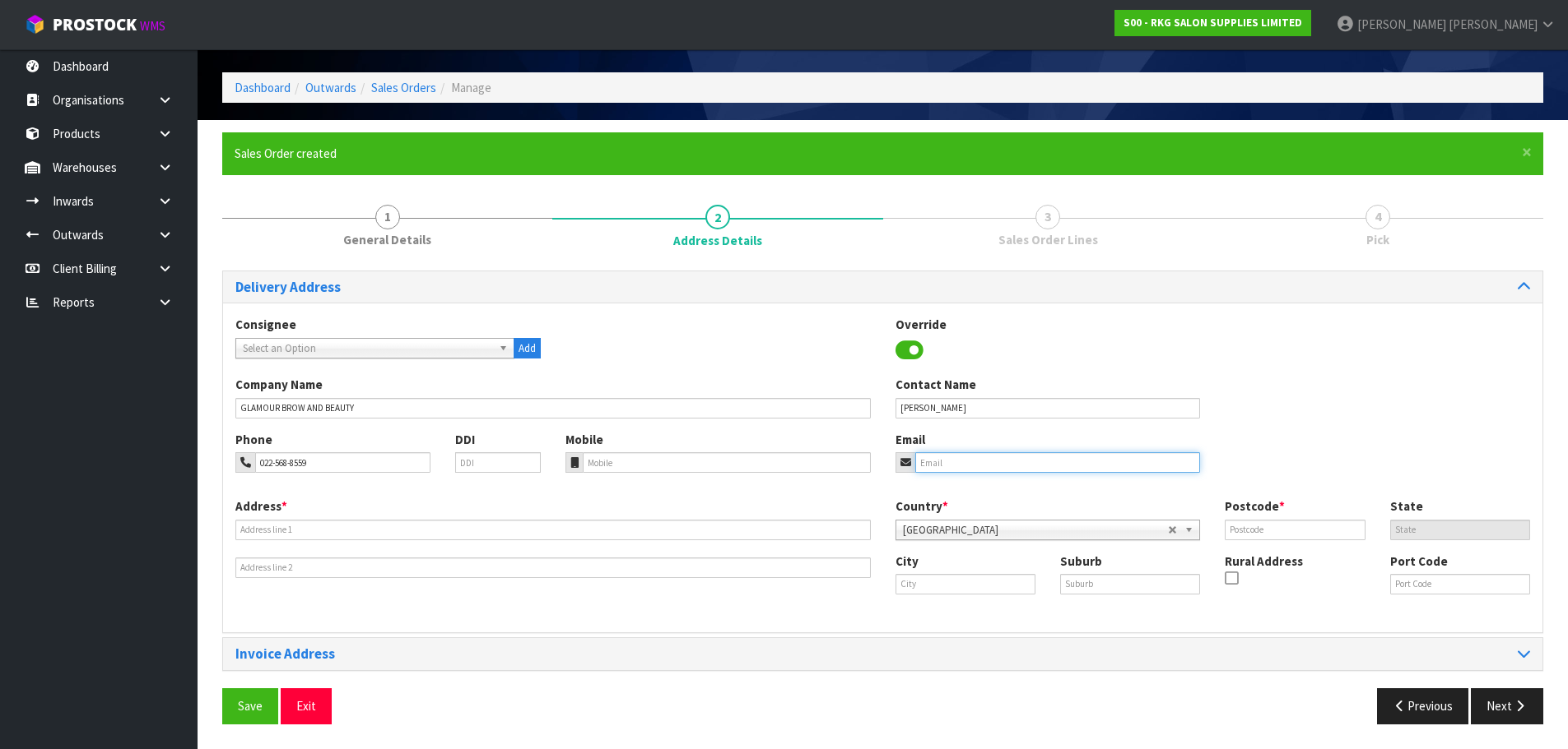
click at [959, 458] on input "email" at bounding box center [1058, 462] width 286 height 20
paste input "[EMAIL_ADDRESS][DOMAIN_NAME]"
type input "[EMAIL_ADDRESS][DOMAIN_NAME]"
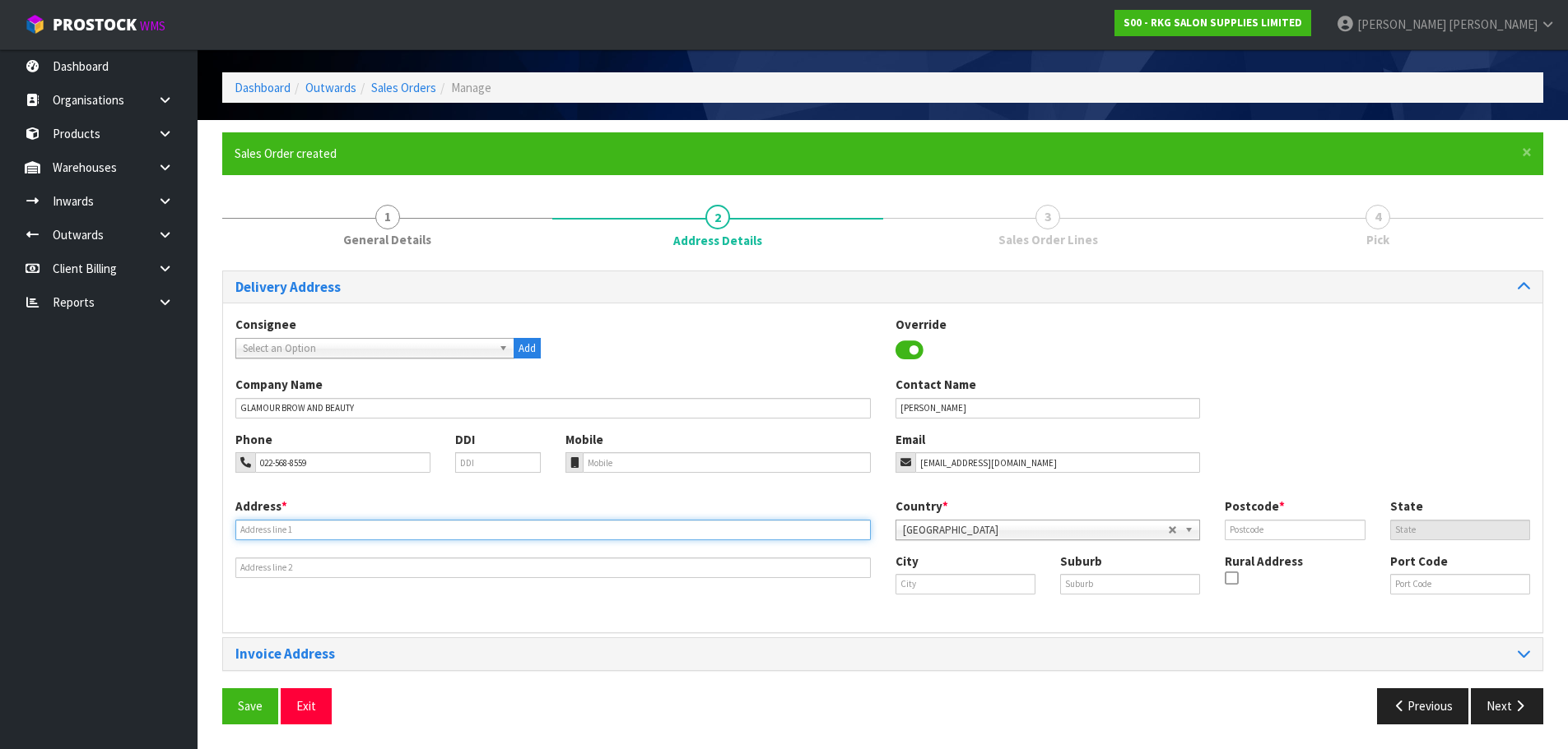
click at [455, 532] on input "text" at bounding box center [552, 530] width 635 height 20
paste input "[GEOGRAPHIC_DATA]"
type input "[GEOGRAPHIC_DATA]"
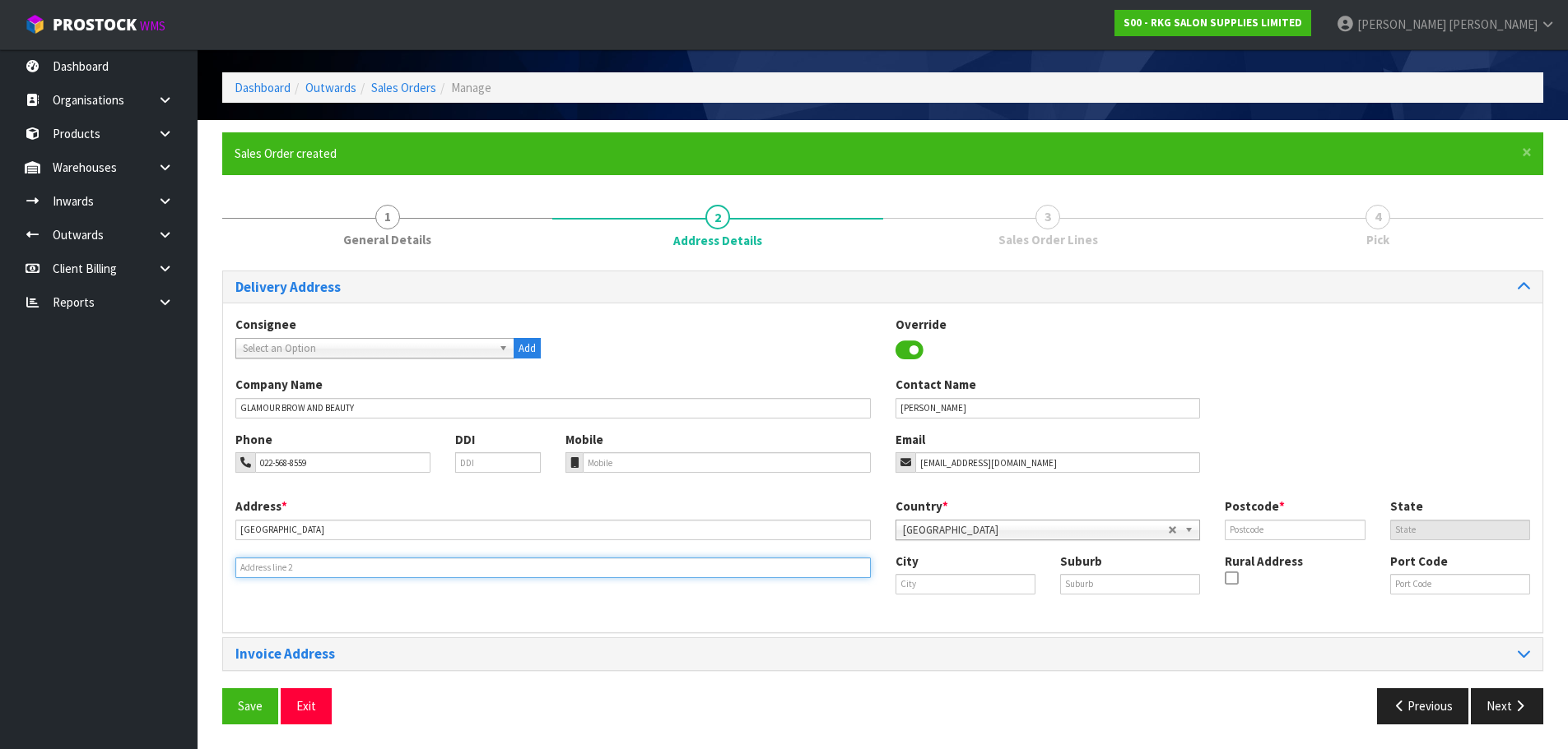
click at [334, 570] on input "text" at bounding box center [552, 567] width 635 height 20
paste input "[STREET_ADDRESS]"
type input "[STREET_ADDRESS]"
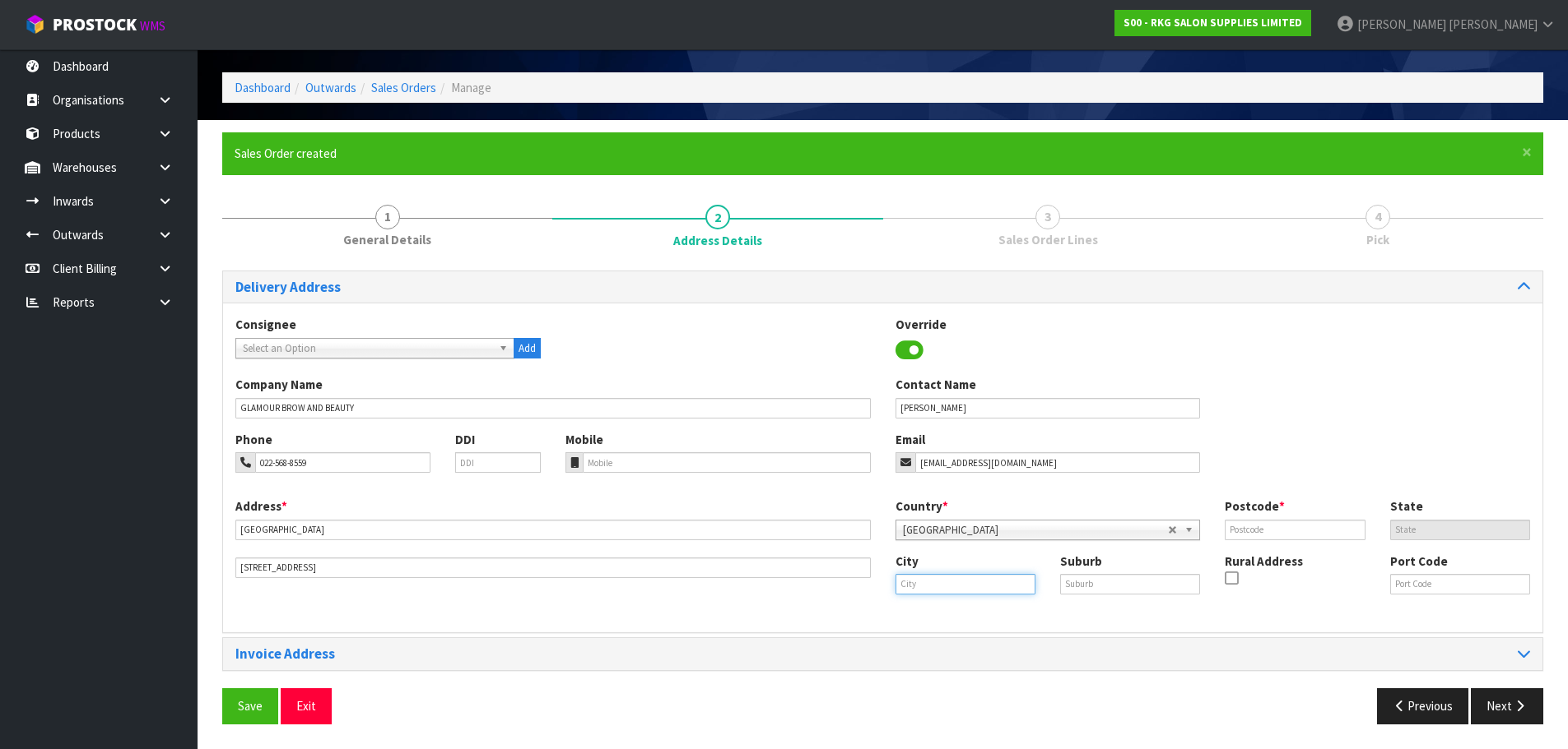
click at [966, 588] on input "text" at bounding box center [965, 584] width 140 height 20
click at [954, 615] on link "Au ckland" at bounding box center [961, 612] width 130 height 22
type input "[GEOGRAPHIC_DATA]"
click at [1101, 577] on input "text" at bounding box center [1130, 584] width 140 height 20
type input "WESTGATE"
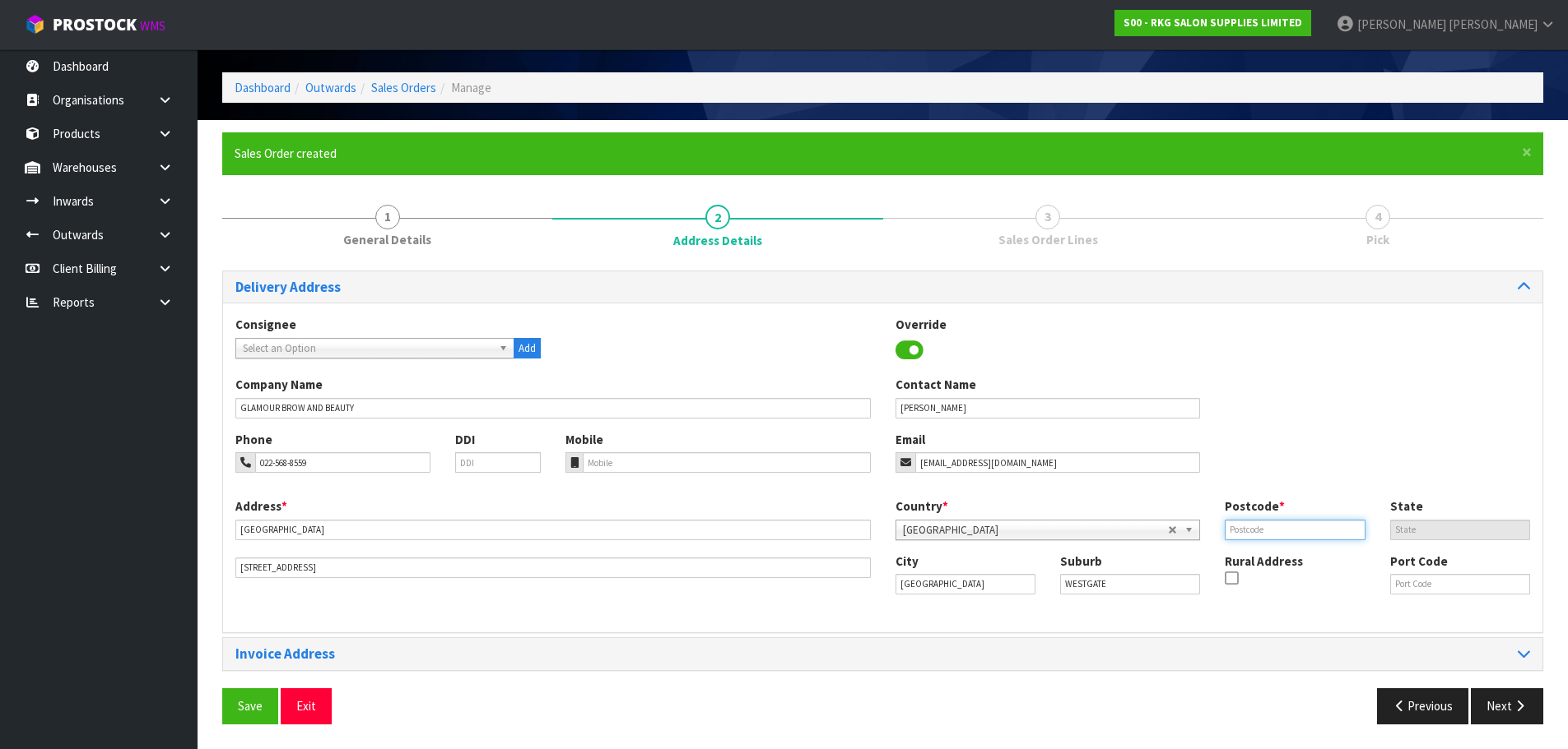
click at [1248, 533] on input "text" at bounding box center [1294, 530] width 140 height 20
type input "0614"
click at [249, 699] on span "Save" at bounding box center [250, 706] width 25 height 16
click at [1502, 702] on button "Next" at bounding box center [1507, 706] width 72 height 36
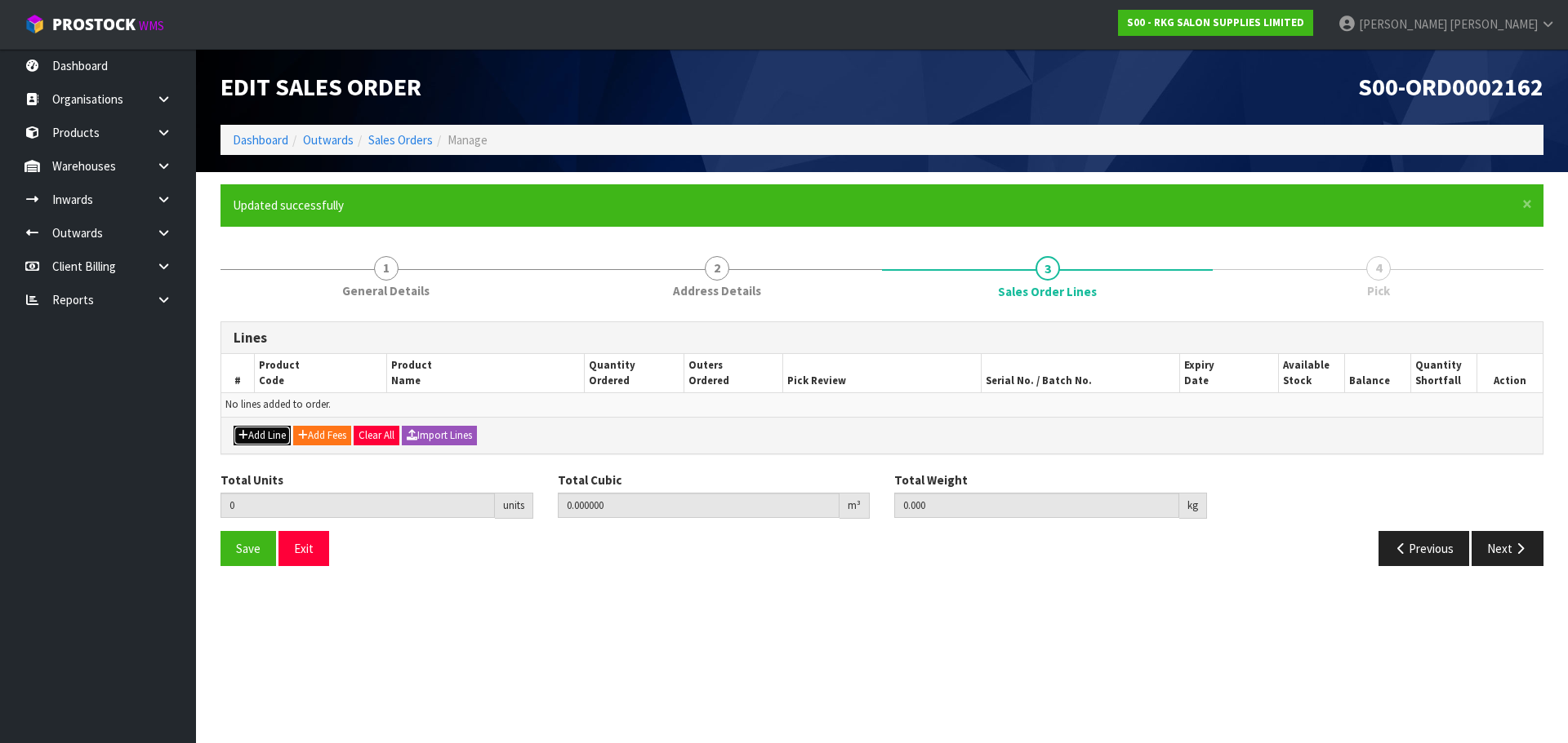
click at [270, 433] on button "Add Line" at bounding box center [262, 436] width 57 height 19
type input "0"
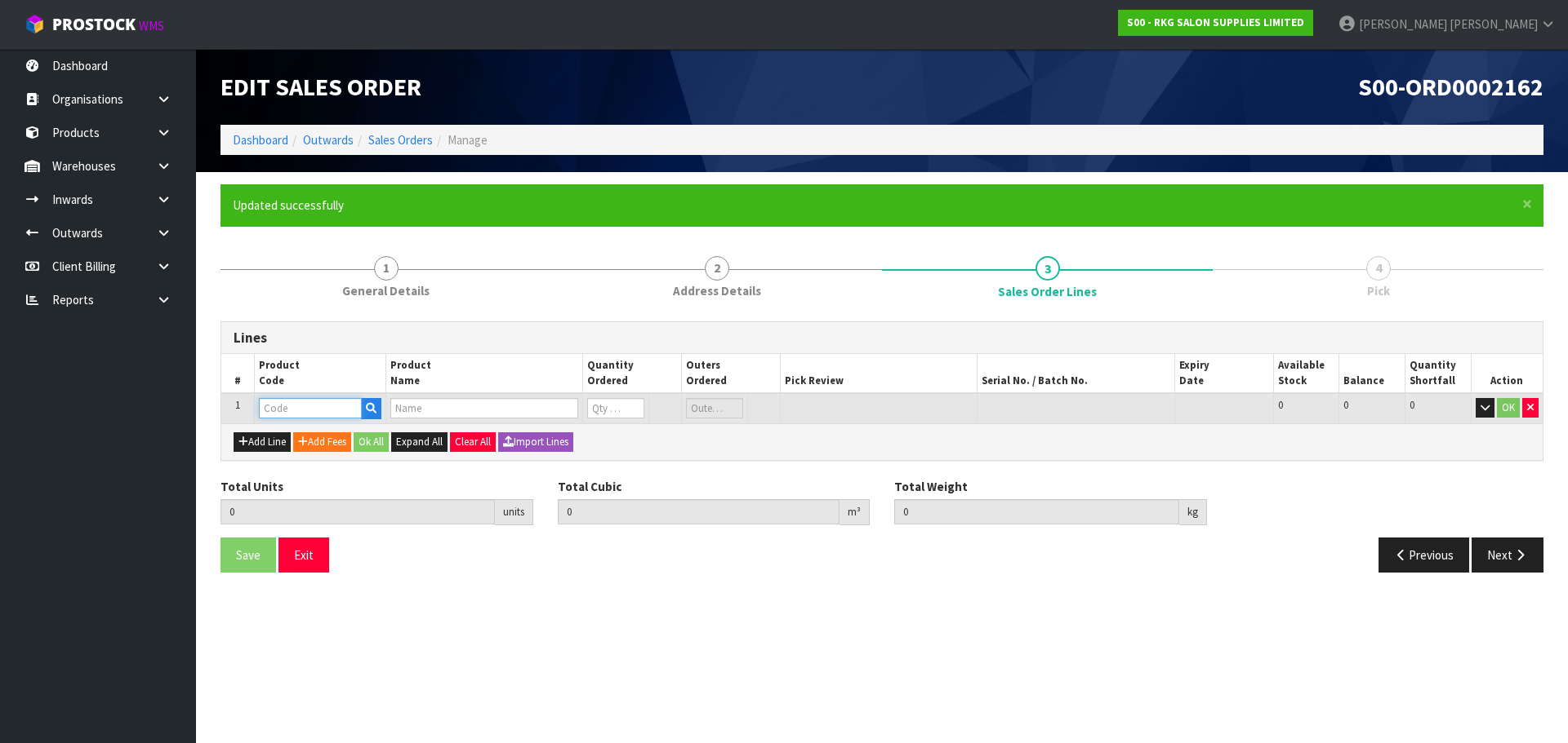
click at [285, 405] on input "text" at bounding box center [310, 408] width 103 height 20
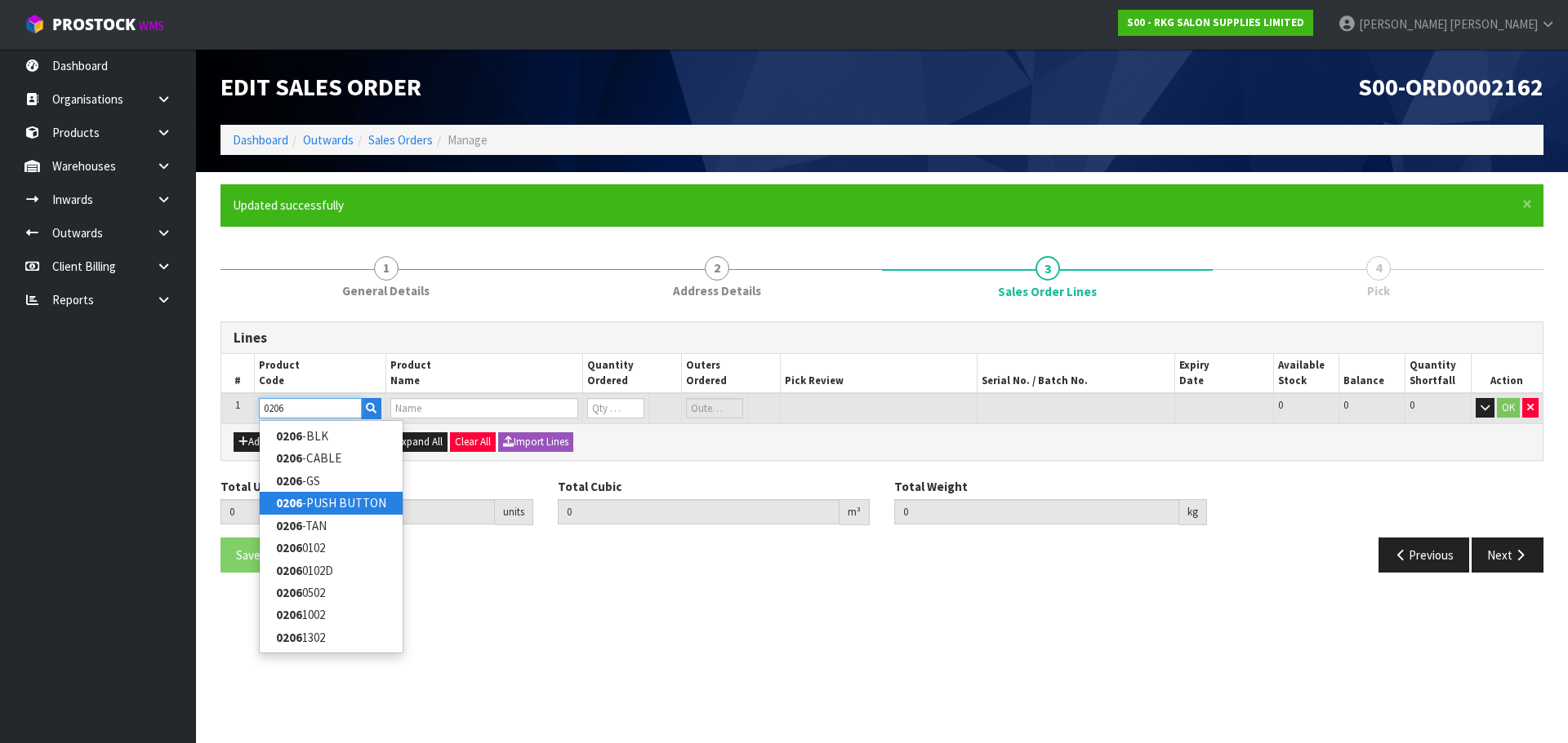
type input "0206"
click at [348, 499] on link "0206 -PUSH BUTTON" at bounding box center [331, 503] width 143 height 22
type input "0206-PUSH BUTTON"
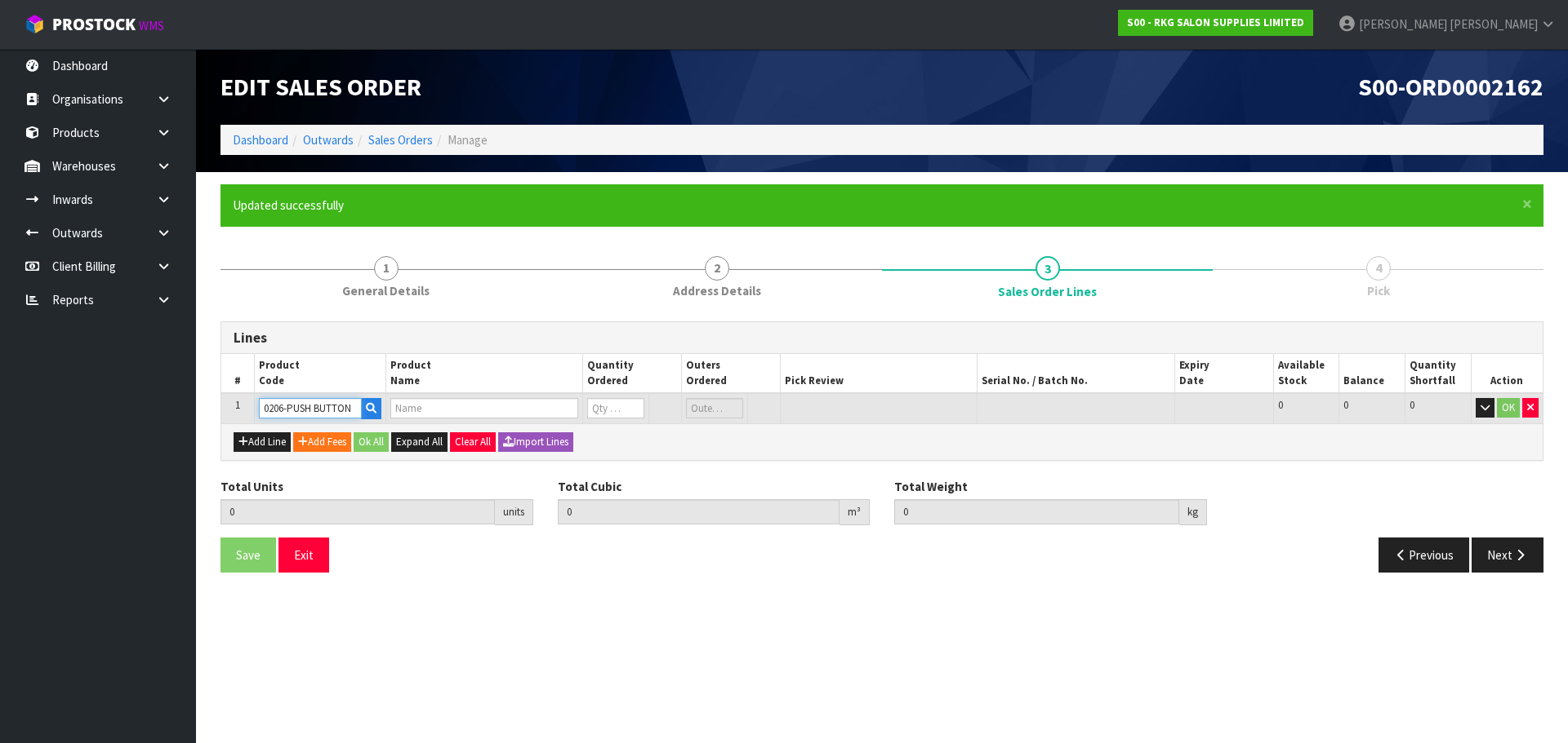
type input "0.000000"
type input "0.000"
type input "PUSH BUTTON FOR BATLOW HEADREST"
type input "0"
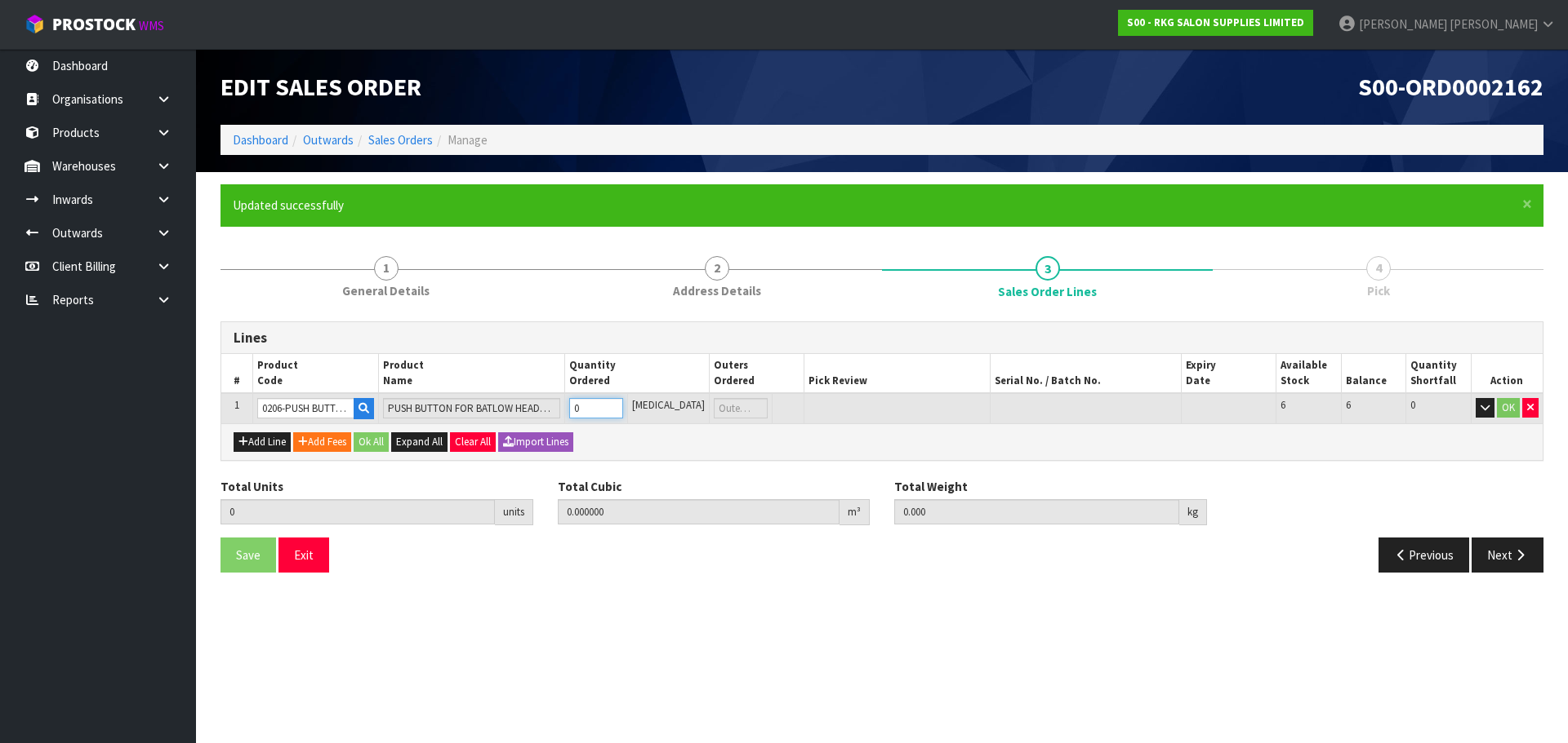
type input "1"
type input "0.00032"
type input "0.15"
type input "1"
click at [622, 406] on input "1" at bounding box center [596, 408] width 53 height 20
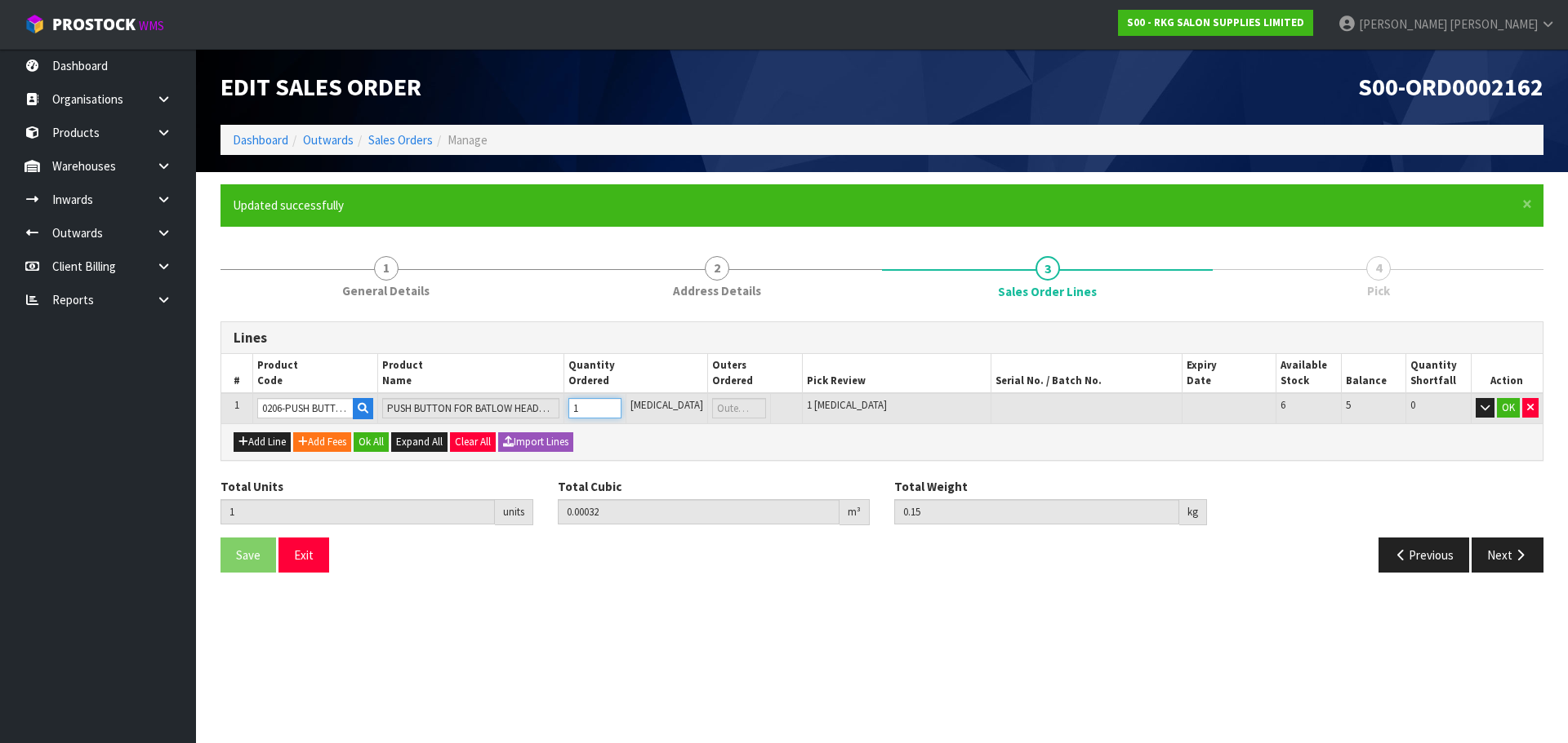
type input "2"
type input "0.00064"
type input "0.3"
type input "2"
click at [621, 406] on input "2" at bounding box center [595, 408] width 53 height 20
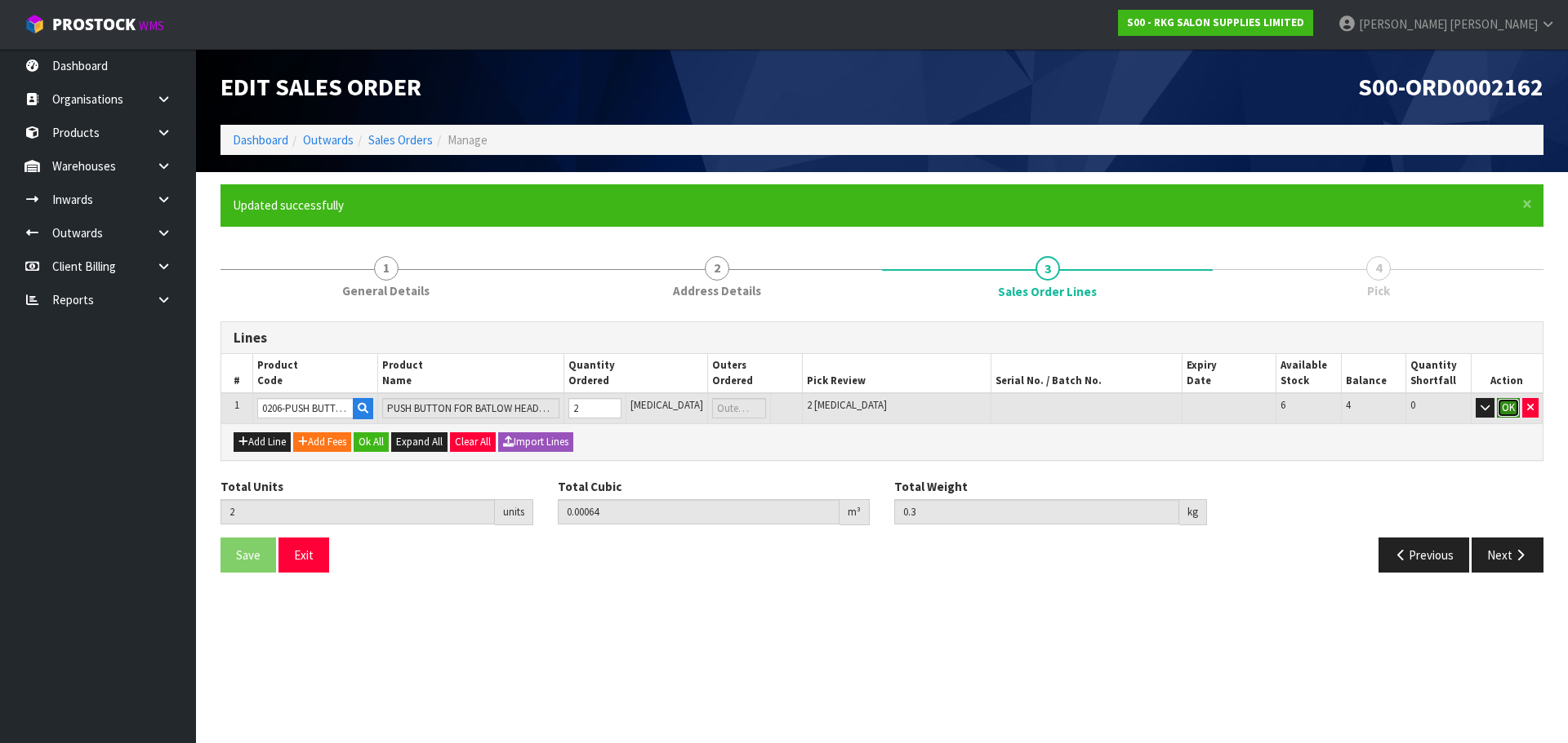
click at [1511, 408] on button "OK" at bounding box center [1508, 408] width 23 height 19
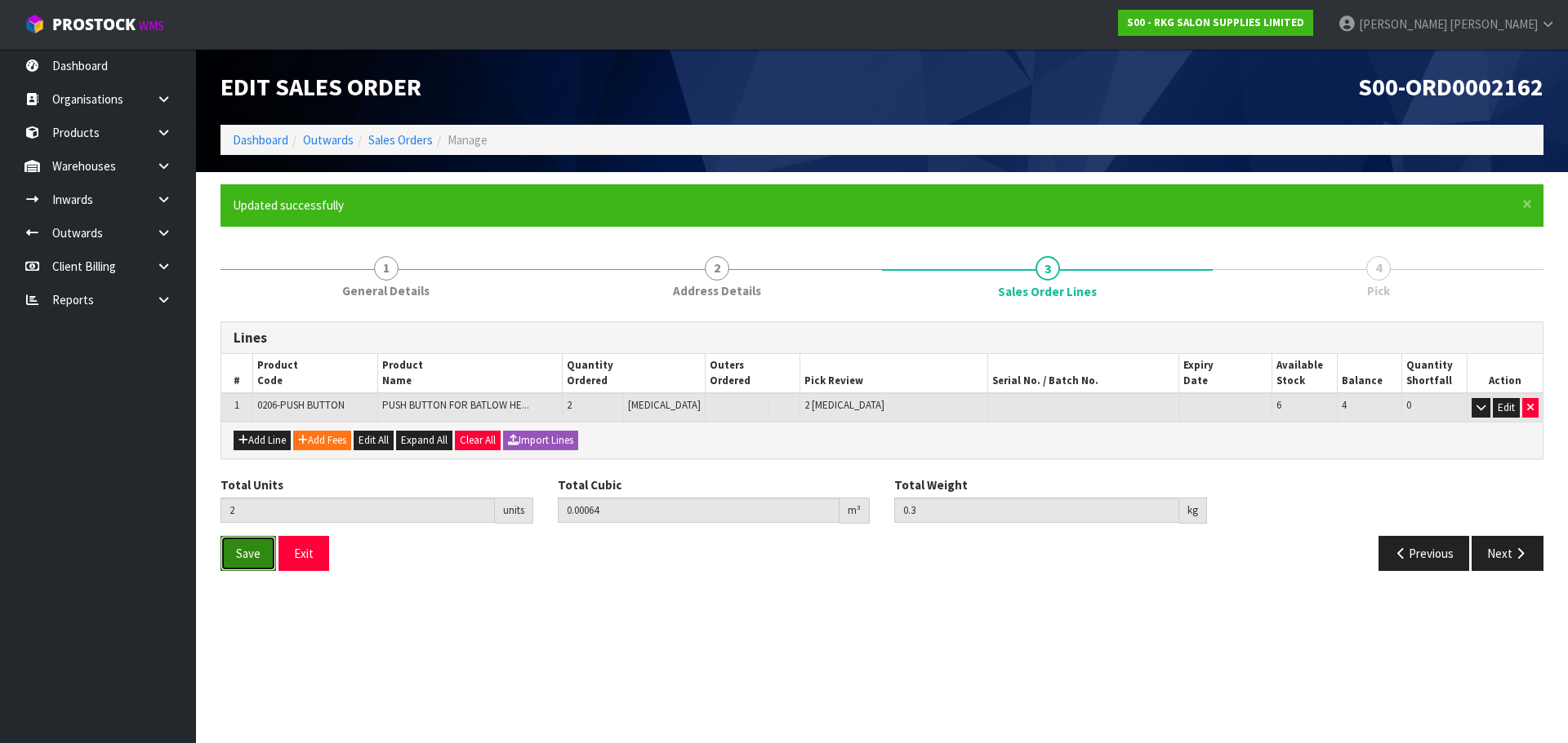
click at [263, 555] on button "Save" at bounding box center [247, 554] width 56 height 35
click at [1496, 551] on button "Next" at bounding box center [1507, 554] width 72 height 35
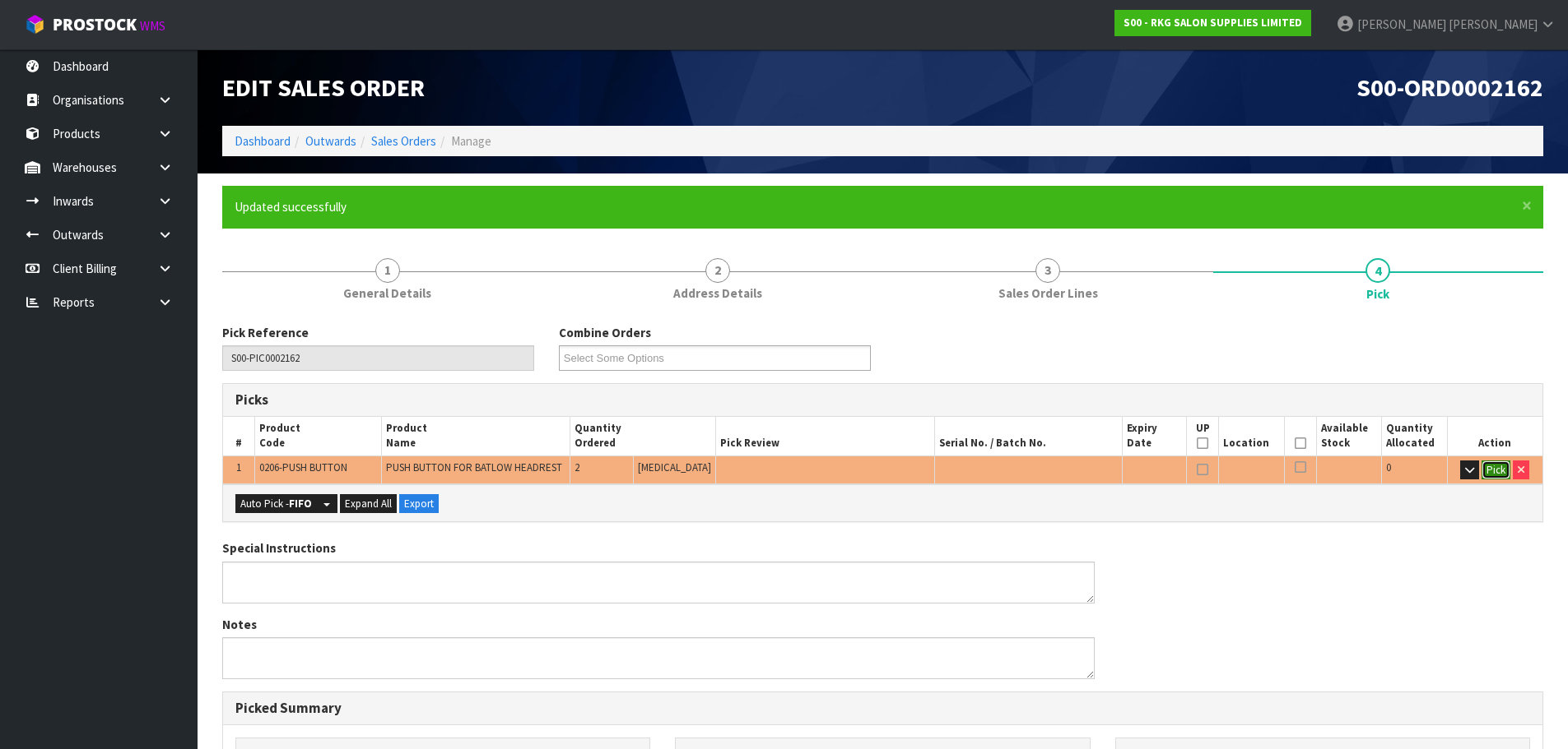
click at [1495, 473] on button "Pick" at bounding box center [1496, 470] width 29 height 20
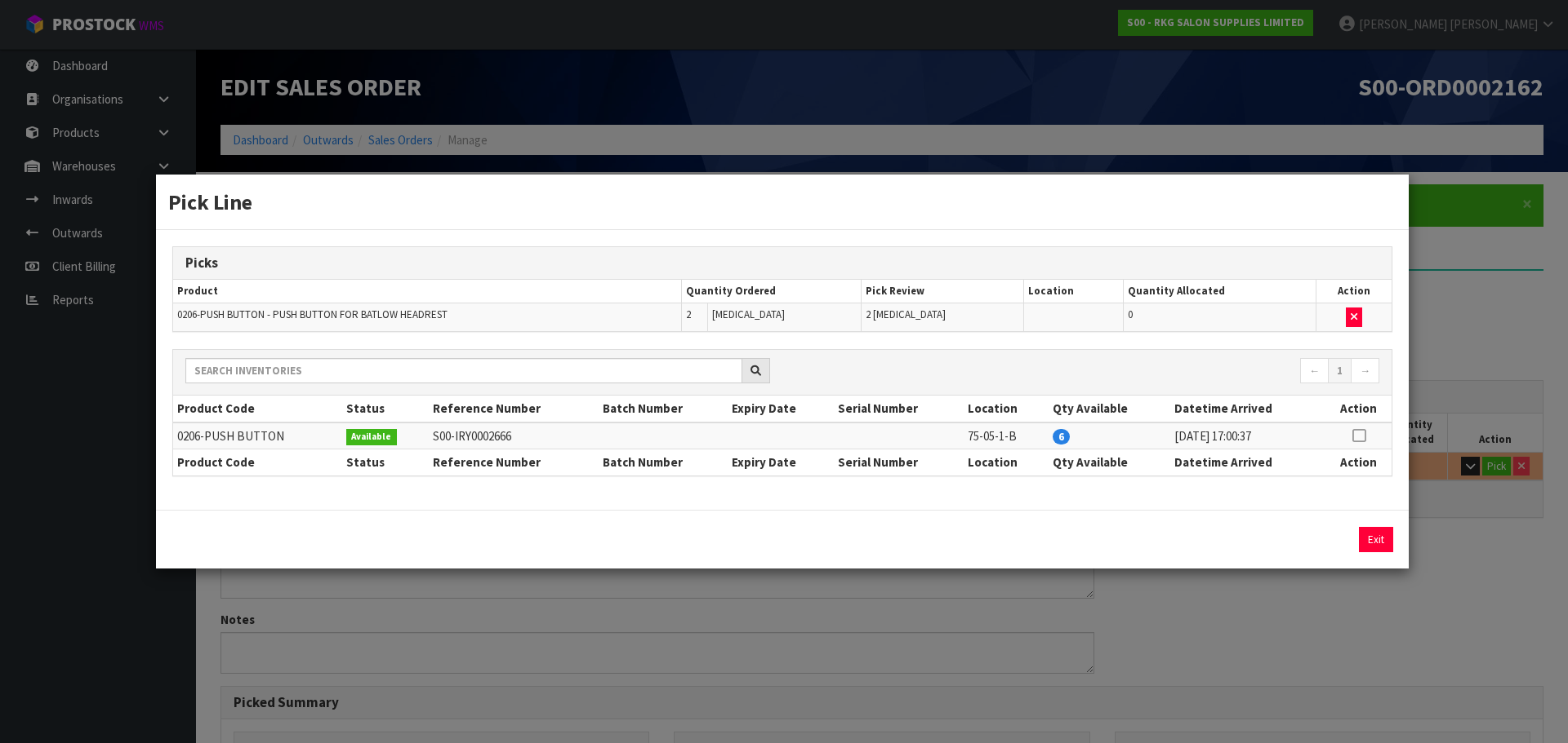
click at [1364, 436] on icon at bounding box center [1359, 436] width 13 height 1
click at [1314, 537] on button "Assign Pick" at bounding box center [1321, 540] width 67 height 26
type input "Piece x 2"
type input "2"
type input "0.00064"
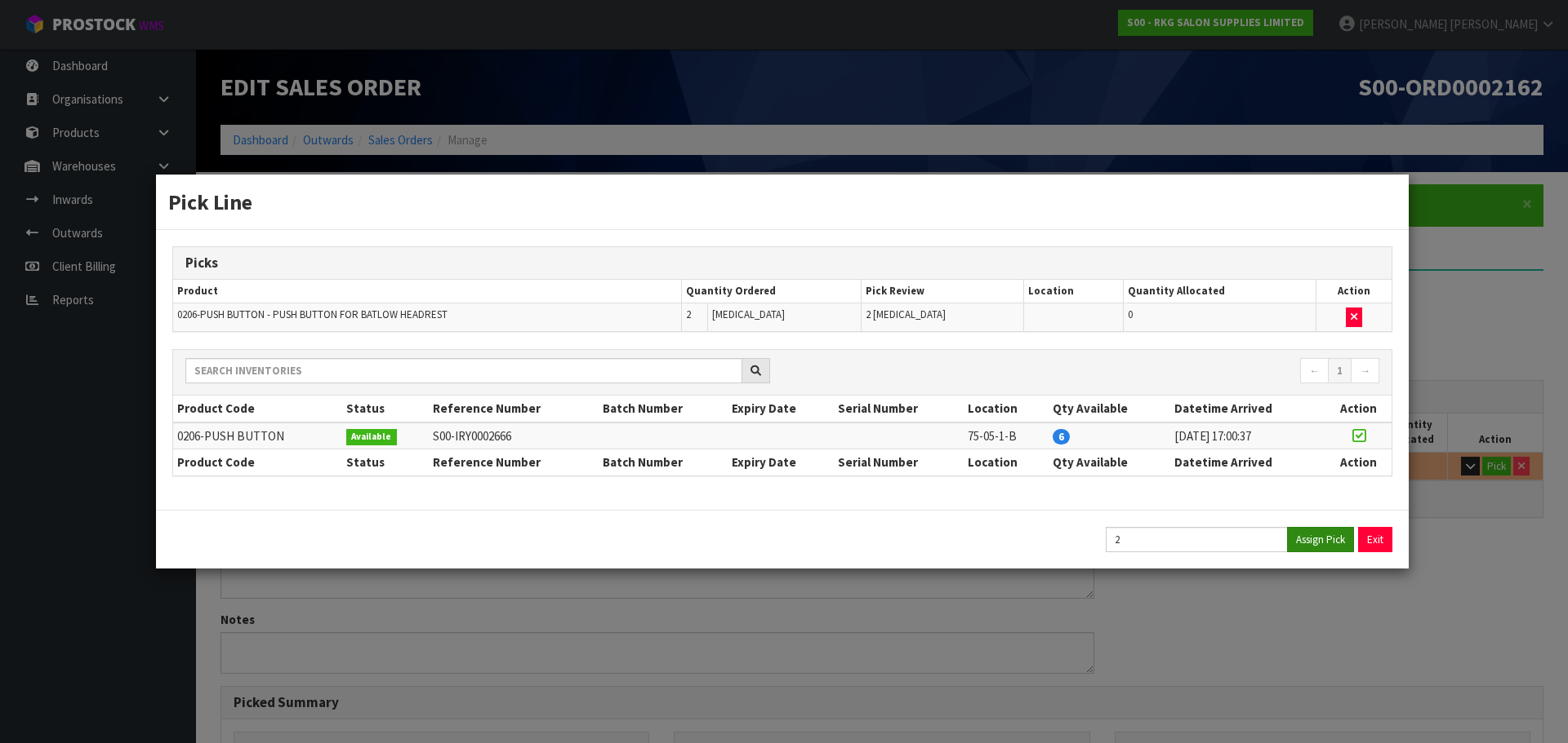
type input "0.3"
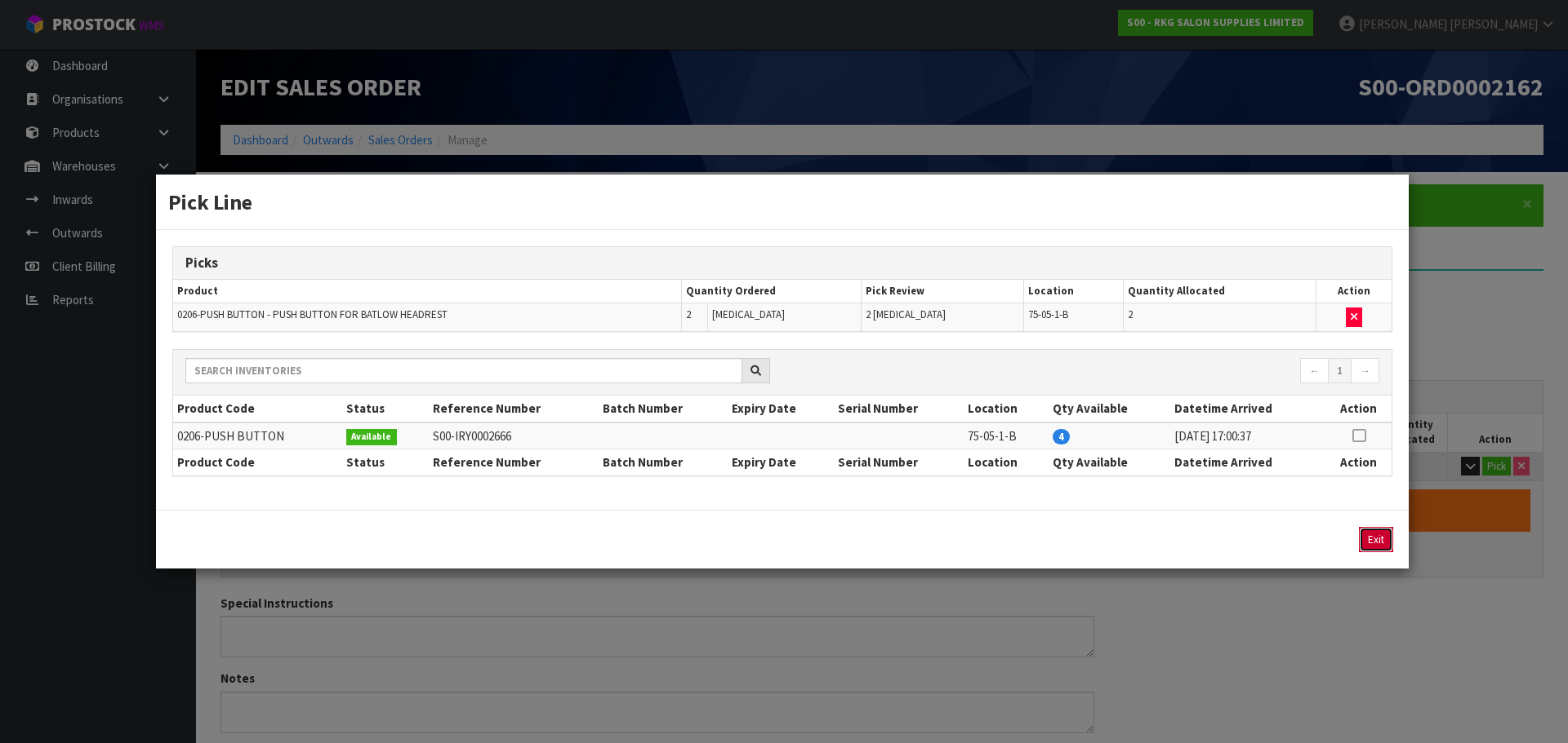
click at [1375, 540] on button "Exit" at bounding box center [1375, 540] width 34 height 26
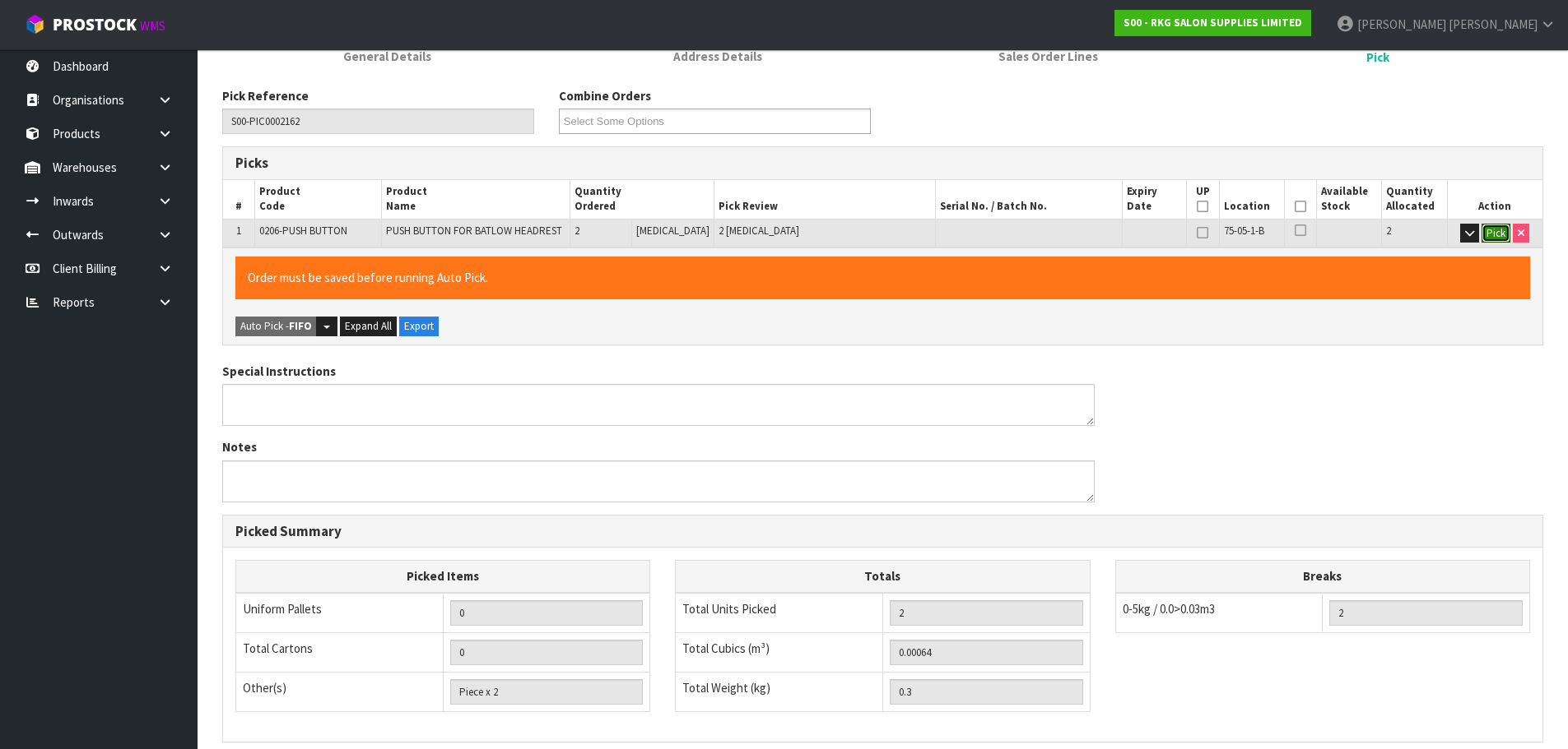
scroll to position [247, 0]
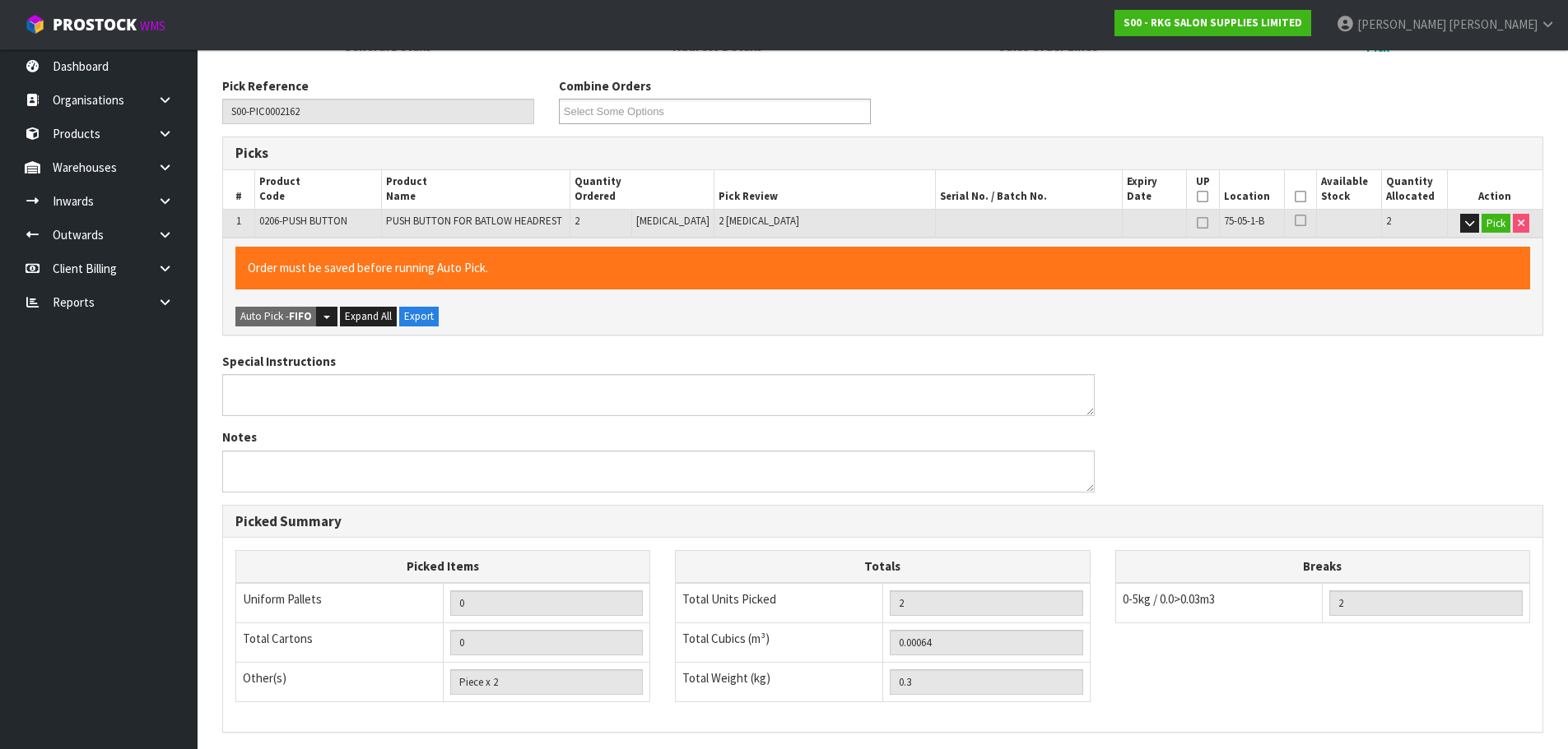
click at [1295, 197] on icon at bounding box center [1300, 197] width 12 height 1
click at [1494, 222] on button "Pick" at bounding box center [1496, 224] width 29 height 20
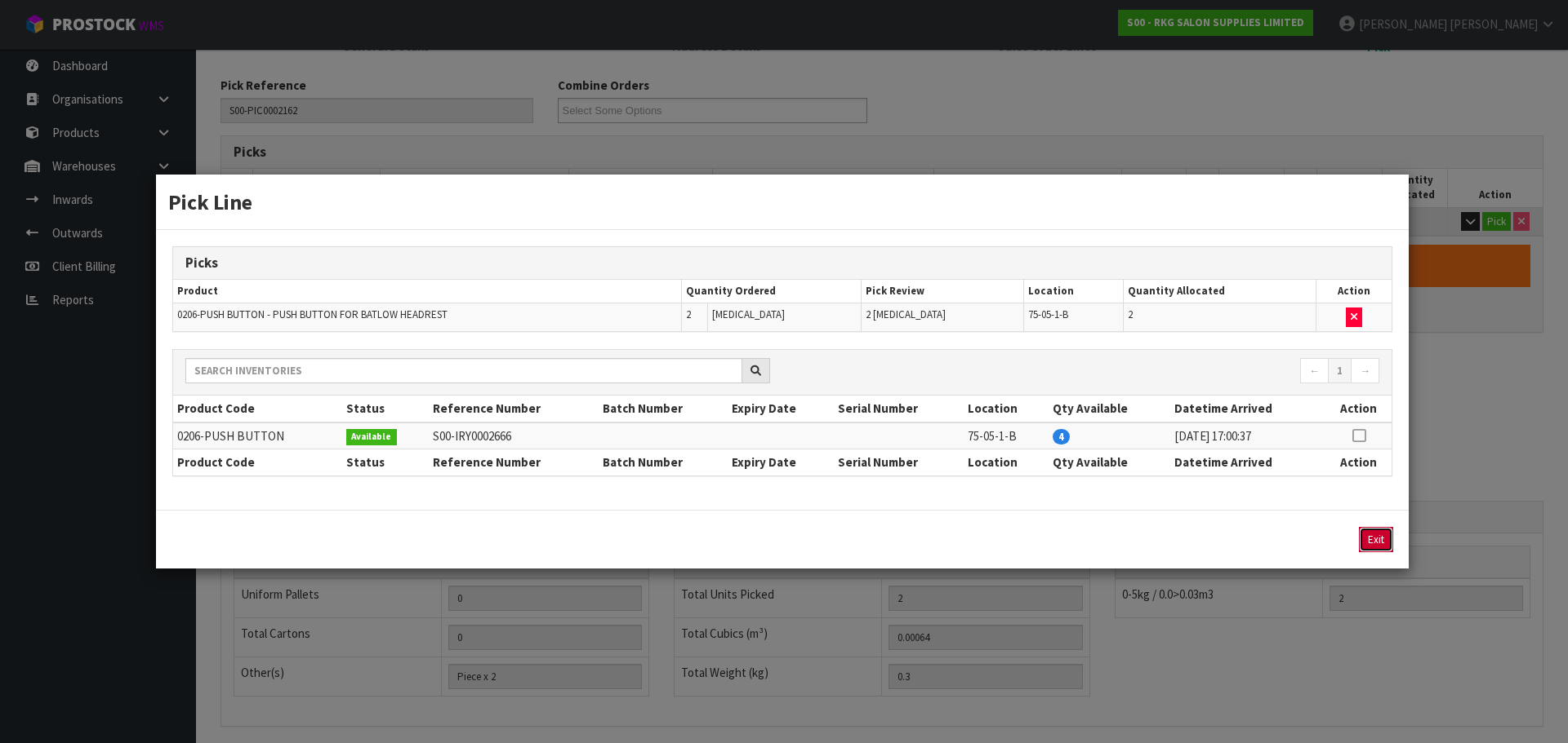
click at [1371, 538] on button "Exit" at bounding box center [1375, 540] width 34 height 26
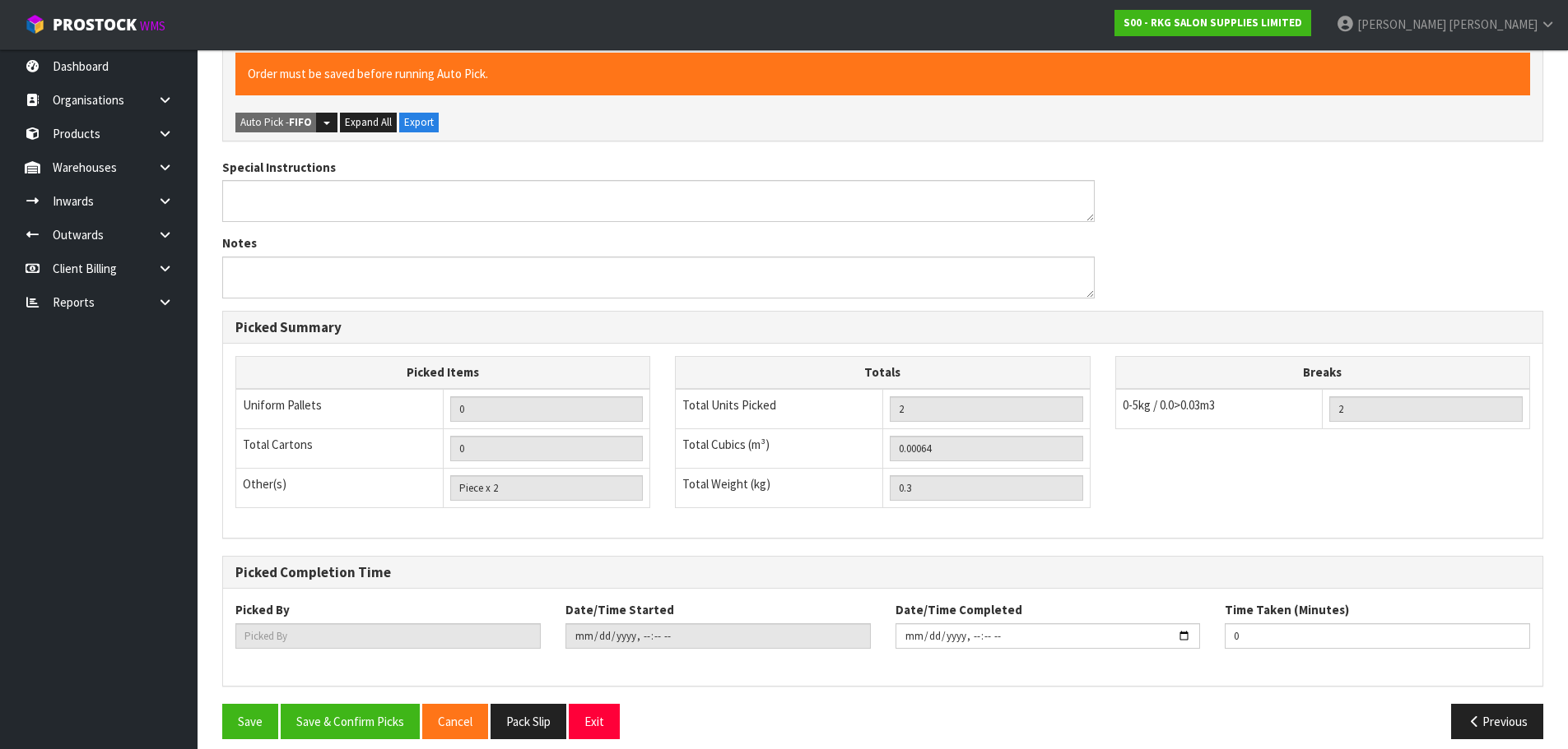
scroll to position [456, 0]
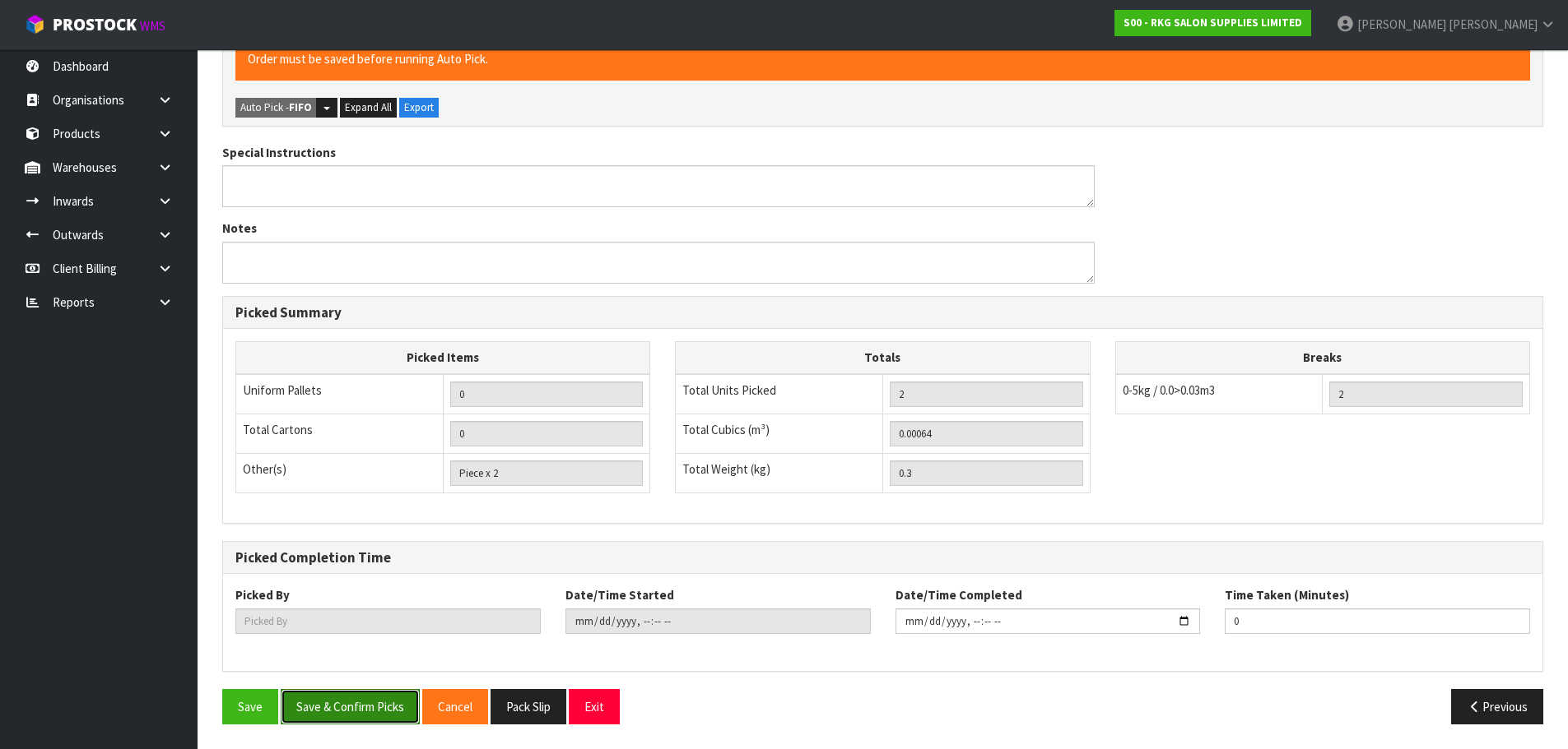
click at [329, 715] on button "Save & Confirm Picks" at bounding box center [350, 707] width 139 height 36
type input "[PERSON_NAME]"
type input "[DATE]T12:39:42"
